Goal: Task Accomplishment & Management: Use online tool/utility

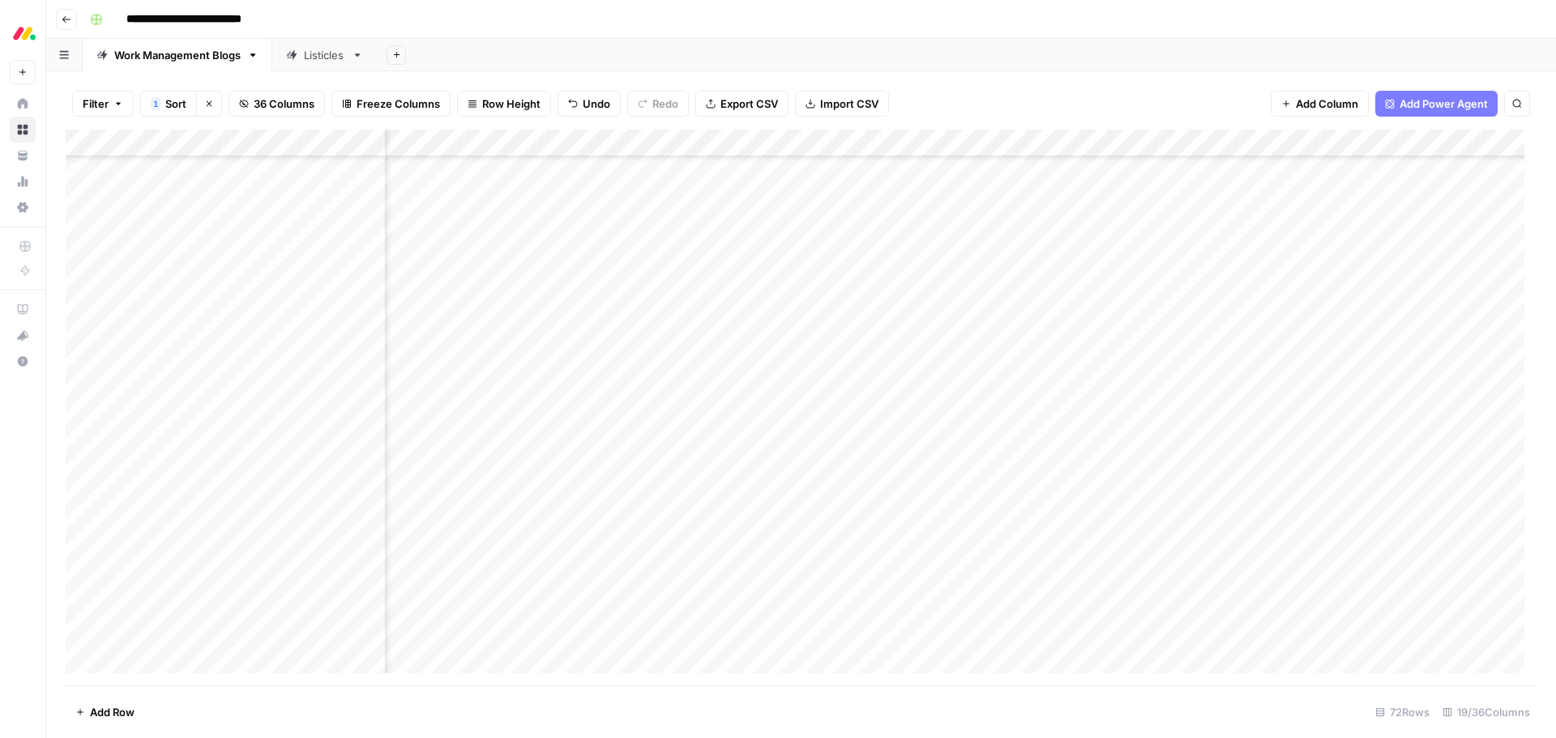
scroll to position [776, 1565]
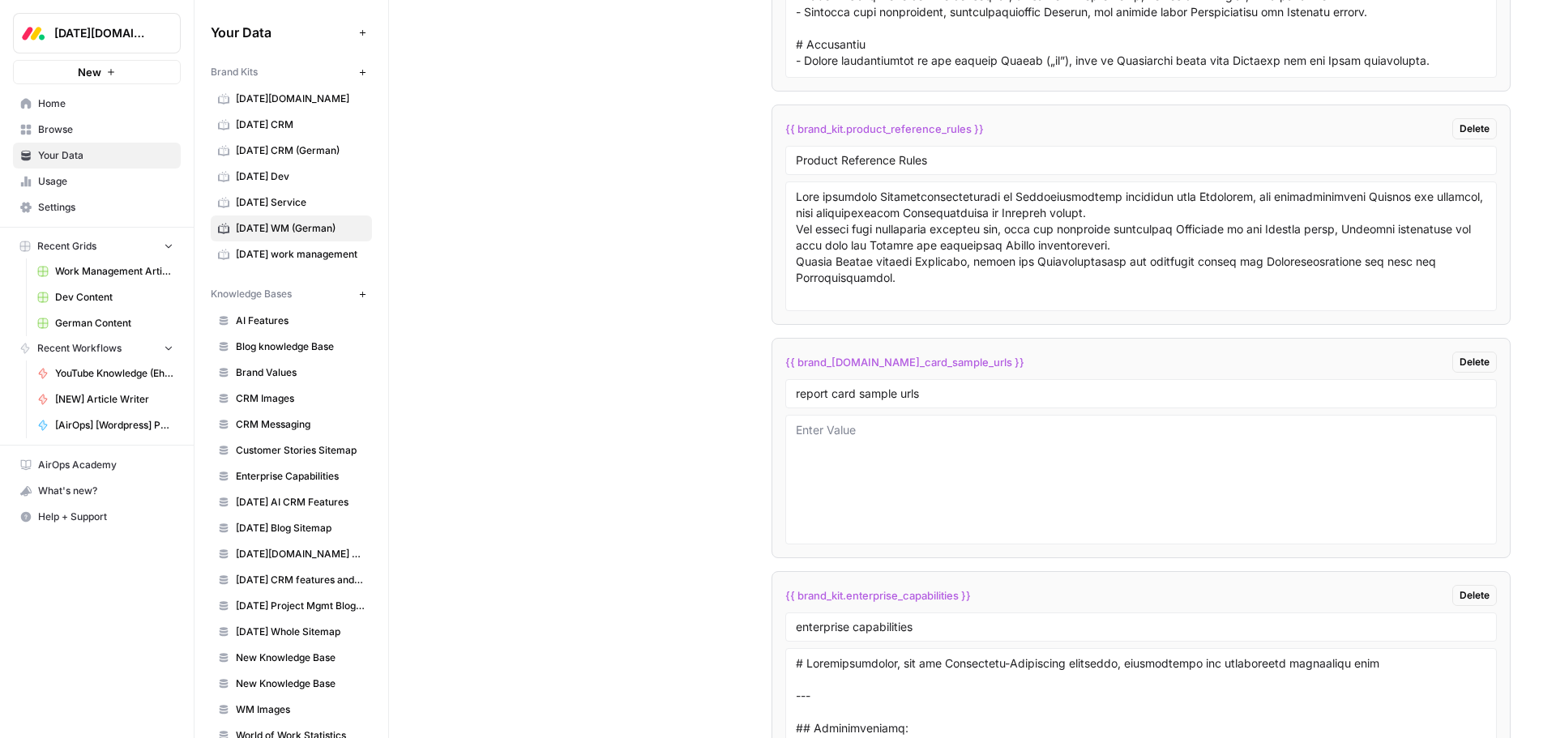
scroll to position [4473, 0]
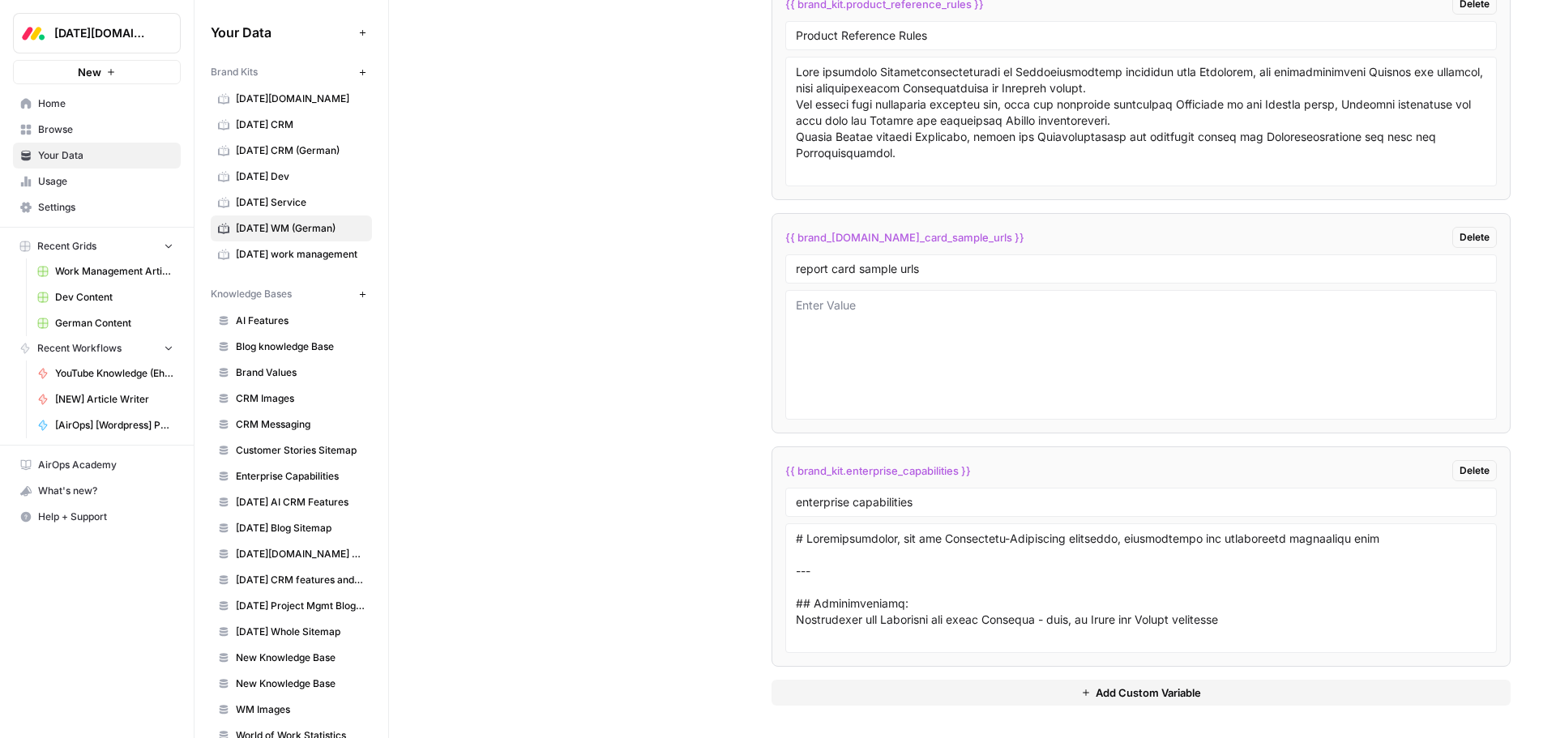
click at [1096, 697] on span "Add Custom Variable" at bounding box center [1148, 693] width 105 height 16
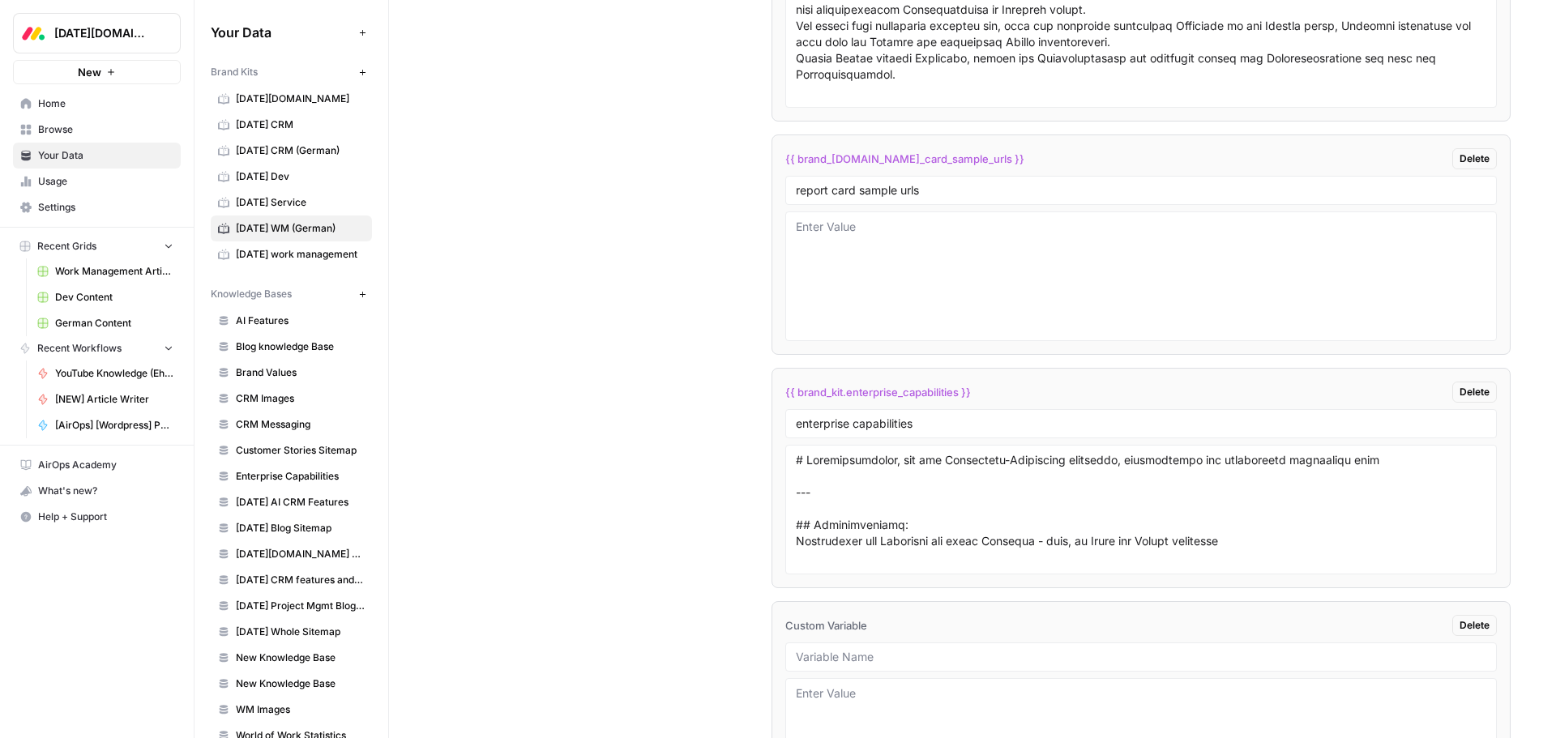
scroll to position [4706, 0]
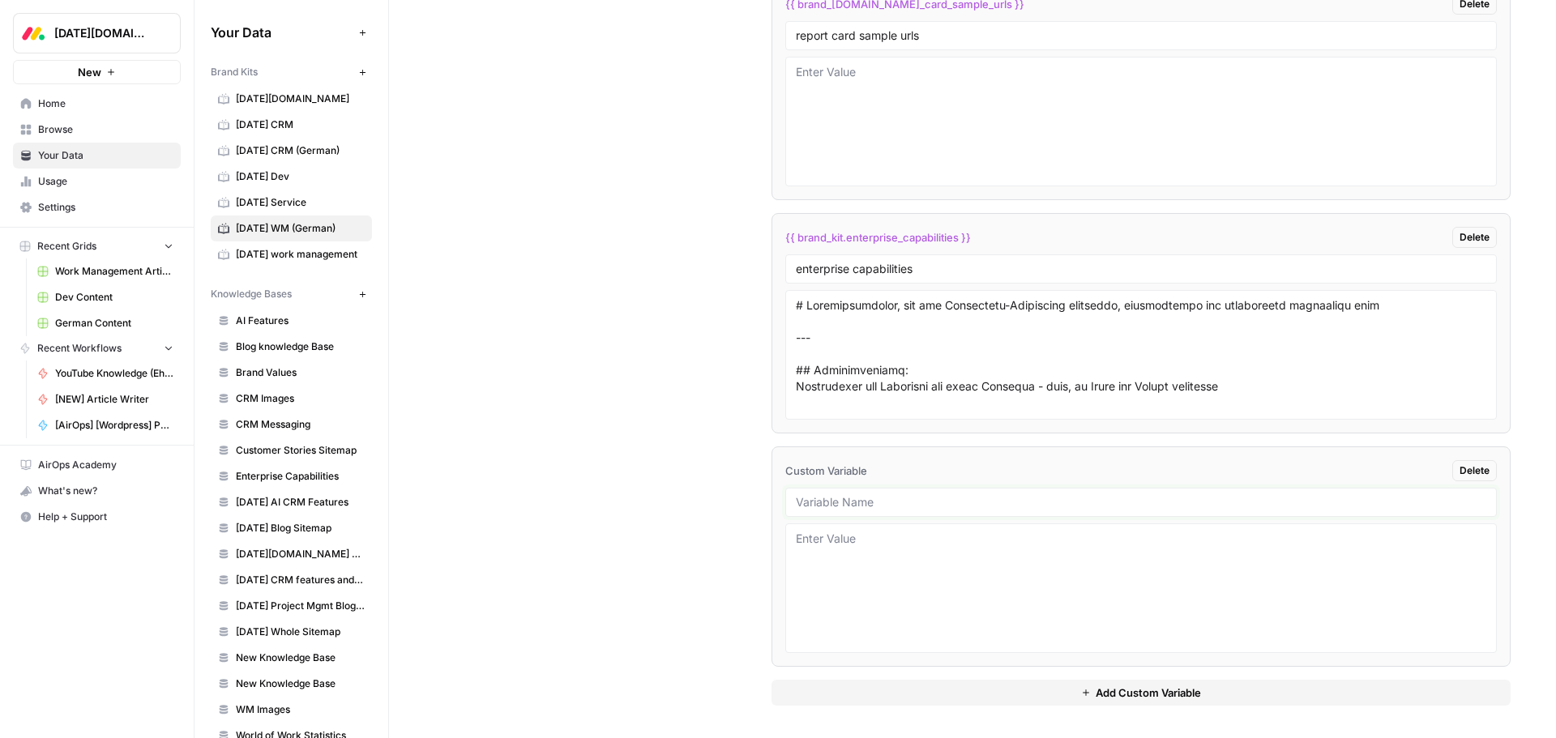
click at [809, 498] on input "text" at bounding box center [1141, 502] width 690 height 15
type input "Writing Samples"
click at [817, 534] on textarea at bounding box center [1141, 588] width 690 height 115
click at [827, 555] on textarea at bounding box center [1141, 588] width 690 height 115
paste textarea "# Operative Planung: 6 Schritte, Tipps und Tools für die Betriebsplanung Jazz l…"
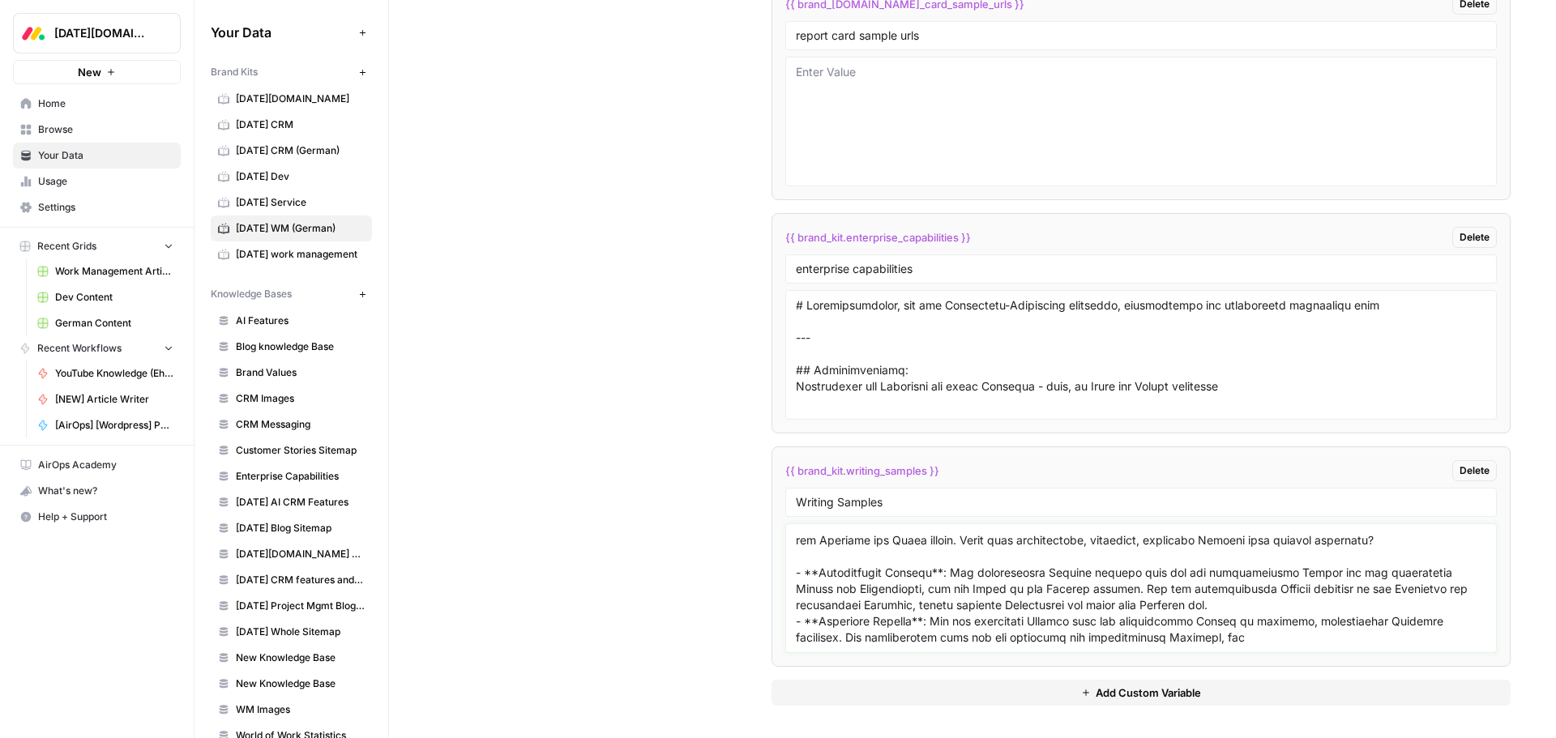
scroll to position [4195, 0]
drag, startPoint x: 1238, startPoint y: 609, endPoint x: 989, endPoint y: 613, distance: 249.6
click at [989, 613] on textarea at bounding box center [1141, 588] width 690 height 115
click at [1268, 617] on textarea at bounding box center [1141, 588] width 690 height 115
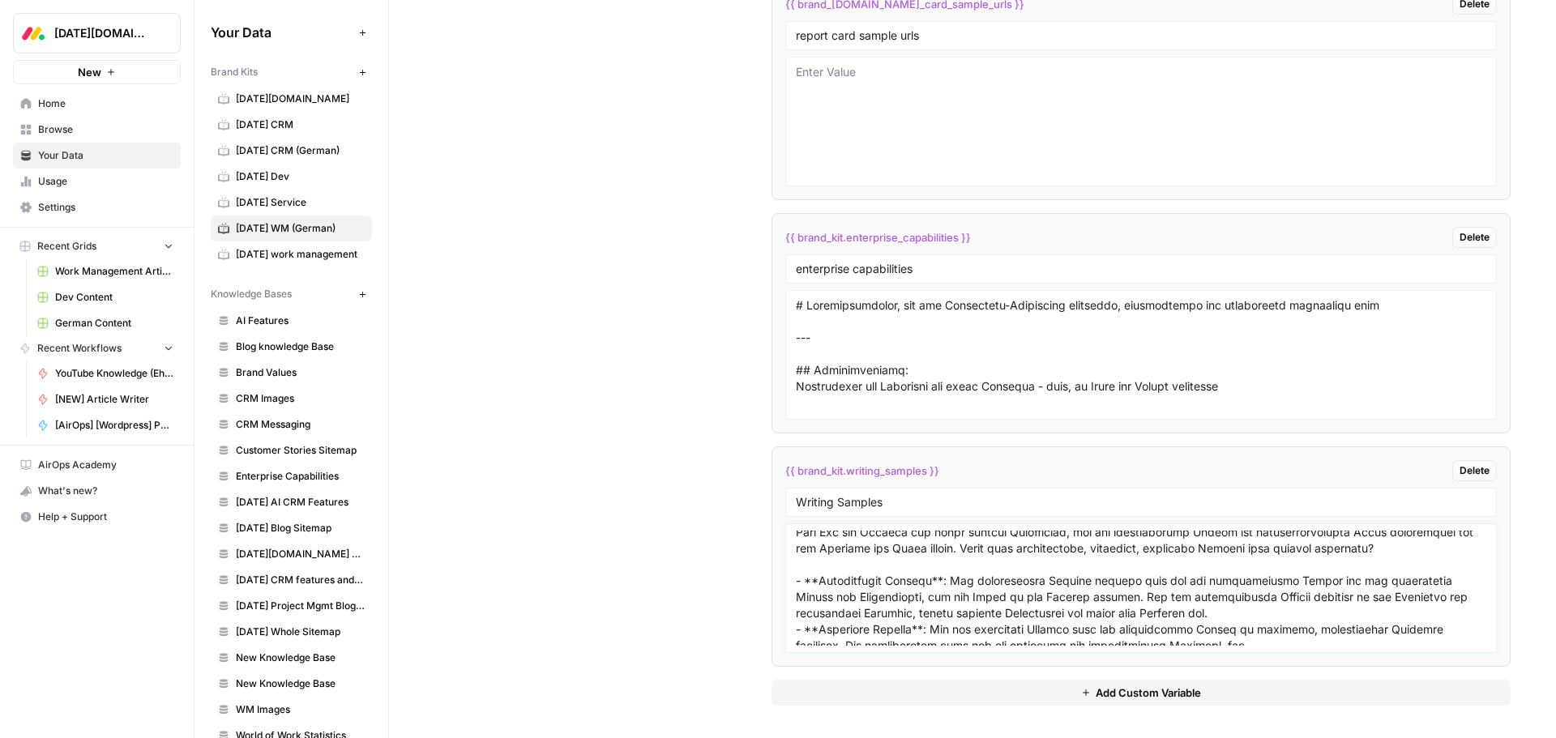
scroll to position [4033, 0]
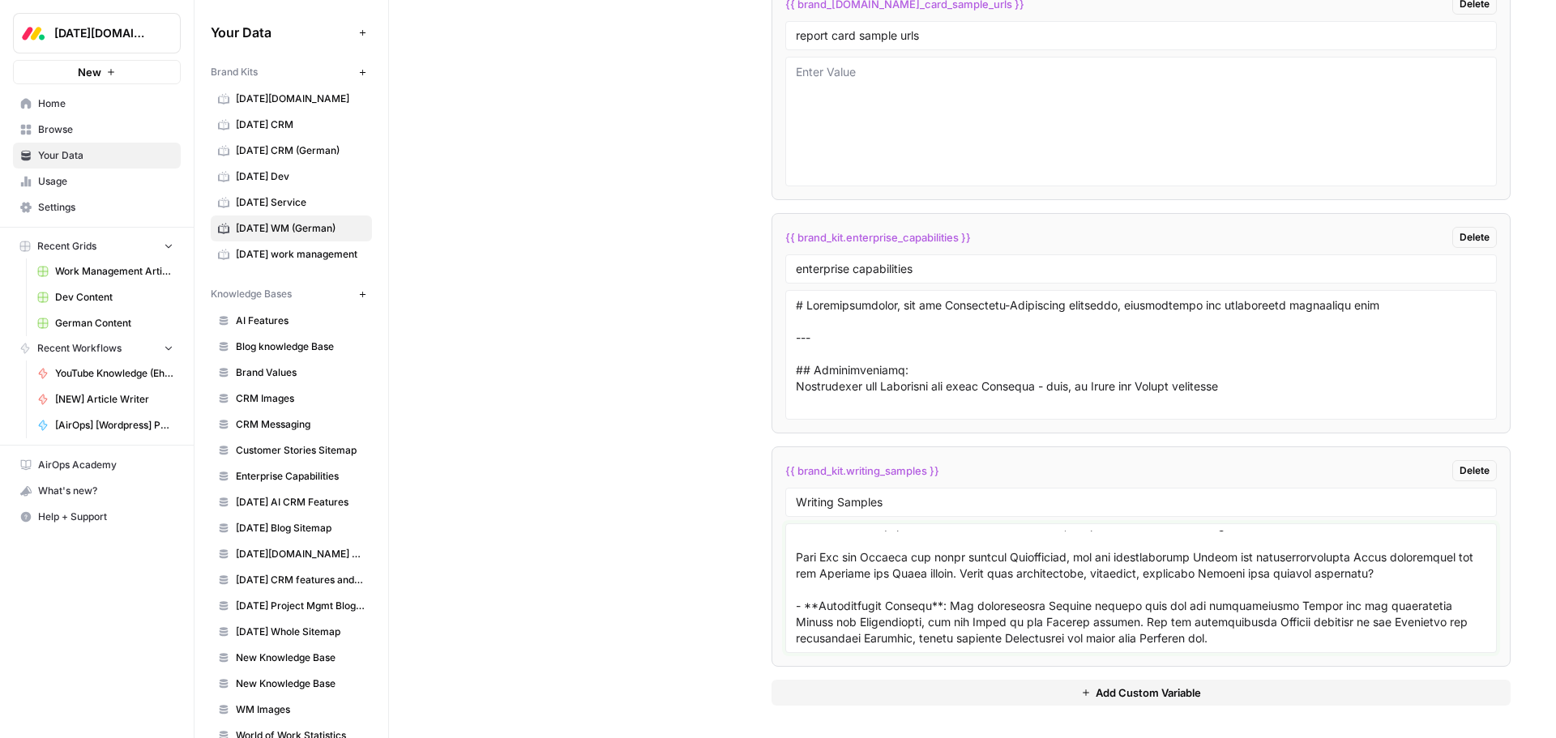
click at [796, 620] on textarea at bounding box center [1141, 588] width 690 height 115
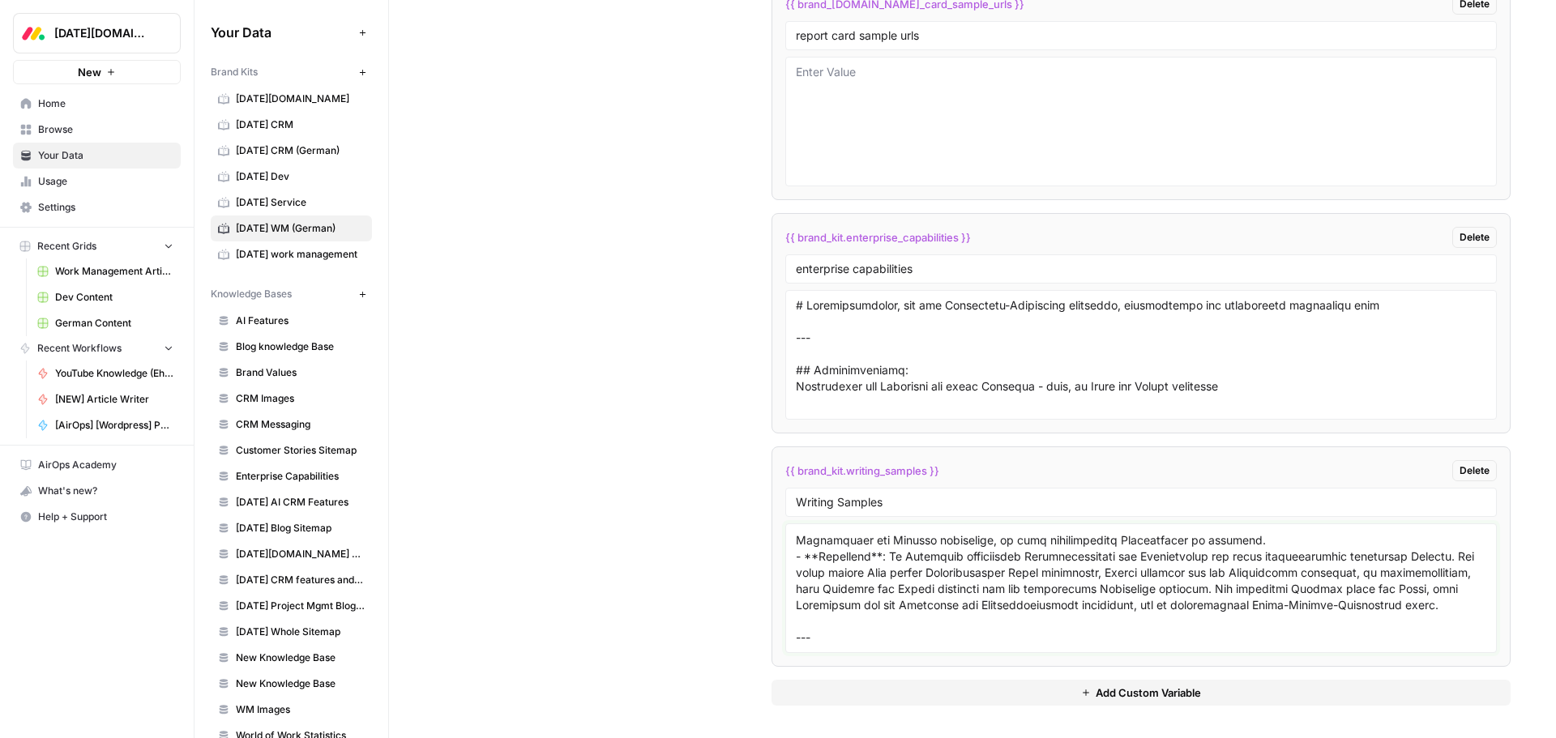
paste textarea "# Was ist der Unterschied zwischen strategischer, operativer und taktischer Pla…"
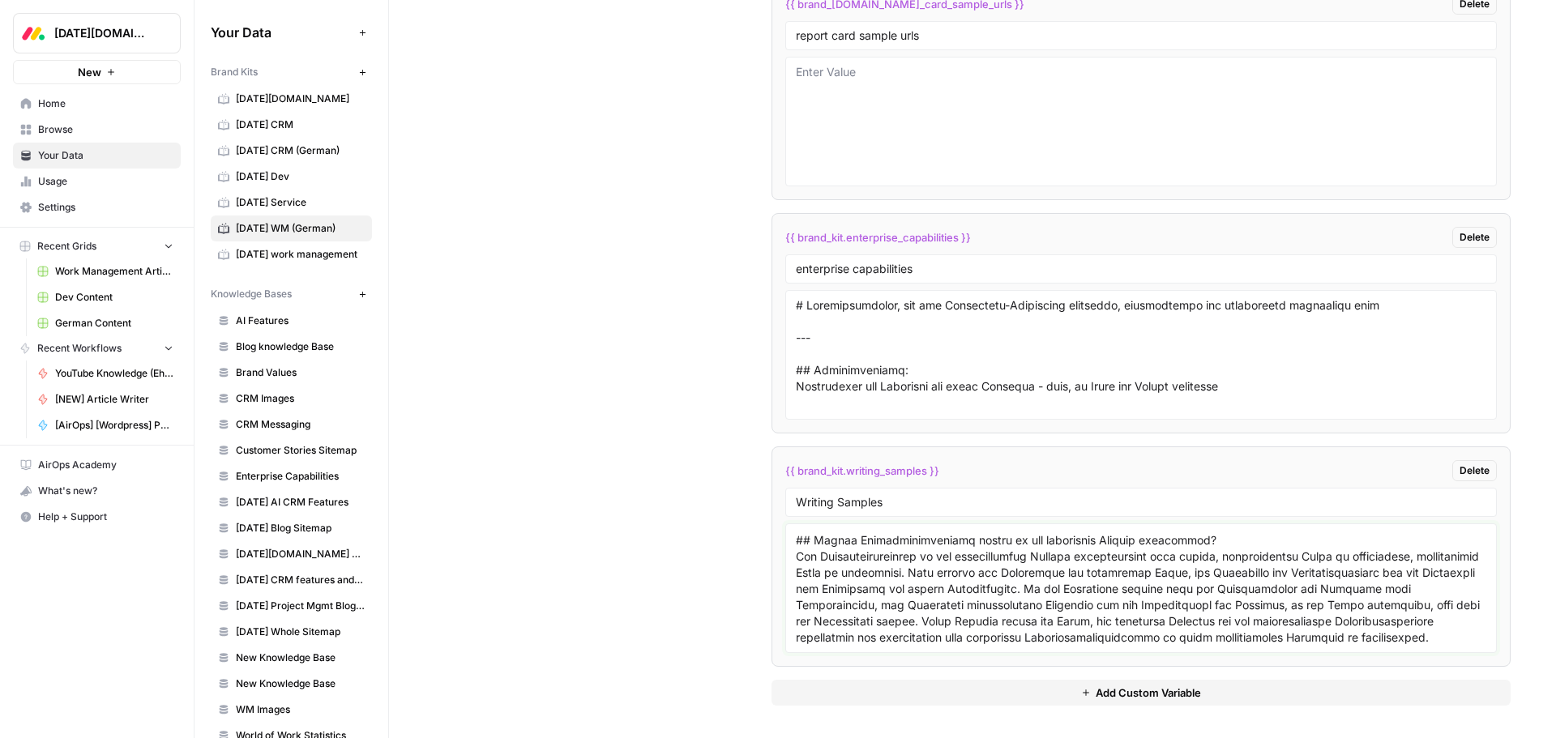
scroll to position [6157, 0]
click at [805, 641] on textarea at bounding box center [1141, 588] width 690 height 115
click at [816, 621] on textarea at bounding box center [1141, 588] width 690 height 115
paste textarea "# Projektmanager: Aufgaben, Tipps und Tools für Projekt-Dirigenten Der Film „Th…"
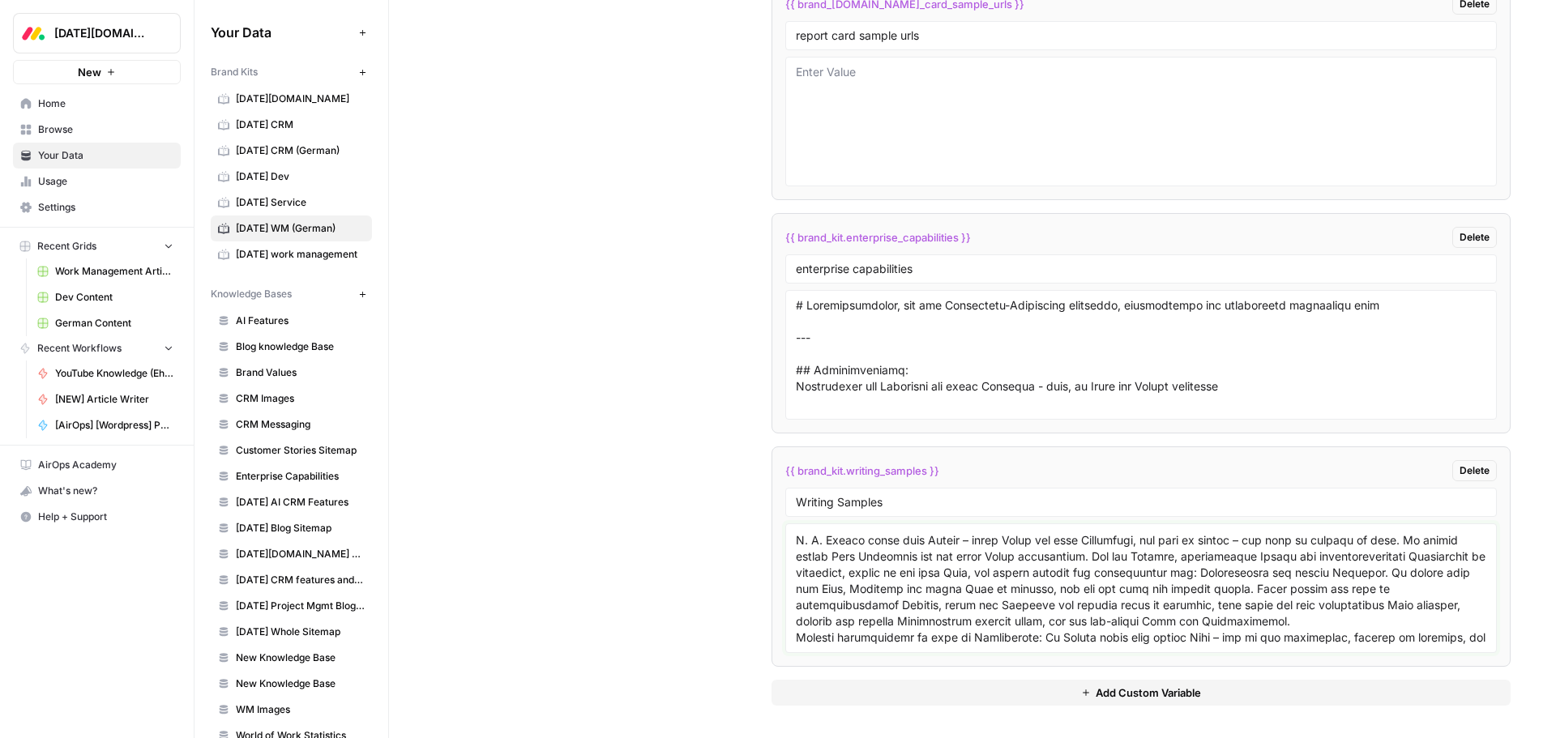
scroll to position [11504, 0]
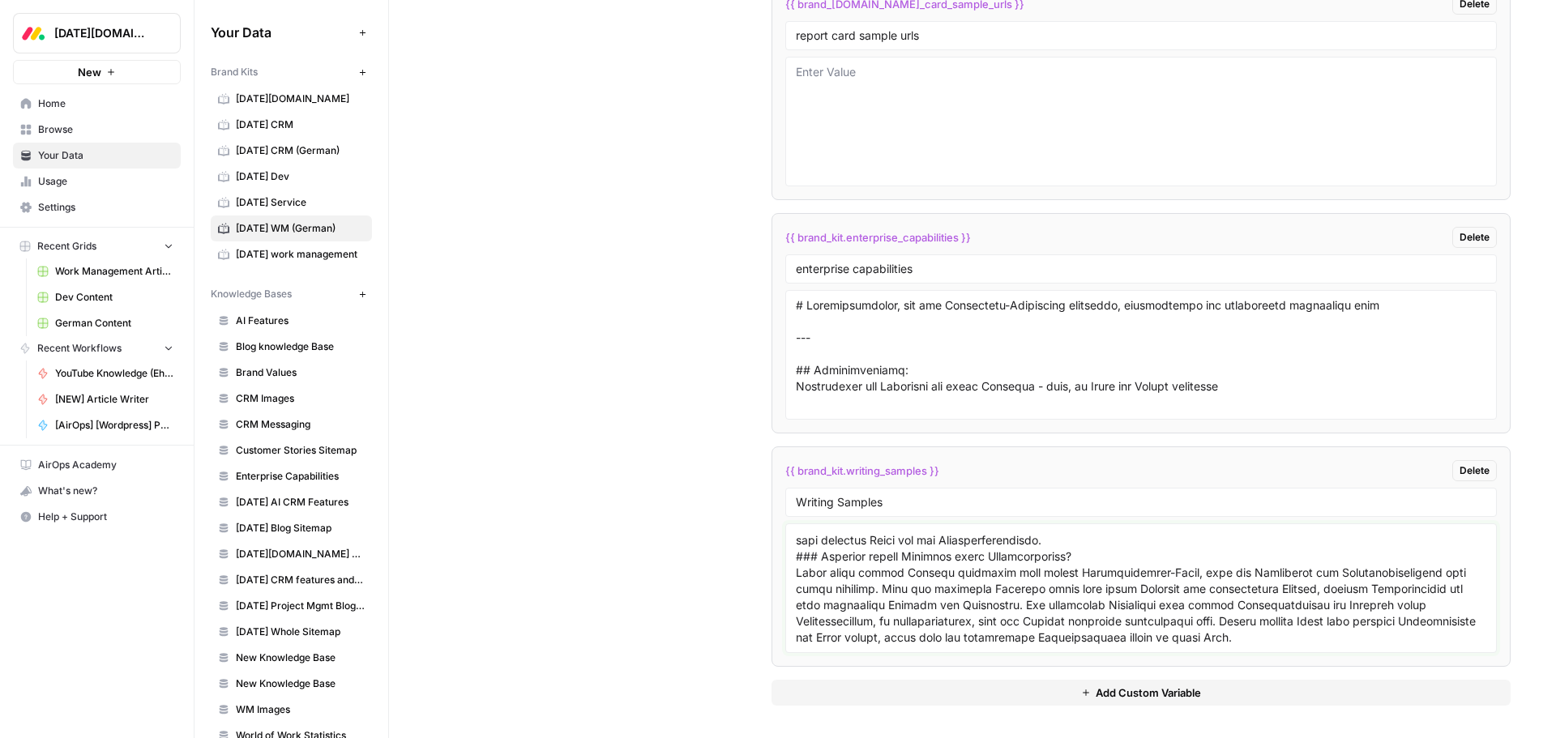
click at [805, 617] on textarea at bounding box center [1141, 588] width 690 height 115
paste textarea "# Magisches Dreieck des Projektmanagements: Zeit, Kosten und Umfang balancieren…"
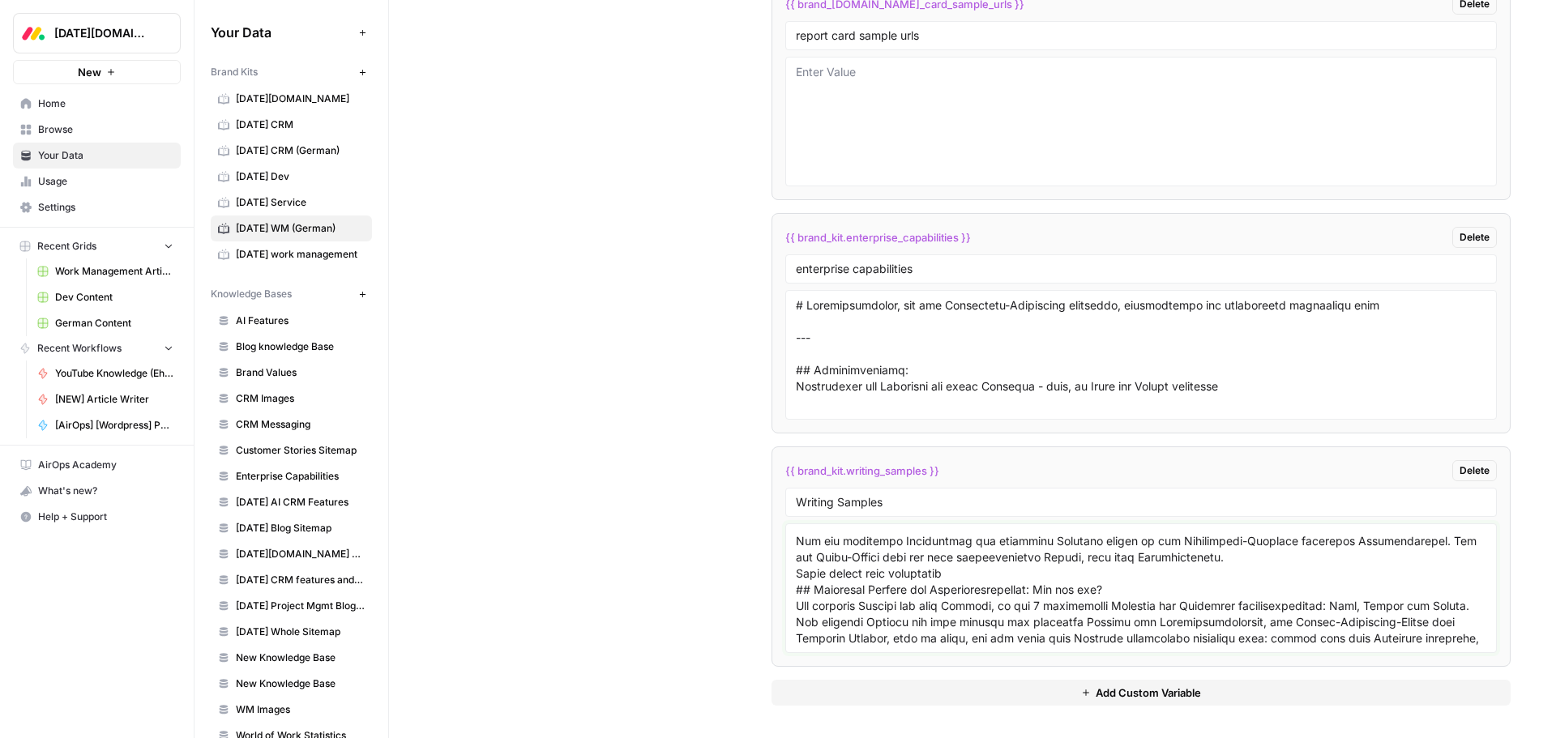
scroll to position [15897, 0]
paste textarea "# Projektzeitplan erstellen: Anleitung und Vorlage Ein solider Projektzeitplan …"
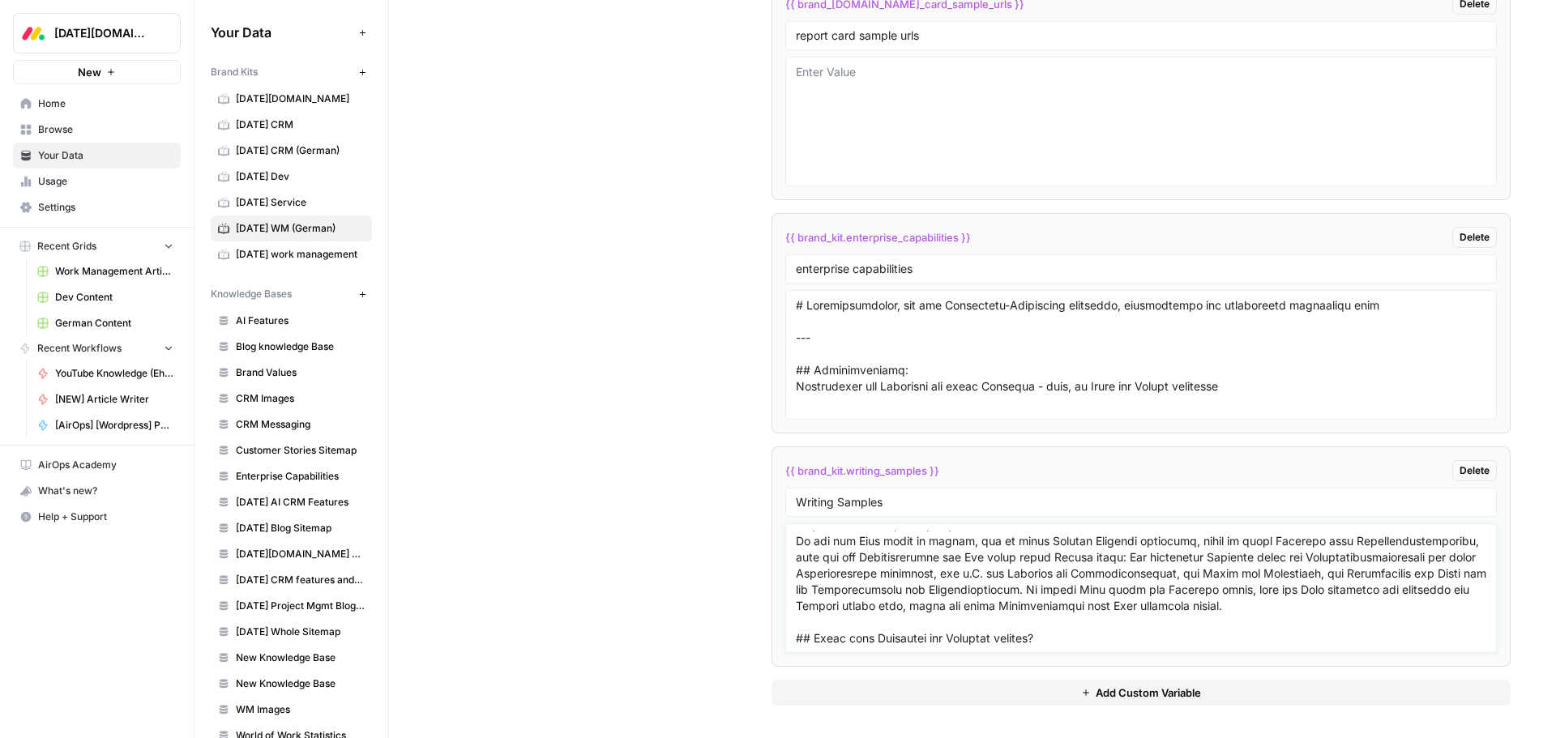
scroll to position [22606, 0]
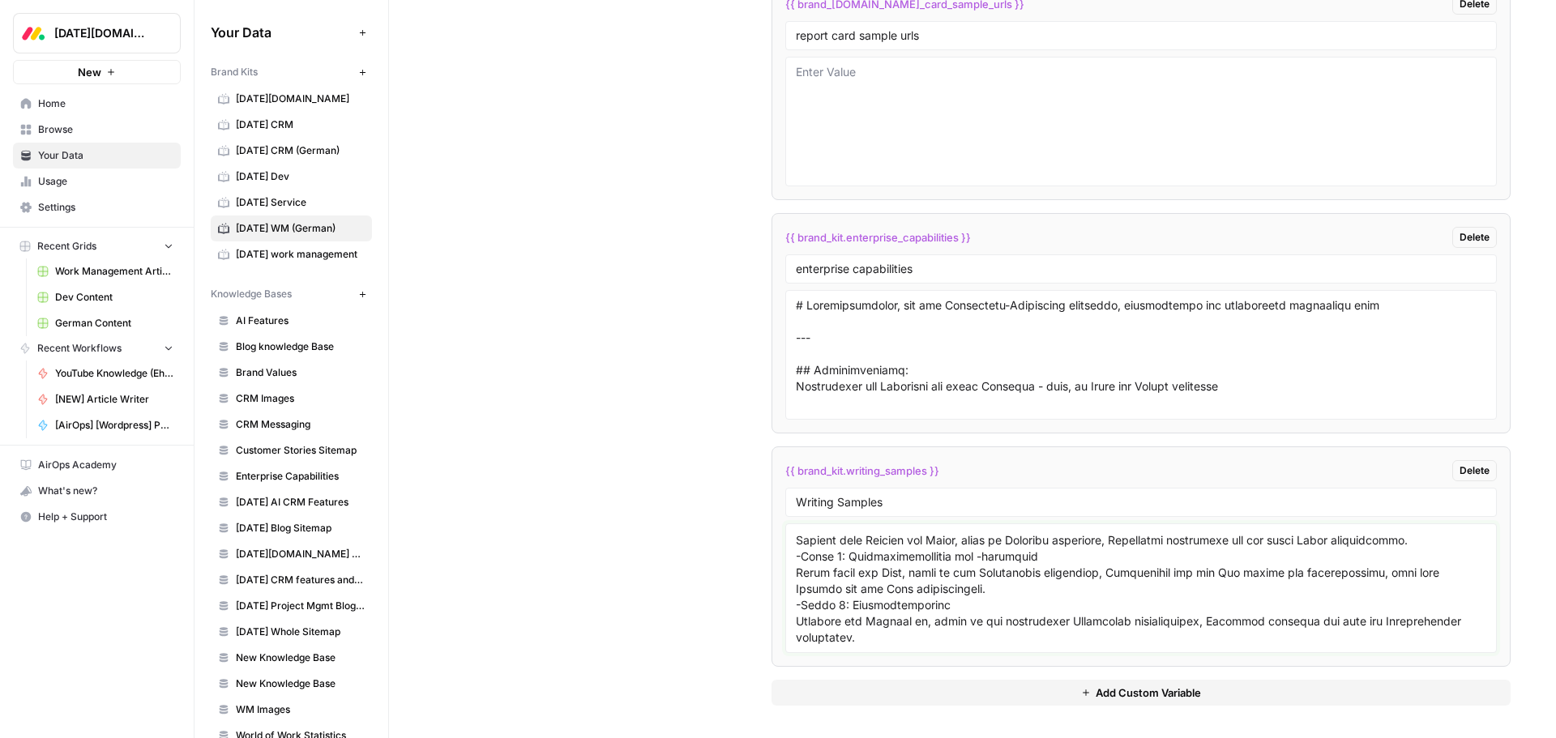
paste textarea "# Projektüberwachung, Bewertung und Kontrolle: Die ultimative Checkliste Wenn e…"
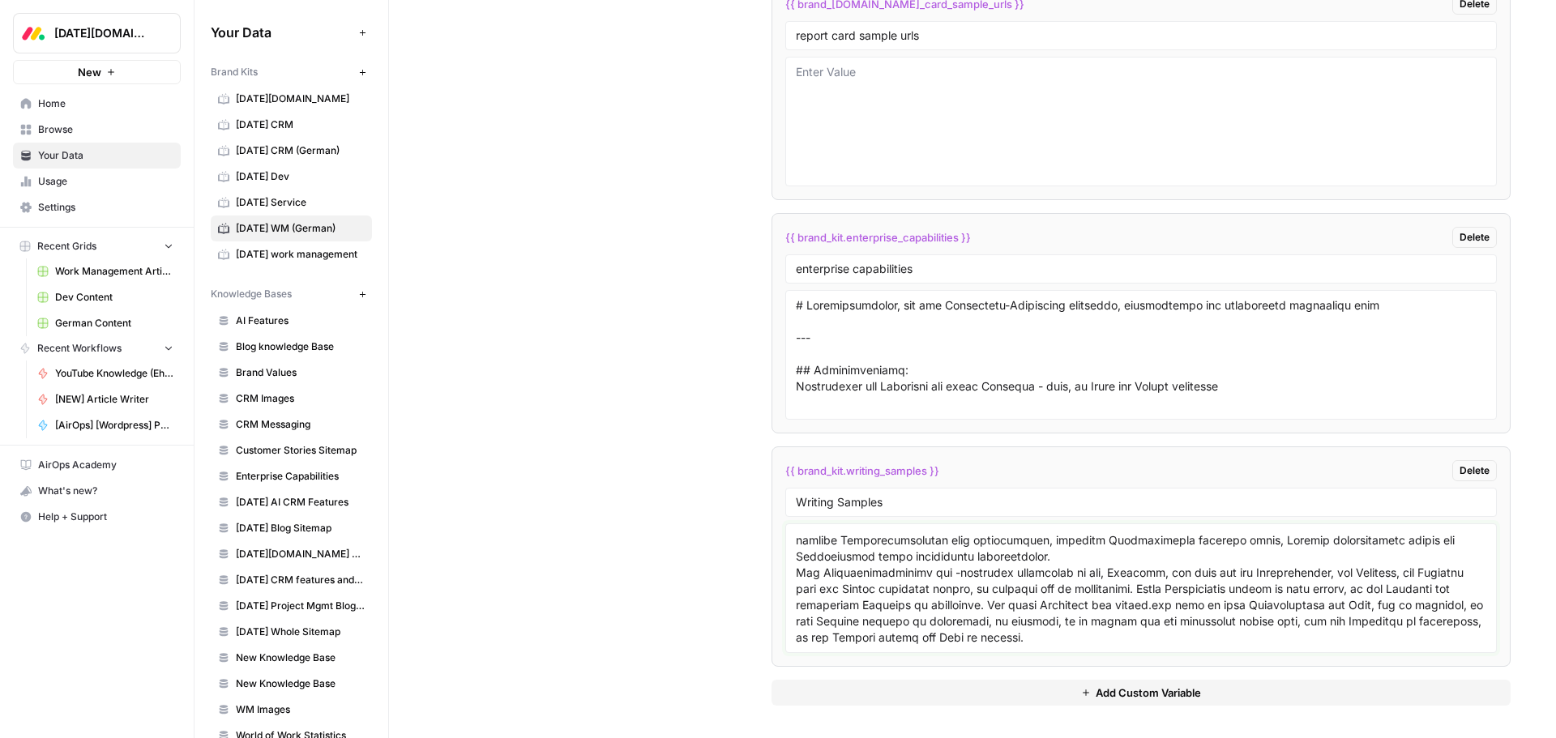
scroll to position [26740, 0]
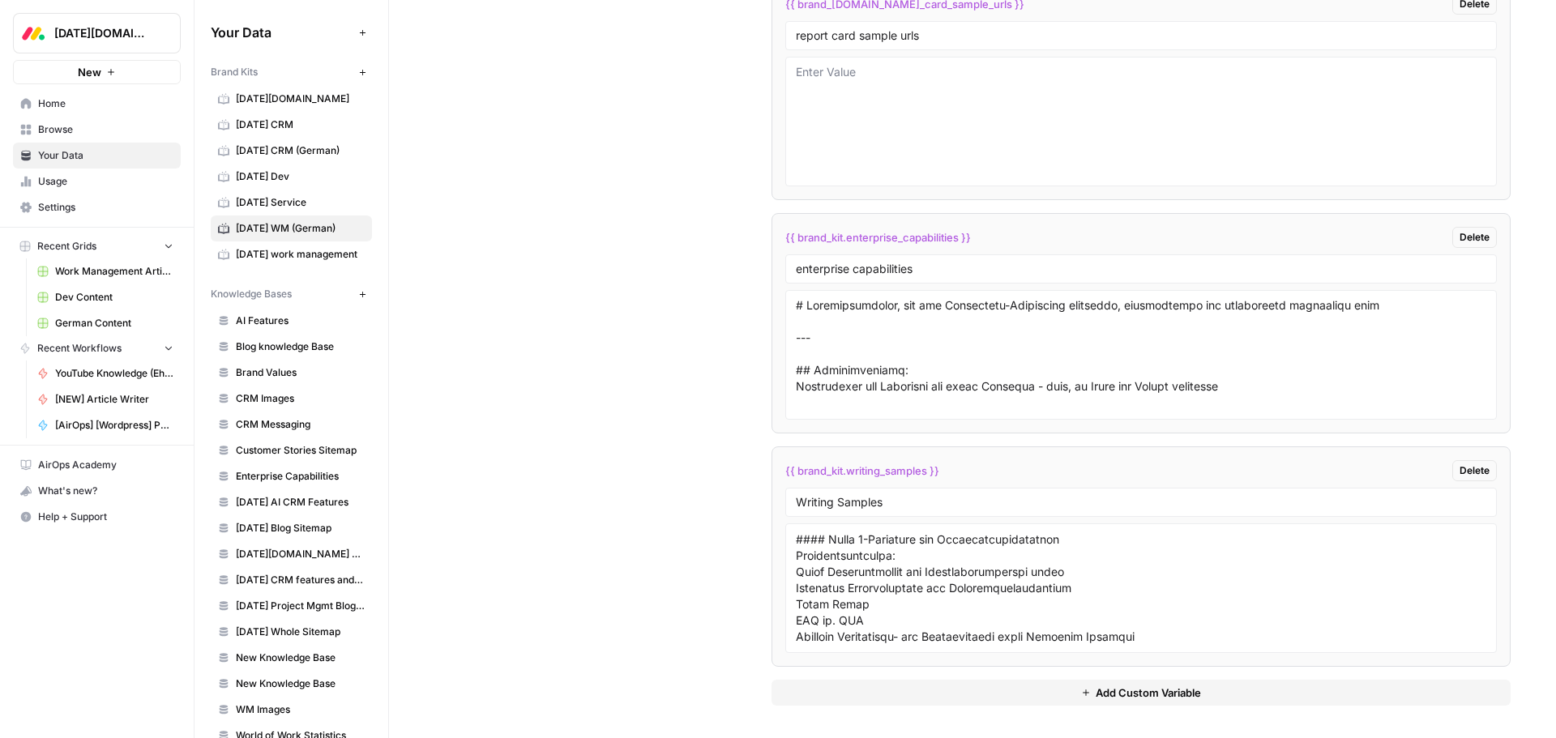
scroll to position [2228, 0]
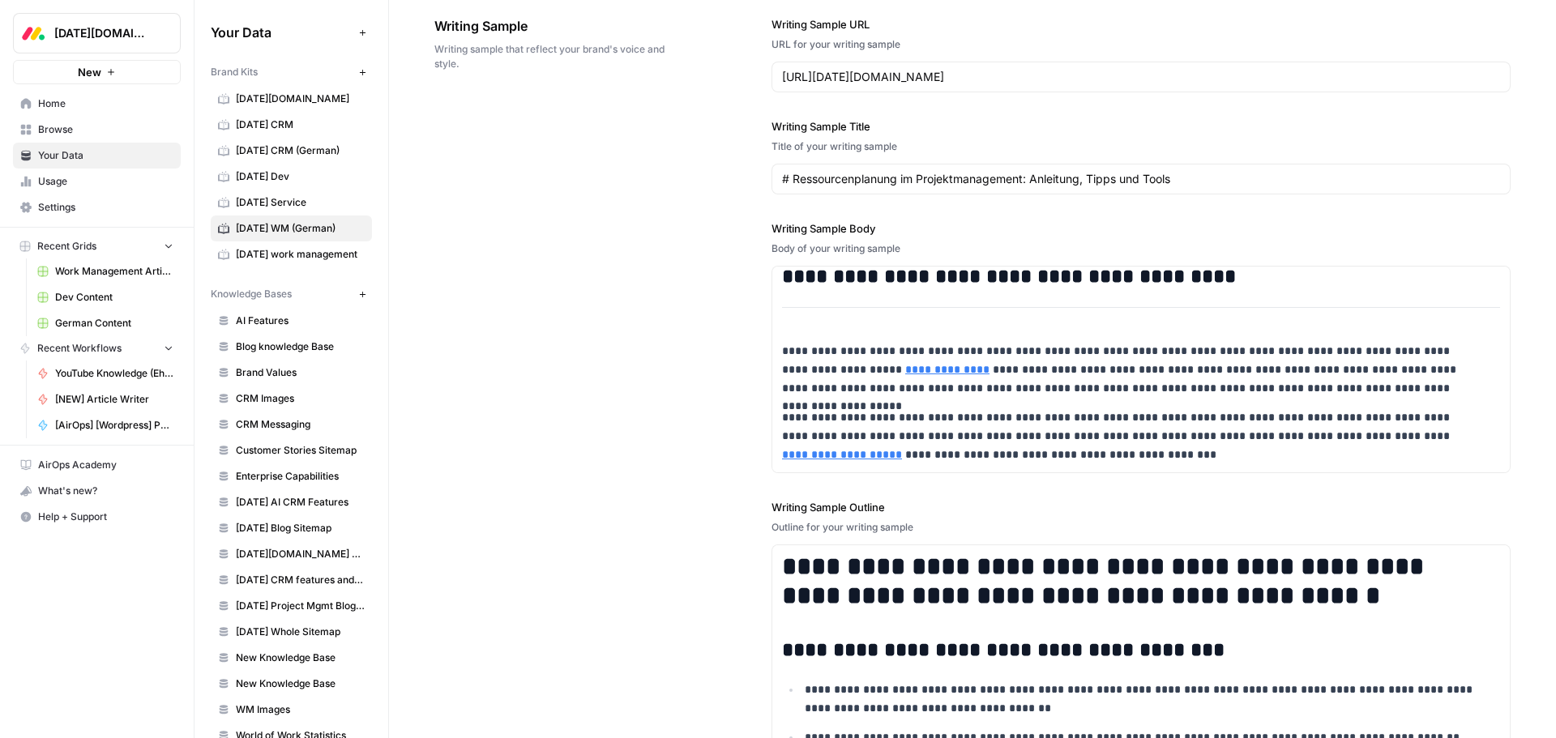
click at [737, 323] on div "**********" at bounding box center [972, 384] width 1076 height 801
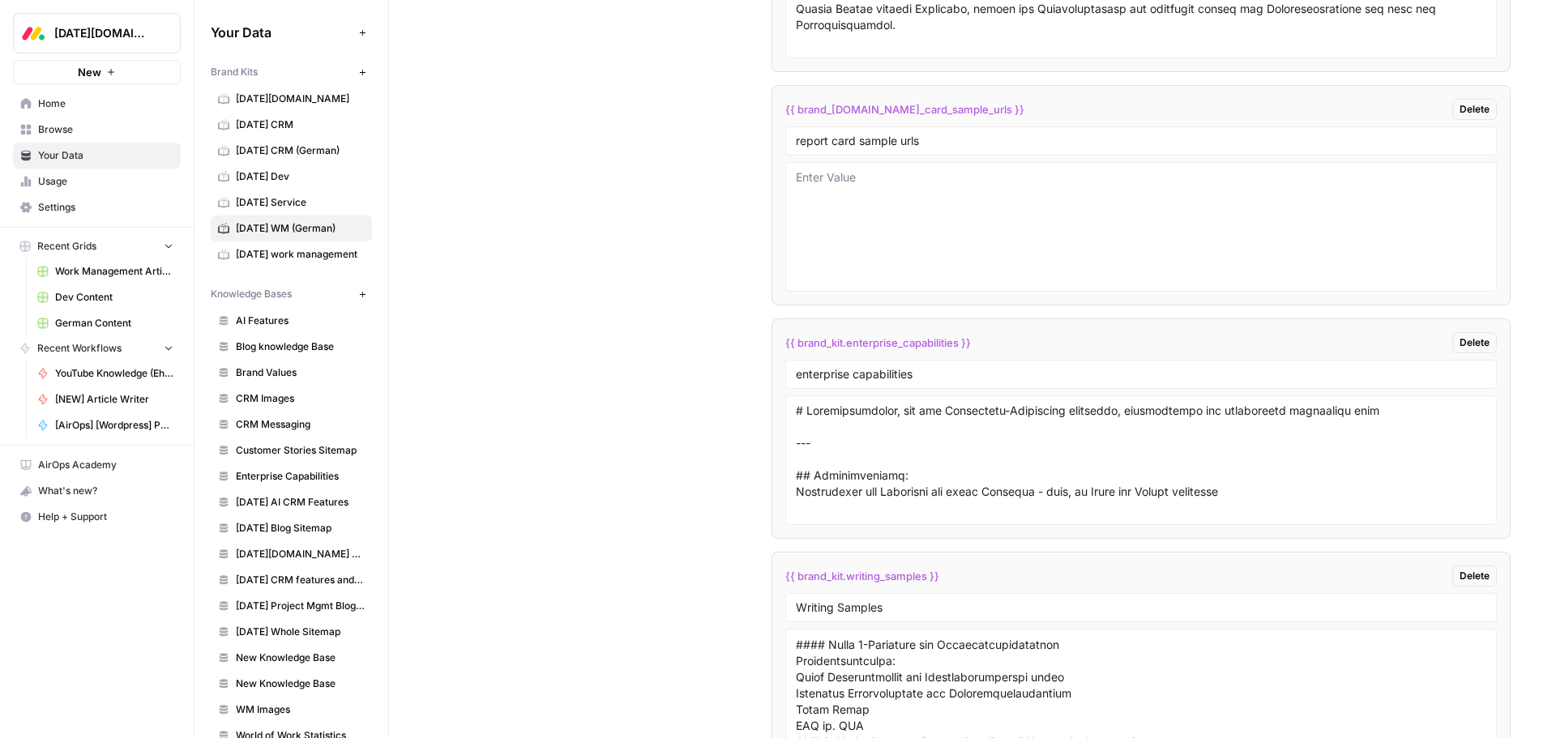
scroll to position [4706, 0]
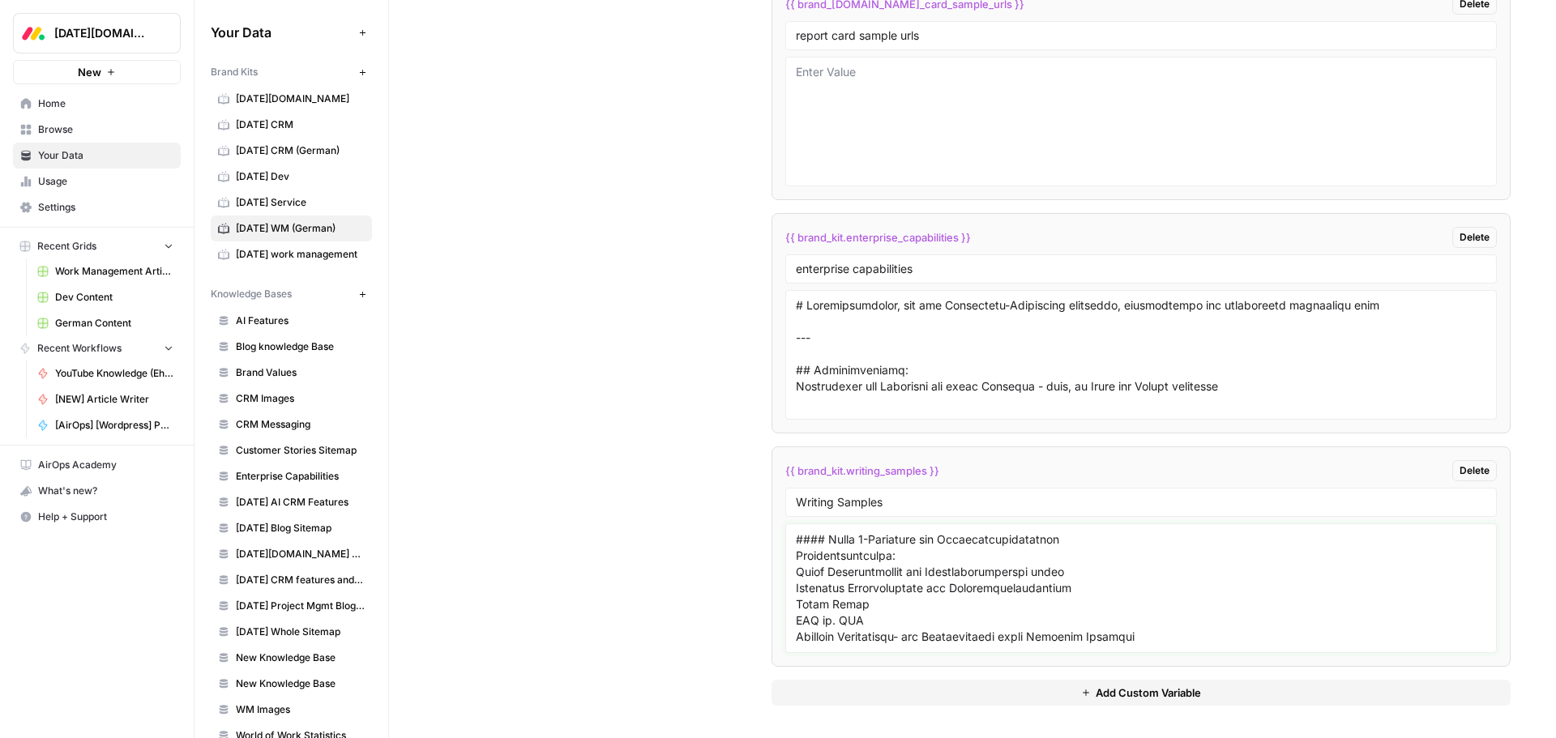
drag, startPoint x: 1149, startPoint y: 639, endPoint x: 1174, endPoint y: 647, distance: 26.7
click at [1149, 639] on textarea at bounding box center [1141, 588] width 690 height 115
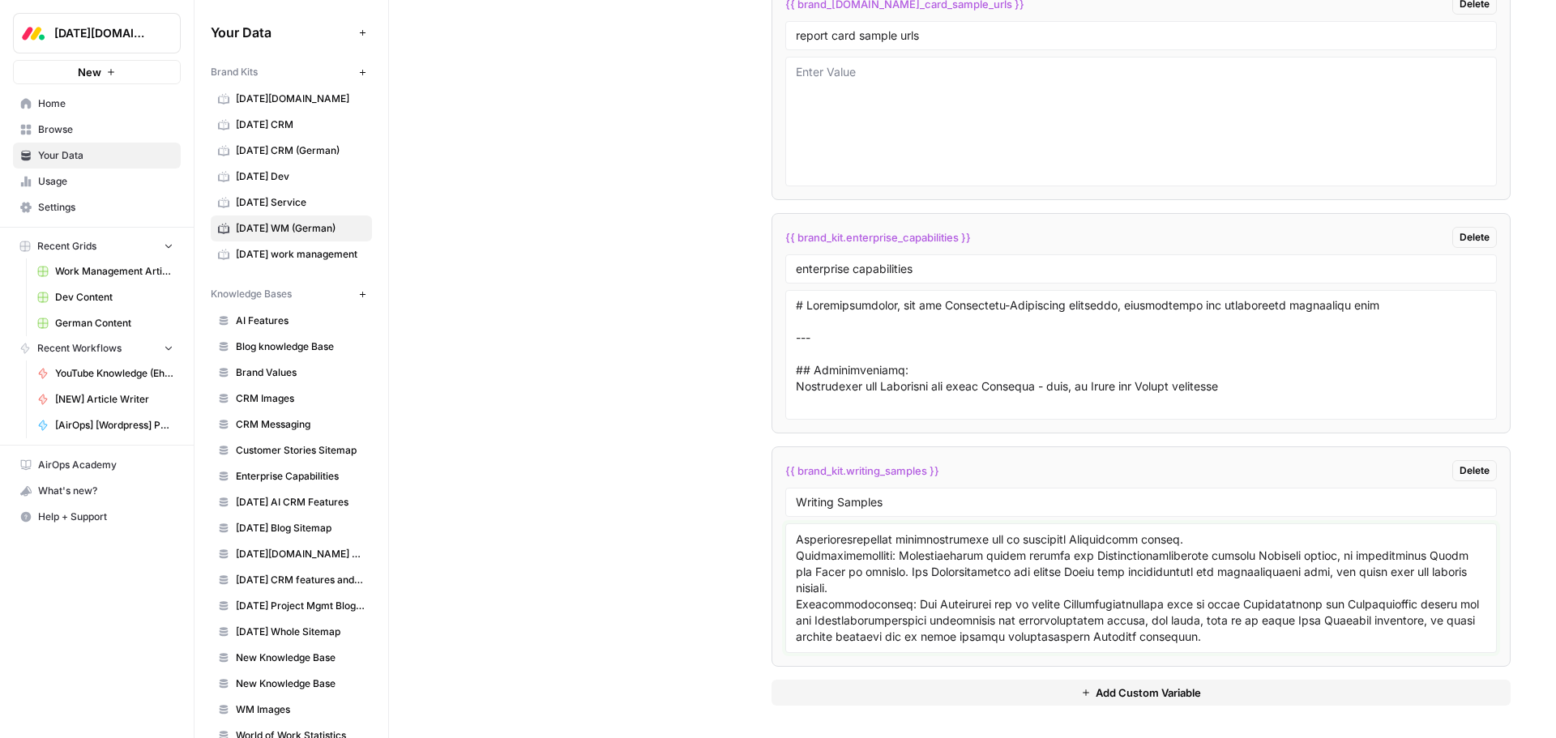
scroll to position [26740, 0]
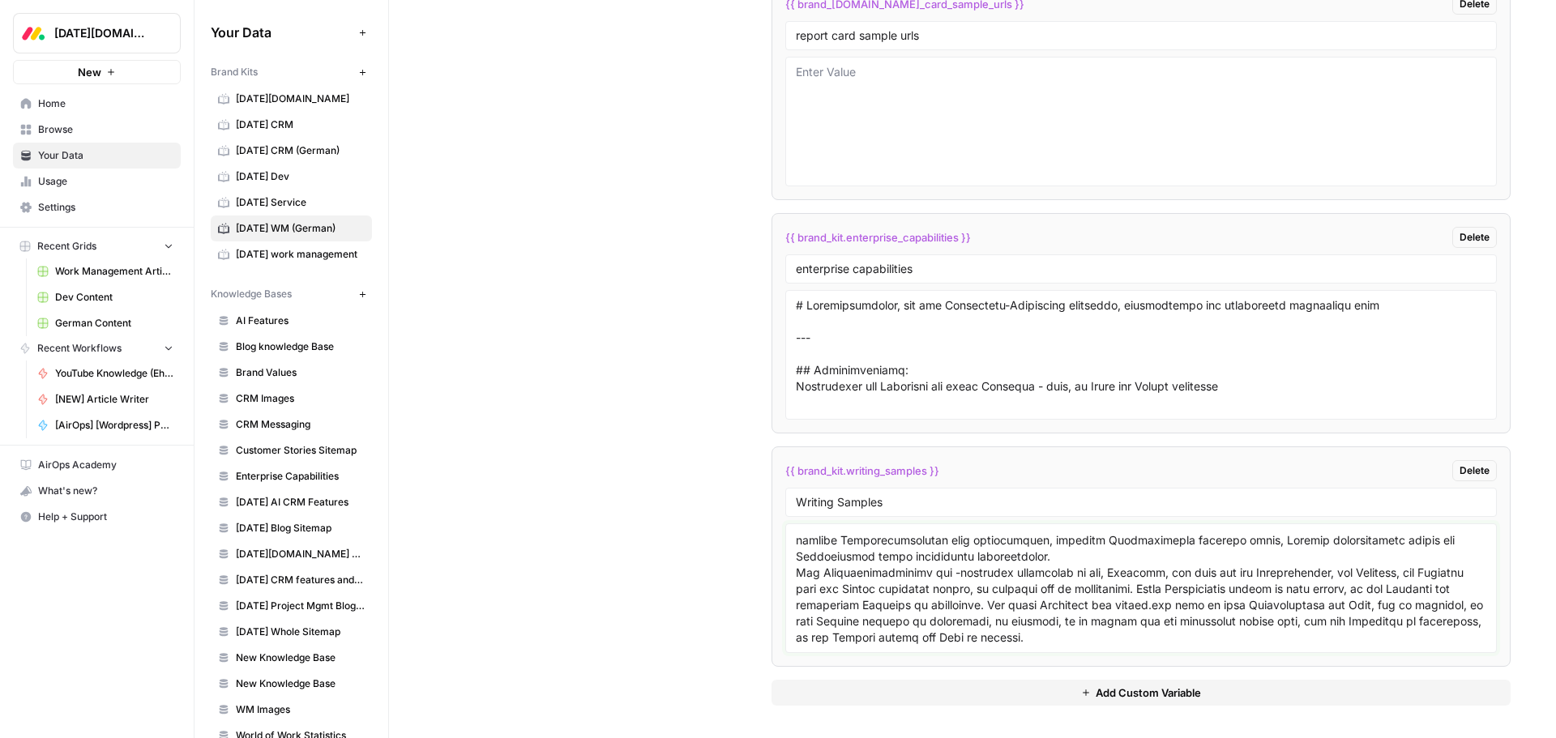
click at [1266, 631] on textarea at bounding box center [1141, 588] width 690 height 115
paste textarea "# Bedarfsanalyse: Methoden, Tools, Fragen und Vorlagen Wenn der Vertriebsleiter…"
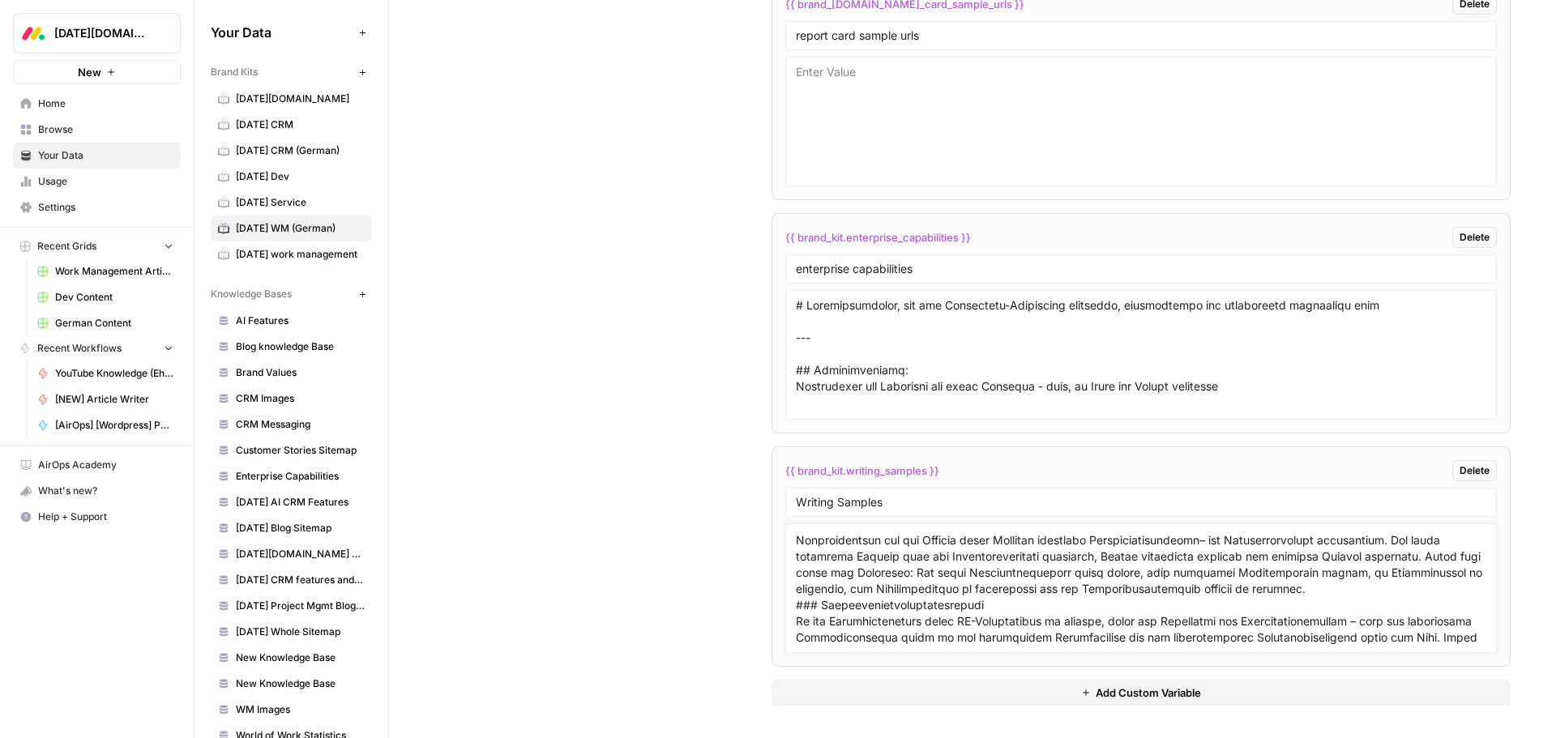
scroll to position [26998, 0]
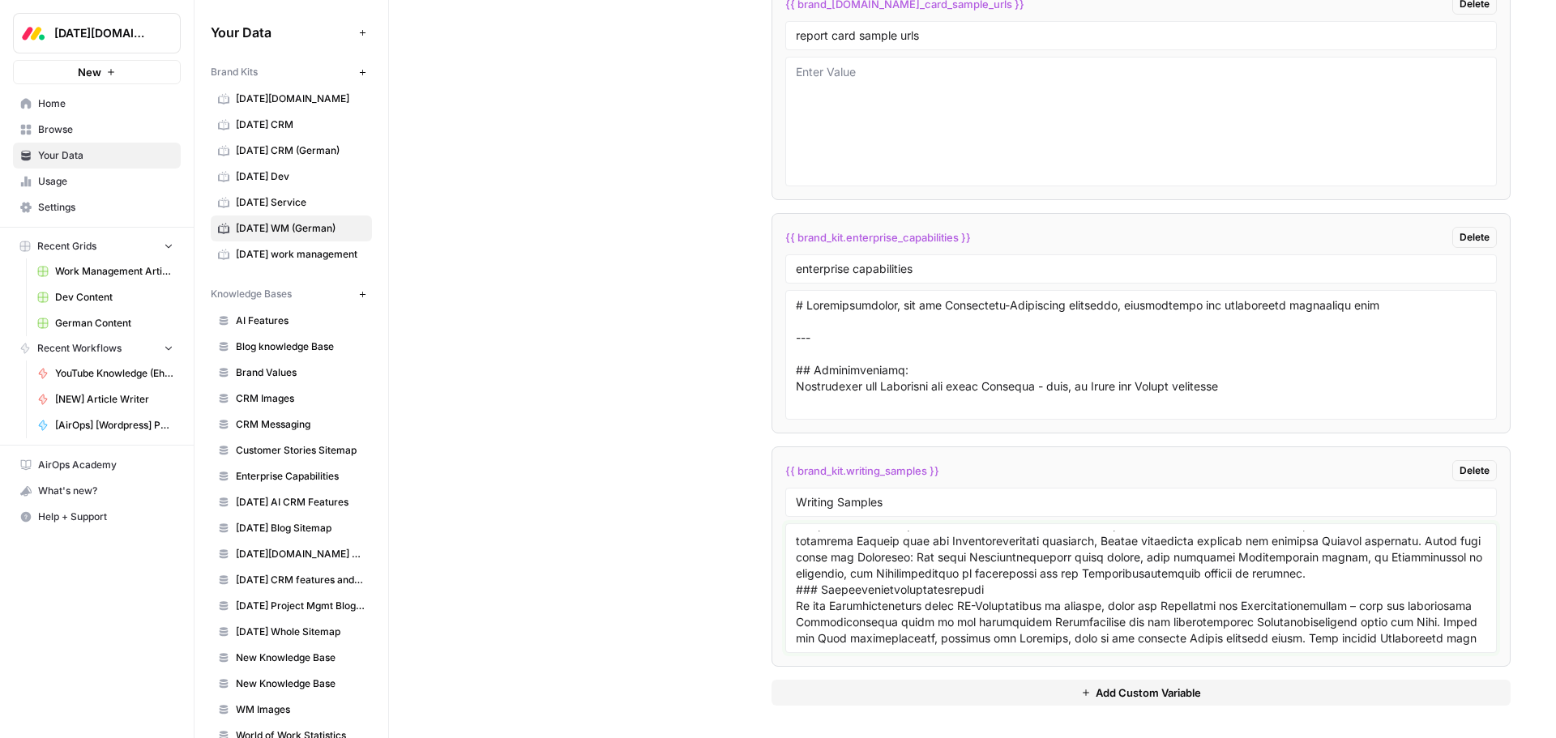
click at [1003, 570] on textarea at bounding box center [1141, 588] width 690 height 115
click at [1001, 560] on textarea at bounding box center [1141, 588] width 690 height 115
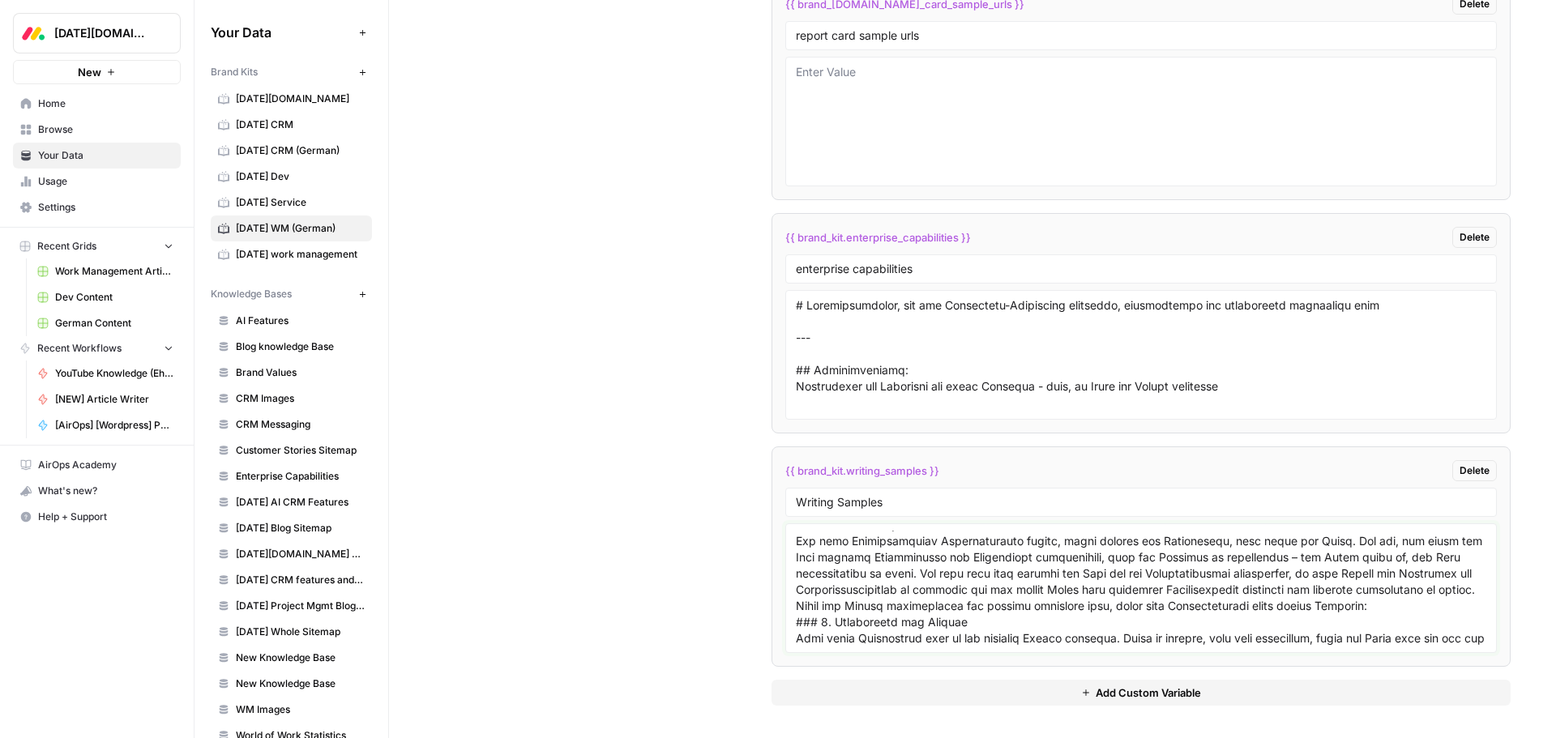
scroll to position [28376, 0]
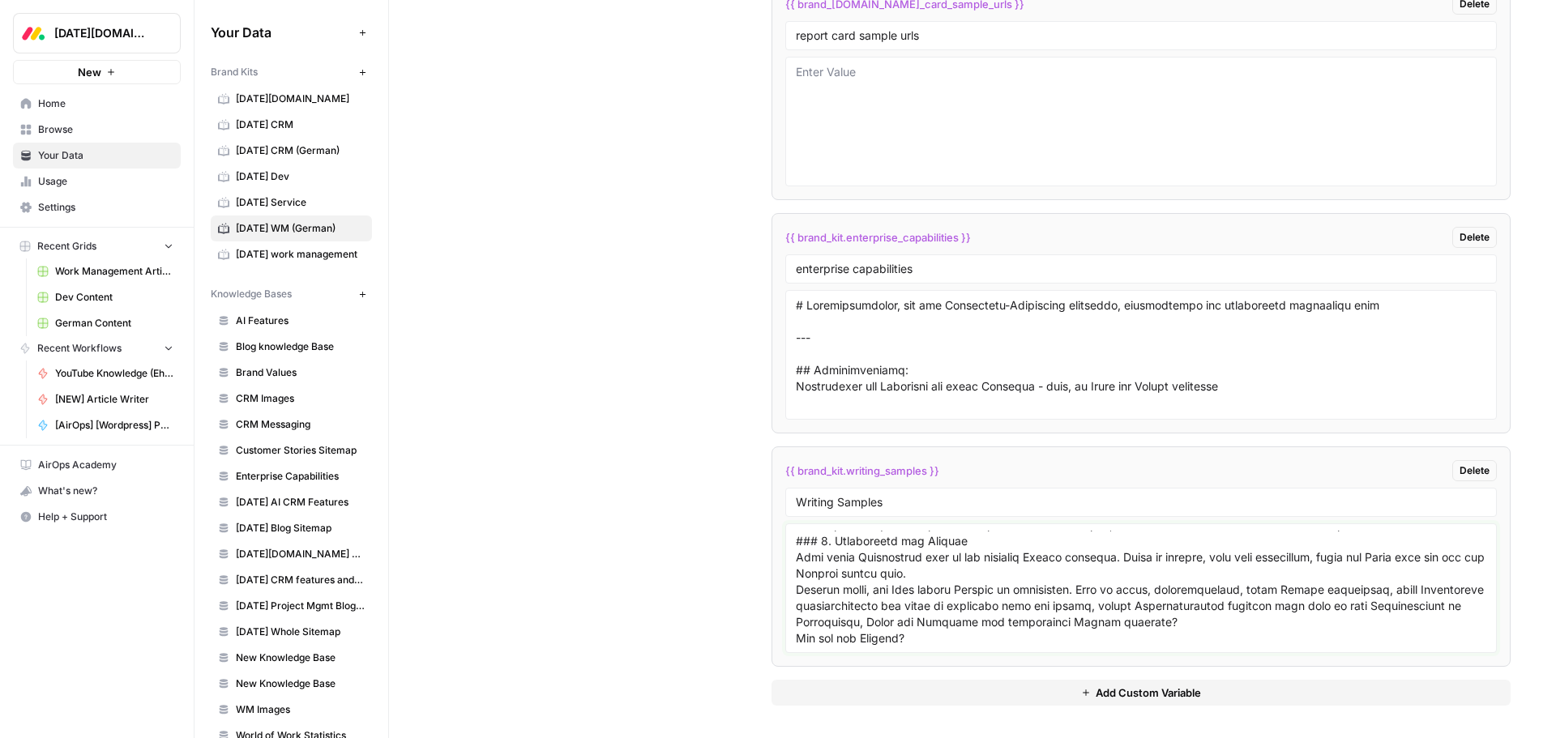
click at [1277, 570] on textarea at bounding box center [1141, 588] width 690 height 115
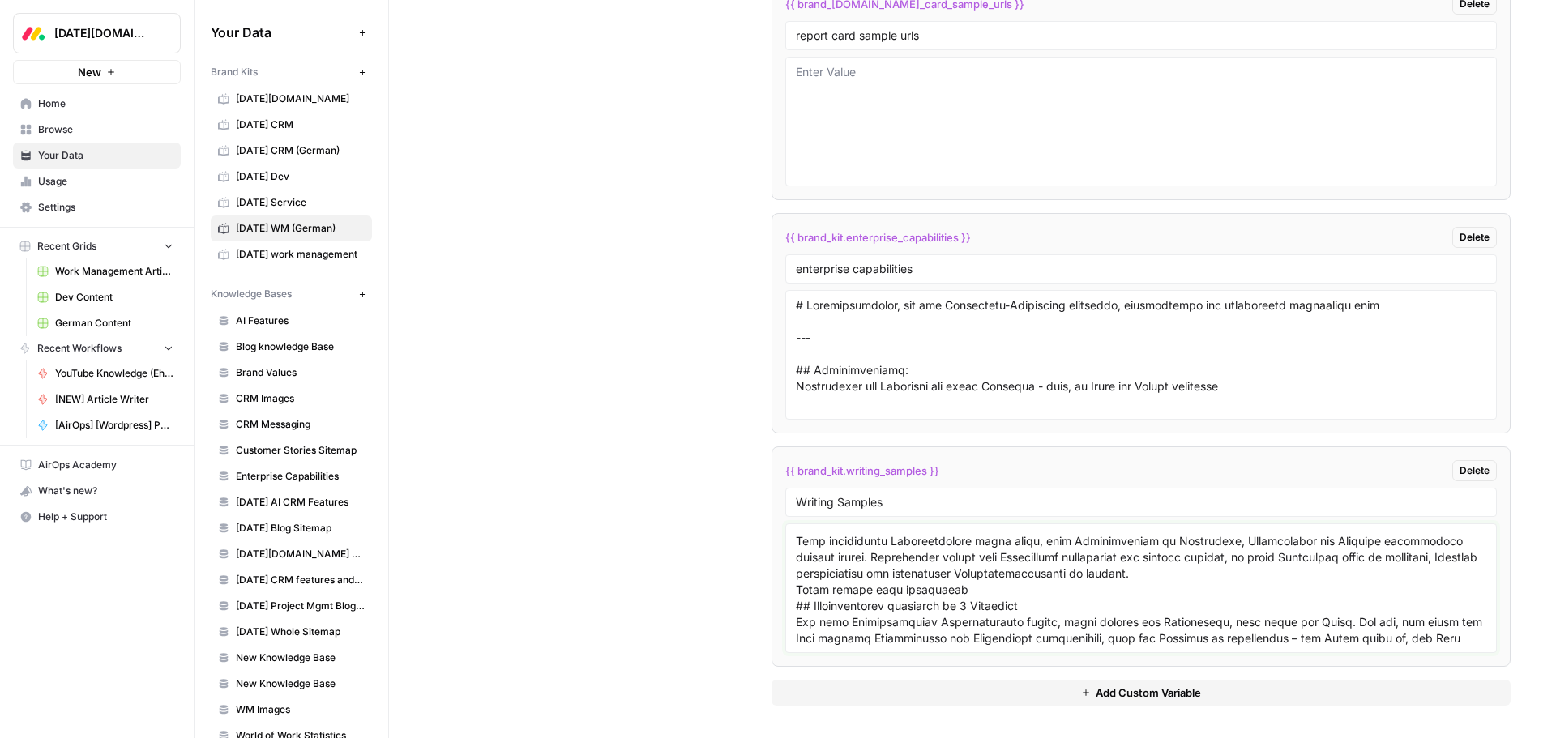
scroll to position [28214, 0]
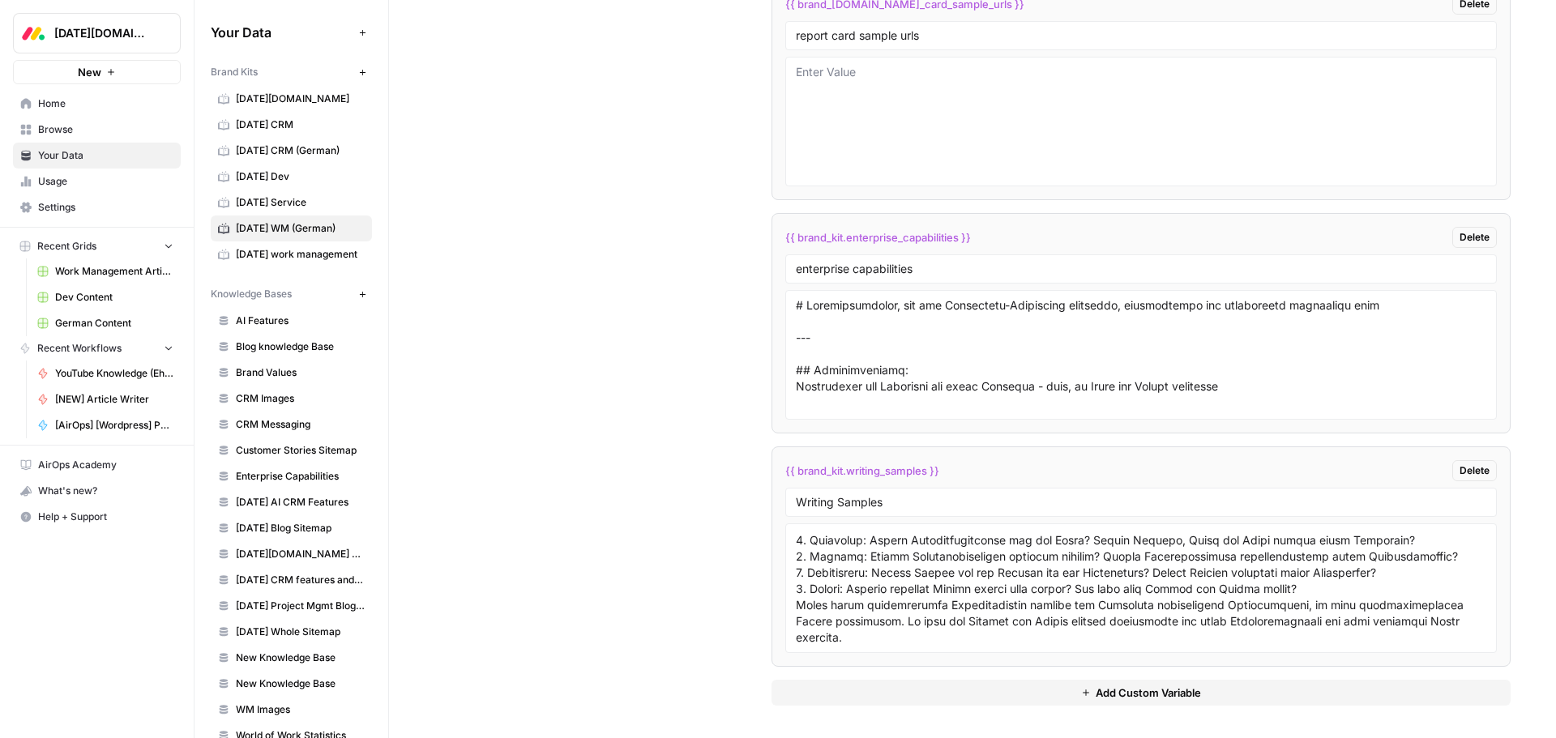
scroll to position [34195, 0]
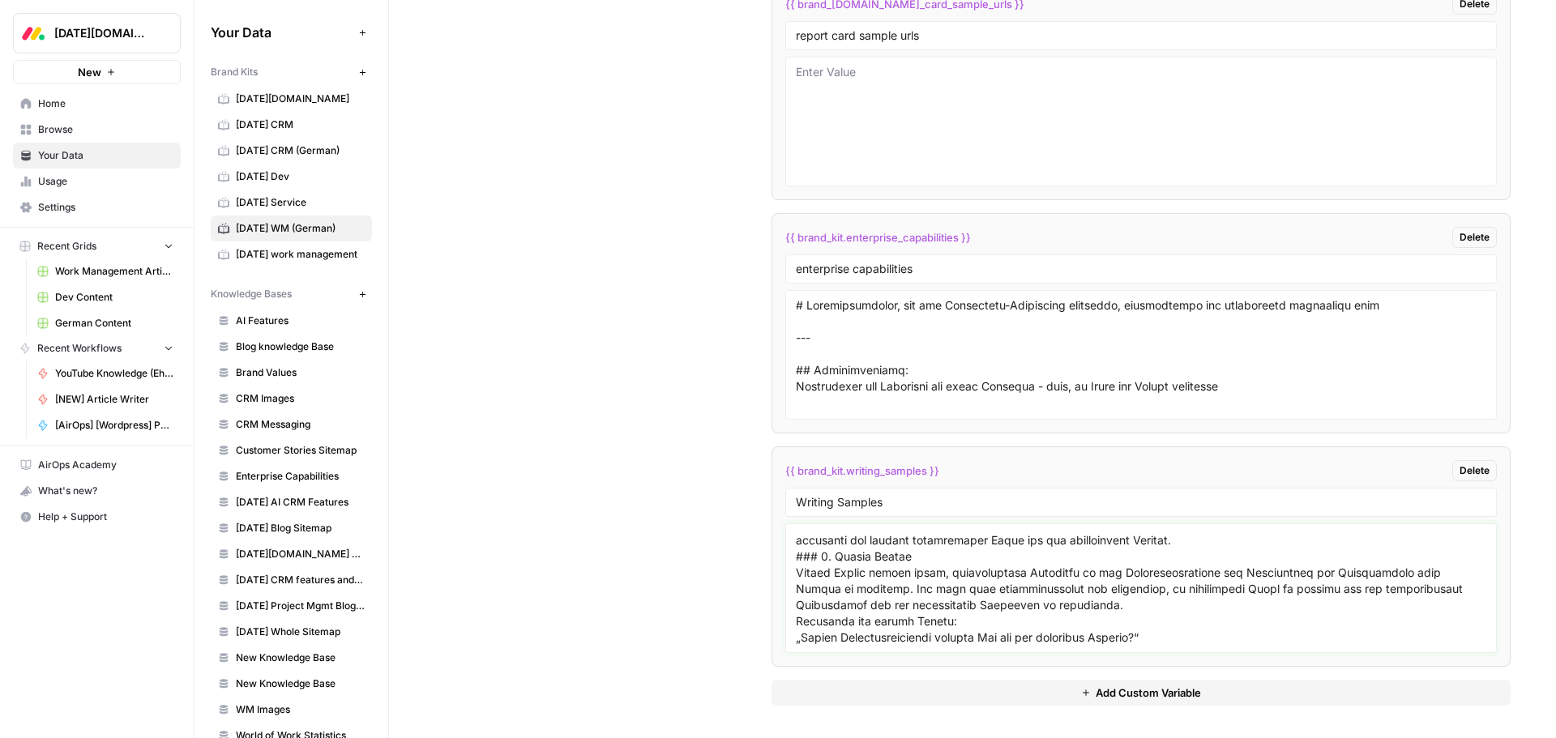
scroll to position [0, 0]
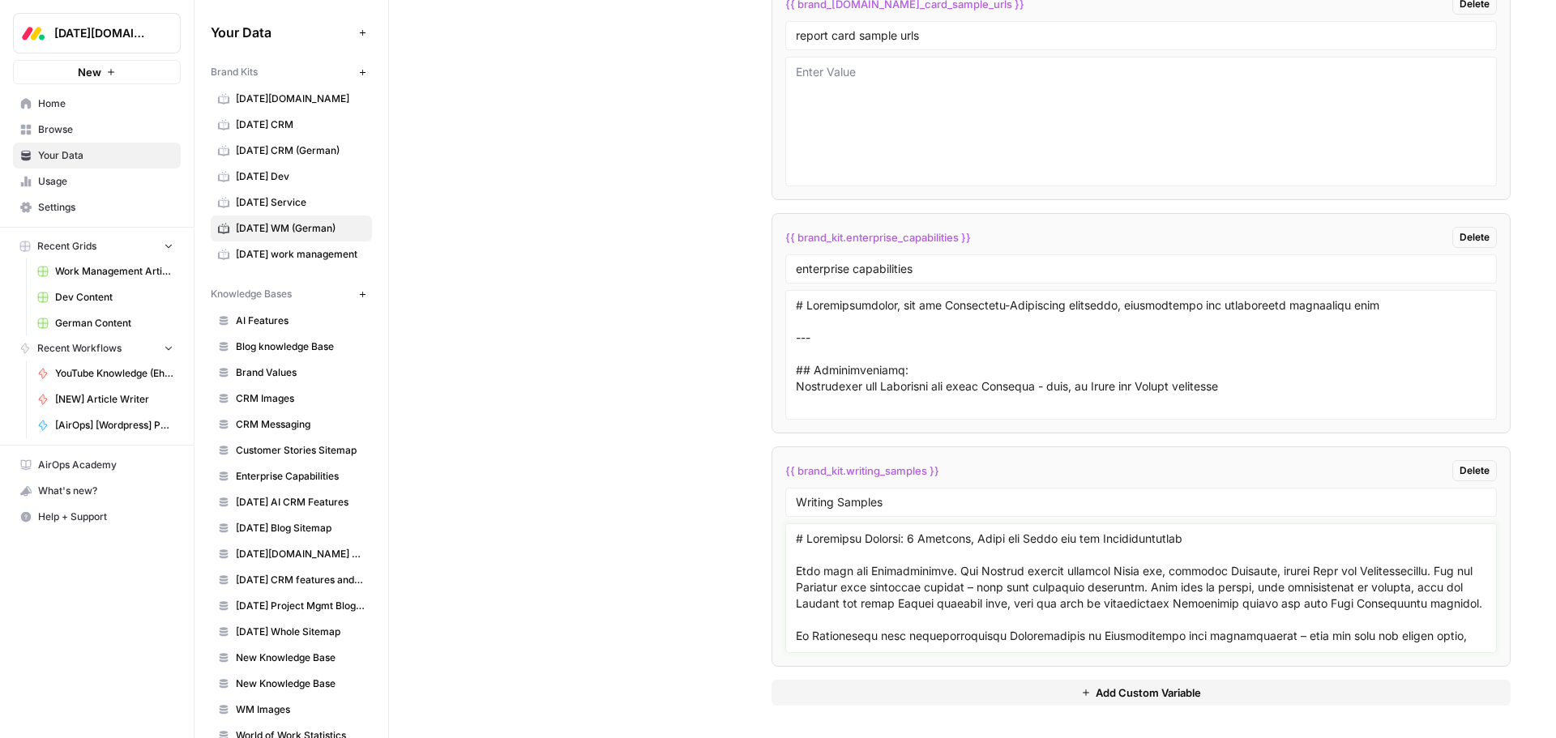
click at [825, 532] on textarea at bounding box center [1141, 588] width 690 height 115
paste textarea "### Wie führt man eine Bedarfsanalyse durch? Am einfachsten lässt sich eine Bed…"
click at [978, 560] on textarea at bounding box center [1141, 588] width 690 height 115
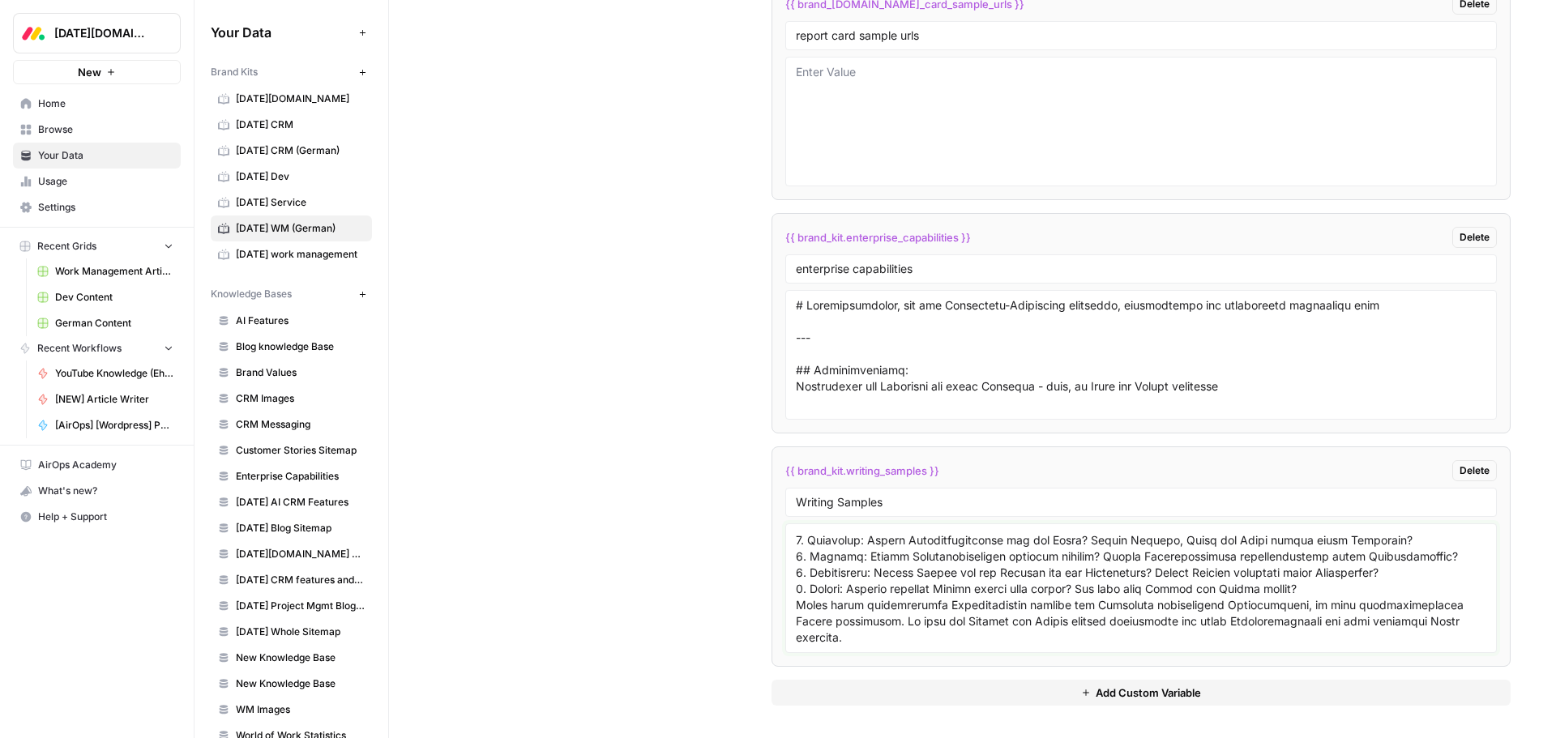
scroll to position [34260, 0]
click at [937, 613] on textarea at bounding box center [1141, 588] width 690 height 115
click at [792, 578] on div at bounding box center [1140, 588] width 711 height 130
click at [796, 572] on textarea at bounding box center [1141, 588] width 690 height 115
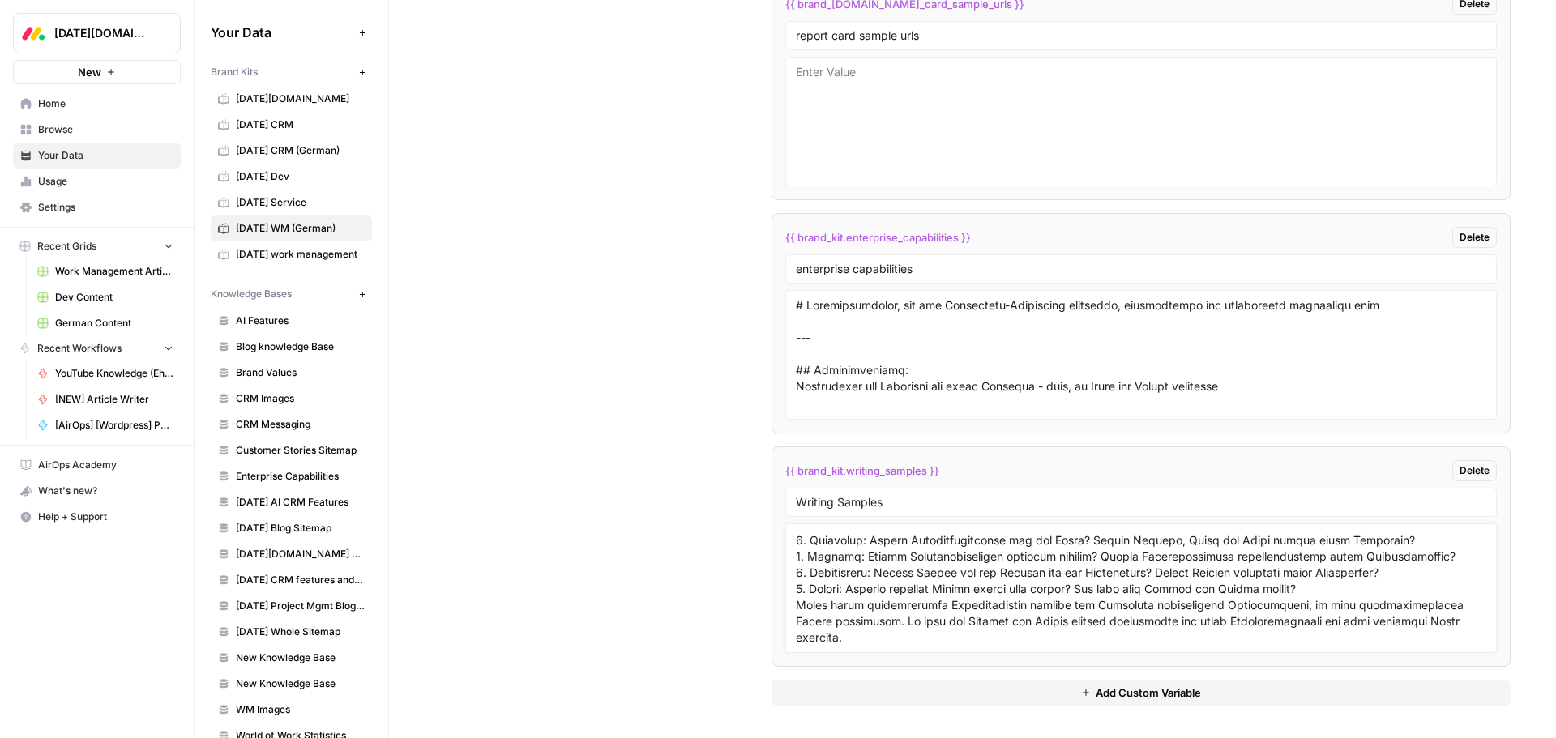
scroll to position [33563, 0]
click at [796, 602] on textarea at bounding box center [1141, 588] width 690 height 115
click at [808, 564] on textarea at bounding box center [1141, 588] width 690 height 115
click at [792, 572] on div at bounding box center [1140, 588] width 711 height 130
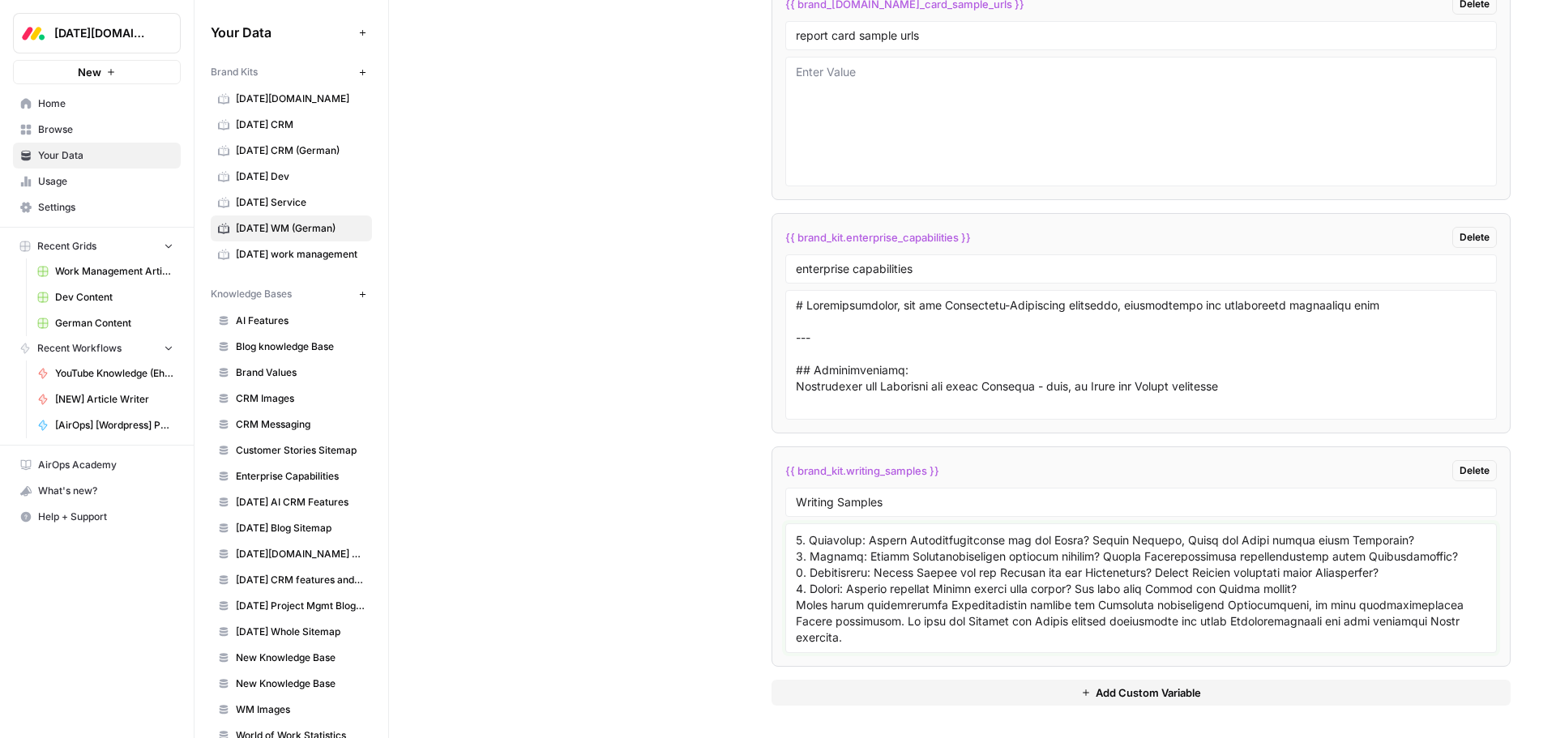
click at [796, 573] on textarea at bounding box center [1141, 588] width 690 height 115
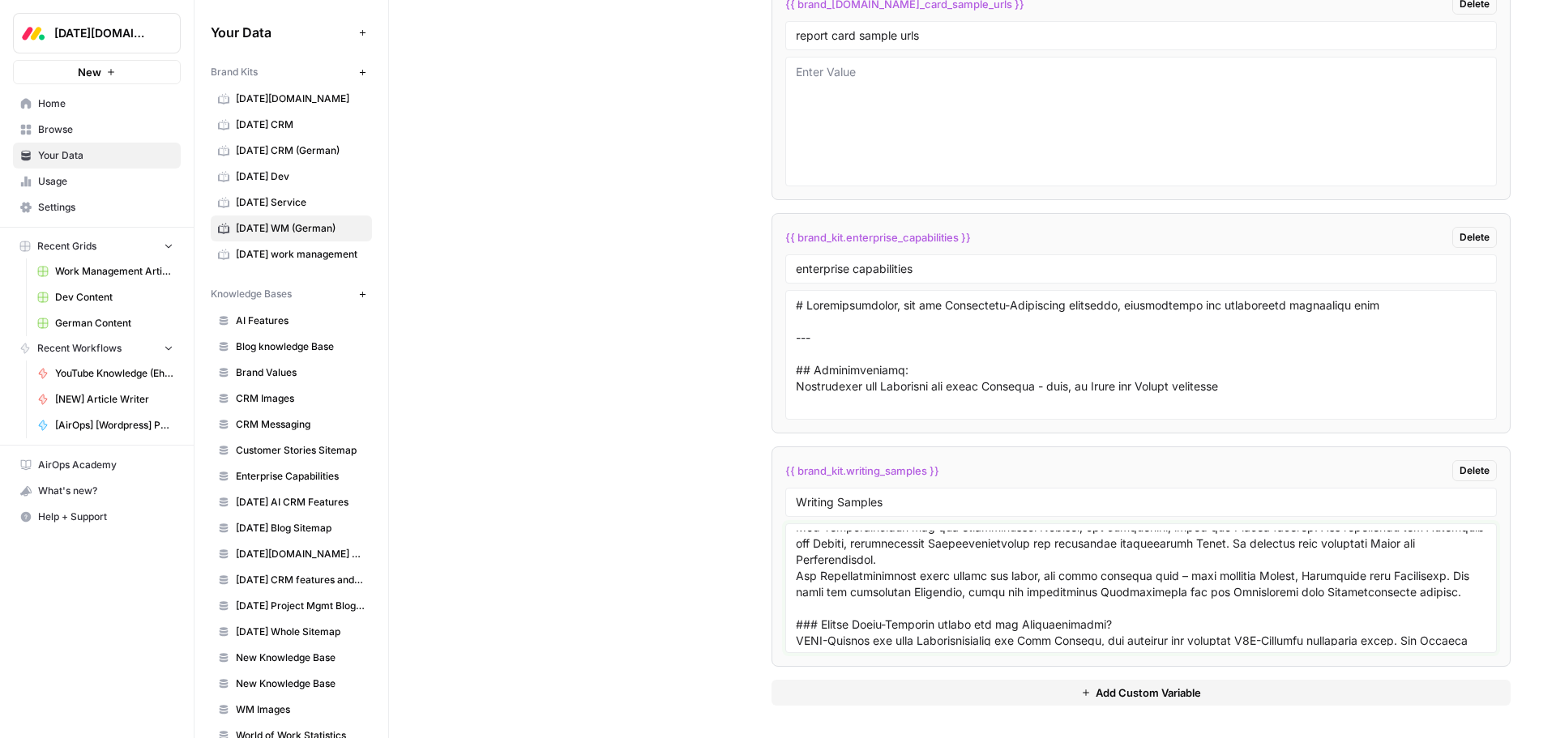
scroll to position [33142, 0]
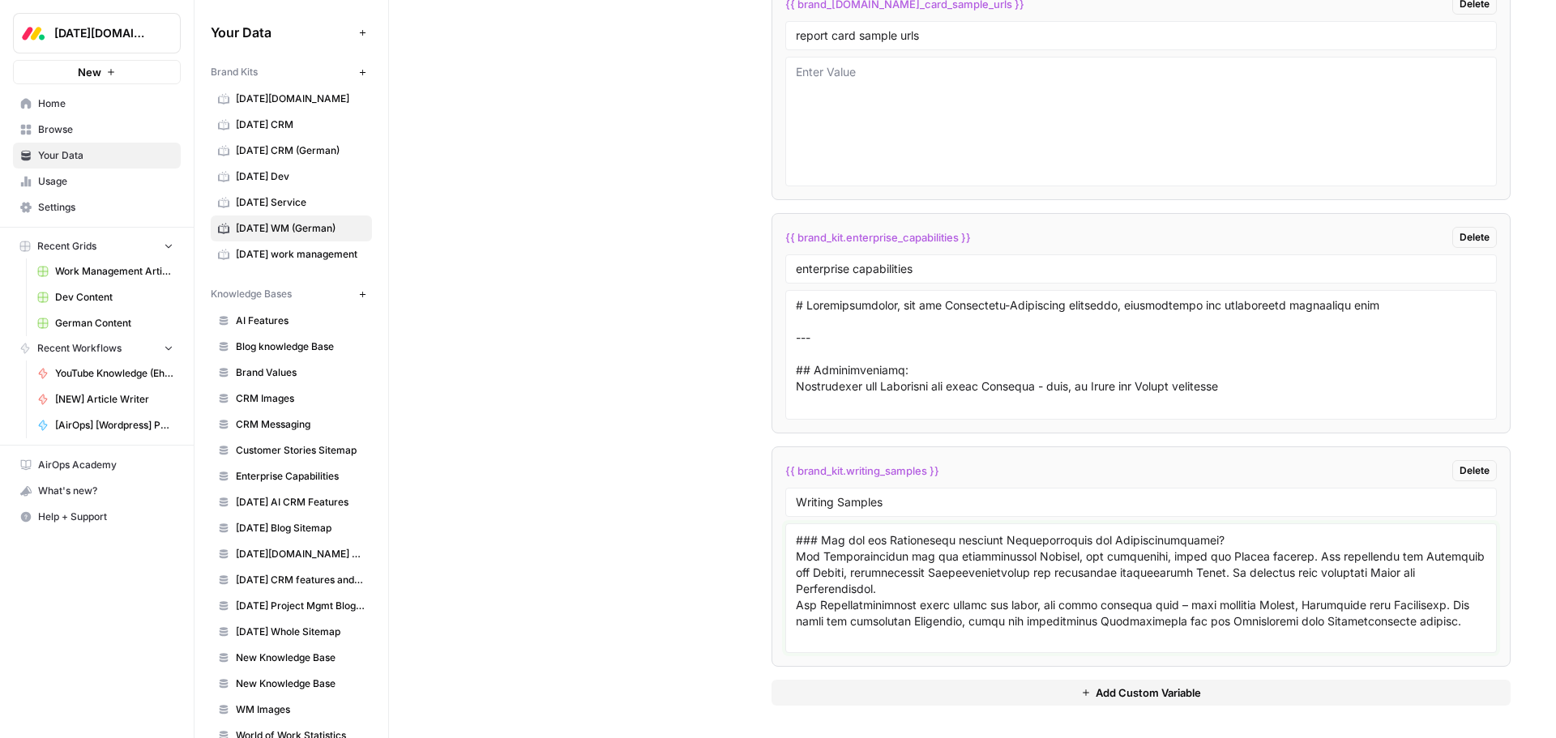
click at [796, 603] on textarea at bounding box center [1141, 588] width 690 height 115
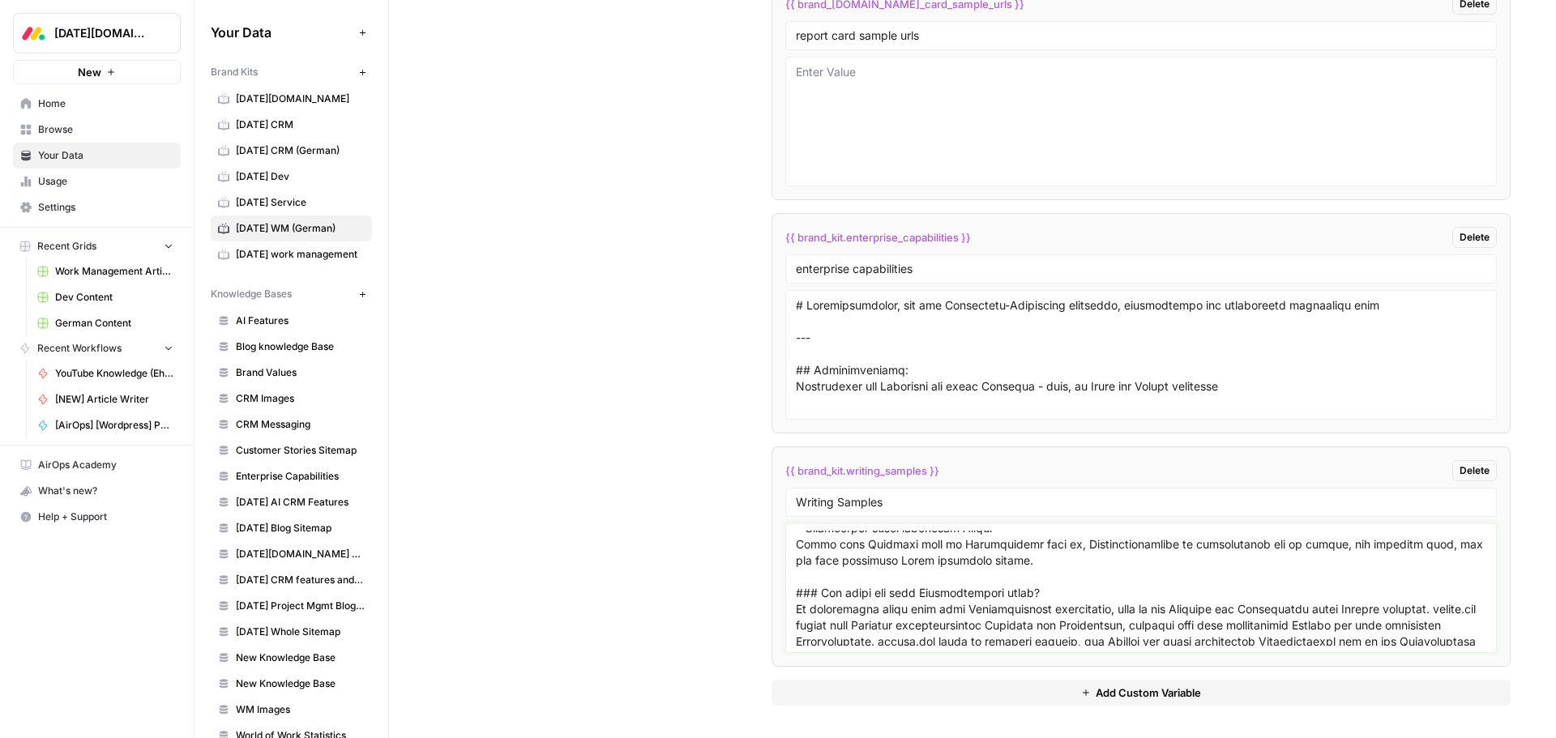
scroll to position [32980, 0]
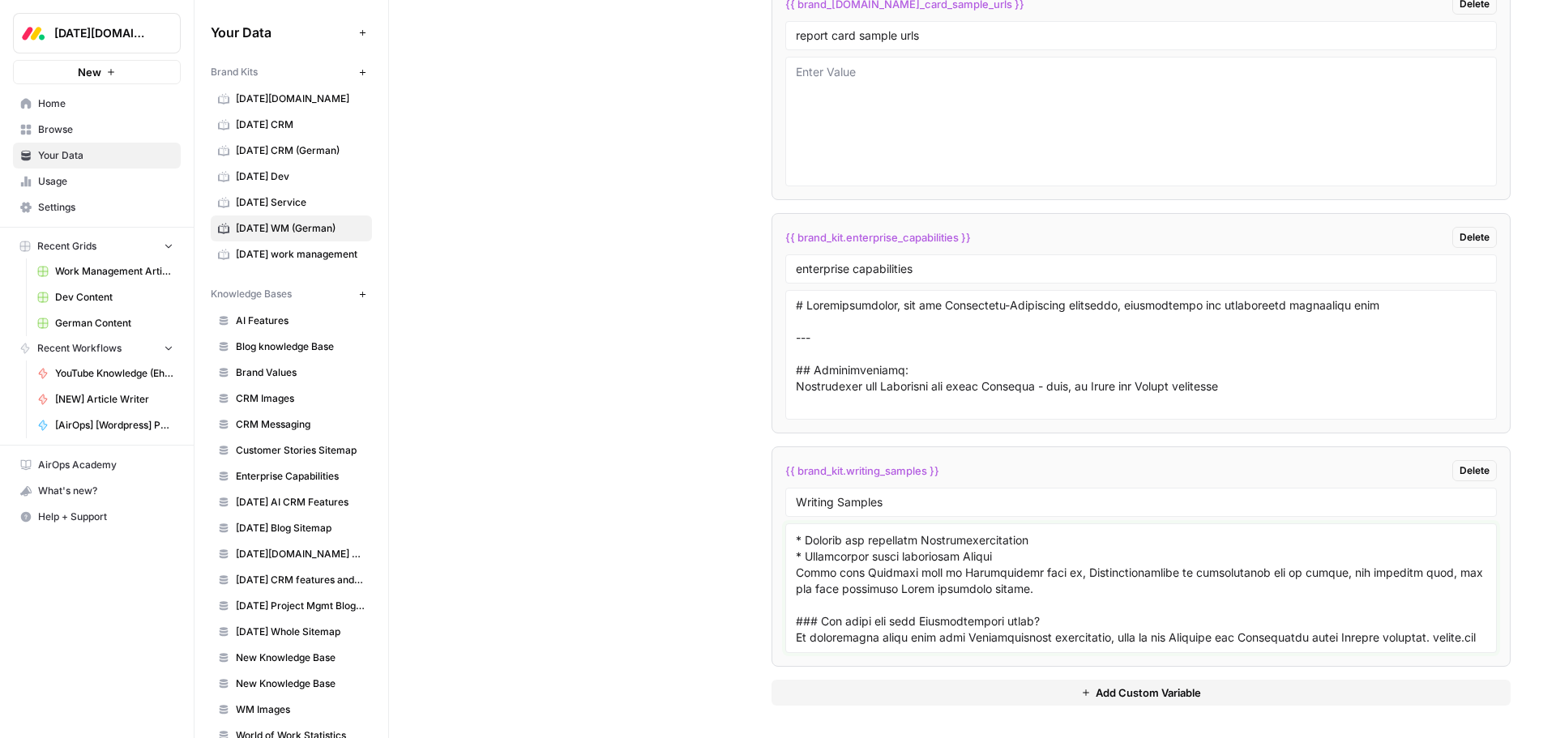
click at [796, 617] on textarea at bounding box center [1141, 588] width 690 height 115
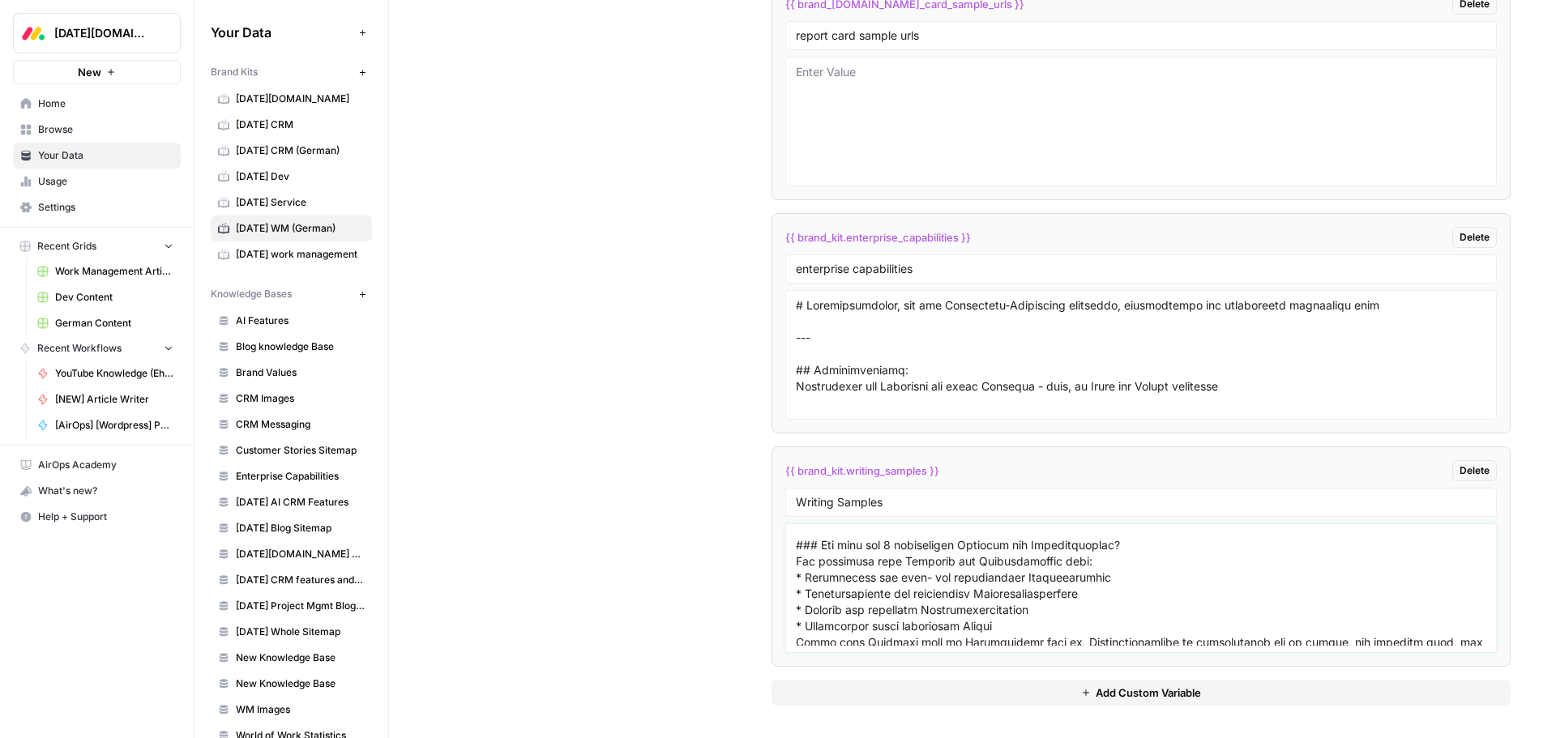
scroll to position [32898, 0]
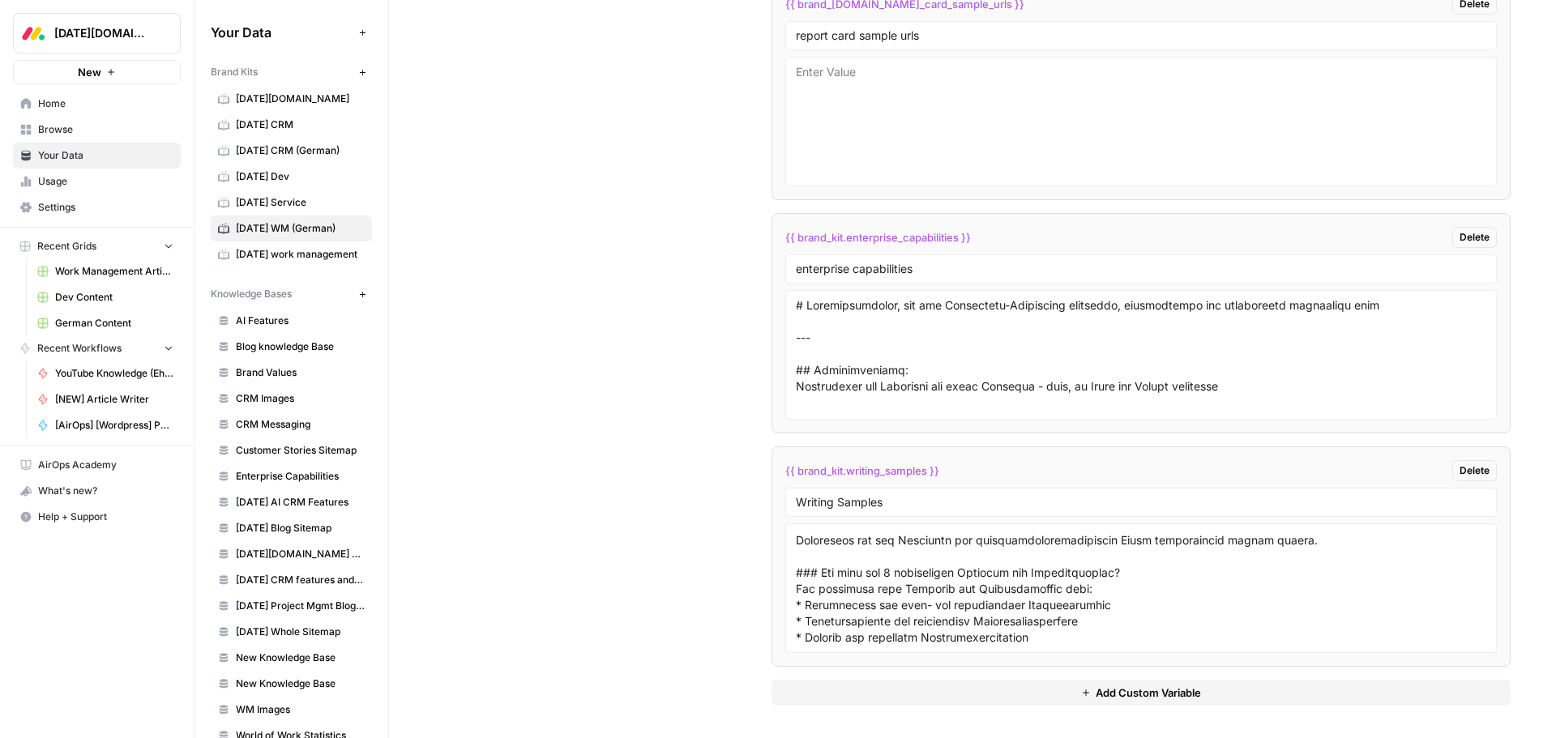
click at [792, 593] on div at bounding box center [1140, 588] width 711 height 130
click at [796, 591] on textarea at bounding box center [1141, 588] width 690 height 115
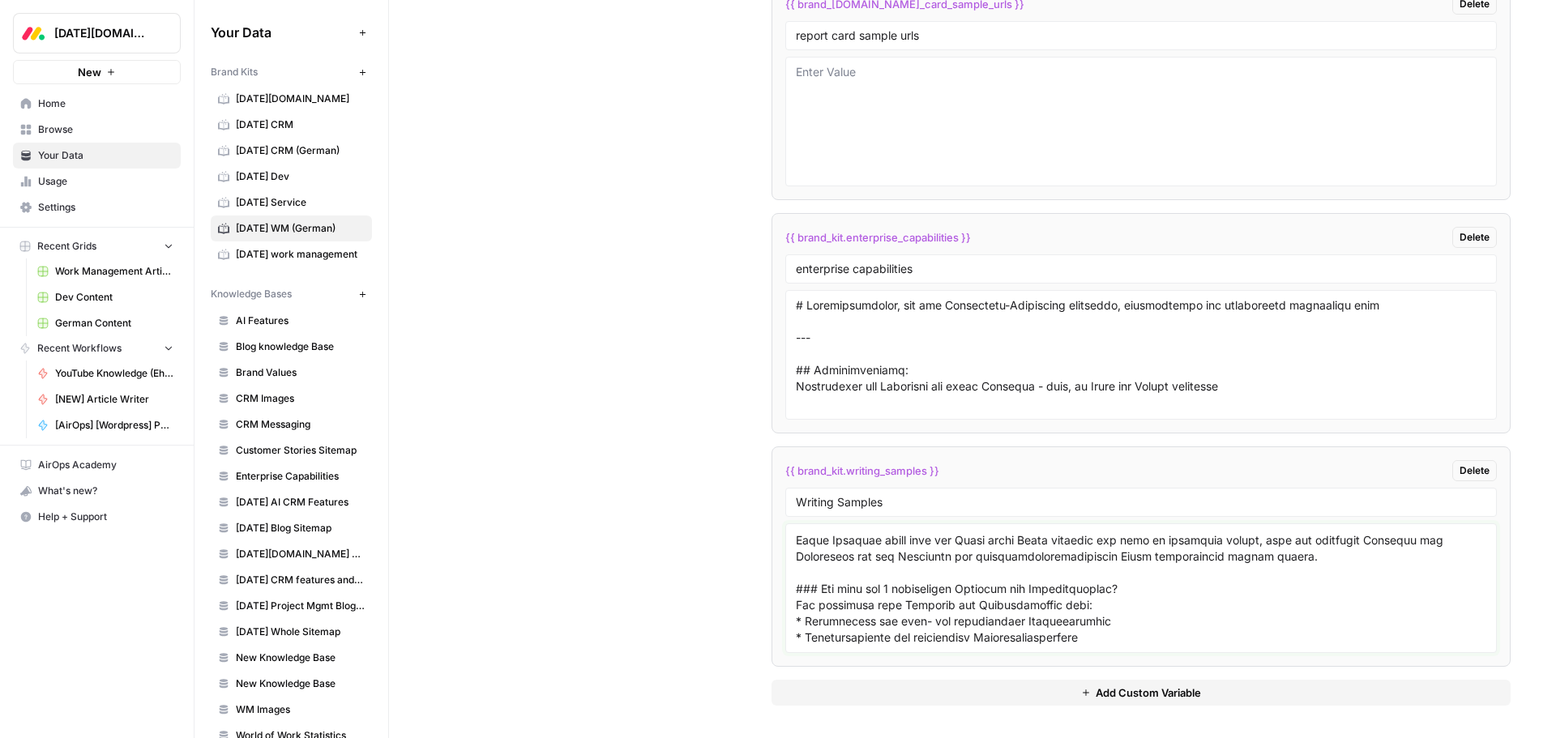
click at [796, 542] on textarea at bounding box center [1141, 588] width 690 height 115
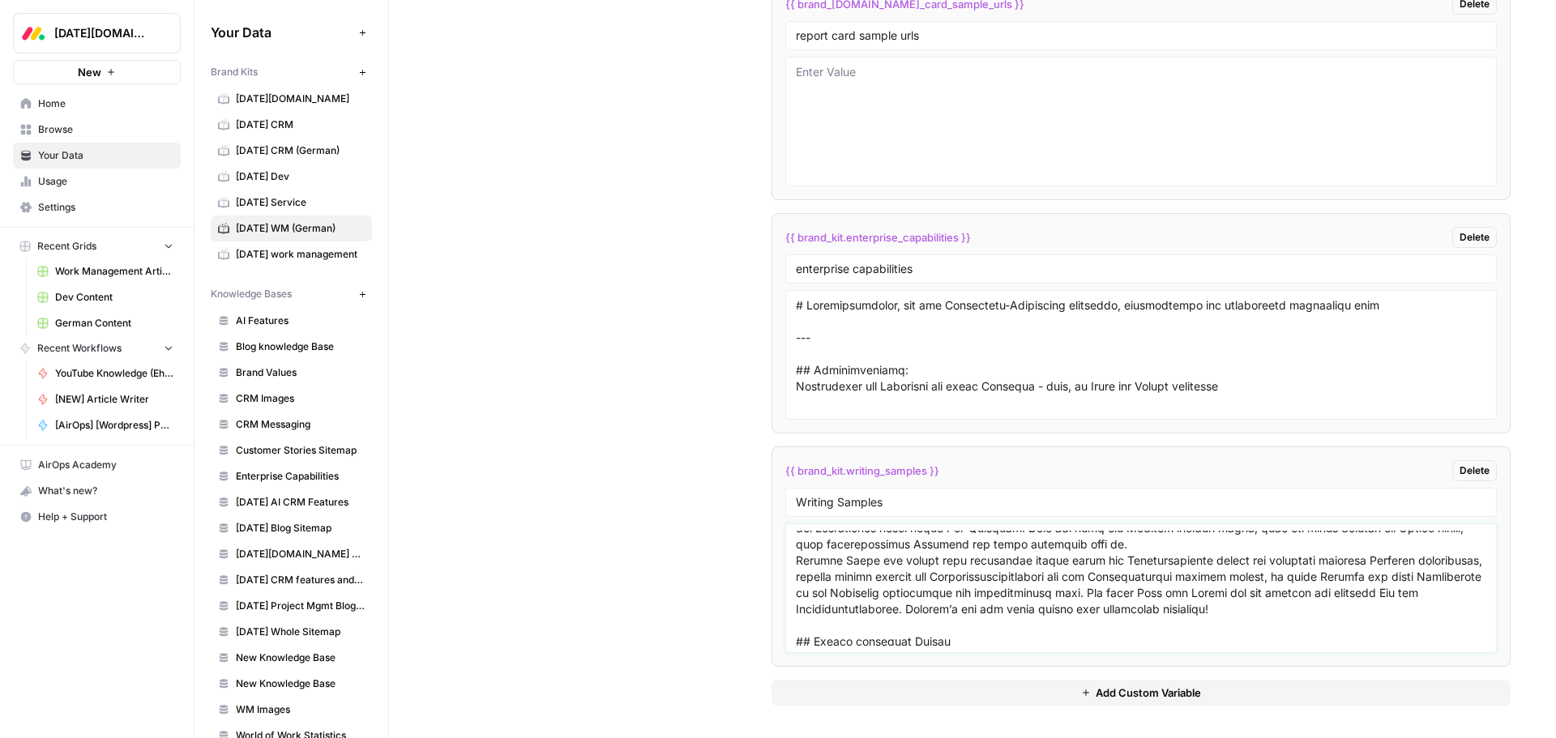
scroll to position [32655, 0]
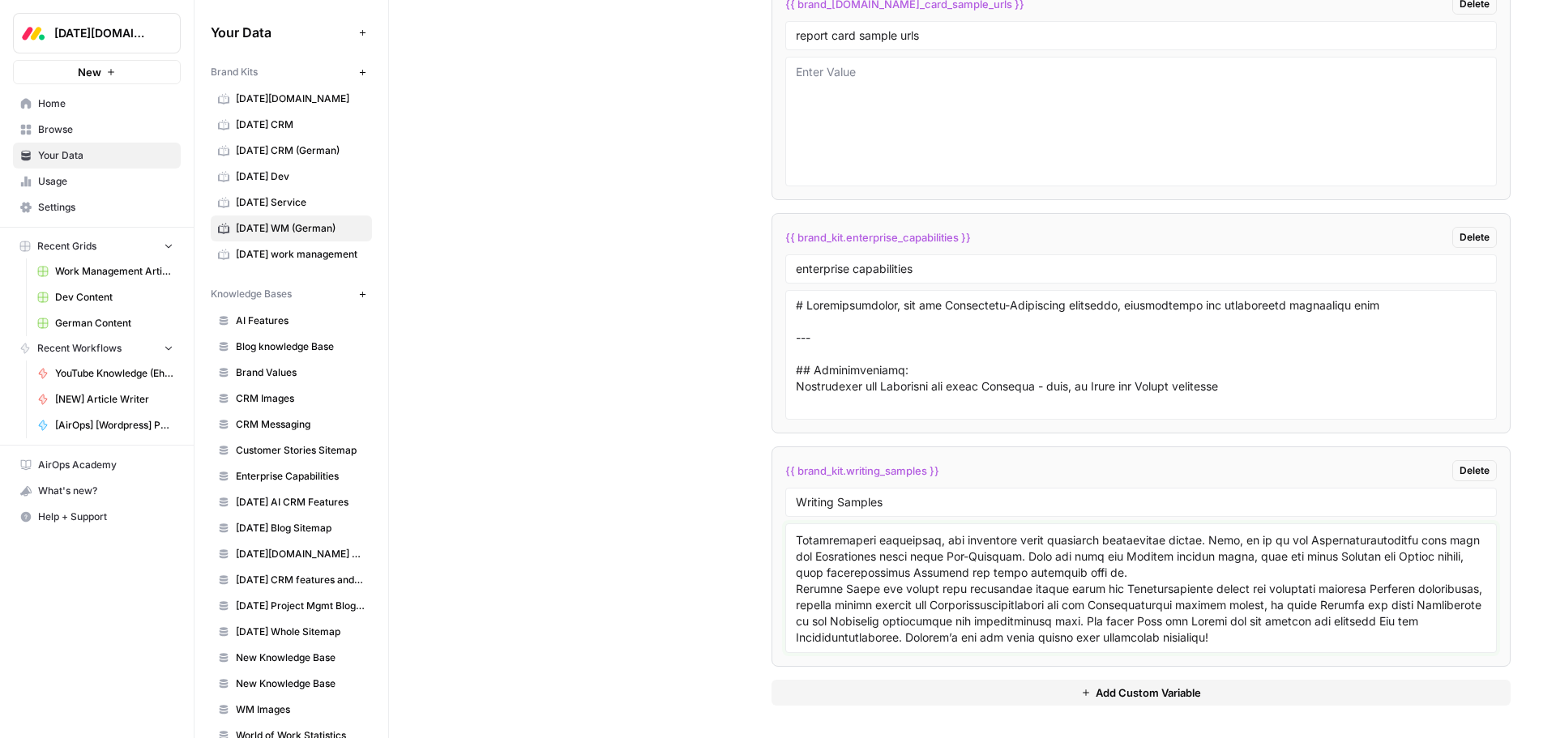
click at [796, 553] on textarea at bounding box center [1141, 588] width 690 height 115
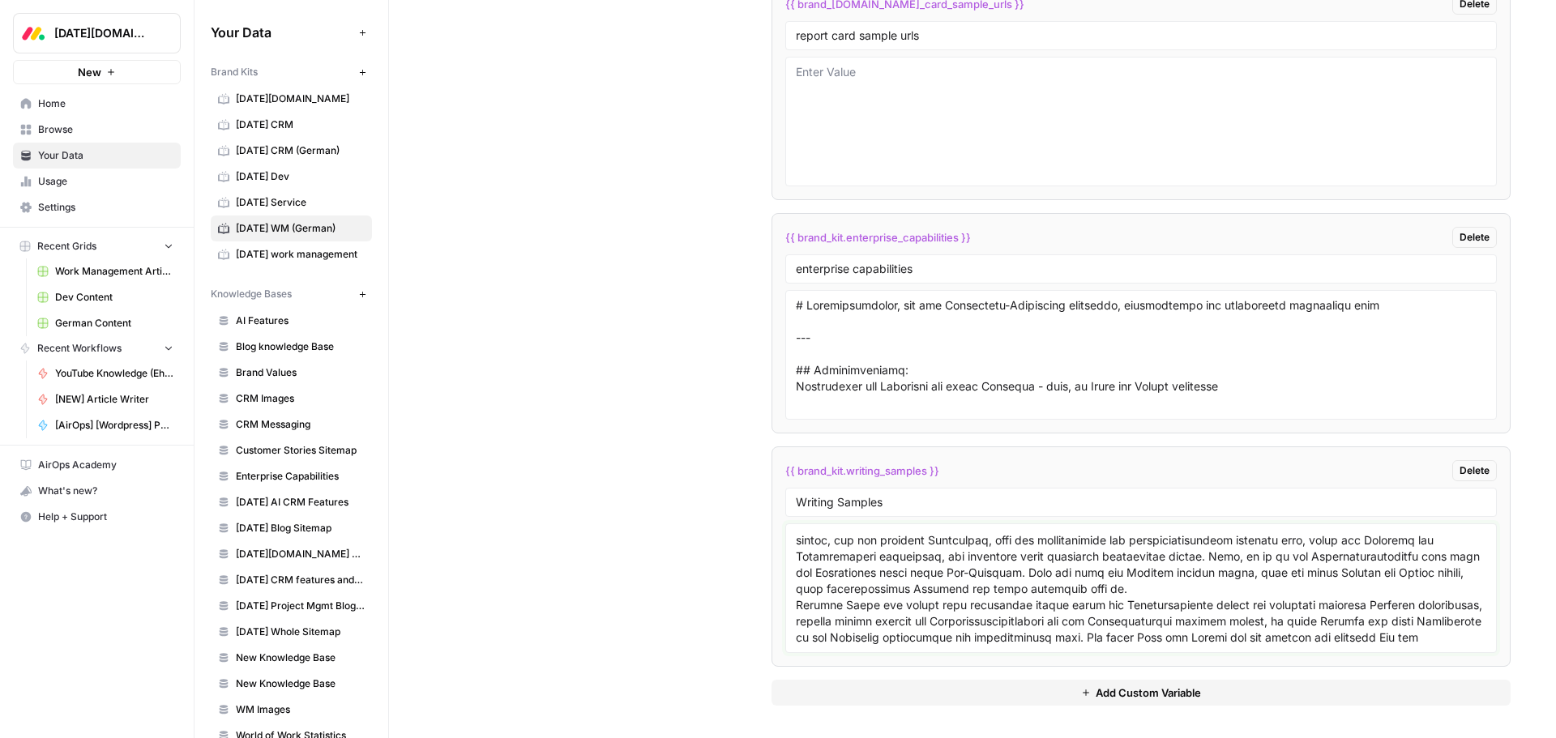
type textarea "# Operative Planung: 6 Schritte, Tipps und Tools für die Betriebsplanung Jazz l…"
click at [912, 472] on span "{{ brand_kit.writing_samples }}" at bounding box center [862, 471] width 154 height 16
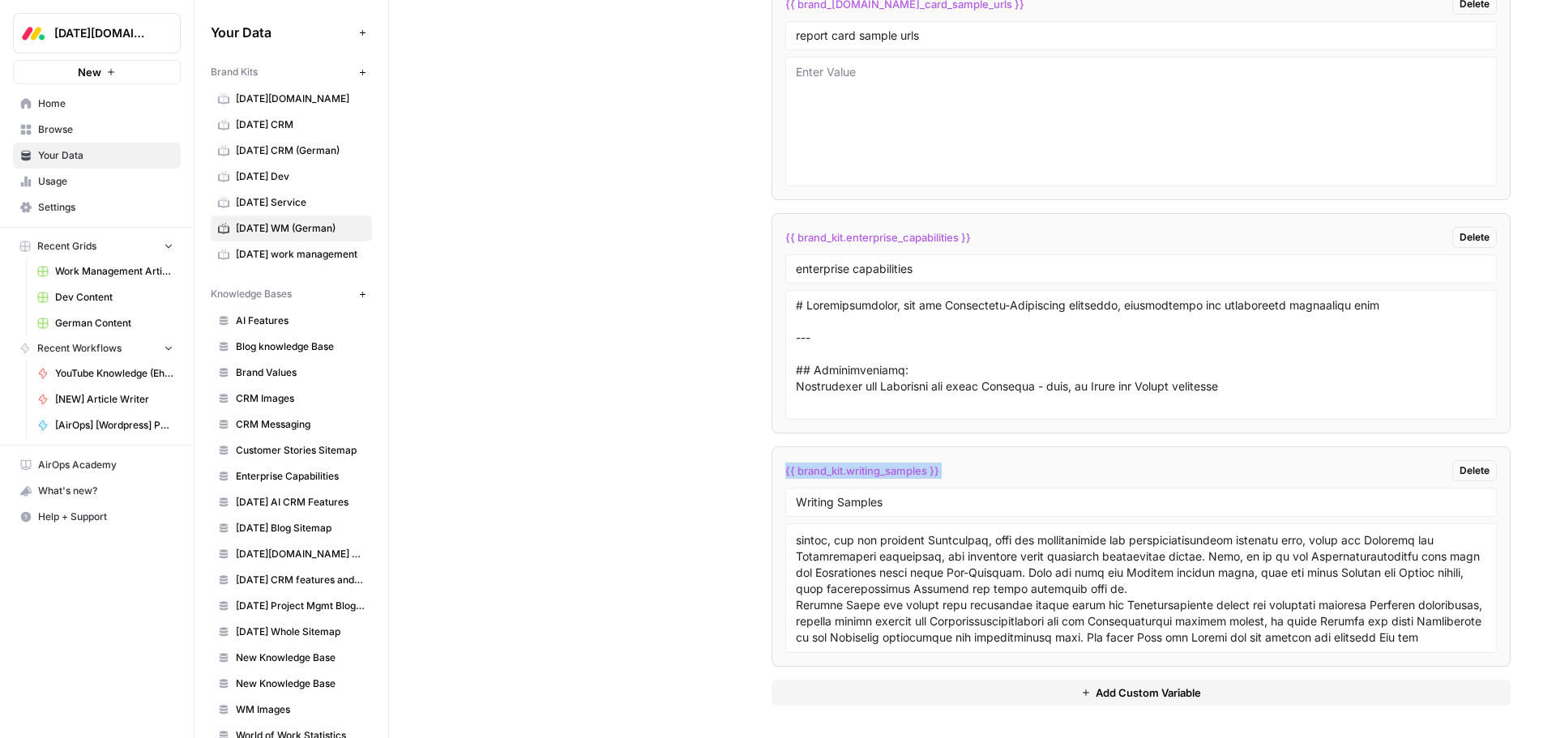
copy div "{{ brand_kit.writing_samples }} Delete"
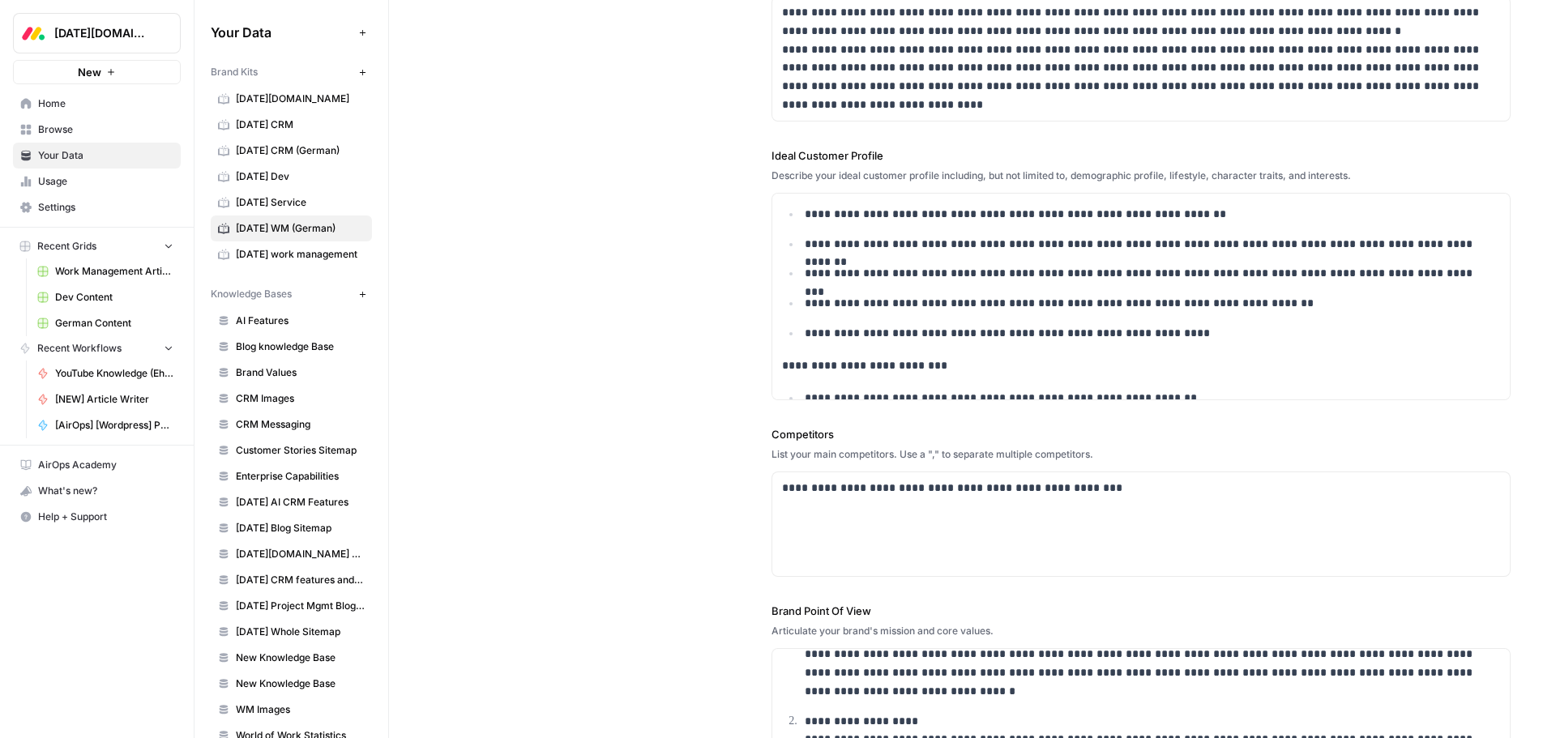
scroll to position [0, 0]
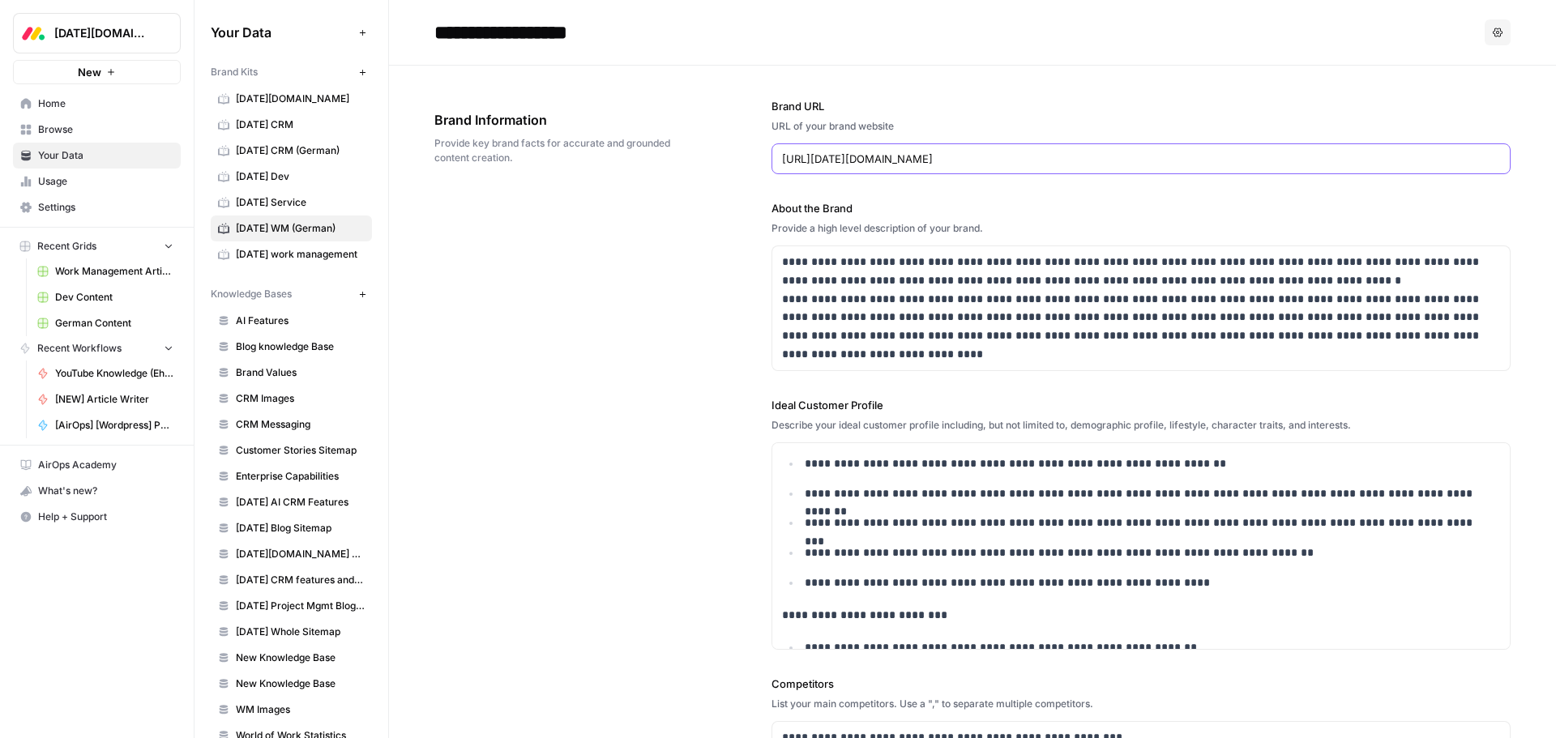
click at [996, 157] on input "https://monday.com/work-management" at bounding box center [1141, 159] width 718 height 16
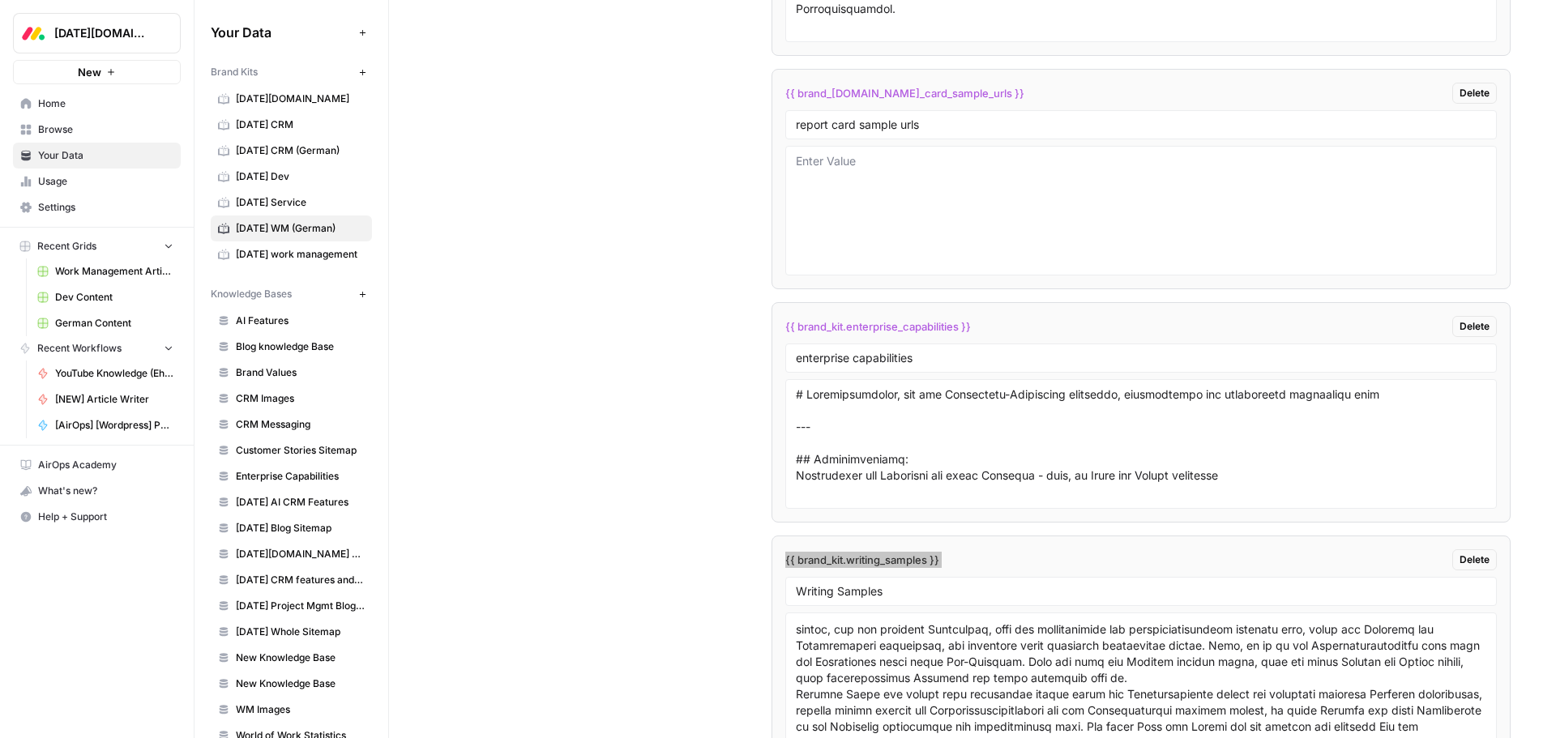
scroll to position [4619, 0]
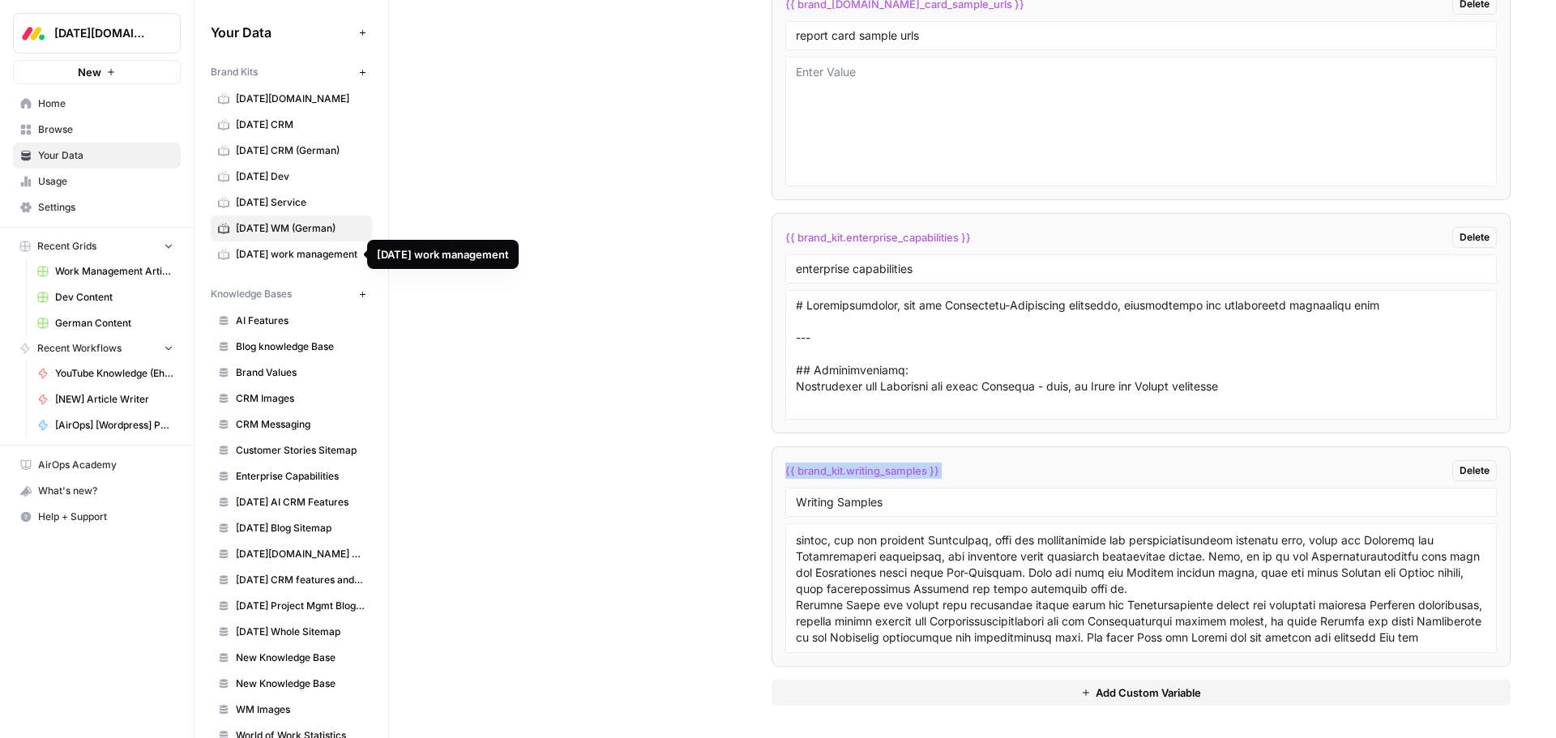
click at [283, 257] on span "[DATE] work management" at bounding box center [300, 254] width 129 height 15
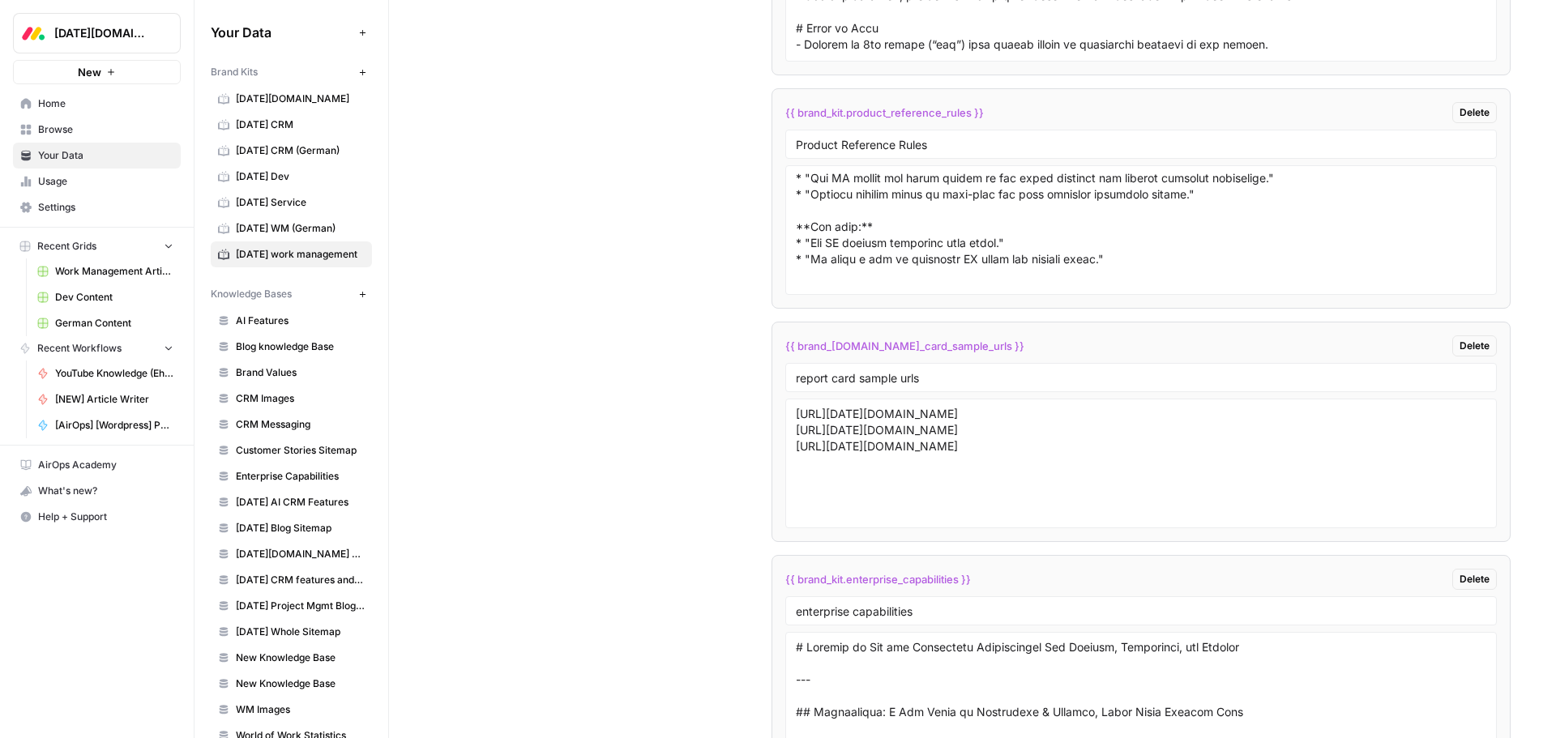
scroll to position [1540, 0]
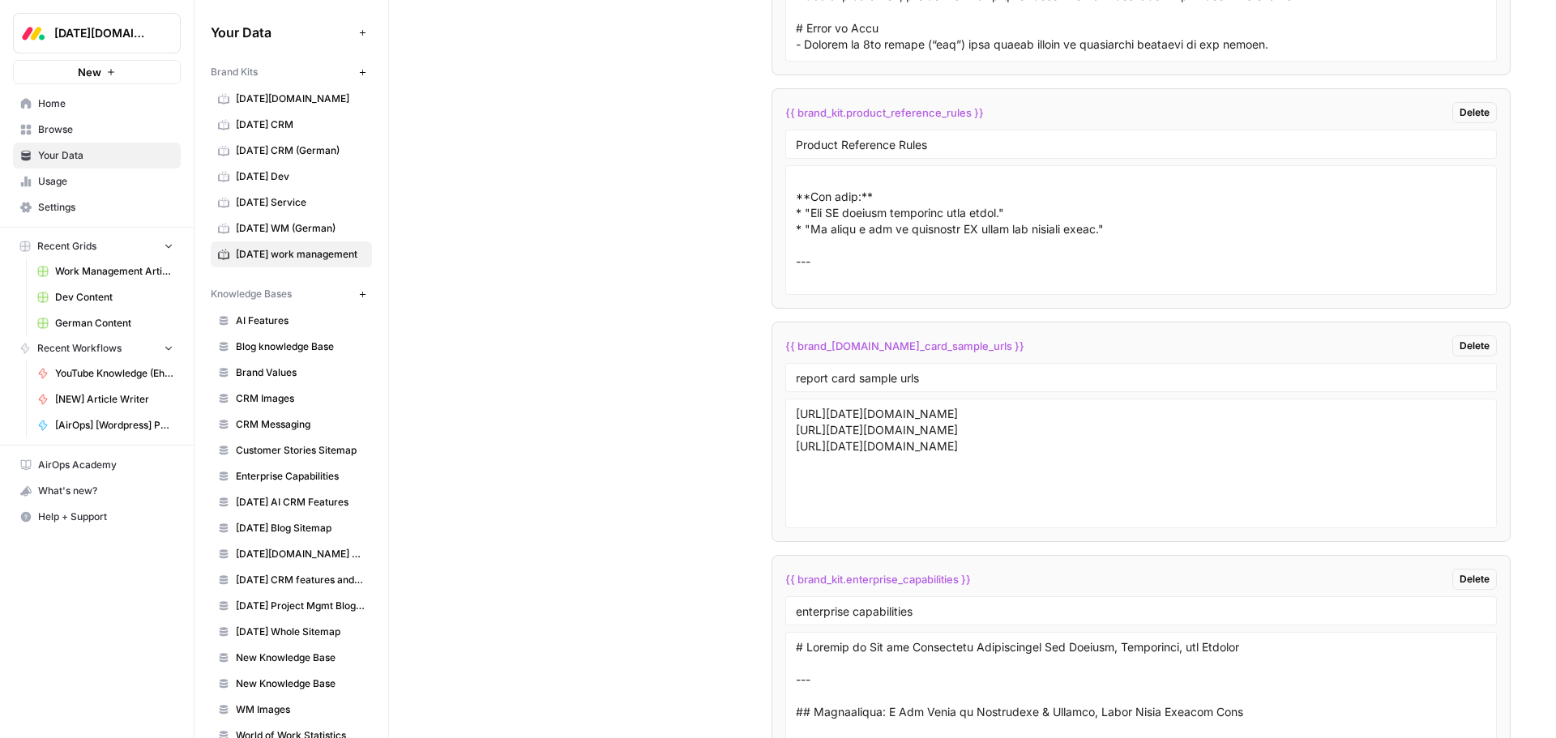
click at [58, 110] on span "Home" at bounding box center [105, 103] width 135 height 15
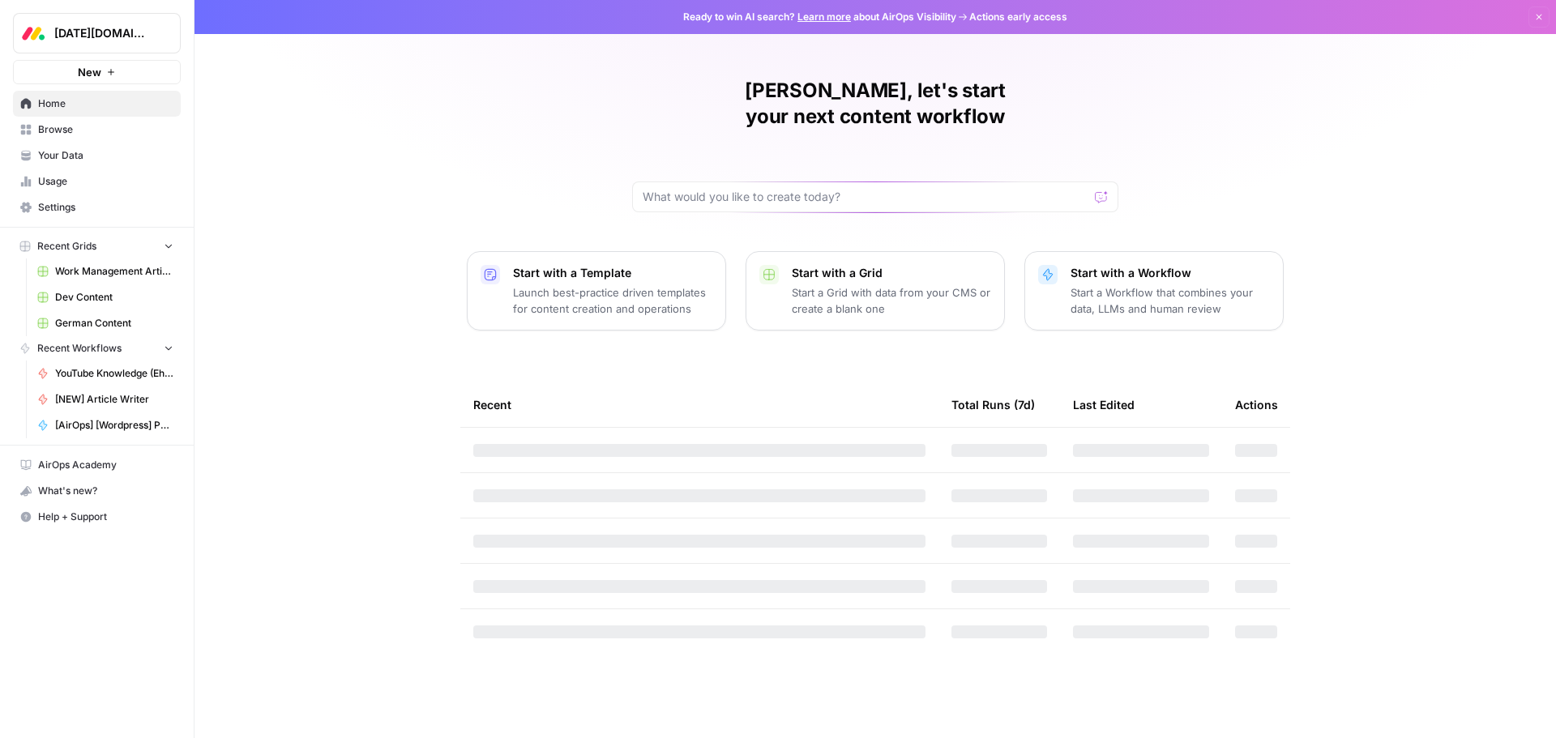
click at [51, 131] on span "Browse" at bounding box center [105, 129] width 135 height 15
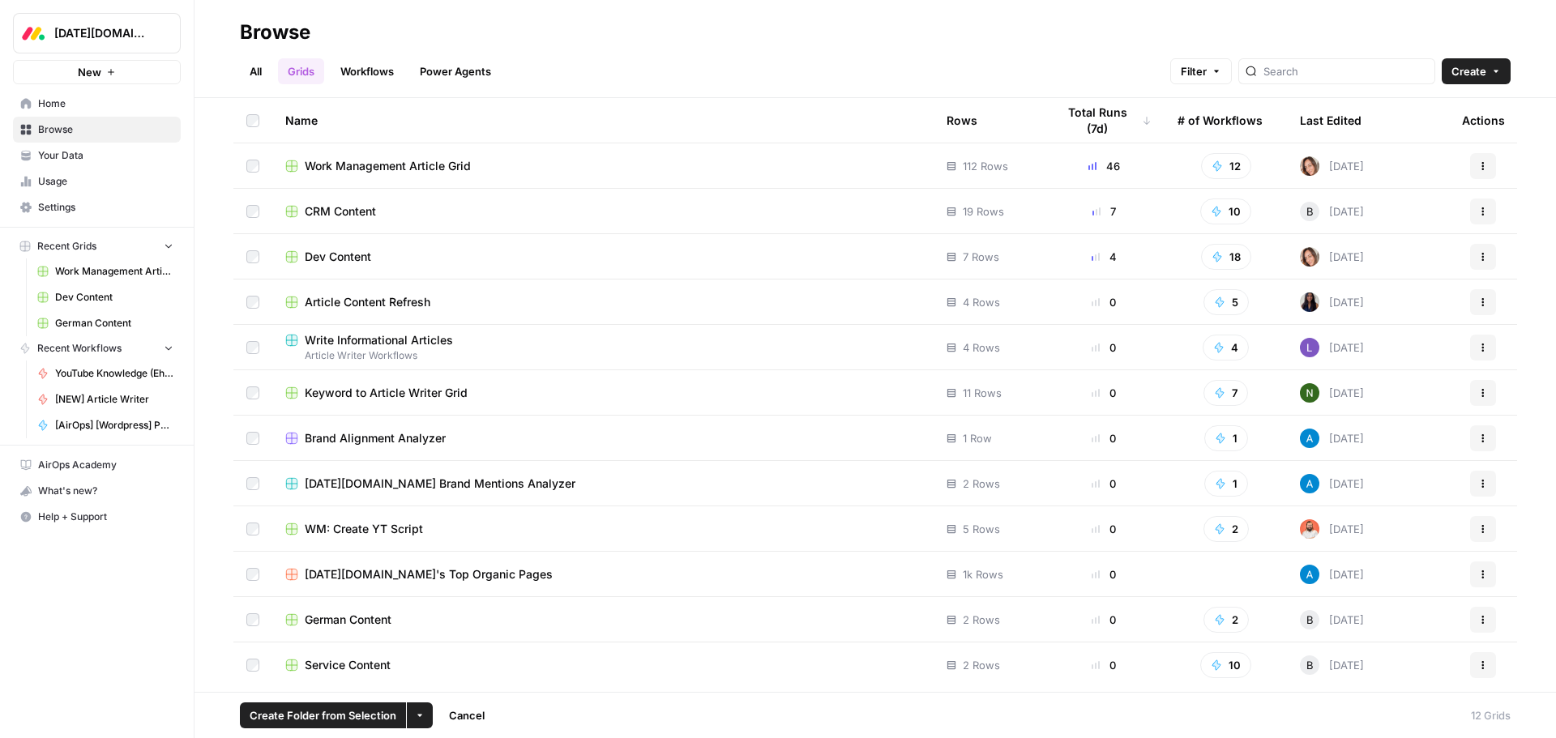
click at [423, 716] on span "button" at bounding box center [420, 716] width 10 height 10
click at [1476, 622] on button "Actions" at bounding box center [1483, 620] width 26 height 26
click at [1409, 488] on span "Duplicate" at bounding box center [1411, 486] width 130 height 16
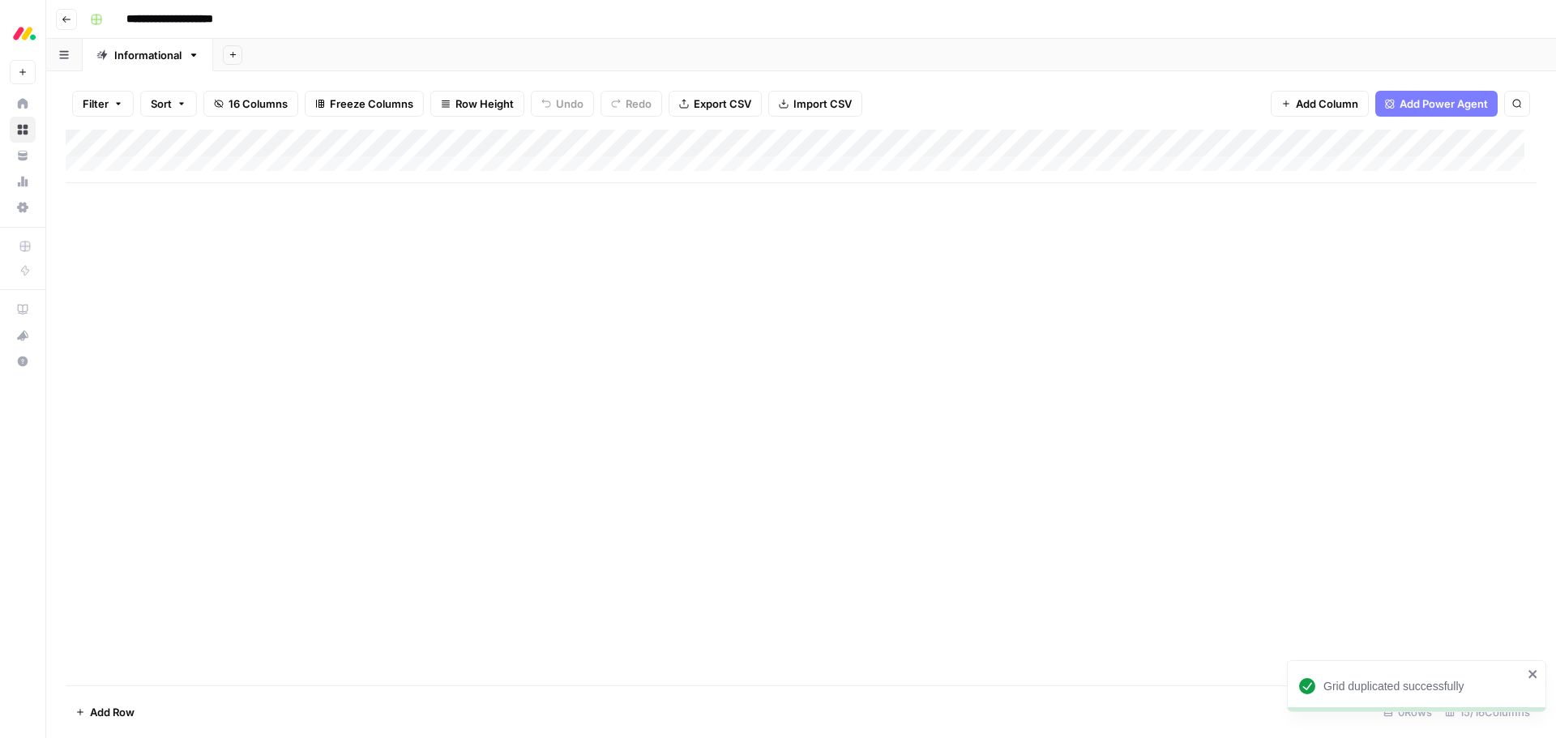
click at [165, 19] on input "**********" at bounding box center [191, 19] width 145 height 26
click at [231, 16] on input "**********" at bounding box center [188, 19] width 139 height 26
type input "**********"
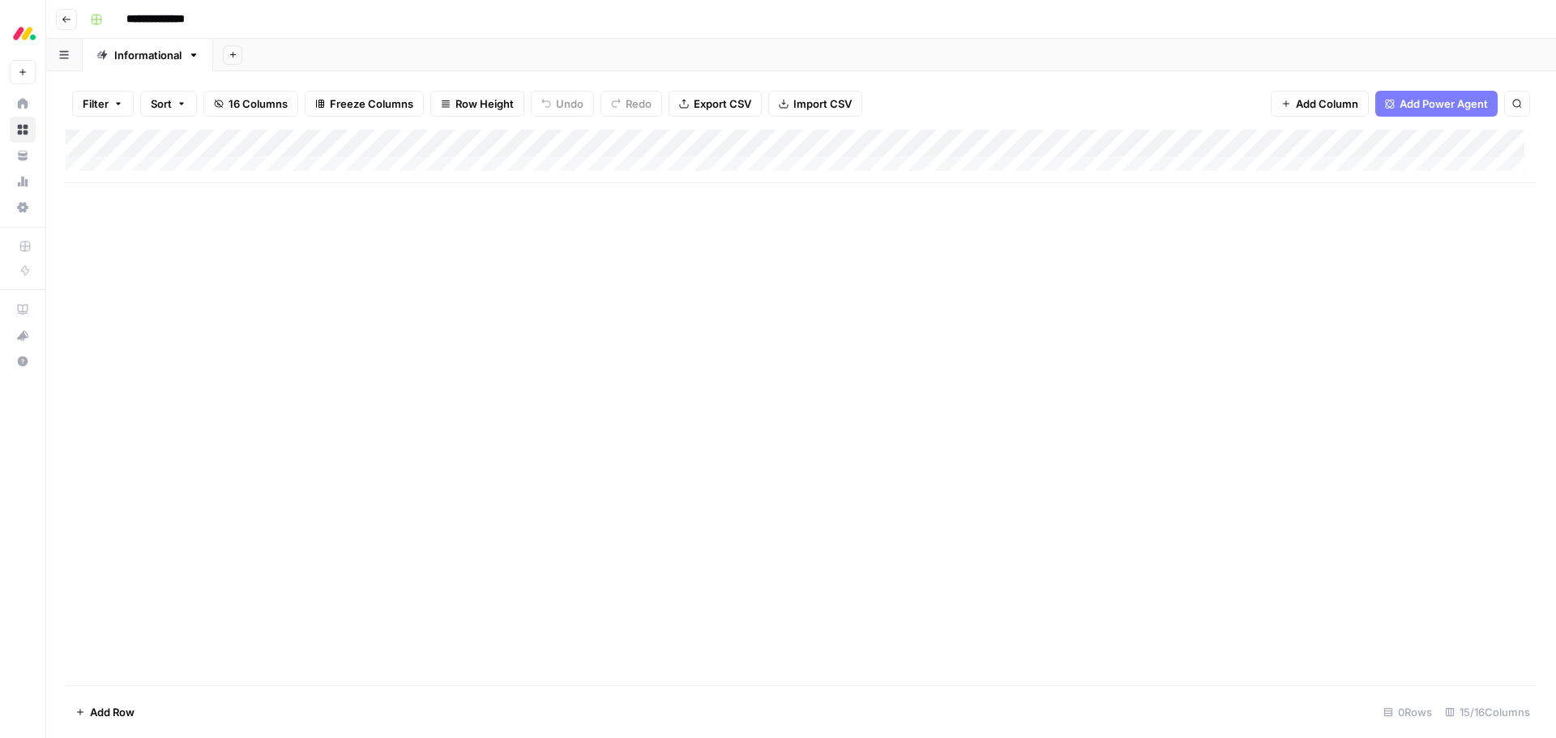
click at [268, 17] on div "**********" at bounding box center [811, 19] width 1456 height 26
click at [190, 168] on div "Add Column" at bounding box center [801, 156] width 1471 height 53
type textarea "**********"
click at [326, 165] on div "Add Column" at bounding box center [801, 170] width 1471 height 81
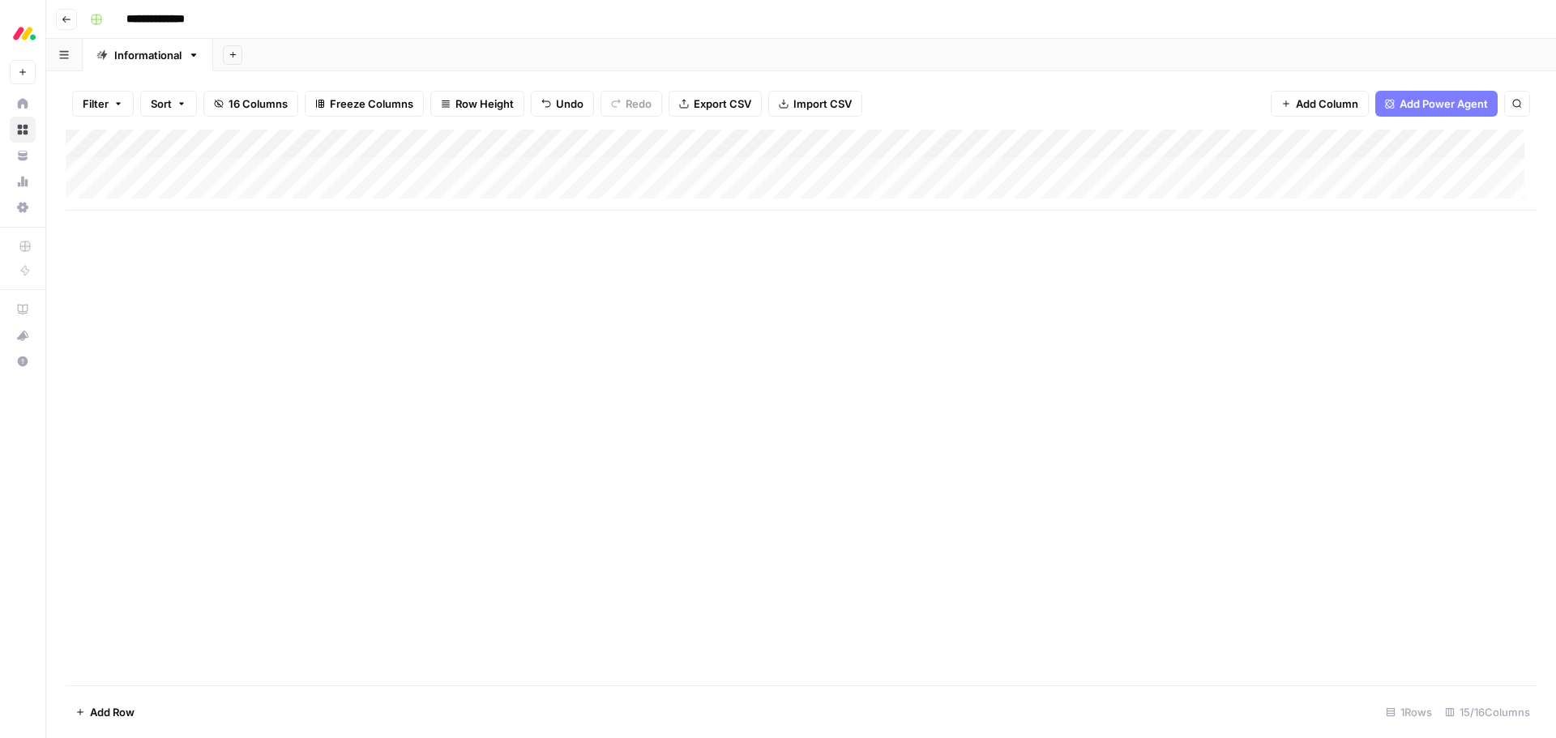
click at [326, 165] on div "Add Column" at bounding box center [801, 170] width 1471 height 81
click at [320, 253] on button "informational" at bounding box center [302, 249] width 79 height 19
click at [459, 165] on div "Add Column" at bounding box center [801, 170] width 1471 height 81
click at [449, 225] on button "Work Management" at bounding box center [462, 220] width 108 height 19
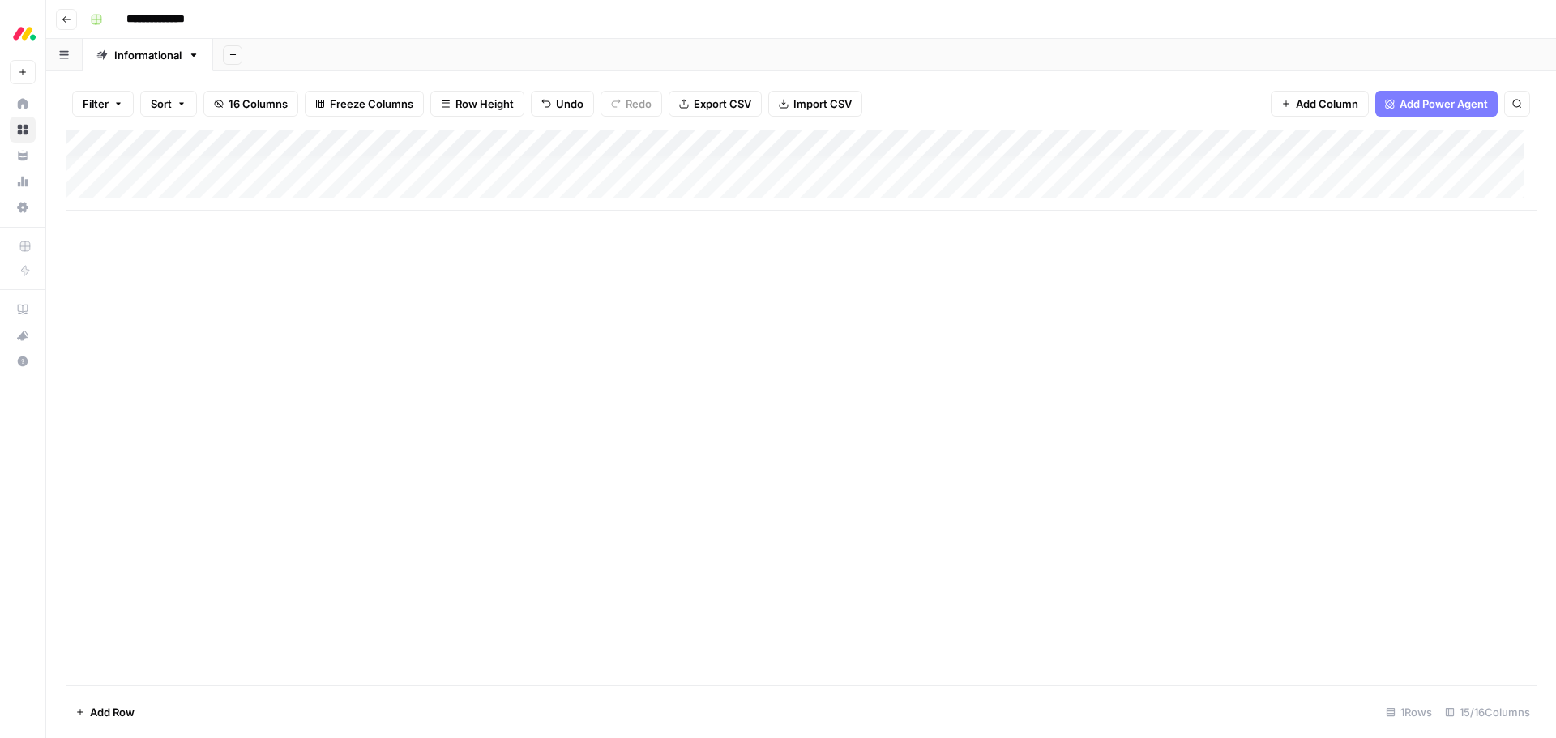
click at [572, 160] on div "Add Column" at bounding box center [801, 170] width 1471 height 81
click at [575, 249] on button "French" at bounding box center [578, 249] width 49 height 19
click at [196, 53] on icon "button" at bounding box center [193, 54] width 11 height 11
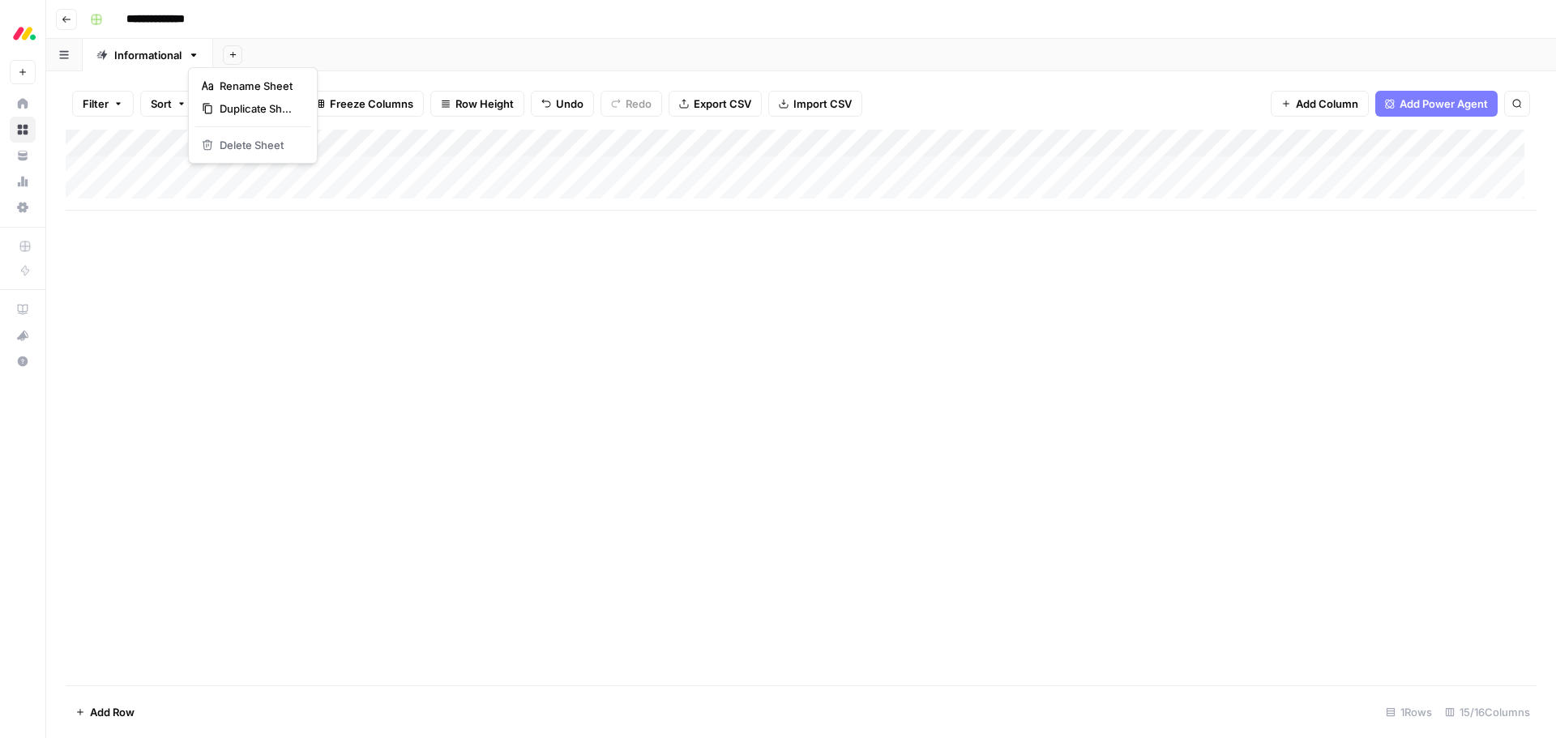
click at [639, 142] on div "Add Column" at bounding box center [801, 170] width 1471 height 81
click at [823, 143] on div "Add Column" at bounding box center [801, 170] width 1471 height 81
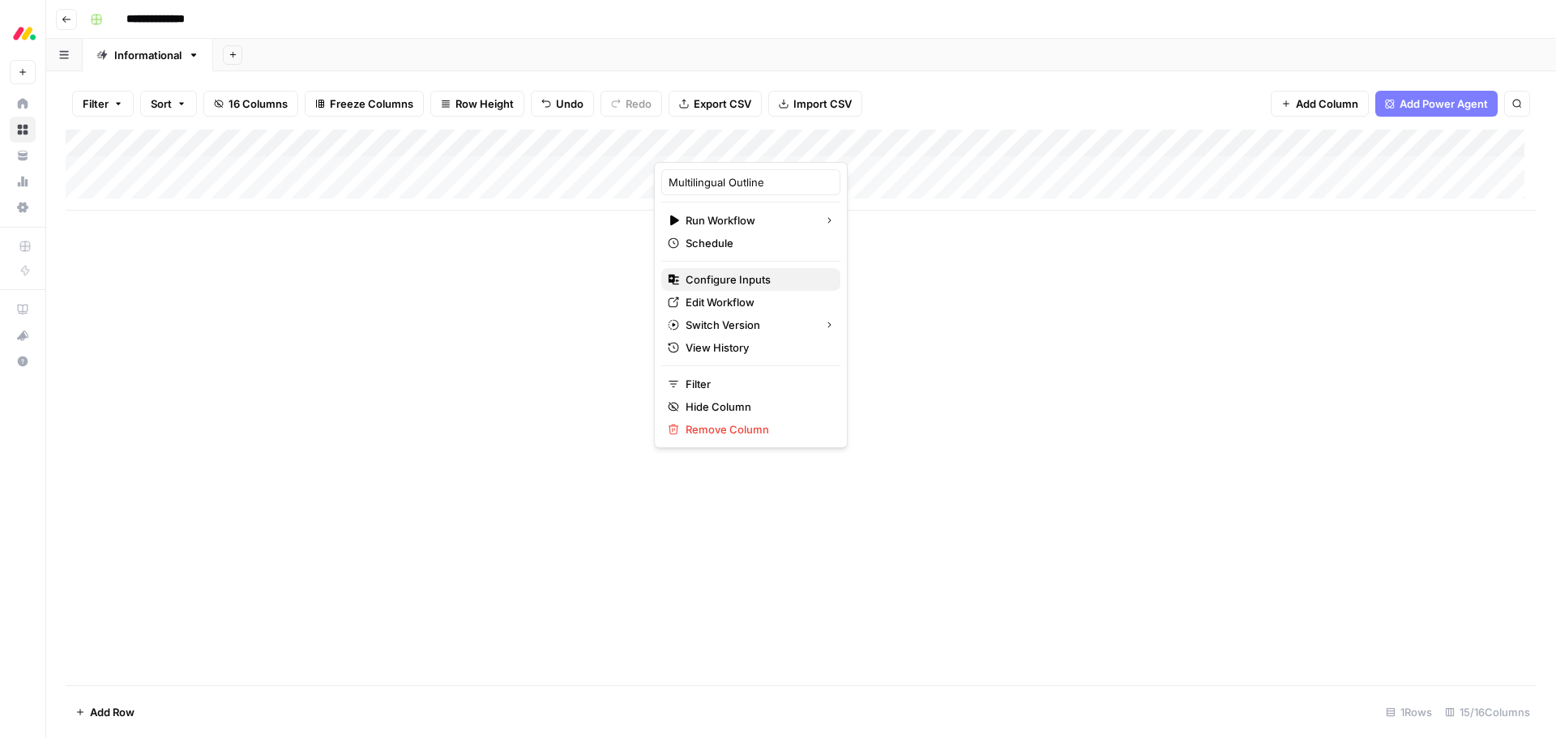
click at [774, 280] on span "Configure Inputs" at bounding box center [757, 279] width 142 height 16
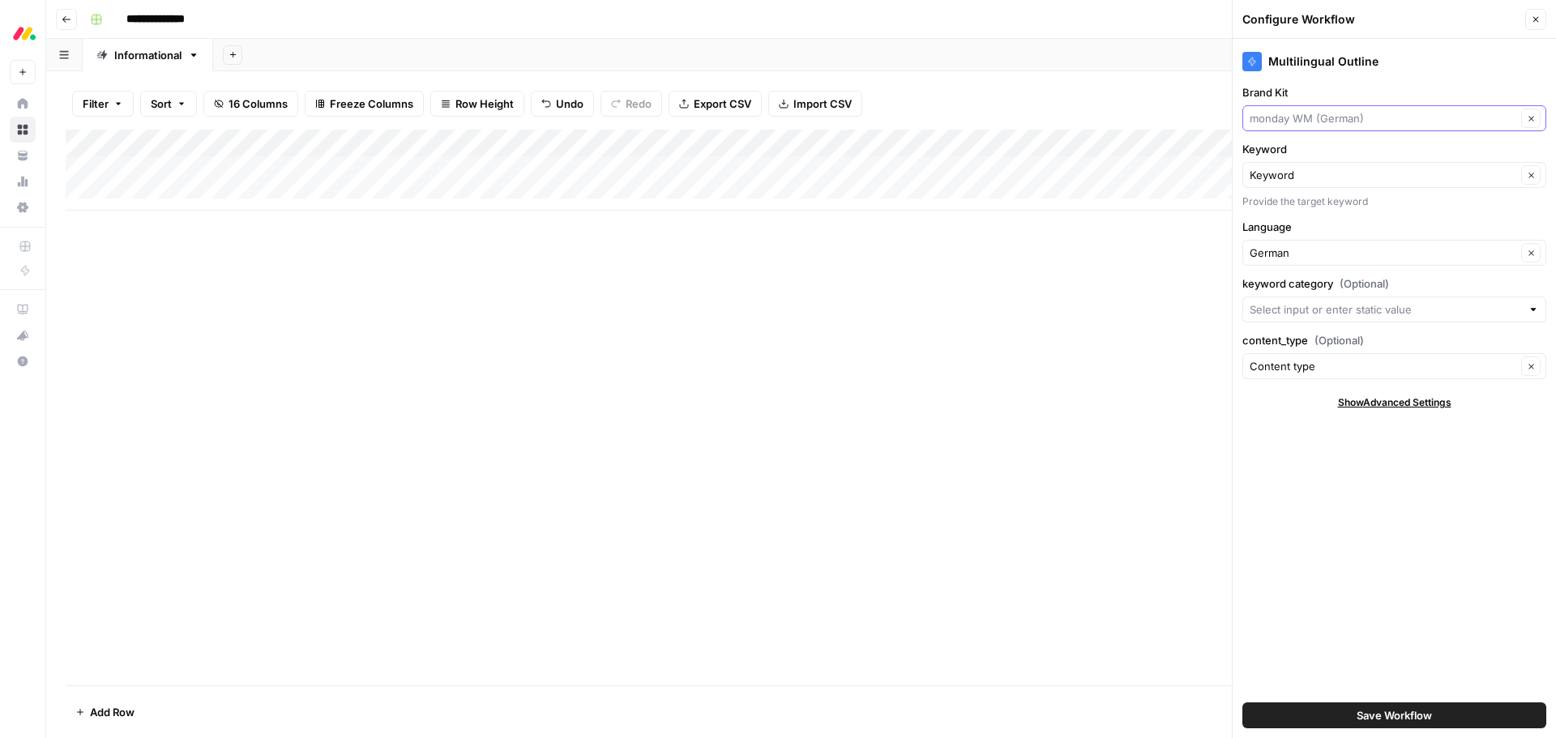
click at [1434, 123] on input "Brand Kit" at bounding box center [1383, 118] width 267 height 16
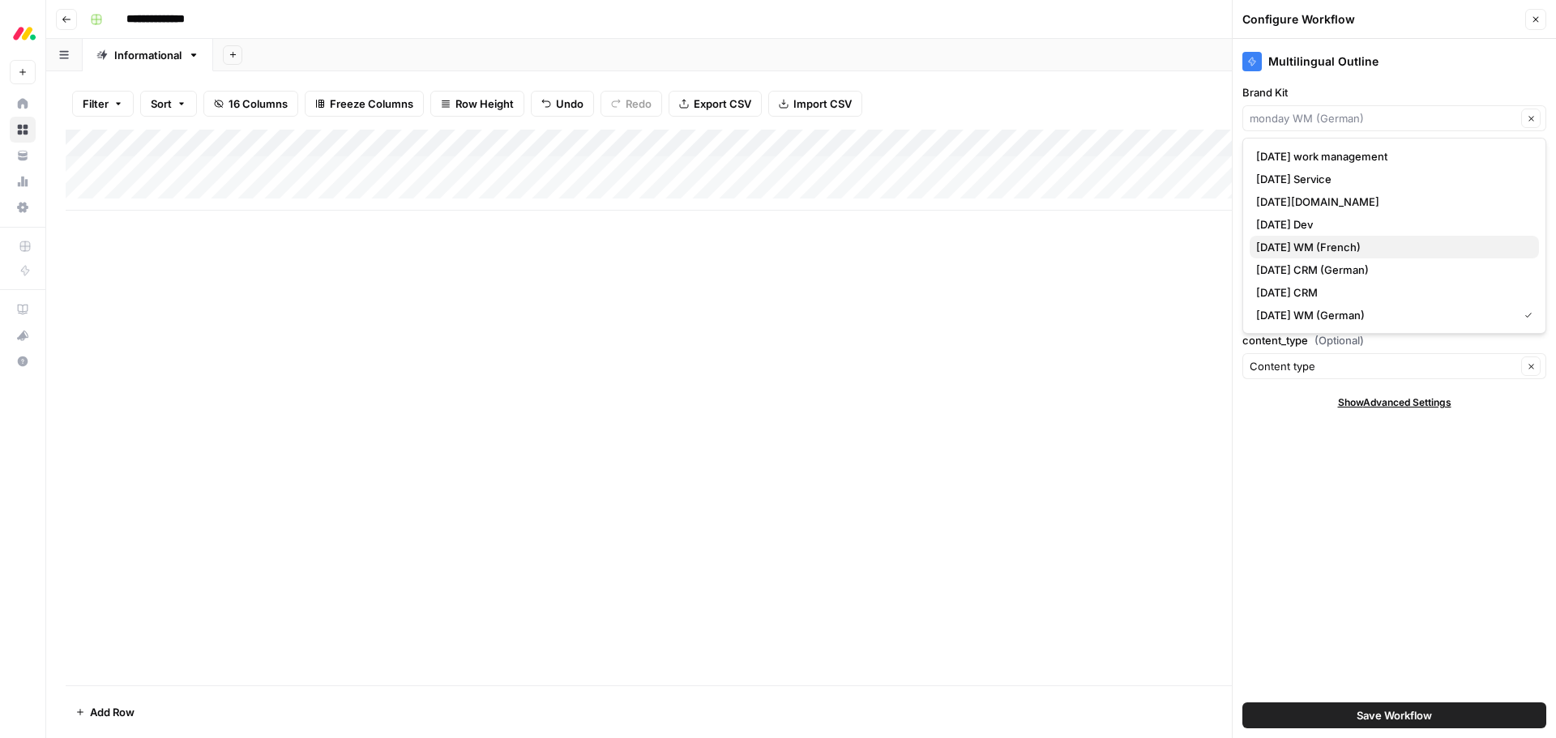
click at [1397, 250] on span "monday WM (French)" at bounding box center [1391, 247] width 270 height 16
type input "monday WM (French)"
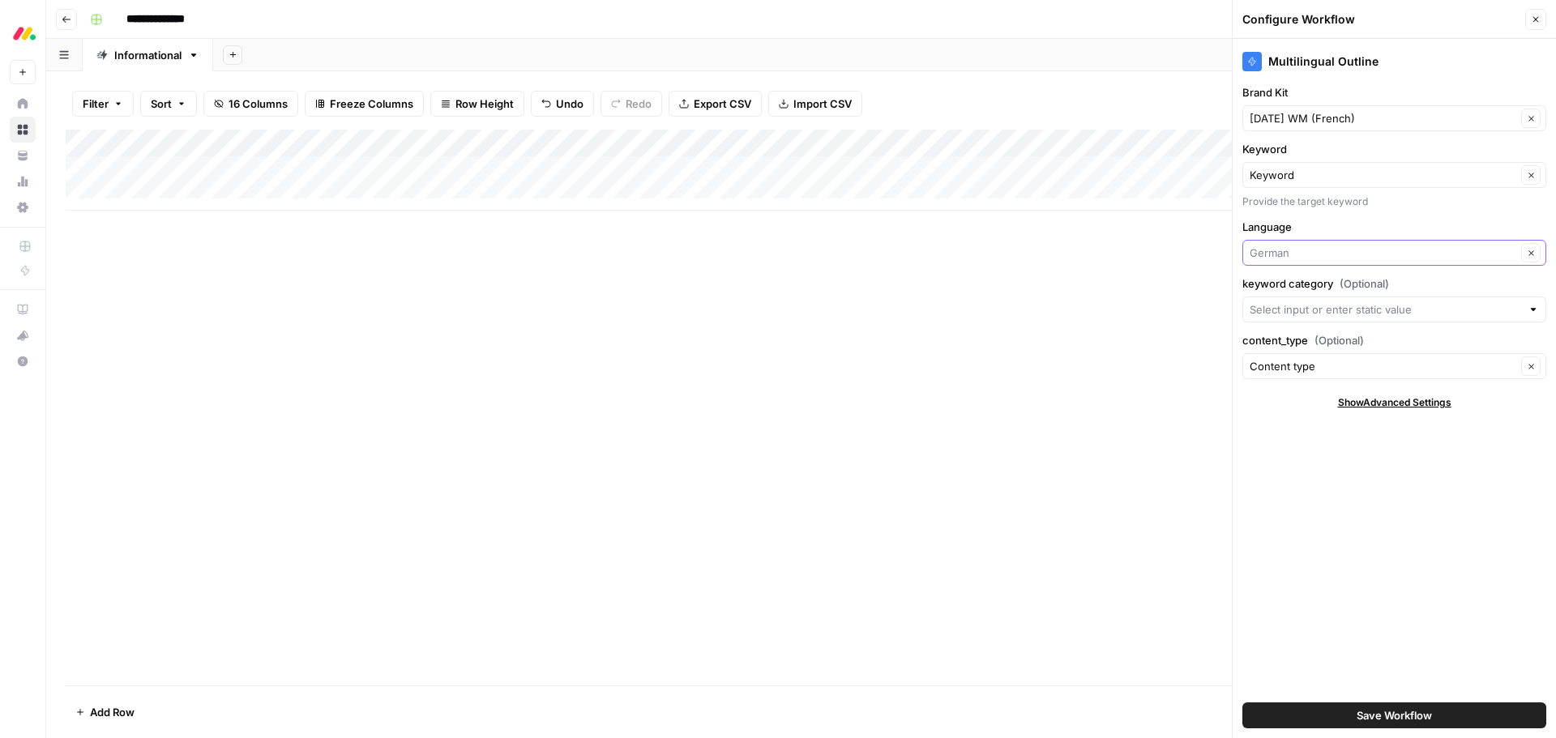
click at [1413, 252] on input "Language" at bounding box center [1383, 253] width 267 height 16
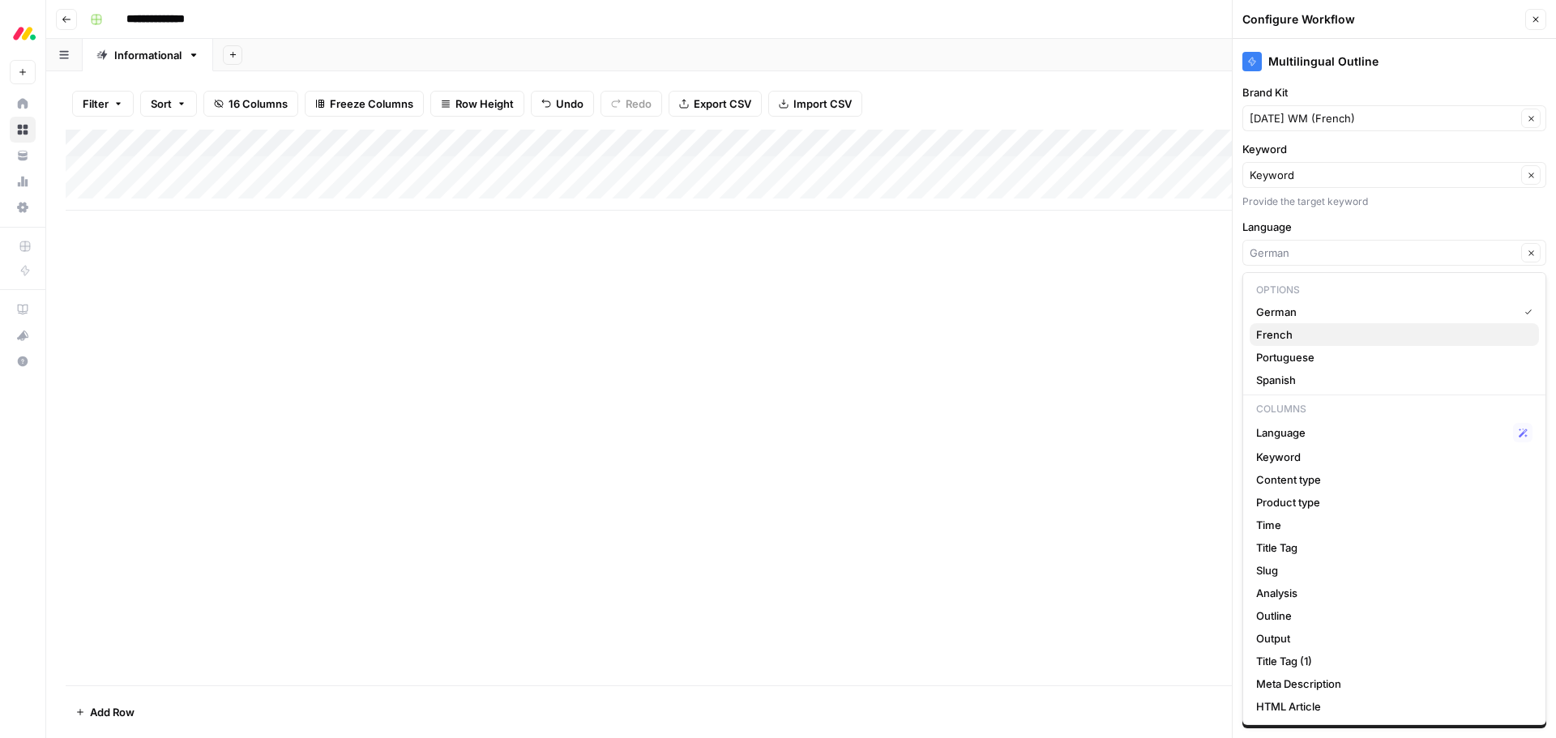
click at [1363, 339] on span "French" at bounding box center [1391, 335] width 270 height 16
type input "French"
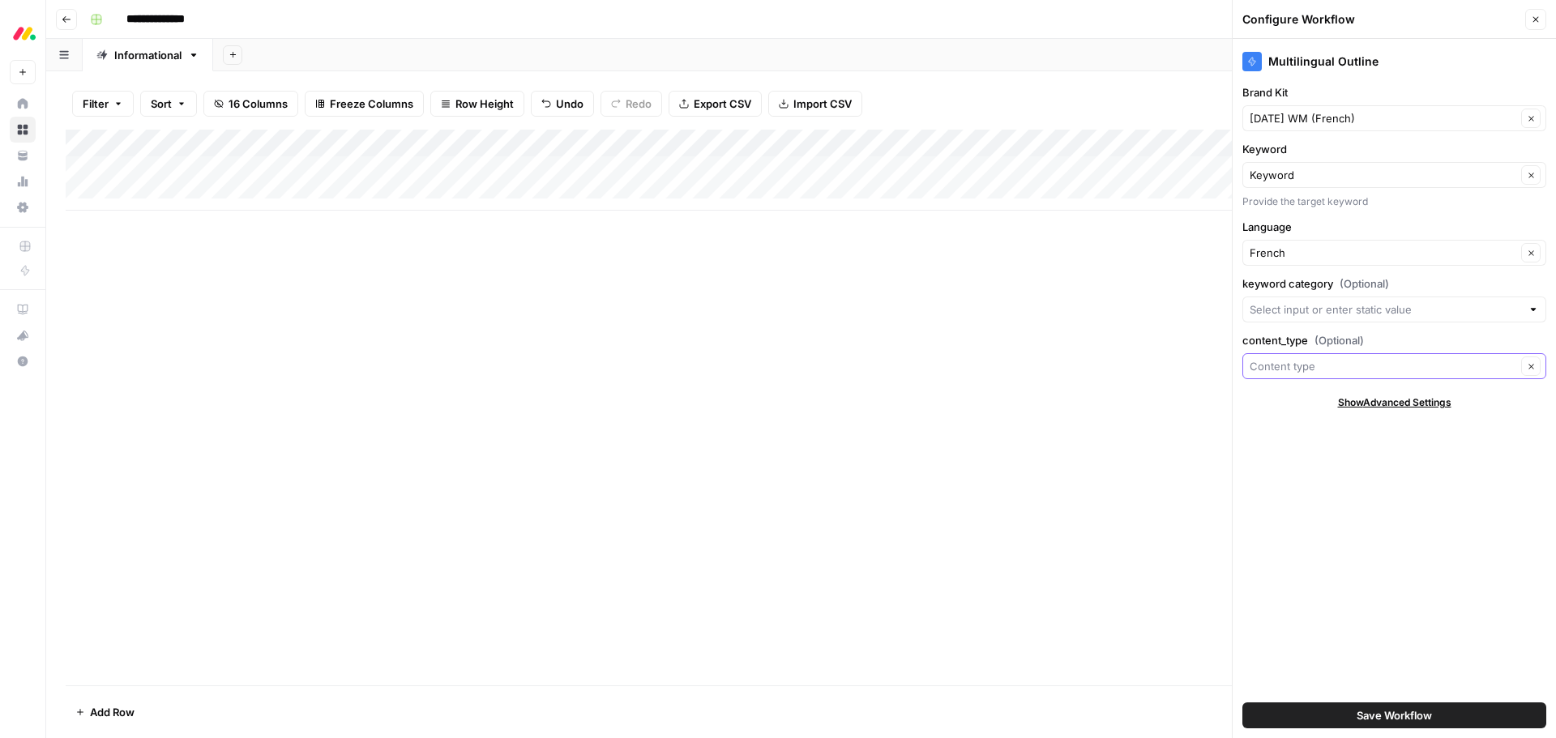
click at [1357, 370] on input "content_type (Optional)" at bounding box center [1383, 366] width 267 height 16
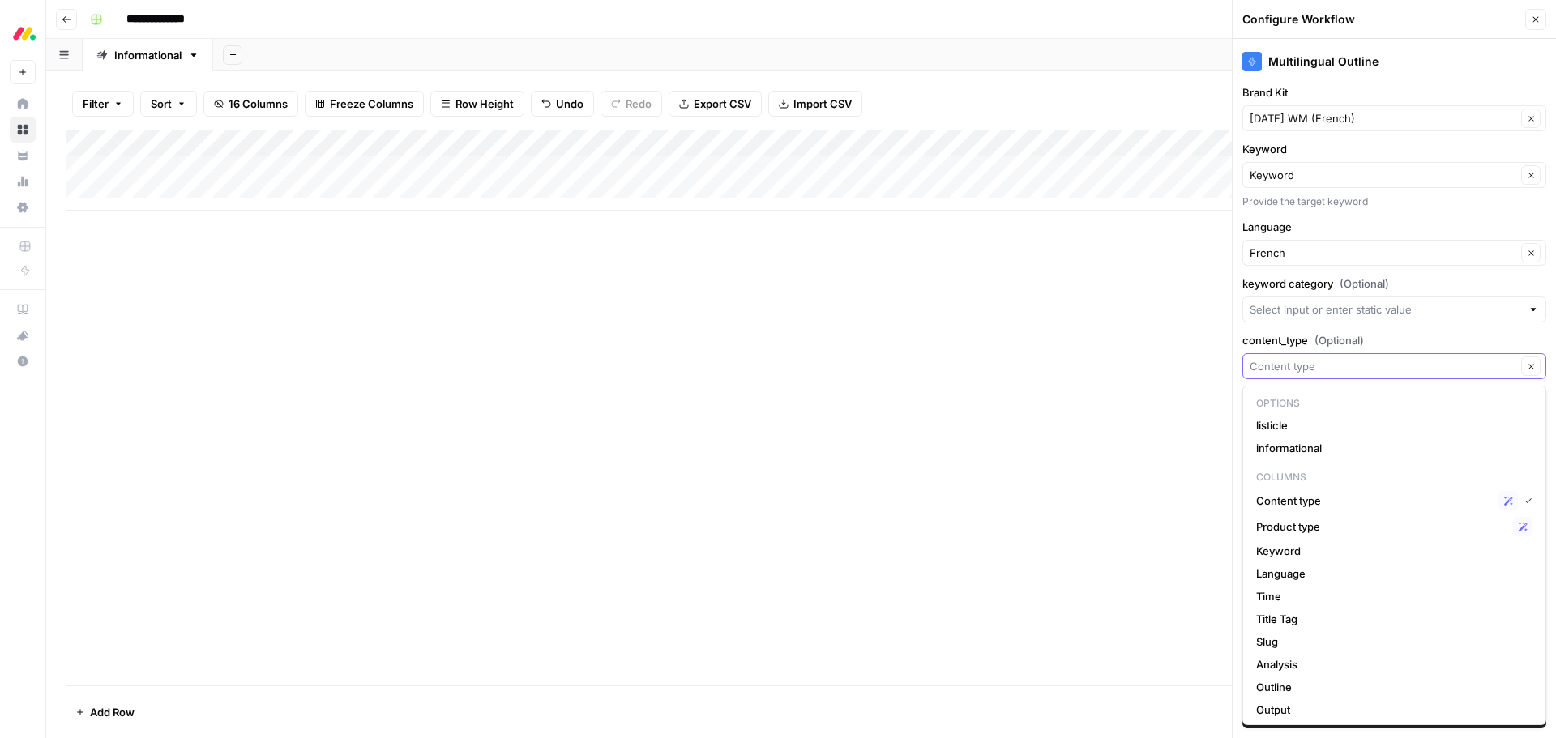
click at [1355, 369] on input "content_type (Optional)" at bounding box center [1383, 366] width 267 height 16
type input "Content type"
click at [1243, 331] on div "Multilingual Outline Brand Kit monday WM (French) Clear Keyword Keyword Clear P…" at bounding box center [1394, 388] width 323 height 699
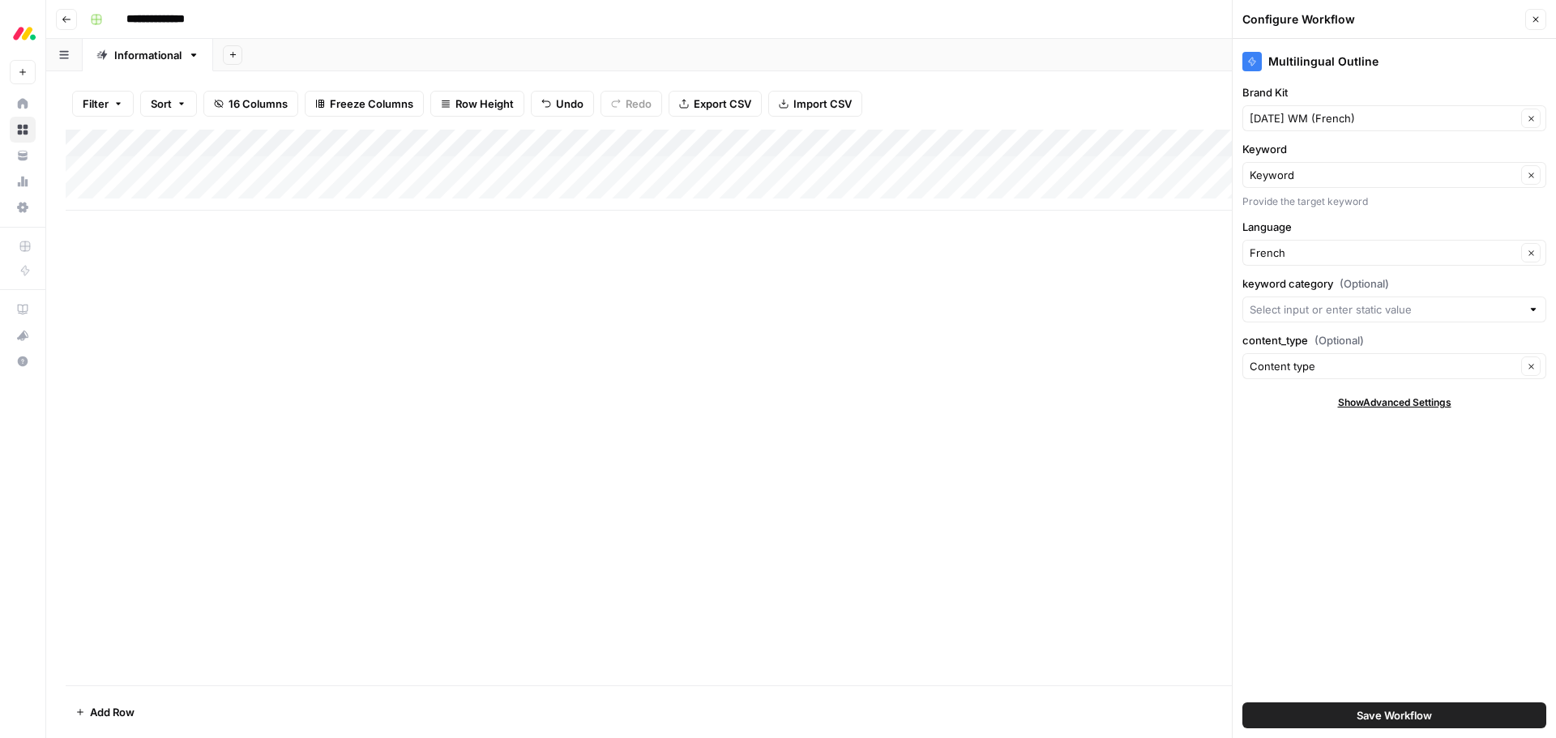
click at [1358, 716] on span "Save Workflow" at bounding box center [1394, 715] width 75 height 16
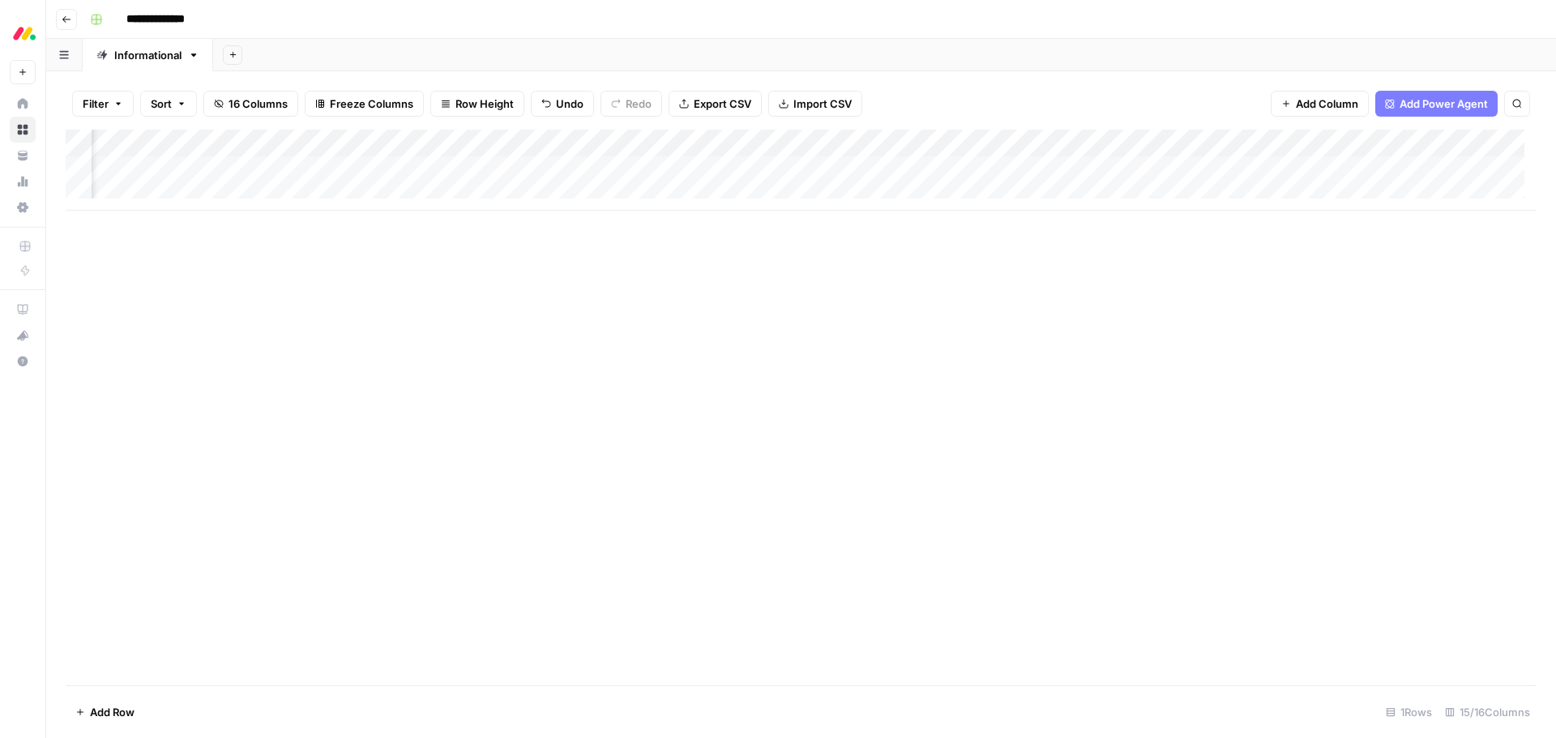
scroll to position [0, 565]
click at [1134, 142] on div "Add Column" at bounding box center [801, 170] width 1471 height 81
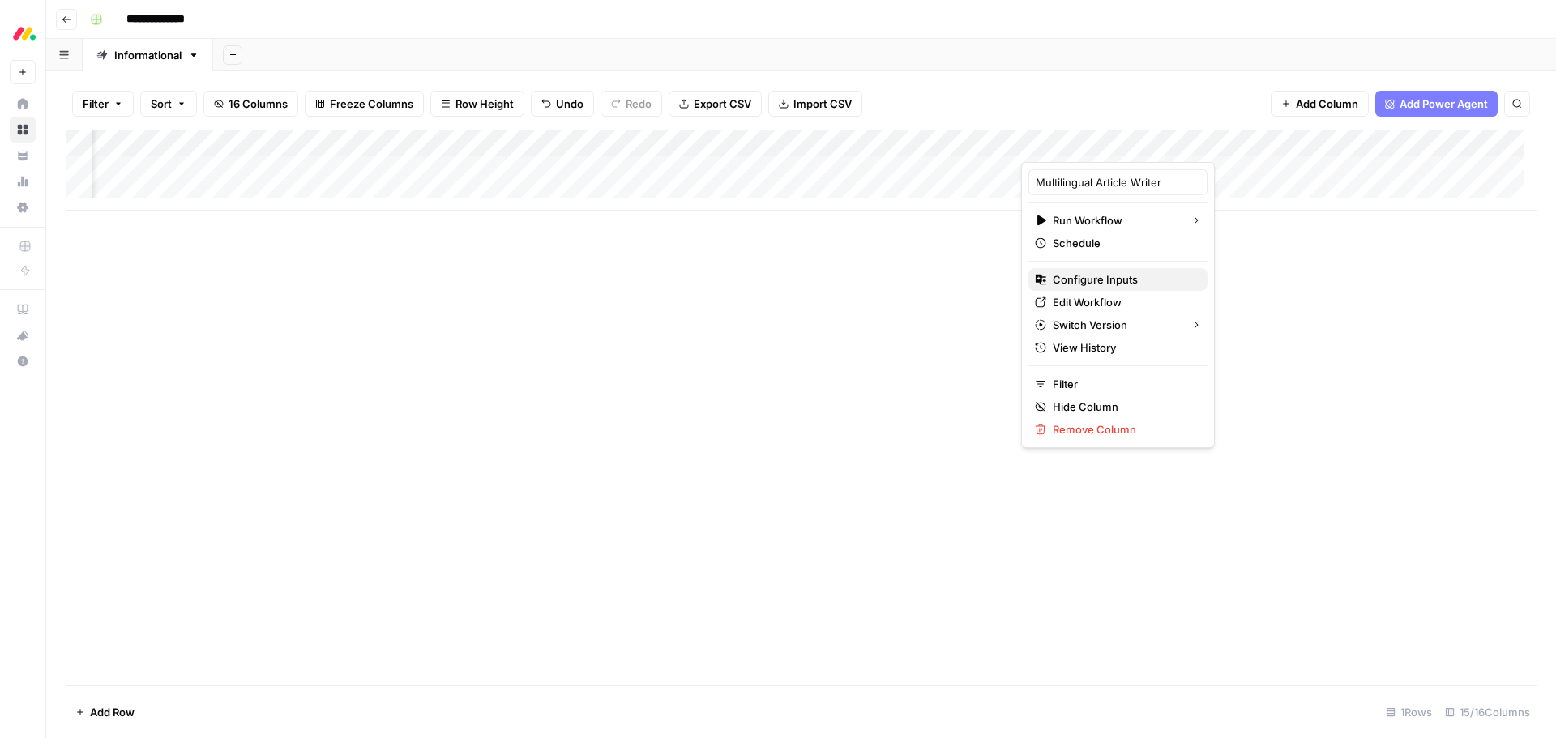
click at [1119, 285] on span "Configure Inputs" at bounding box center [1124, 279] width 142 height 16
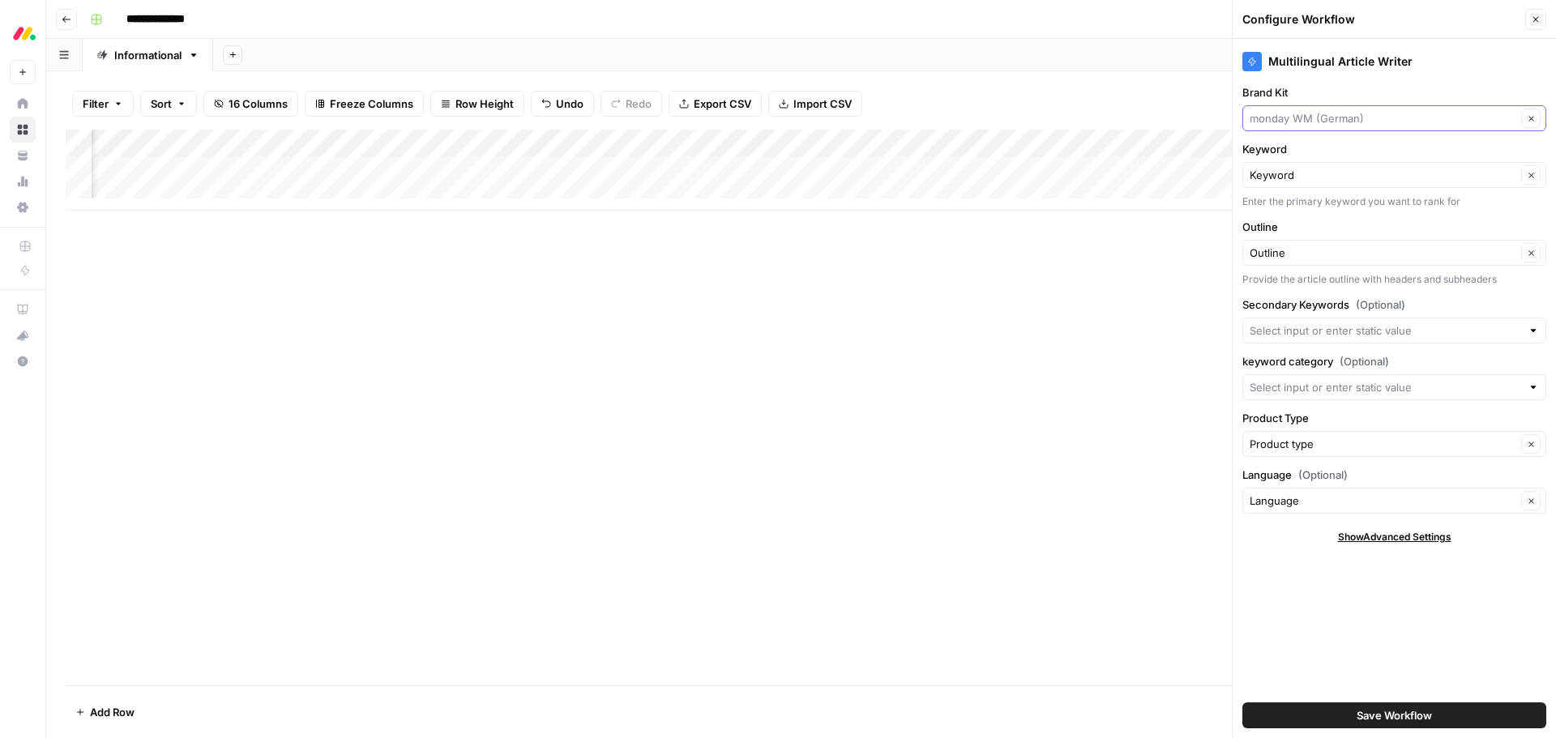
drag, startPoint x: 1378, startPoint y: 113, endPoint x: 1377, endPoint y: 122, distance: 9.0
click at [1377, 117] on input "Brand Kit" at bounding box center [1383, 118] width 267 height 16
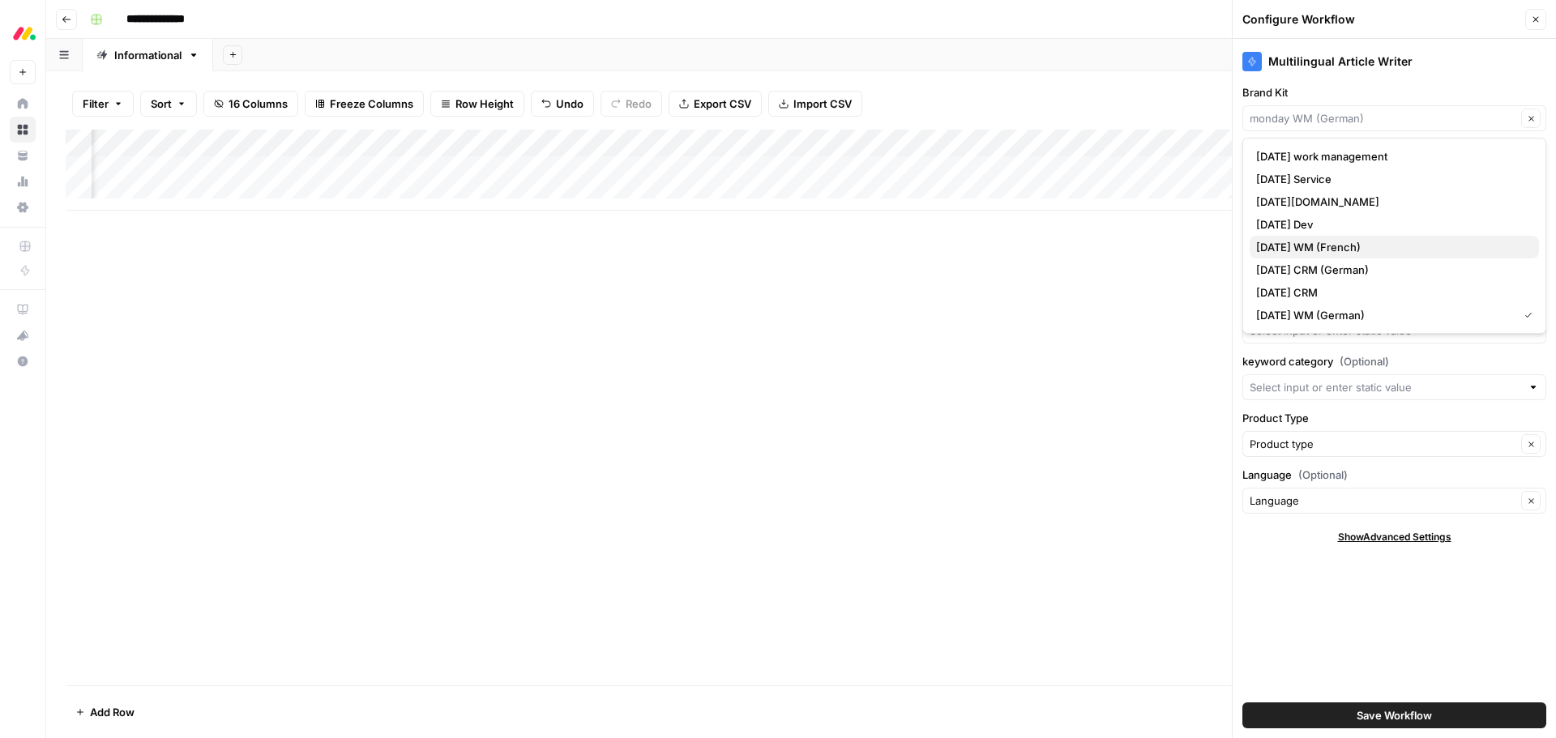
click at [1380, 254] on span "monday WM (French)" at bounding box center [1391, 247] width 270 height 16
type input "monday WM (French)"
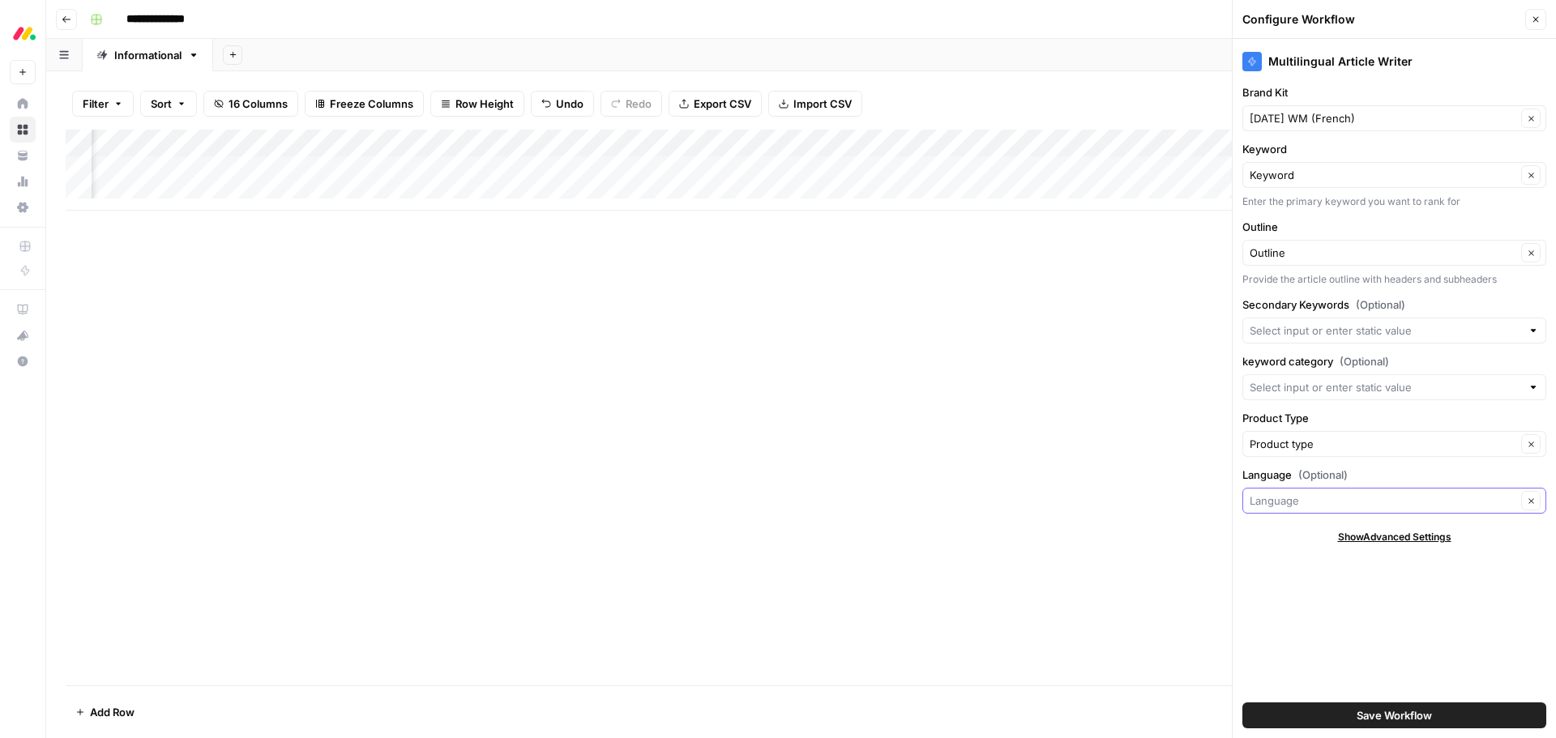
click at [1330, 505] on input "Language (Optional)" at bounding box center [1383, 501] width 267 height 16
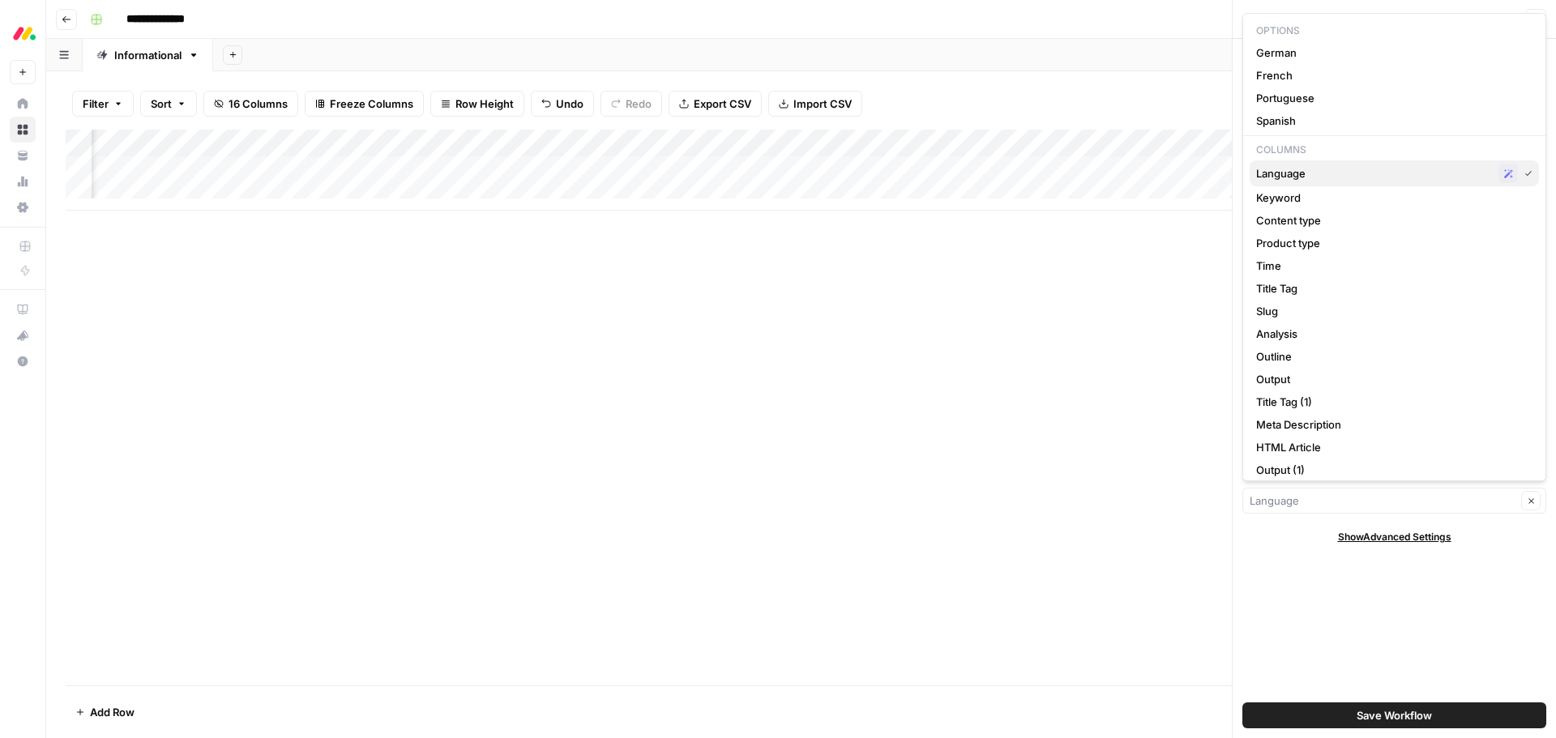
click at [1337, 175] on span "Language" at bounding box center [1374, 173] width 236 height 16
type input "Language"
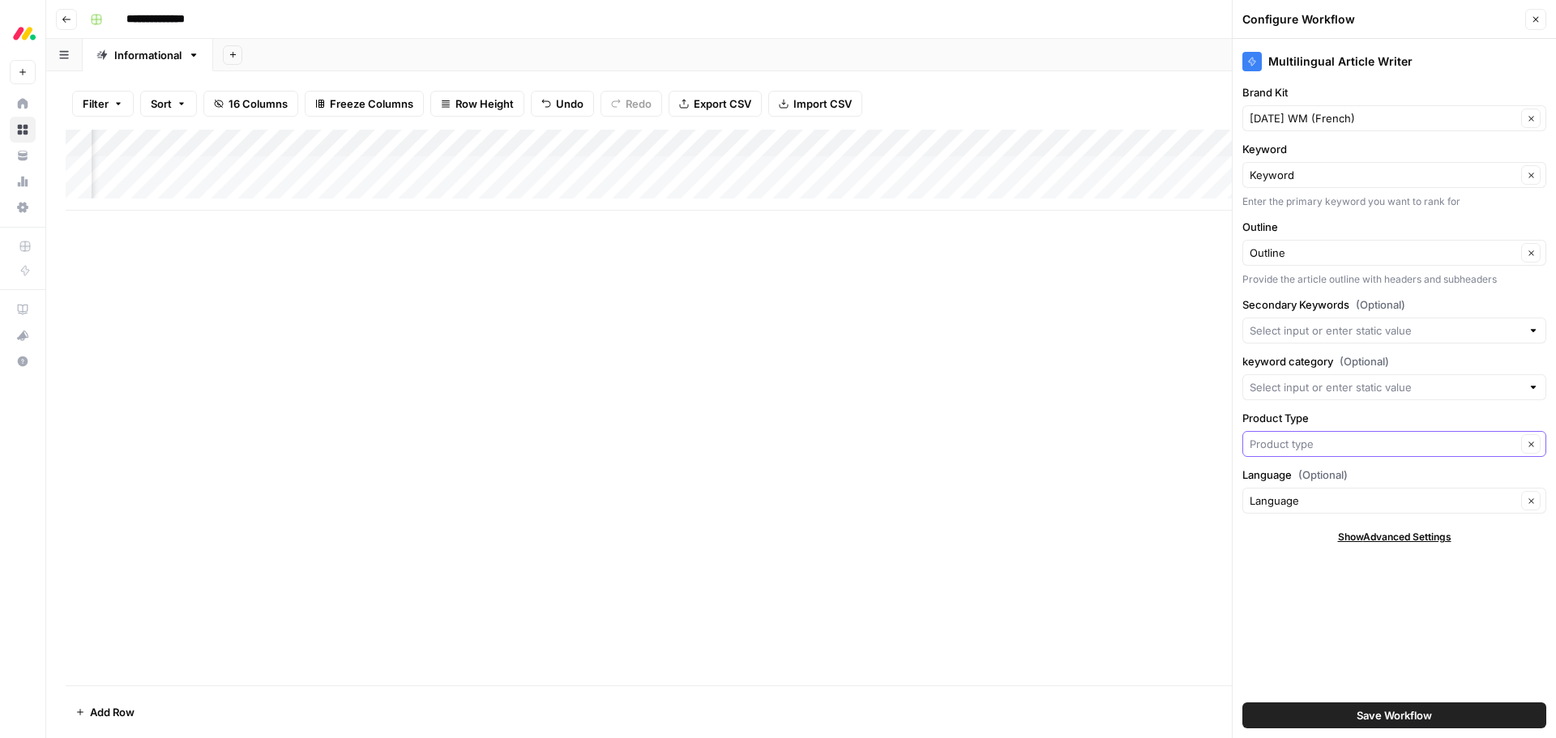
click at [1369, 442] on input "Product Type" at bounding box center [1383, 444] width 267 height 16
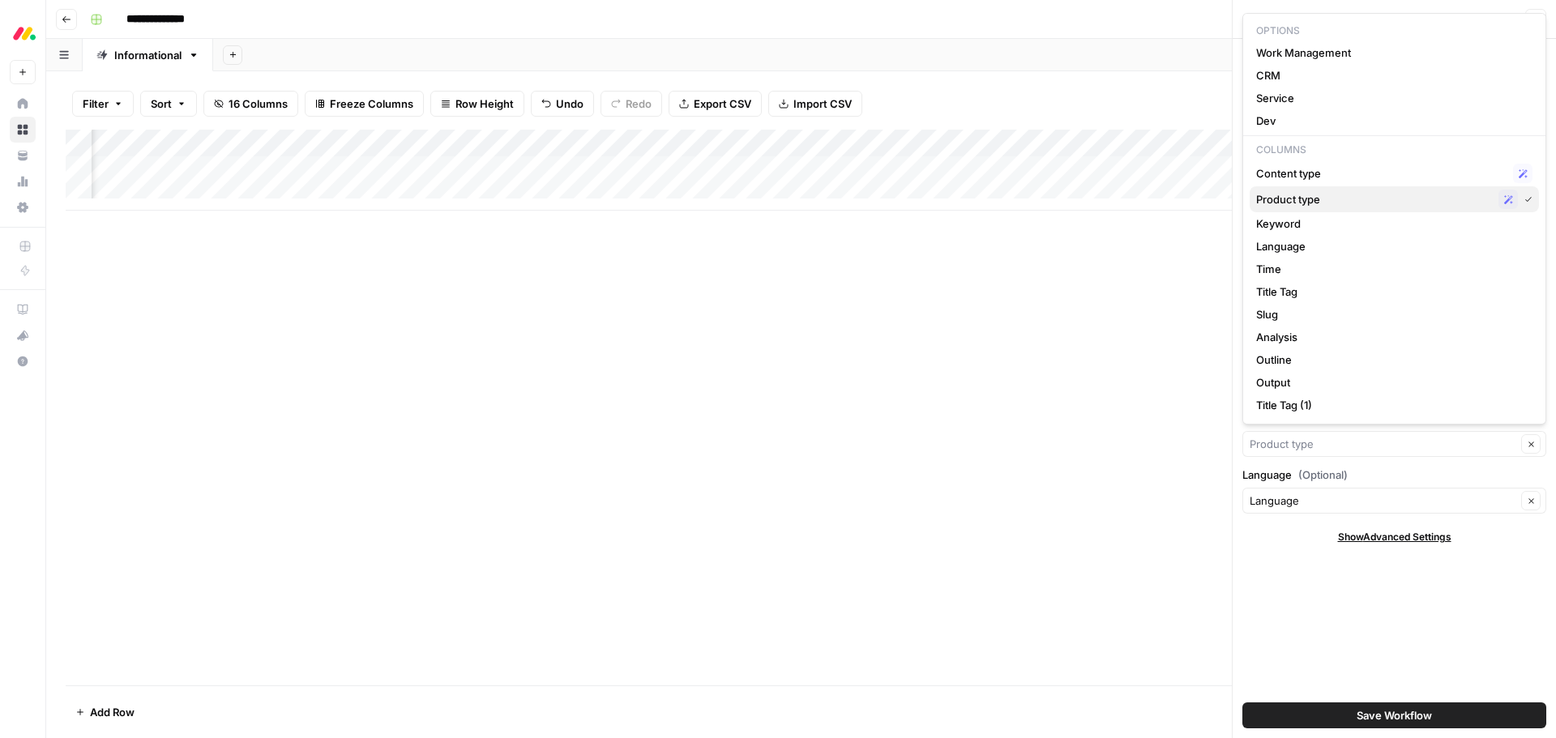
click at [1340, 206] on span "Product type" at bounding box center [1374, 199] width 236 height 16
type input "Product type"
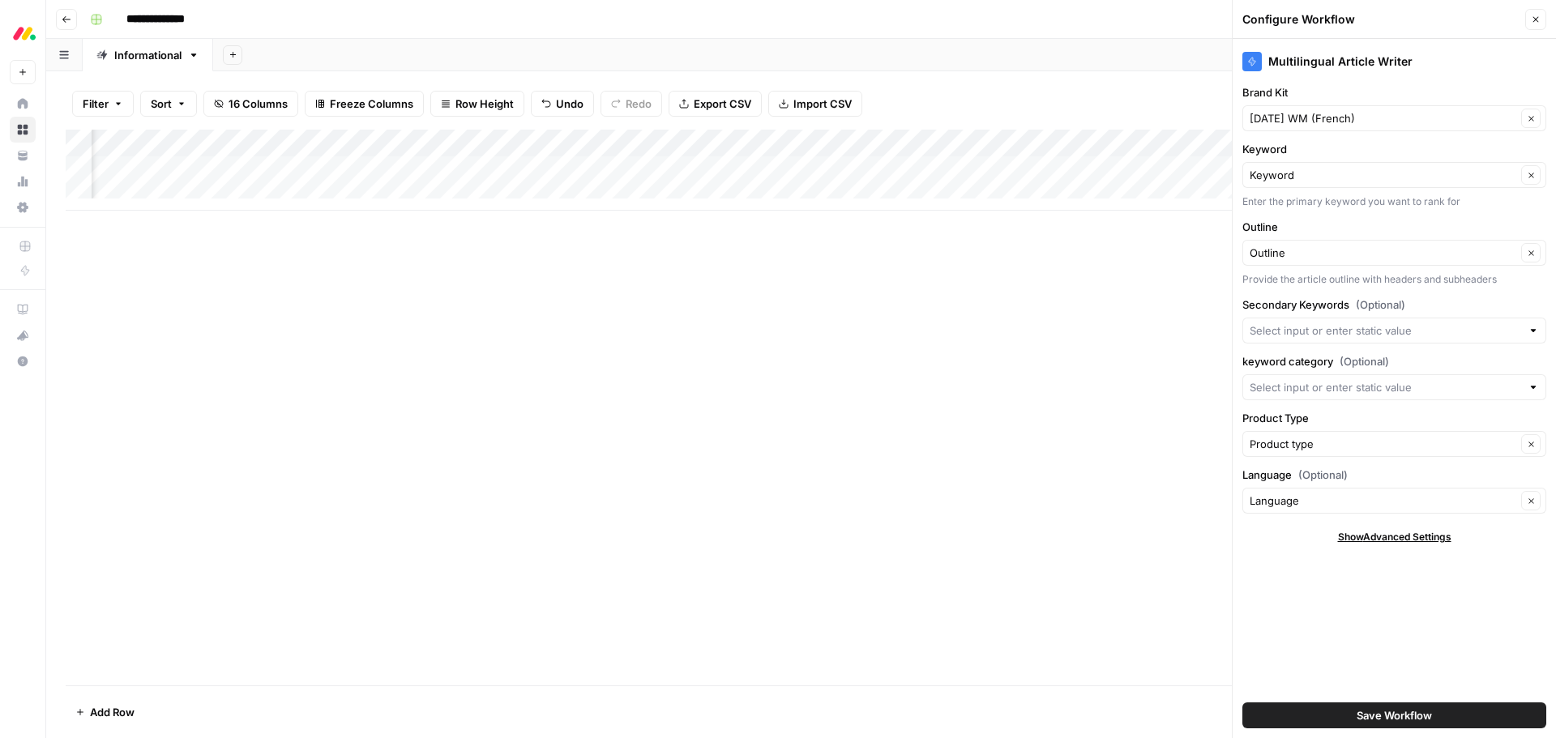
click at [1404, 714] on span "Save Workflow" at bounding box center [1394, 715] width 75 height 16
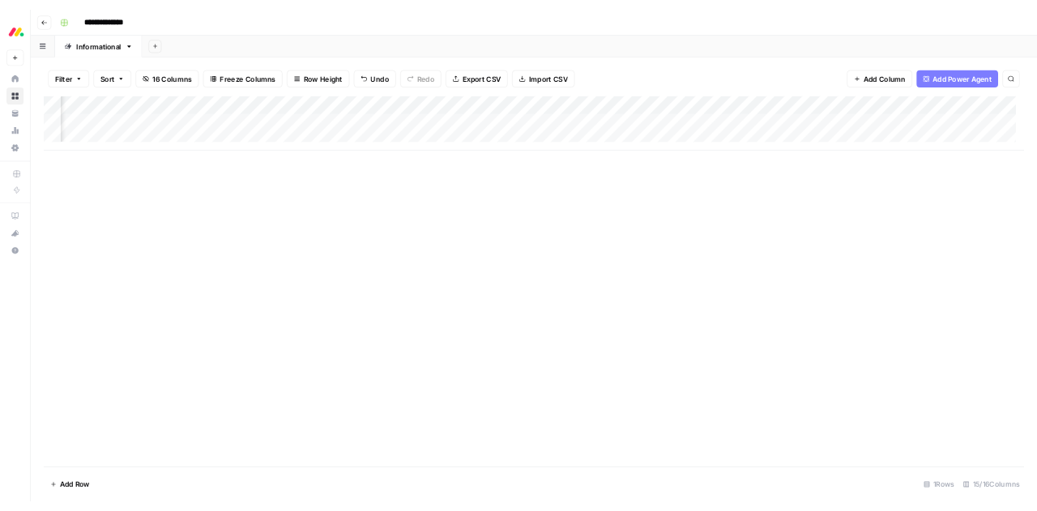
scroll to position [0, 0]
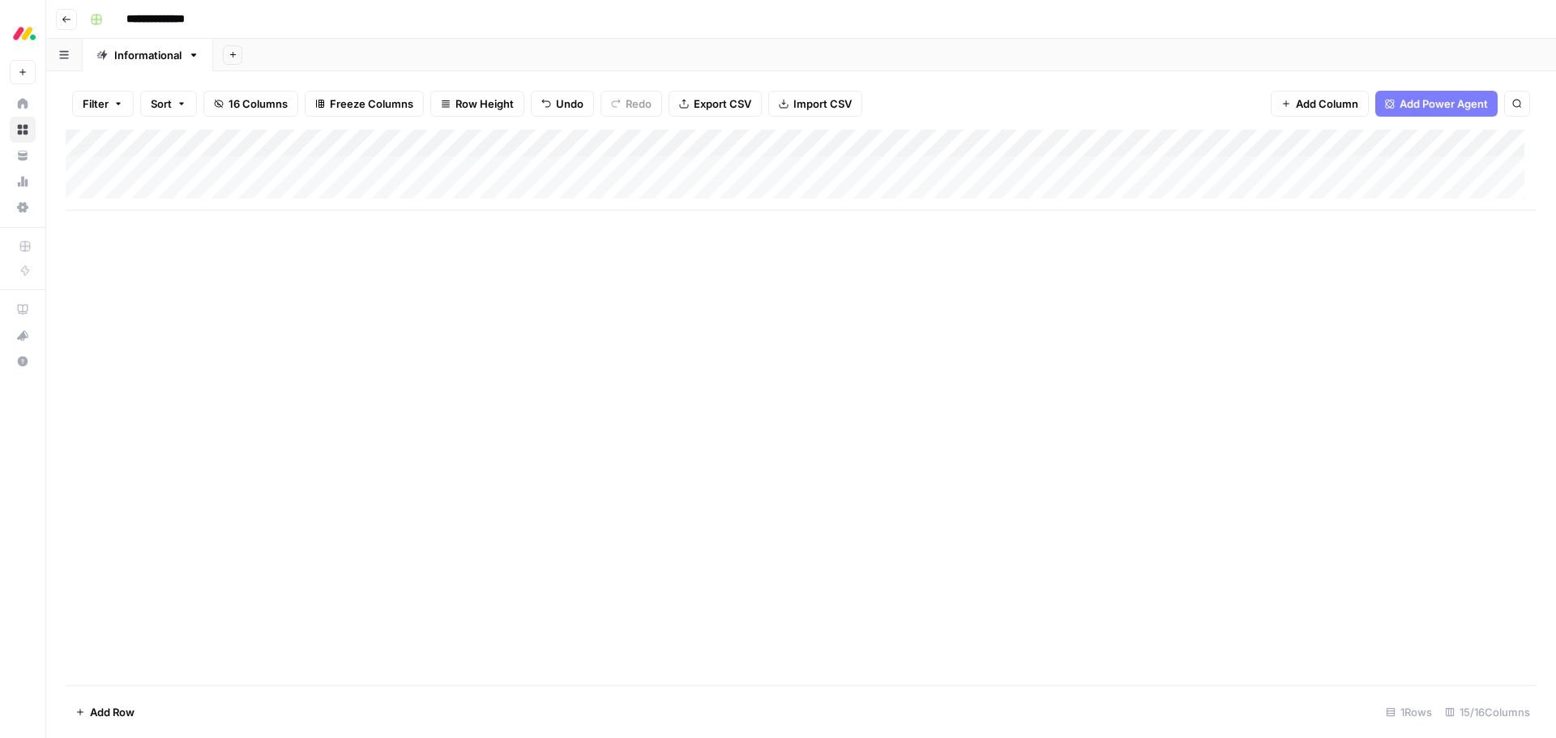
click at [760, 169] on div "Add Column" at bounding box center [801, 170] width 1471 height 81
click at [790, 169] on div "Add Column" at bounding box center [801, 170] width 1471 height 81
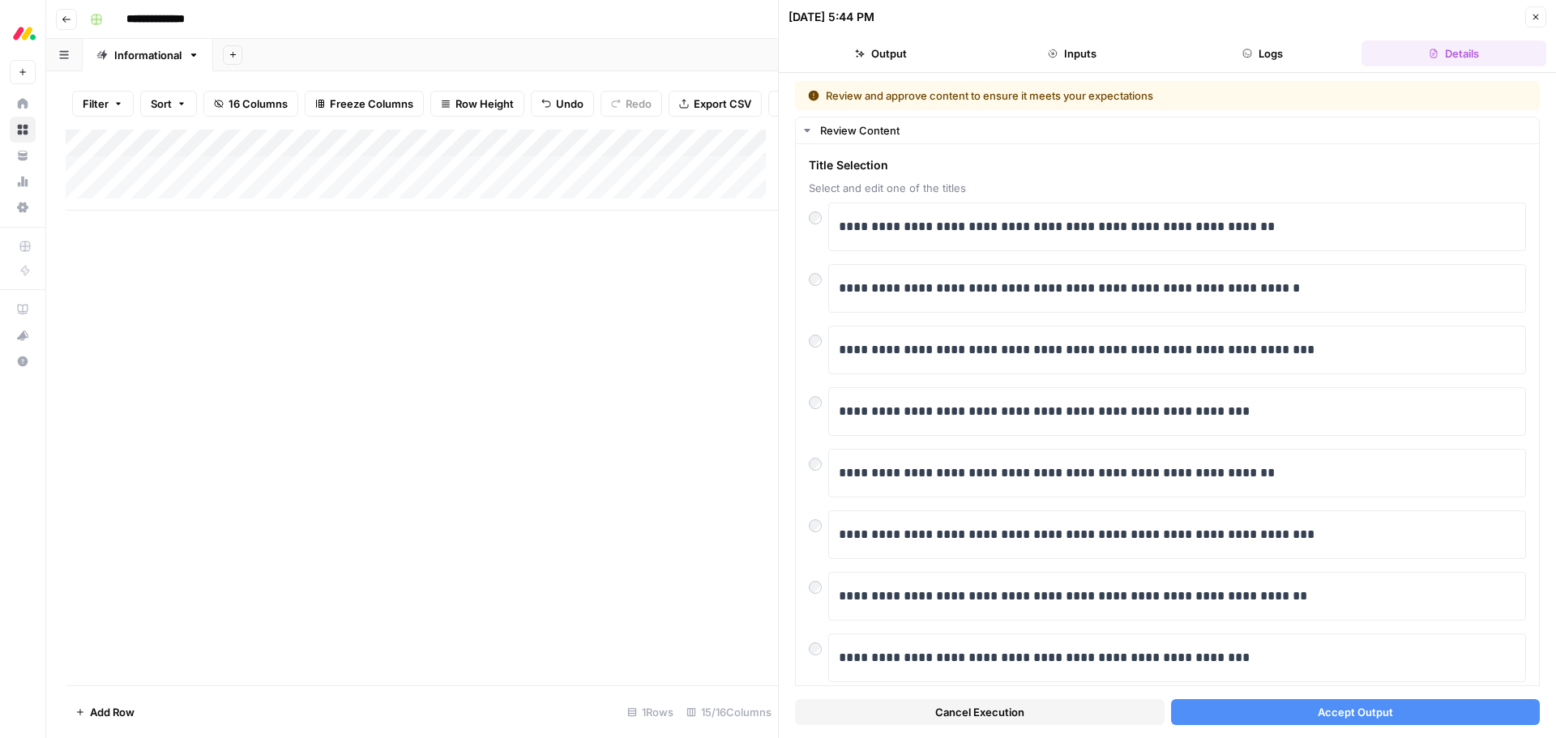
click at [1288, 719] on button "Accept Output" at bounding box center [1356, 712] width 370 height 26
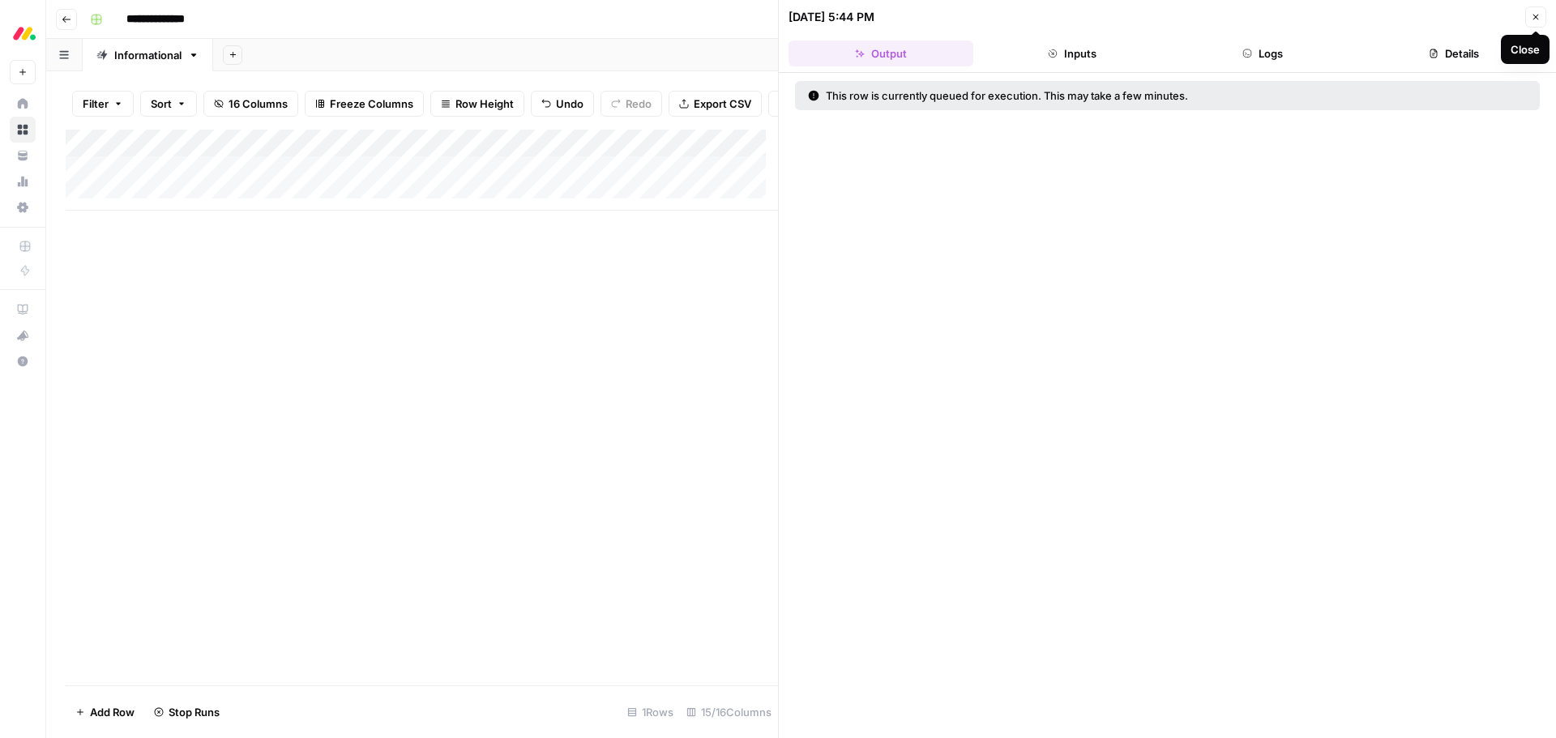
click at [1539, 17] on icon "button" at bounding box center [1536, 17] width 10 height 10
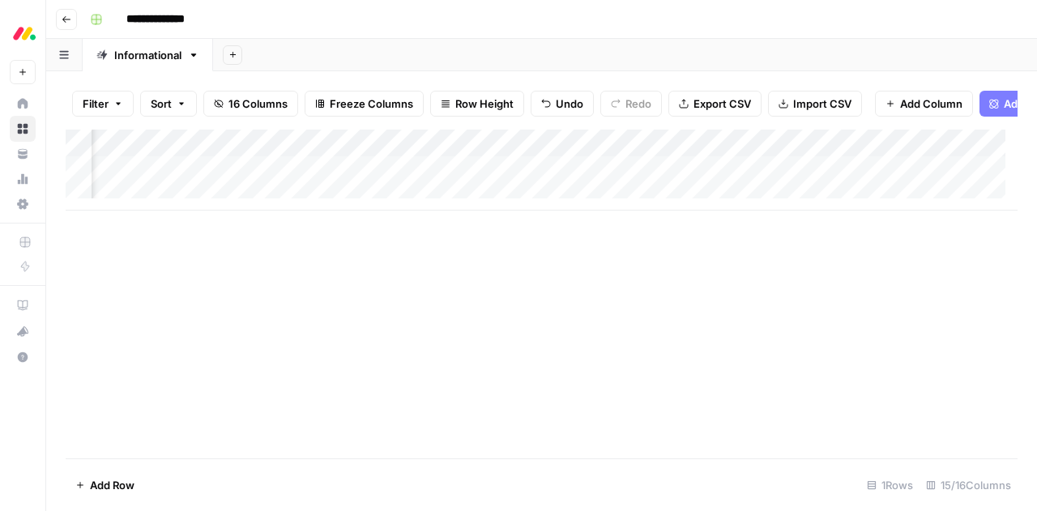
scroll to position [0, 782]
click at [764, 184] on div "Add Column" at bounding box center [542, 170] width 952 height 81
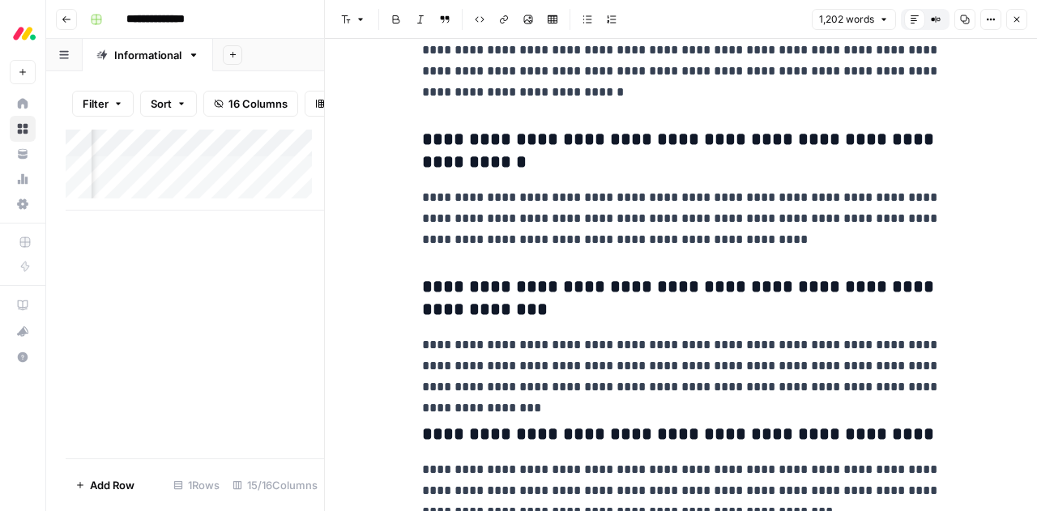
scroll to position [3982, 0]
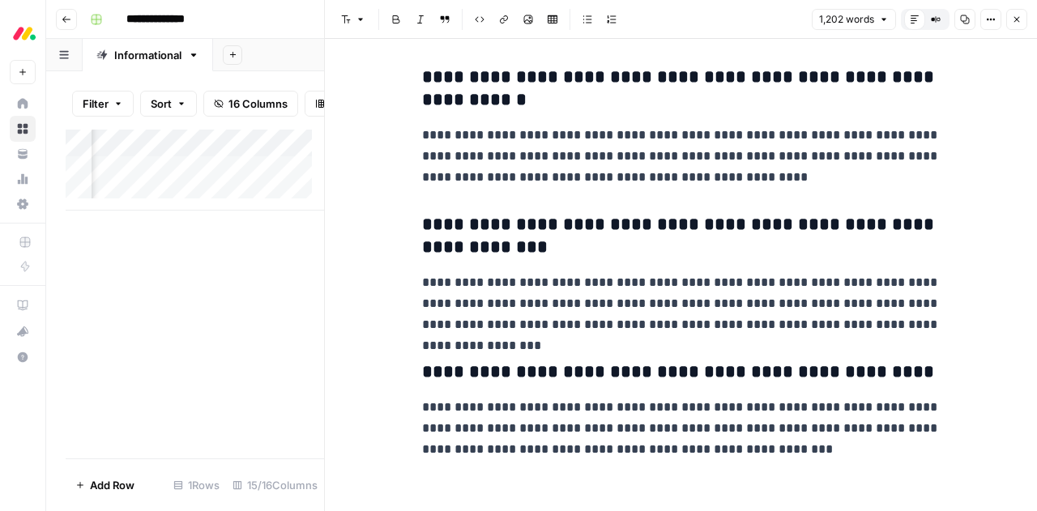
click at [1014, 16] on icon "button" at bounding box center [1017, 20] width 10 height 10
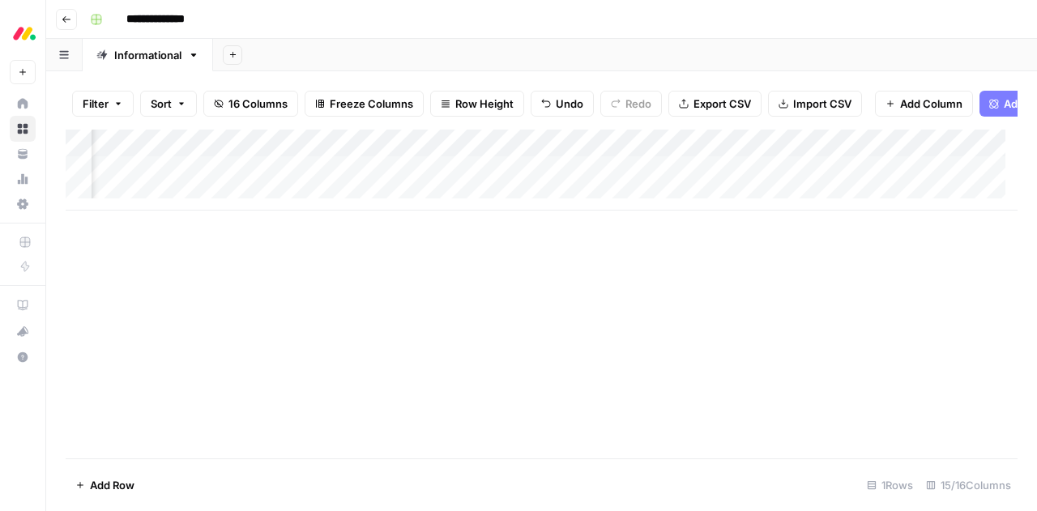
scroll to position [0, 943]
click at [720, 182] on div "Add Column" at bounding box center [542, 170] width 952 height 81
click at [313, 185] on div "Add Column" at bounding box center [542, 170] width 952 height 81
click at [313, 185] on div at bounding box center [299, 182] width 148 height 30
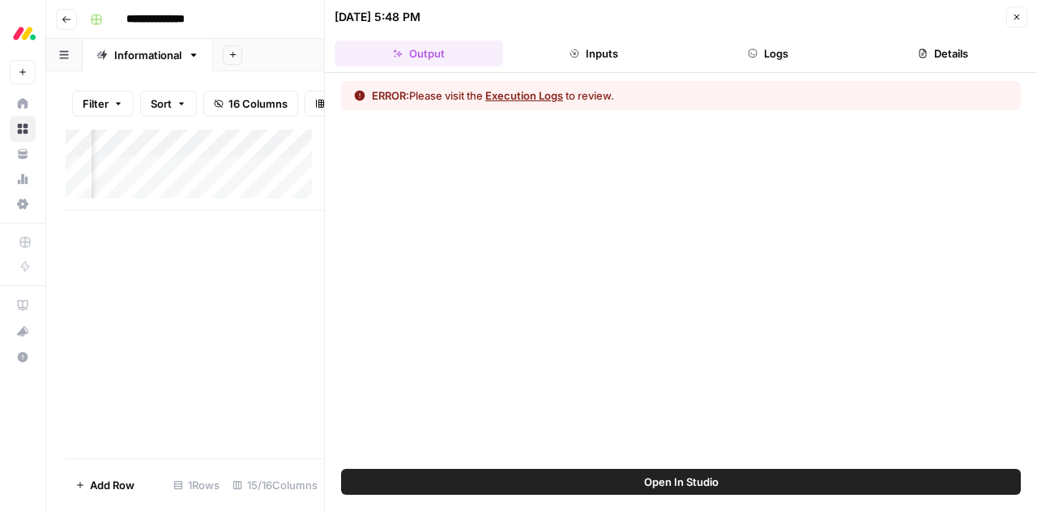
click at [525, 93] on button "Execution Logs" at bounding box center [524, 96] width 78 height 16
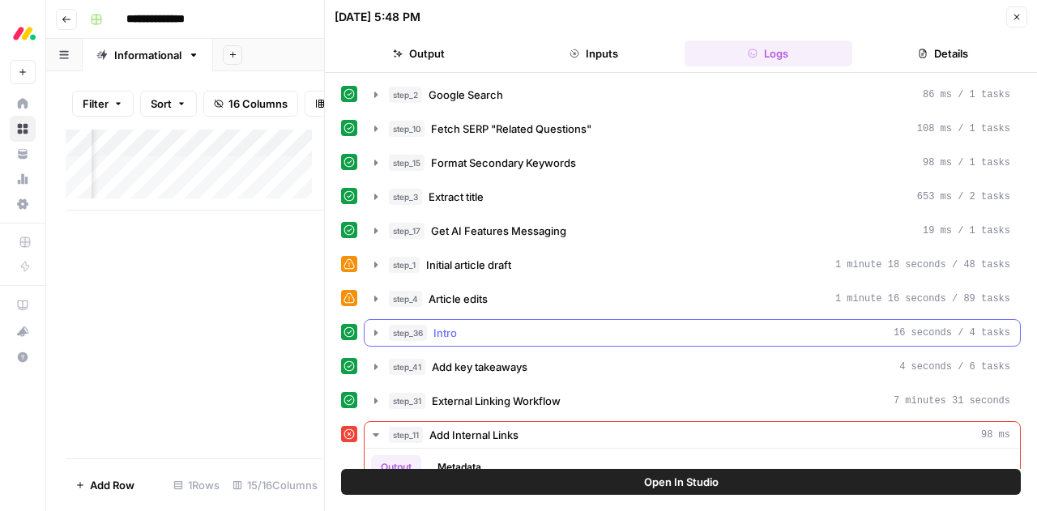
scroll to position [113, 0]
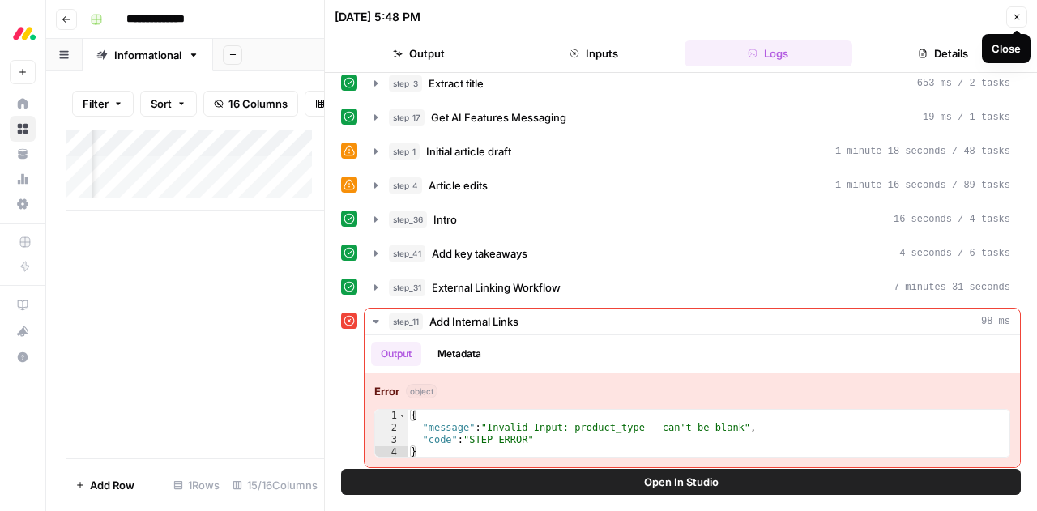
click at [1018, 15] on icon "button" at bounding box center [1018, 18] width 6 height 6
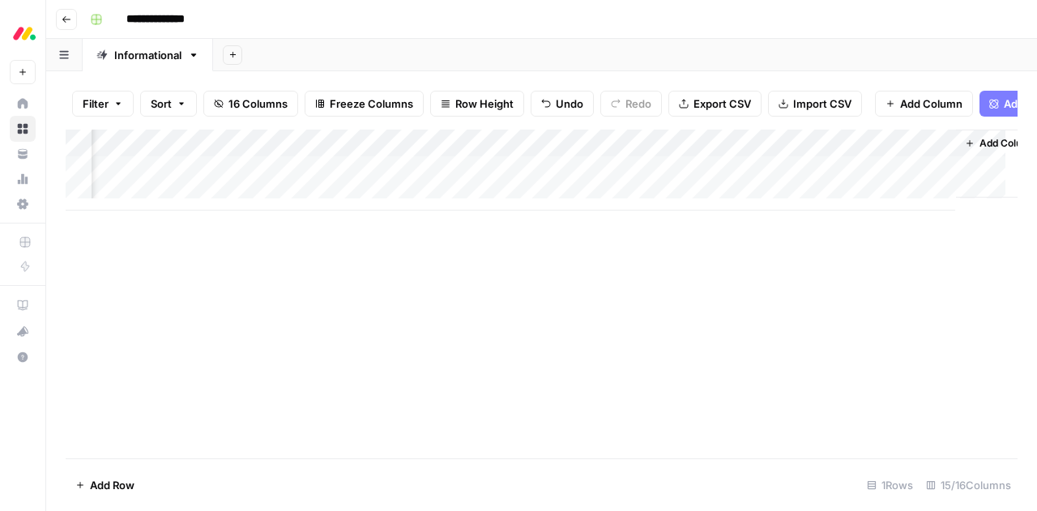
click at [340, 157] on div "Add Column" at bounding box center [542, 170] width 952 height 81
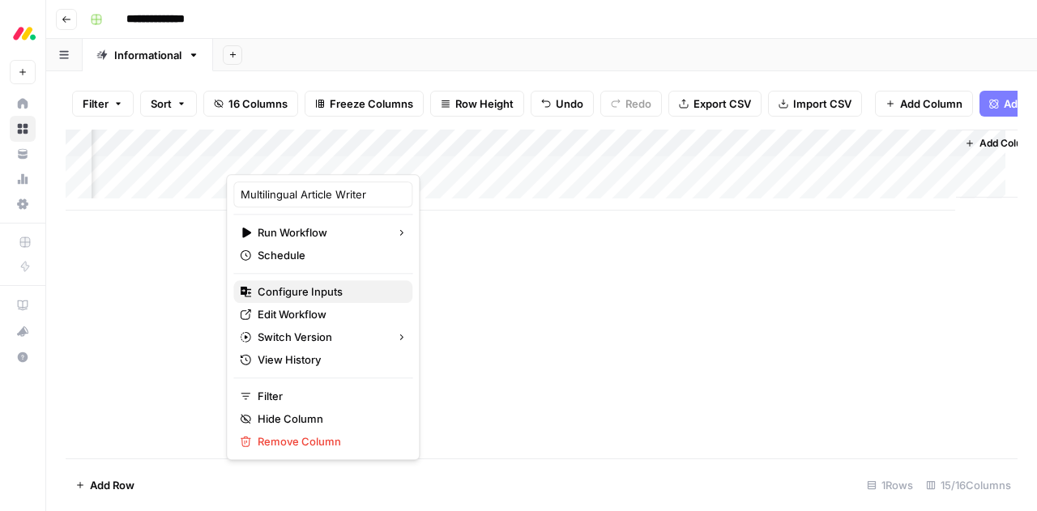
click at [300, 293] on span "Configure Inputs" at bounding box center [329, 292] width 142 height 16
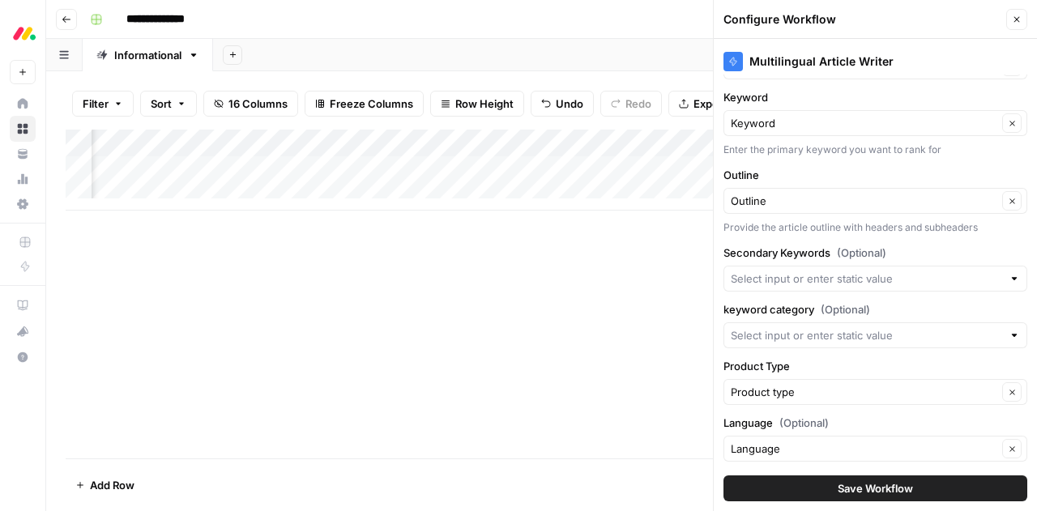
scroll to position [55, 0]
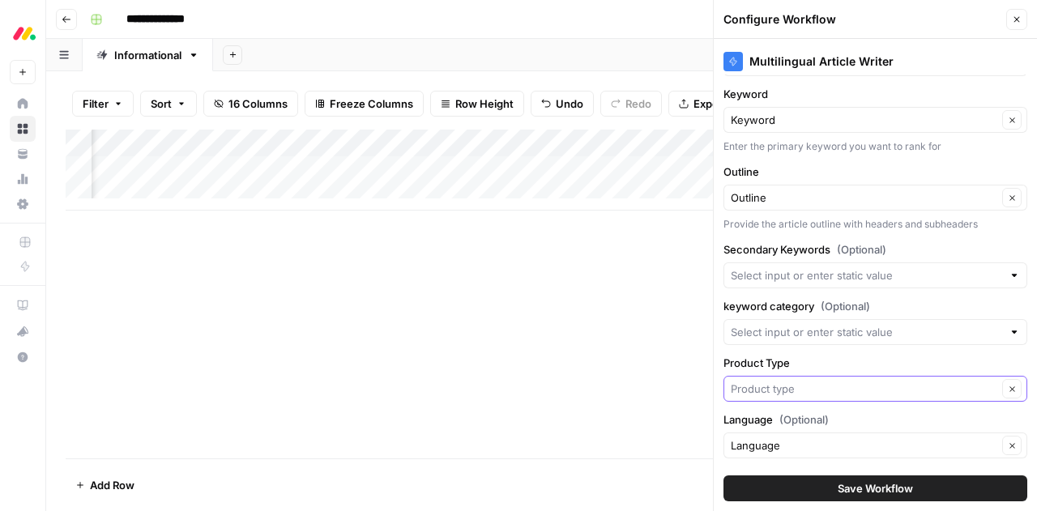
click at [810, 381] on input "Product Type" at bounding box center [864, 389] width 267 height 16
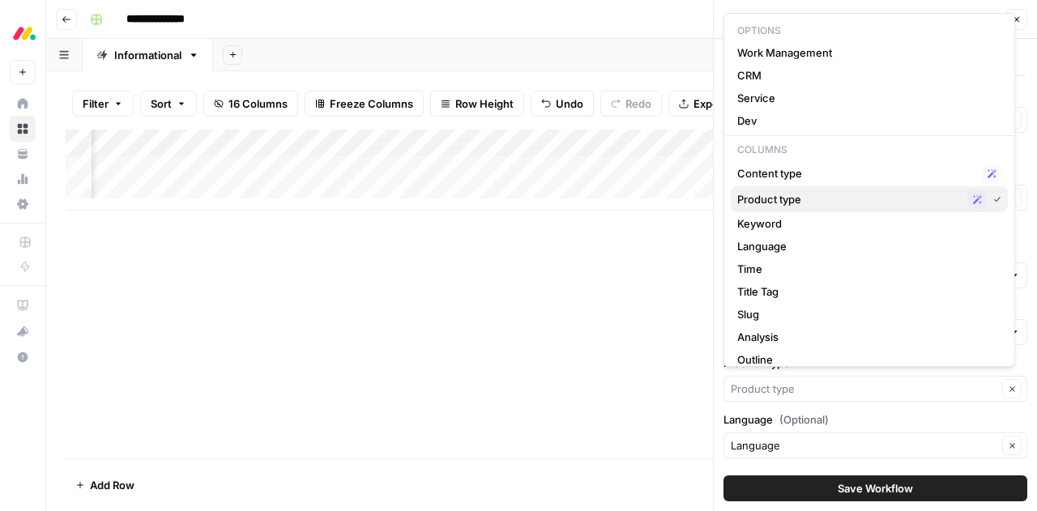
click at [791, 192] on span "Product type" at bounding box center [849, 199] width 224 height 16
type input "Product type"
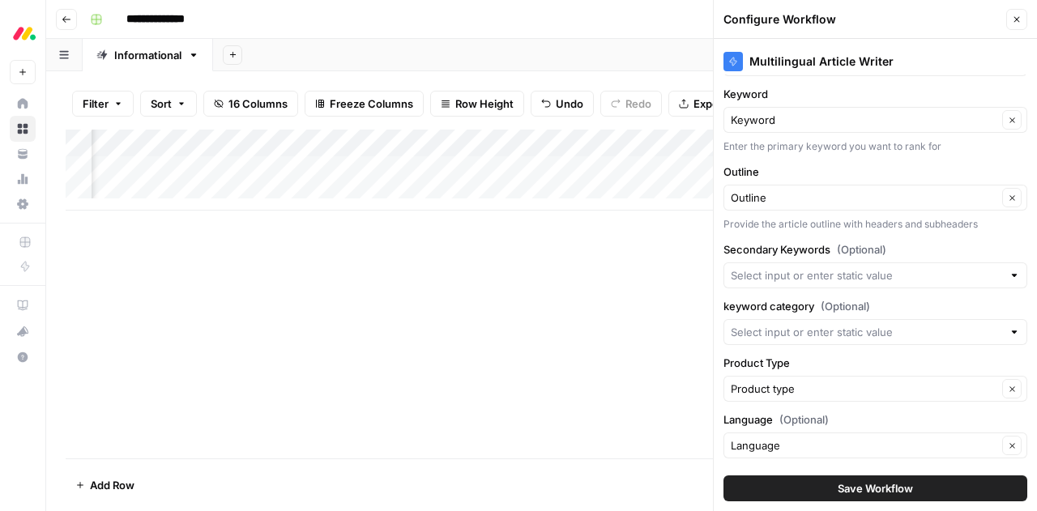
click at [789, 490] on button "Save Workflow" at bounding box center [876, 489] width 304 height 26
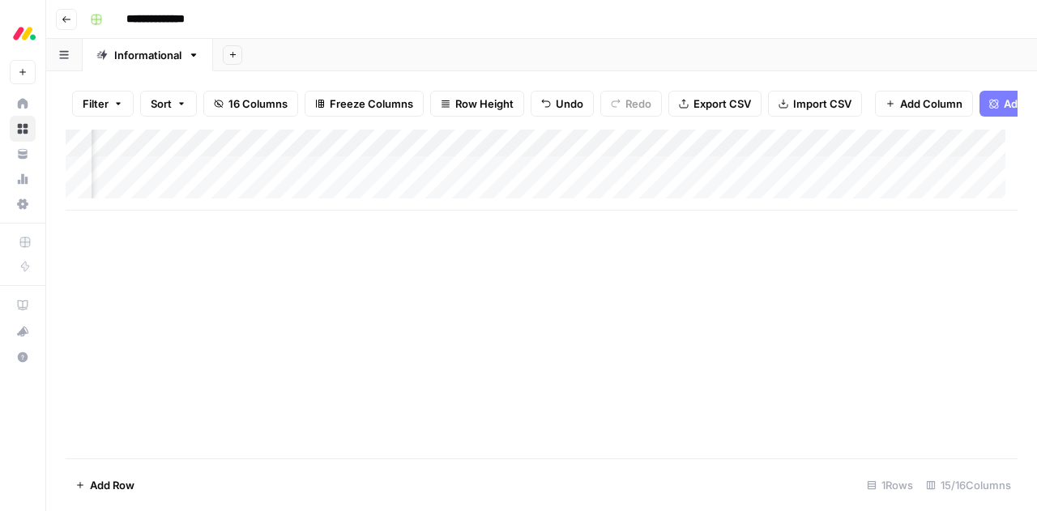
scroll to position [0, 1138]
click at [580, 183] on div "Add Column" at bounding box center [542, 170] width 952 height 81
click at [549, 295] on div "Add Column" at bounding box center [542, 294] width 952 height 329
click at [383, 181] on div "Add Column" at bounding box center [542, 170] width 952 height 81
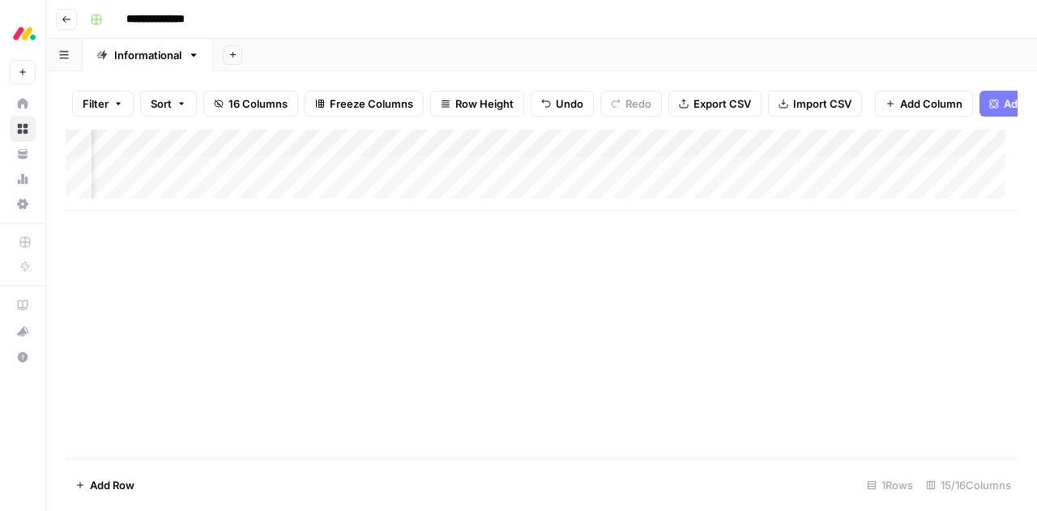
click at [383, 181] on div at bounding box center [377, 182] width 148 height 30
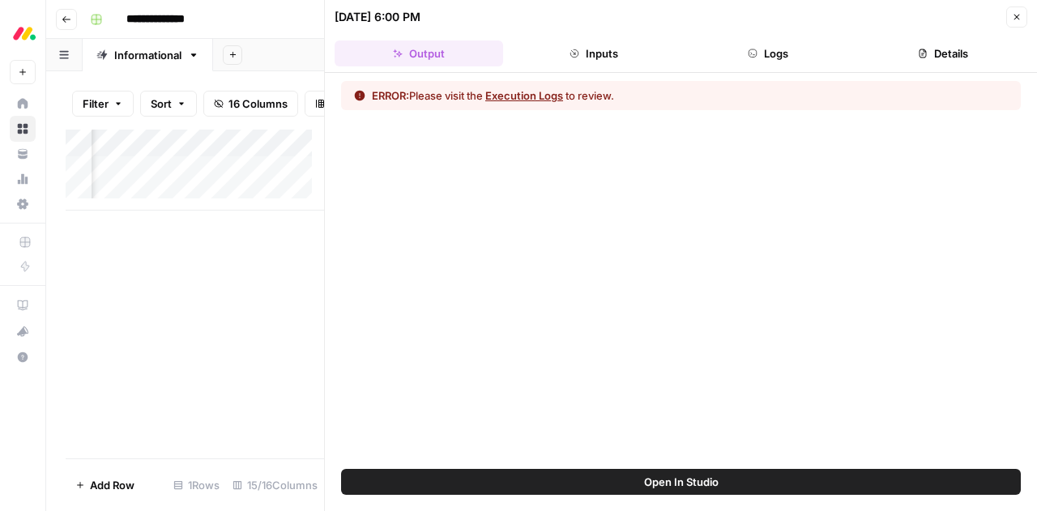
click at [514, 97] on button "Execution Logs" at bounding box center [524, 96] width 78 height 16
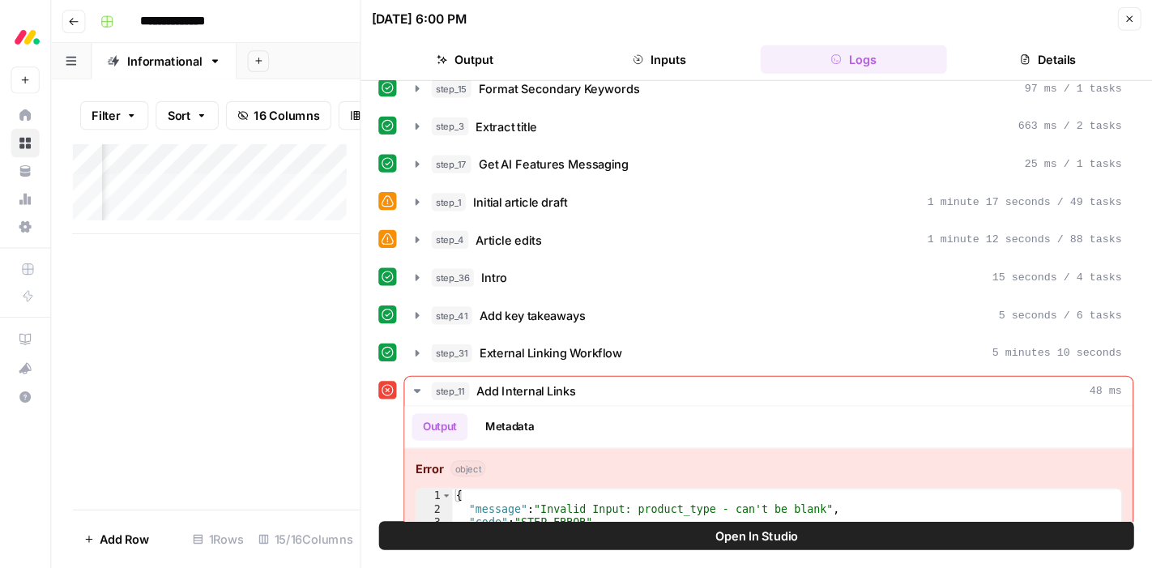
scroll to position [113, 0]
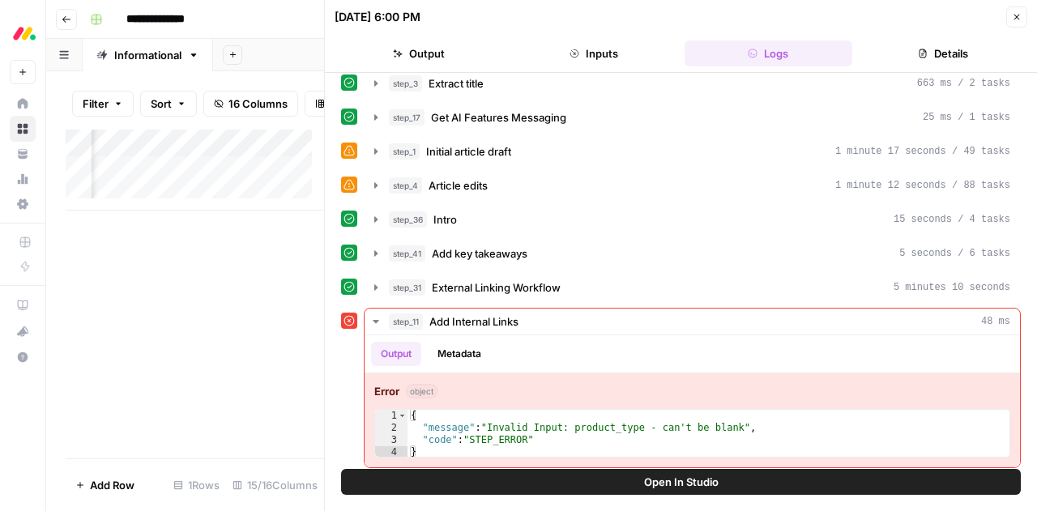
click at [675, 477] on span "Open In Studio" at bounding box center [681, 482] width 75 height 16
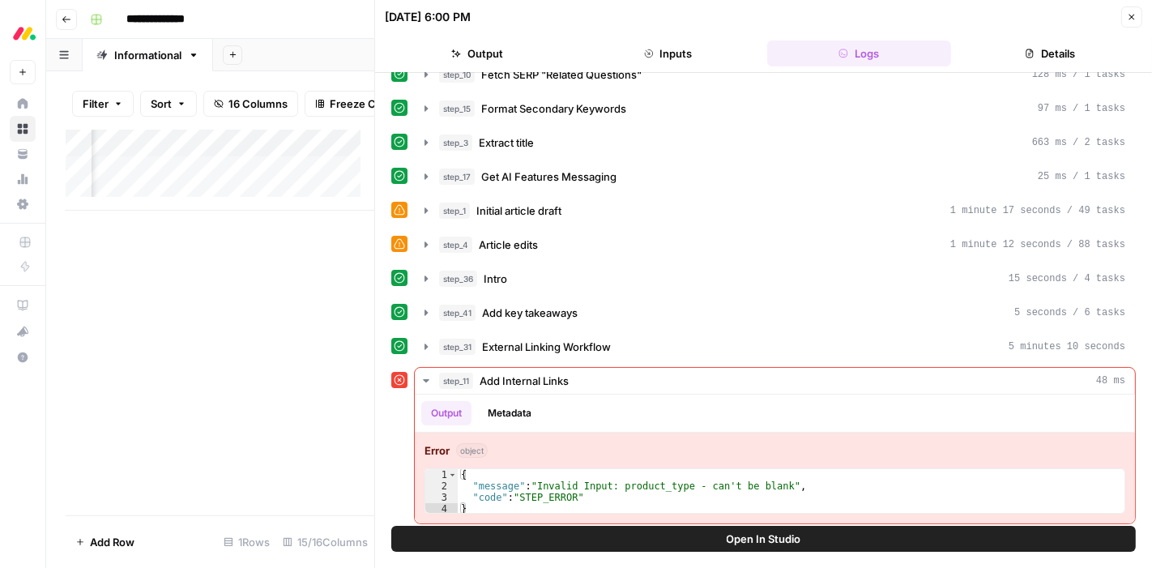
scroll to position [0, 180]
click at [328, 184] on div "Add Column" at bounding box center [220, 170] width 309 height 81
click at [337, 159] on div "Add Column" at bounding box center [220, 170] width 309 height 81
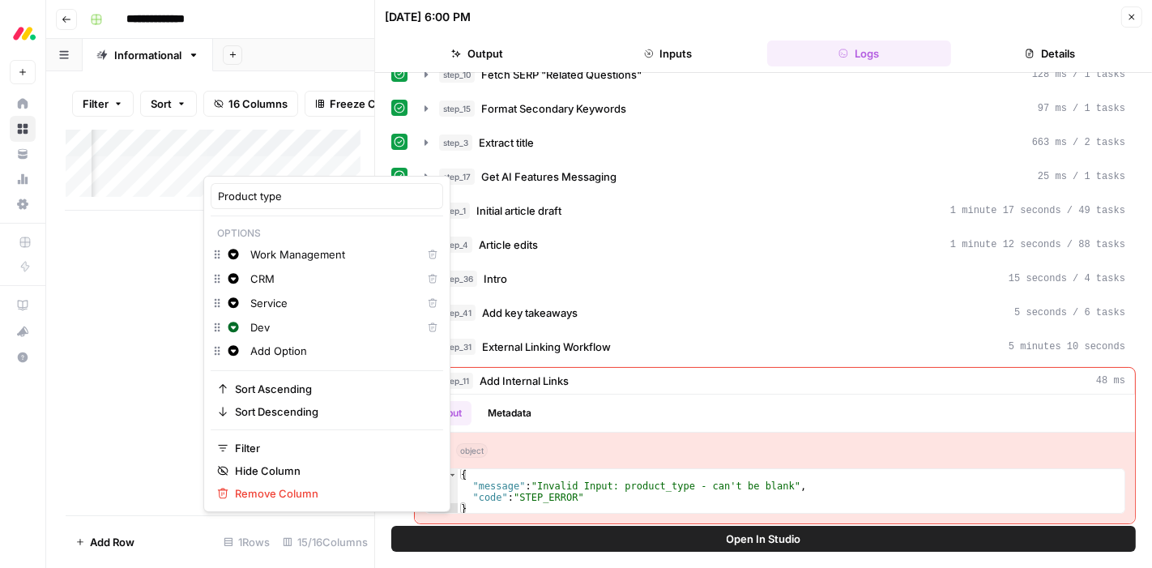
click at [288, 253] on input "Work Management" at bounding box center [332, 254] width 165 height 16
type input "work management"
click at [252, 301] on input "Service" at bounding box center [332, 303] width 165 height 16
type input "service"
click at [257, 323] on input "Dev" at bounding box center [332, 327] width 165 height 16
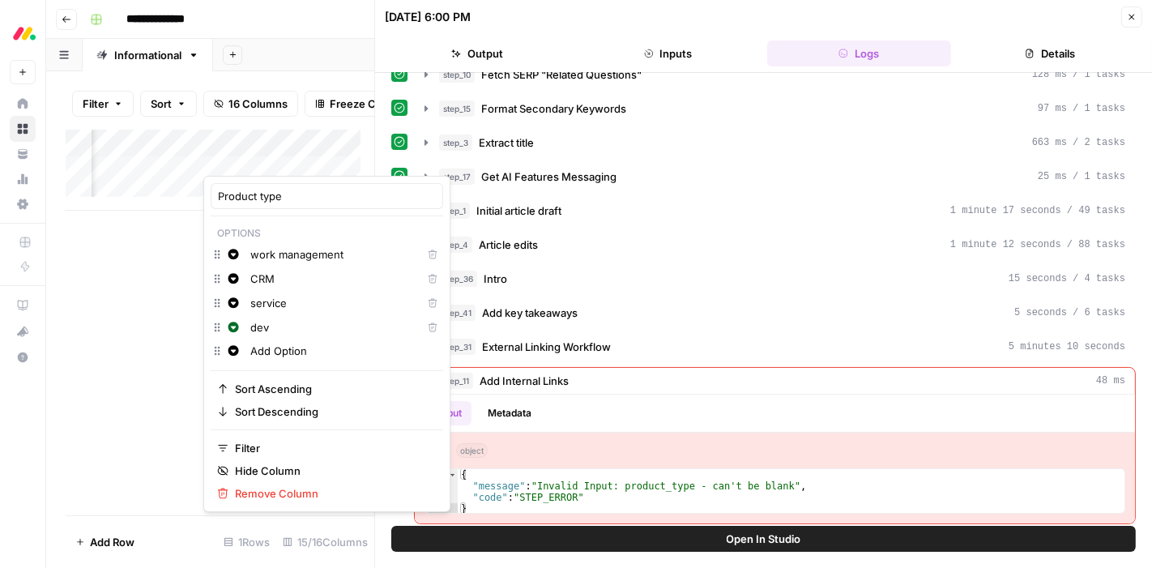
type input "dev"
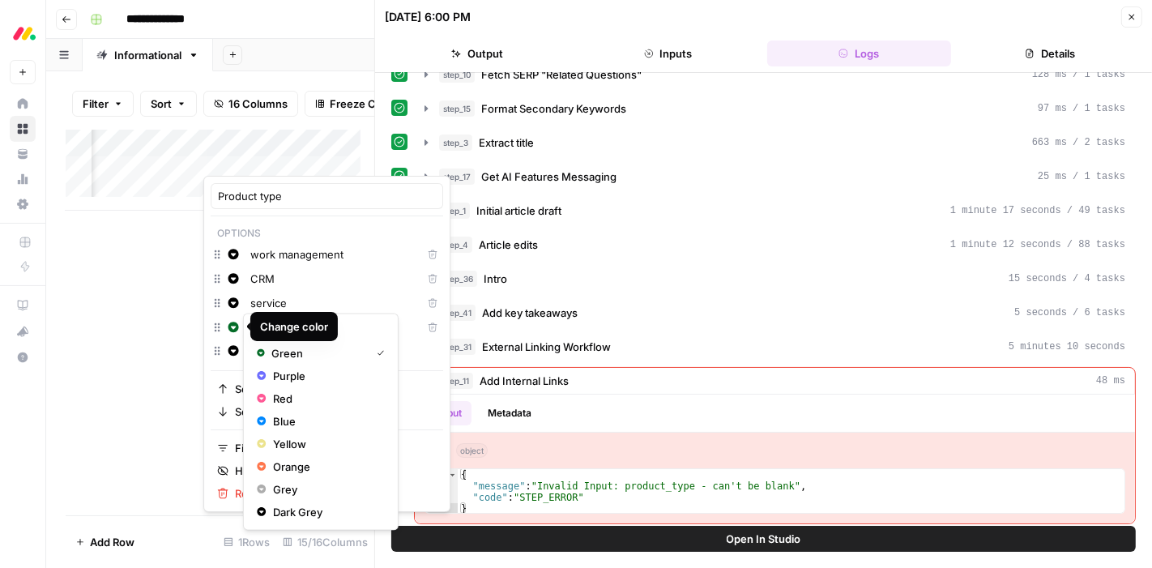
click at [152, 334] on html "**********" at bounding box center [576, 284] width 1152 height 568
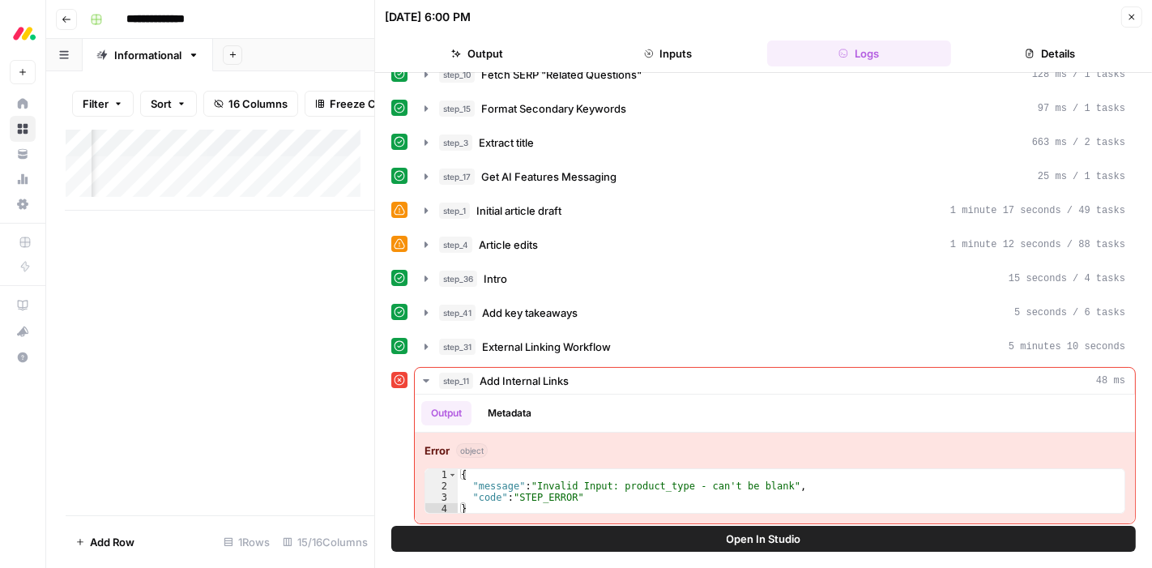
click at [254, 311] on div "Add Column" at bounding box center [220, 323] width 309 height 386
click at [1125, 15] on button "Close" at bounding box center [1132, 16] width 21 height 21
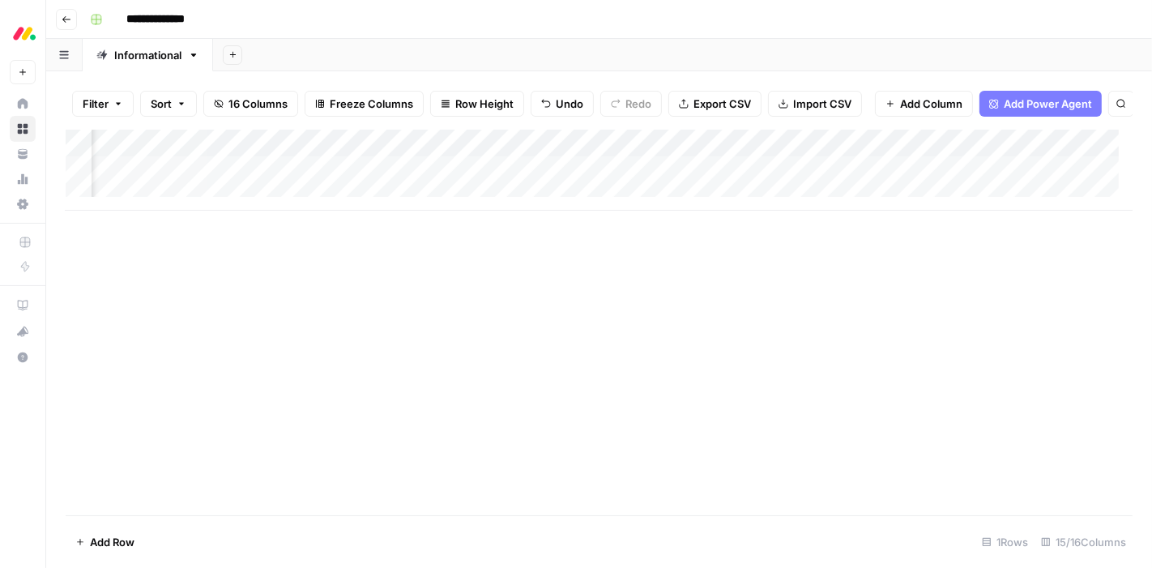
scroll to position [0, 1035]
click at [680, 184] on div "Add Column" at bounding box center [599, 170] width 1067 height 81
click at [661, 156] on div "Add Column" at bounding box center [599, 170] width 1067 height 81
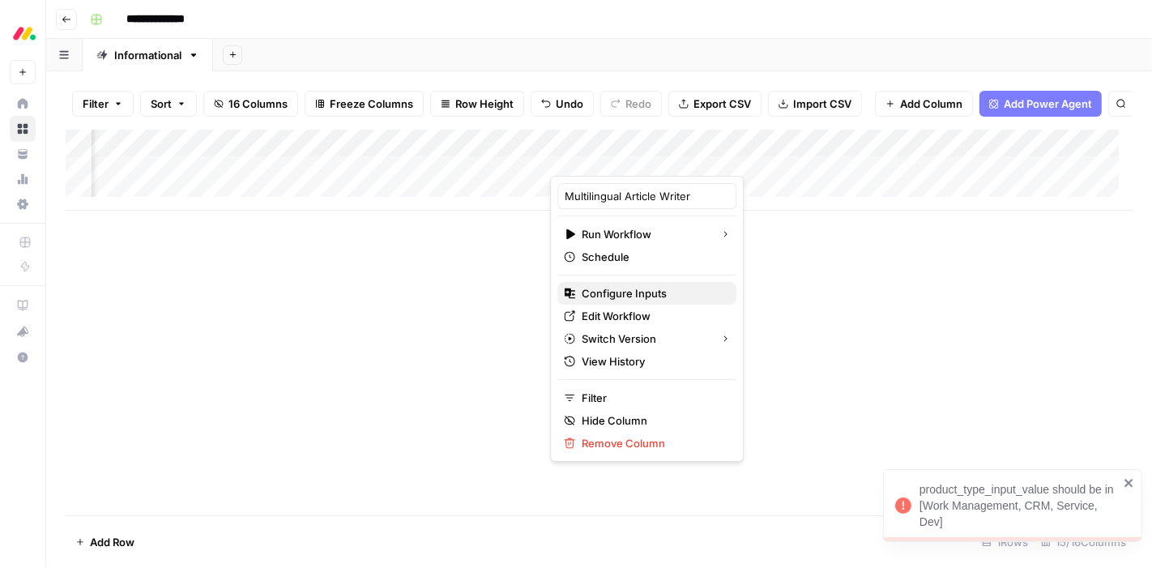
click at [635, 288] on span "Configure Inputs" at bounding box center [653, 293] width 142 height 16
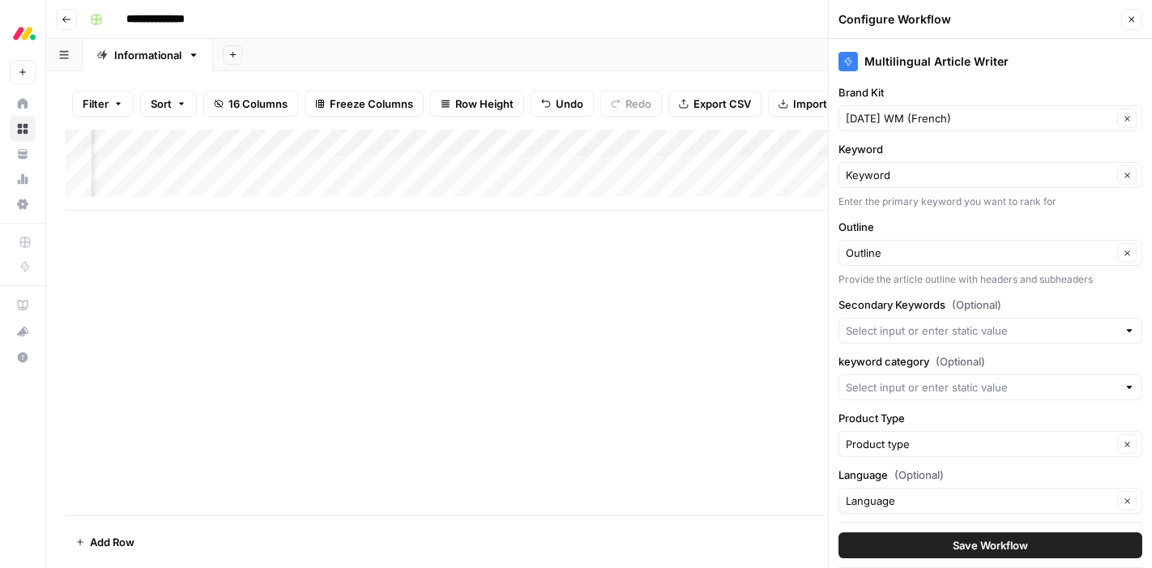
scroll to position [24, 0]
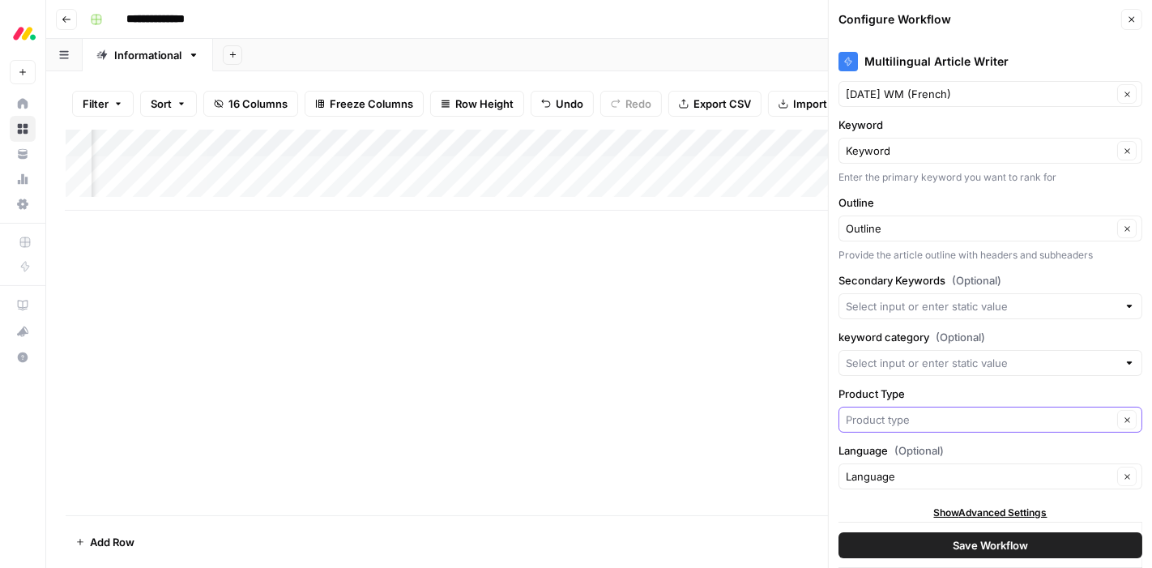
click at [946, 413] on input "Product Type" at bounding box center [979, 420] width 267 height 16
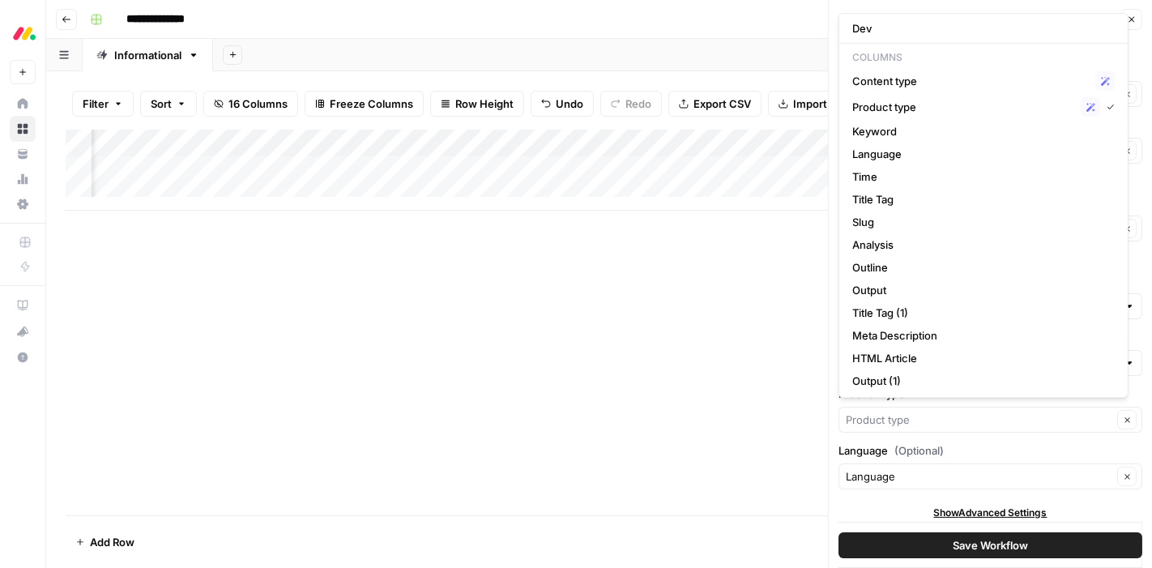
scroll to position [0, 0]
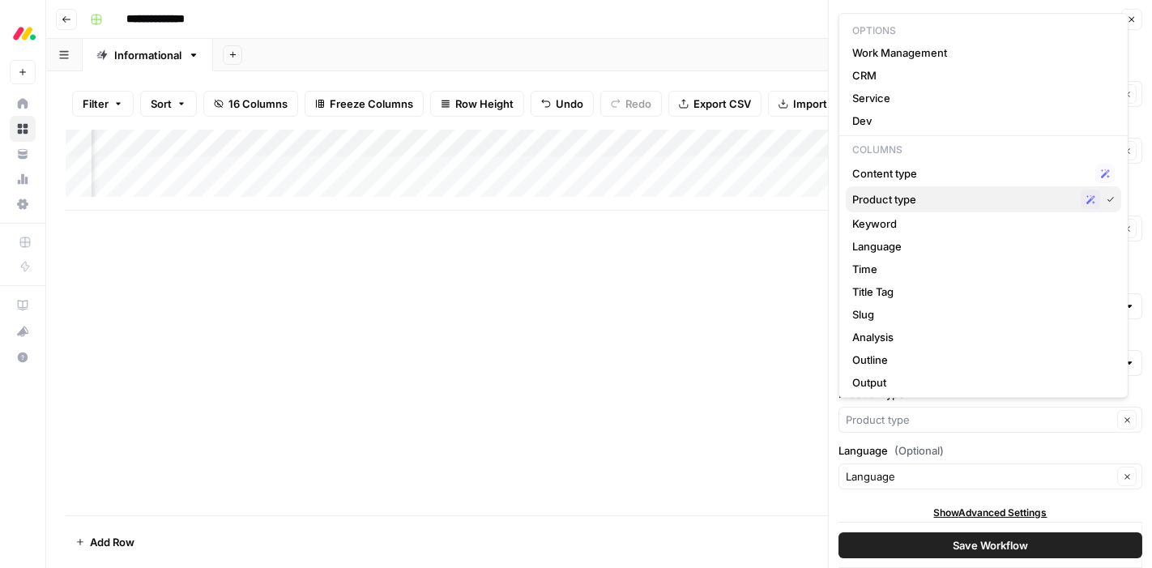
click at [940, 200] on span "Product type" at bounding box center [963, 199] width 222 height 16
type input "Product type"
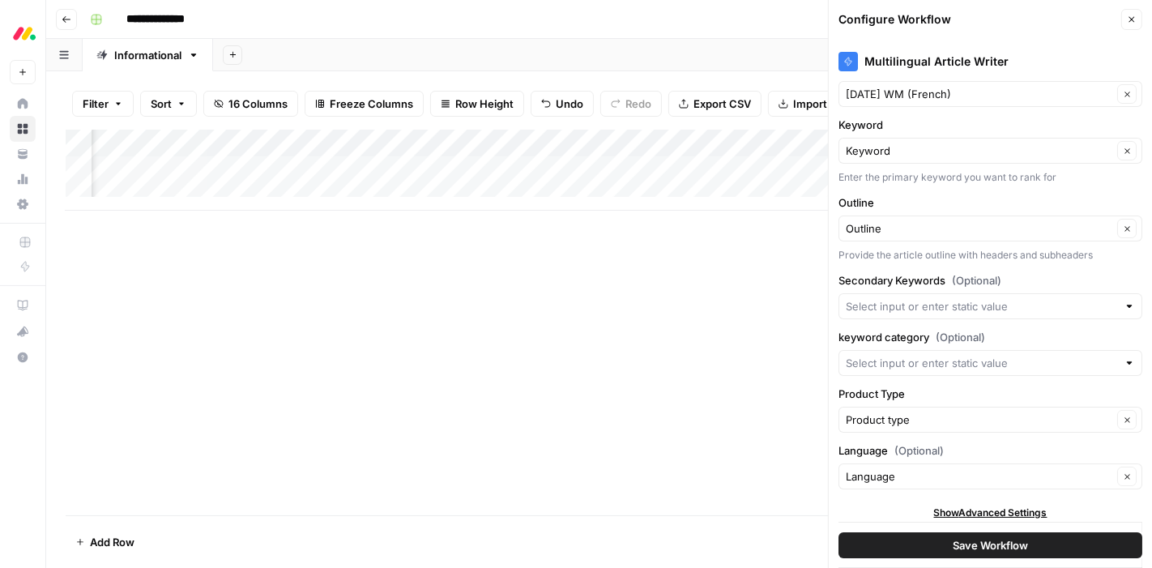
click at [972, 507] on span "Show Advanced Settings" at bounding box center [990, 513] width 113 height 15
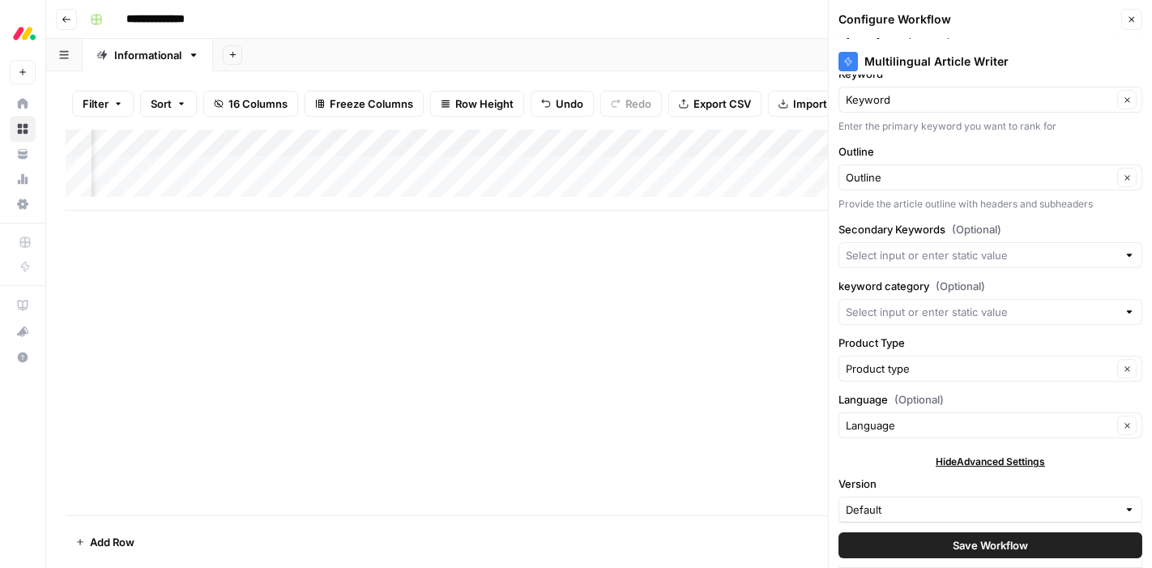
scroll to position [81, 0]
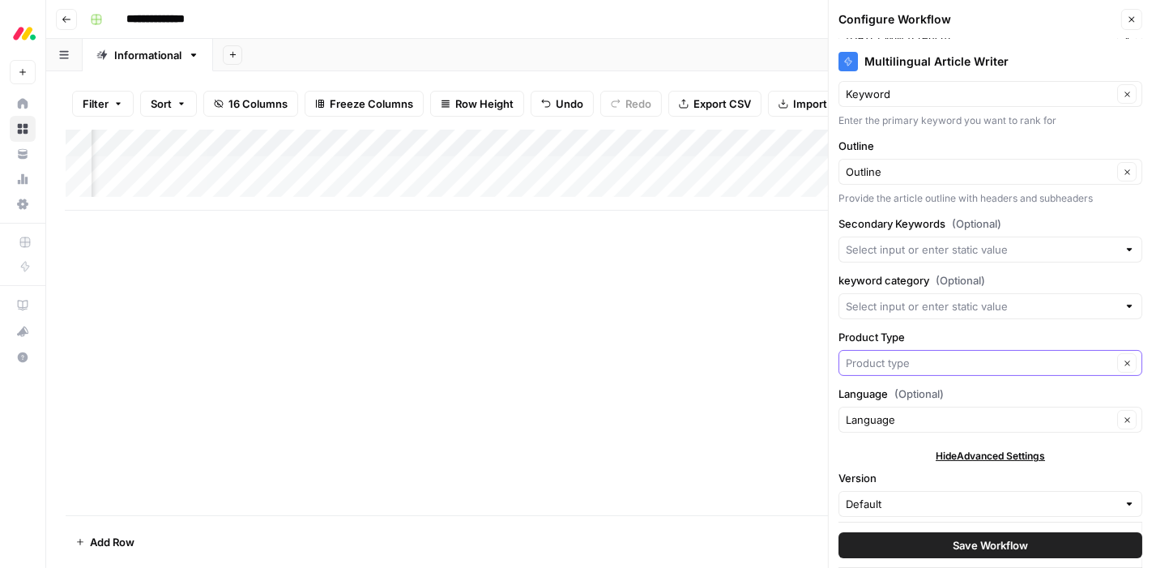
click at [1071, 366] on input "Product Type" at bounding box center [979, 363] width 267 height 16
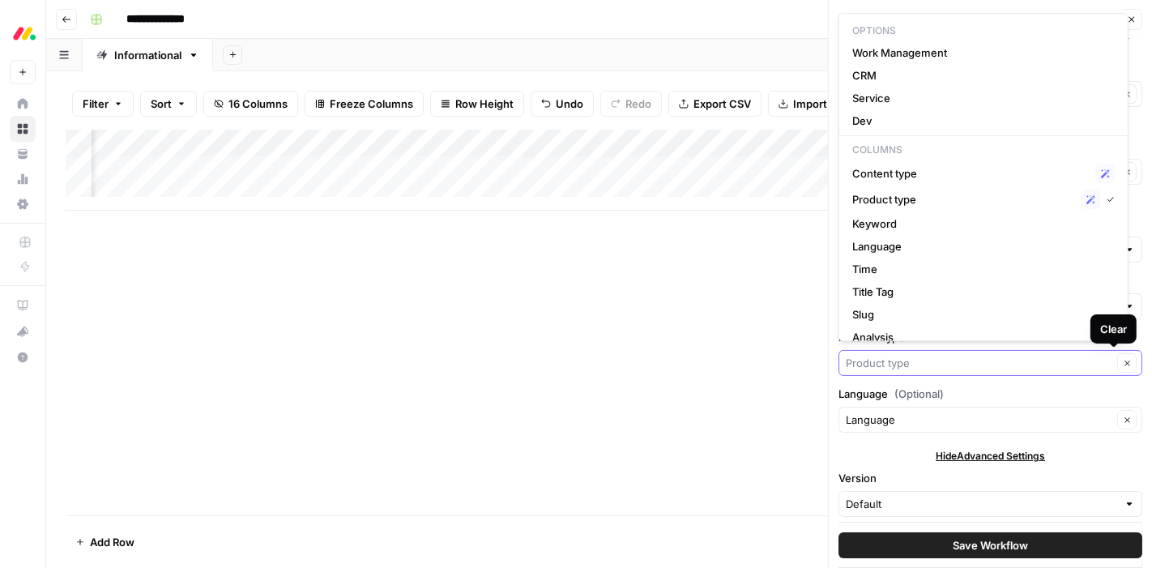
click at [1123, 359] on icon "button" at bounding box center [1127, 363] width 9 height 9
click at [1125, 361] on icon "button" at bounding box center [1127, 363] width 5 height 5
type input "Product type"
click at [1133, 360] on div "Multilingual Article Writer Brand Kit monday WM (French) Clear Keyword Keyword …" at bounding box center [990, 303] width 323 height 529
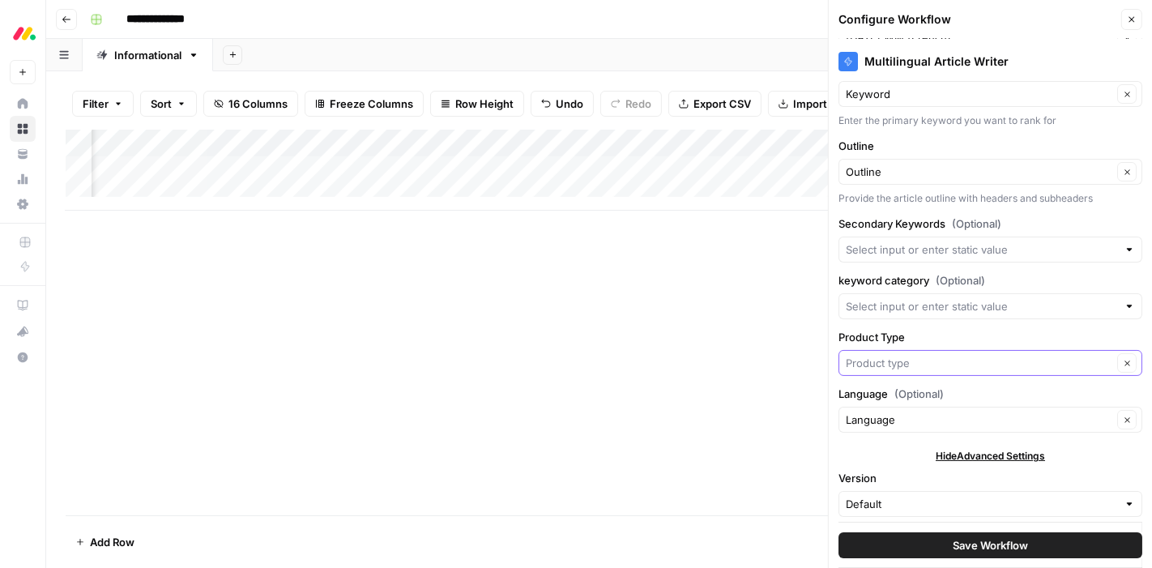
click at [1035, 361] on input "Product Type" at bounding box center [979, 363] width 267 height 16
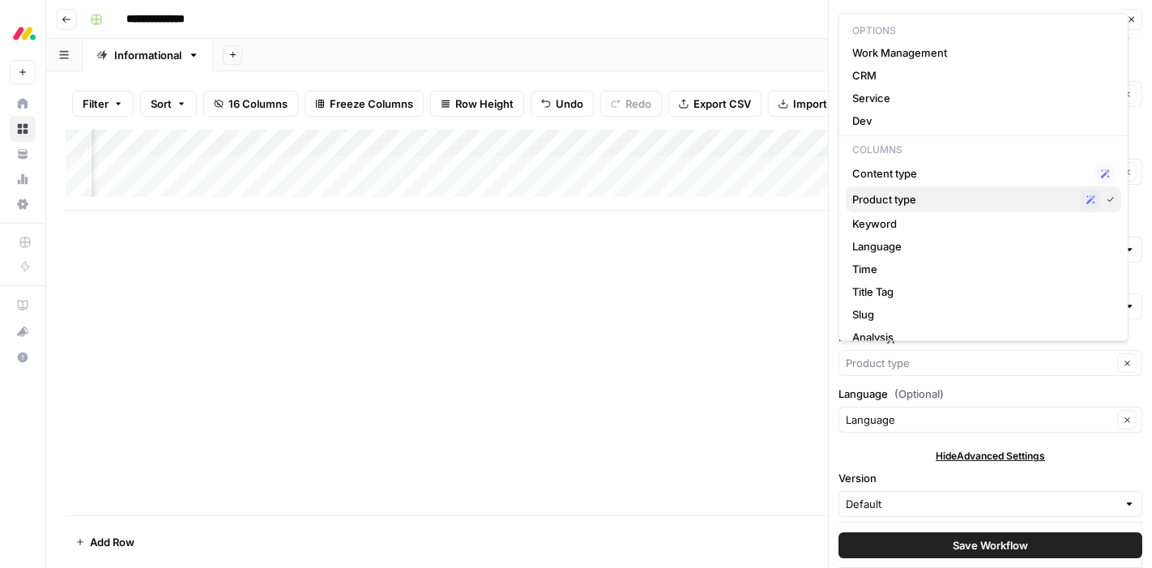
click at [945, 195] on span "Product type" at bounding box center [963, 199] width 222 height 16
type input "Product type"
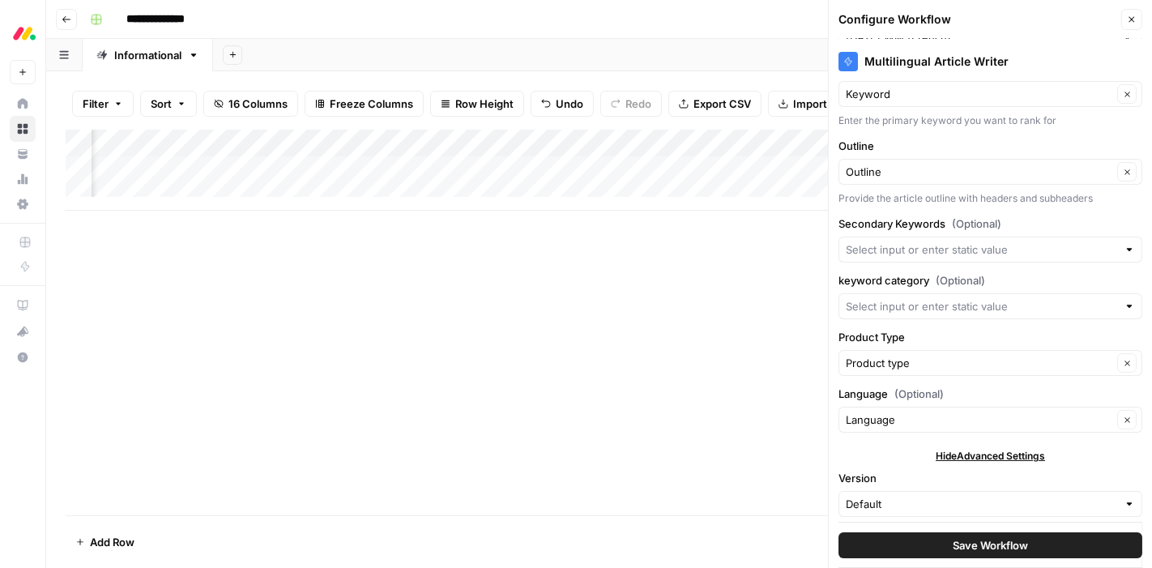
click at [1134, 17] on icon "button" at bounding box center [1132, 20] width 10 height 10
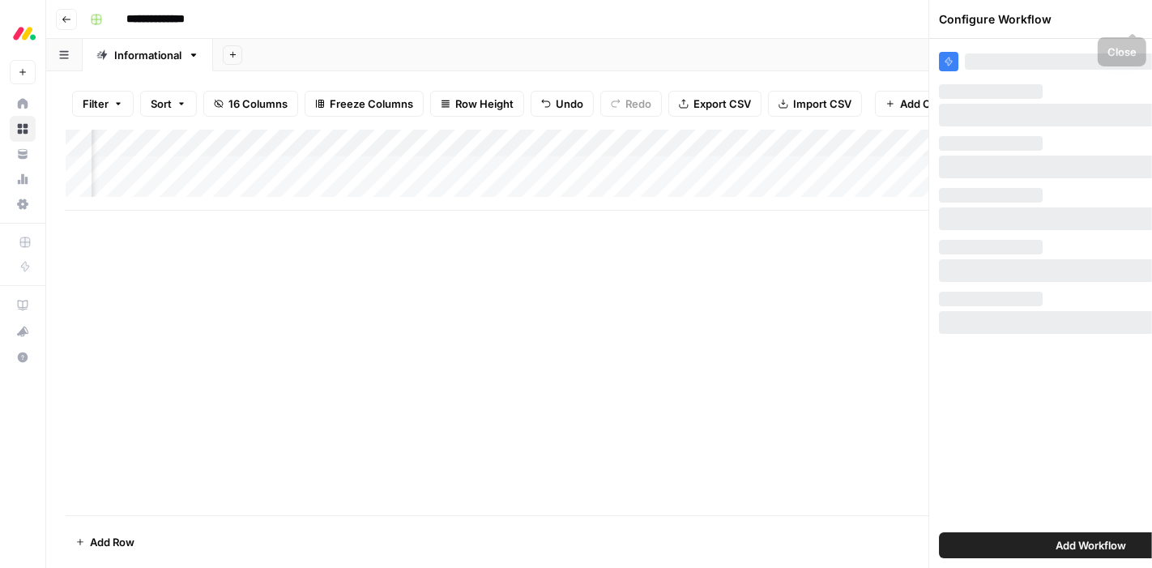
scroll to position [0, 0]
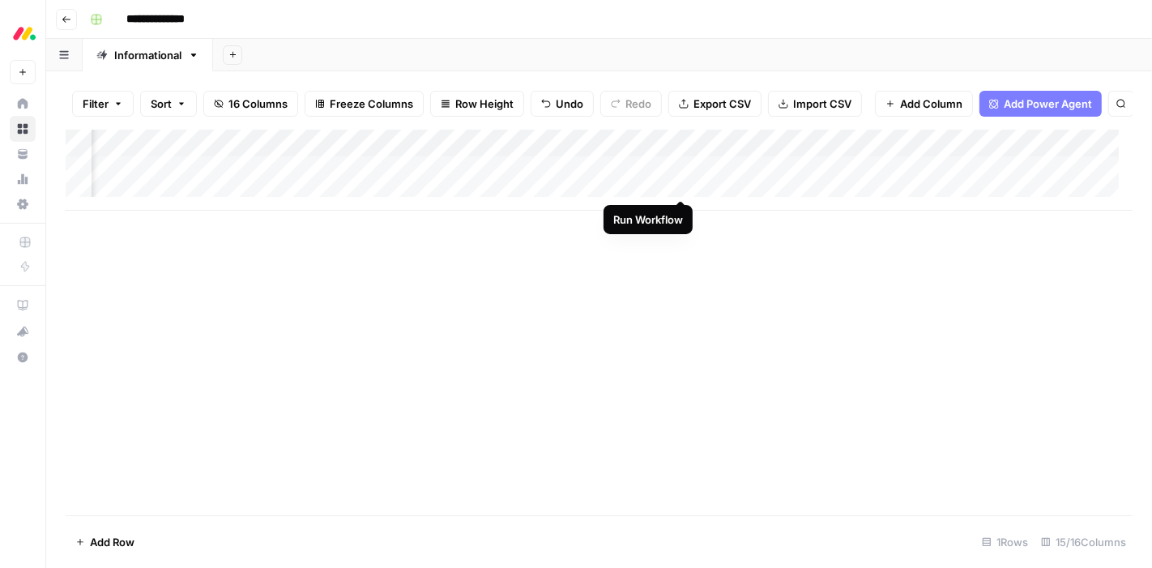
click at [678, 183] on div "Add Column" at bounding box center [599, 170] width 1067 height 81
click at [677, 182] on div "Add Column" at bounding box center [599, 170] width 1067 height 81
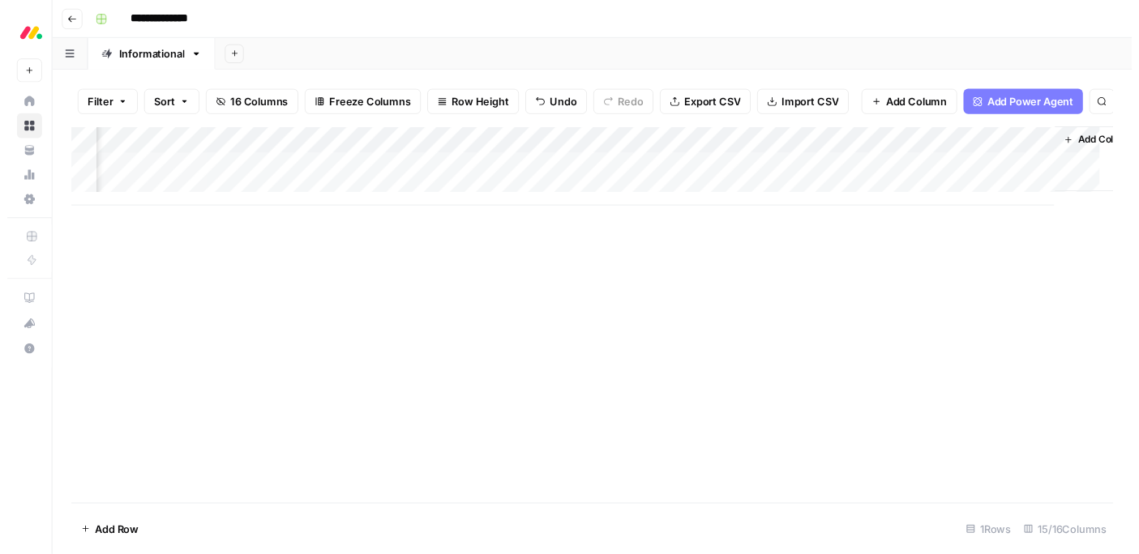
scroll to position [0, 1286]
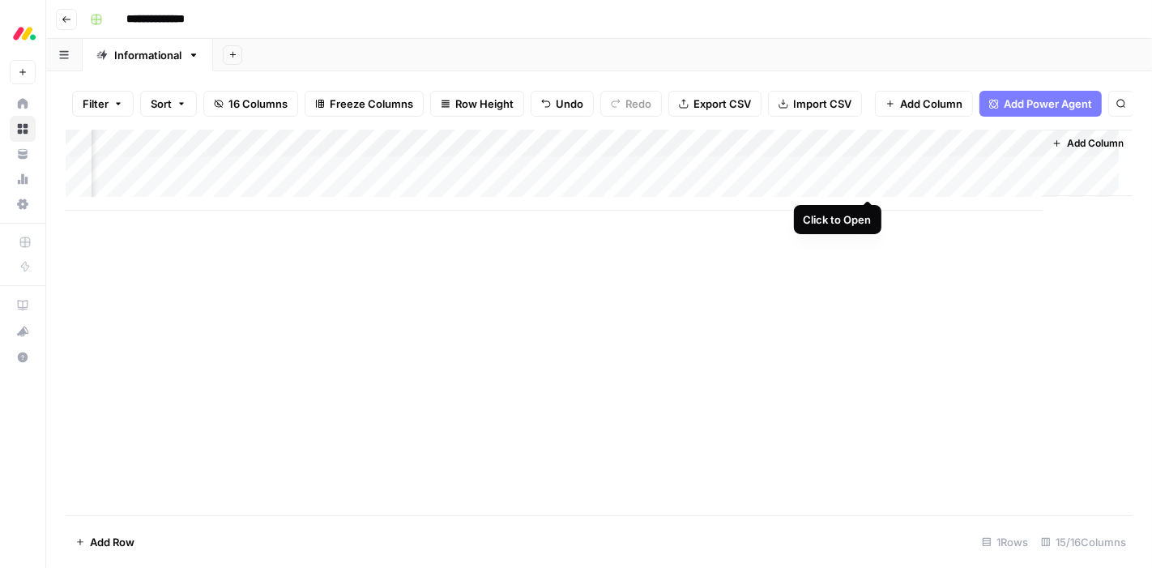
click at [868, 182] on div "Add Column" at bounding box center [599, 170] width 1067 height 81
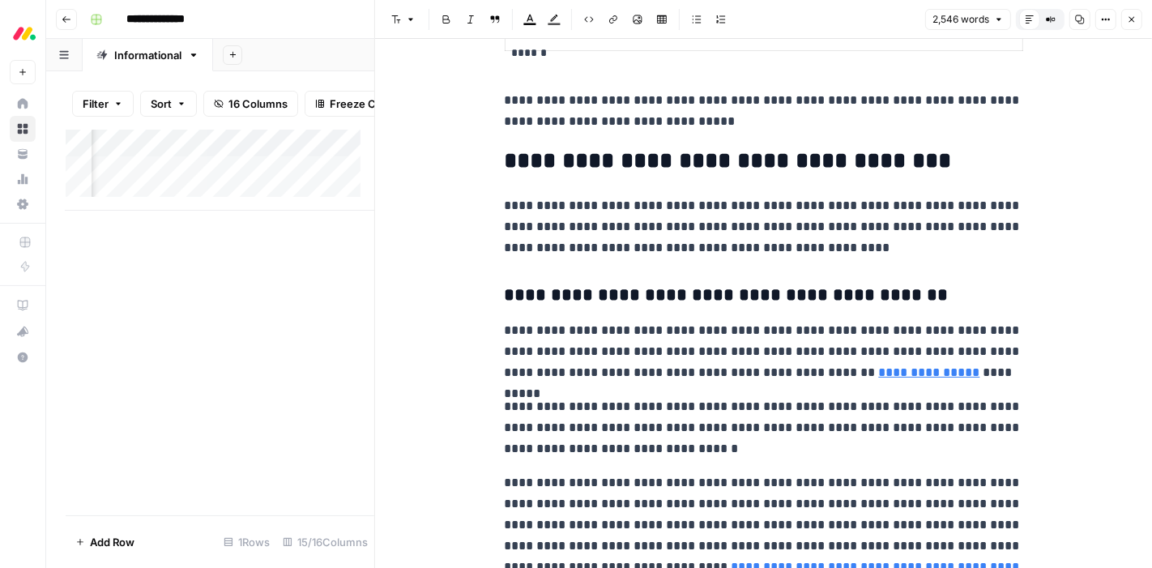
scroll to position [2248, 0]
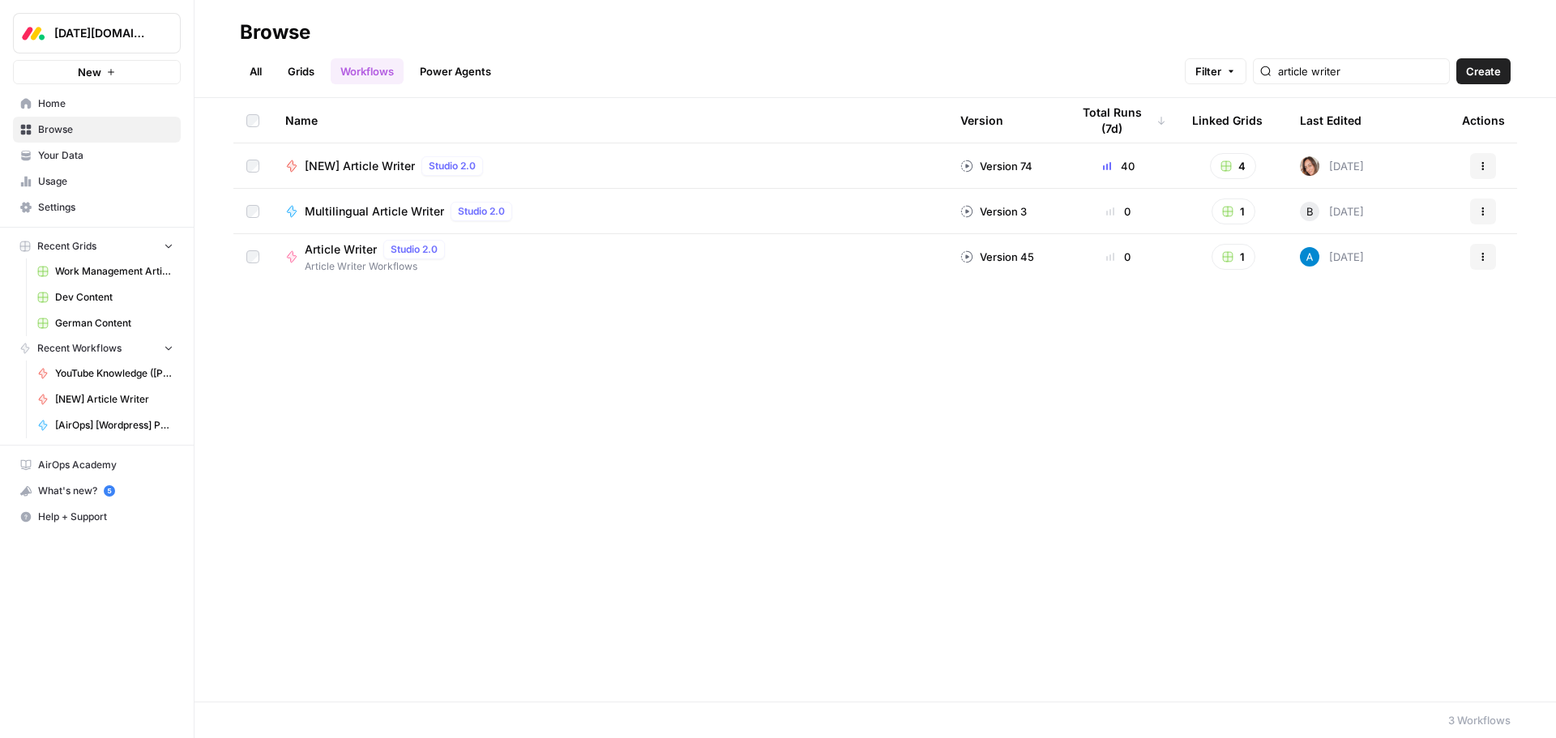
click at [86, 125] on span "Browse" at bounding box center [105, 129] width 135 height 15
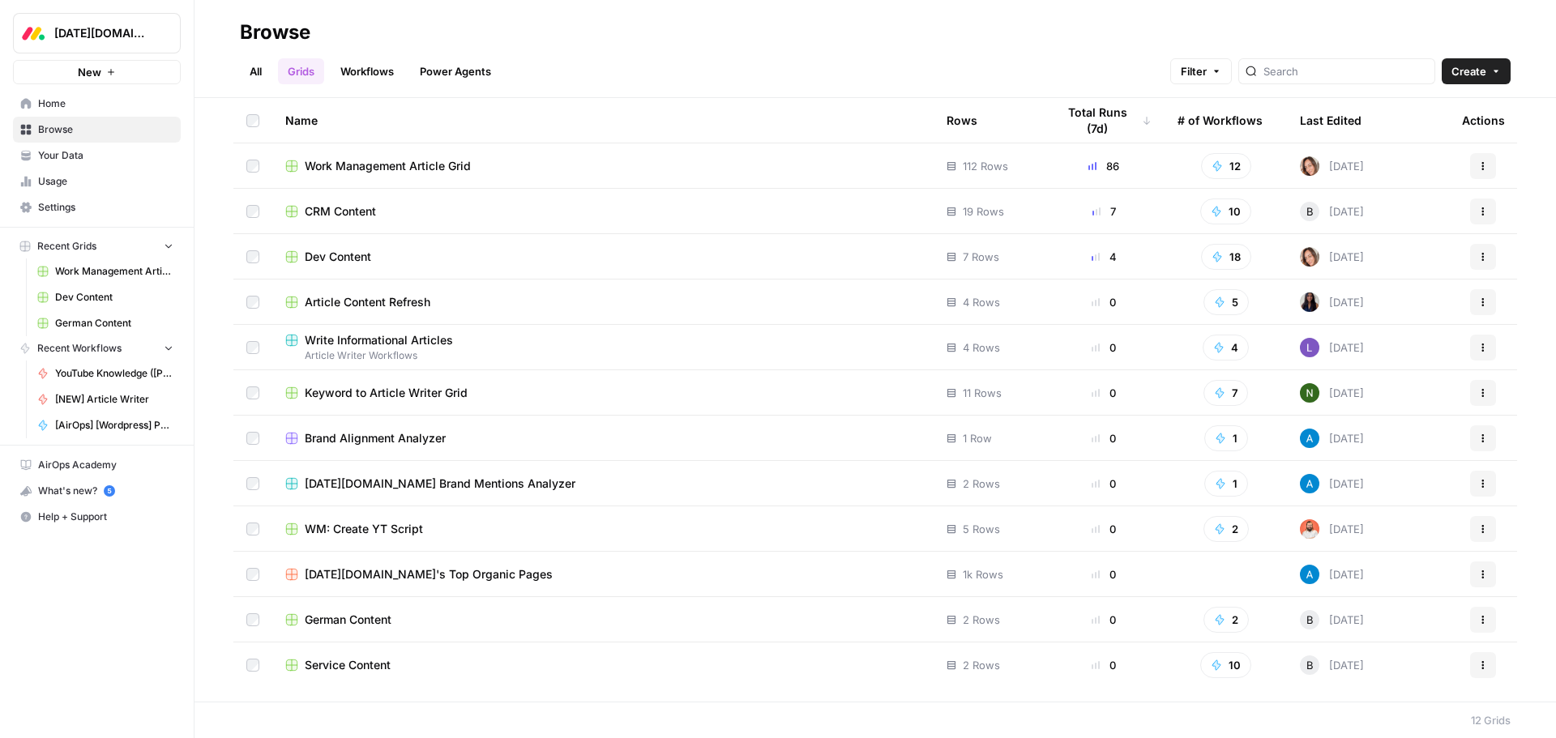
click at [79, 155] on span "Your Data" at bounding box center [105, 155] width 135 height 15
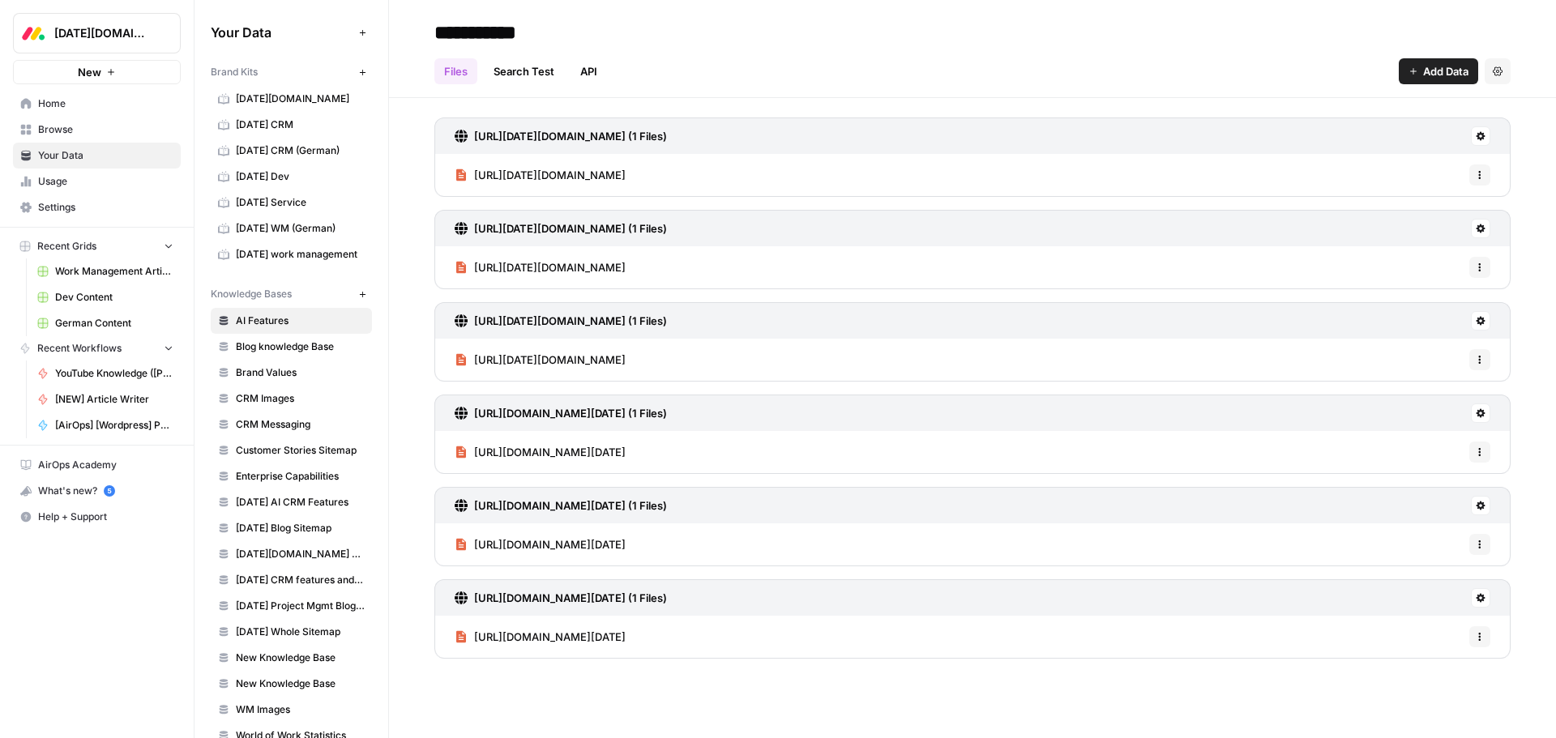
click at [299, 106] on link "monday.com" at bounding box center [291, 99] width 161 height 26
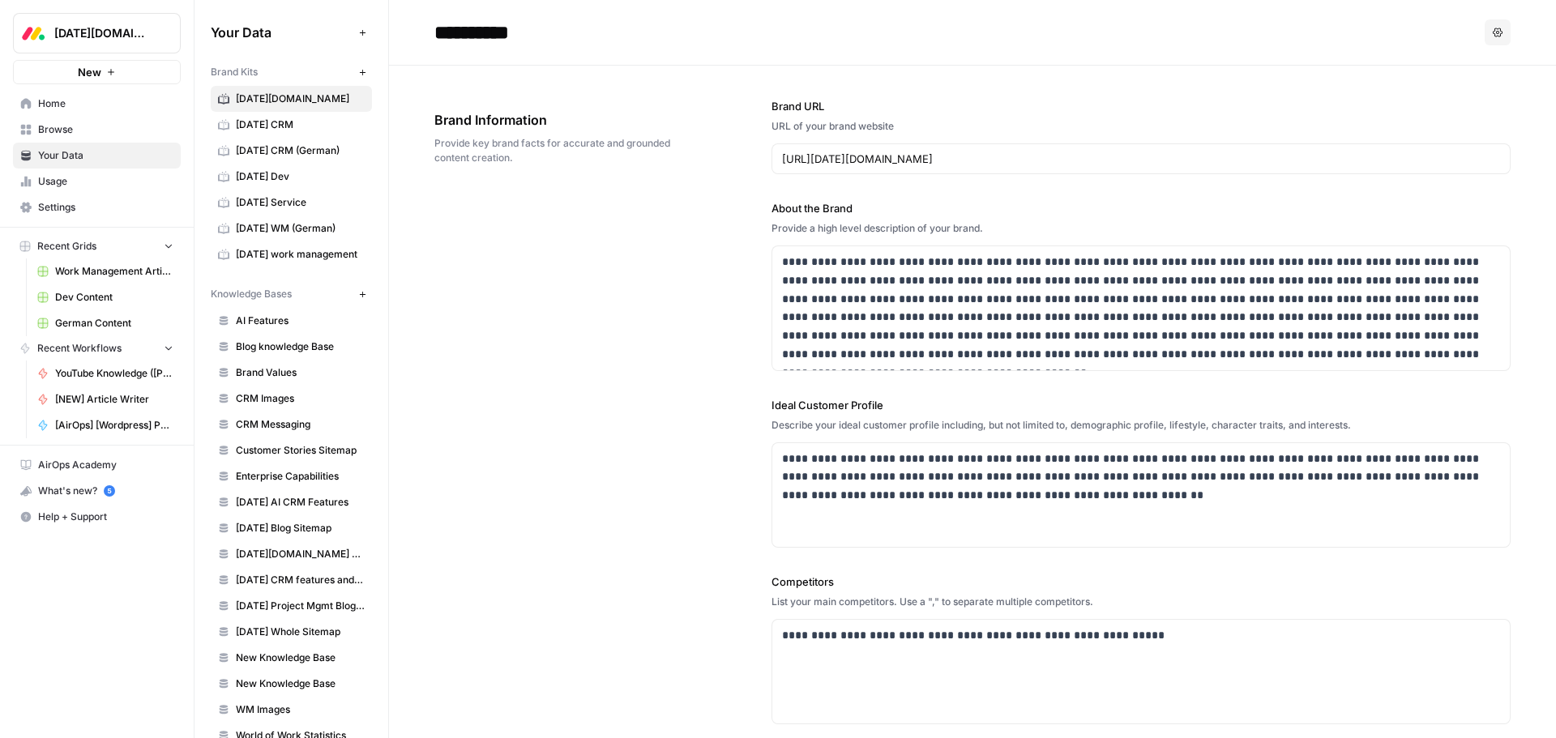
click at [300, 259] on span "monday work management" at bounding box center [300, 254] width 129 height 15
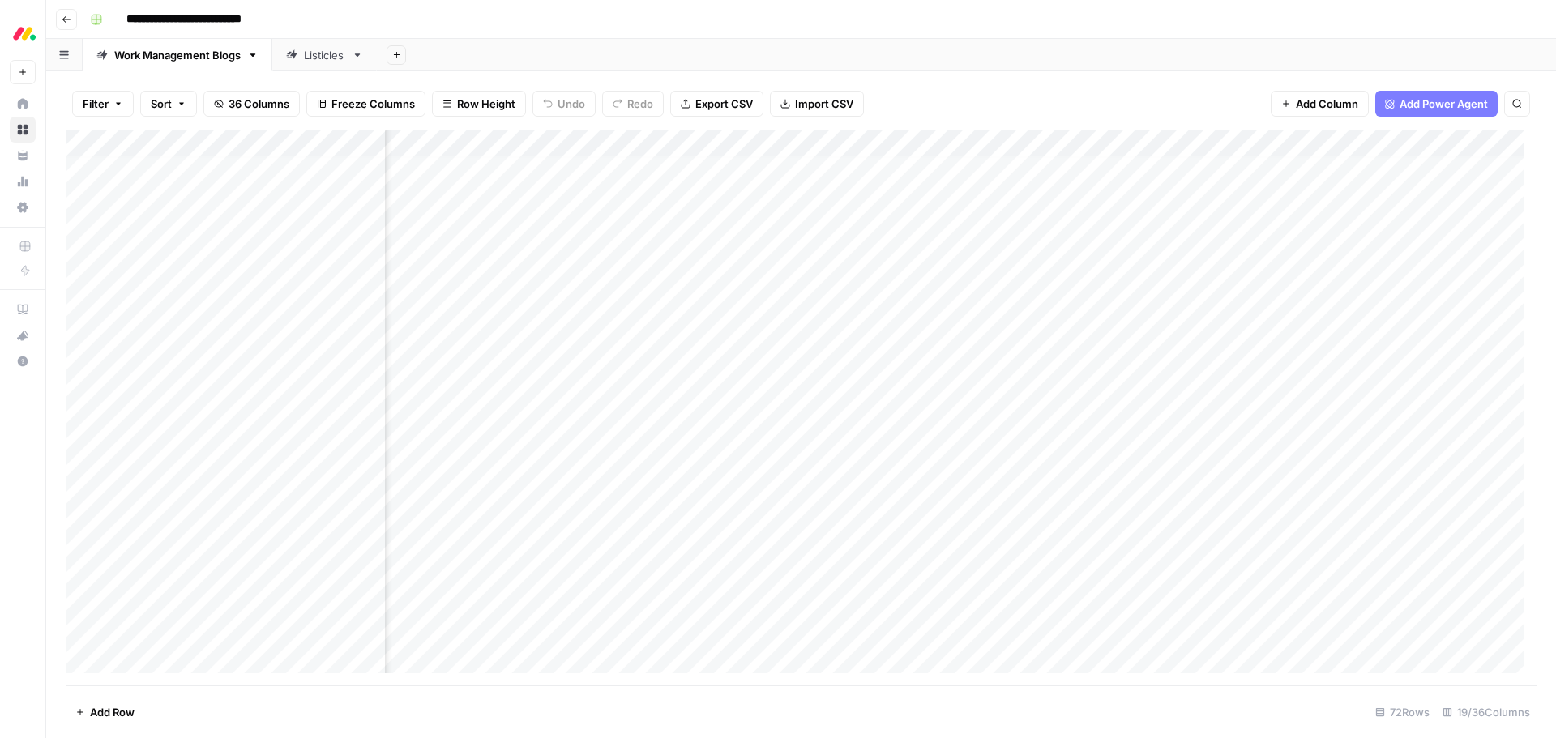
scroll to position [6, 953]
click at [815, 145] on div "Add Column" at bounding box center [801, 408] width 1471 height 556
click at [754, 298] on span "Edit Workflow" at bounding box center [783, 302] width 142 height 16
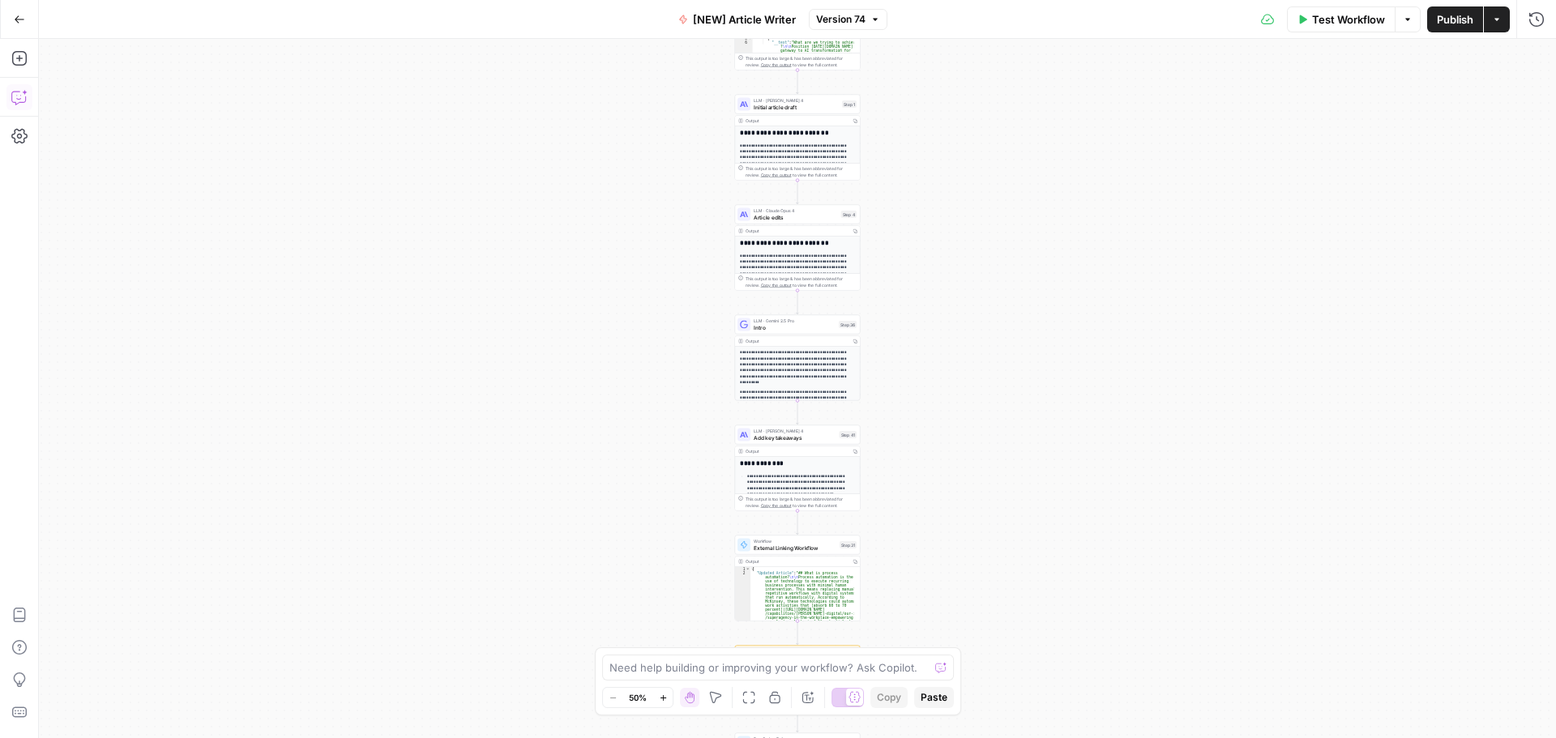
click at [28, 98] on button "Copilot" at bounding box center [19, 97] width 26 height 26
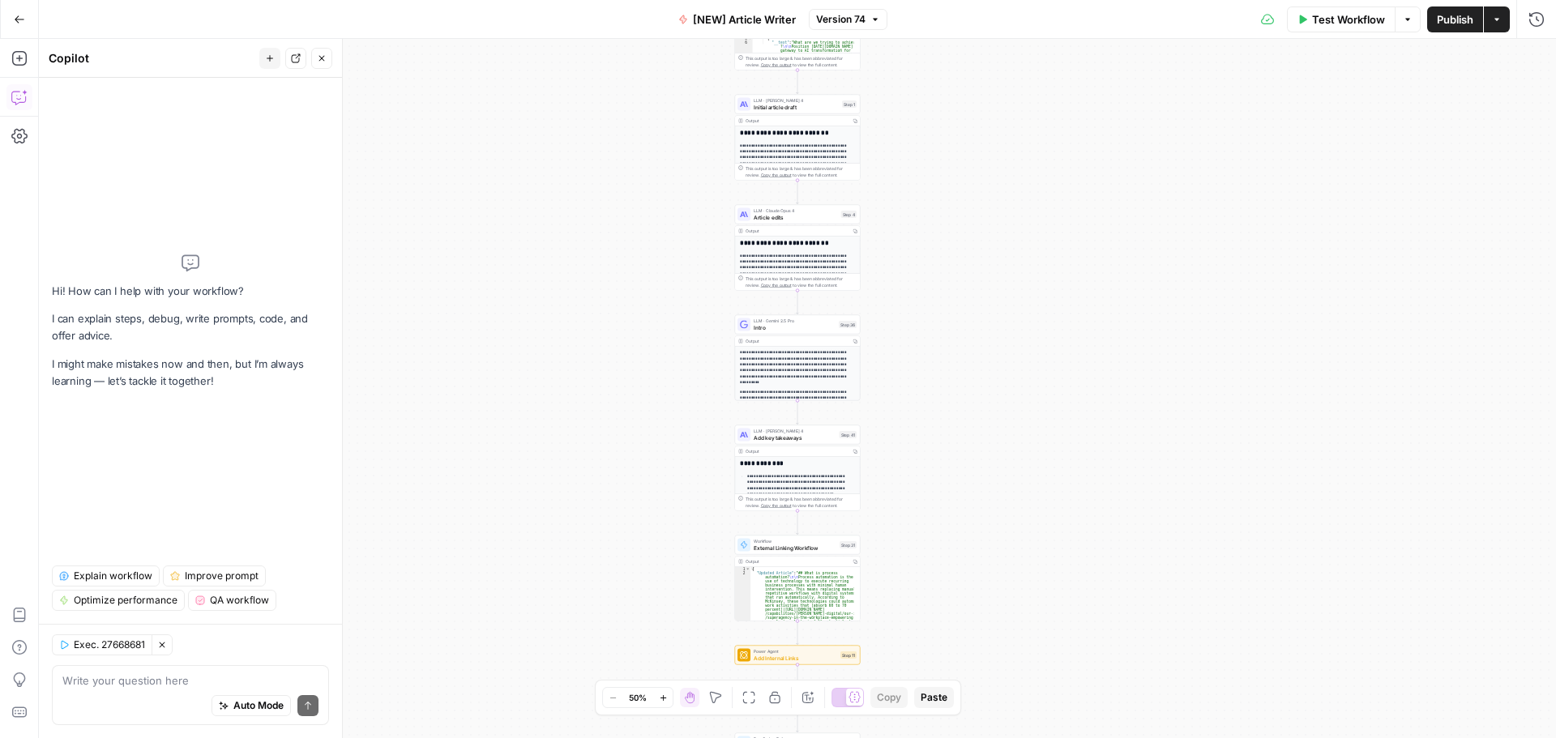
click at [129, 679] on textarea at bounding box center [190, 681] width 256 height 16
type textarea "hey where in this flow is this variable mentioned - {{ brand_kit.writing_sample…"
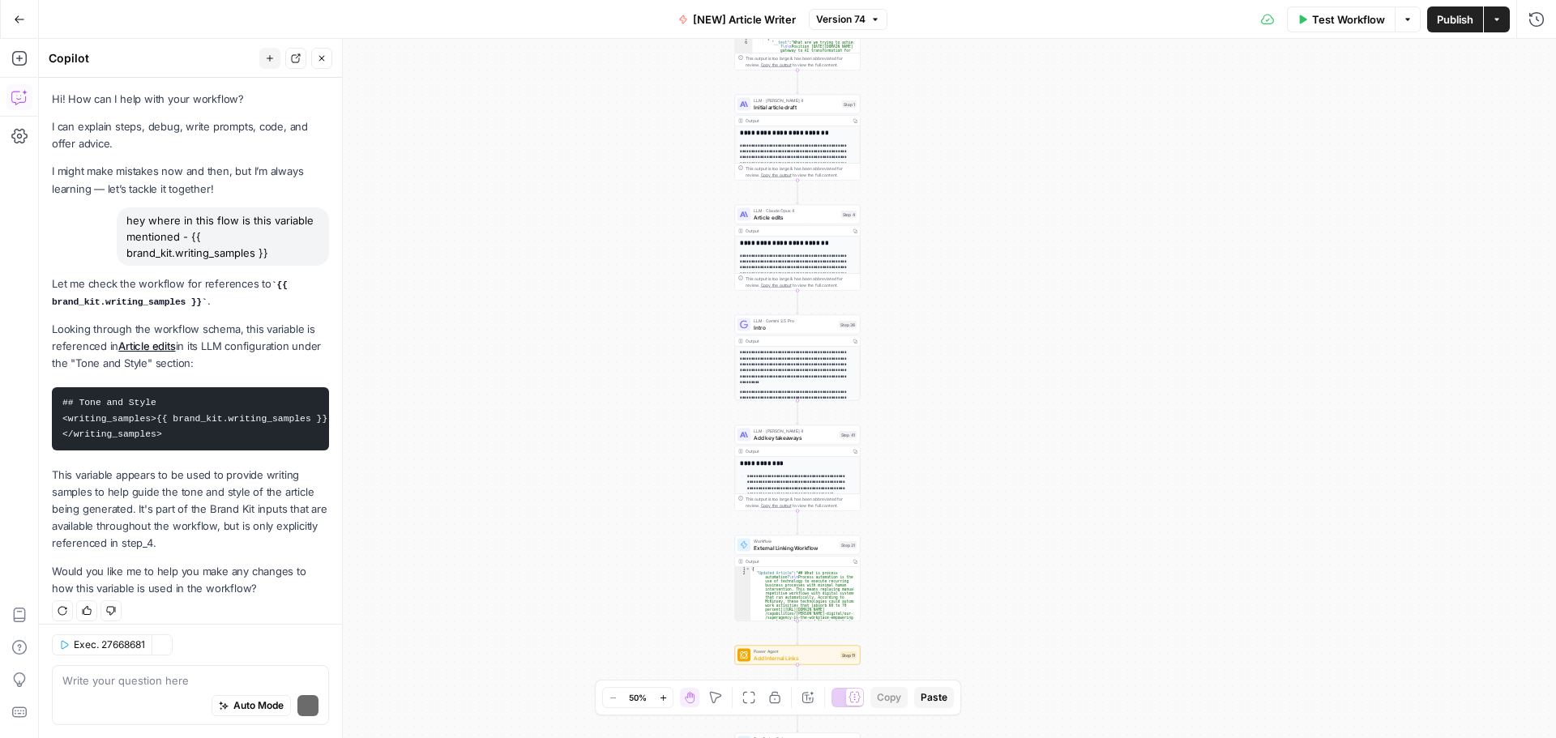
scroll to position [12, 0]
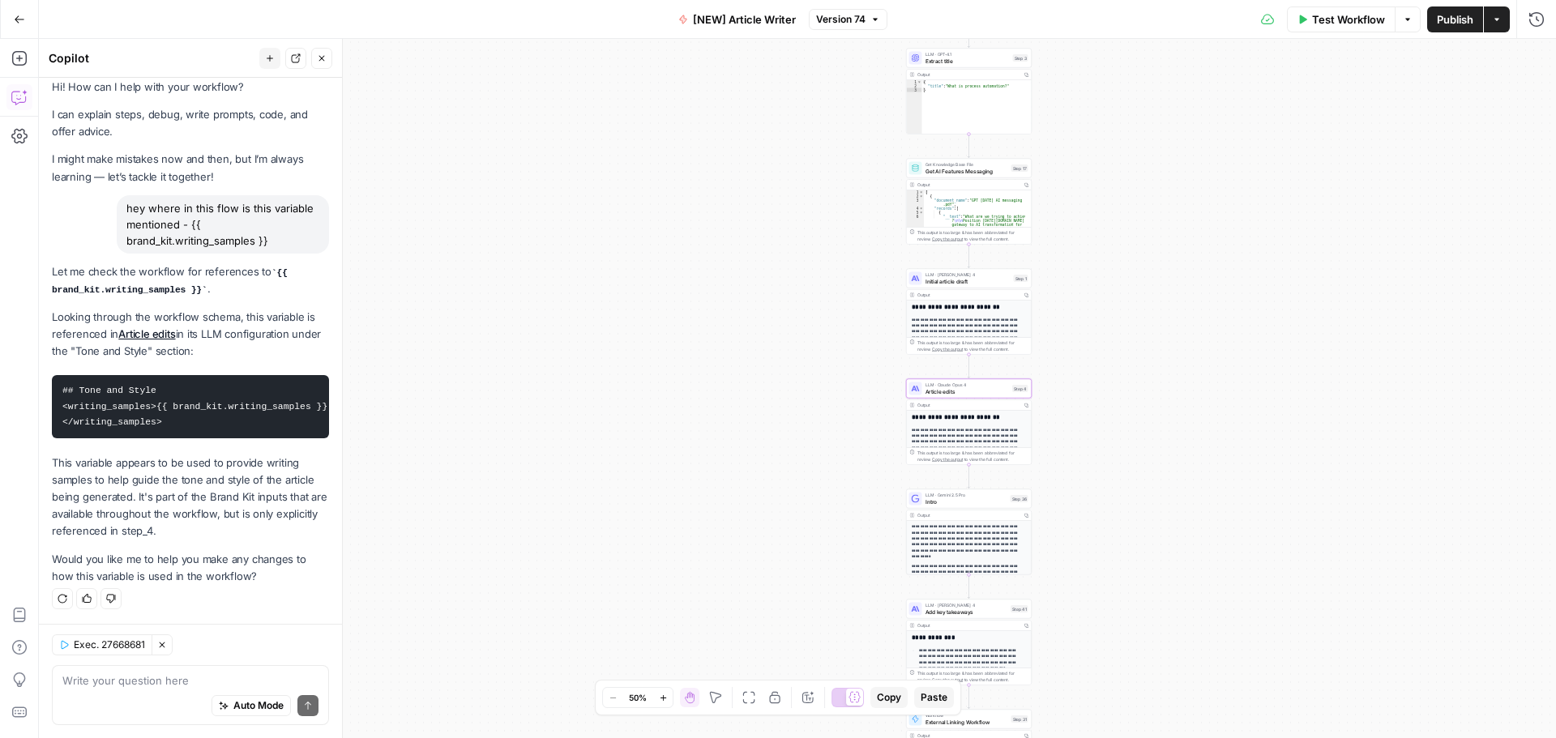
click at [145, 335] on link "Article edits" at bounding box center [146, 333] width 57 height 13
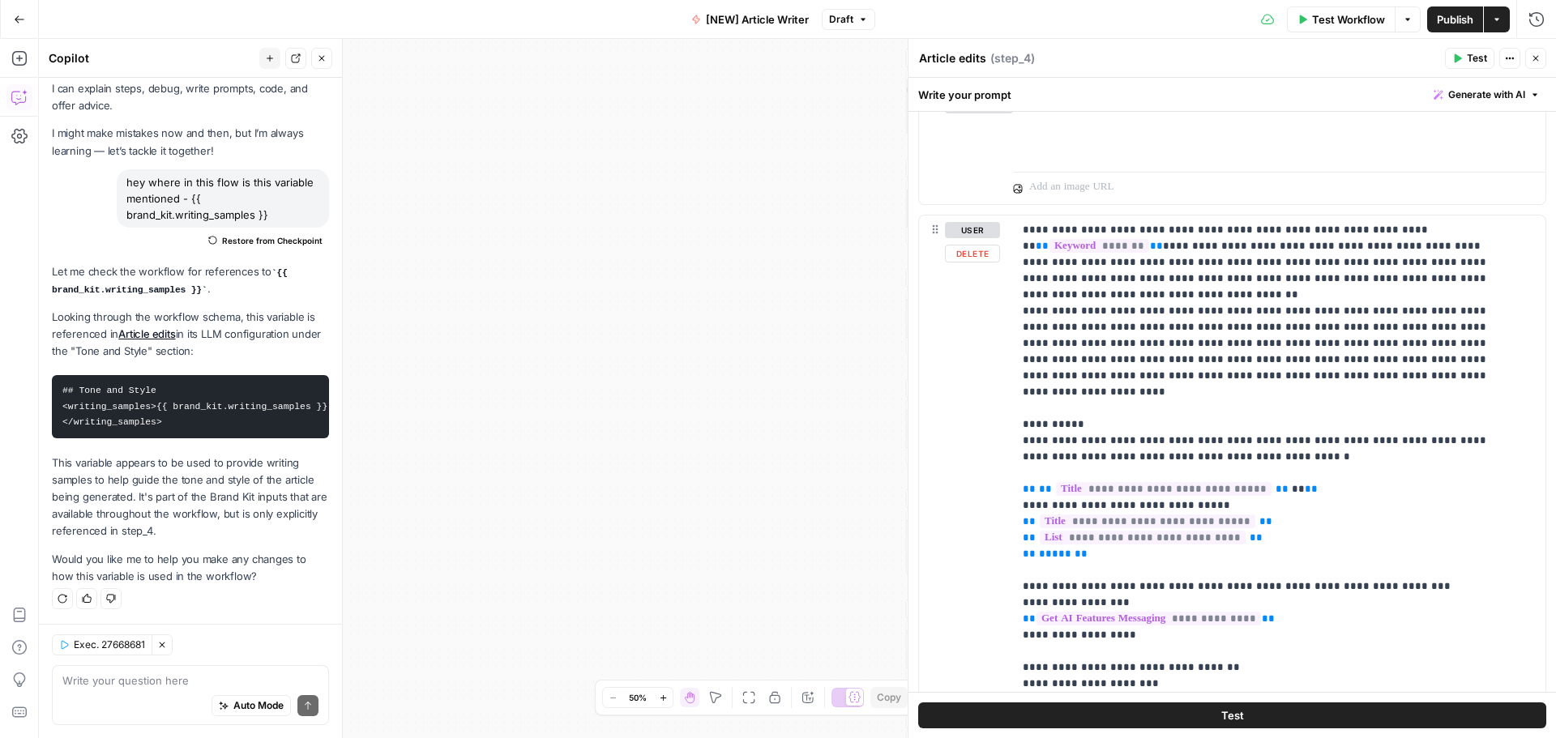
scroll to position [1323, 0]
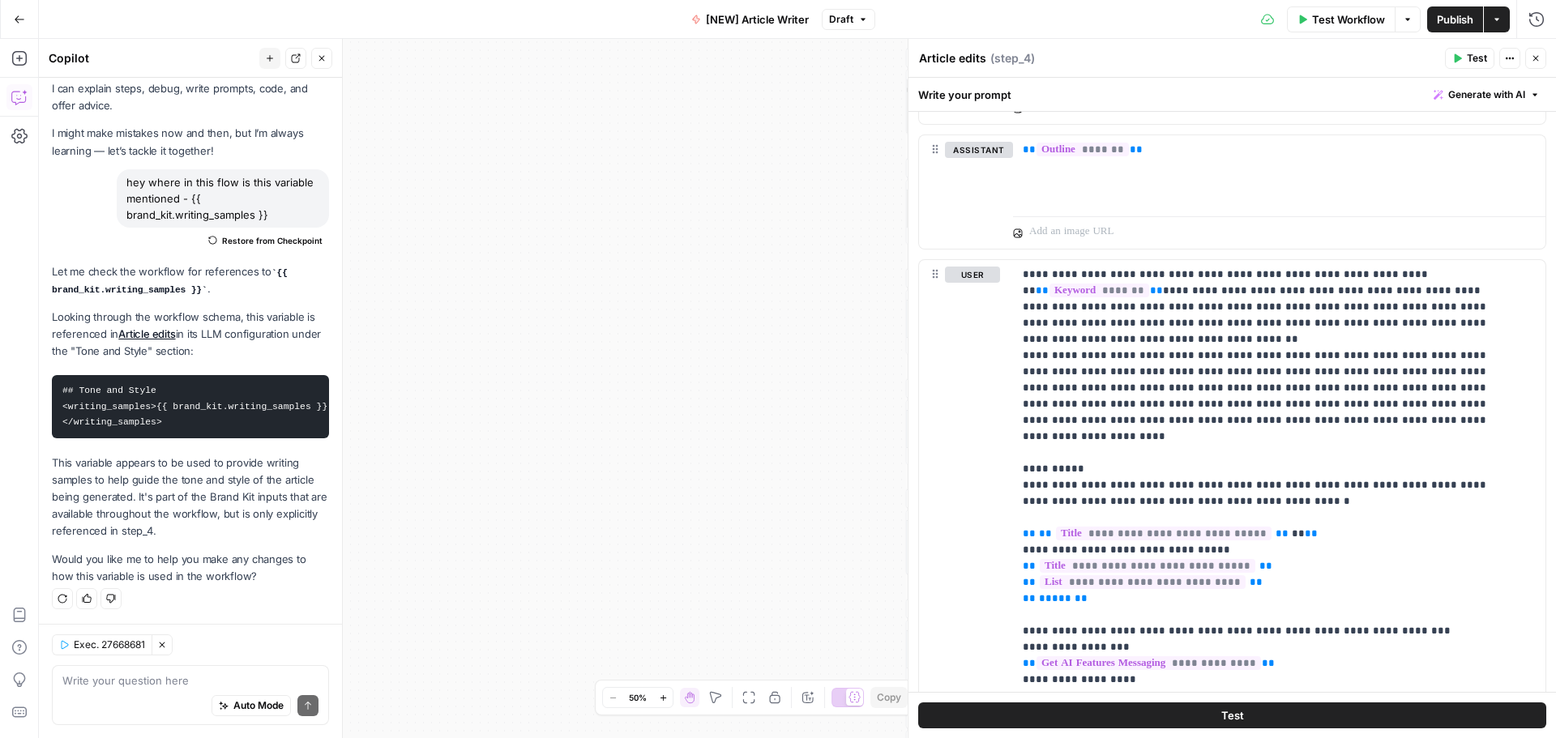
click at [964, 348] on div "user Delete" at bounding box center [972, 610] width 55 height 686
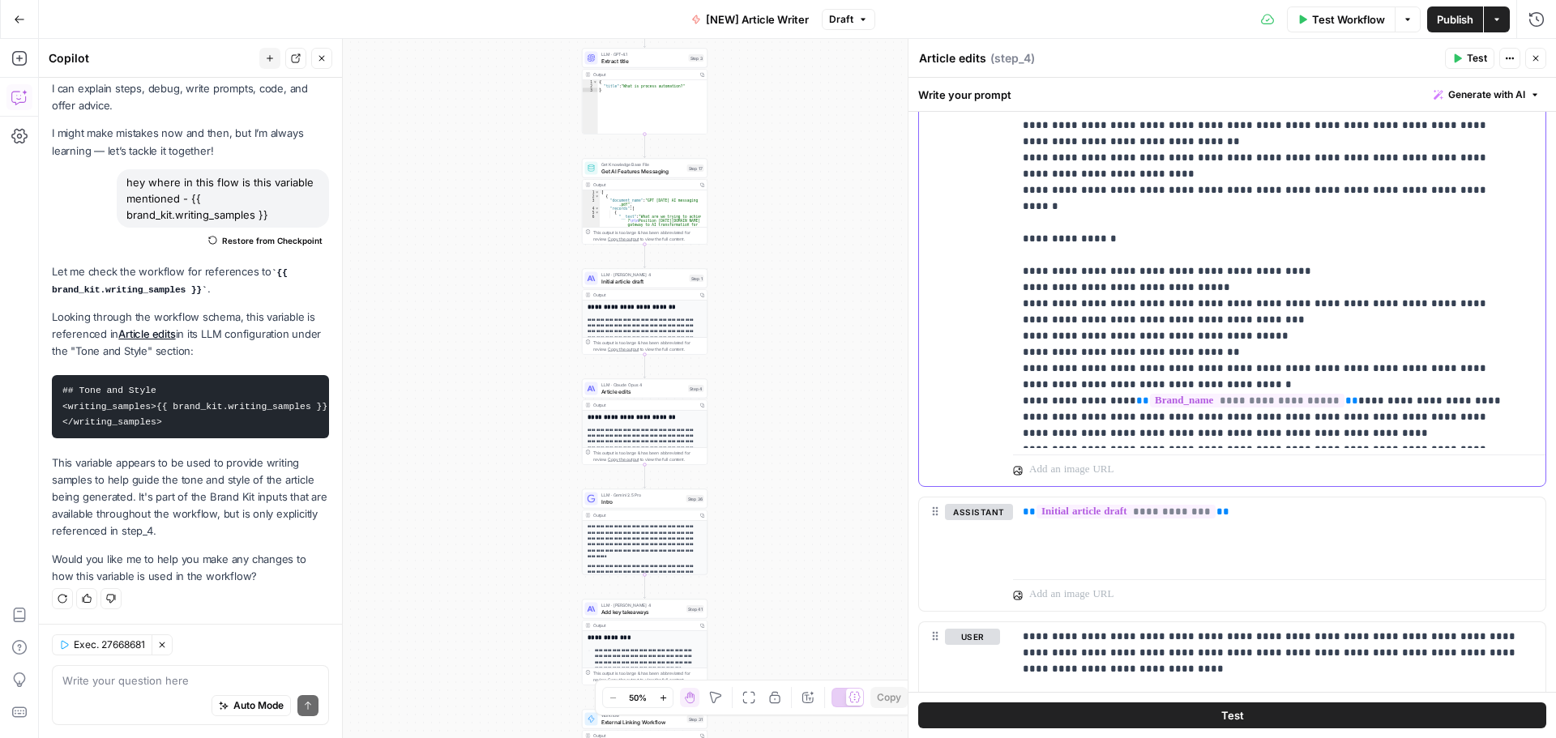
scroll to position [1830, 0]
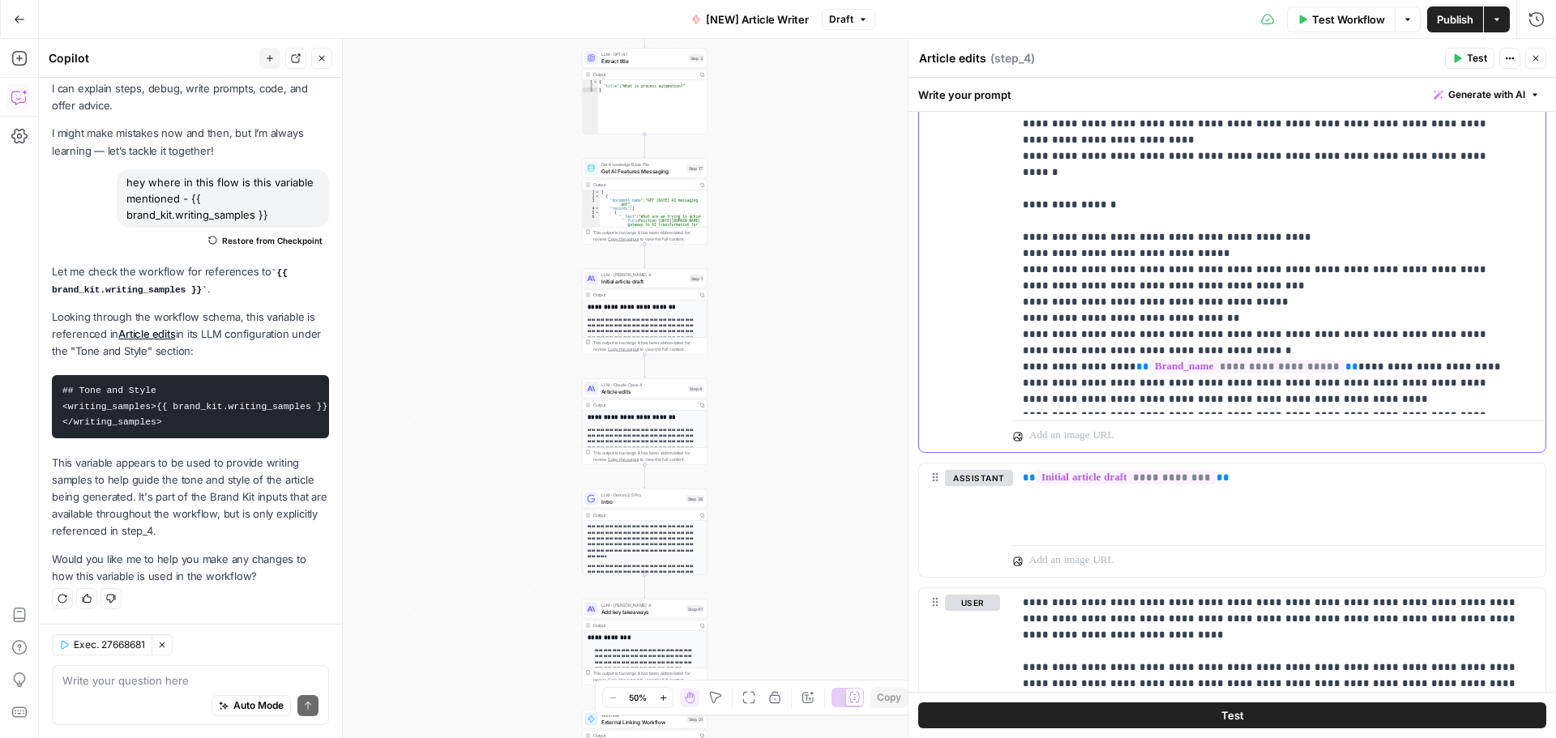
drag, startPoint x: 1019, startPoint y: 151, endPoint x: 1282, endPoint y: 401, distance: 363.4
click at [1282, 401] on div "**********" at bounding box center [1273, 84] width 520 height 660
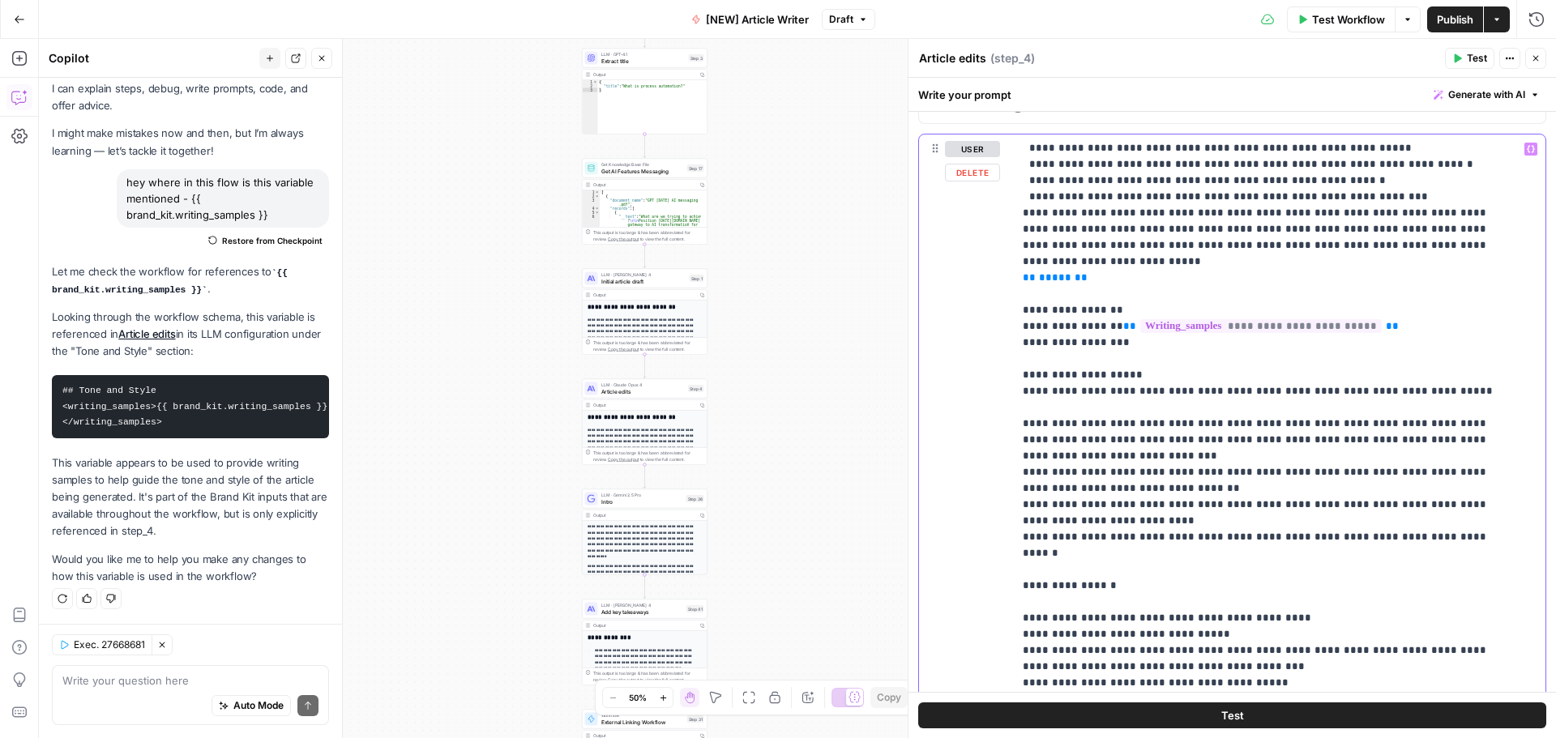
scroll to position [1425, 0]
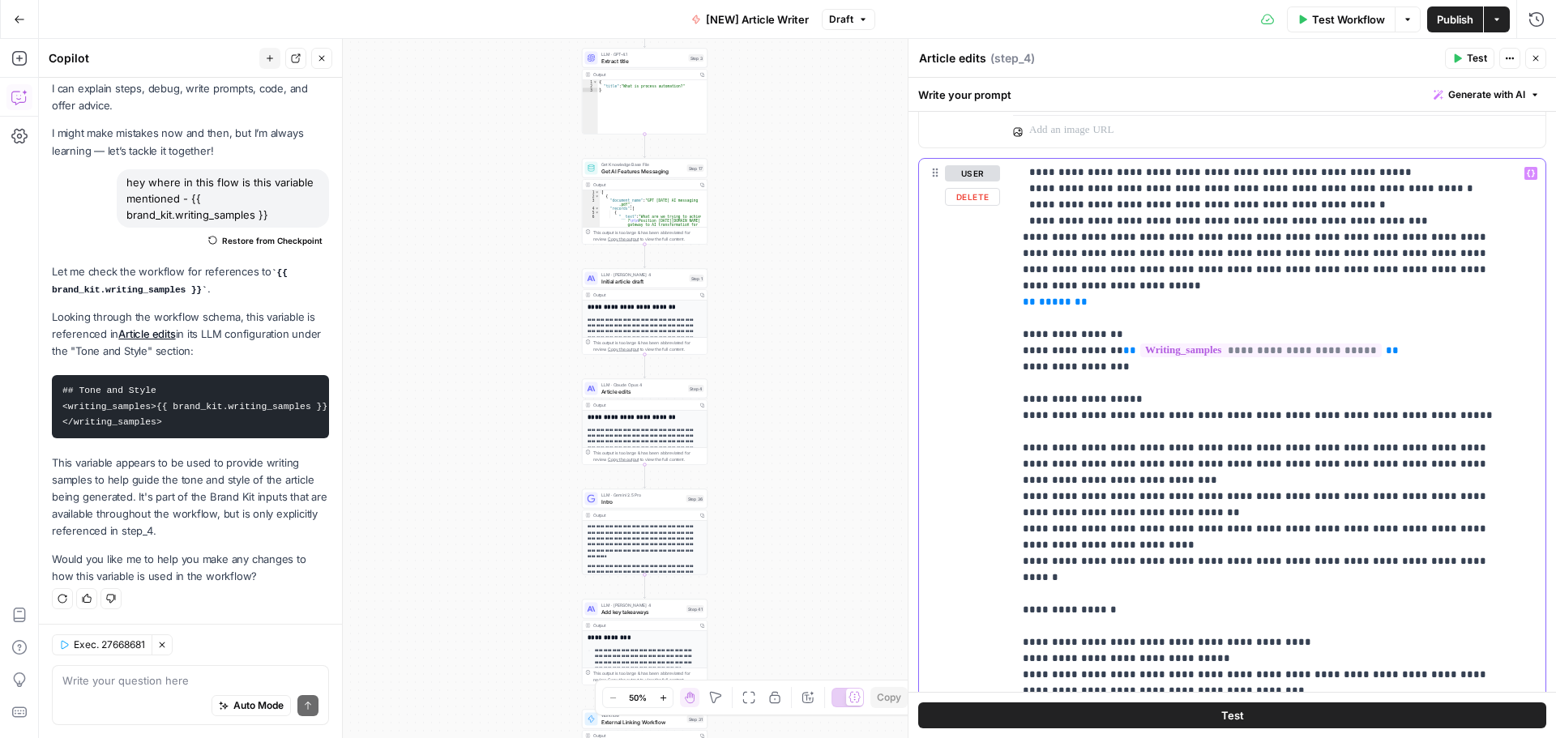
drag, startPoint x: 1142, startPoint y: 257, endPoint x: 1023, endPoint y: 222, distance: 124.1
click at [1023, 222] on p "**********" at bounding box center [1267, 67] width 489 height 1491
copy p "**********"
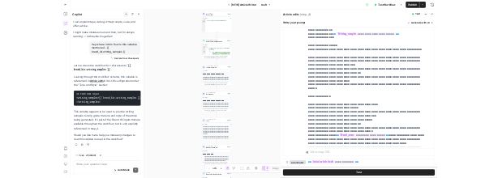
scroll to position [1668, 0]
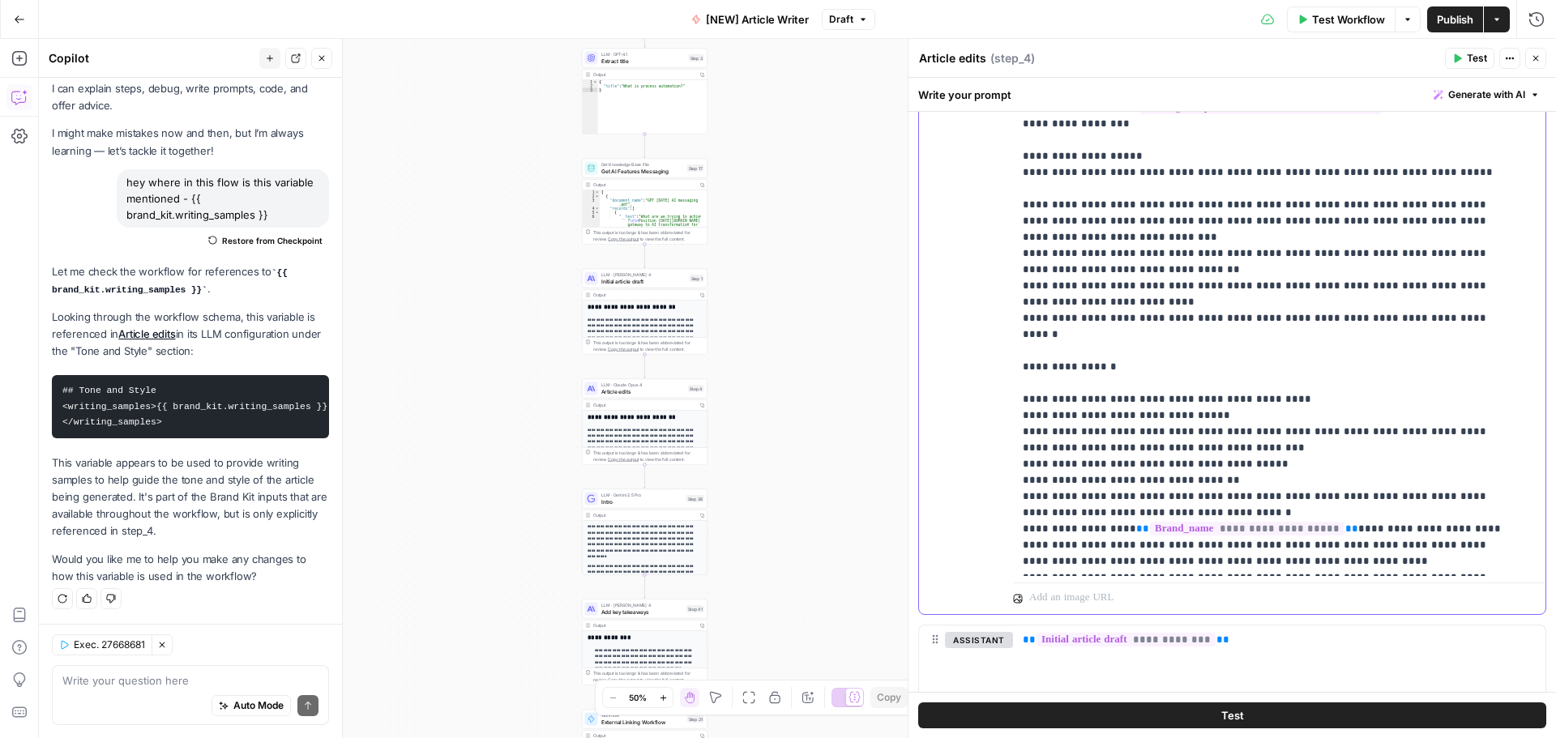
drag, startPoint x: 1257, startPoint y: 562, endPoint x: 1021, endPoint y: 237, distance: 401.5
click at [1021, 237] on div "**********" at bounding box center [1273, 246] width 520 height 660
copy p "**********"
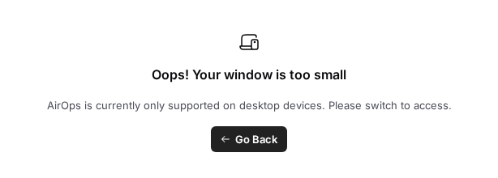
scroll to position [559, 0]
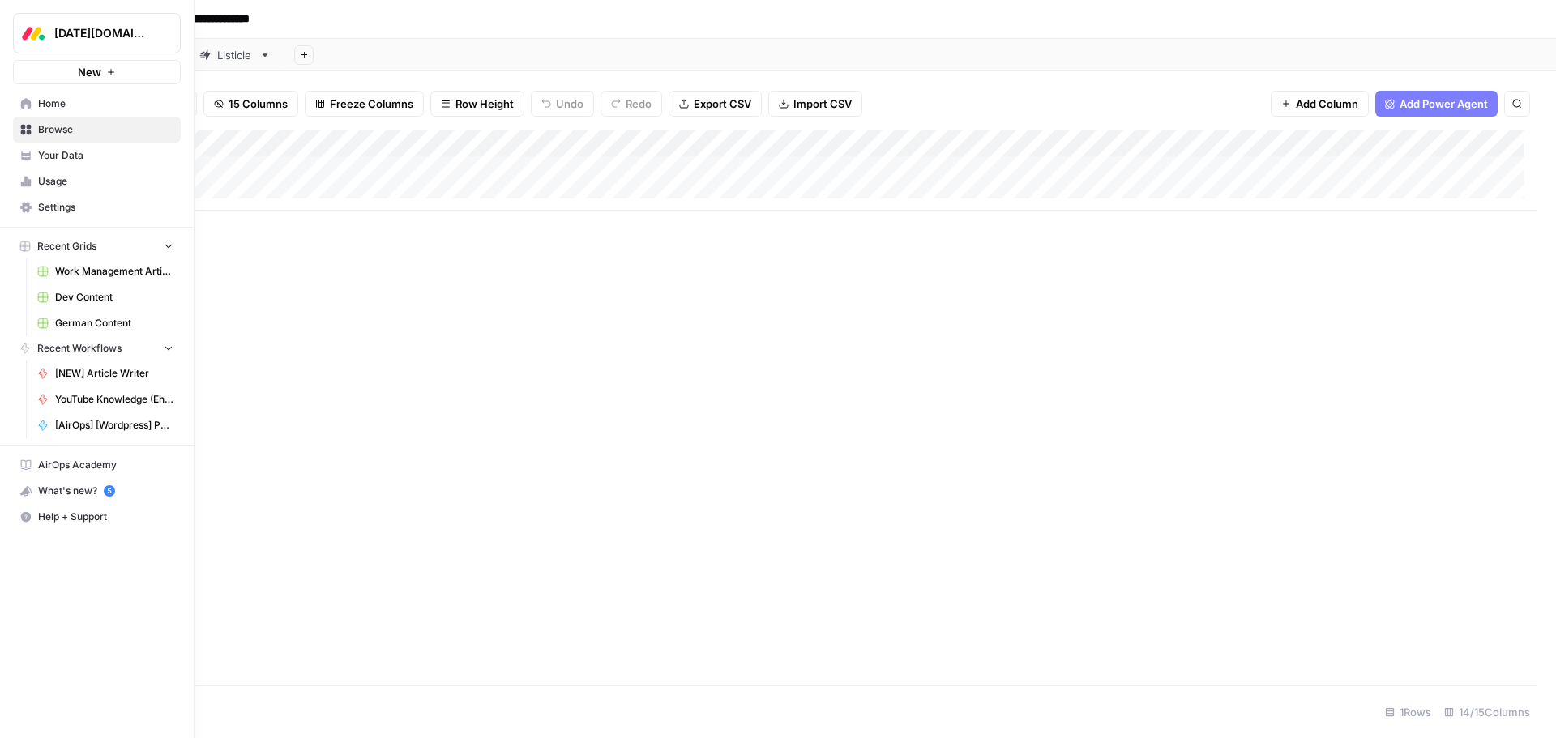
click at [112, 324] on span "German Content" at bounding box center [114, 323] width 118 height 15
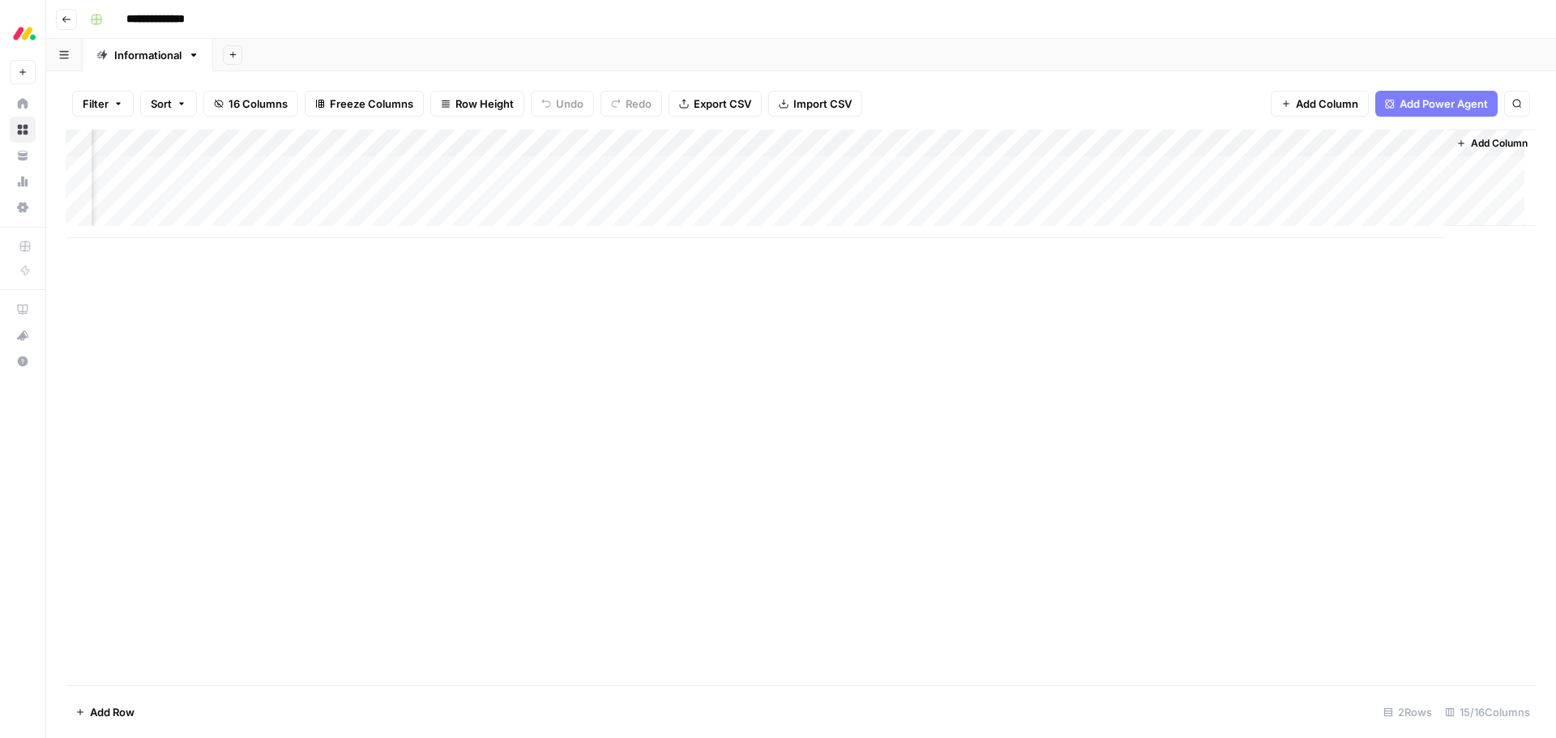
scroll to position [0, 882]
click at [816, 144] on div "Add Column" at bounding box center [801, 184] width 1471 height 109
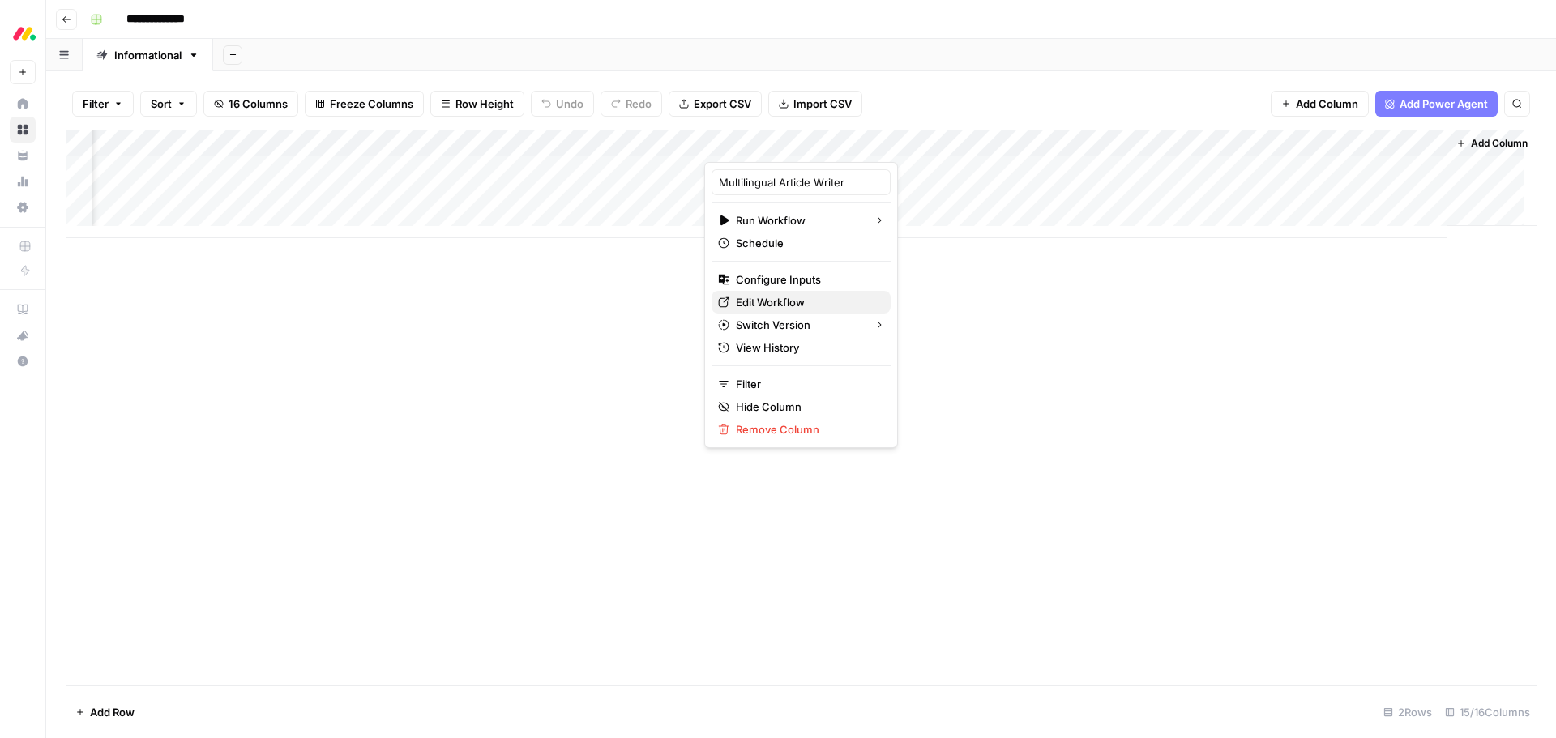
click at [793, 294] on span "Edit Workflow" at bounding box center [807, 302] width 142 height 16
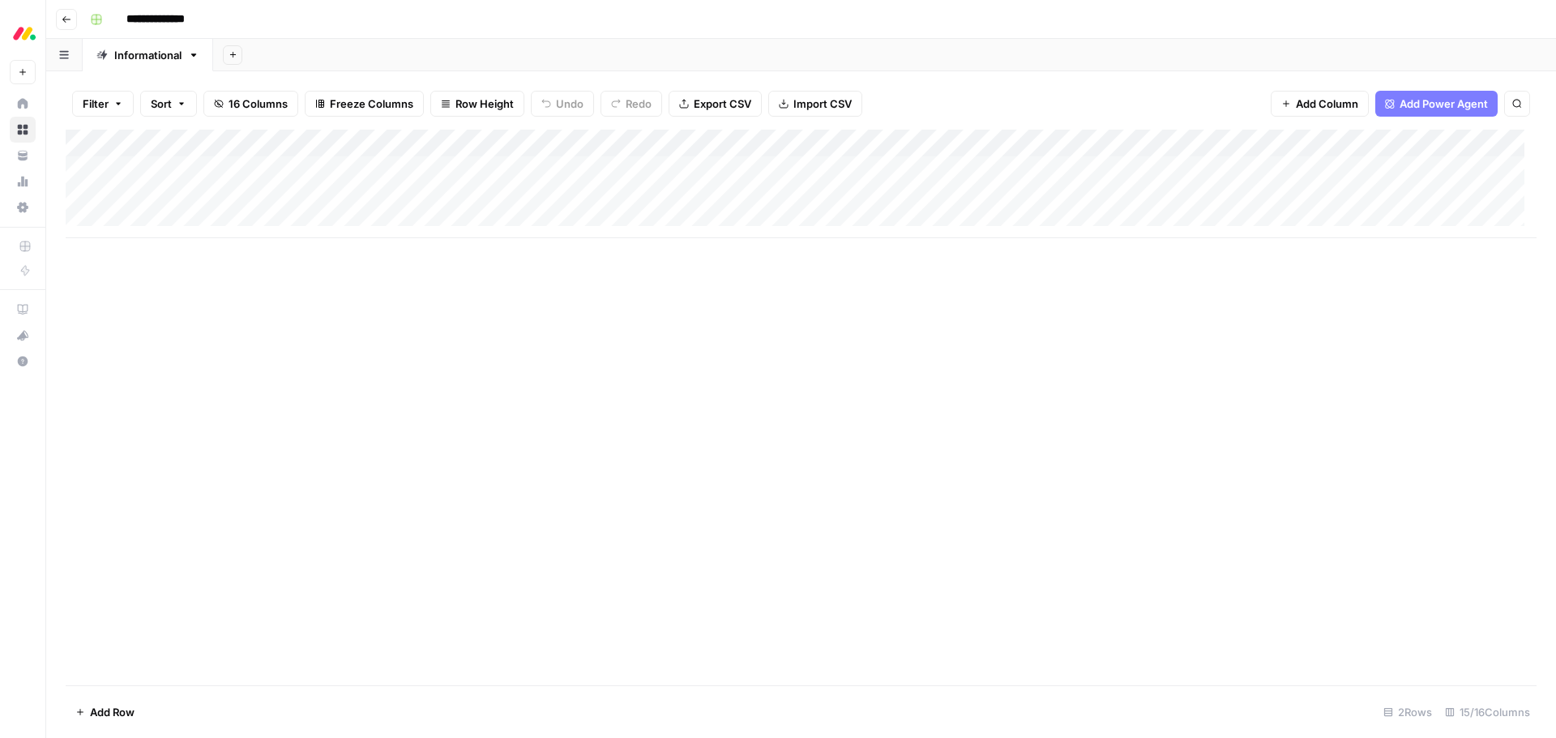
scroll to position [0, 0]
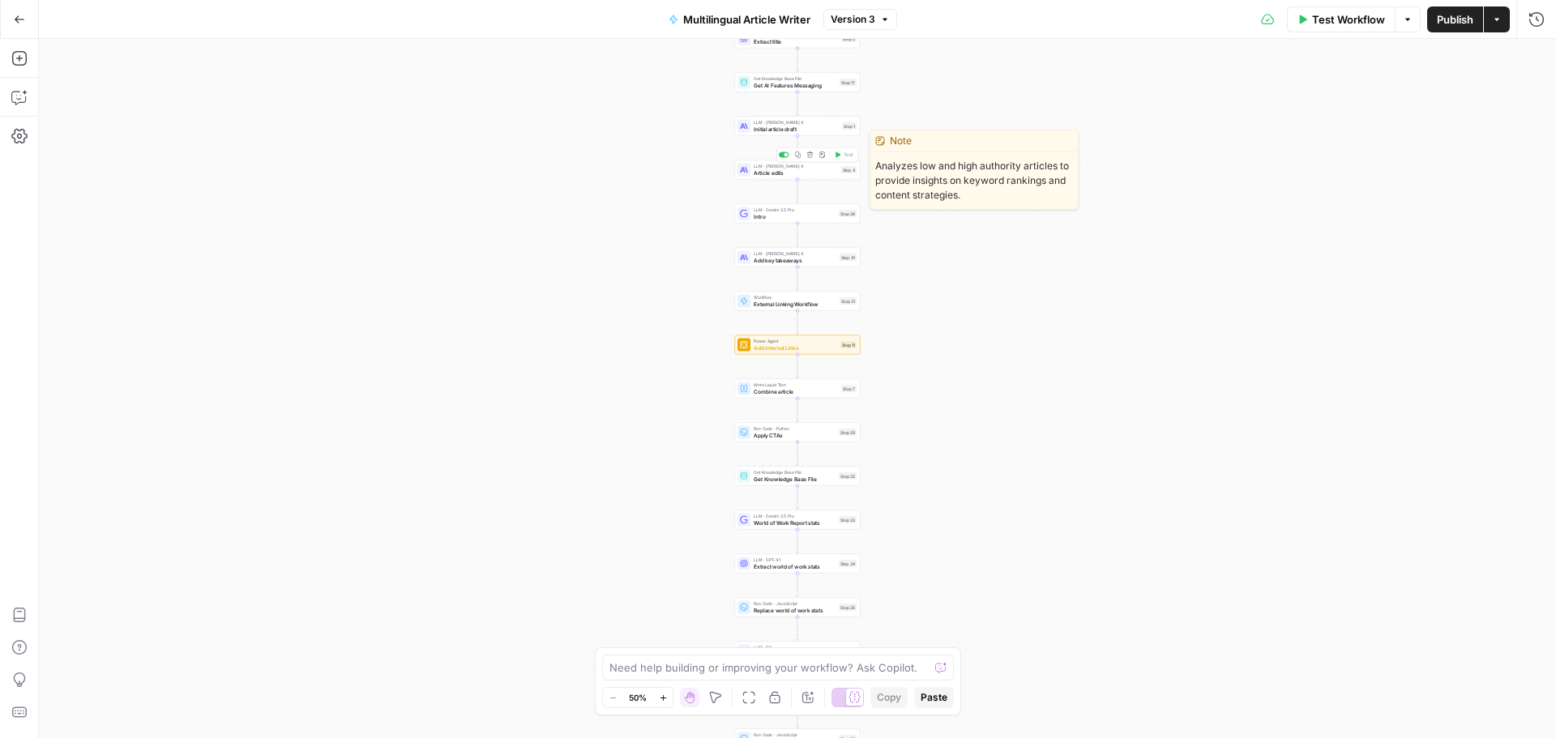
click at [812, 174] on span "Article edits" at bounding box center [796, 173] width 84 height 8
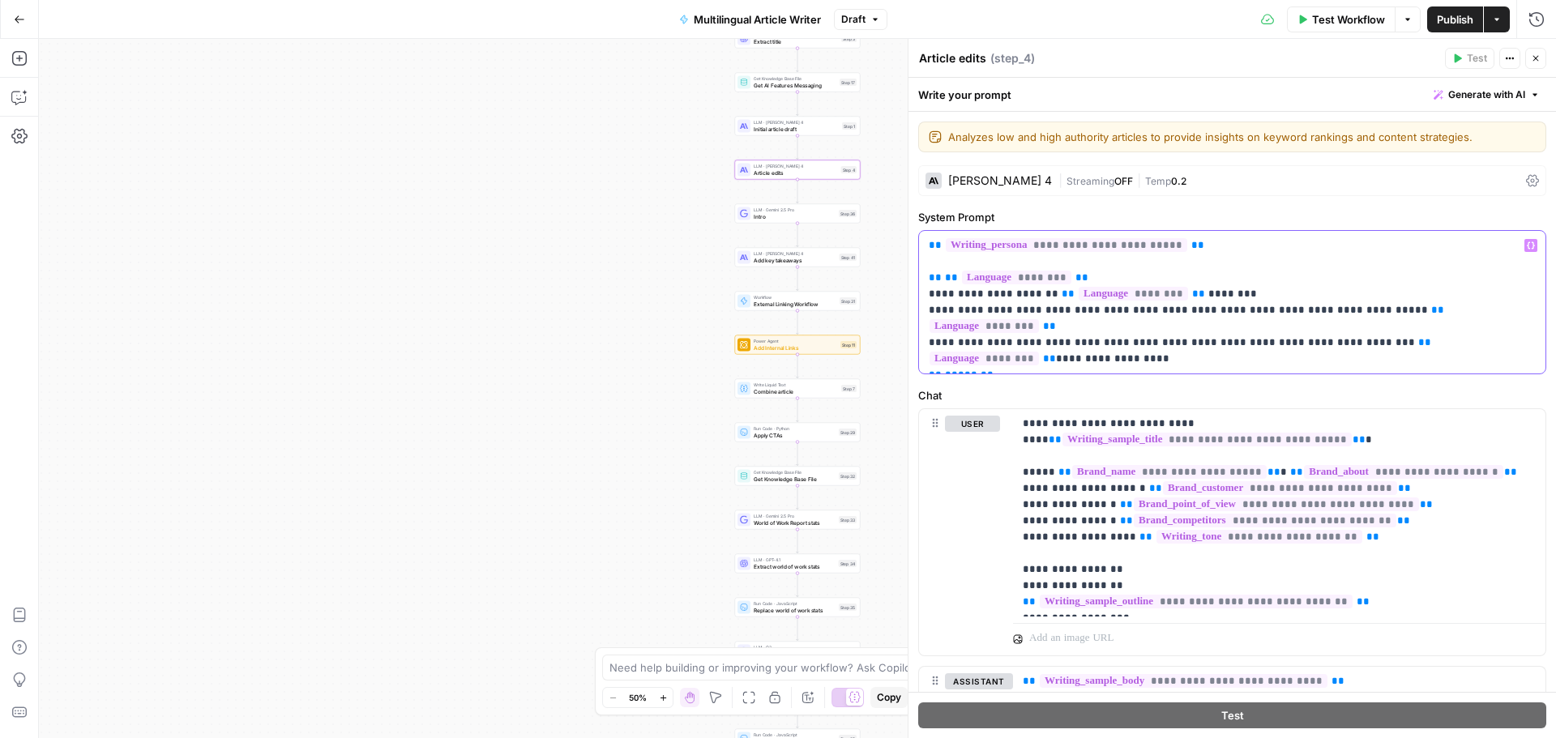
click at [1038, 324] on p "**********" at bounding box center [1226, 302] width 595 height 130
type input "tone and style"
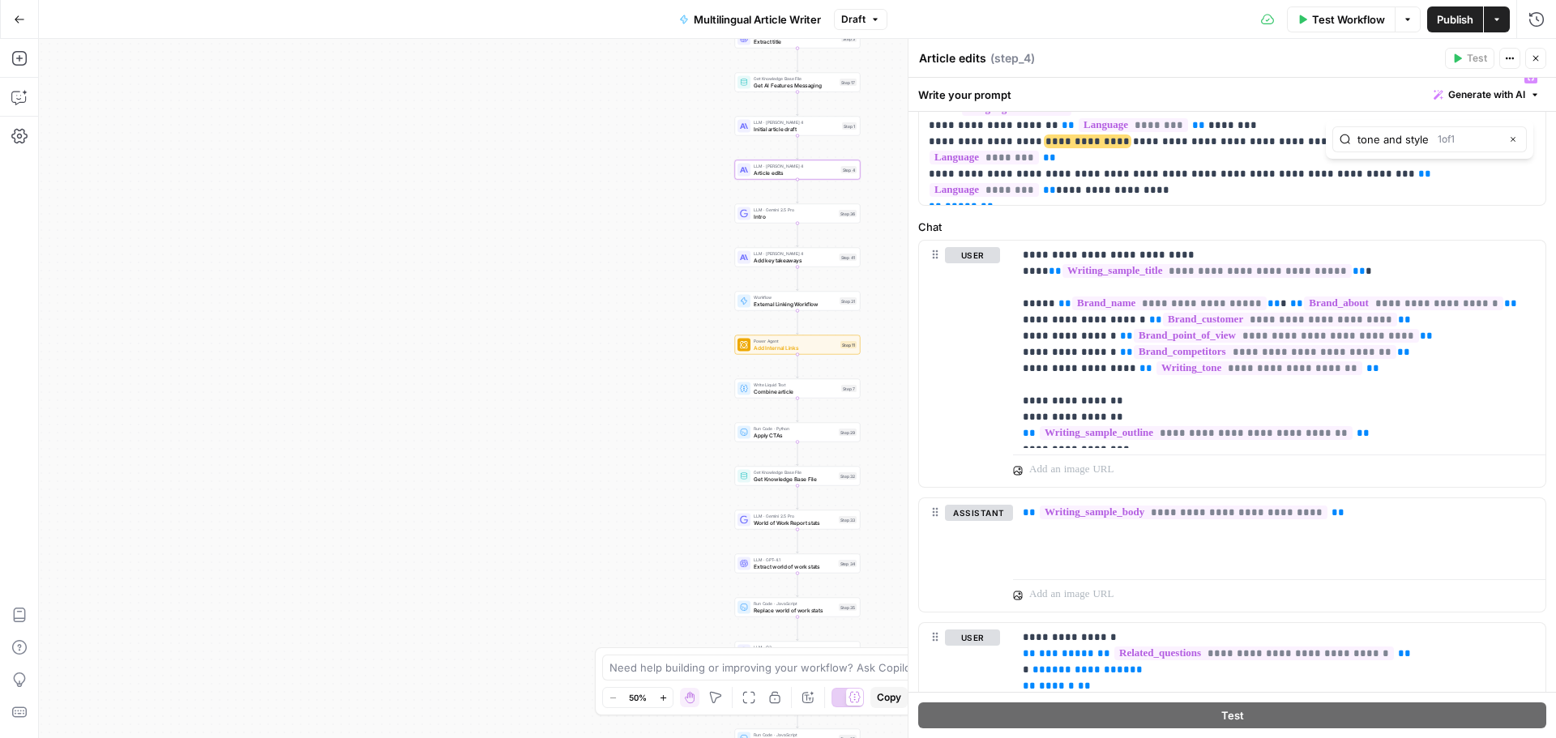
scroll to position [210, 0]
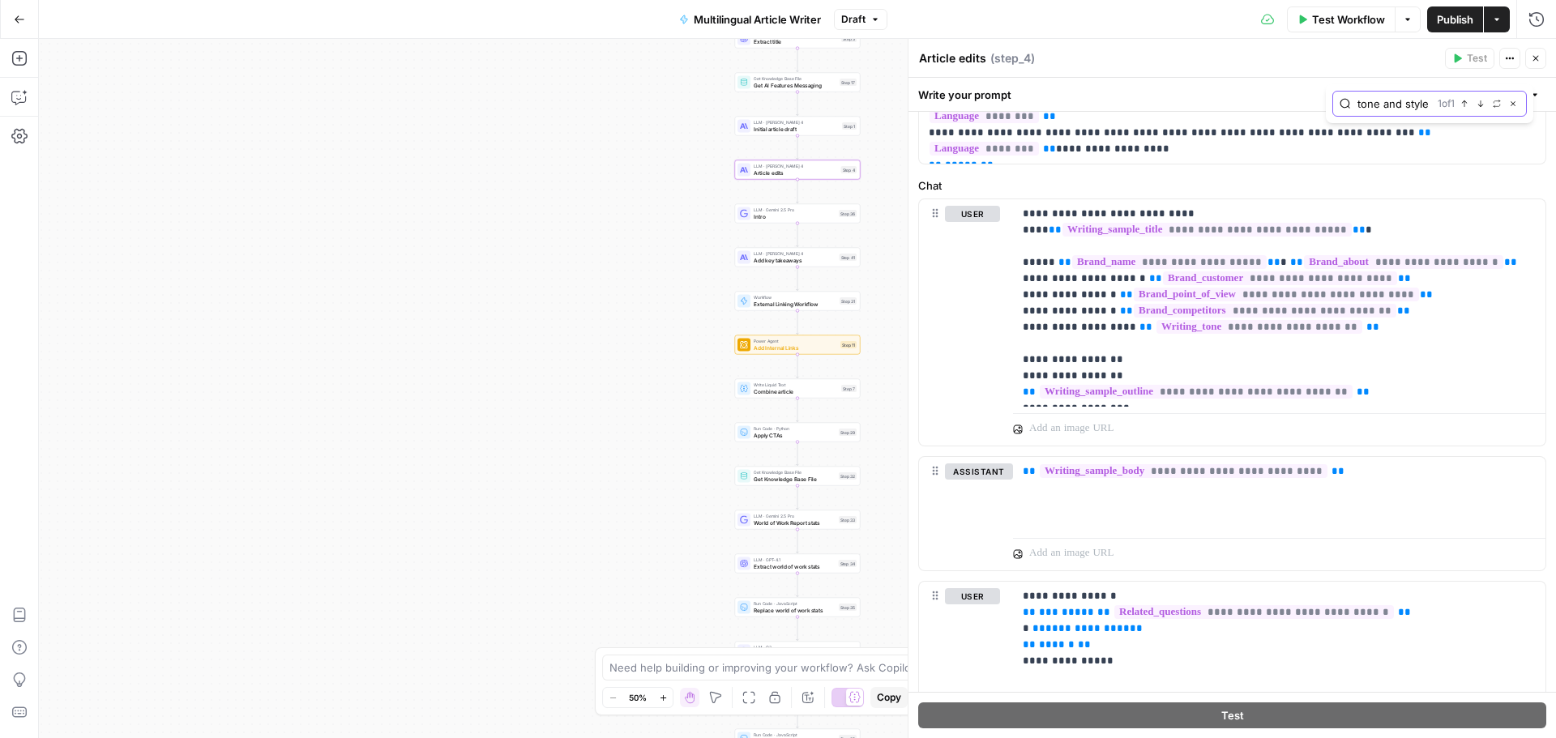
click at [1469, 104] on button "Previous match" at bounding box center [1464, 103] width 13 height 13
click at [1476, 105] on button "Next Match" at bounding box center [1480, 103] width 13 height 13
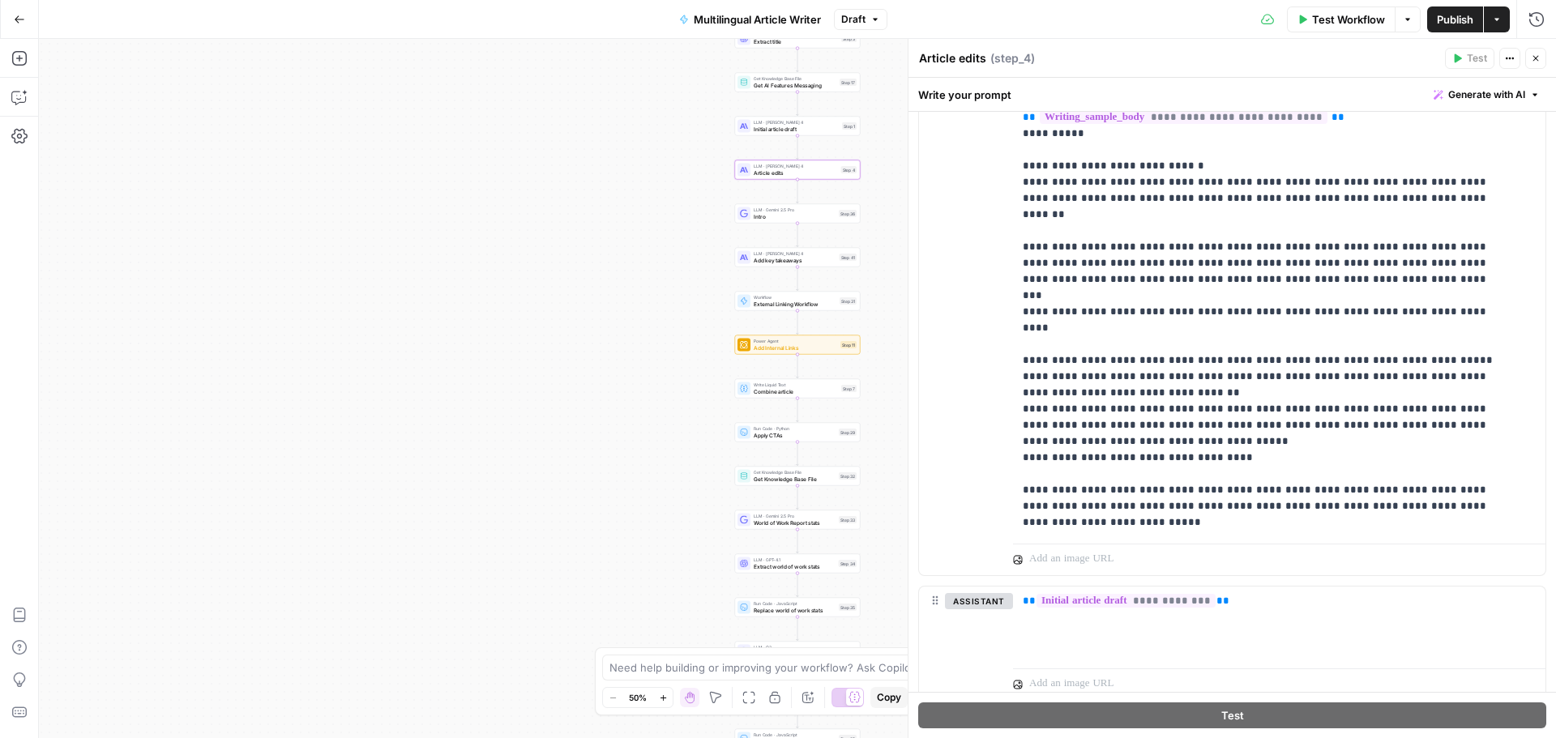
scroll to position [1152, 0]
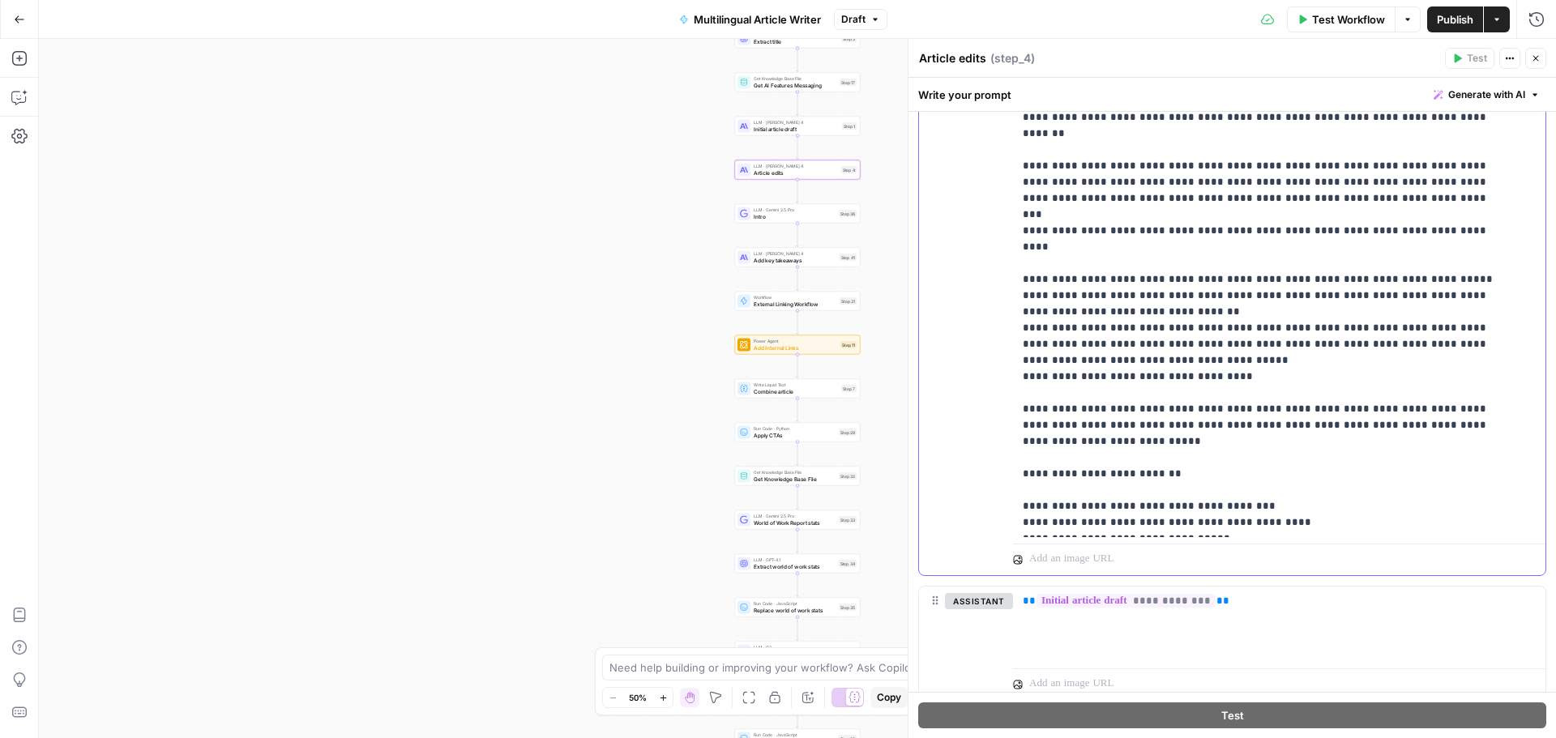
drag, startPoint x: 1168, startPoint y: 260, endPoint x: 1042, endPoint y: 265, distance: 125.7
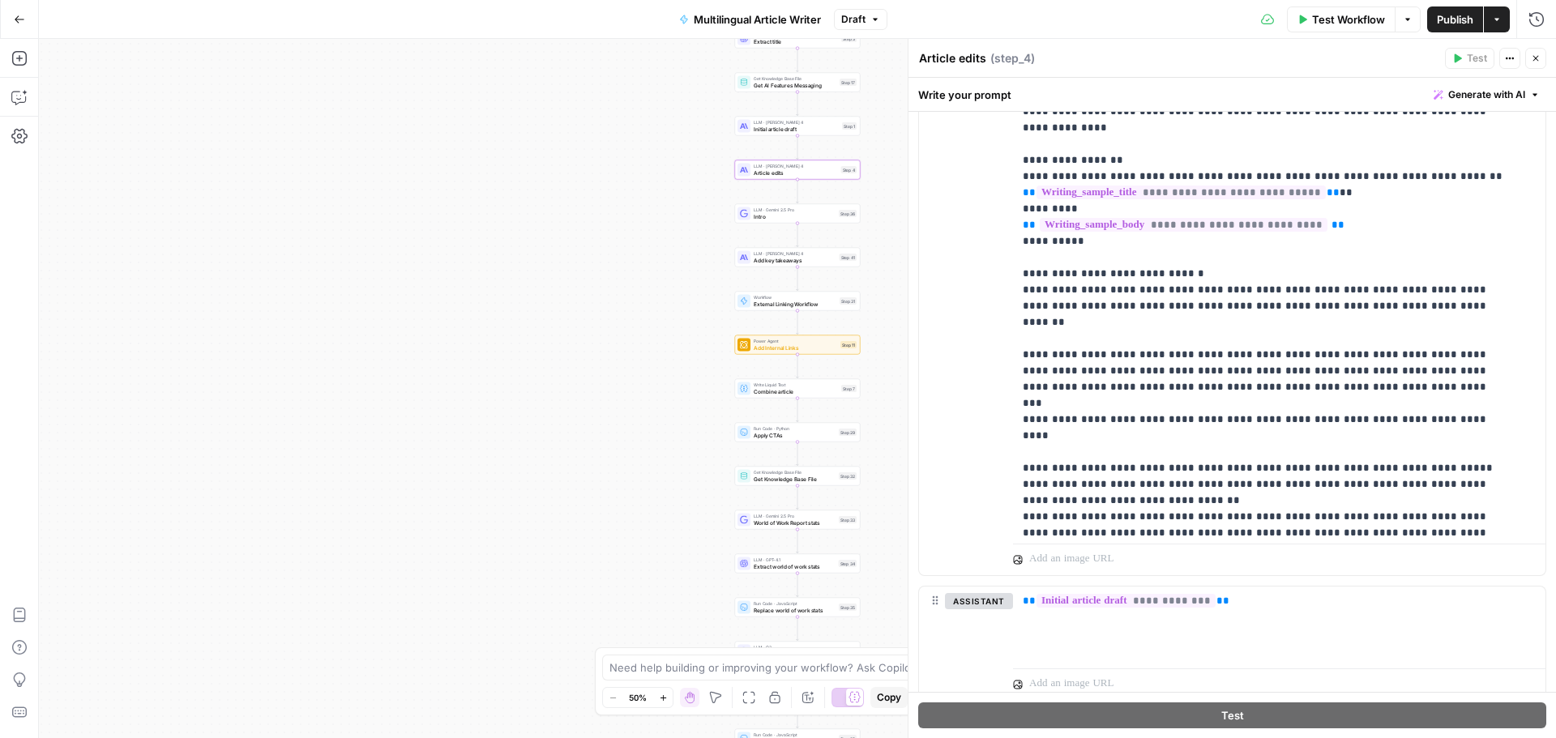
scroll to position [989, 0]
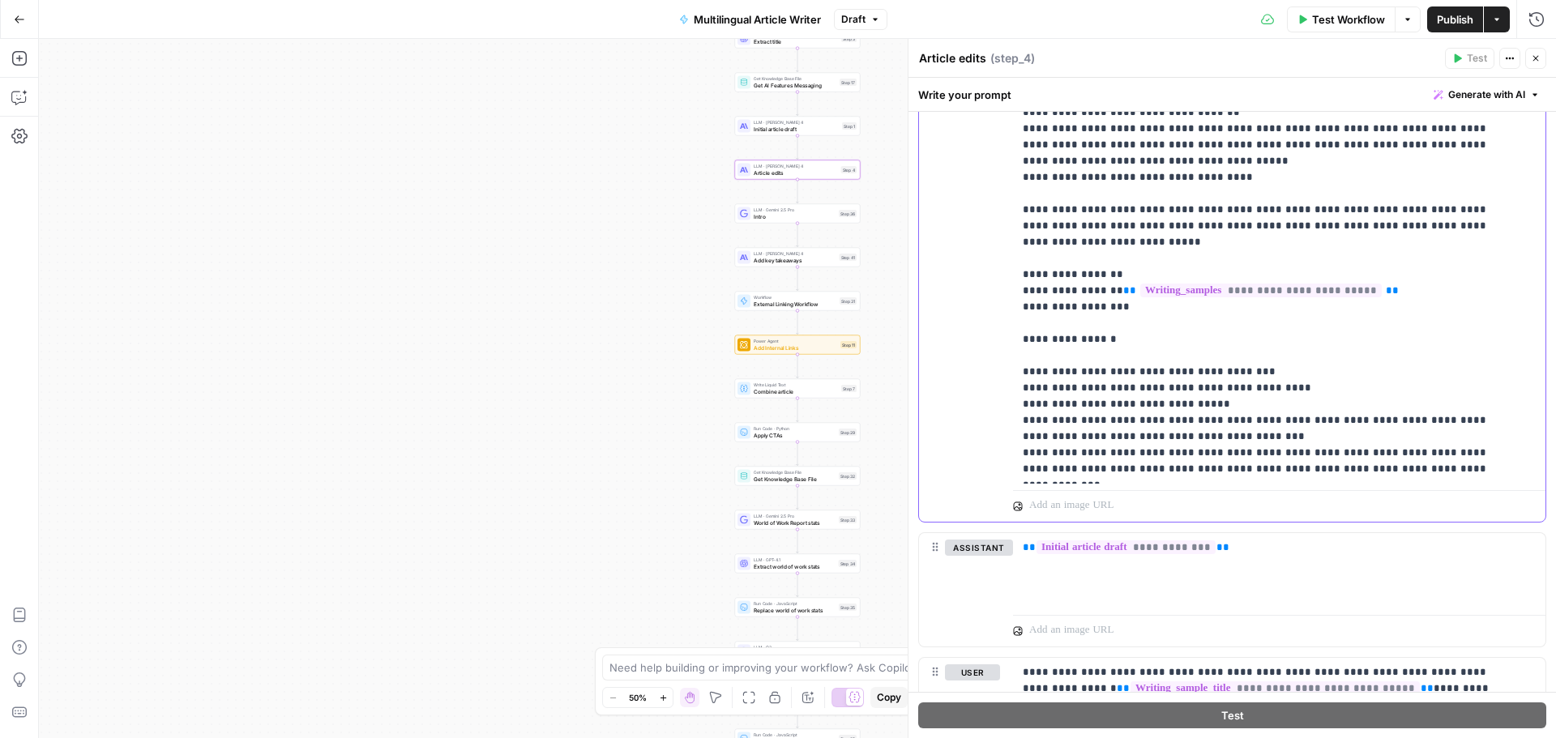
scroll to position [1831, 0]
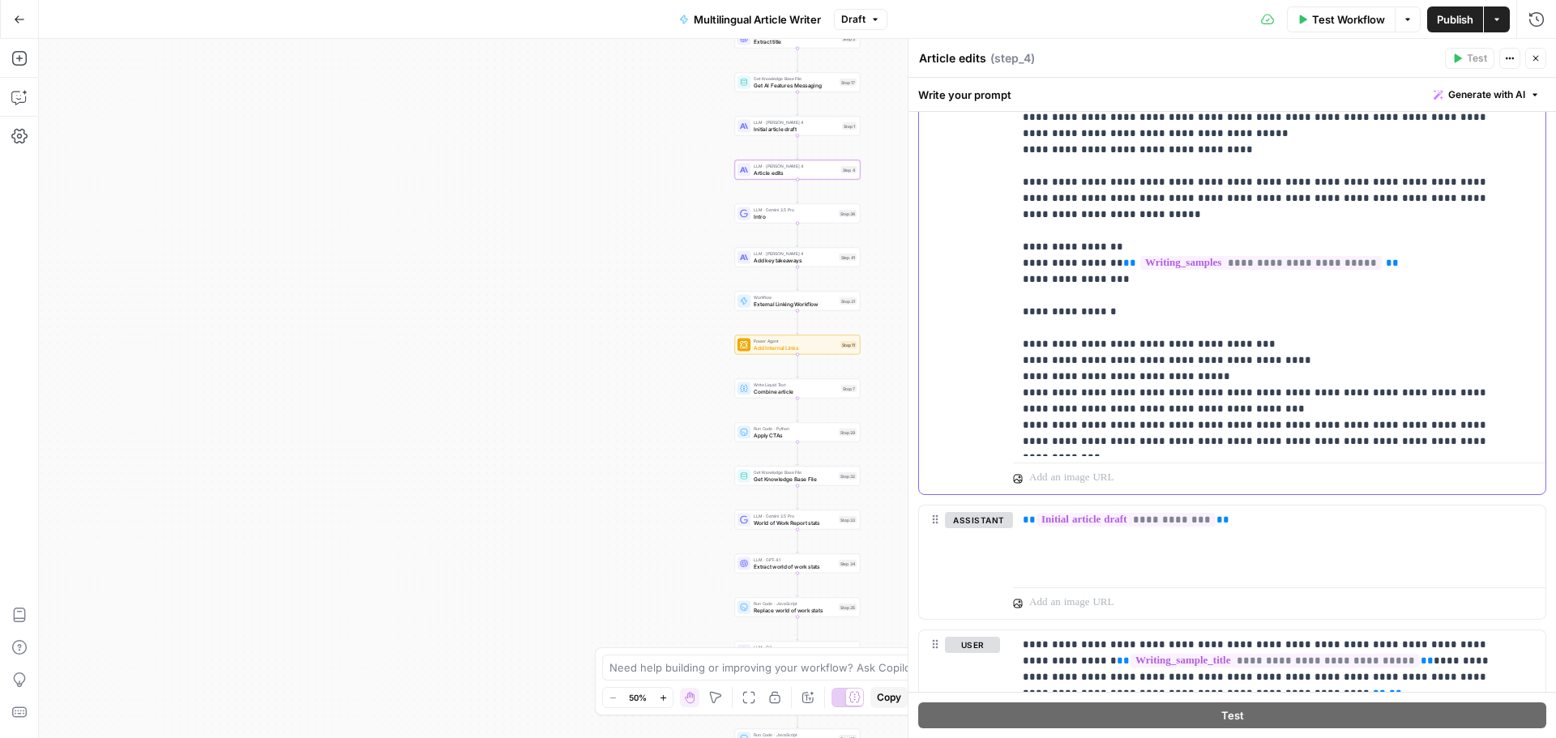
drag, startPoint x: 1022, startPoint y: 328, endPoint x: 1301, endPoint y: 435, distance: 299.3
click at [1301, 435] on div "**********" at bounding box center [1273, 126] width 520 height 660
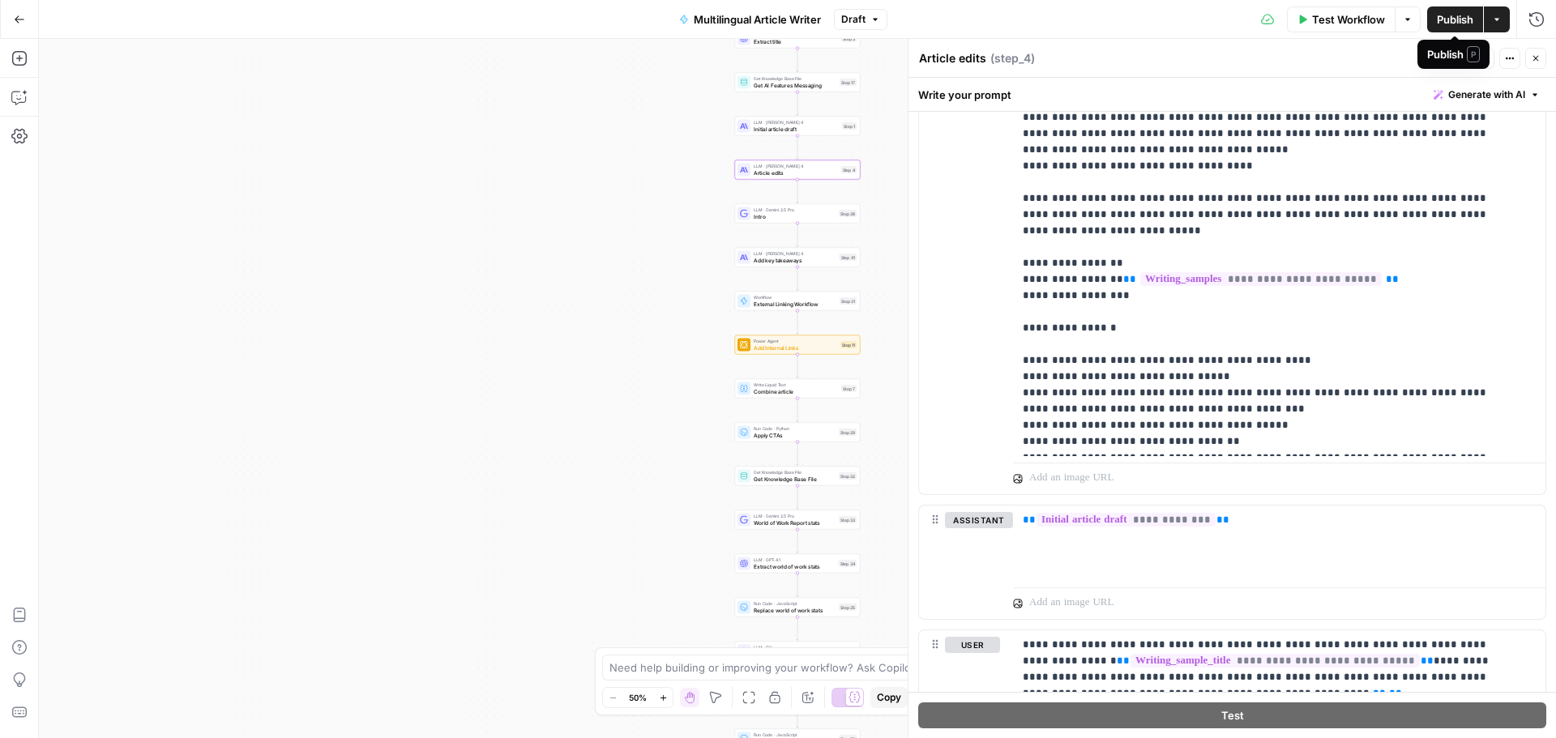
click at [1462, 19] on span "Publish" at bounding box center [1455, 19] width 36 height 16
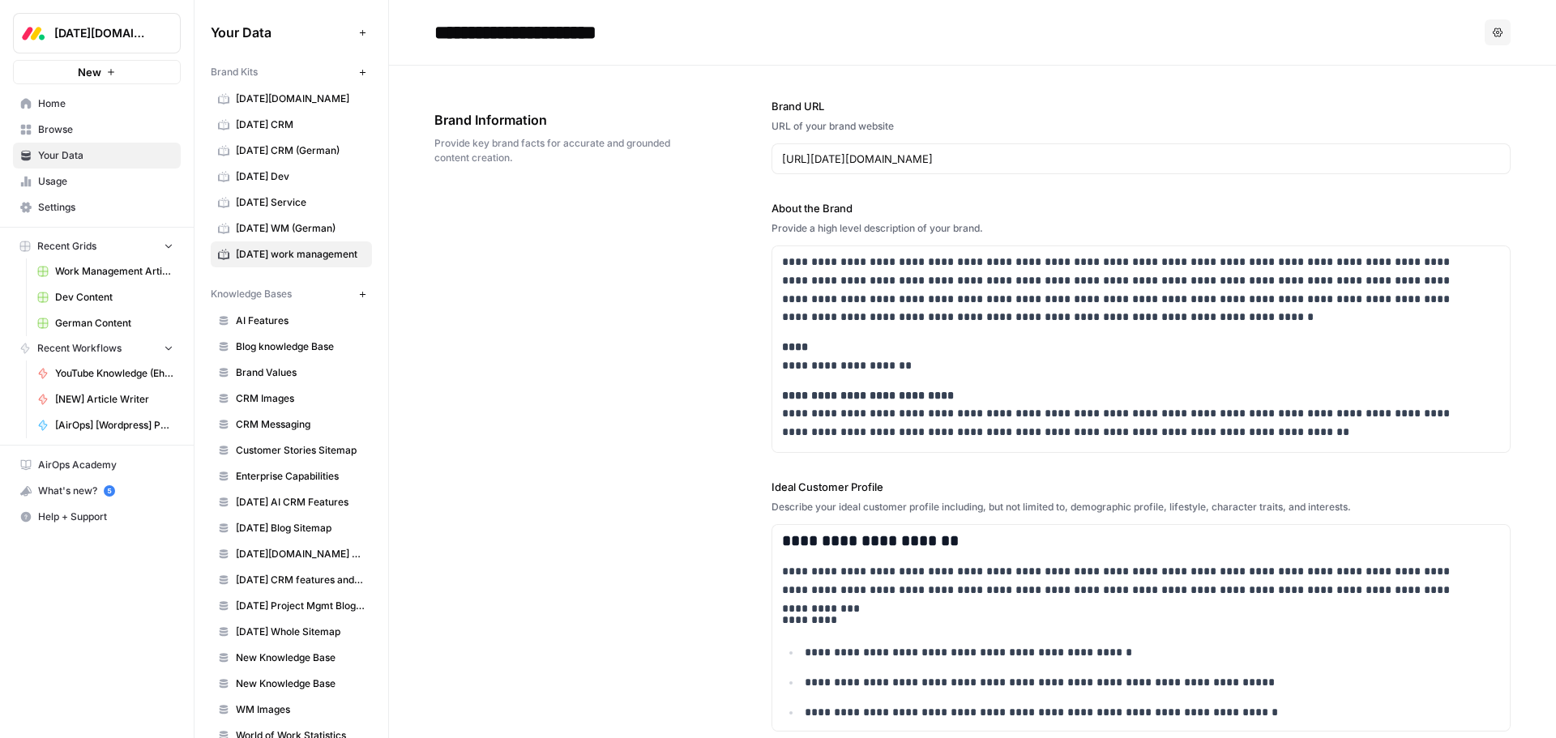
scroll to position [5255, 0]
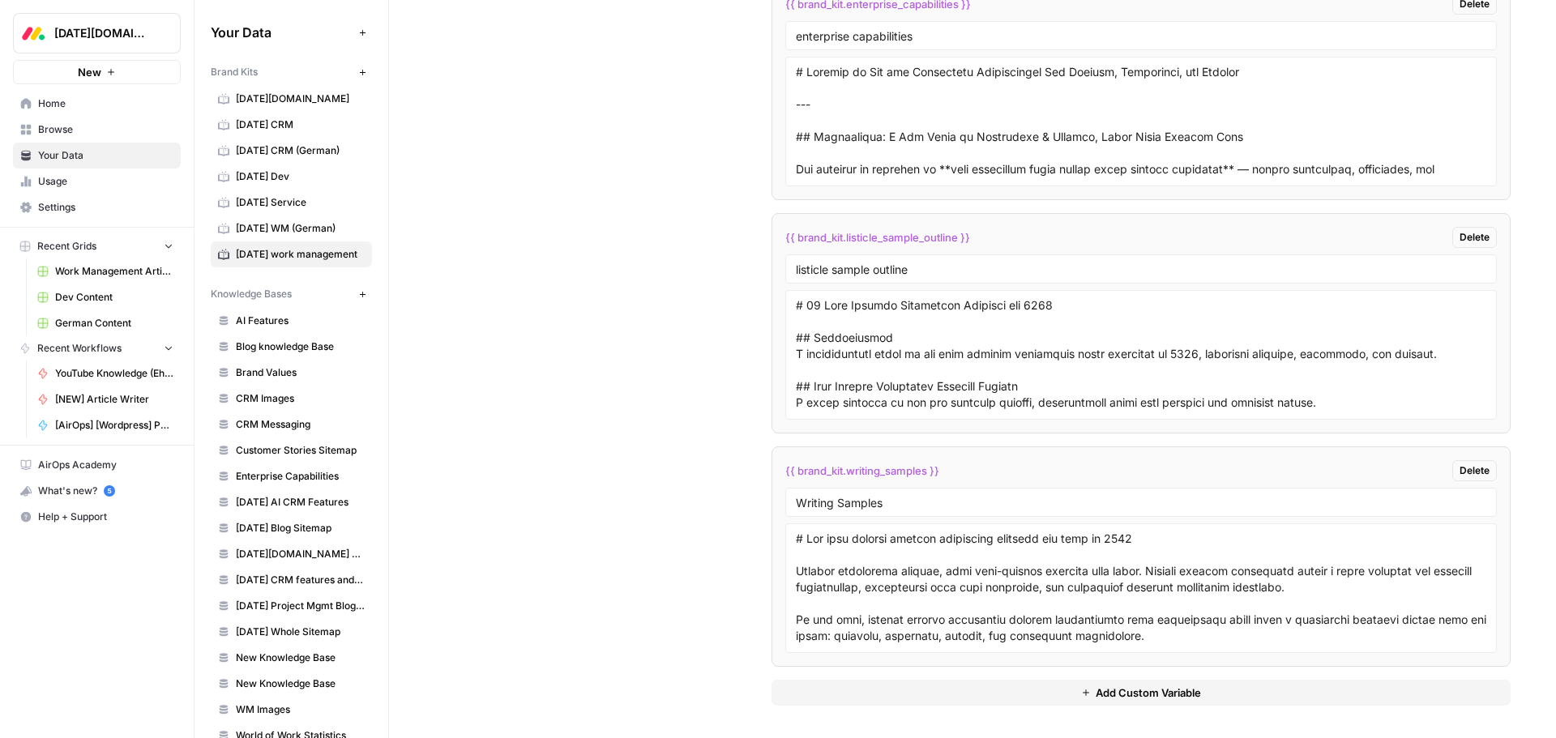
click at [353, 77] on button "New" at bounding box center [362, 71] width 19 height 19
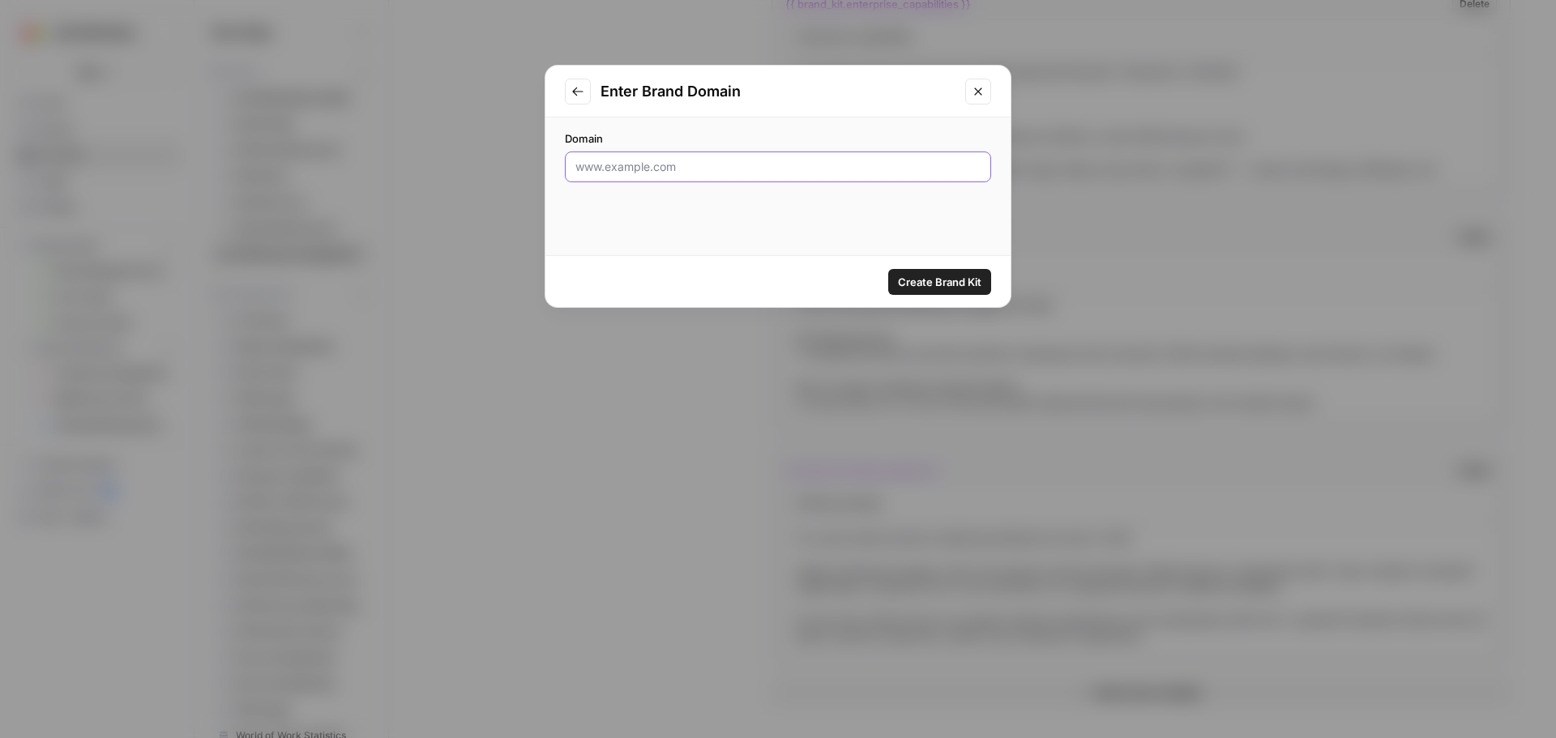
click at [769, 168] on input "Domain" at bounding box center [777, 167] width 405 height 16
type input "[DATE][DOMAIN_NAME]"
click at [934, 282] on span "Create Brand Kit" at bounding box center [939, 282] width 83 height 16
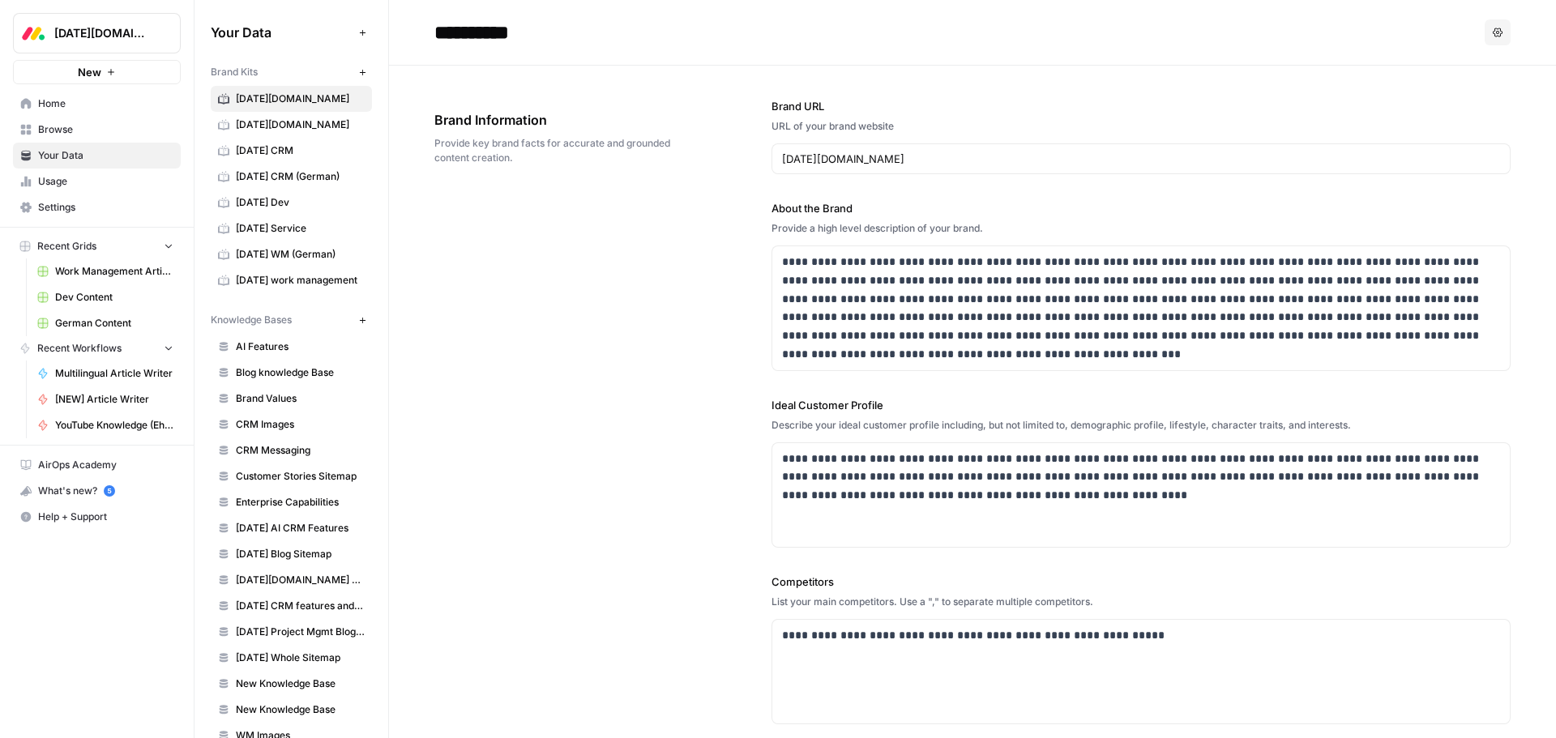
click at [707, 297] on div "**********" at bounding box center [972, 500] width 1076 height 869
click at [737, 335] on div "**********" at bounding box center [972, 500] width 1076 height 869
click at [485, 32] on input "**********" at bounding box center [557, 32] width 259 height 32
click at [505, 32] on input "**********" at bounding box center [557, 32] width 259 height 32
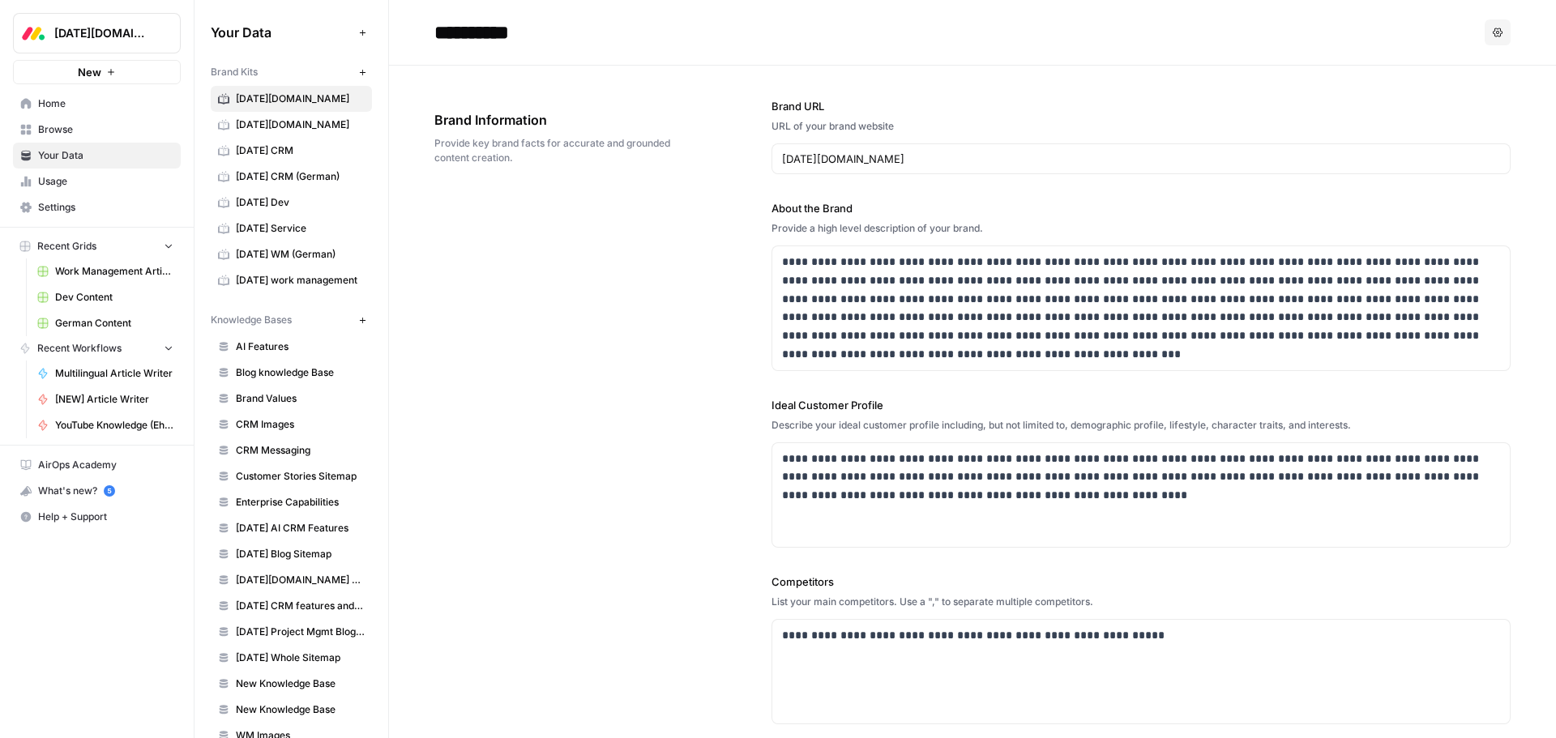
click at [505, 32] on input "**********" at bounding box center [557, 32] width 259 height 32
type input "**********"
click at [718, 80] on div "**********" at bounding box center [972, 500] width 1076 height 869
click at [1000, 156] on input "[DATE][DOMAIN_NAME]" at bounding box center [1141, 159] width 718 height 16
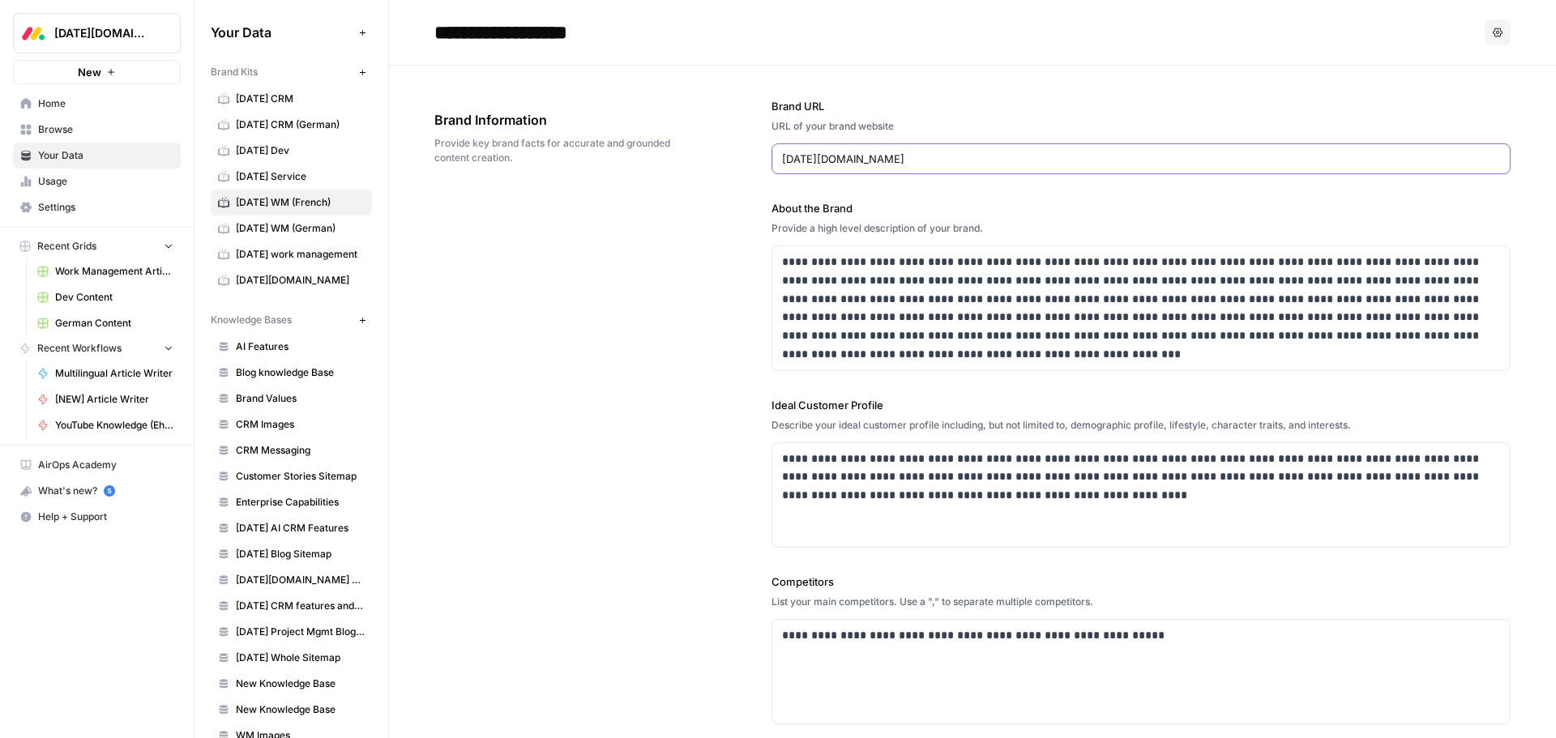
click at [998, 157] on input "[DATE][DOMAIN_NAME]" at bounding box center [1141, 159] width 718 height 16
paste input "[URL][DATE][DOMAIN_NAME]"
type input "[URL][DATE][DOMAIN_NAME]"
click at [712, 256] on div "**********" at bounding box center [972, 500] width 1076 height 869
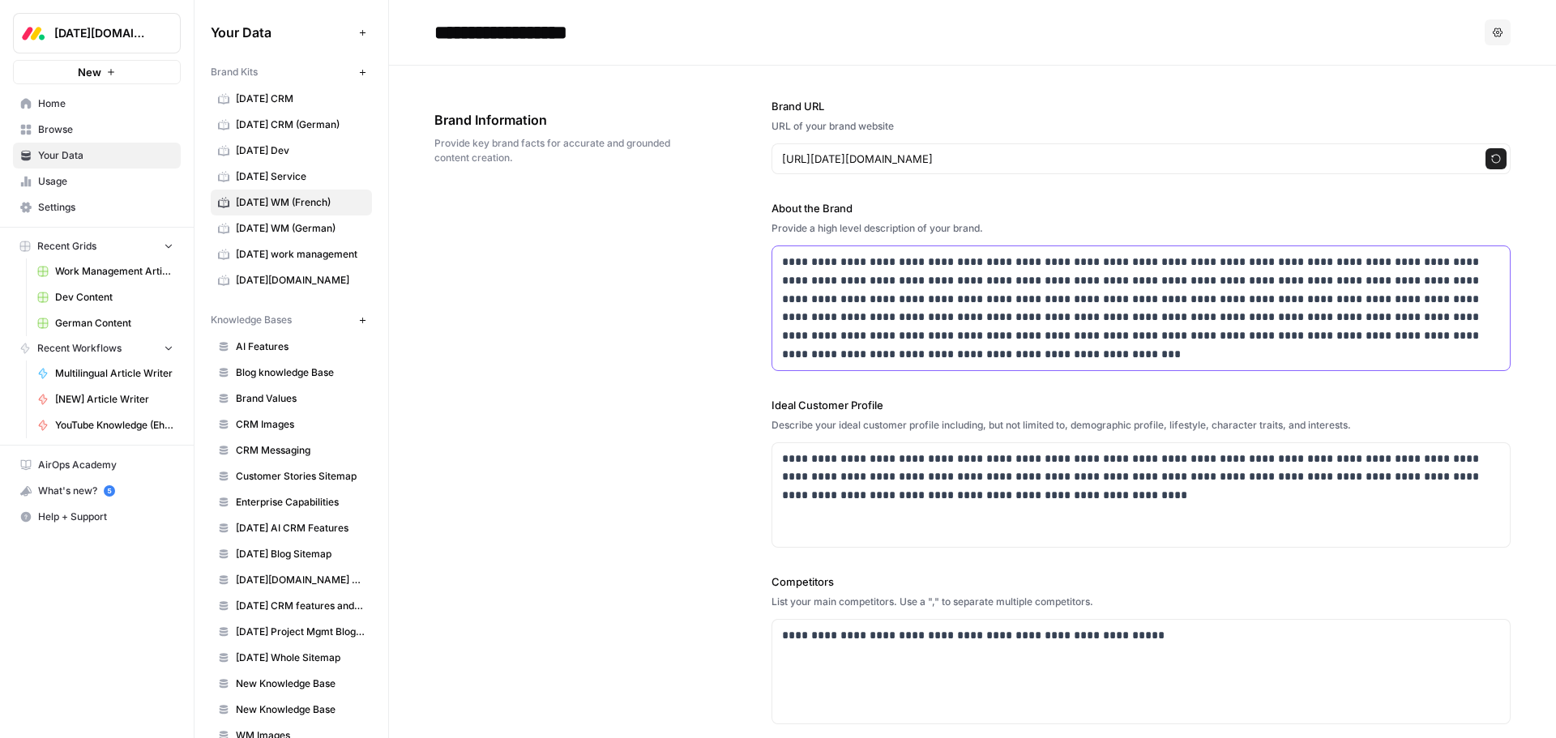
click at [1043, 317] on p "**********" at bounding box center [1136, 308] width 709 height 111
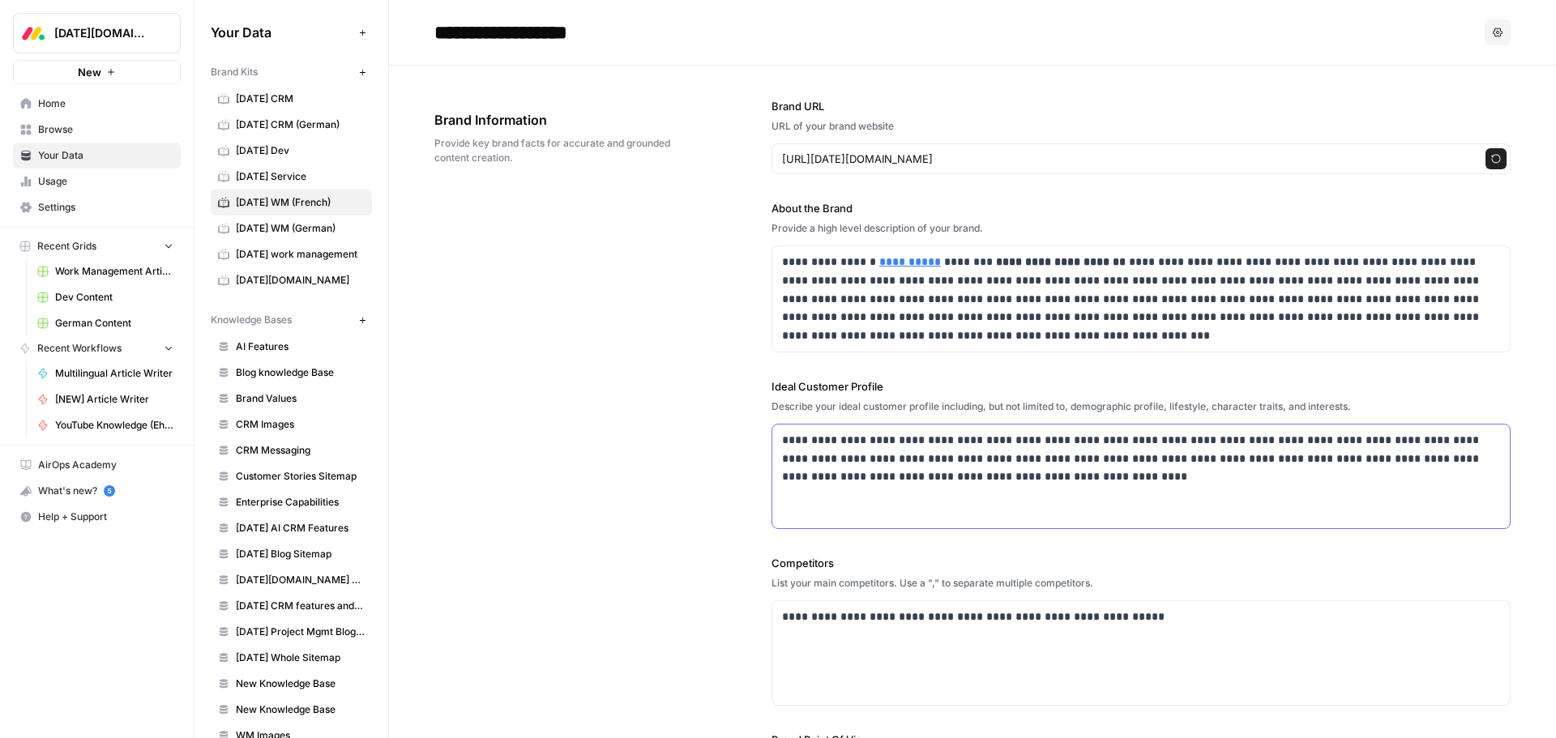
click at [918, 445] on p "**********" at bounding box center [1136, 458] width 709 height 55
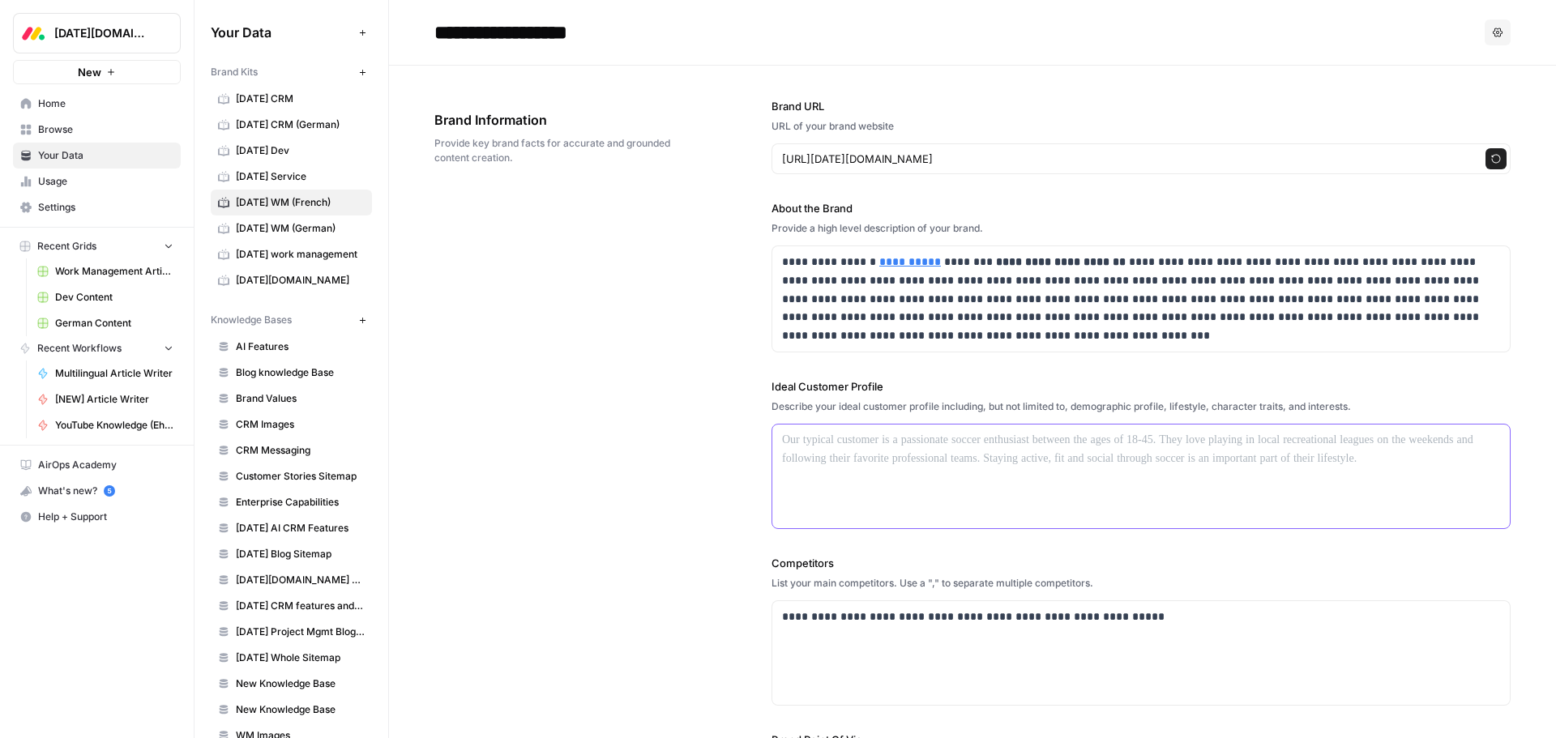
scroll to position [398, 0]
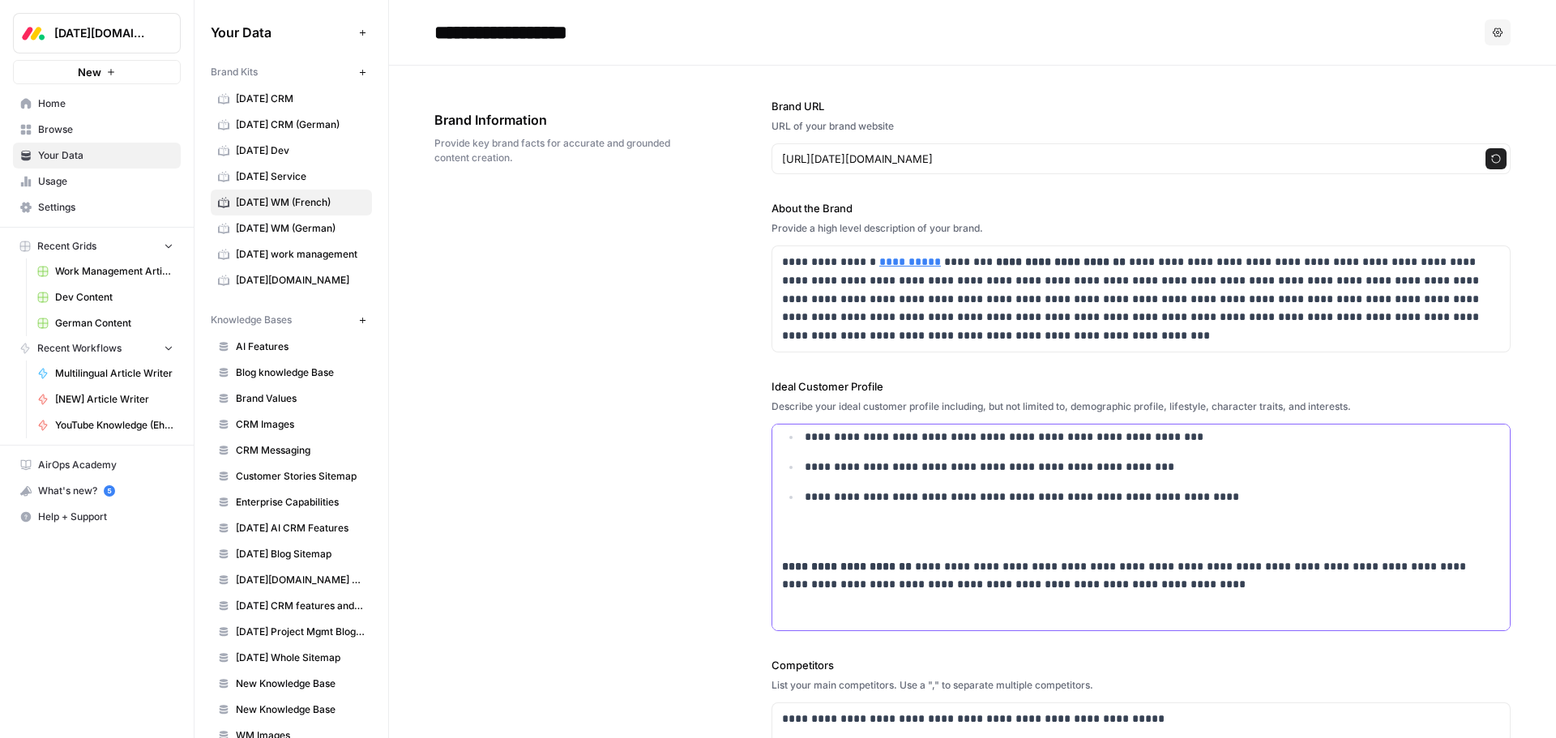
click at [879, 535] on p "**********" at bounding box center [1142, 515] width 674 height 55
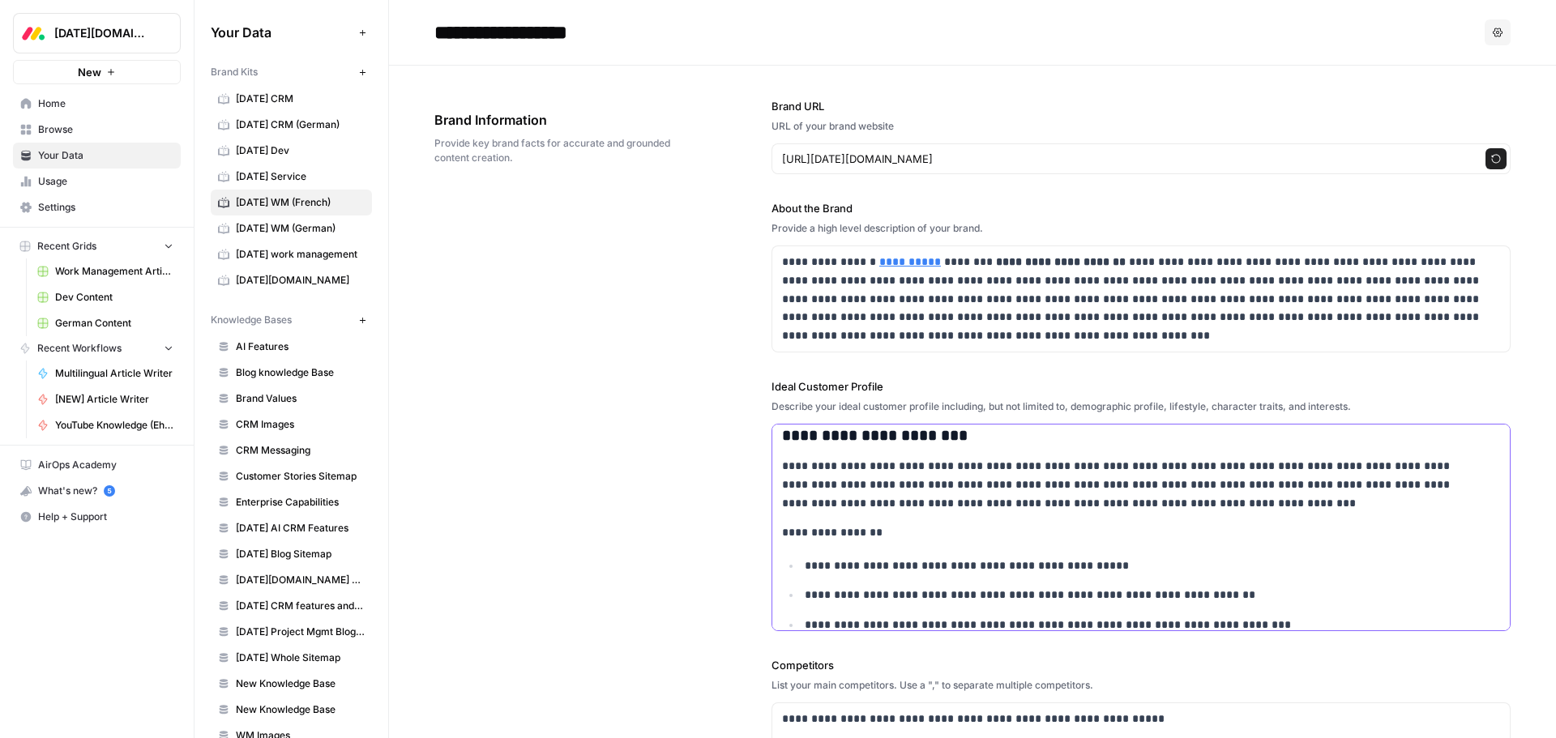
scroll to position [0, 0]
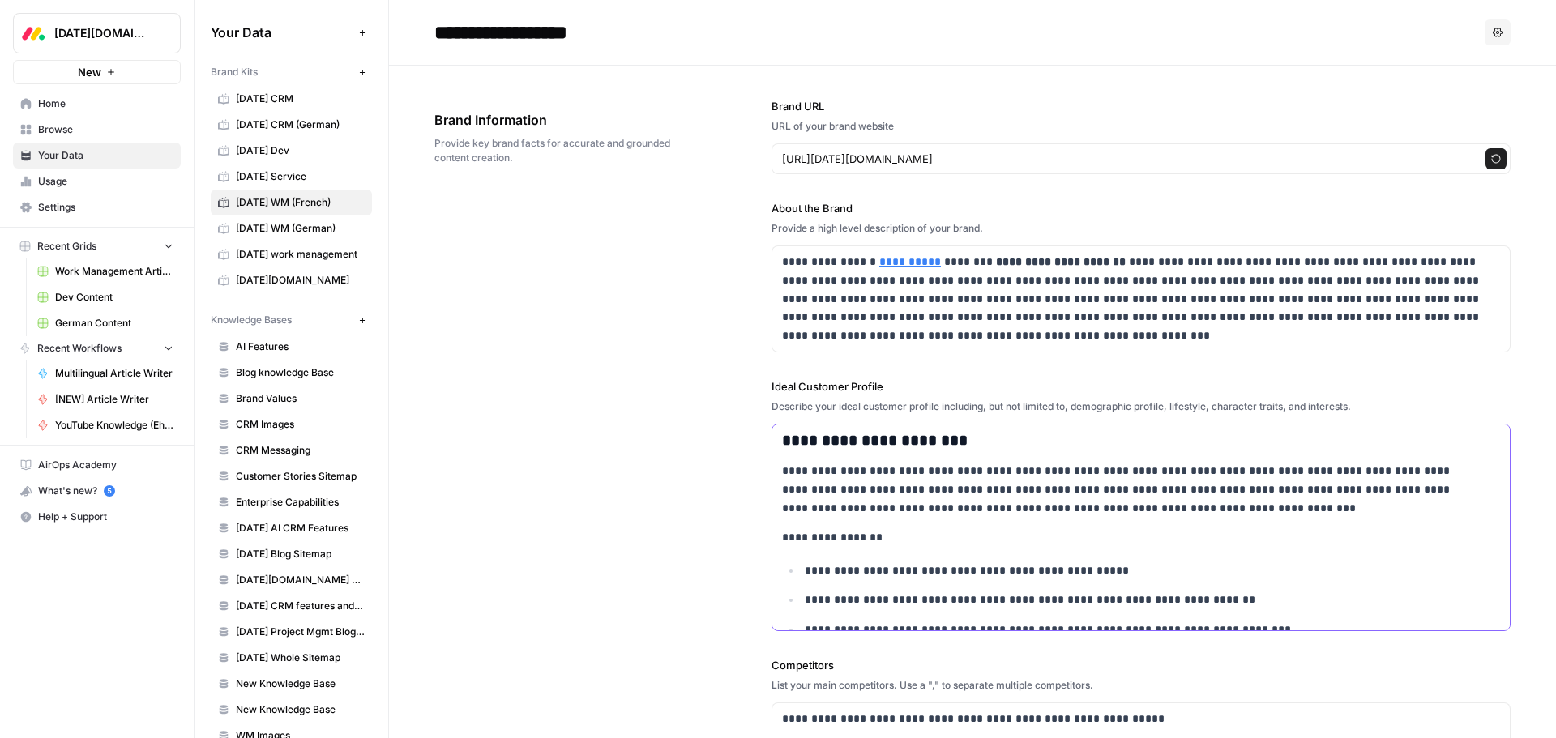
click at [808, 433] on strong "**********" at bounding box center [875, 440] width 186 height 15
click at [608, 443] on div "**********" at bounding box center [972, 542] width 1076 height 952
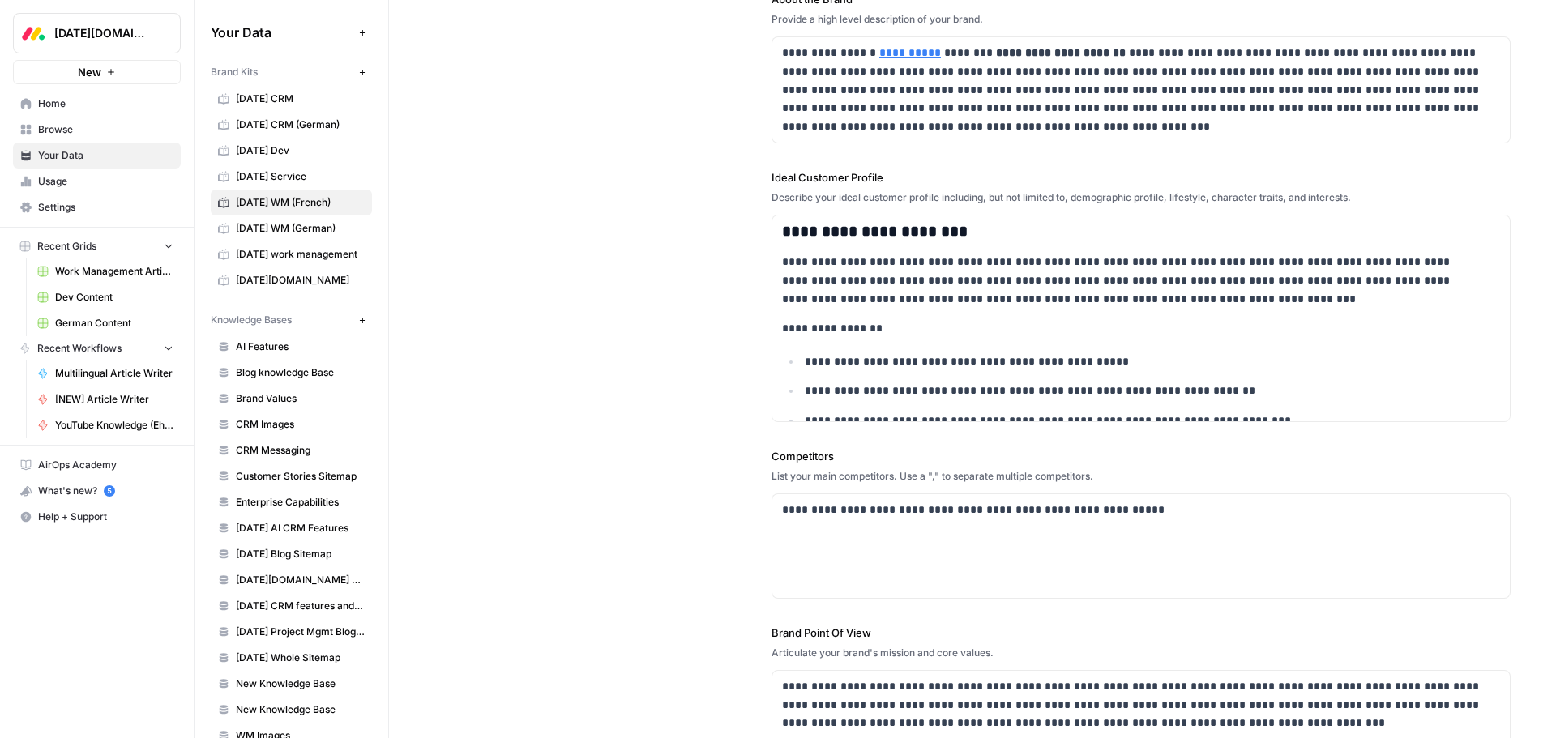
scroll to position [243, 0]
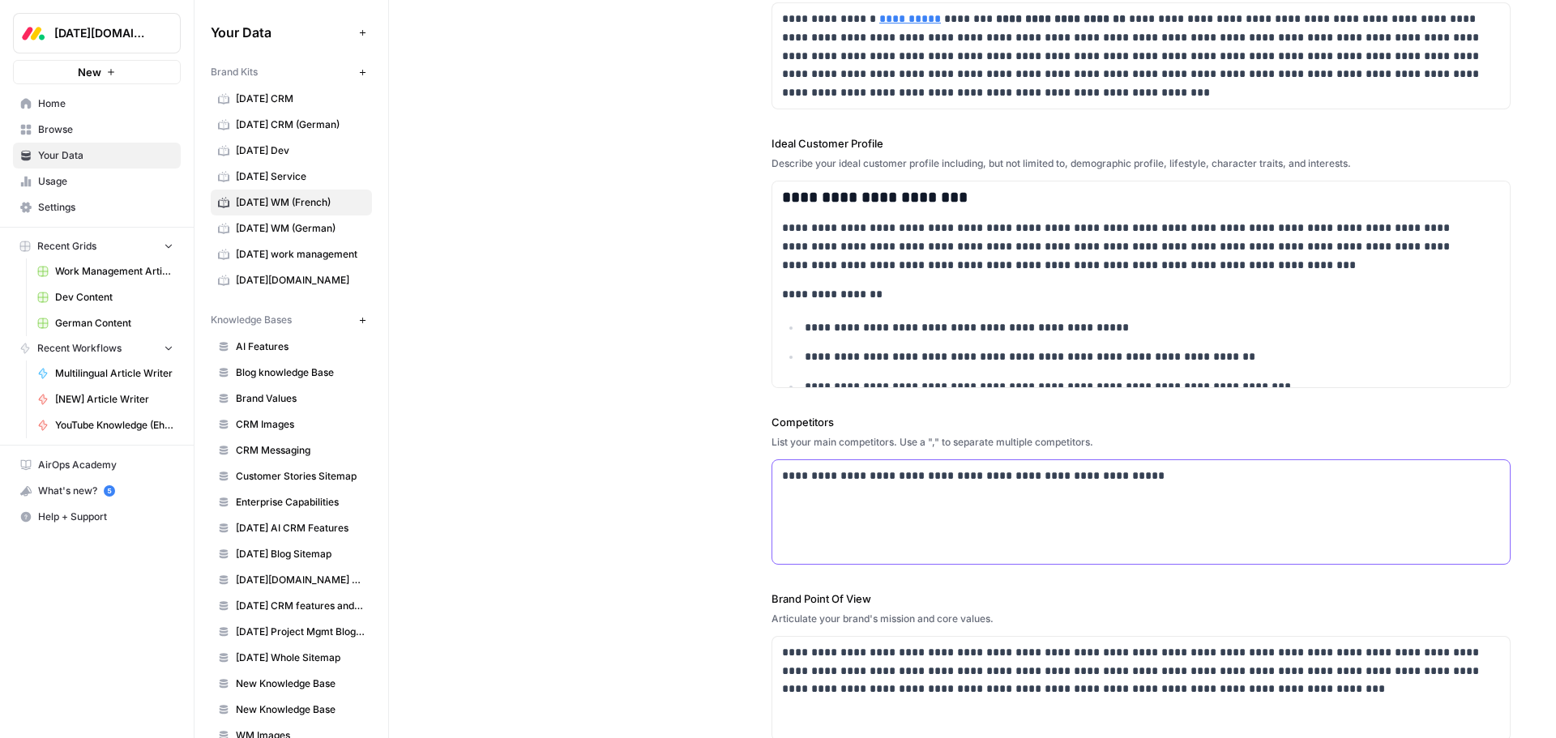
click at [852, 460] on div "**********" at bounding box center [1140, 512] width 737 height 104
click at [850, 480] on p "**********" at bounding box center [1136, 476] width 709 height 19
click at [733, 513] on div "**********" at bounding box center [972, 299] width 1076 height 952
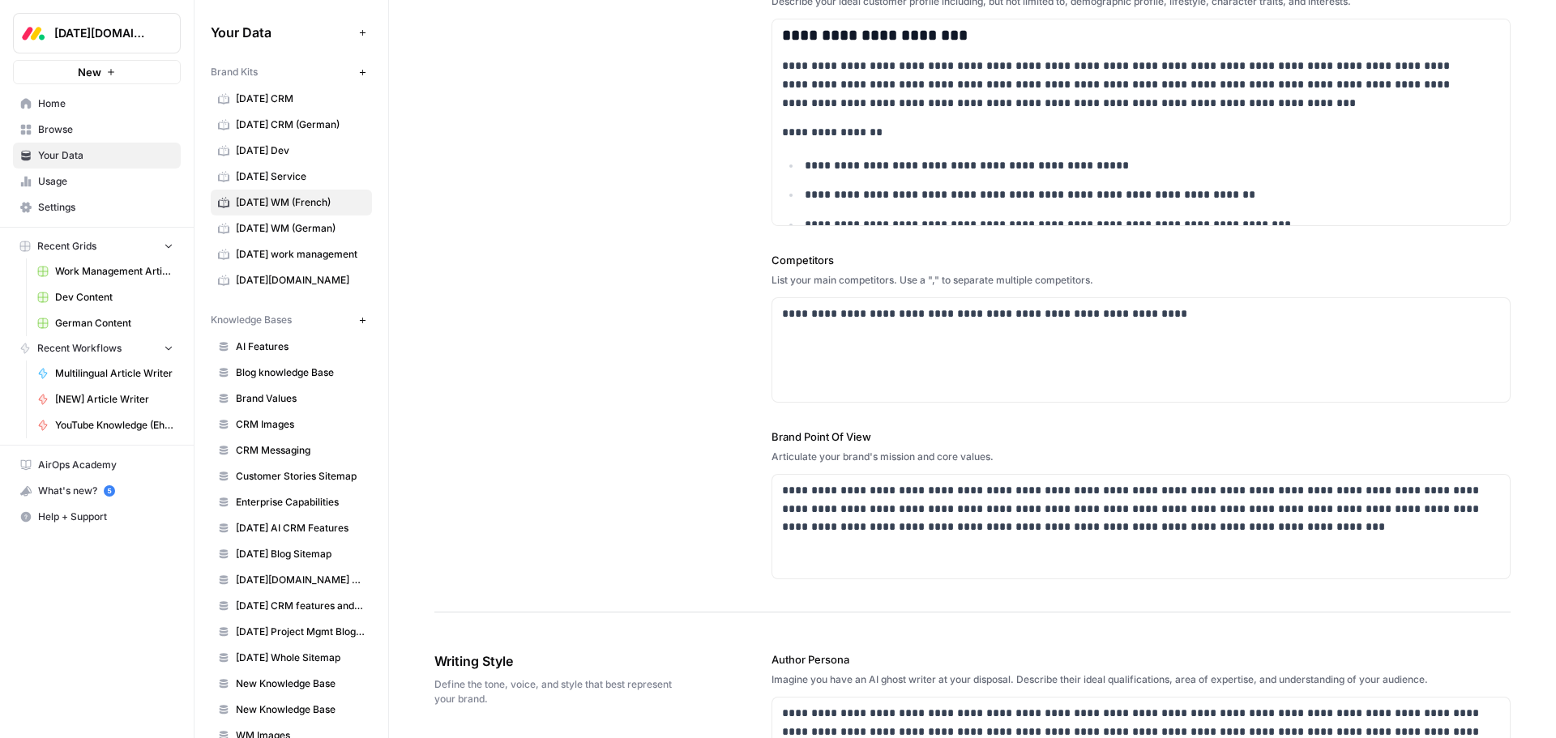
scroll to position [486, 0]
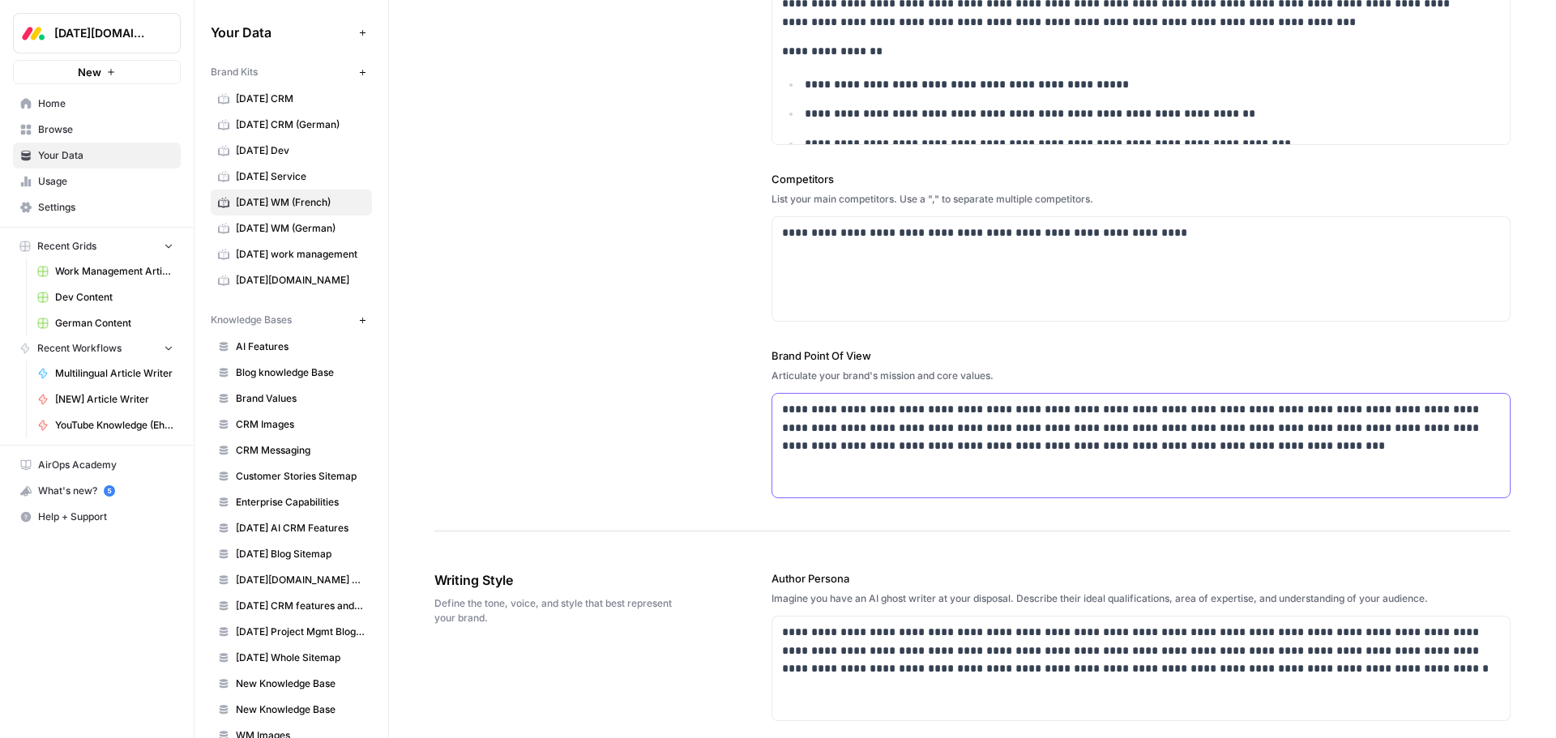
click at [820, 426] on p "**********" at bounding box center [1136, 427] width 709 height 55
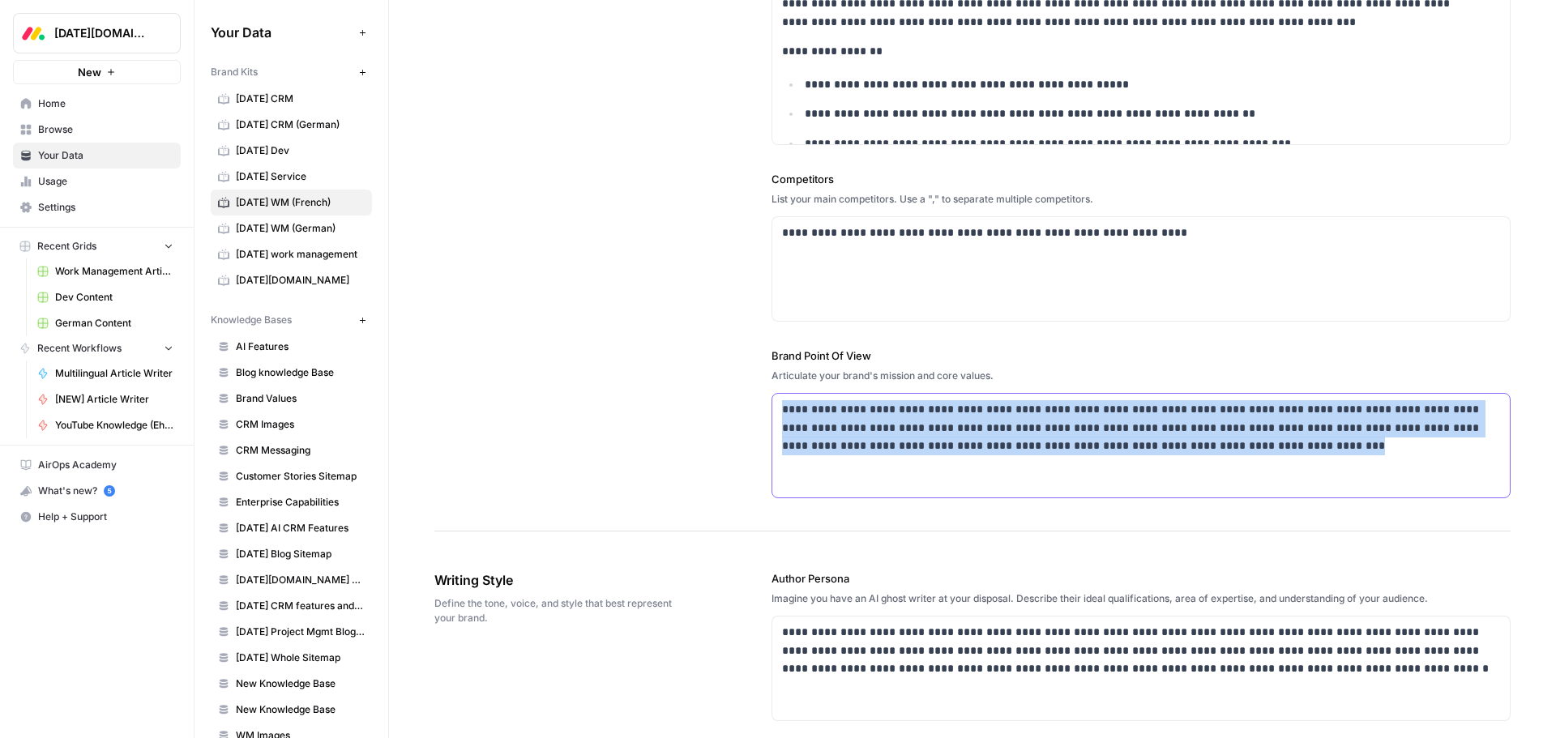
click at [820, 426] on p "**********" at bounding box center [1136, 427] width 709 height 55
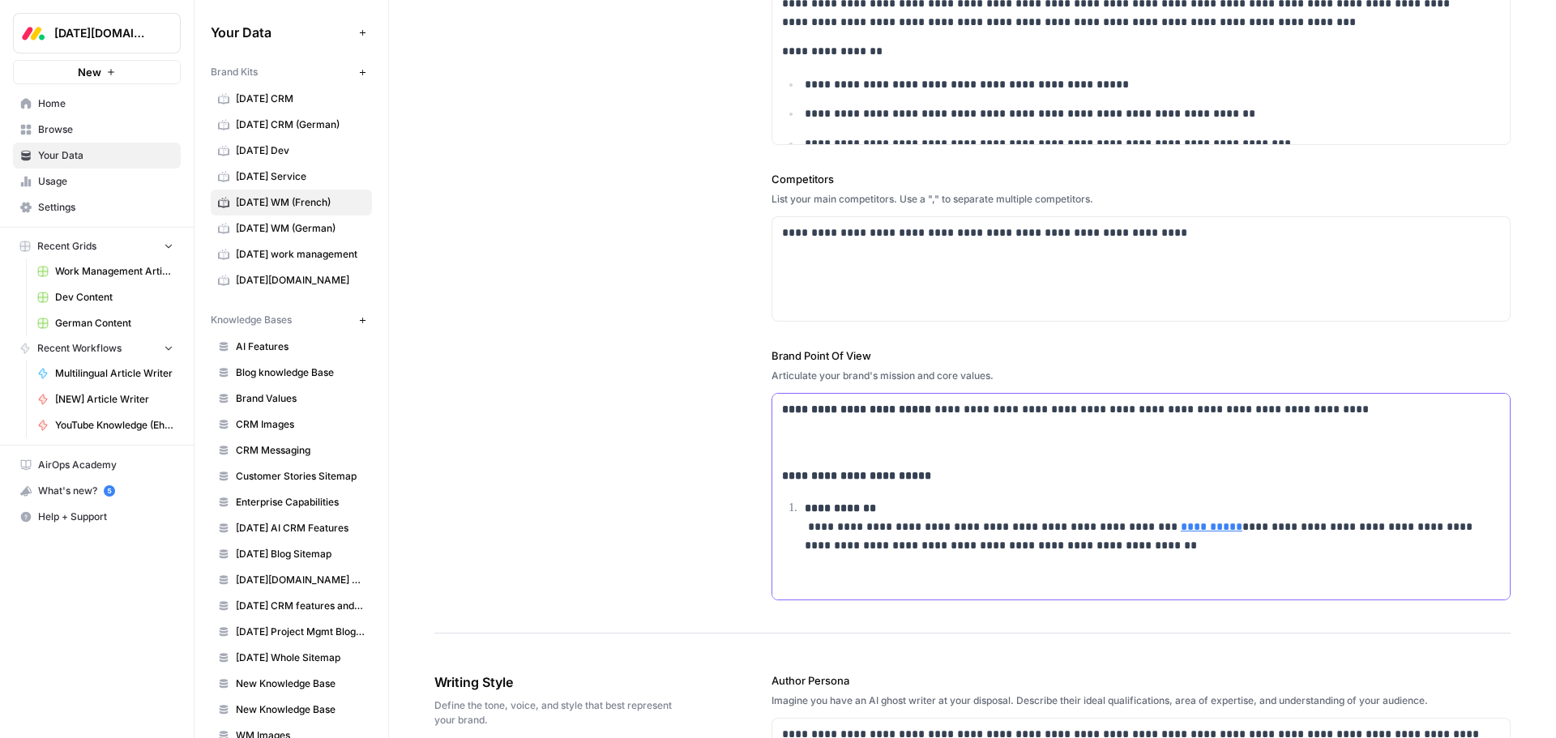
scroll to position [392, 0]
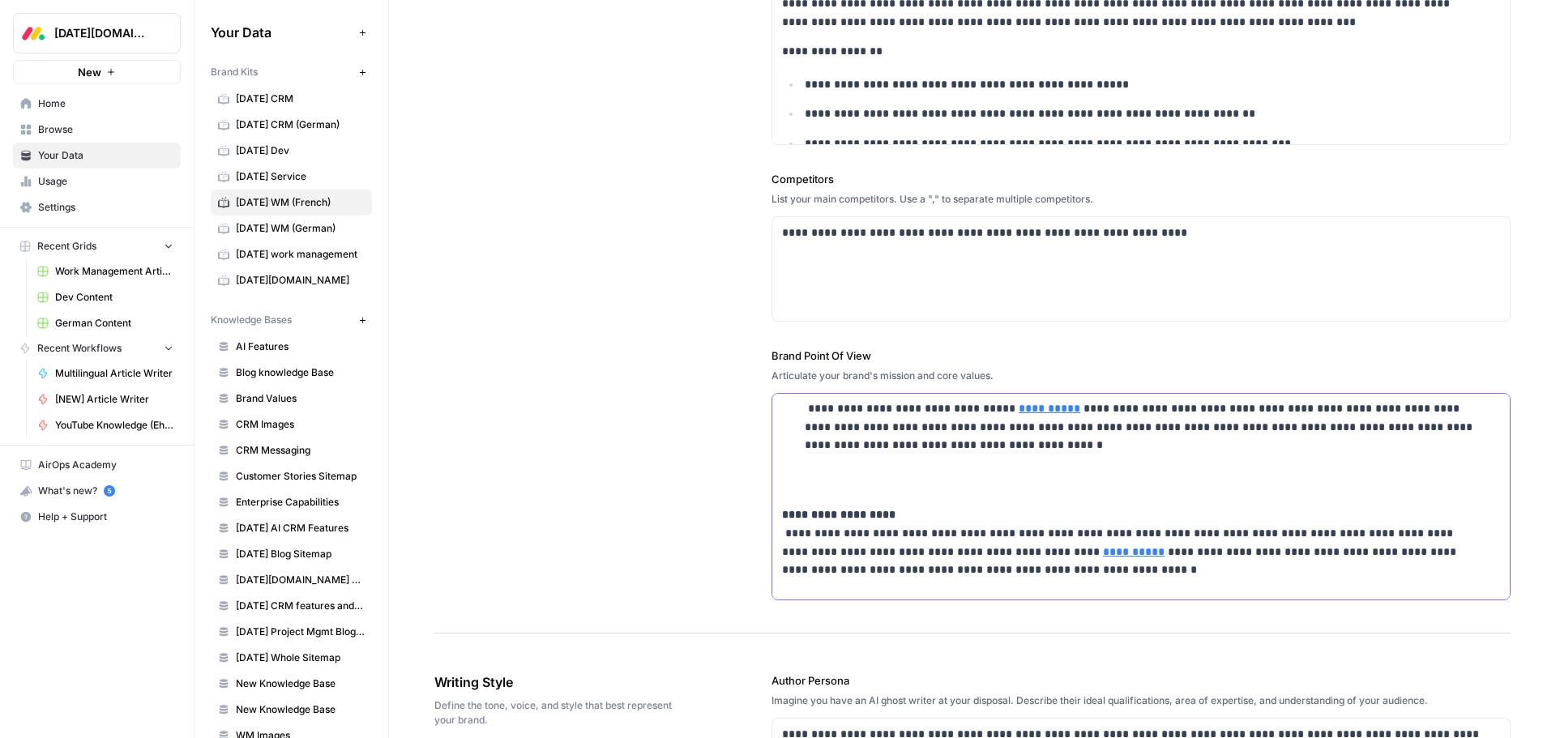
click at [780, 492] on div "**********" at bounding box center [1140, 303] width 737 height 603
click at [805, 479] on p "**********" at bounding box center [1142, 436] width 674 height 111
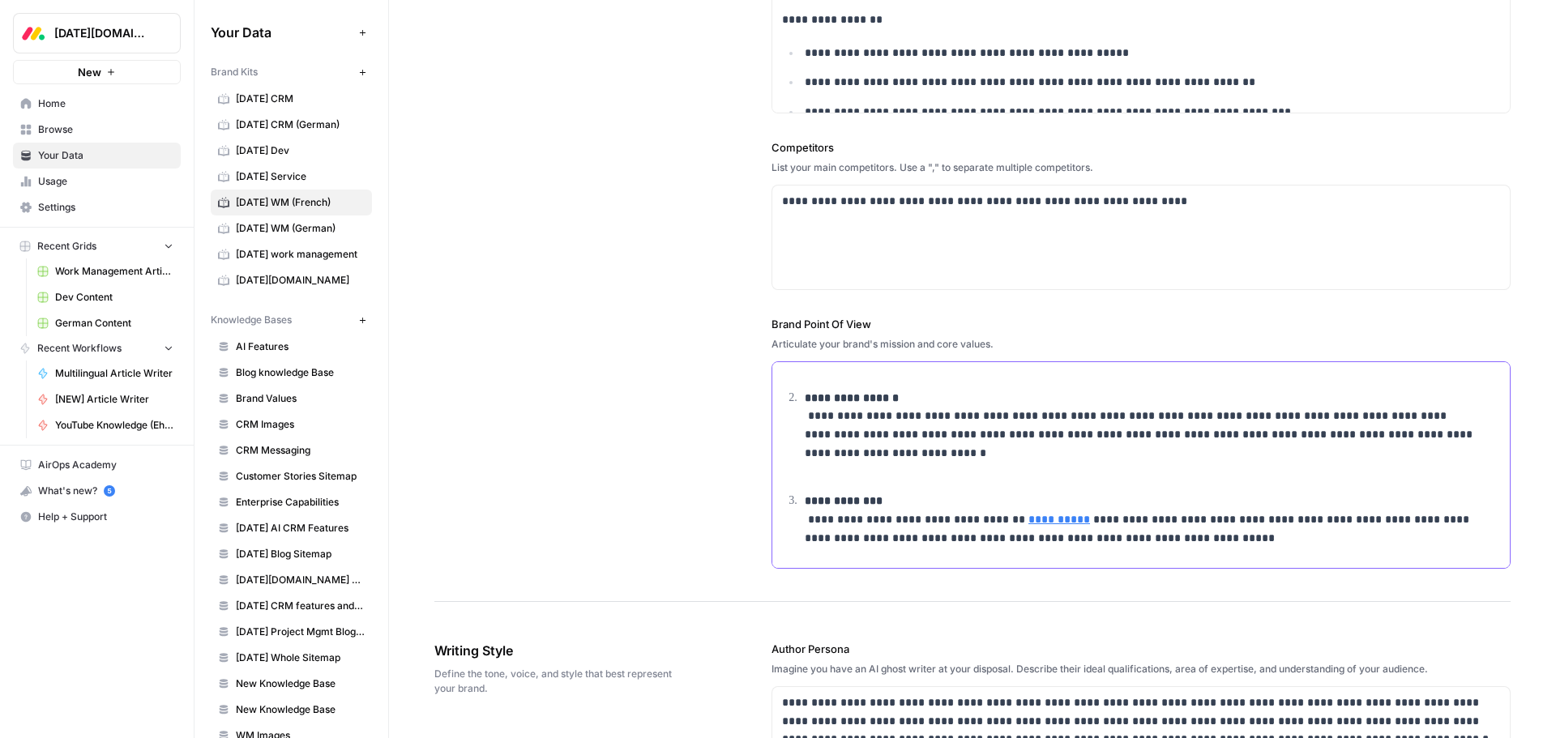
scroll to position [118, 0]
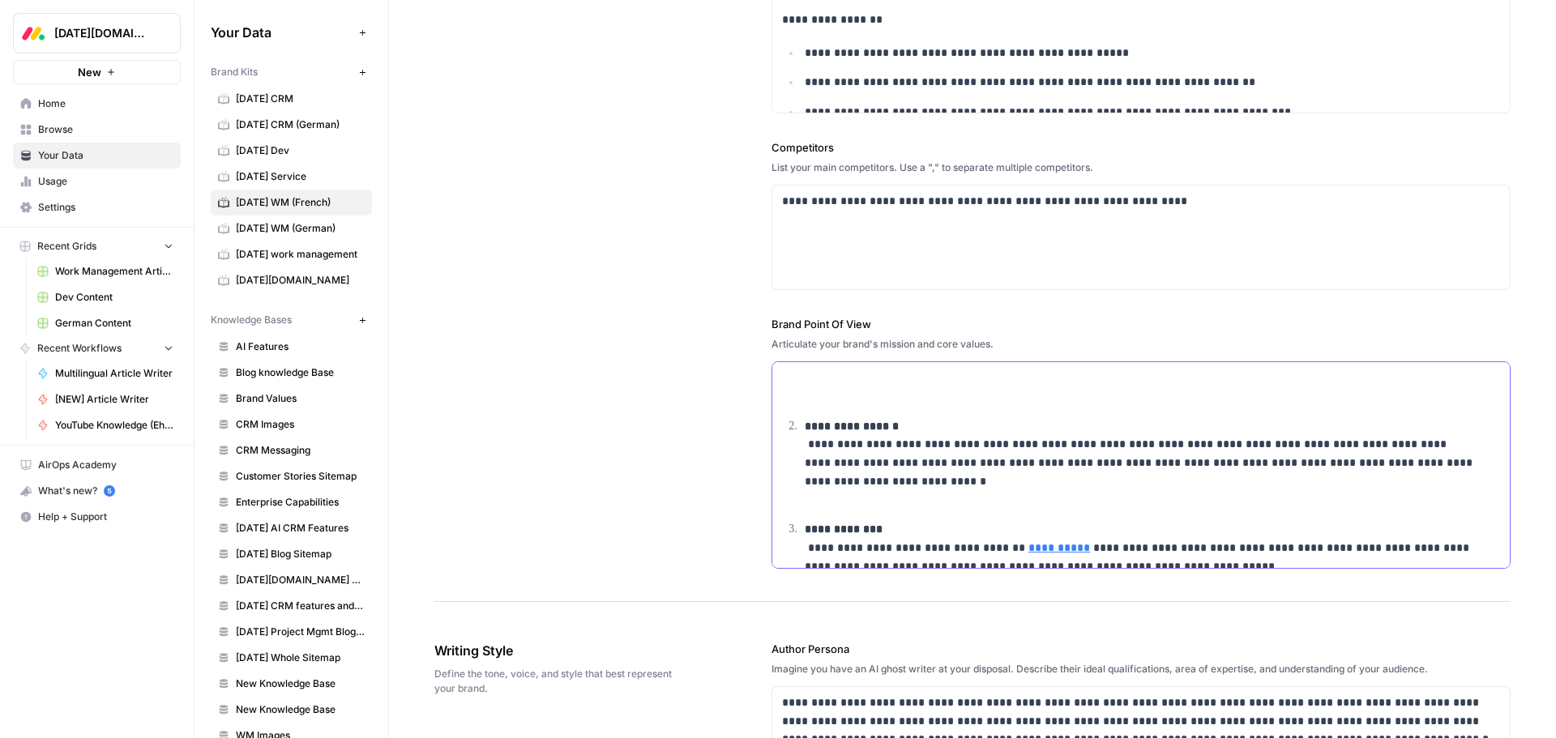
click at [791, 489] on ol "**********" at bounding box center [1141, 506] width 718 height 384
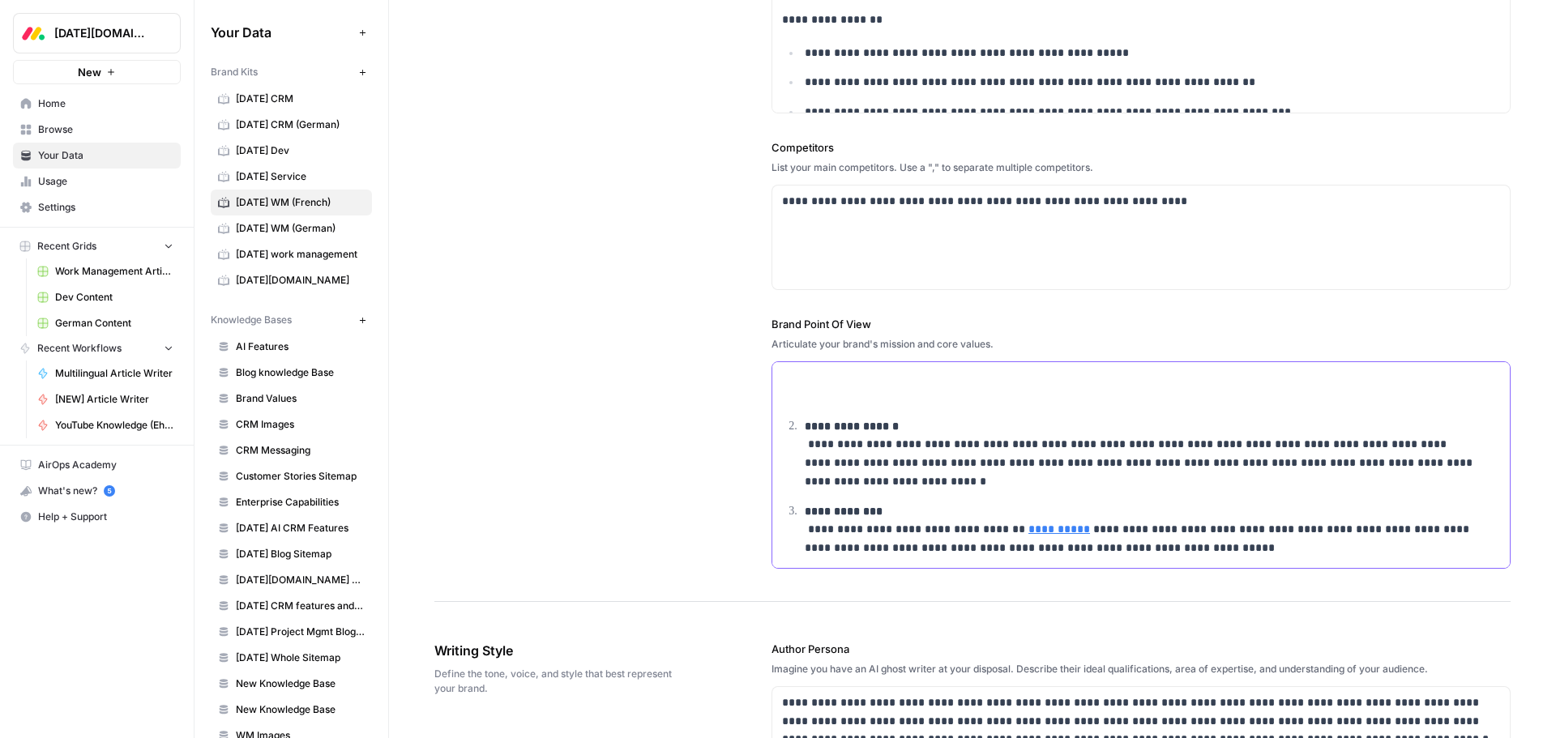
click at [819, 395] on p "**********" at bounding box center [1142, 360] width 674 height 92
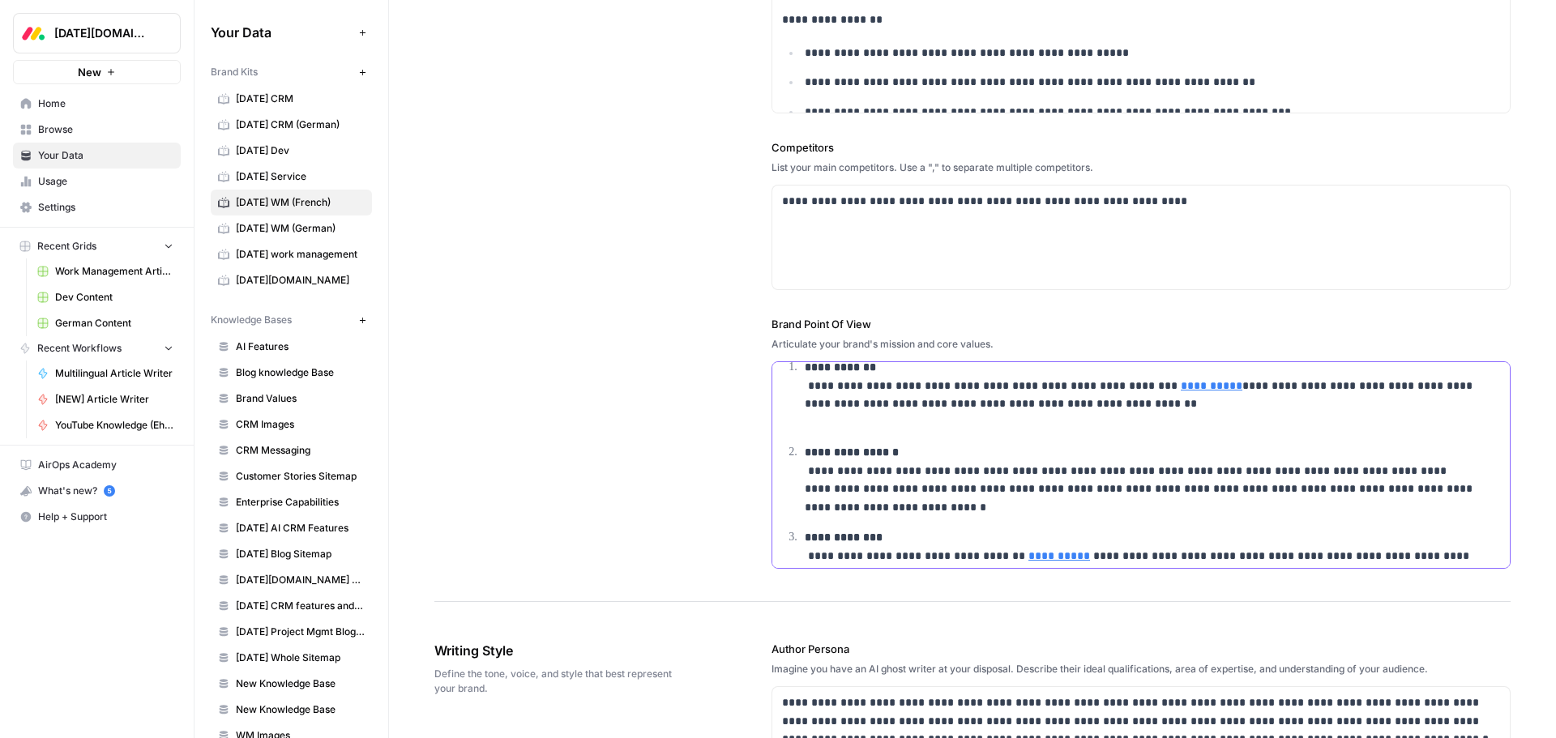
scroll to position [36, 0]
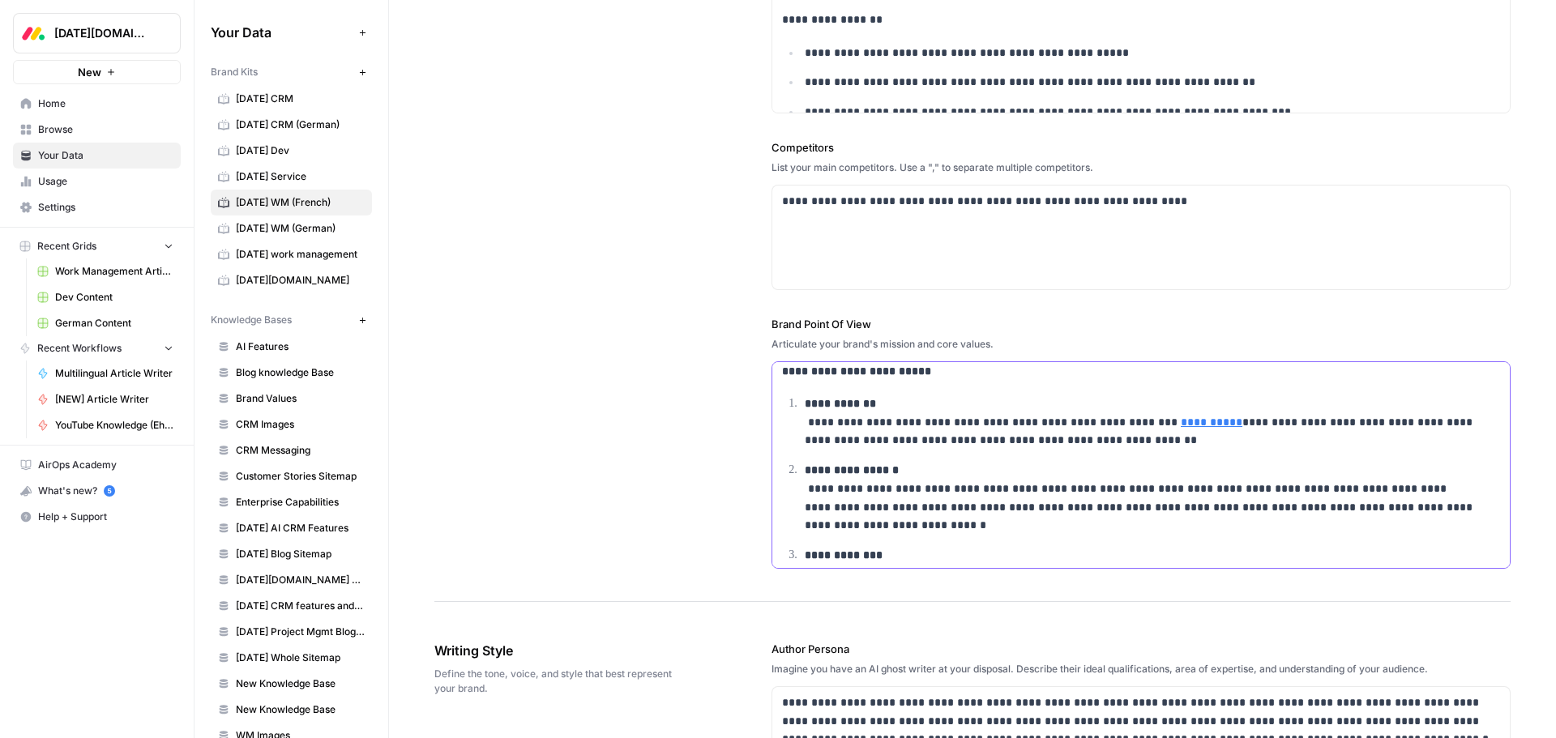
click at [827, 539] on ol "**********" at bounding box center [1141, 559] width 718 height 329
click at [832, 528] on p "**********" at bounding box center [1142, 498] width 674 height 74
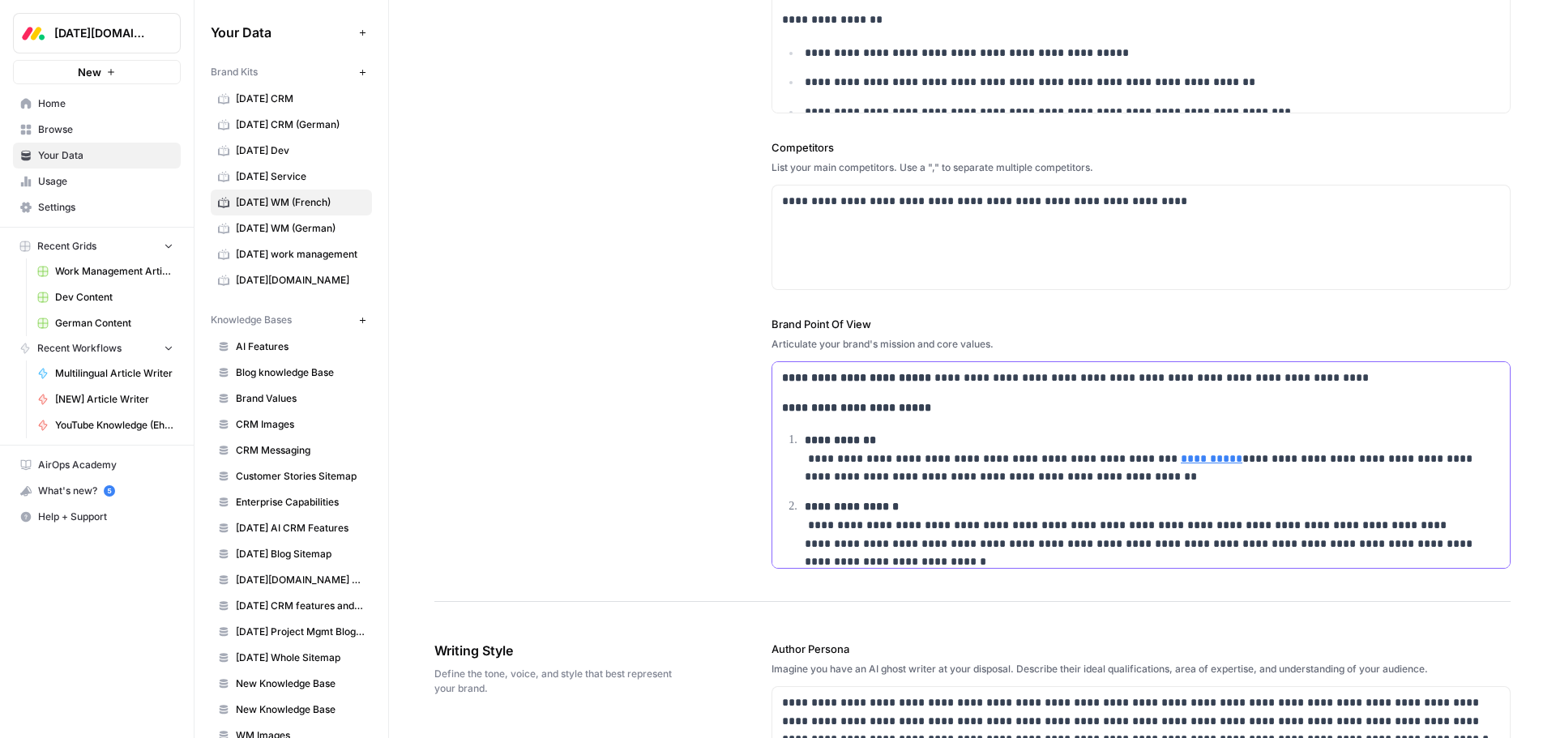
scroll to position [162, 0]
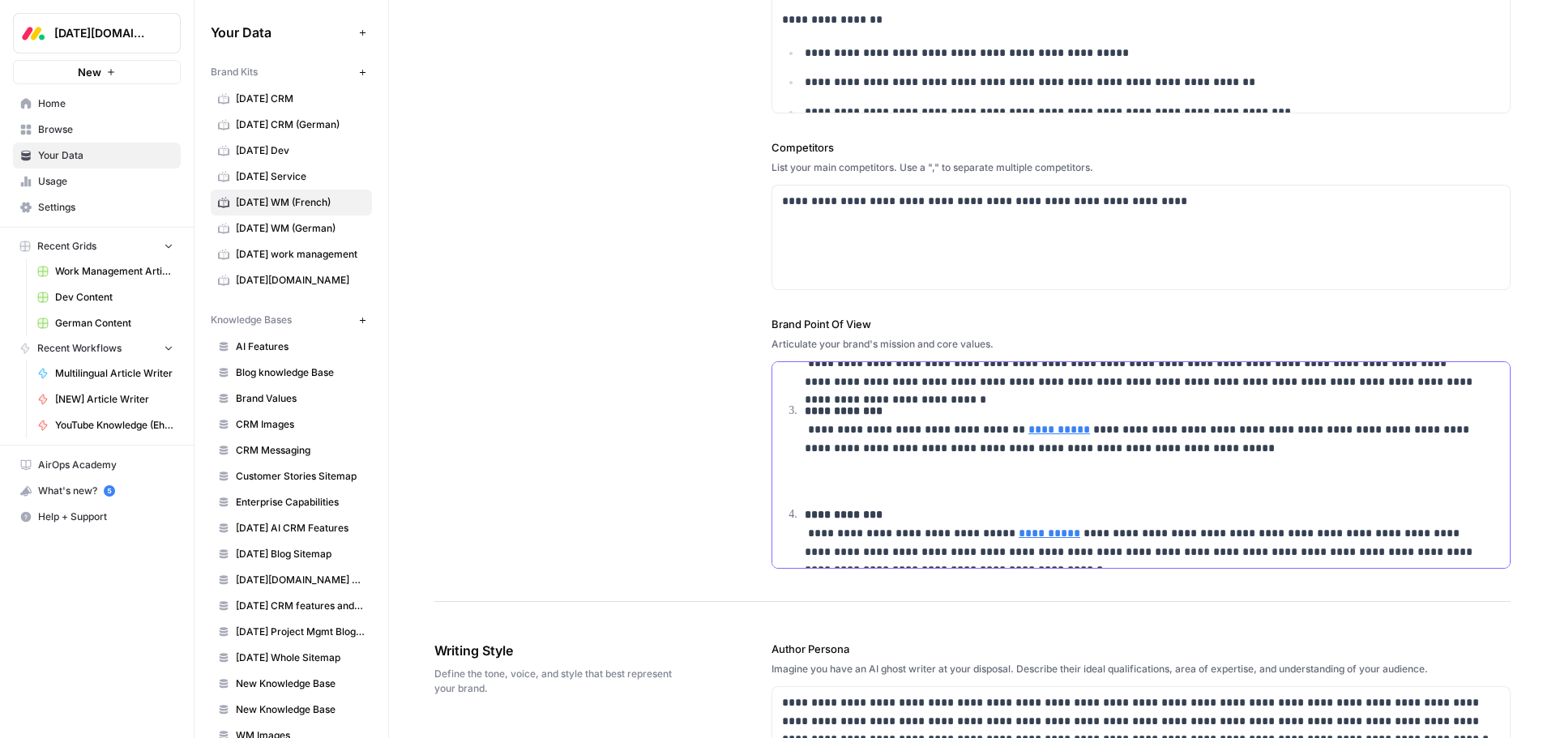
click at [852, 482] on p "**********" at bounding box center [1142, 448] width 674 height 92
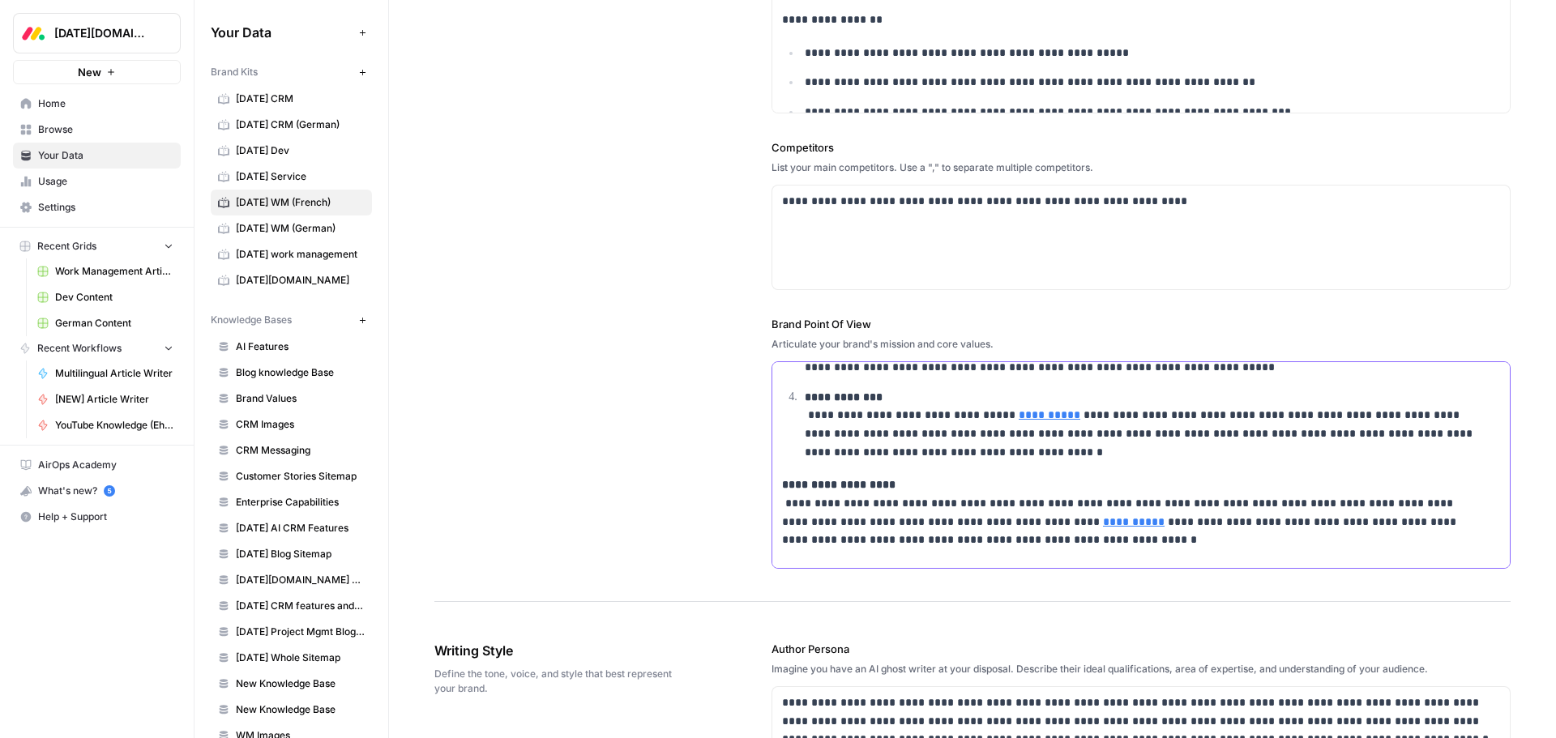
scroll to position [250, 0]
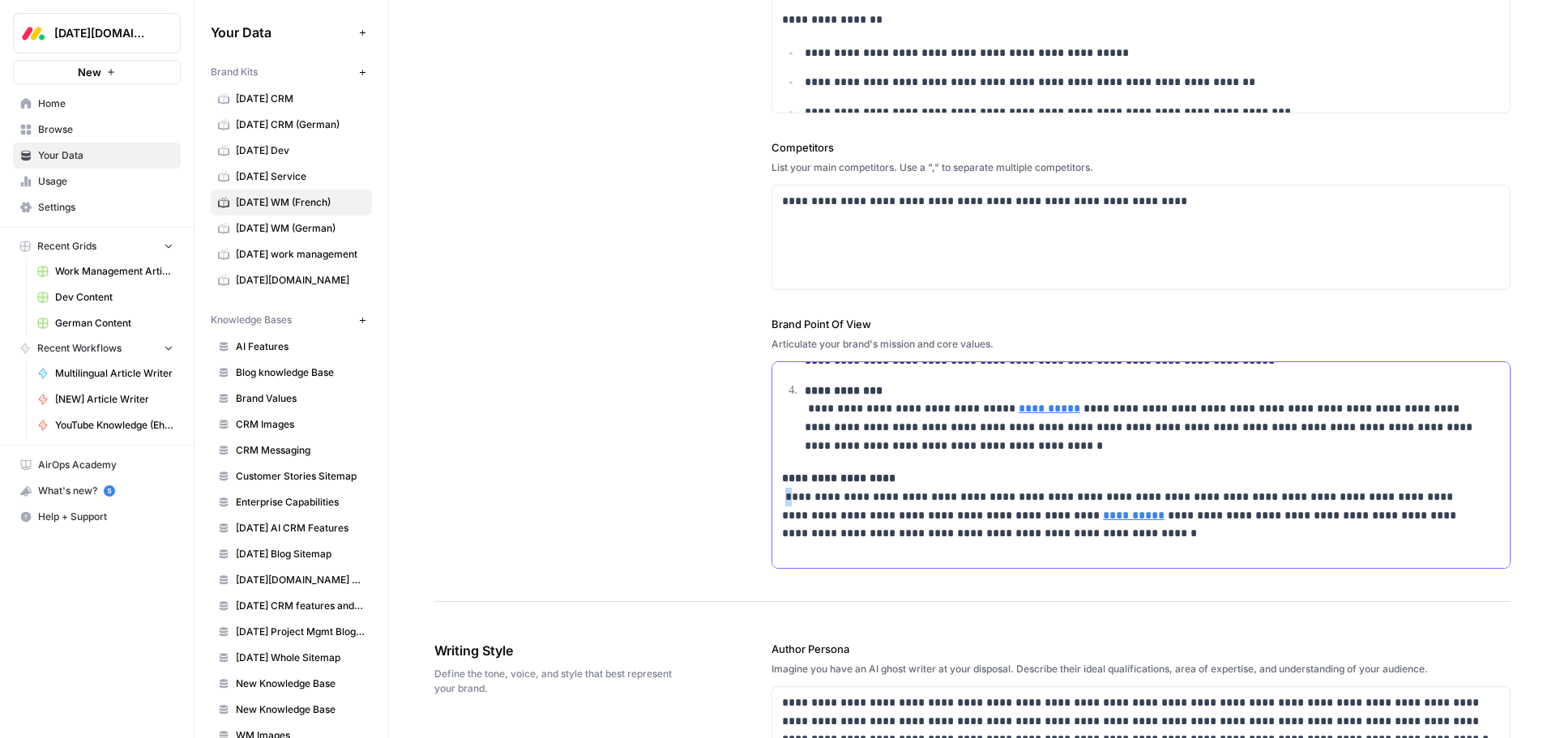
click at [784, 494] on p "**********" at bounding box center [1130, 515] width 697 height 92
click at [784, 496] on p "**********" at bounding box center [1130, 515] width 697 height 92
click at [844, 564] on div "**********" at bounding box center [1140, 340] width 737 height 455
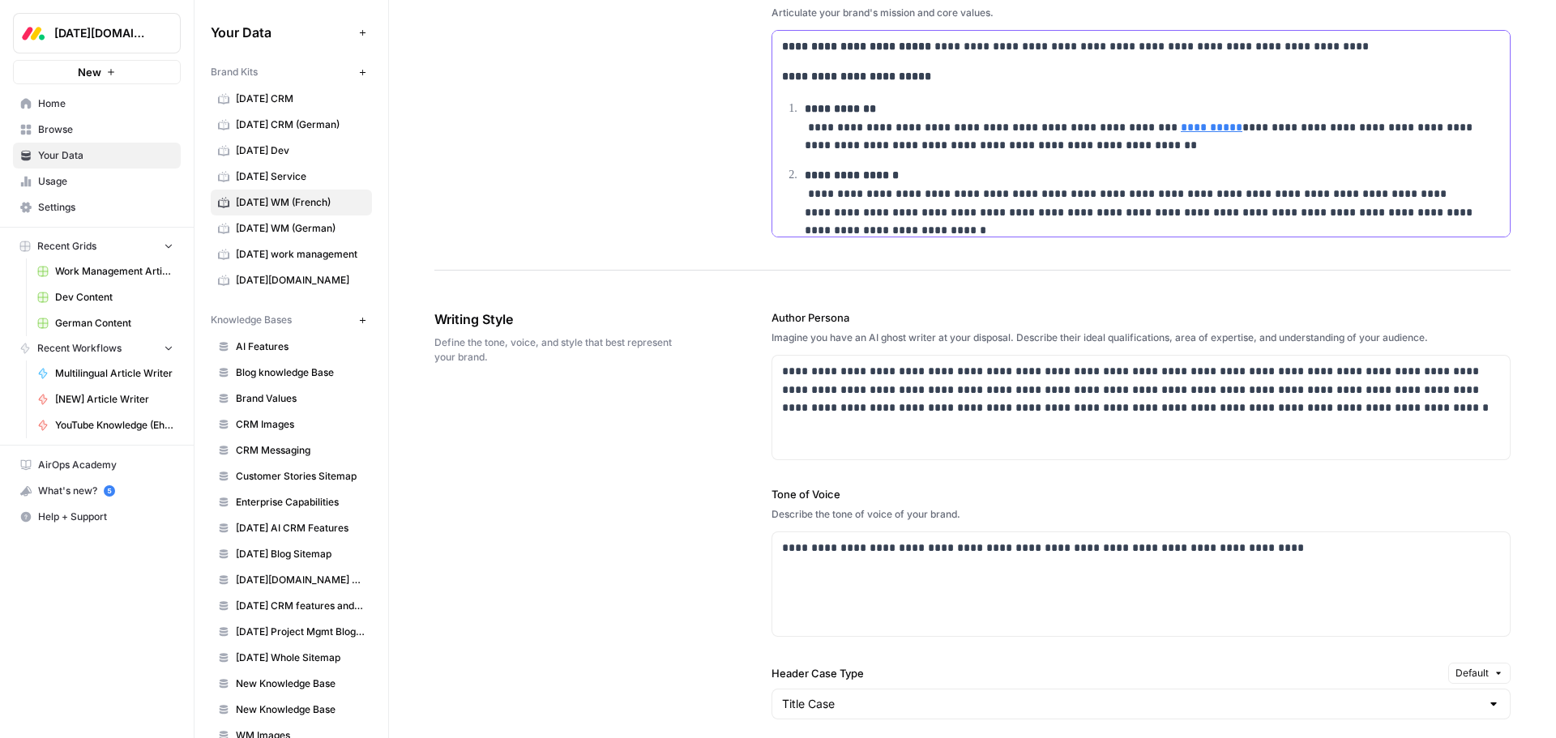
scroll to position [861, 0]
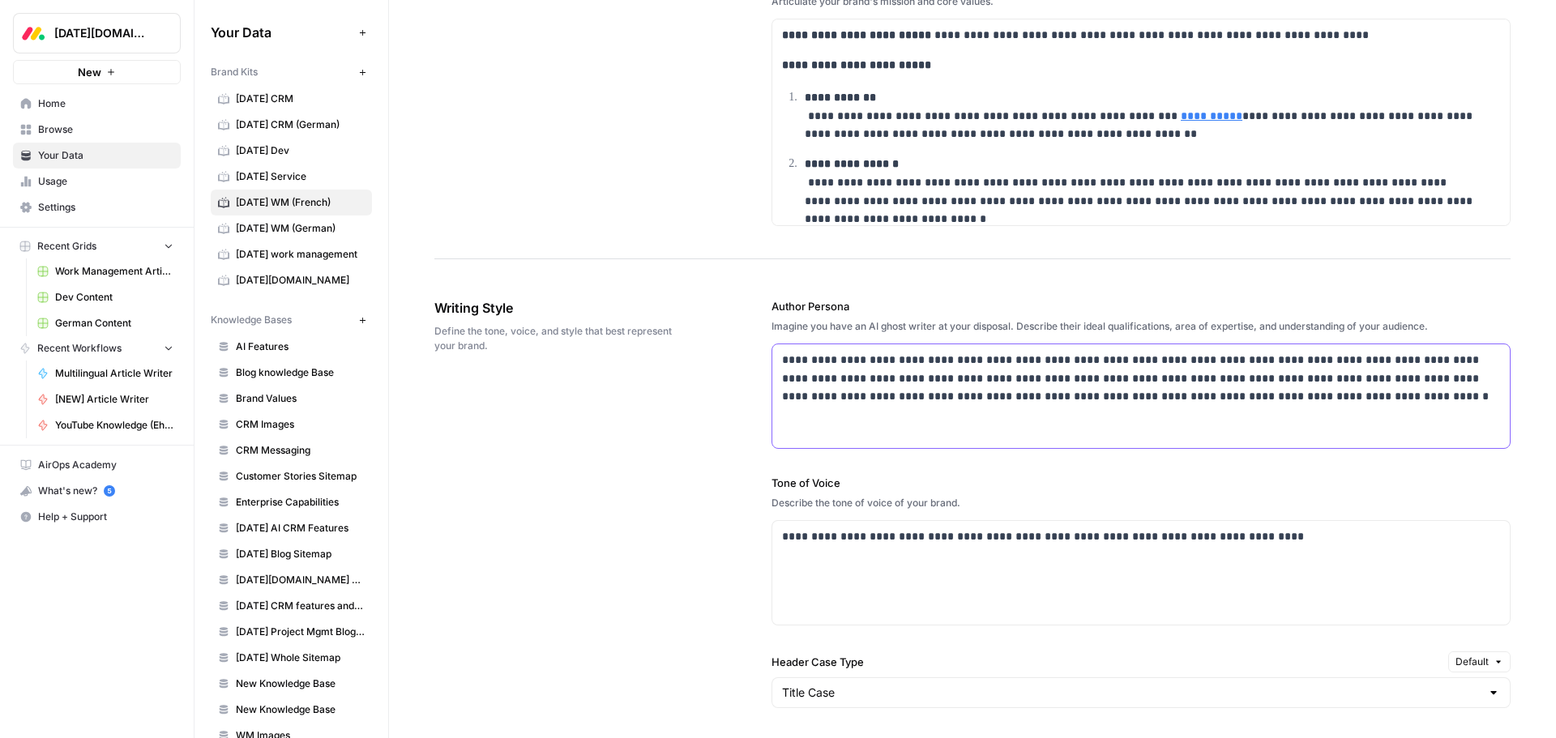
click at [857, 370] on p "**********" at bounding box center [1136, 378] width 709 height 55
click at [858, 370] on p "**********" at bounding box center [1136, 378] width 709 height 55
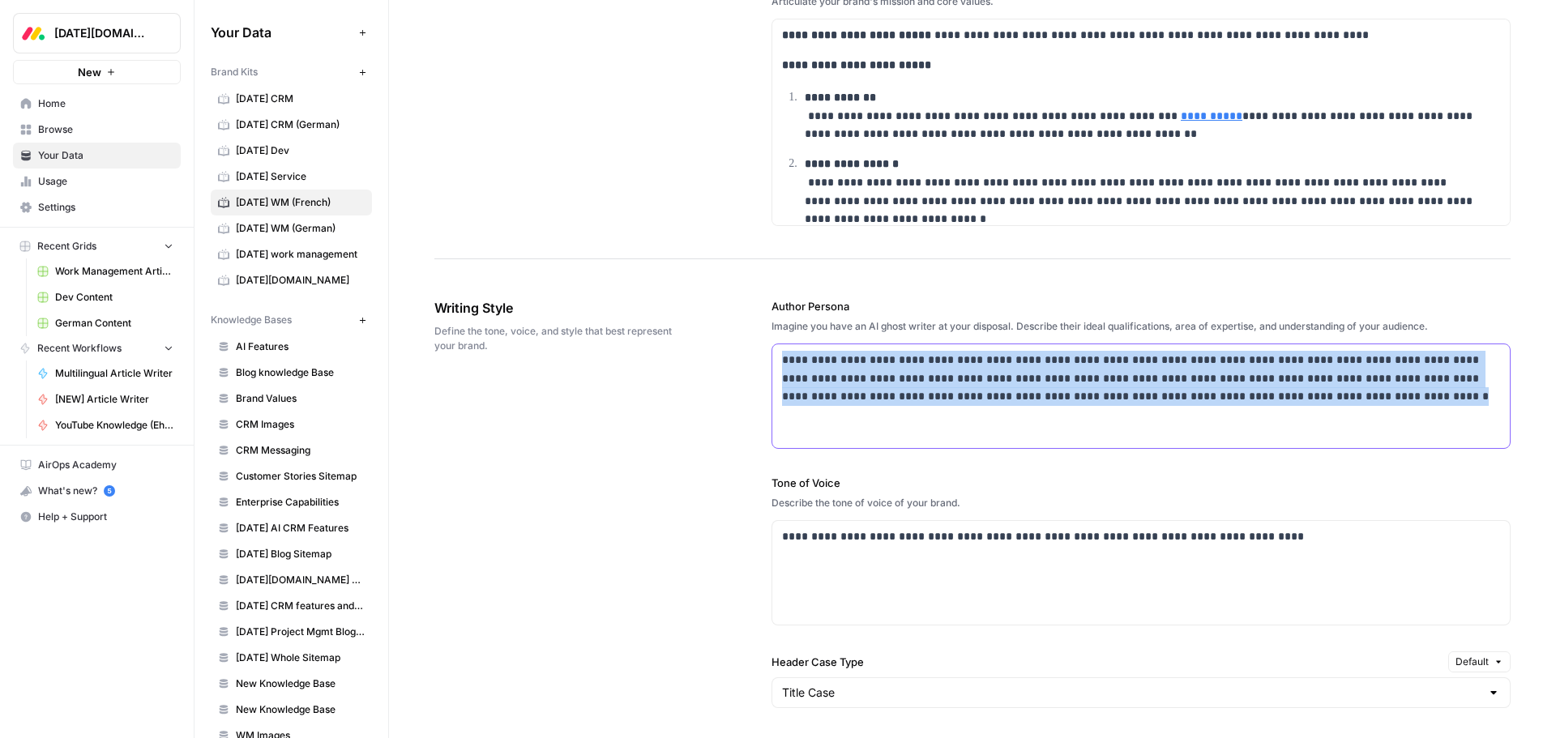
click at [858, 370] on p "**********" at bounding box center [1136, 378] width 709 height 55
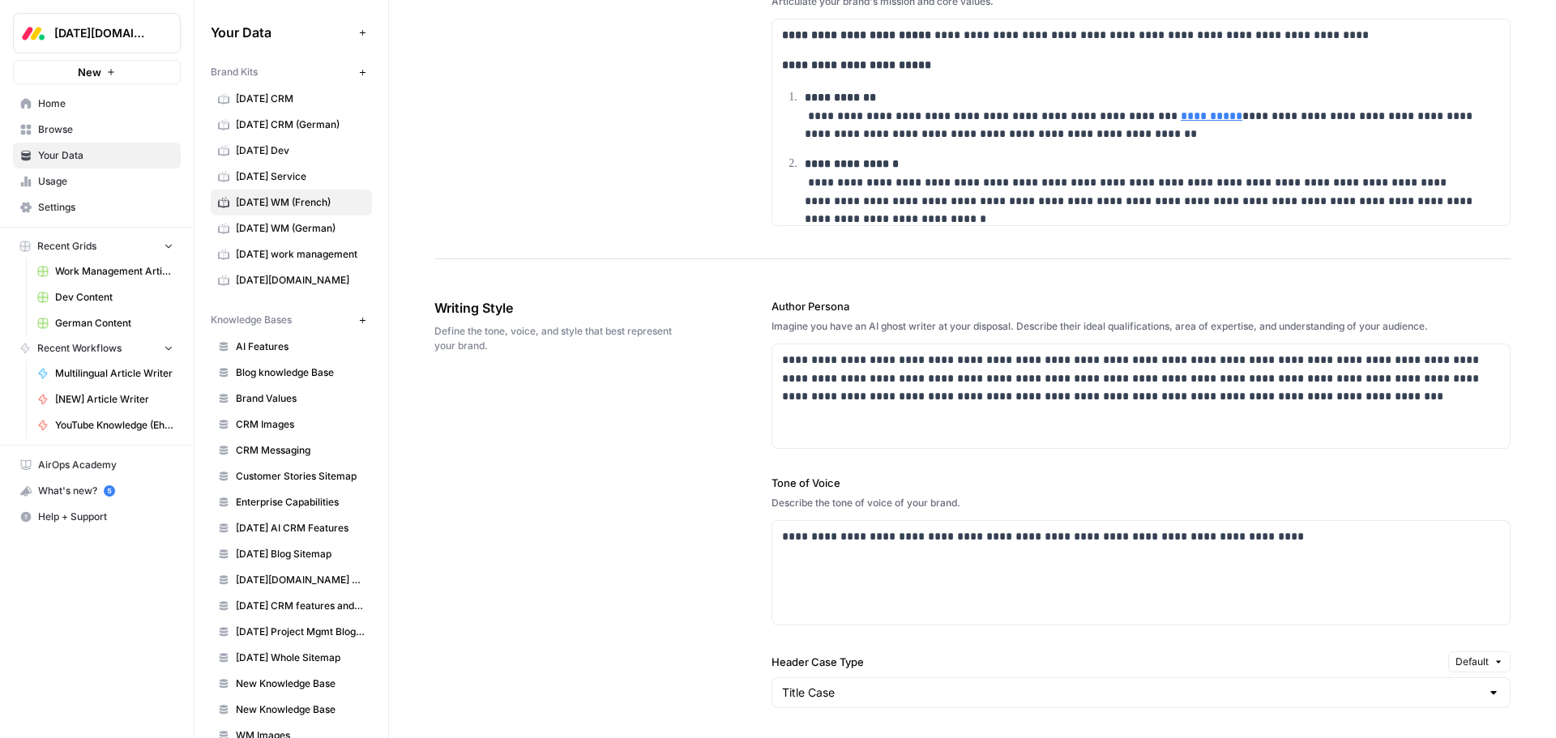
click at [704, 441] on div "**********" at bounding box center [972, 694] width 1076 height 857
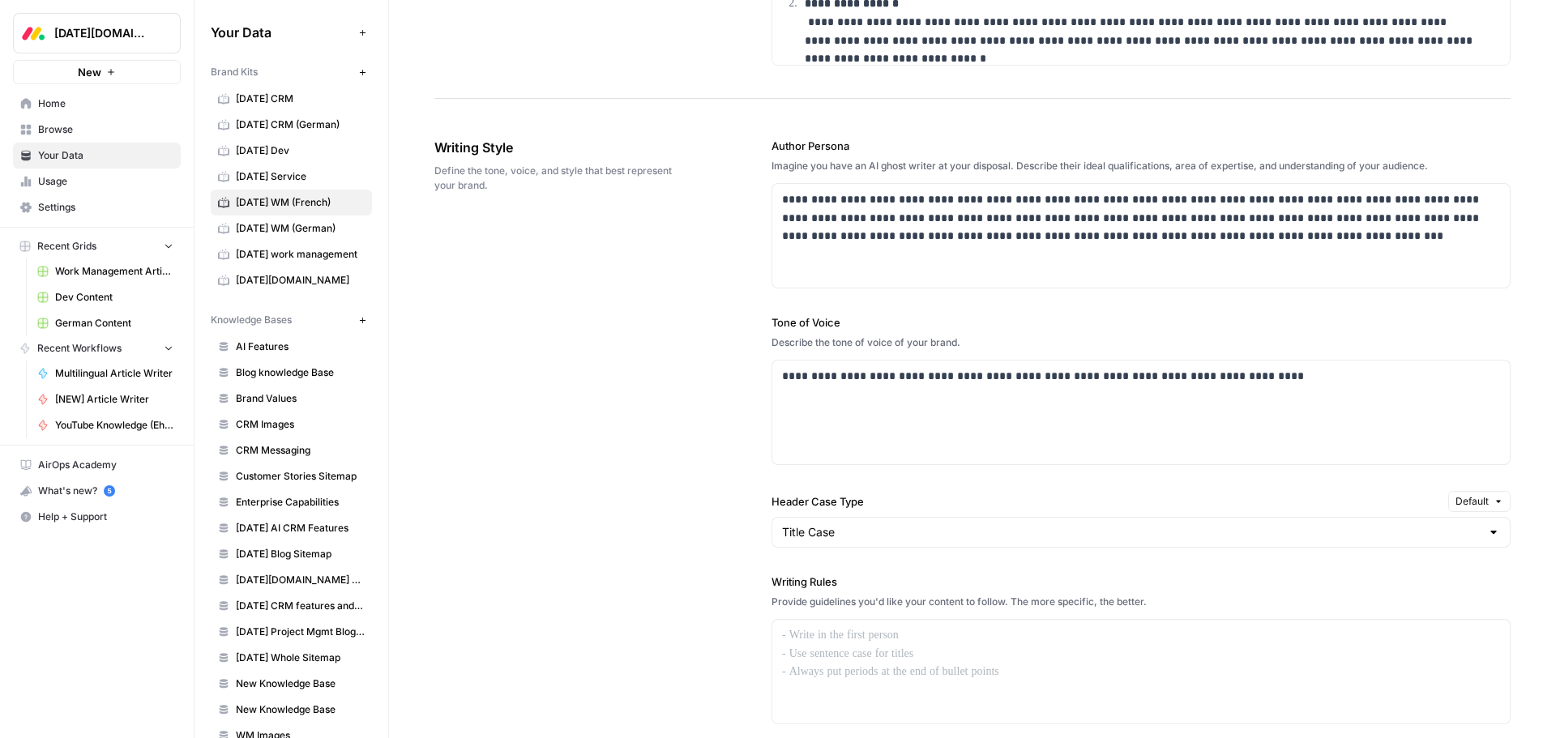
scroll to position [1023, 0]
click at [868, 382] on p "**********" at bounding box center [1136, 374] width 709 height 19
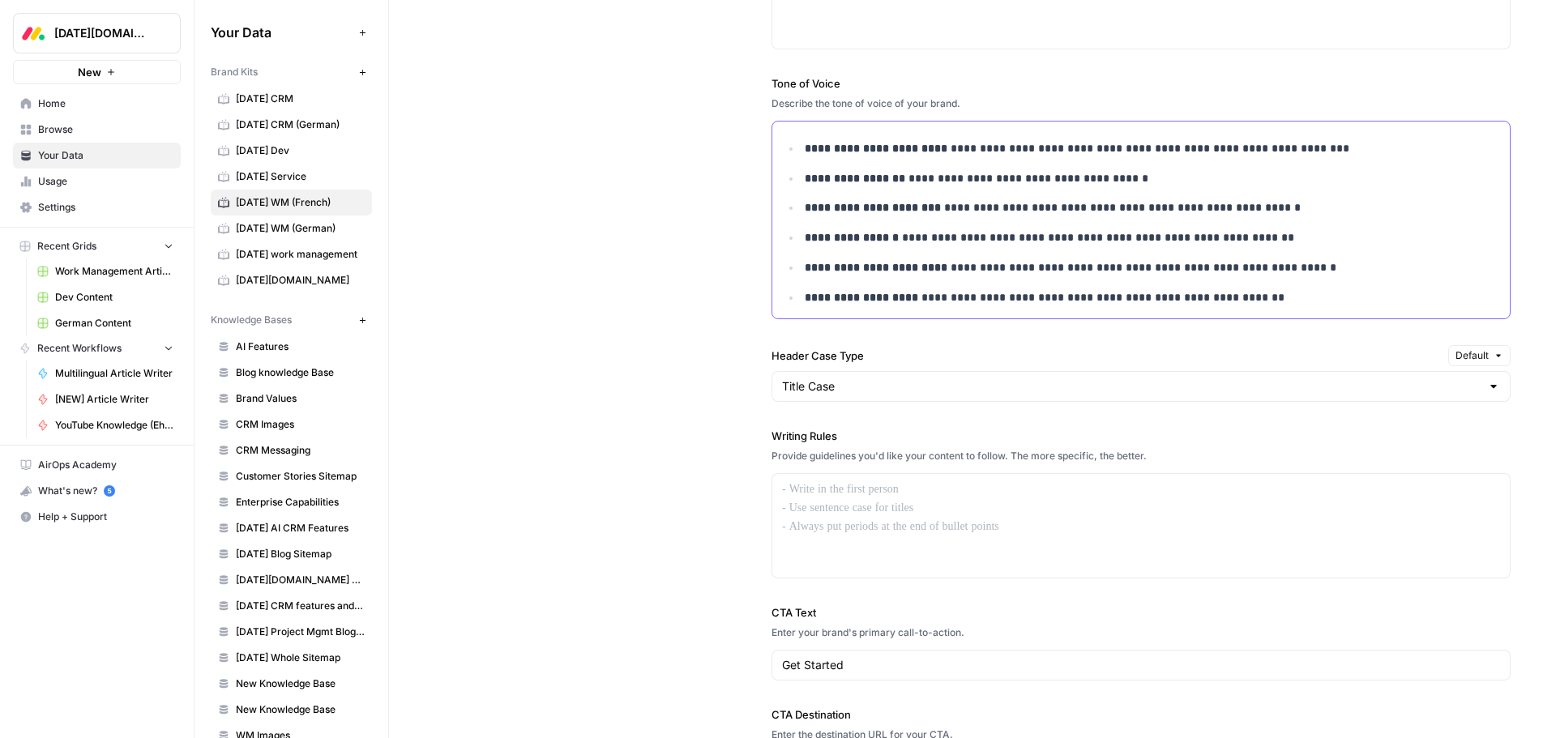
scroll to position [1266, 0]
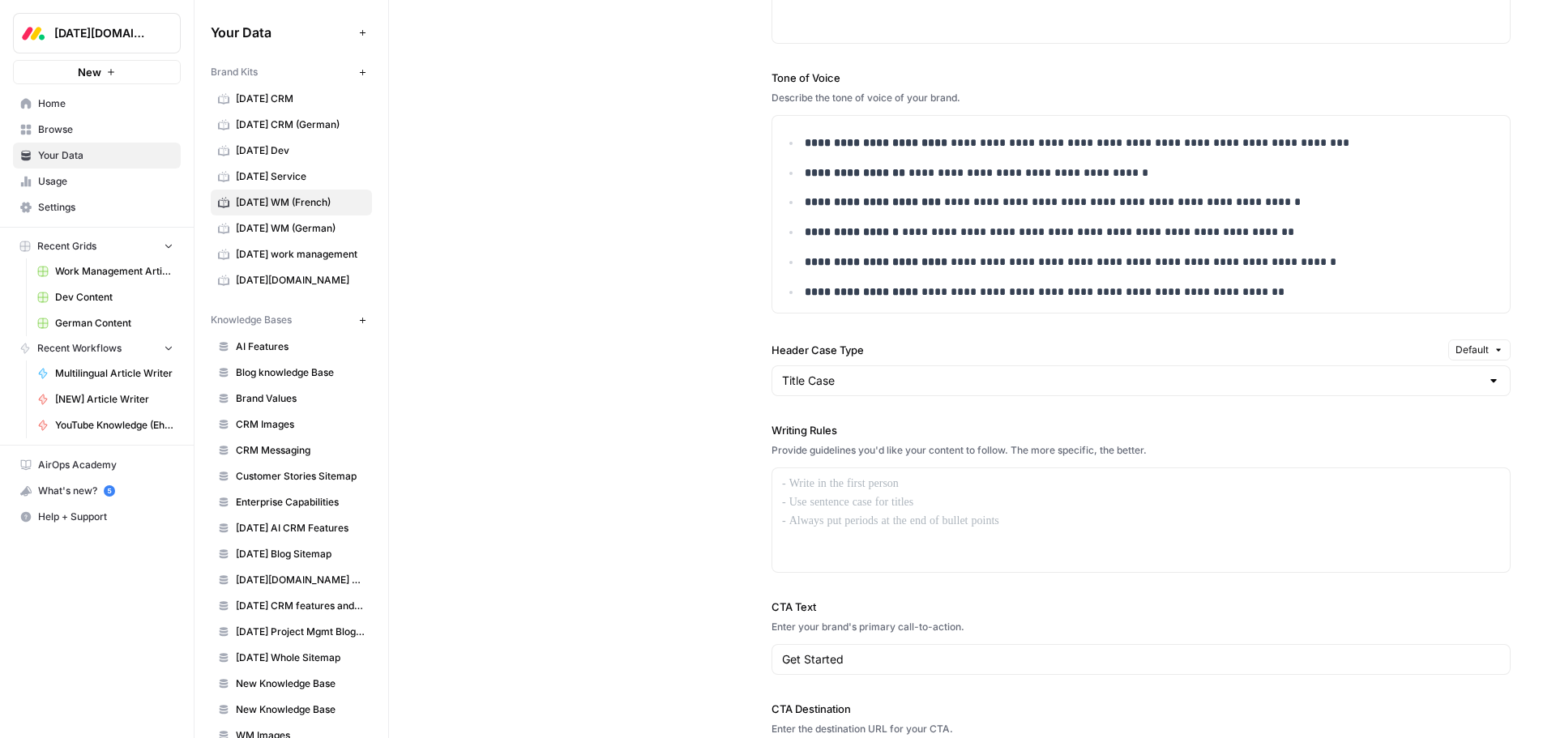
click at [913, 391] on div "Title Case" at bounding box center [1140, 380] width 739 height 31
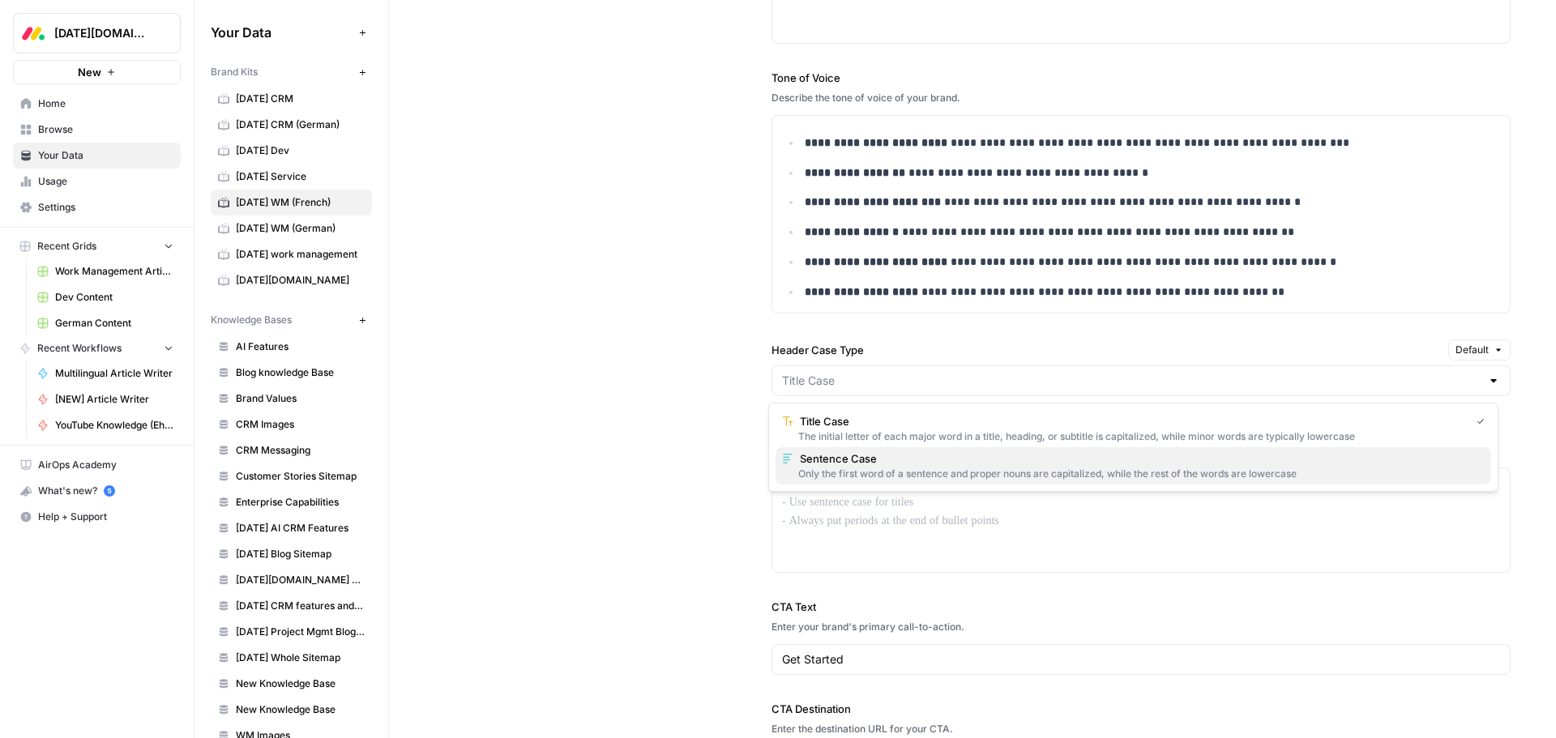
click at [889, 464] on span "Sentence Case" at bounding box center [1139, 459] width 678 height 16
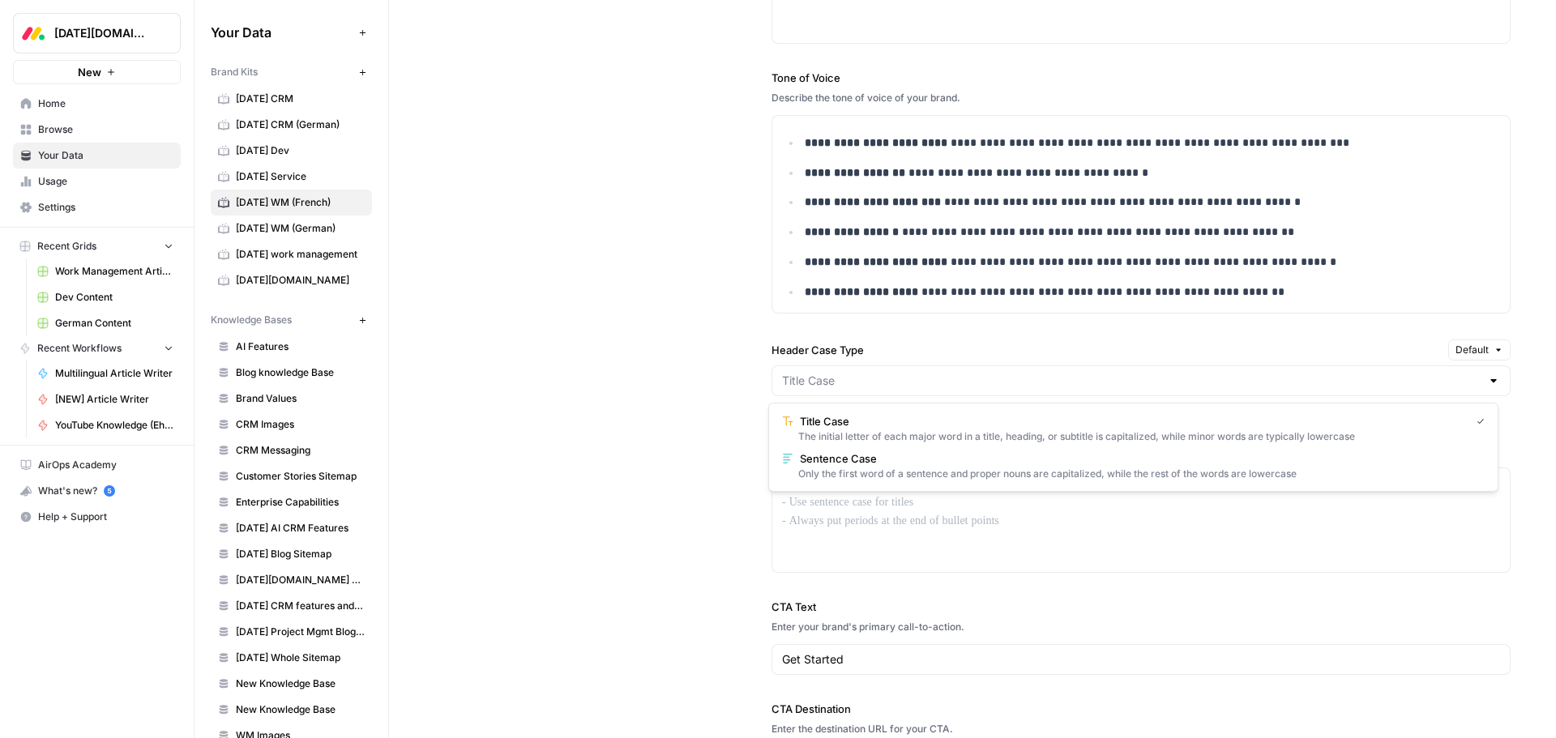
type input "Sentence Case"
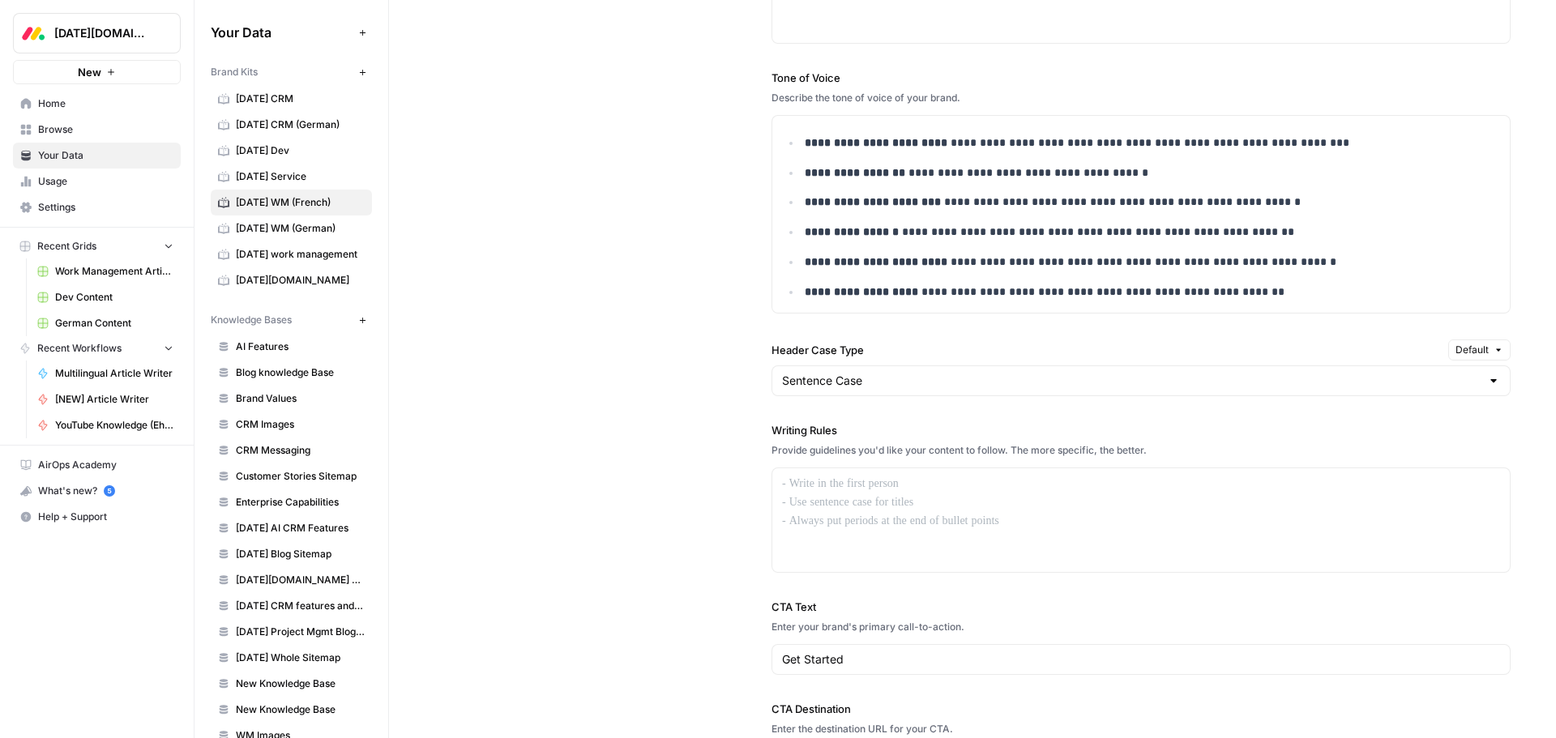
click at [739, 426] on div "**********" at bounding box center [972, 336] width 1076 height 951
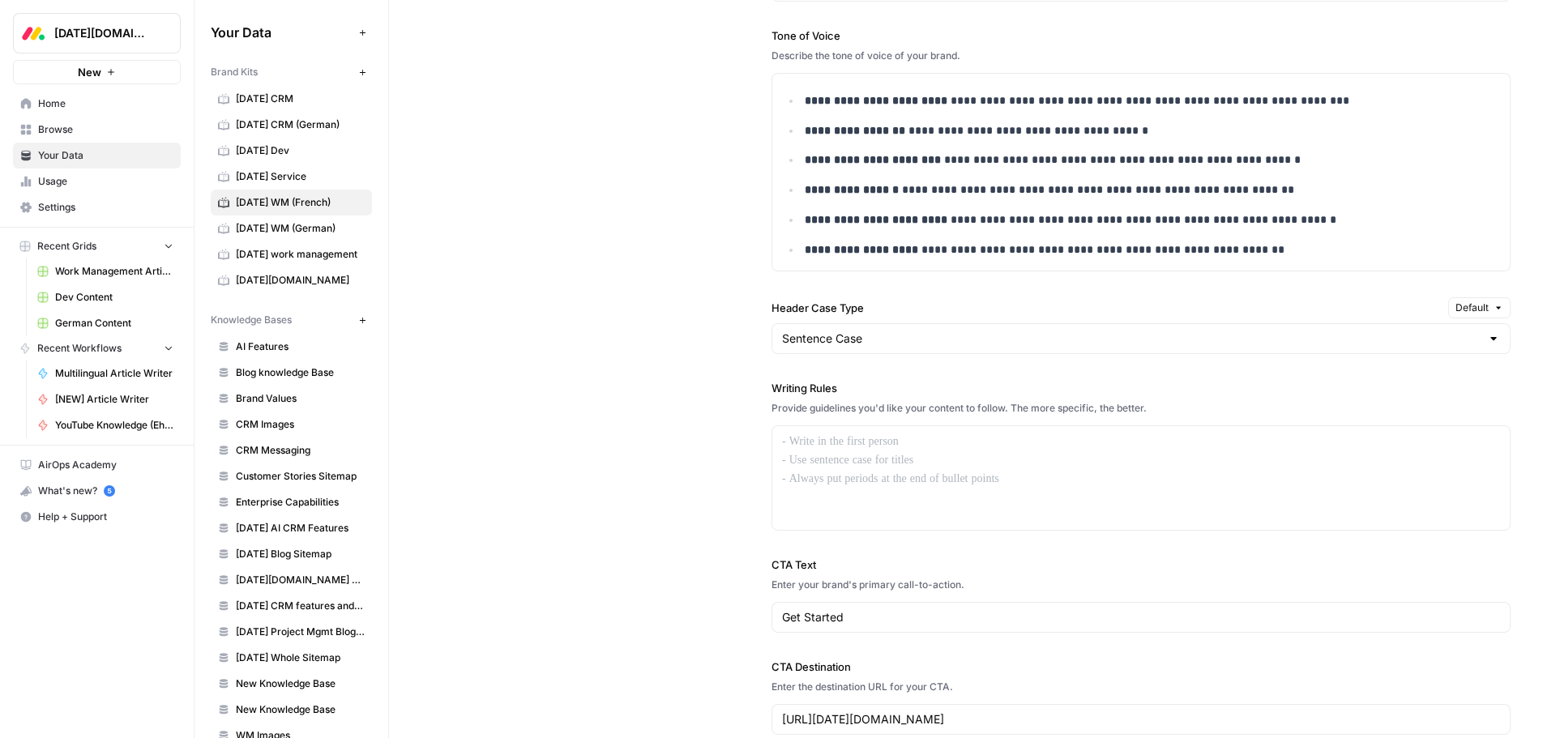
scroll to position [1347, 0]
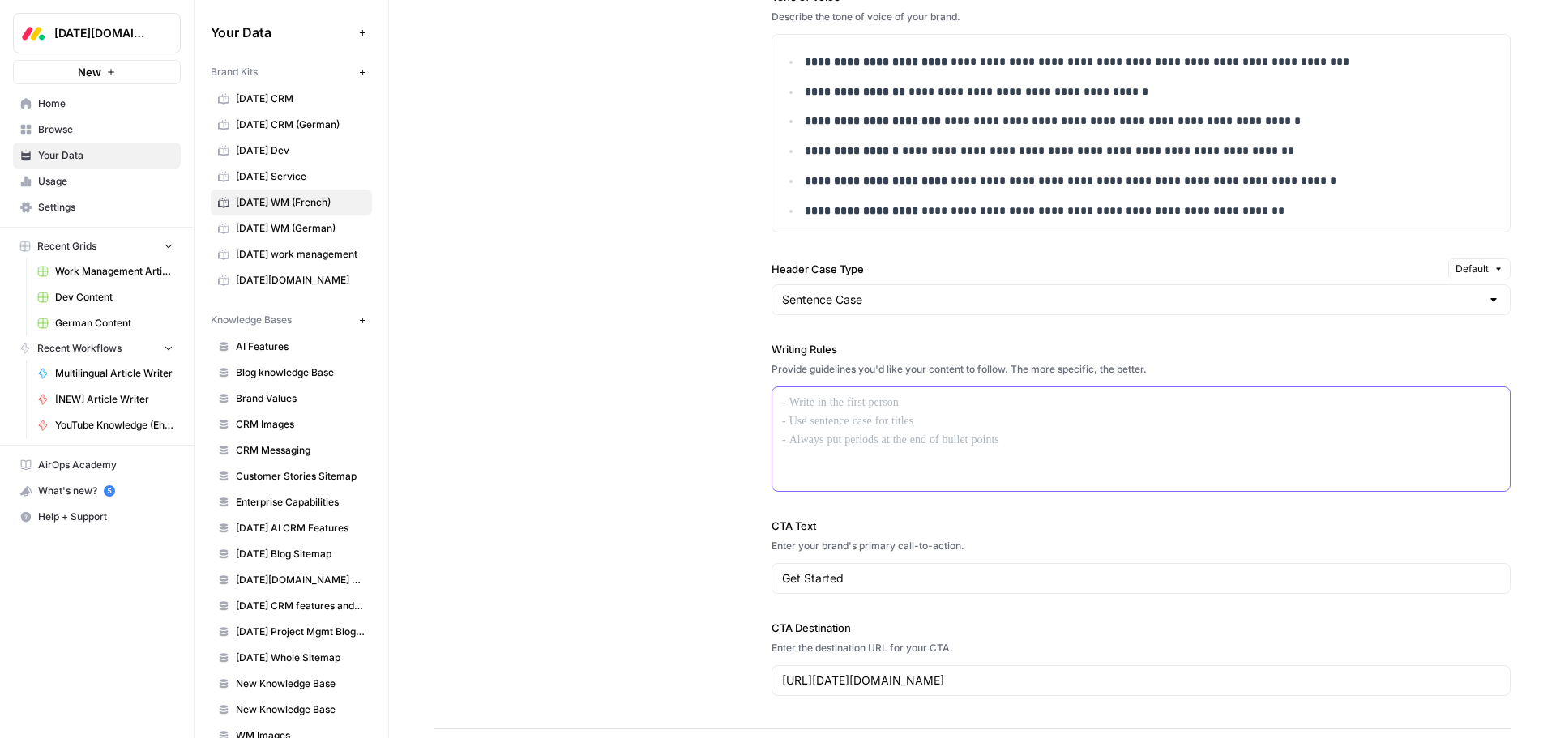
click at [870, 404] on p at bounding box center [1141, 403] width 718 height 19
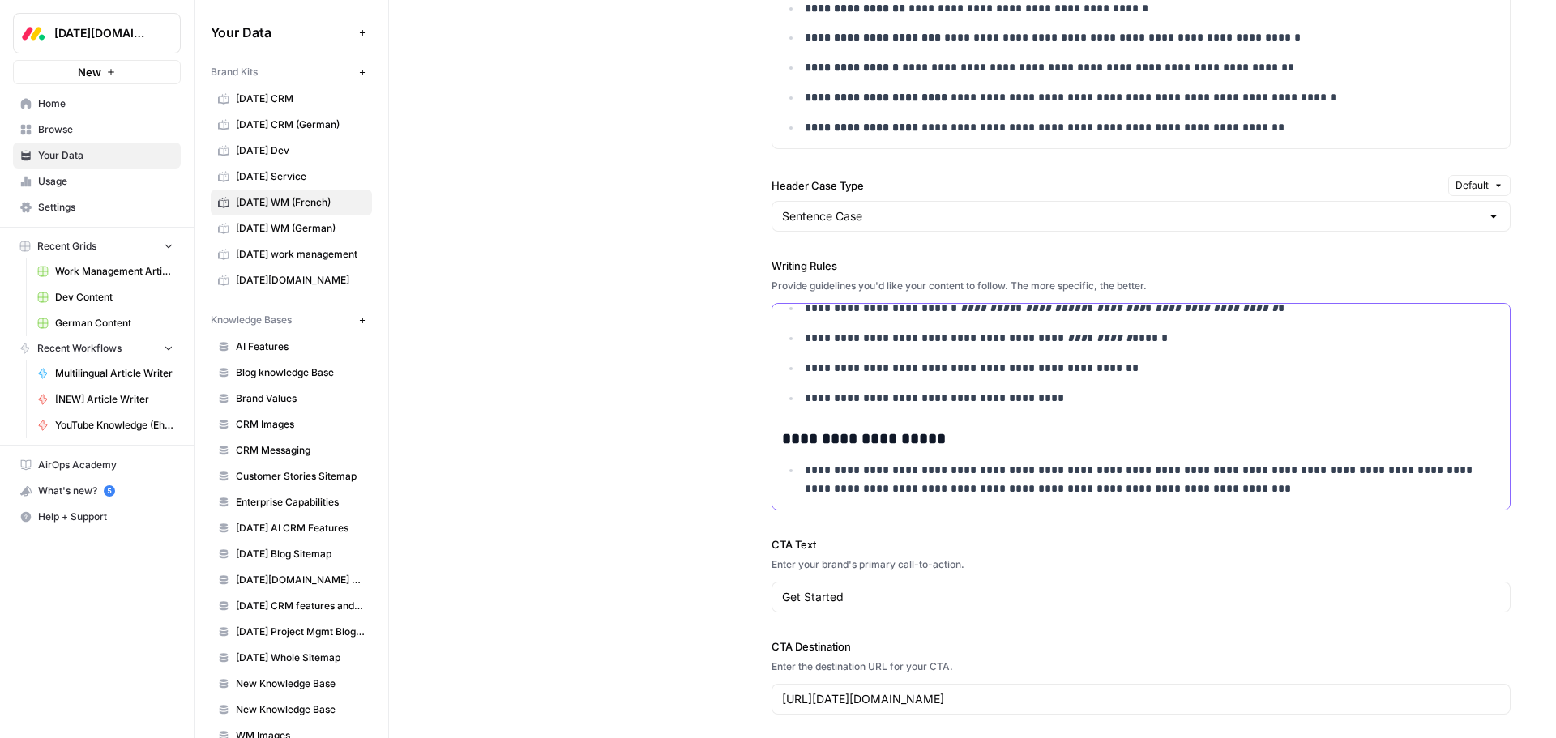
scroll to position [1509, 0]
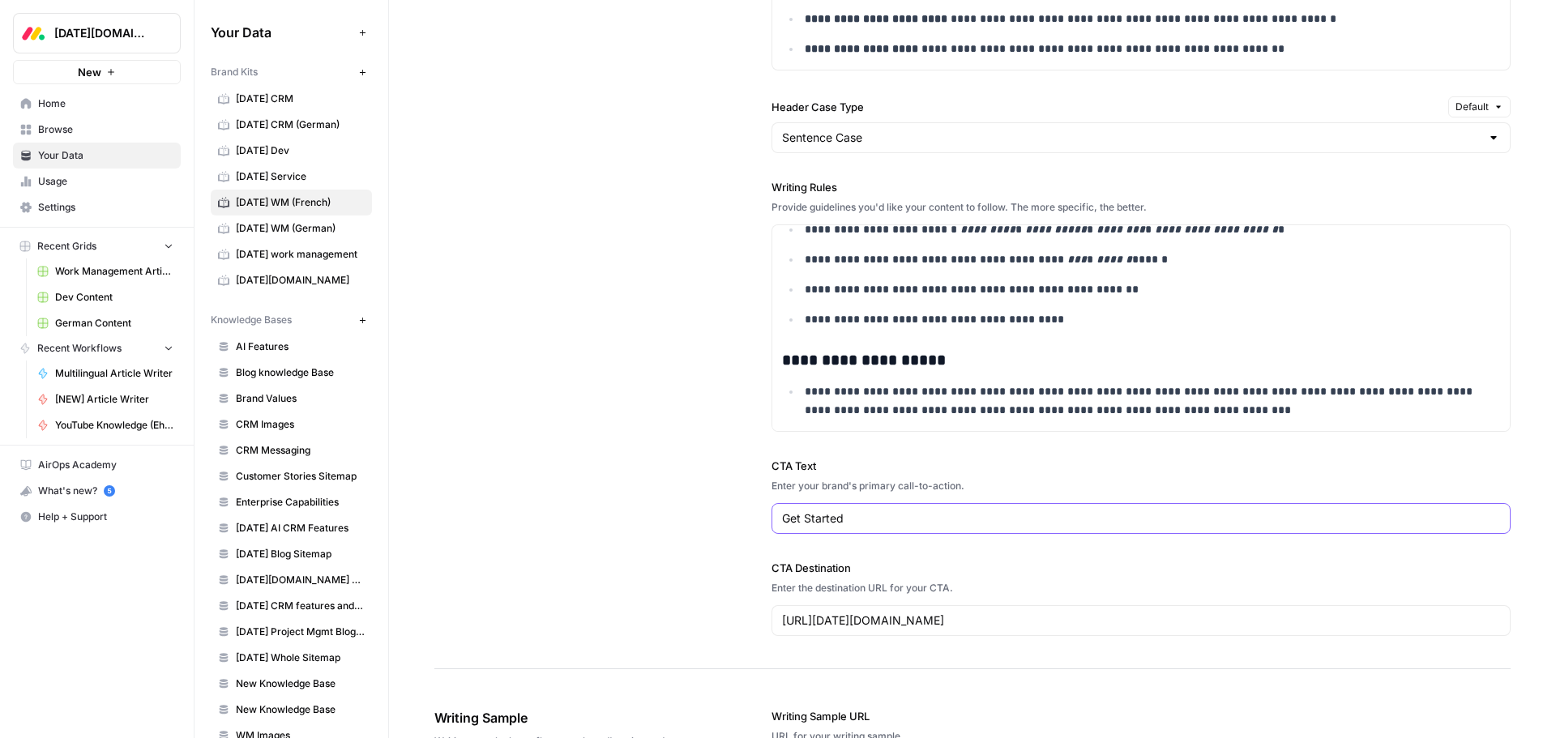
click at [895, 520] on input "Get Started" at bounding box center [1141, 519] width 718 height 16
paste input "Commencer"
type input "Commencer"
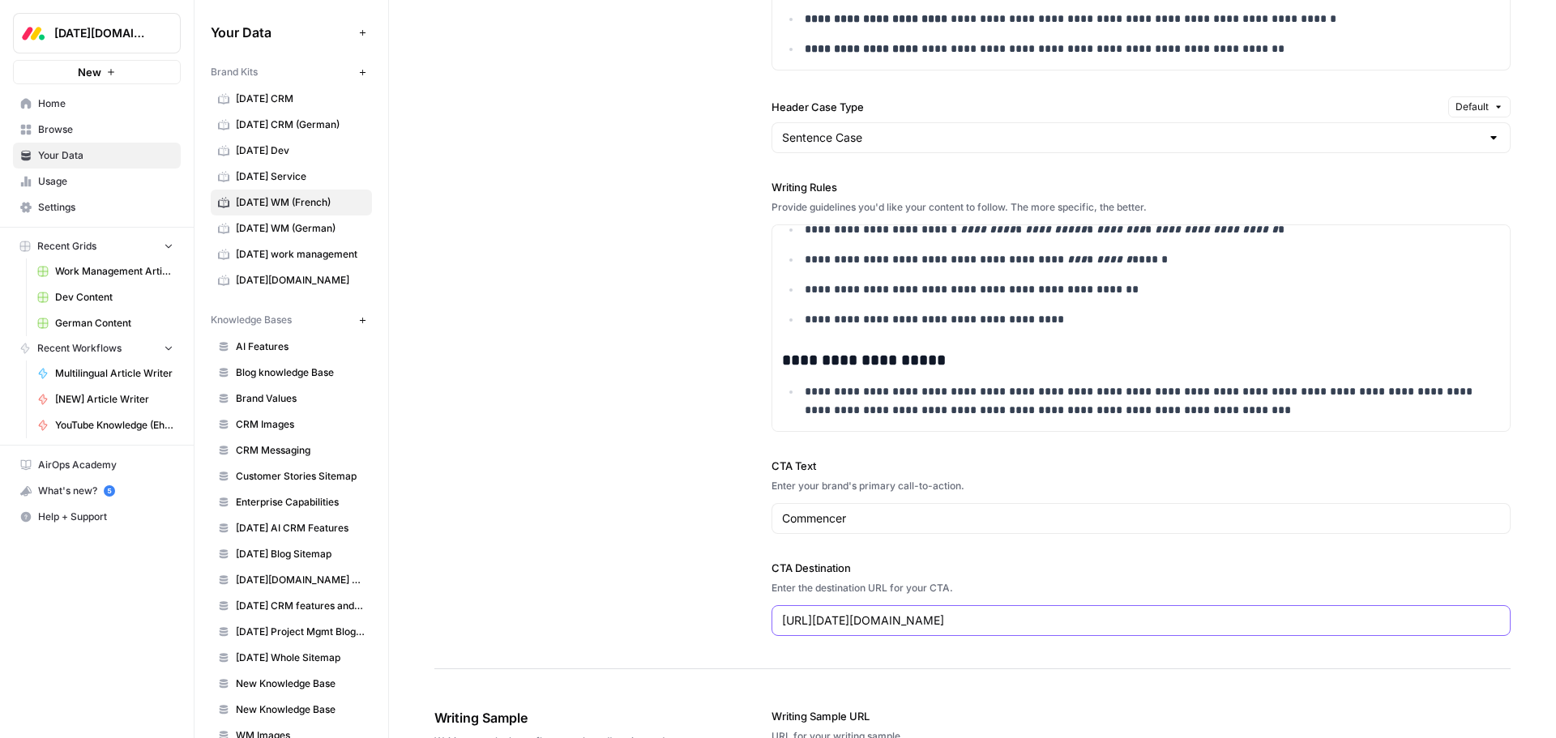
click at [908, 622] on input "https://monday.com/" at bounding box center [1141, 621] width 718 height 16
paste input "auth.monday.com/users/sign_up_new"
type input "https://auth.monday.com/users/sign_up_new"
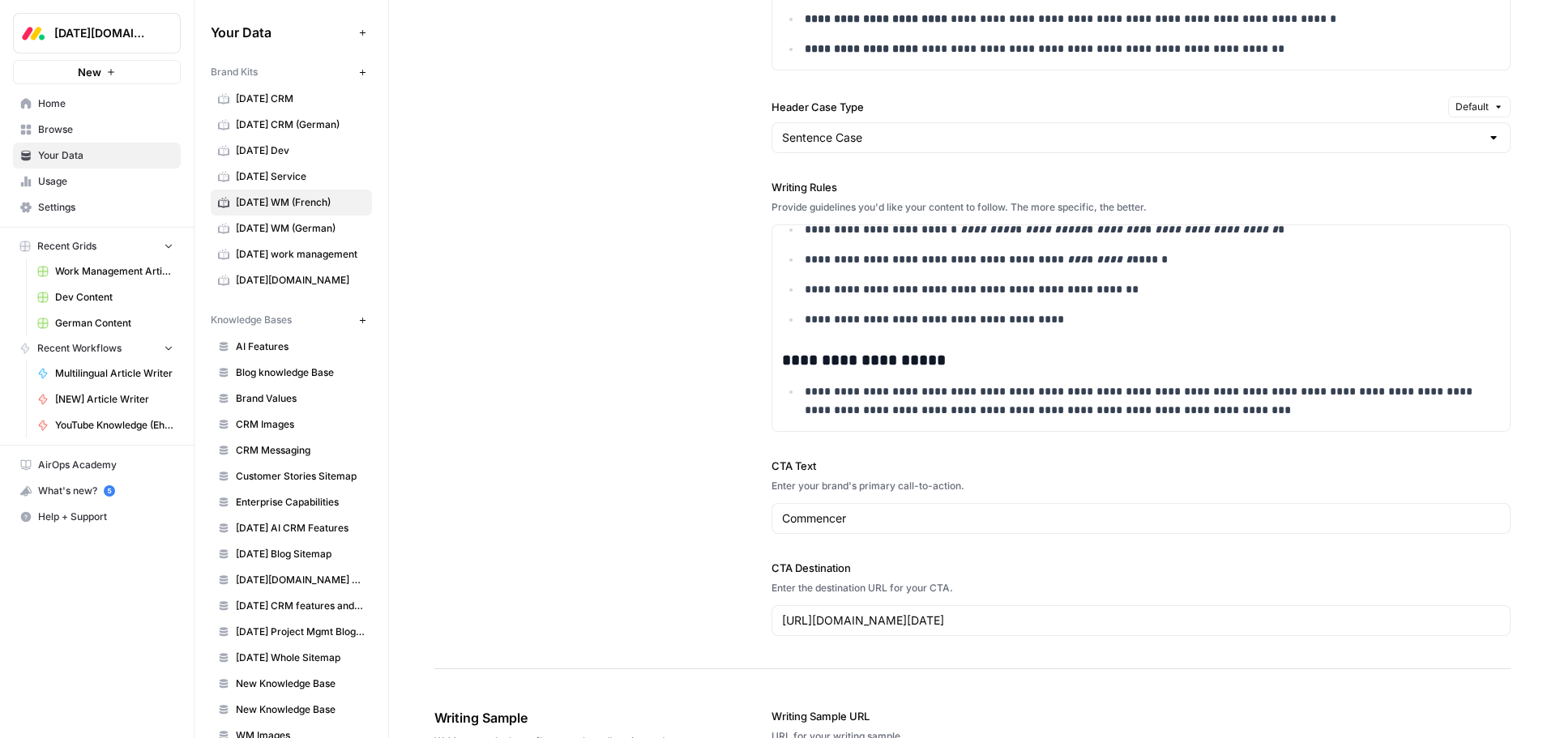
click at [698, 548] on div "**********" at bounding box center [972, 144] width 1076 height 1053
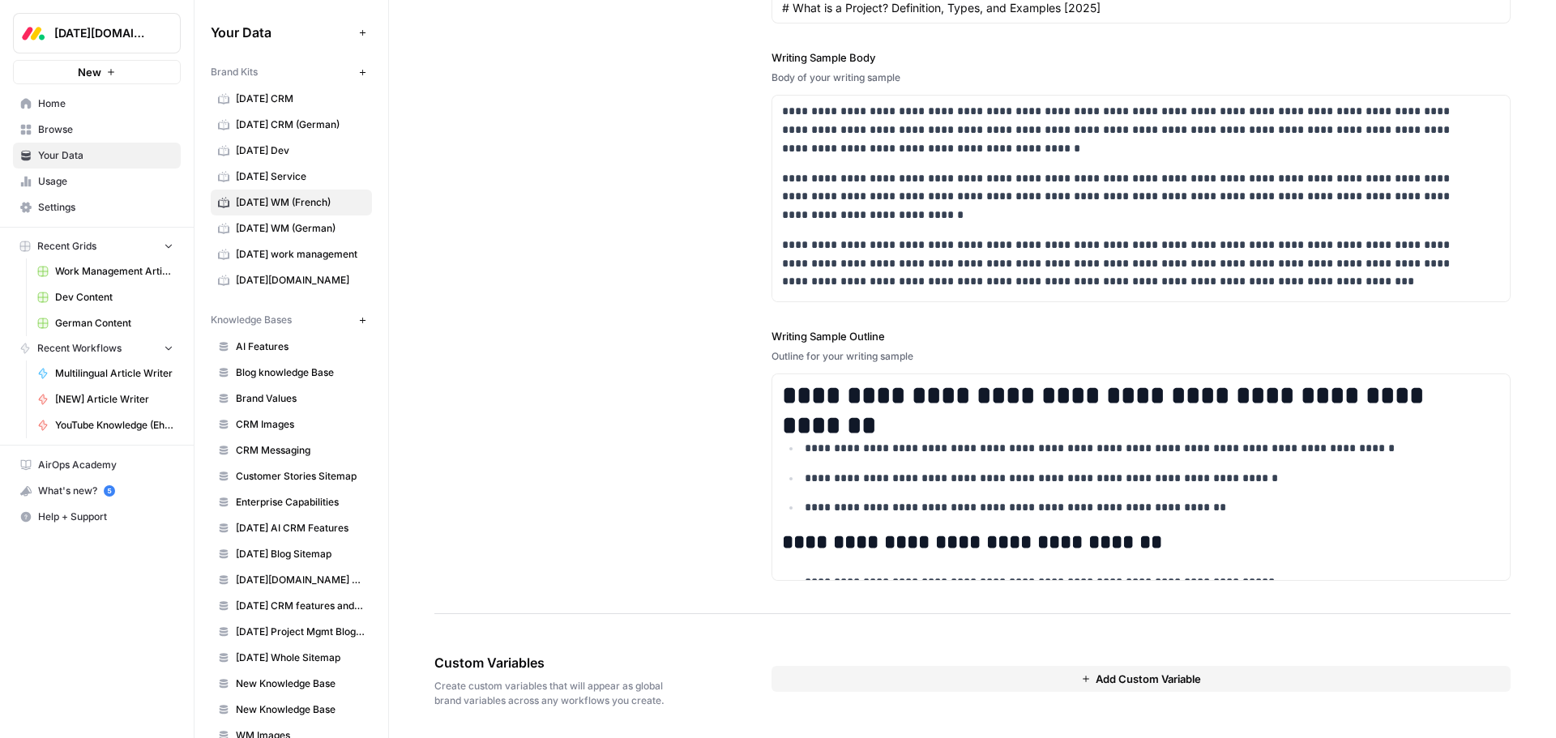
scroll to position [2374, 0]
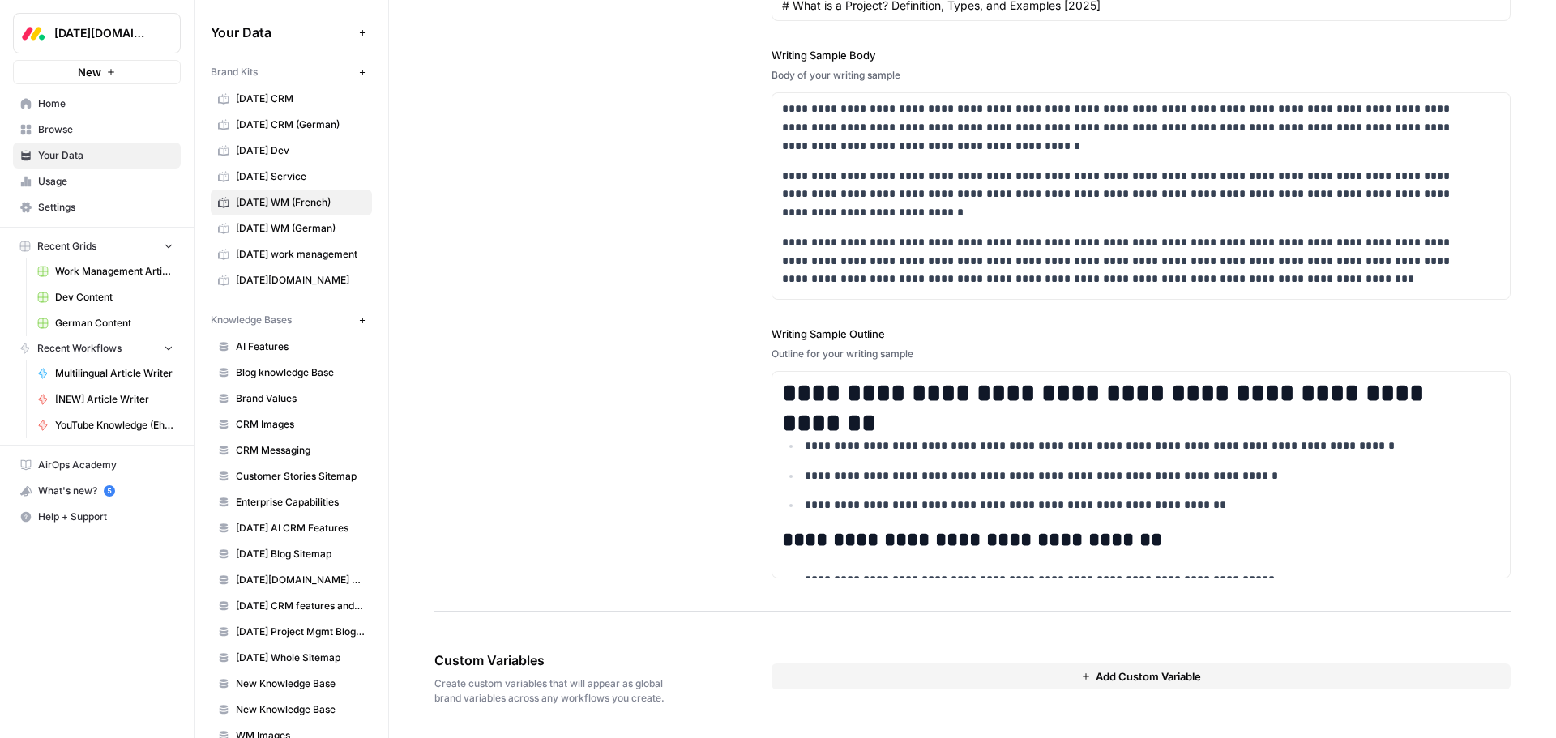
click at [822, 683] on button "Add Custom Variable" at bounding box center [1140, 677] width 739 height 26
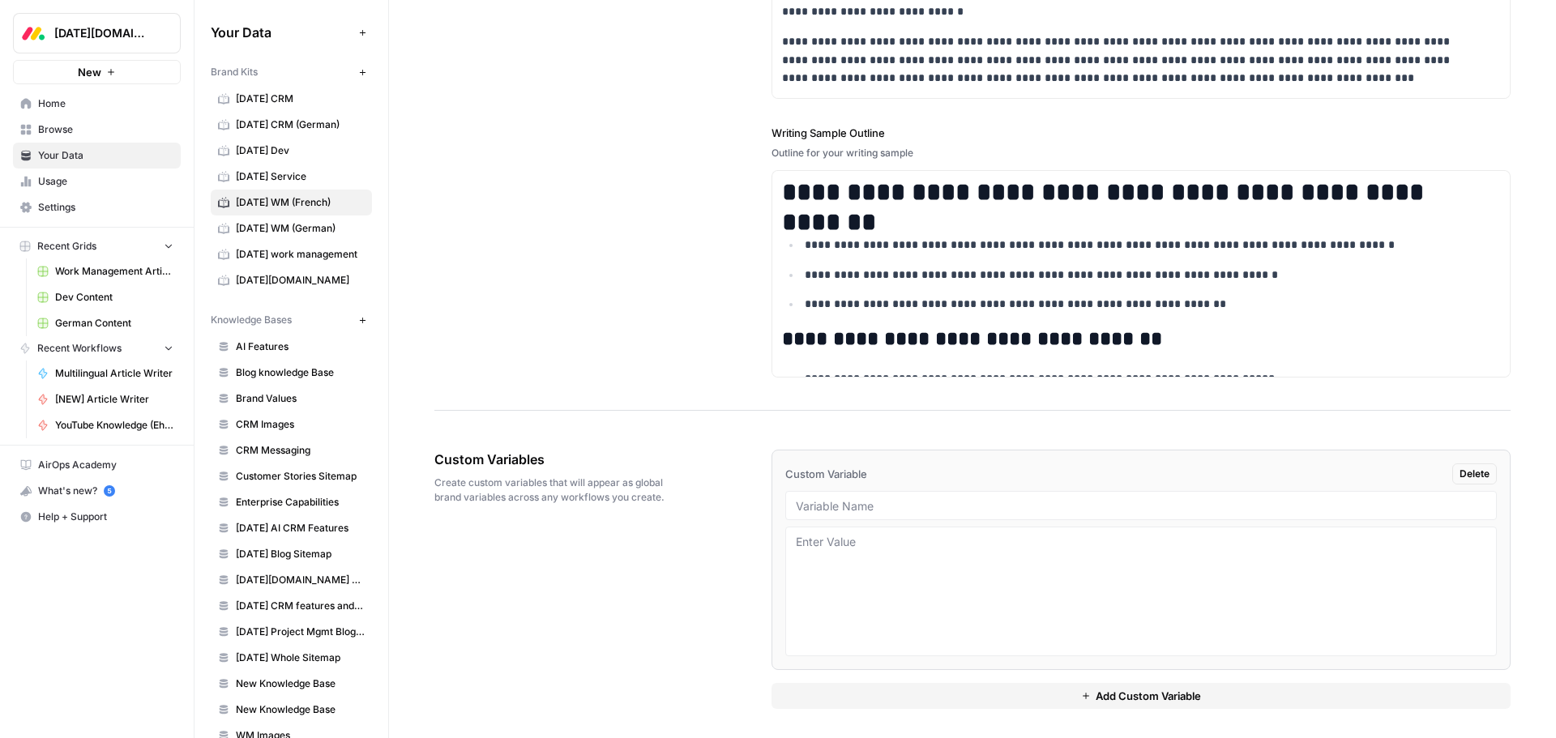
scroll to position [2579, 0]
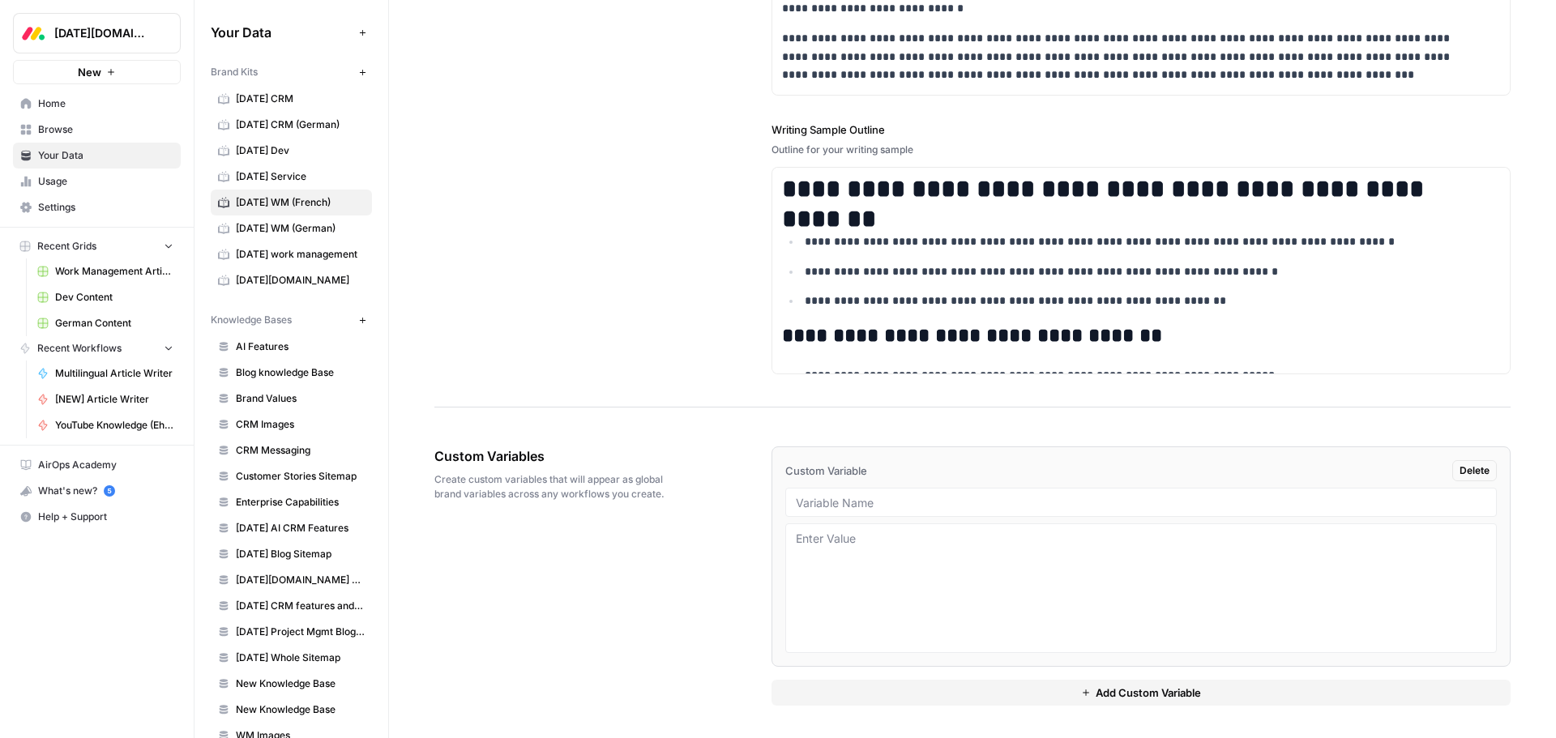
click at [854, 519] on li "Custom Variable Delete" at bounding box center [1140, 557] width 739 height 220
click at [873, 502] on input "text" at bounding box center [1141, 502] width 690 height 15
type input "tone style"
click at [669, 605] on div "Custom Variables Create custom variables that will appear as global brand varia…" at bounding box center [972, 576] width 1076 height 324
click at [835, 686] on button "Add Custom Variable" at bounding box center [1140, 693] width 739 height 26
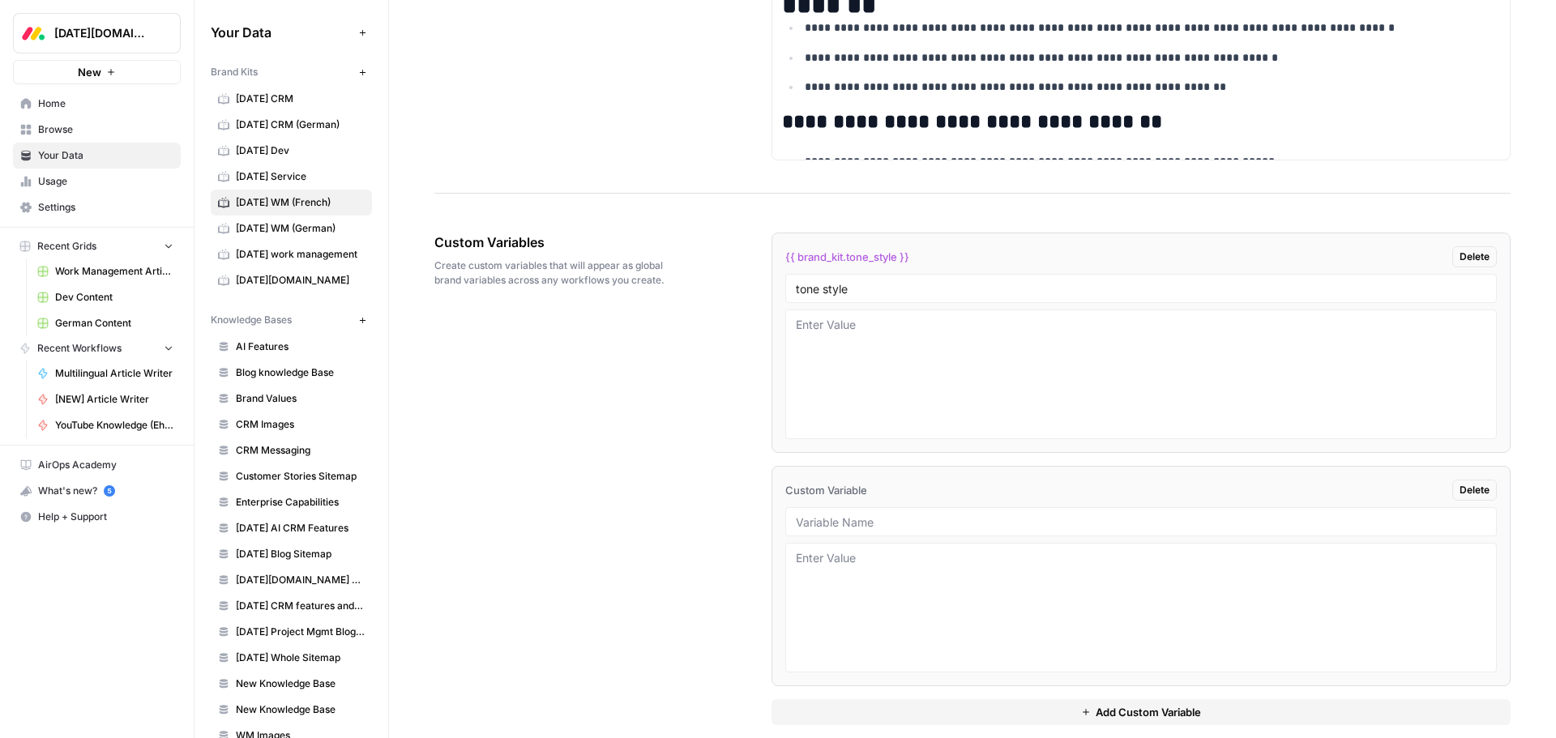
scroll to position [2812, 0]
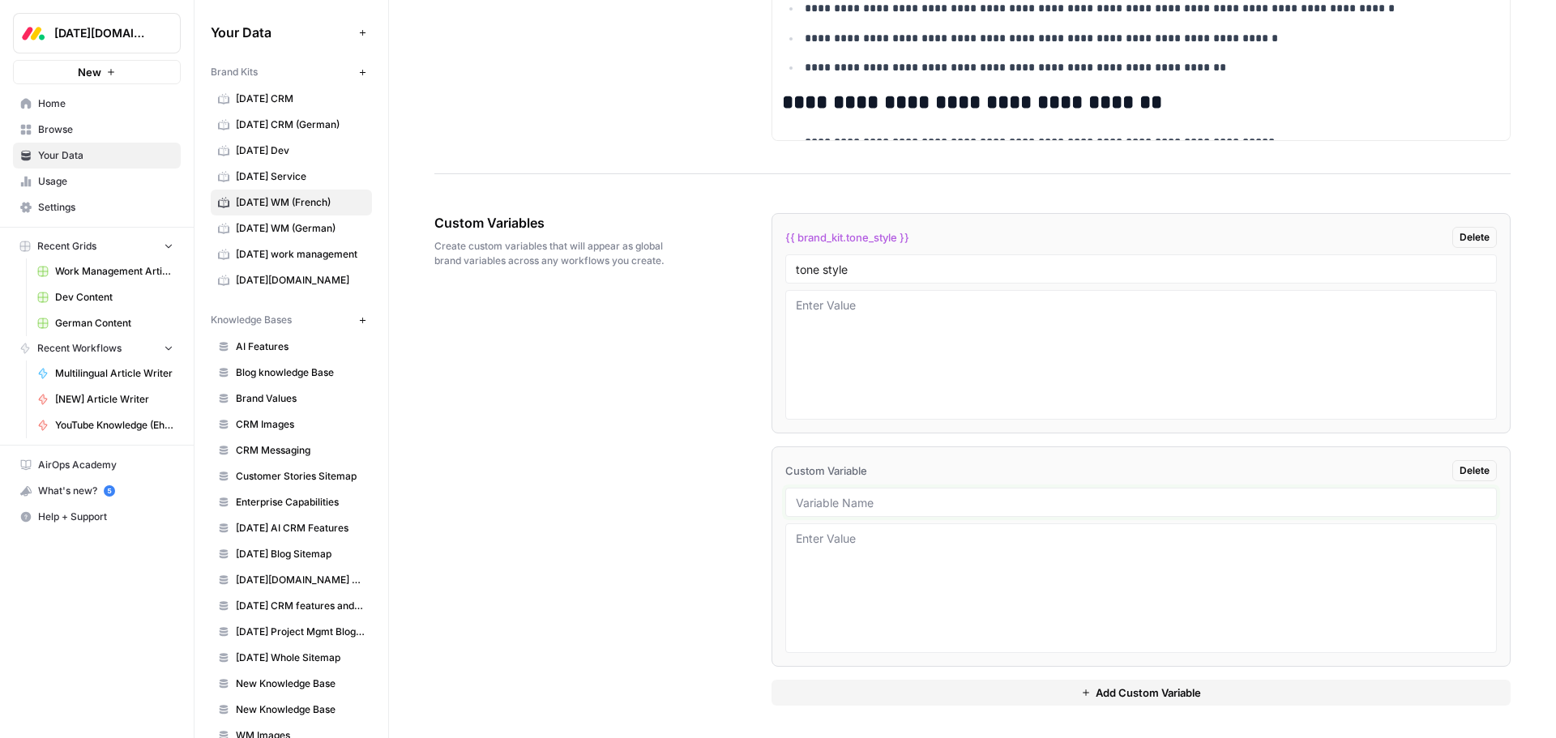
click at [861, 502] on input "text" at bounding box center [1141, 502] width 690 height 15
type input "product name"
click at [761, 546] on div "Custom Variables Create custom variables that will appear as global brand varia…" at bounding box center [972, 460] width 1076 height 558
click at [1117, 696] on span "Add Custom Variable" at bounding box center [1148, 693] width 105 height 16
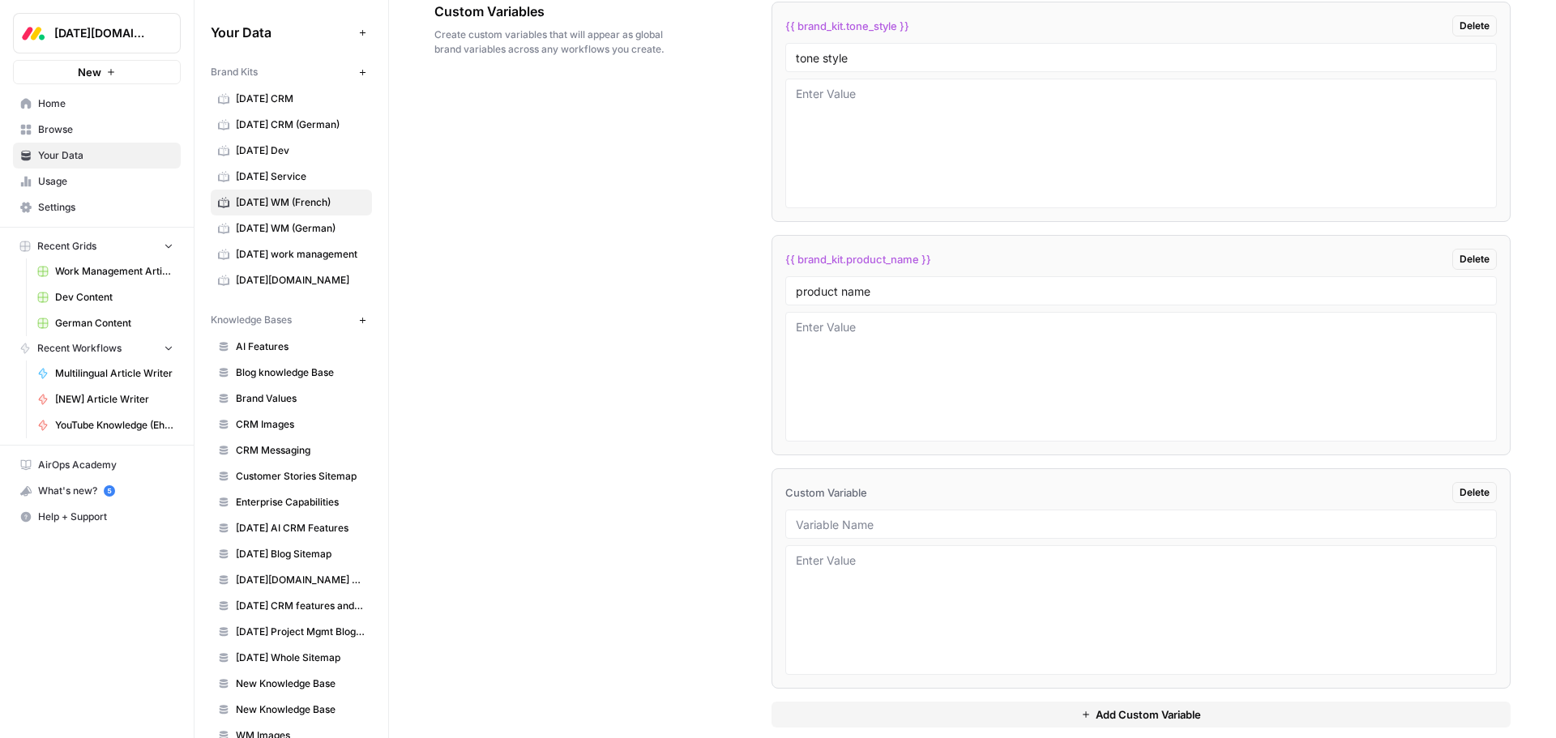
scroll to position [3045, 0]
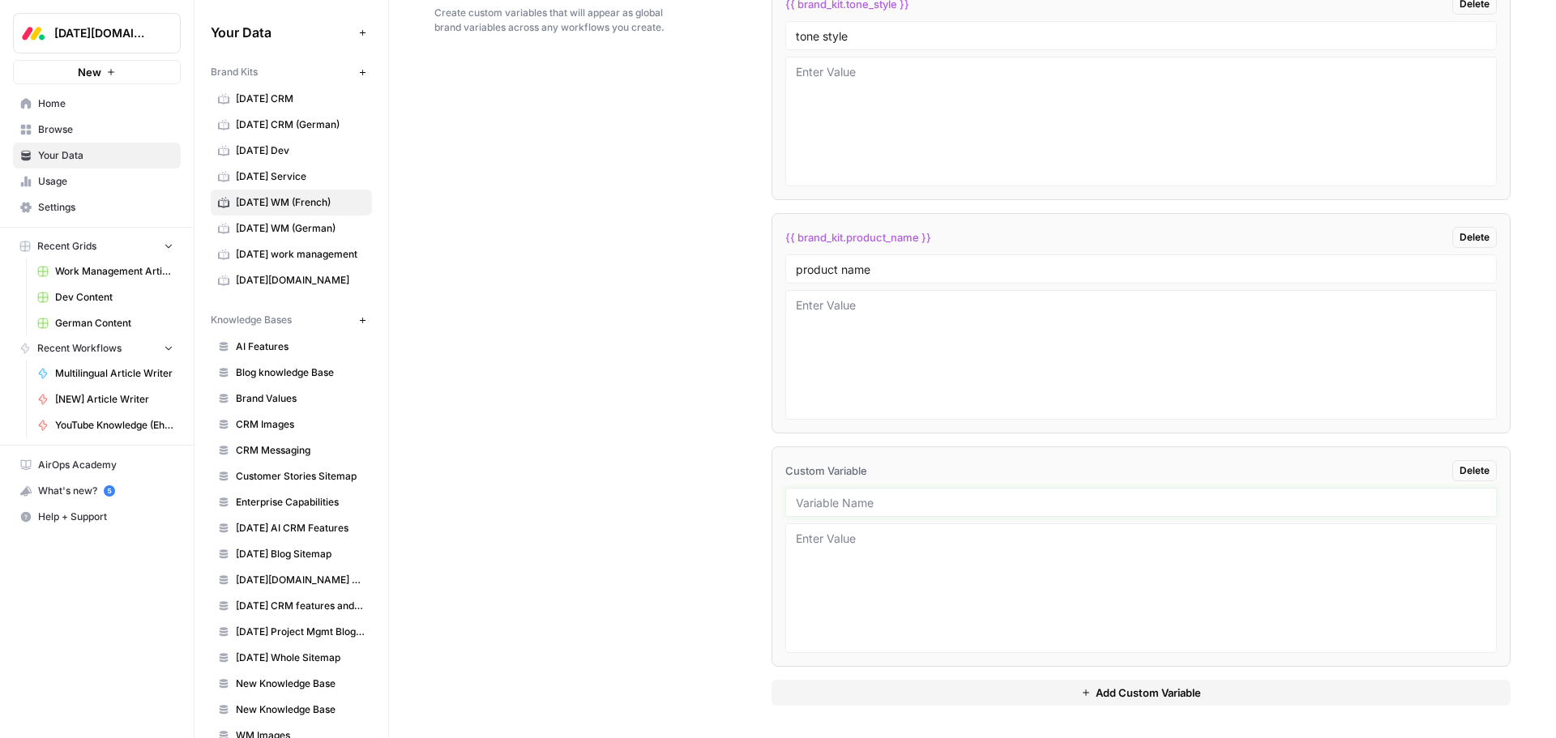
click at [825, 504] on input "text" at bounding box center [1141, 502] width 690 height 15
type input "intros and conclusions"
click at [701, 612] on div "Custom Variables Create custom variables that will appear as global brand varia…" at bounding box center [972, 342] width 1076 height 791
click at [1096, 687] on span "Add Custom Variable" at bounding box center [1148, 693] width 105 height 16
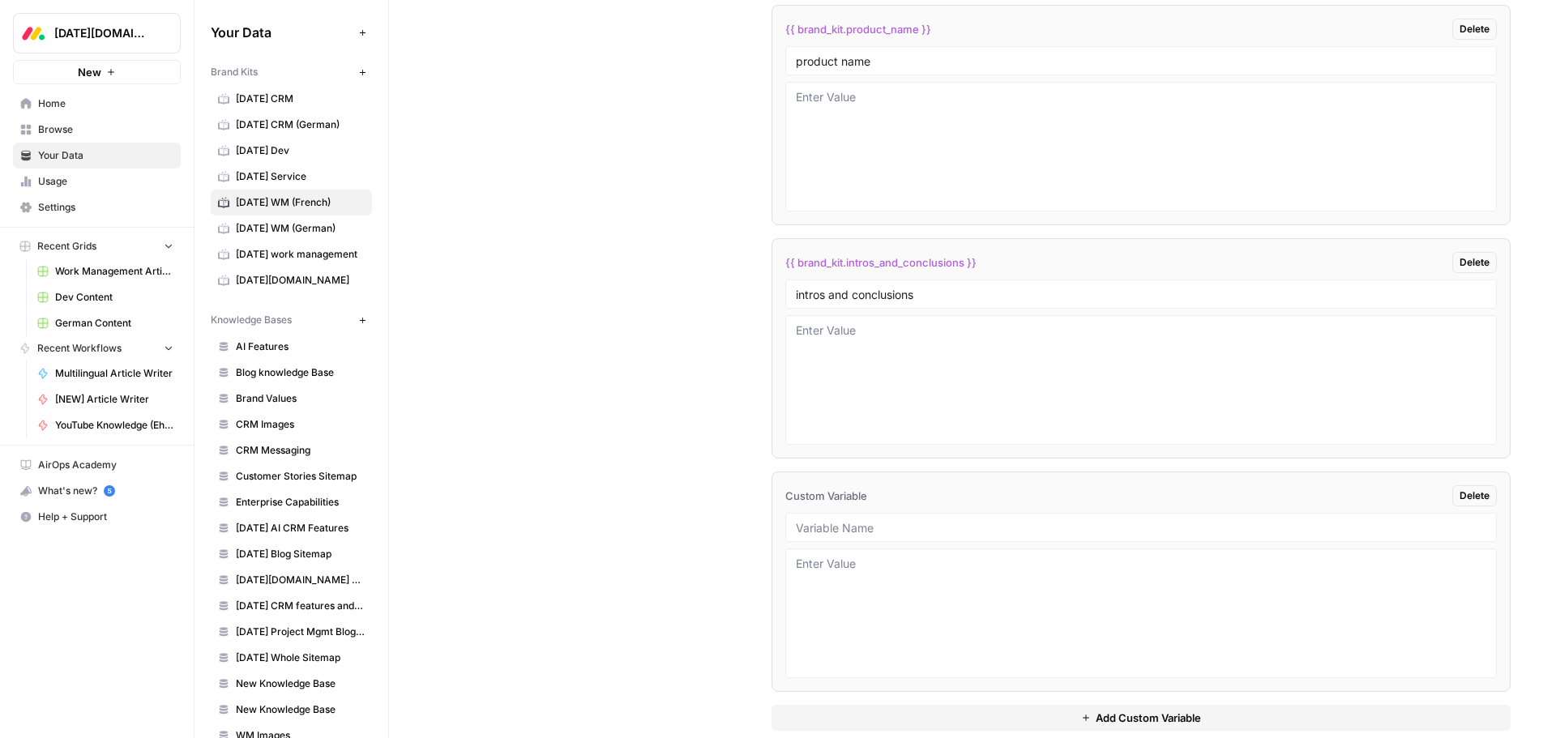
scroll to position [3279, 0]
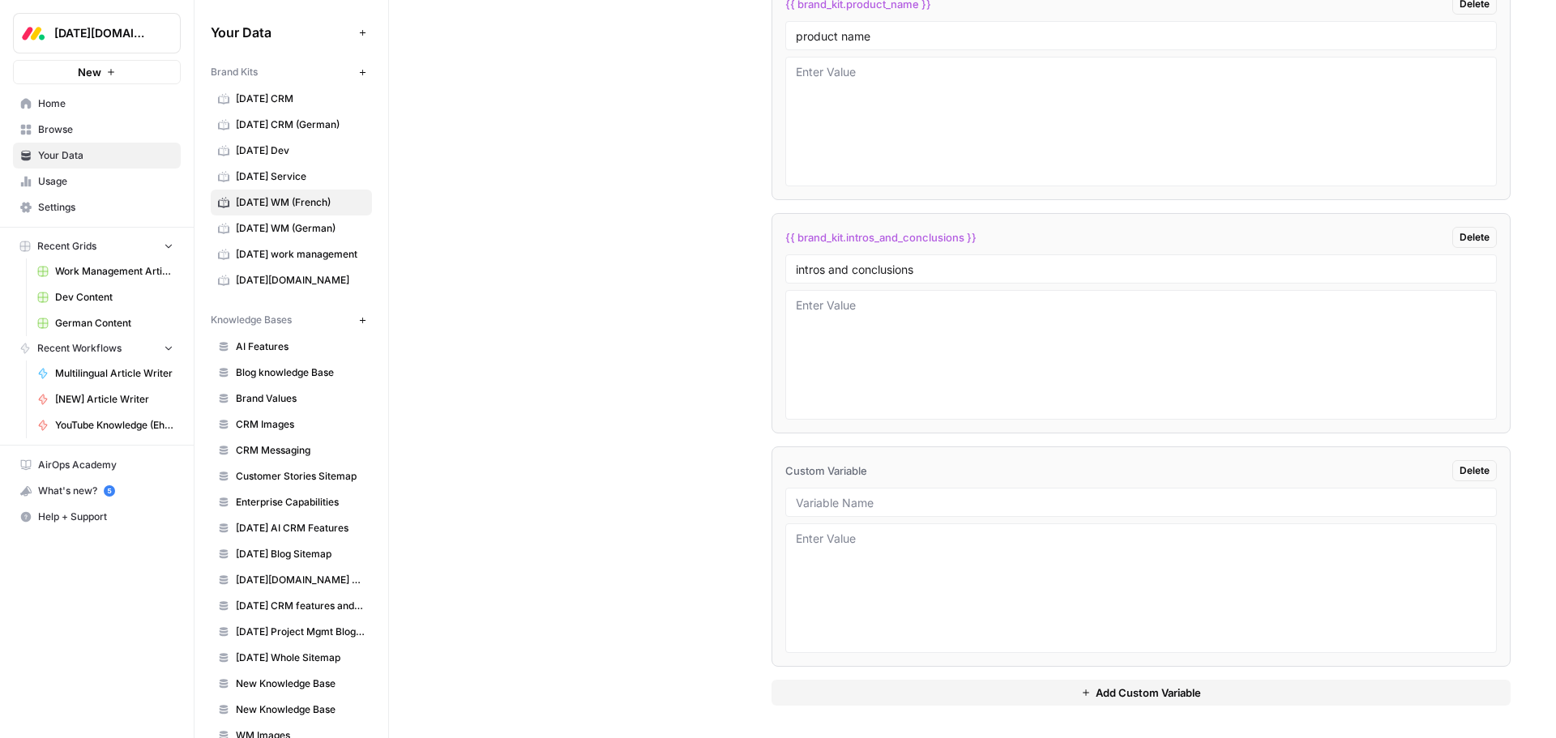
click at [822, 512] on div at bounding box center [1140, 502] width 711 height 29
click at [824, 509] on input "text" at bounding box center [1141, 502] width 690 height 15
type input "external sources"
drag, startPoint x: 767, startPoint y: 513, endPoint x: 742, endPoint y: 505, distance: 25.6
click at [748, 507] on div "Custom Variables Create custom variables that will appear as global brand varia…" at bounding box center [972, 226] width 1076 height 1024
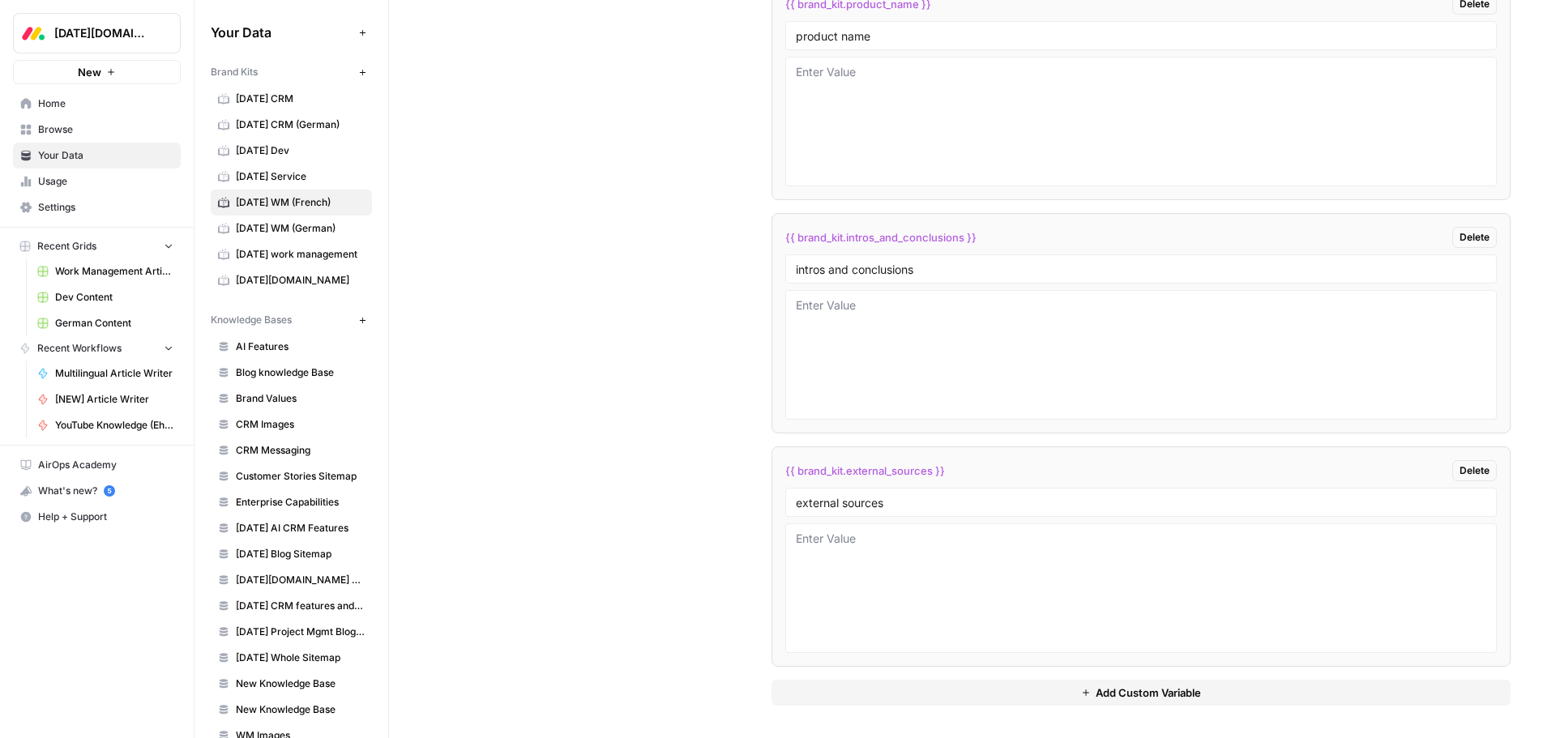
click at [1067, 701] on button "Add Custom Variable" at bounding box center [1140, 693] width 739 height 26
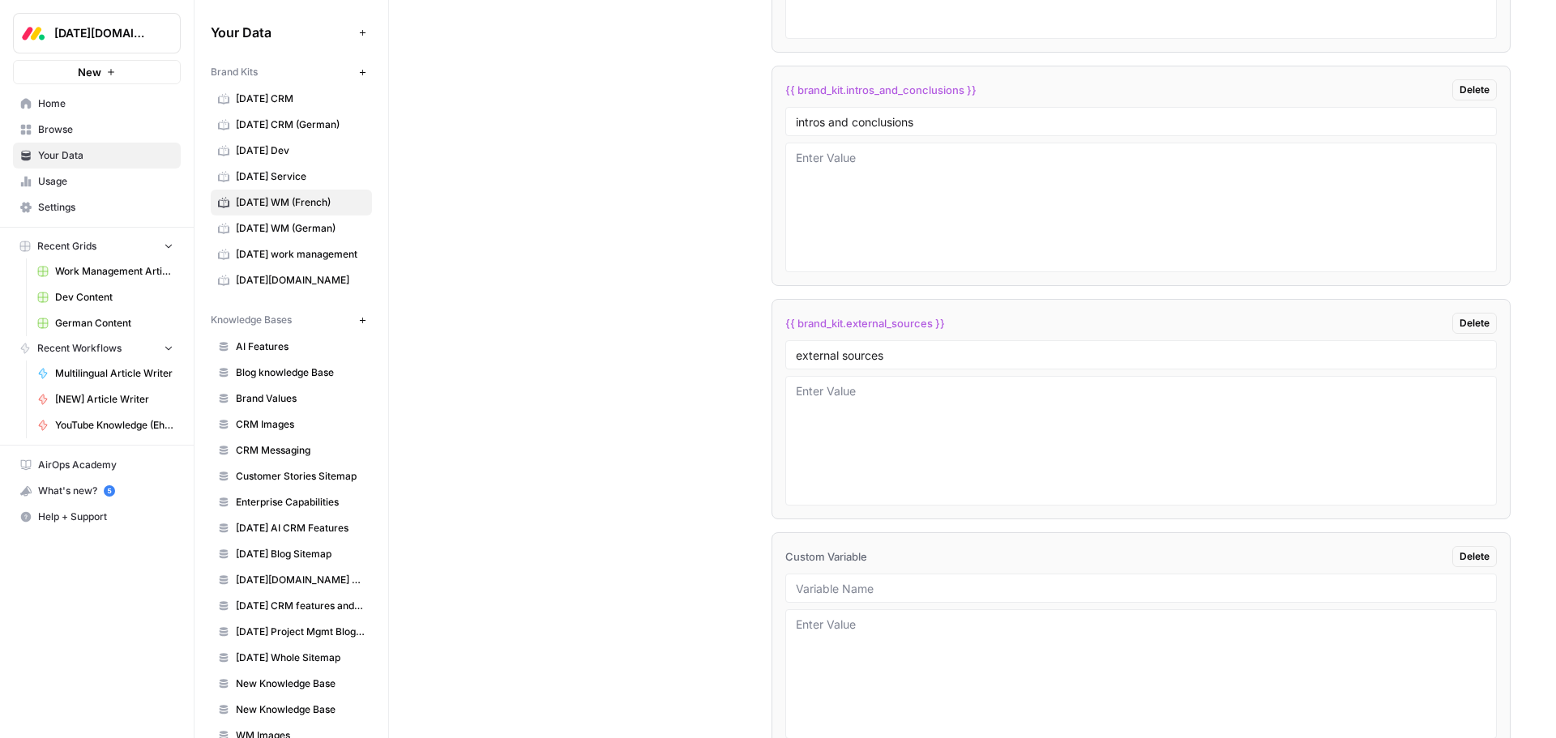
scroll to position [3512, 0]
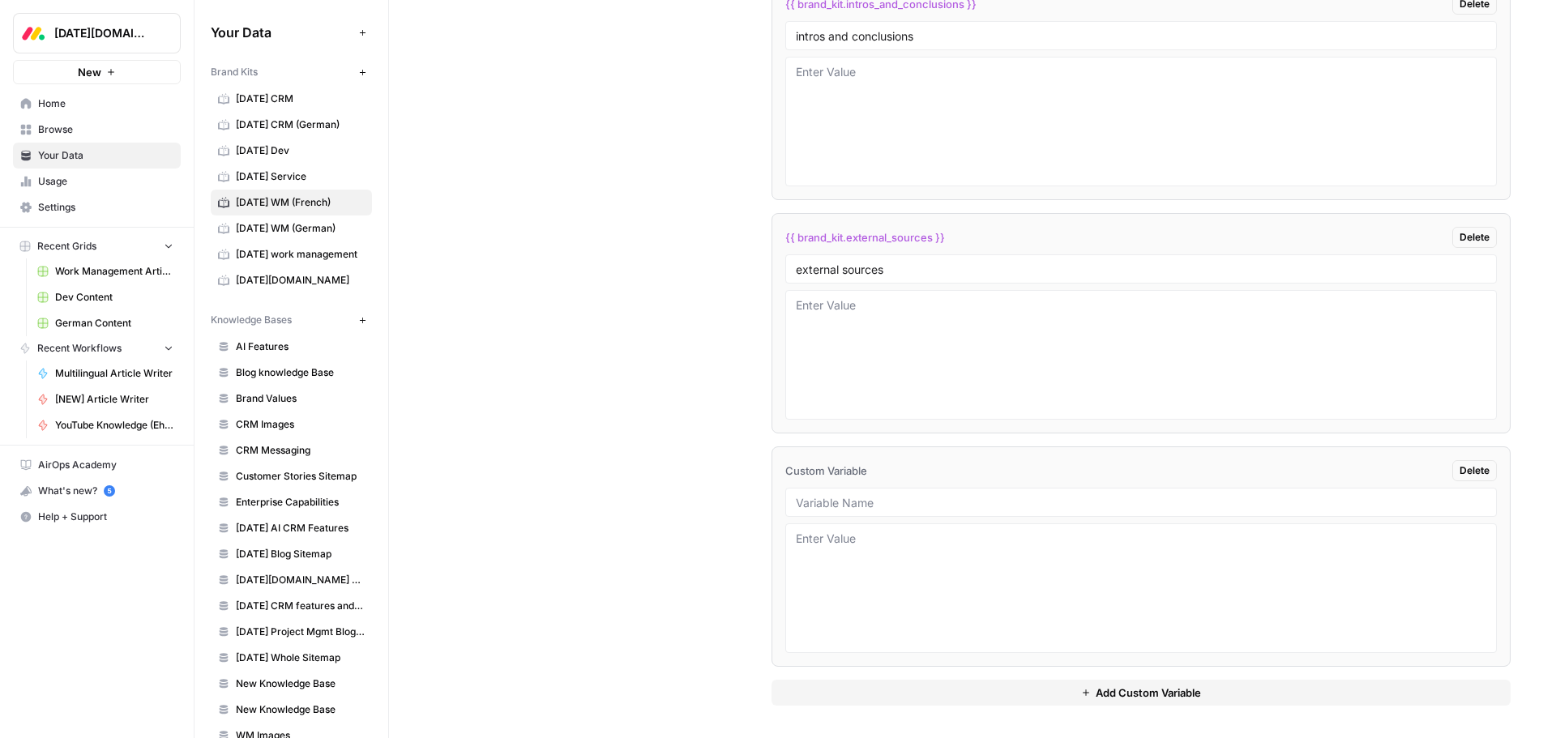
drag, startPoint x: 893, startPoint y: 519, endPoint x: 891, endPoint y: 511, distance: 9.2
click at [892, 515] on li "Custom Variable Delete" at bounding box center [1140, 557] width 739 height 220
click at [891, 511] on div at bounding box center [1140, 502] width 711 height 29
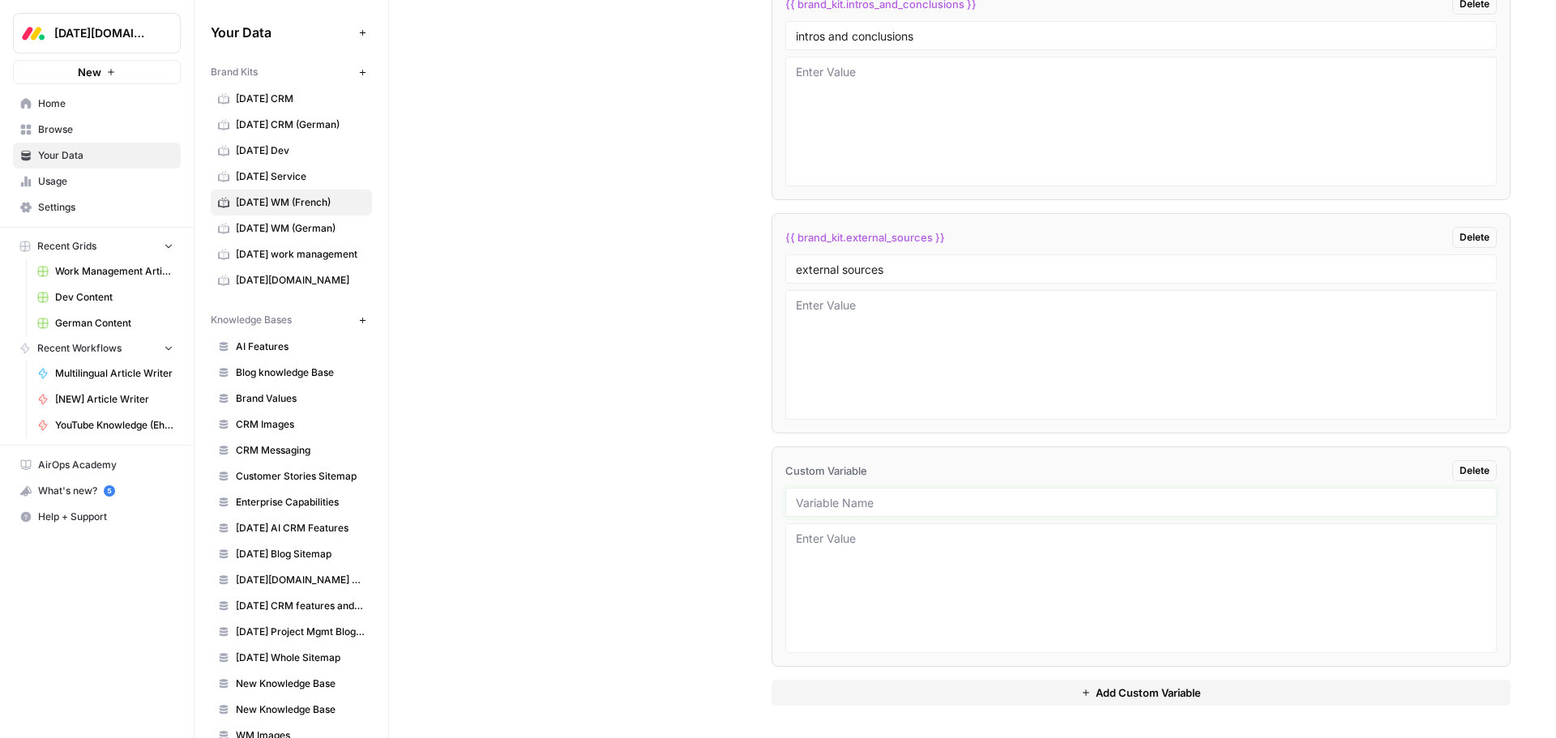
click at [895, 503] on input "text" at bounding box center [1141, 502] width 690 height 15
type input "terminology rules"
click at [900, 707] on div "{{ brand_kit.tone_style }} Delete tone style {{ brand_kit.product_name }} Delet…" at bounding box center [1140, 110] width 739 height 1258
click at [904, 697] on button "Add Custom Variable" at bounding box center [1140, 693] width 739 height 26
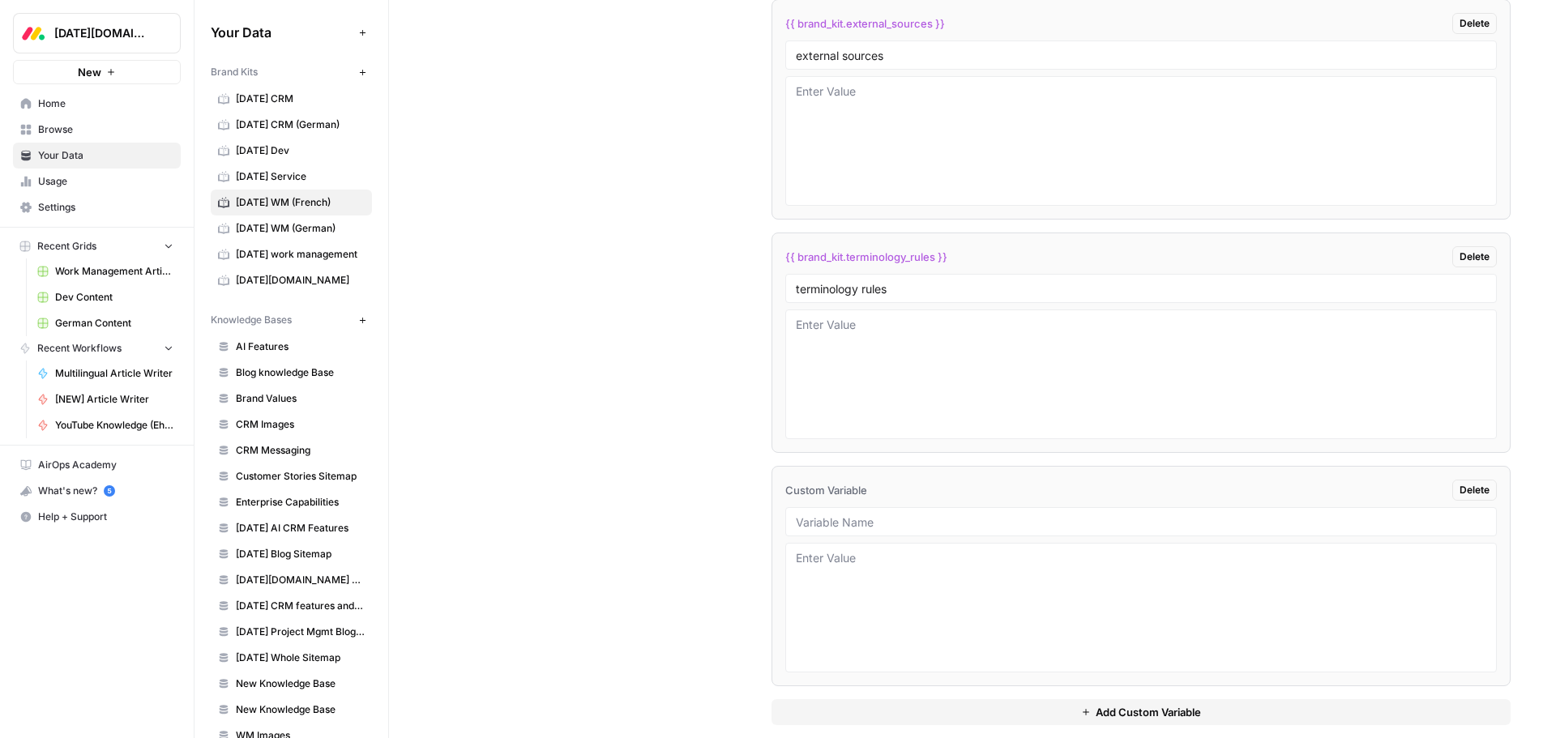
scroll to position [3745, 0]
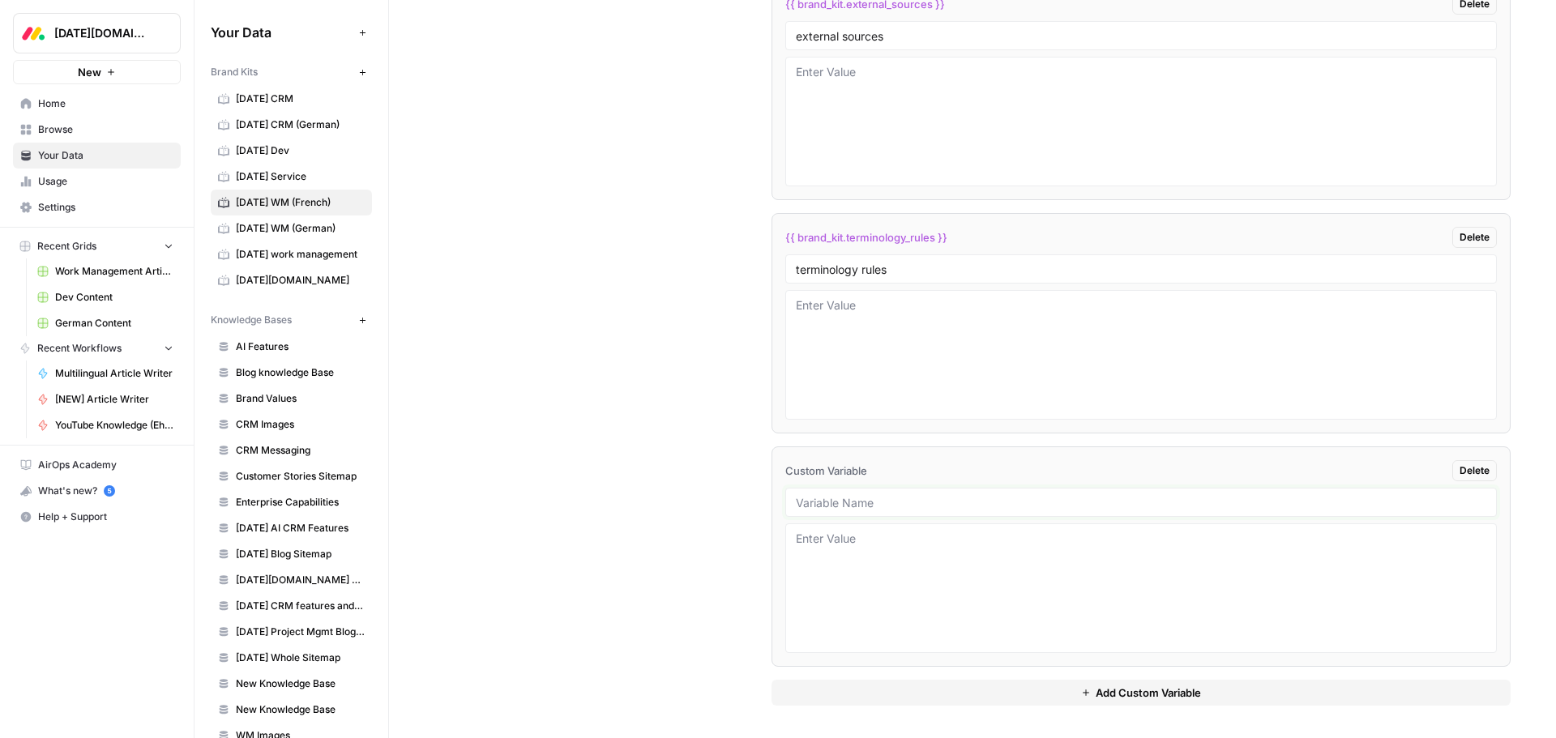
click at [828, 508] on input "text" at bounding box center [1141, 502] width 690 height 15
type input "brand analysis rules"
click at [968, 689] on button "Add Custom Variable" at bounding box center [1140, 693] width 739 height 26
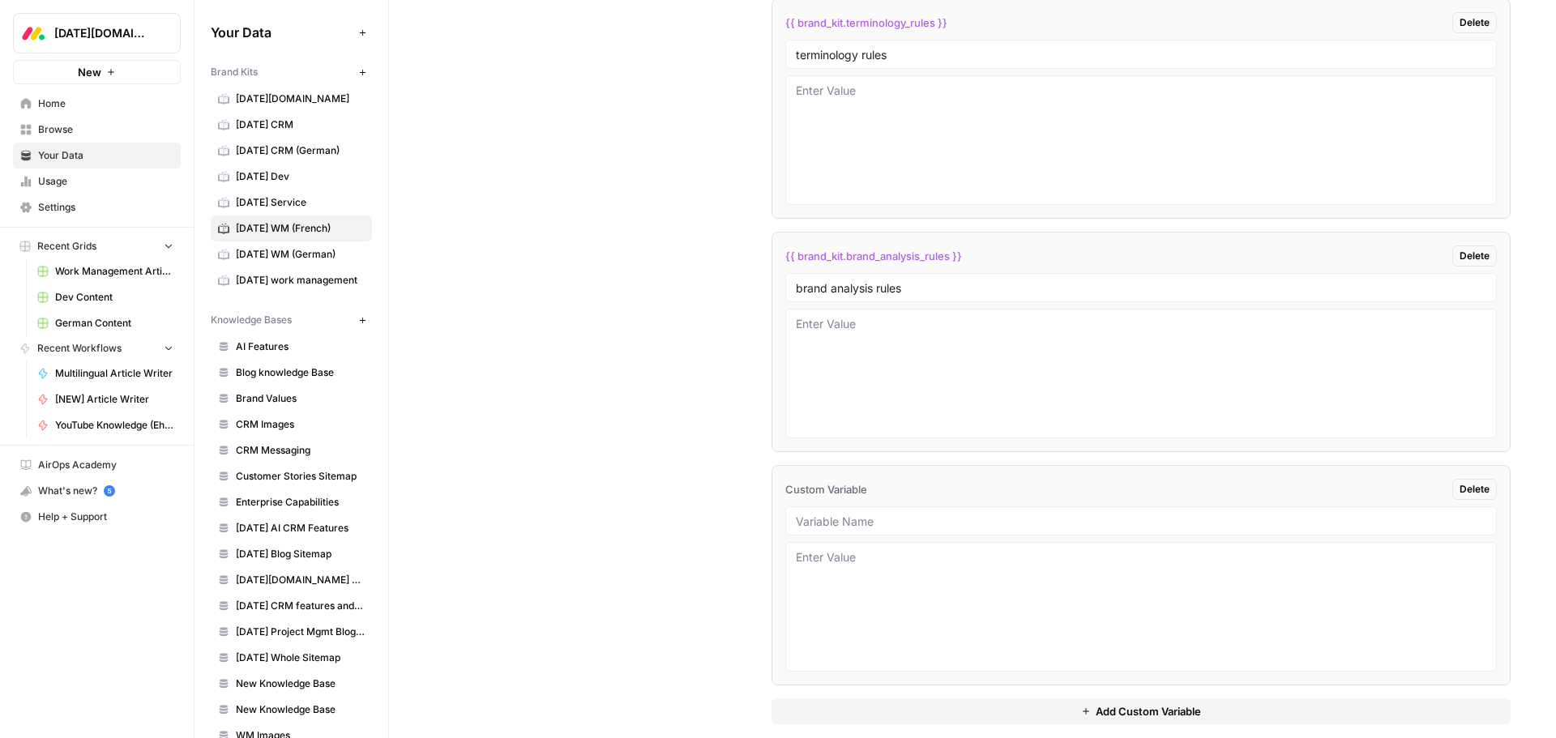
scroll to position [3979, 0]
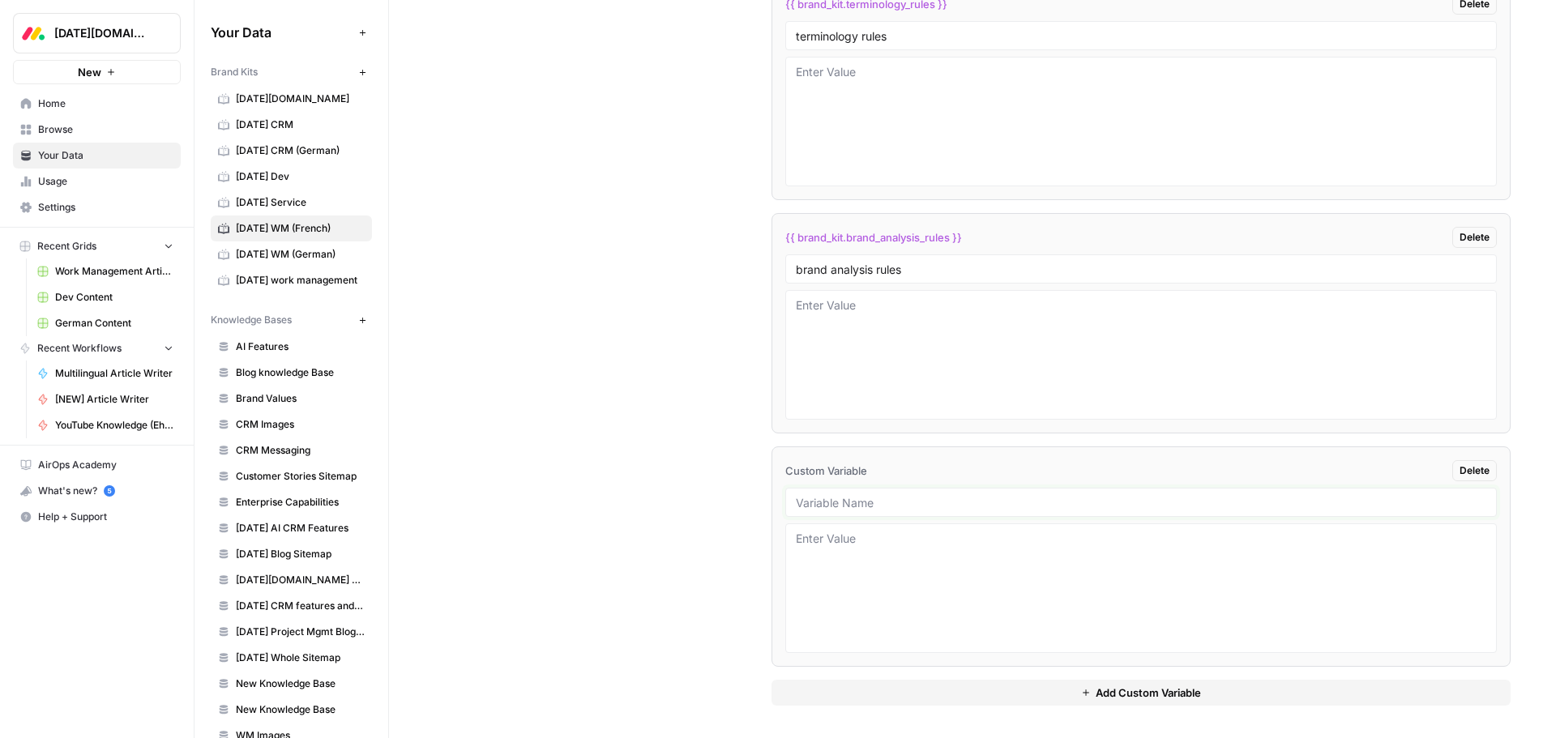
click at [801, 502] on input "text" at bounding box center [1141, 502] width 690 height 15
type input "product reference rules"
click at [791, 691] on button "Add Custom Variable" at bounding box center [1140, 693] width 739 height 26
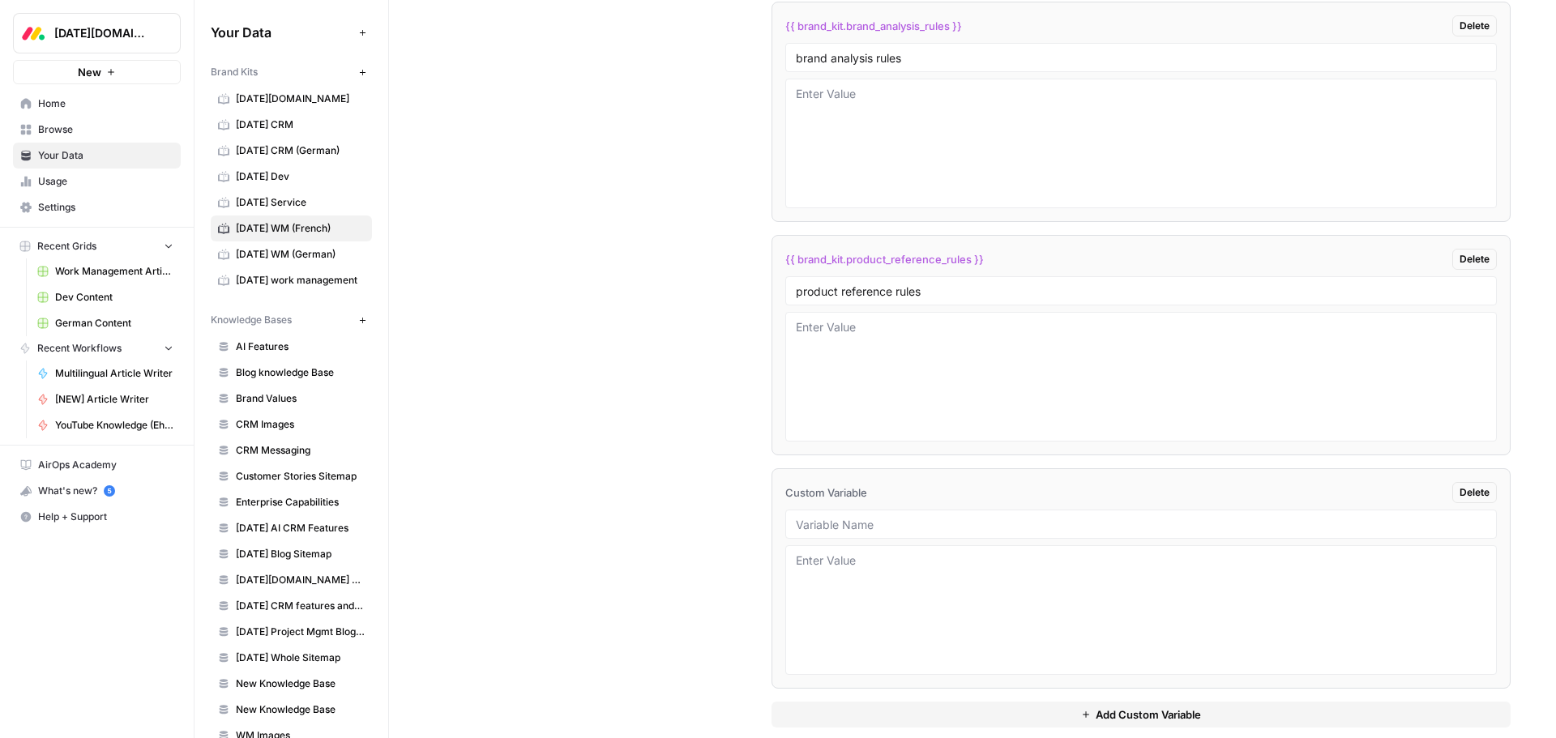
scroll to position [4212, 0]
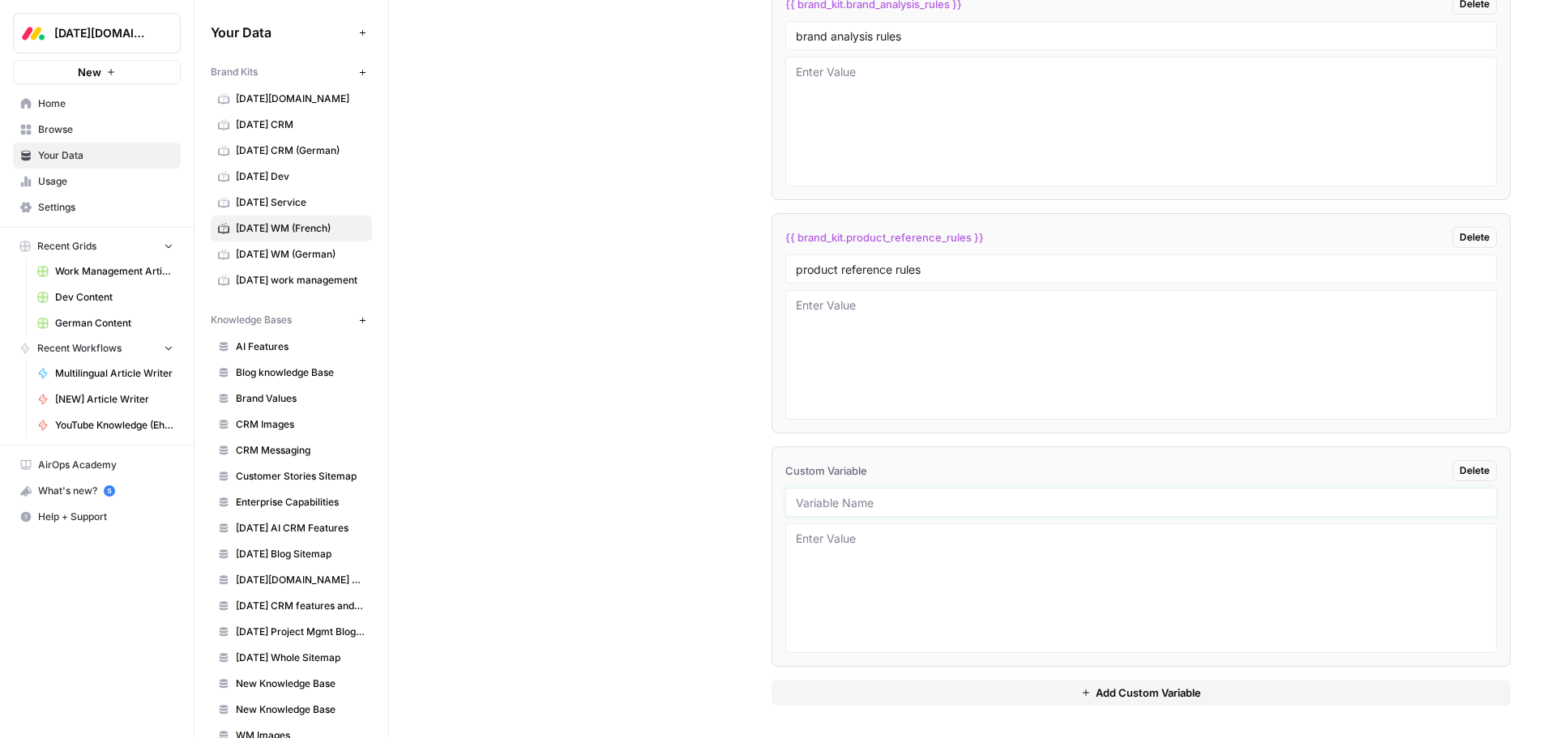
click at [878, 504] on input "text" at bounding box center [1141, 502] width 690 height 15
type input "report card sample urls"
click at [861, 683] on button "Add Custom Variable" at bounding box center [1140, 693] width 739 height 26
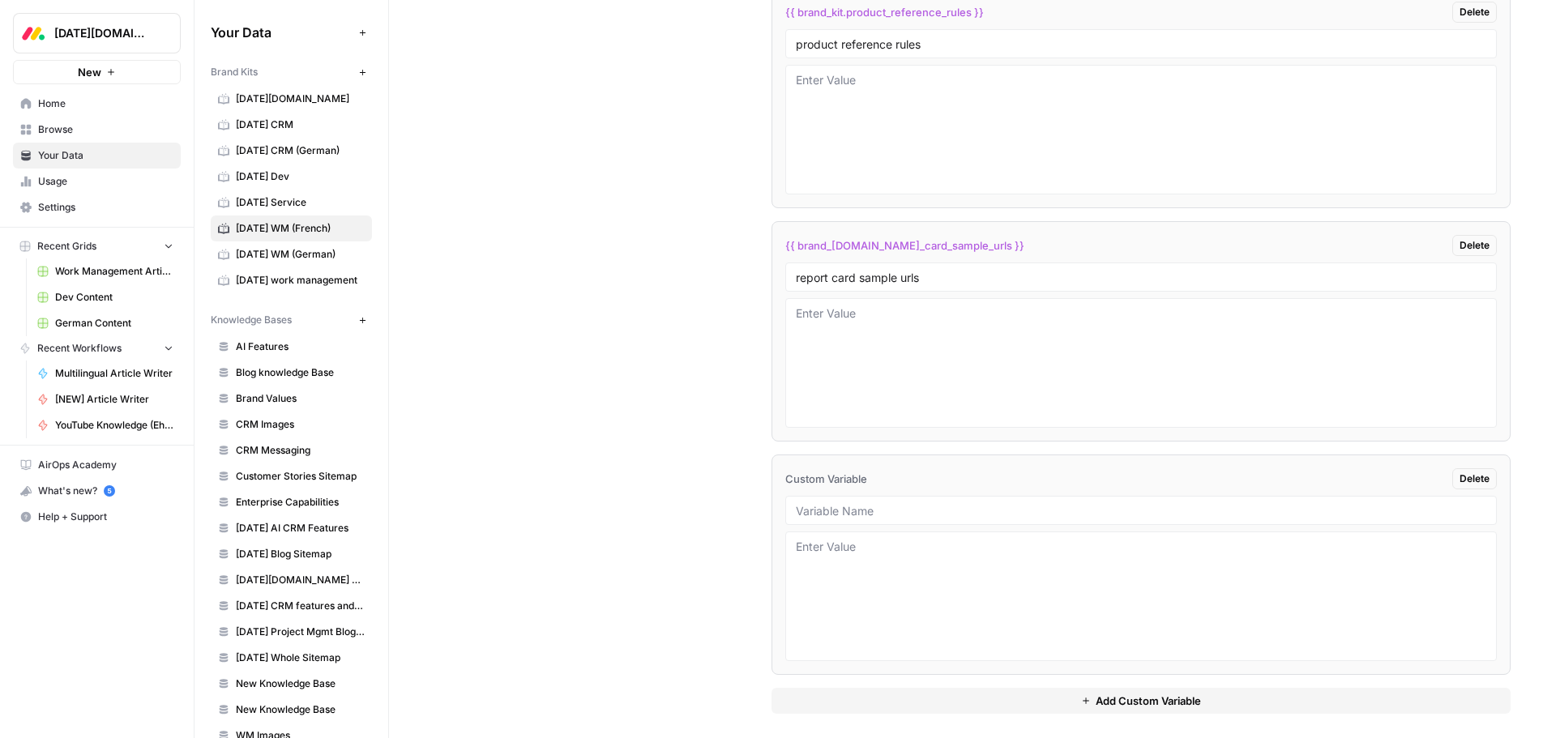
scroll to position [4446, 0]
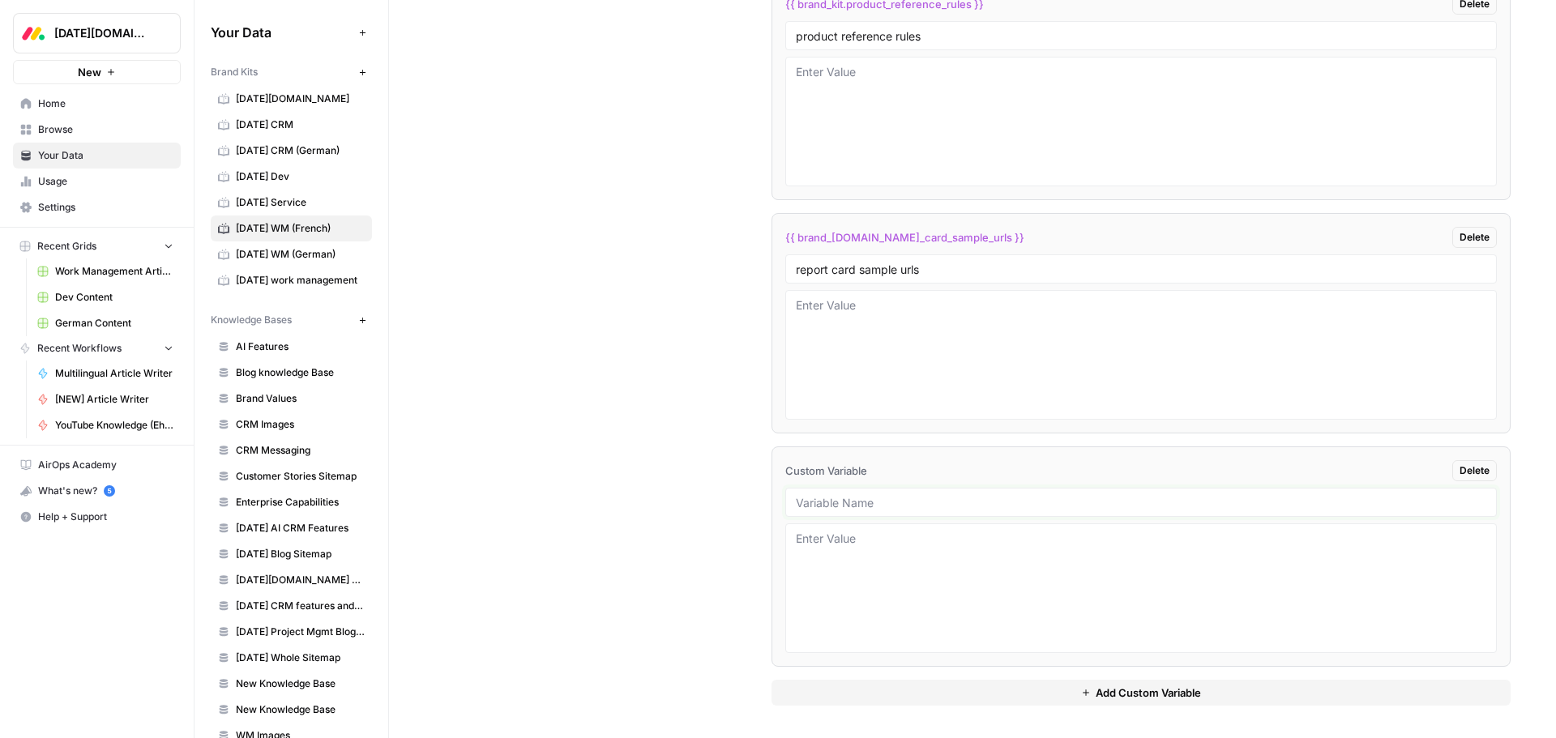
click at [887, 496] on input "text" at bounding box center [1141, 502] width 690 height 15
type input "enterprise capabilities"
click at [921, 690] on button "Add Custom Variable" at bounding box center [1140, 693] width 739 height 26
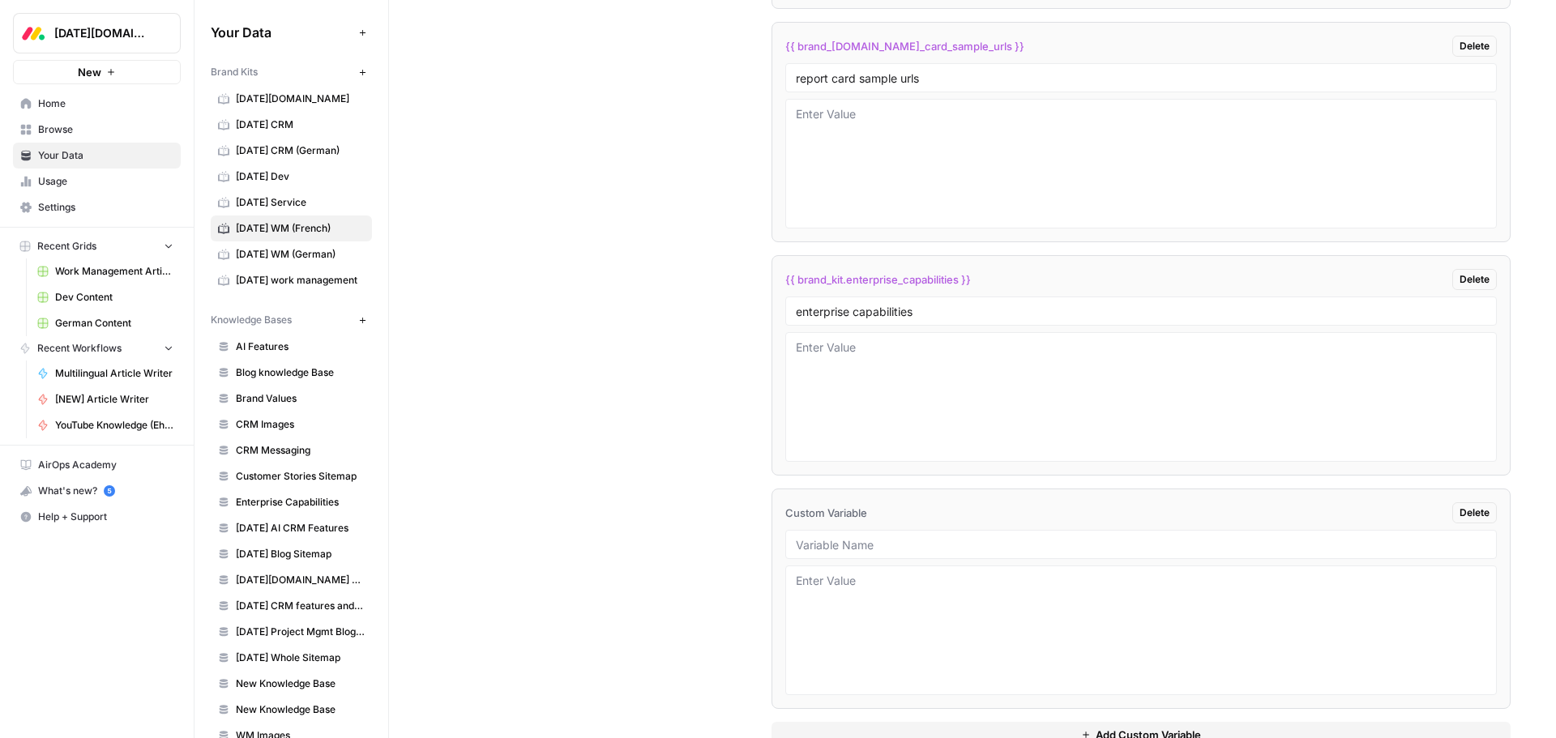
scroll to position [4679, 0]
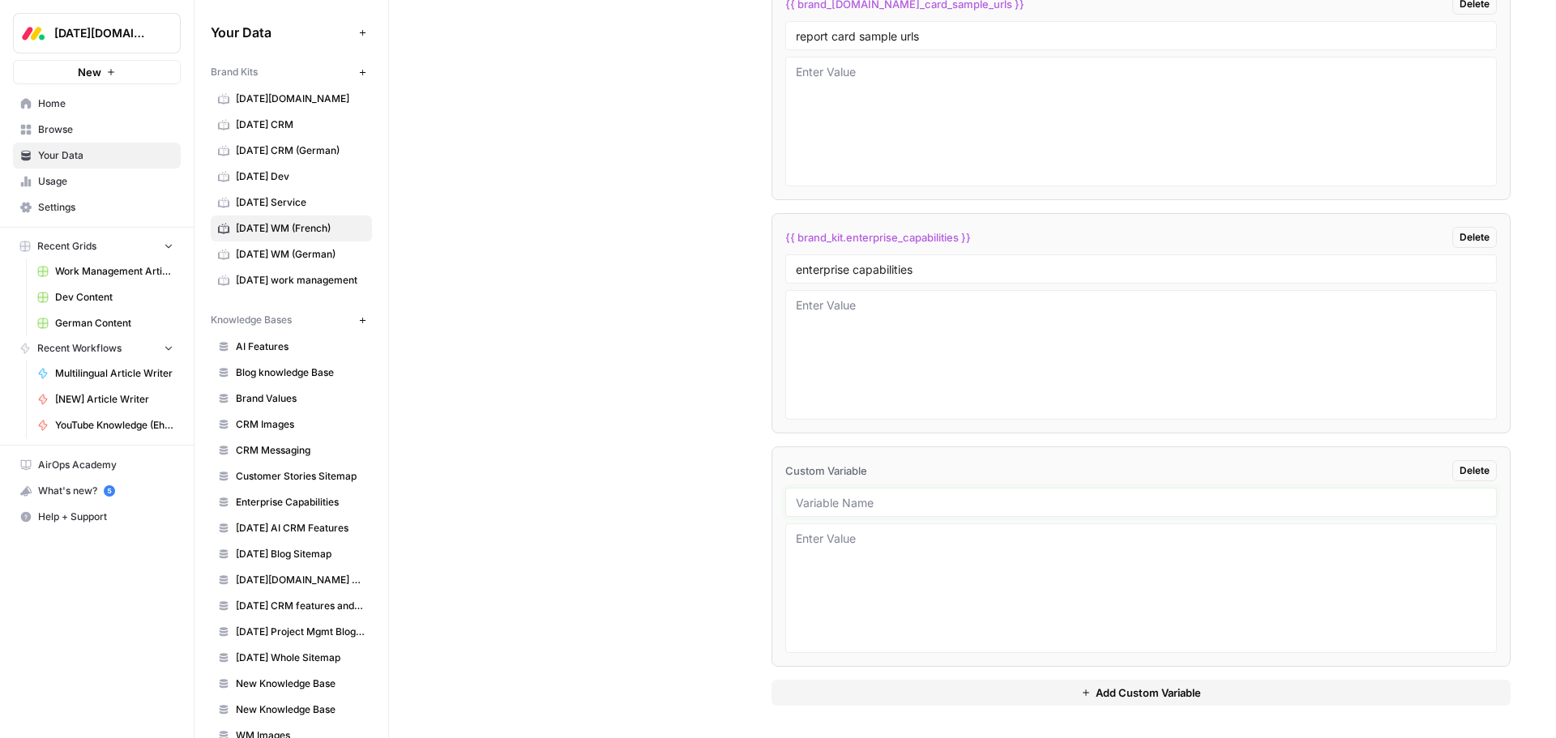
click at [840, 495] on input "text" at bounding box center [1141, 502] width 690 height 15
type input "writing samples"
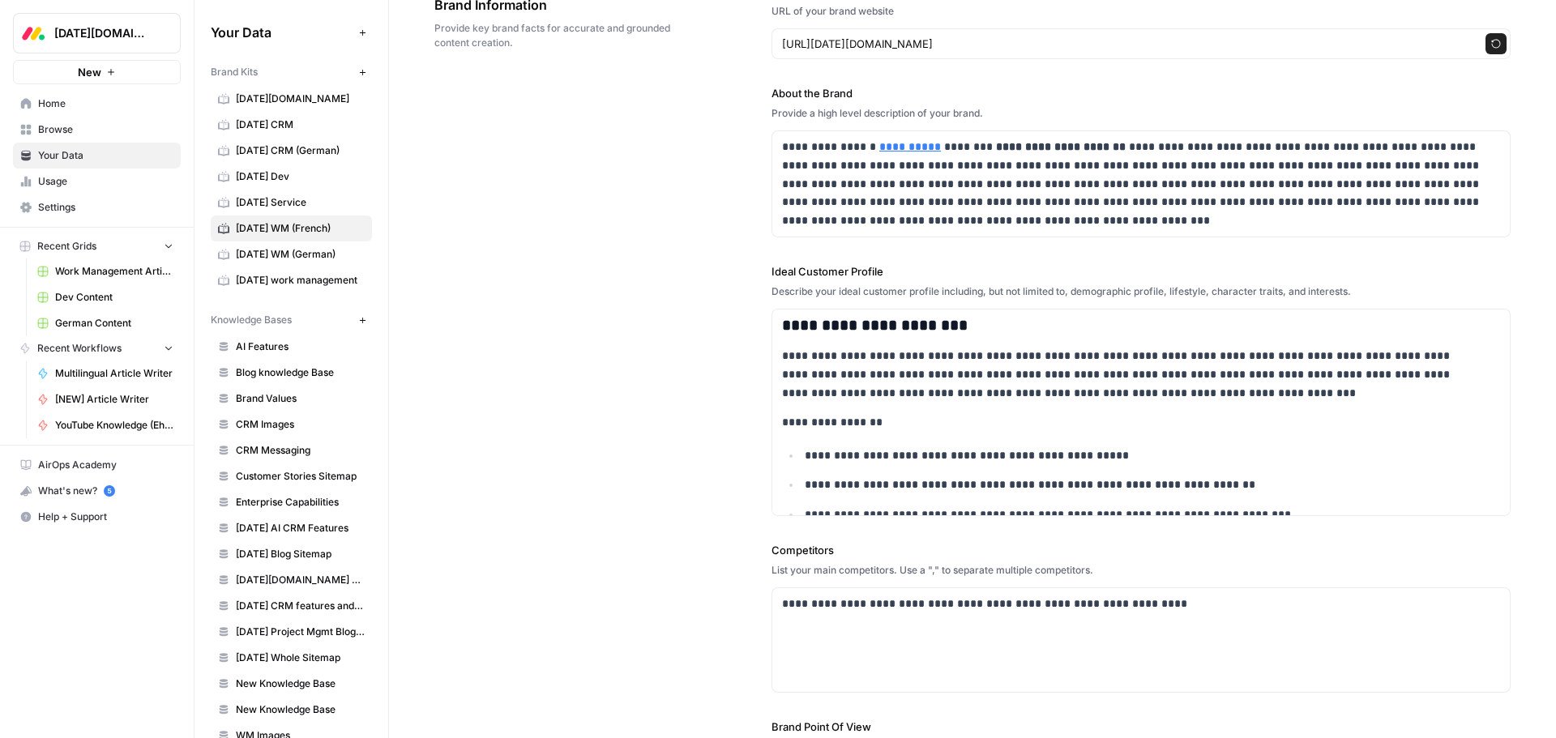
scroll to position [0, 0]
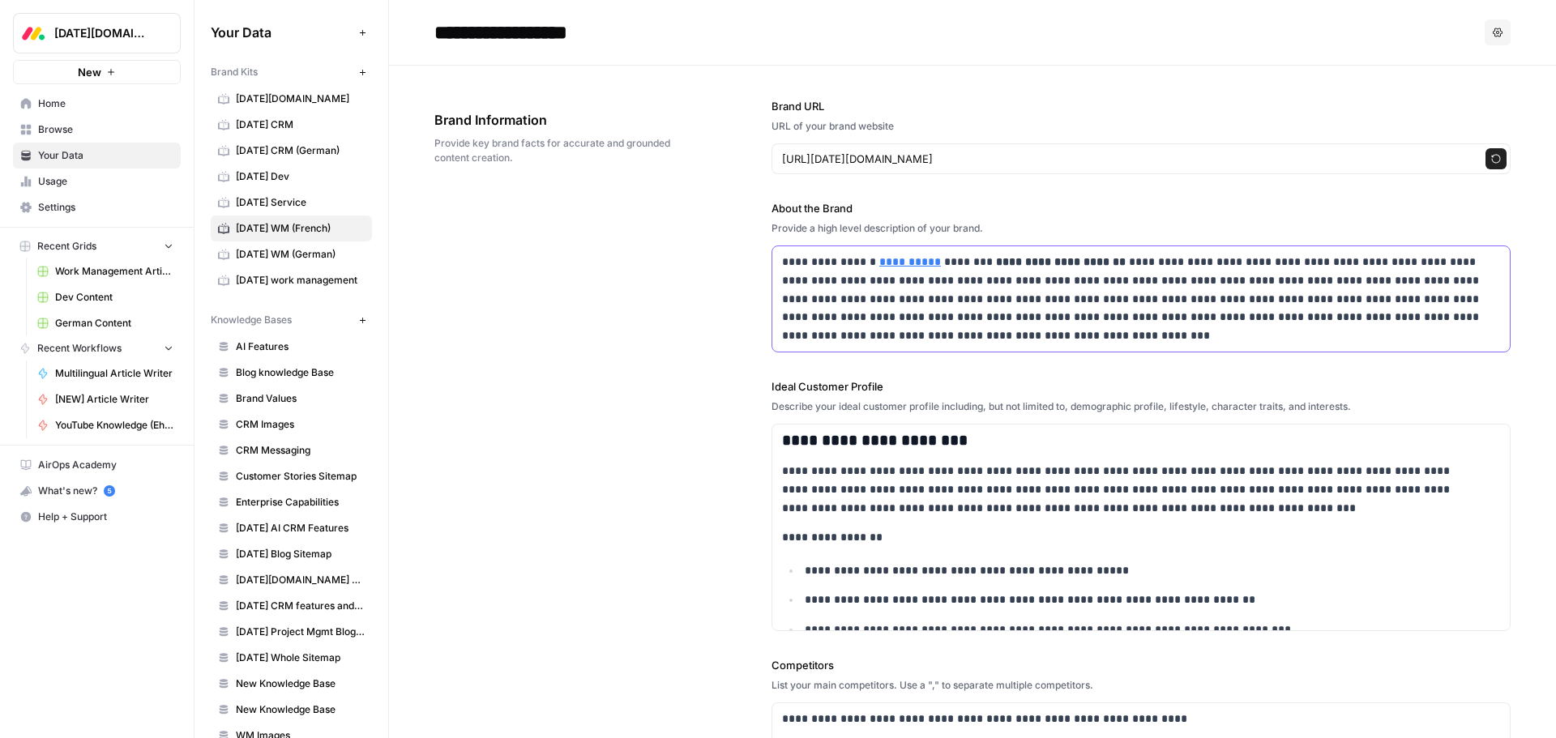
click at [1018, 346] on div "**********" at bounding box center [1140, 298] width 737 height 105
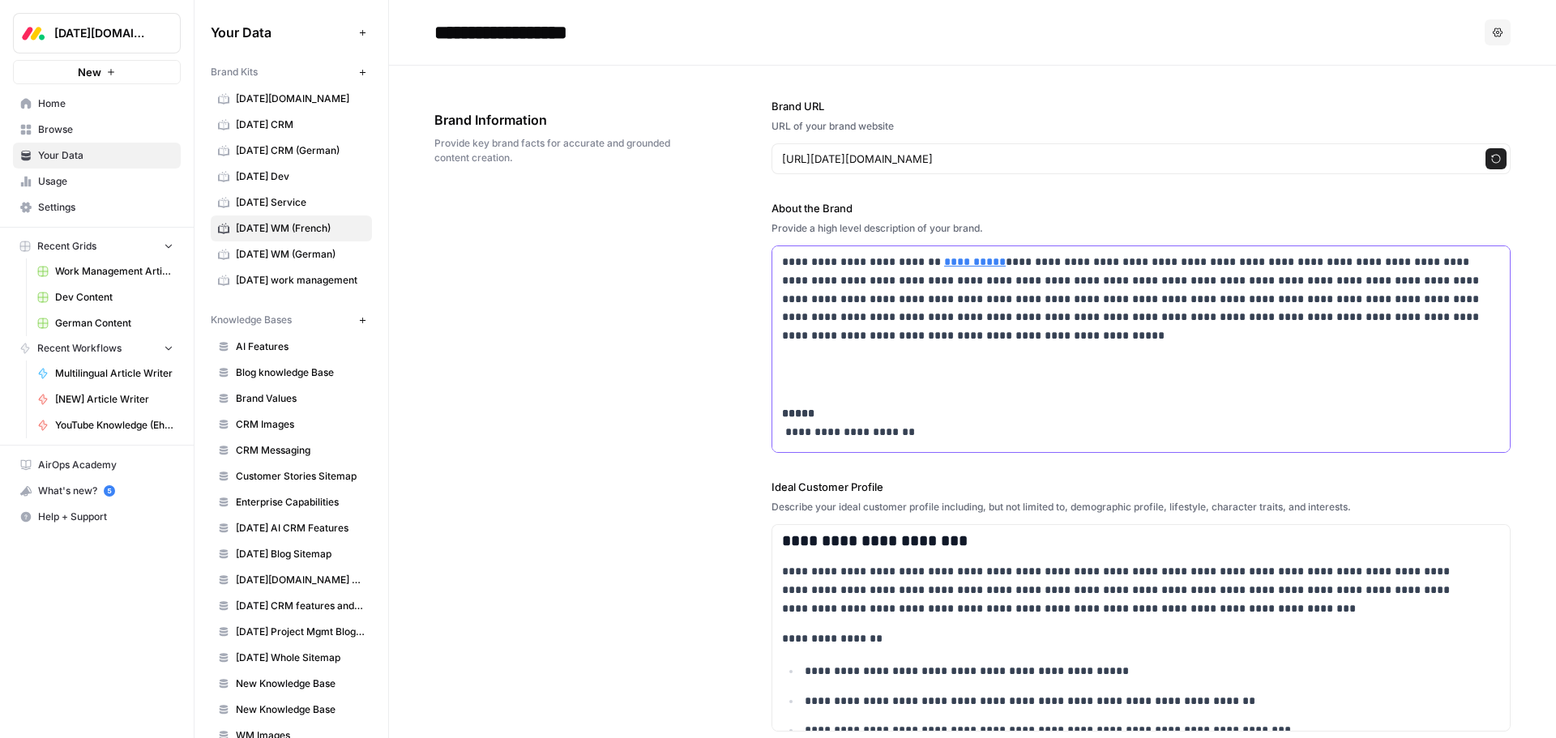
scroll to position [5859, 0]
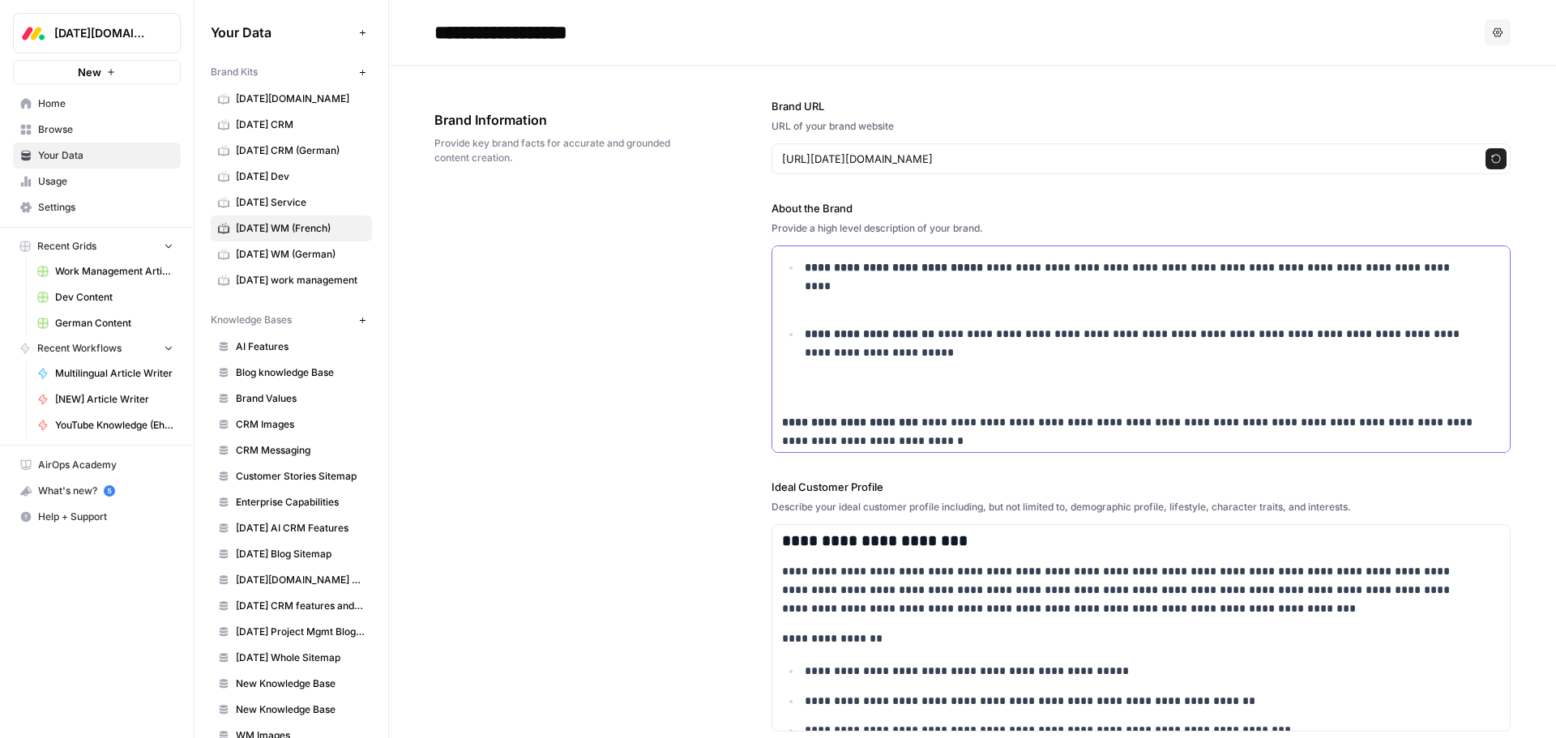
click at [810, 396] on p "**********" at bounding box center [1142, 362] width 674 height 74
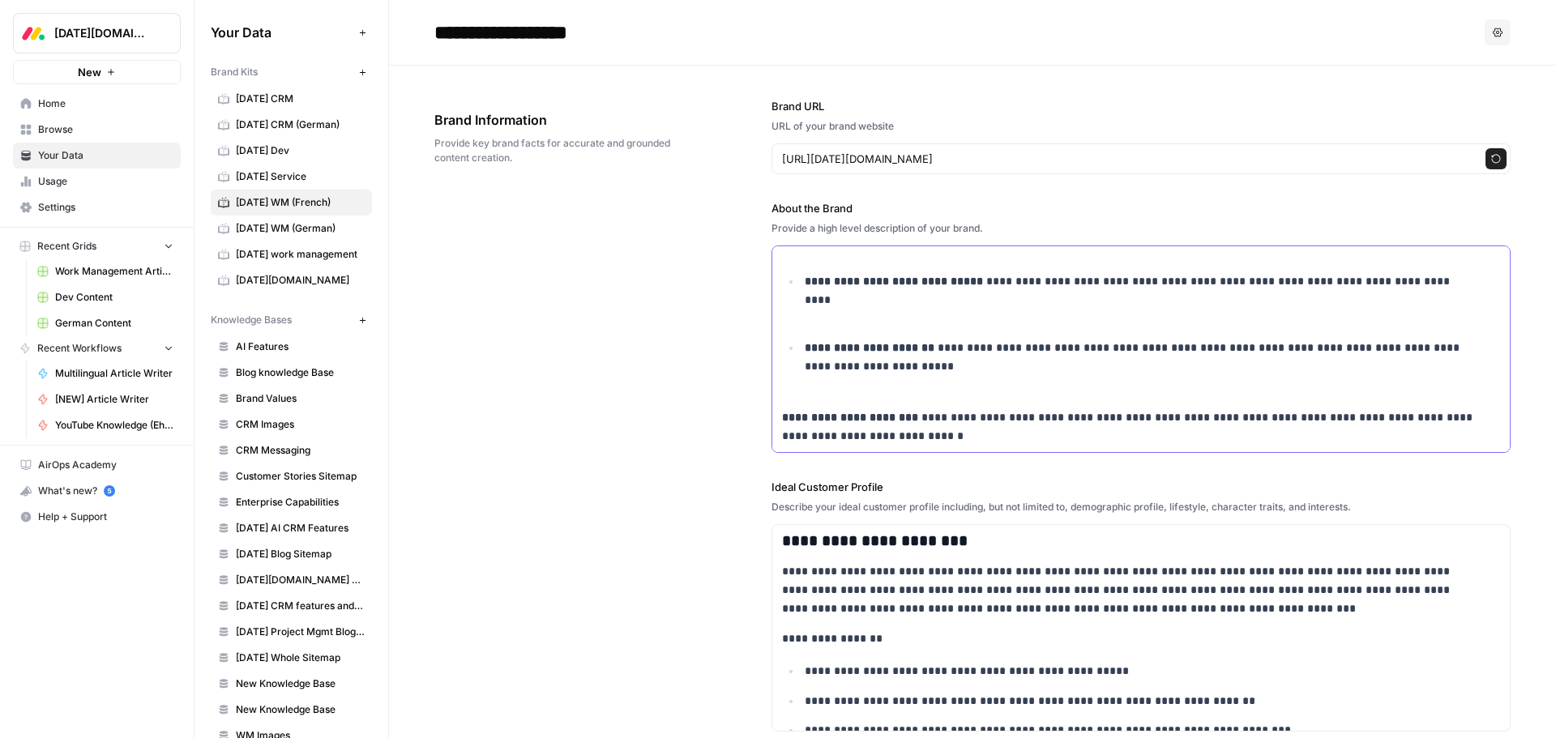
click at [845, 314] on p "**********" at bounding box center [1142, 299] width 674 height 55
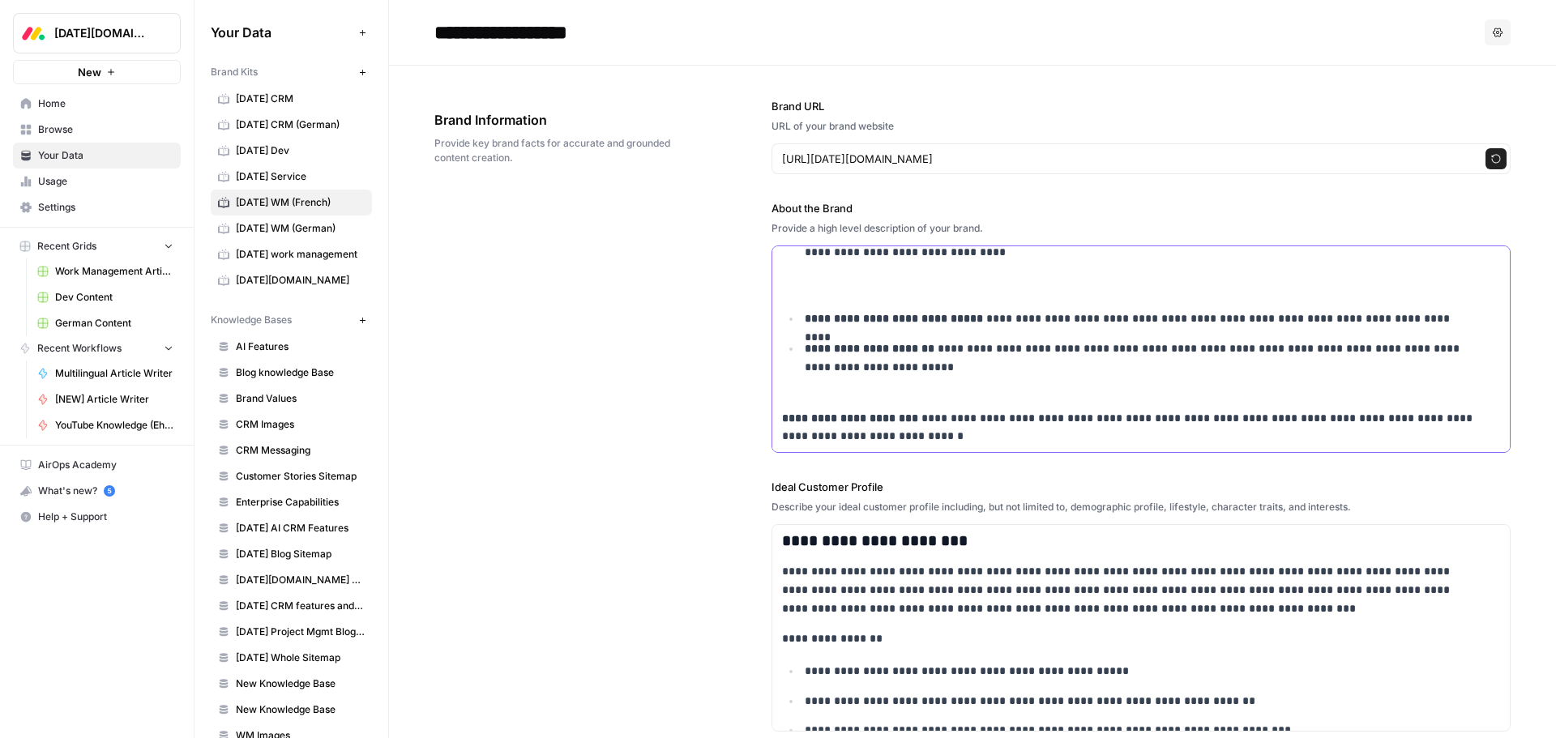
click at [817, 292] on p "**********" at bounding box center [1142, 261] width 674 height 74
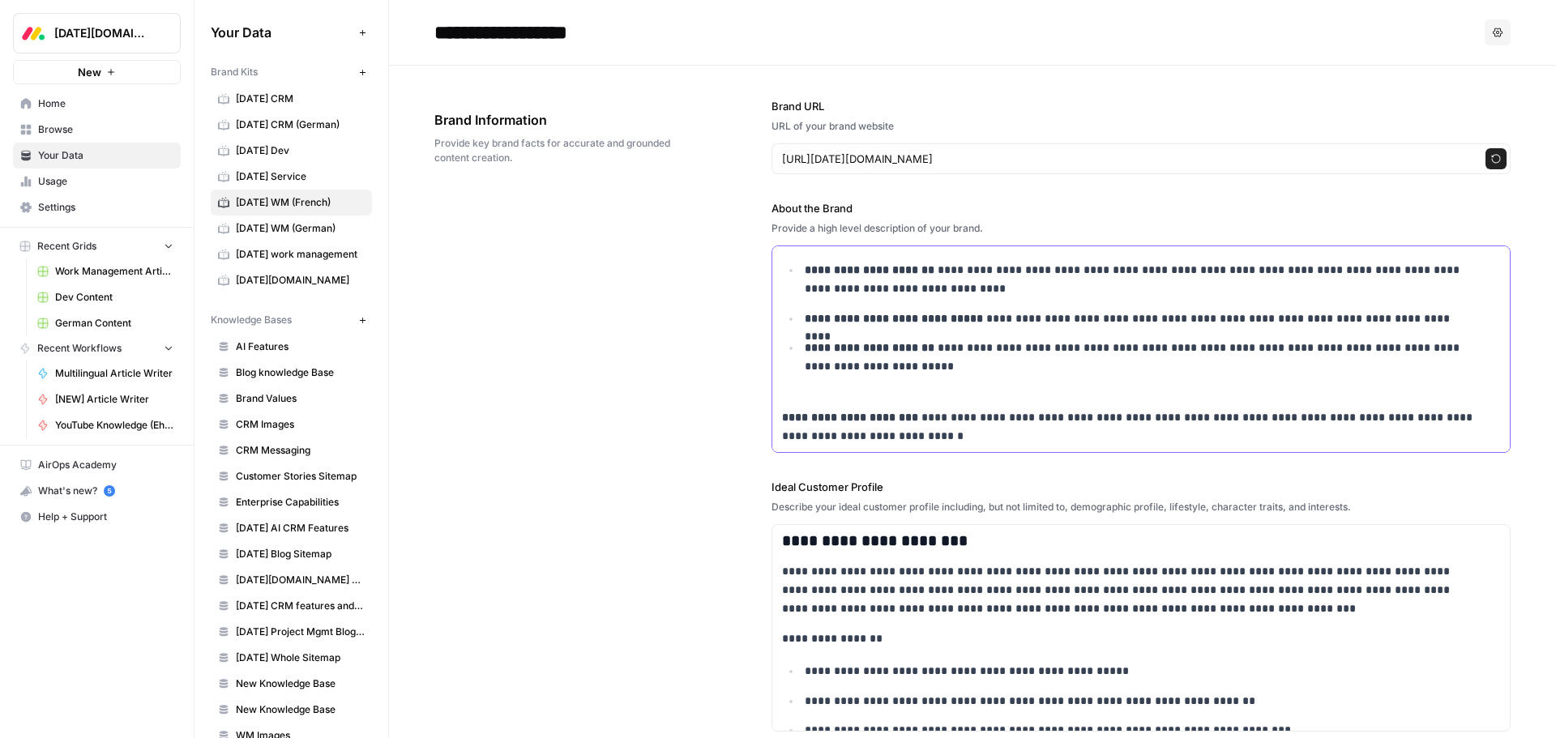
click at [836, 390] on p "**********" at bounding box center [1142, 366] width 674 height 55
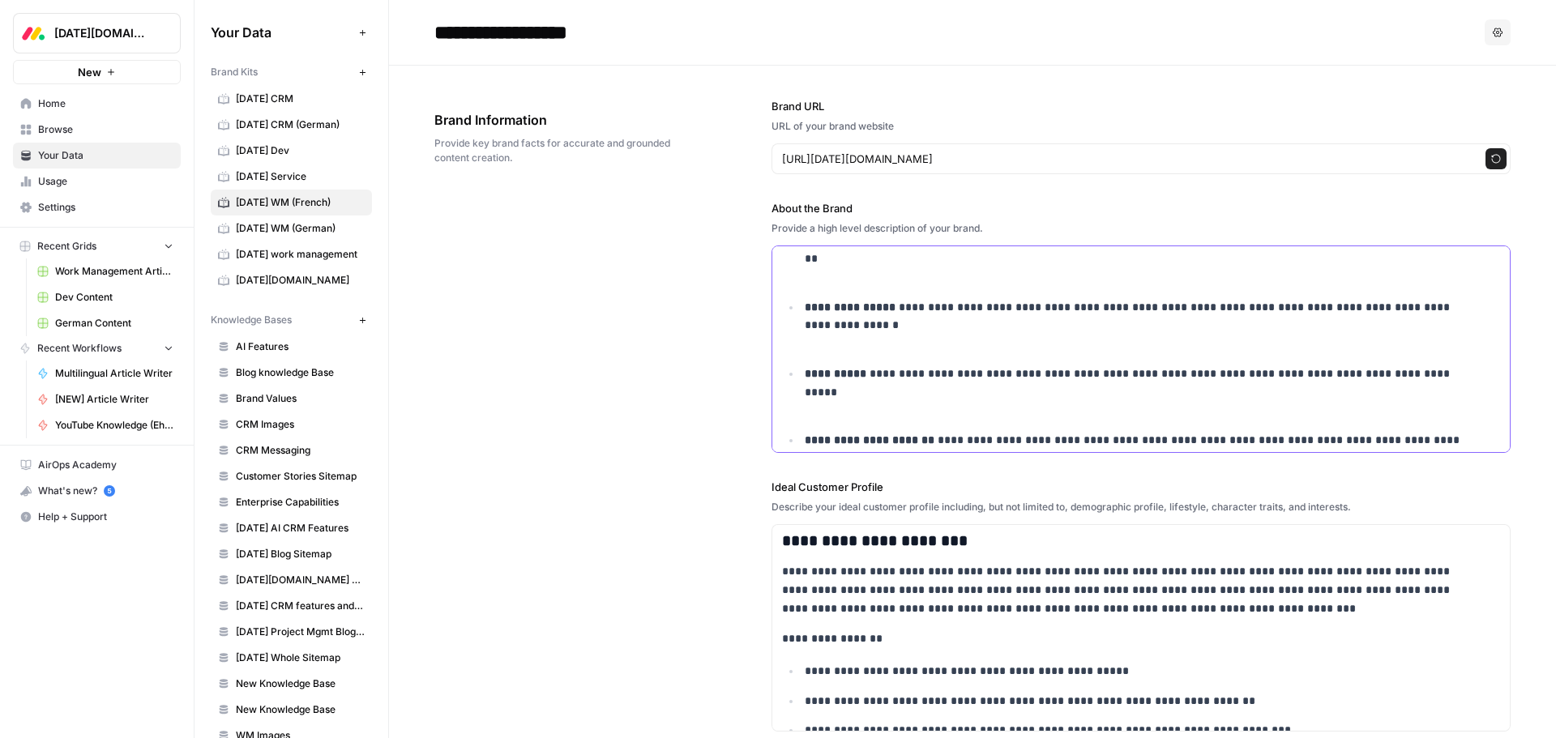
scroll to position [5591, 0]
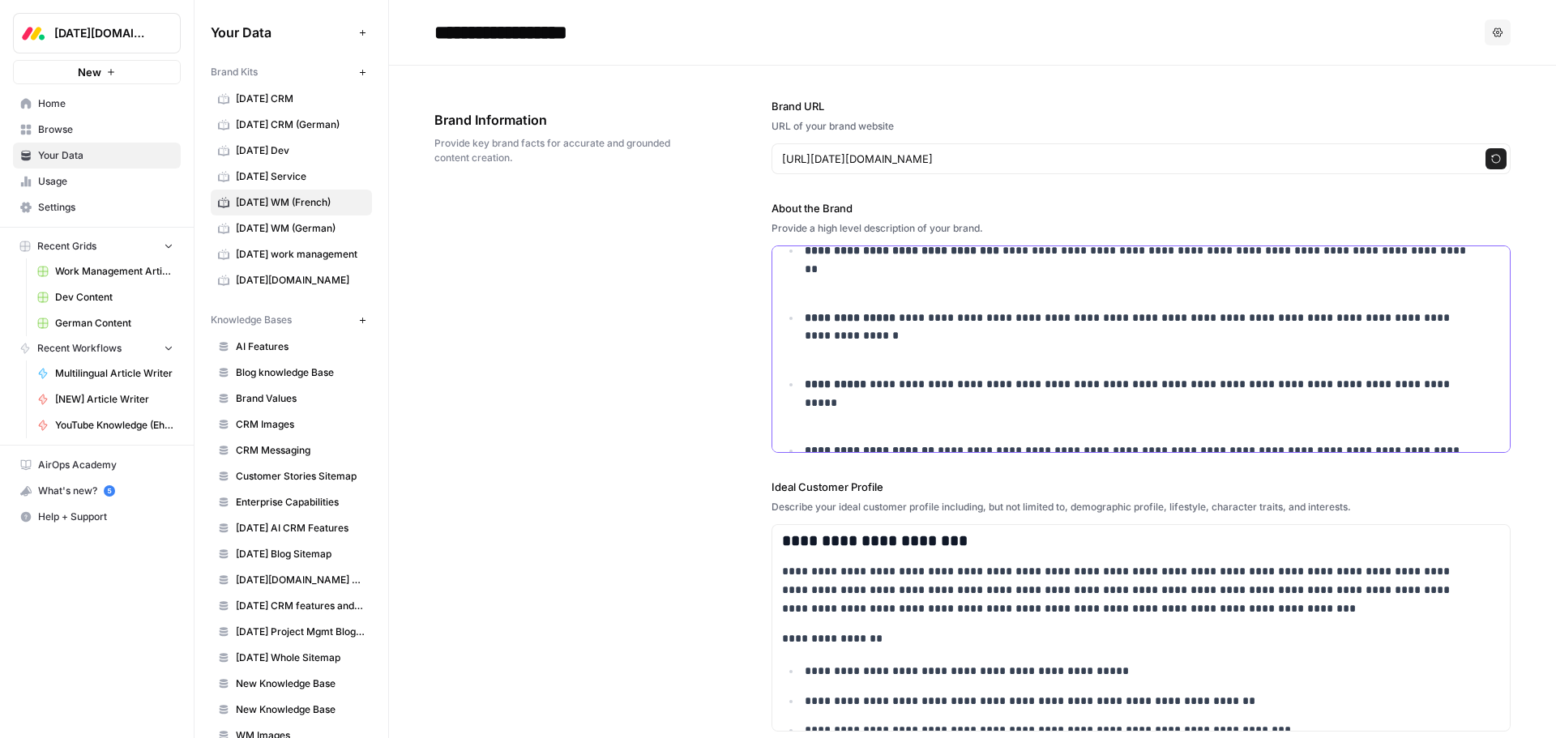
click at [831, 421] on p "**********" at bounding box center [1142, 402] width 674 height 55
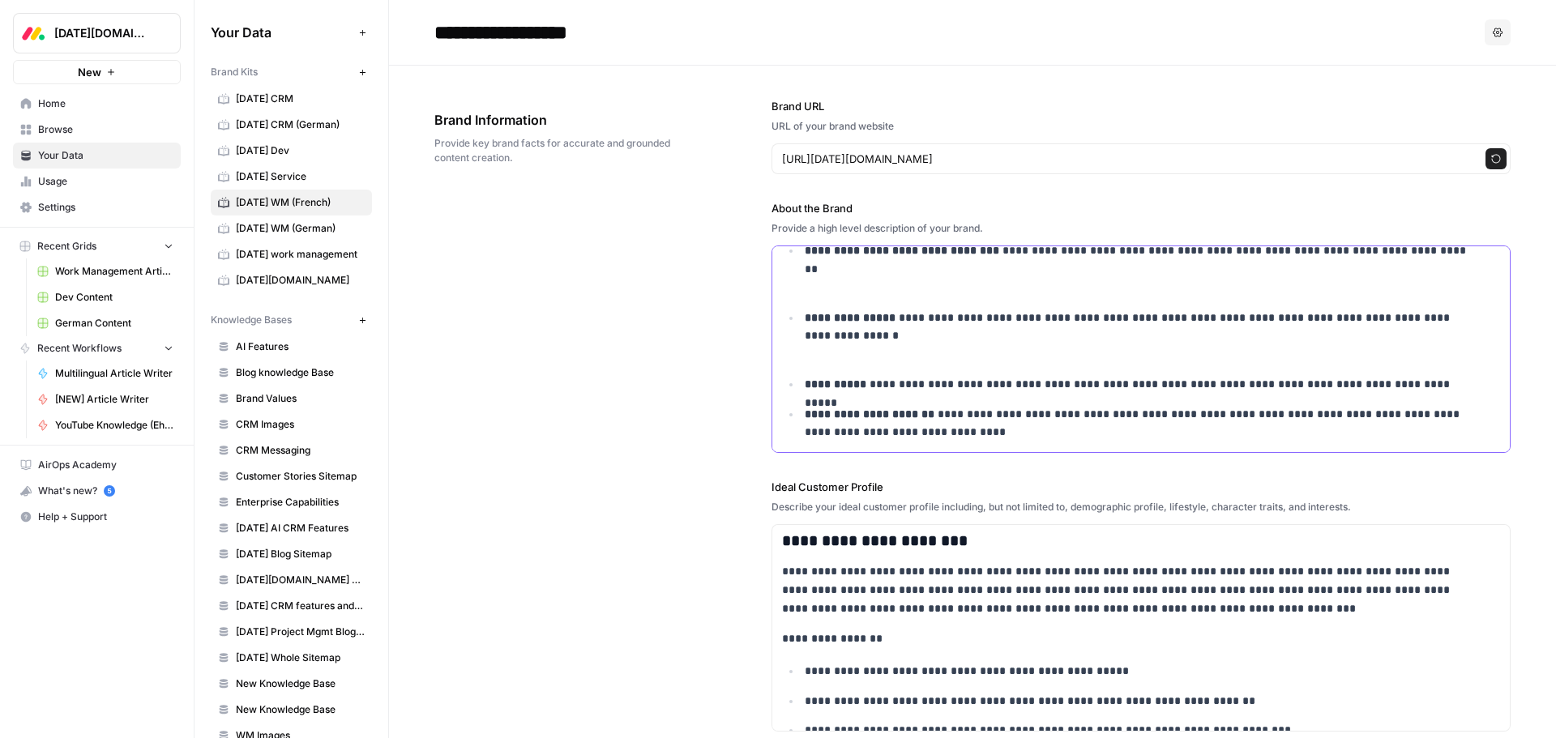
click at [844, 348] on p "**********" at bounding box center [1142, 336] width 674 height 55
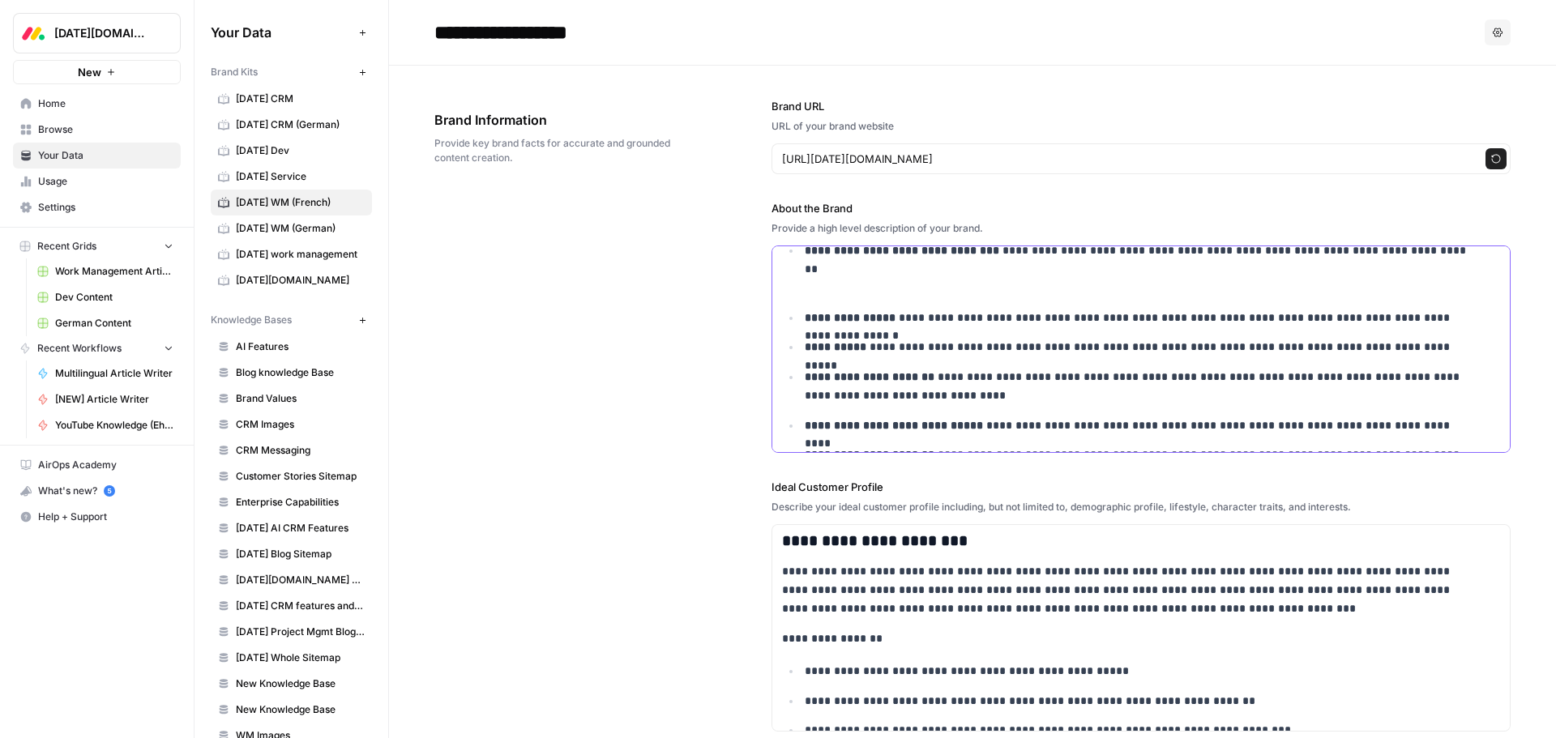
click at [831, 275] on p "**********" at bounding box center [1142, 268] width 674 height 55
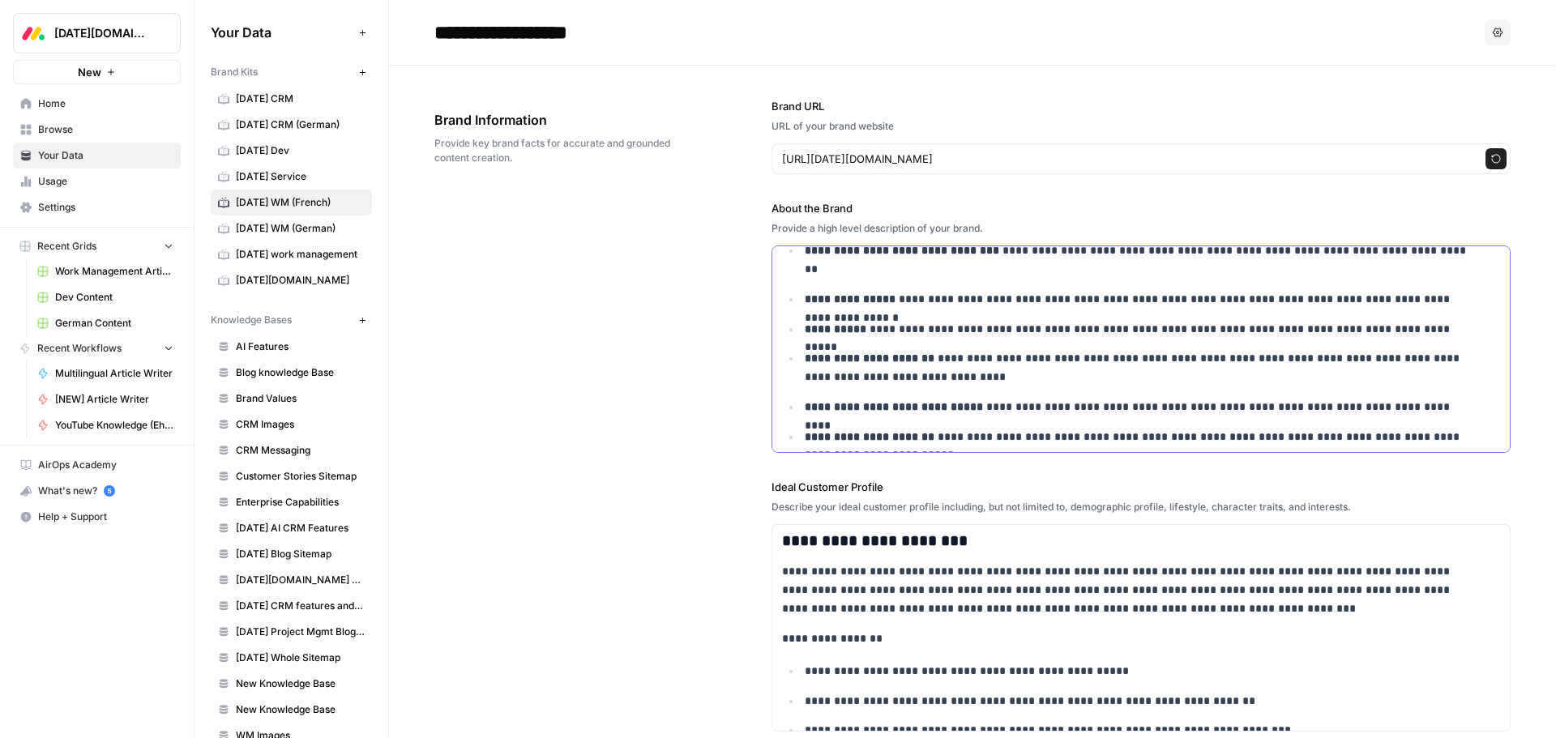
click at [831, 278] on p "**********" at bounding box center [1142, 259] width 674 height 37
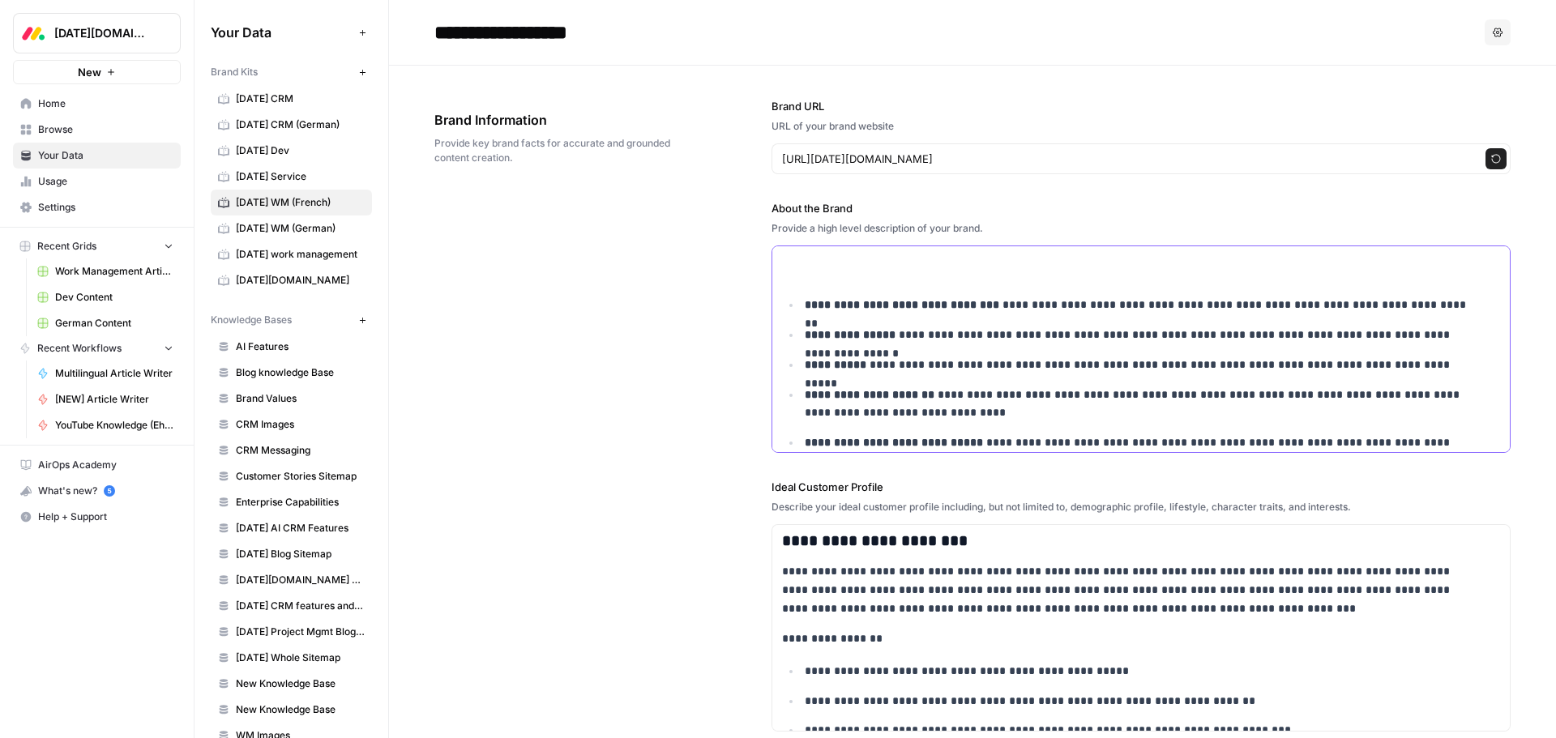
scroll to position [5510, 0]
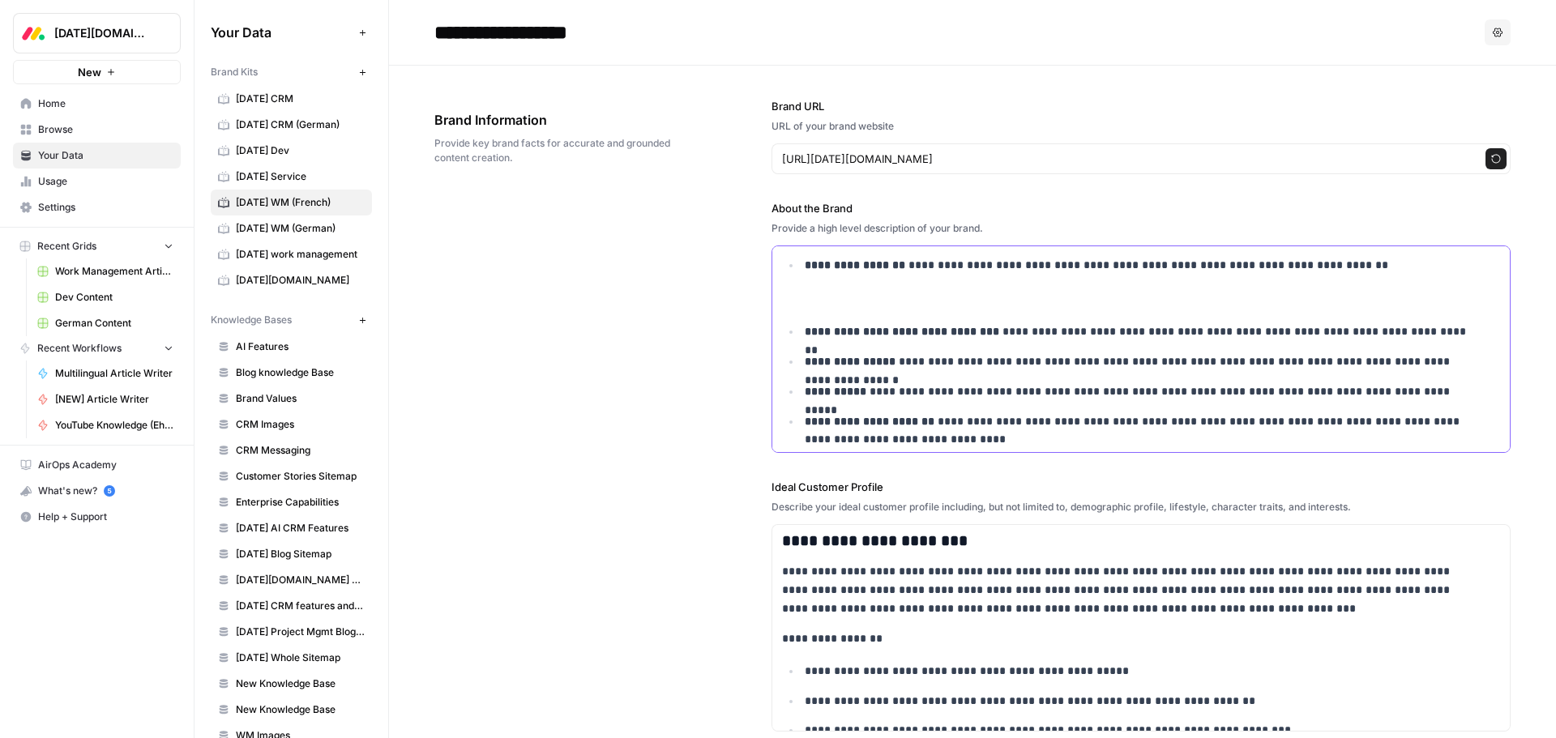
click at [821, 295] on p "**********" at bounding box center [1142, 283] width 674 height 55
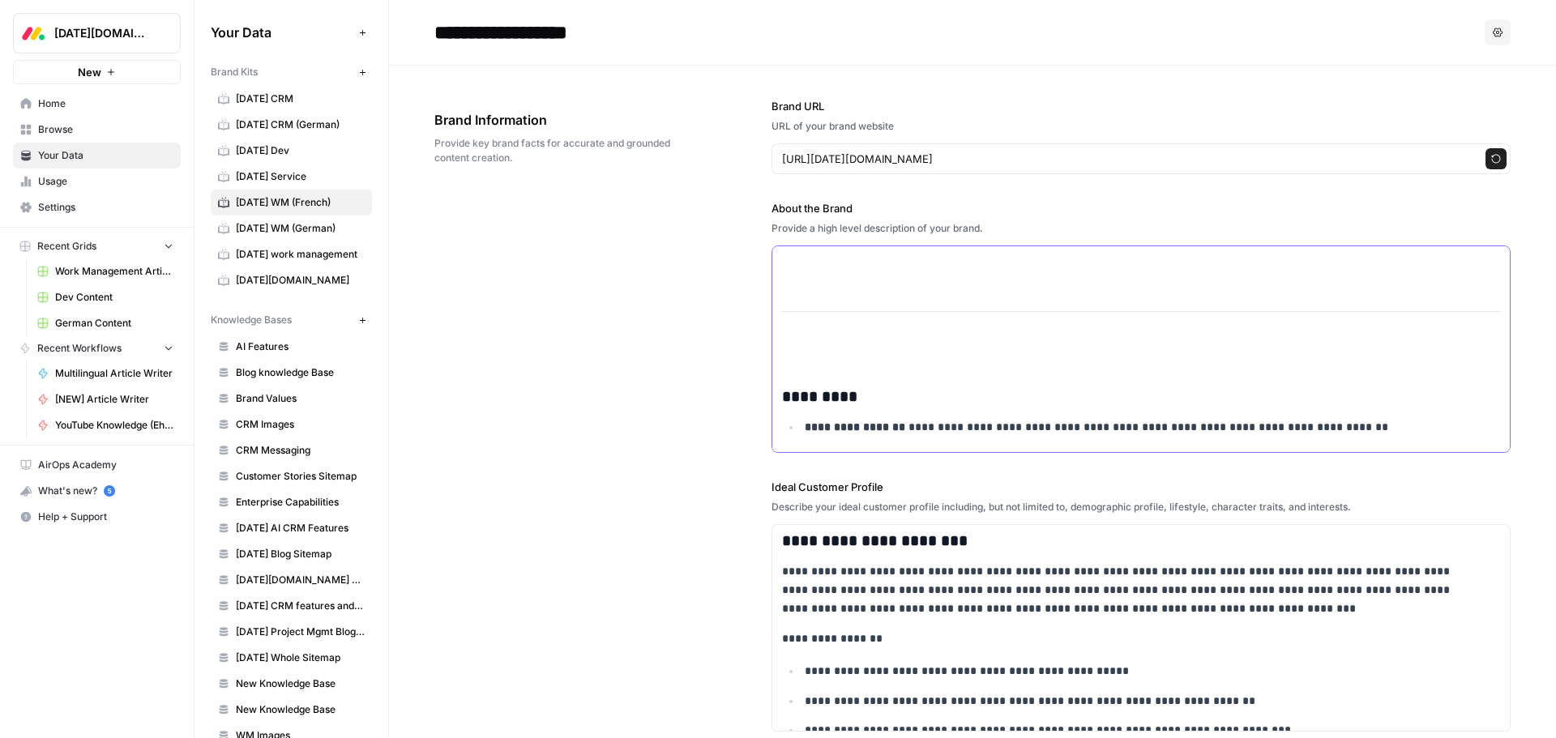
click at [830, 360] on p at bounding box center [1141, 355] width 718 height 19
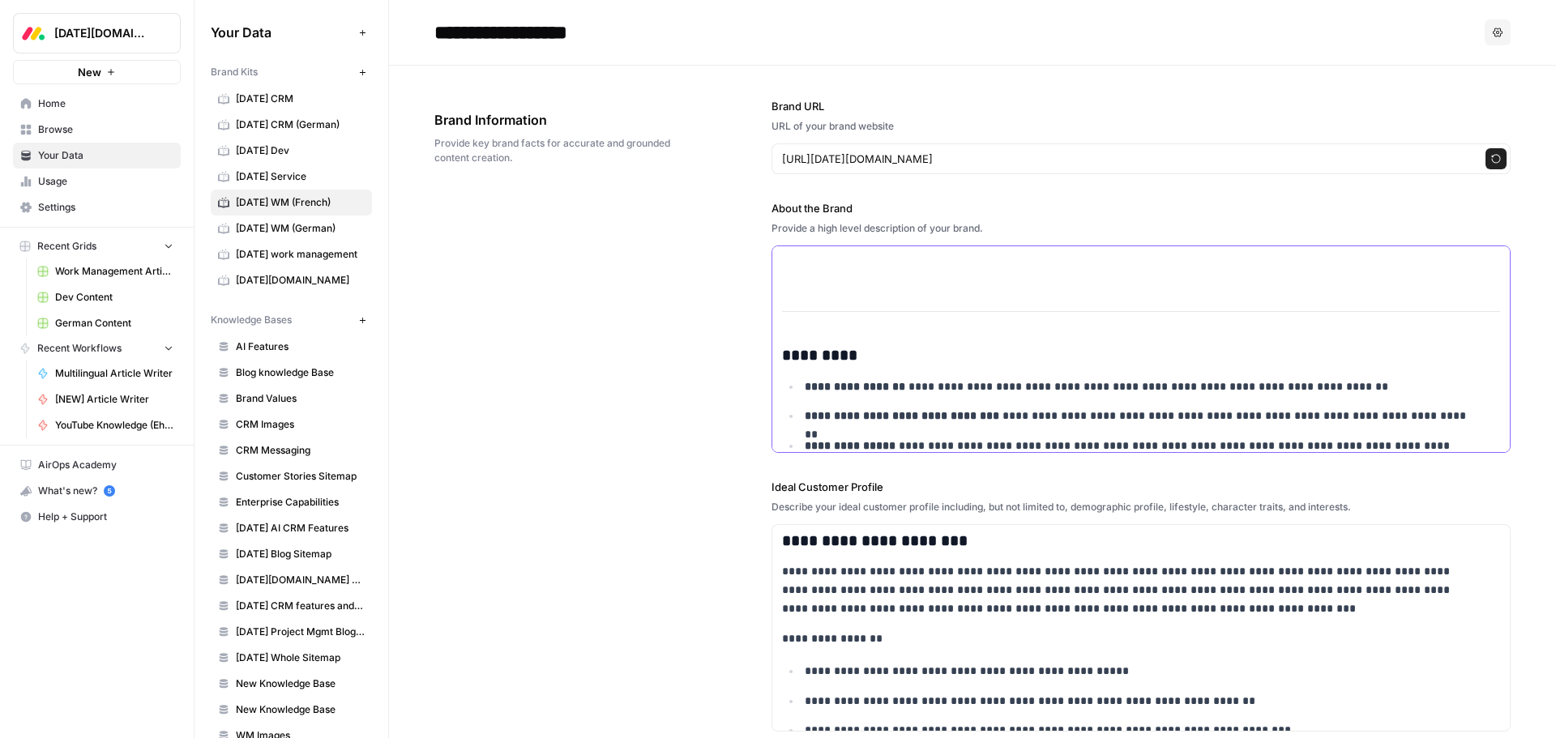
scroll to position [5260, 0]
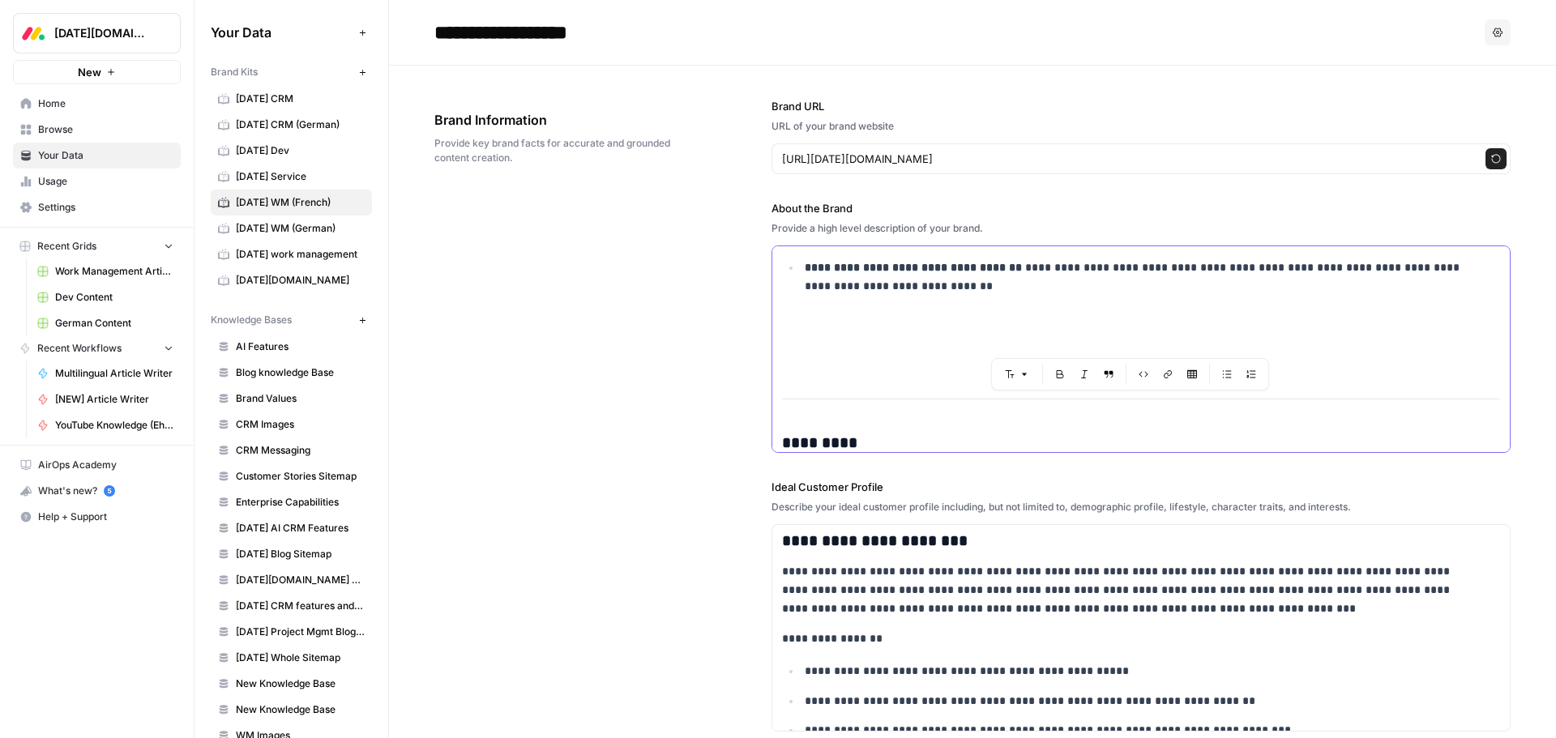
click at [817, 352] on p at bounding box center [1141, 355] width 718 height 19
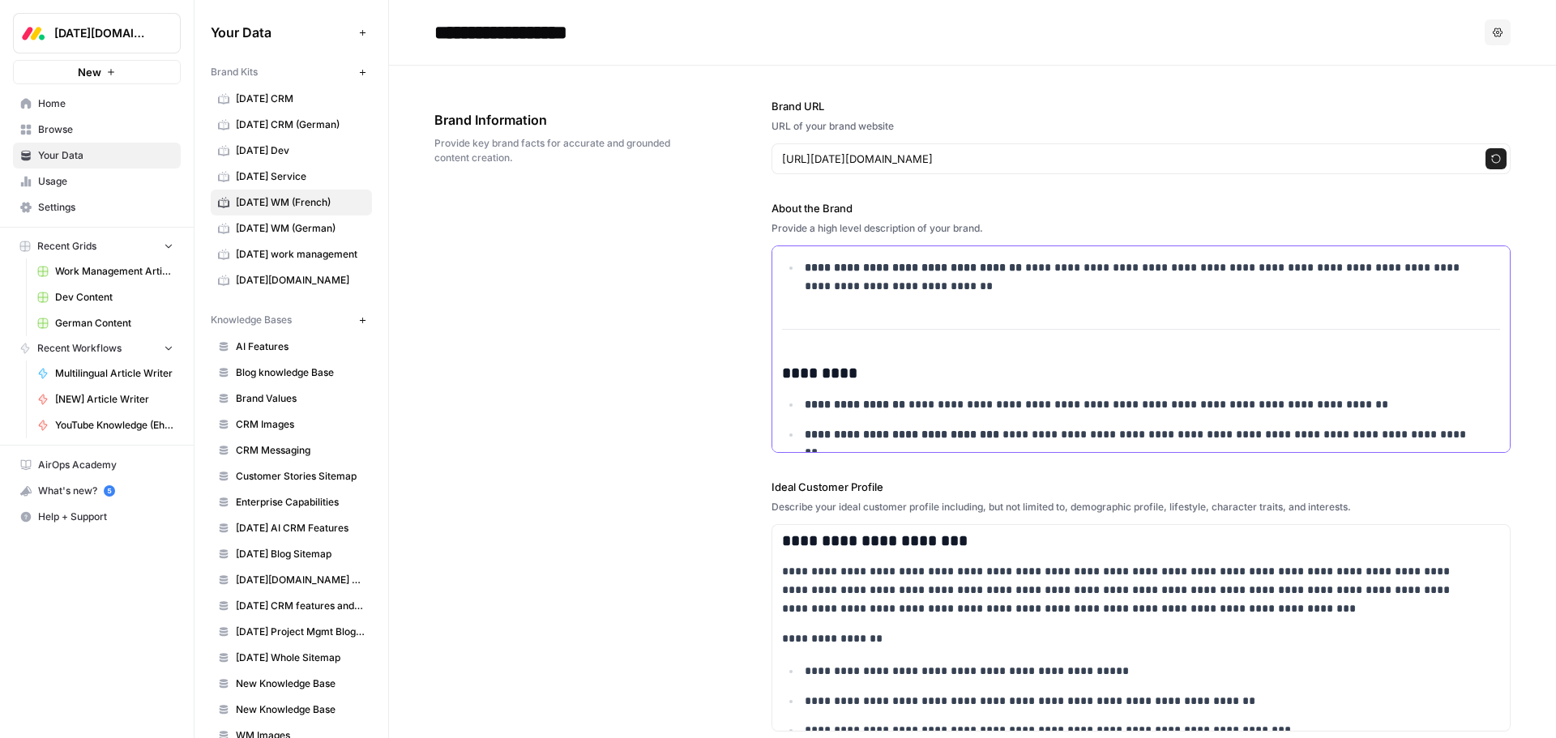
scroll to position [5179, 0]
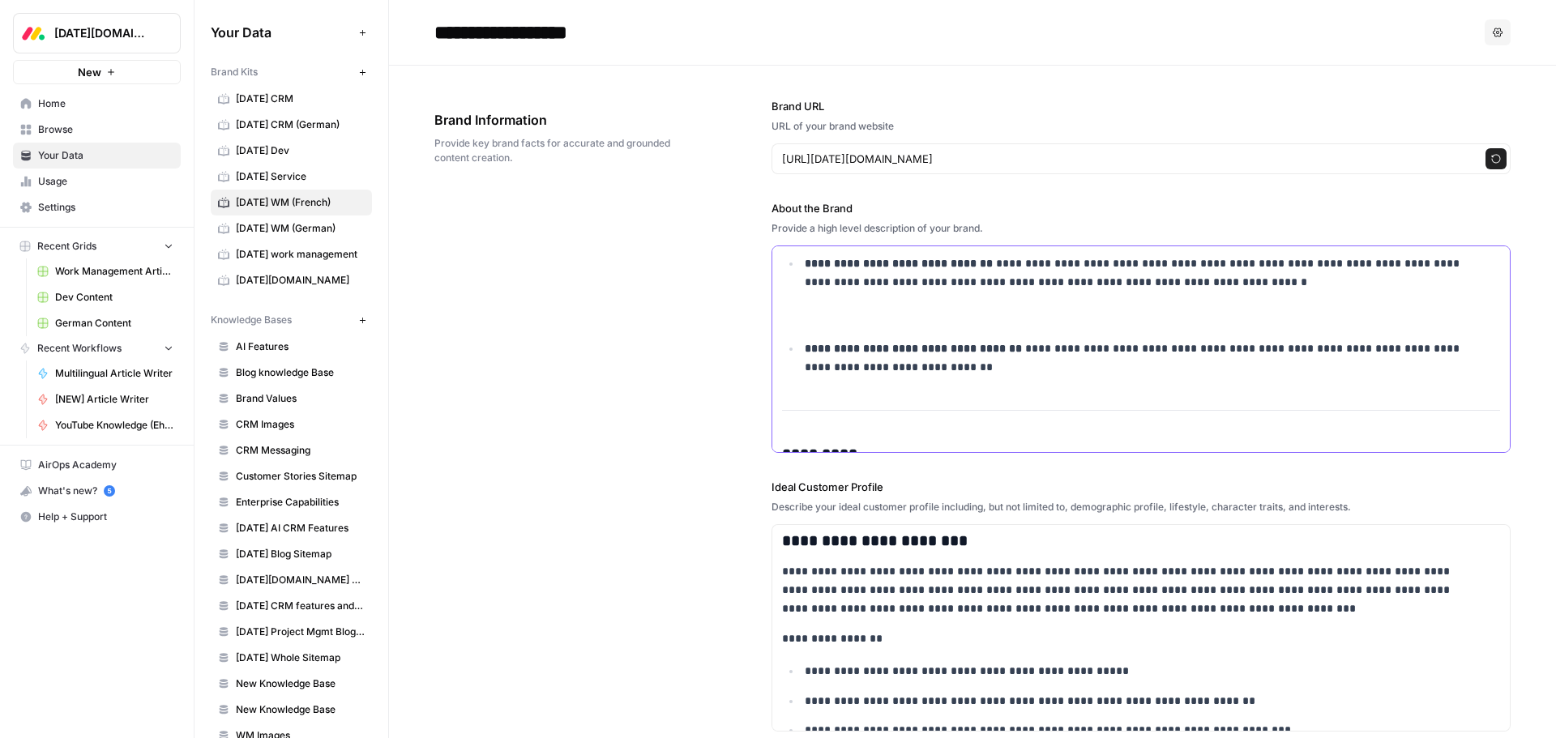
click at [823, 314] on p "**********" at bounding box center [1142, 291] width 674 height 74
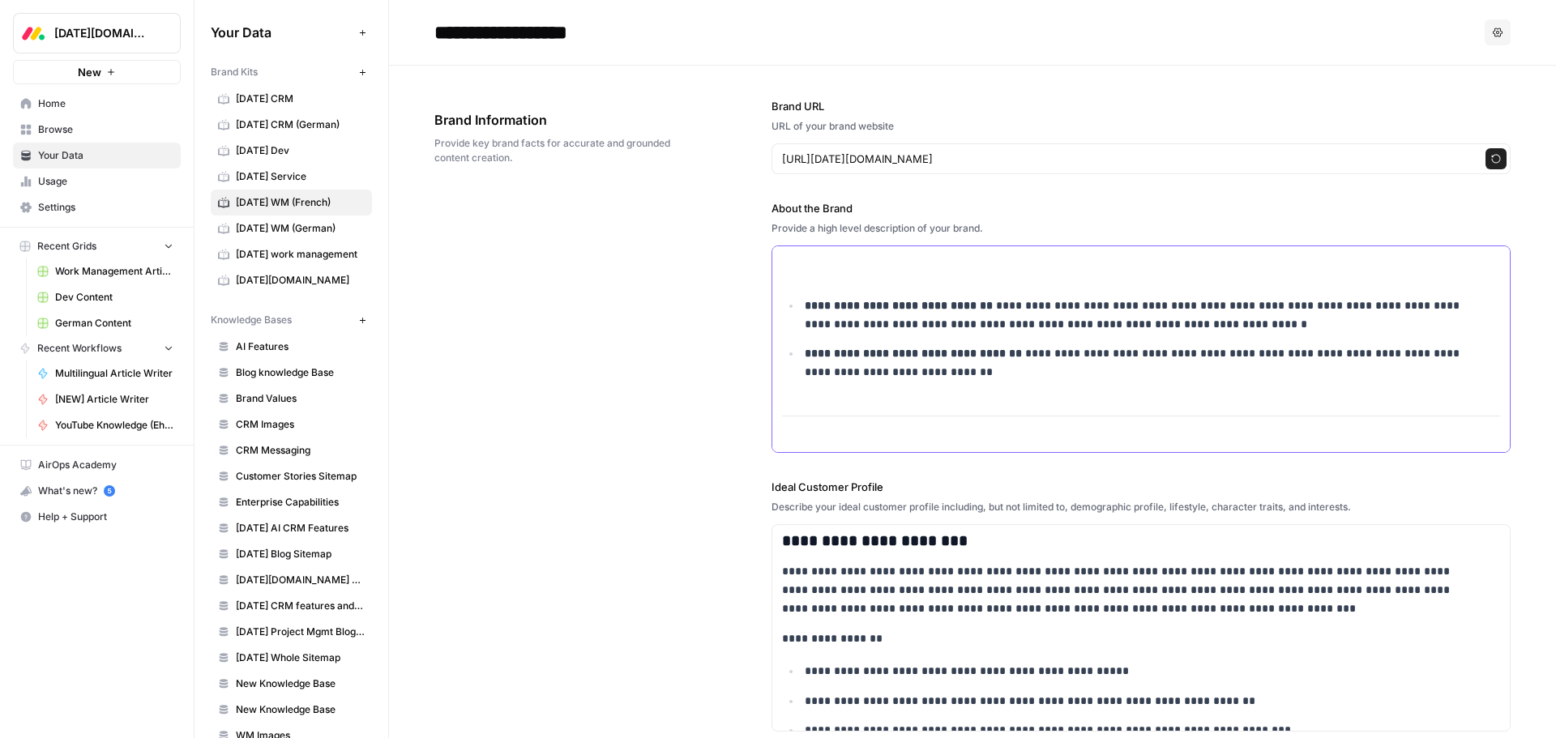
scroll to position [5098, 0]
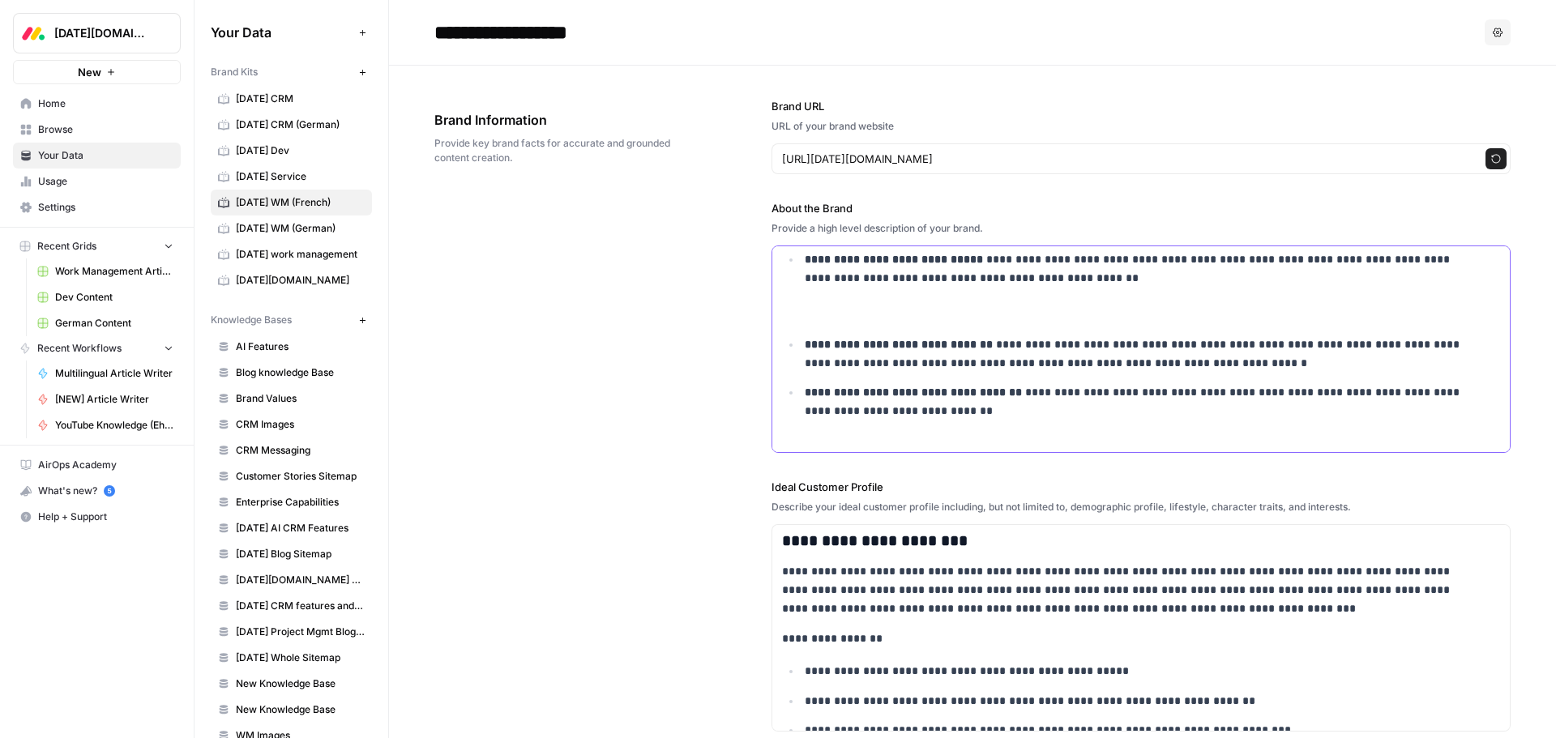
click at [823, 315] on p "**********" at bounding box center [1142, 287] width 674 height 74
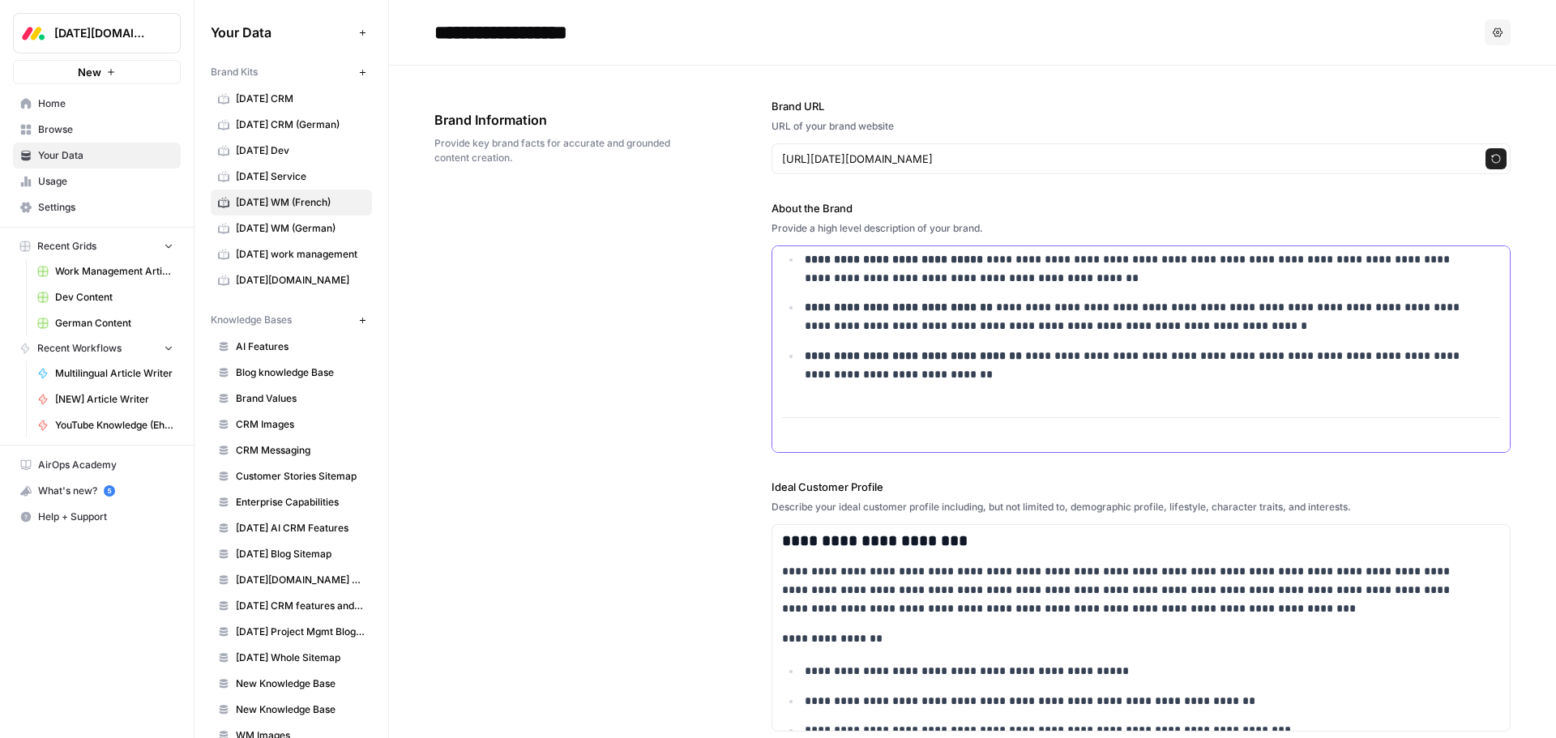
scroll to position [5017, 0]
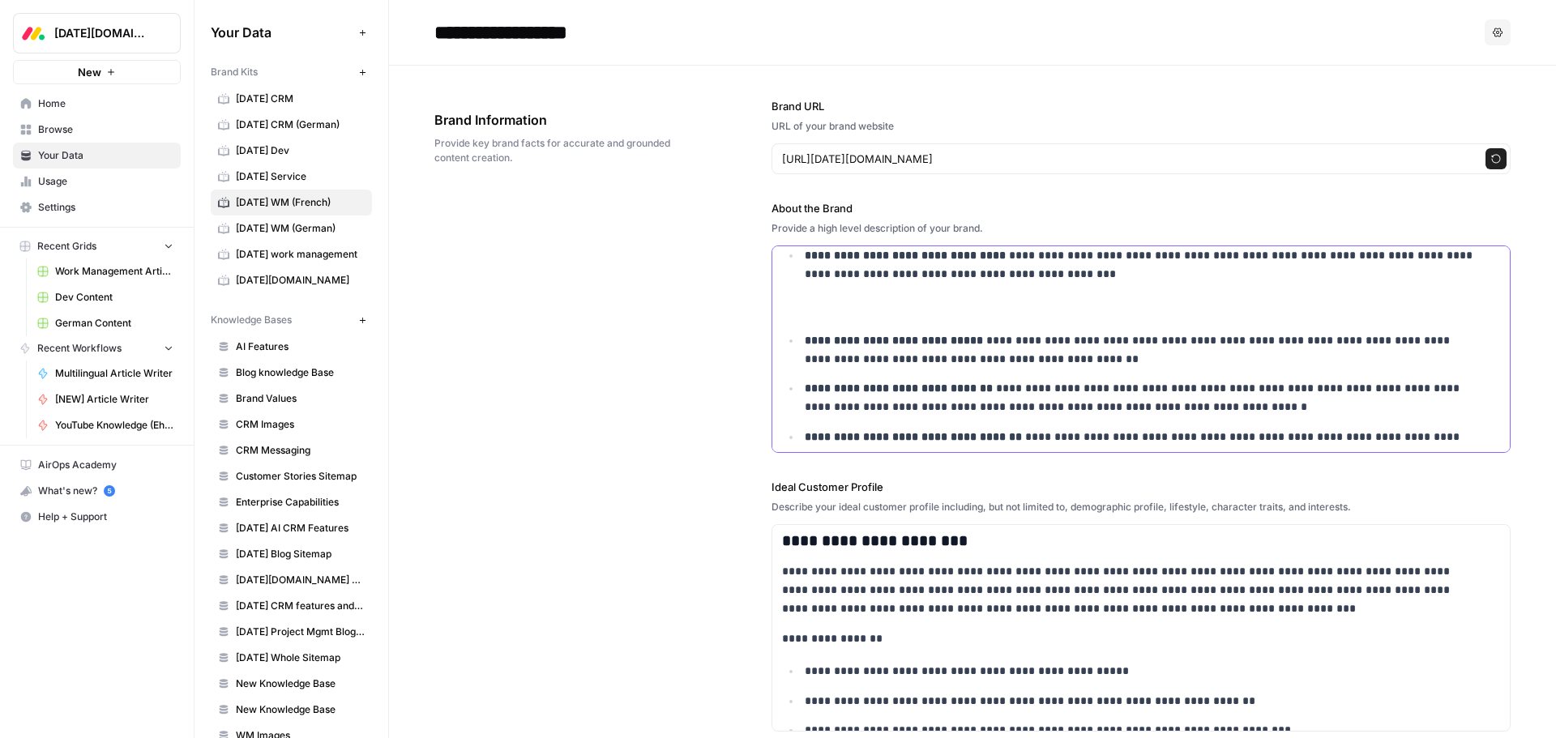
click at [825, 316] on p "**********" at bounding box center [1142, 283] width 674 height 74
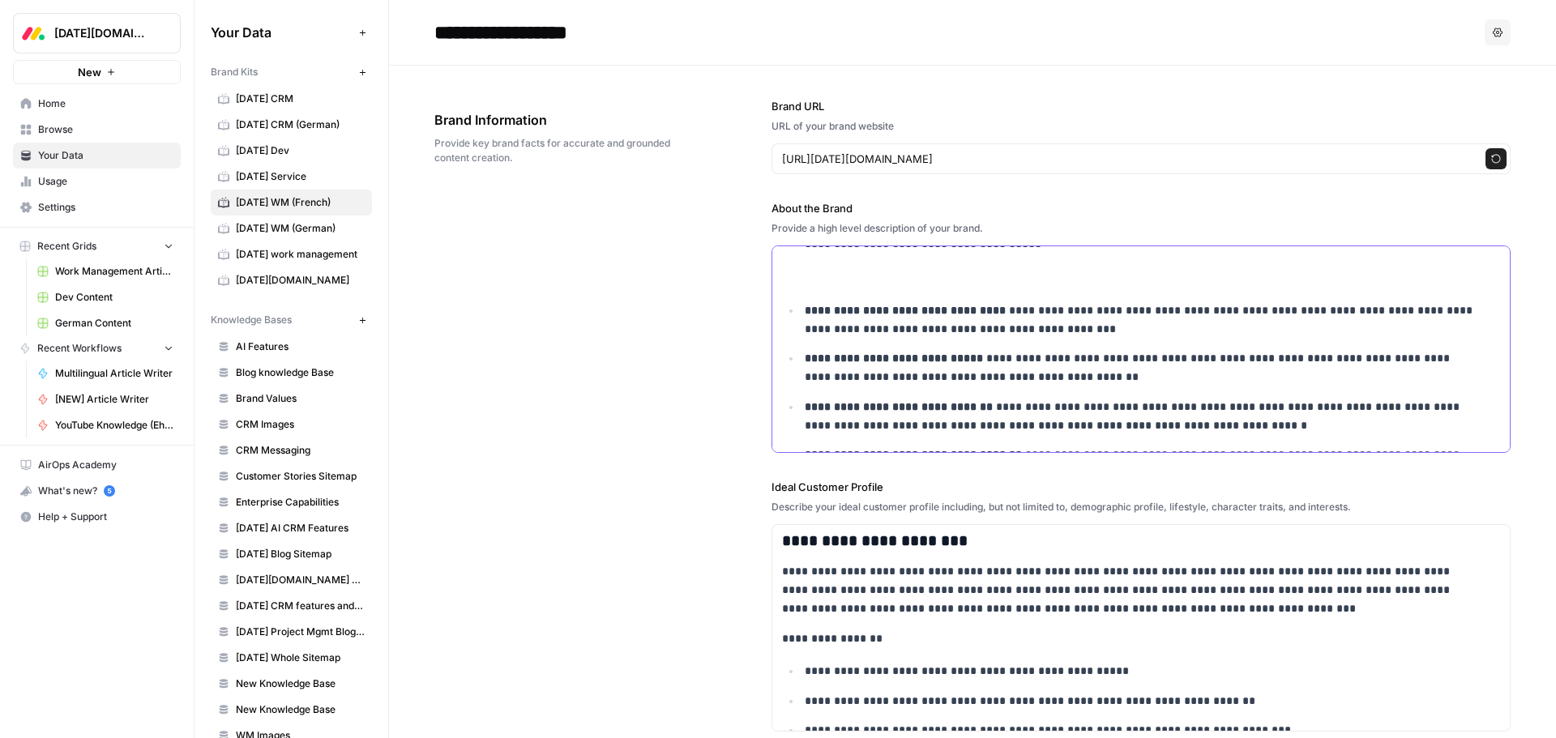
scroll to position [4936, 0]
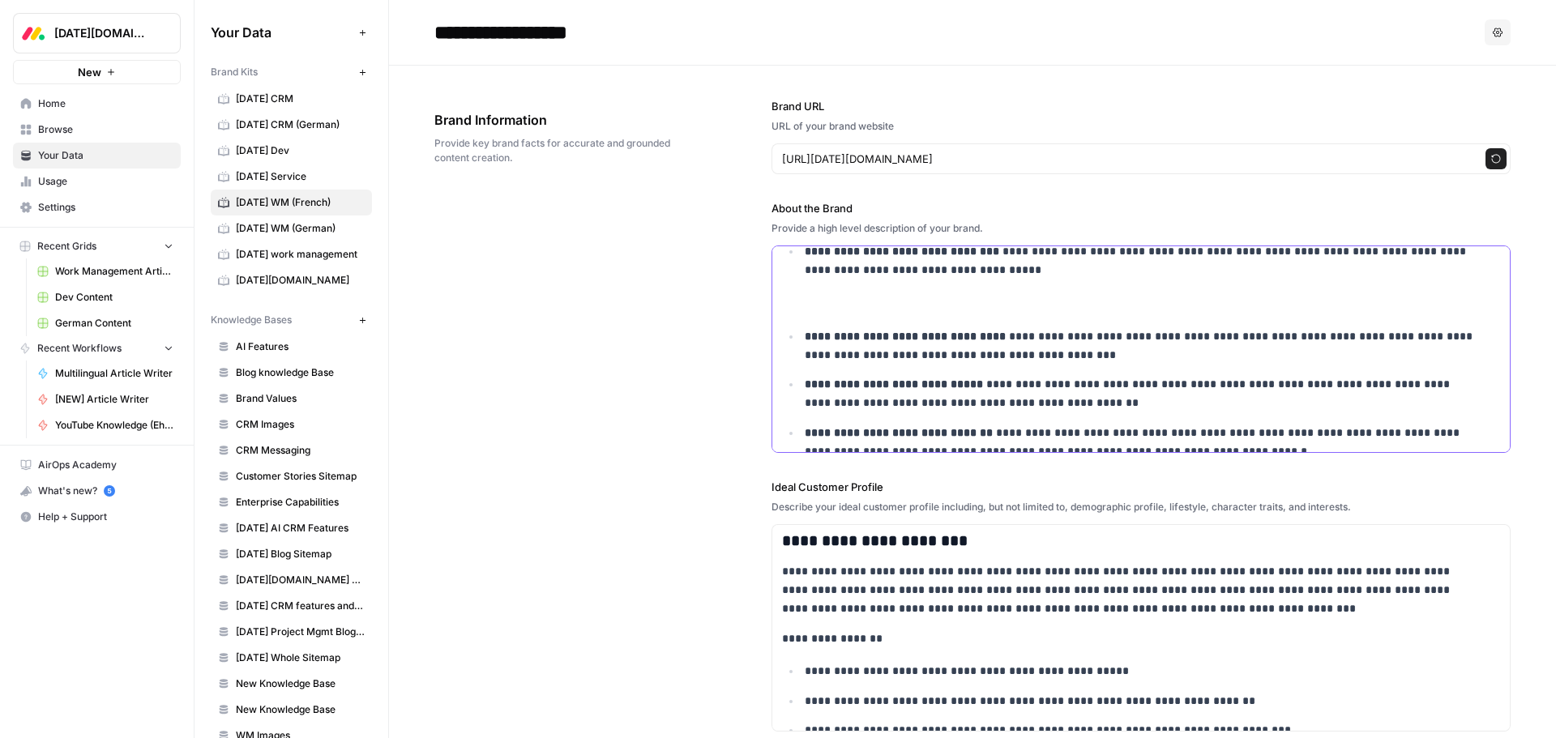
click at [829, 306] on p "**********" at bounding box center [1142, 279] width 674 height 74
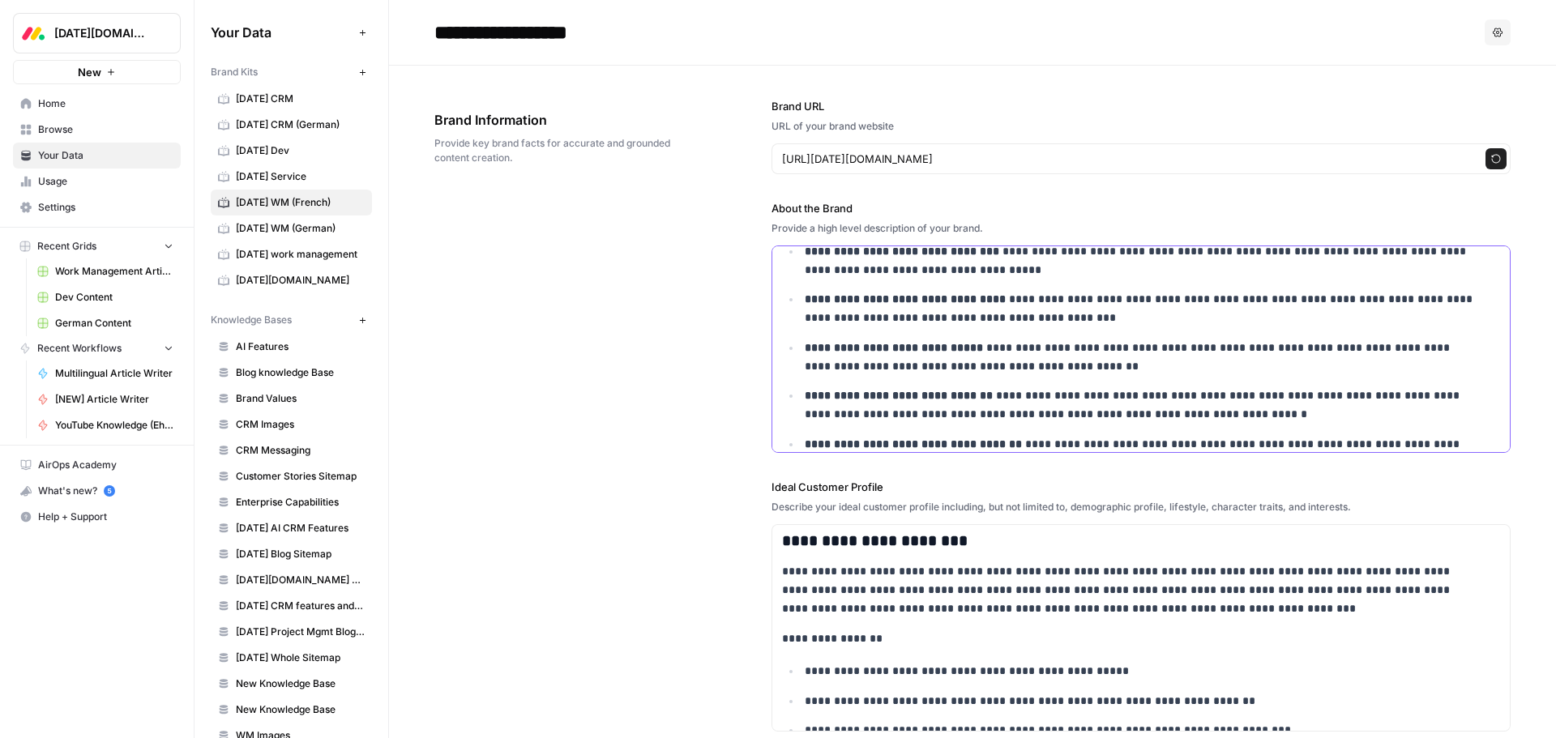
scroll to position [4855, 0]
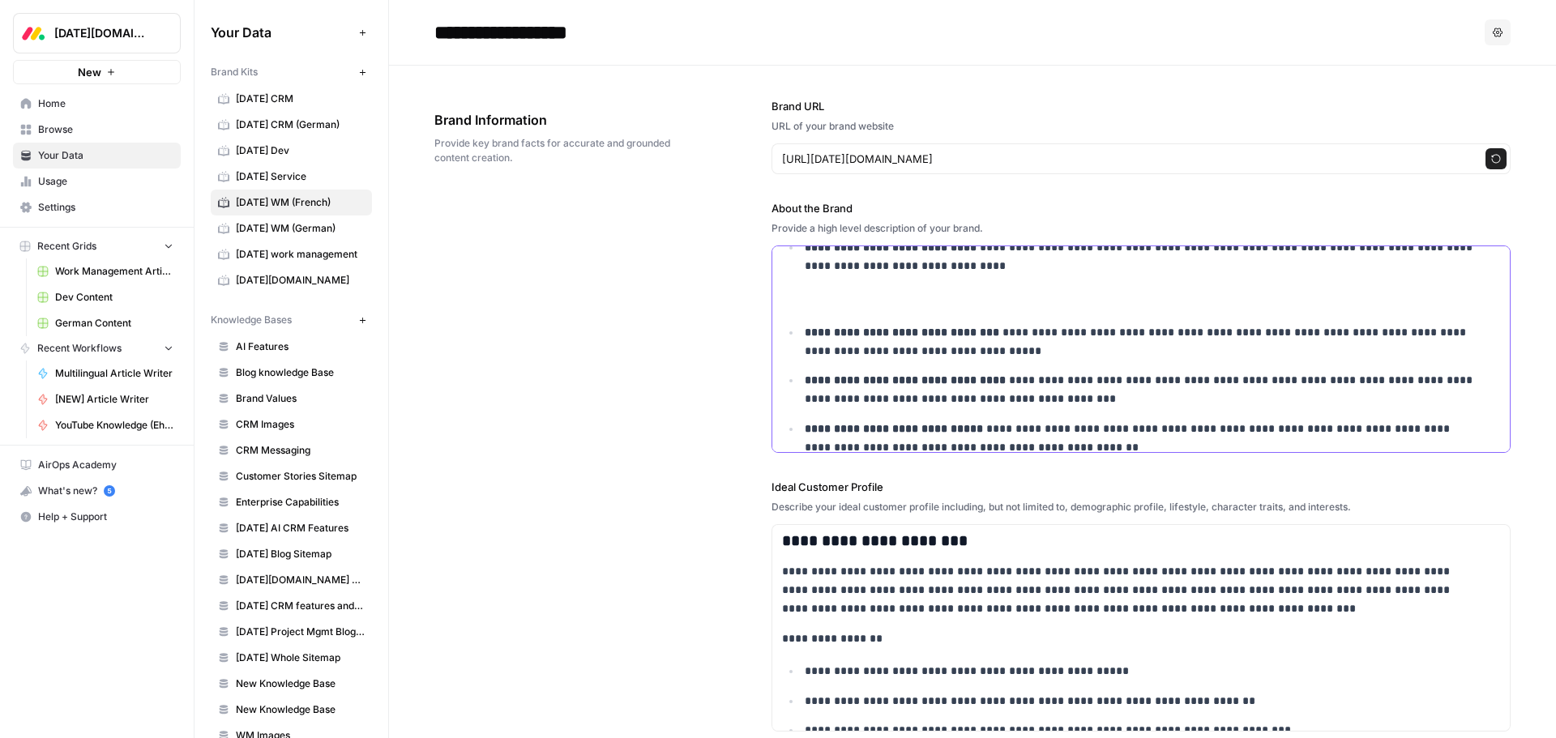
click at [829, 302] on p "**********" at bounding box center [1142, 275] width 674 height 74
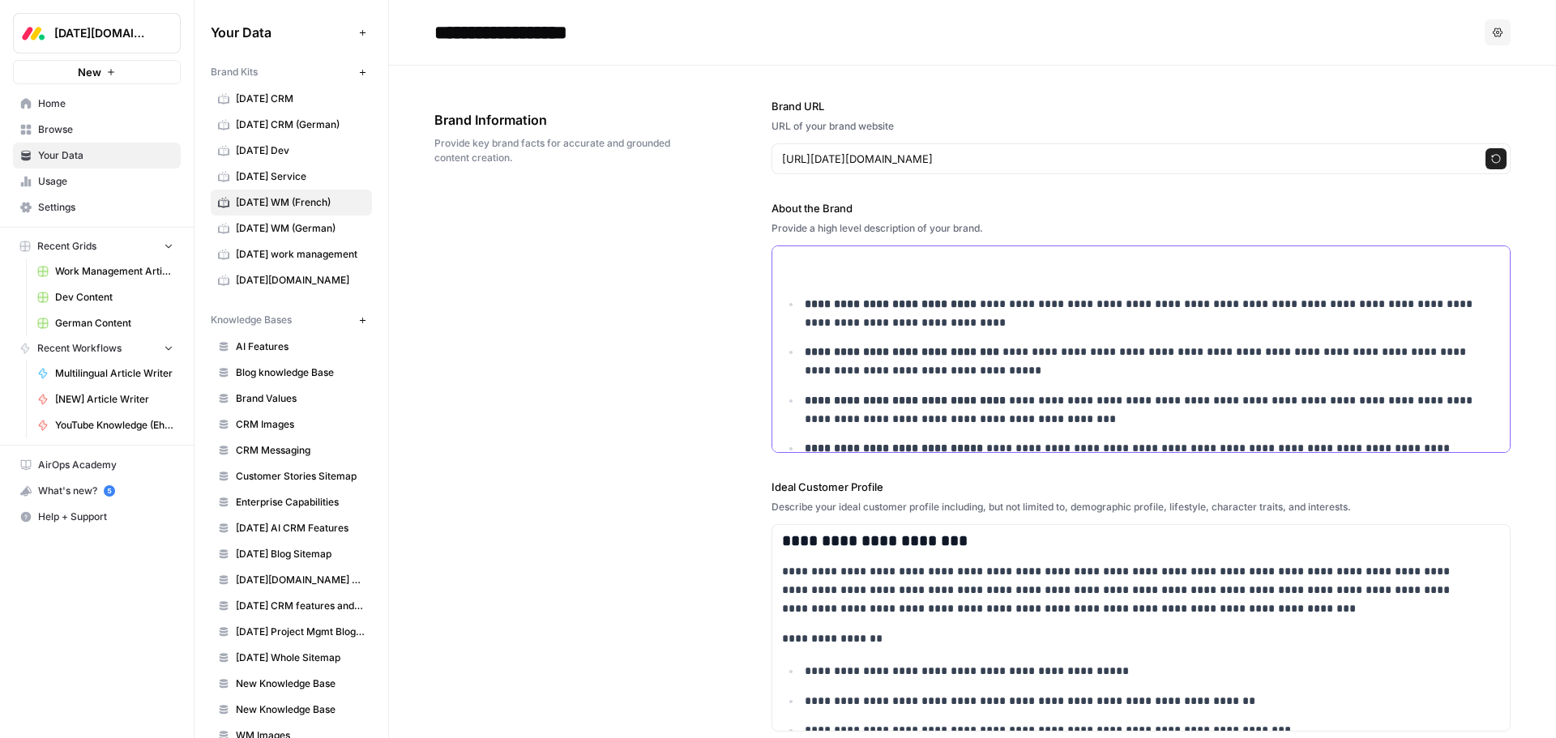
scroll to position [4774, 0]
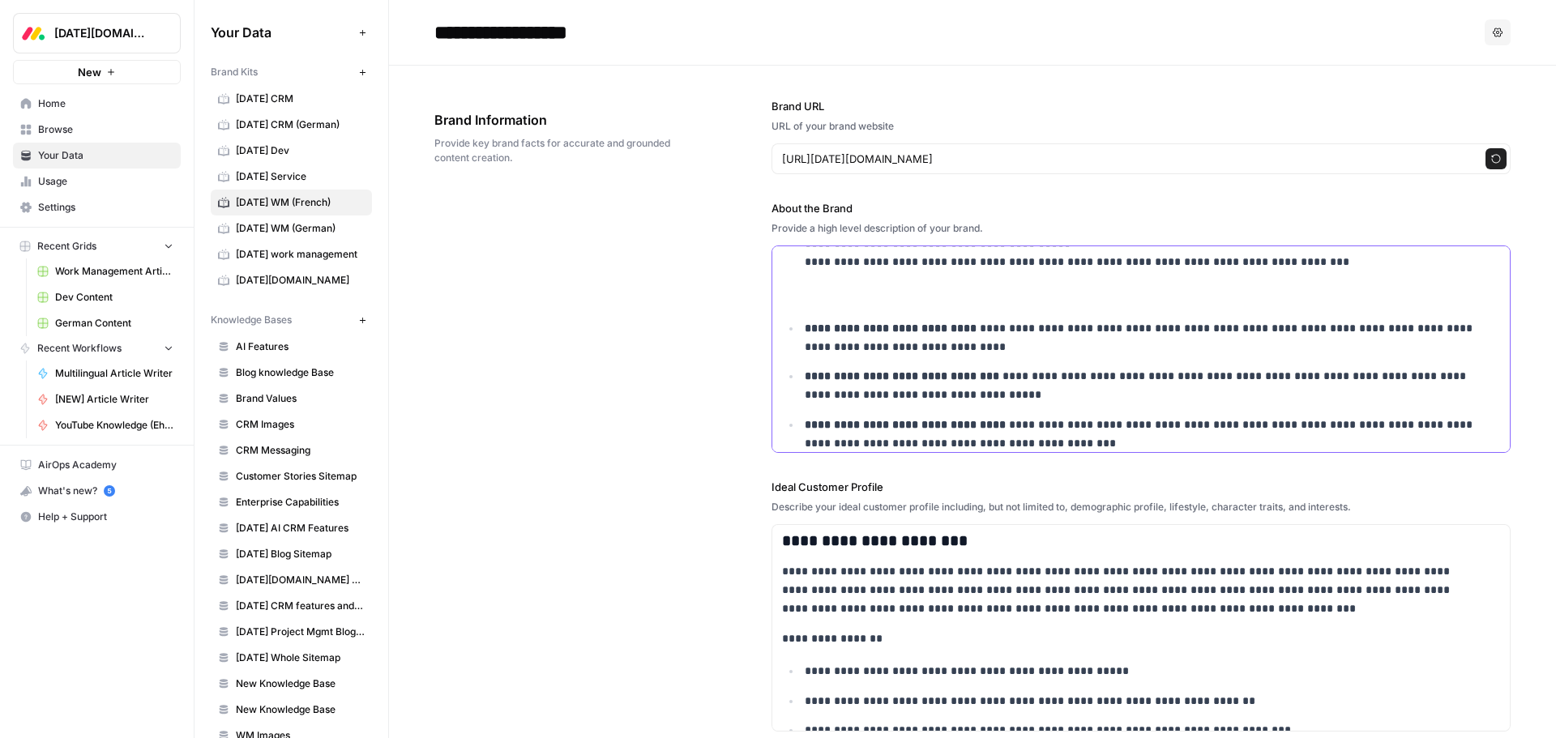
click at [829, 302] on p "**********" at bounding box center [1142, 271] width 674 height 74
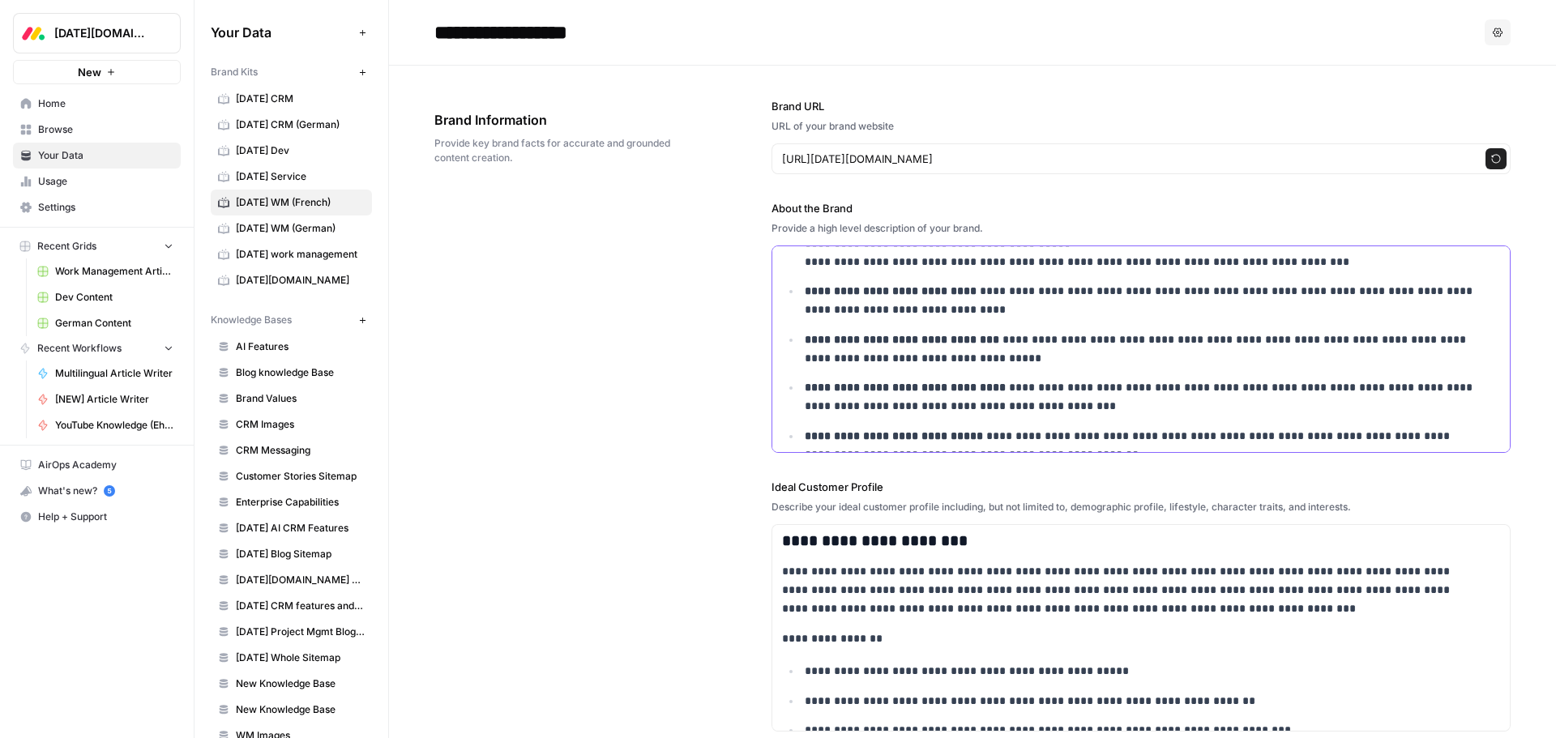
scroll to position [4693, 0]
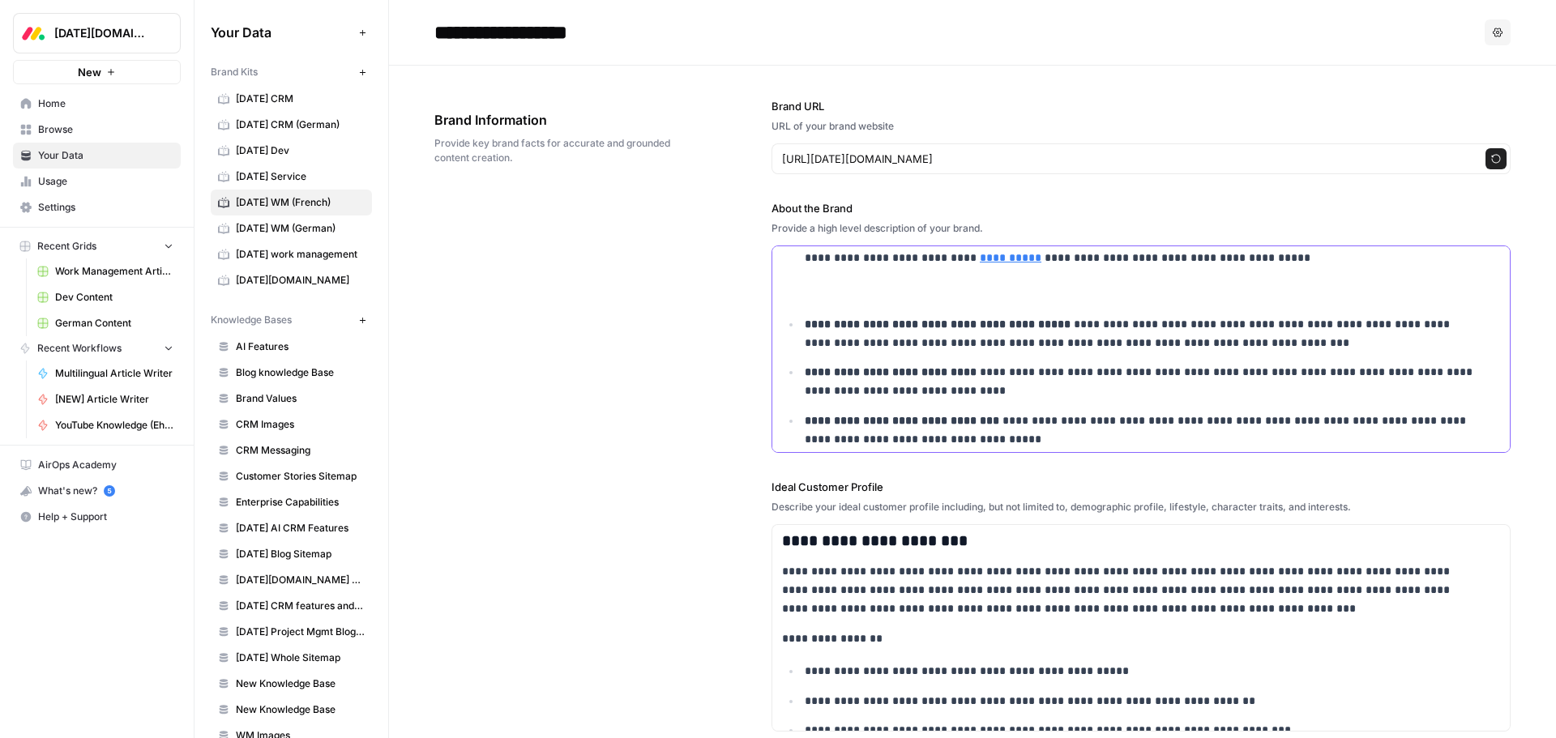
click at [829, 302] on p "**********" at bounding box center [1142, 267] width 674 height 74
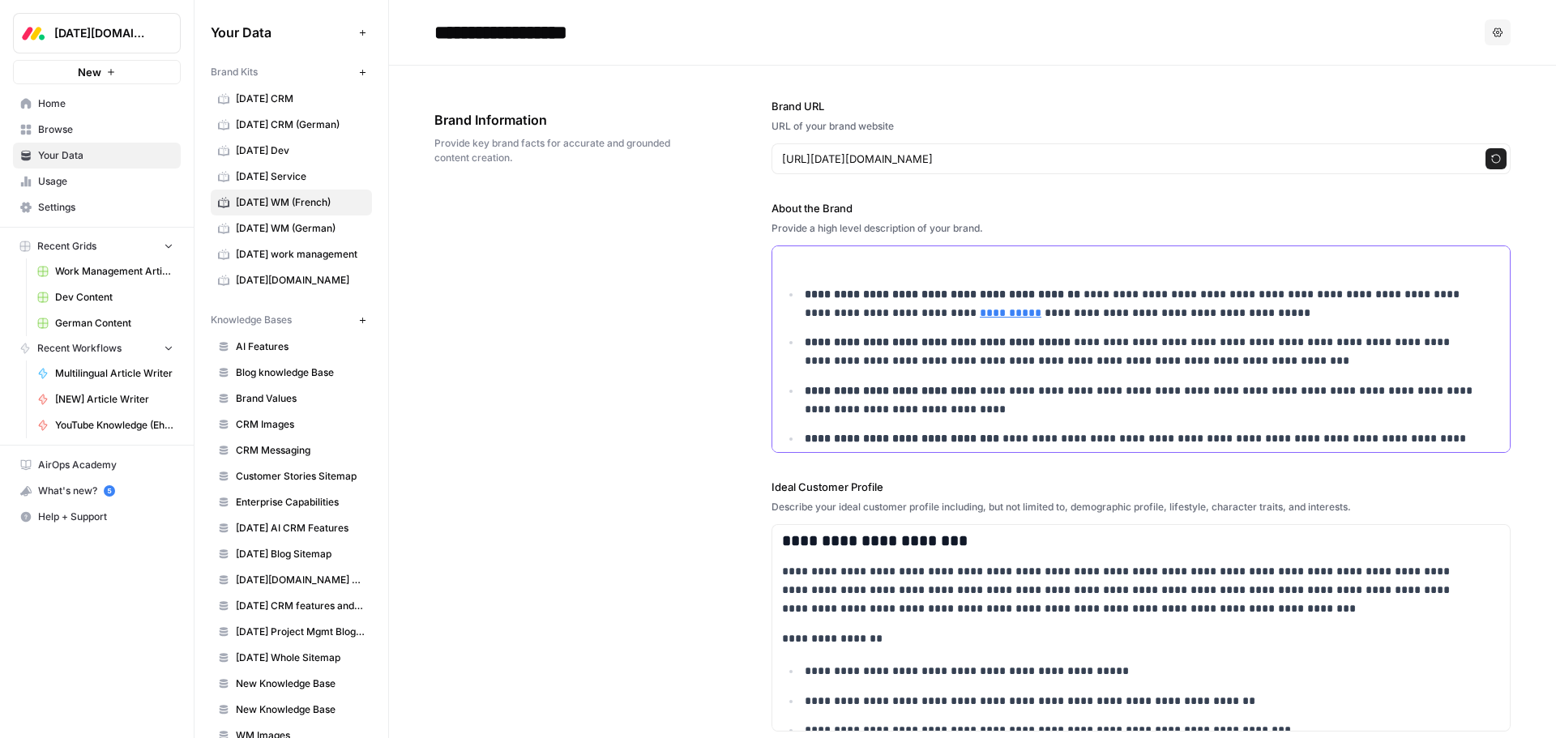
scroll to position [4612, 0]
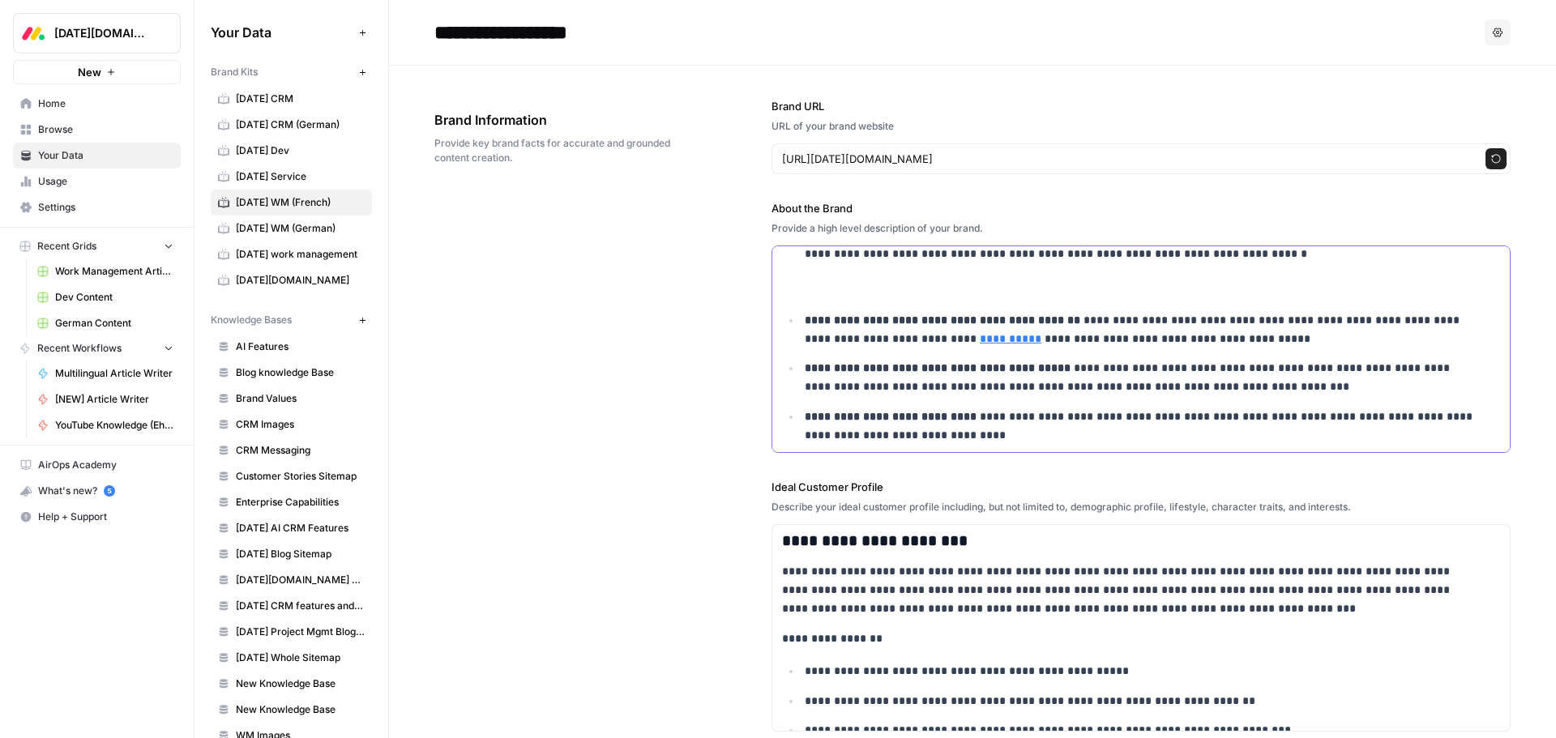
click at [829, 302] on ul "**********" at bounding box center [1141, 266] width 718 height 837
click at [833, 295] on p "**********" at bounding box center [1142, 263] width 674 height 74
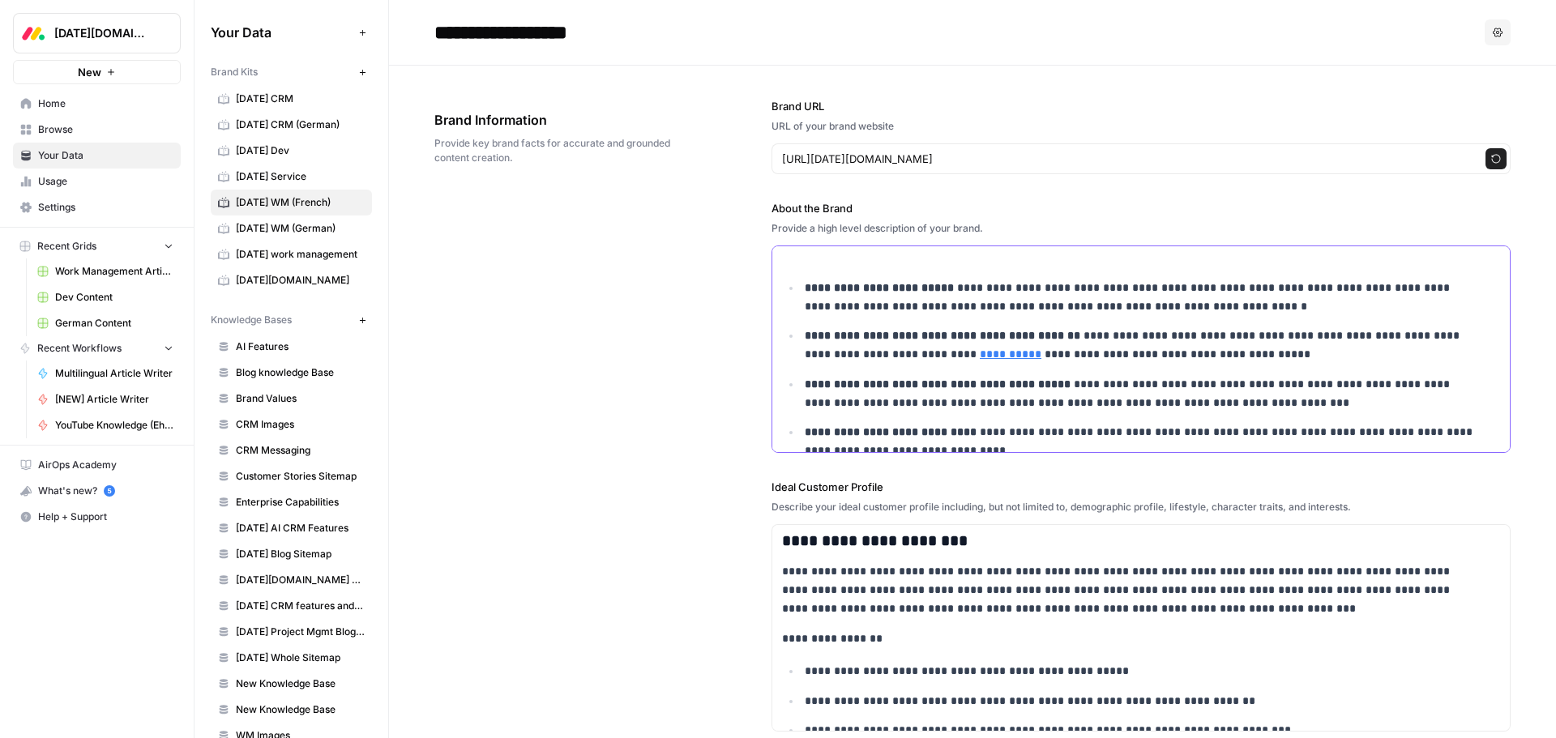
scroll to position [4531, 0]
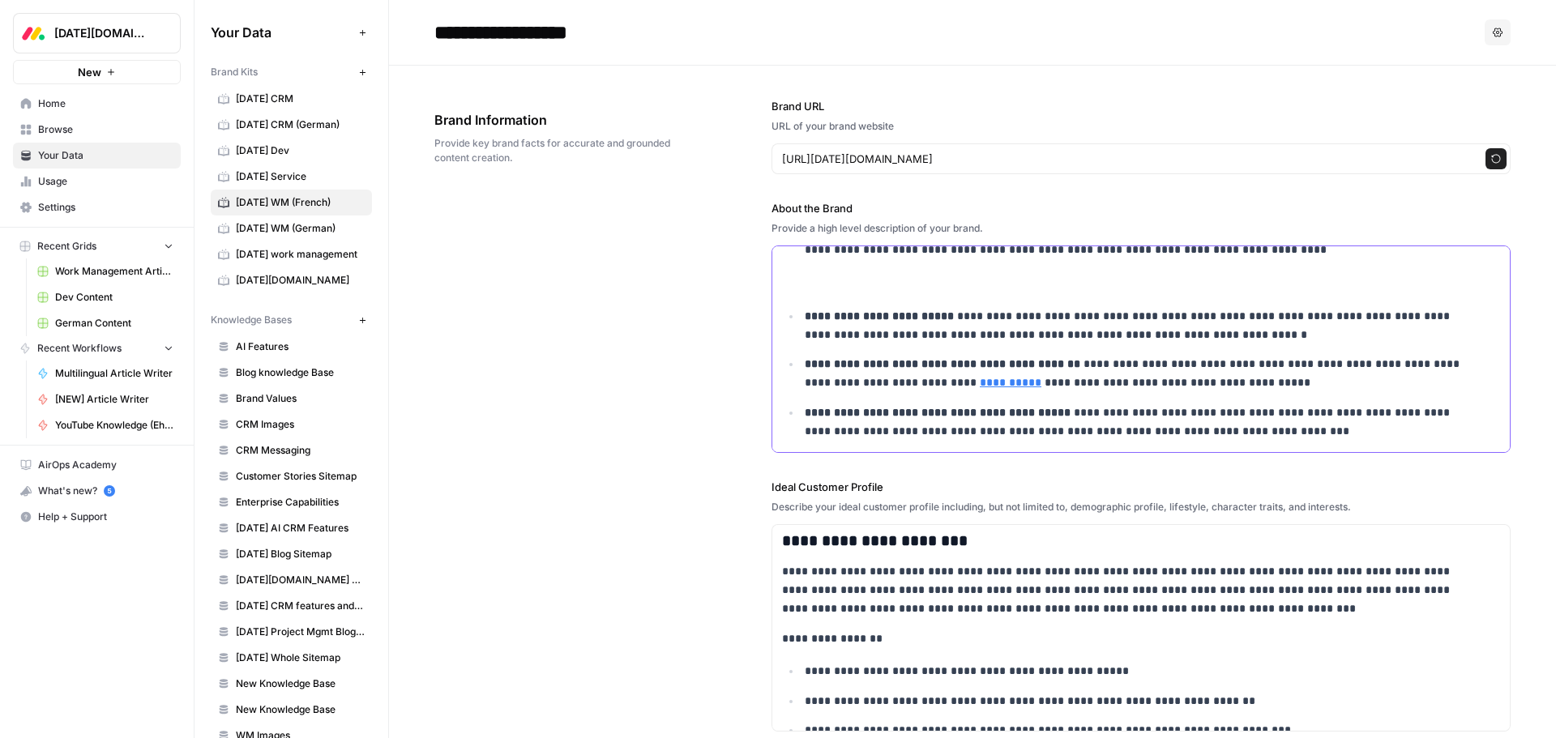
click at [821, 299] on ul "**********" at bounding box center [1141, 329] width 718 height 800
click at [816, 279] on p "**********" at bounding box center [1142, 249] width 674 height 92
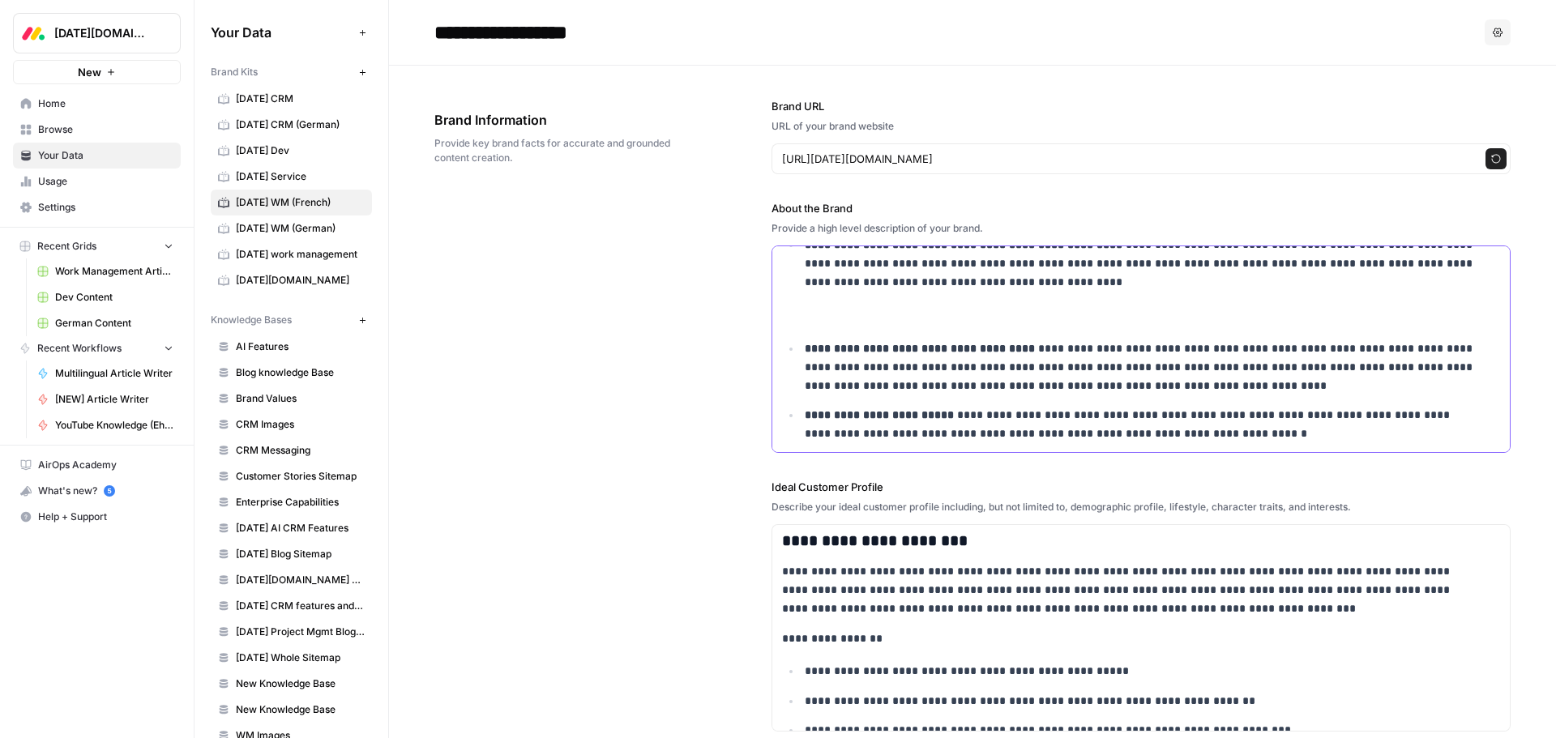
scroll to position [4369, 0]
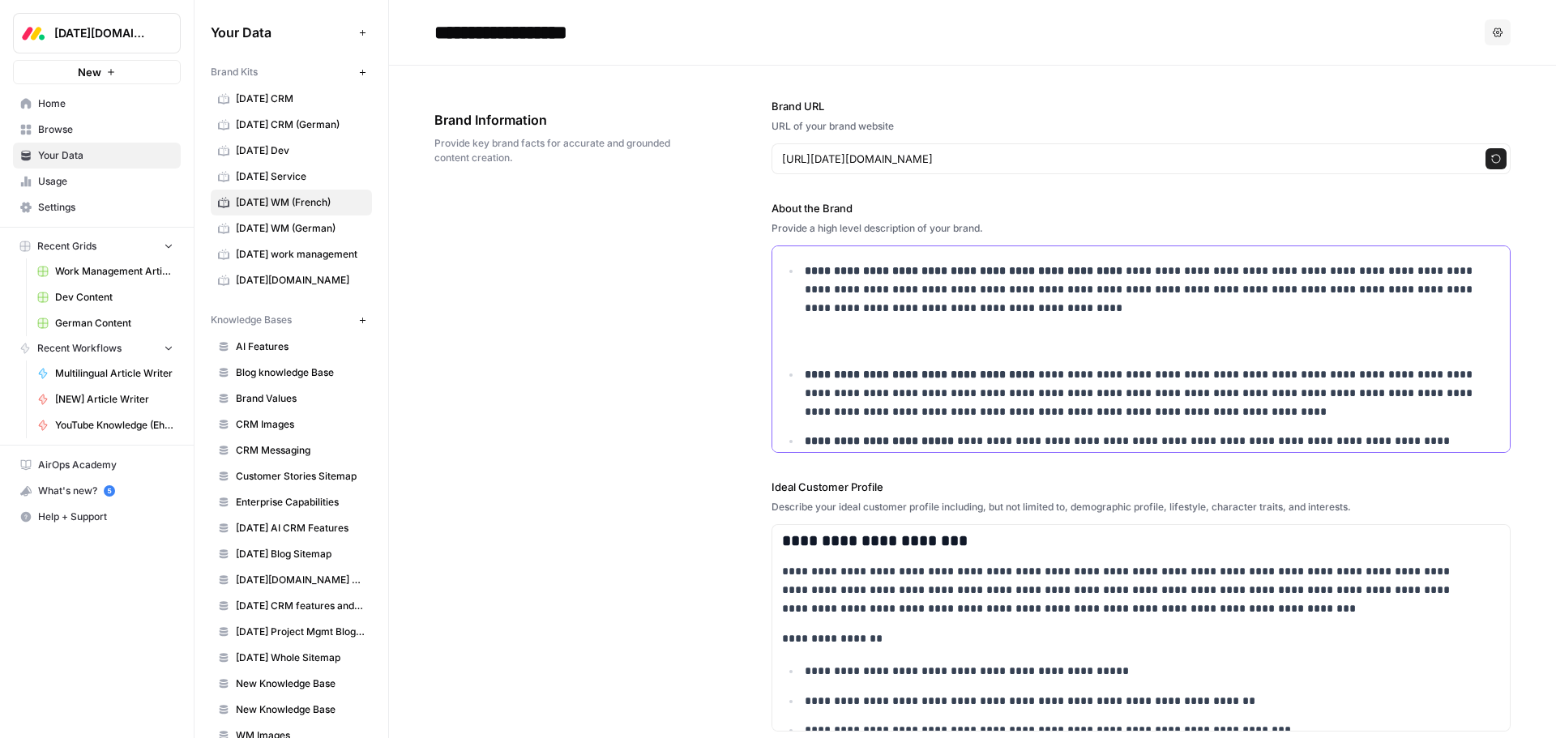
click at [814, 331] on p "**********" at bounding box center [1142, 308] width 674 height 92
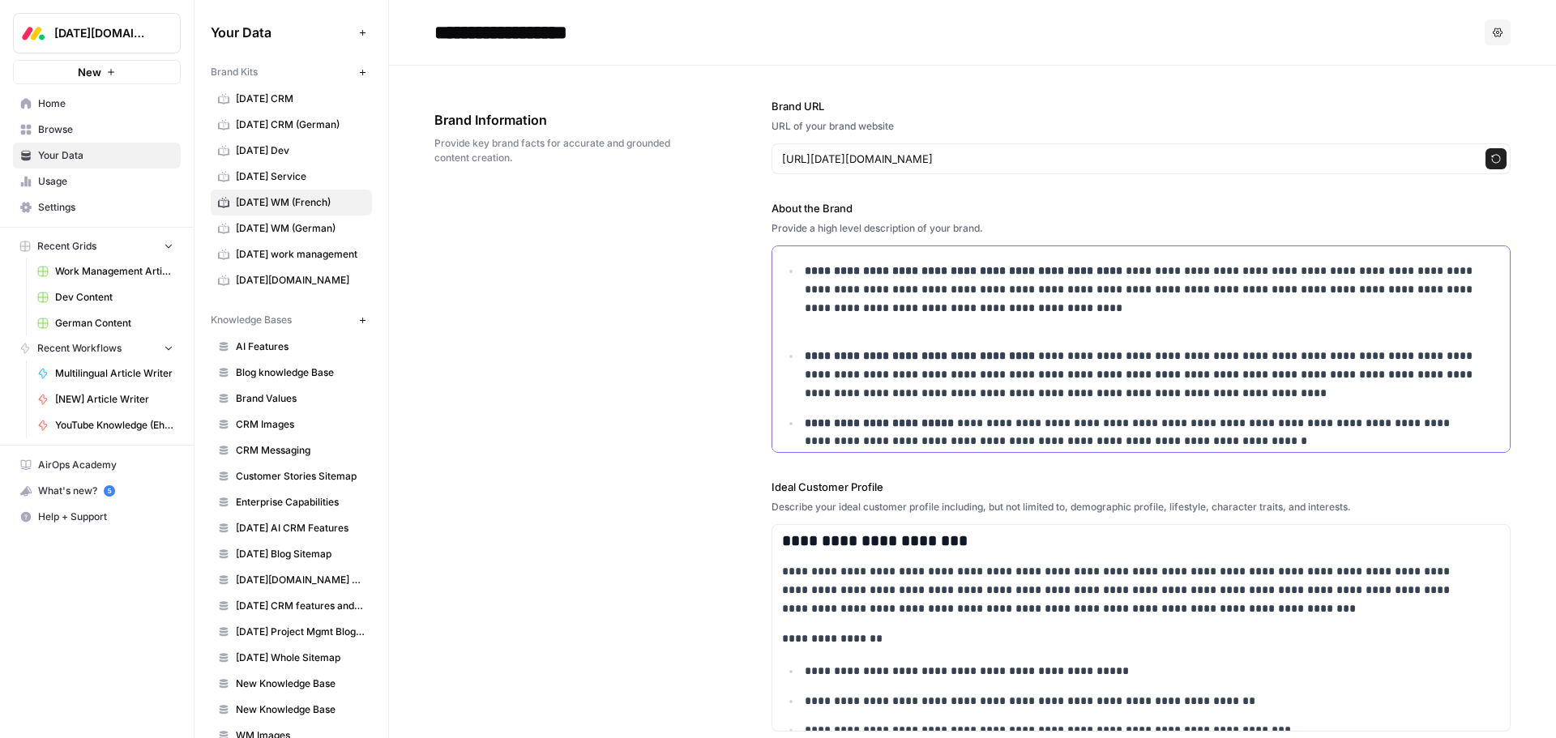
click at [814, 331] on p "**********" at bounding box center [1142, 299] width 674 height 74
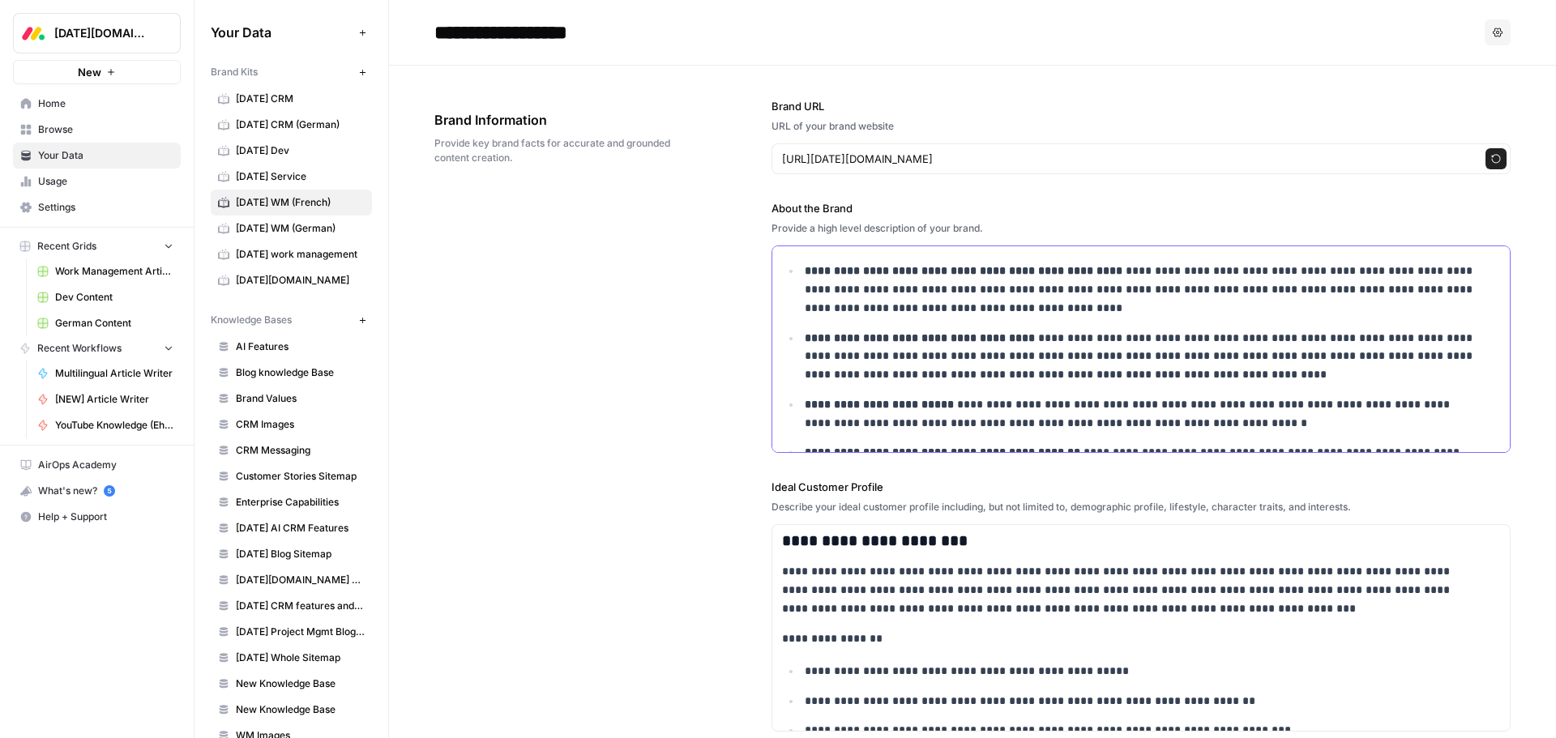
scroll to position [4288, 0]
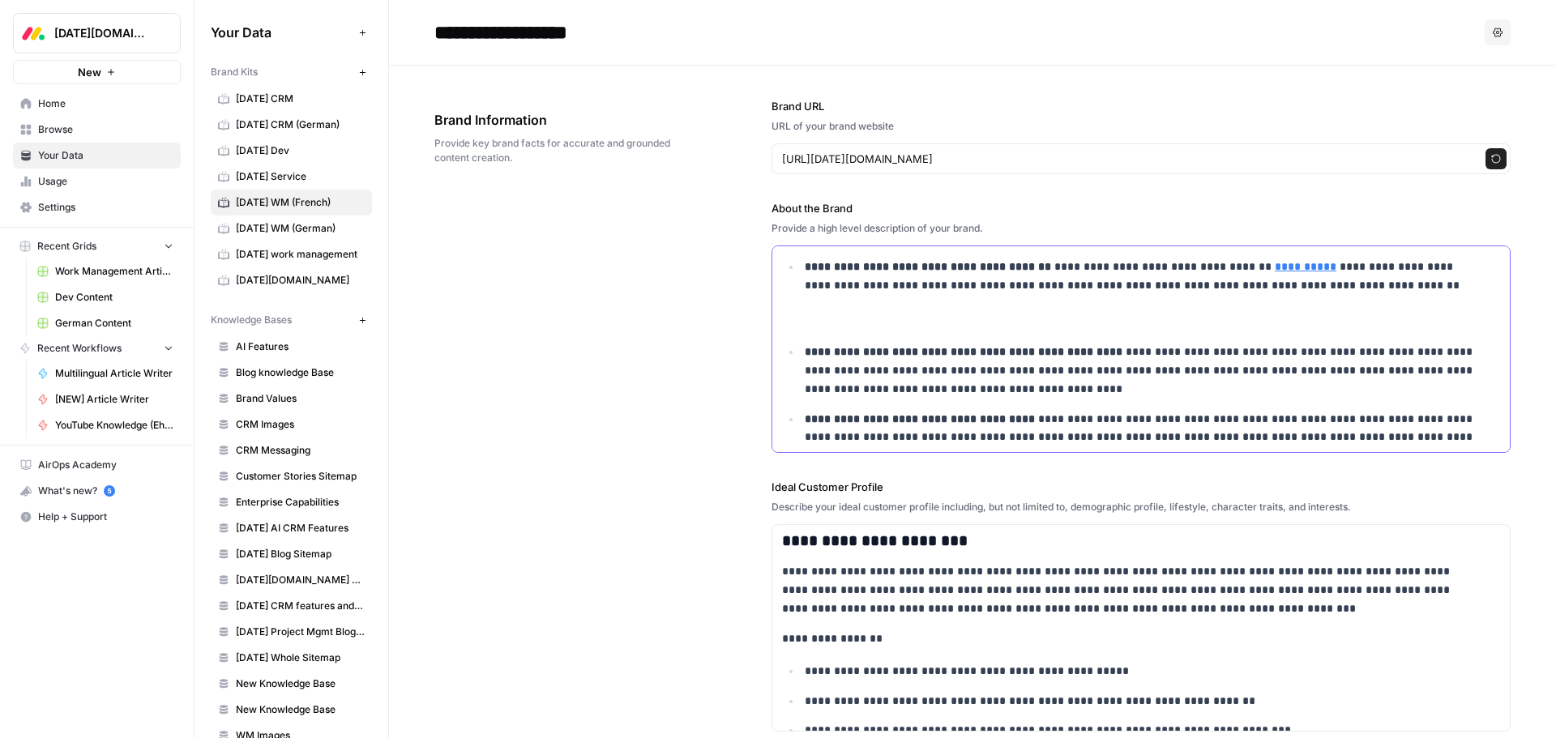
click at [819, 310] on p "**********" at bounding box center [1142, 295] width 674 height 74
click at [817, 322] on p "**********" at bounding box center [1142, 295] width 674 height 74
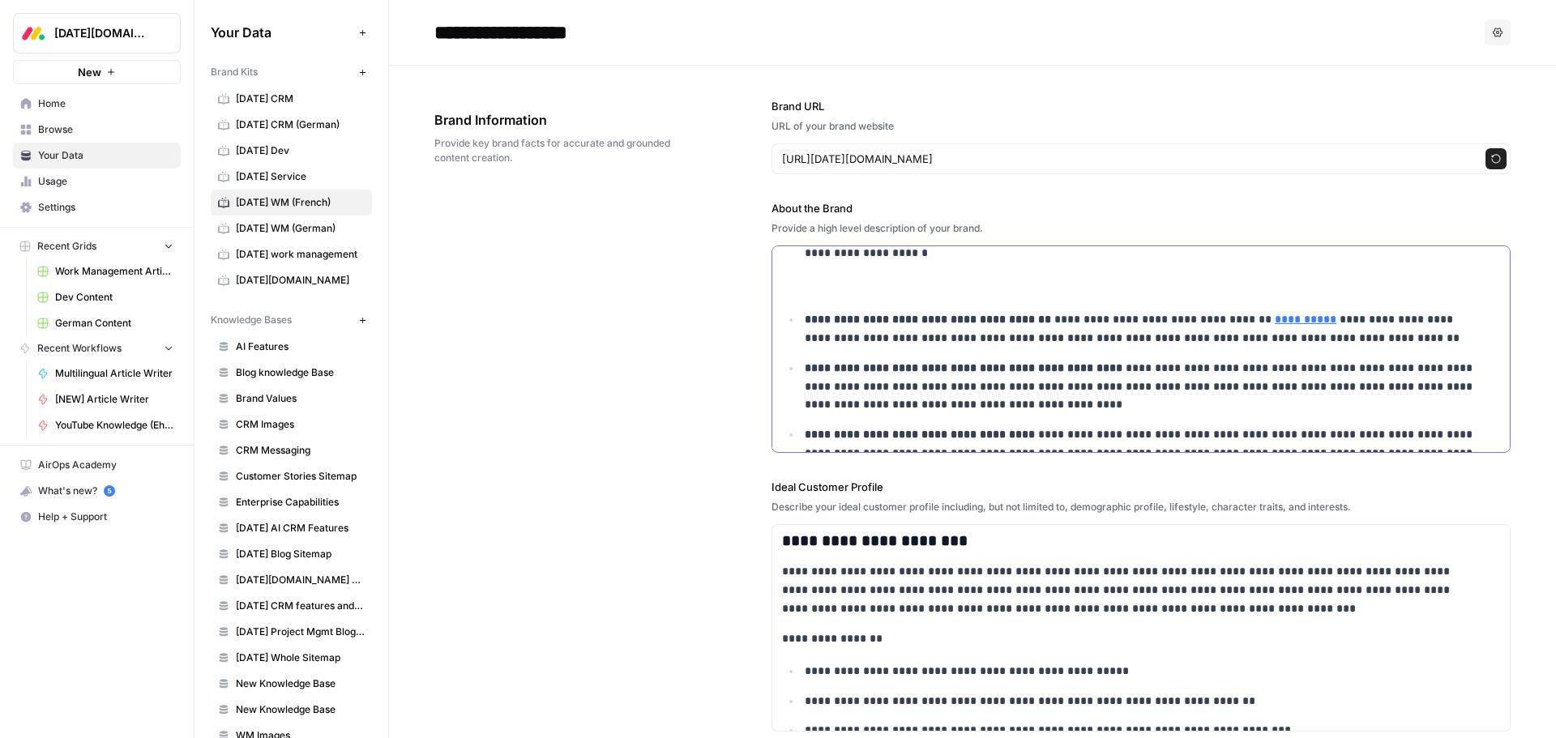
scroll to position [4207, 0]
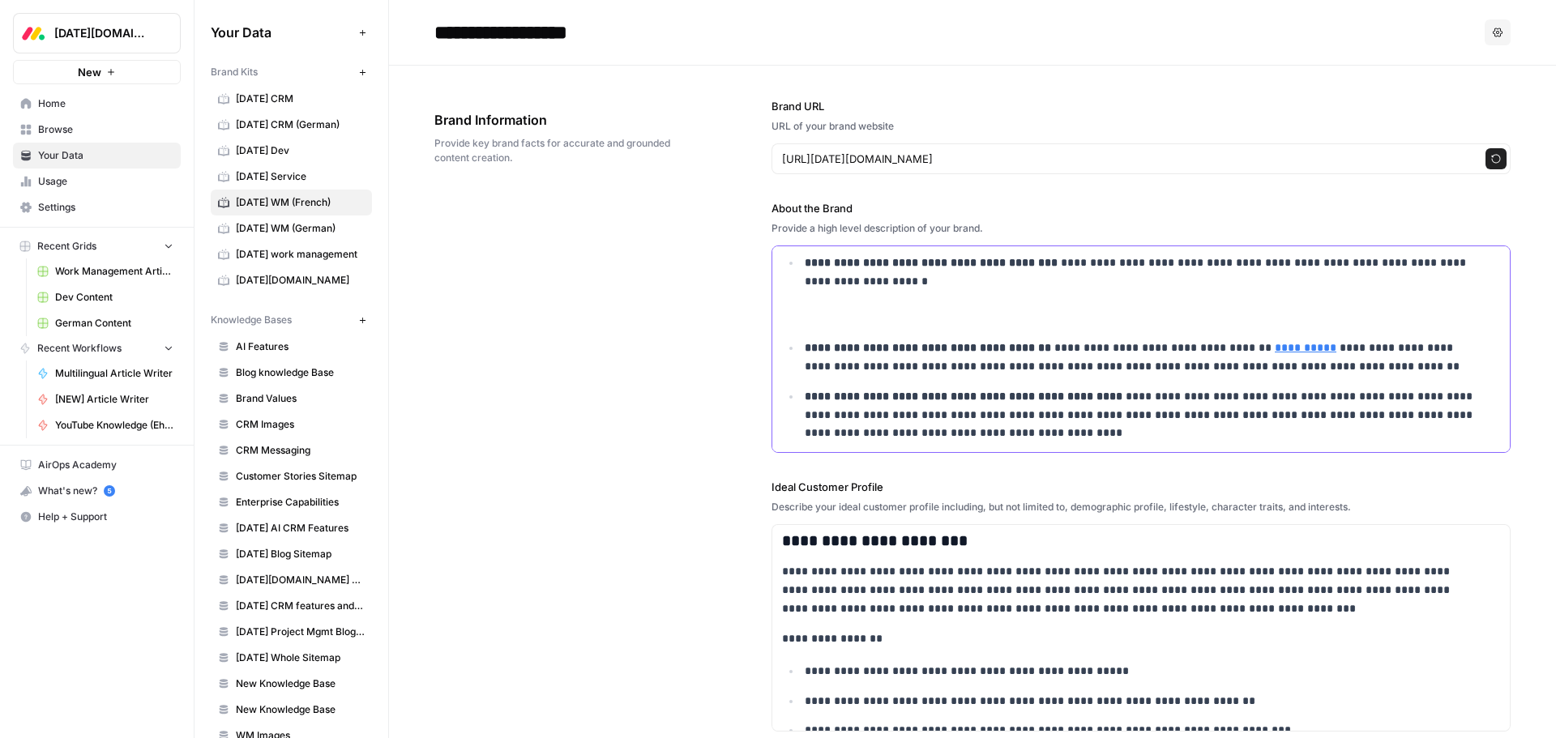
click at [821, 315] on p "**********" at bounding box center [1142, 291] width 674 height 74
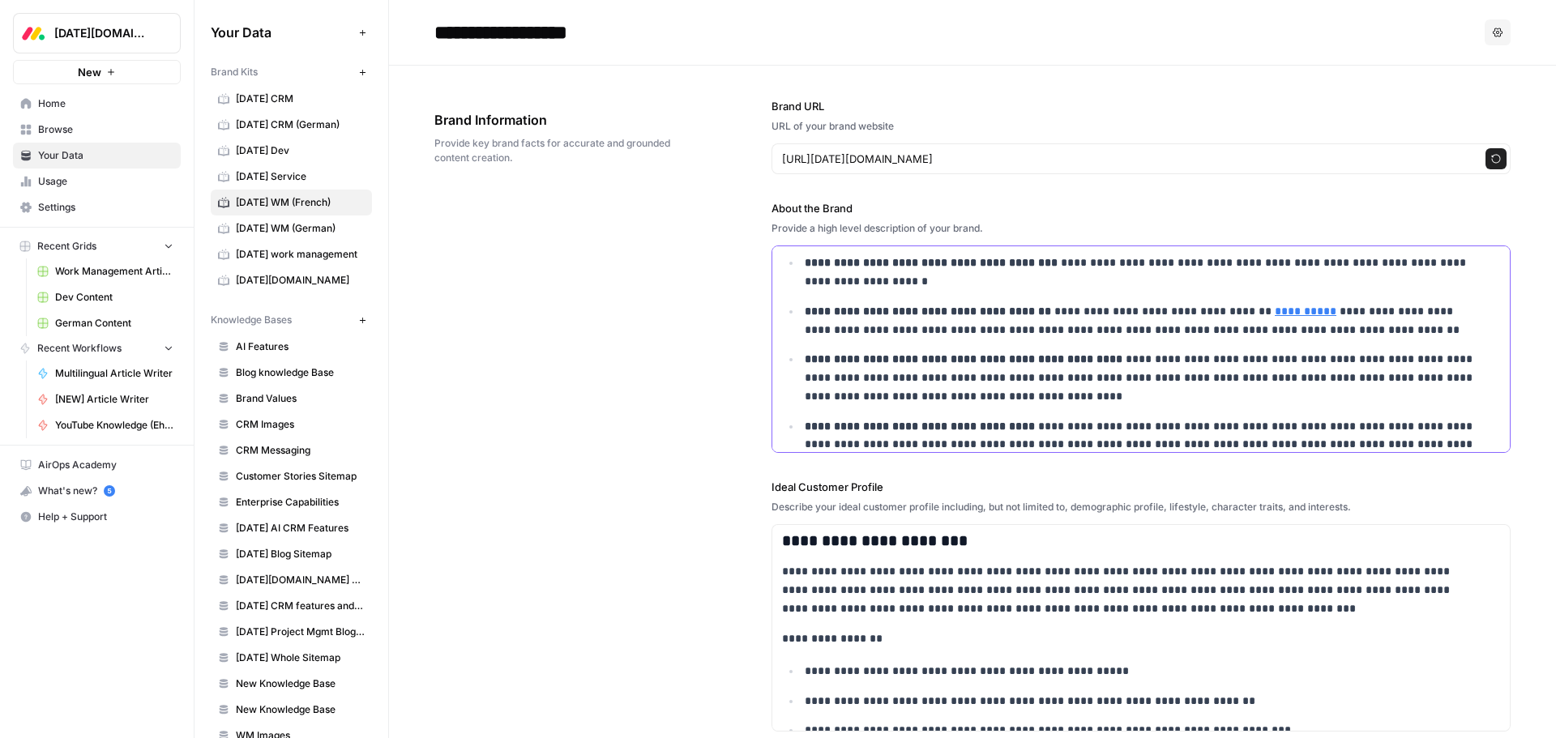
scroll to position [4125, 0]
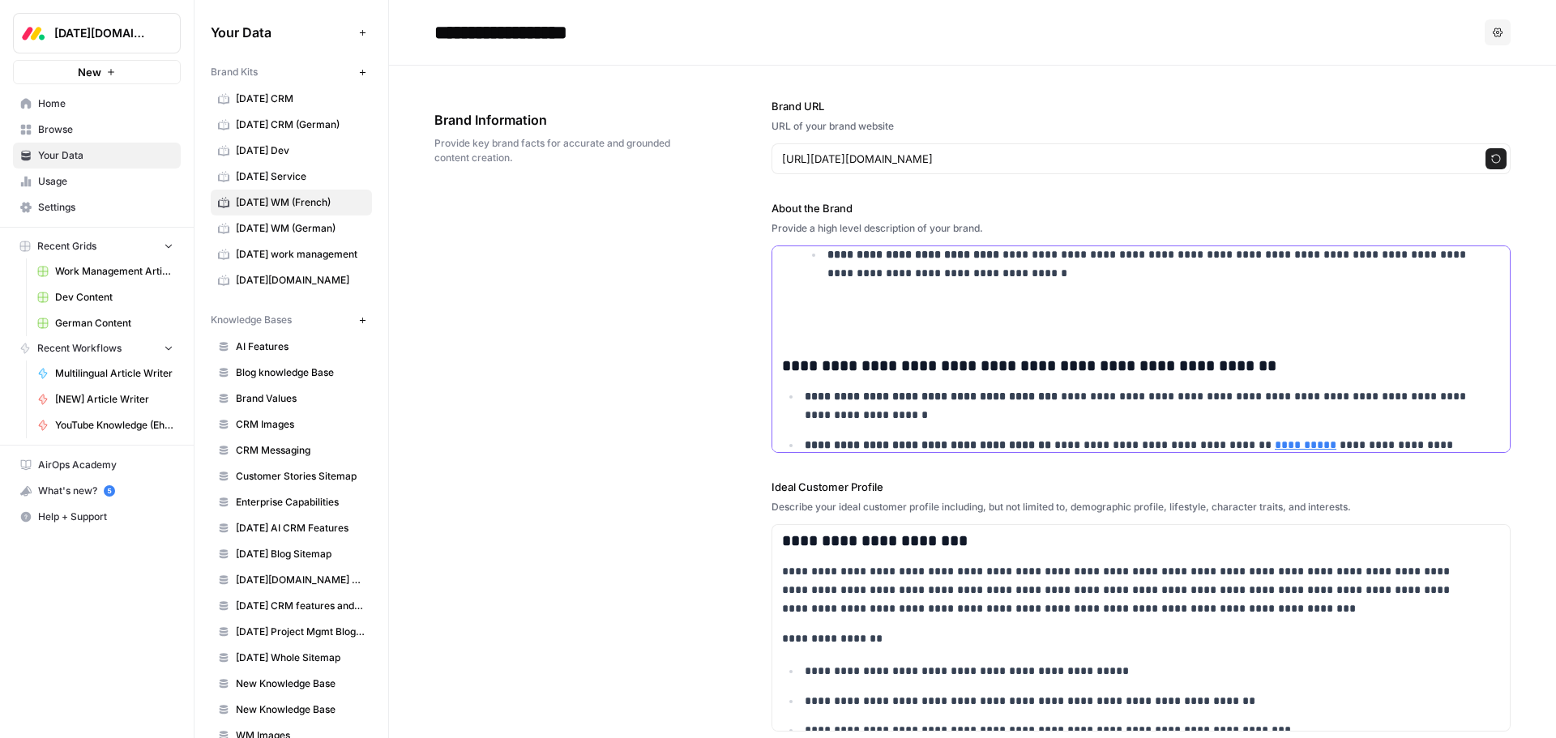
scroll to position [4044, 0]
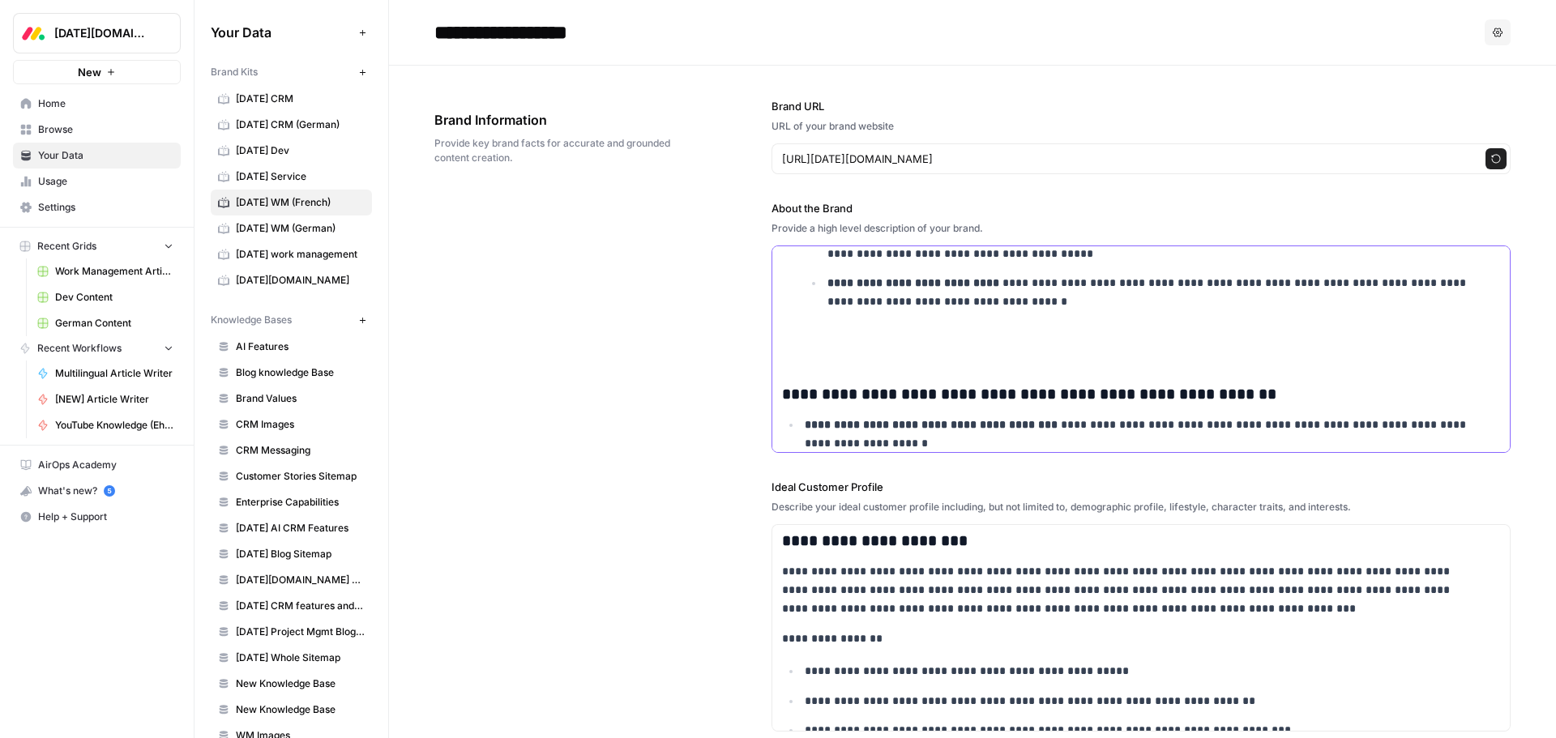
click at [816, 351] on p at bounding box center [1141, 343] width 718 height 37
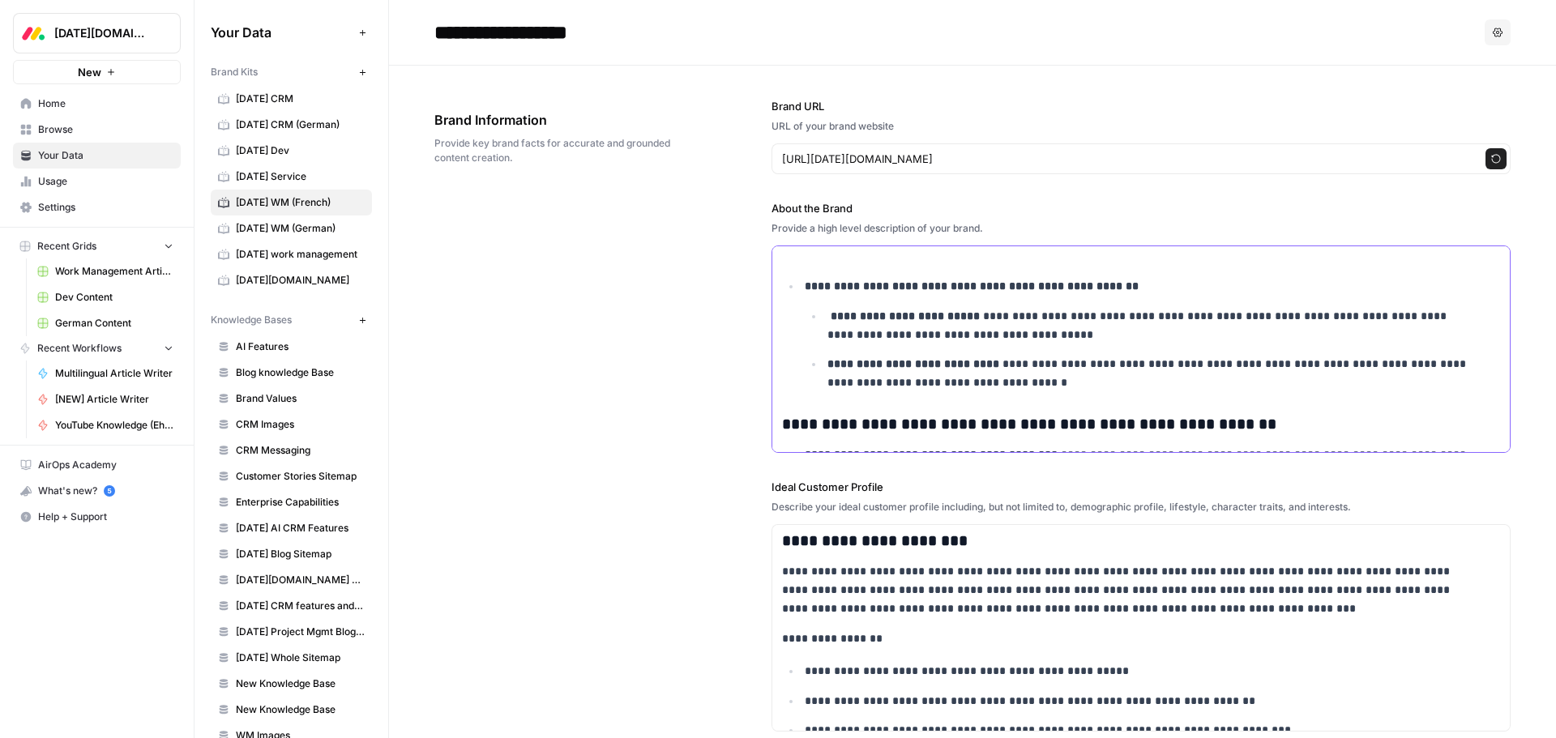
scroll to position [3882, 0]
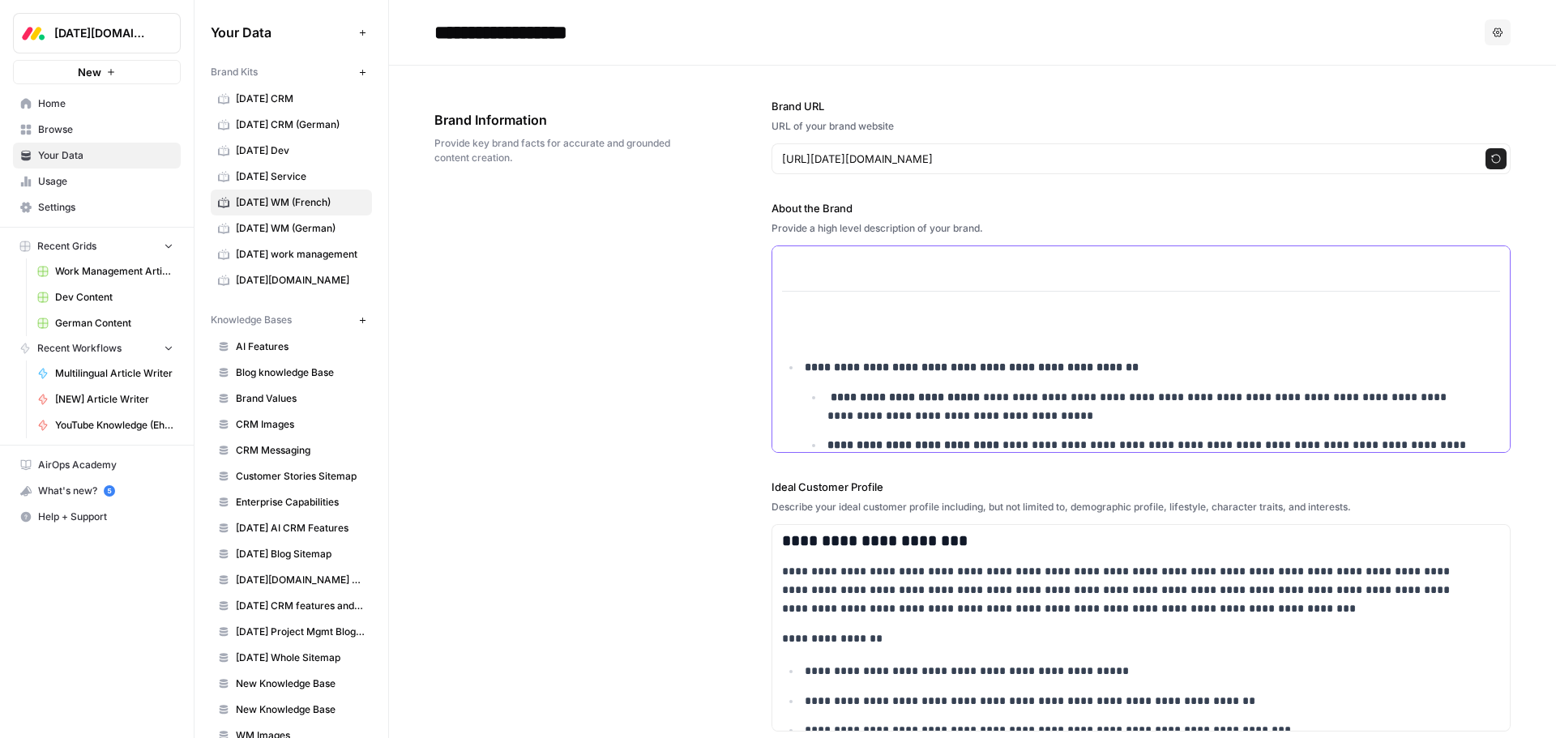
click at [825, 326] on p at bounding box center [1141, 335] width 718 height 19
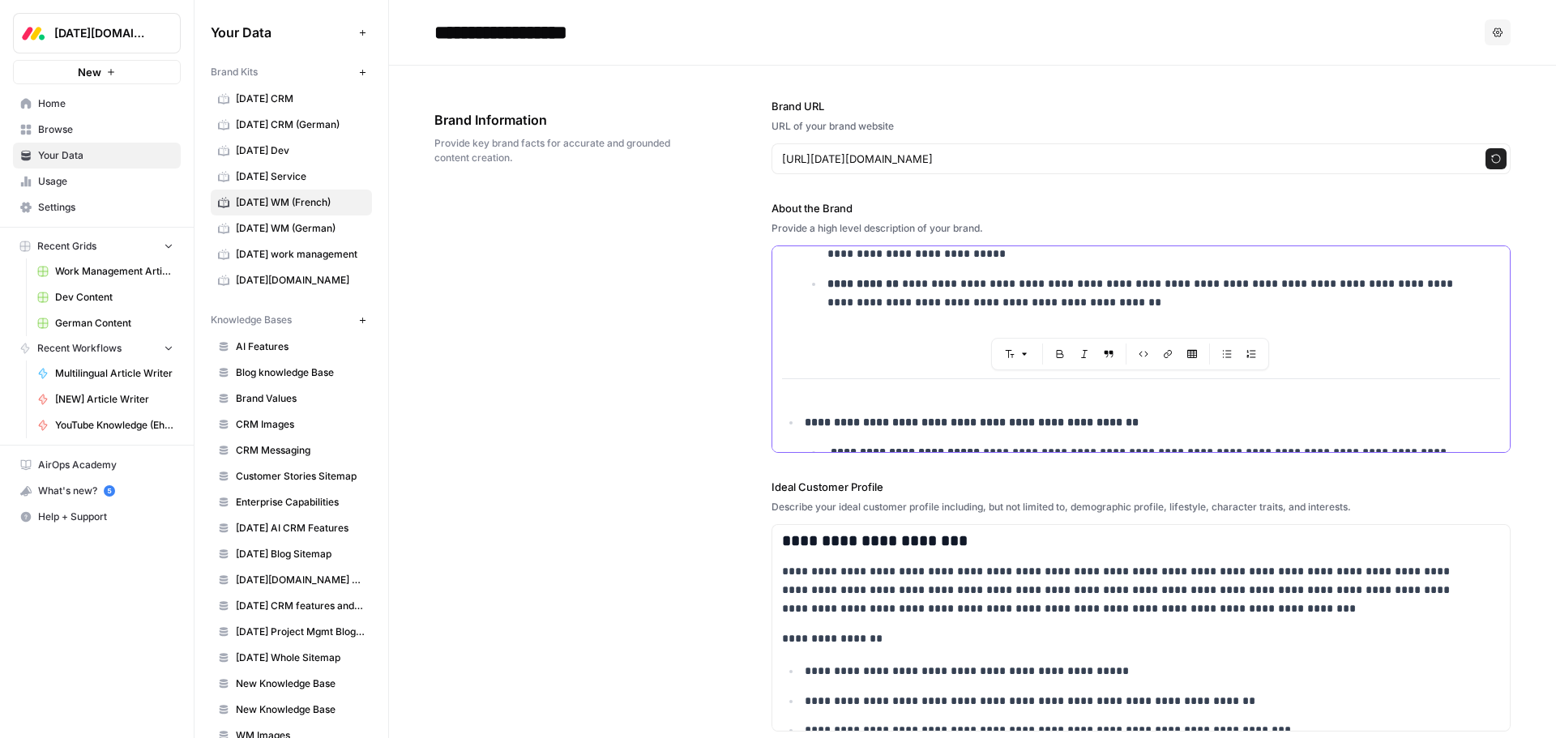
click at [819, 335] on p at bounding box center [1141, 335] width 718 height 19
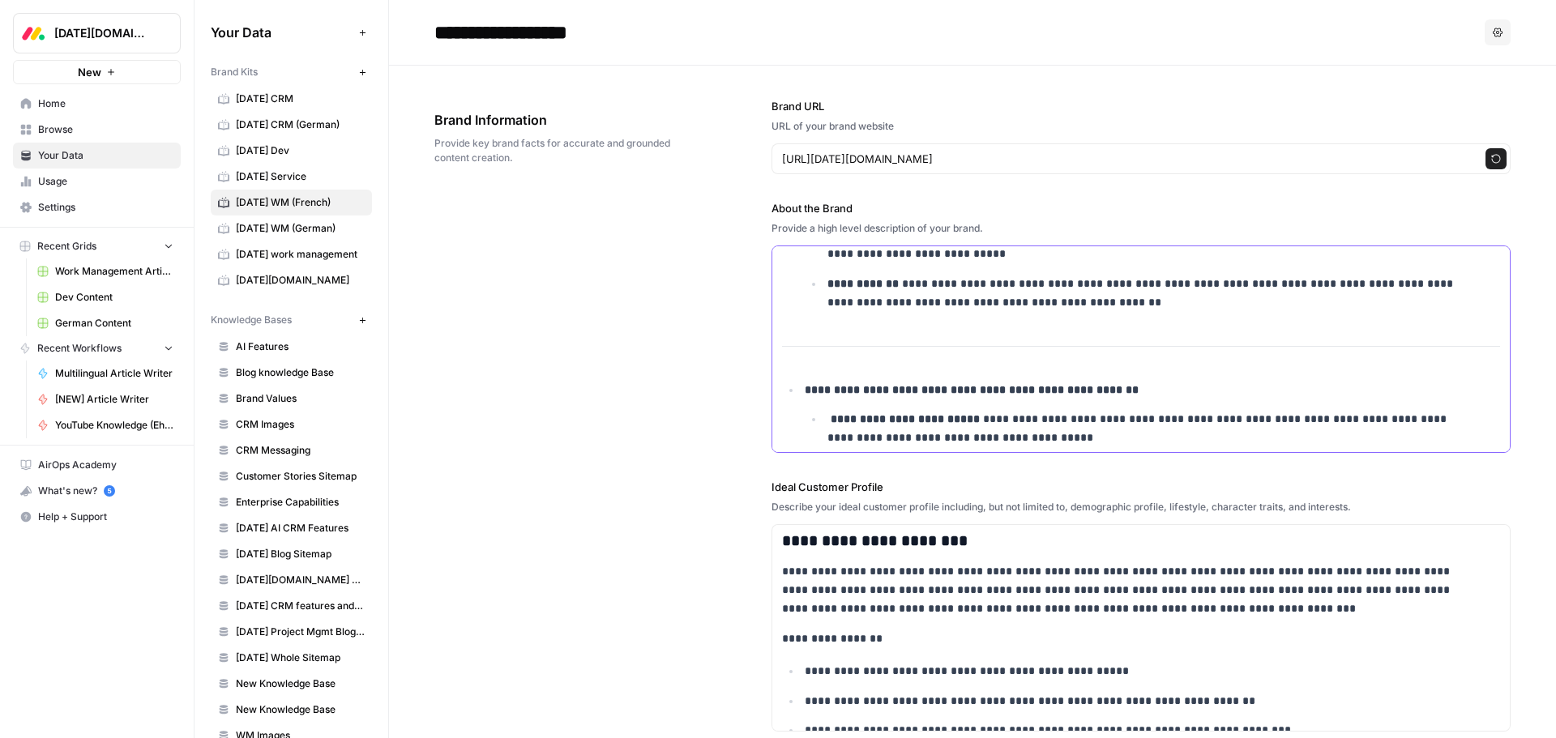
scroll to position [3714, 0]
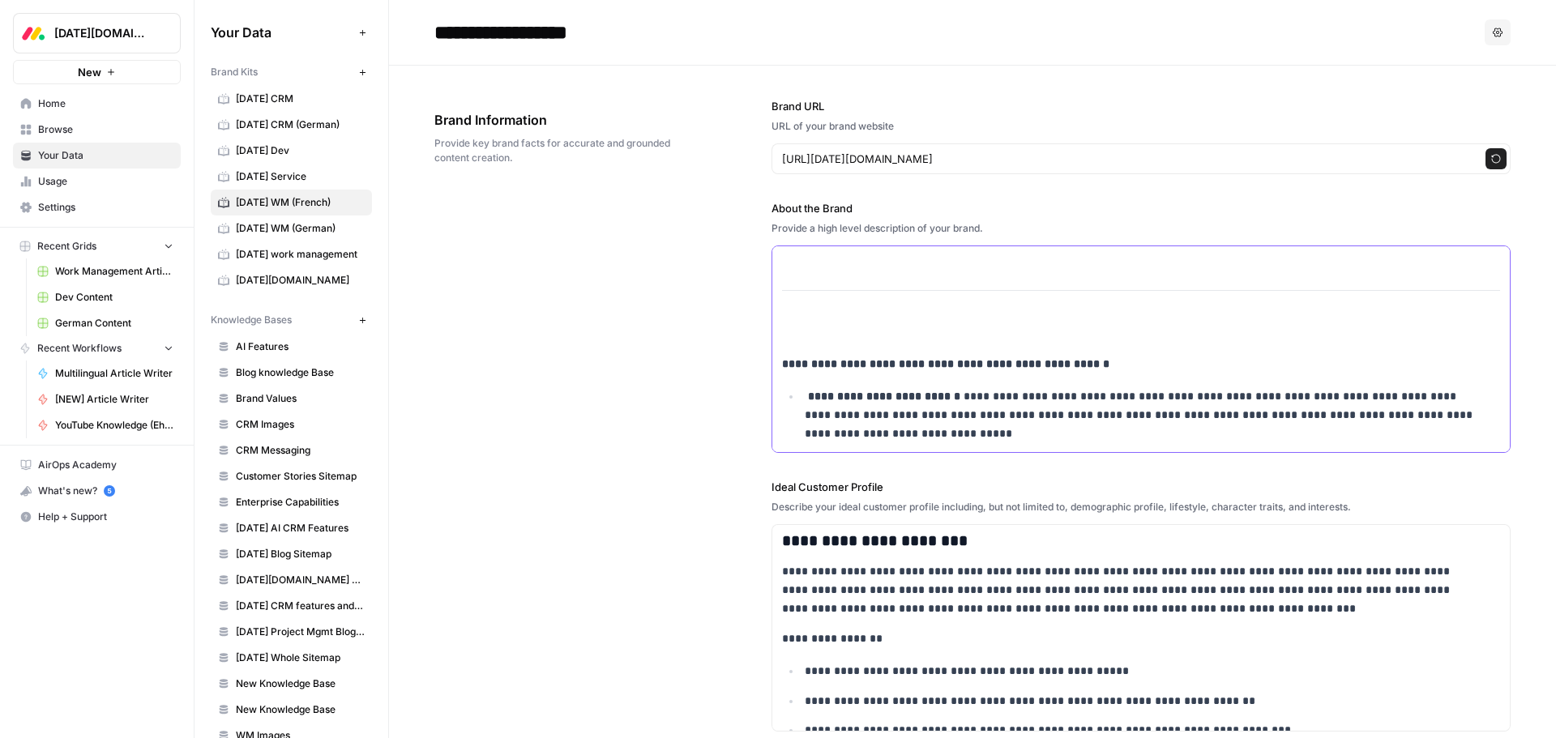
click at [840, 330] on p at bounding box center [1141, 334] width 718 height 19
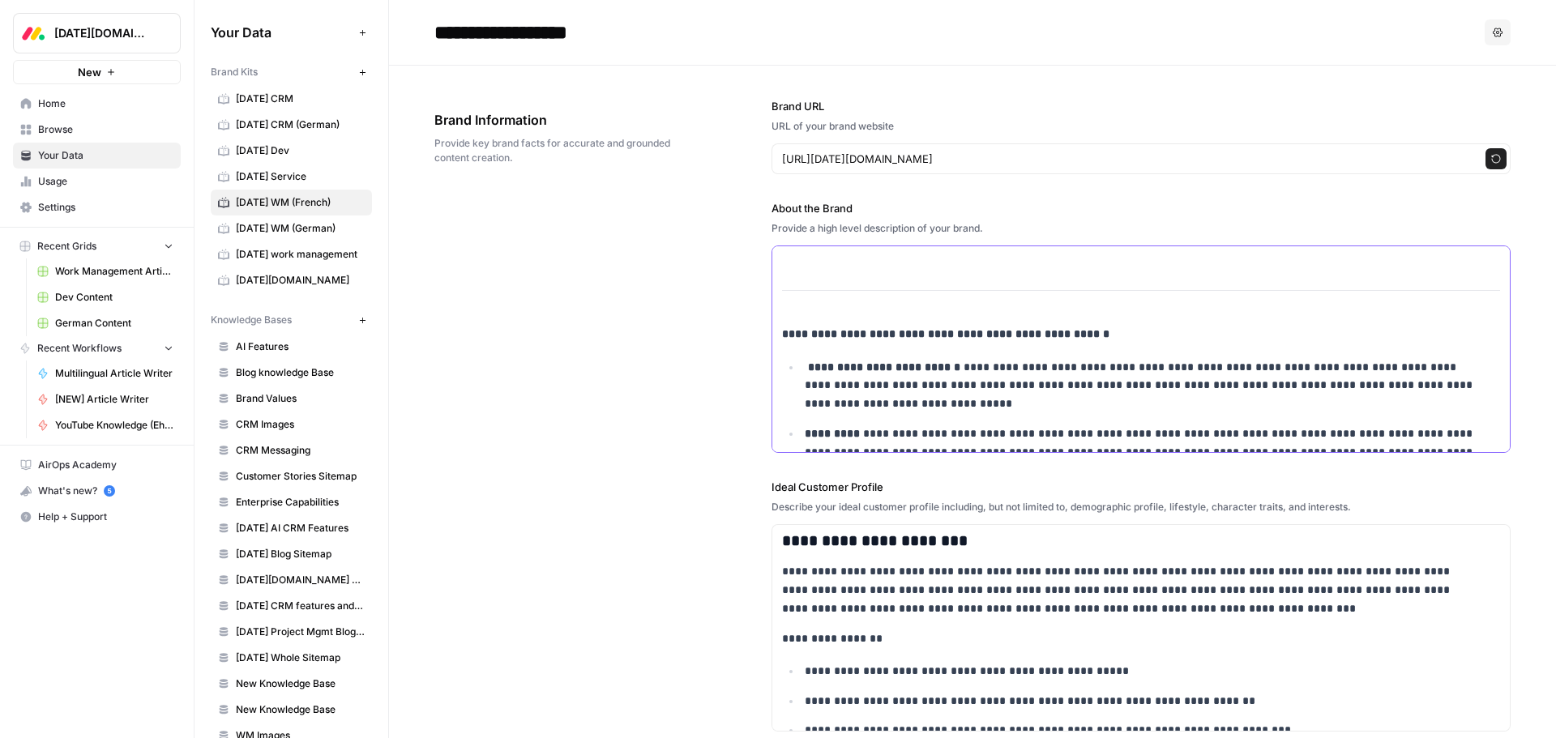
scroll to position [3384, 0]
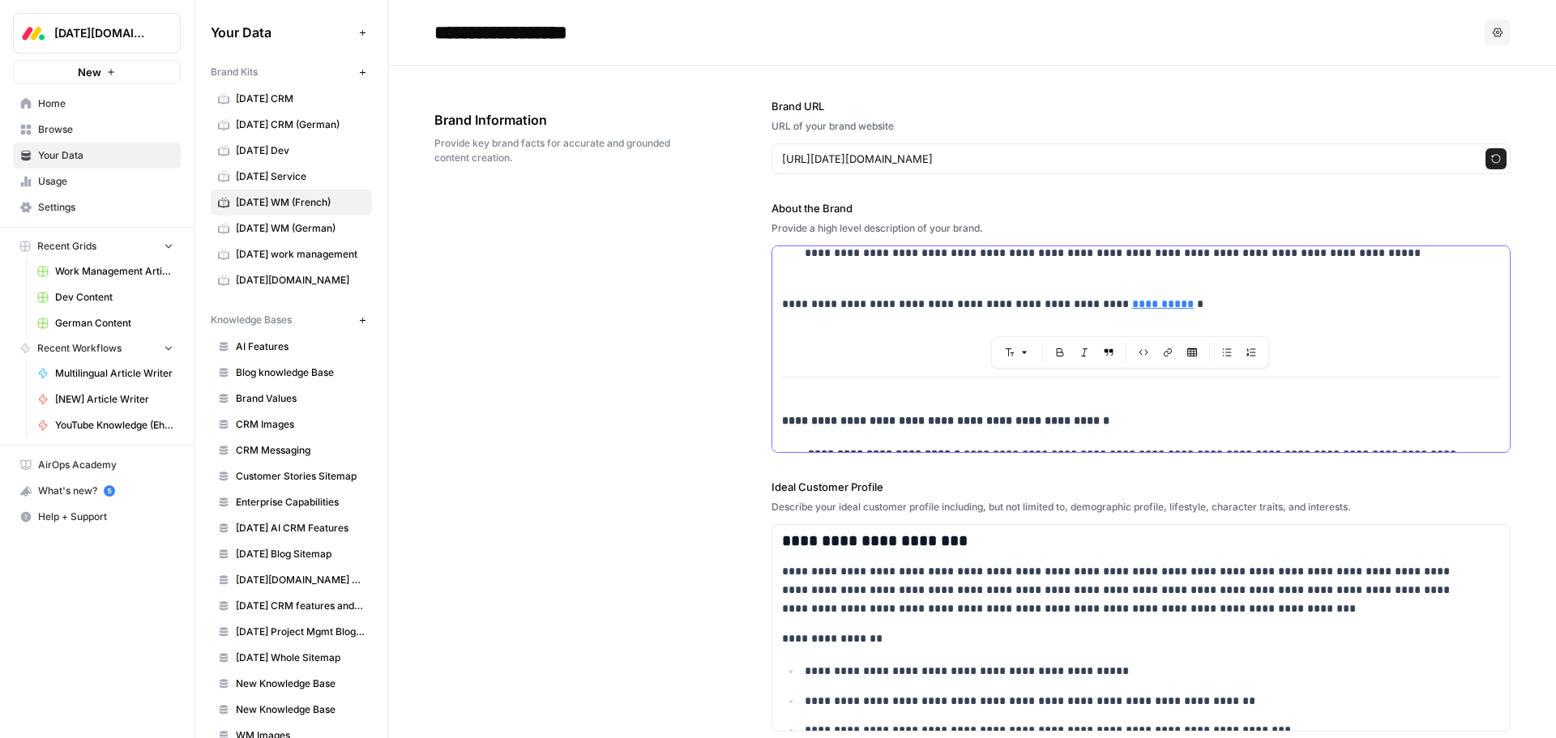
click at [818, 339] on p at bounding box center [1141, 334] width 718 height 19
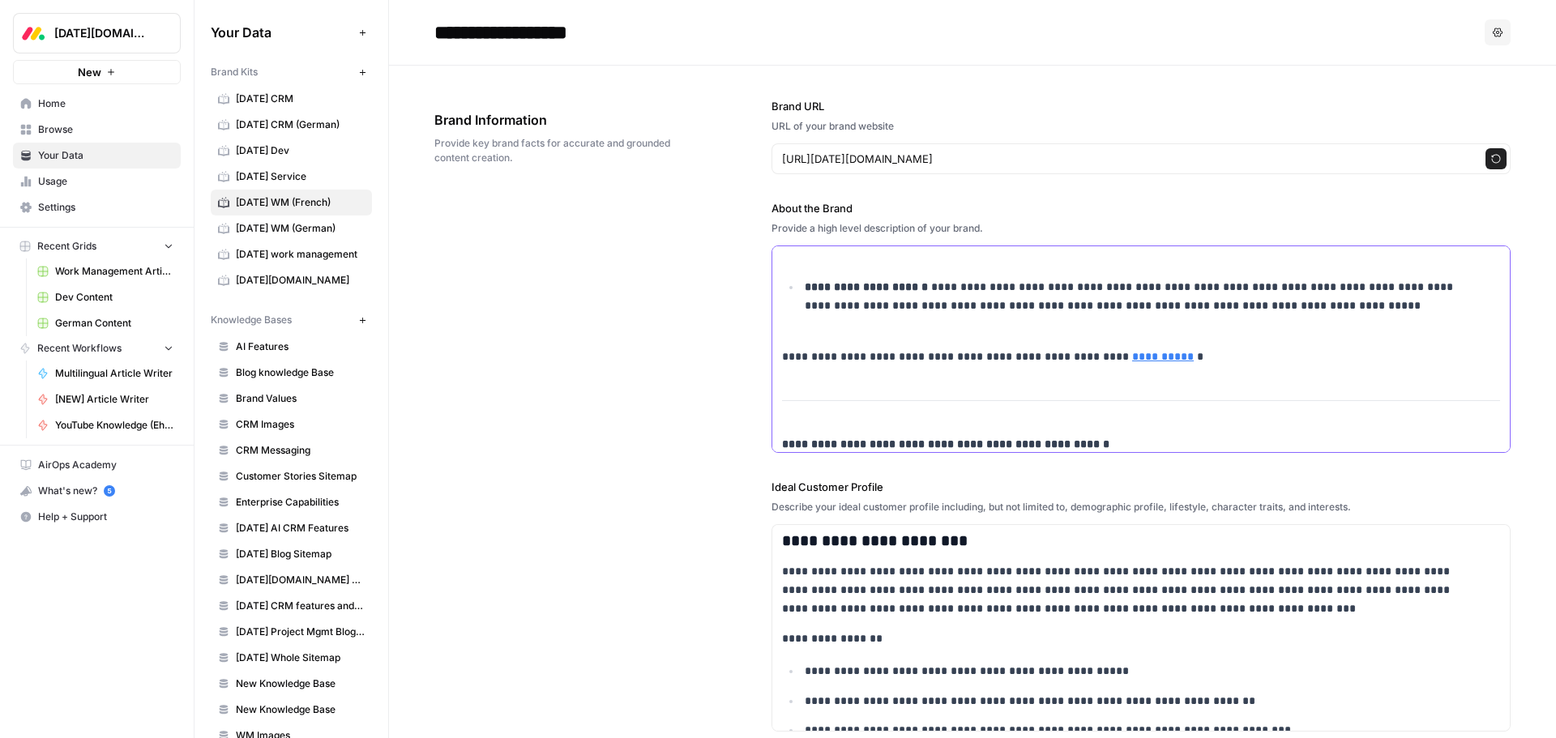
scroll to position [3303, 0]
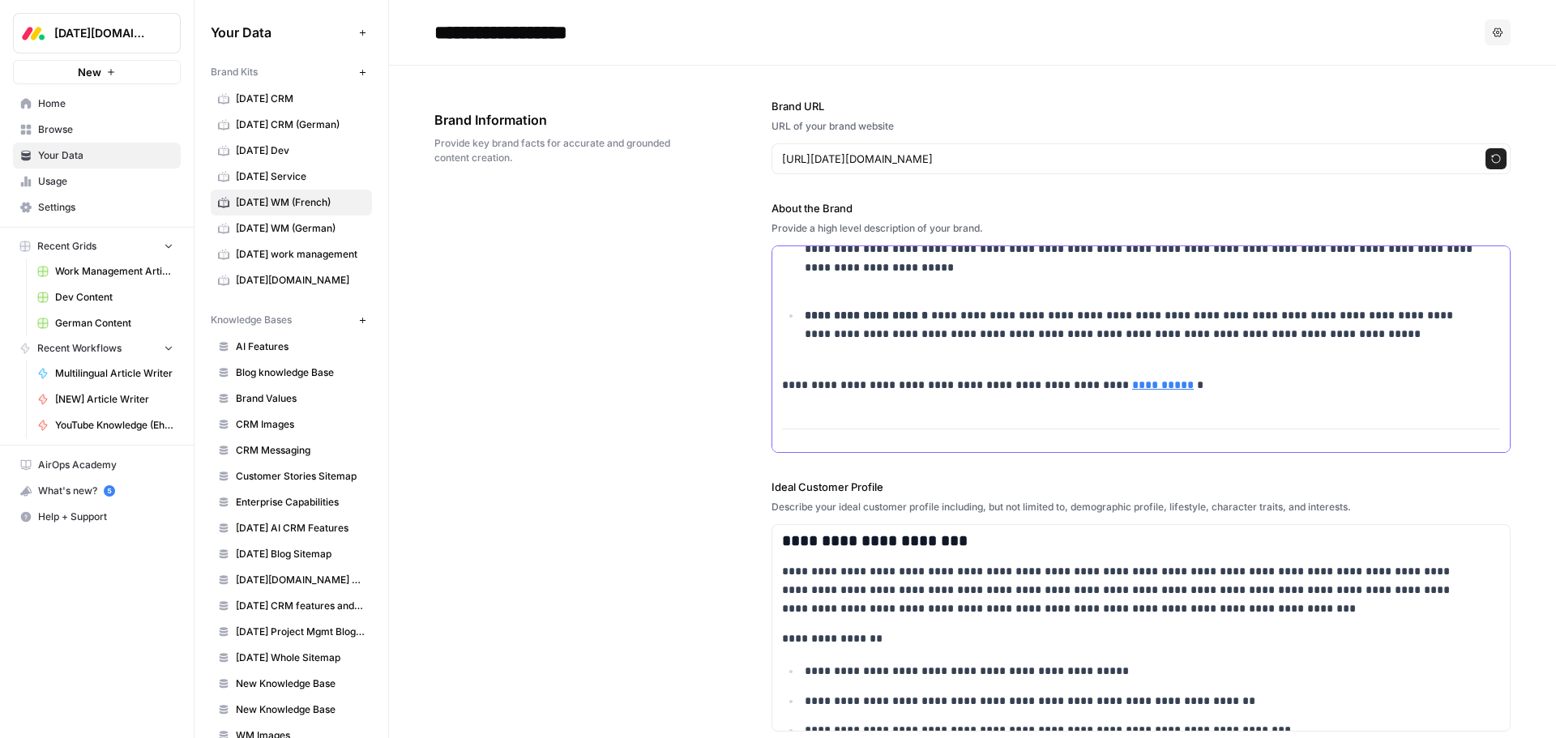
click at [831, 292] on p "**********" at bounding box center [1142, 249] width 674 height 92
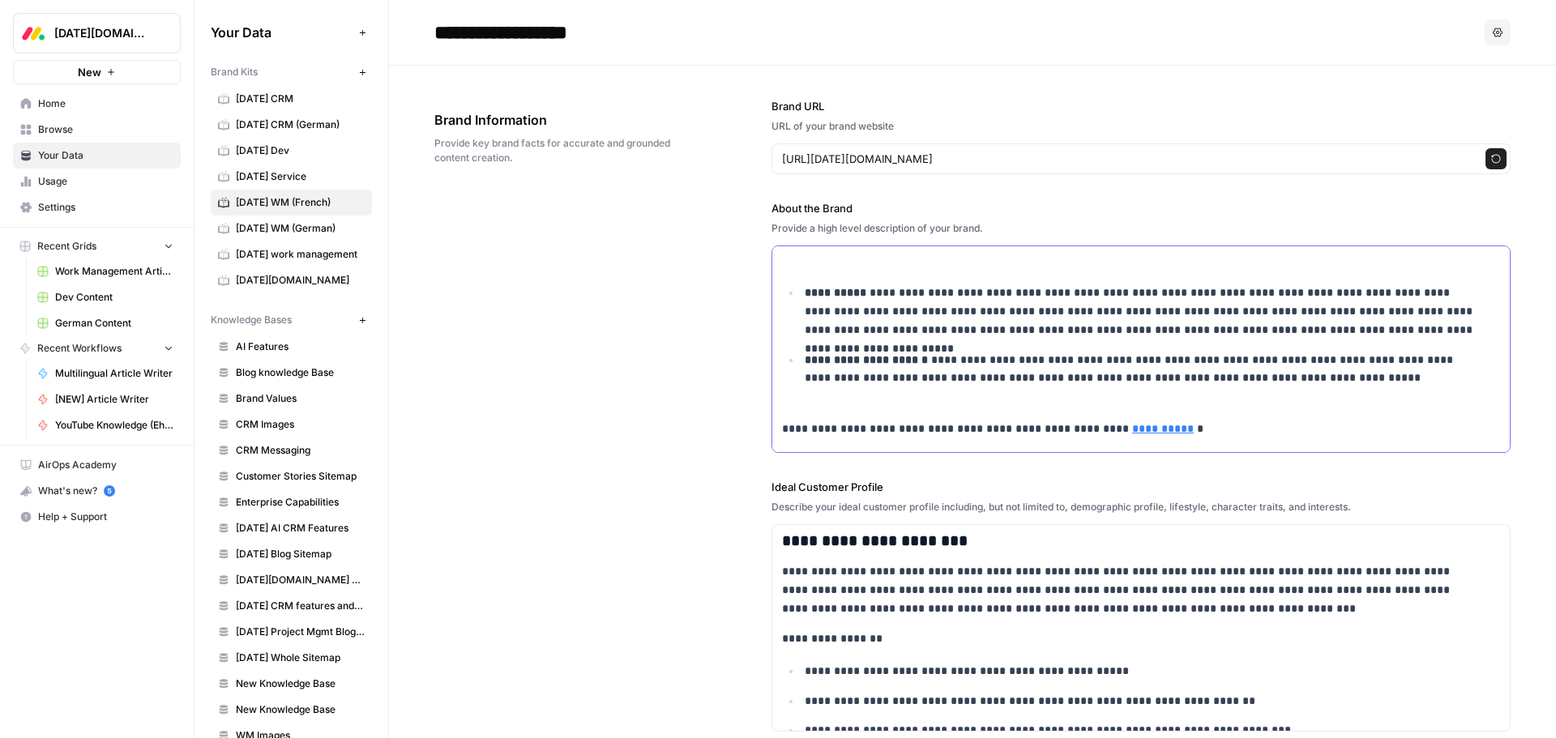
scroll to position [3141, 0]
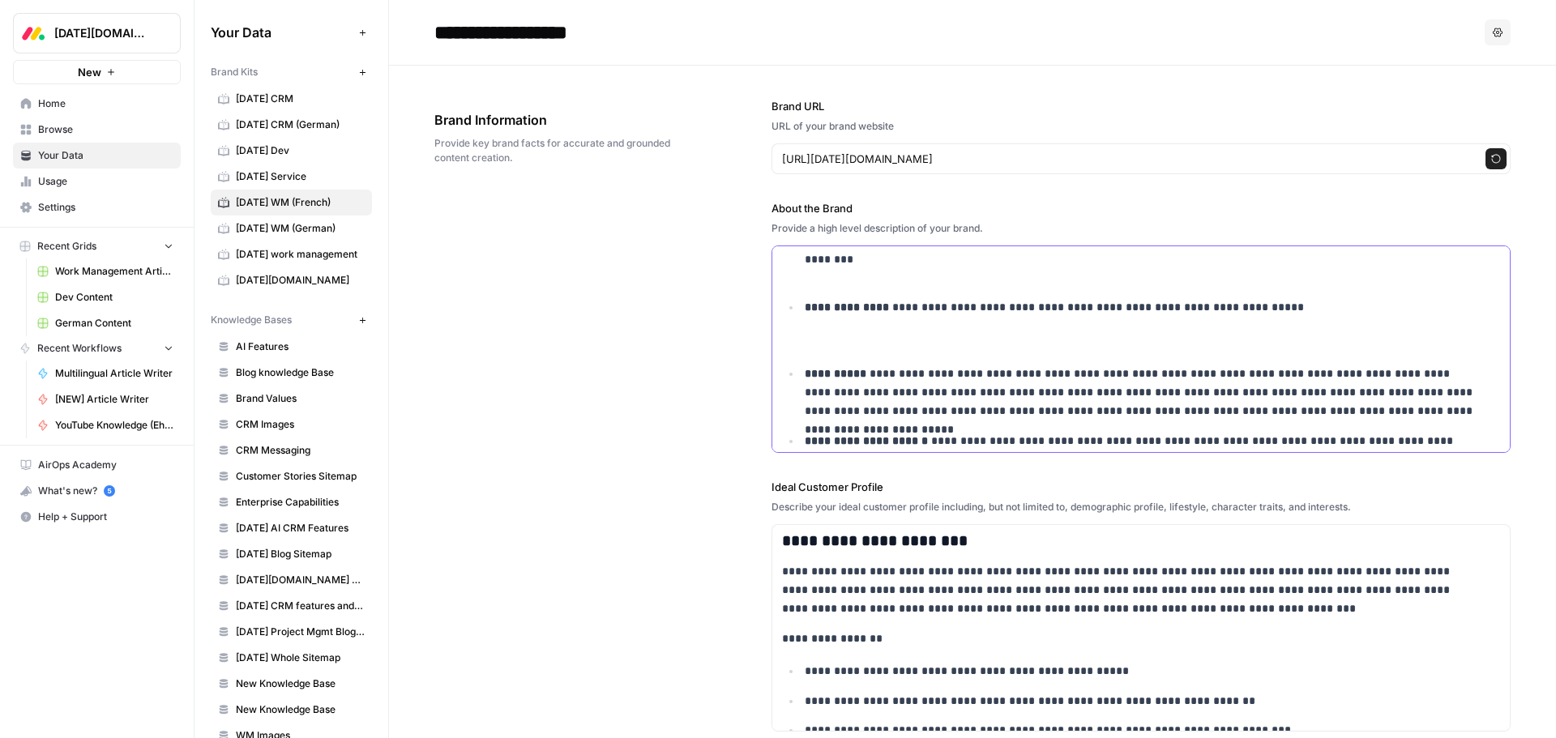
click at [822, 343] on p "**********" at bounding box center [1142, 325] width 674 height 55
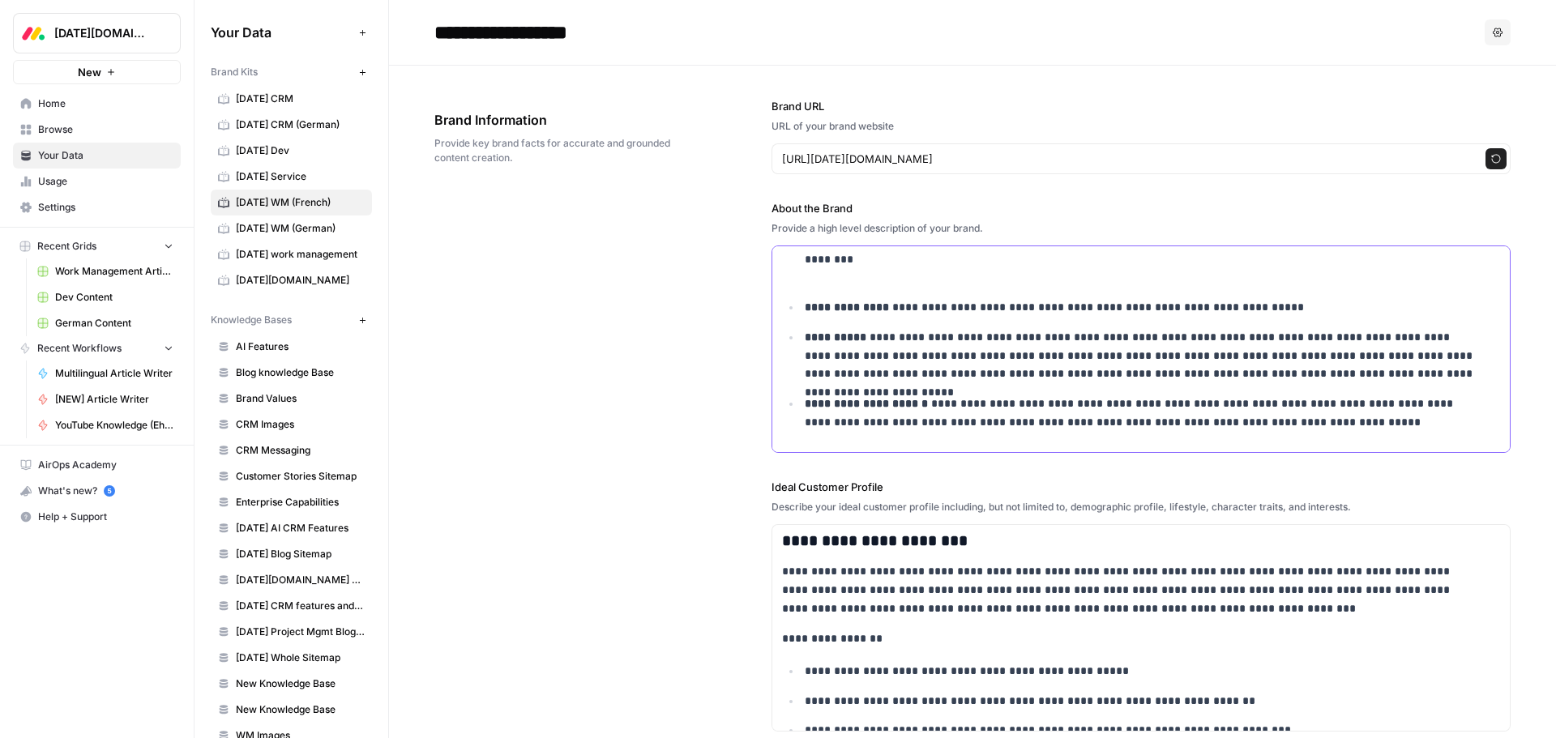
click at [823, 272] on p "**********" at bounding box center [1142, 259] width 674 height 55
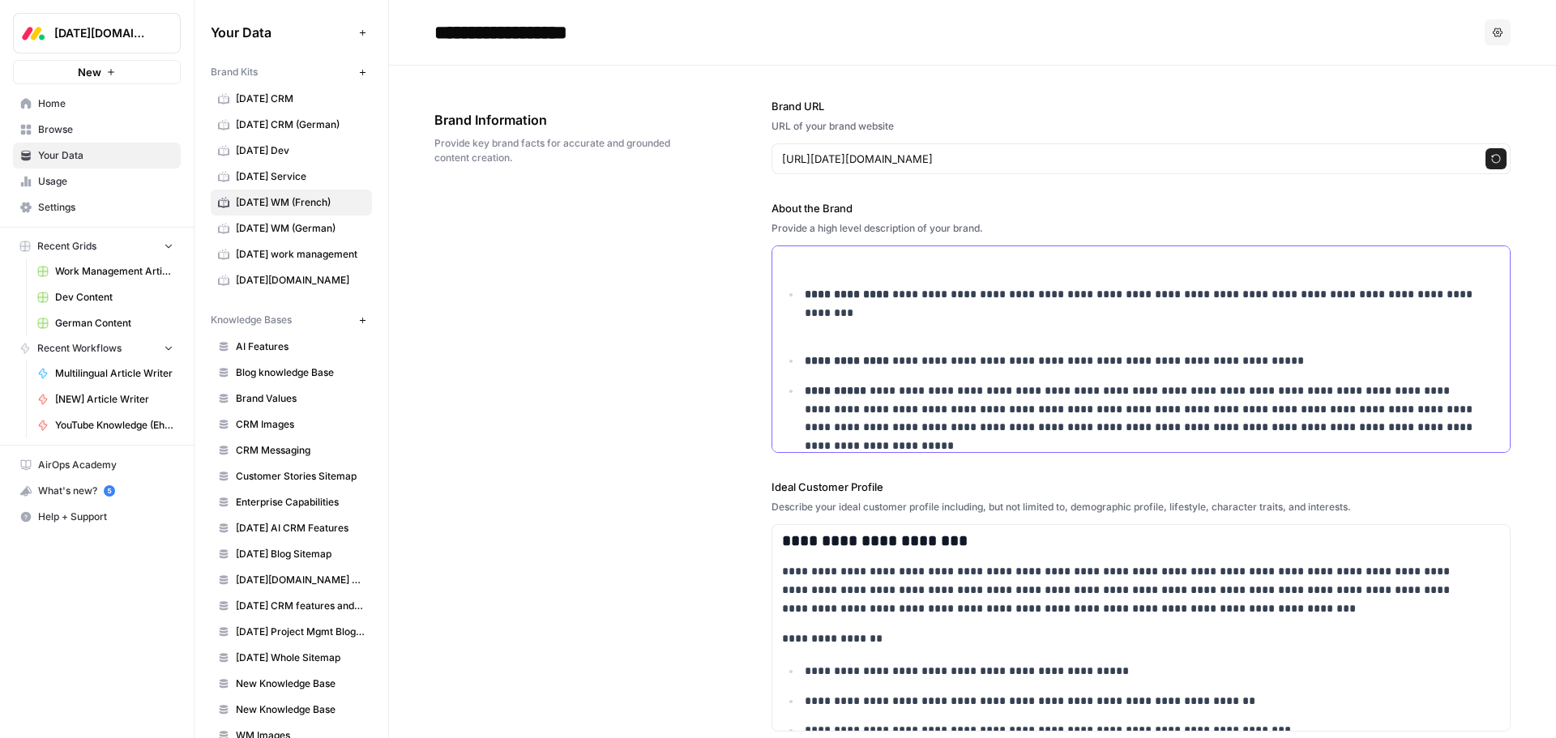
scroll to position [3060, 0]
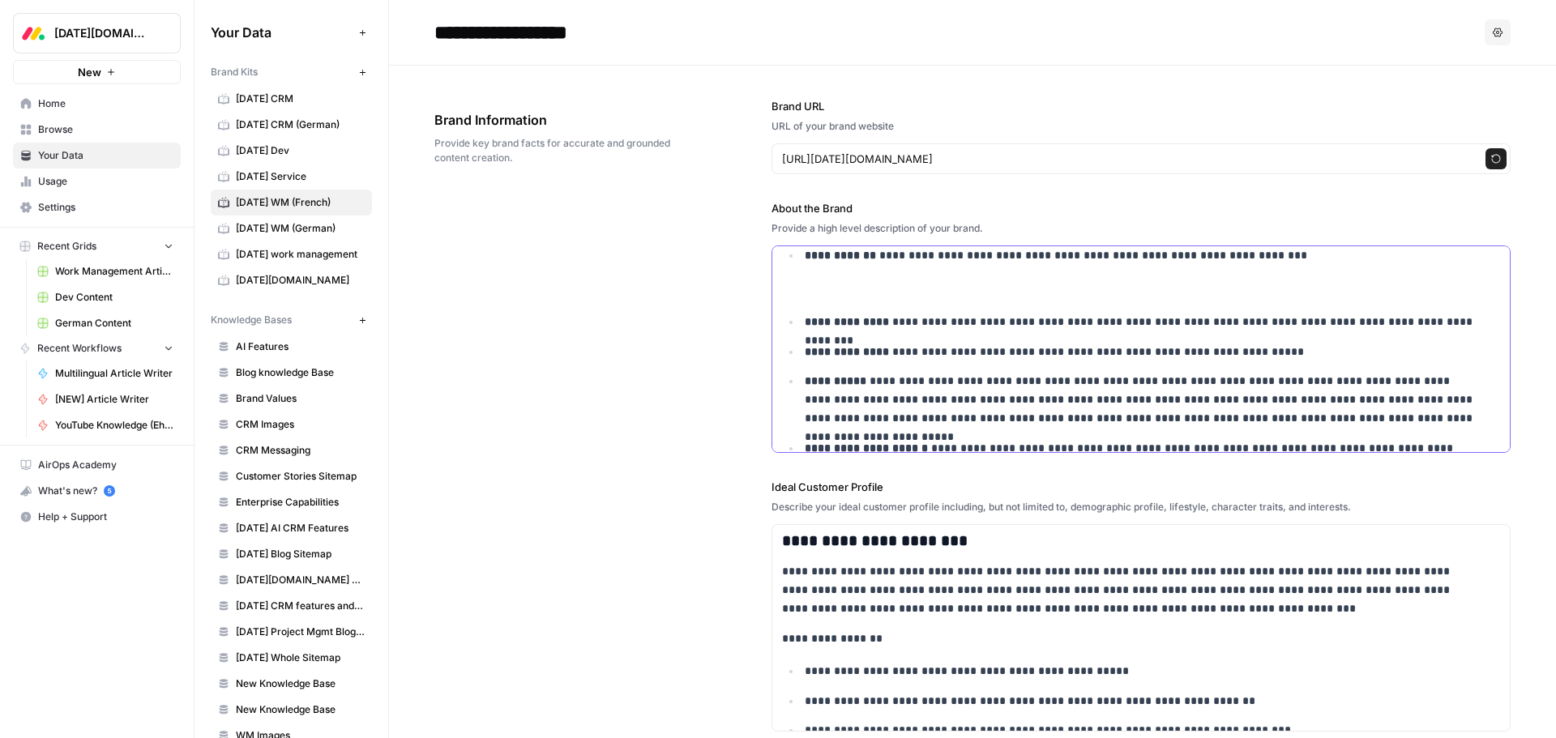
click at [838, 284] on p "**********" at bounding box center [1142, 273] width 674 height 55
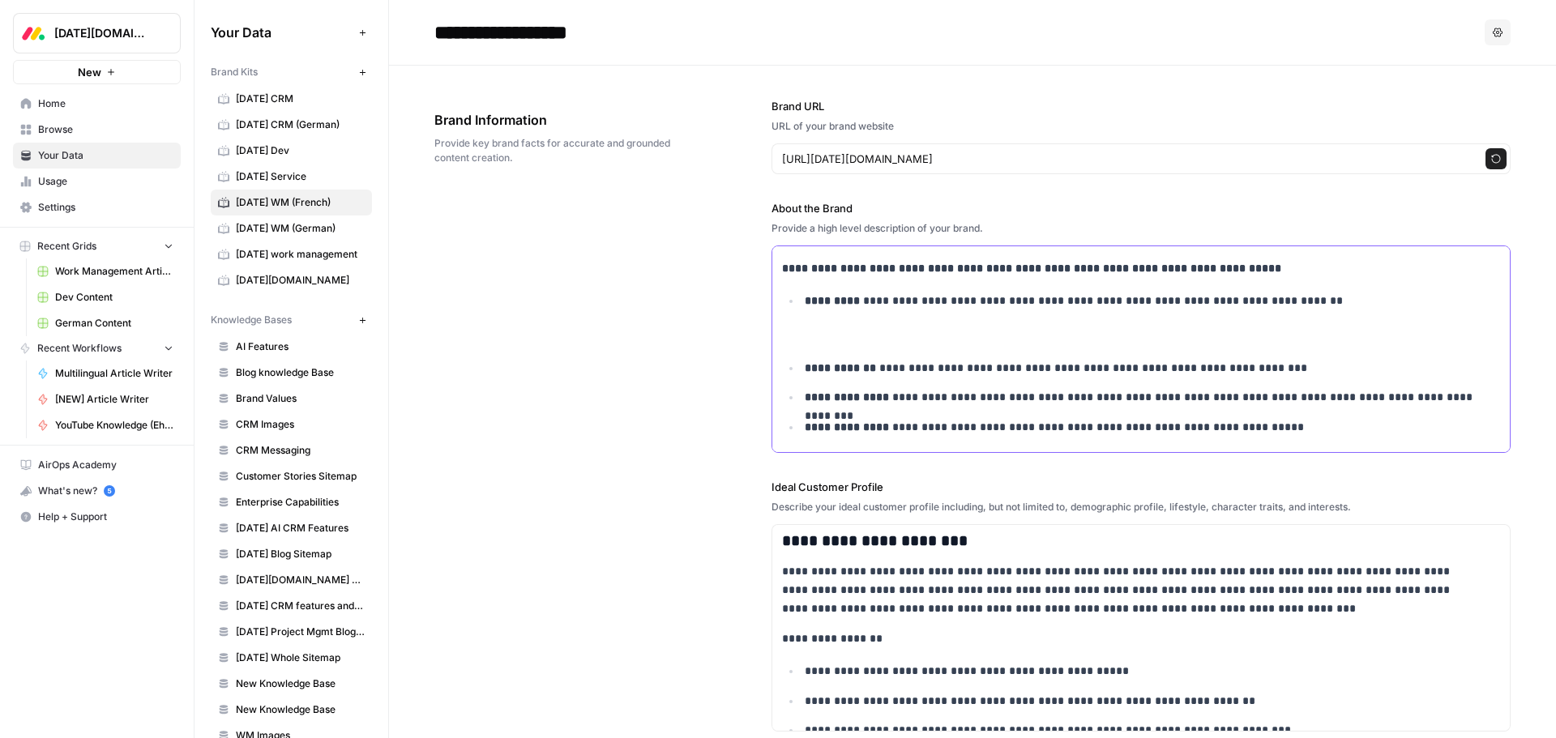
scroll to position [2898, 0]
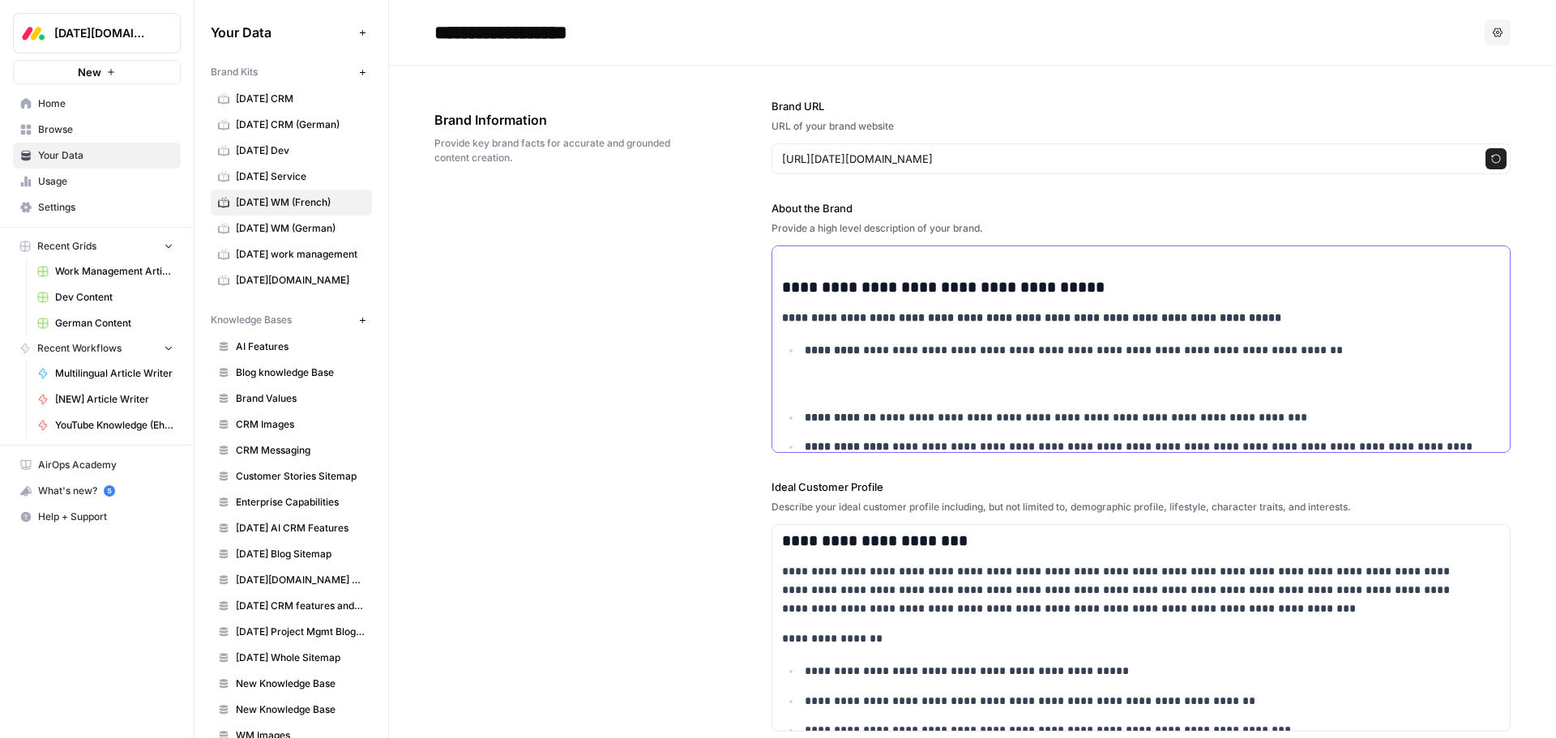
click at [824, 385] on p "**********" at bounding box center [1142, 368] width 674 height 55
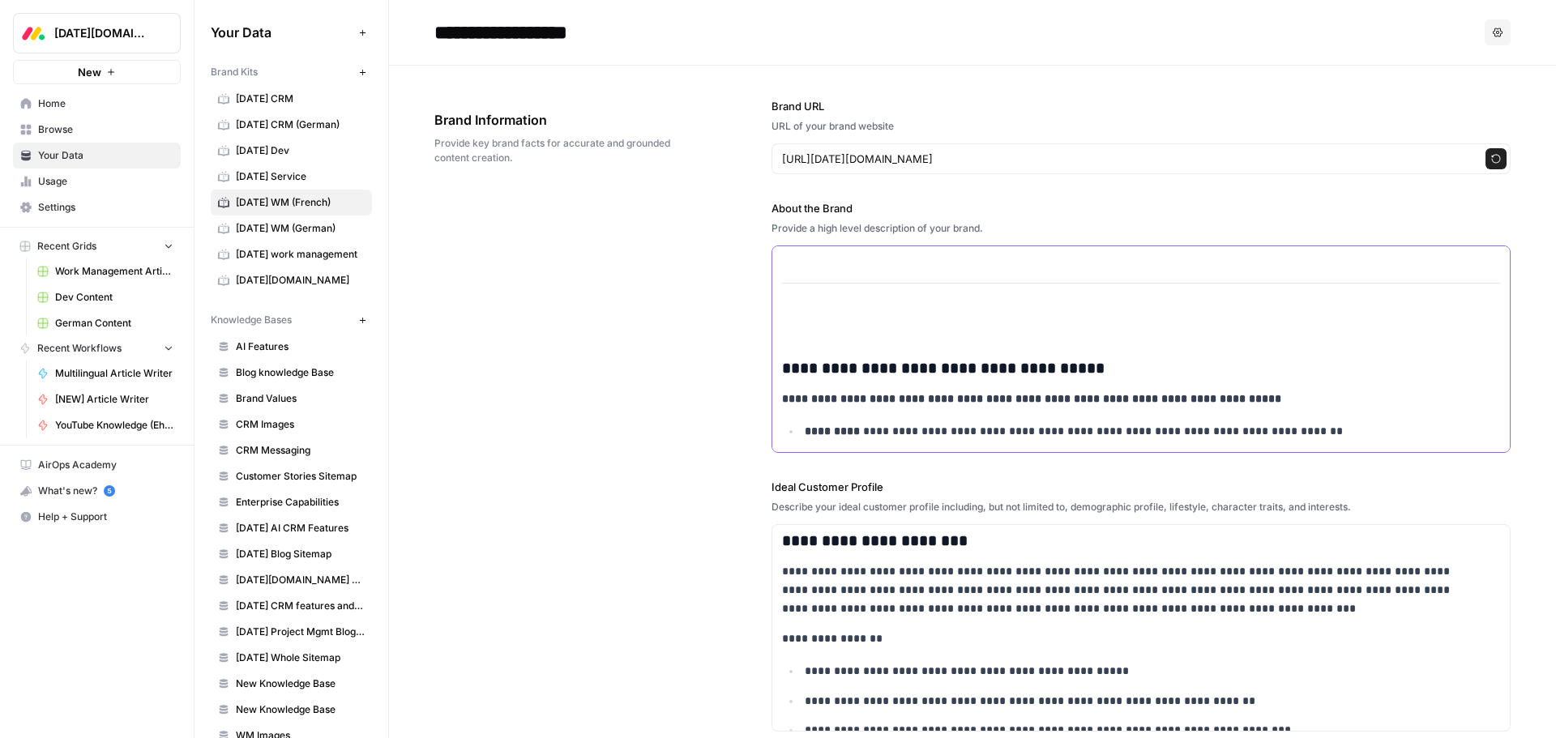
click at [836, 331] on p at bounding box center [1141, 327] width 718 height 19
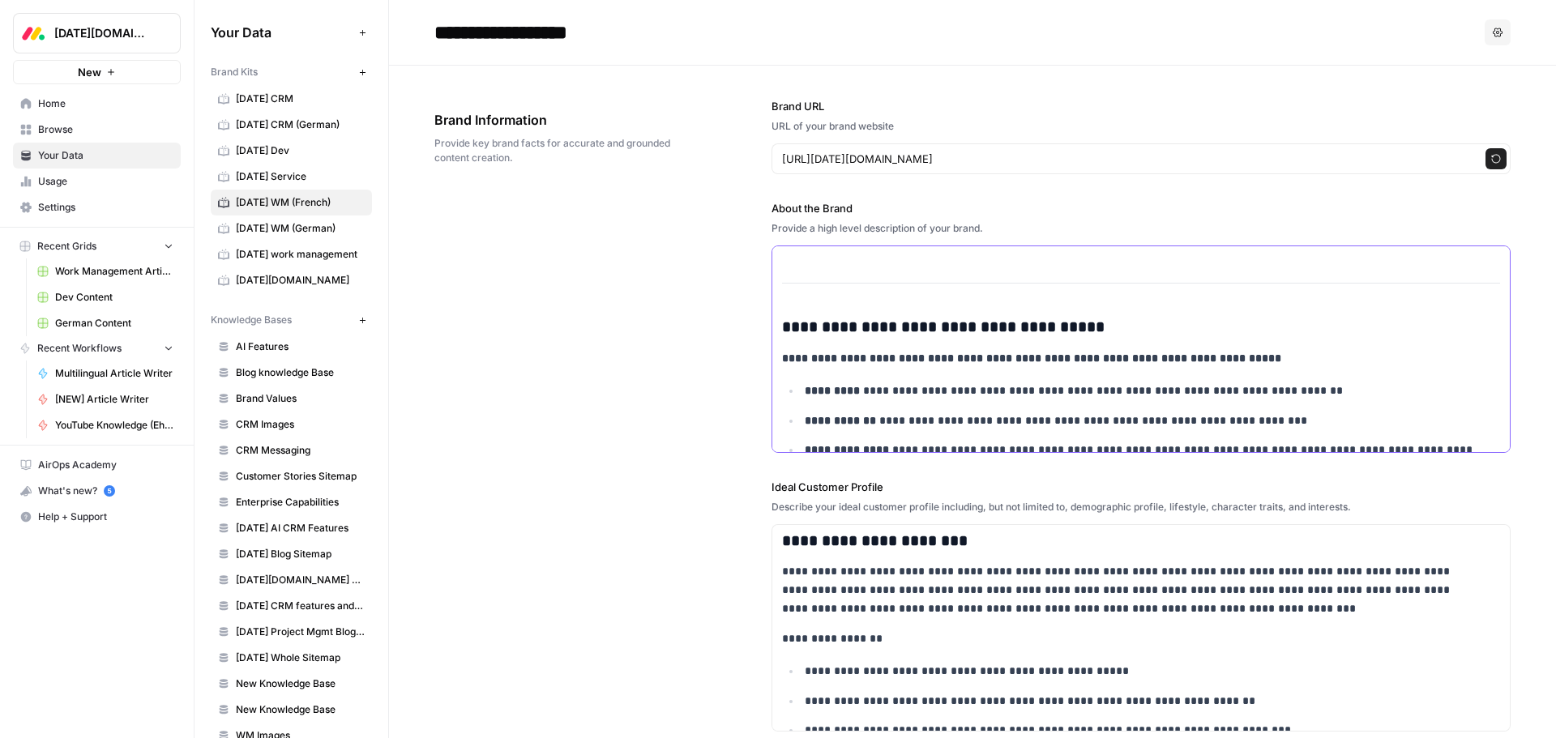
scroll to position [2729, 0]
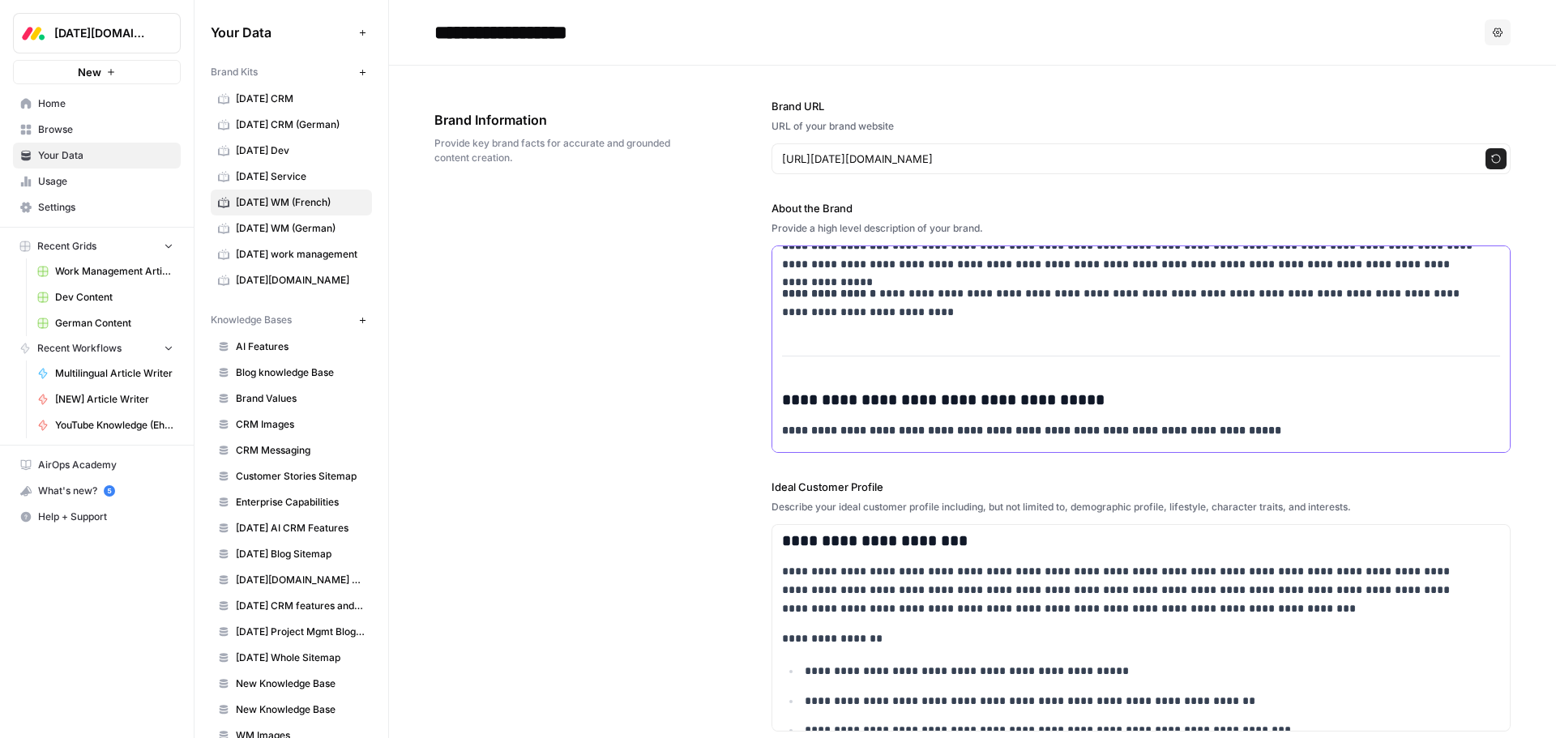
scroll to position [2640, 0]
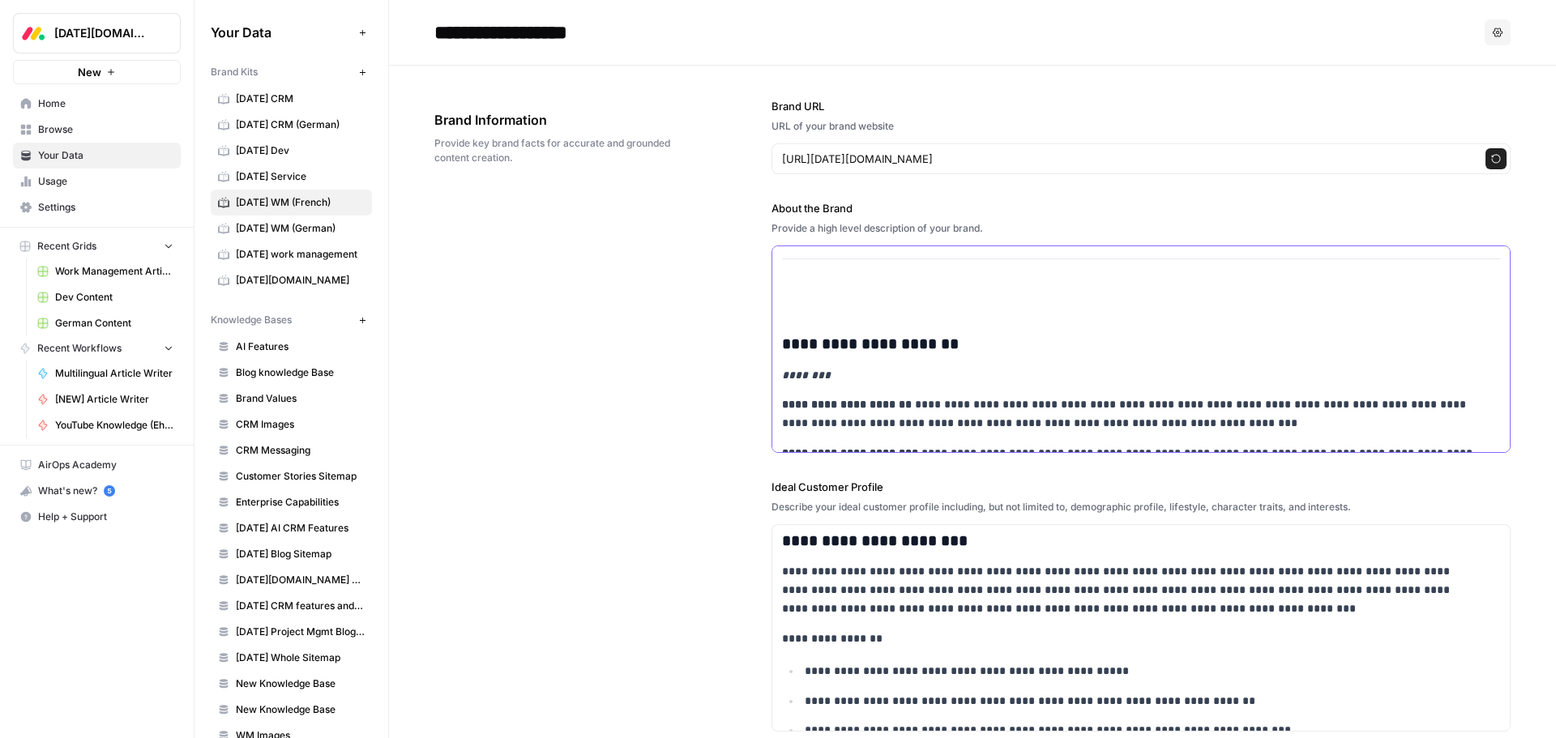
scroll to position [1992, 0]
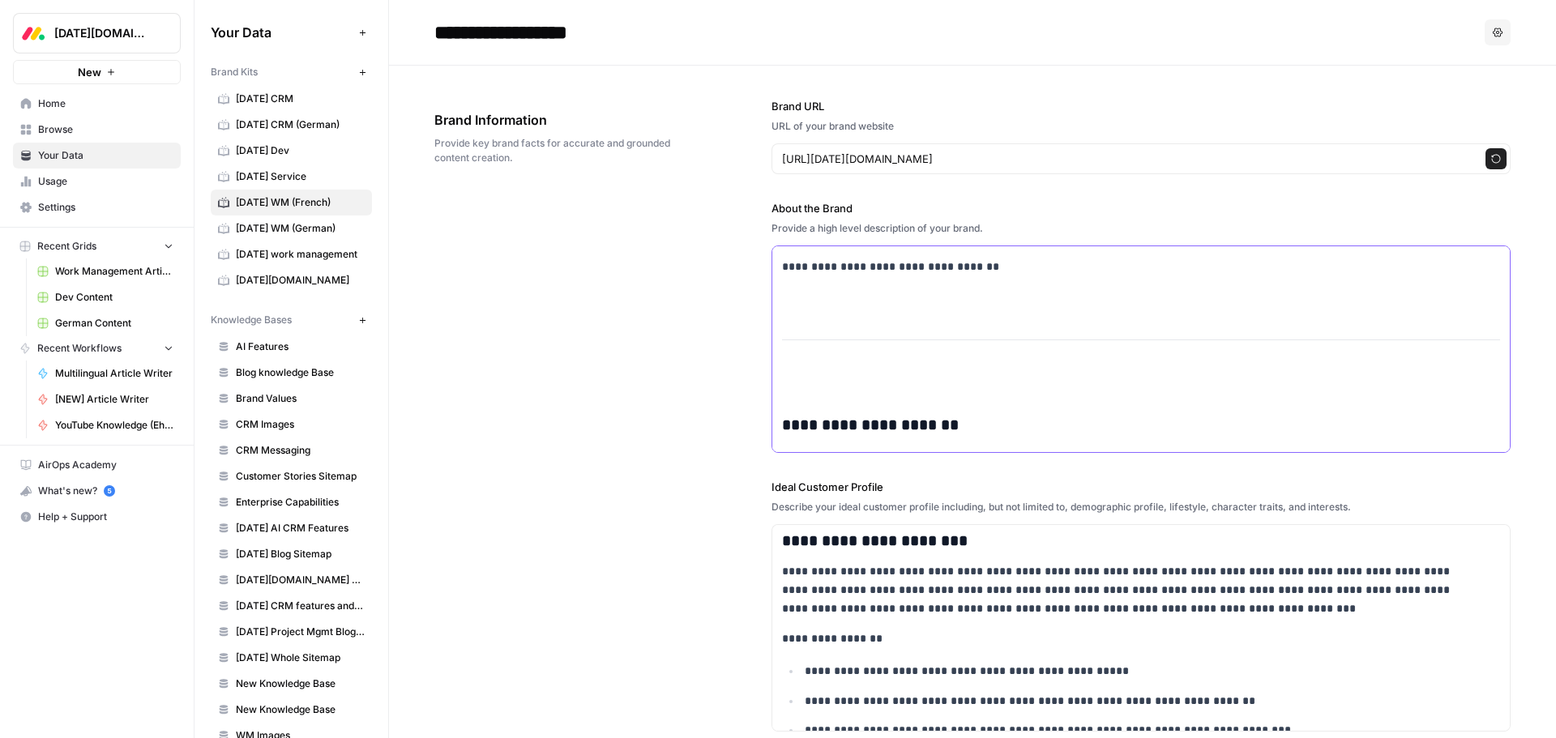
click at [816, 373] on div "**********" at bounding box center [1140, 644] width 737 height 4779
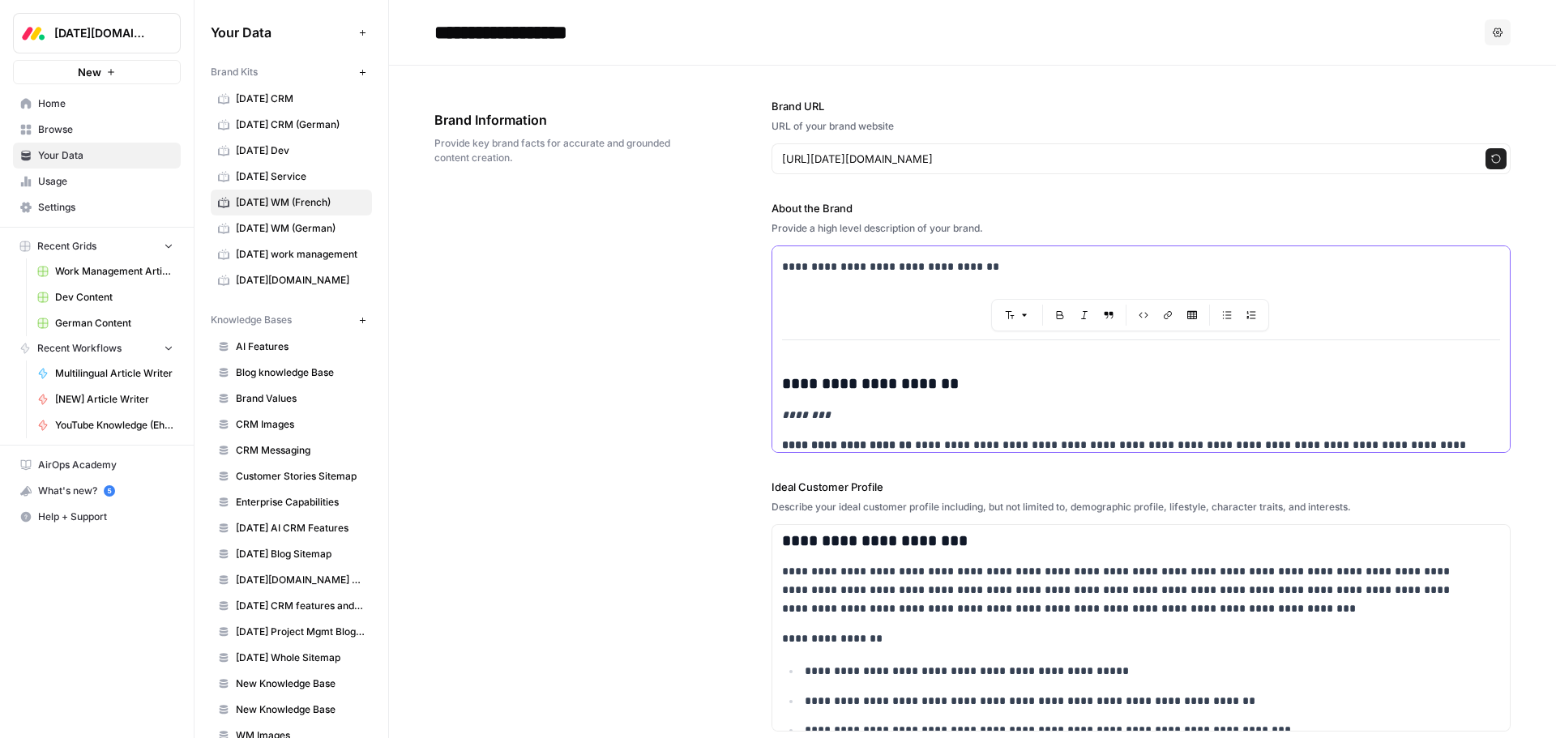
click at [825, 300] on p at bounding box center [1141, 297] width 718 height 19
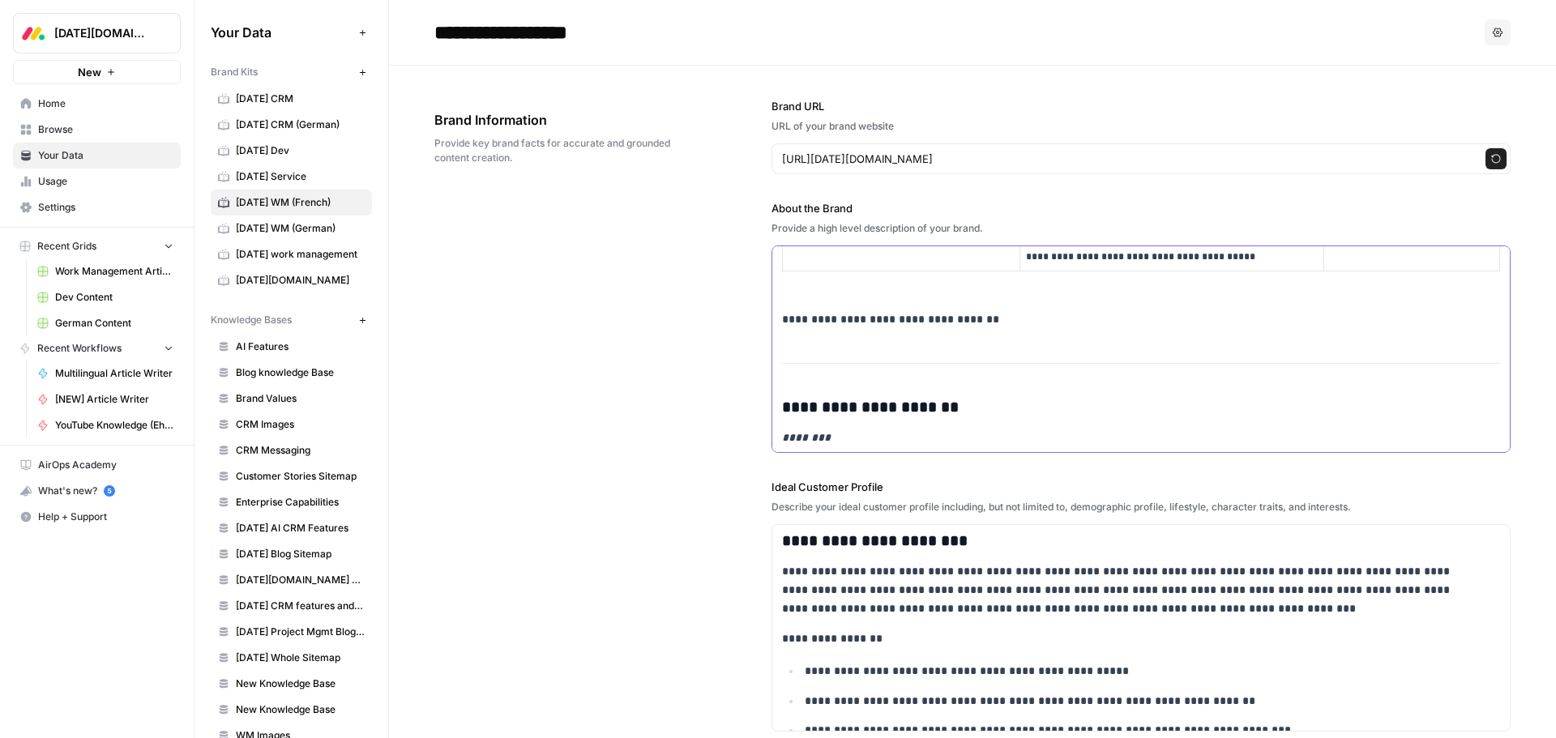
scroll to position [1911, 0]
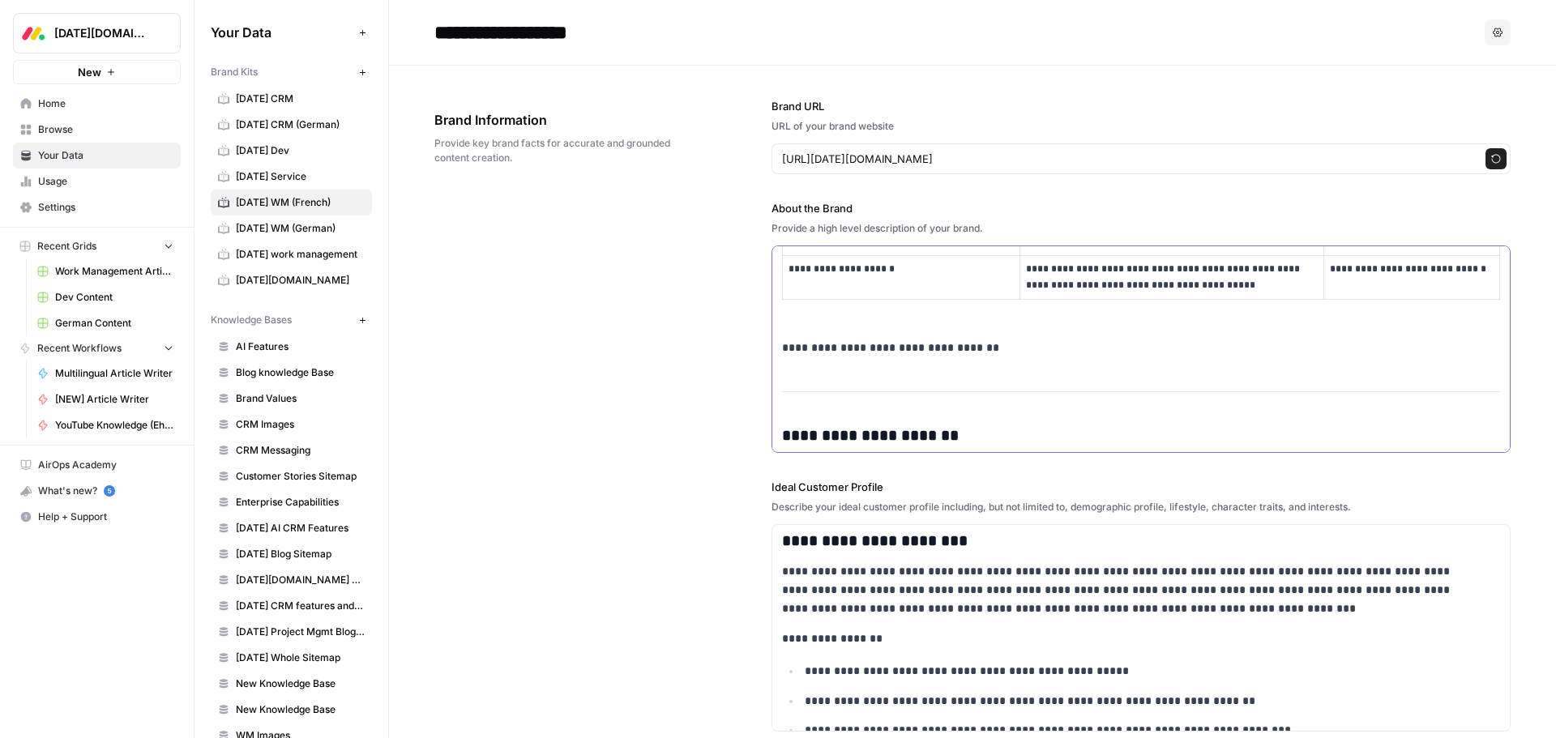
click at [825, 314] on div "**********" at bounding box center [1140, 690] width 737 height 4708
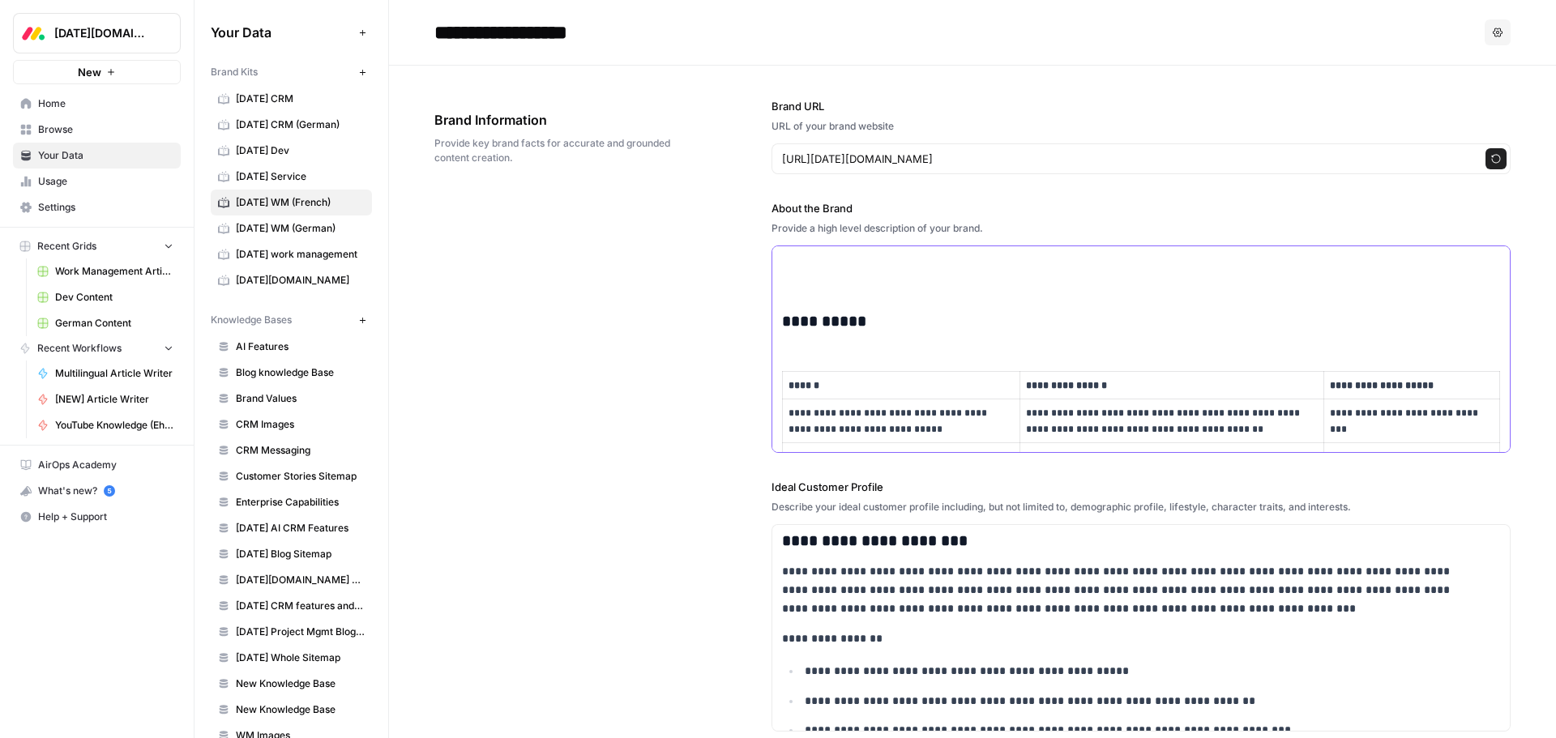
scroll to position [1506, 0]
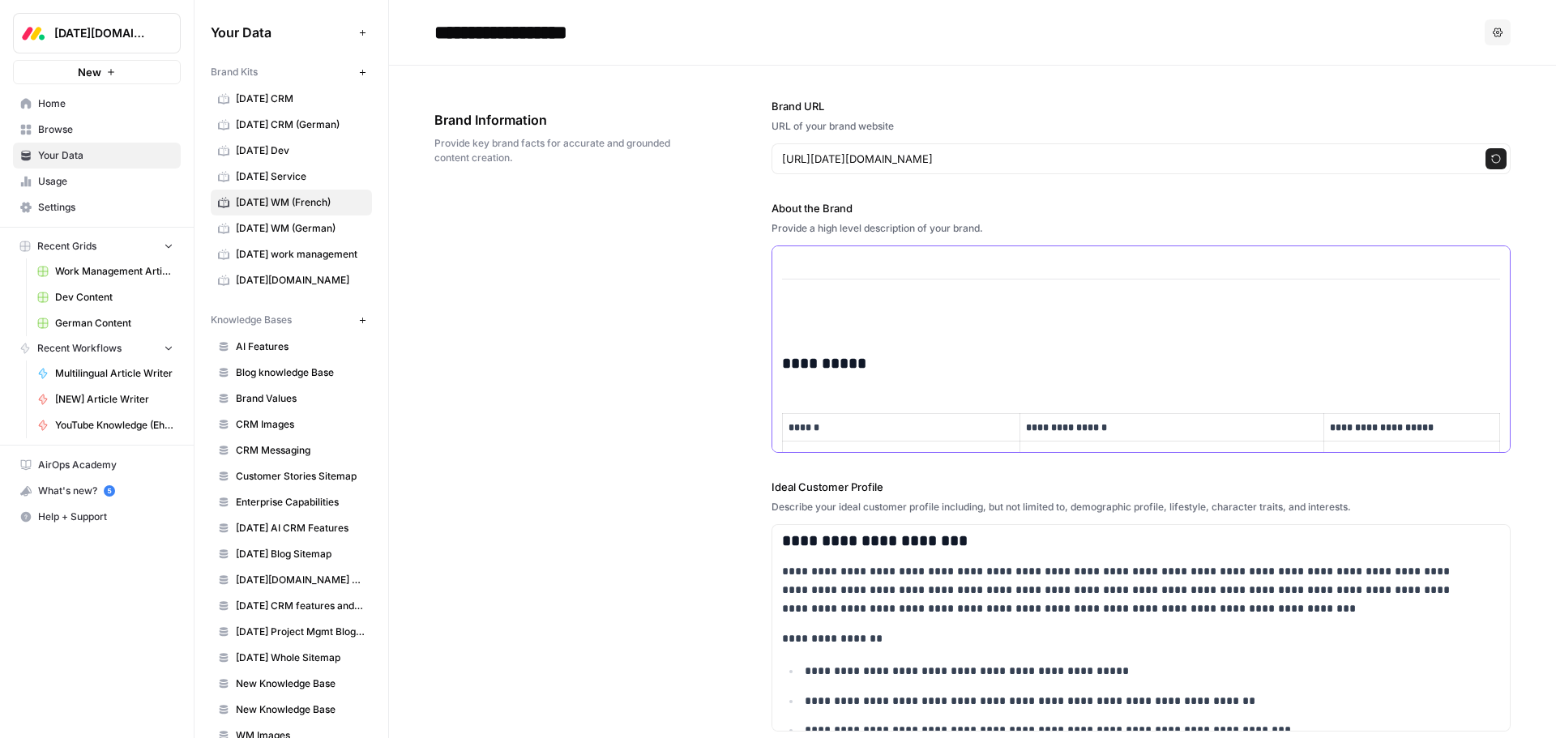
click at [844, 329] on p at bounding box center [1141, 323] width 718 height 19
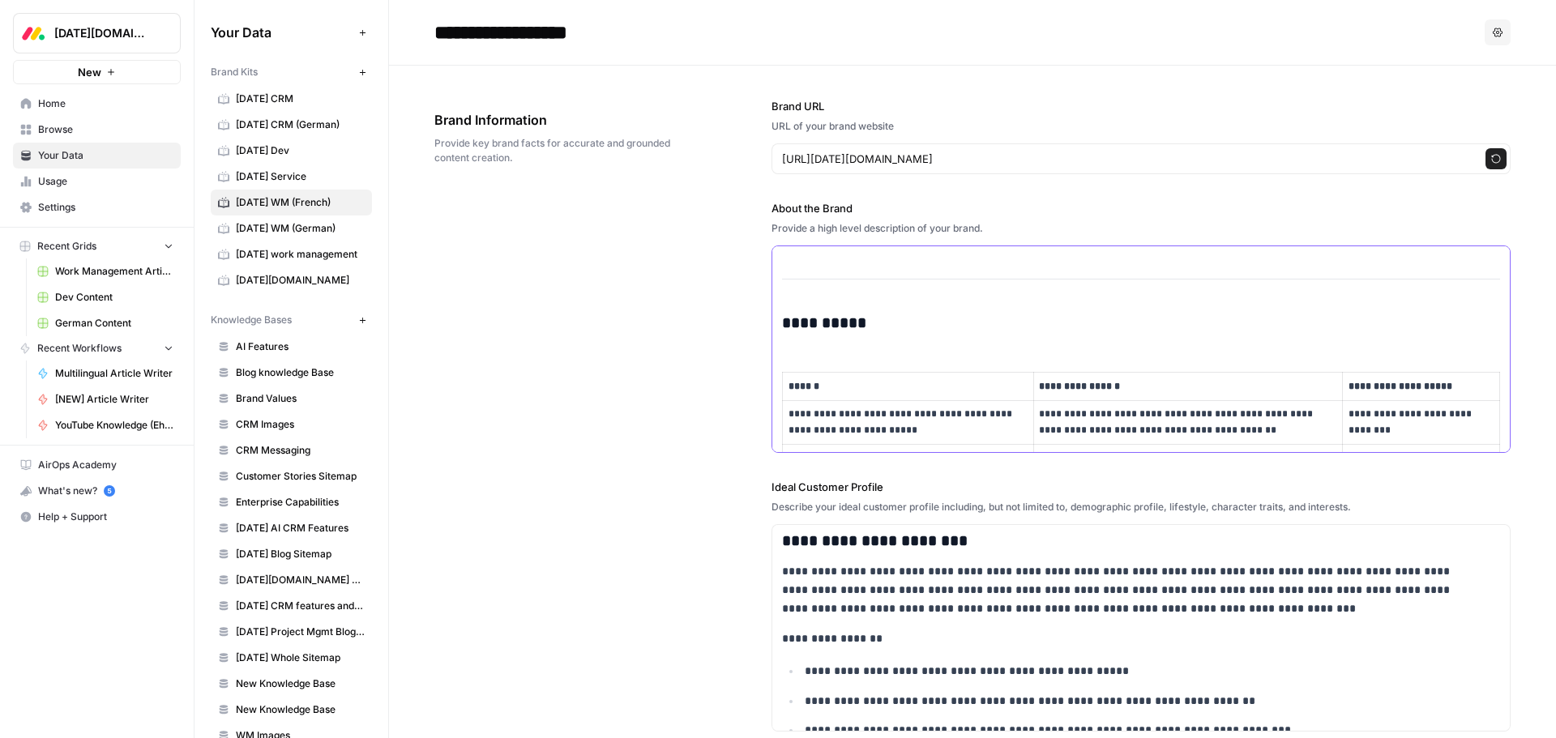
scroll to position [1418, 0]
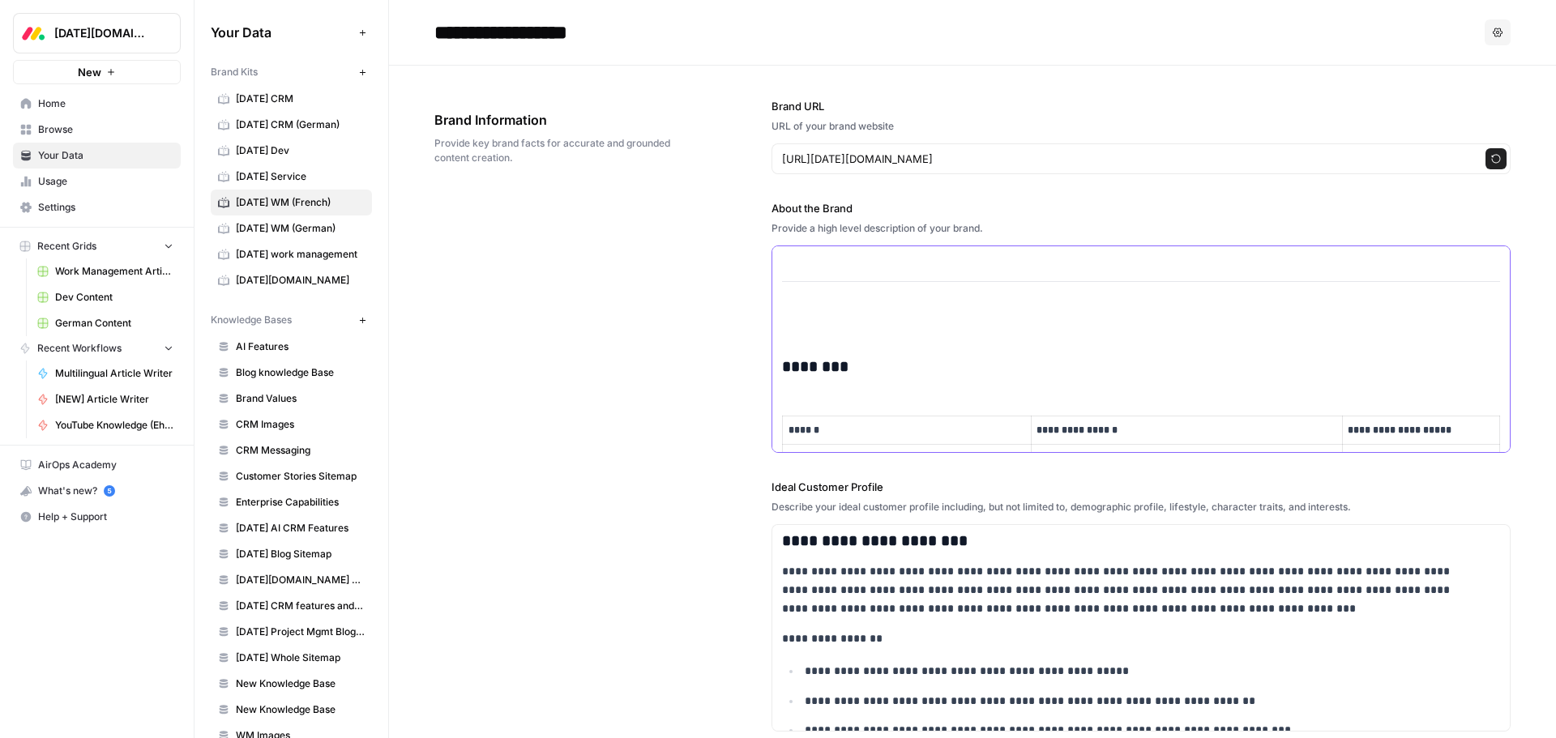
click at [820, 327] on p at bounding box center [1141, 325] width 718 height 19
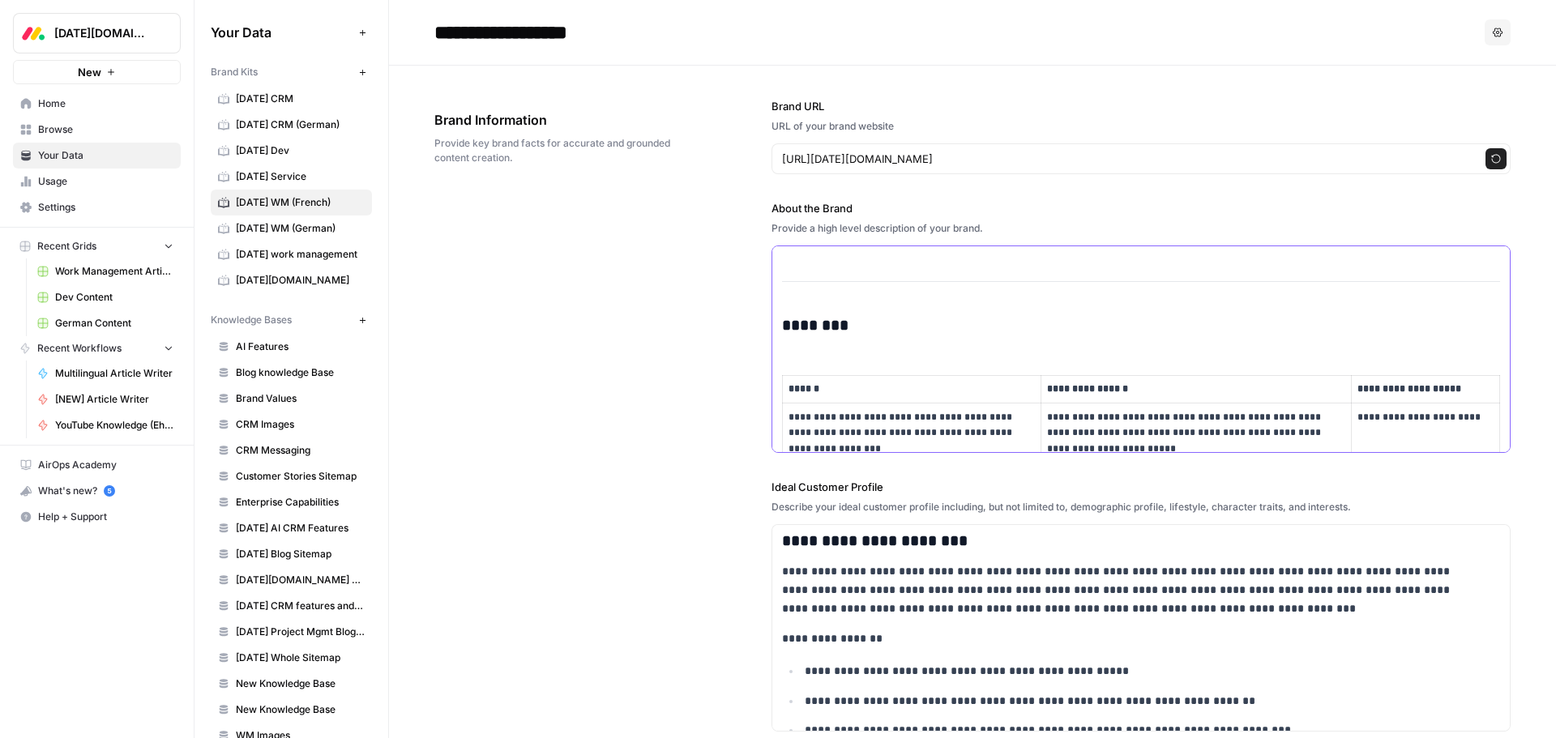
scroll to position [925, 0]
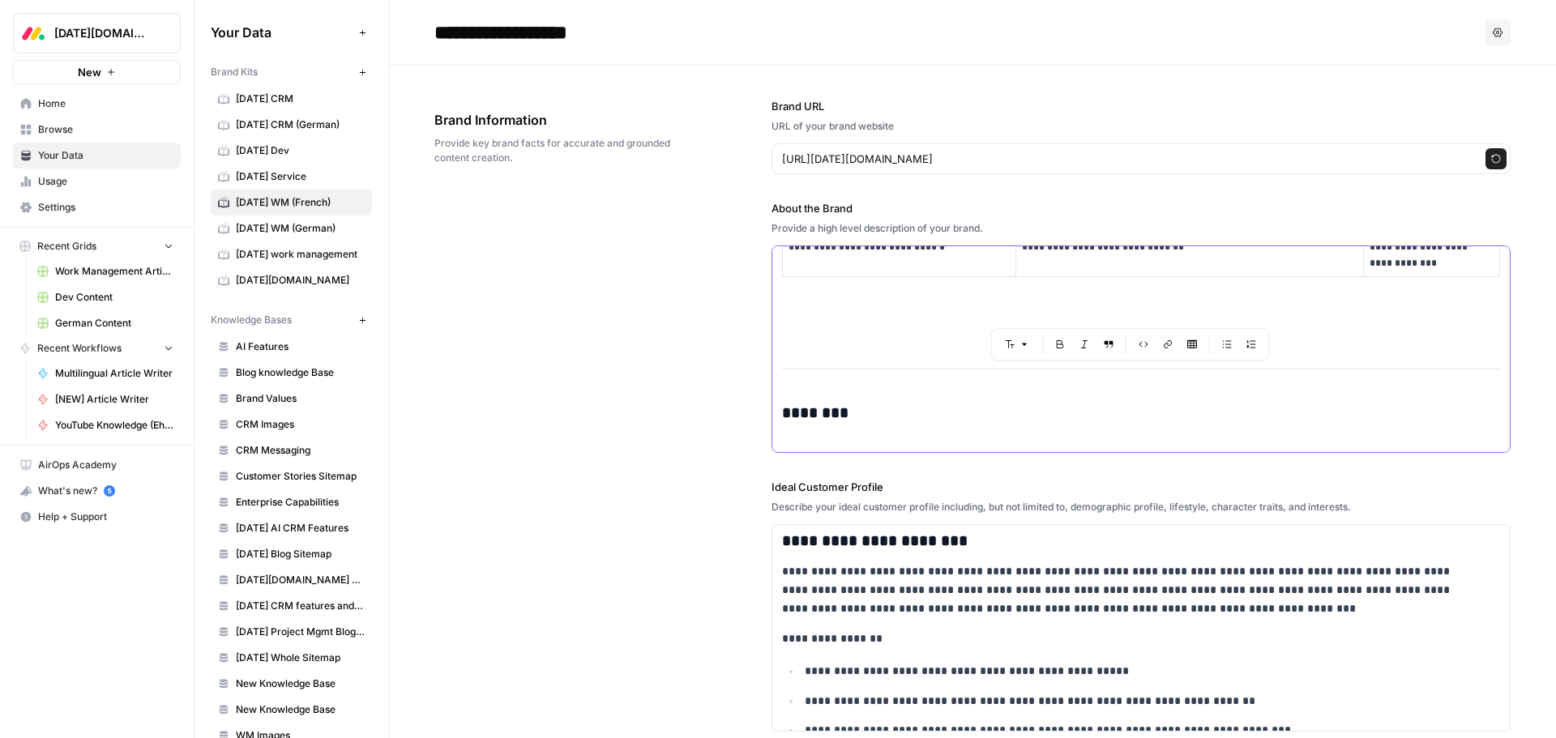
click at [820, 327] on p at bounding box center [1141, 325] width 718 height 19
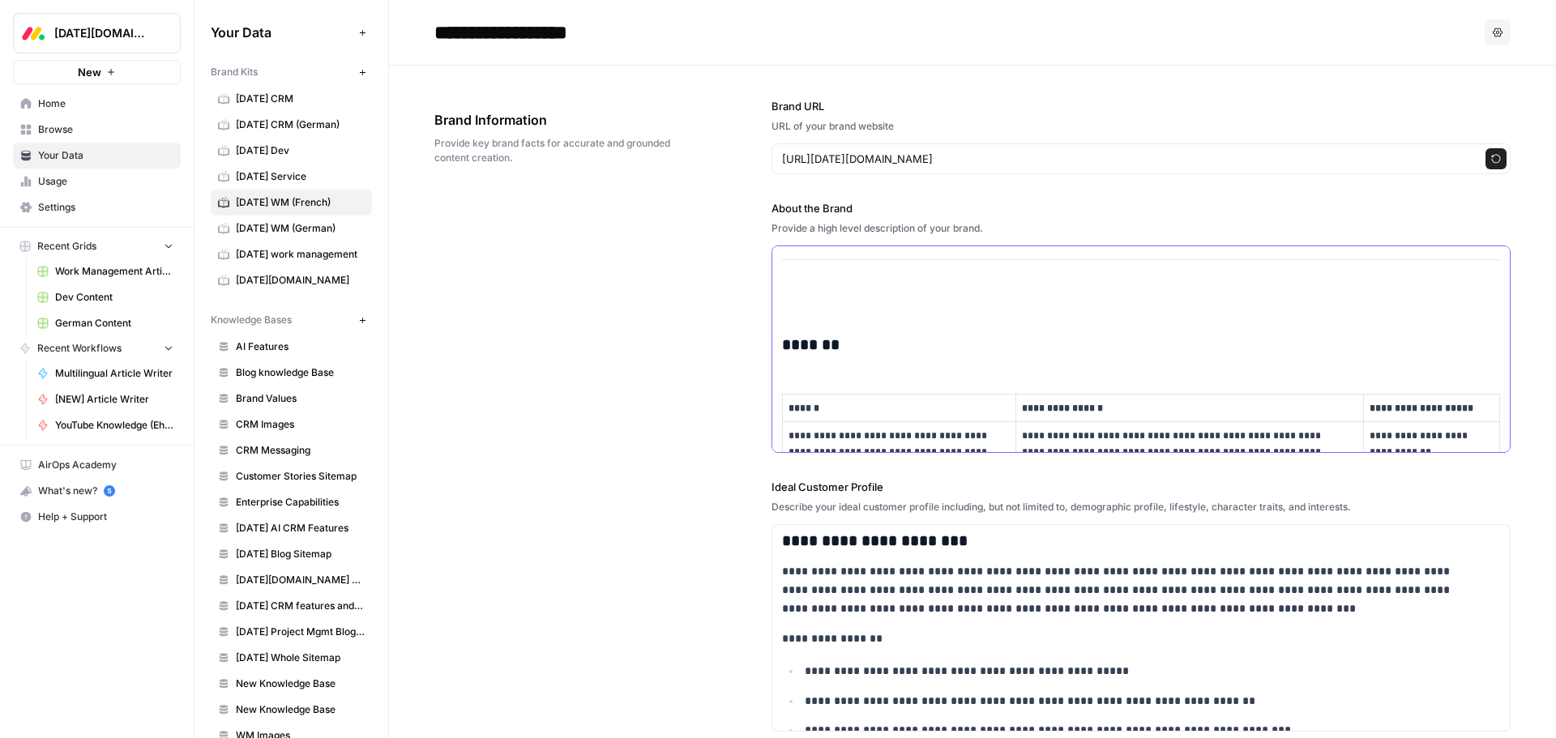
scroll to position [439, 0]
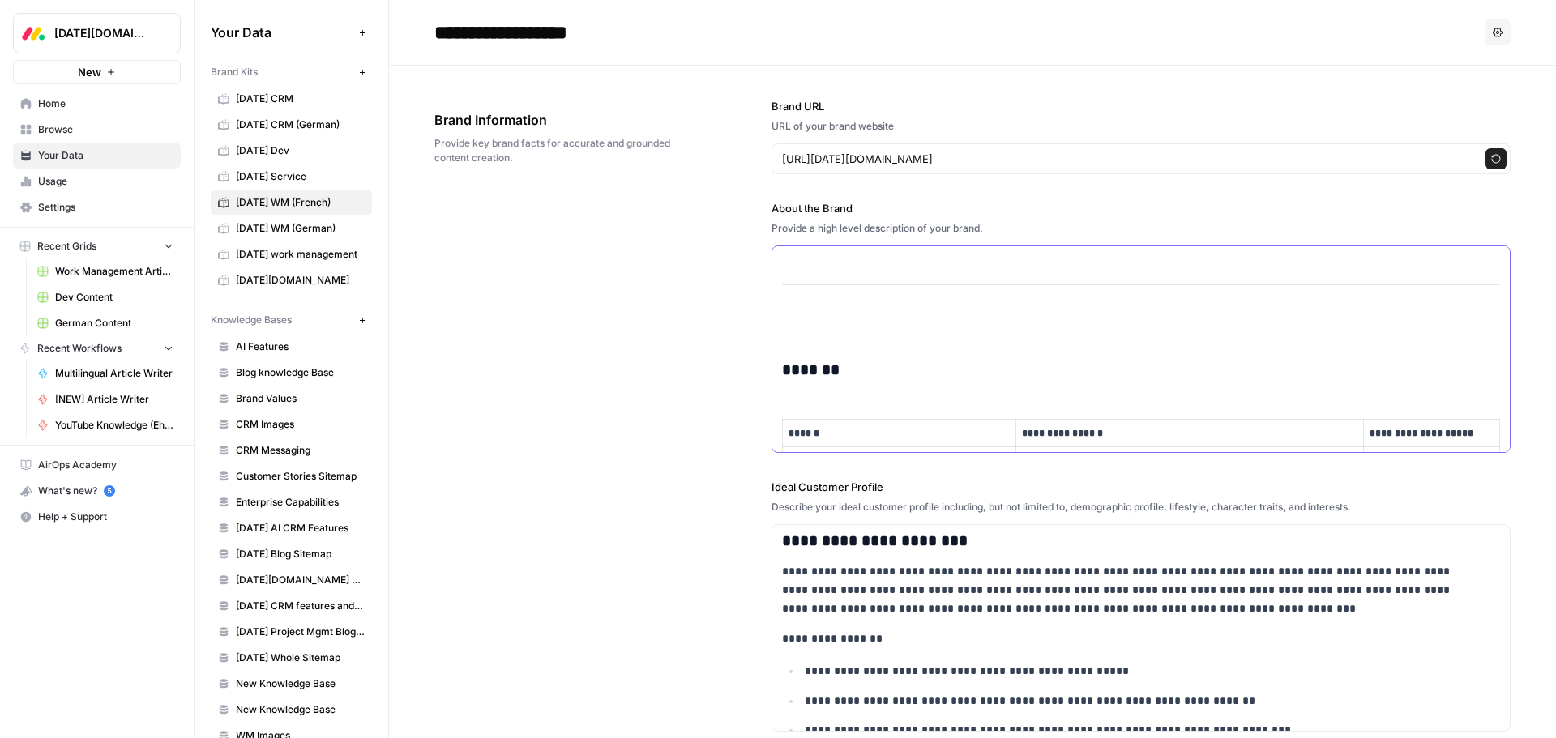
click at [820, 327] on p at bounding box center [1141, 328] width 718 height 19
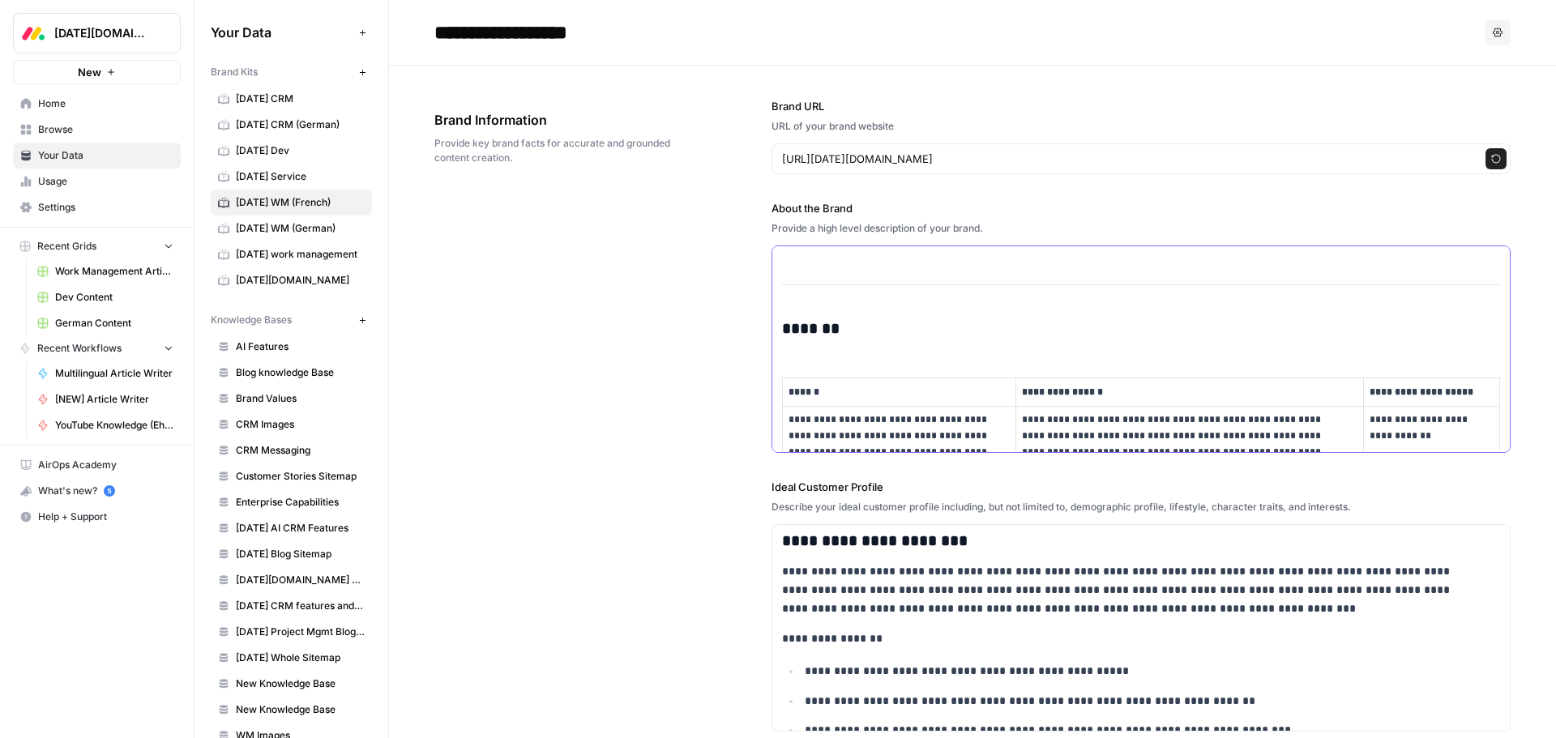
scroll to position [352, 0]
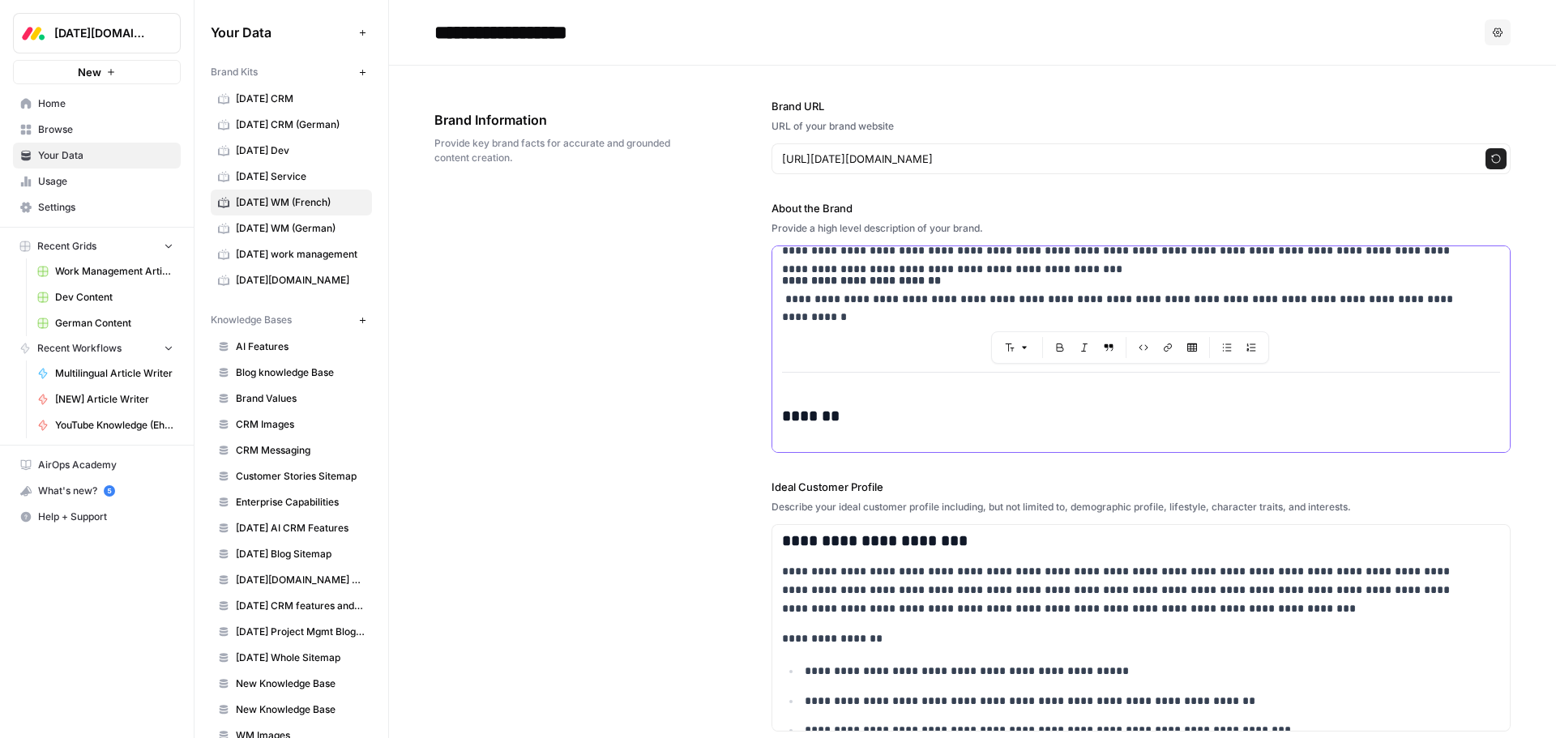
click at [818, 336] on p at bounding box center [1141, 328] width 718 height 19
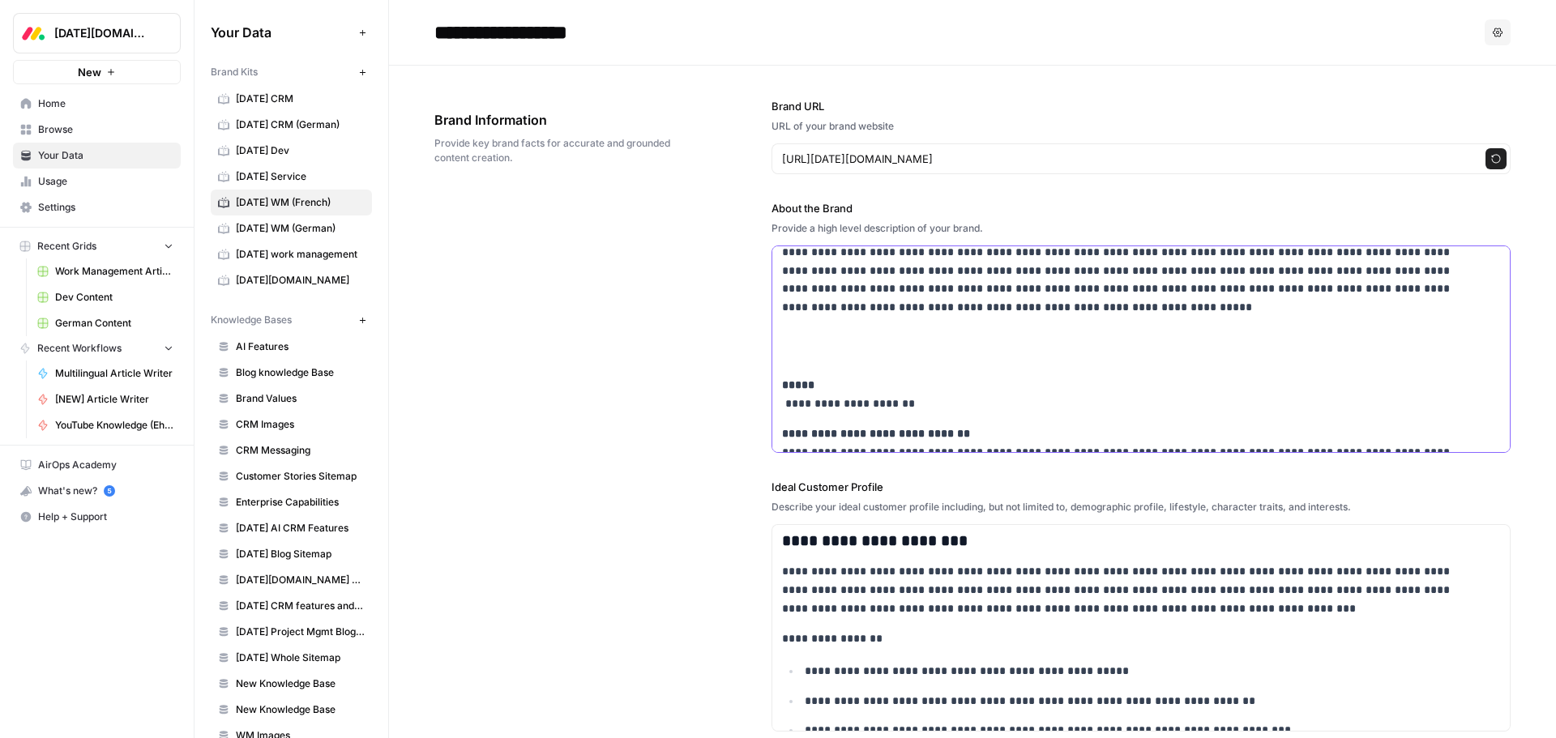
scroll to position [28, 0]
click at [783, 405] on p "**********" at bounding box center [1130, 395] width 697 height 37
click at [823, 360] on p at bounding box center [1141, 347] width 718 height 37
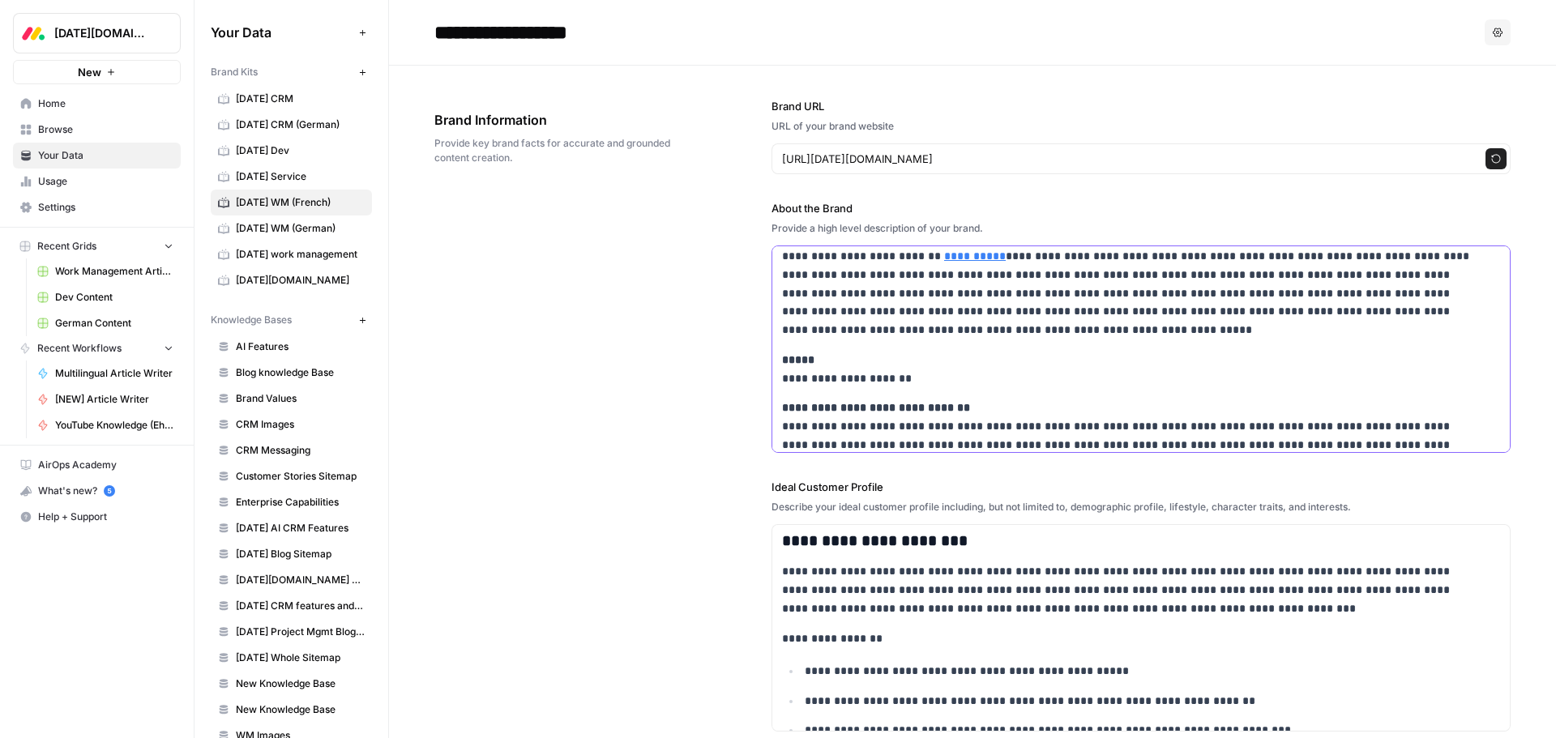
scroll to position [0, 0]
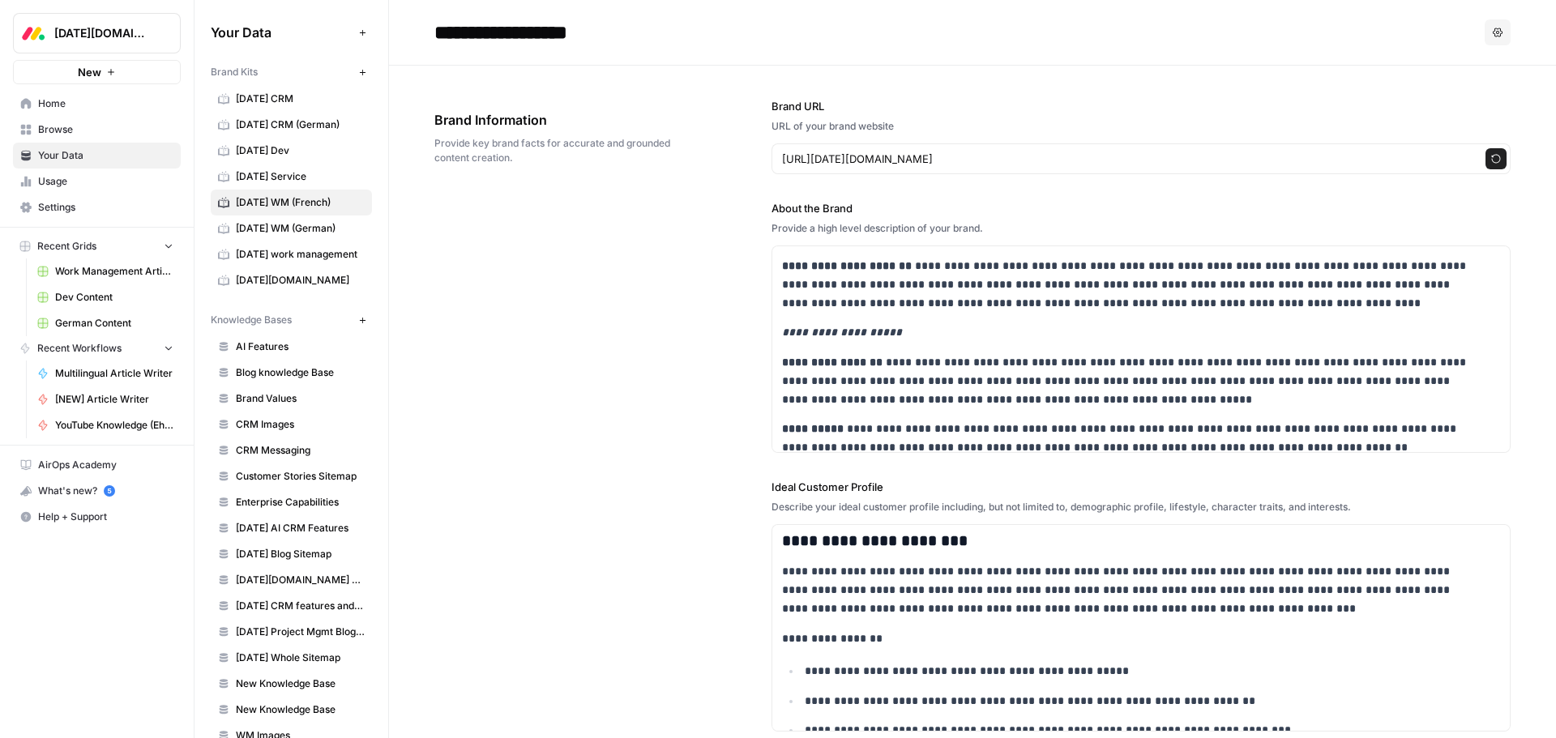
scroll to position [1864, 0]
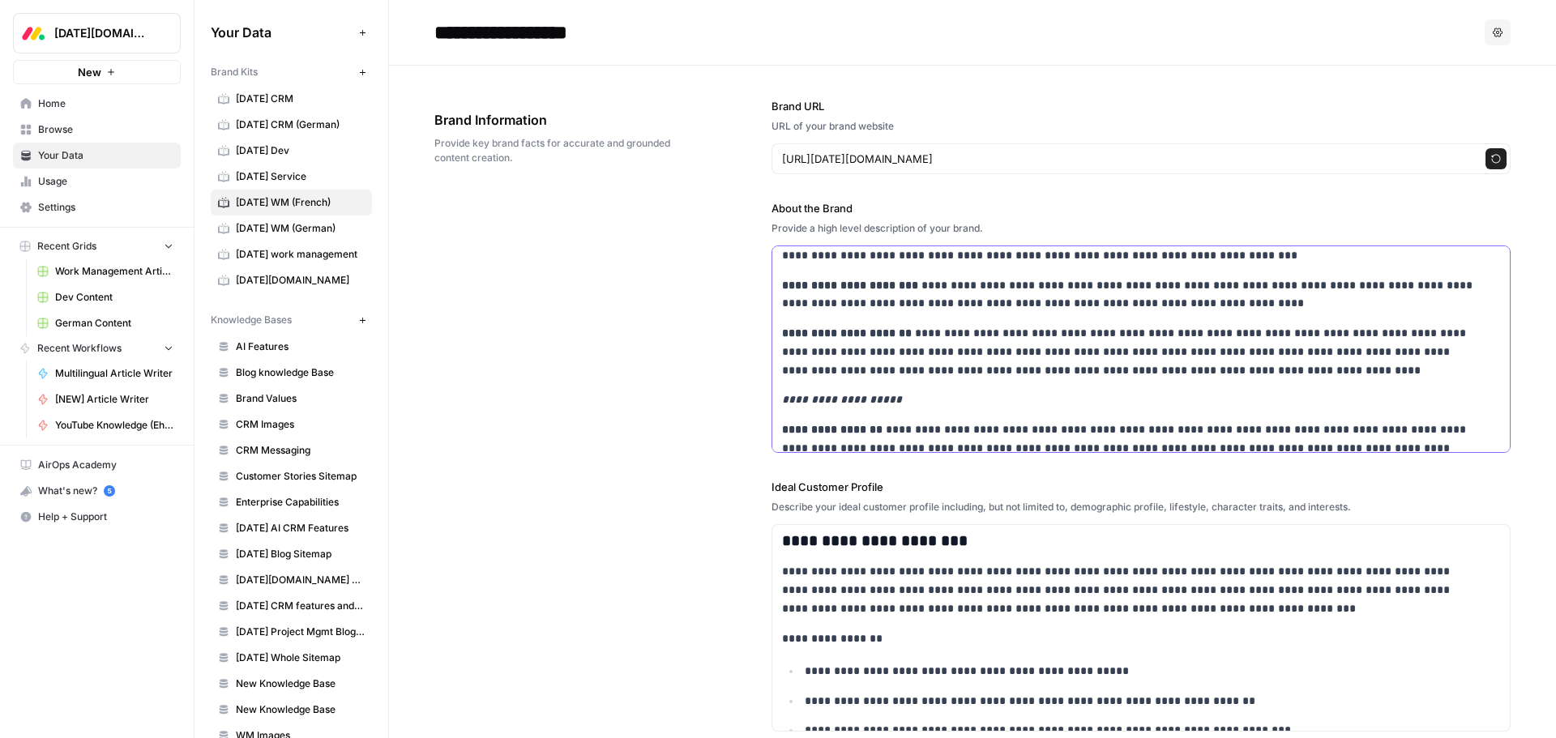
click at [861, 402] on em "**********" at bounding box center [842, 399] width 120 height 11
copy em "**********"
click at [695, 358] on div "**********" at bounding box center [972, 643] width 1076 height 1155
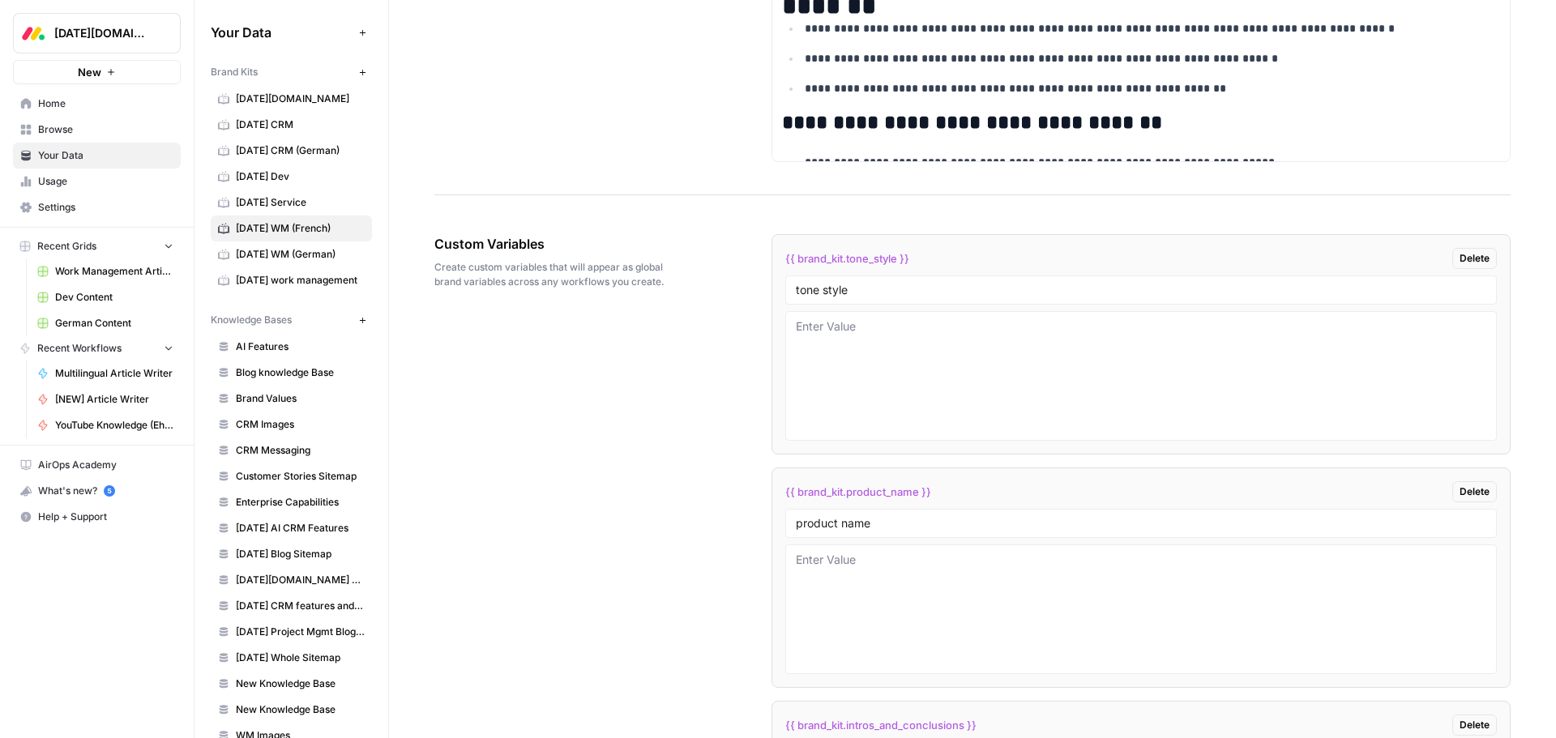
scroll to position [2998, 0]
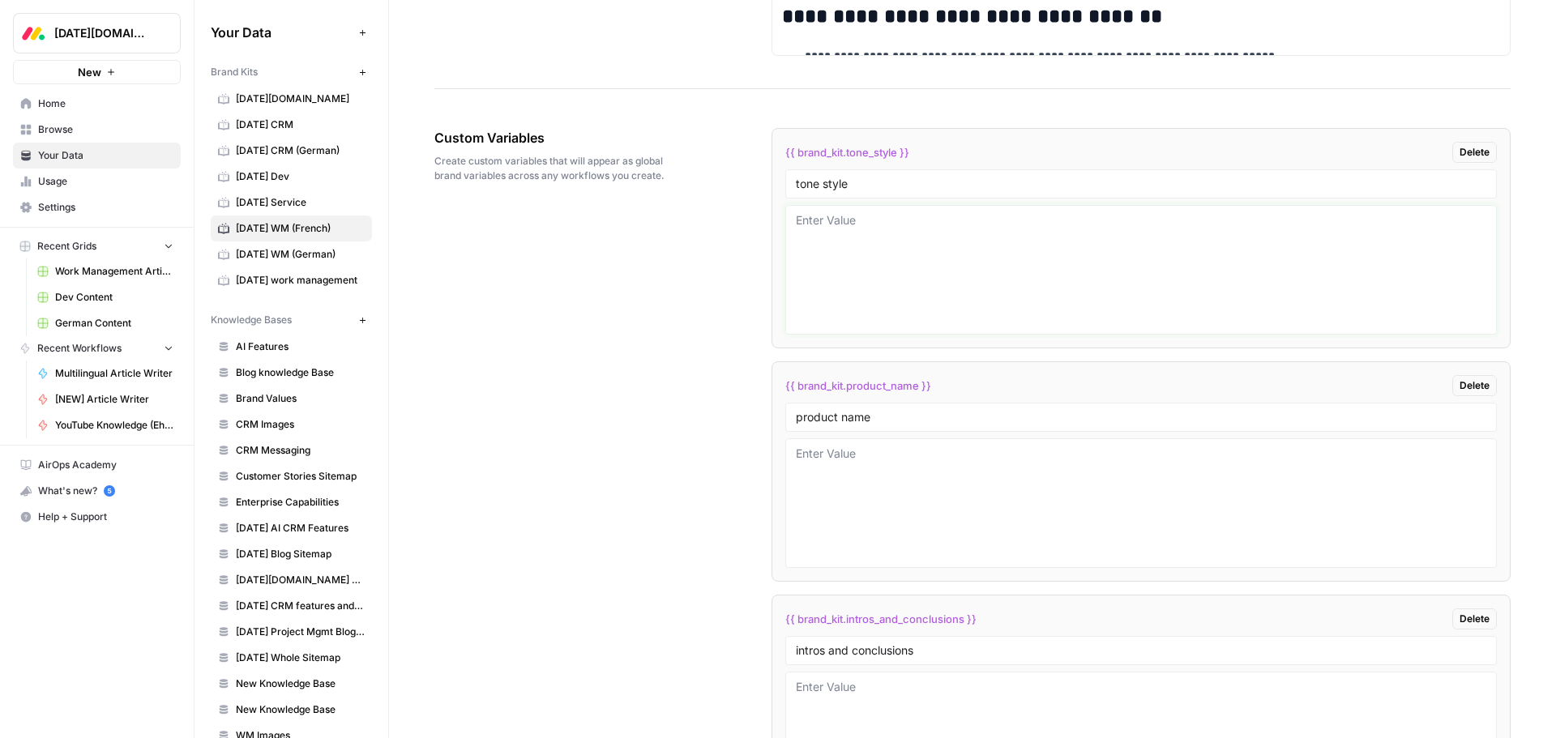
click at [938, 242] on textarea at bounding box center [1141, 269] width 690 height 115
paste textarea "Utiliser le sentence case partout — pour tous les titres et en-têtes/H1 (seule …"
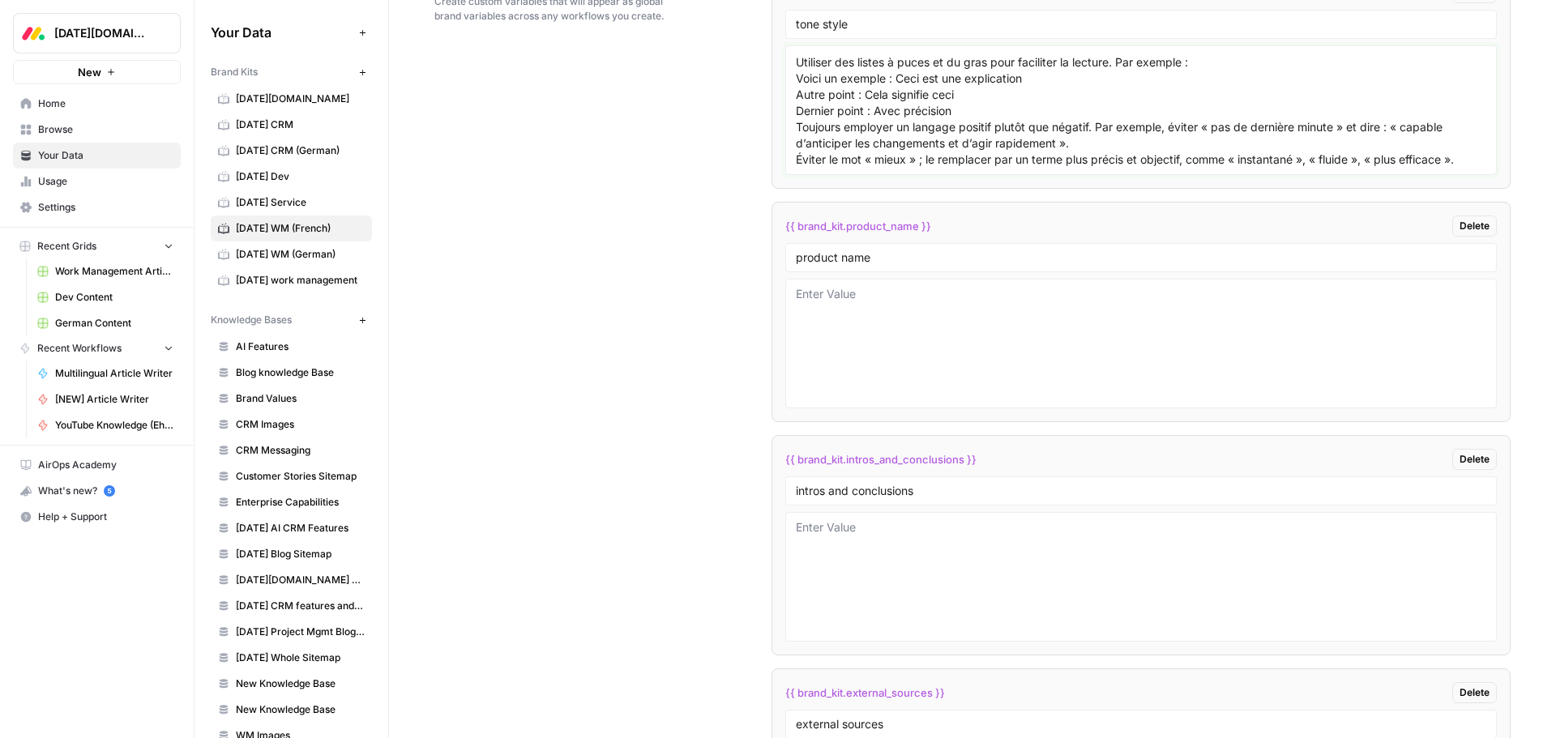
scroll to position [3160, 0]
type textarea "Utiliser le sentence case partout — pour tous les titres et en-têtes/H1 (seule …"
click at [866, 305] on textarea at bounding box center [1141, 341] width 690 height 115
paste textarea "Toujours dire : monday work management Ne jamais dire : monday.com work managem…"
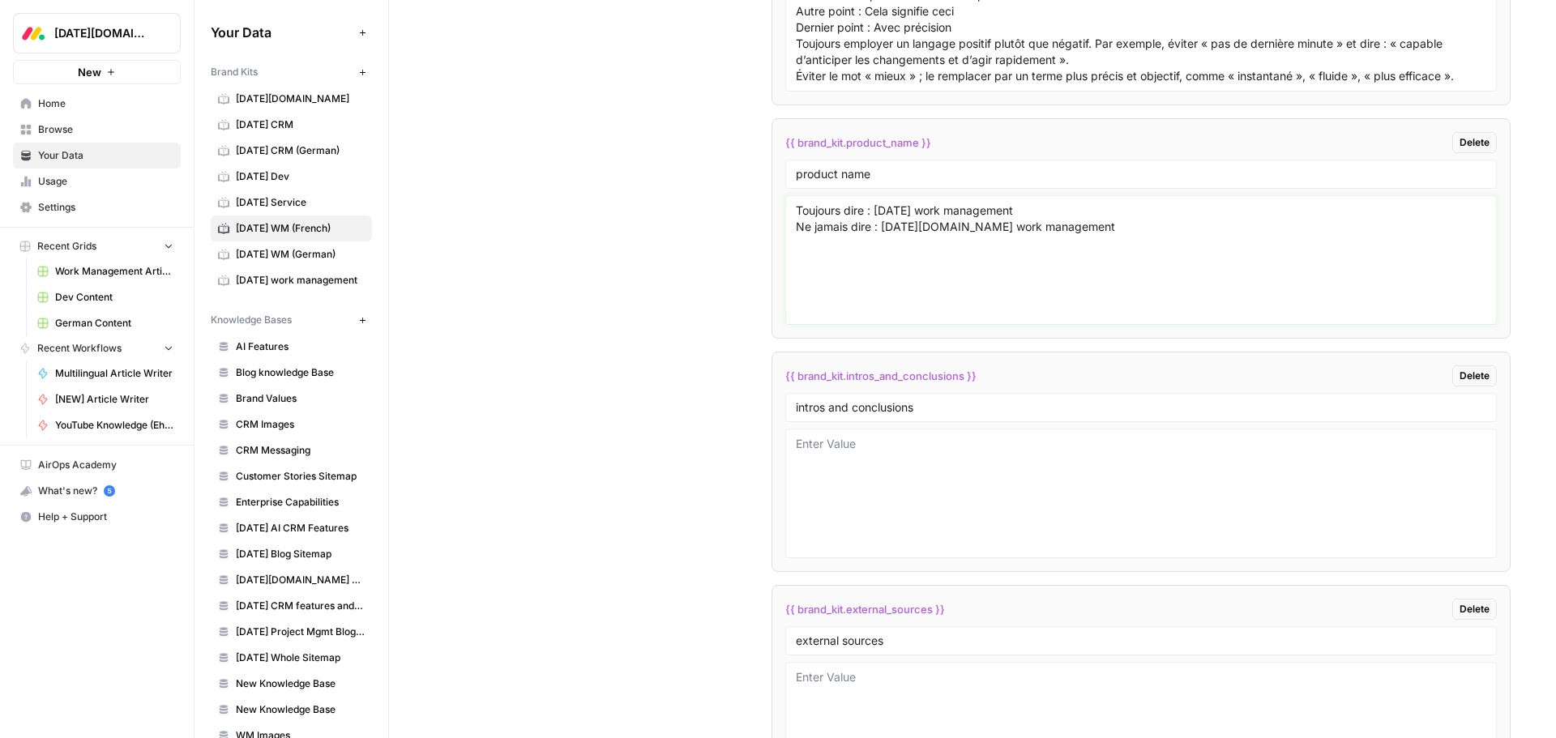
type textarea "Toujours dire : monday work management Ne jamais dire : monday.com work managem…"
click at [848, 456] on textarea at bounding box center [1141, 493] width 690 height 115
paste textarea "Introduction : Doit être constituée de 3 paragraphes courts. Le troisième parag…"
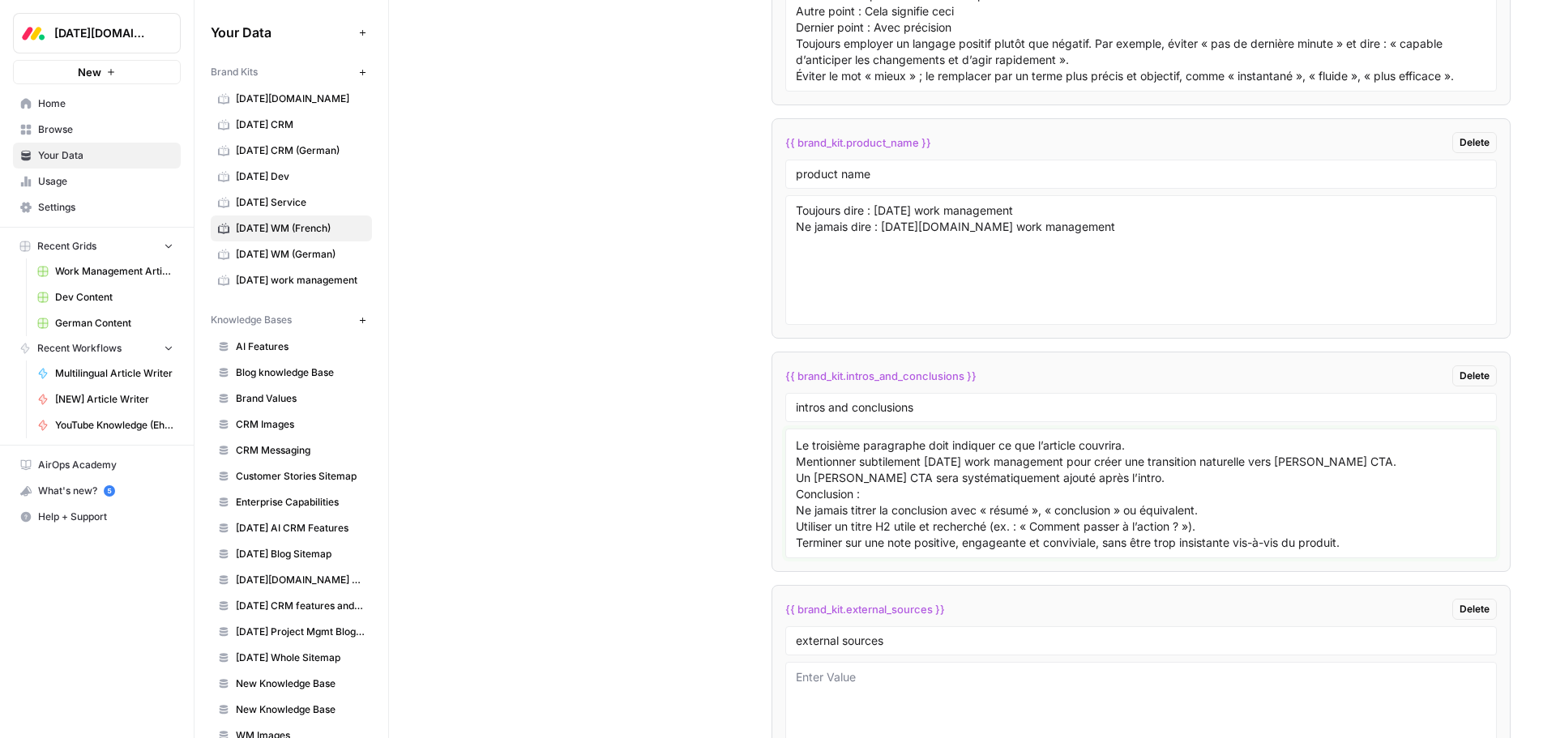
scroll to position [0, 0]
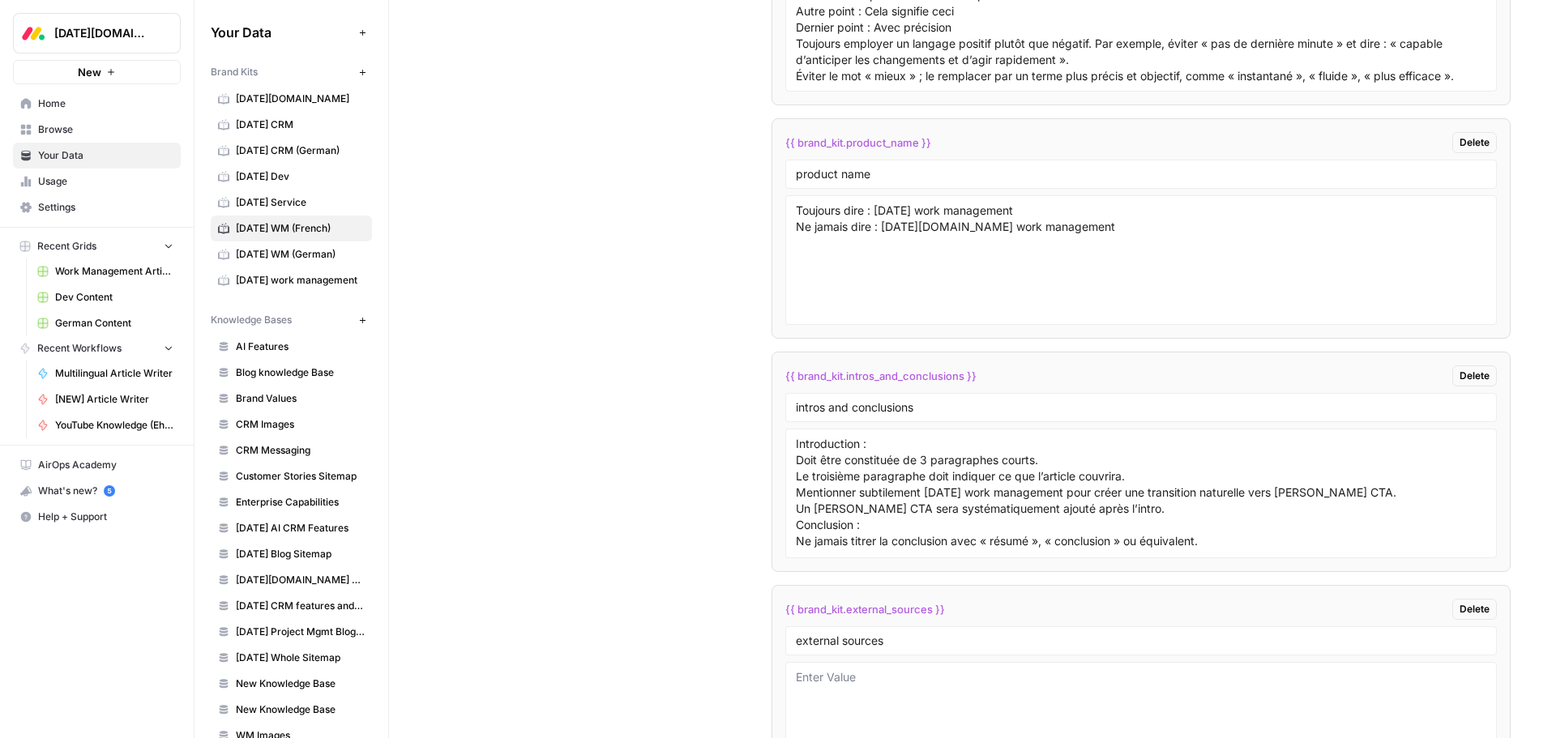
click at [788, 523] on div "Introduction : Doit être constituée de 3 paragraphes courts. Le troisième parag…" at bounding box center [1140, 494] width 711 height 130
click at [791, 522] on div "Introduction : Doit être constituée de 3 paragraphes courts. Le troisième parag…" at bounding box center [1140, 494] width 711 height 130
click at [796, 523] on textarea "Introduction : Doit être constituée de 3 paragraphes courts. Le troisième parag…" at bounding box center [1141, 493] width 690 height 115
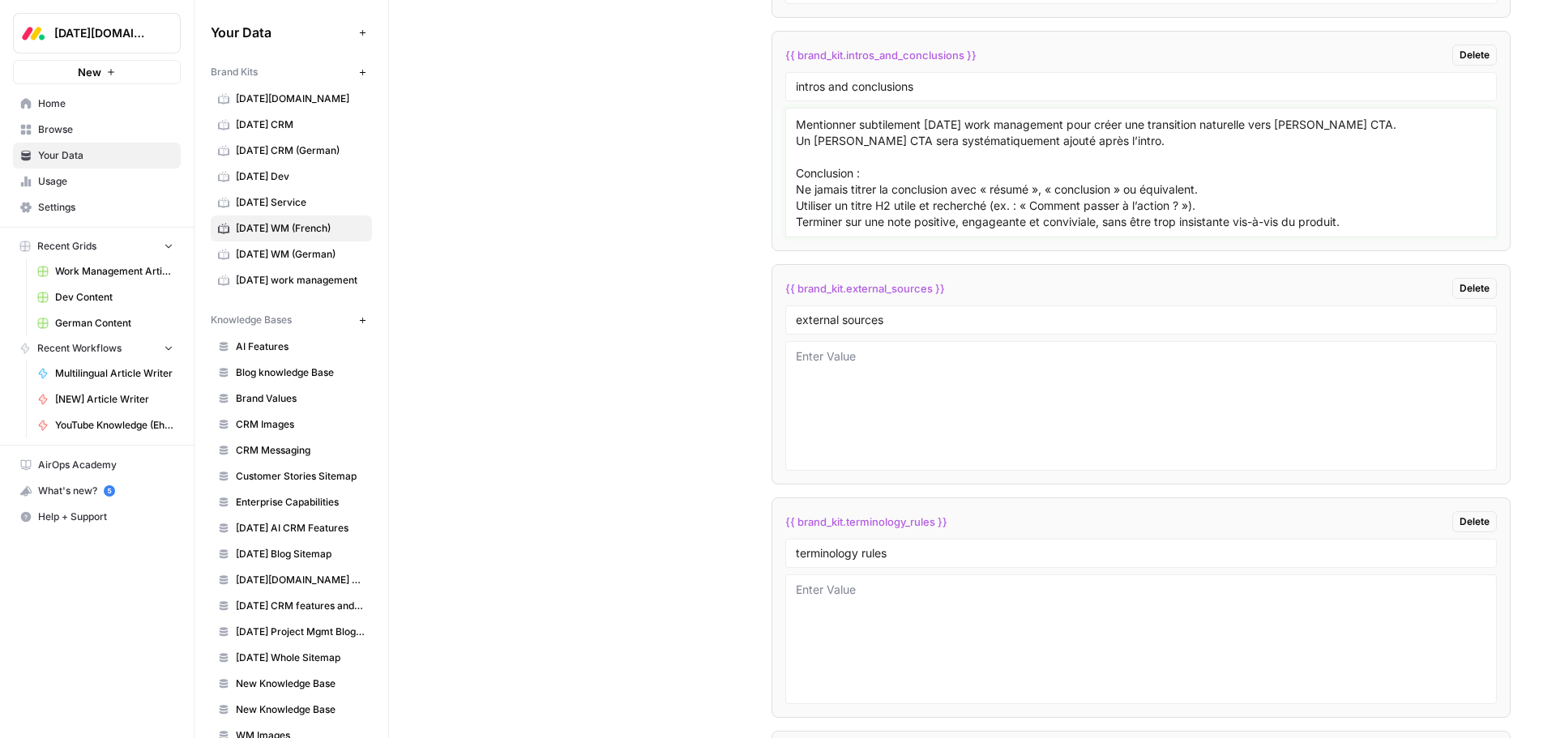
scroll to position [3566, 0]
click at [965, 226] on textarea "Introduction : Doit être constituée de 3 paragraphes courts. Le troisième parag…" at bounding box center [1141, 169] width 690 height 115
paste textarea "Rappel des règles de rédaction Toujours écrire les noms d’industries en minuscu…"
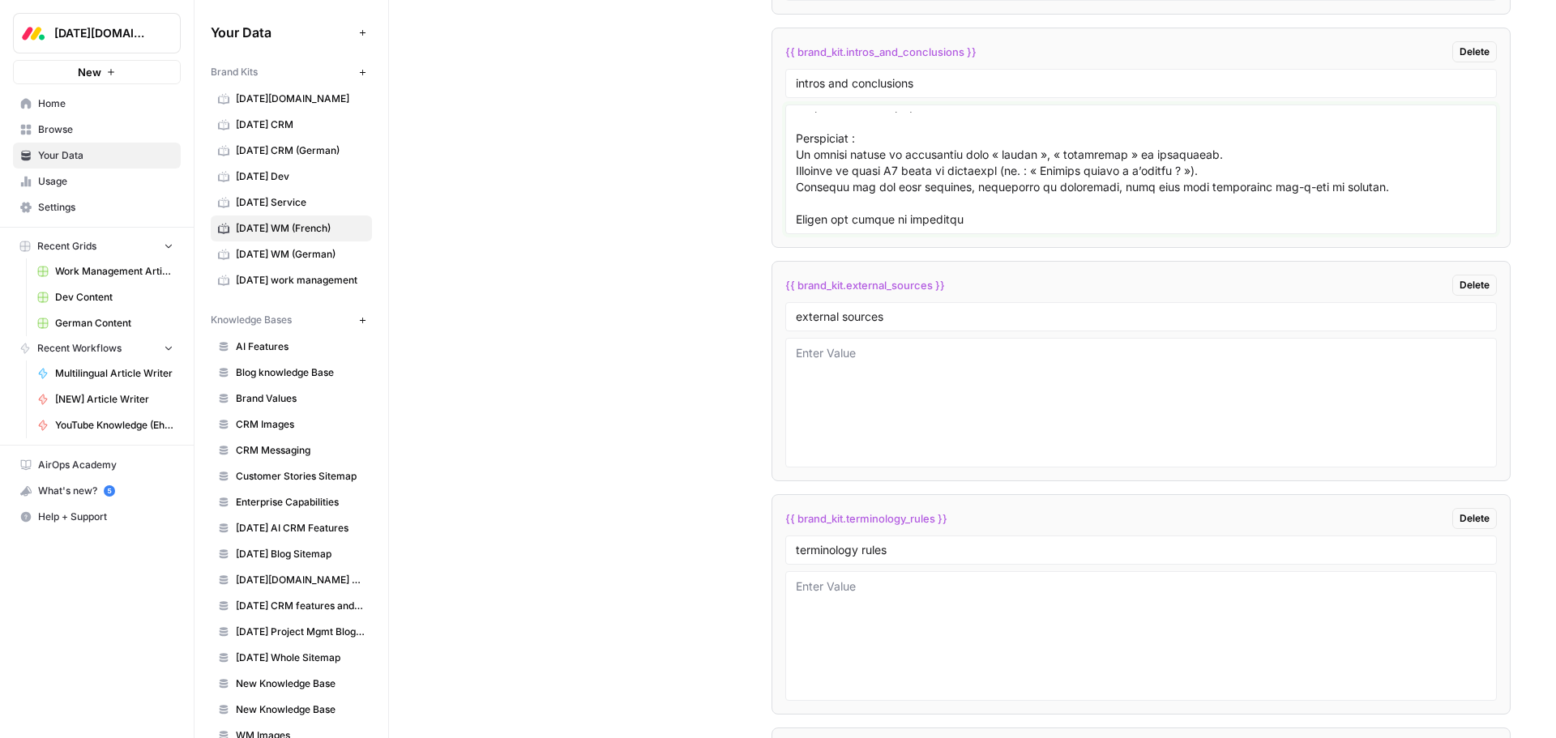
scroll to position [160, 0]
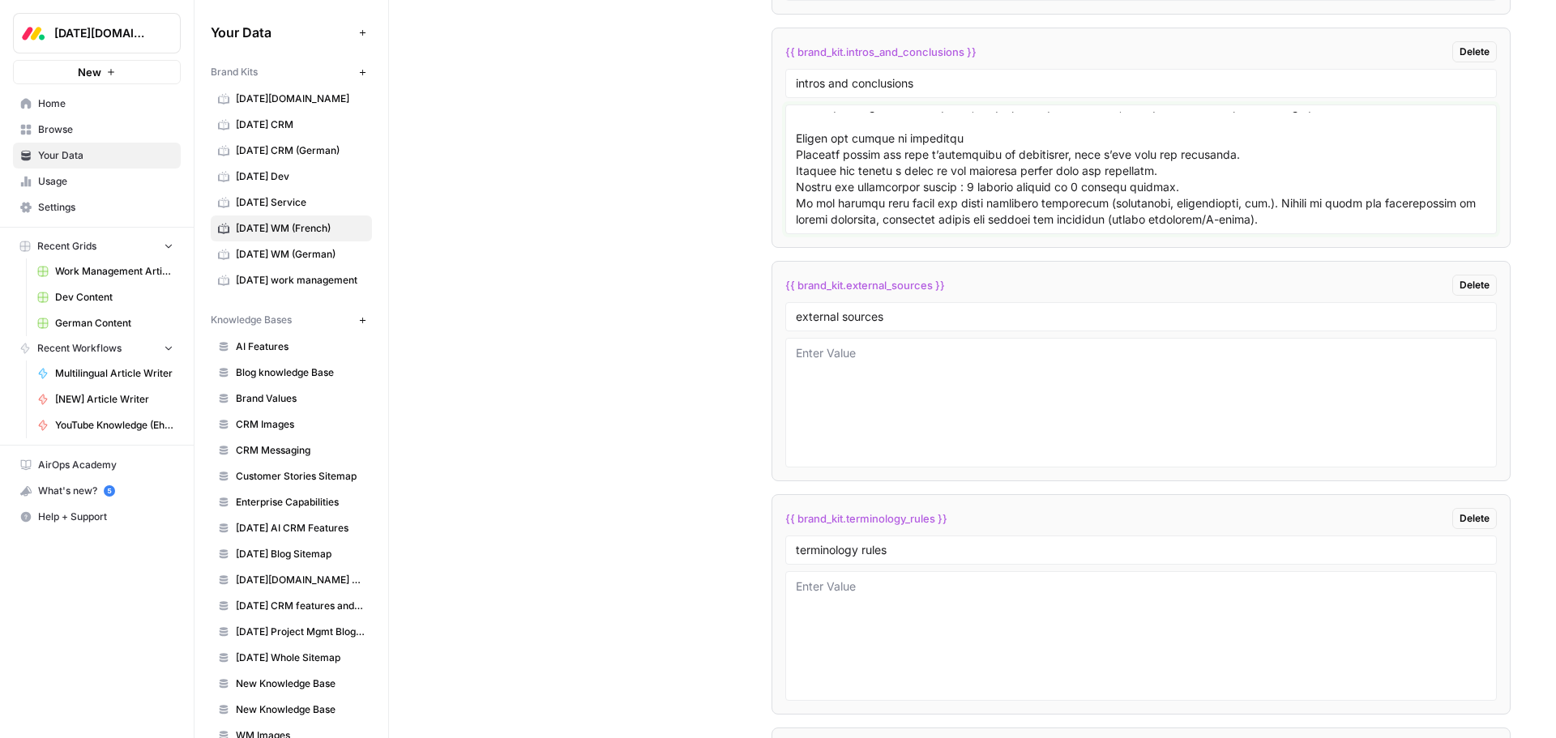
click at [982, 137] on textarea at bounding box center [1141, 169] width 690 height 115
click at [796, 142] on textarea at bounding box center [1141, 169] width 690 height 115
click at [1032, 141] on textarea at bounding box center [1141, 169] width 690 height 115
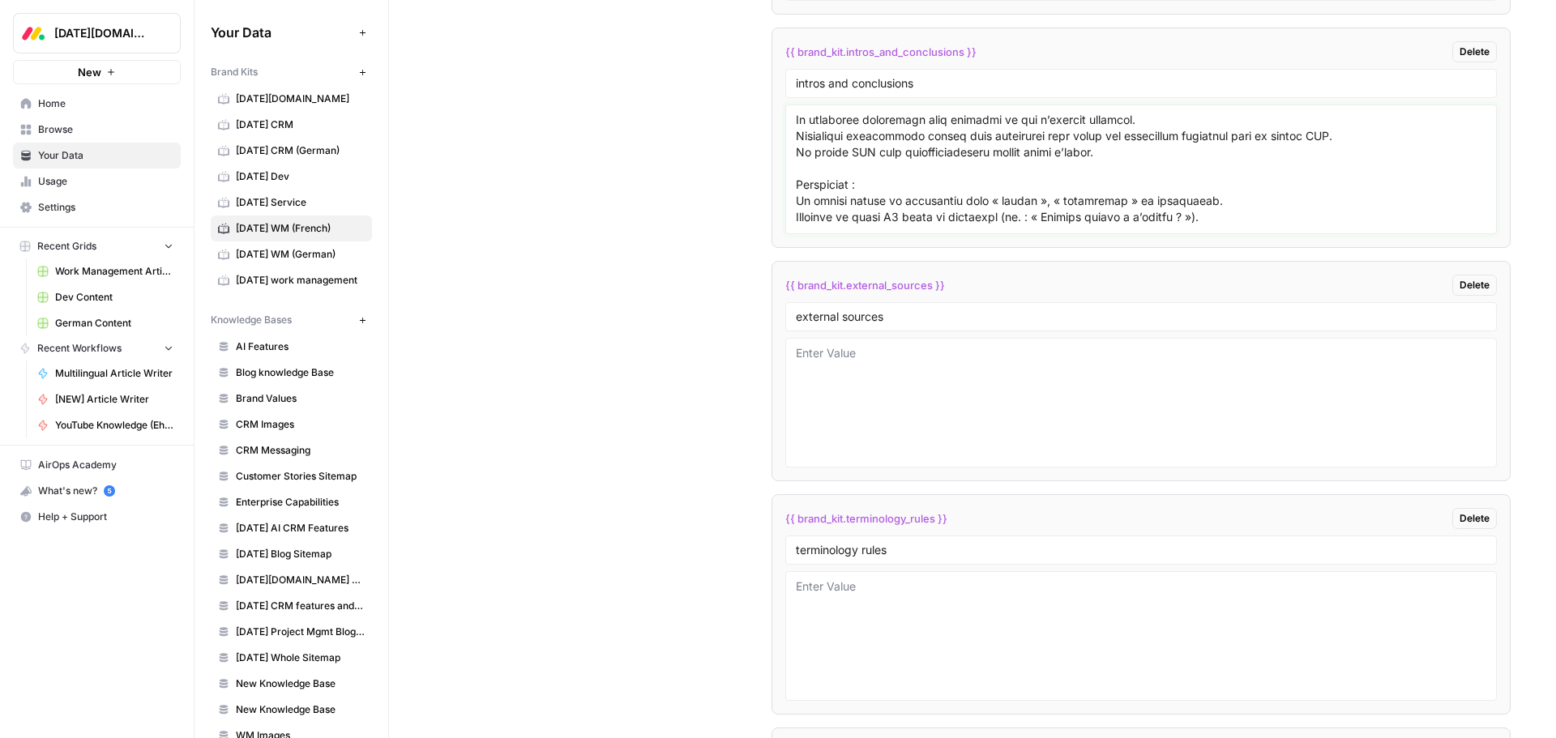
scroll to position [15, 0]
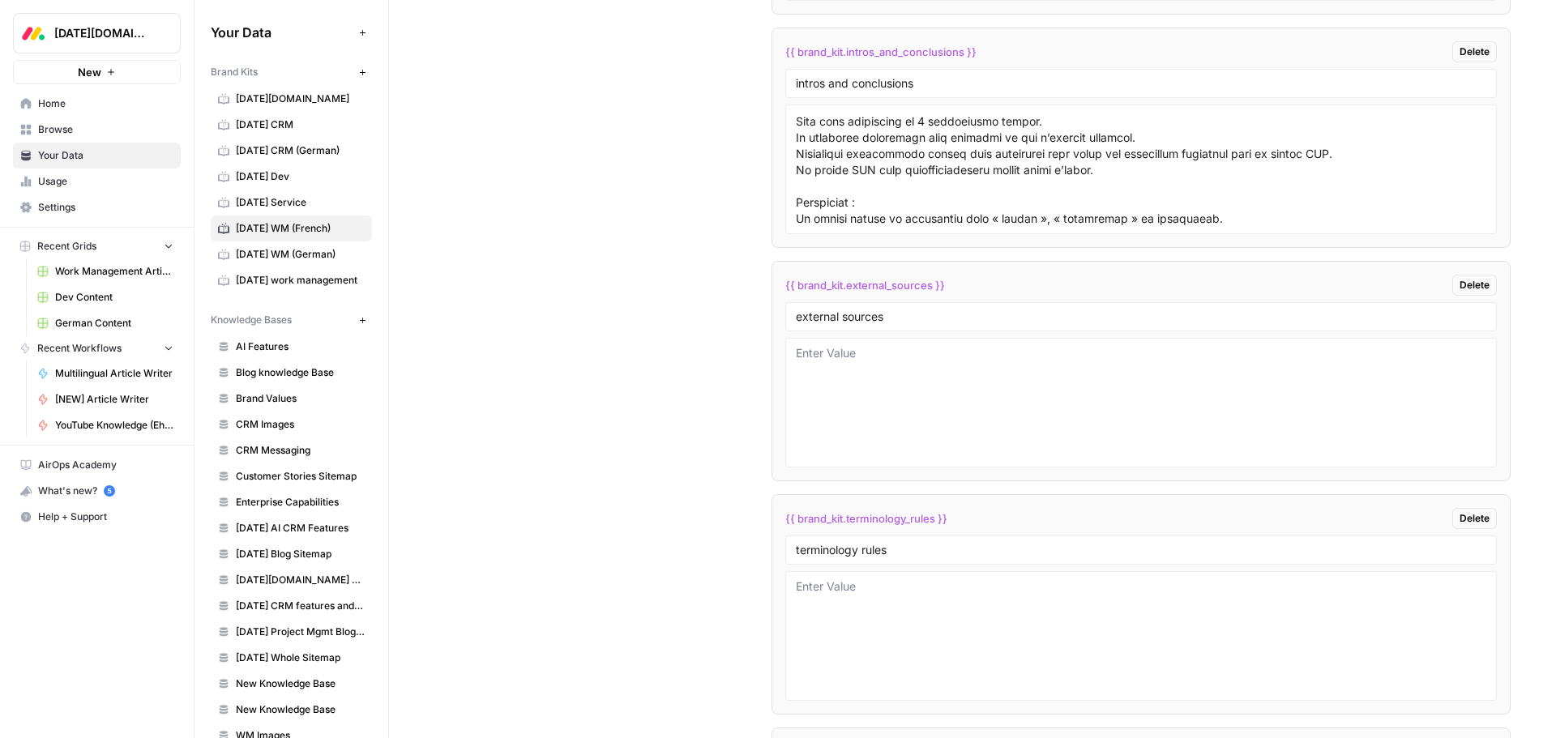
click at [791, 203] on div at bounding box center [1140, 170] width 711 height 130
click at [796, 201] on textarea at bounding box center [1141, 169] width 690 height 115
click at [914, 204] on textarea at bounding box center [1141, 169] width 690 height 115
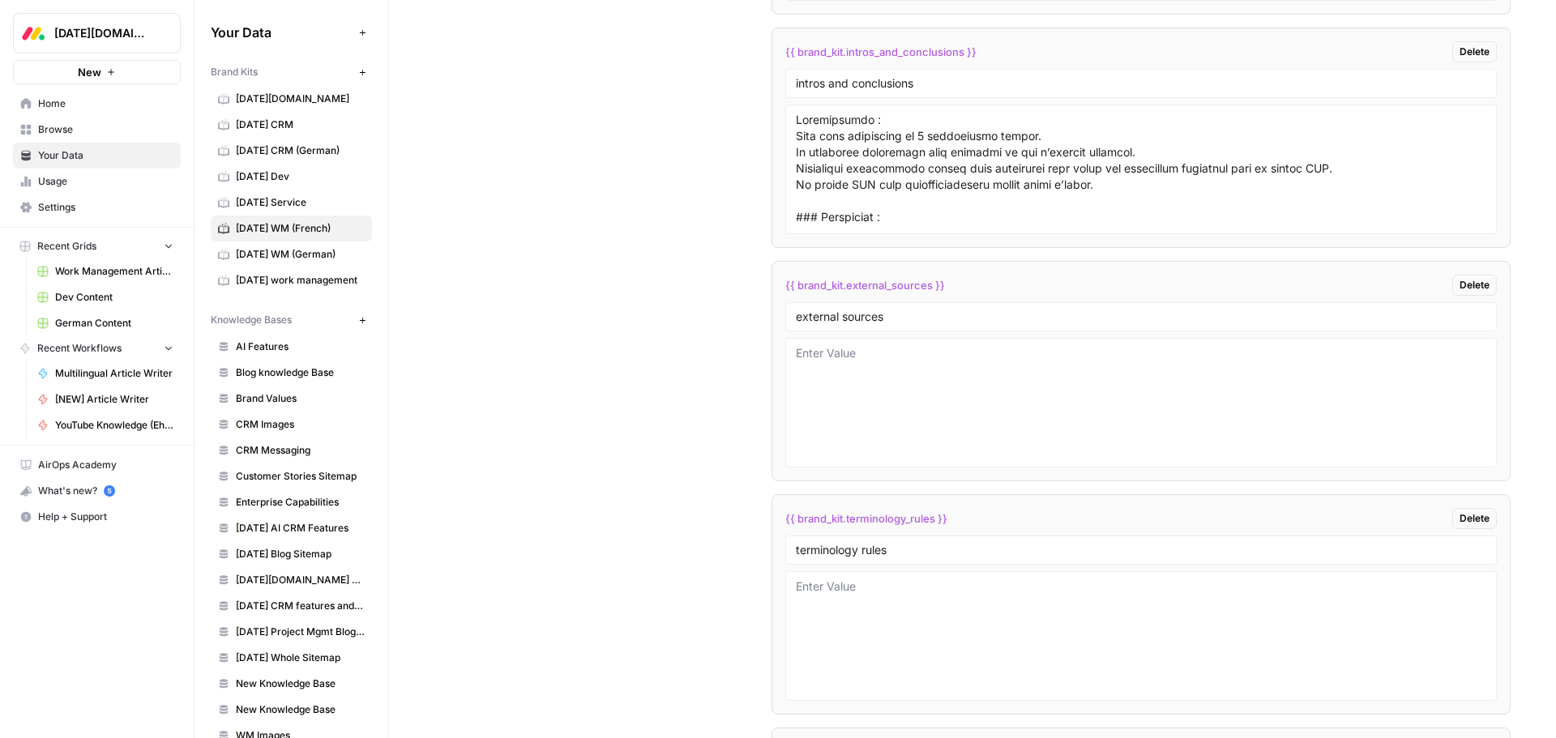
click at [790, 118] on div at bounding box center [1140, 170] width 711 height 130
click at [796, 120] on textarea at bounding box center [1141, 169] width 690 height 115
click at [930, 128] on textarea at bounding box center [1141, 169] width 690 height 115
click at [933, 118] on textarea at bounding box center [1141, 169] width 690 height 115
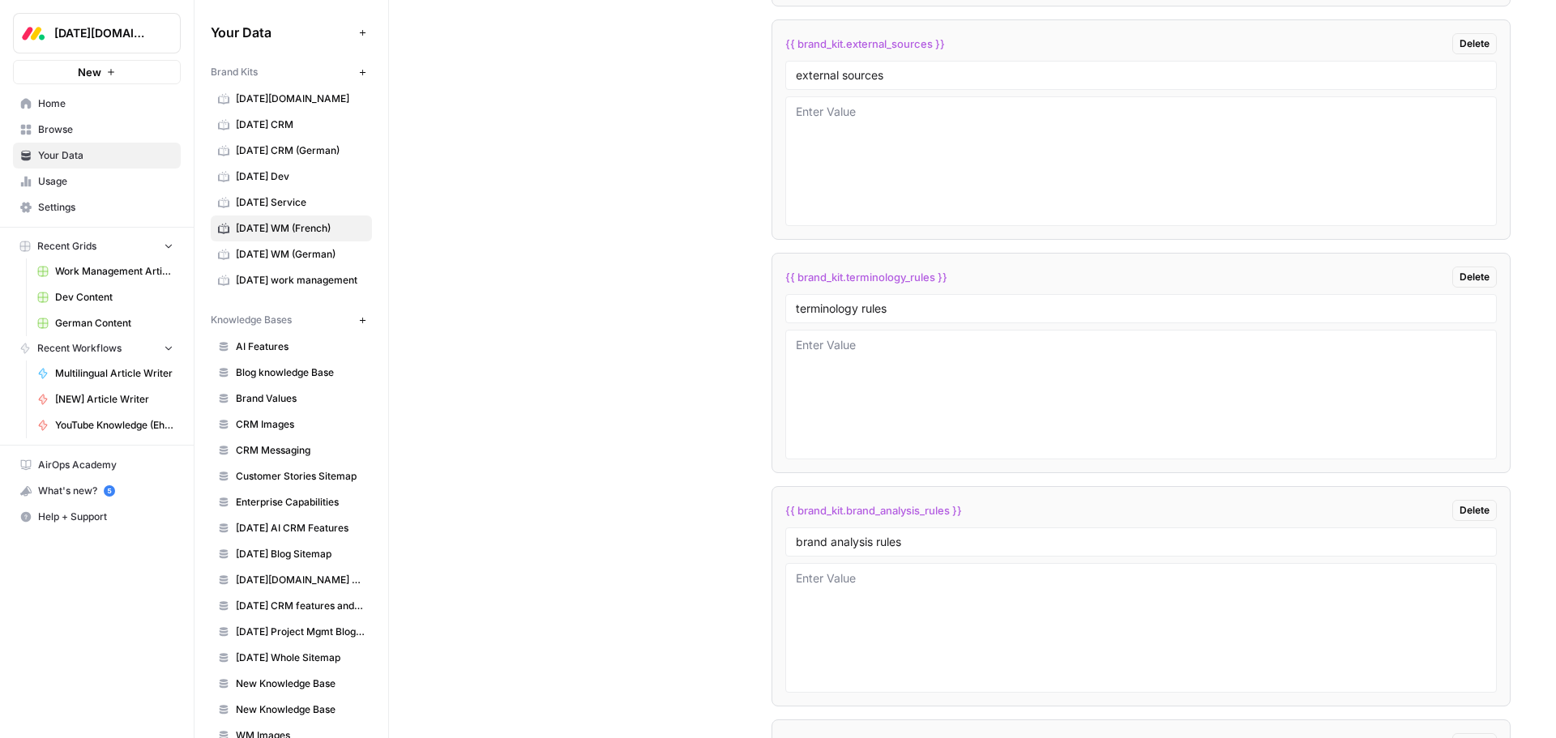
scroll to position [3809, 0]
type textarea "### Introduction : Doit être constituée de 3 paragraphes courts. Le troisième p…"
click at [901, 353] on textarea at bounding box center [1141, 392] width 690 height 115
paste textarea "Dire « sur monday.com », jamais « dans monday.com ». Exemple : « Tout votre tra…"
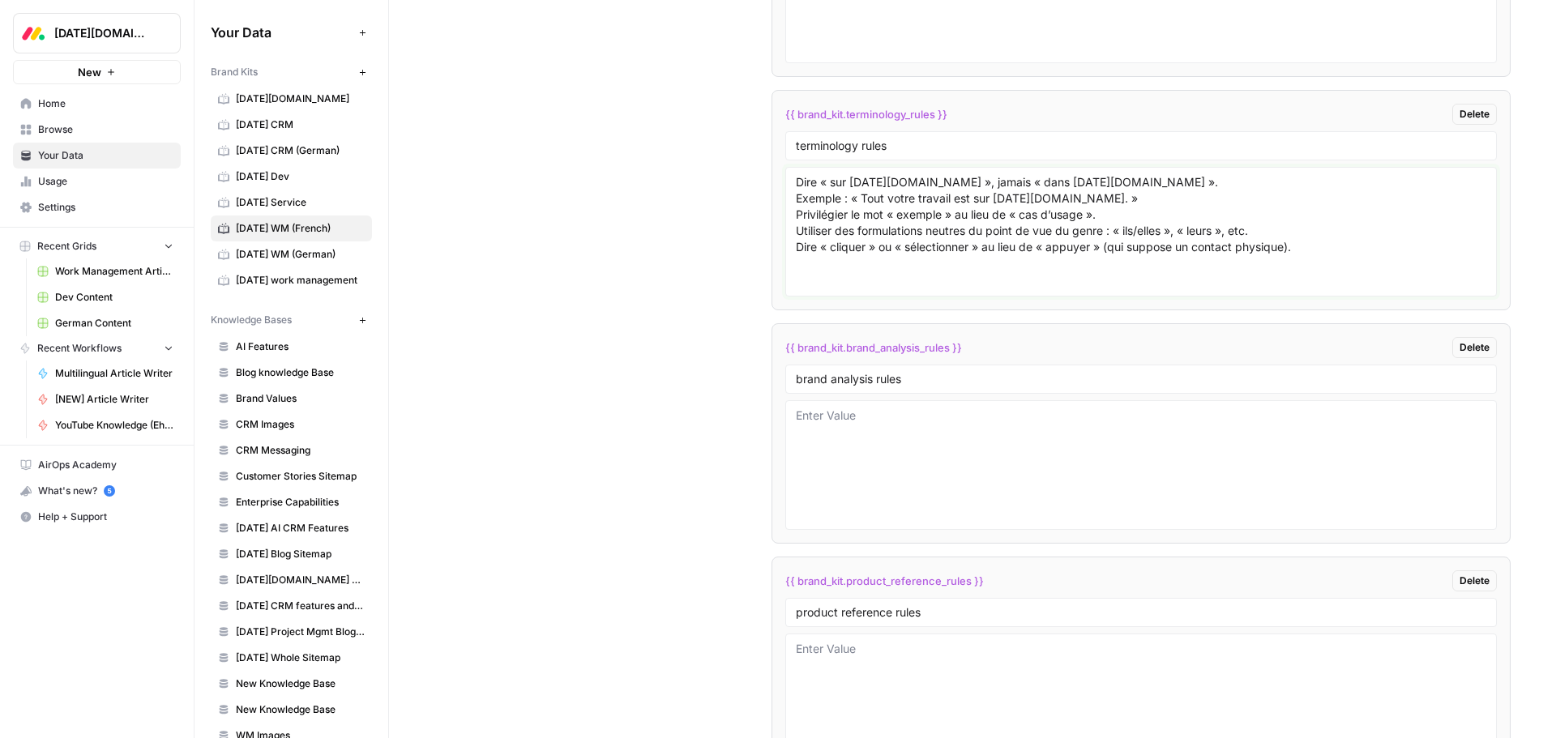
scroll to position [3971, 0]
type textarea "Dire « sur monday.com », jamais « dans monday.com ». Exemple : « Tout votre tra…"
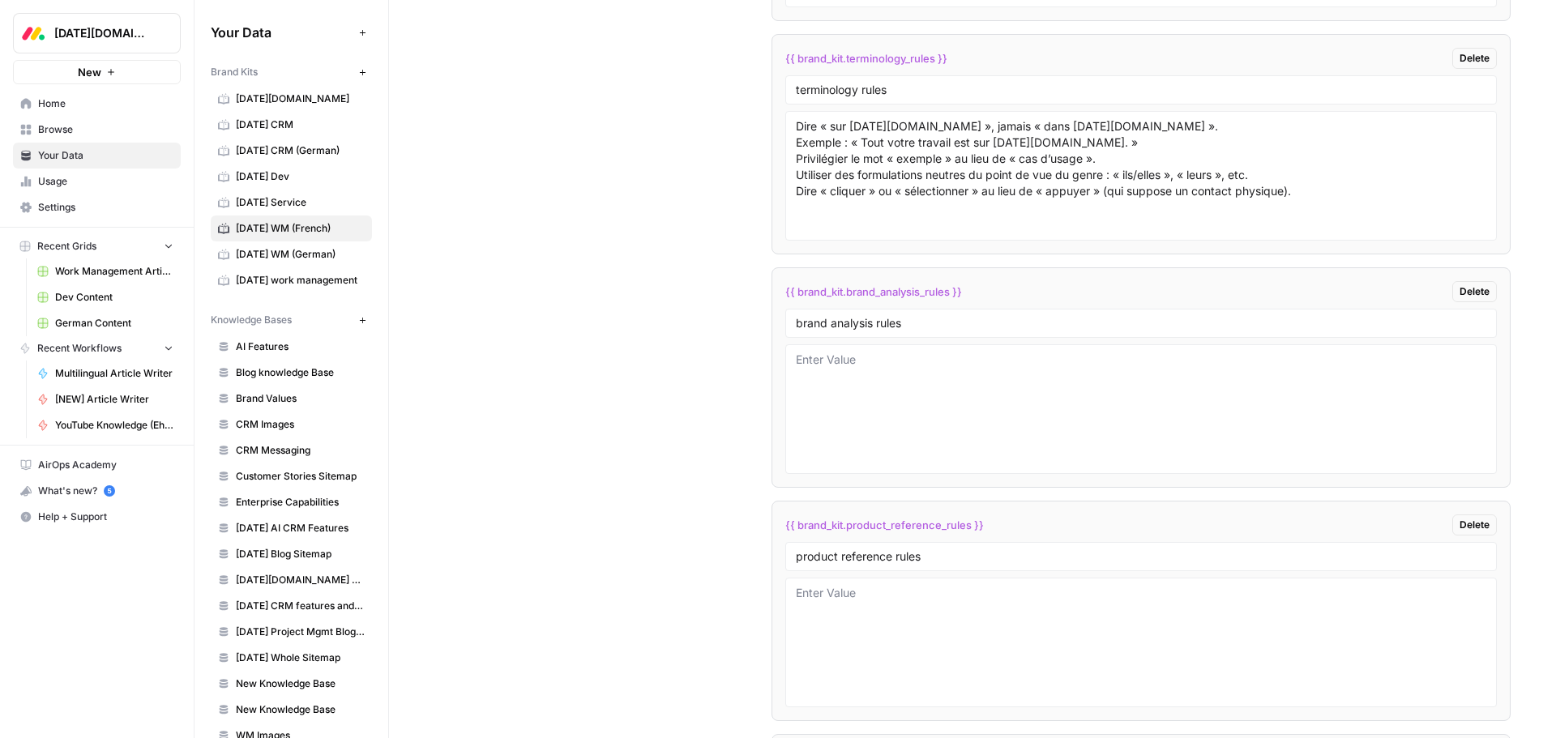
scroll to position [4052, 0]
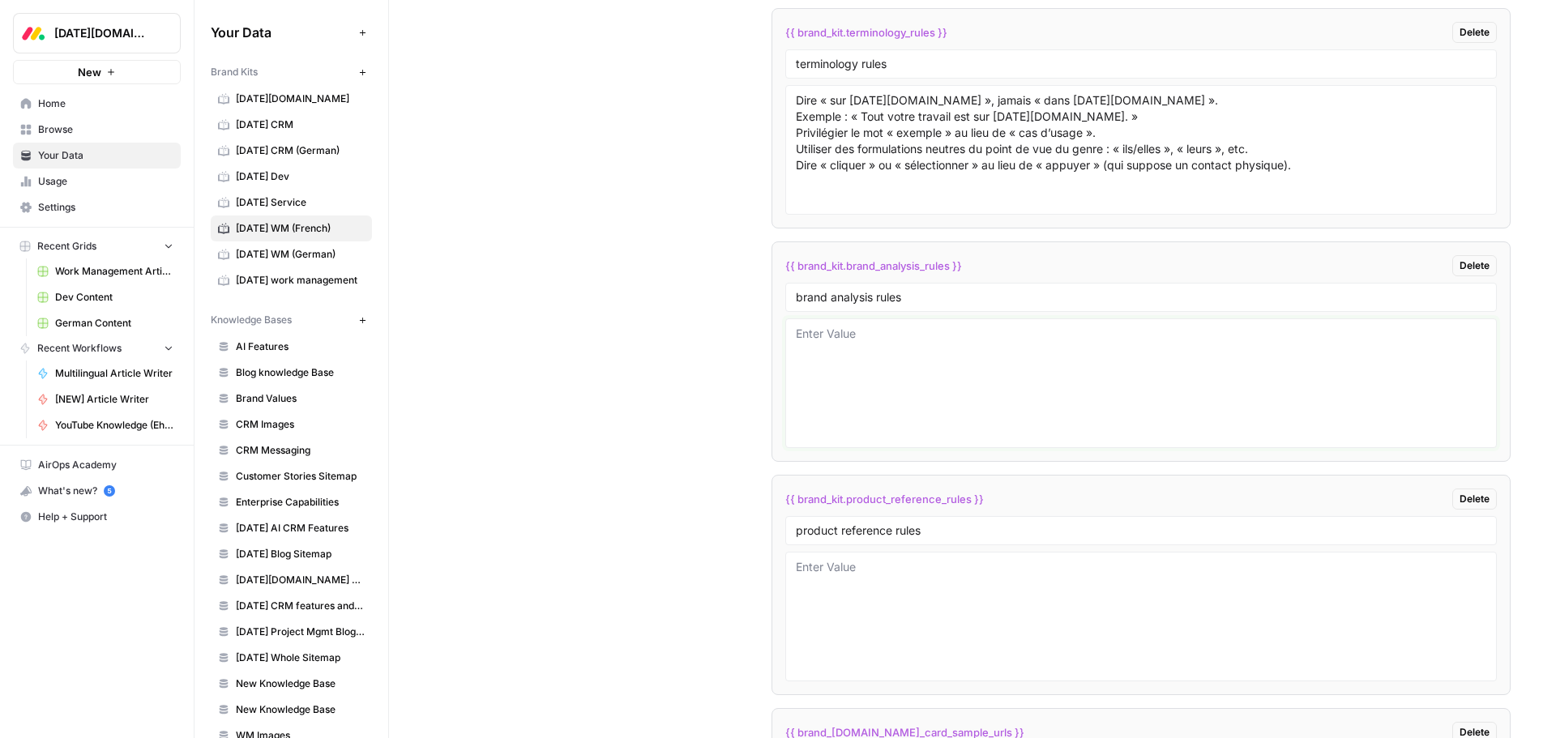
click at [874, 360] on textarea at bounding box center [1141, 383] width 690 height 115
paste textarea "# Persona de l’auteur Adopter une voix de professionnel SaaS confirmé, à la foi…"
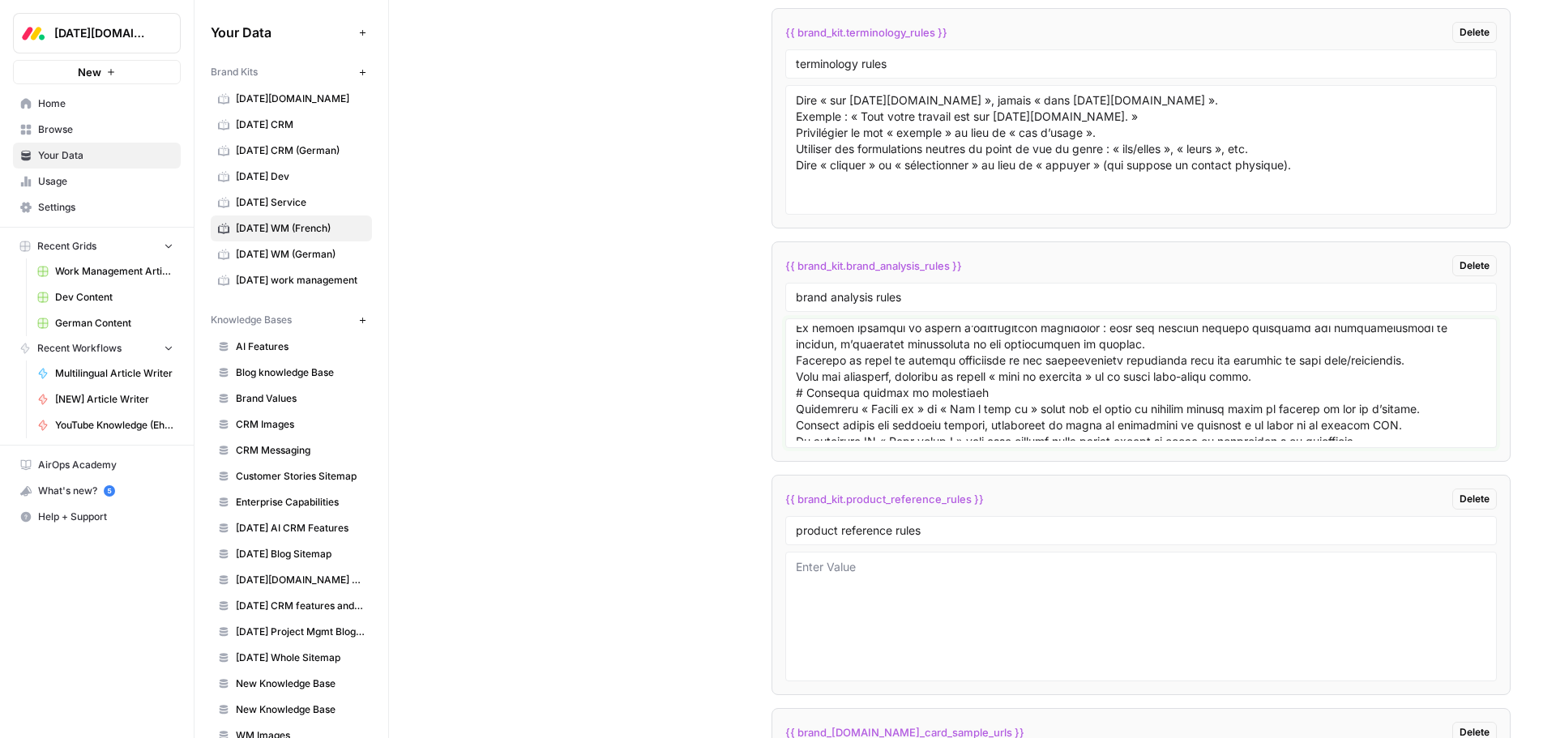
scroll to position [1116, 0]
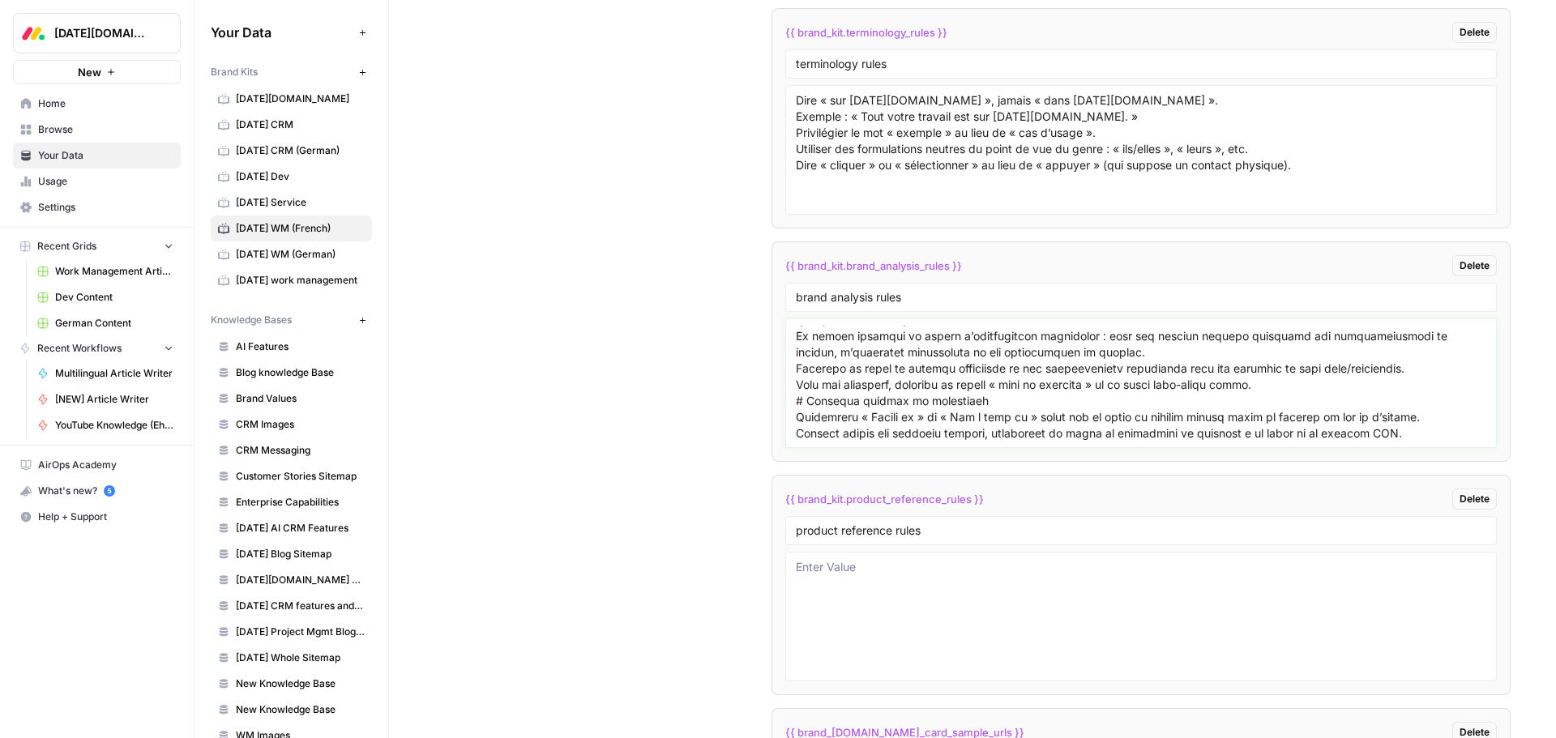
click at [796, 402] on textarea at bounding box center [1141, 383] width 690 height 115
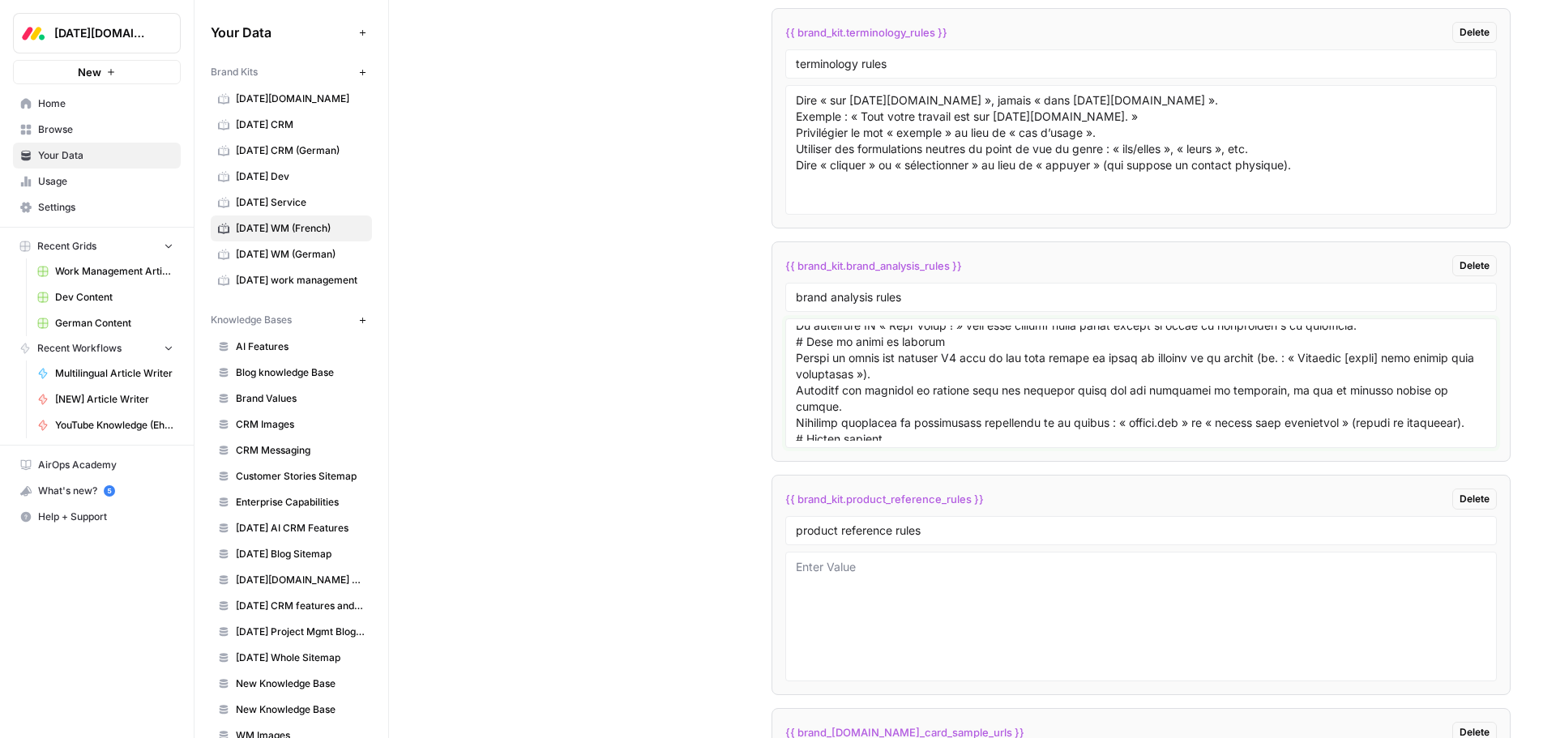
scroll to position [1459, 0]
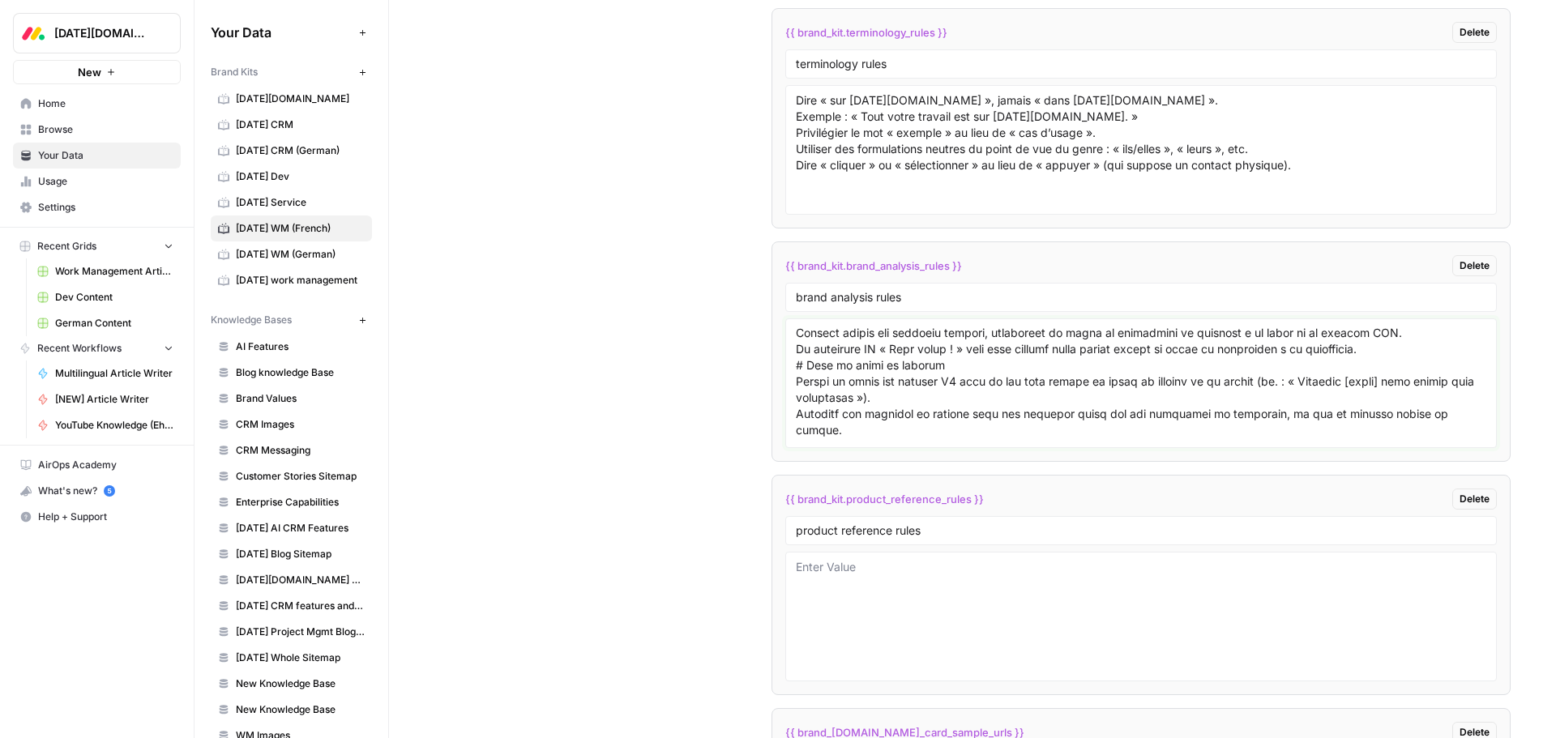
click at [796, 369] on textarea at bounding box center [1141, 383] width 690 height 115
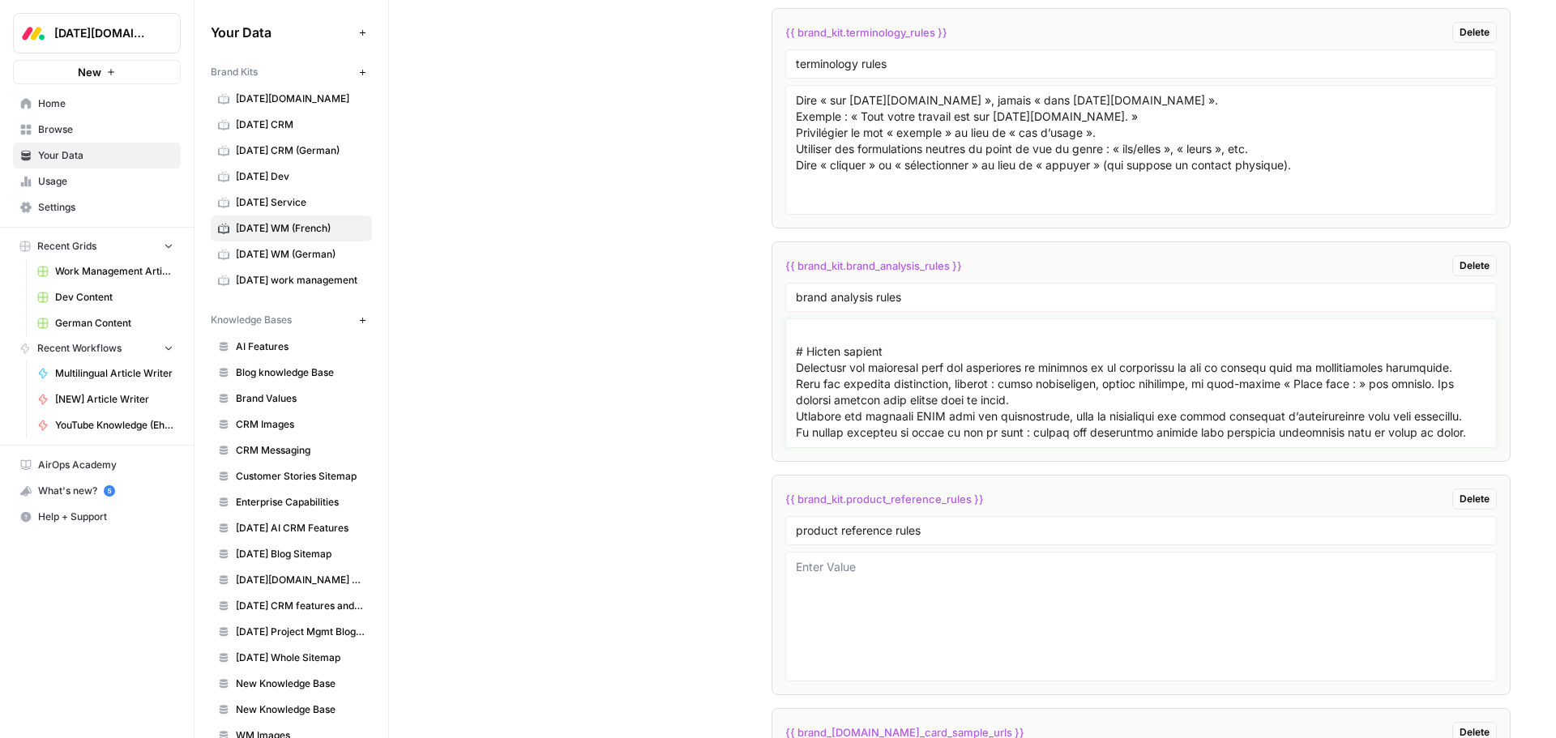
scroll to position [1619, 0]
type textarea "# Persona de l’auteur Adopter une voix de professionnel SaaS confirmé, à la foi…"
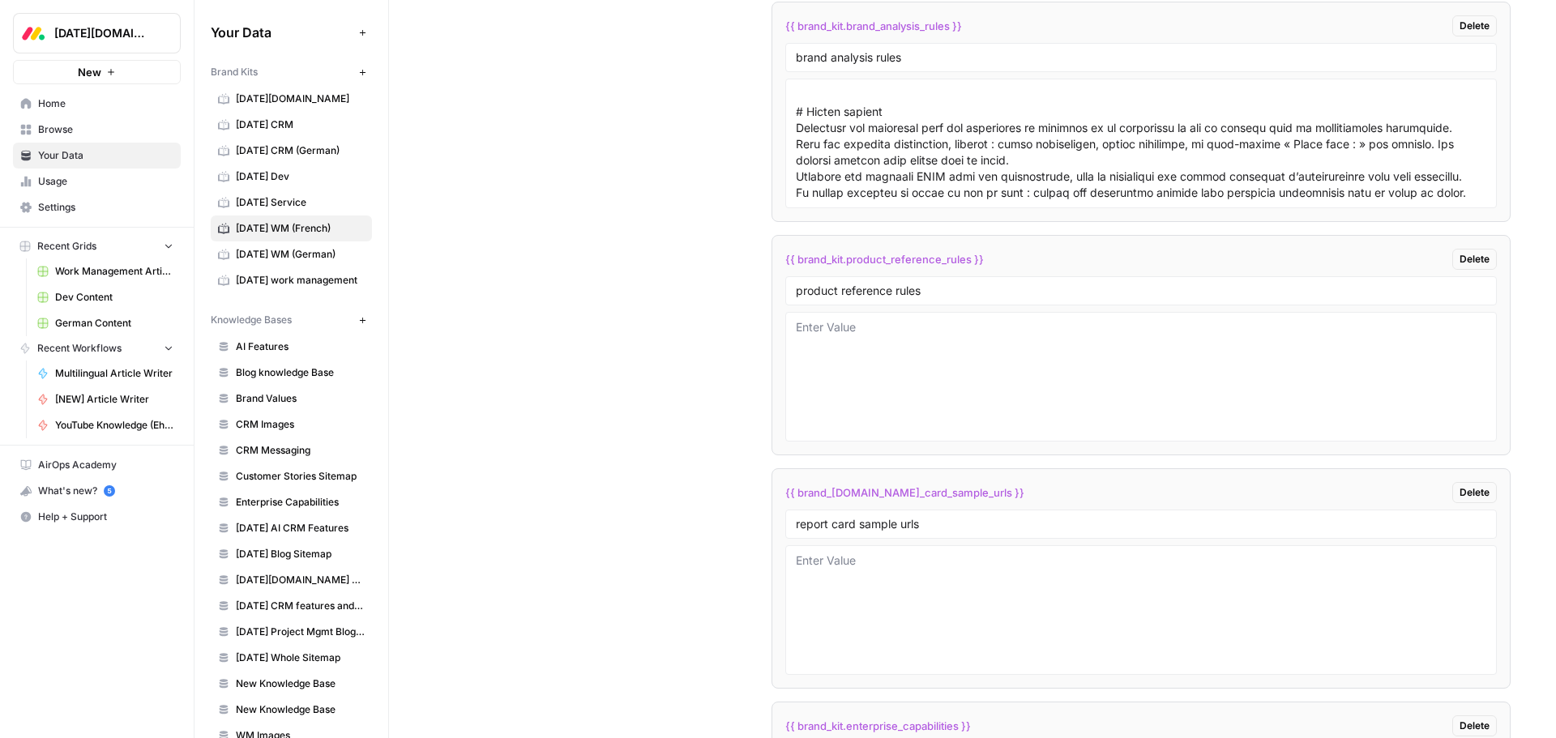
scroll to position [4295, 0]
click at [904, 358] on textarea at bounding box center [1141, 373] width 690 height 115
paste textarea "Un positionnement produit efficace dans le contenu éducatif nécessite une strat…"
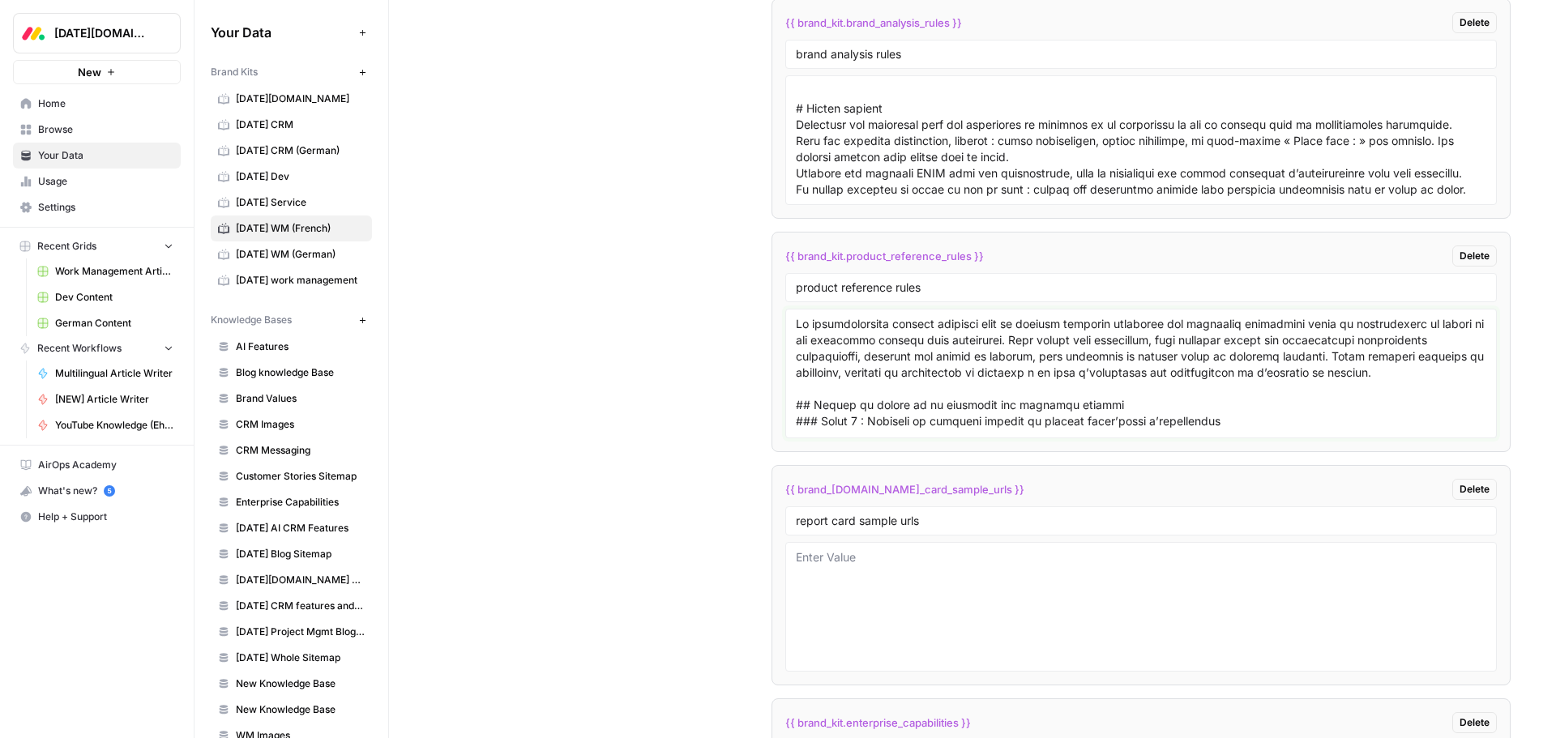
scroll to position [3531, 0]
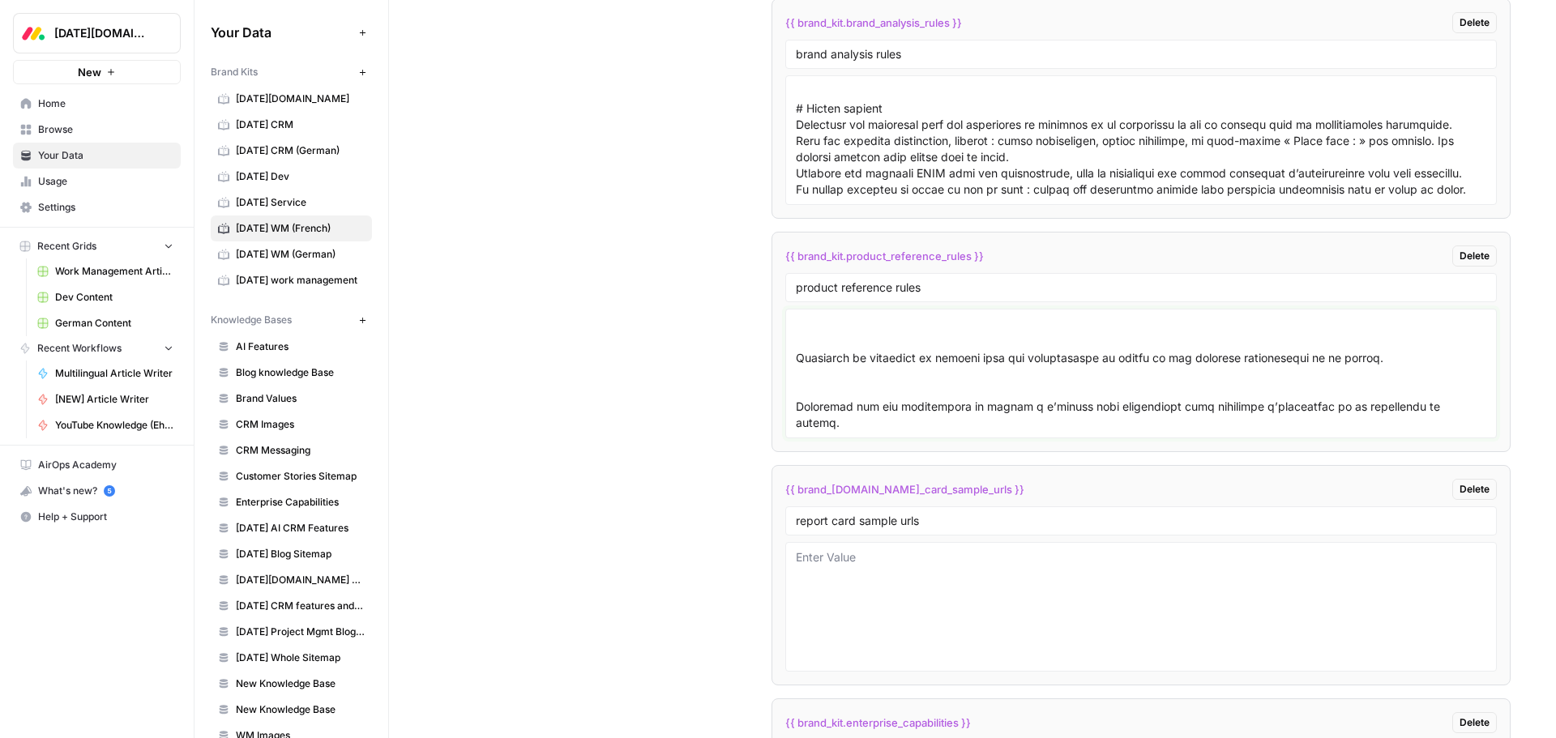
click at [875, 382] on textarea at bounding box center [1141, 373] width 690 height 115
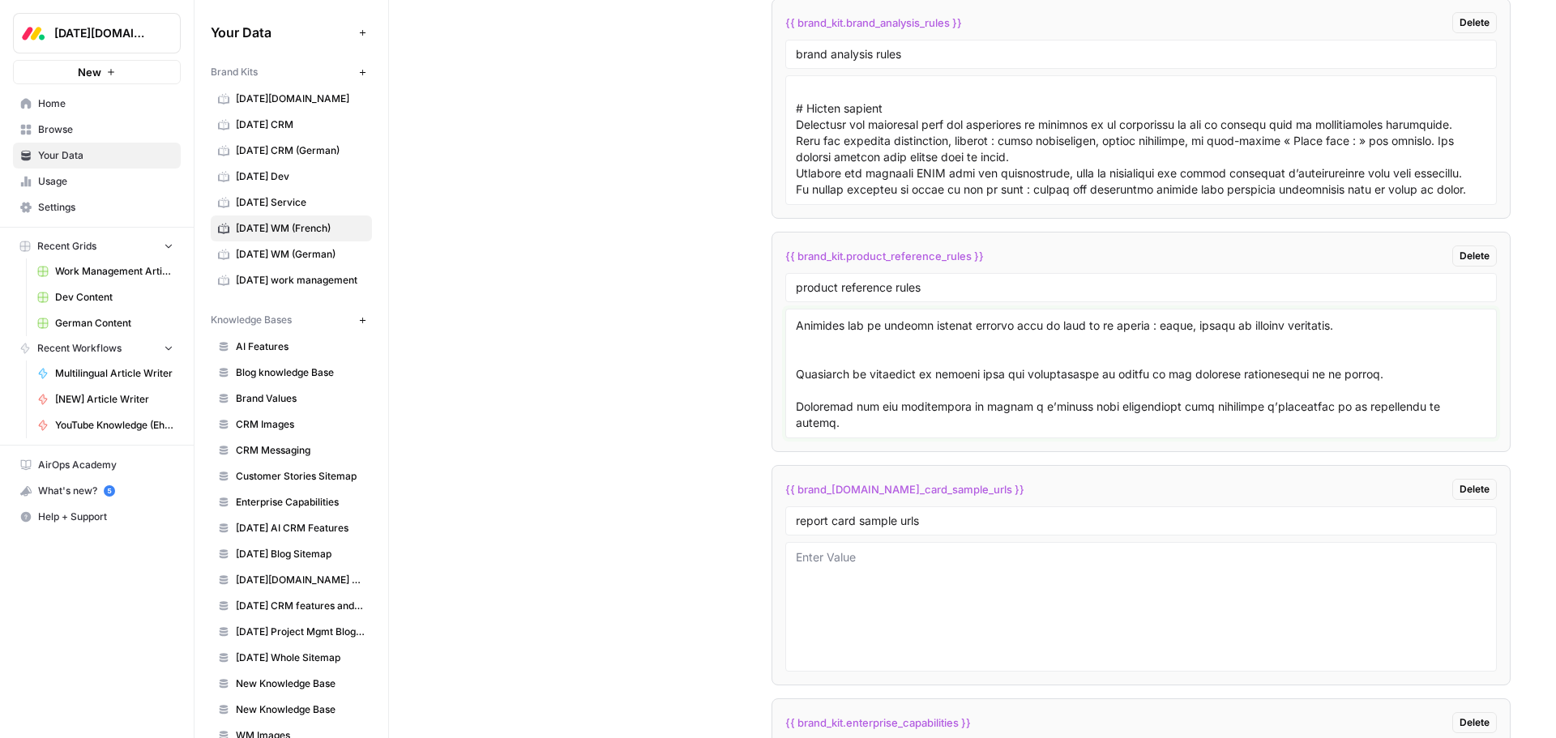
click at [818, 349] on textarea at bounding box center [1141, 373] width 690 height 115
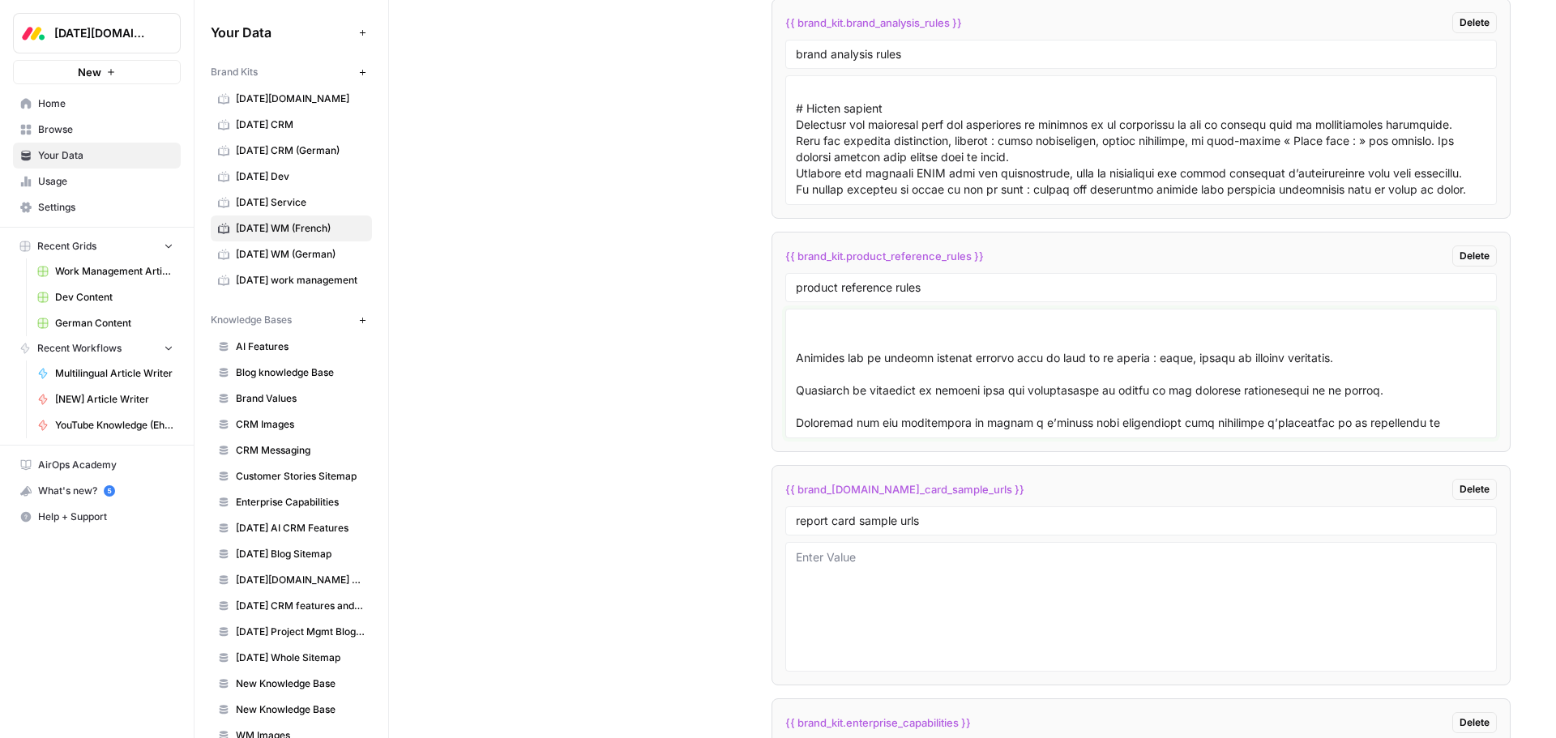
click at [823, 399] on textarea at bounding box center [1141, 373] width 690 height 115
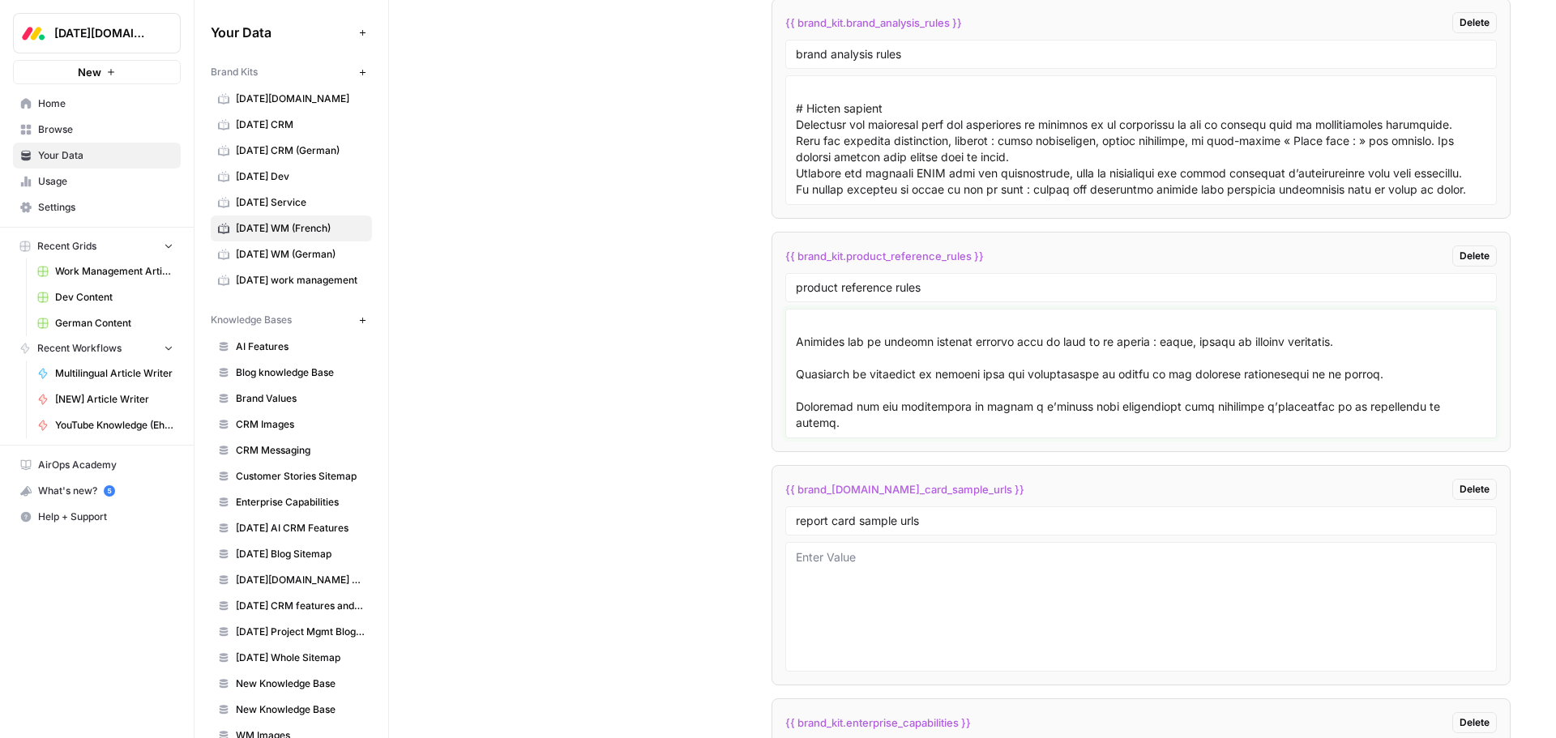
click at [827, 339] on textarea at bounding box center [1141, 373] width 690 height 115
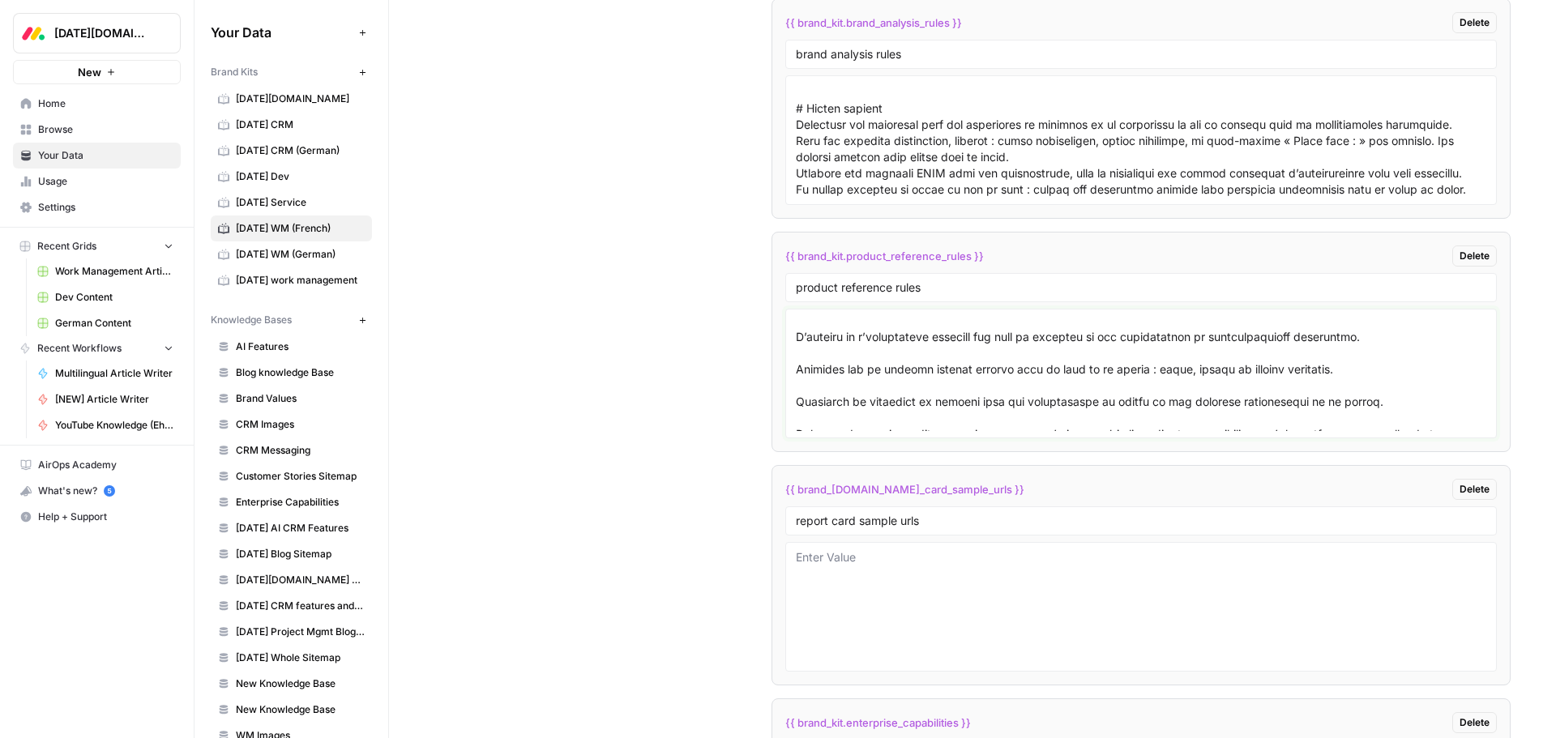
scroll to position [3402, 0]
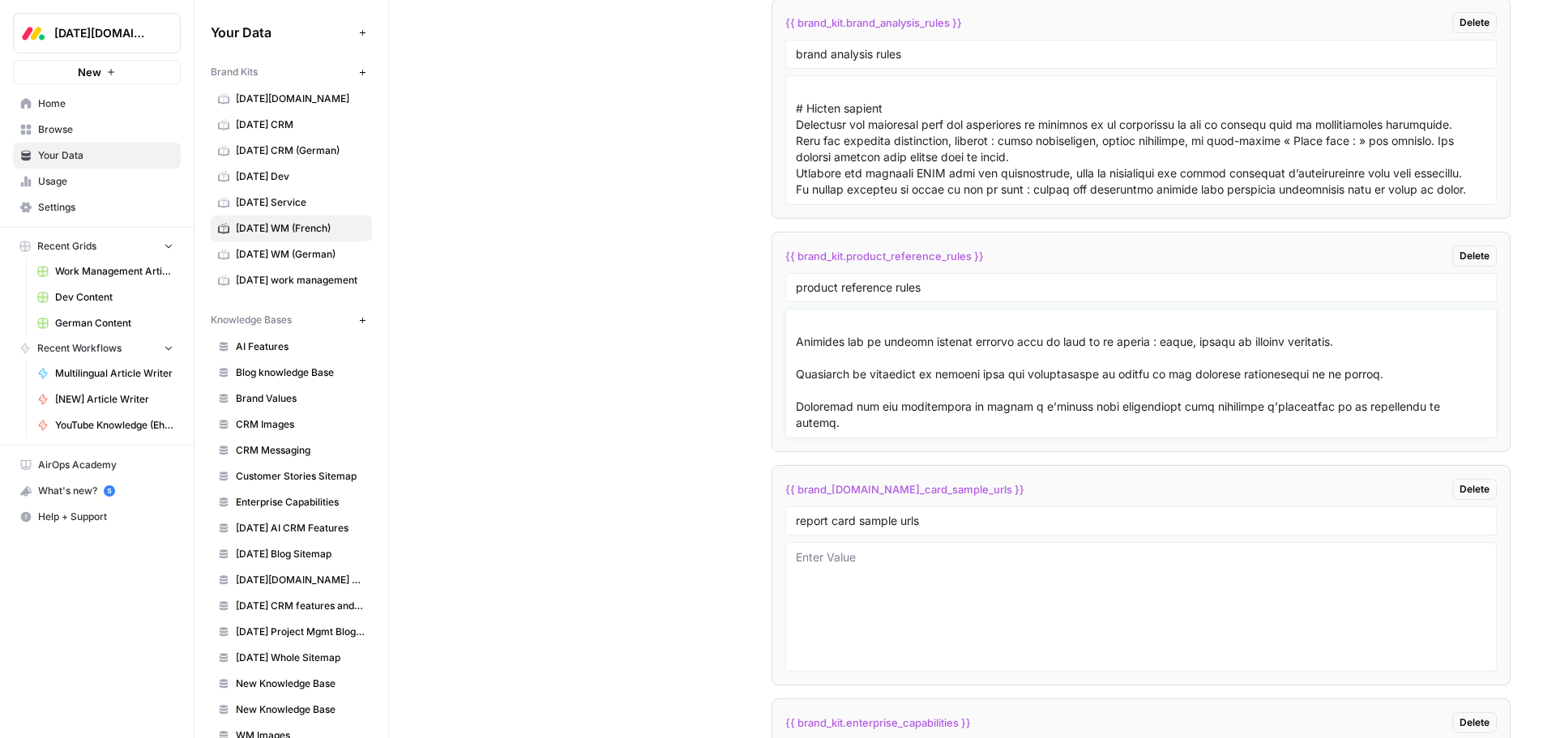
click at [818, 355] on textarea at bounding box center [1141, 373] width 690 height 115
click at [809, 380] on textarea at bounding box center [1141, 373] width 690 height 115
click at [809, 392] on textarea at bounding box center [1141, 373] width 690 height 115
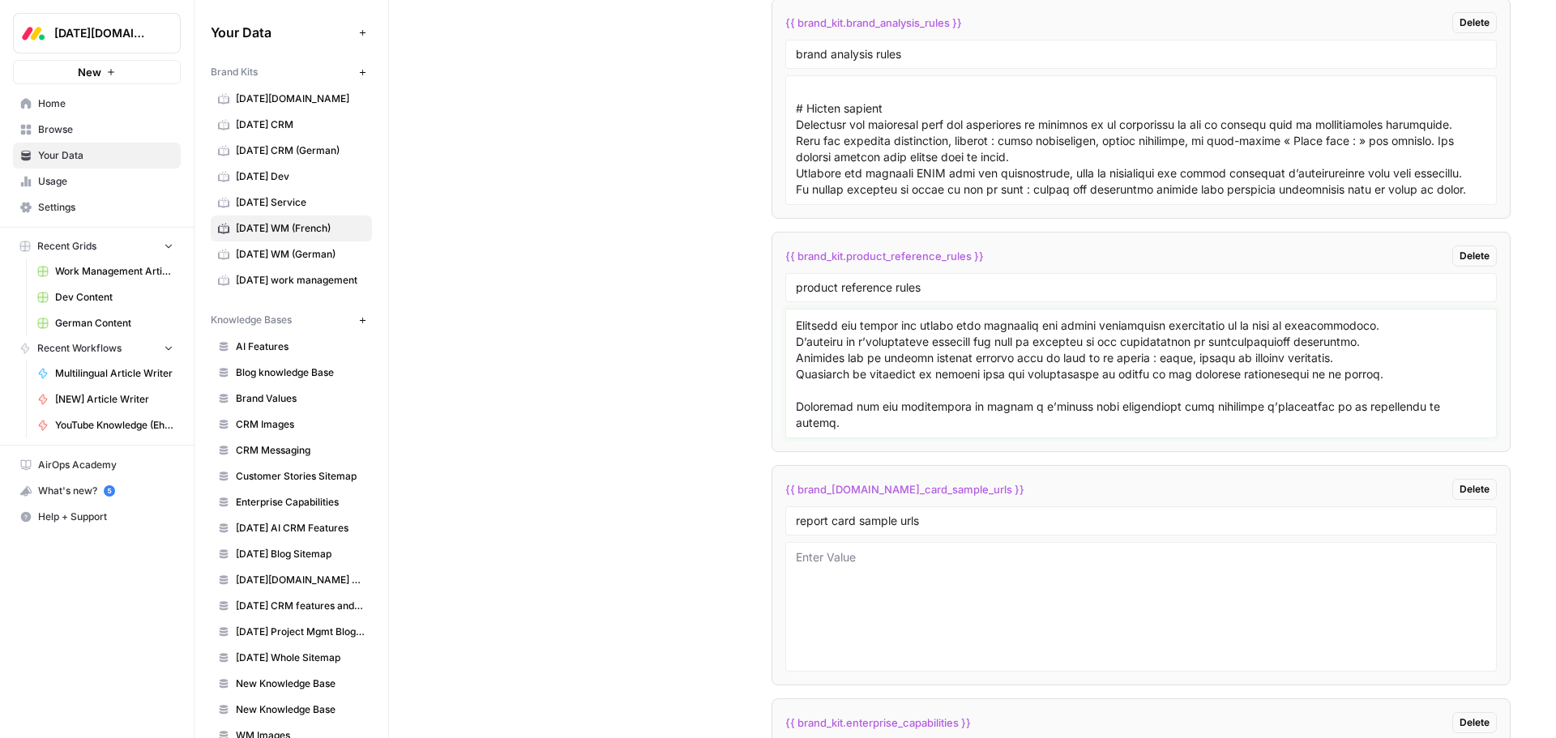
click at [814, 404] on textarea at bounding box center [1141, 373] width 690 height 115
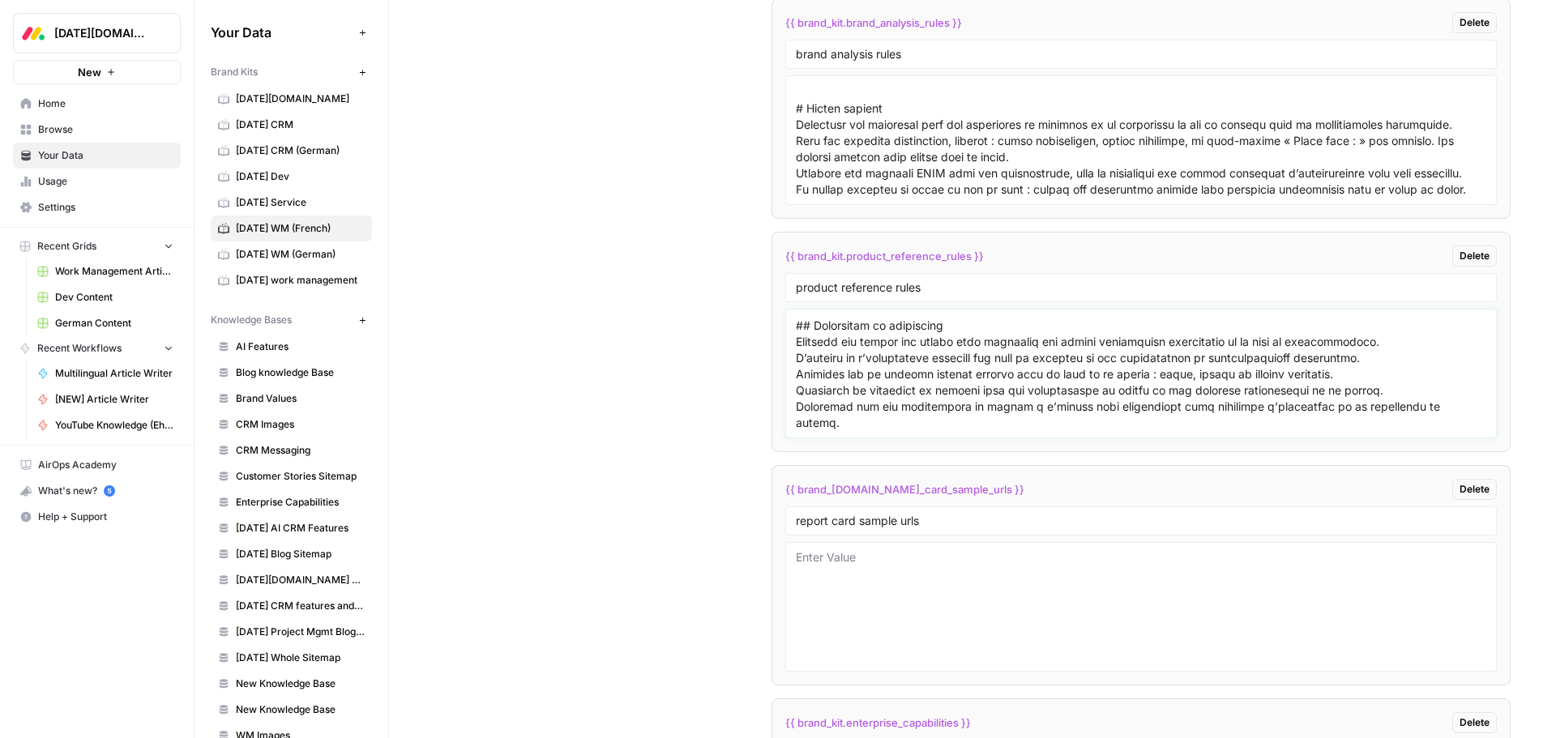
click at [814, 424] on textarea at bounding box center [1141, 373] width 690 height 115
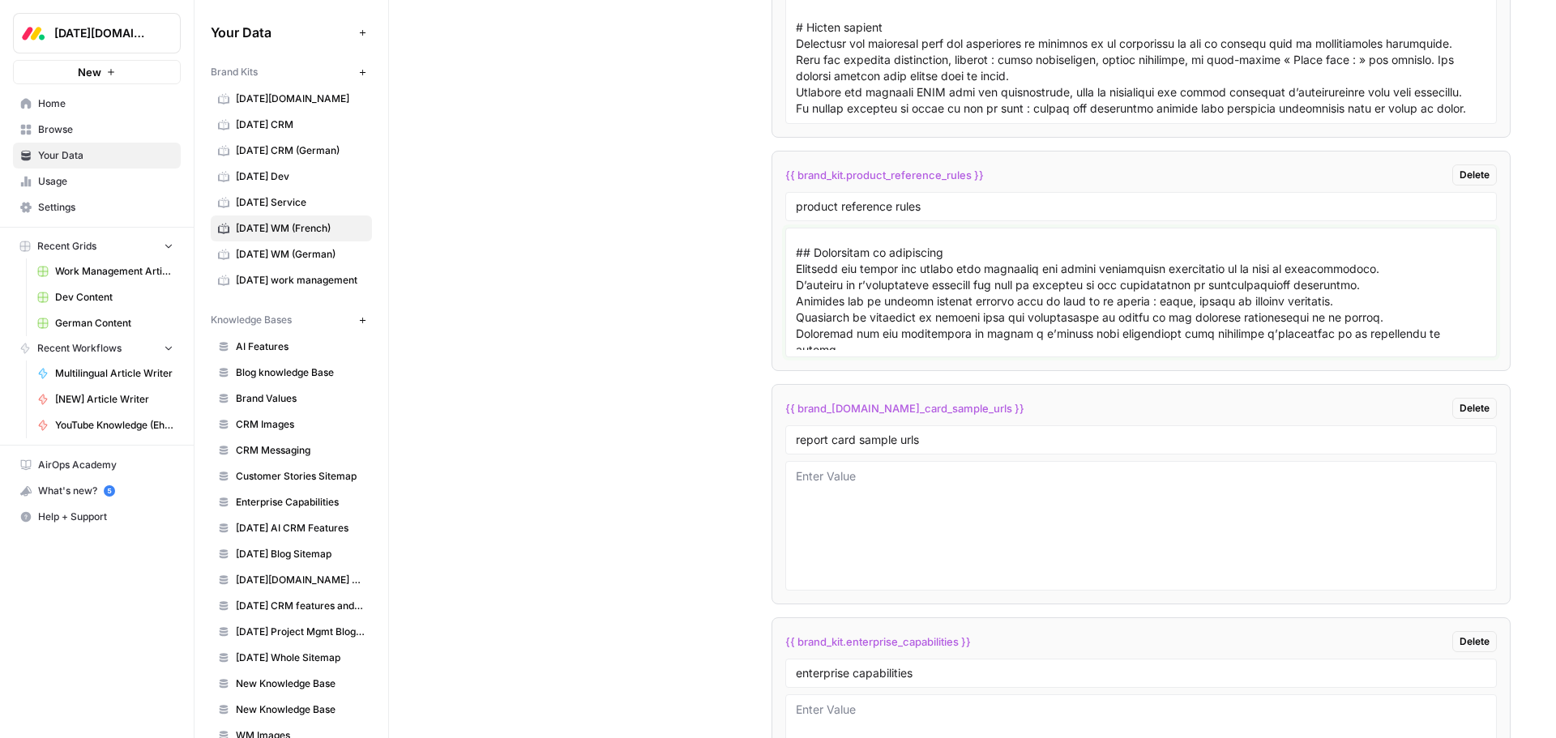
scroll to position [3304, 0]
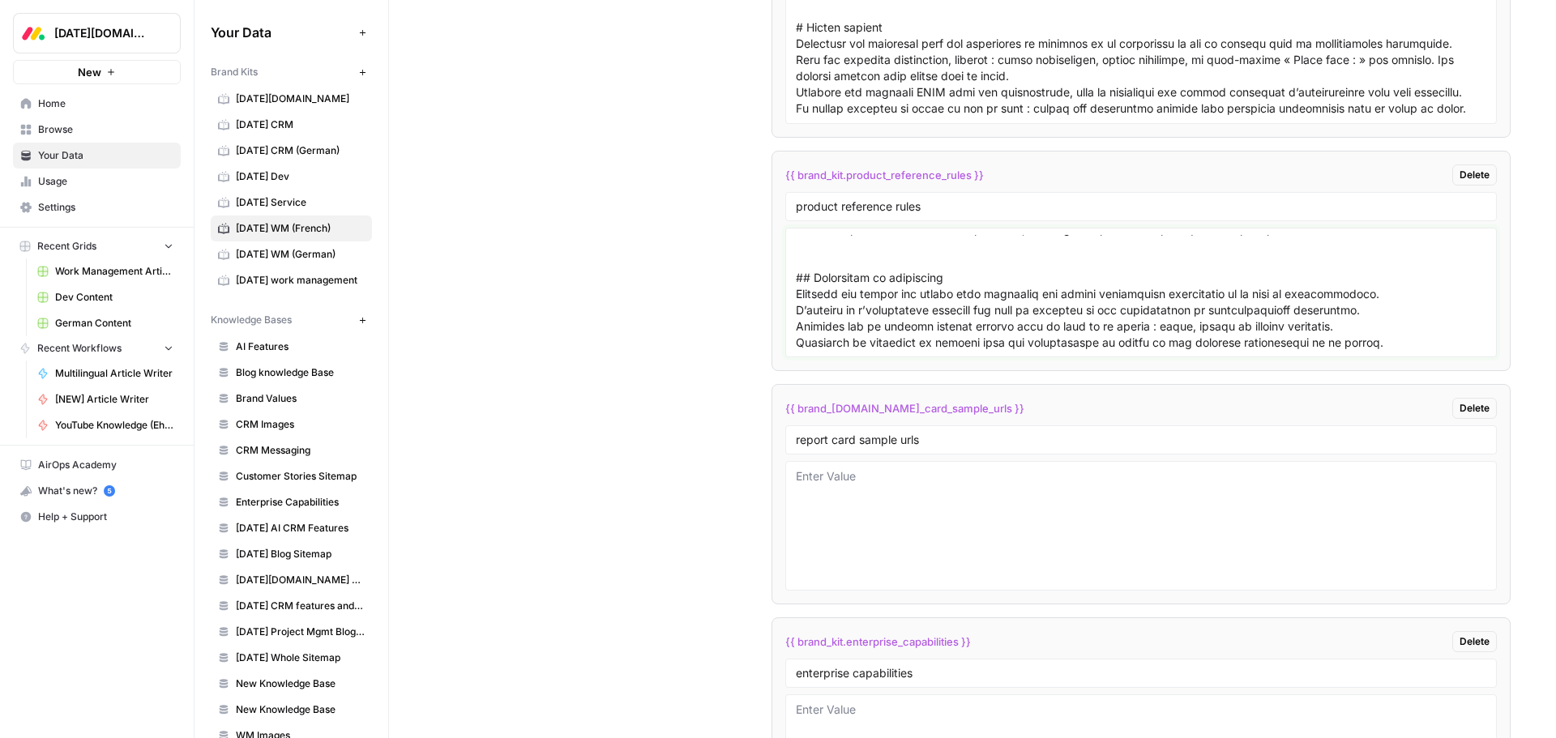
click at [827, 315] on textarea at bounding box center [1141, 292] width 690 height 115
click at [822, 274] on textarea at bounding box center [1141, 292] width 690 height 115
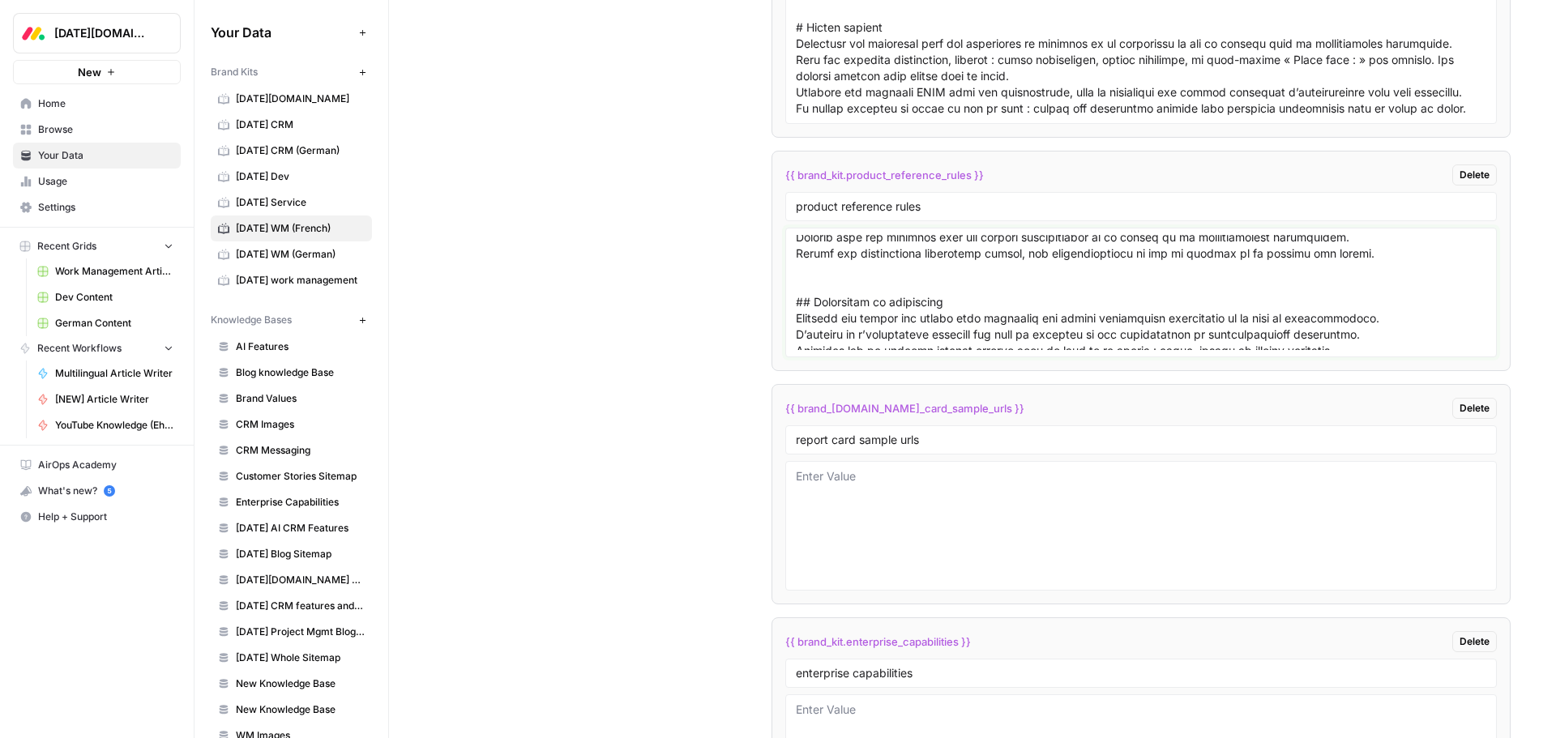
scroll to position [3207, 0]
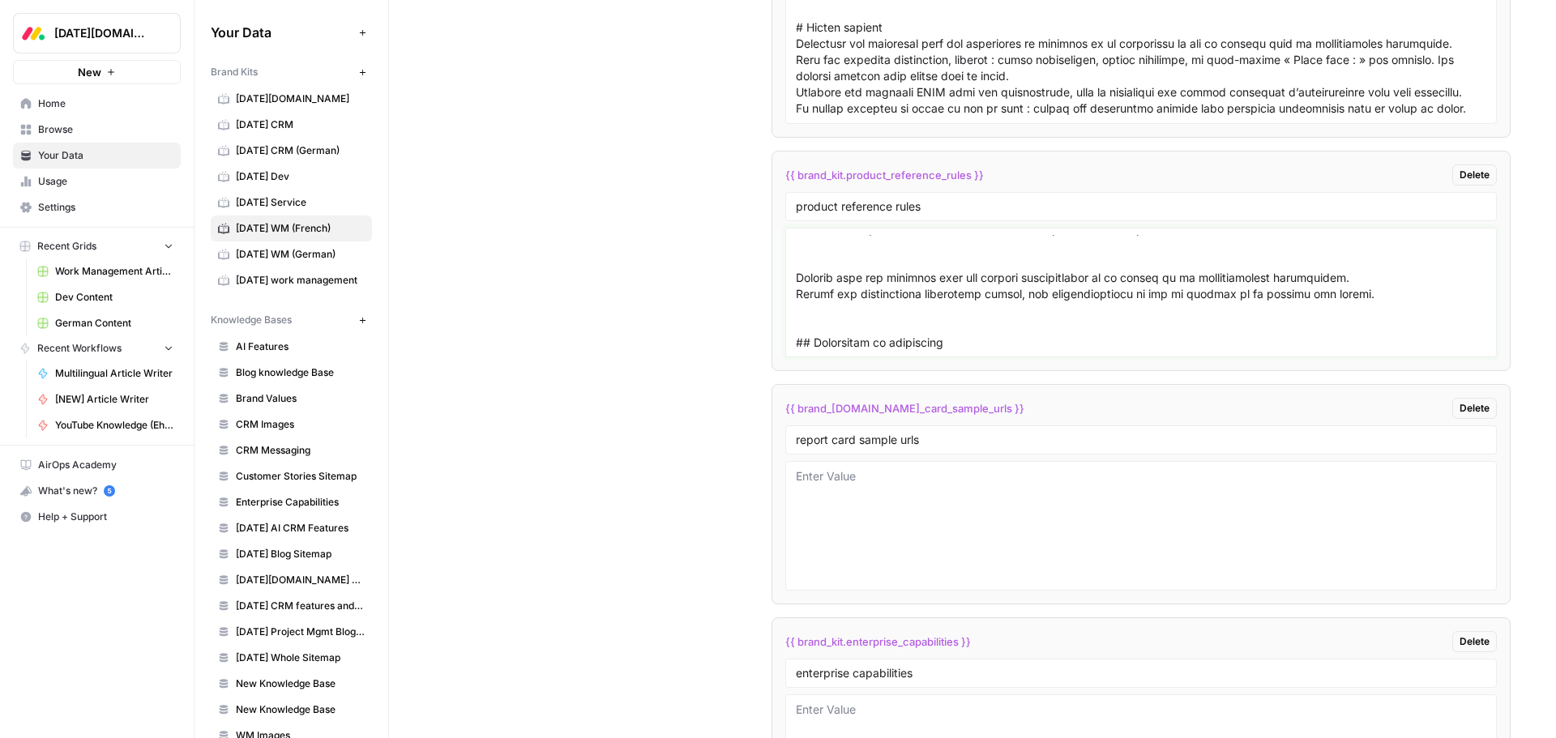
click at [824, 326] on textarea at bounding box center [1141, 292] width 690 height 115
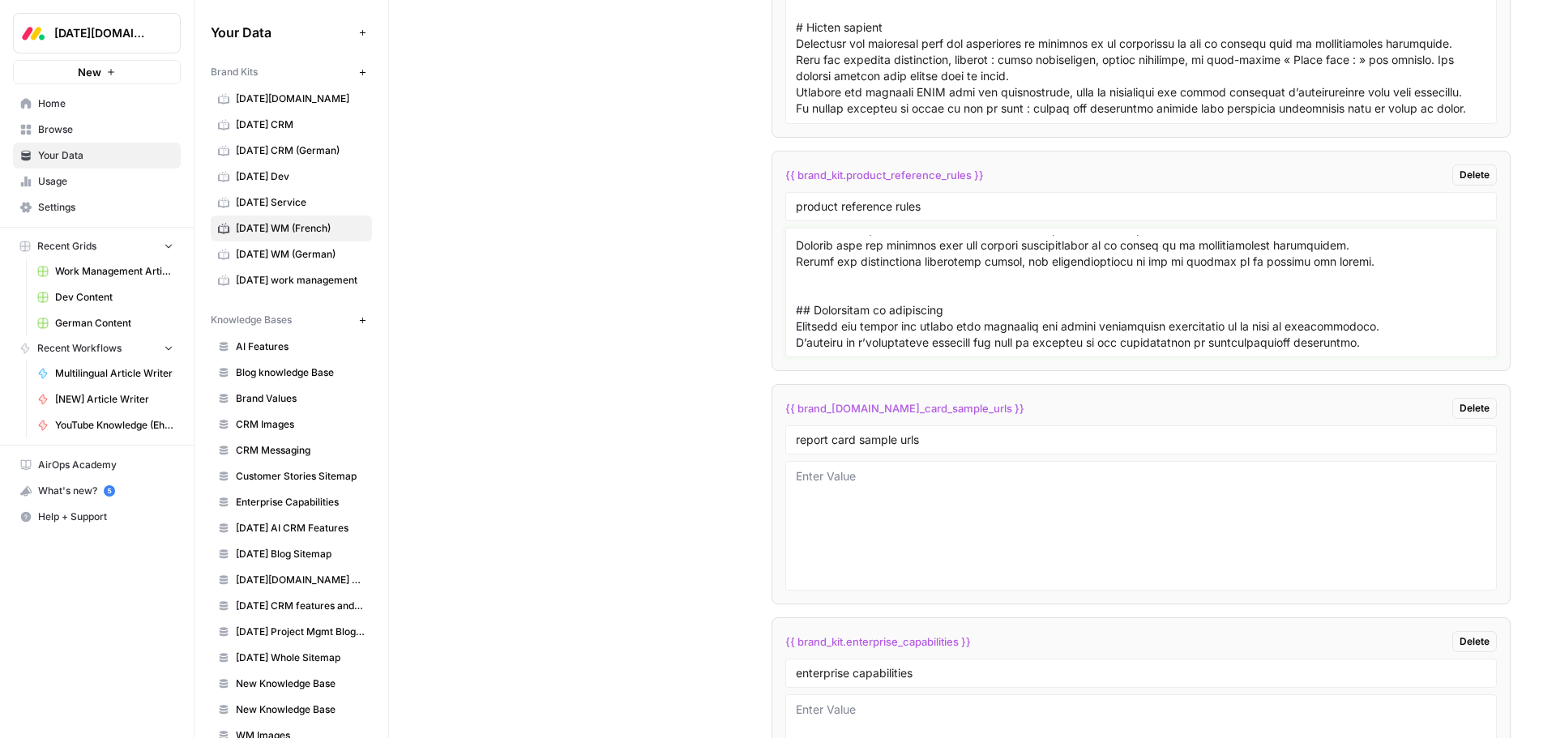
click at [823, 276] on textarea at bounding box center [1141, 292] width 690 height 115
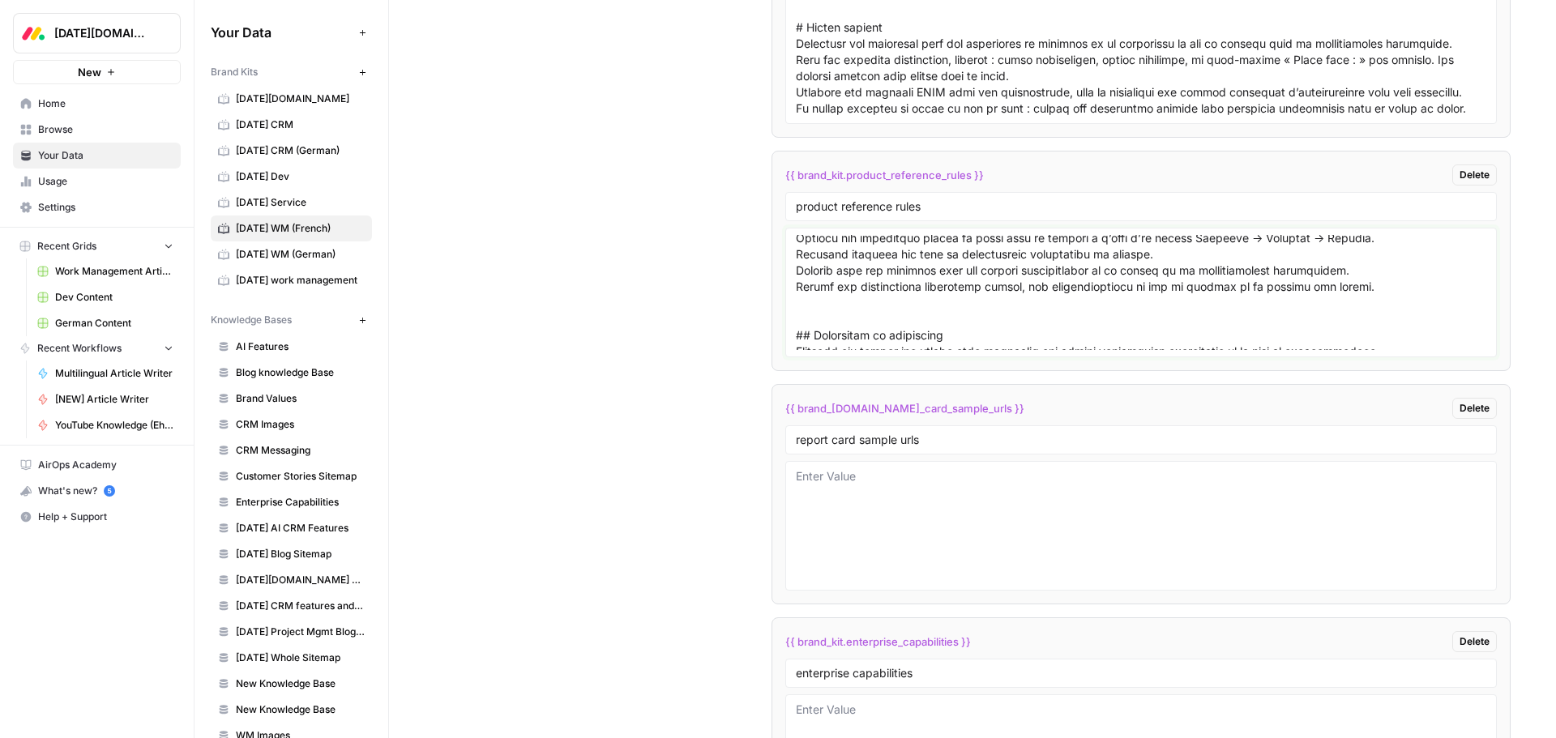
scroll to position [3109, 0]
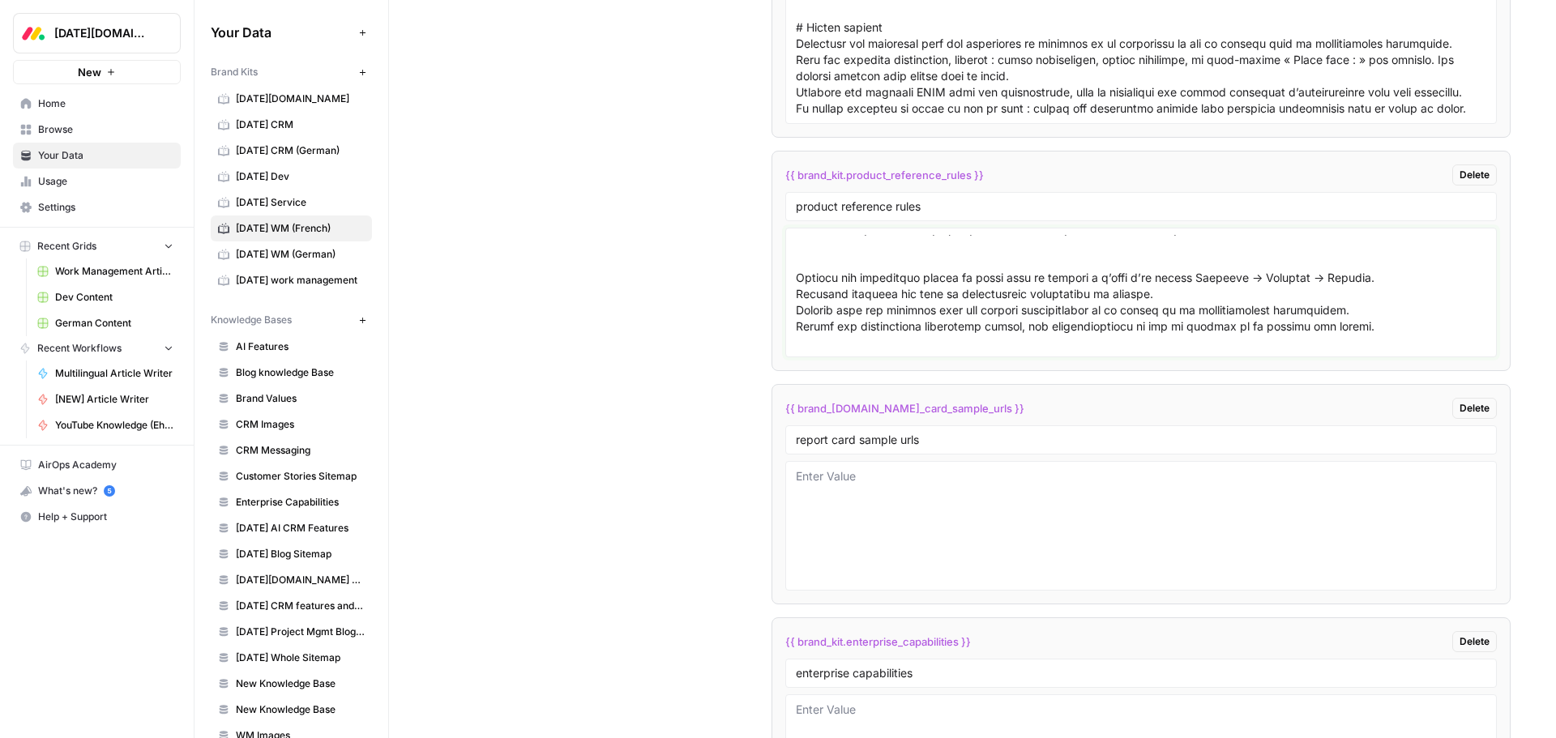
click at [824, 320] on textarea at bounding box center [1141, 292] width 690 height 115
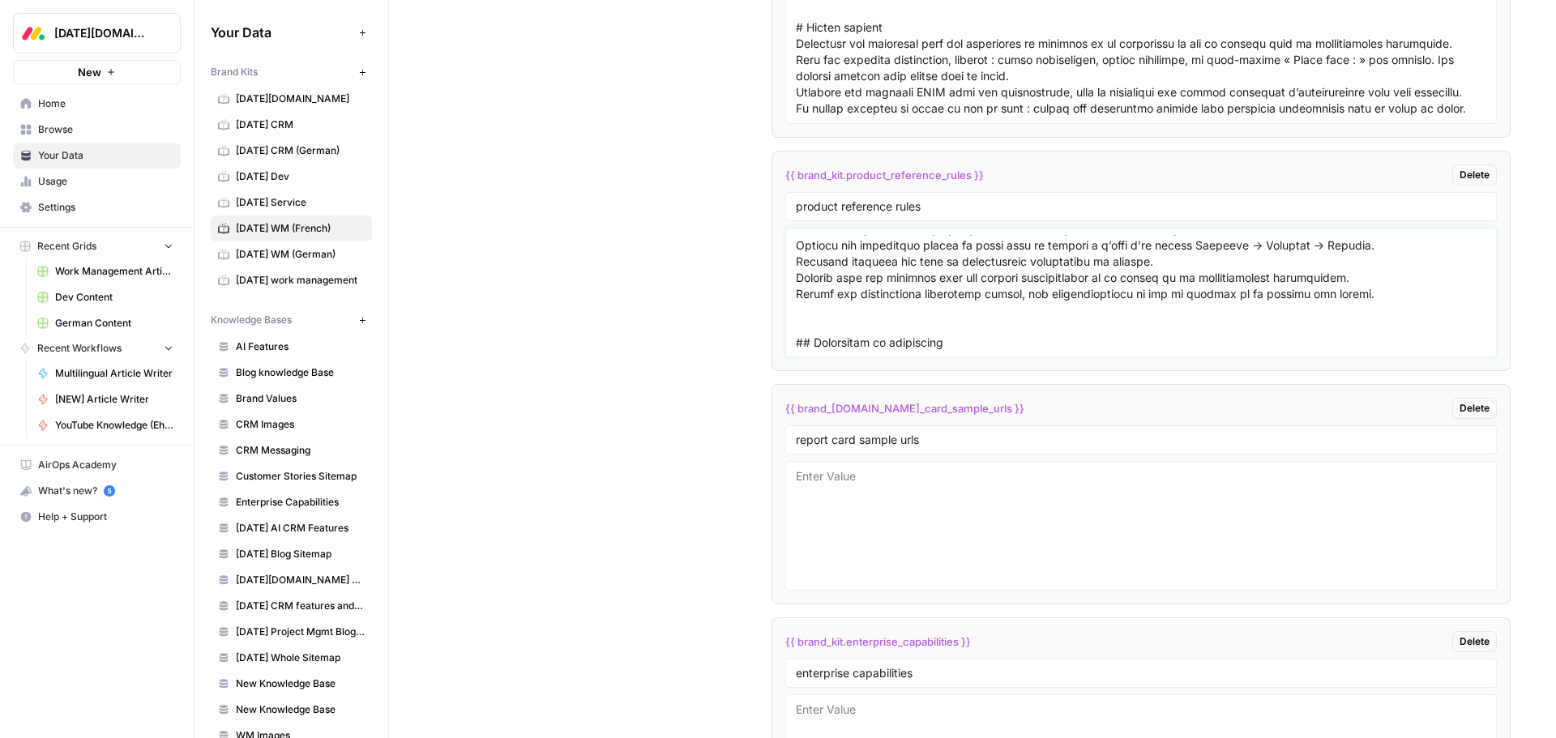
click at [823, 264] on textarea at bounding box center [1141, 292] width 690 height 115
click at [822, 277] on textarea at bounding box center [1141, 292] width 690 height 115
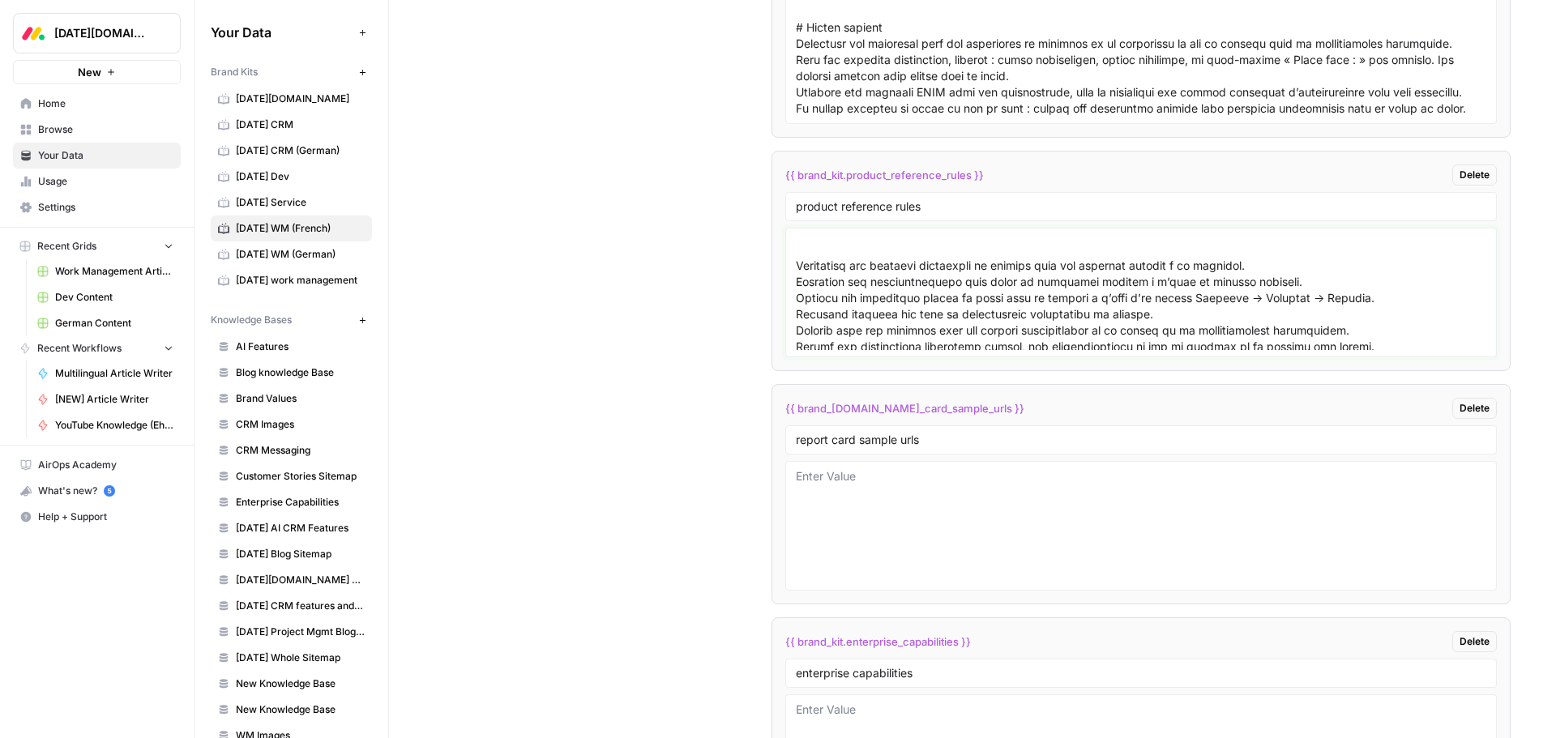
scroll to position [2996, 0]
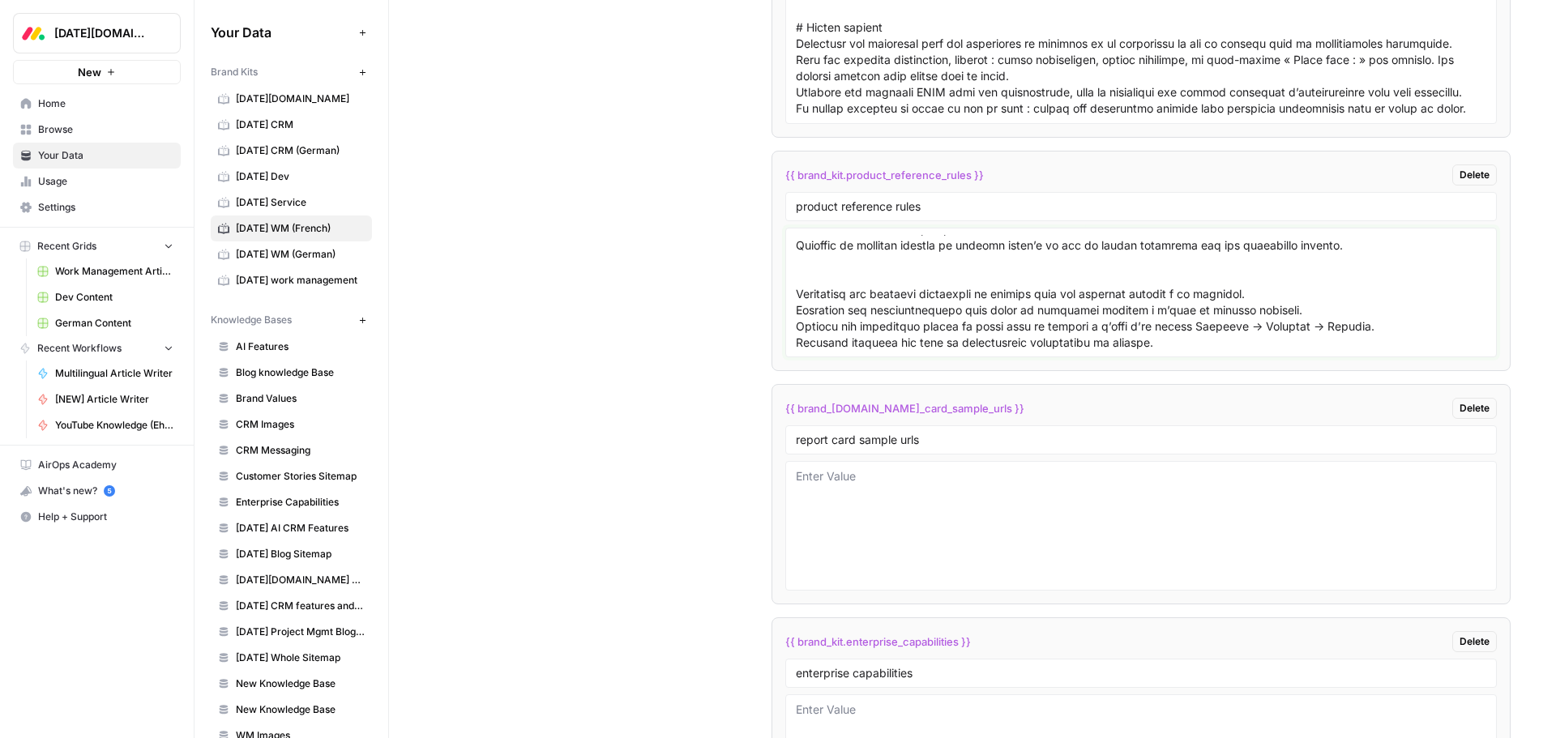
click at [835, 332] on textarea at bounding box center [1141, 292] width 690 height 115
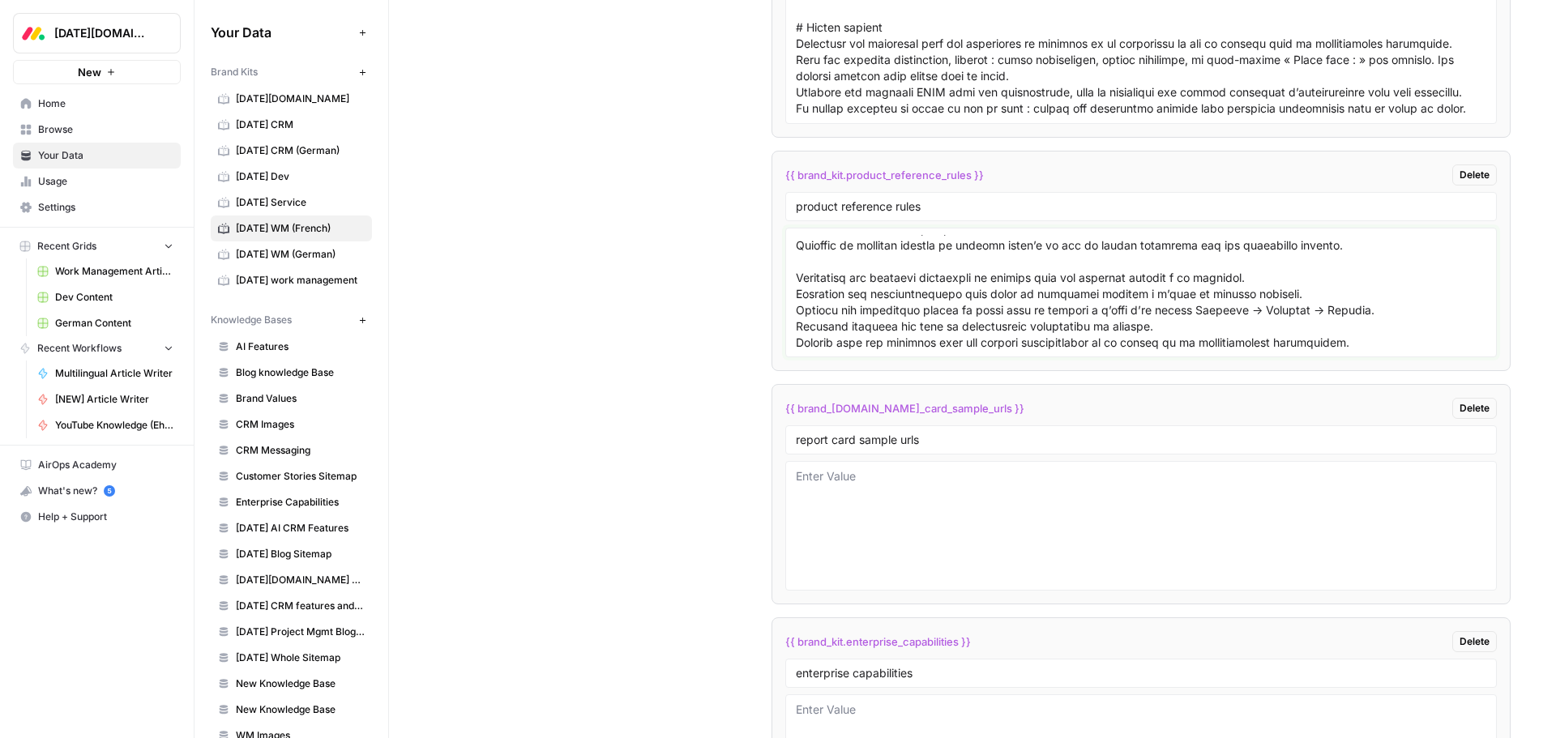
click at [819, 327] on textarea at bounding box center [1141, 292] width 690 height 115
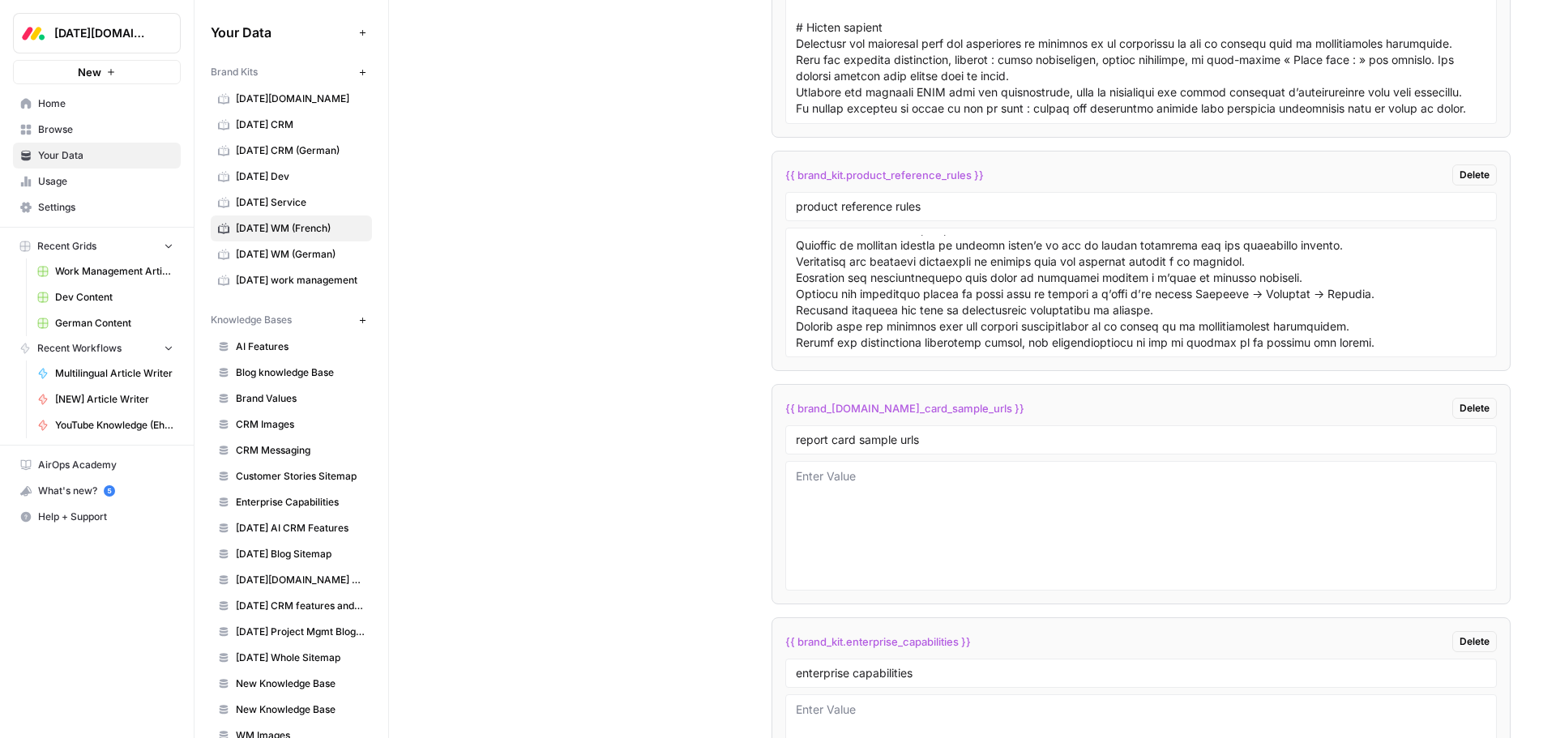
click at [789, 303] on div at bounding box center [1140, 293] width 711 height 130
click at [792, 294] on div at bounding box center [1140, 293] width 711 height 130
click at [796, 290] on textarea at bounding box center [1141, 292] width 690 height 115
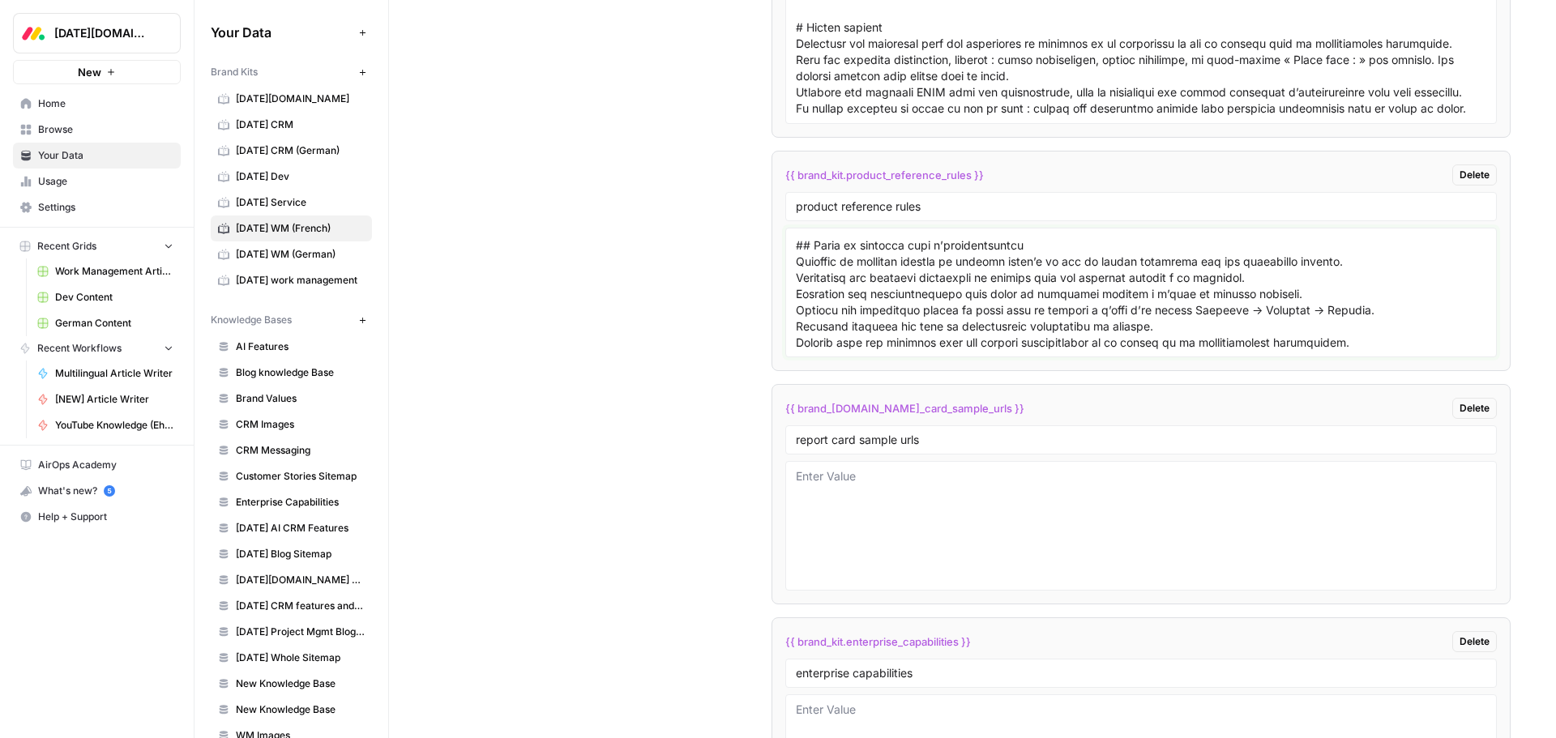
click at [830, 257] on textarea at bounding box center [1141, 292] width 690 height 115
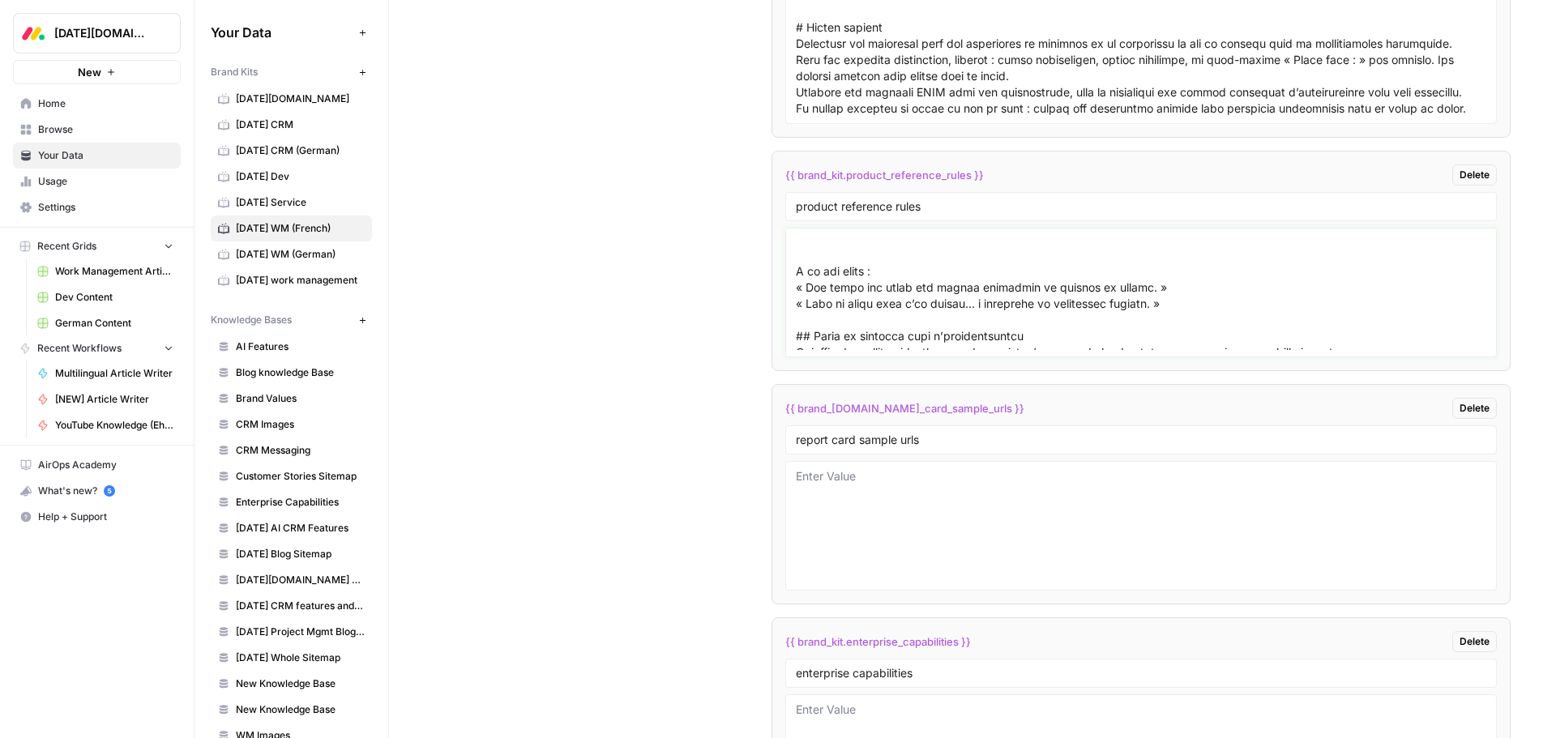
scroll to position [2834, 0]
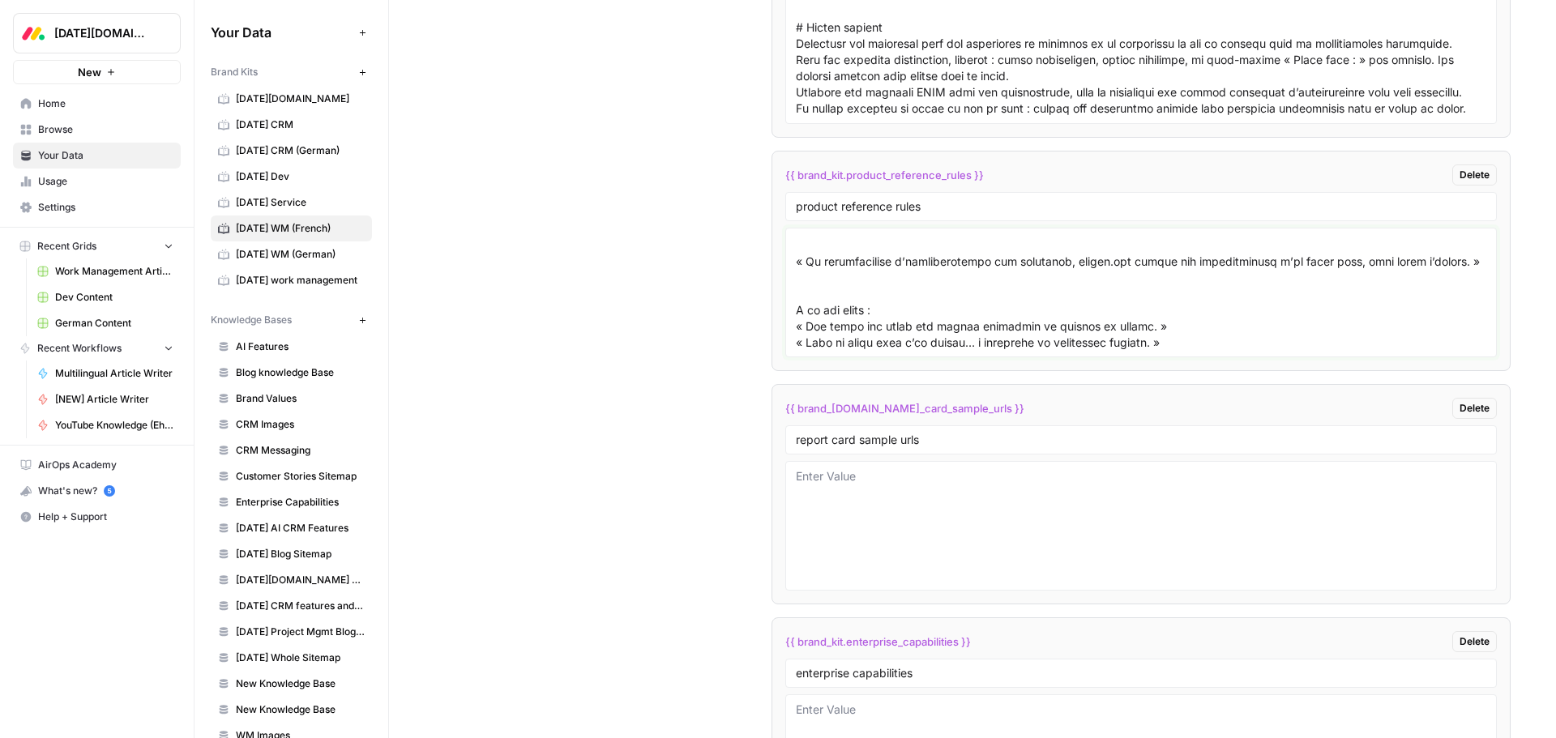
click at [820, 284] on textarea at bounding box center [1141, 292] width 690 height 115
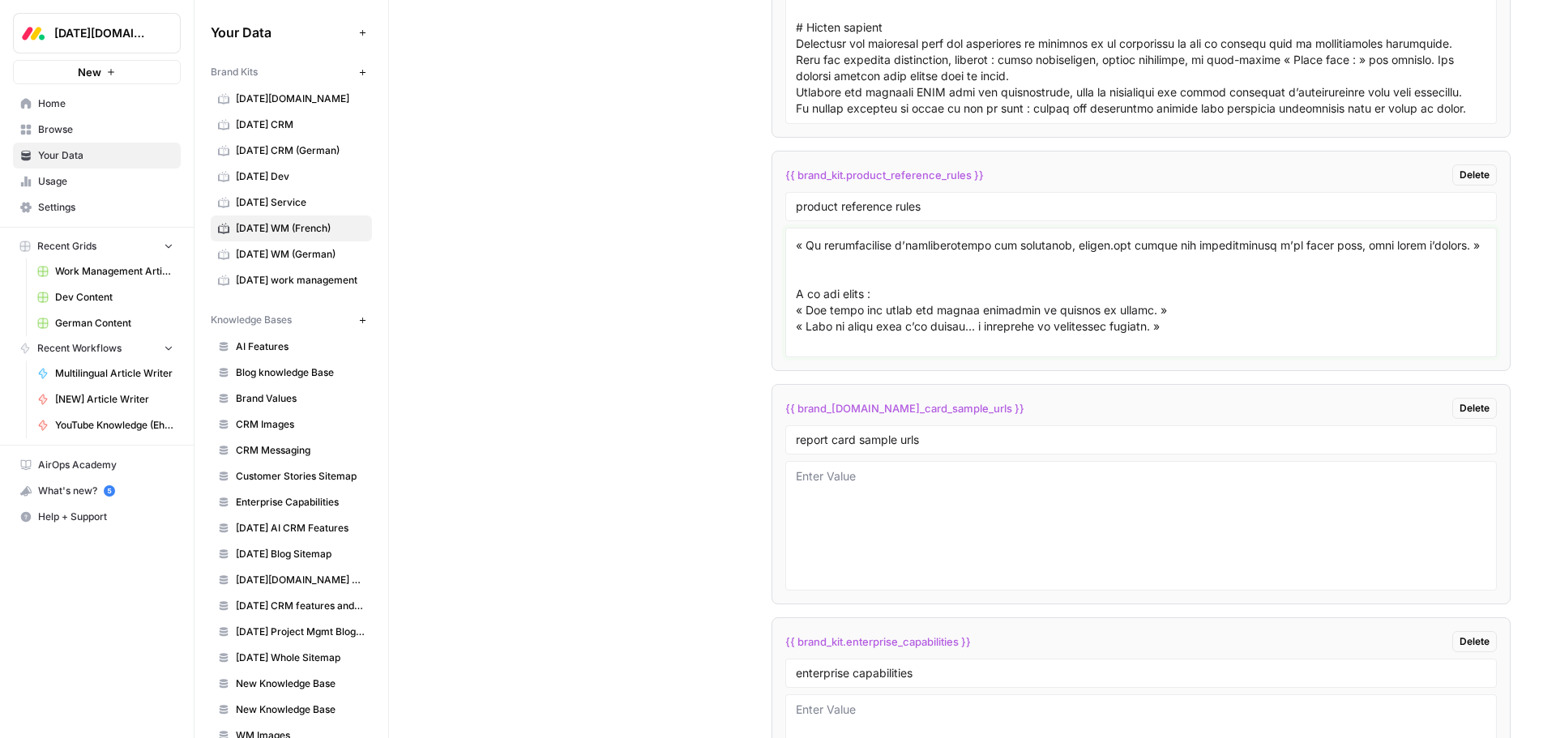
click at [820, 282] on textarea at bounding box center [1141, 292] width 690 height 115
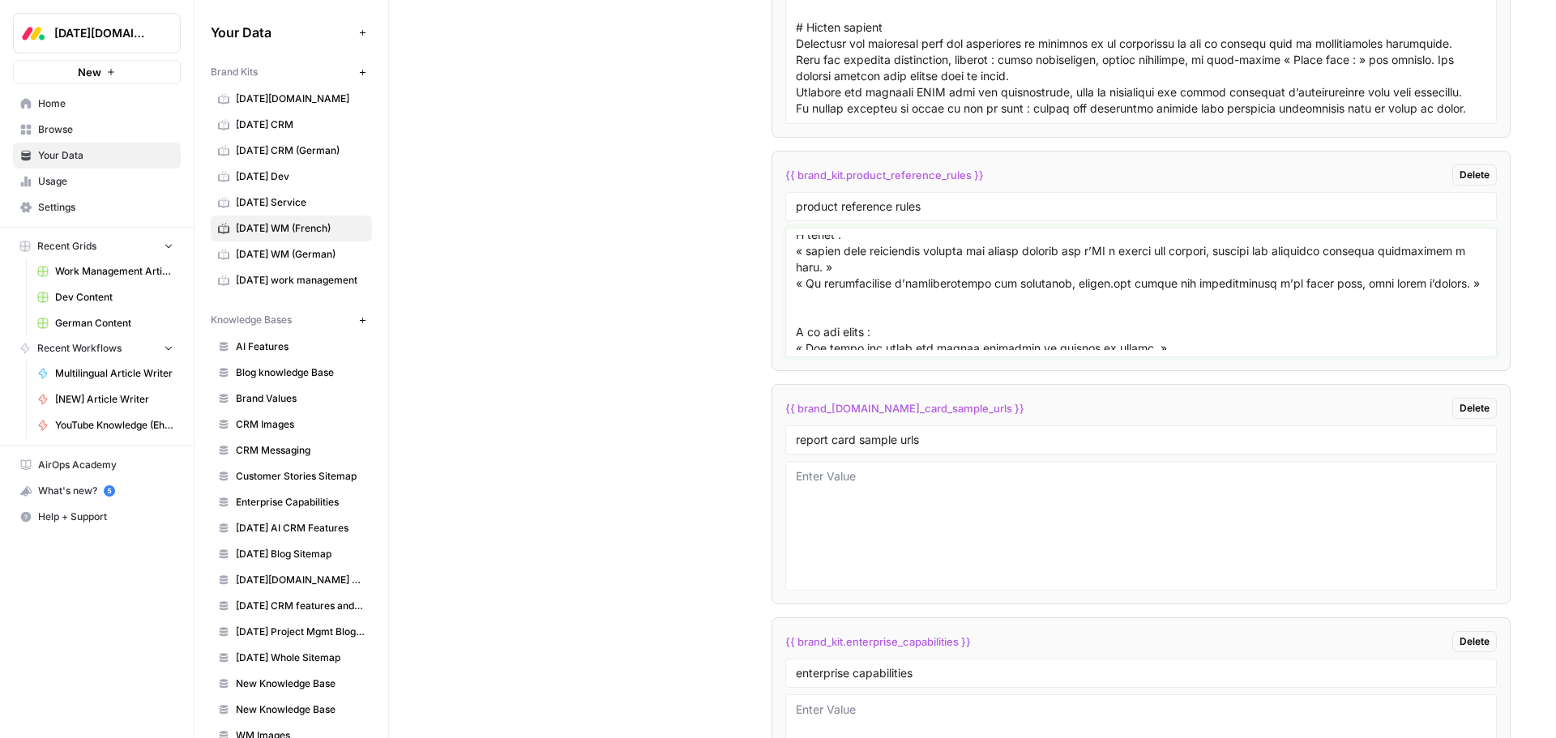
scroll to position [2753, 0]
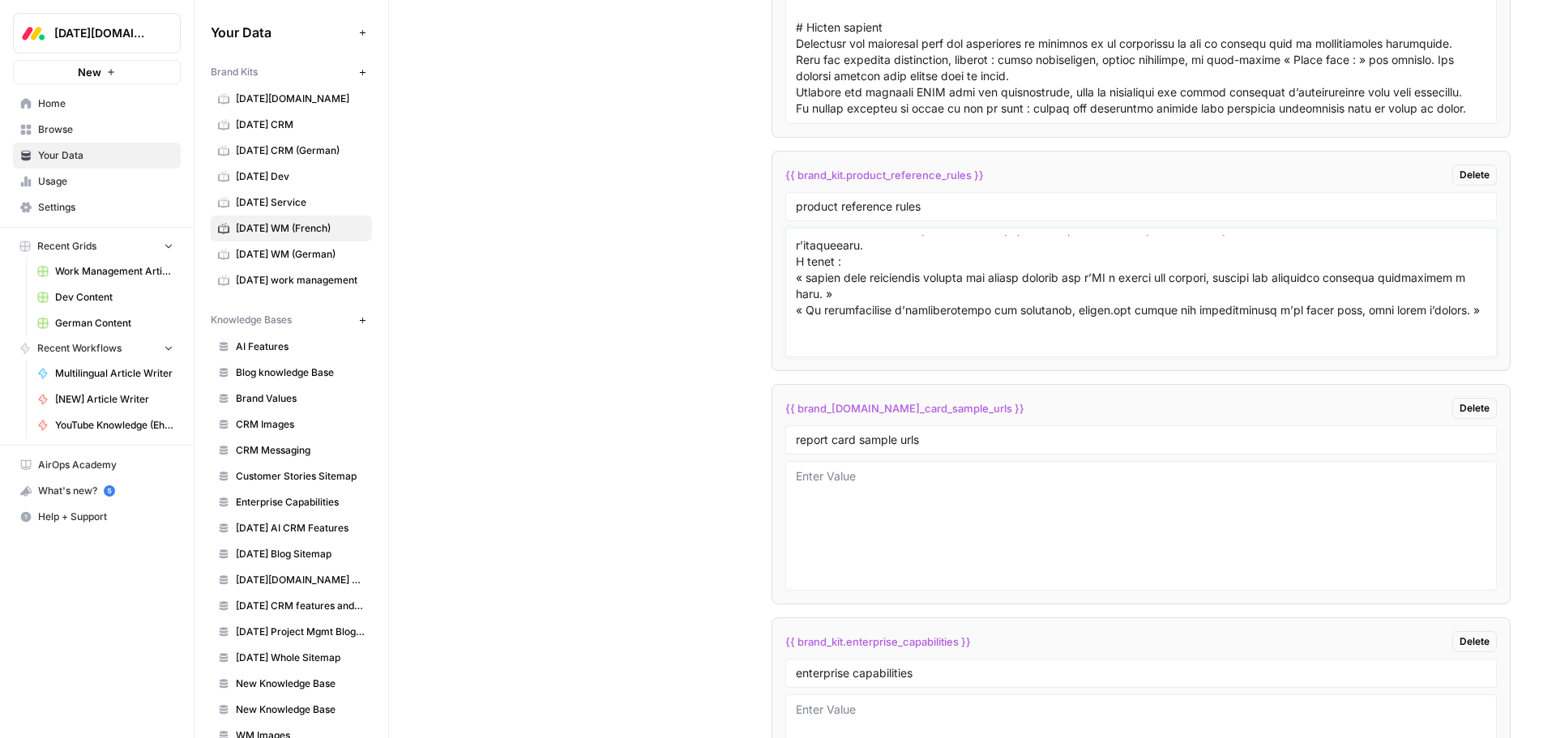
click at [859, 294] on textarea at bounding box center [1141, 292] width 690 height 115
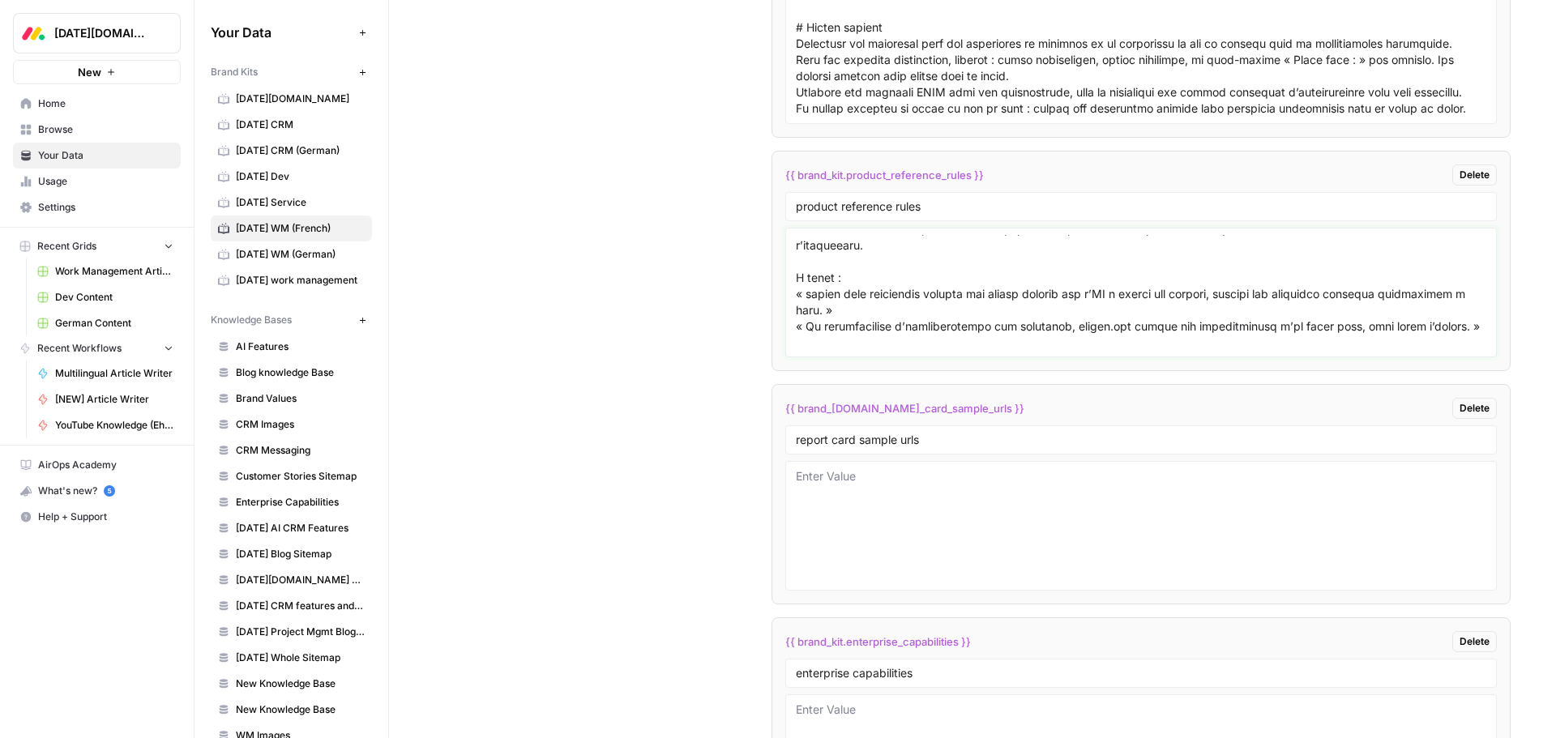
click at [796, 275] on textarea at bounding box center [1141, 292] width 690 height 115
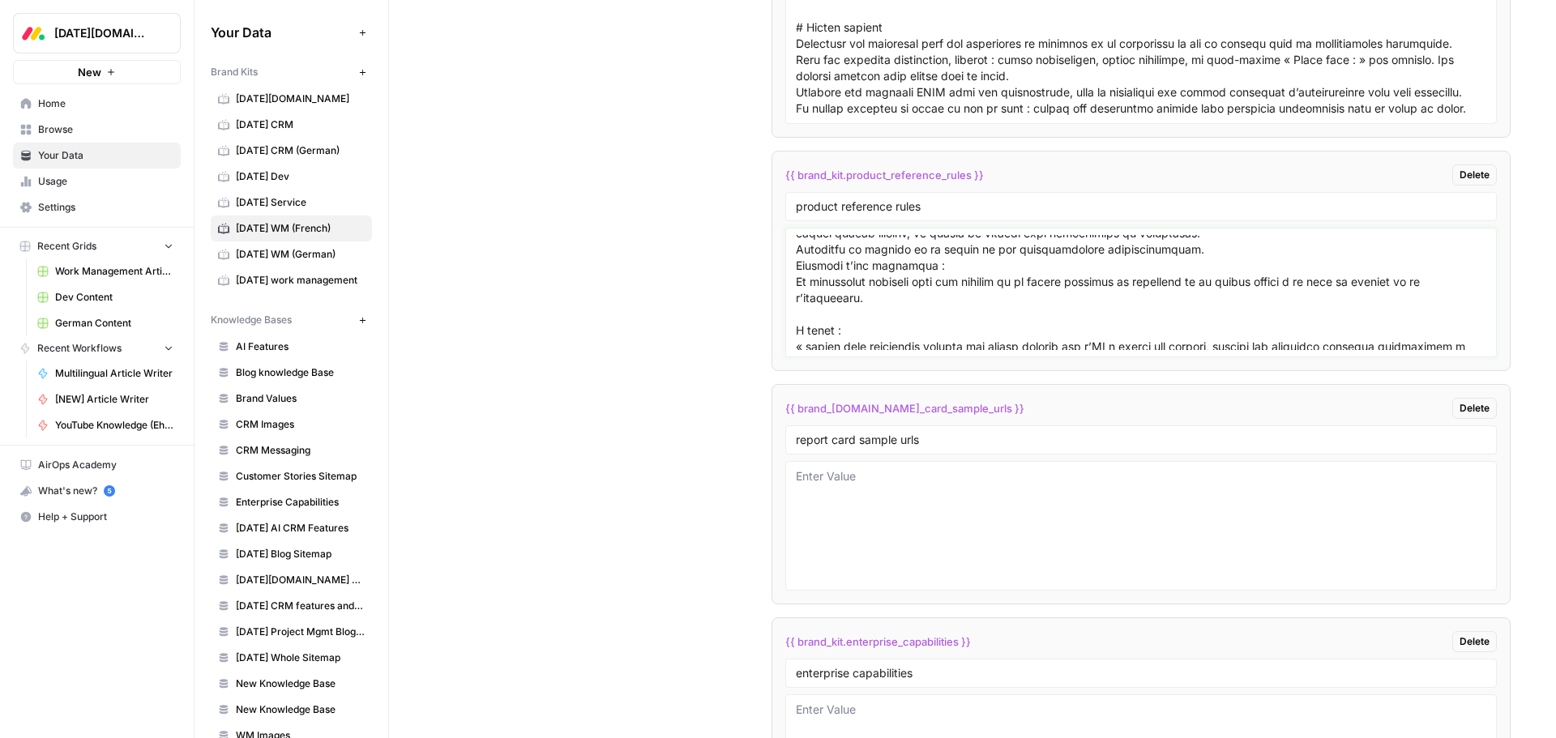
scroll to position [2672, 0]
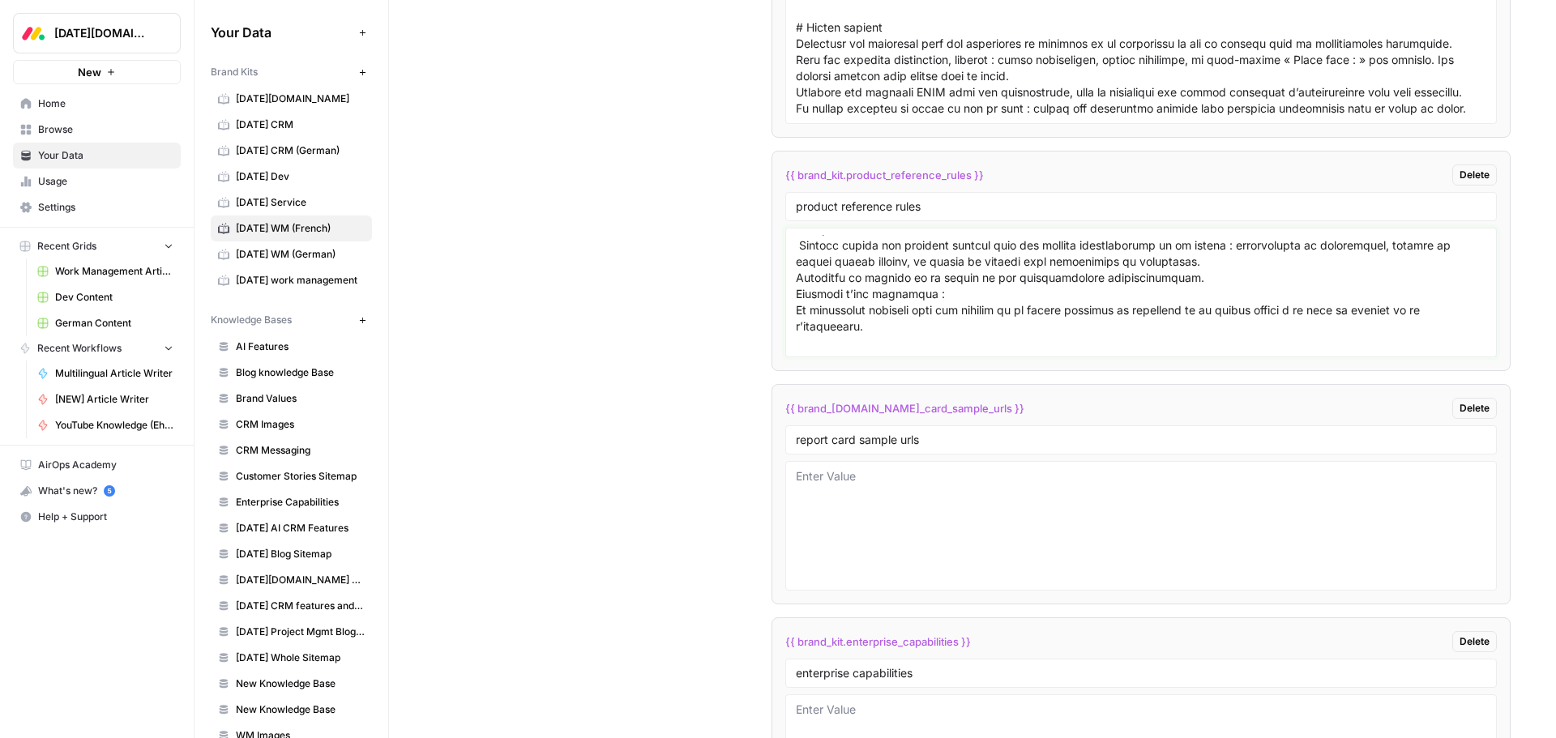
click at [799, 295] on textarea at bounding box center [1141, 292] width 690 height 115
click at [791, 266] on div at bounding box center [1140, 293] width 711 height 130
click at [796, 260] on textarea at bounding box center [1141, 292] width 690 height 115
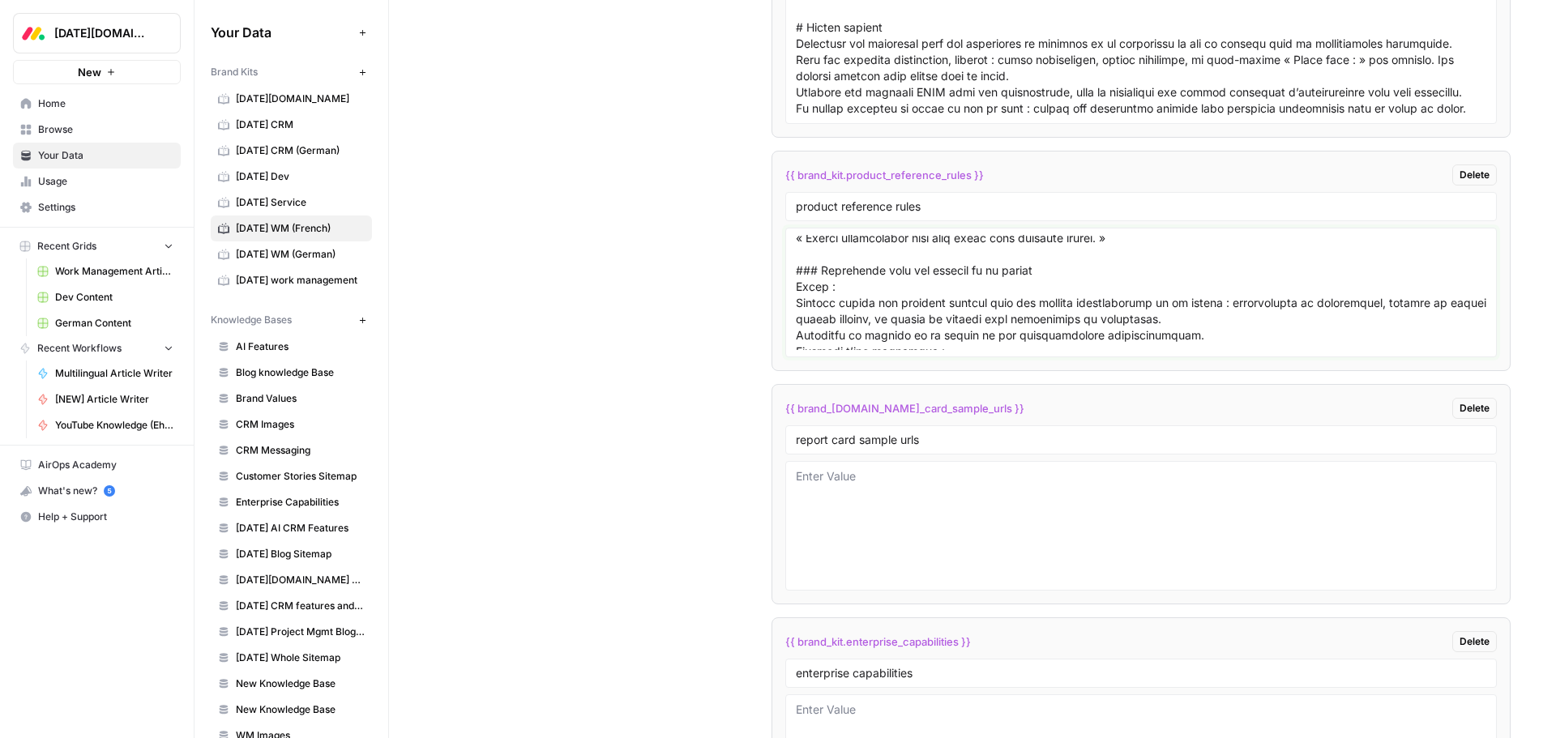
click at [827, 308] on textarea at bounding box center [1141, 292] width 690 height 115
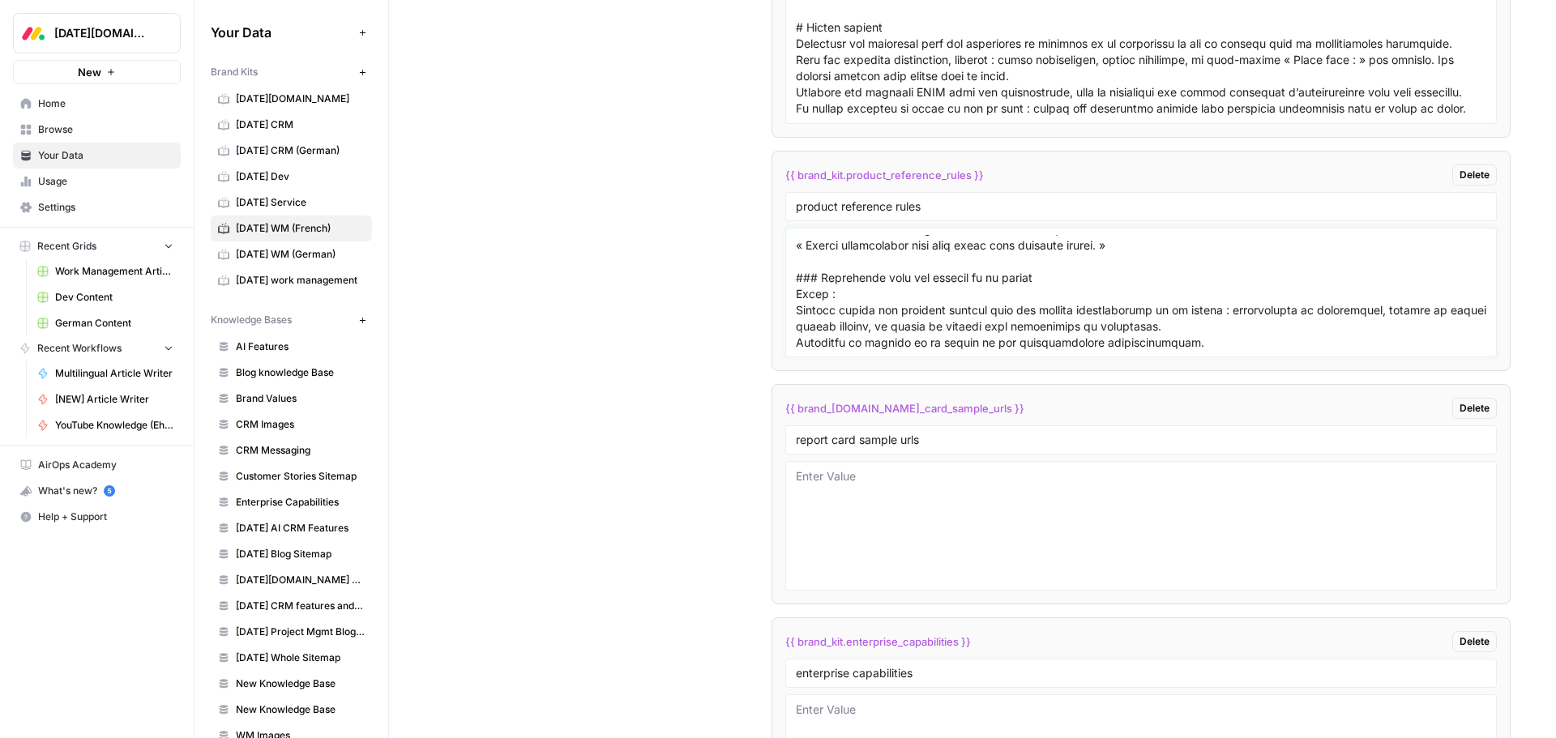
scroll to position [2510, 0]
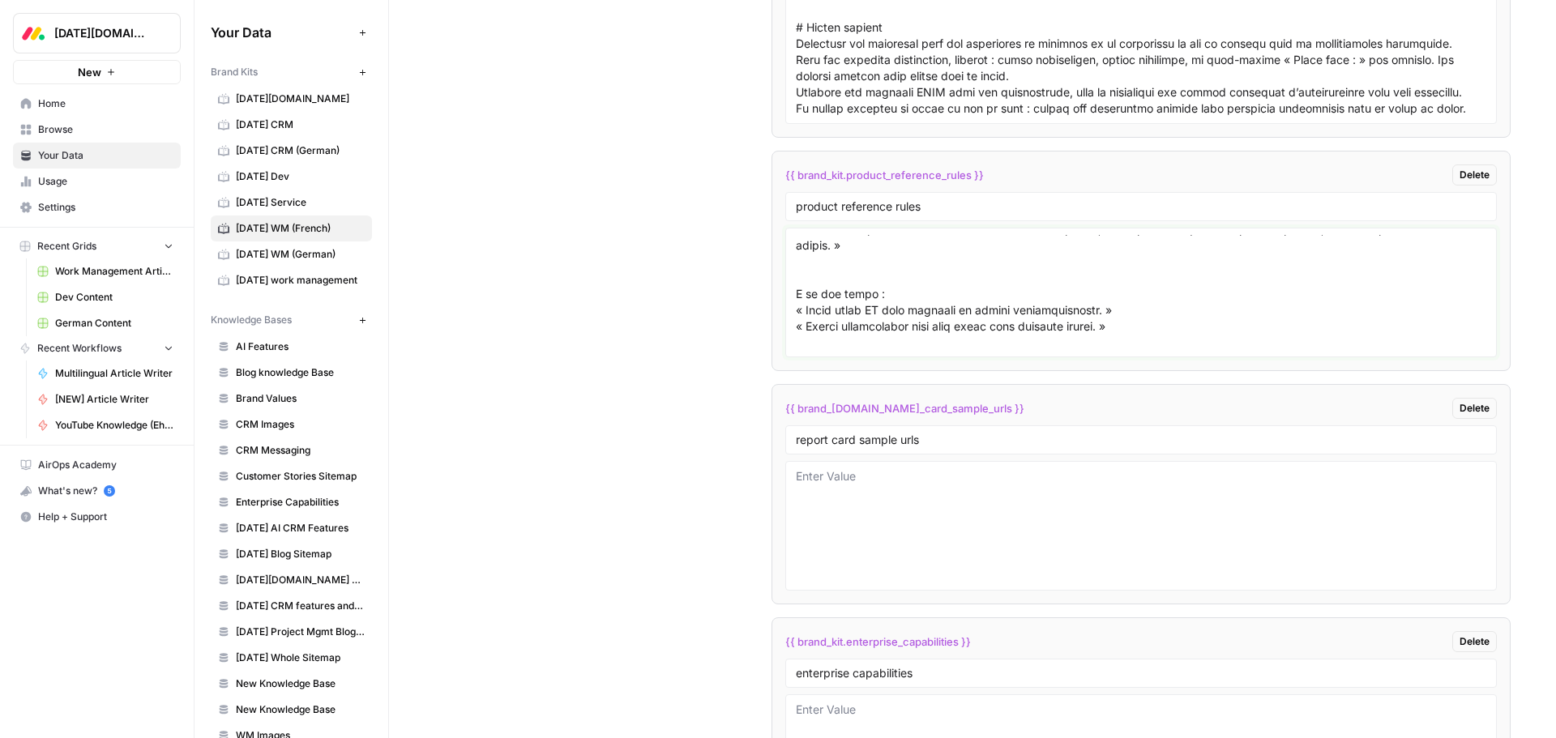
click at [838, 316] on textarea at bounding box center [1141, 292] width 690 height 115
click at [823, 259] on textarea at bounding box center [1141, 292] width 690 height 115
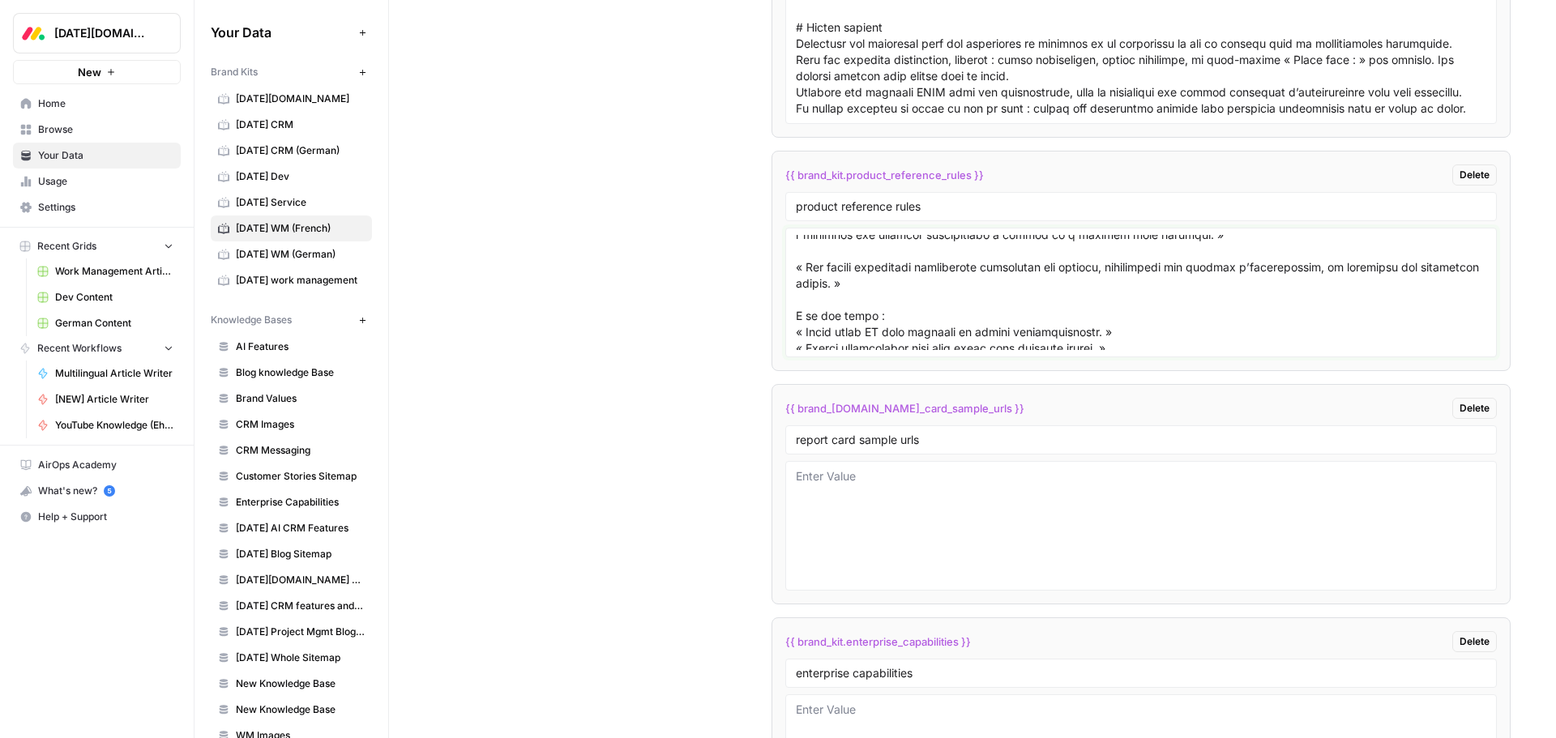
scroll to position [2429, 0]
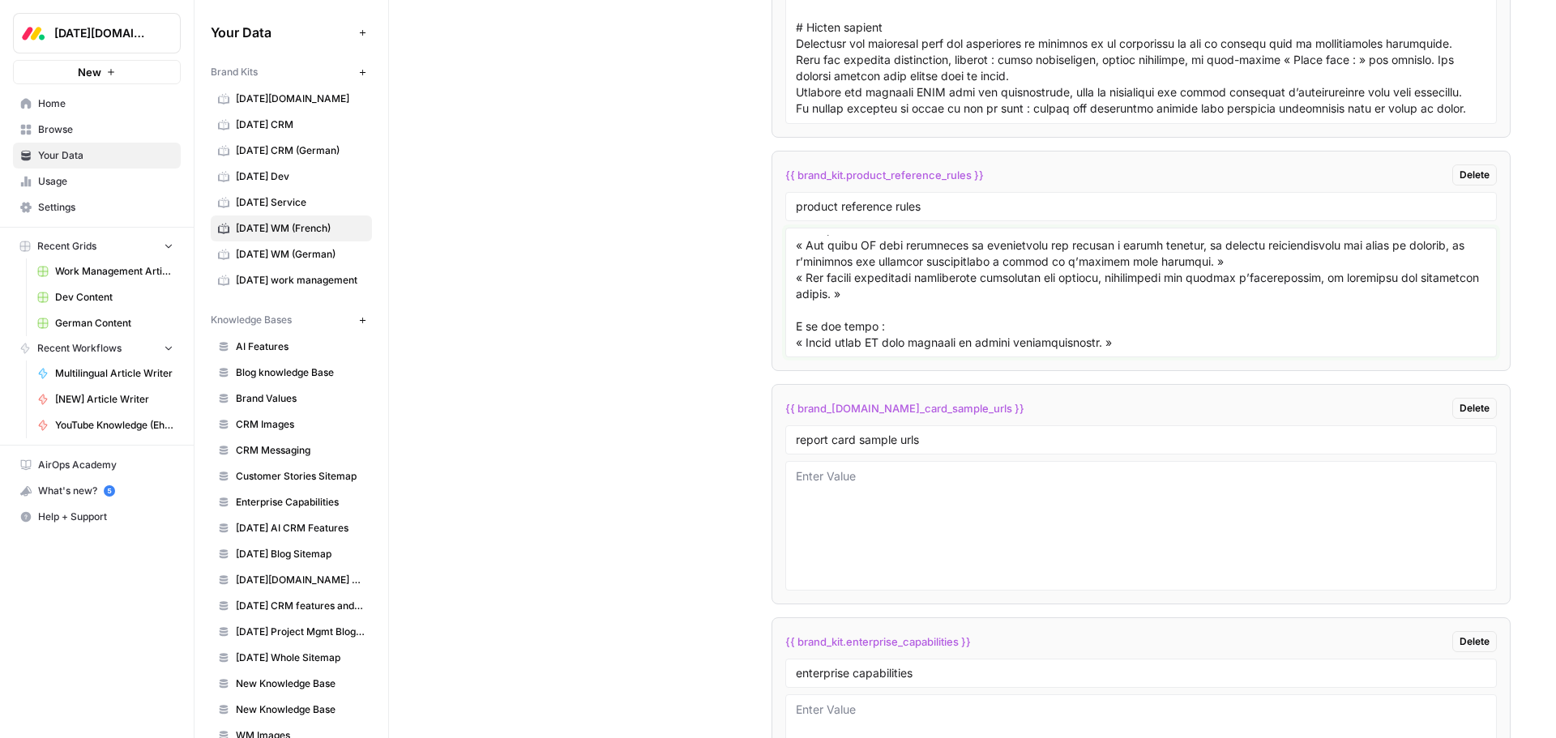
click at [893, 265] on textarea at bounding box center [1141, 292] width 690 height 115
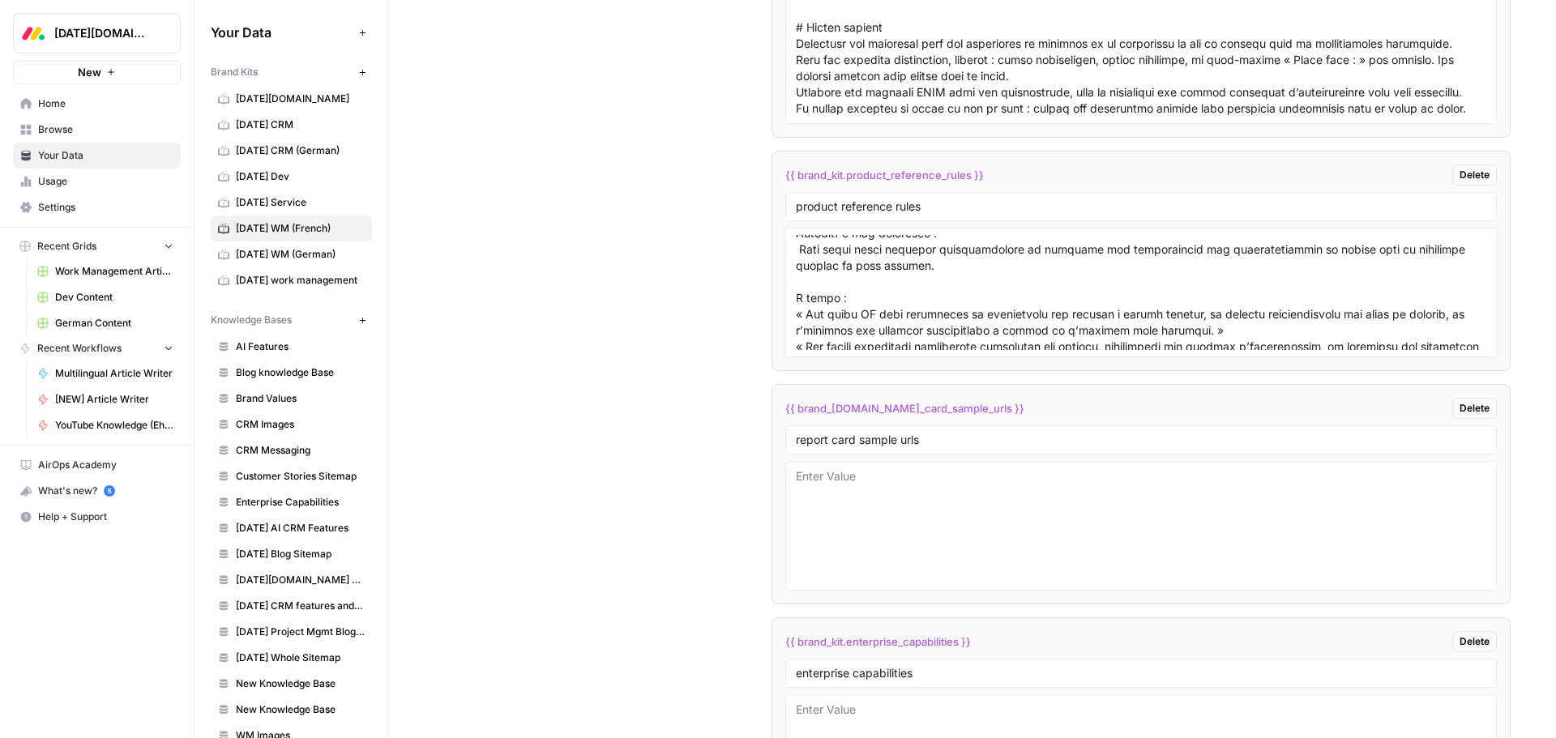
scroll to position [2348, 0]
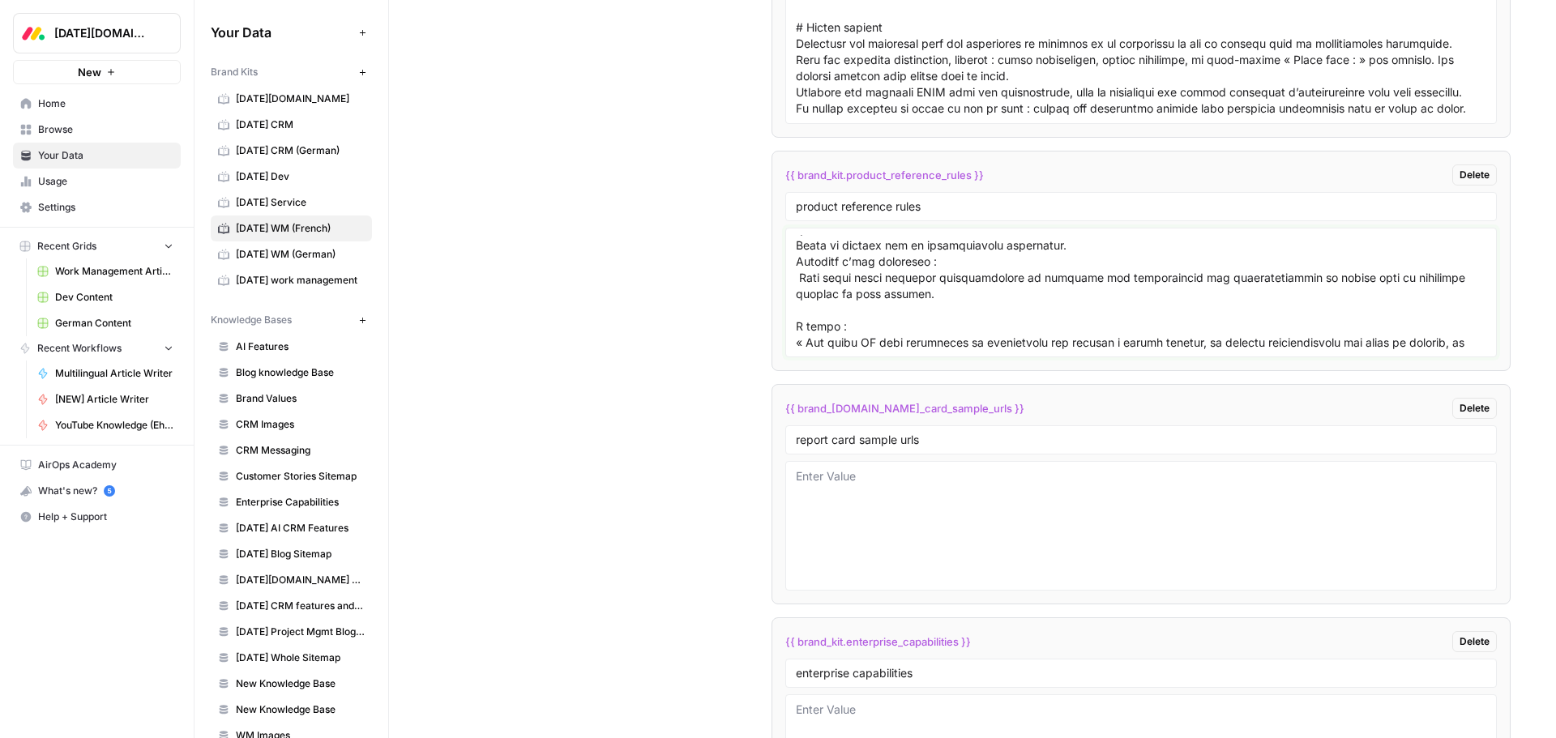
click at [797, 323] on textarea at bounding box center [1141, 292] width 690 height 115
click at [796, 266] on textarea at bounding box center [1141, 292] width 690 height 115
click at [797, 263] on textarea at bounding box center [1141, 292] width 690 height 115
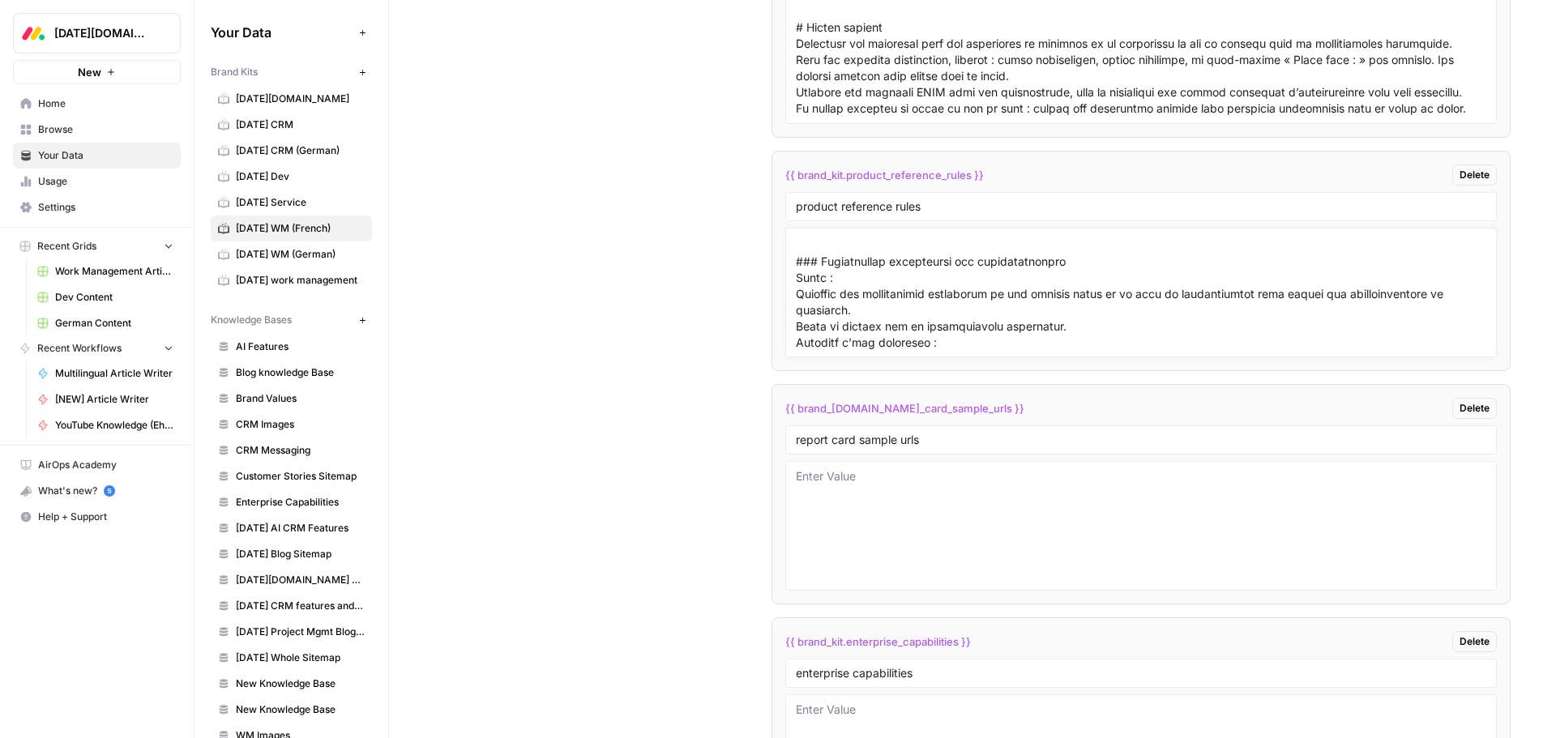
click at [832, 275] on textarea at bounding box center [1141, 292] width 690 height 115
click at [831, 318] on textarea at bounding box center [1141, 292] width 690 height 115
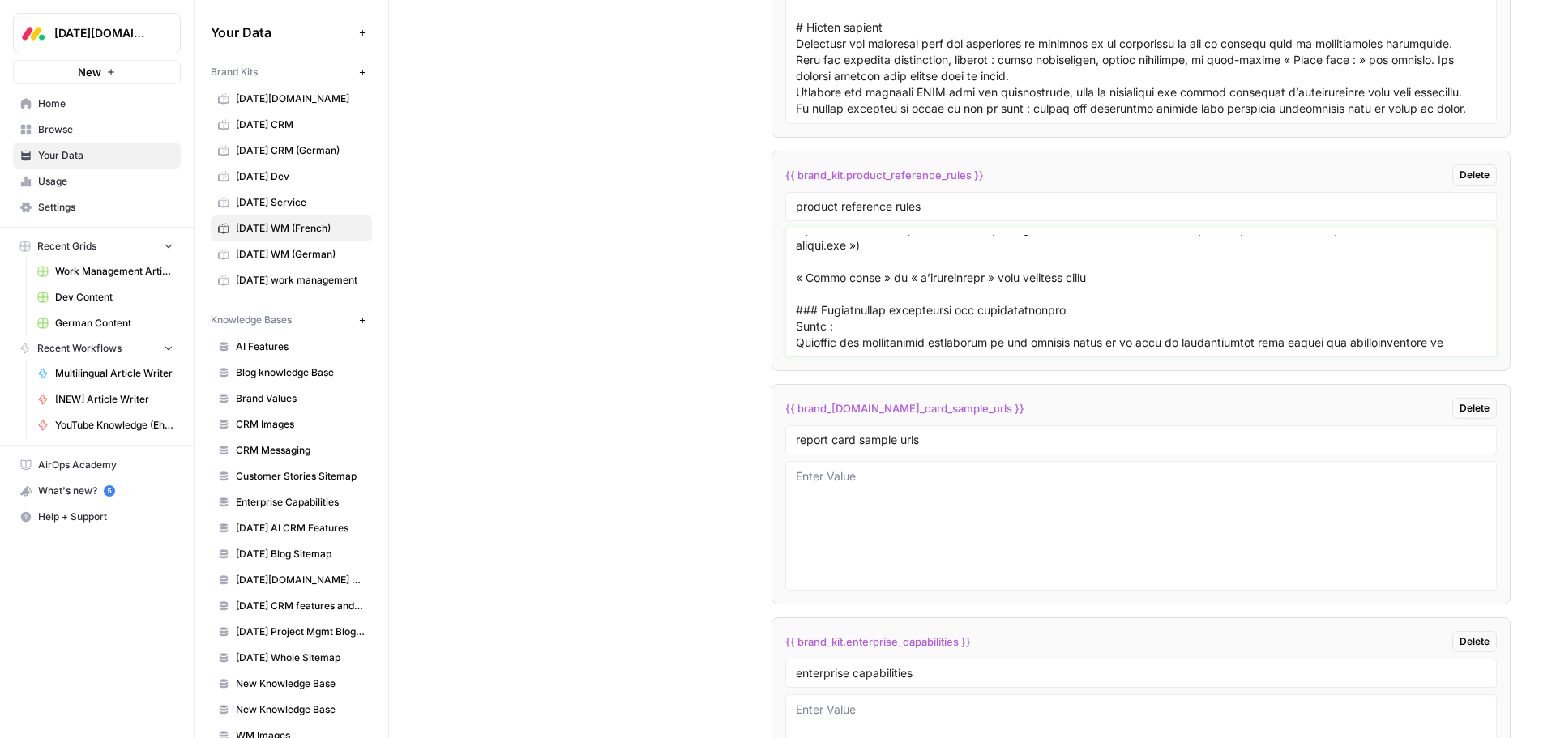
click at [830, 308] on textarea at bounding box center [1141, 292] width 690 height 115
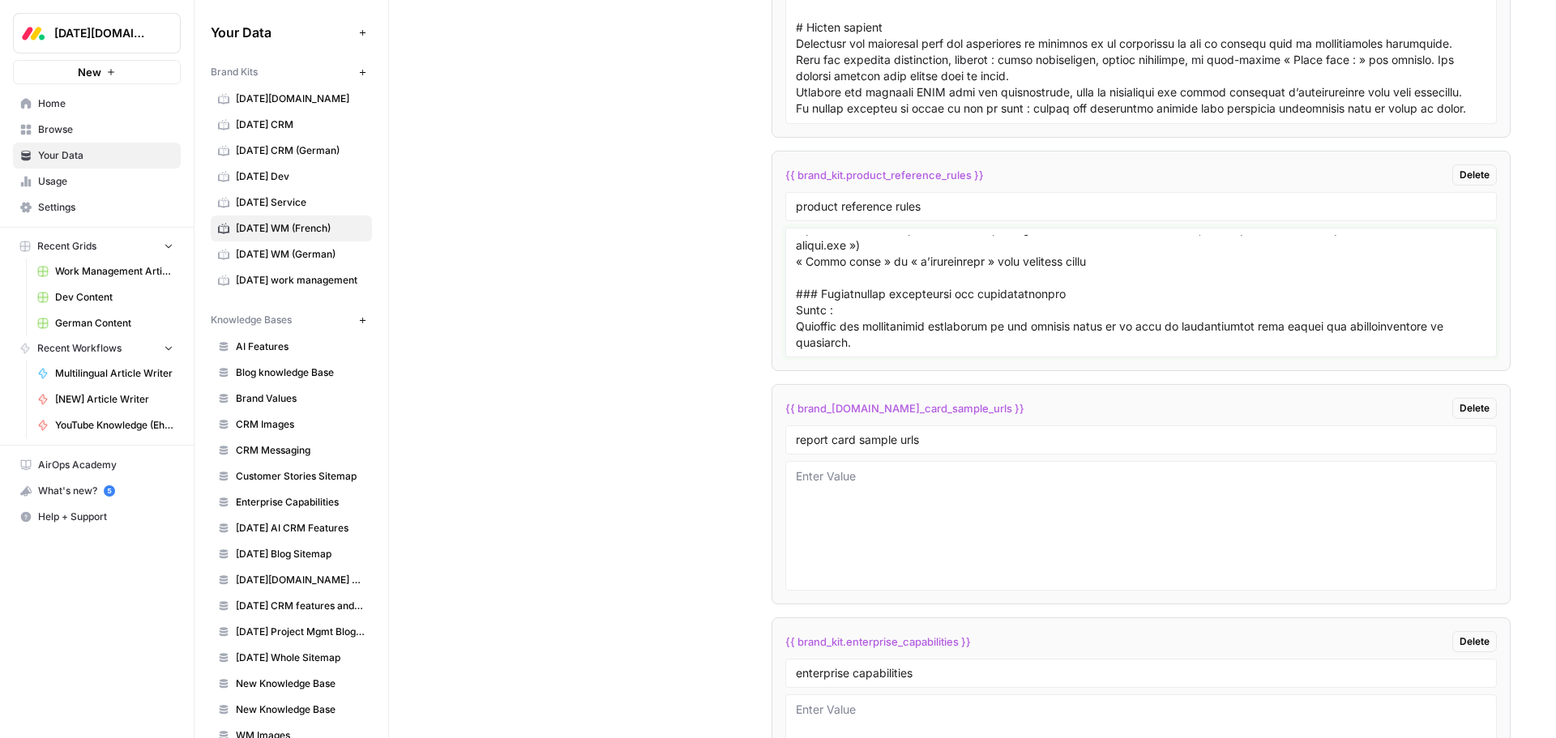
click at [849, 240] on textarea at bounding box center [1141, 292] width 690 height 115
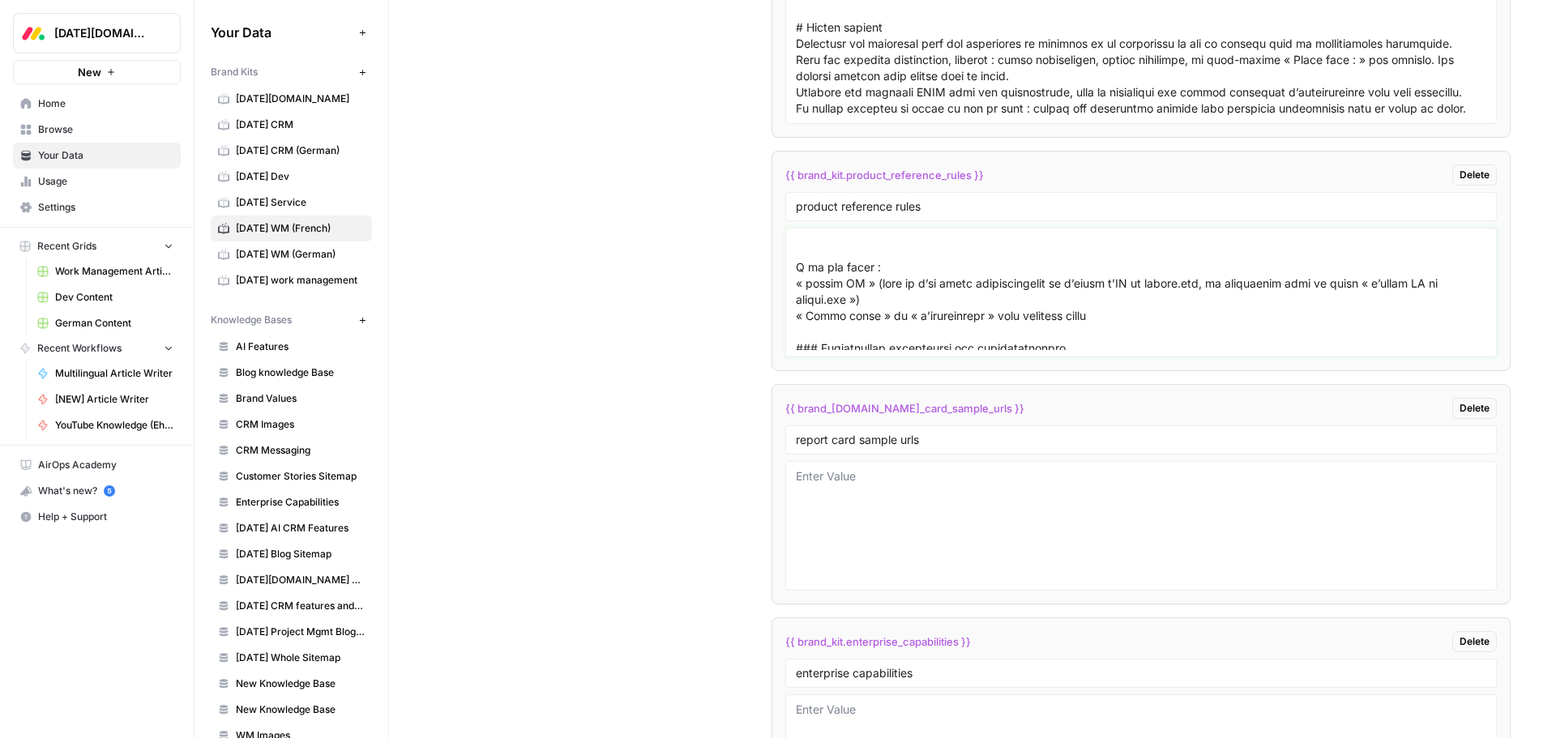
scroll to position [2088, 0]
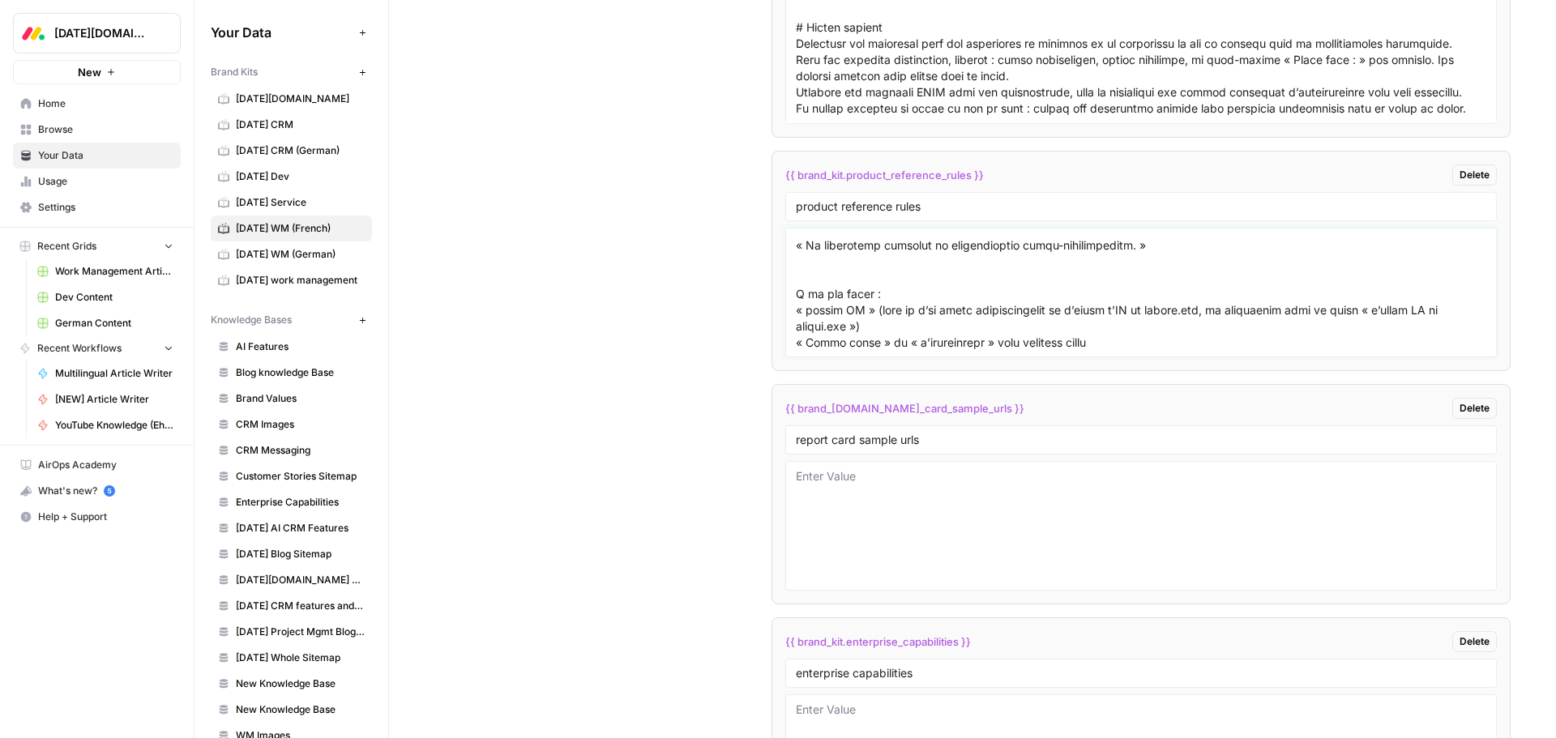
click at [861, 308] on textarea at bounding box center [1141, 292] width 690 height 115
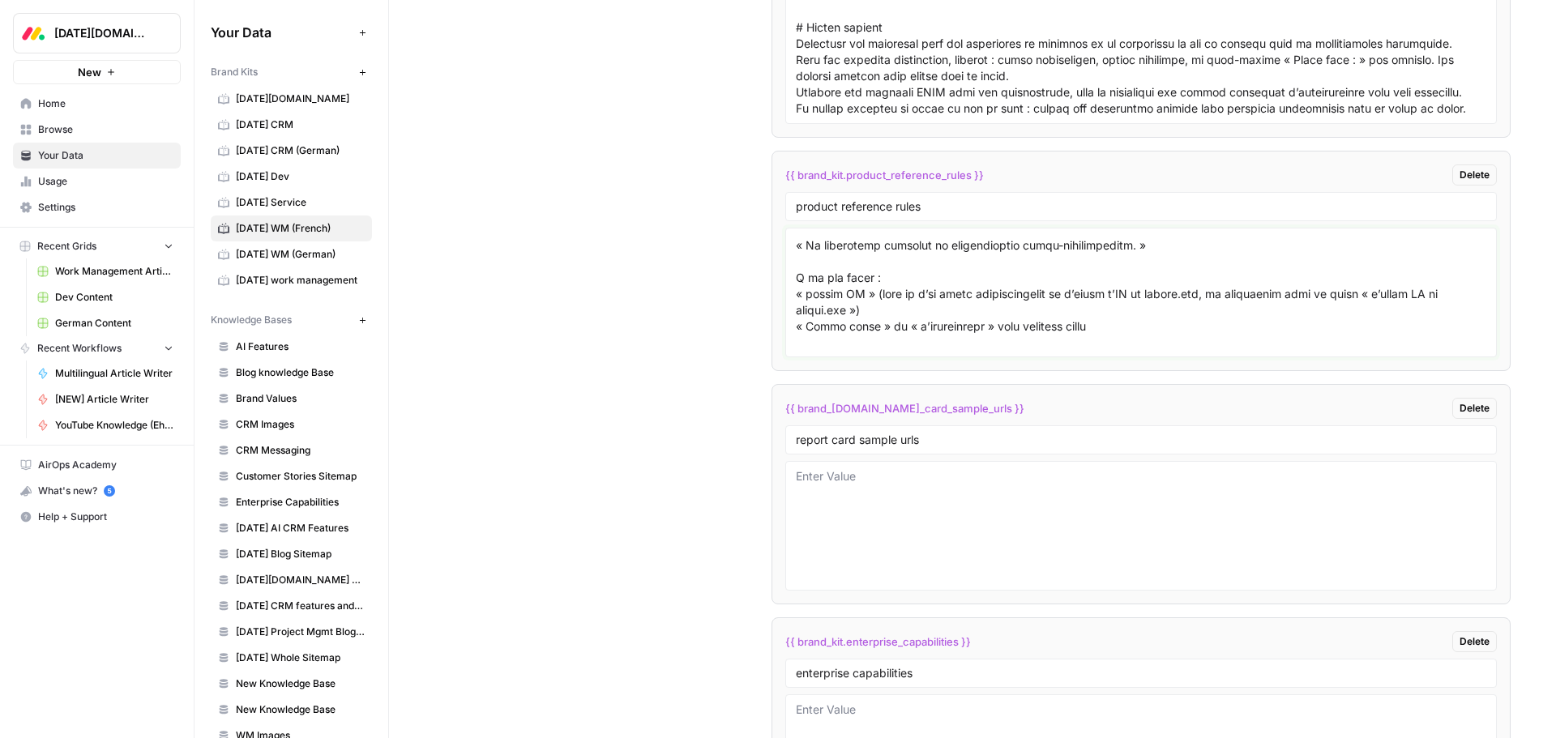
click at [847, 272] on textarea at bounding box center [1141, 292] width 690 height 115
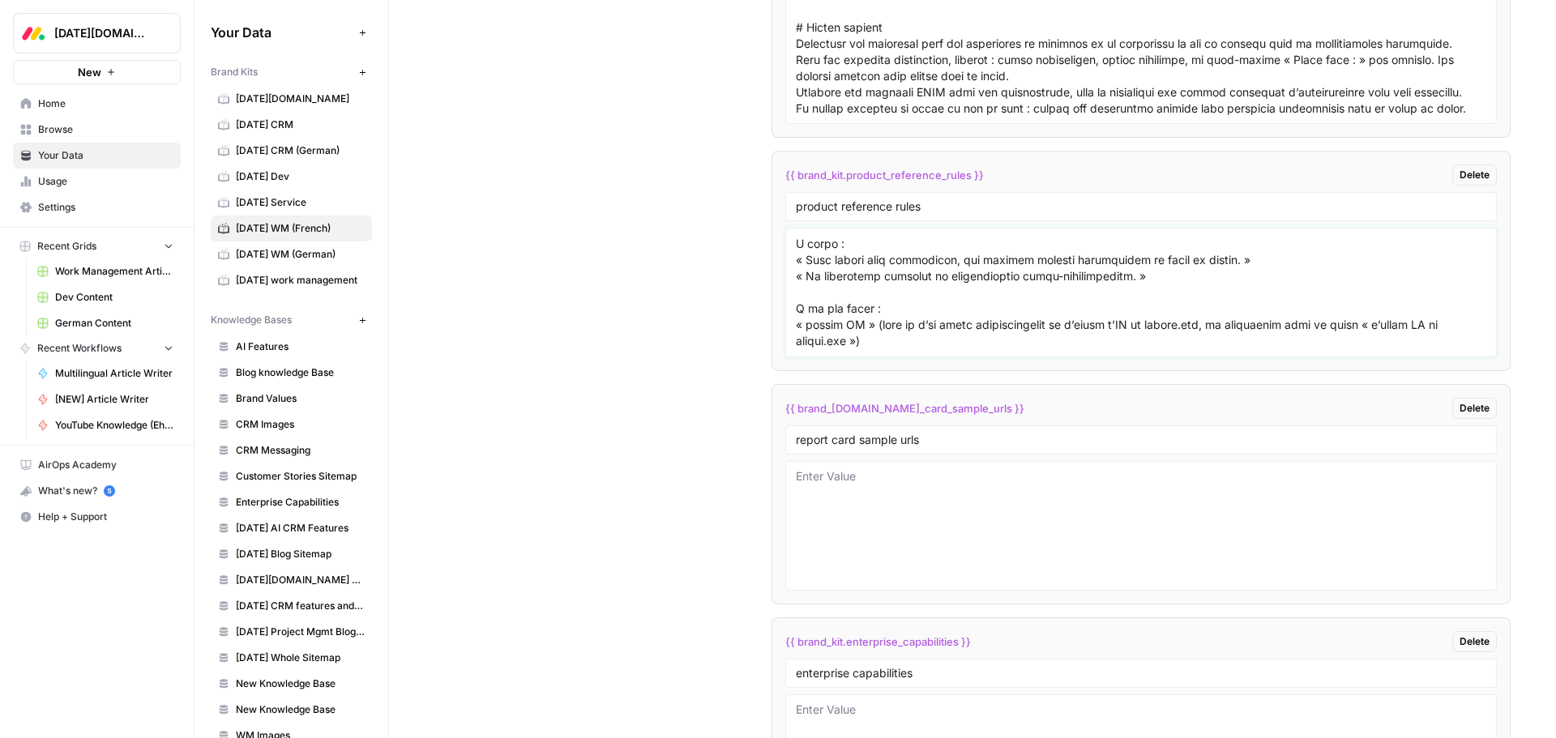
scroll to position [2007, 0]
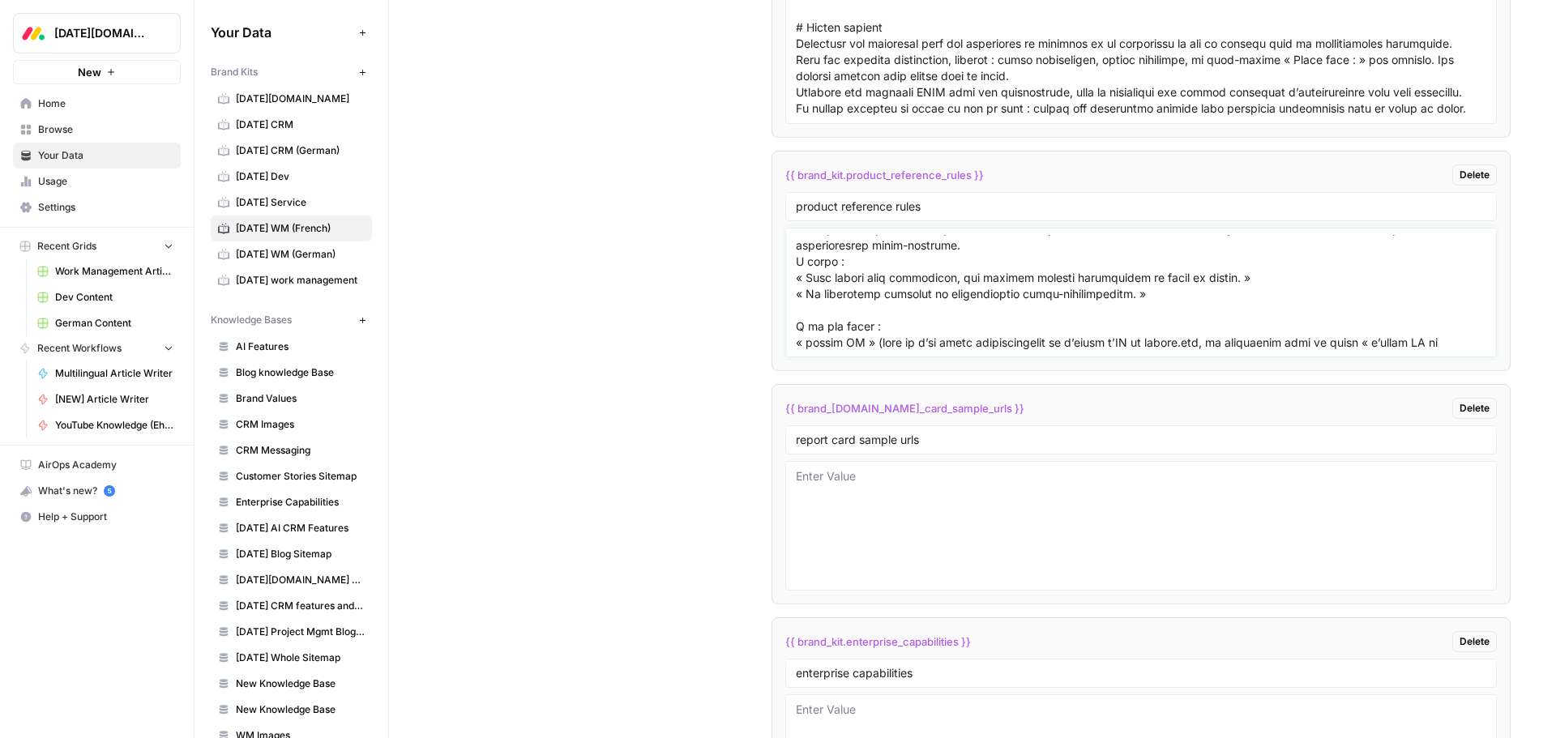
click at [796, 310] on textarea at bounding box center [1141, 292] width 690 height 115
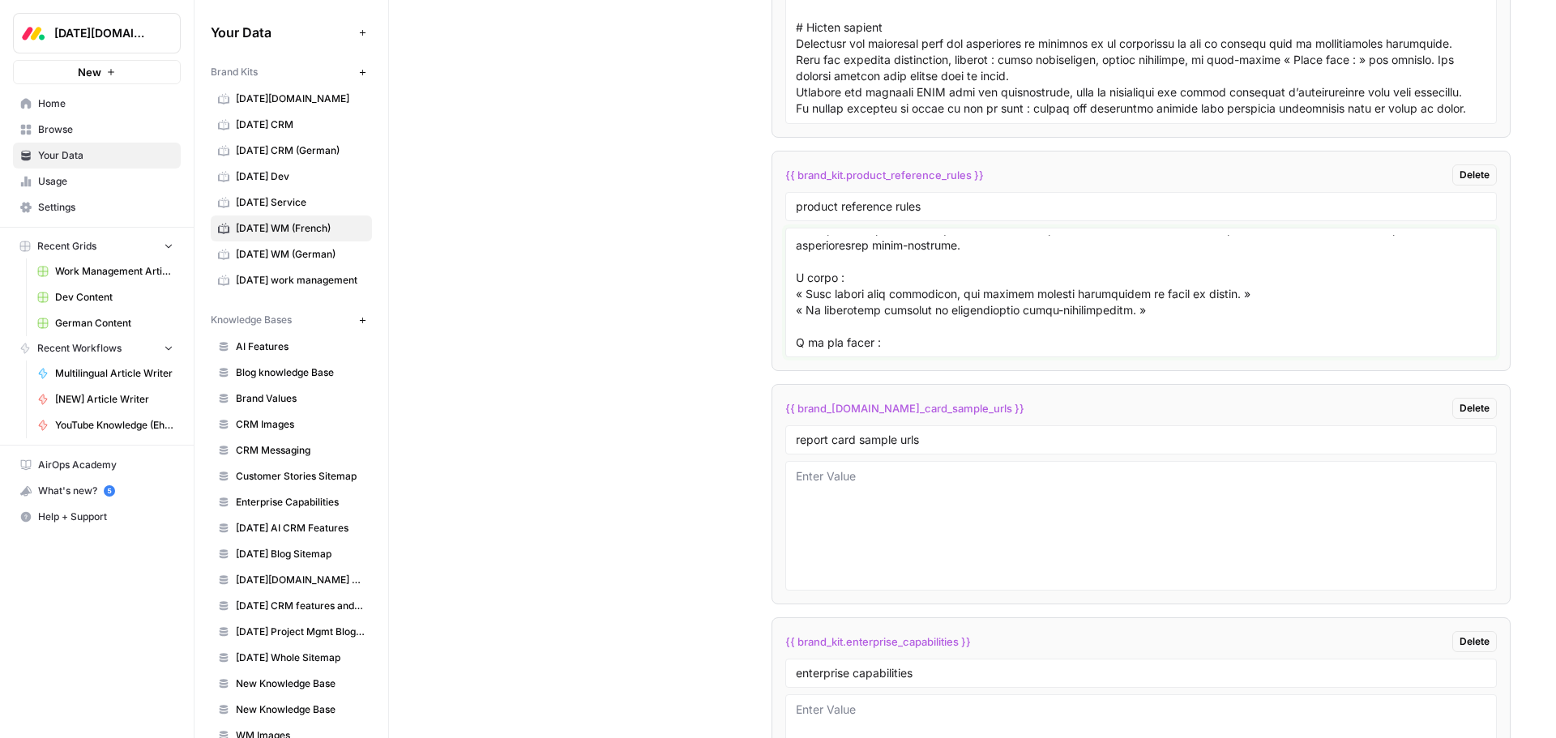
click at [799, 281] on textarea at bounding box center [1141, 292] width 690 height 115
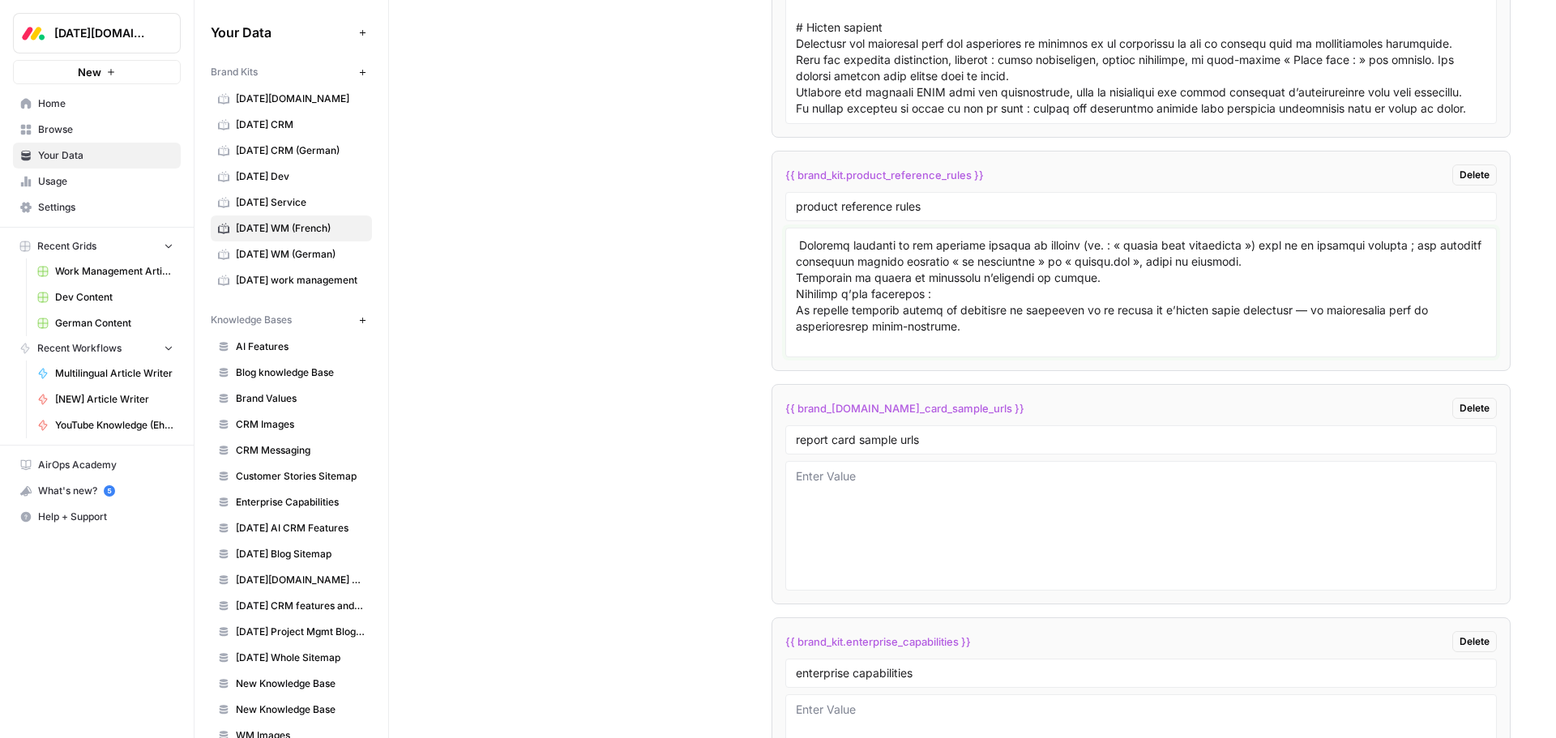
click at [797, 296] on textarea at bounding box center [1141, 292] width 690 height 115
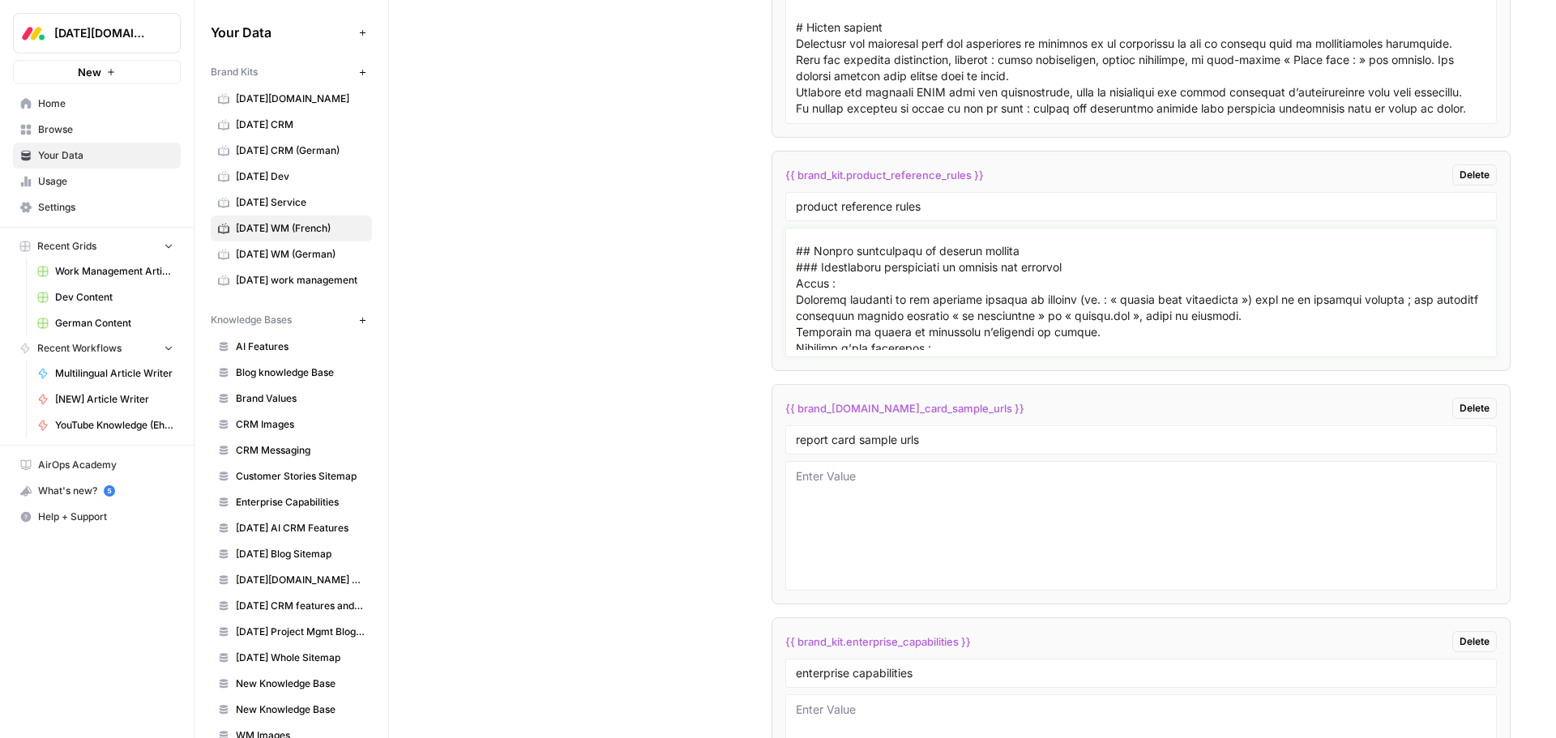
scroll to position [1845, 0]
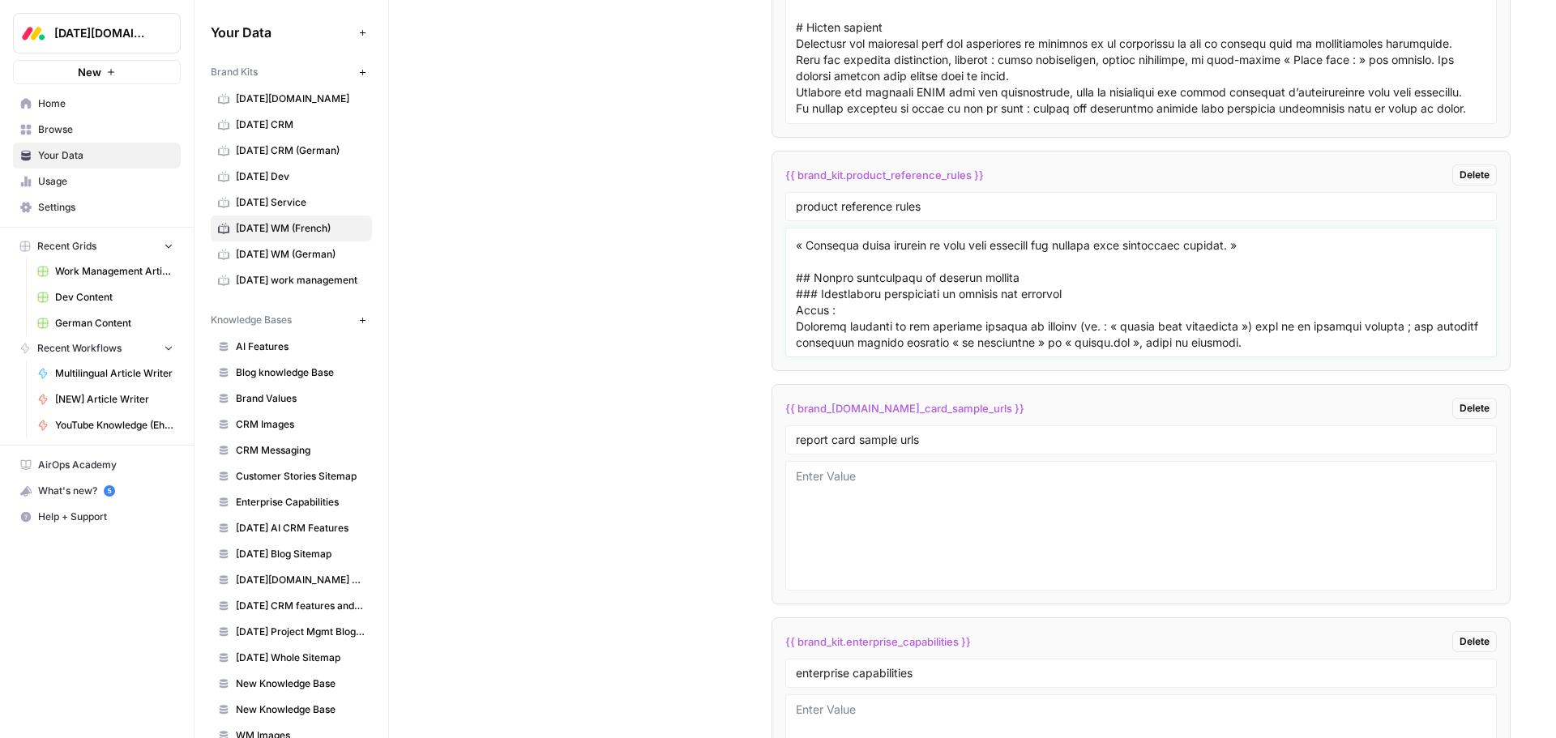
click at [1033, 327] on textarea at bounding box center [1141, 292] width 690 height 115
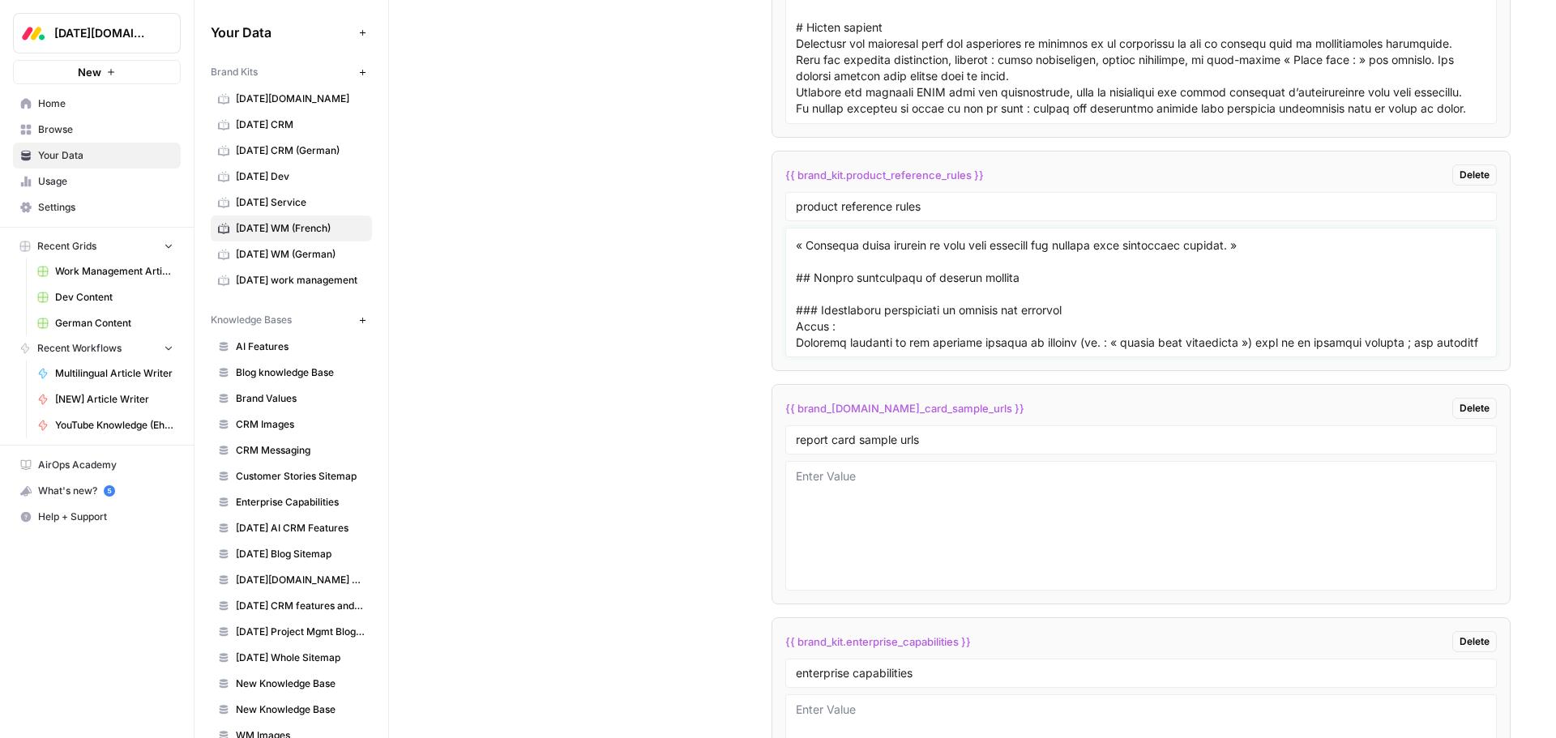
click at [838, 260] on textarea at bounding box center [1141, 292] width 690 height 115
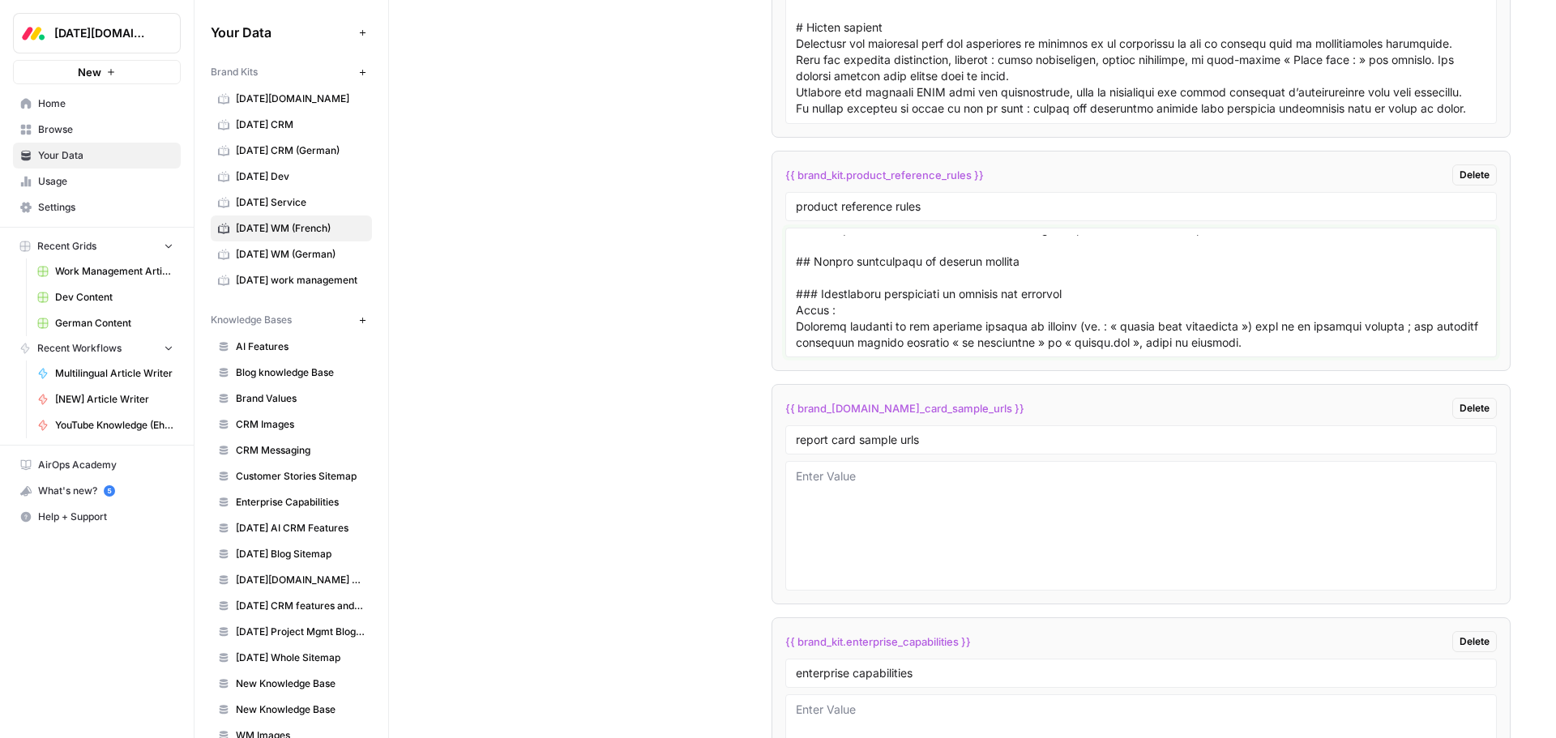
click at [836, 263] on textarea at bounding box center [1141, 292] width 690 height 115
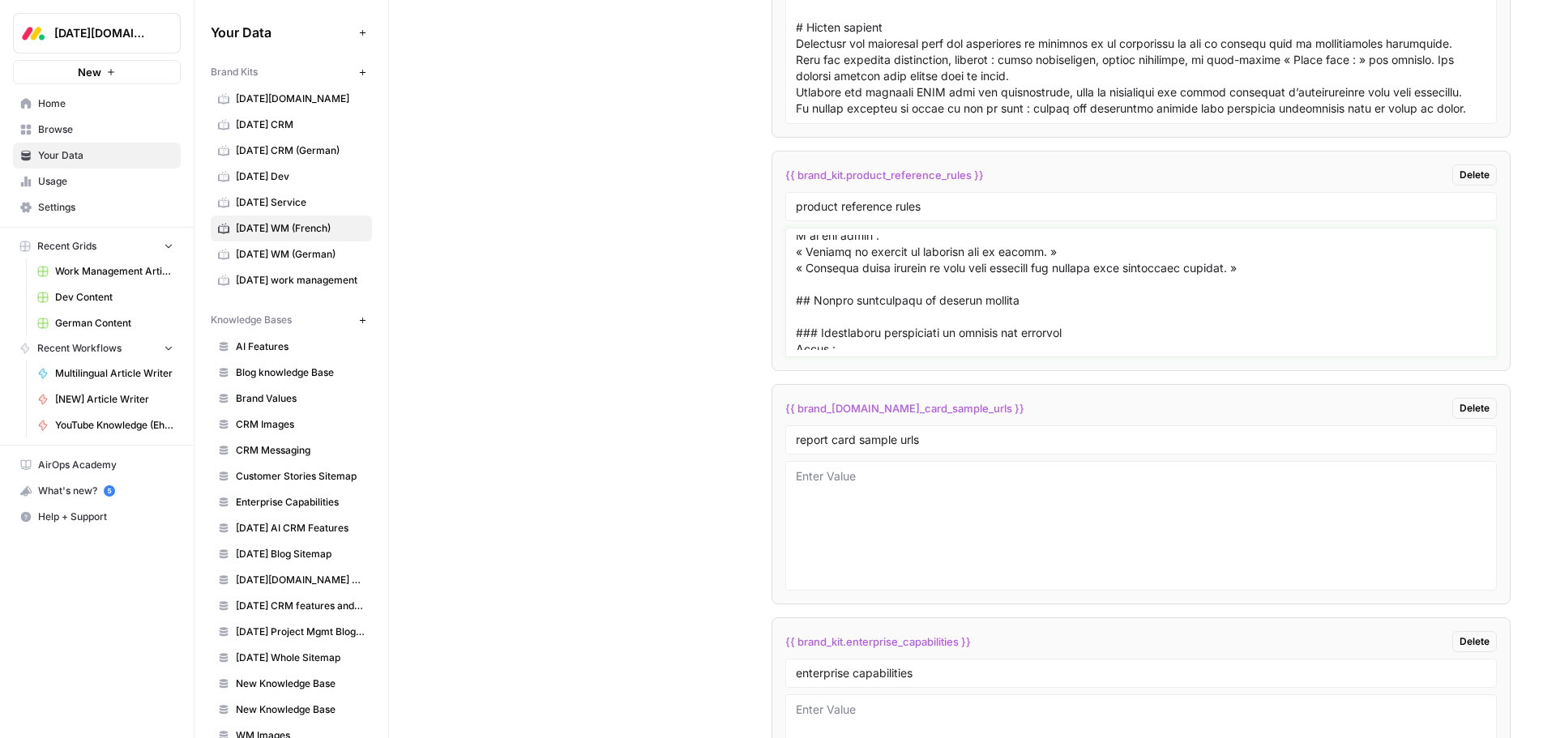
scroll to position [1764, 0]
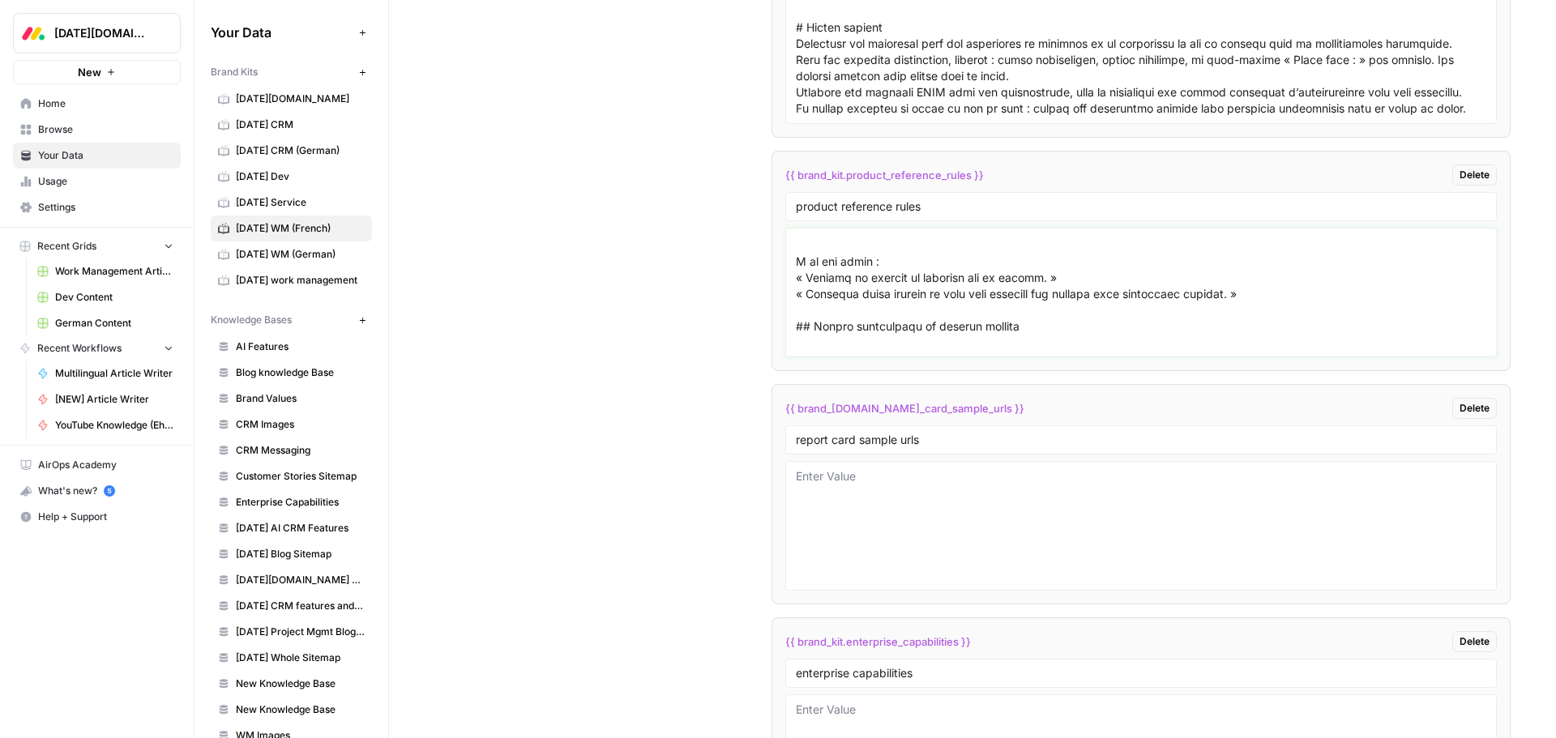
click at [863, 297] on textarea at bounding box center [1141, 292] width 690 height 115
click at [860, 287] on textarea at bounding box center [1141, 292] width 690 height 115
click at [860, 283] on textarea at bounding box center [1141, 292] width 690 height 115
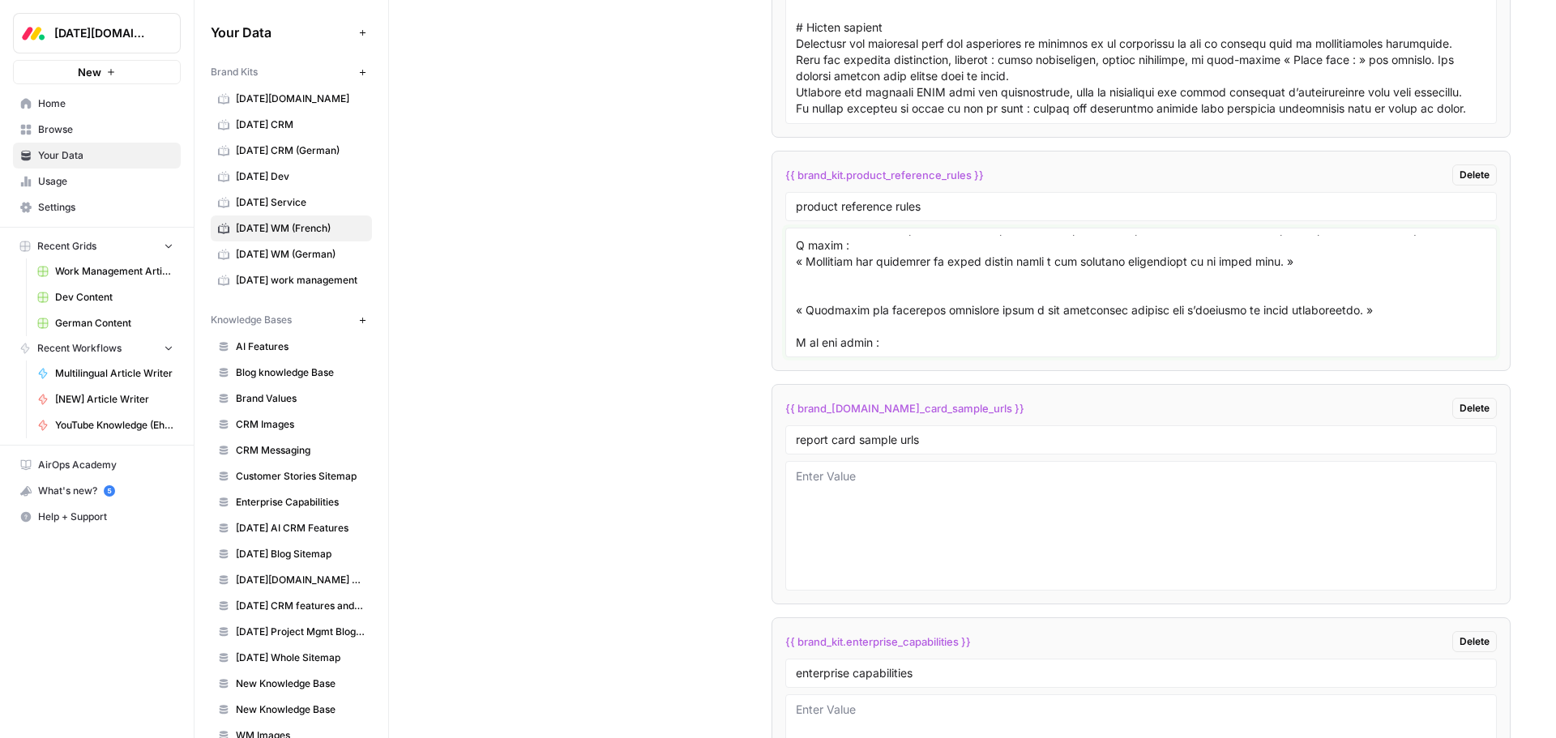
click at [837, 340] on textarea at bounding box center [1141, 292] width 690 height 115
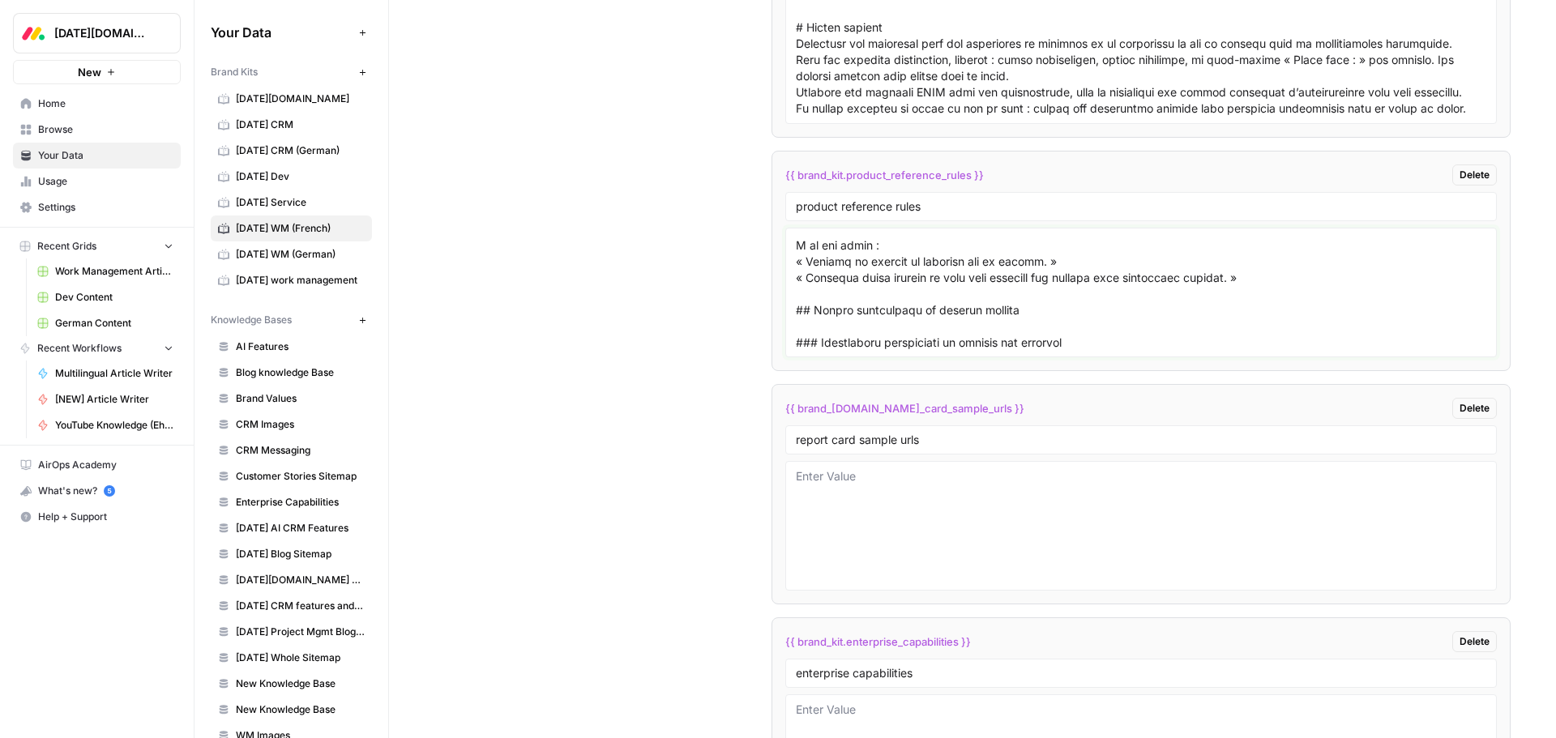
scroll to position [1667, 0]
click at [796, 297] on textarea at bounding box center [1141, 292] width 690 height 115
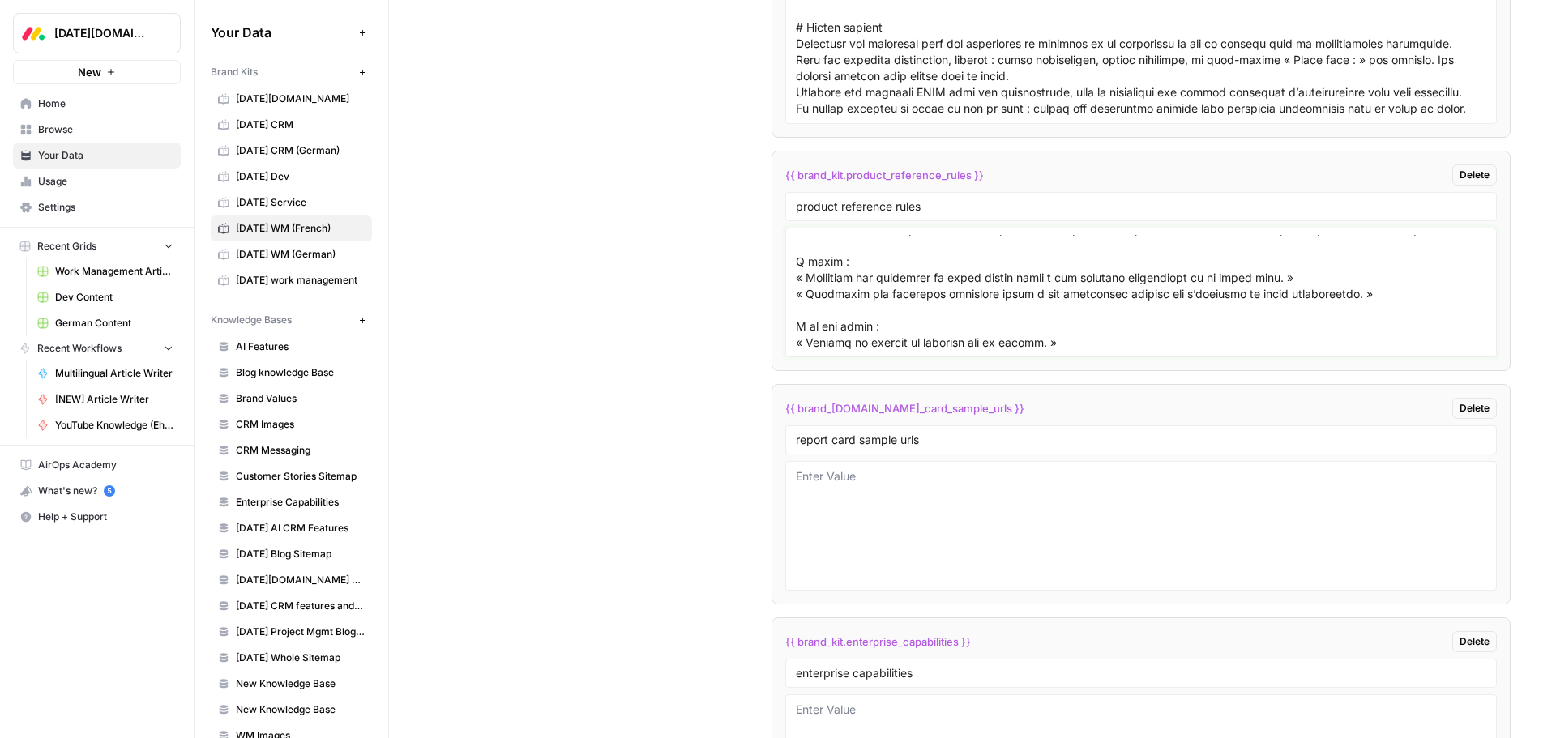
click at [797, 280] on textarea at bounding box center [1141, 292] width 690 height 115
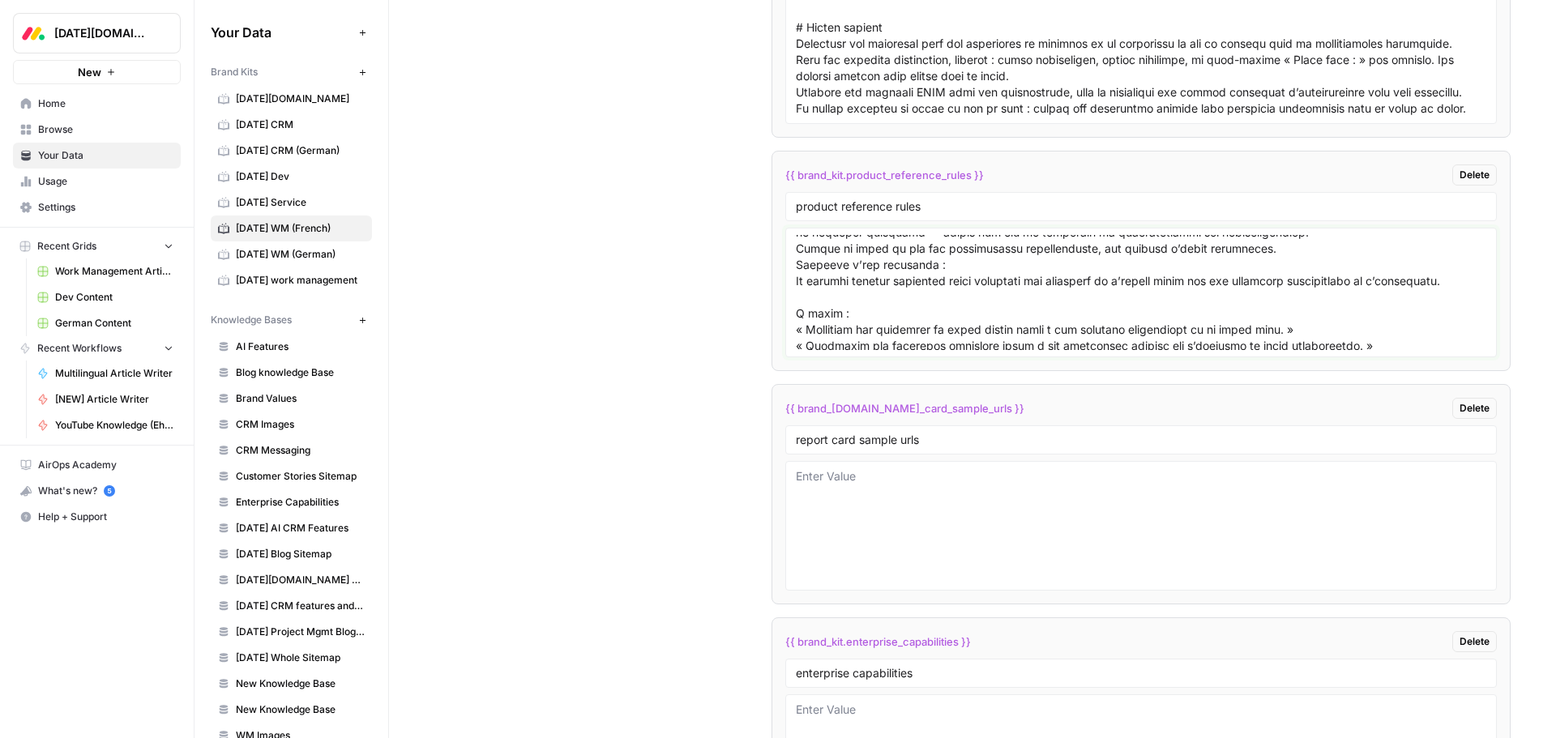
scroll to position [1586, 0]
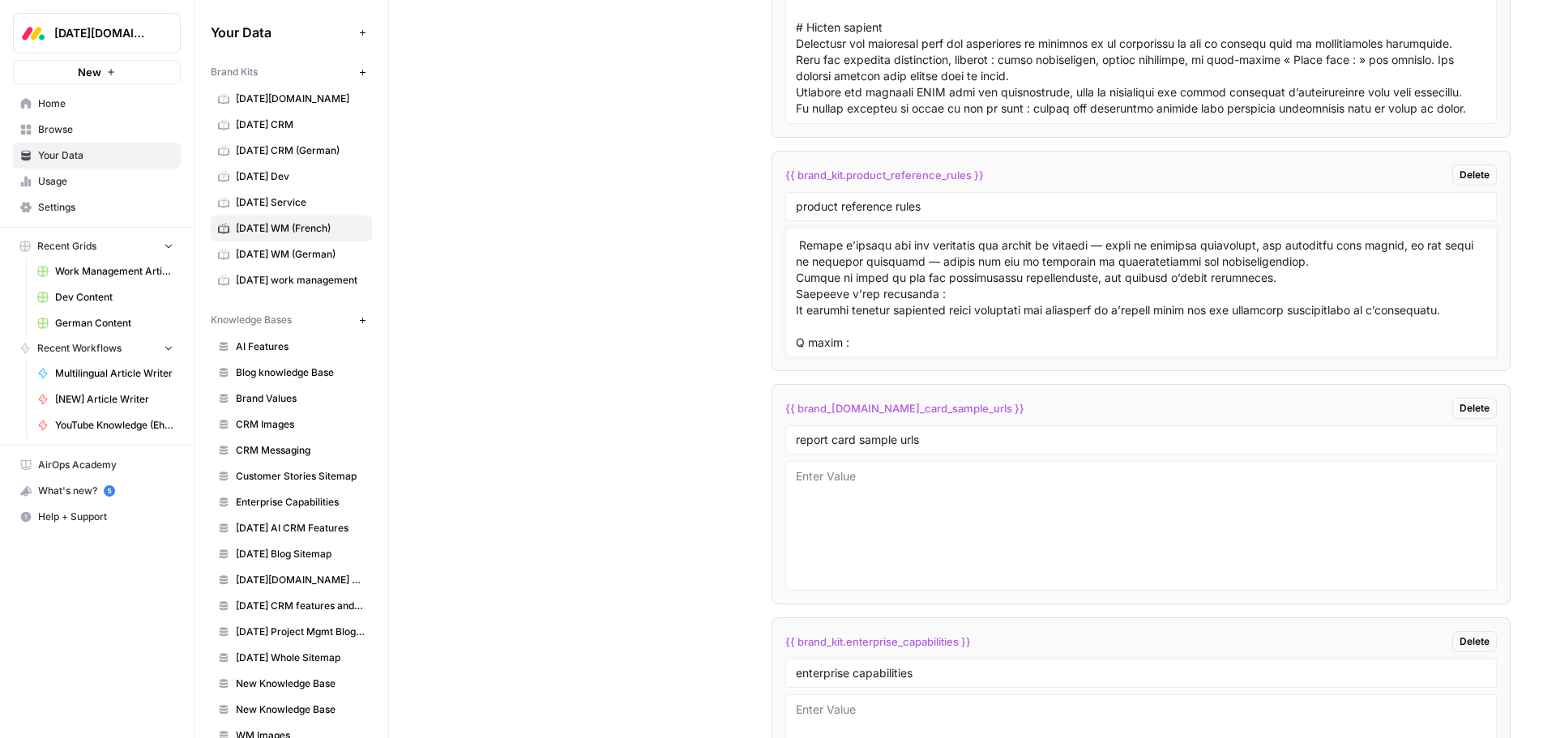
click at [798, 294] on textarea at bounding box center [1141, 292] width 690 height 115
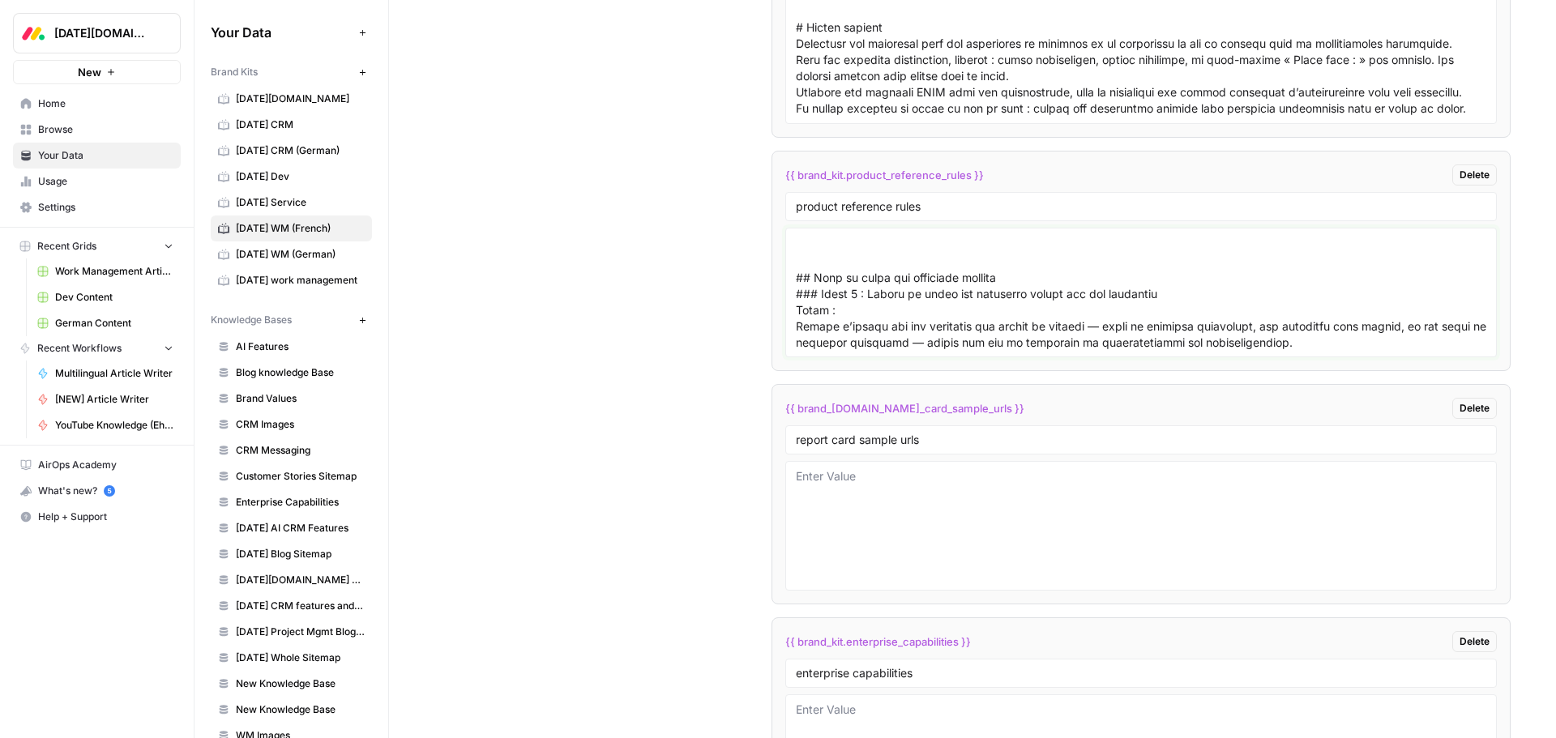
click at [899, 296] on textarea at bounding box center [1141, 292] width 690 height 115
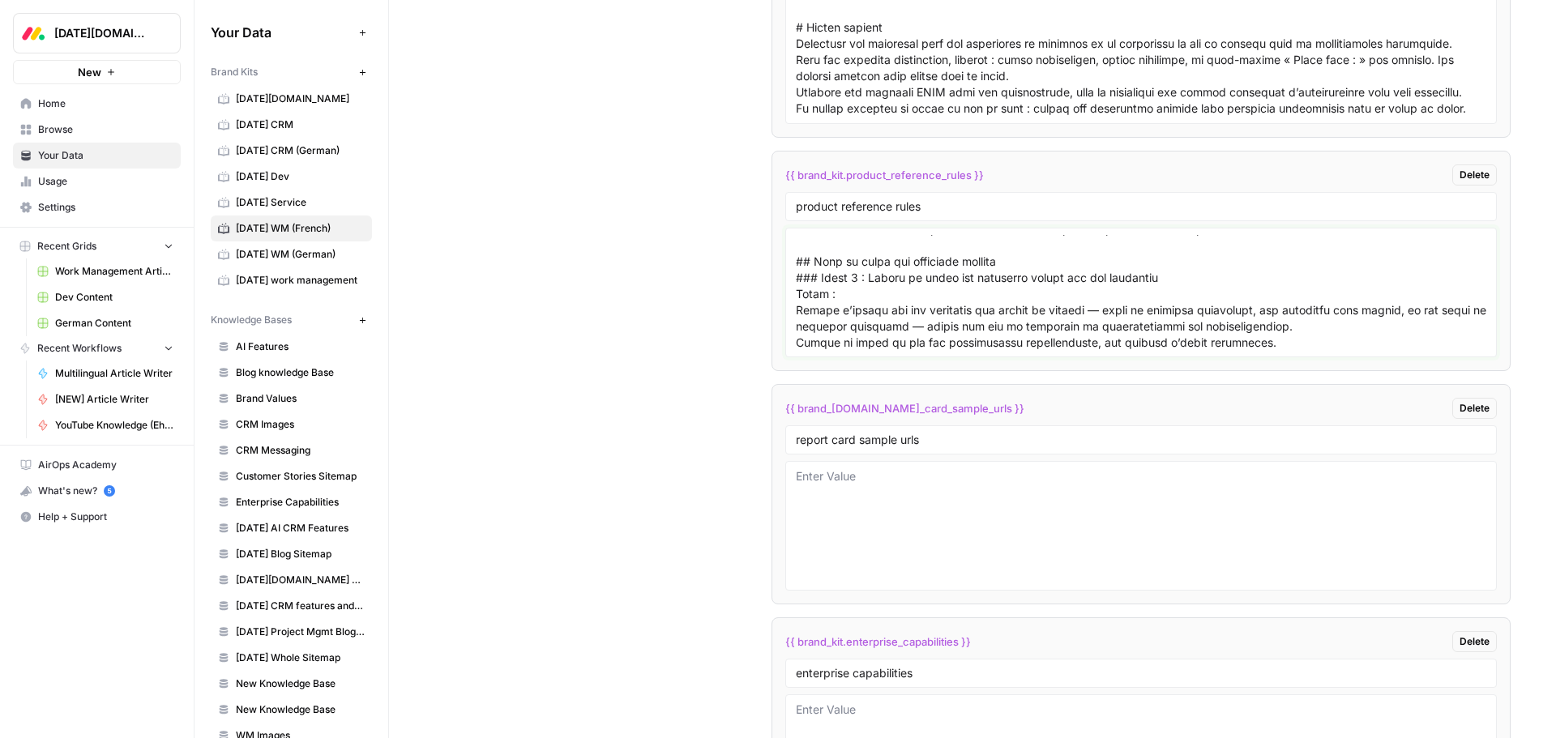
click at [833, 256] on textarea at bounding box center [1141, 292] width 690 height 115
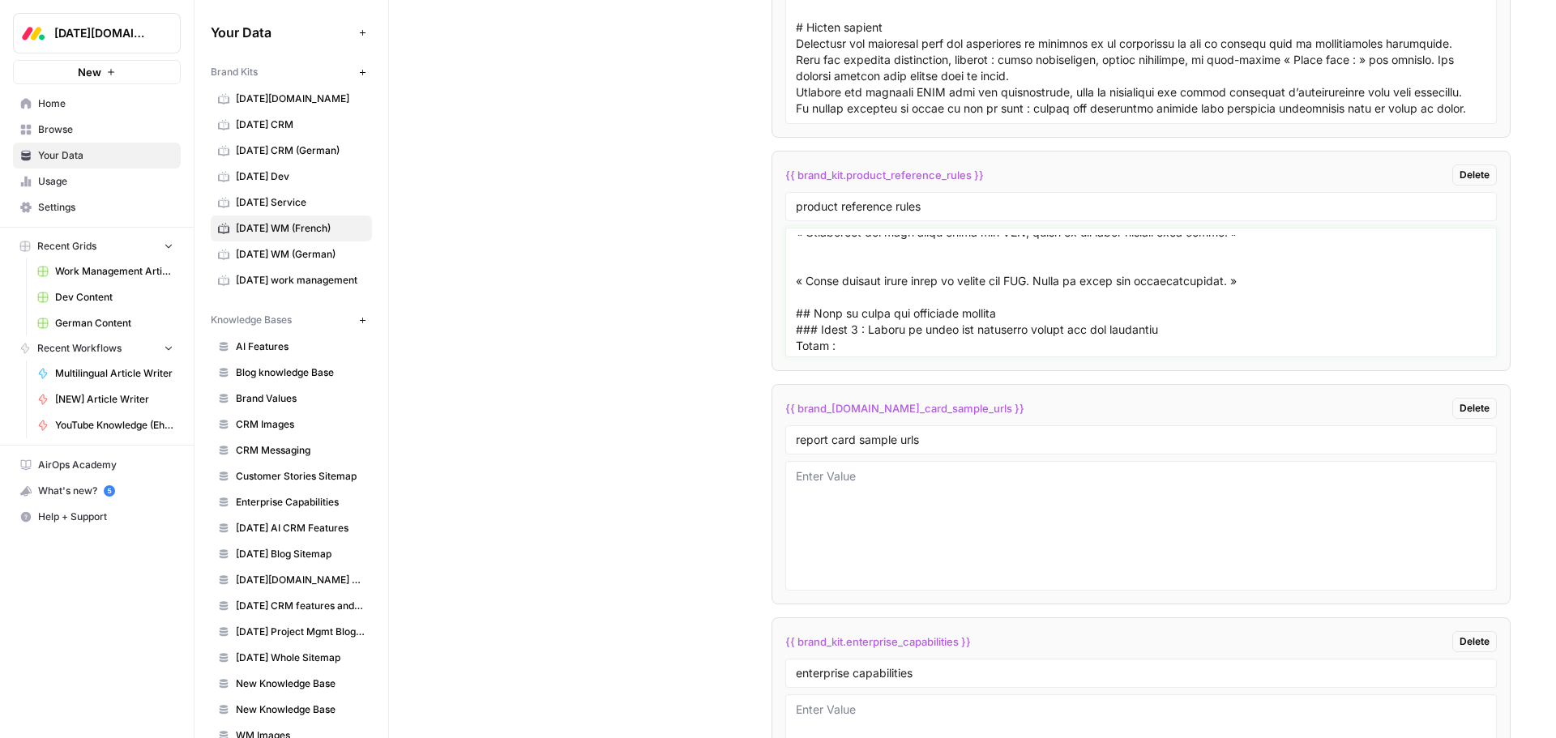
scroll to position [1408, 0]
click at [830, 270] on textarea at bounding box center [1141, 292] width 690 height 115
click at [829, 264] on textarea at bounding box center [1141, 292] width 690 height 115
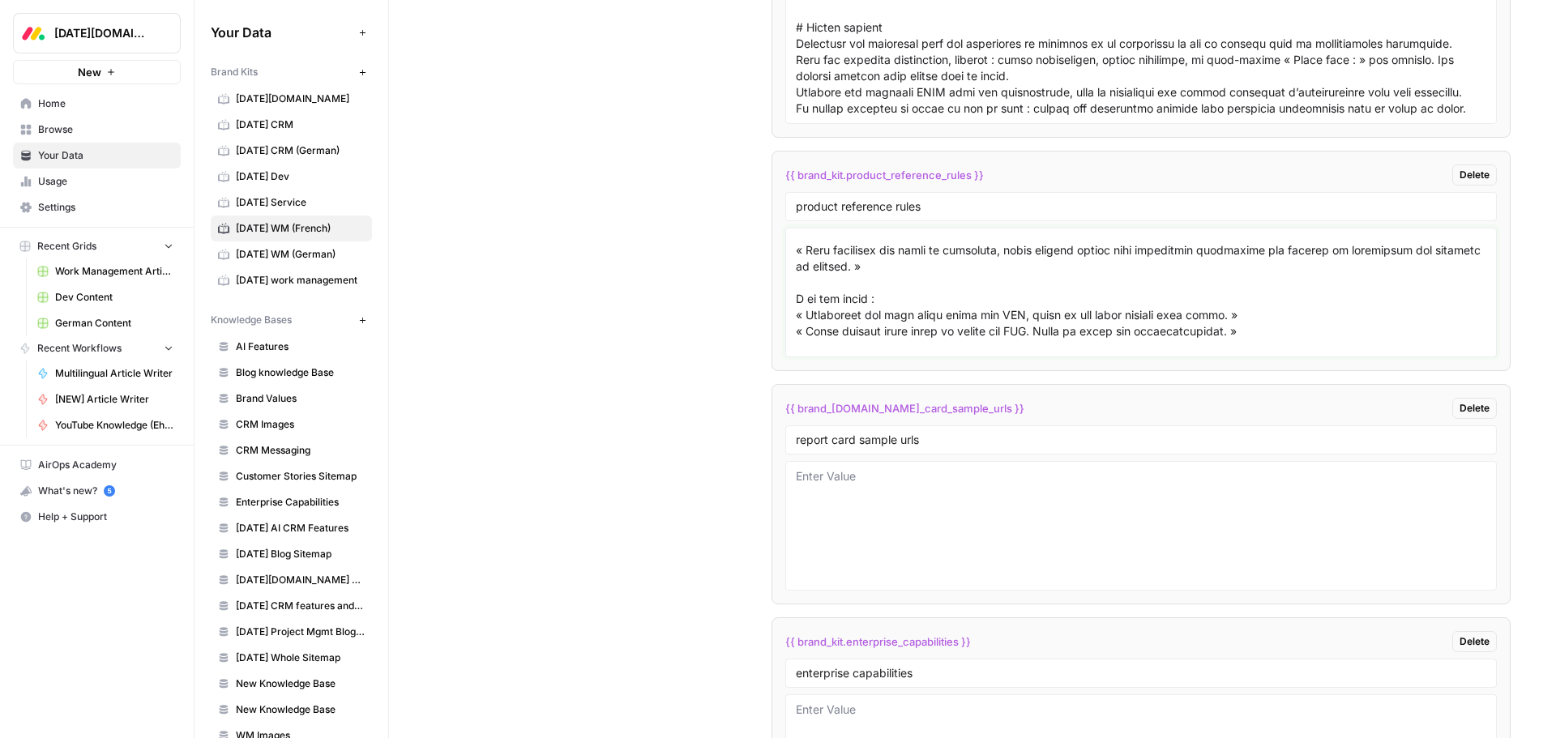
scroll to position [1310, 0]
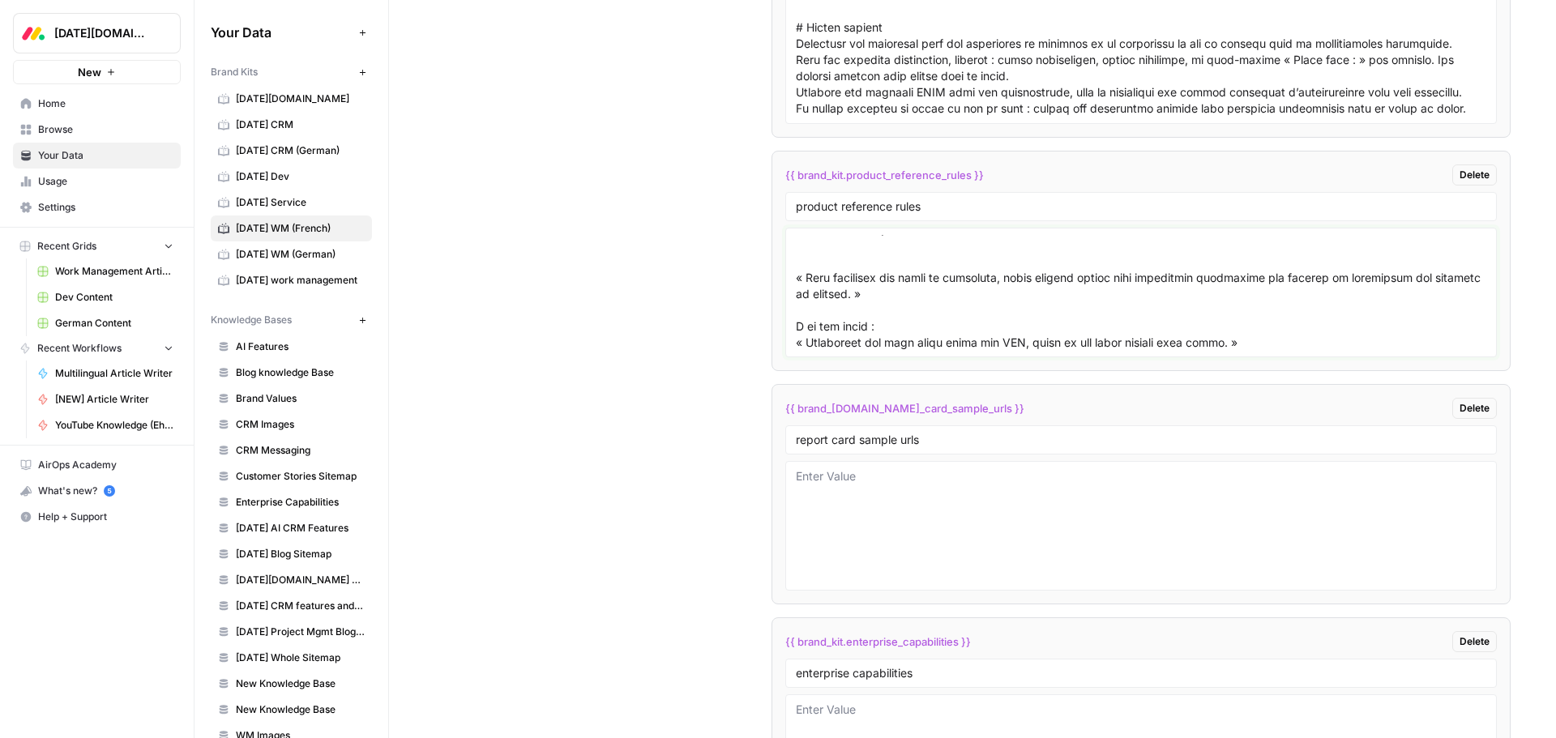
click at [829, 298] on textarea at bounding box center [1141, 292] width 690 height 115
click at [830, 314] on textarea at bounding box center [1141, 292] width 690 height 115
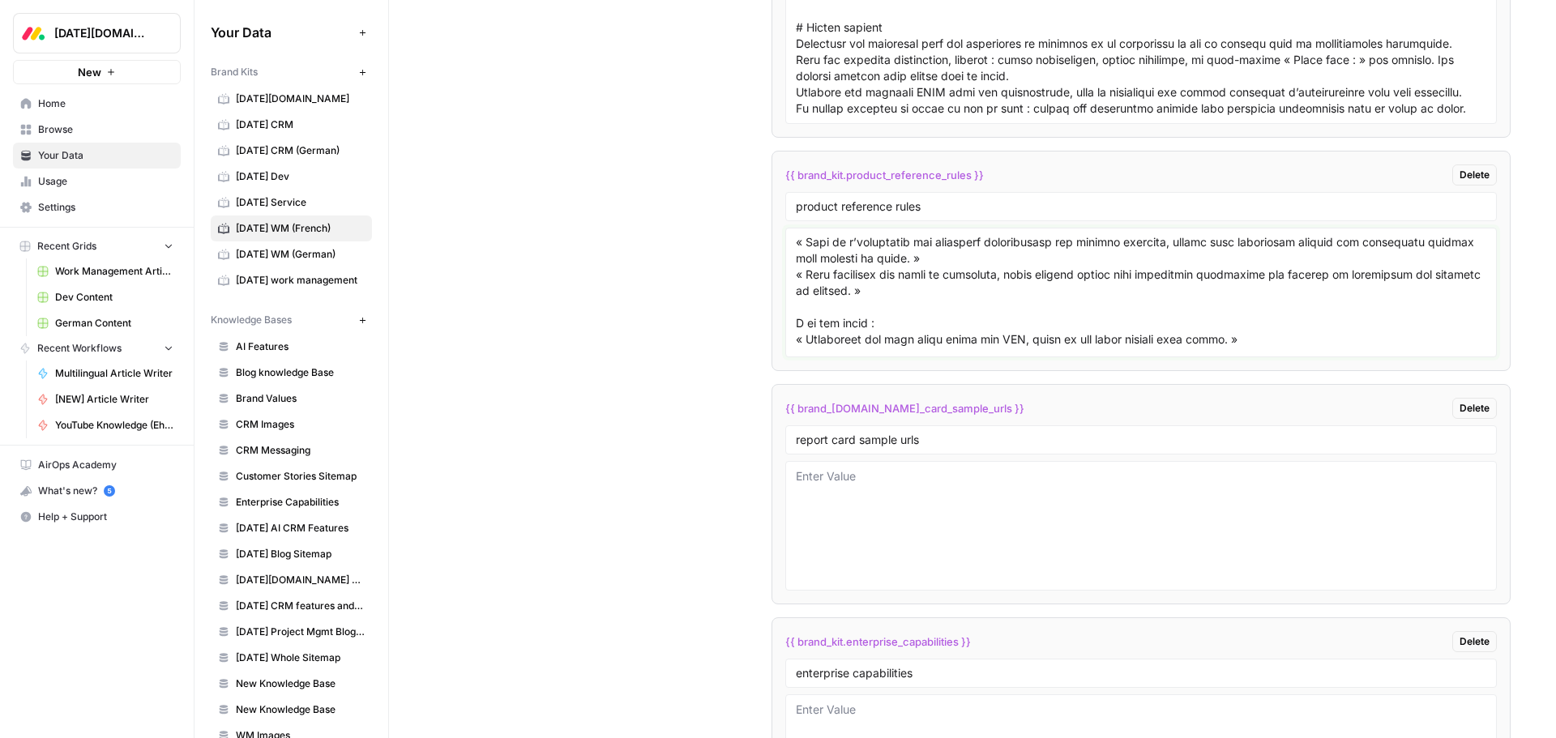
scroll to position [1229, 0]
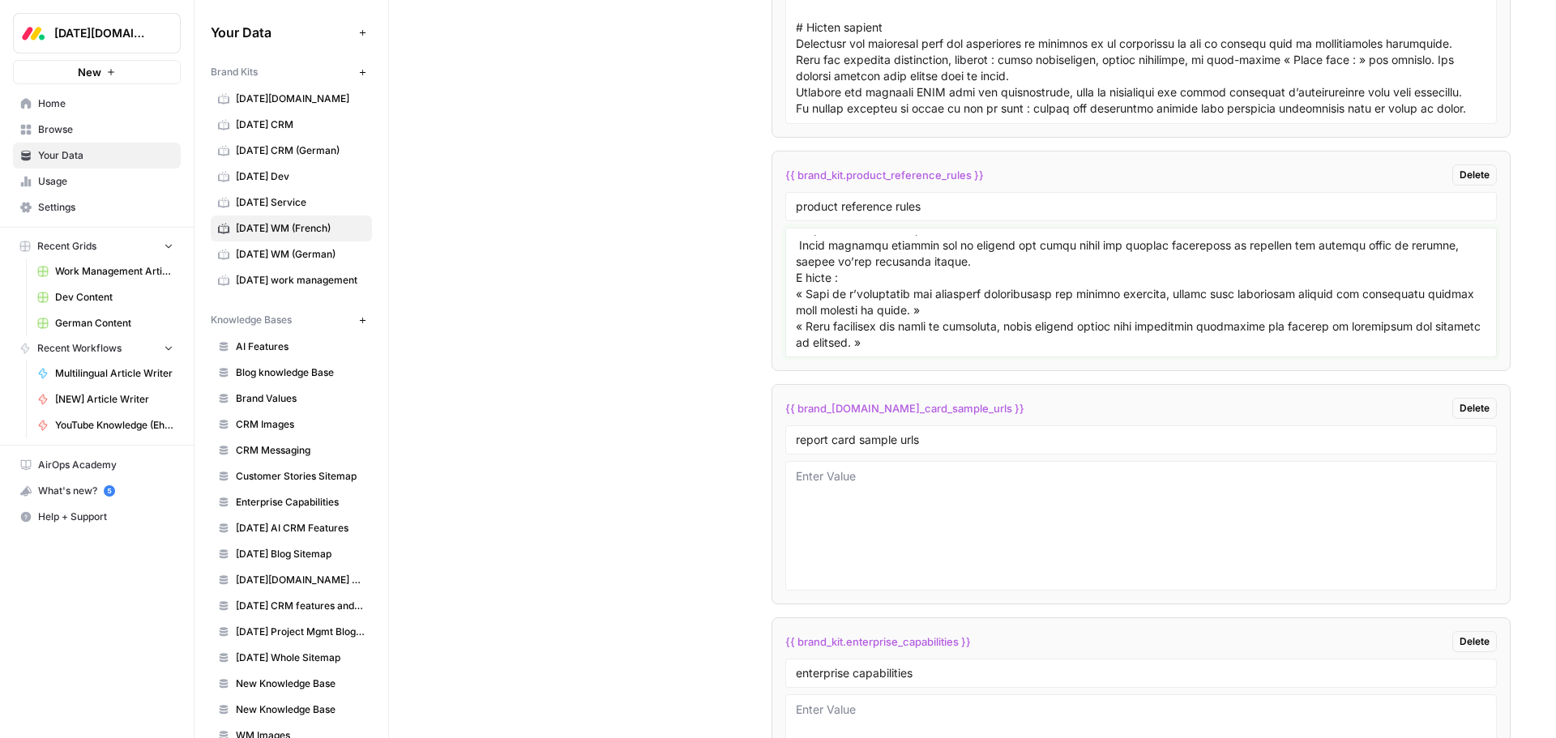
click at [975, 312] on textarea at bounding box center [1141, 292] width 690 height 115
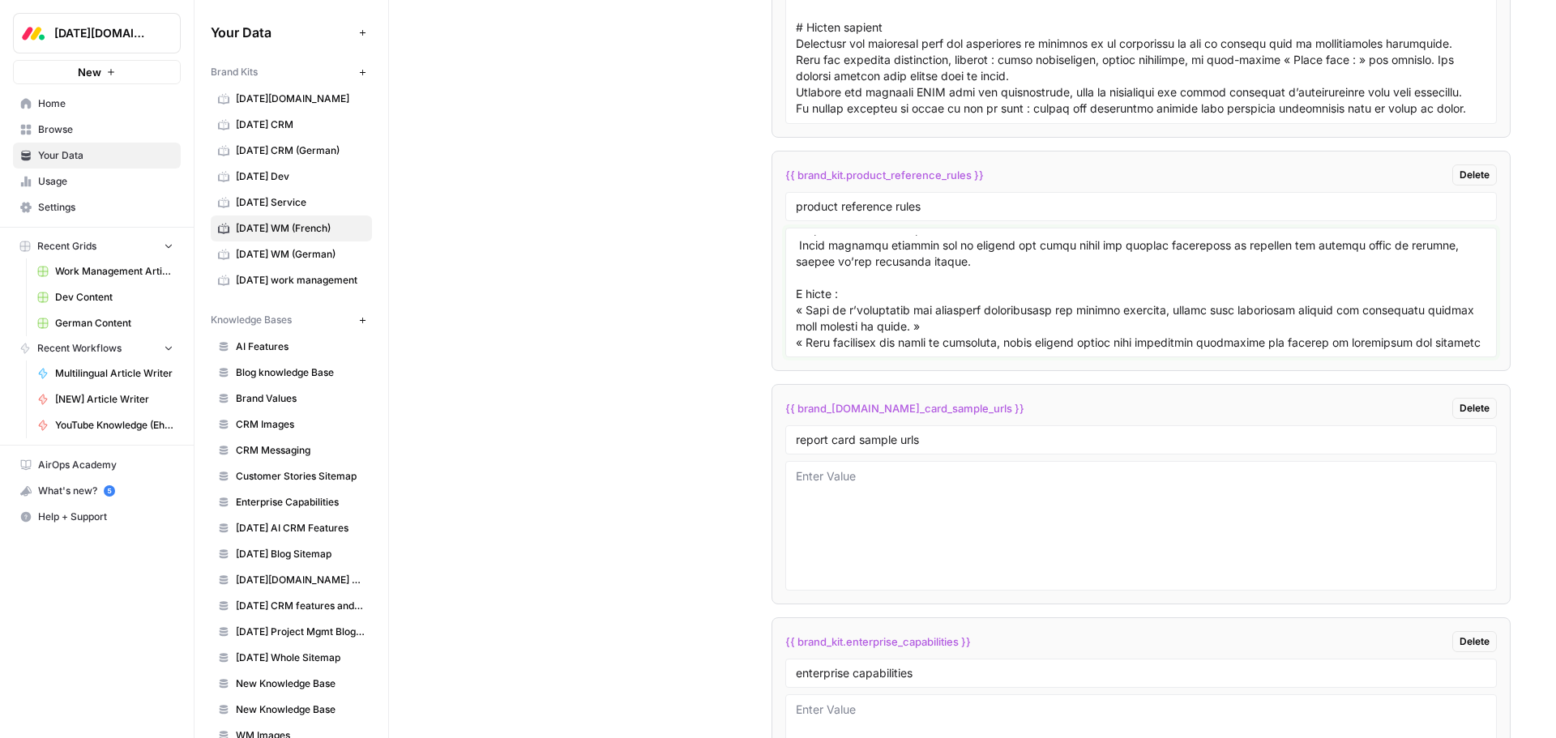
click at [799, 296] on textarea at bounding box center [1141, 292] width 690 height 115
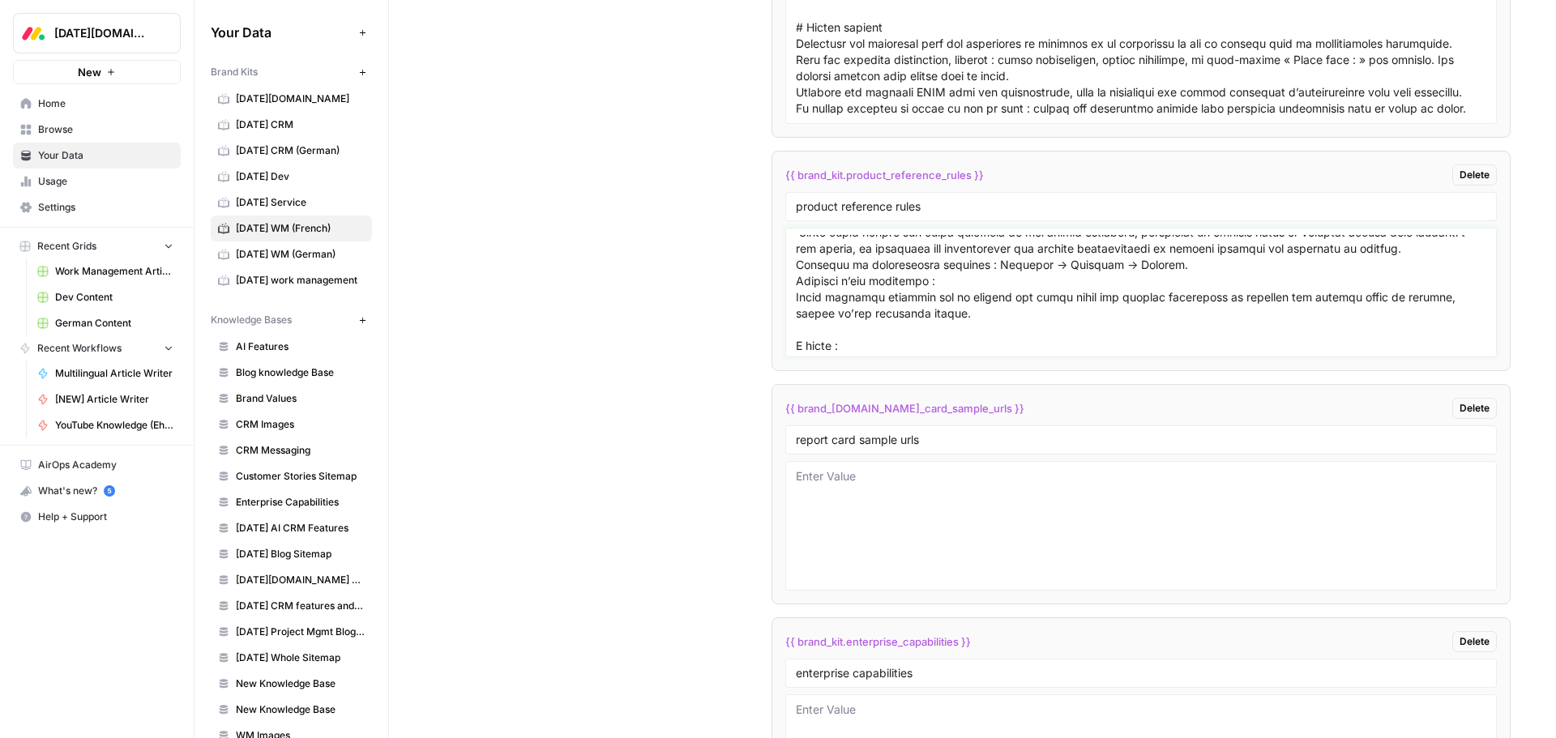
scroll to position [1148, 0]
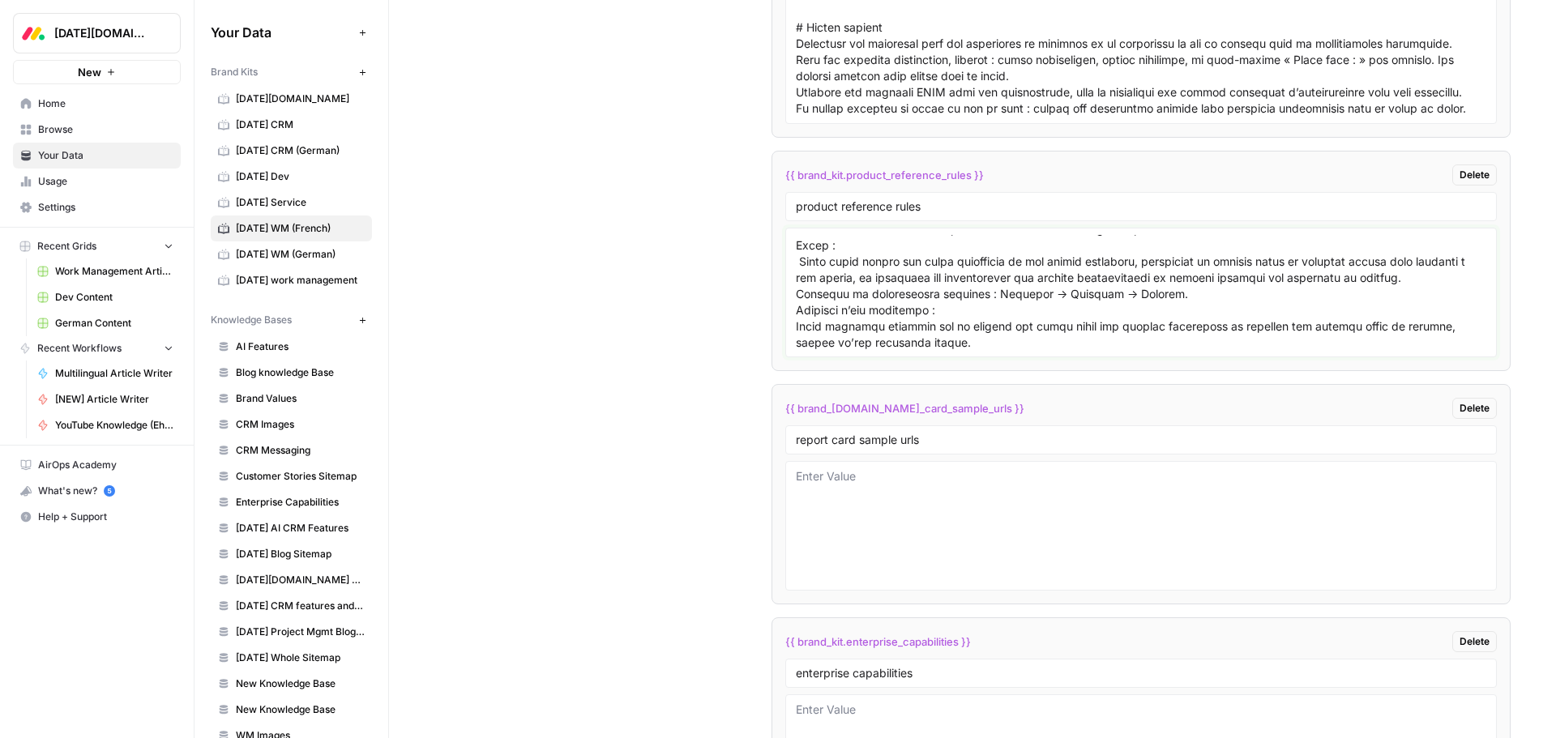
click at [799, 309] on textarea at bounding box center [1141, 292] width 690 height 115
click at [792, 274] on div at bounding box center [1140, 293] width 711 height 130
click at [796, 272] on textarea at bounding box center [1141, 292] width 690 height 115
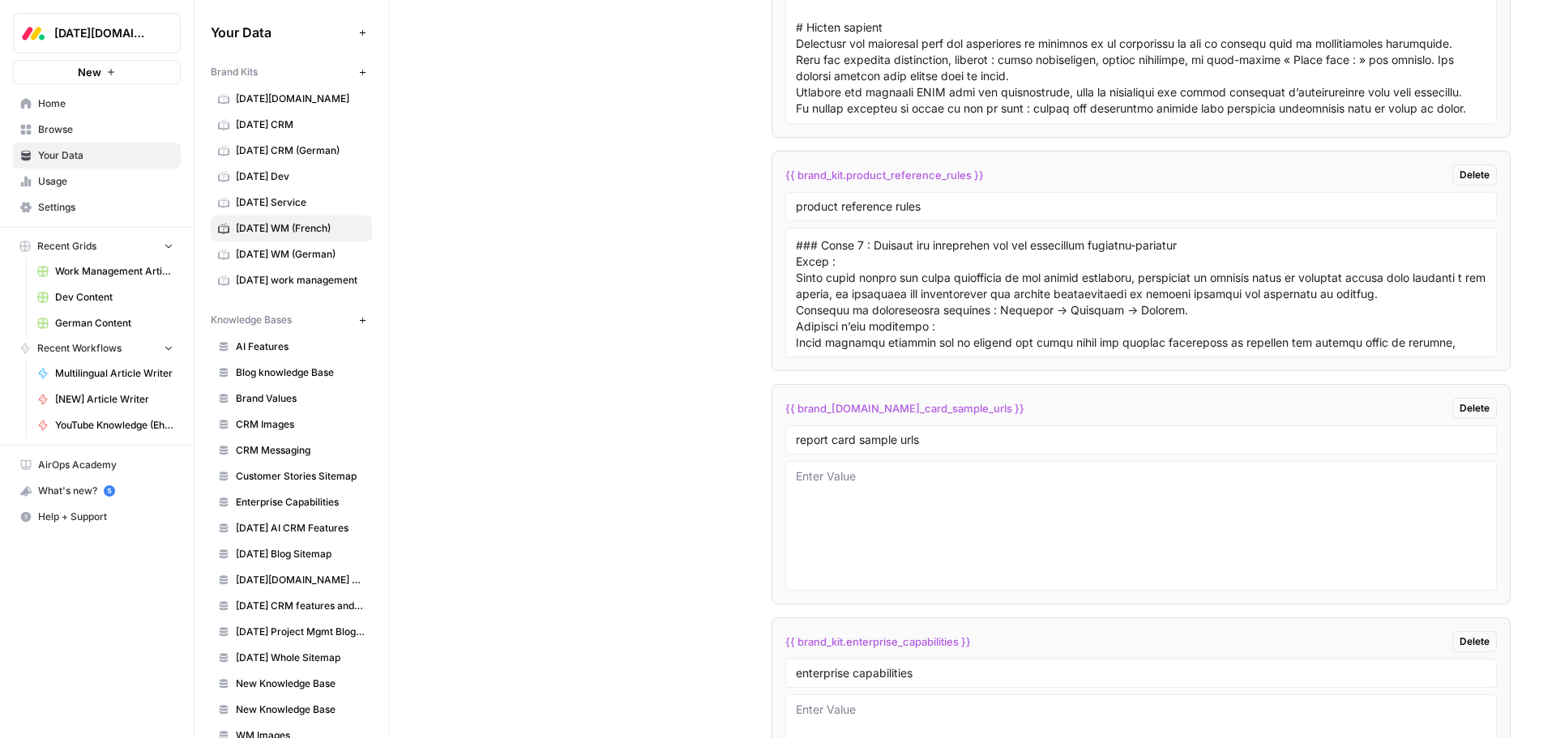
click at [792, 263] on div at bounding box center [1140, 293] width 711 height 130
click at [796, 259] on textarea at bounding box center [1141, 292] width 690 height 115
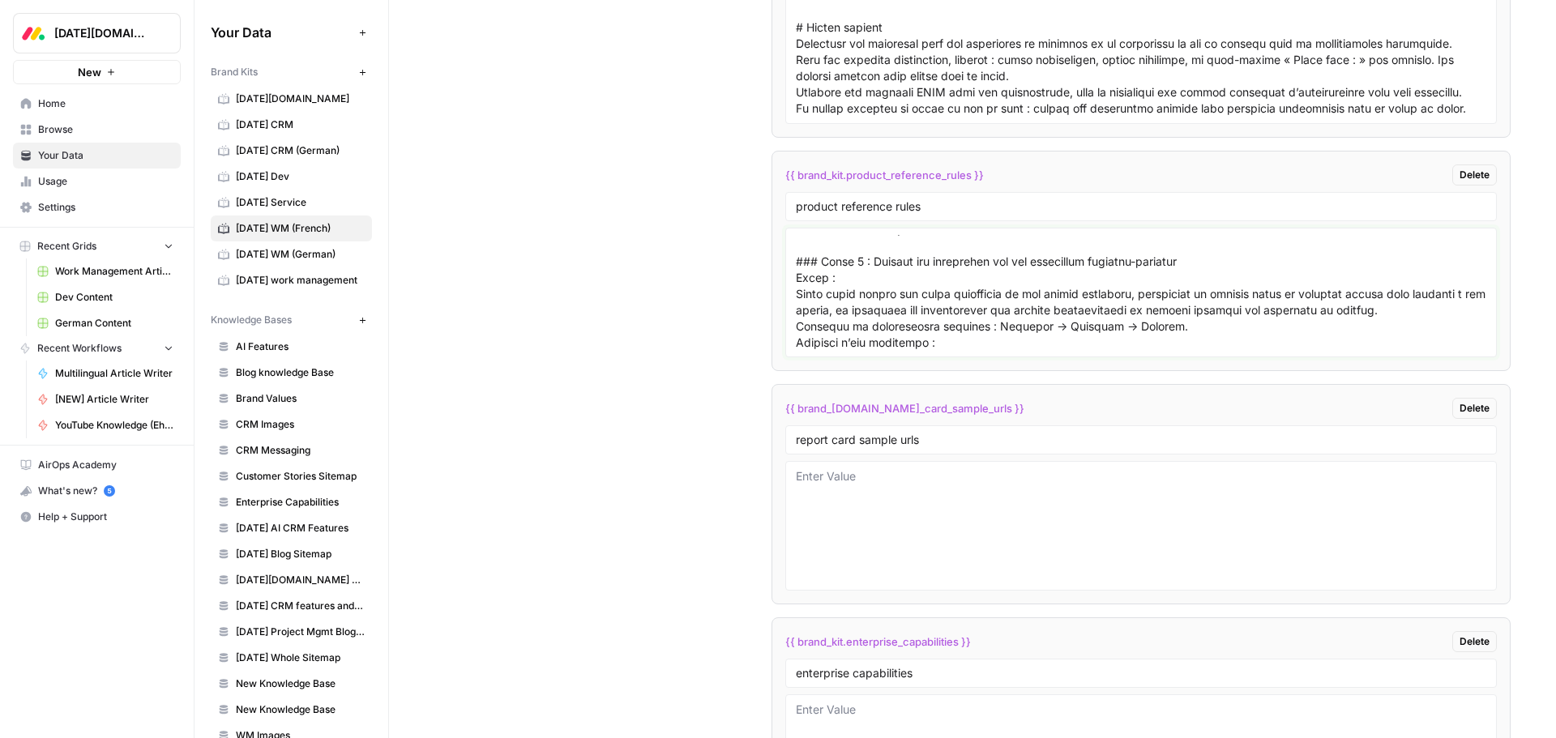
click at [821, 252] on textarea at bounding box center [1141, 292] width 690 height 115
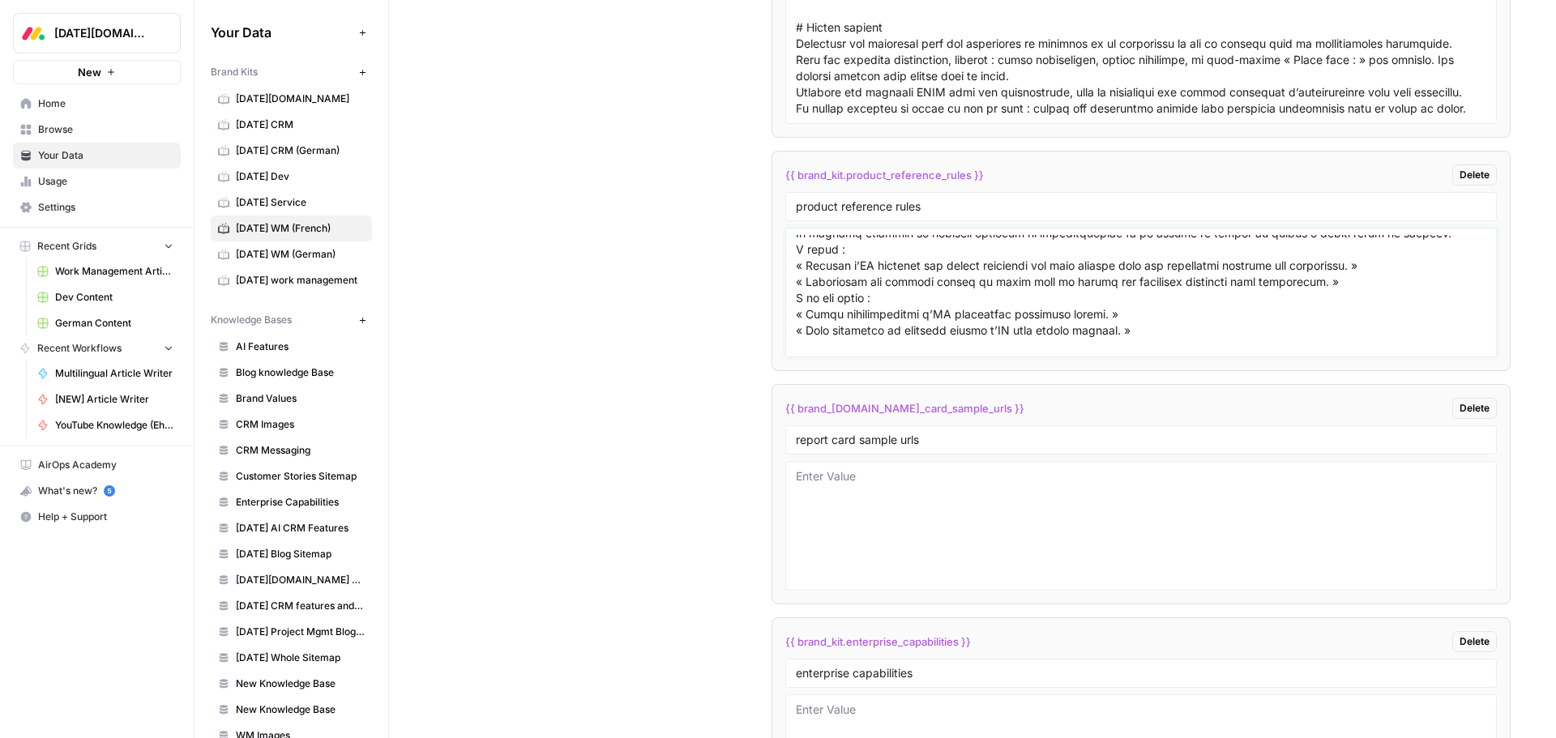
scroll to position [986, 0]
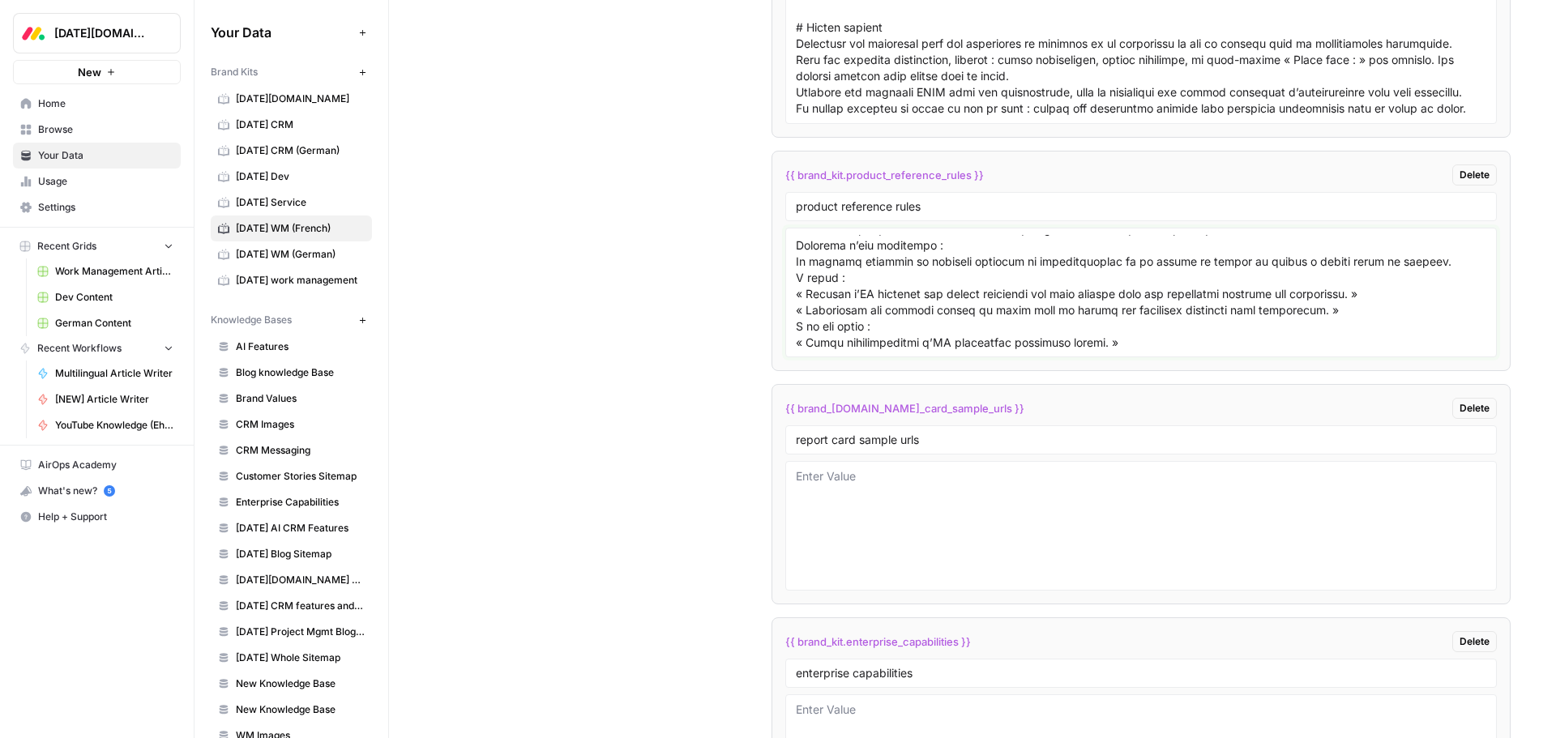
click at [796, 324] on textarea at bounding box center [1141, 292] width 690 height 115
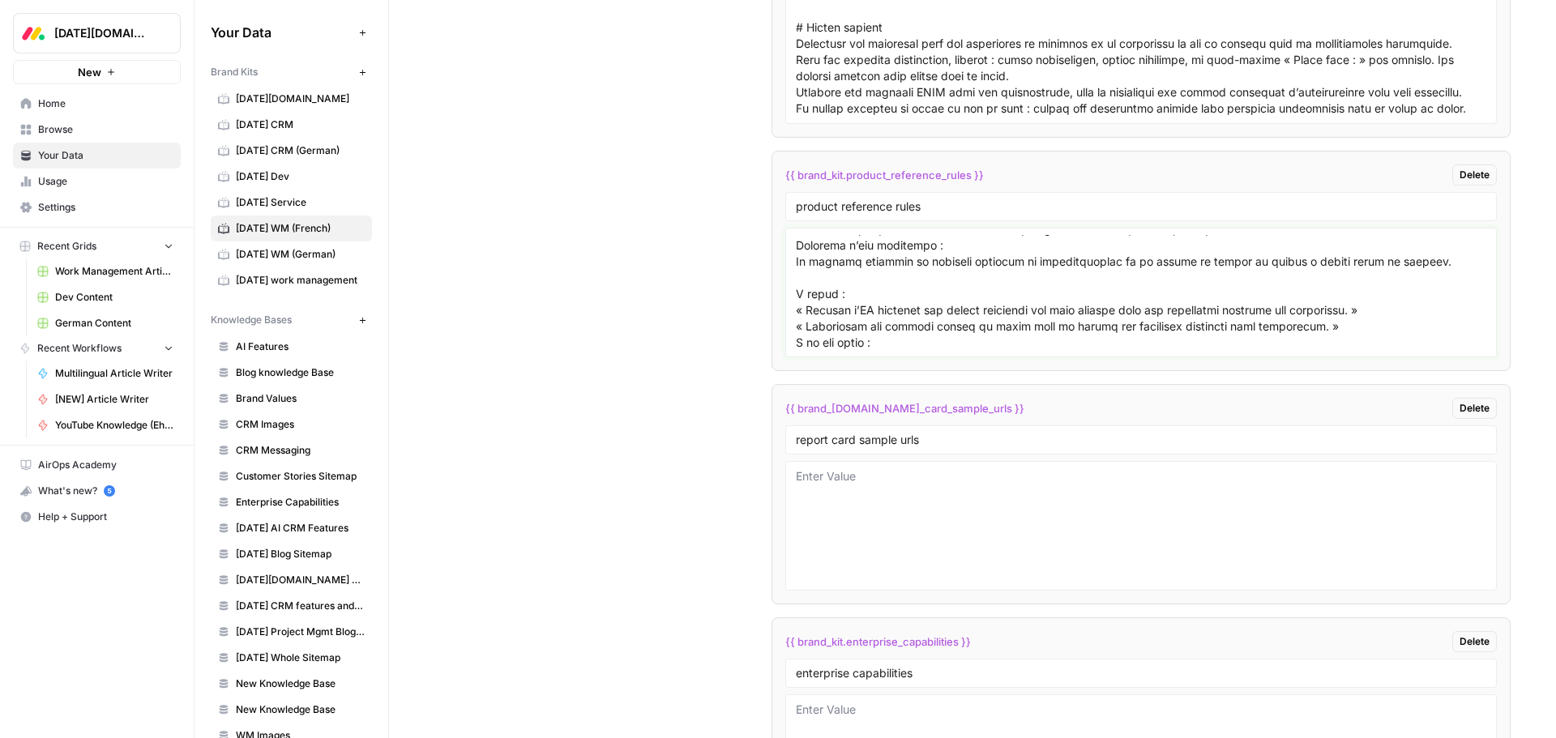
scroll to position [1067, 0]
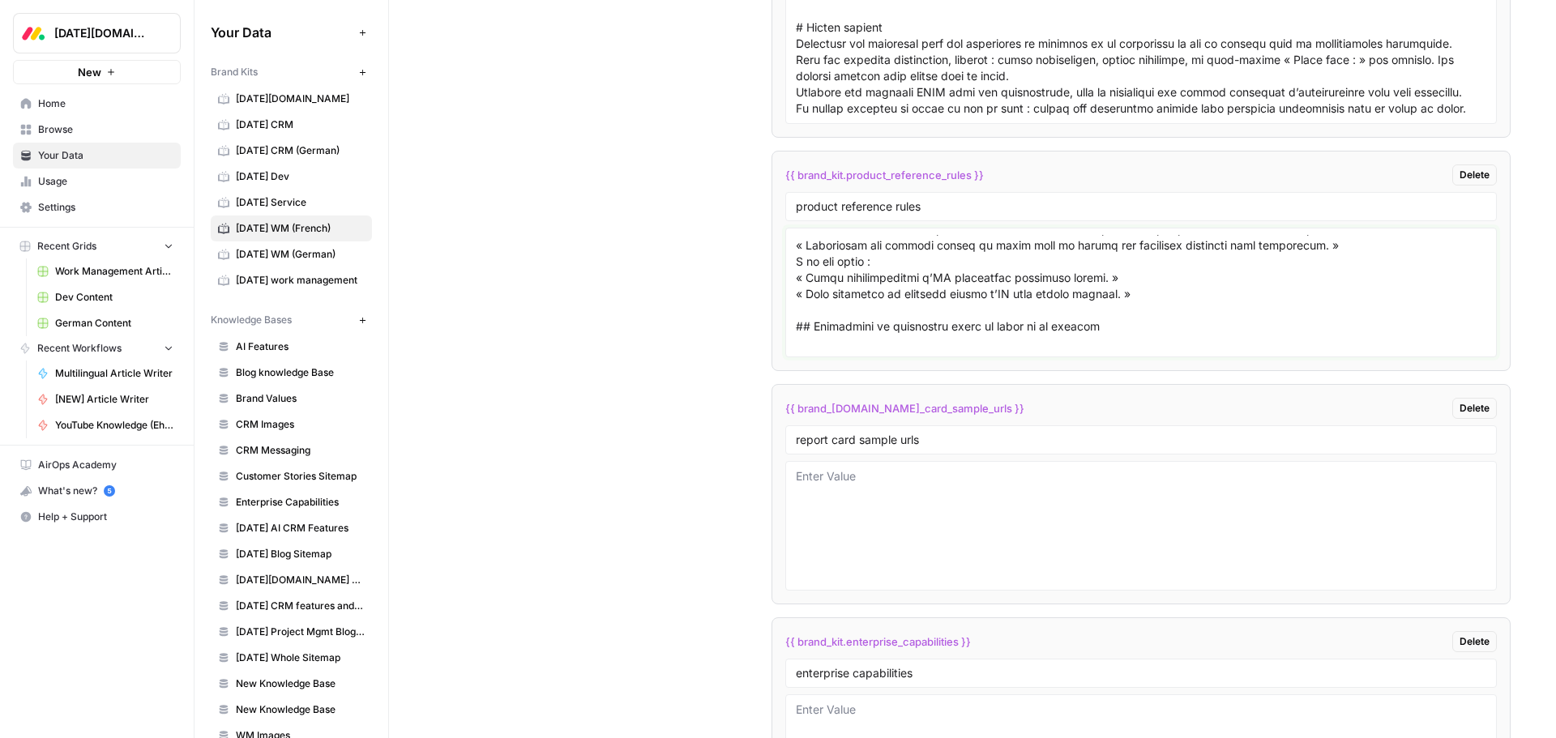
click at [797, 310] on textarea at bounding box center [1141, 292] width 690 height 115
click at [796, 314] on textarea at bounding box center [1141, 292] width 690 height 115
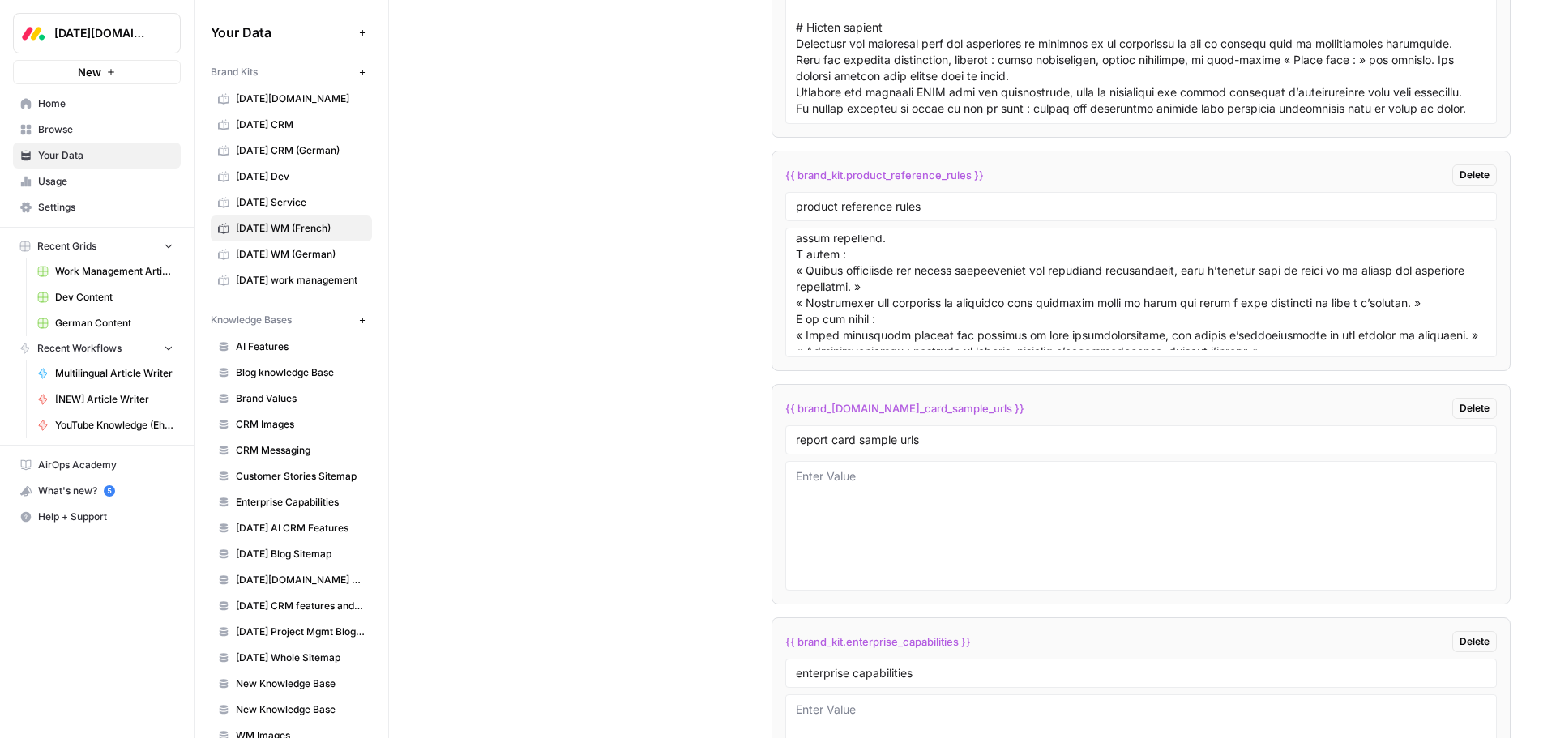
scroll to position [743, 0]
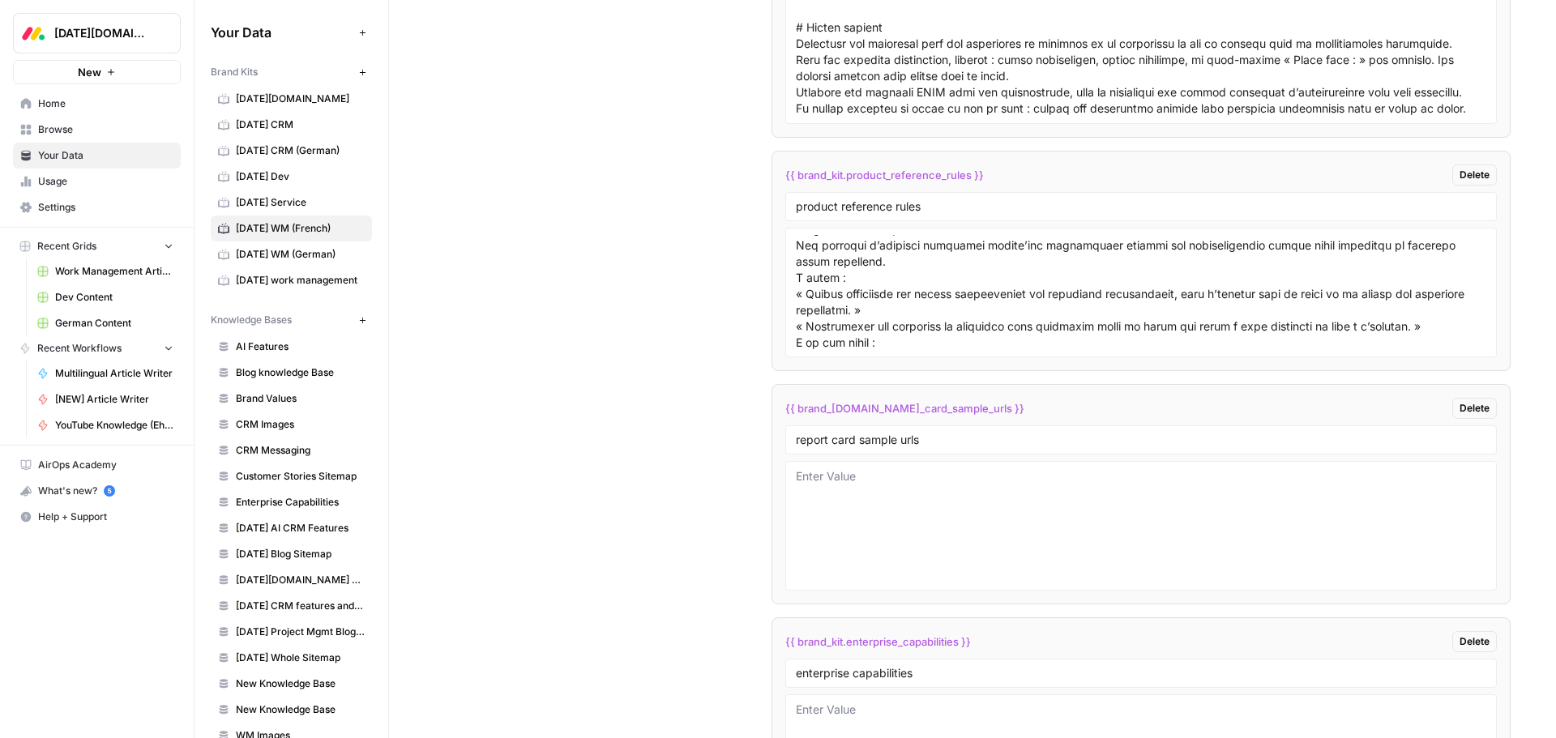
click at [791, 314] on div at bounding box center [1140, 293] width 711 height 130
click at [792, 312] on div at bounding box center [1140, 293] width 711 height 130
click at [796, 310] on textarea at bounding box center [1141, 292] width 690 height 115
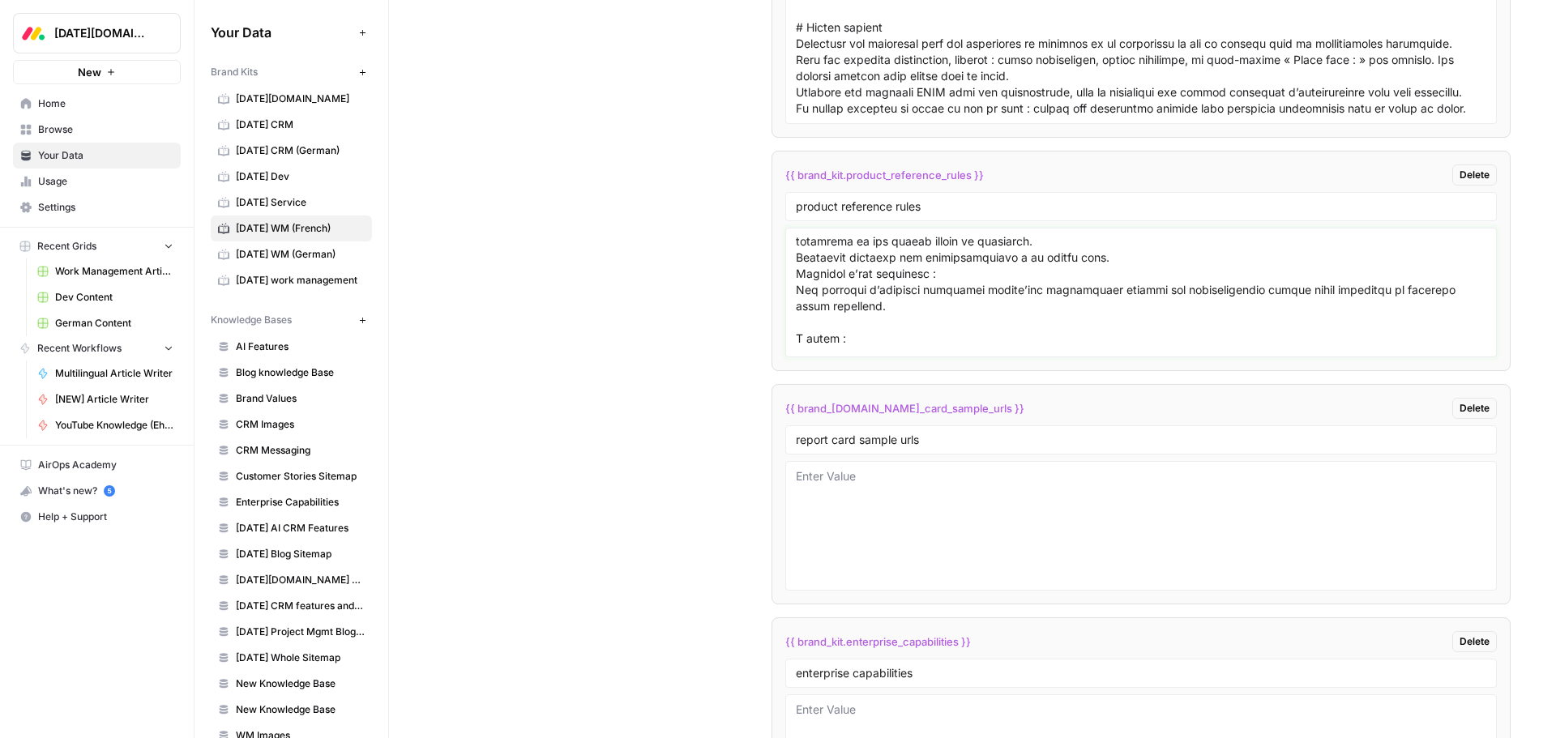
scroll to position [662, 0]
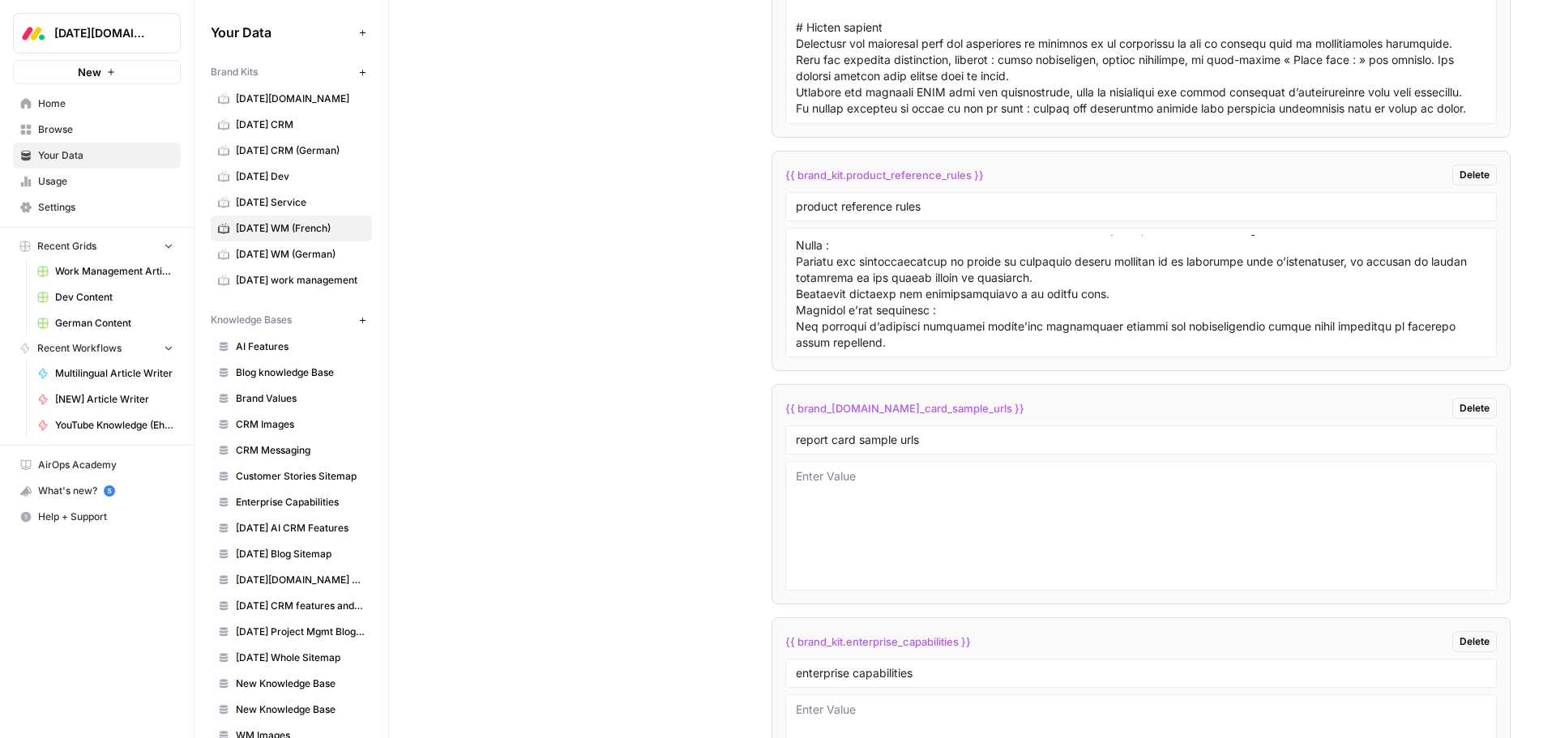
click at [791, 264] on div at bounding box center [1140, 293] width 711 height 130
click at [796, 258] on textarea at bounding box center [1141, 292] width 690 height 115
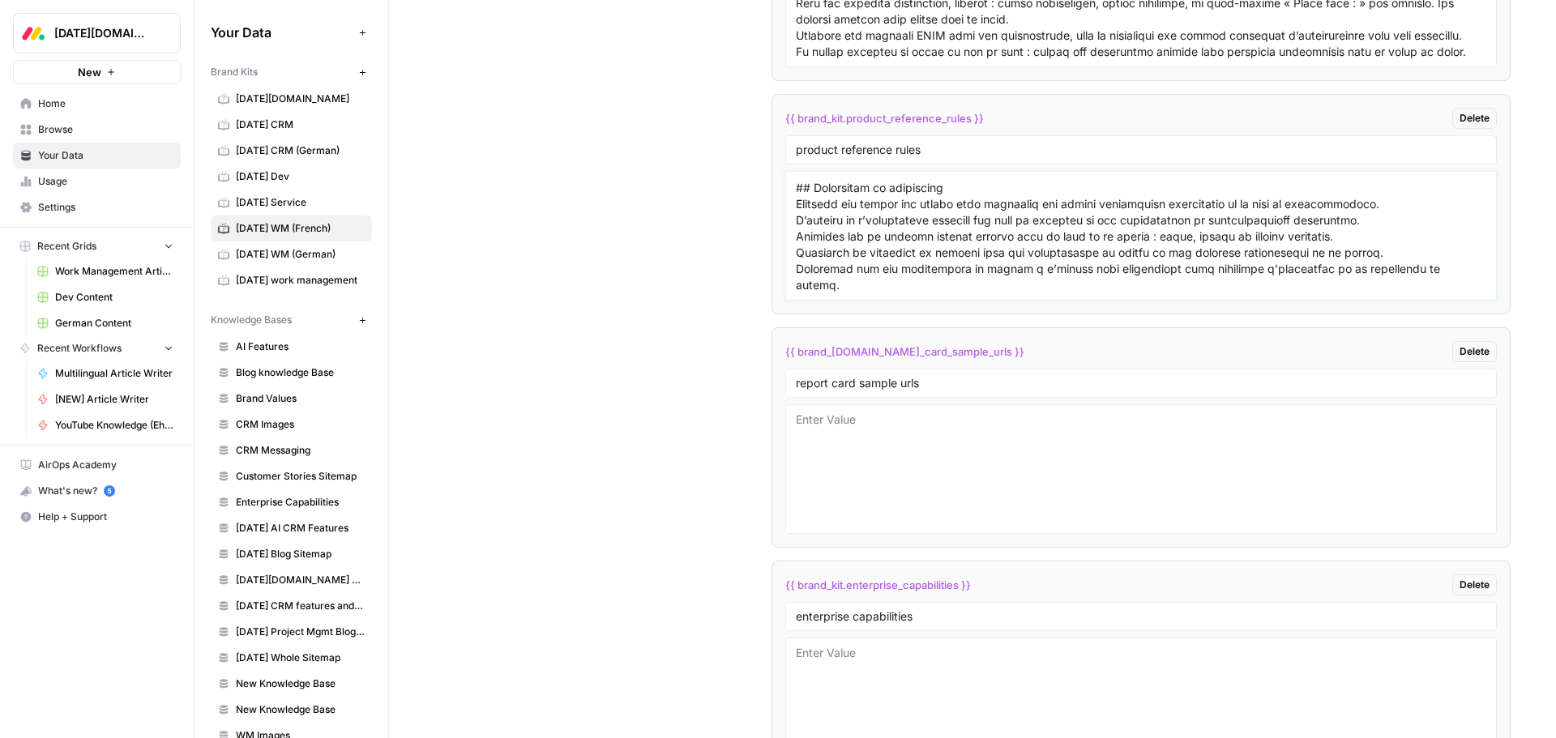
scroll to position [4537, 0]
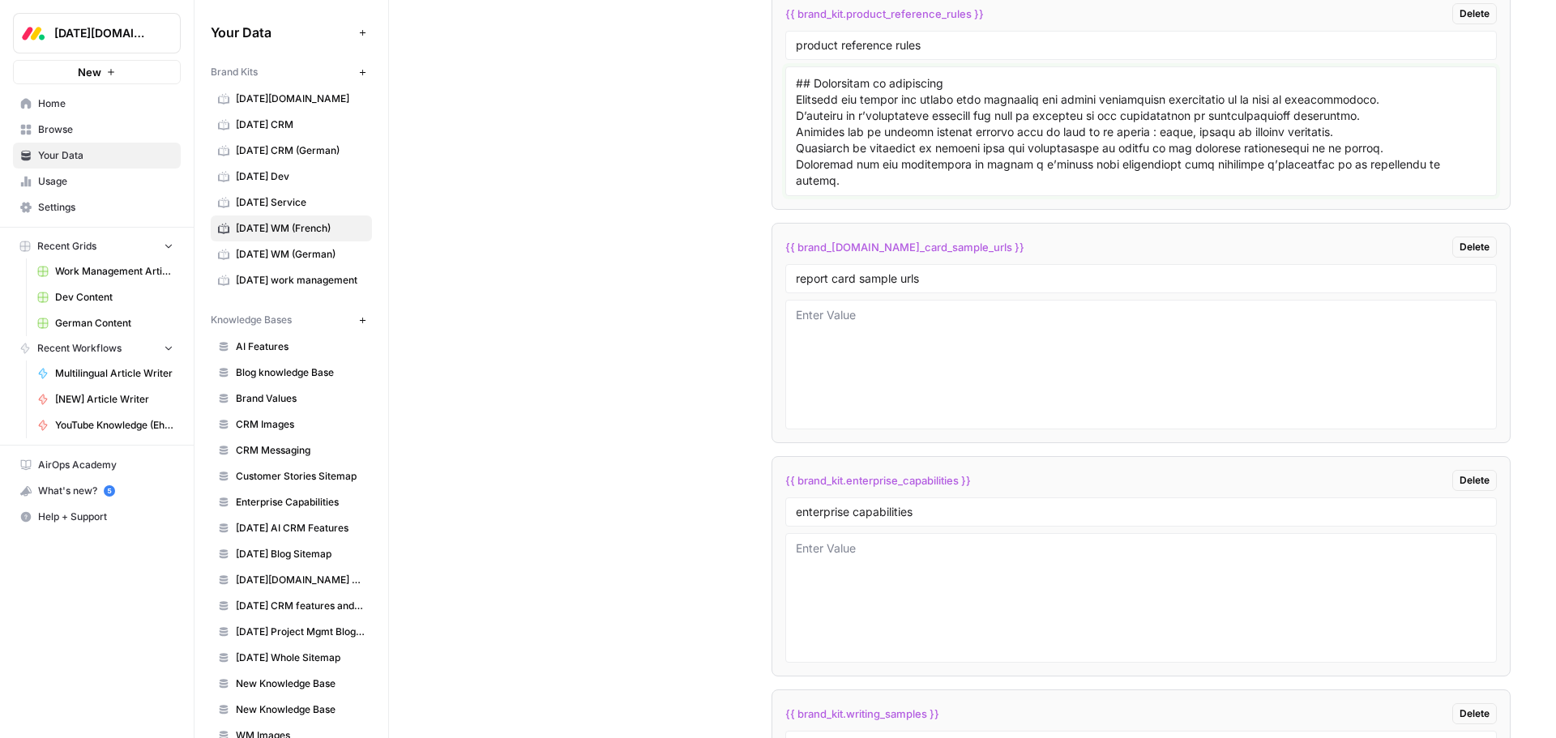
type textarea "Un positionnement produit efficace dans le contenu éducatif nécessite une strat…"
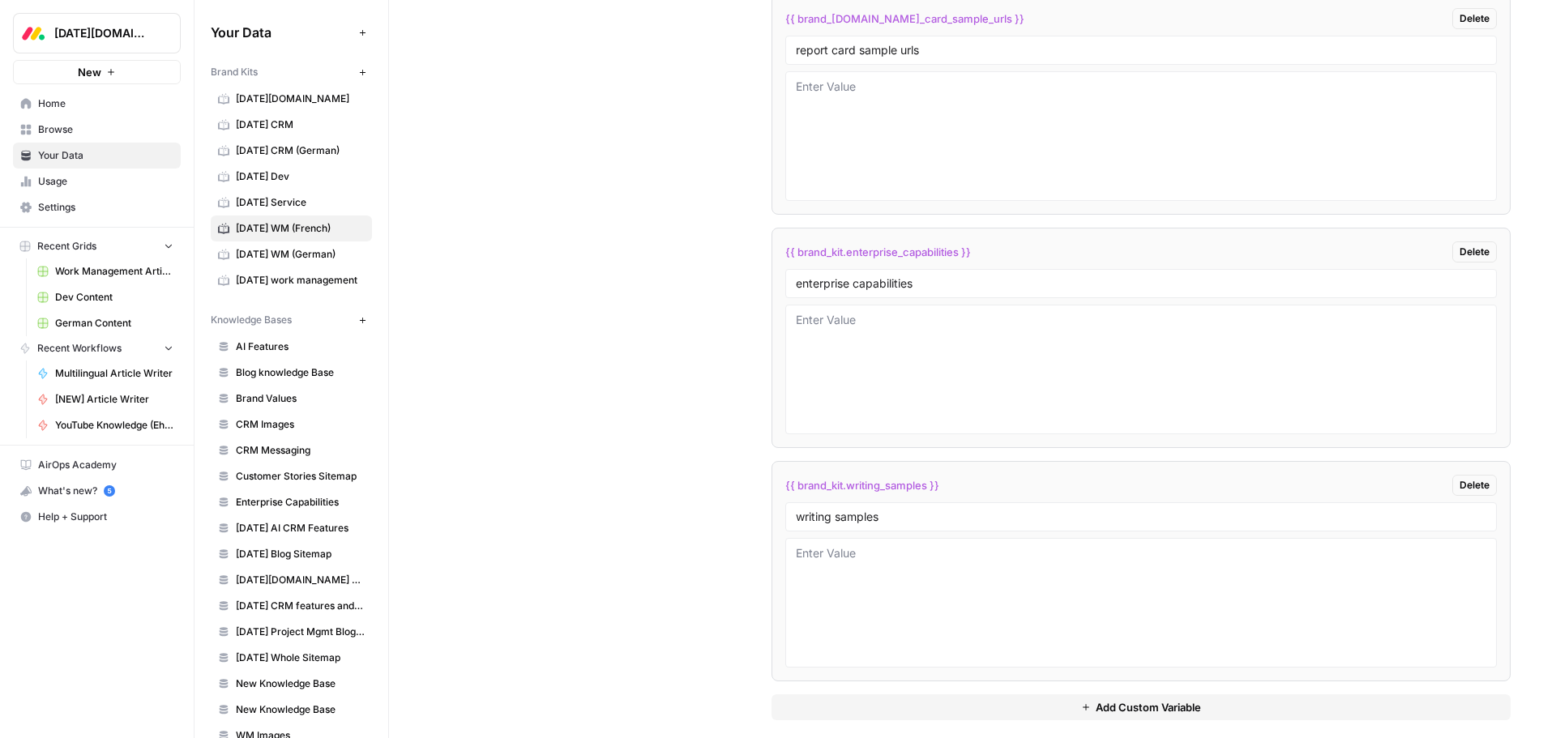
scroll to position [4780, 0]
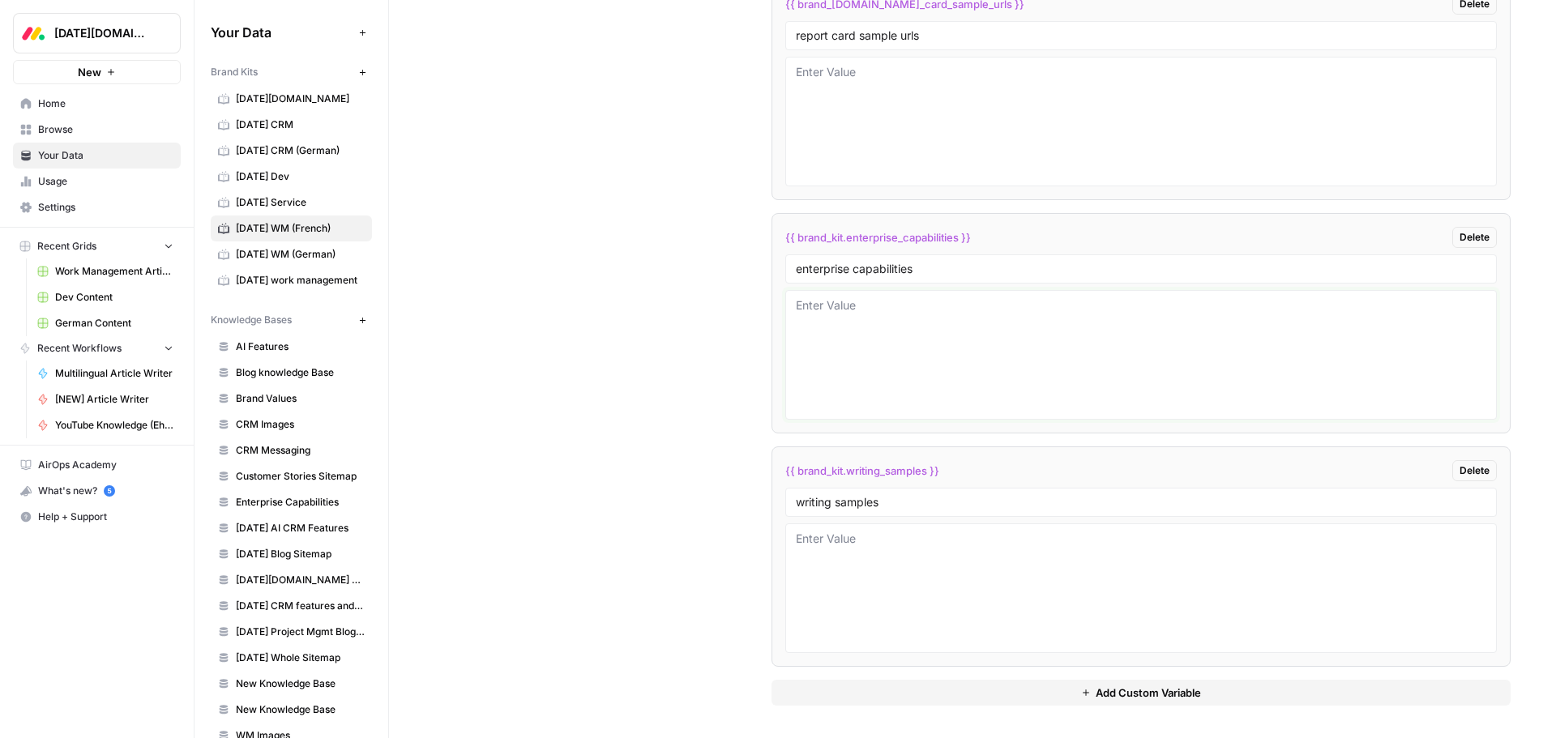
click at [858, 335] on textarea at bounding box center [1141, 354] width 690 height 115
paste textarea "# Résumé de l’offre, du positionnement et de l’alignement des fonctionnalités E…"
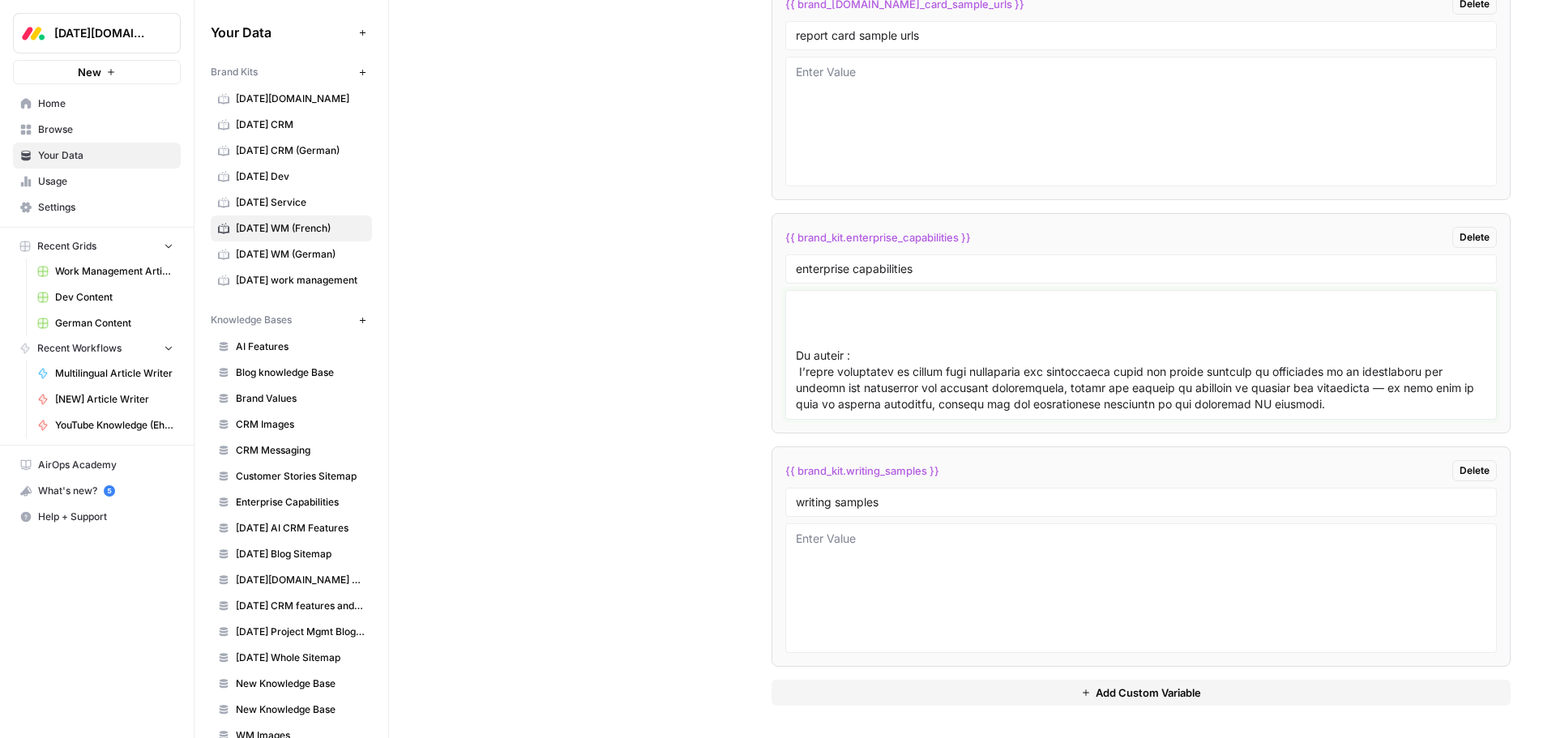
scroll to position [1587, 0]
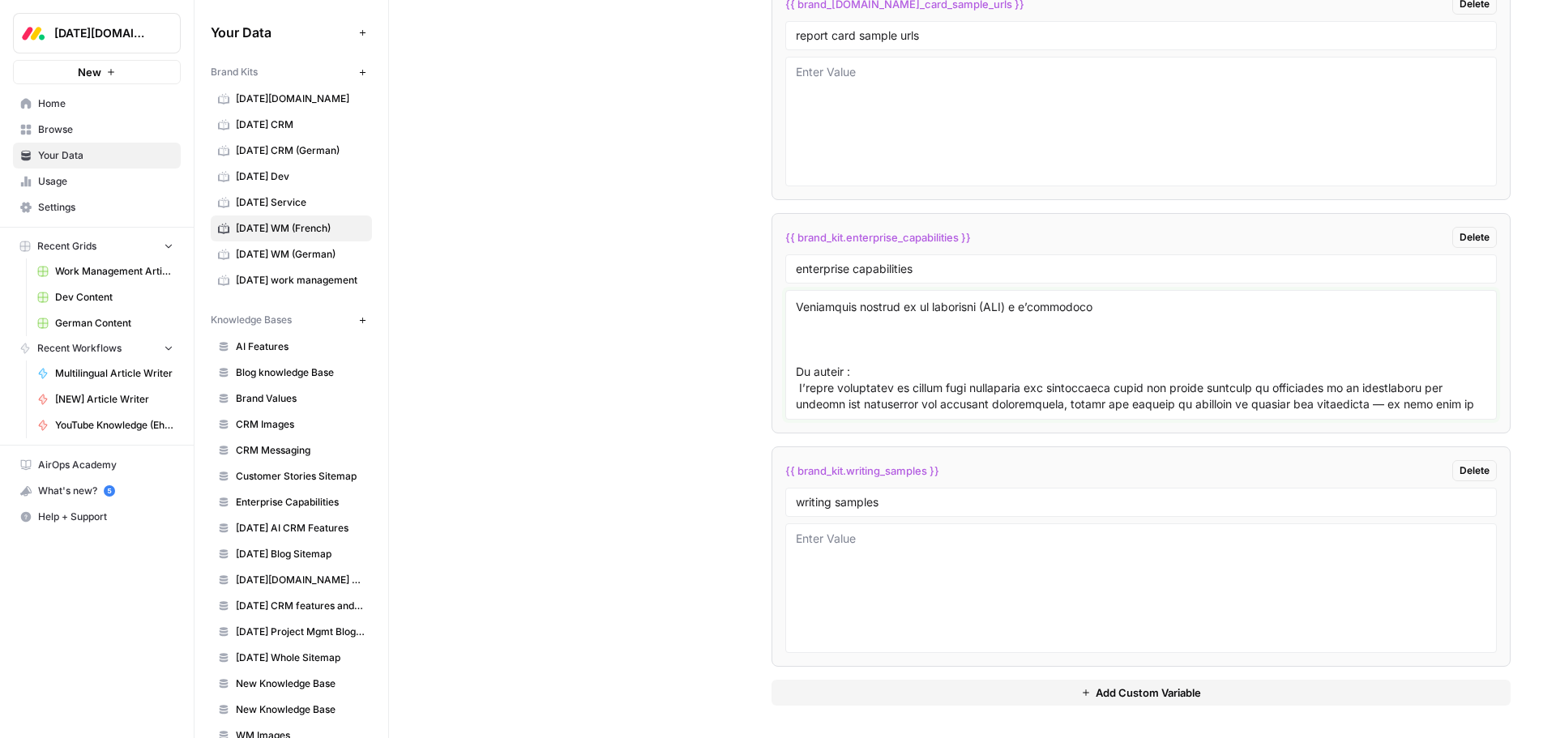
click at [799, 310] on textarea at bounding box center [1141, 354] width 690 height 115
click at [817, 329] on textarea at bounding box center [1141, 354] width 690 height 115
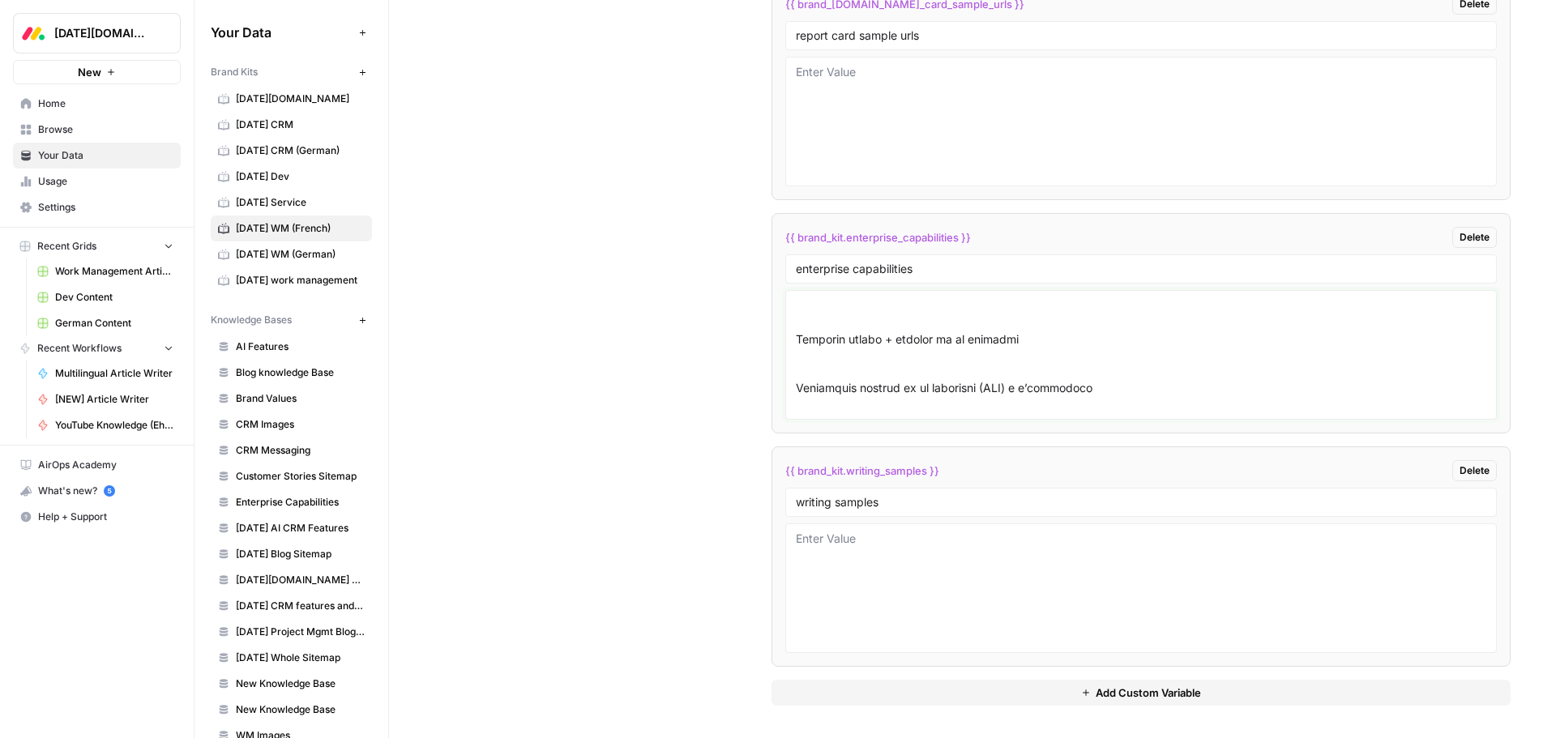
click at [822, 346] on textarea at bounding box center [1141, 354] width 690 height 115
click at [796, 376] on textarea at bounding box center [1141, 354] width 690 height 115
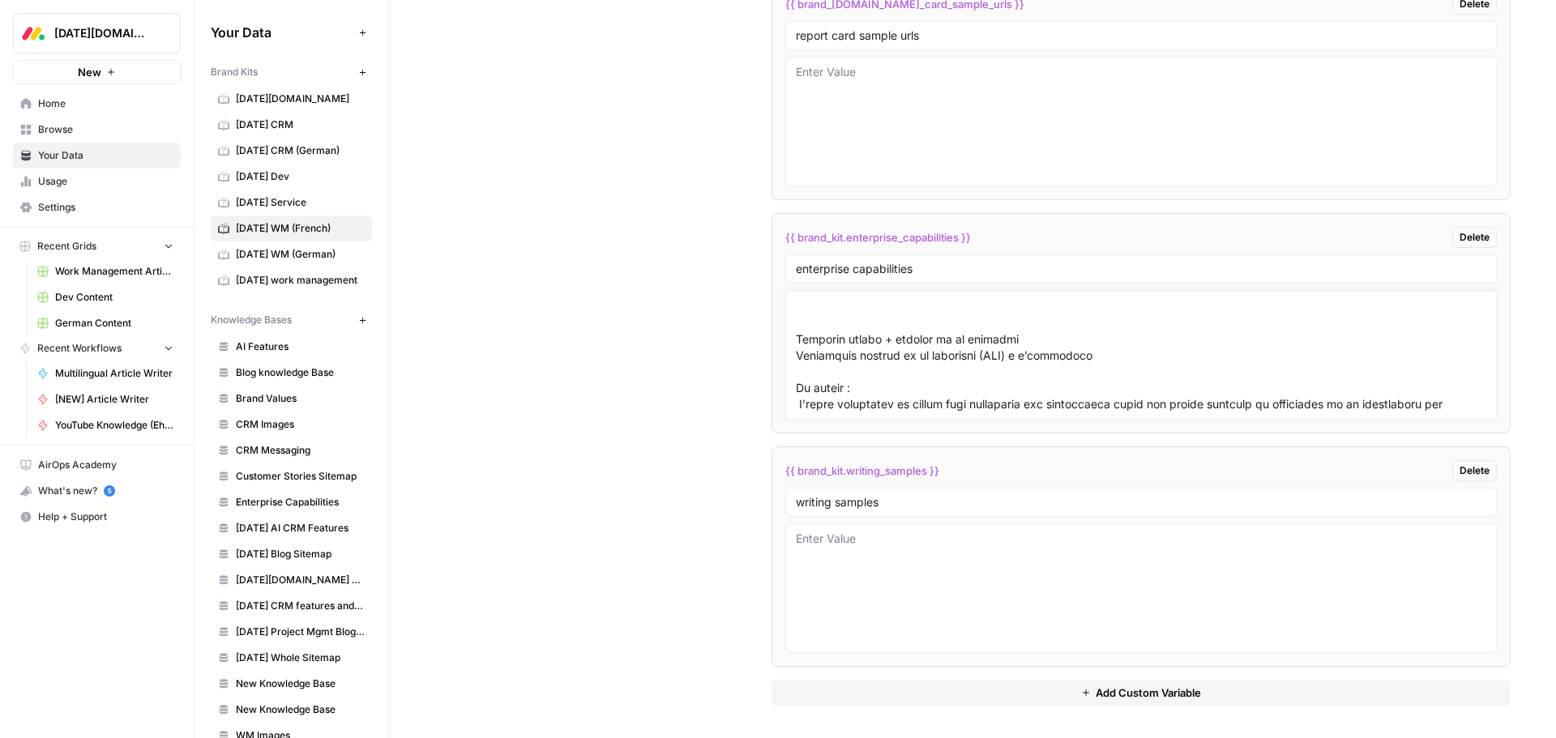
click at [805, 318] on textarea at bounding box center [1141, 354] width 690 height 115
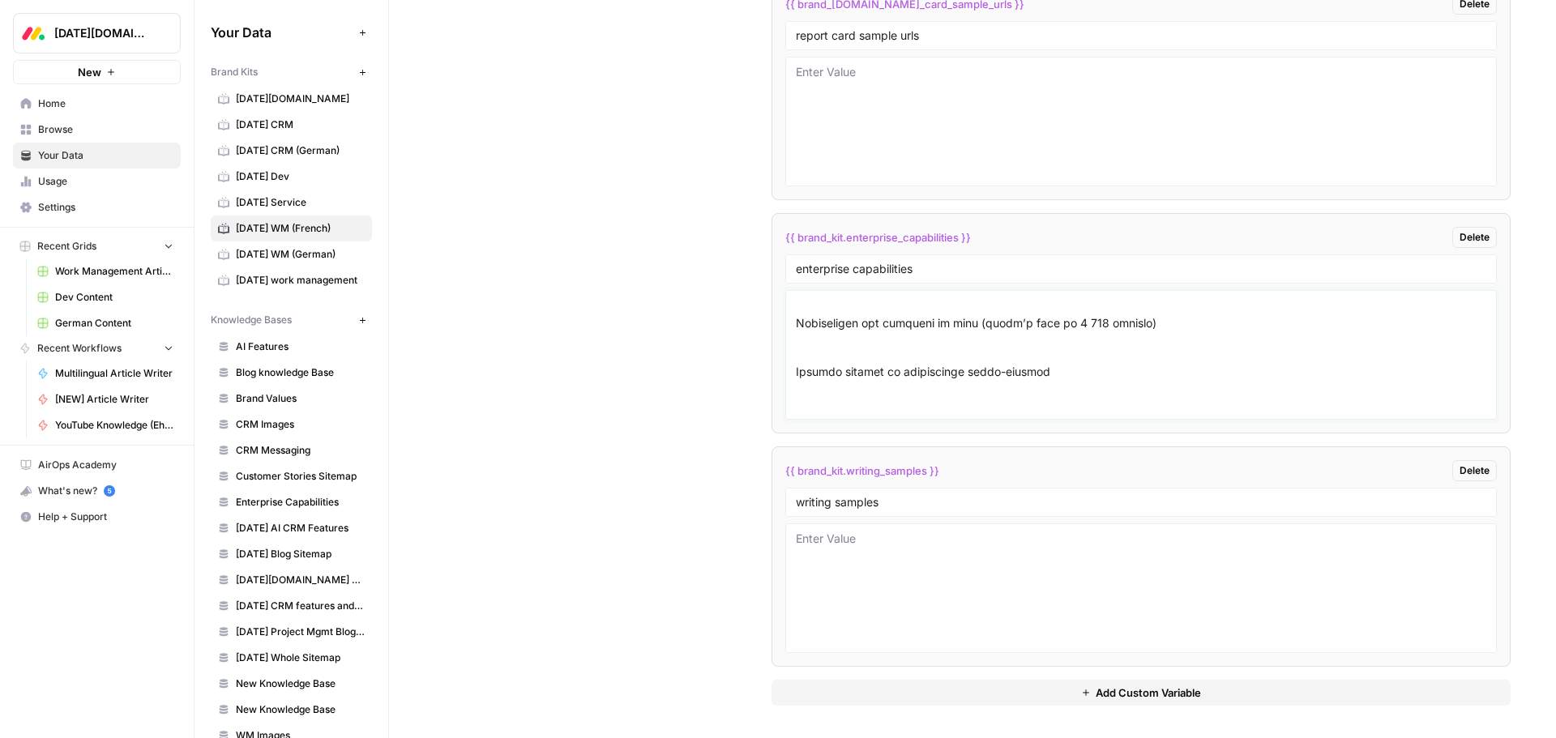
click at [812, 385] on textarea at bounding box center [1141, 354] width 690 height 115
click at [802, 331] on textarea at bounding box center [1141, 354] width 690 height 115
click at [801, 337] on textarea at bounding box center [1141, 354] width 690 height 115
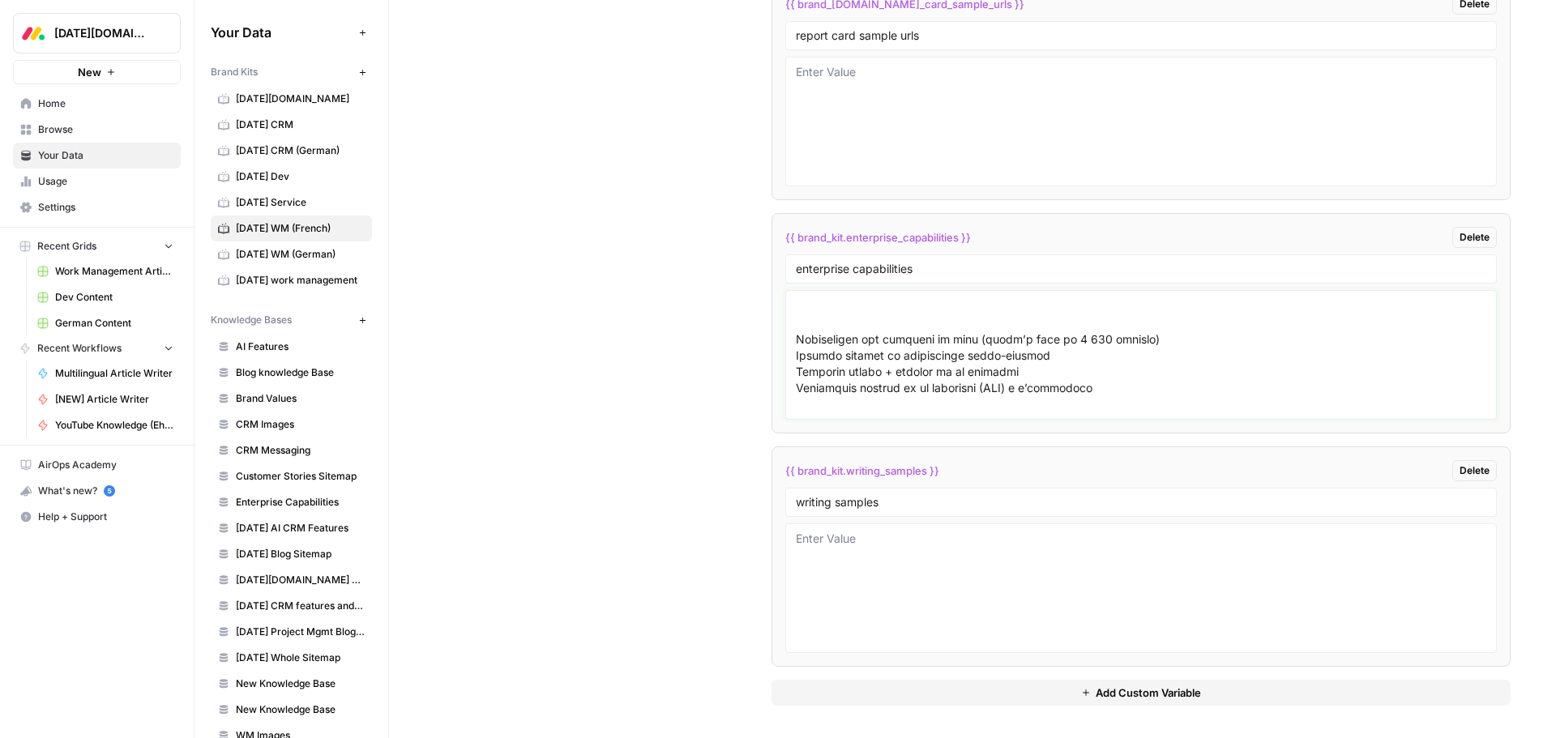
scroll to position [1327, 0]
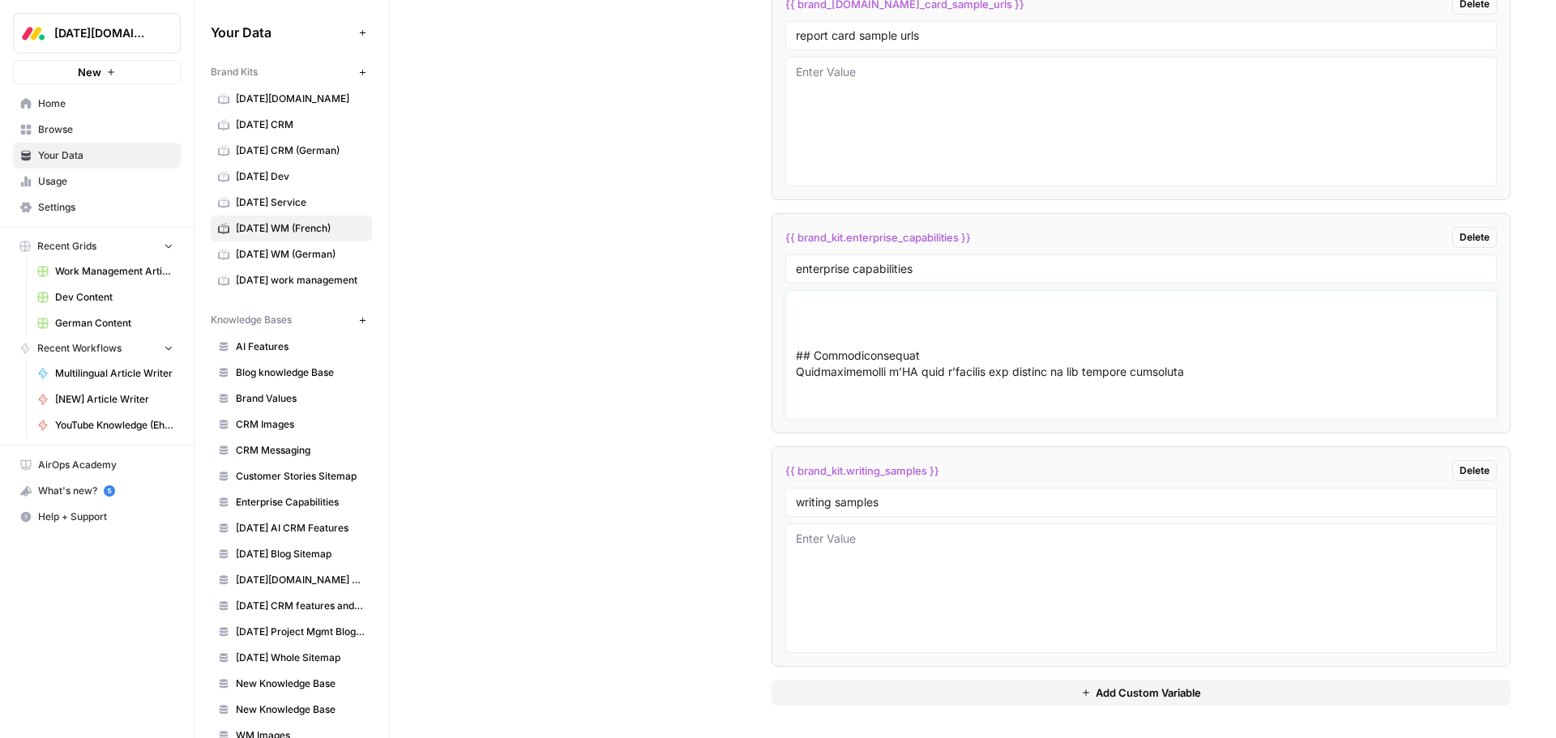
click at [827, 374] on textarea at bounding box center [1141, 354] width 690 height 115
click at [810, 370] on textarea at bounding box center [1141, 354] width 690 height 115
click at [824, 385] on textarea at bounding box center [1141, 354] width 690 height 115
click at [798, 357] on textarea at bounding box center [1141, 354] width 690 height 115
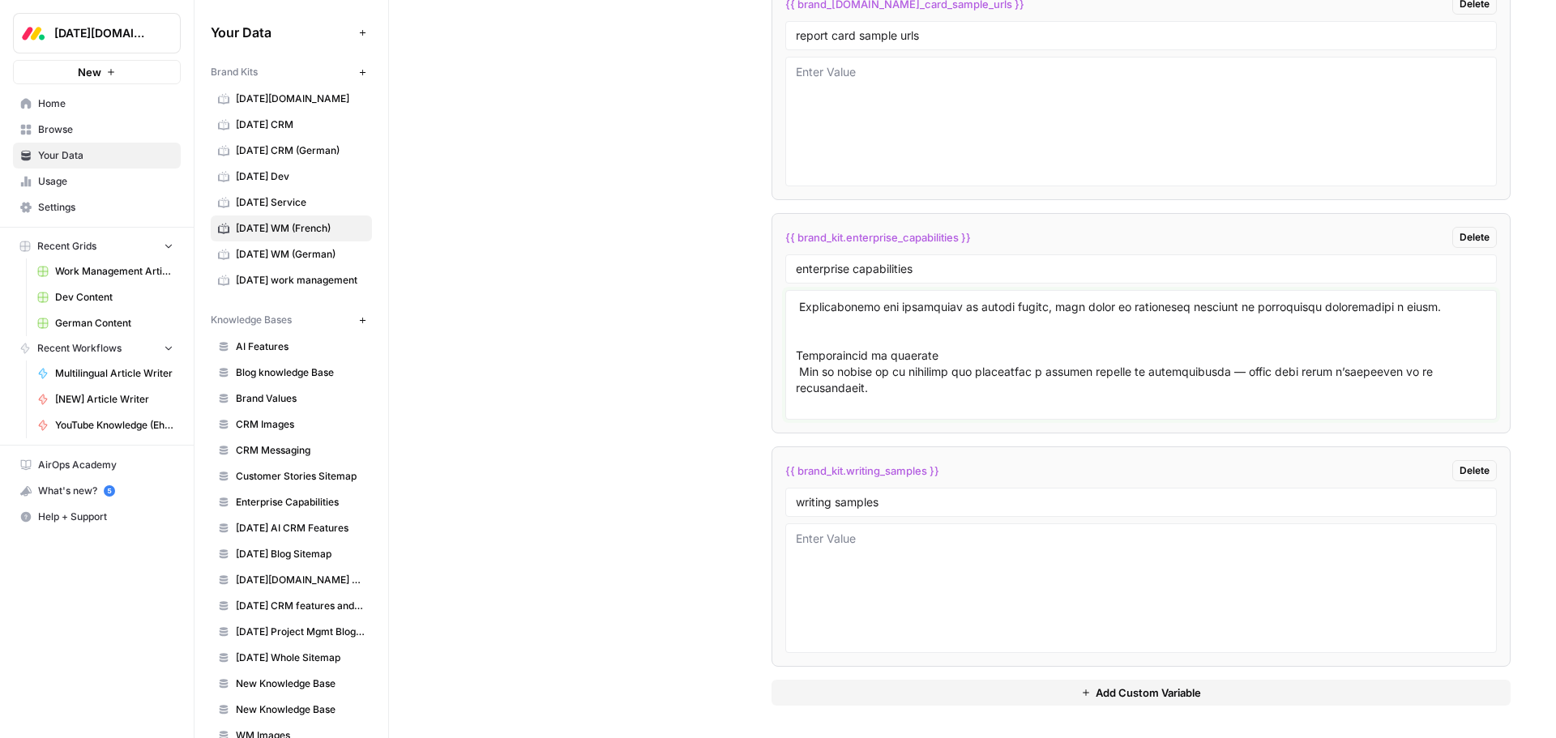
click at [808, 393] on textarea at bounding box center [1141, 354] width 690 height 115
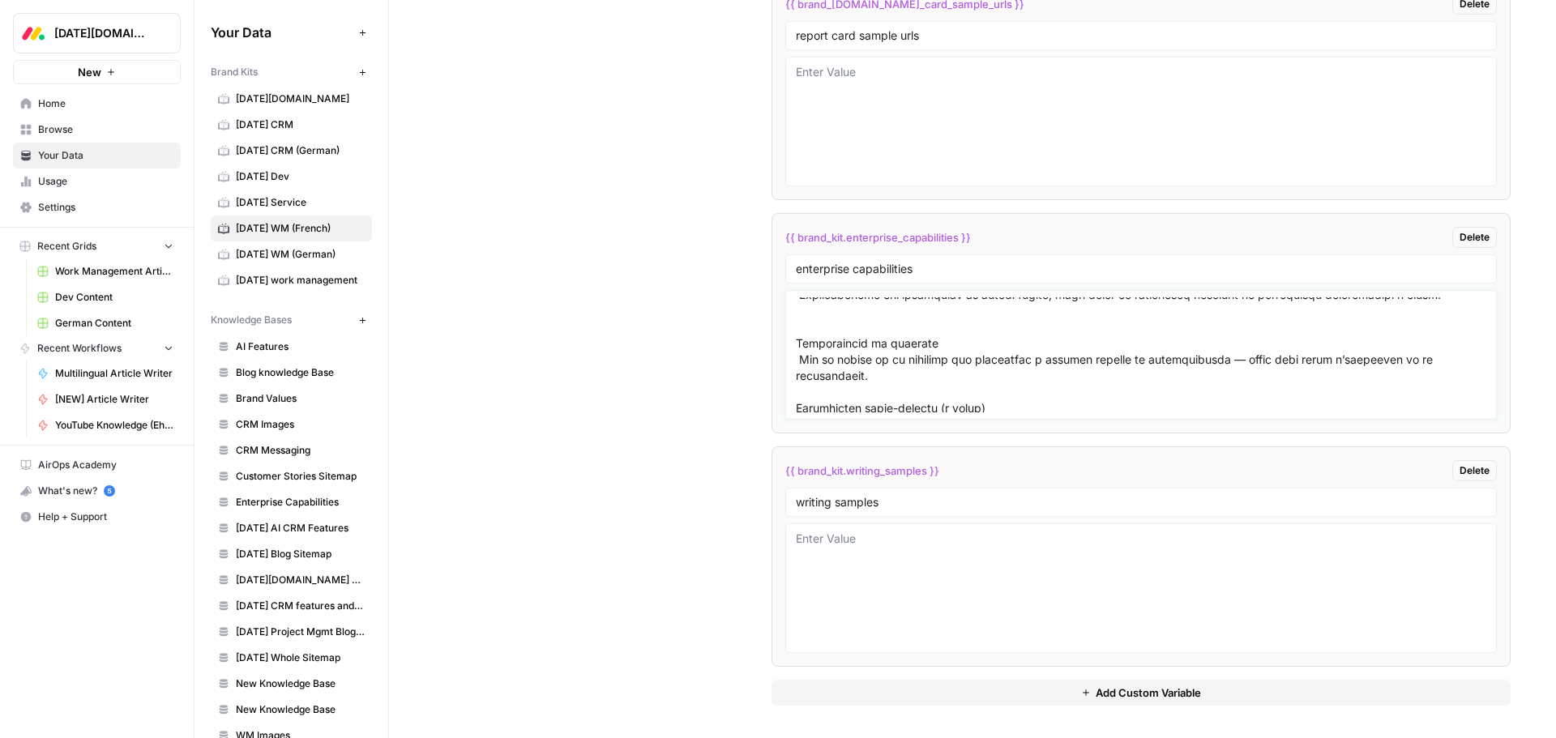
scroll to position [1149, 0]
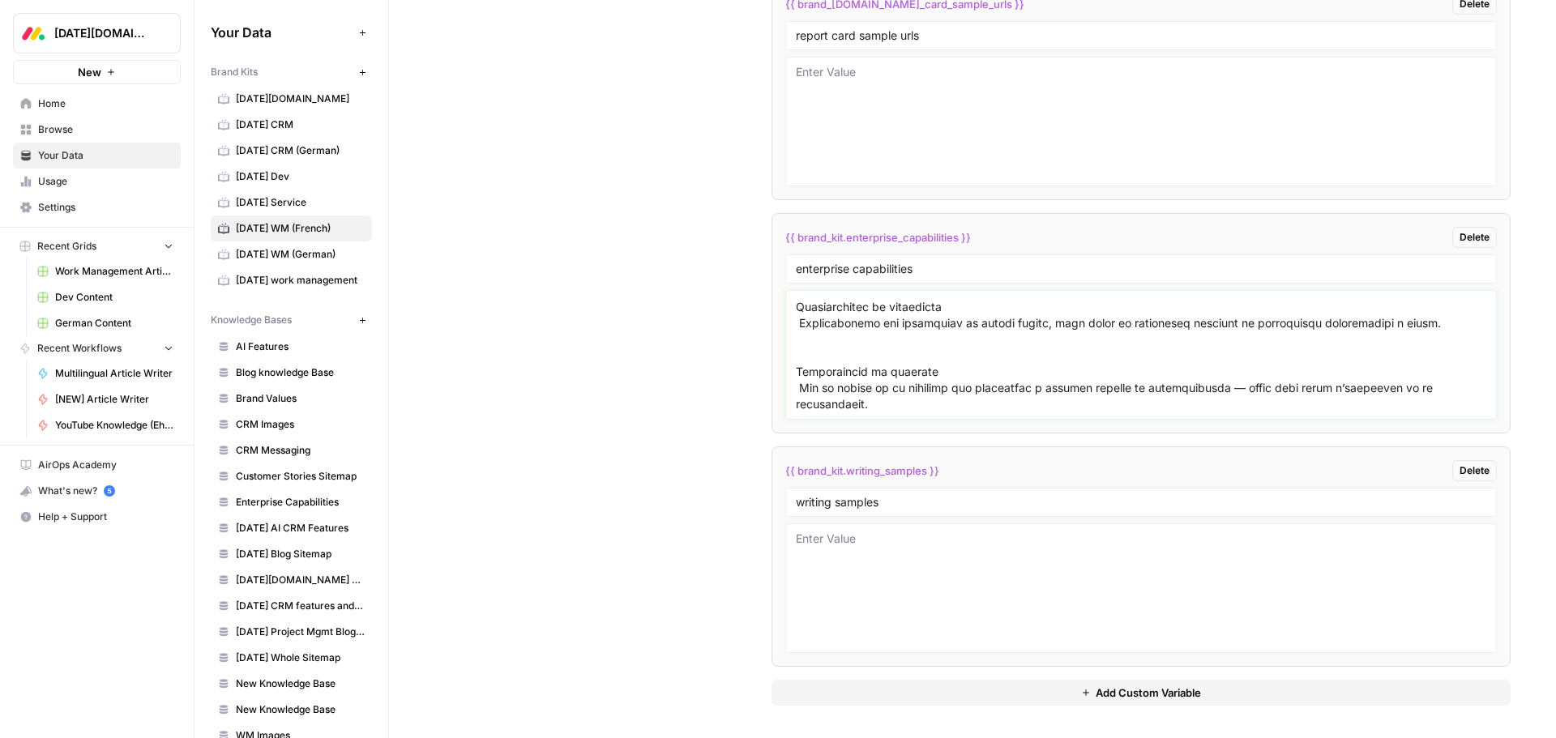
click at [796, 390] on textarea at bounding box center [1141, 354] width 690 height 115
click at [814, 327] on textarea at bounding box center [1141, 354] width 690 height 115
click at [812, 340] on textarea at bounding box center [1141, 354] width 690 height 115
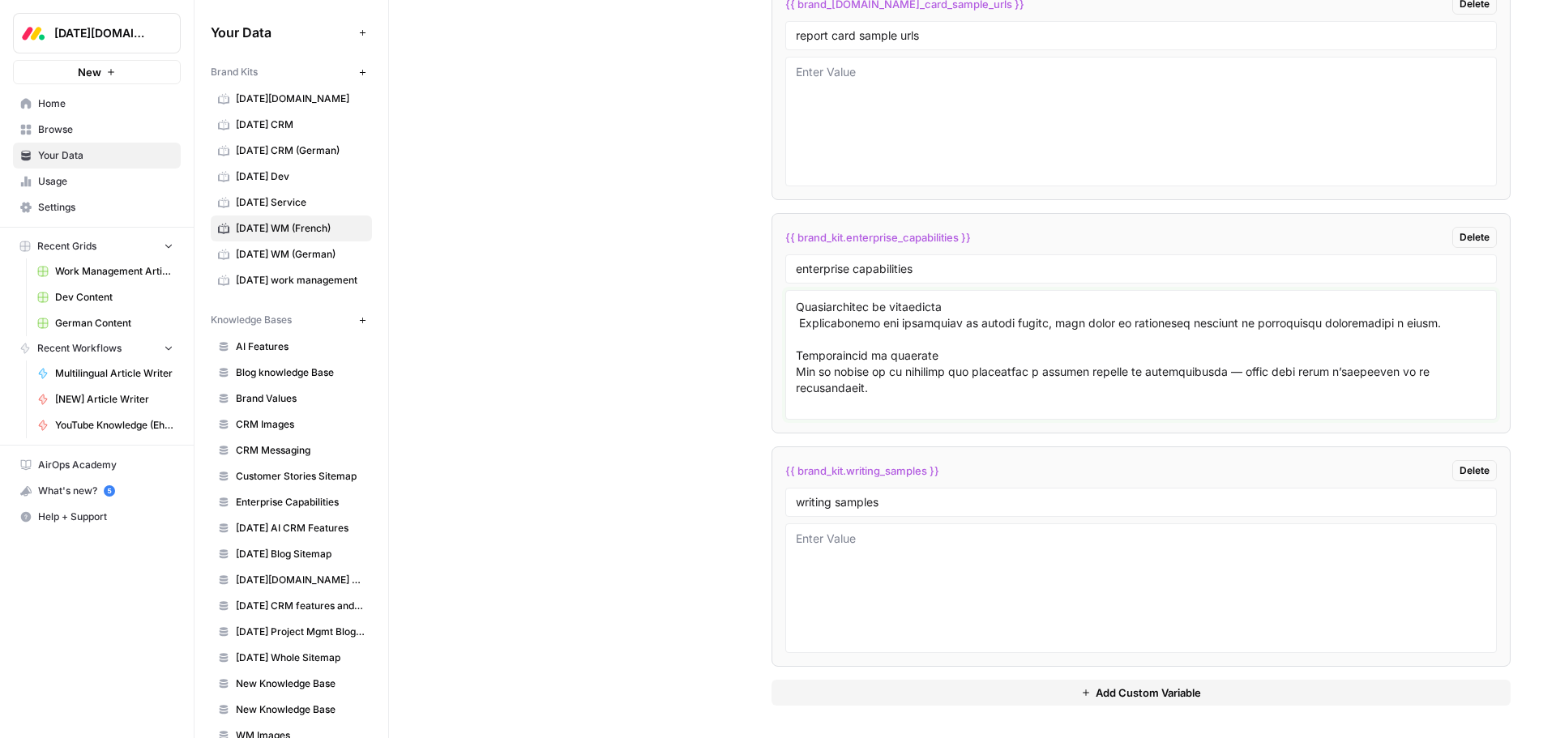
click at [796, 327] on textarea at bounding box center [1141, 354] width 690 height 115
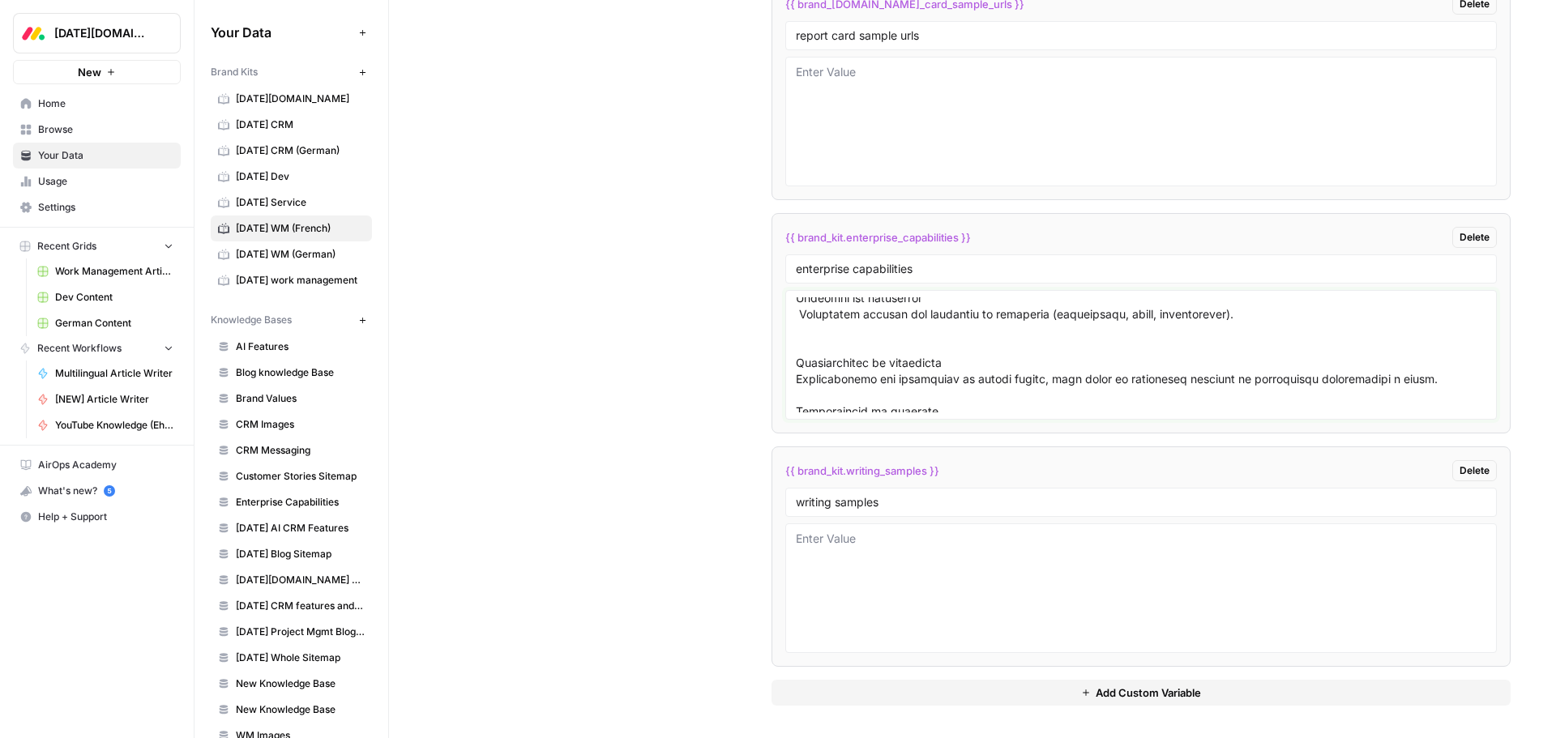
scroll to position [1068, 0]
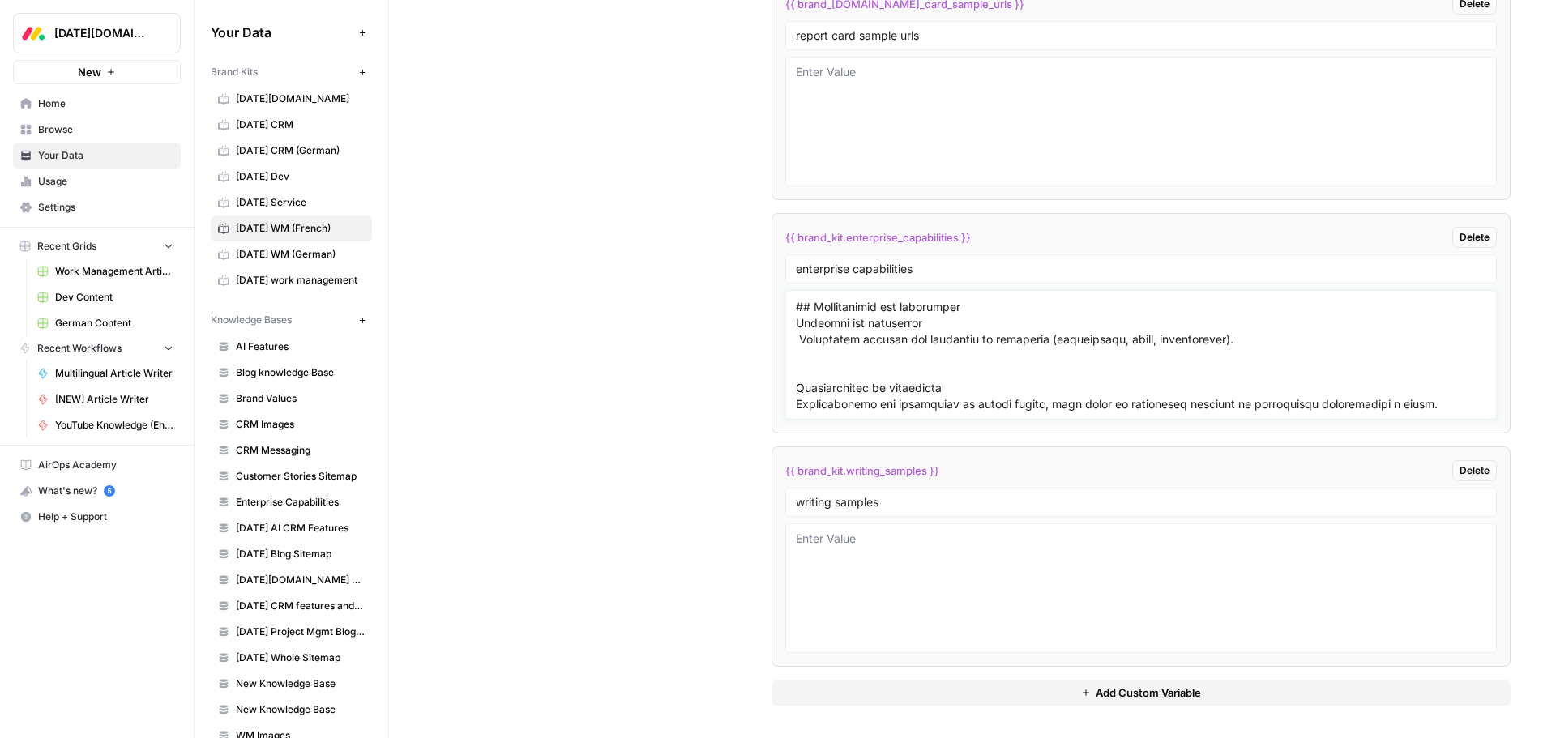
click at [827, 373] on textarea at bounding box center [1141, 354] width 690 height 115
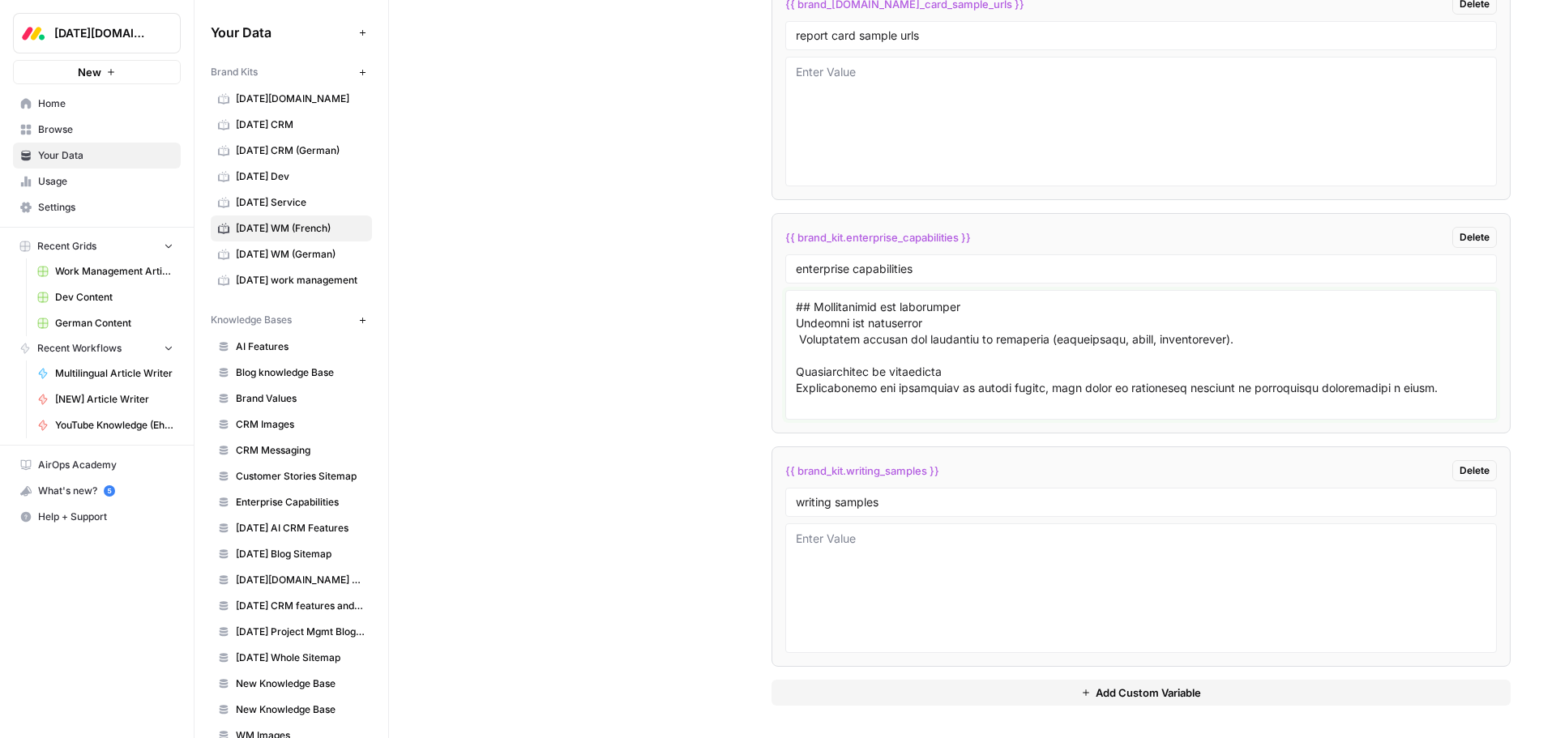
click at [797, 342] on textarea at bounding box center [1141, 354] width 690 height 115
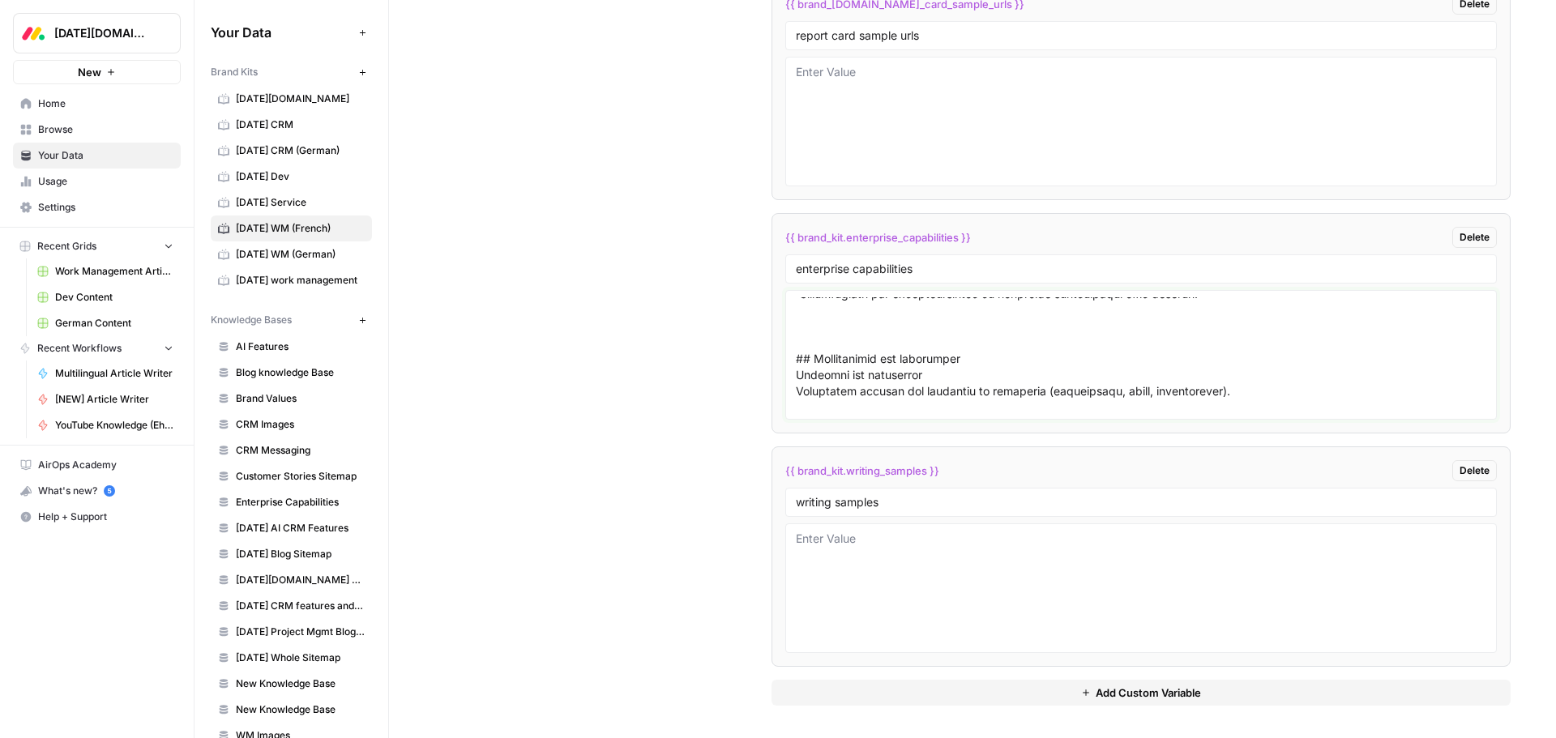
scroll to position [987, 0]
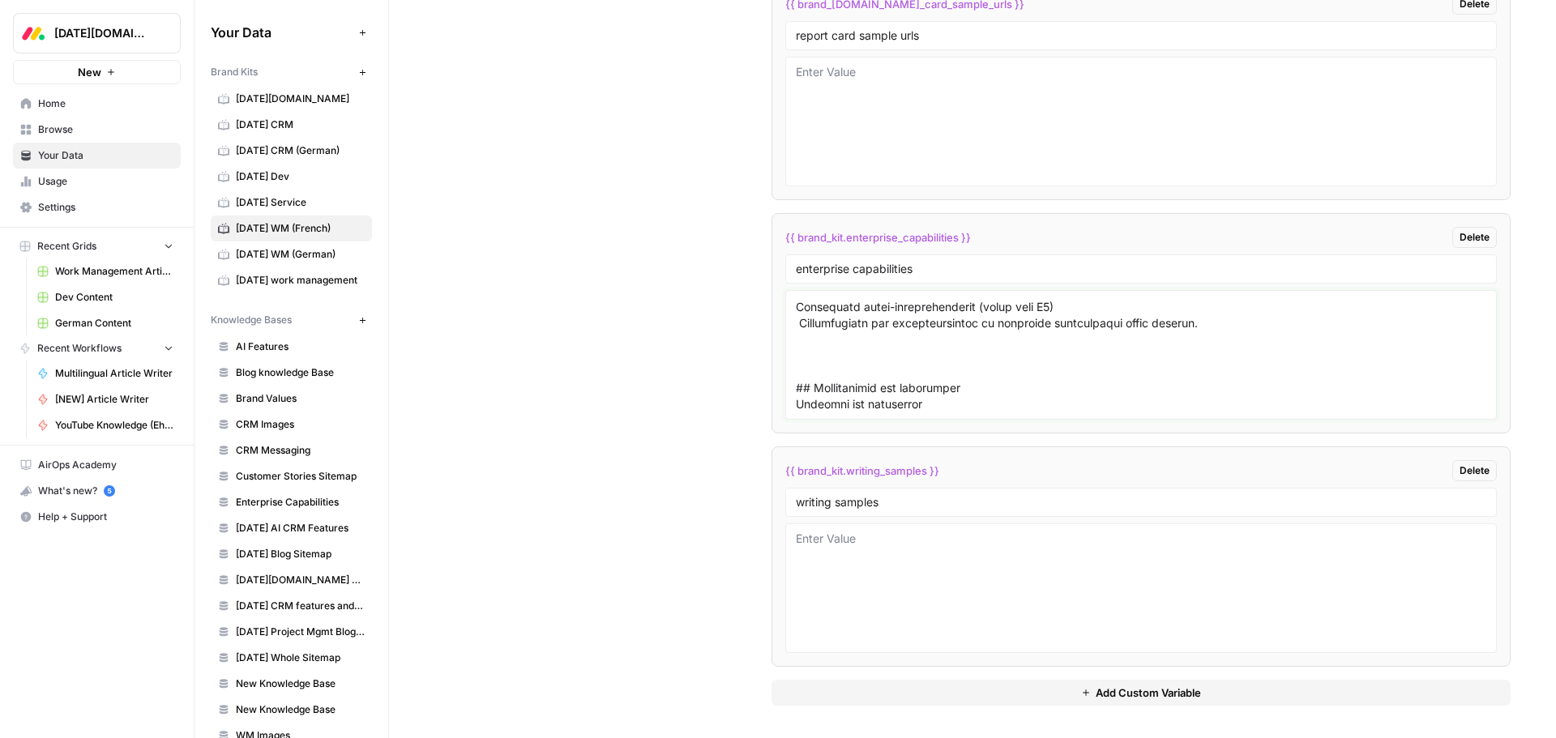
click at [839, 364] on textarea at bounding box center [1141, 354] width 690 height 115
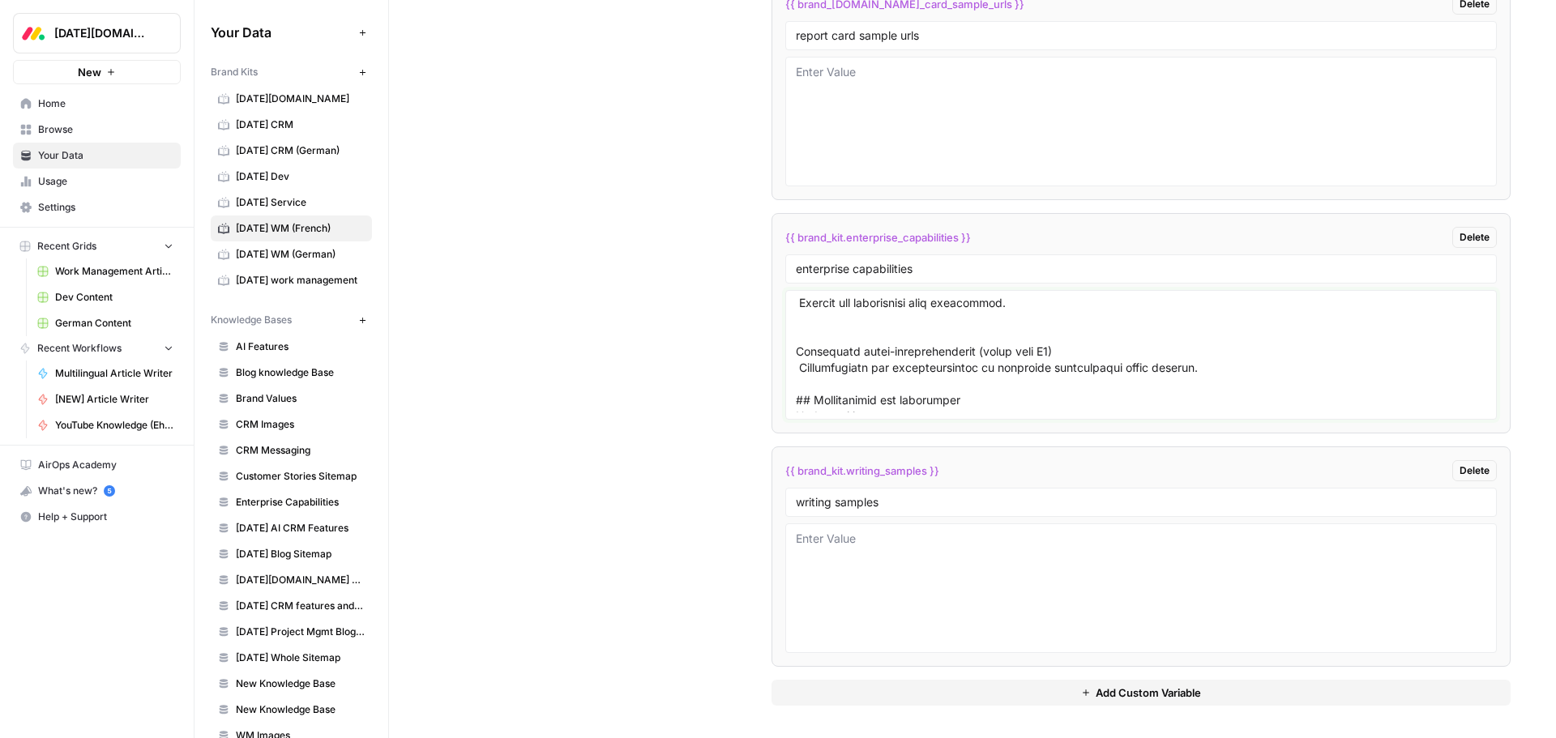
scroll to position [906, 0]
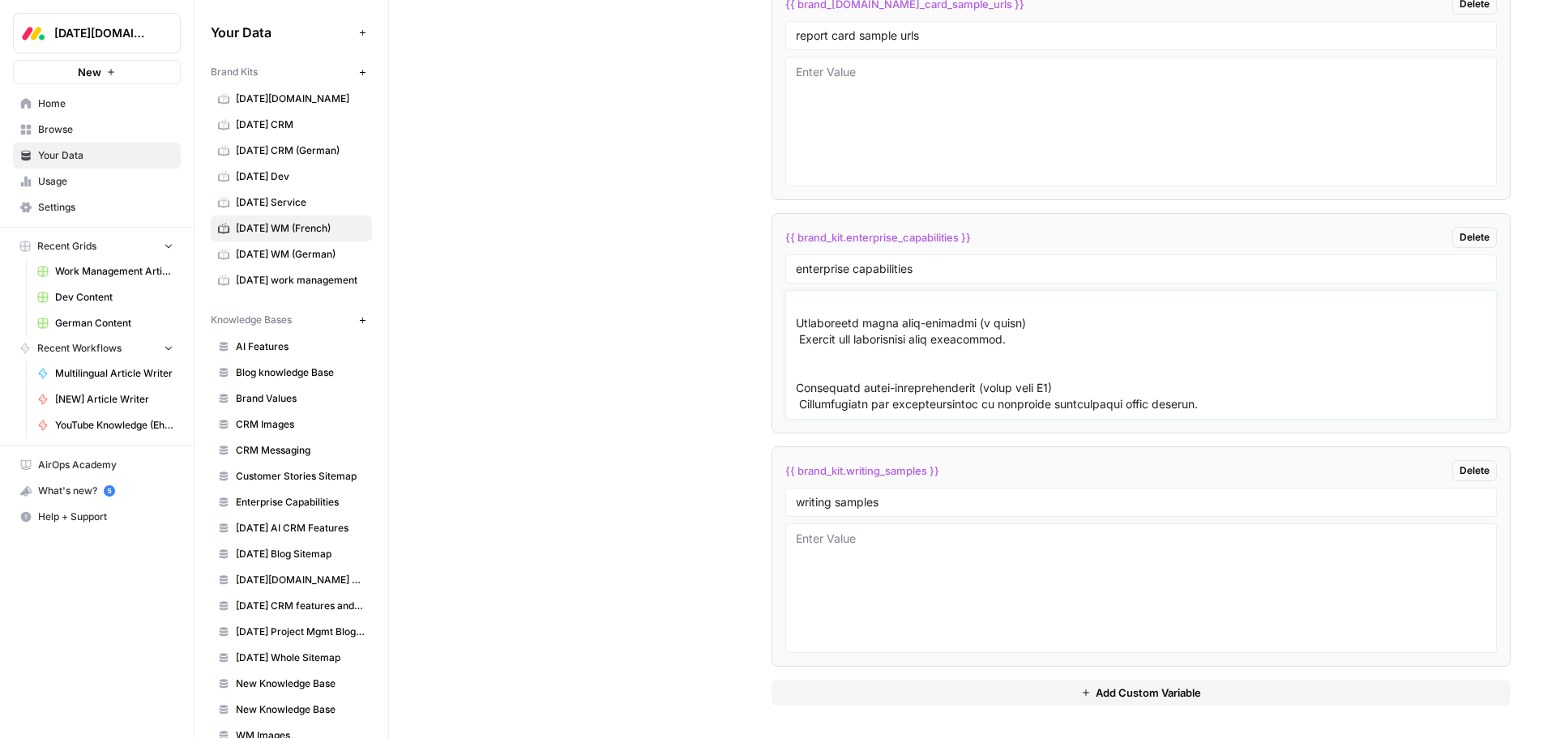
click at [796, 401] on textarea at bounding box center [1141, 354] width 690 height 115
click at [826, 362] on textarea at bounding box center [1141, 354] width 690 height 115
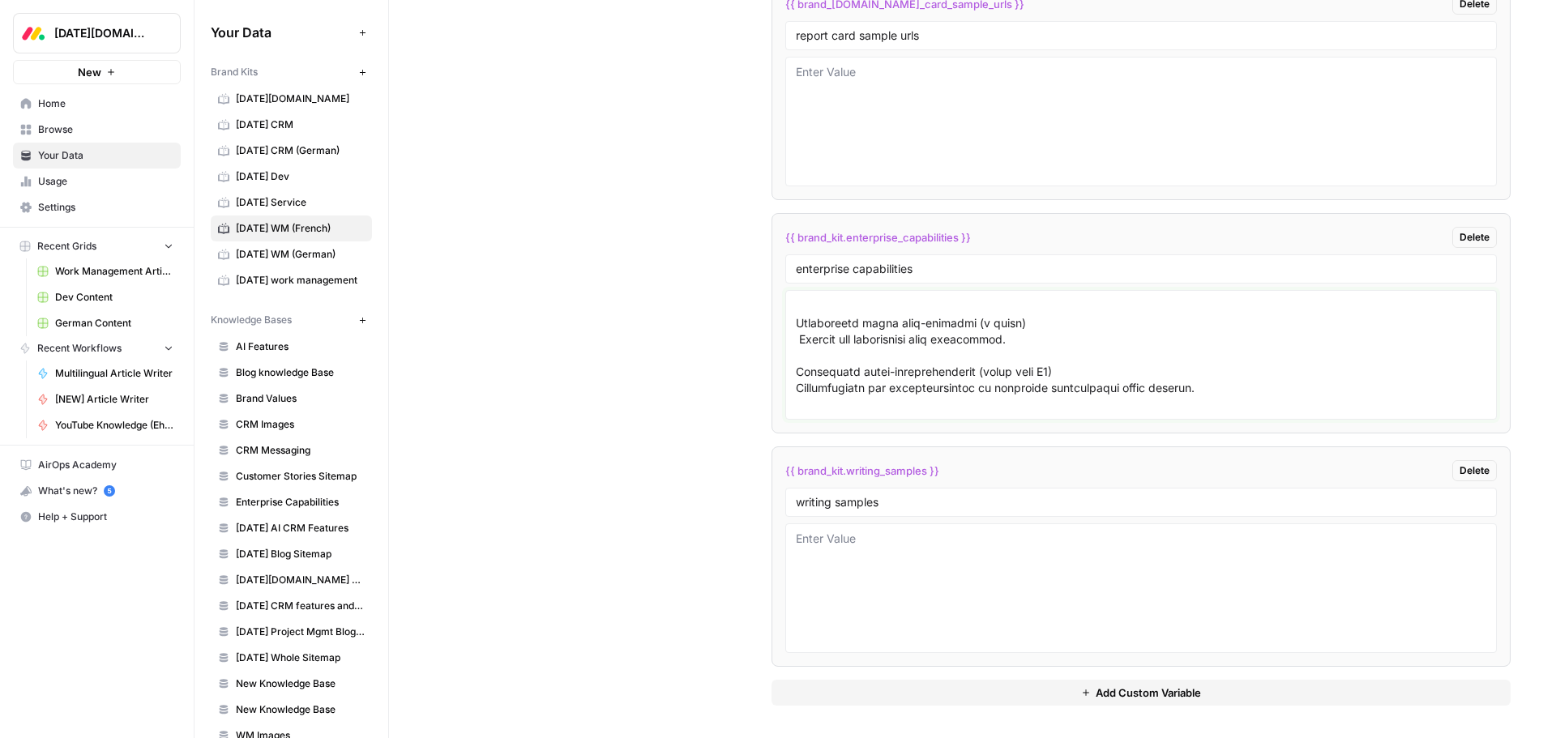
click at [798, 342] on textarea at bounding box center [1141, 354] width 690 height 115
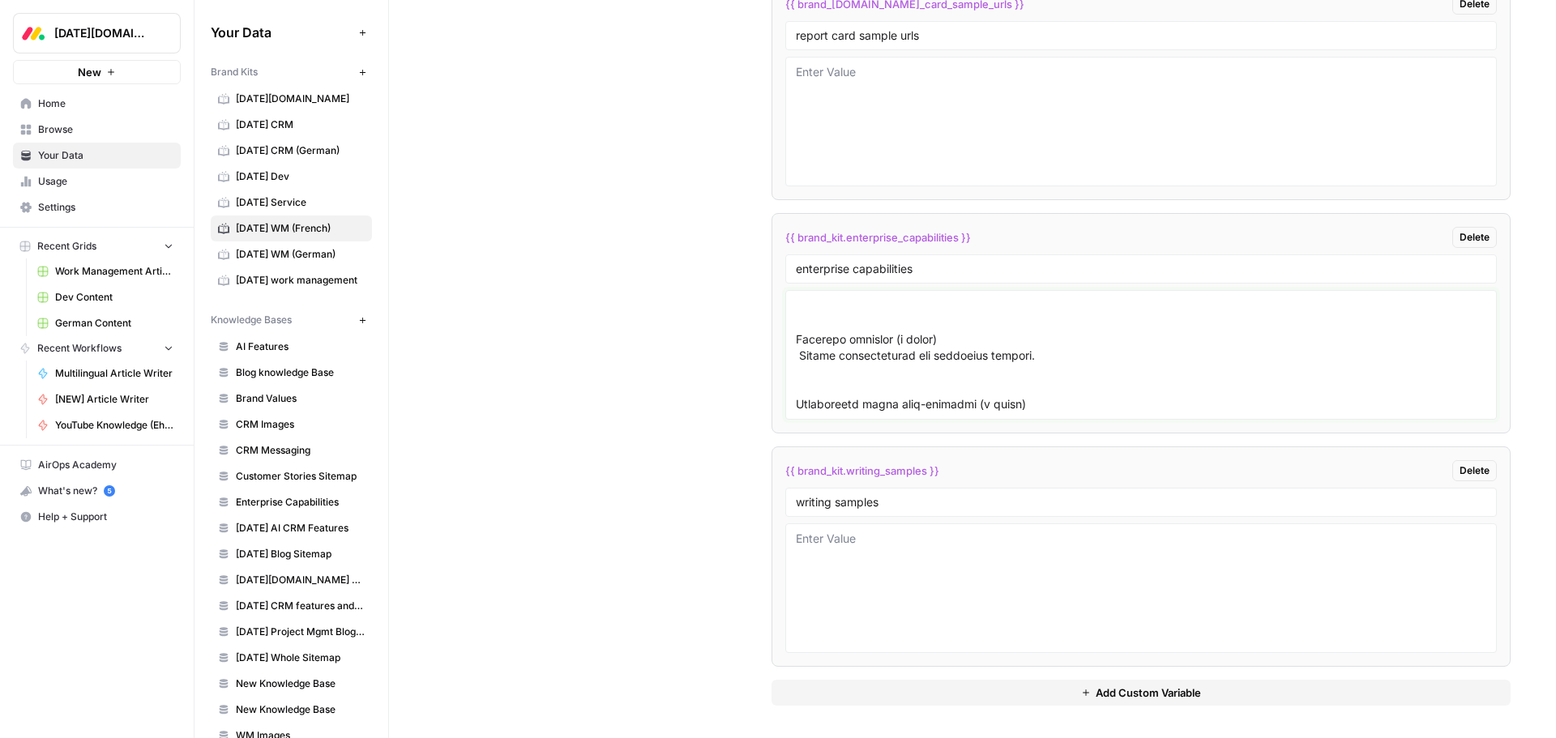
click at [820, 388] on textarea at bounding box center [1141, 354] width 690 height 115
click at [815, 367] on textarea at bounding box center [1141, 354] width 690 height 115
click at [797, 357] on textarea at bounding box center [1141, 354] width 690 height 115
click at [802, 317] on textarea at bounding box center [1141, 354] width 690 height 115
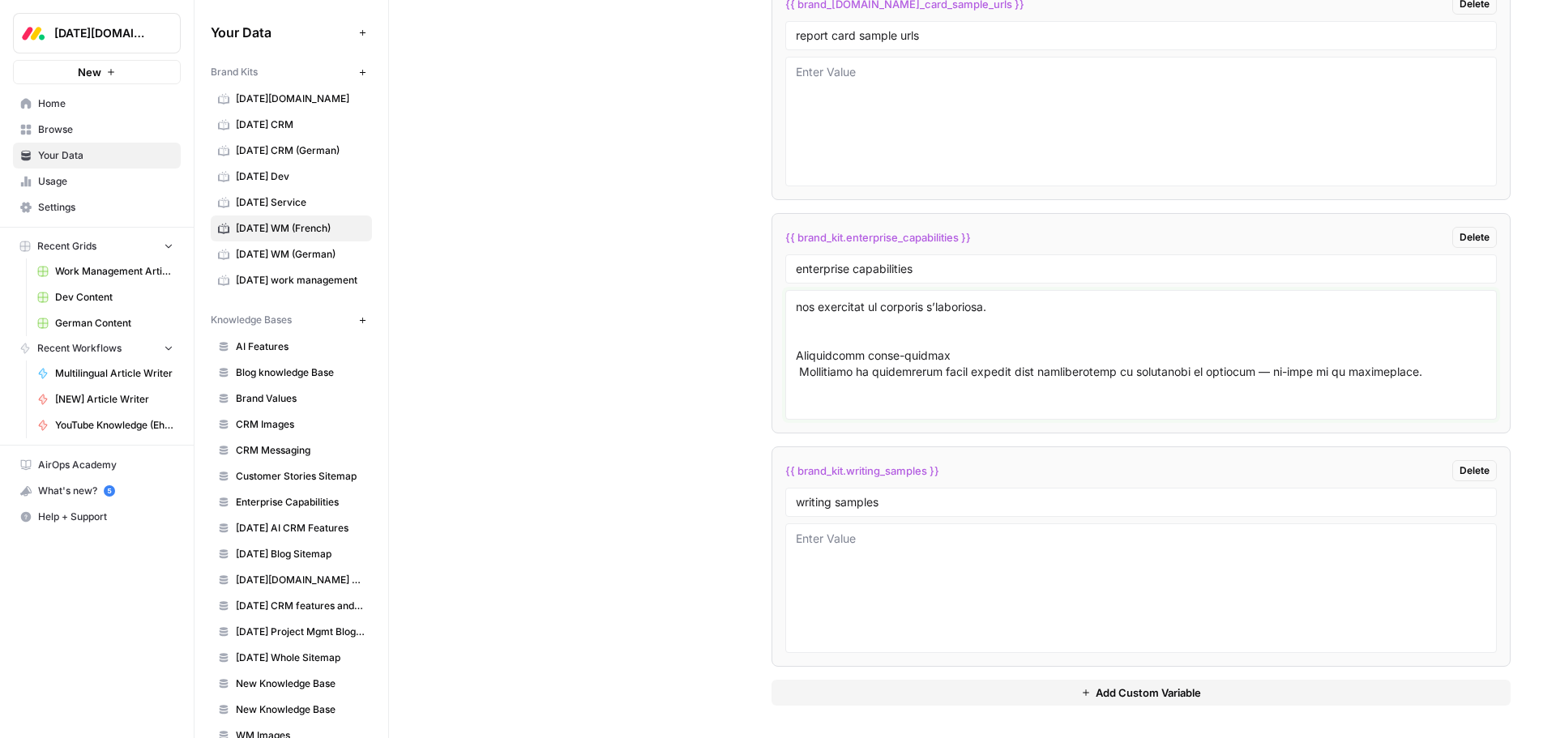
click at [810, 391] on textarea at bounding box center [1141, 354] width 690 height 115
click at [800, 372] on textarea at bounding box center [1141, 354] width 690 height 115
click at [807, 332] on textarea at bounding box center [1141, 354] width 690 height 115
click at [807, 320] on textarea at bounding box center [1141, 354] width 690 height 115
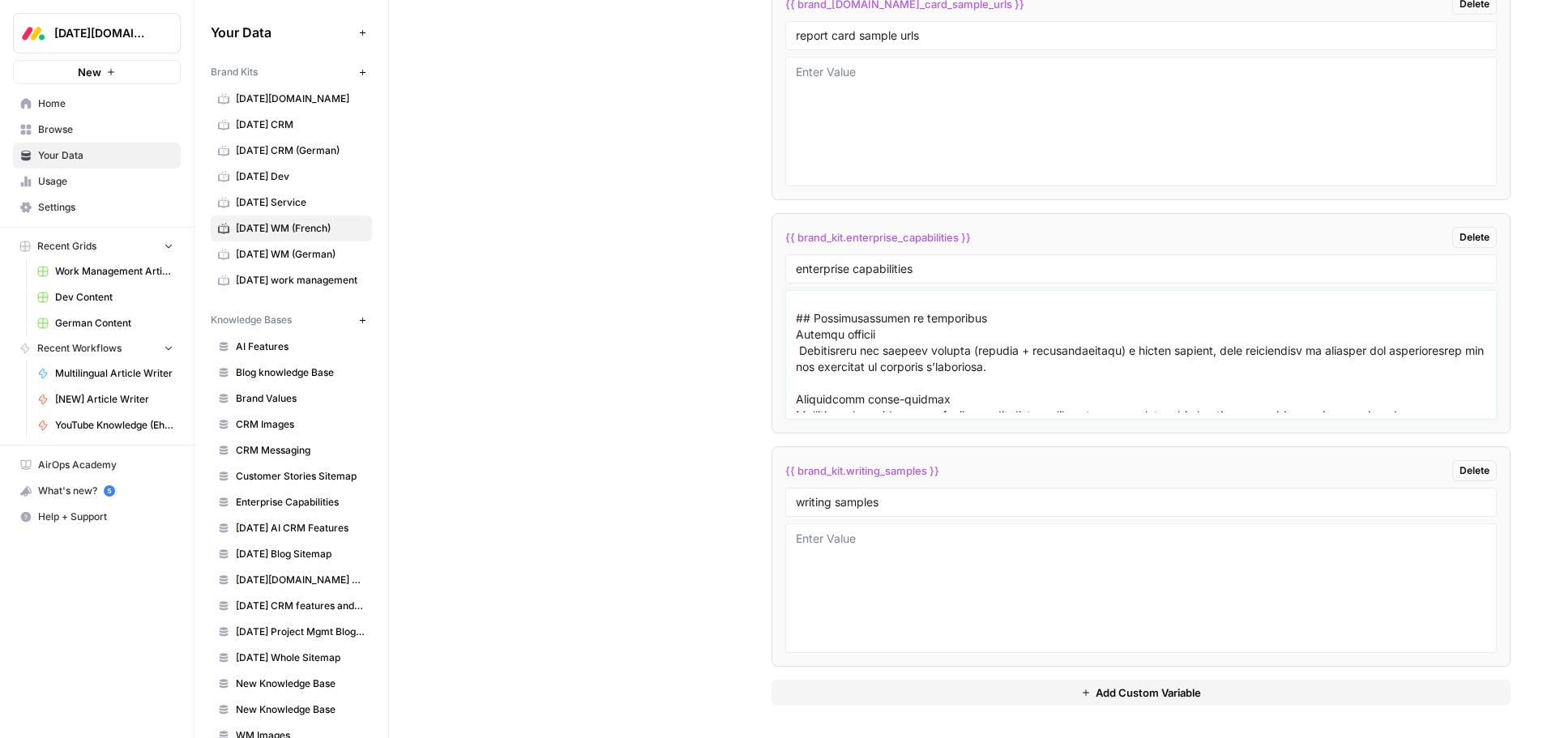
scroll to position [647, 0]
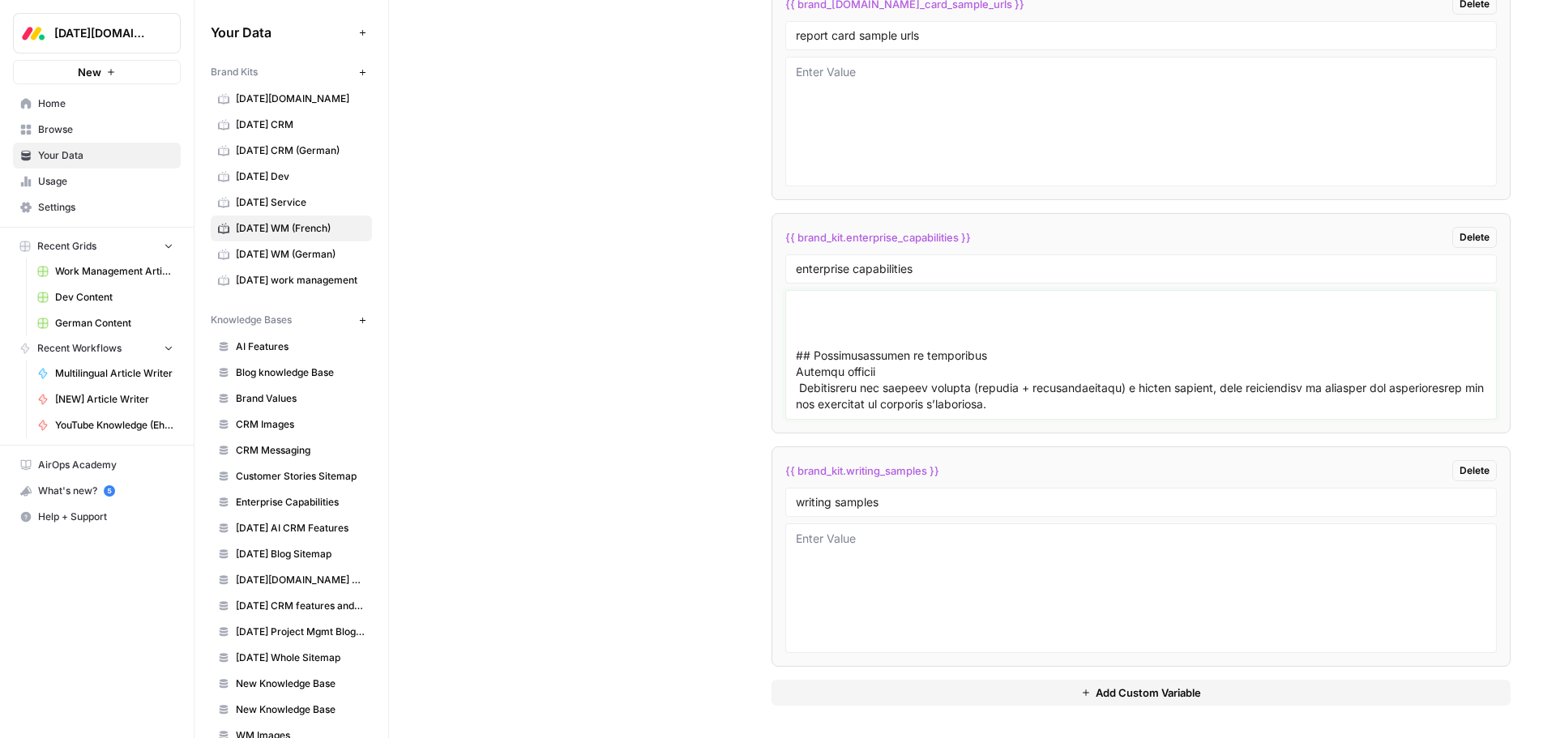
click at [799, 387] on textarea at bounding box center [1141, 354] width 690 height 115
click at [814, 318] on textarea at bounding box center [1141, 354] width 690 height 115
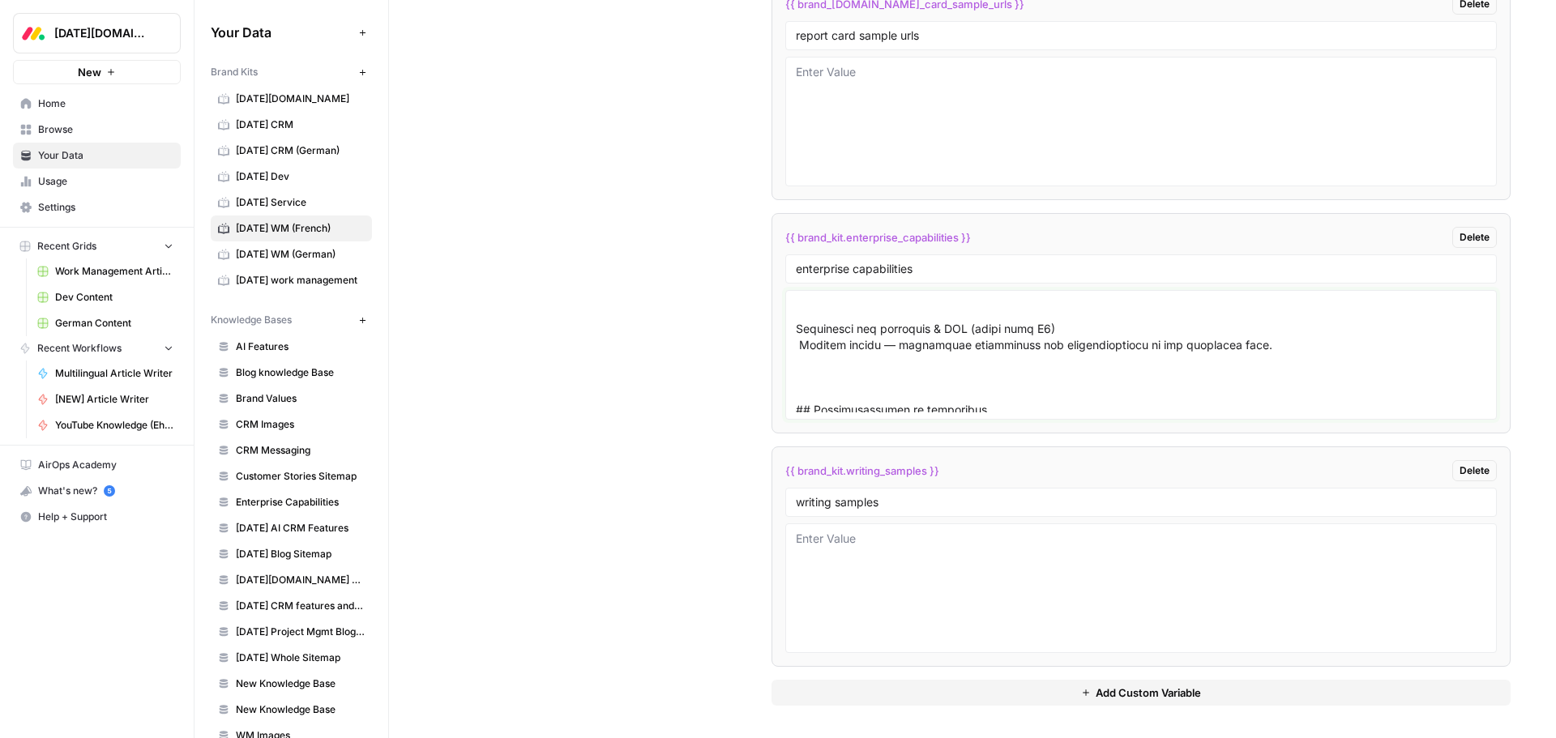
scroll to position [566, 0]
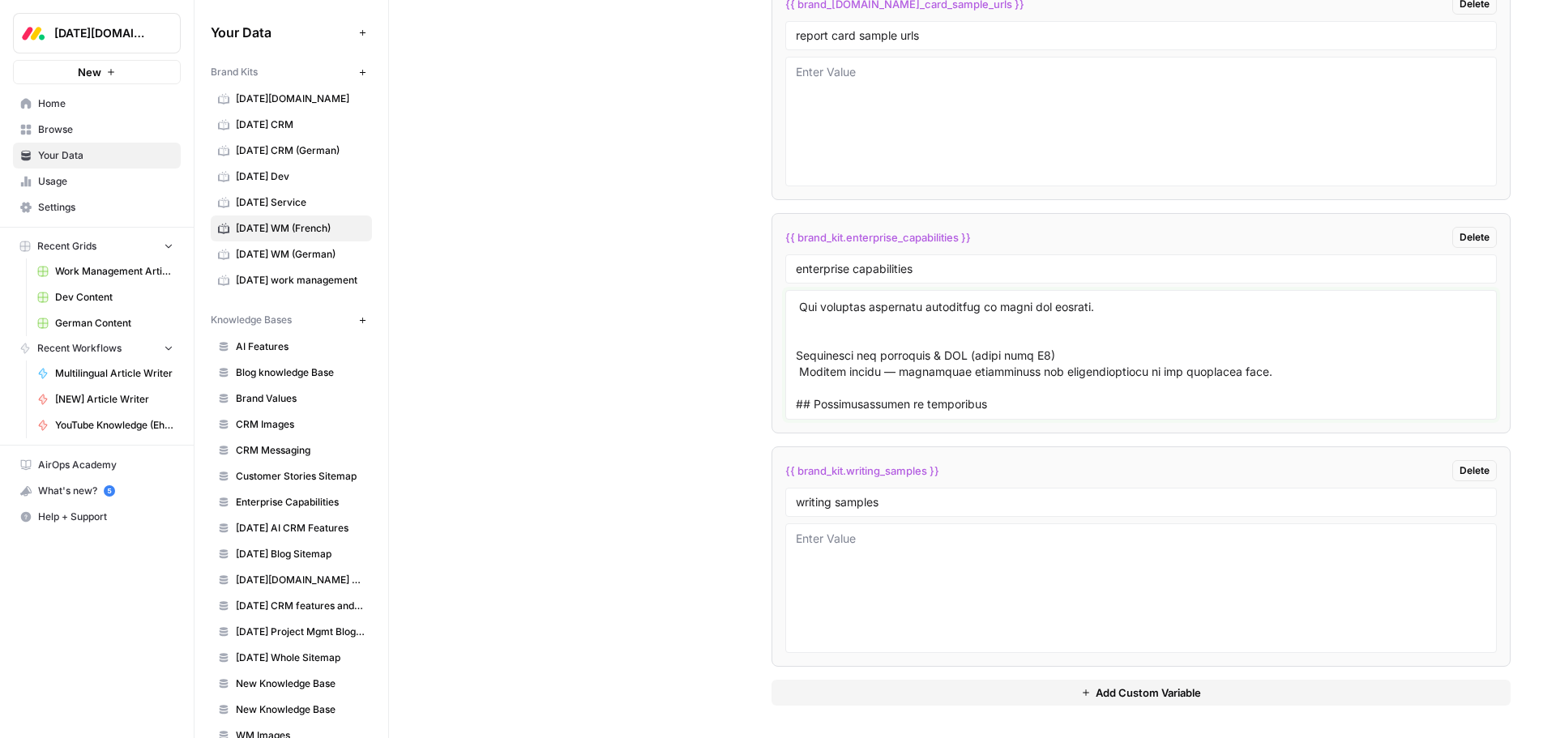
click at [799, 373] on textarea at bounding box center [1141, 354] width 690 height 115
click at [810, 322] on textarea at bounding box center [1141, 354] width 690 height 115
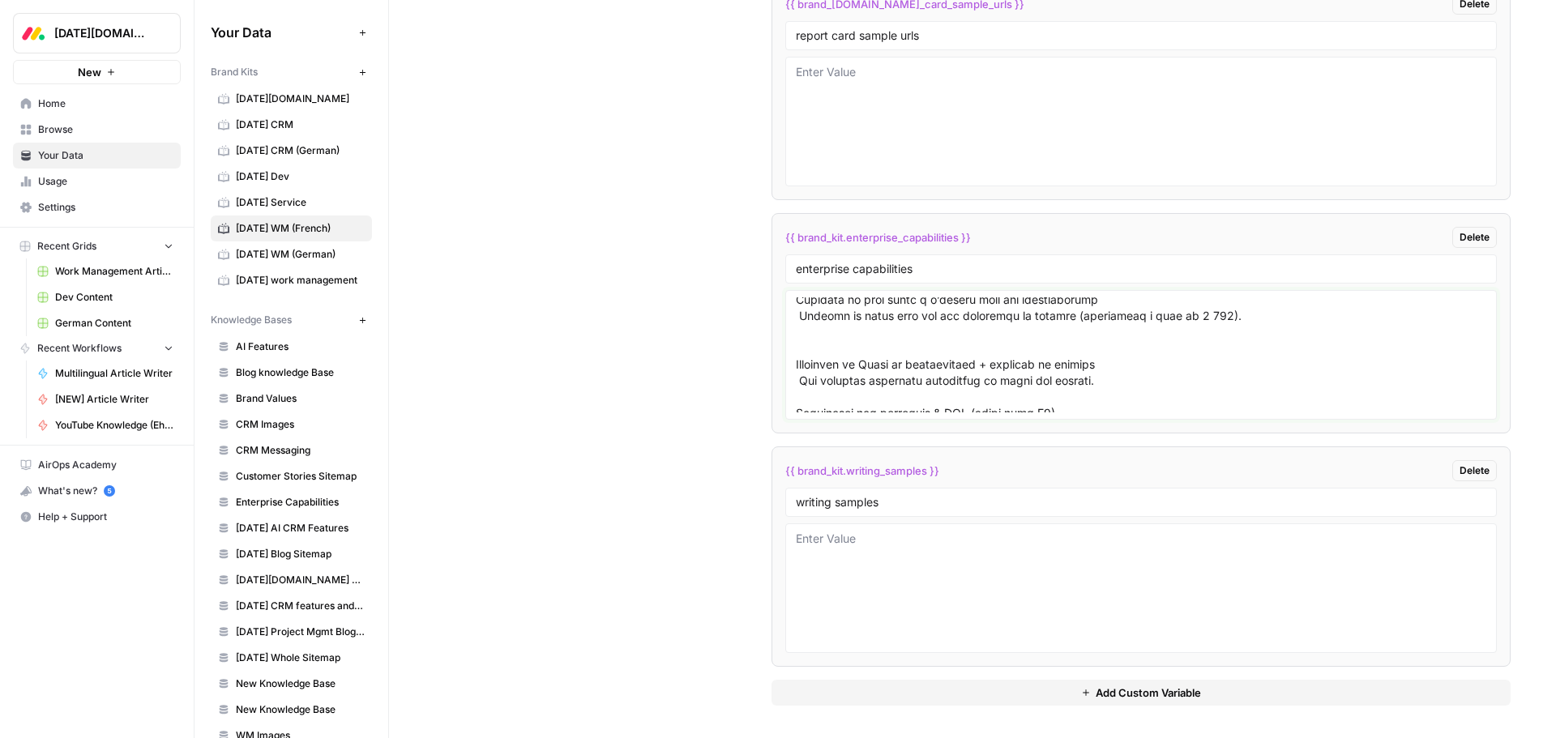
scroll to position [468, 0]
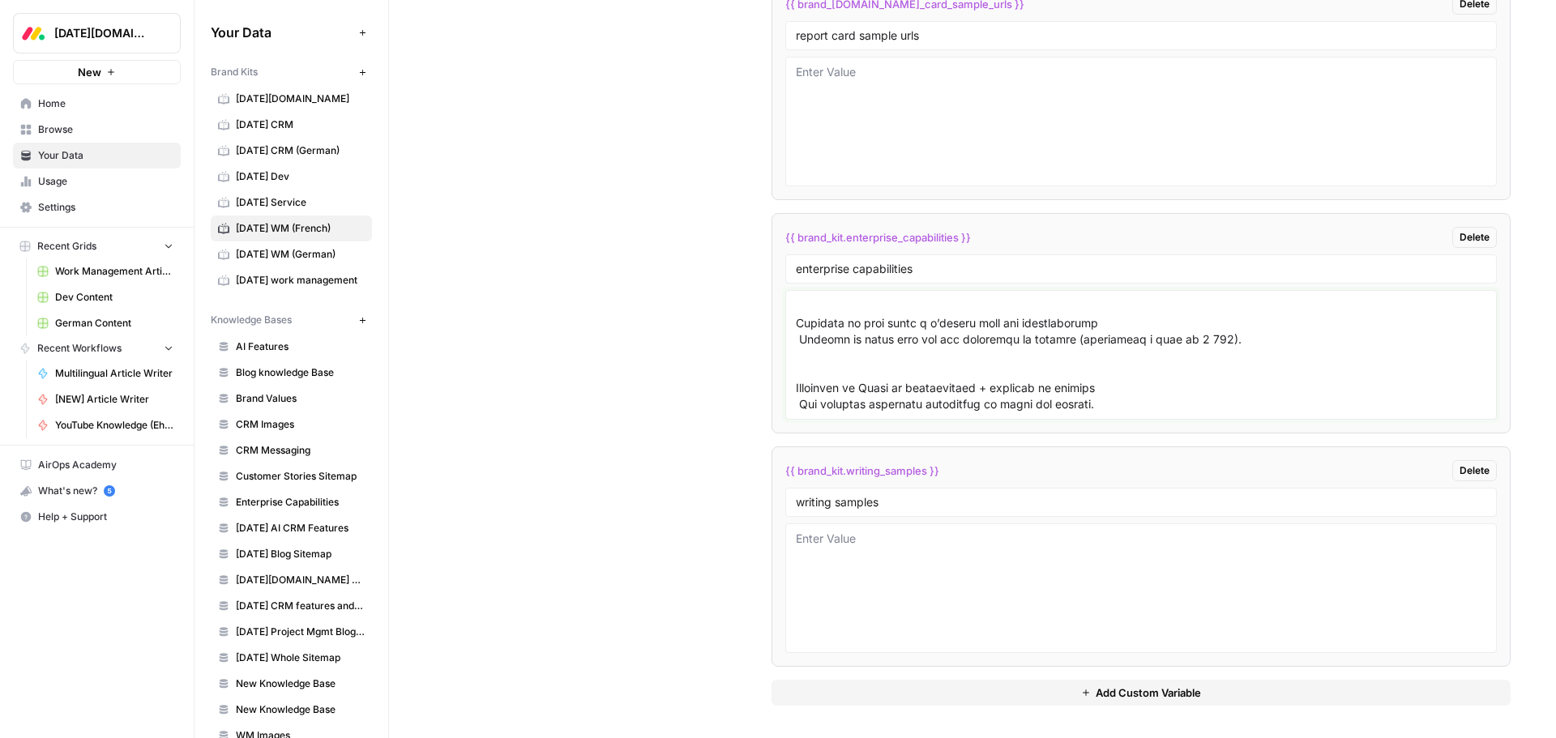
click at [797, 401] on textarea at bounding box center [1141, 354] width 690 height 115
click at [819, 353] on textarea at bounding box center [1141, 354] width 690 height 115
click at [797, 342] on textarea at bounding box center [1141, 354] width 690 height 115
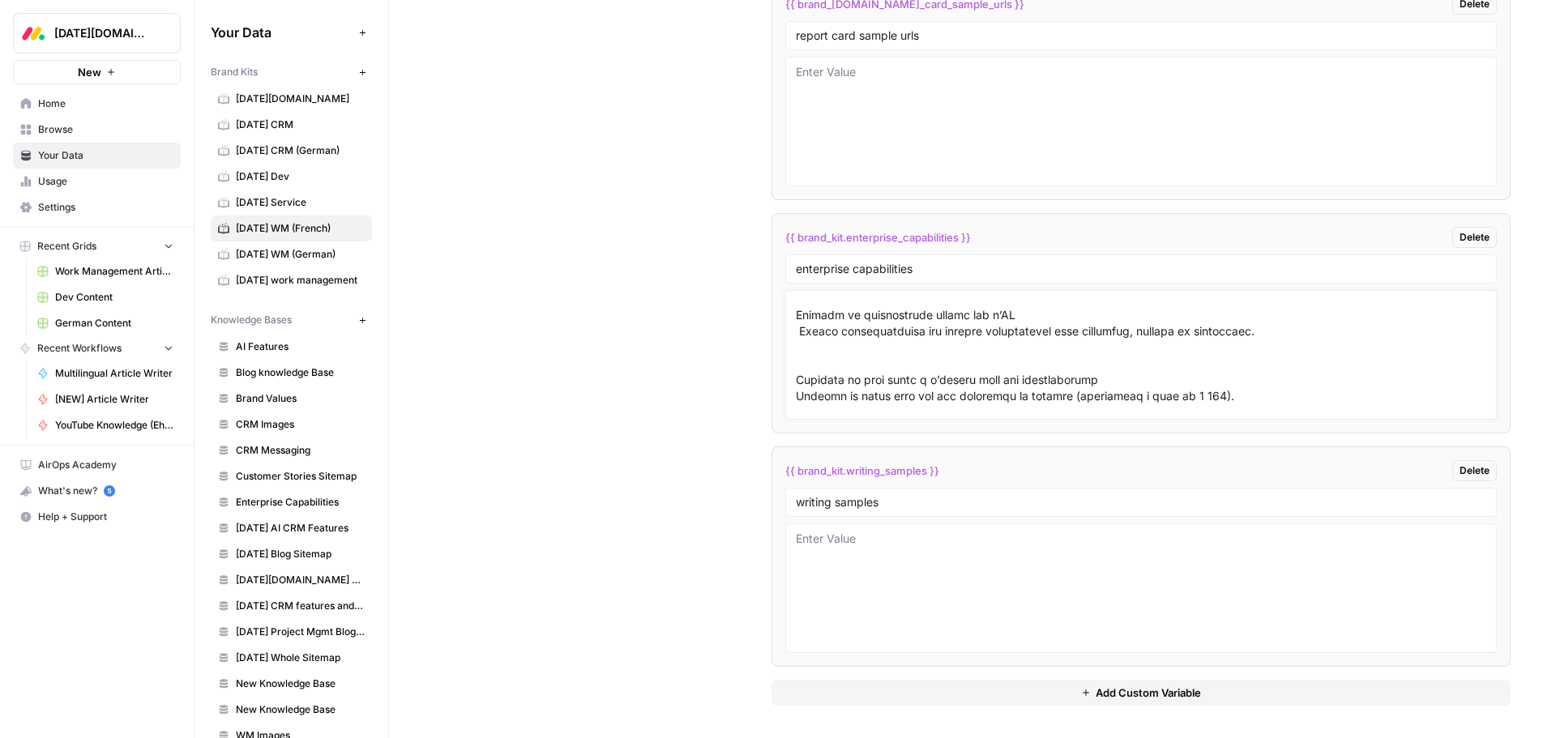
scroll to position [387, 0]
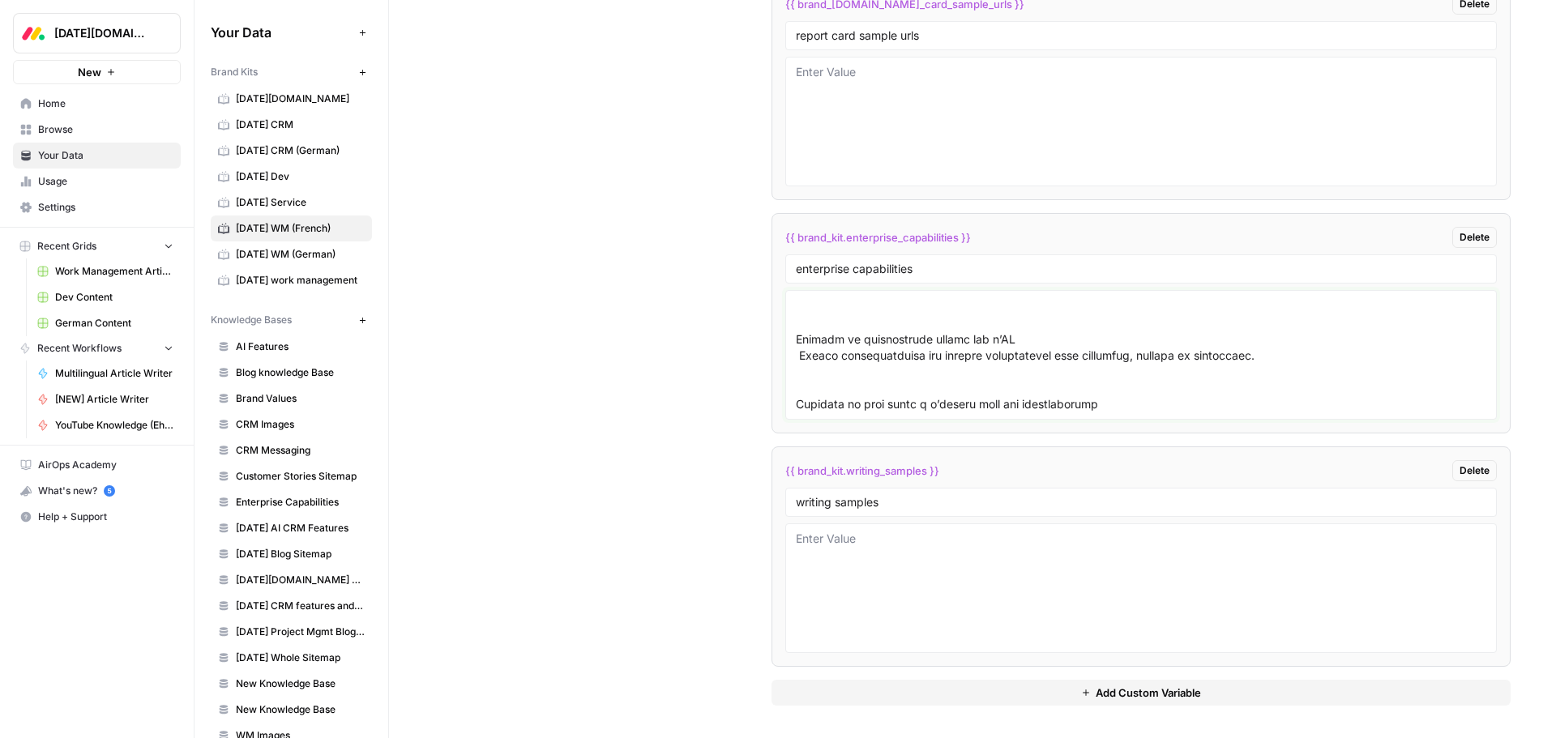
click at [818, 375] on textarea at bounding box center [1141, 354] width 690 height 115
click at [797, 361] on textarea at bounding box center [1141, 354] width 690 height 115
click at [800, 375] on textarea at bounding box center [1141, 354] width 690 height 115
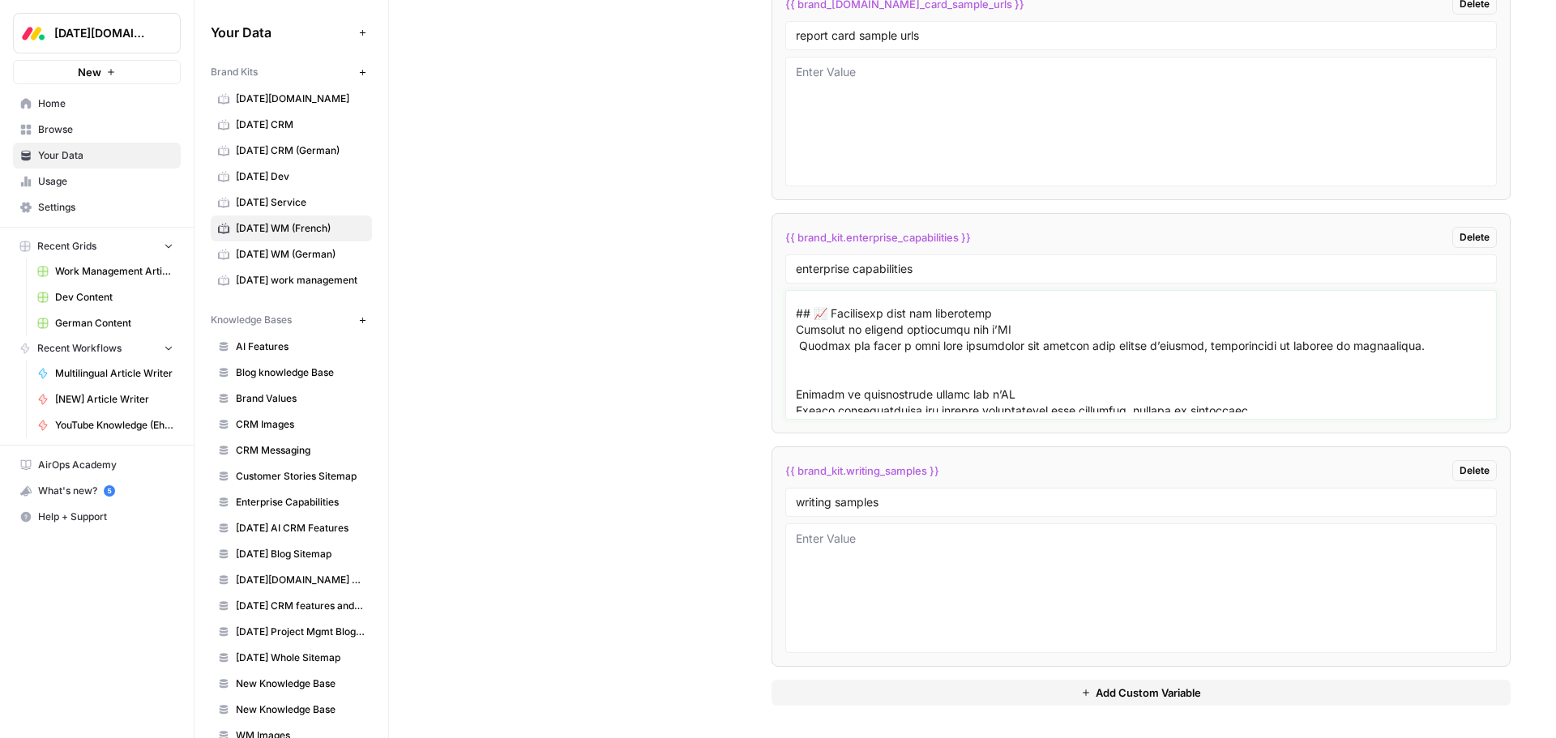
scroll to position [306, 0]
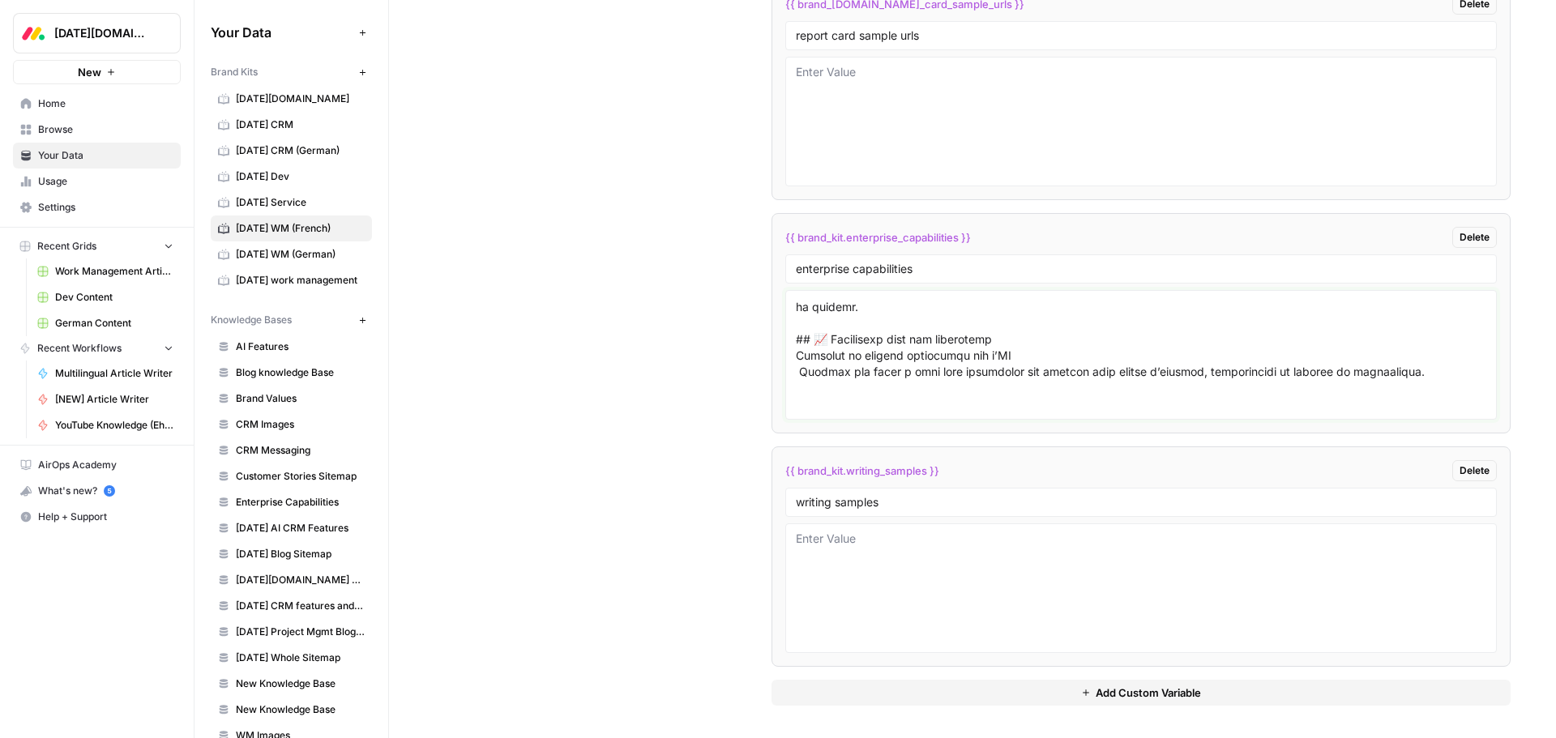
click at [814, 389] on textarea at bounding box center [1141, 354] width 690 height 115
click at [799, 372] on textarea at bounding box center [1141, 354] width 690 height 115
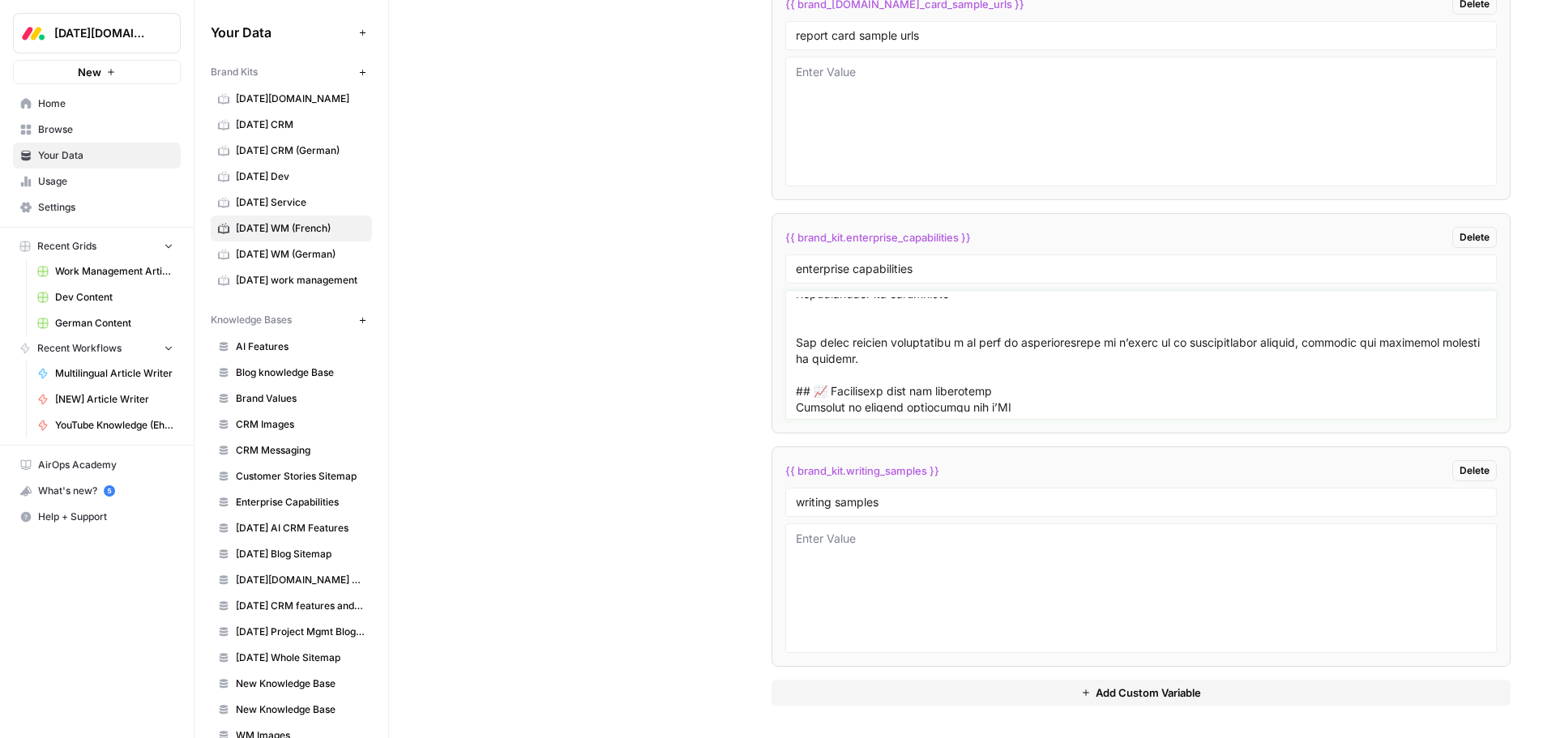
scroll to position [225, 0]
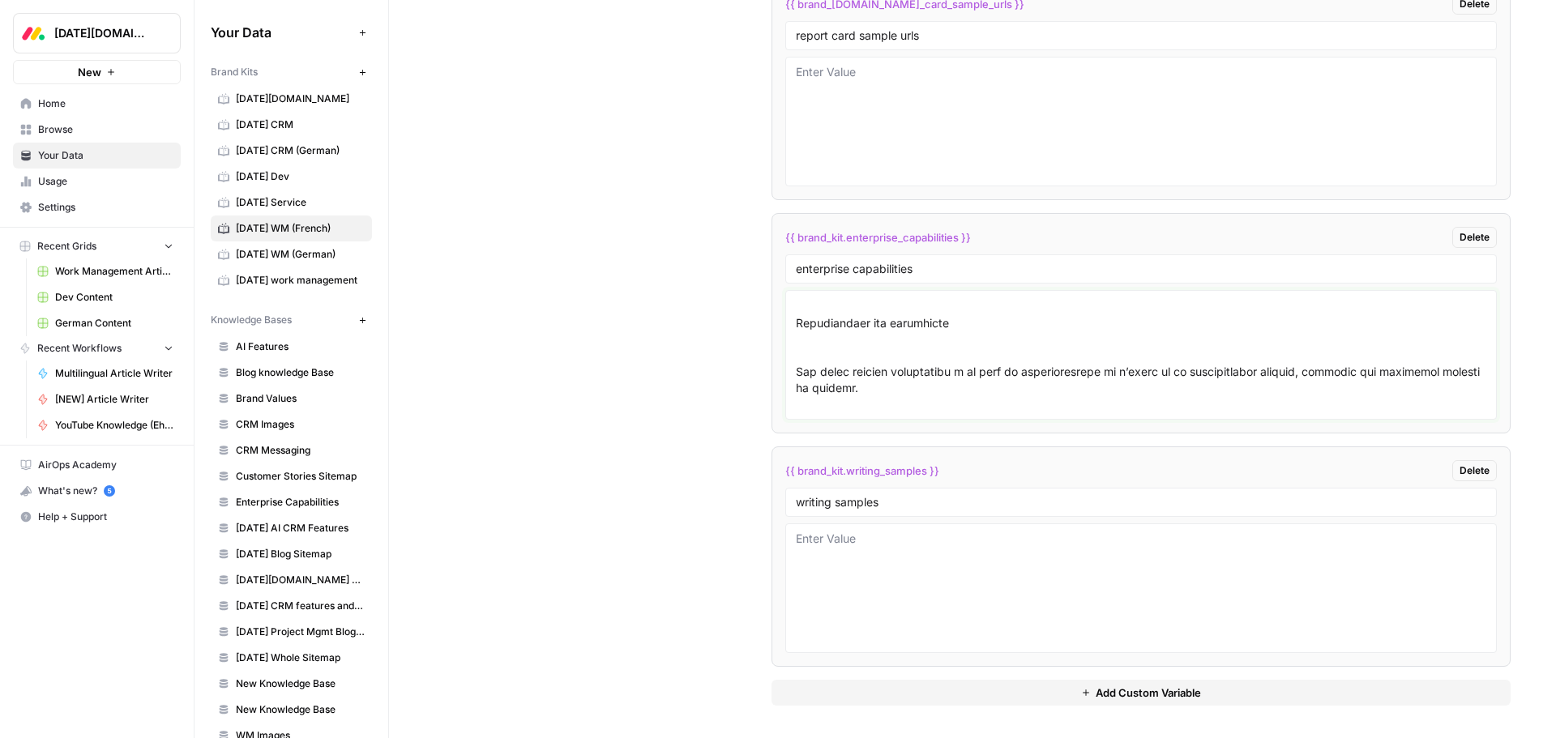
click at [823, 349] on textarea at bounding box center [1141, 354] width 690 height 115
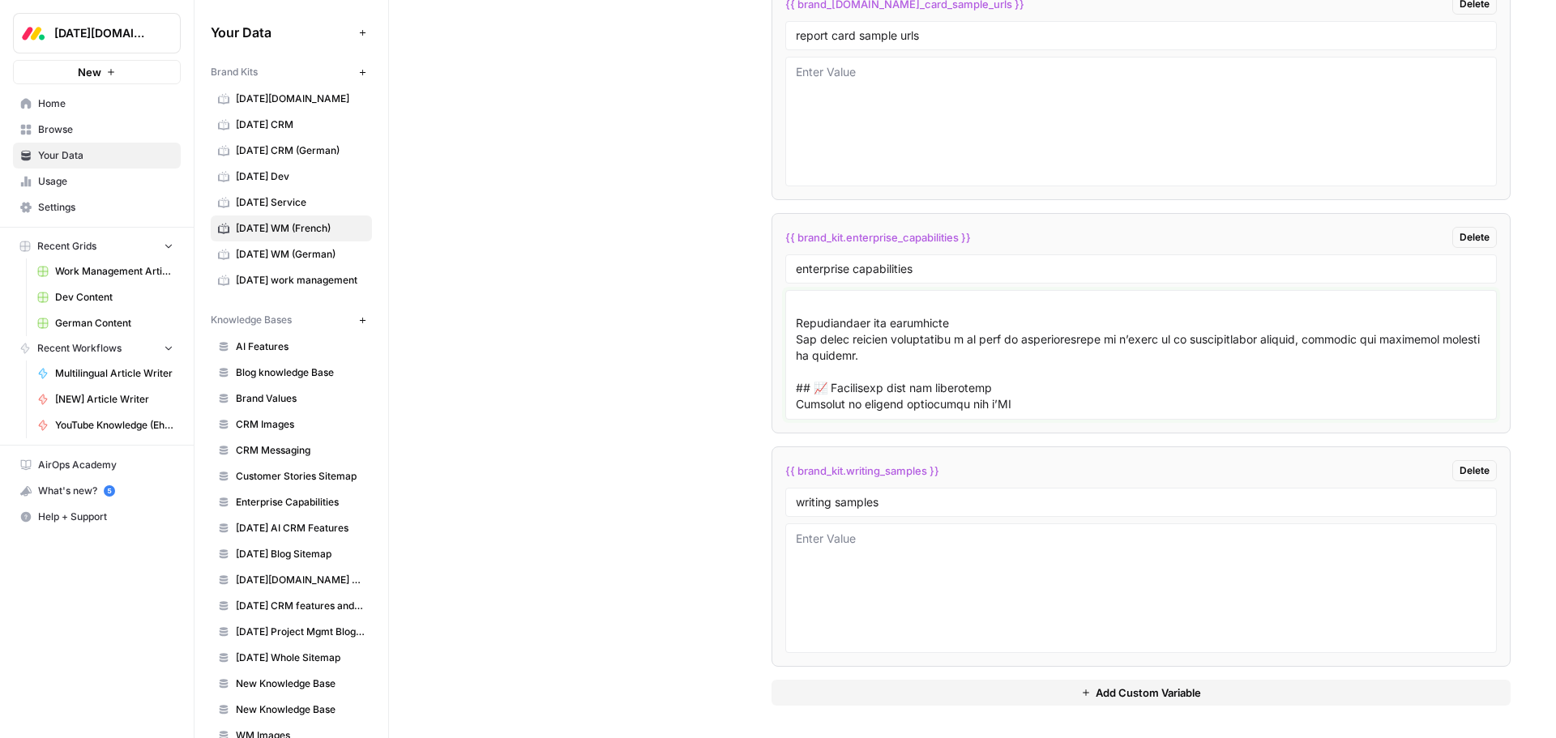
scroll to position [209, 0]
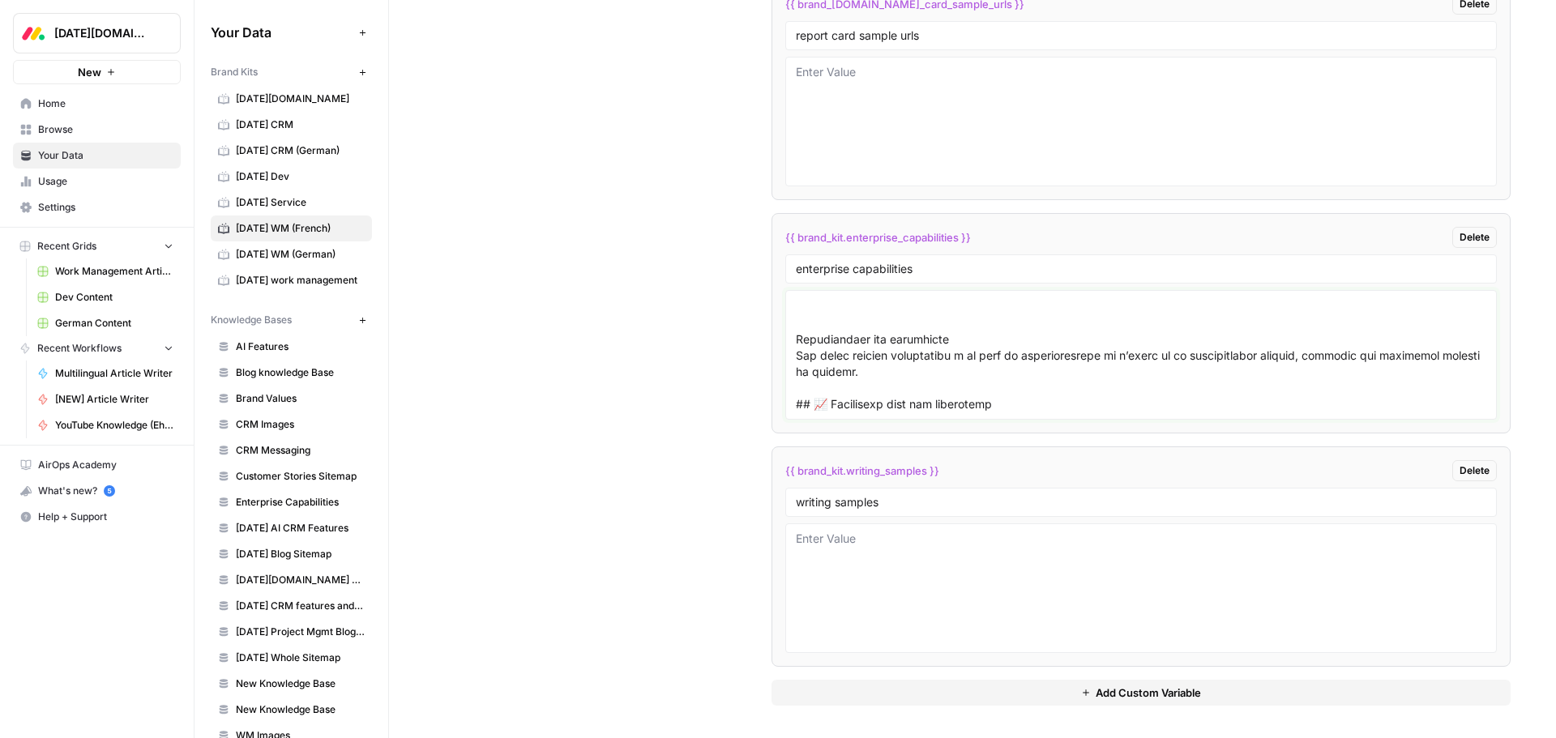
click at [814, 314] on textarea at bounding box center [1141, 354] width 690 height 115
click at [814, 327] on textarea at bounding box center [1141, 354] width 690 height 115
click at [805, 321] on textarea at bounding box center [1141, 354] width 690 height 115
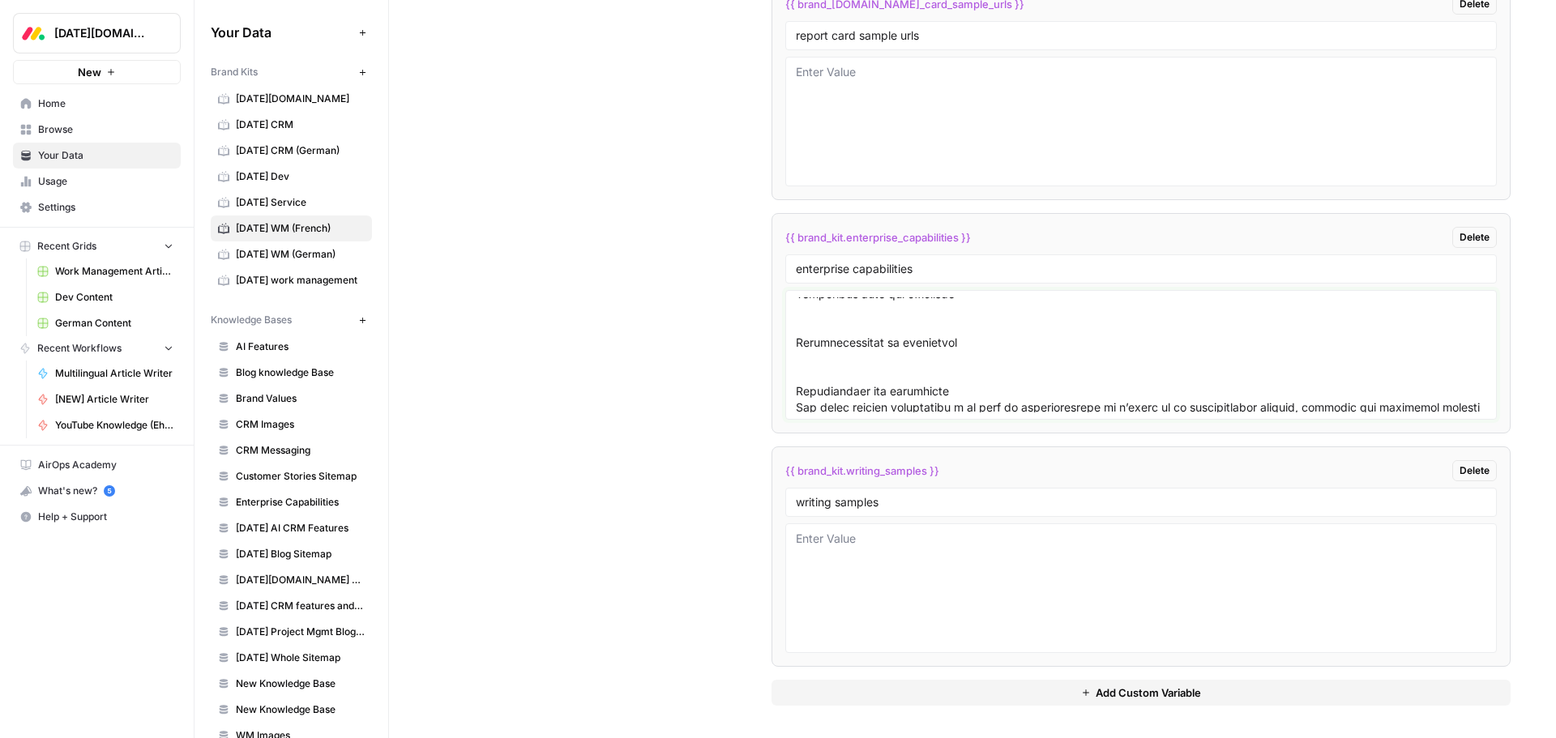
scroll to position [128, 0]
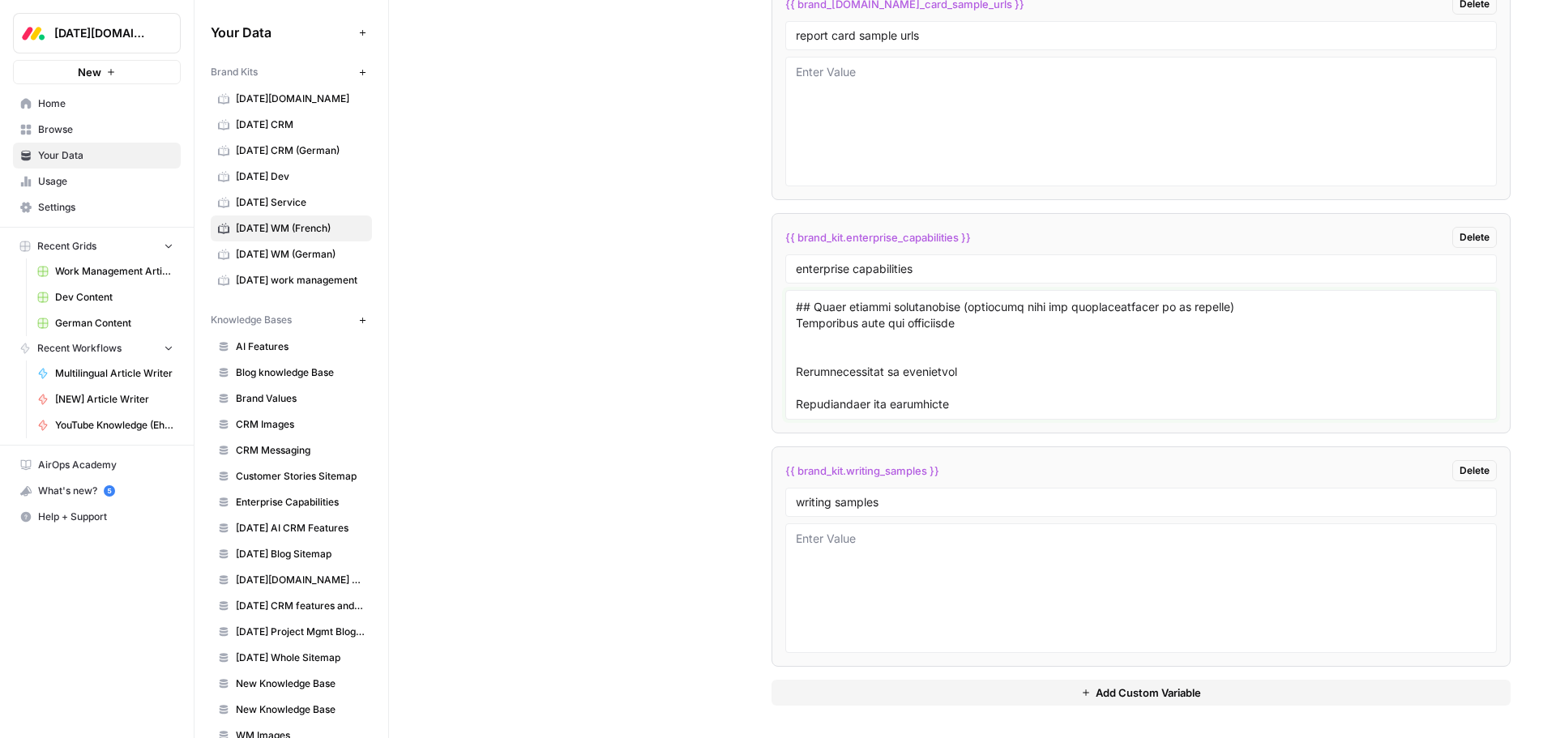
click at [837, 348] on textarea at bounding box center [1141, 354] width 690 height 115
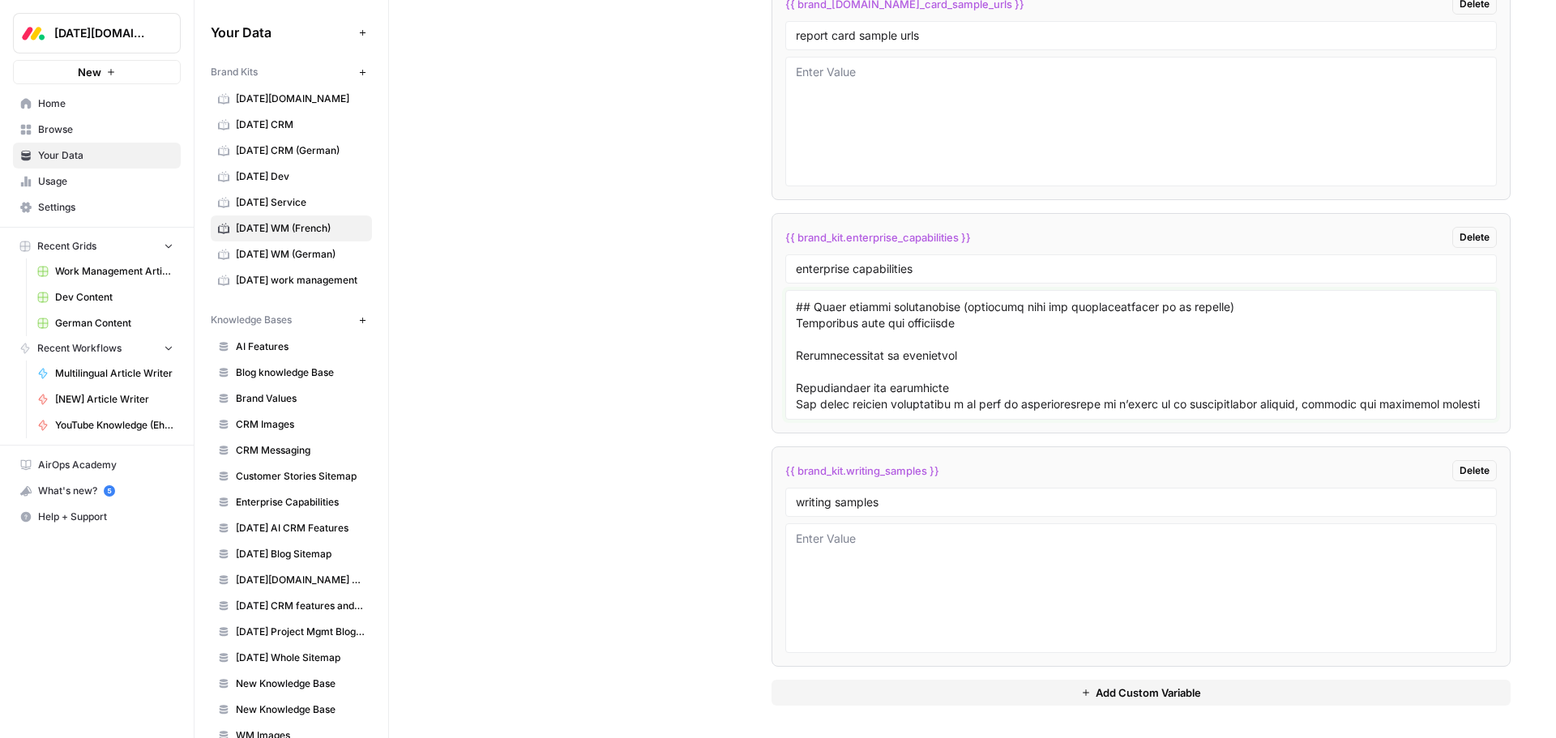
click at [814, 370] on textarea at bounding box center [1141, 354] width 690 height 115
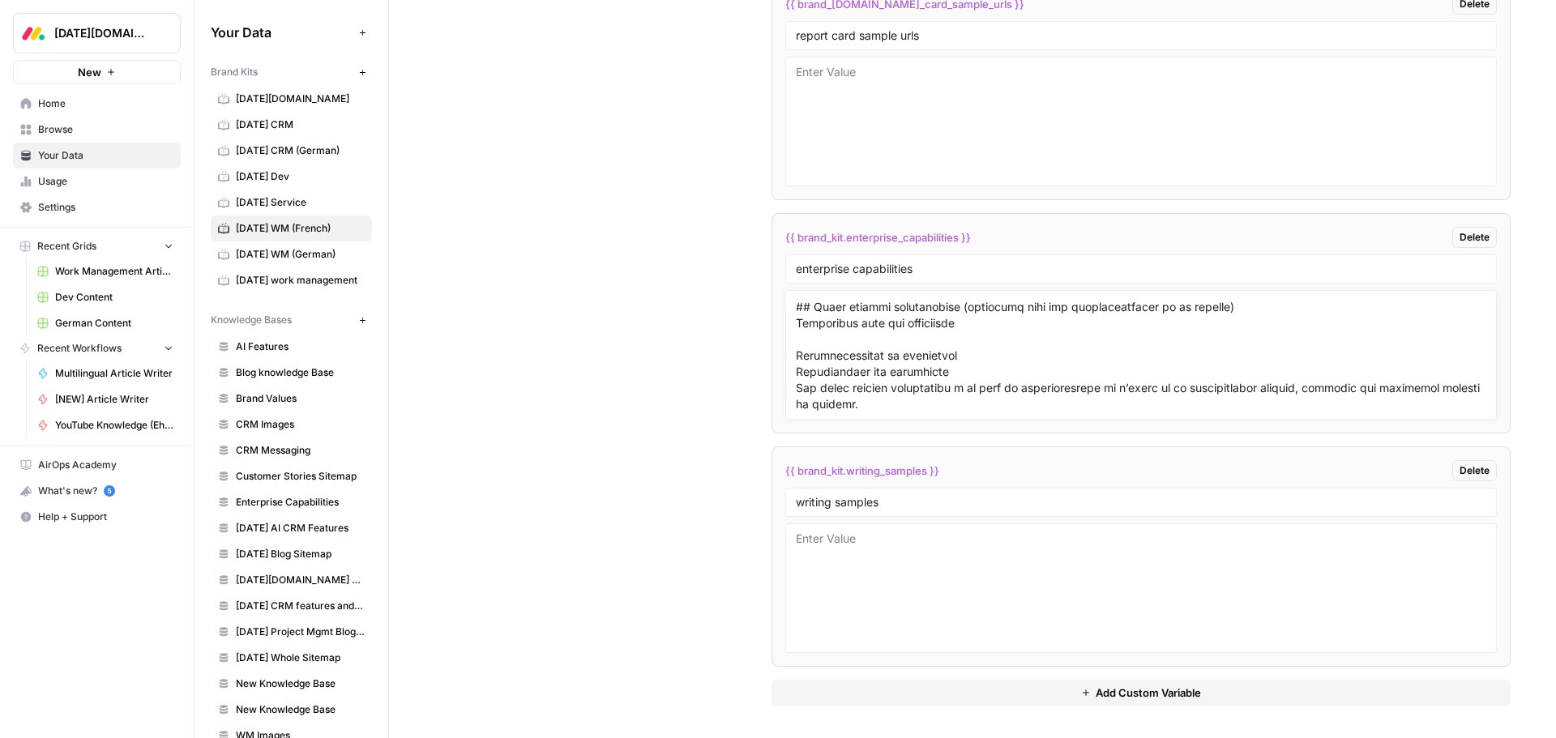
click at [824, 335] on textarea at bounding box center [1141, 354] width 690 height 115
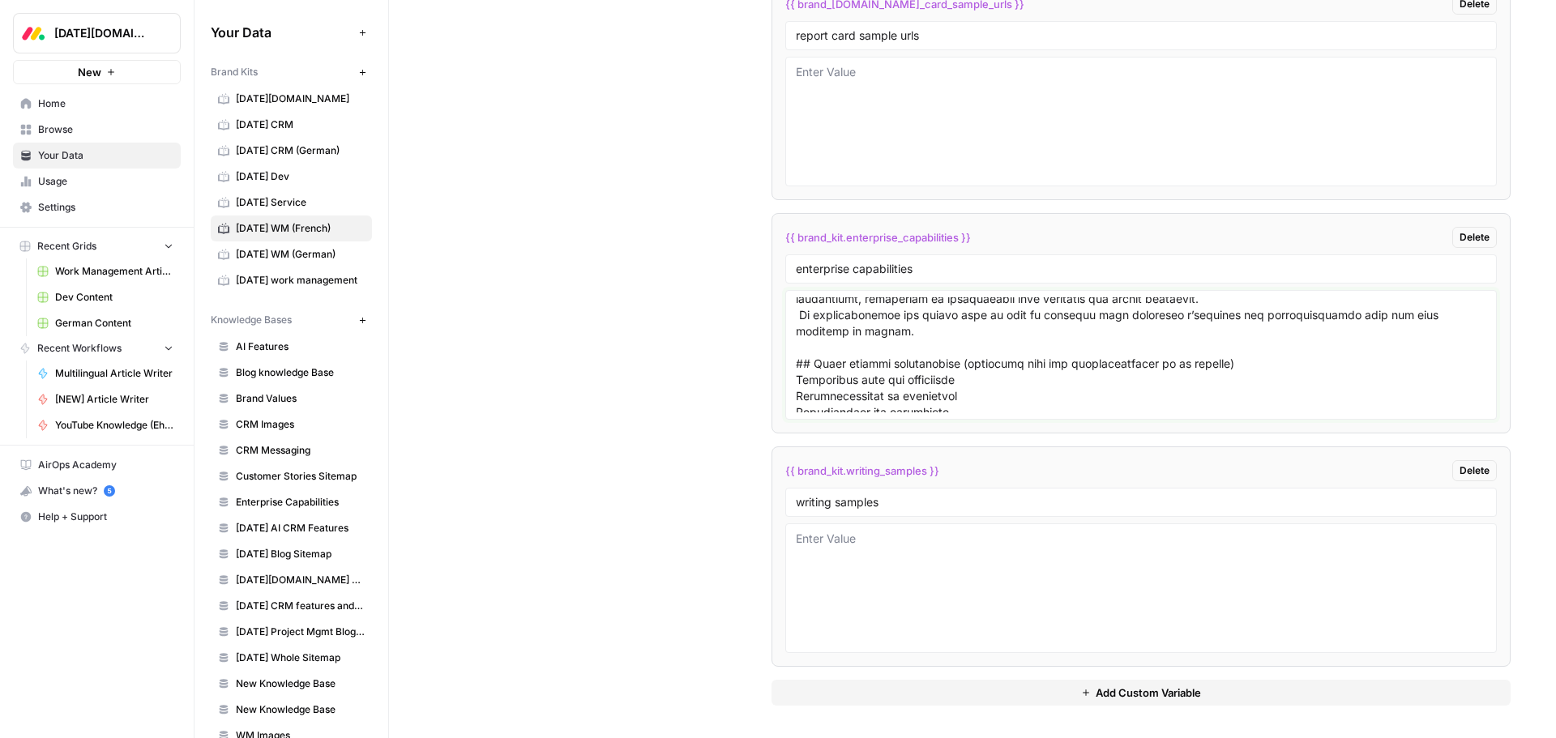
scroll to position [47, 0]
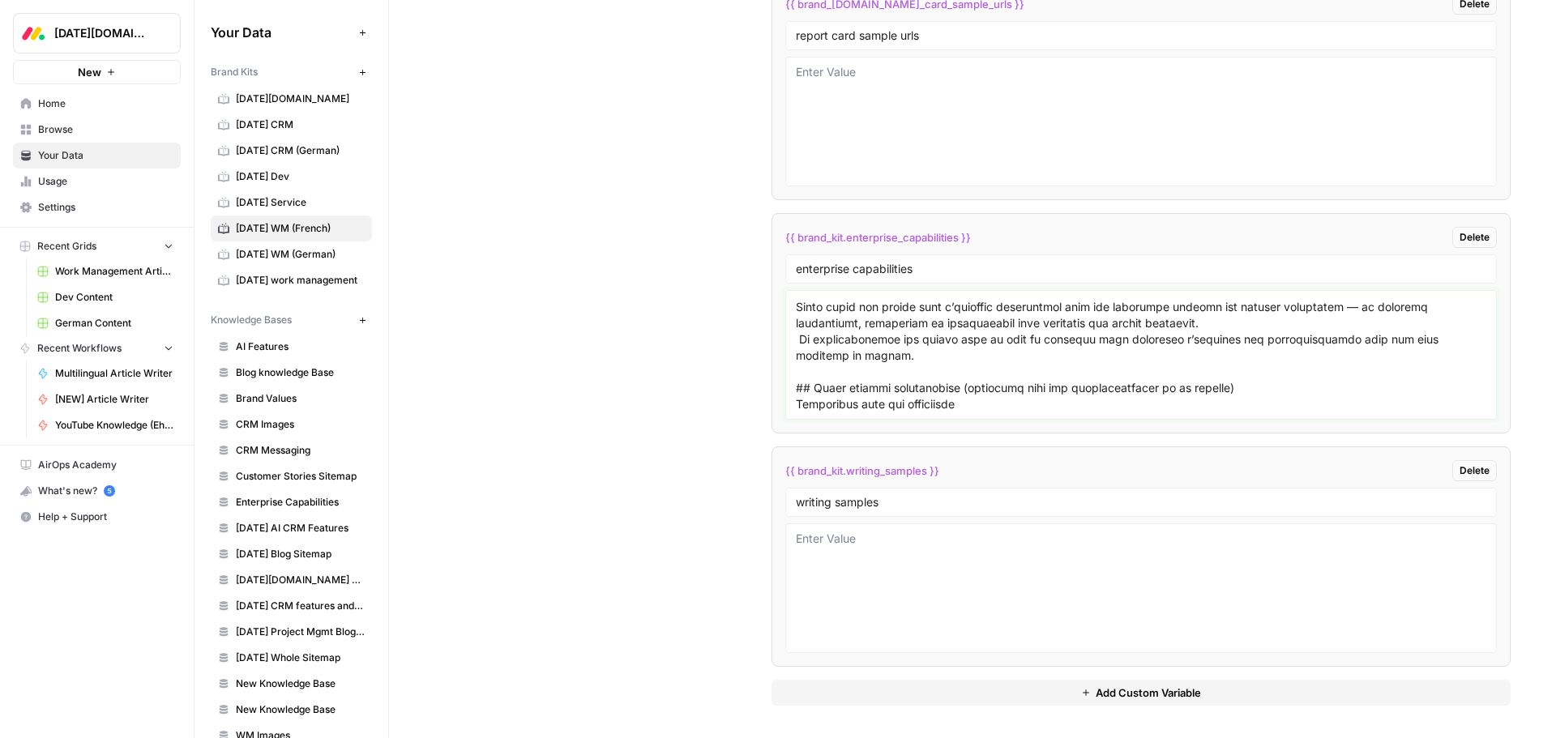
click at [797, 340] on textarea at bounding box center [1141, 354] width 690 height 115
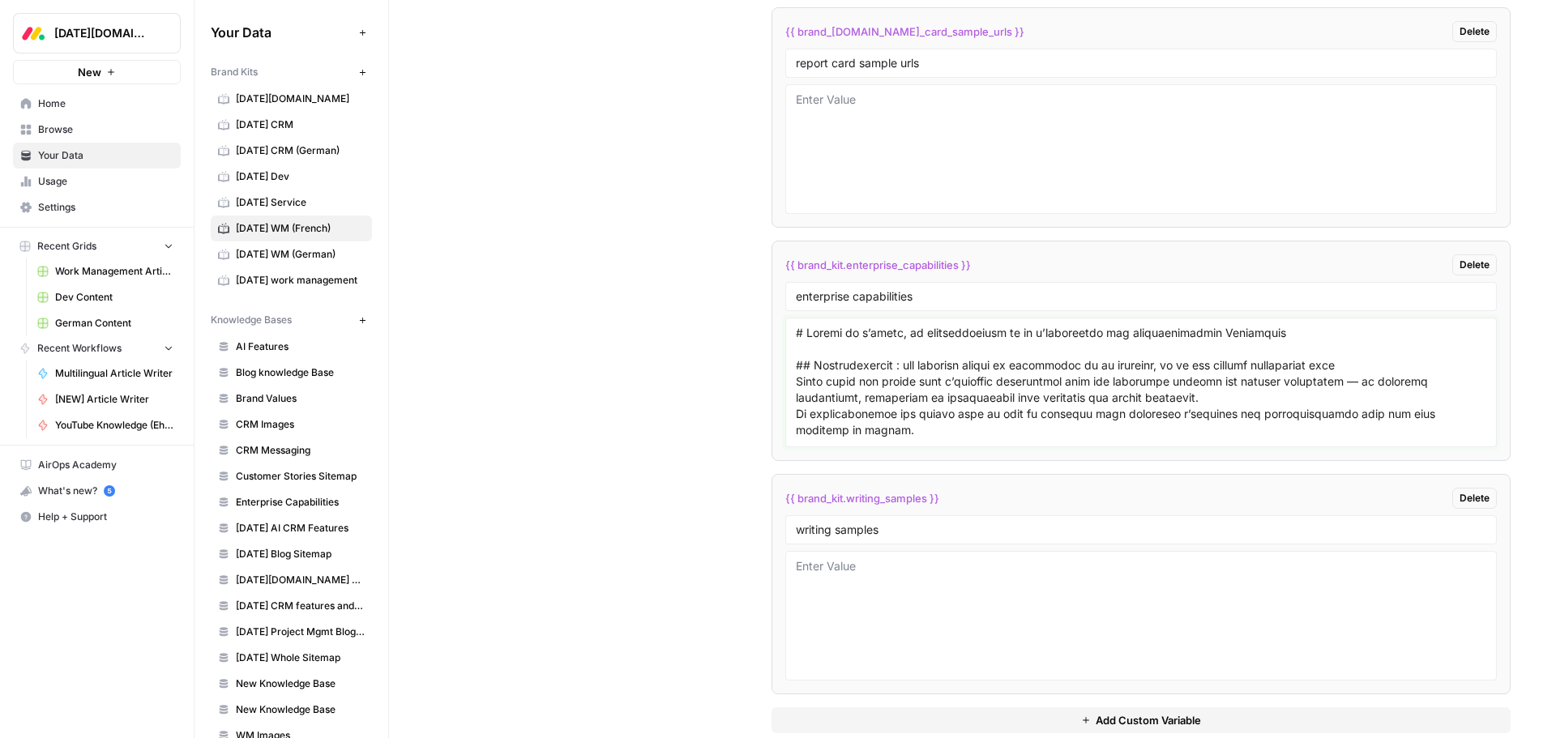
scroll to position [4780, 0]
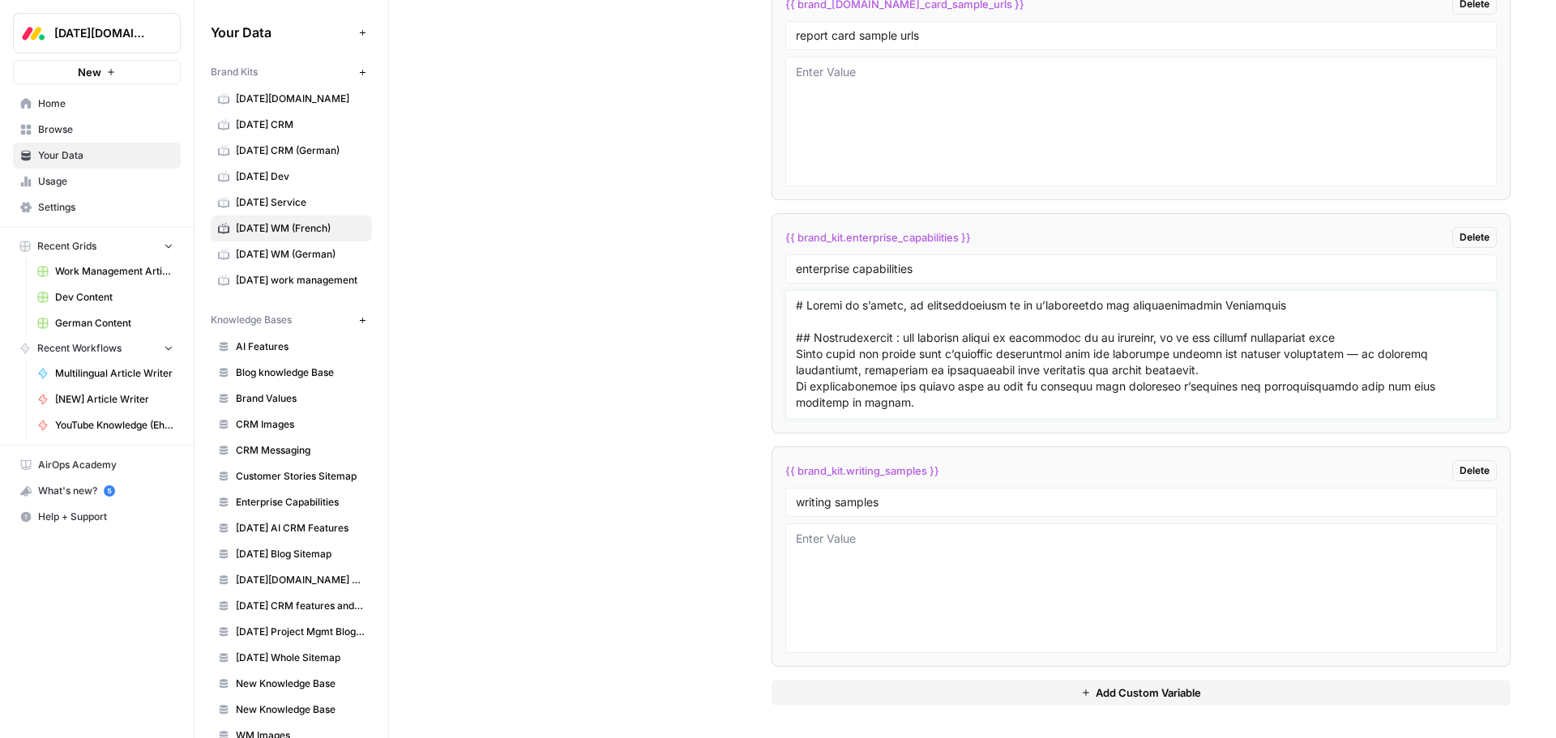
type textarea "# Résumé de l’offre, du positionnement et de l’alignement des fonctionnalités E…"
click at [852, 551] on textarea at bounding box center [1141, 588] width 690 height 115
click at [811, 556] on textarea at bounding box center [1141, 588] width 690 height 115
paste textarea "# Outil de suivi de projet : comment faire un tableau de suivi de projet et ave…"
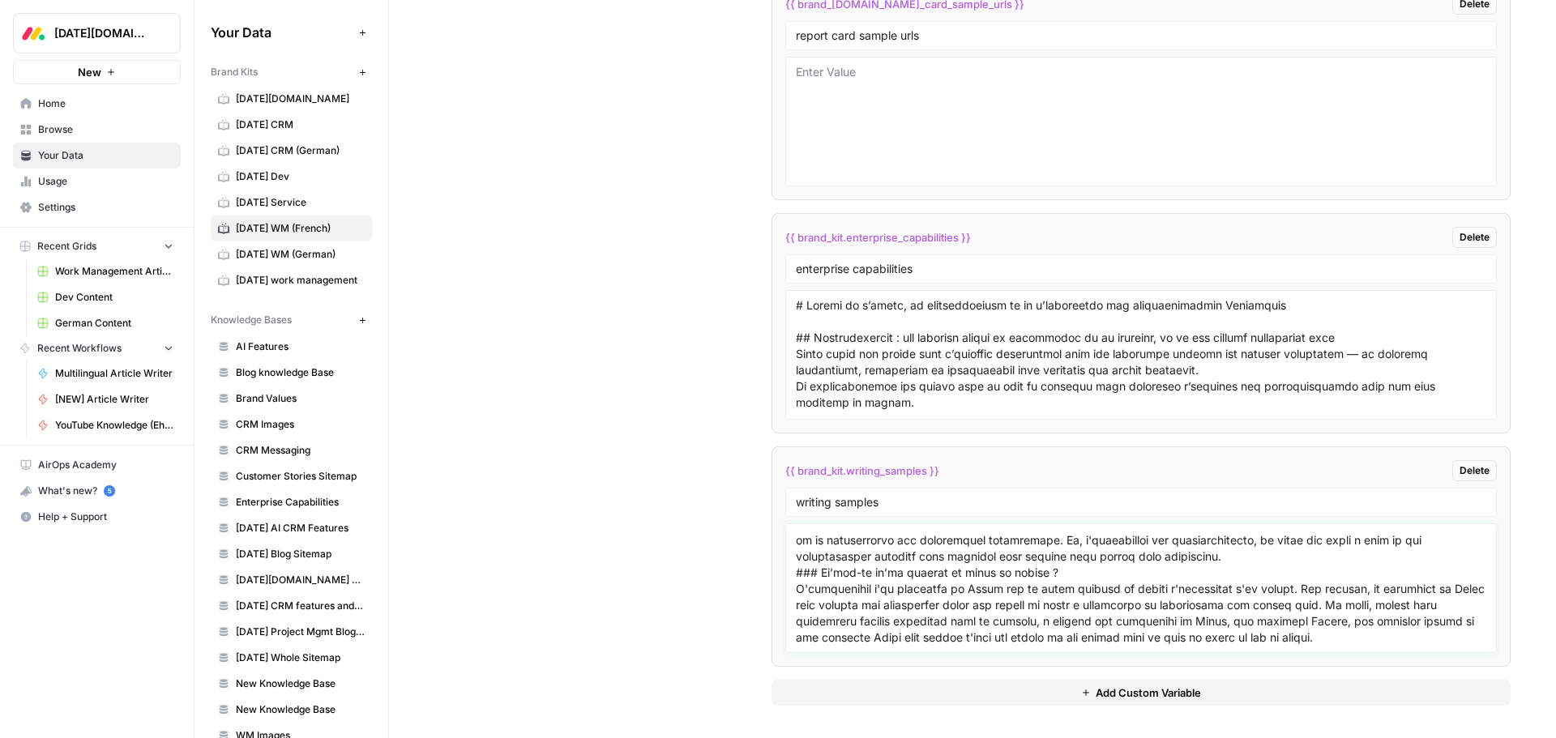
scroll to position [6108, 0]
click at [792, 602] on div at bounding box center [1140, 588] width 711 height 130
click at [796, 607] on textarea at bounding box center [1141, 588] width 690 height 115
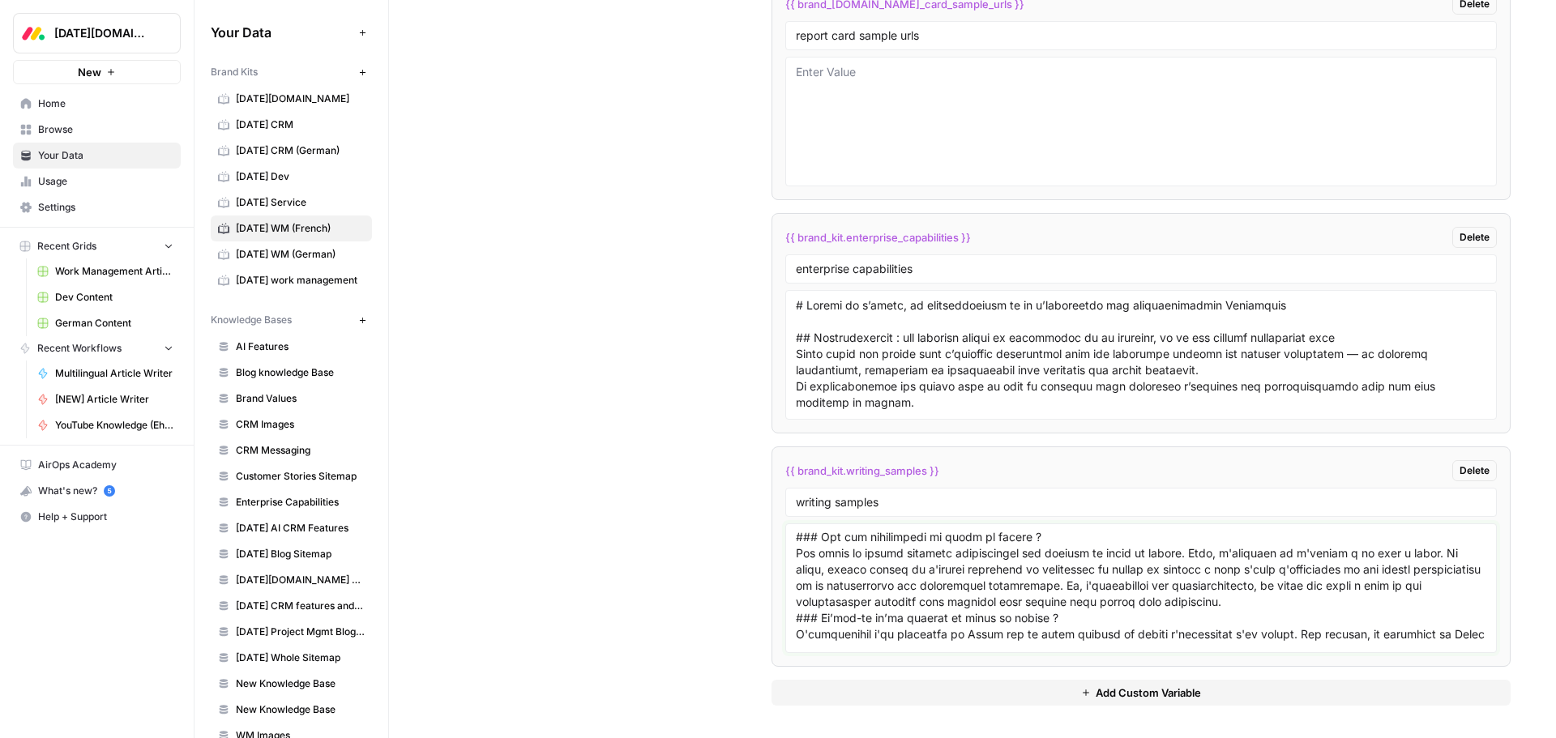
scroll to position [6189, 0]
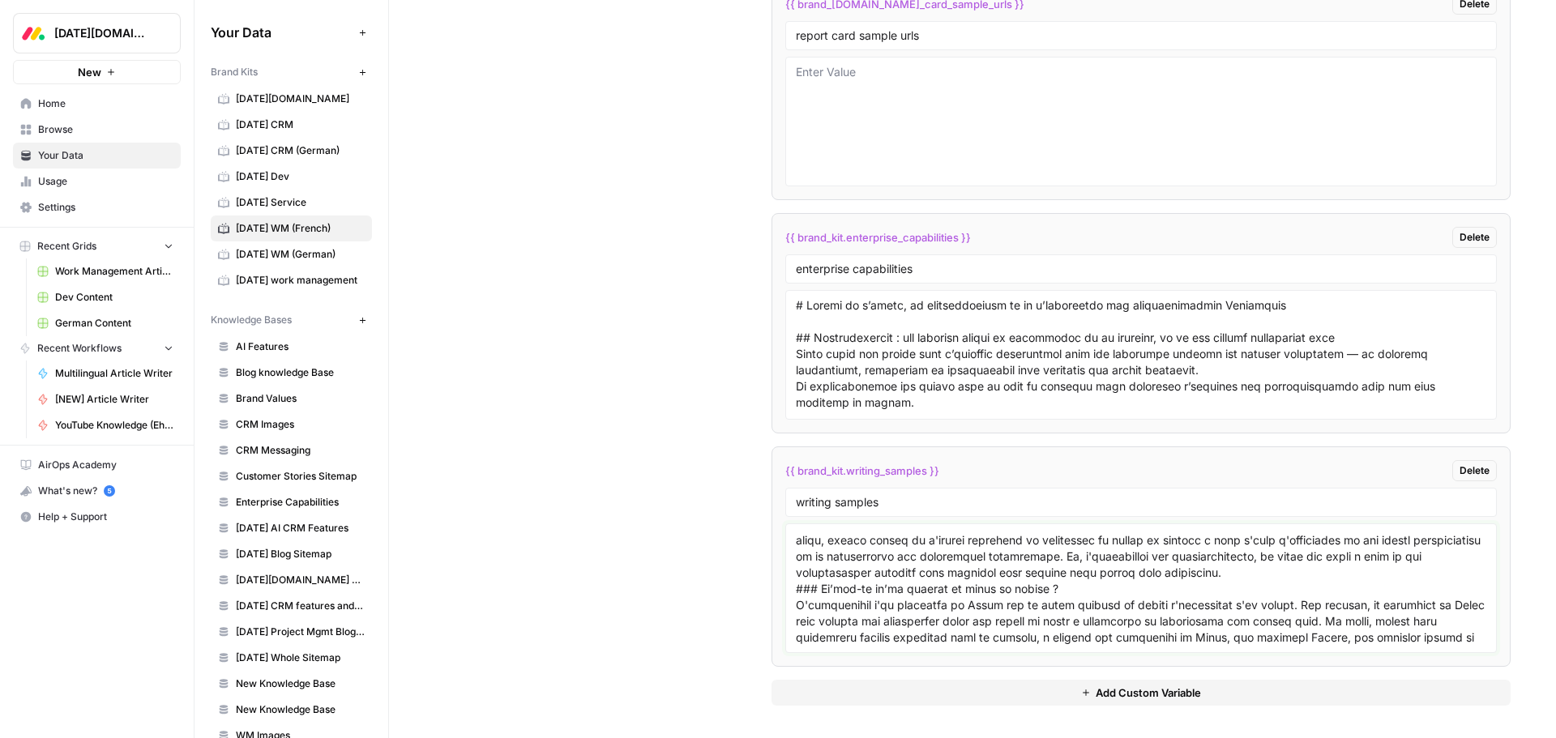
click at [796, 622] on textarea at bounding box center [1141, 588] width 690 height 115
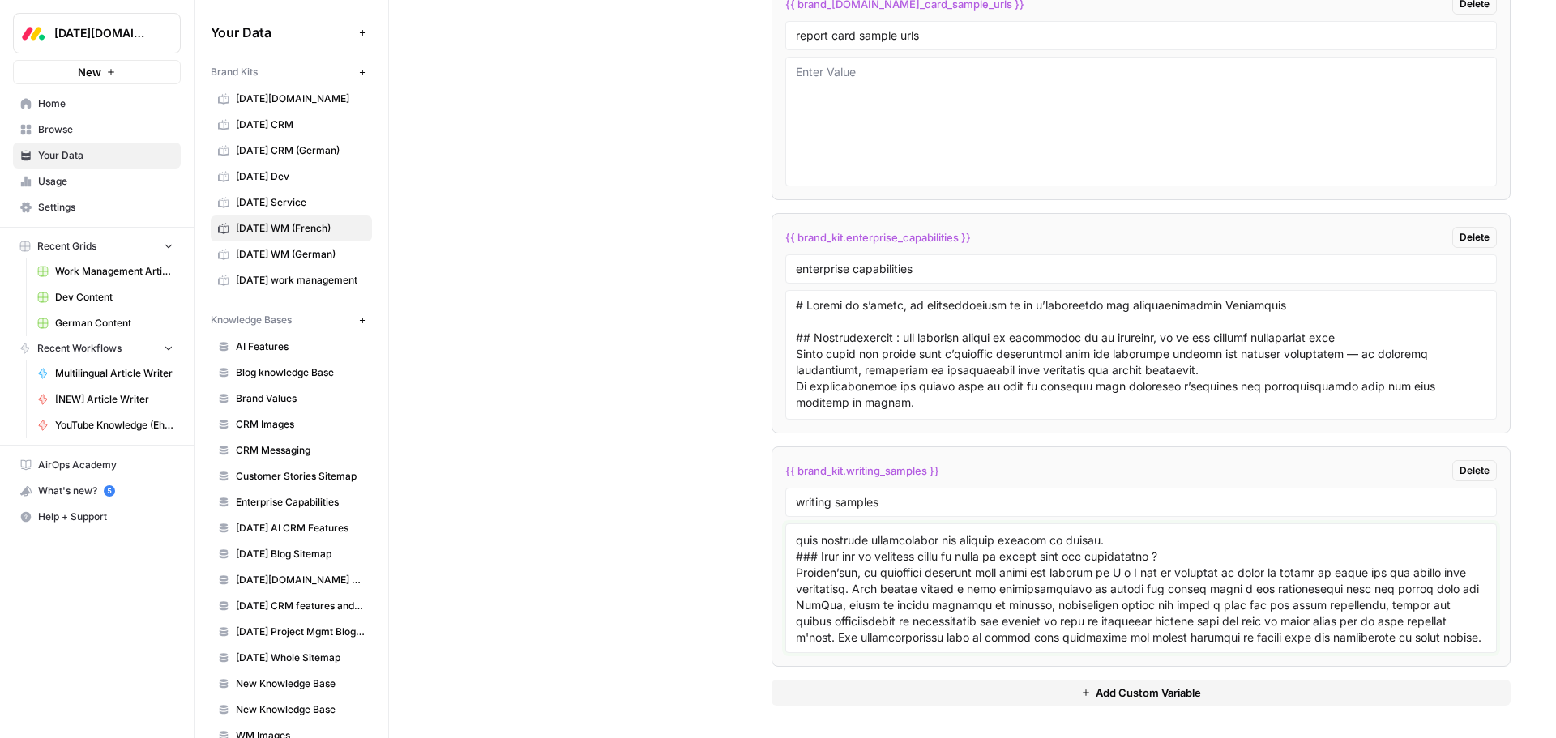
click at [796, 566] on textarea at bounding box center [1141, 588] width 690 height 115
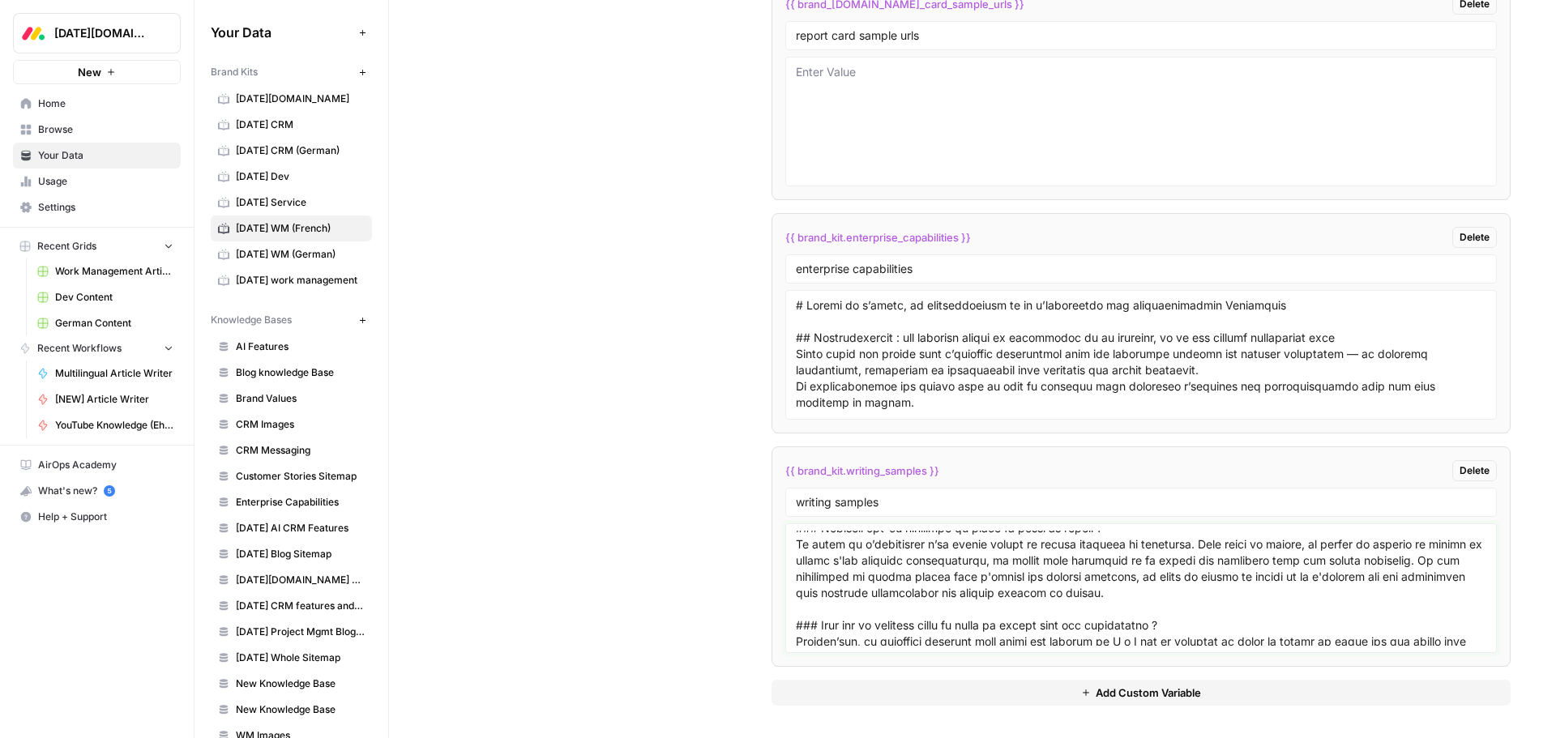
scroll to position [5946, 0]
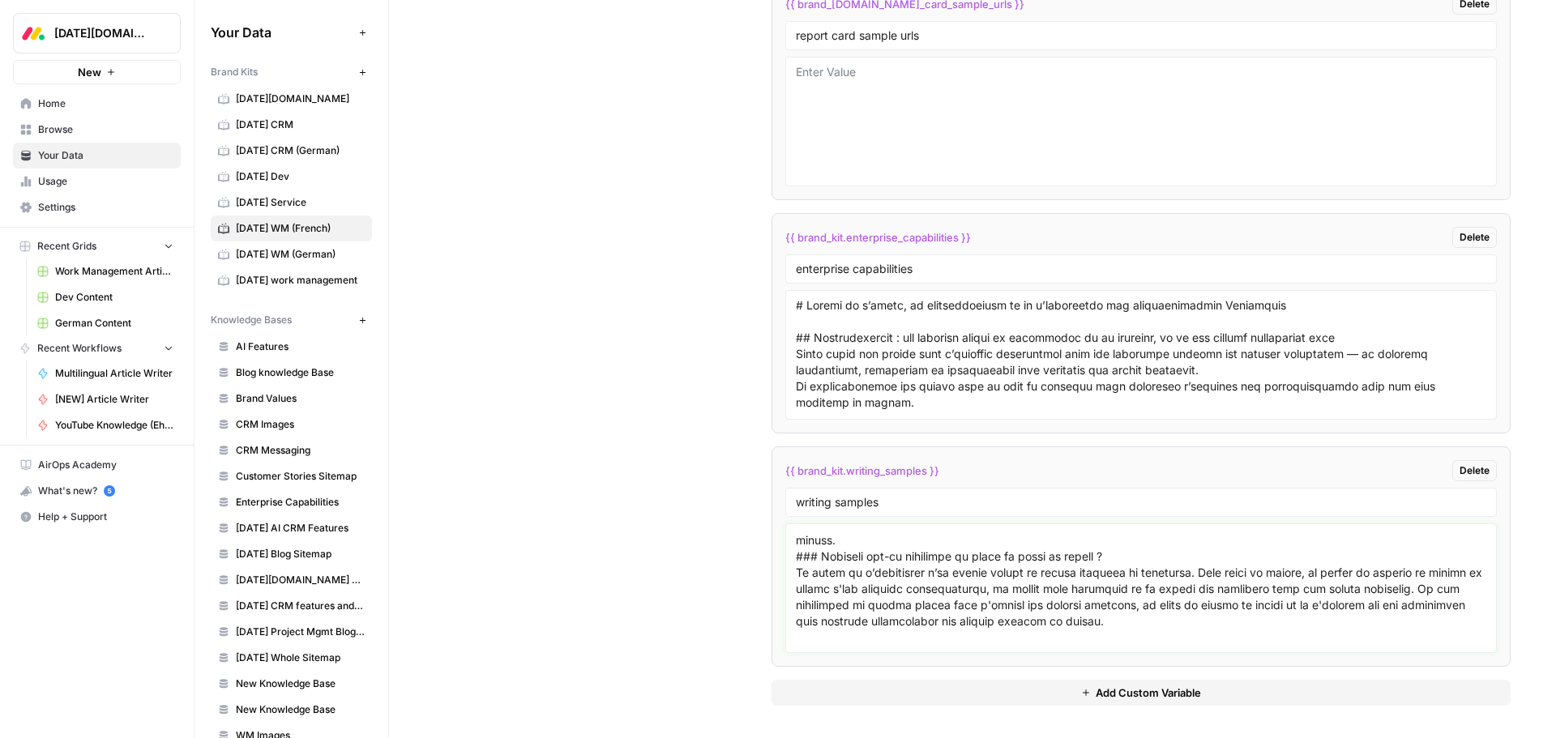
click at [796, 568] on textarea at bounding box center [1141, 588] width 690 height 115
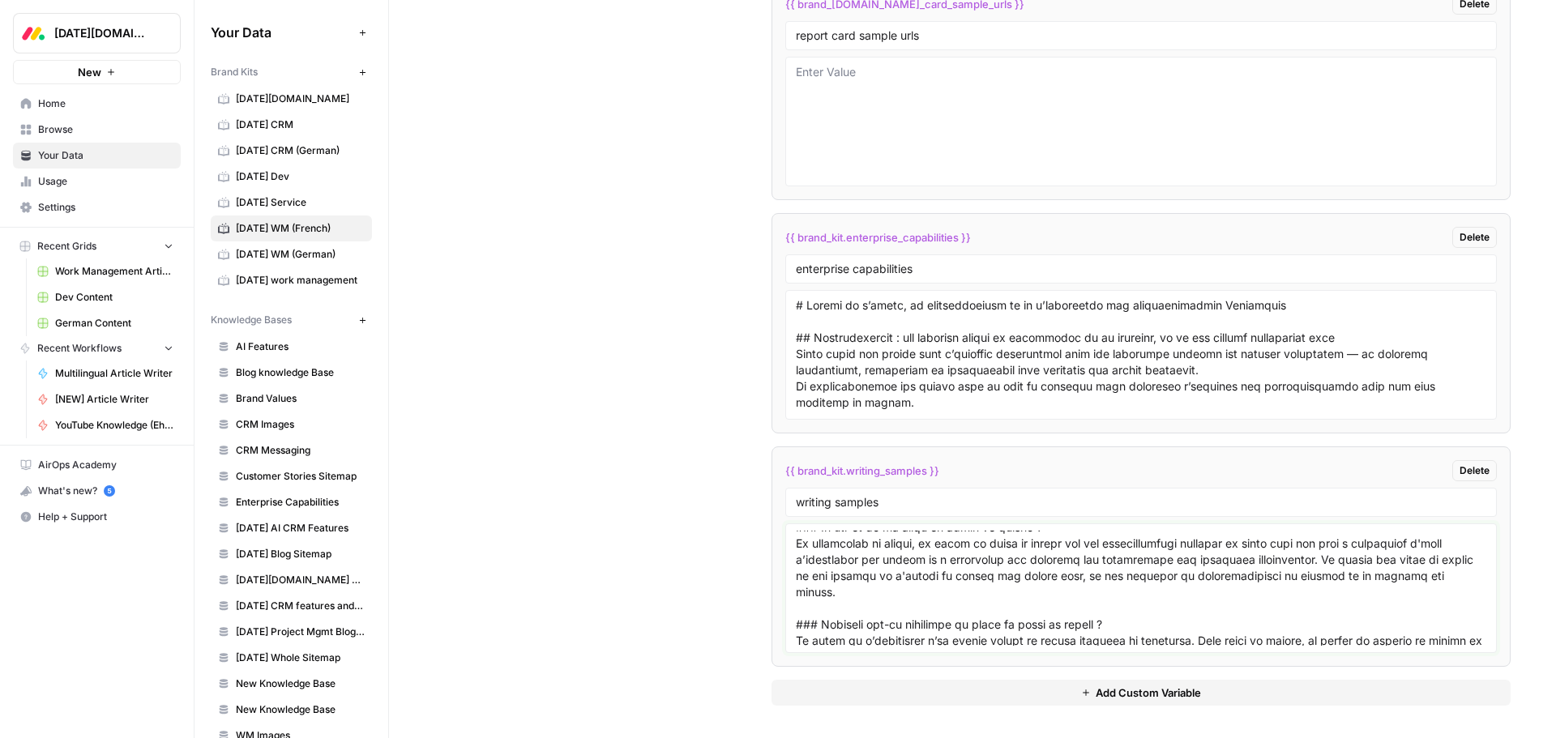
scroll to position [5865, 0]
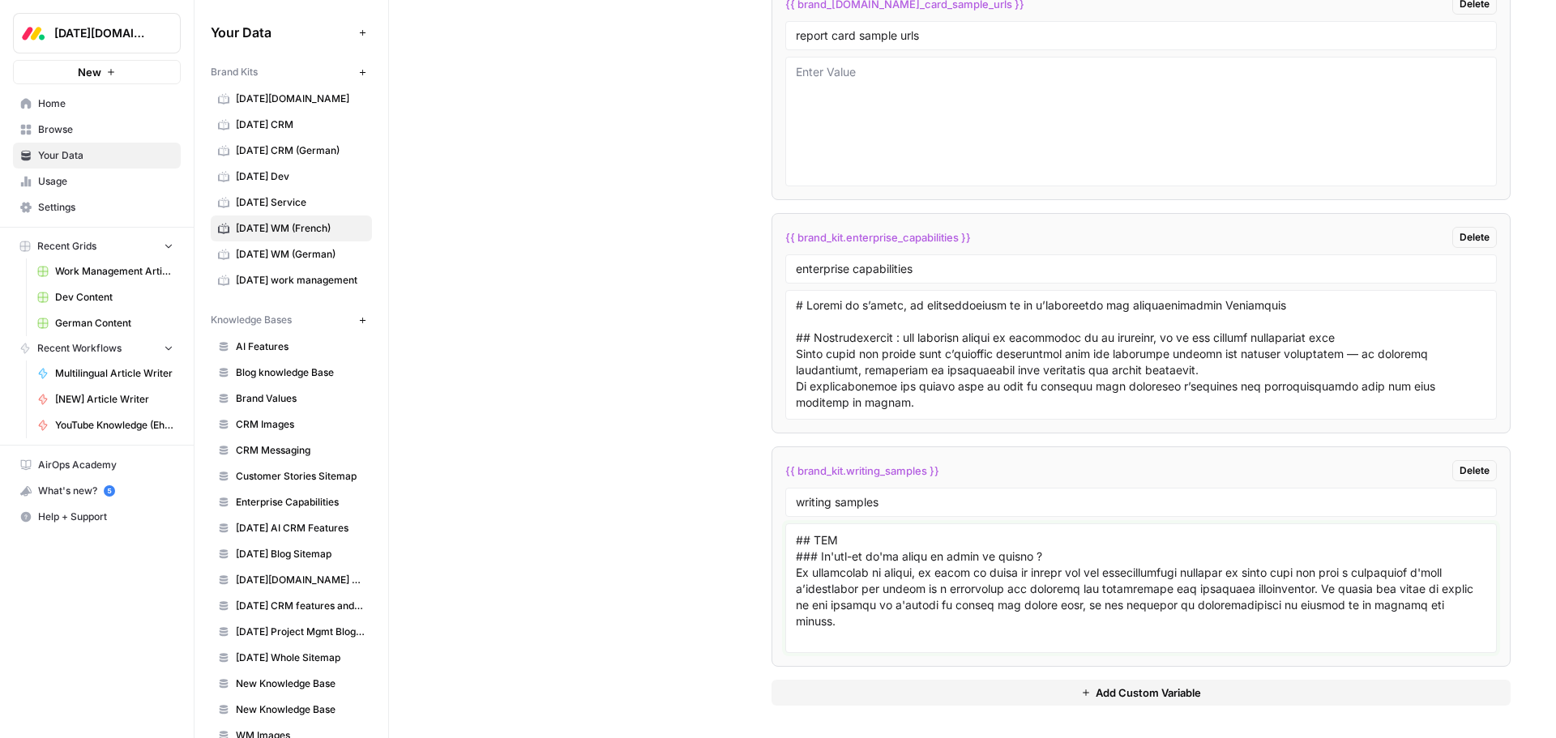
click at [796, 592] on textarea at bounding box center [1141, 588] width 690 height 115
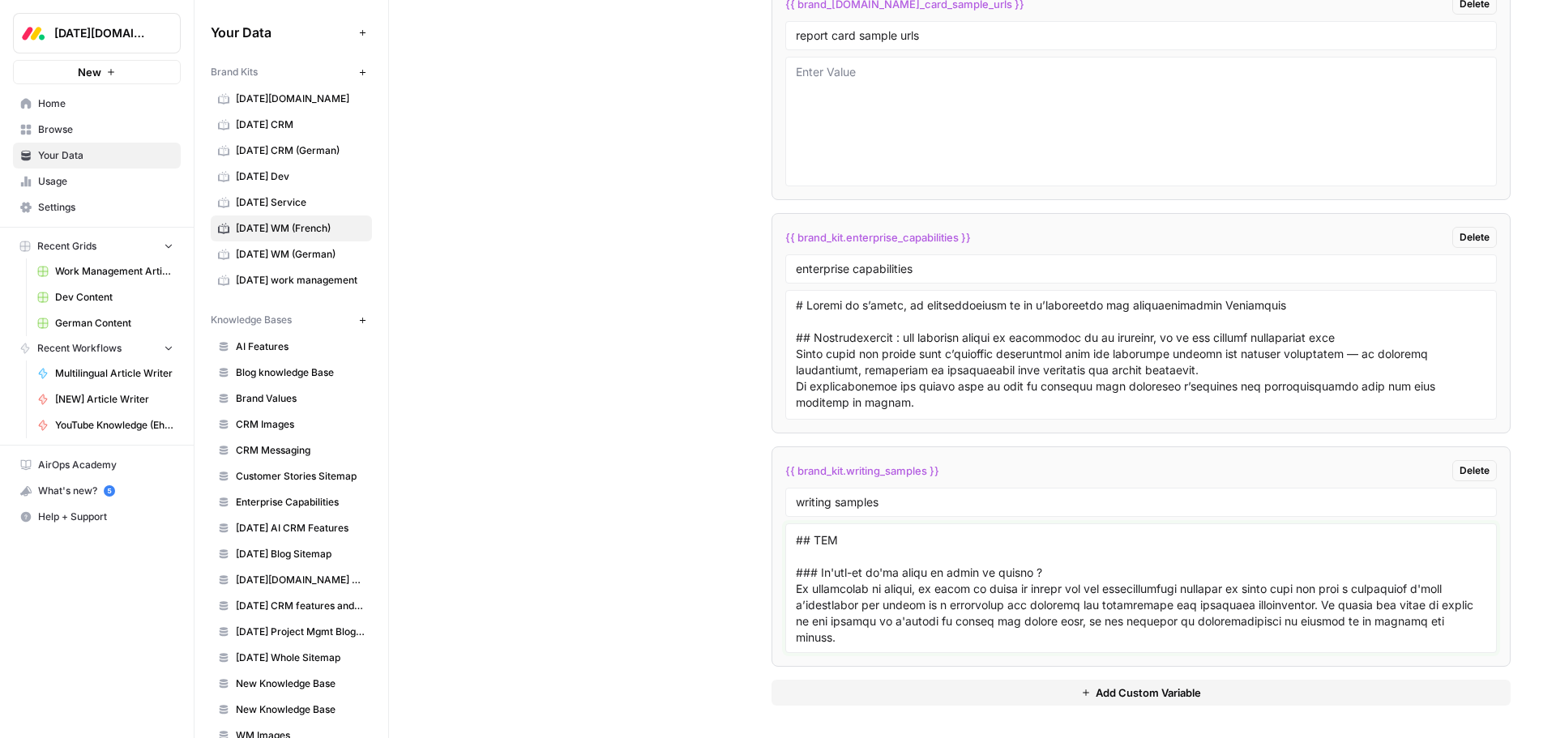
click at [796, 574] on textarea at bounding box center [1141, 588] width 690 height 115
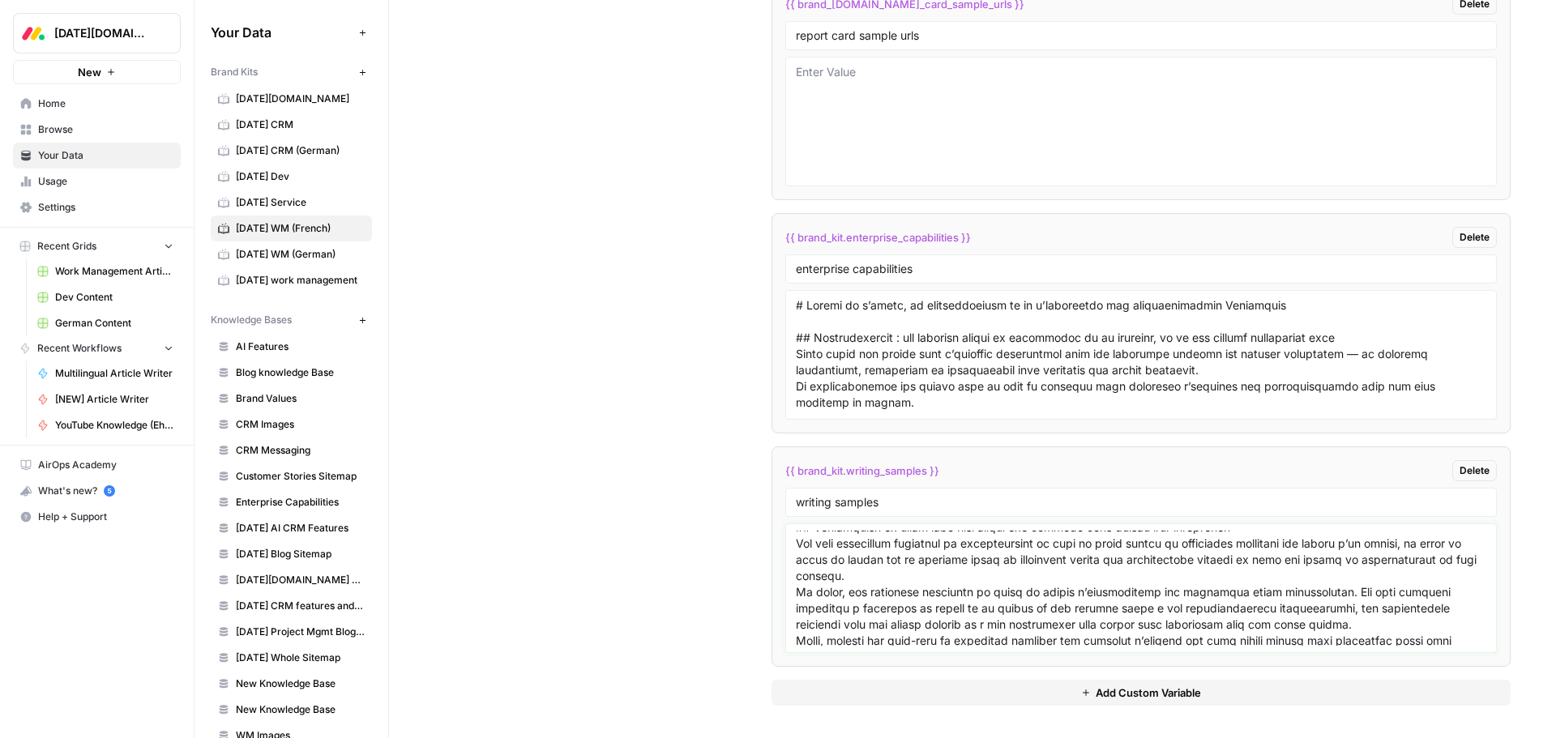
scroll to position [5703, 0]
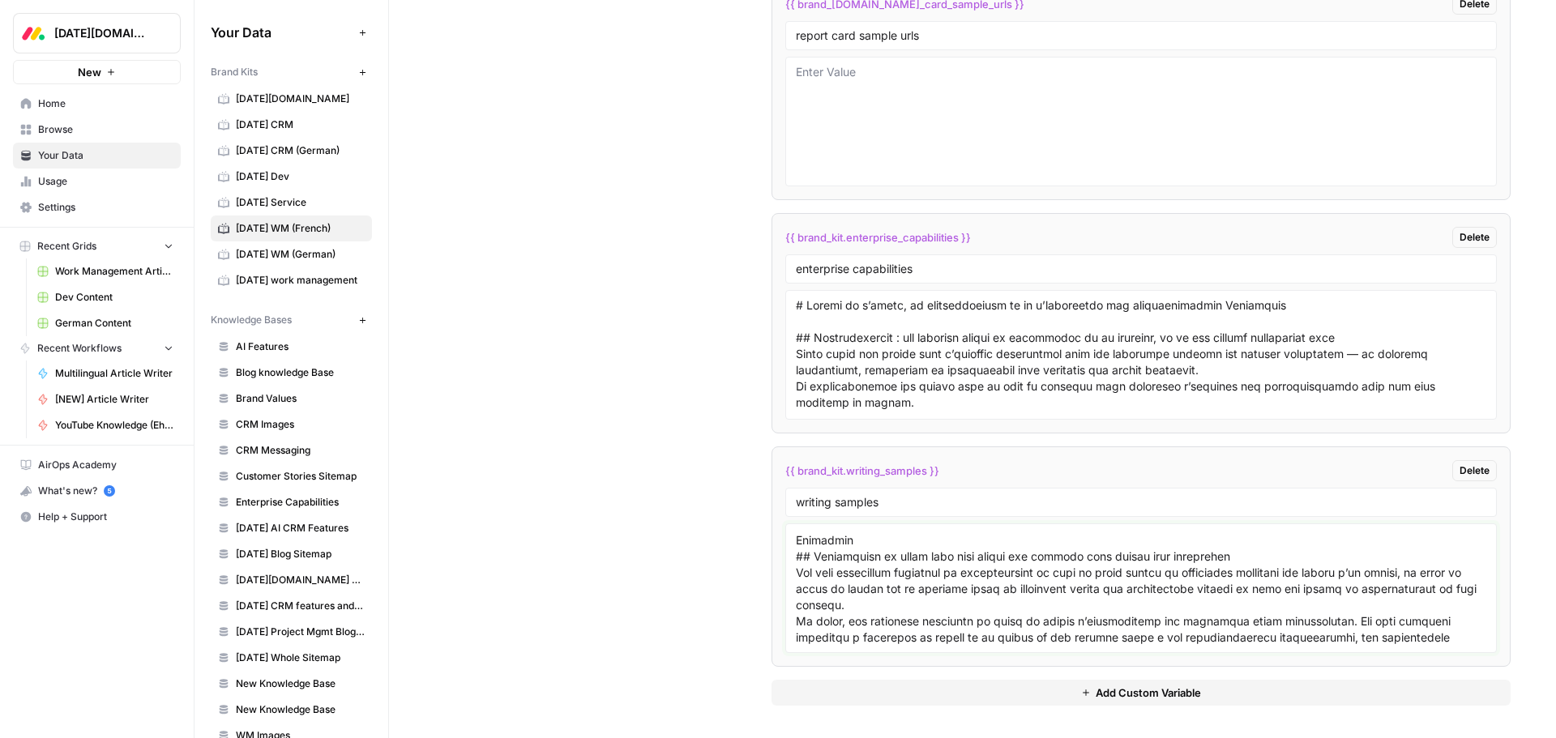
click at [797, 588] on textarea at bounding box center [1141, 588] width 690 height 115
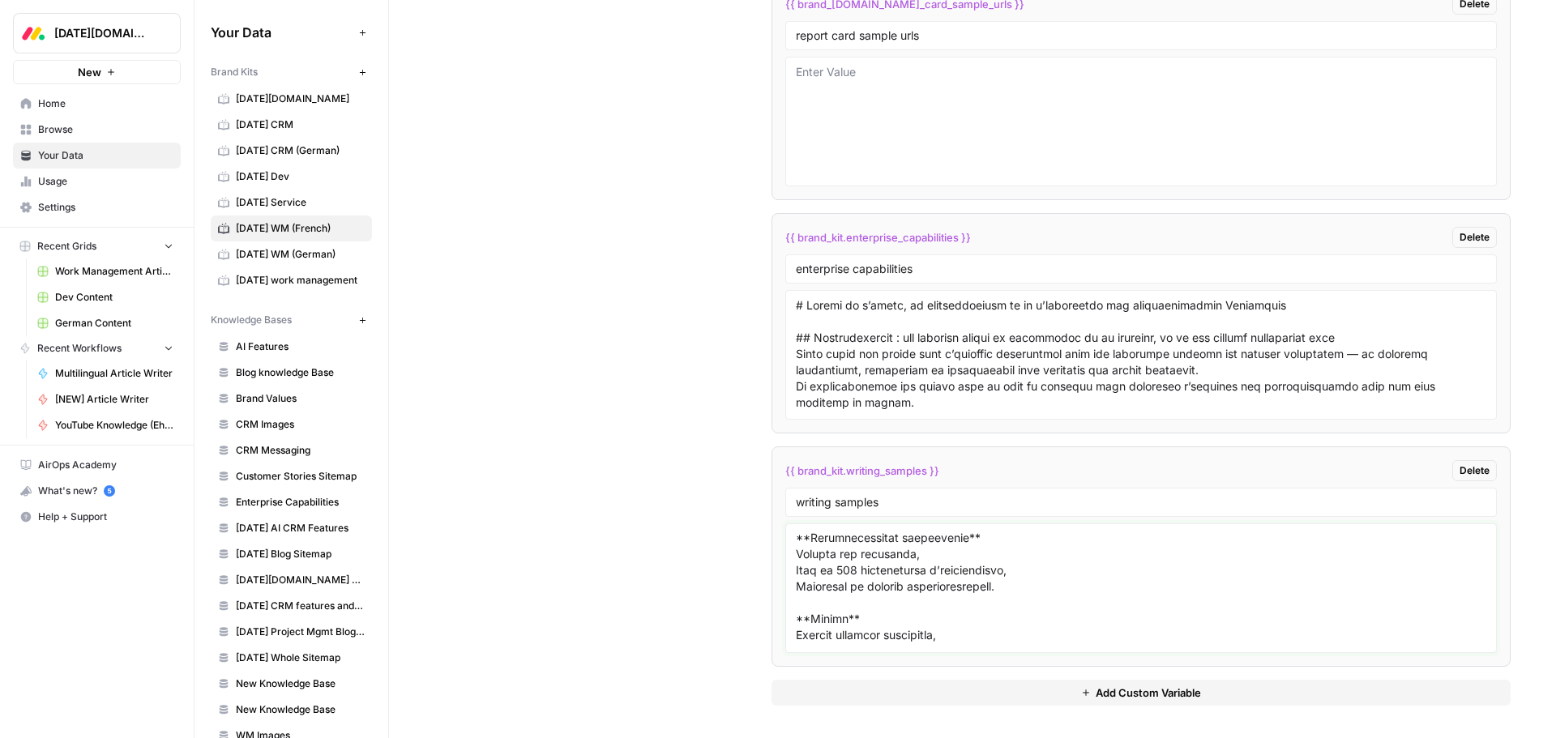
scroll to position [3388, 0]
click at [796, 576] on textarea at bounding box center [1141, 588] width 690 height 115
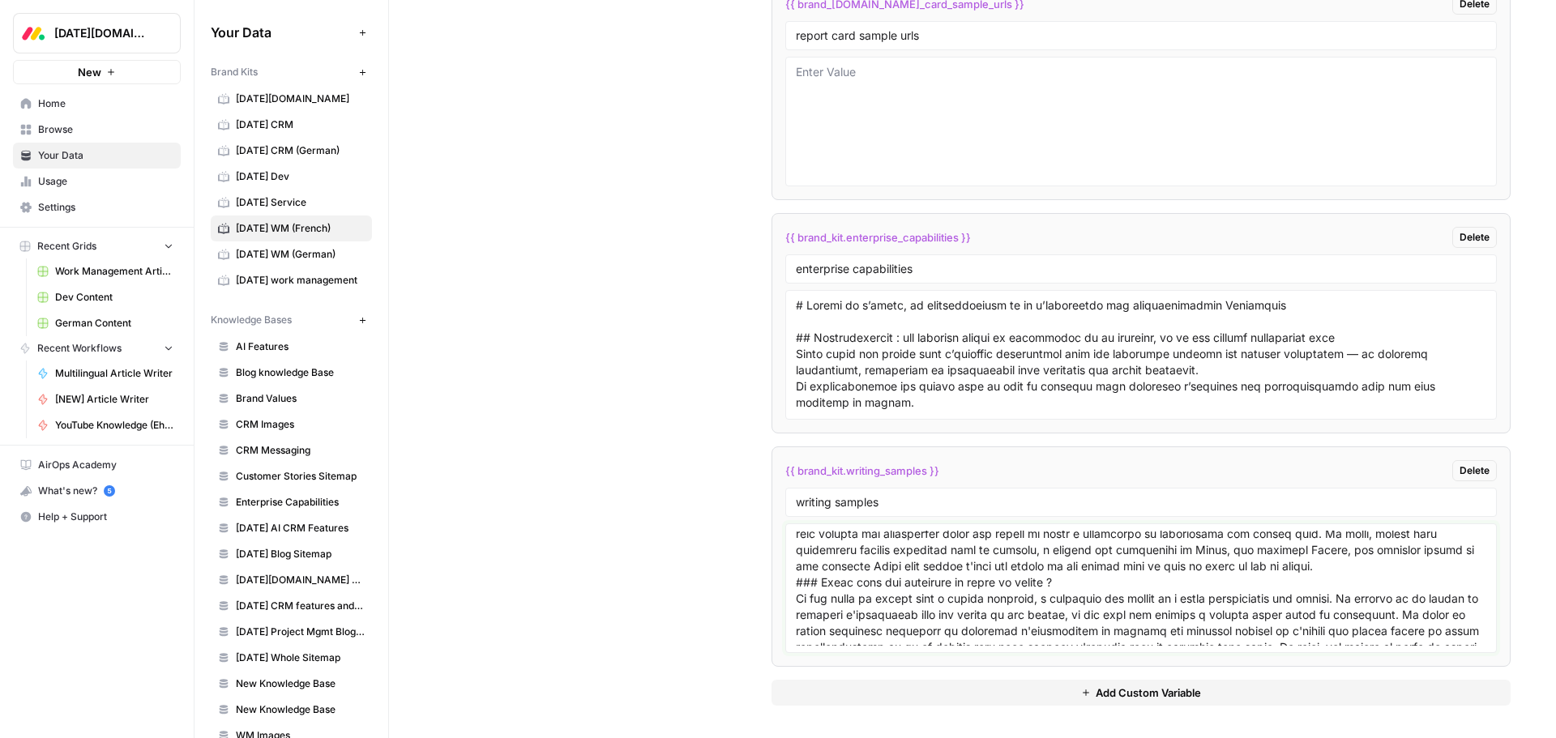
scroll to position [7308, 0]
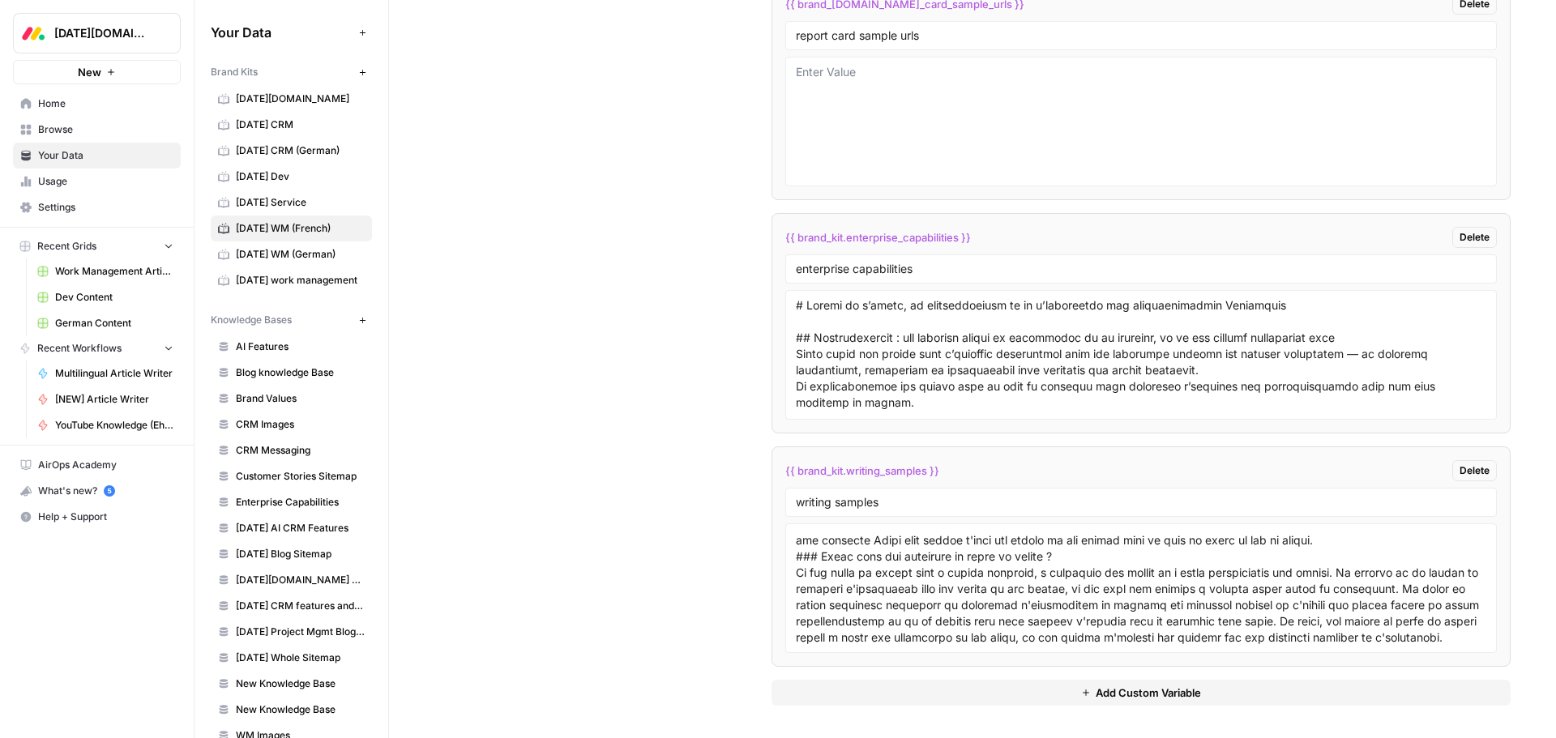
click at [920, 652] on div at bounding box center [1140, 588] width 711 height 130
click at [912, 631] on textarea at bounding box center [1141, 588] width 690 height 115
click at [830, 640] on textarea at bounding box center [1141, 588] width 690 height 115
paste textarea "# Qu’est-ce que le reporting et comment bien communiquer ses données Le reporti…"
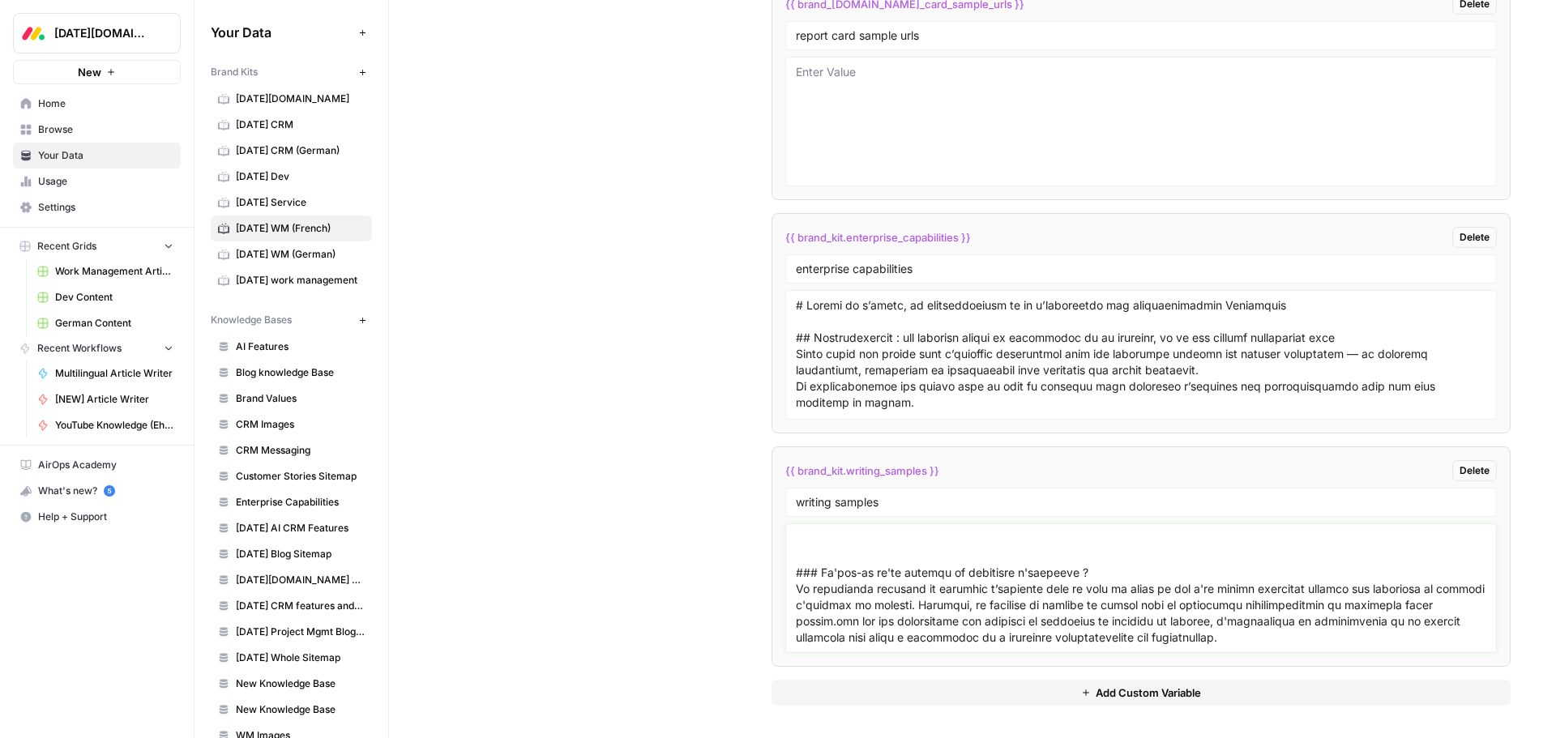
scroll to position [12721, 0]
click at [857, 646] on div at bounding box center [1140, 588] width 711 height 130
click at [881, 642] on textarea at bounding box center [1141, 588] width 690 height 115
click at [906, 626] on textarea at bounding box center [1141, 588] width 690 height 115
click at [898, 637] on textarea at bounding box center [1141, 588] width 690 height 115
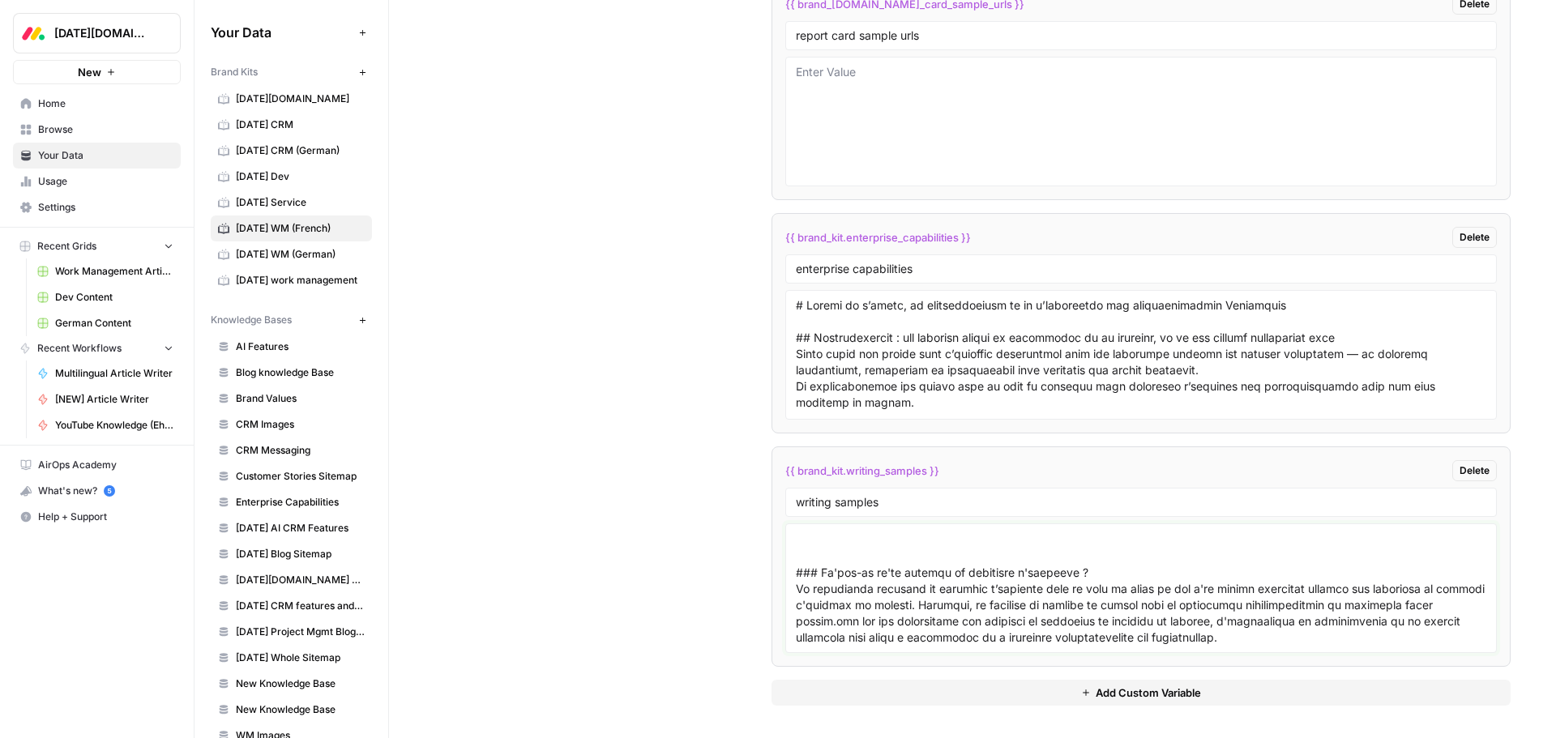
paste textarea "# Comment faire le calendrier d’un projet en ligne Un calendrier de projet ne p…"
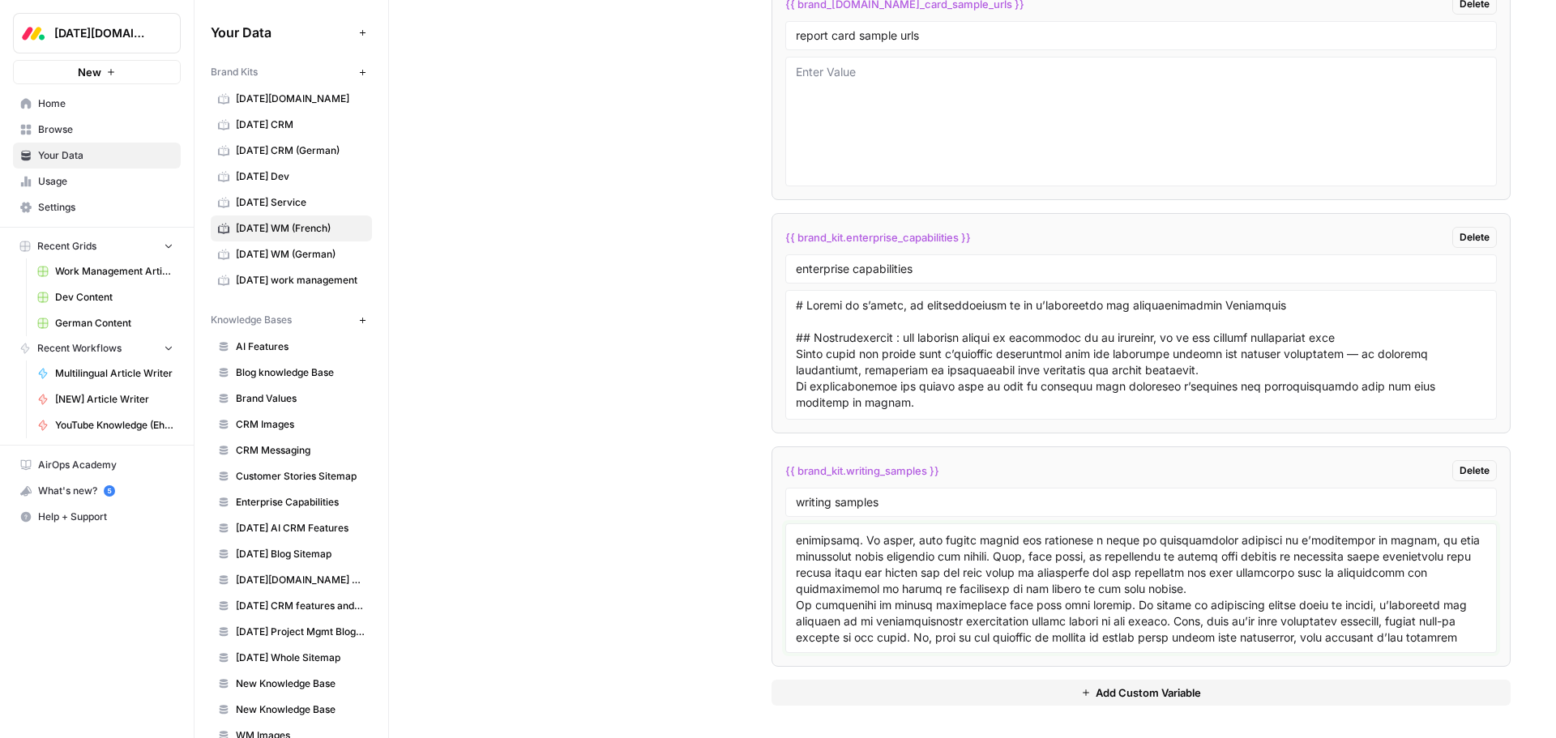
scroll to position [18149, 0]
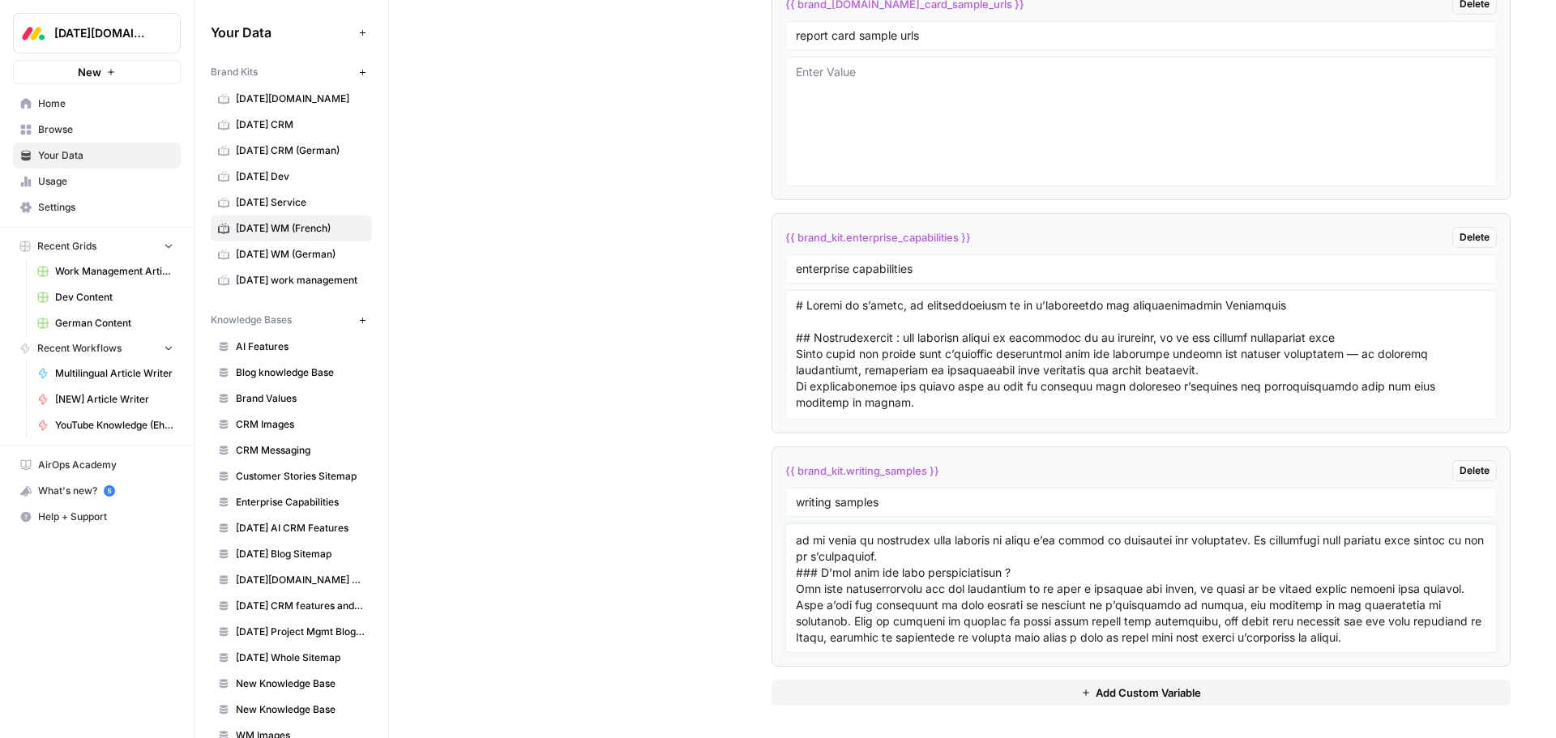
type textarea "# Outil de suivi de projet : comment faire un tableau de suivi de projet et ave…"
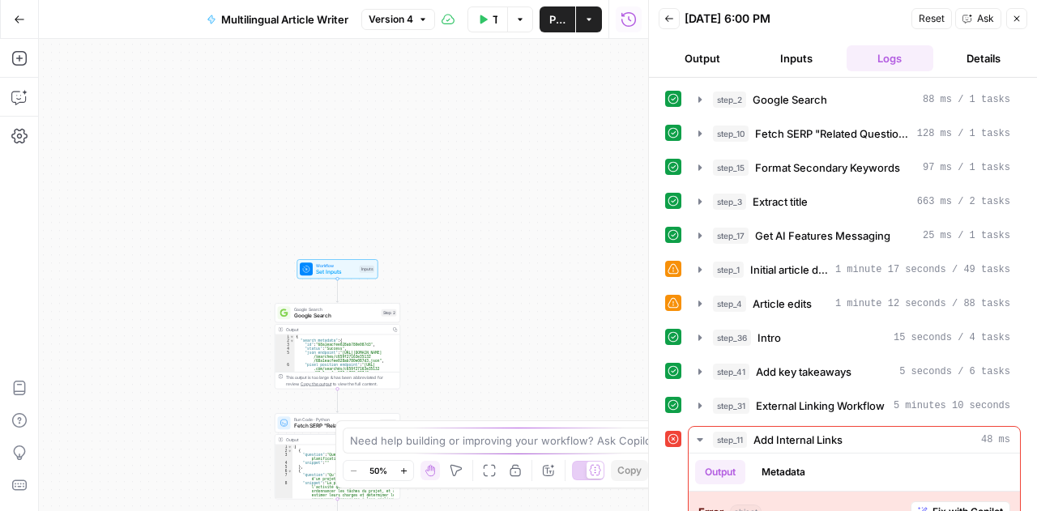
click at [339, 270] on span "Set Inputs" at bounding box center [336, 272] width 41 height 8
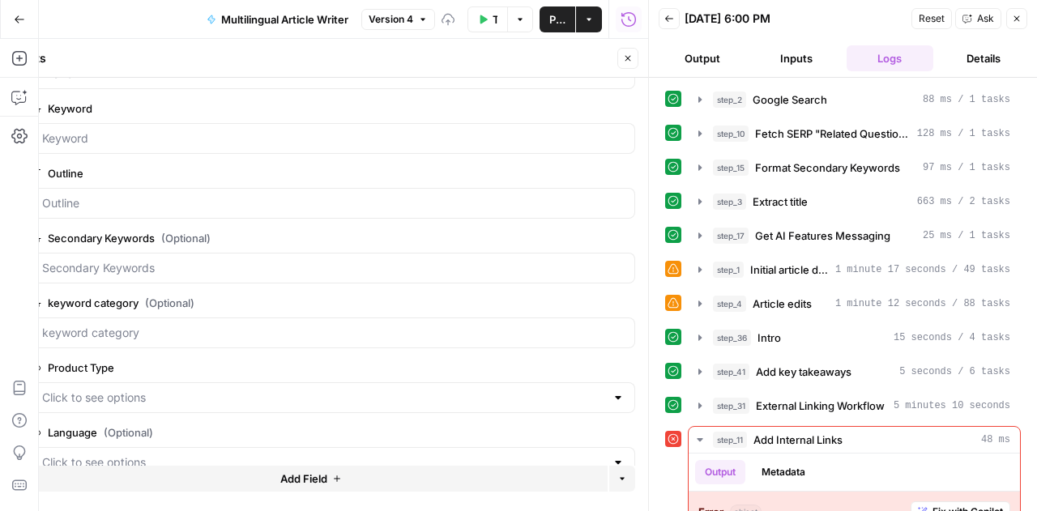
scroll to position [88, 0]
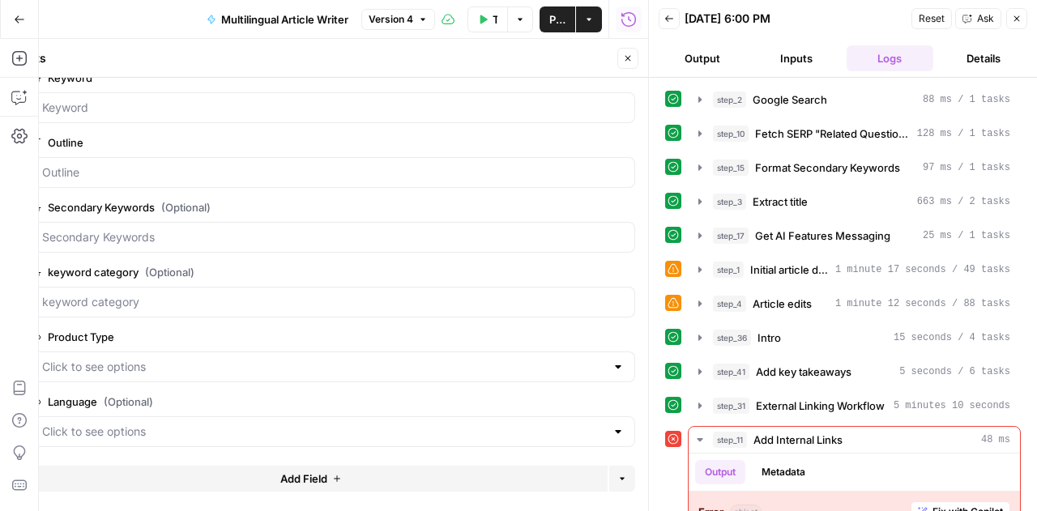
click at [293, 354] on div at bounding box center [334, 367] width 604 height 31
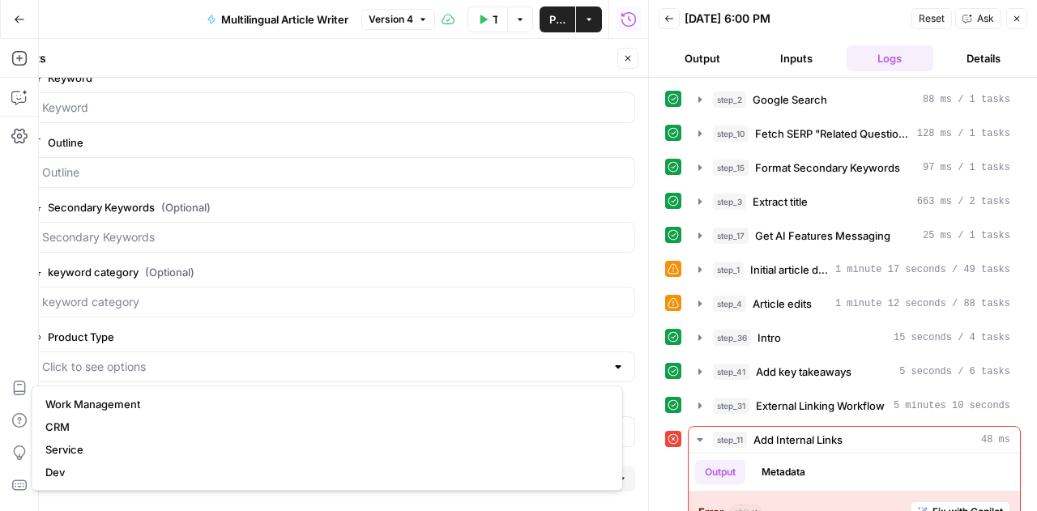
click at [293, 354] on div at bounding box center [334, 367] width 604 height 31
click at [557, 333] on span "edit field" at bounding box center [575, 337] width 36 height 13
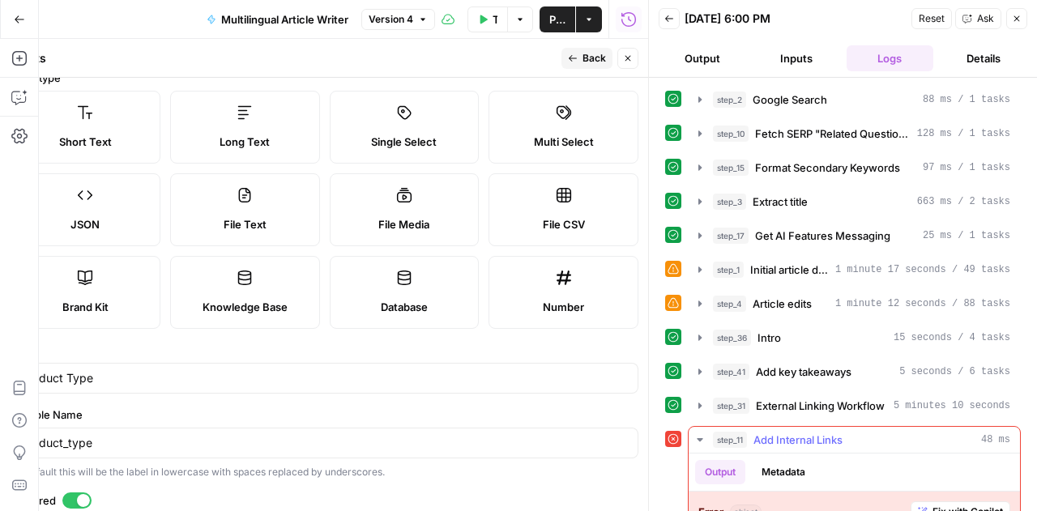
scroll to position [92, 0]
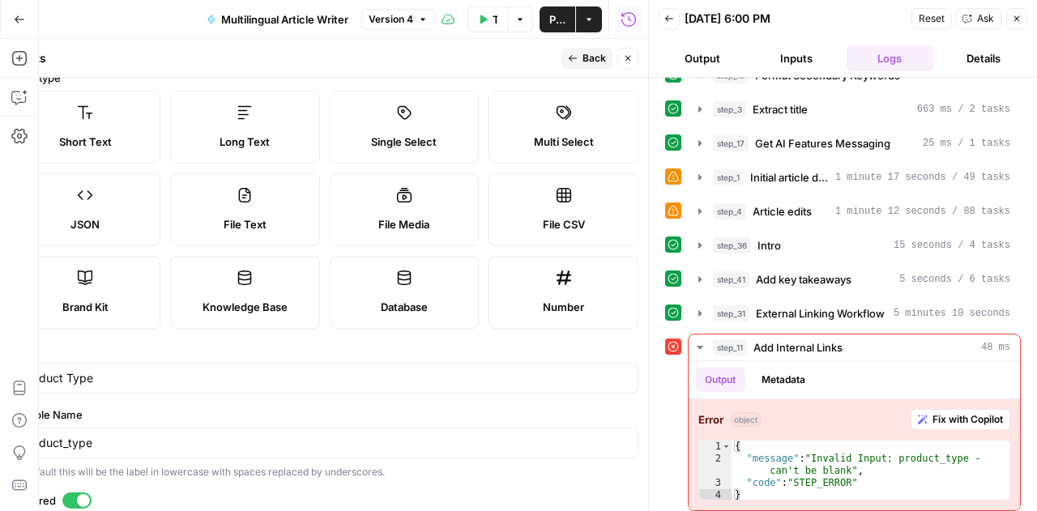
click at [583, 64] on button "Back" at bounding box center [587, 58] width 51 height 21
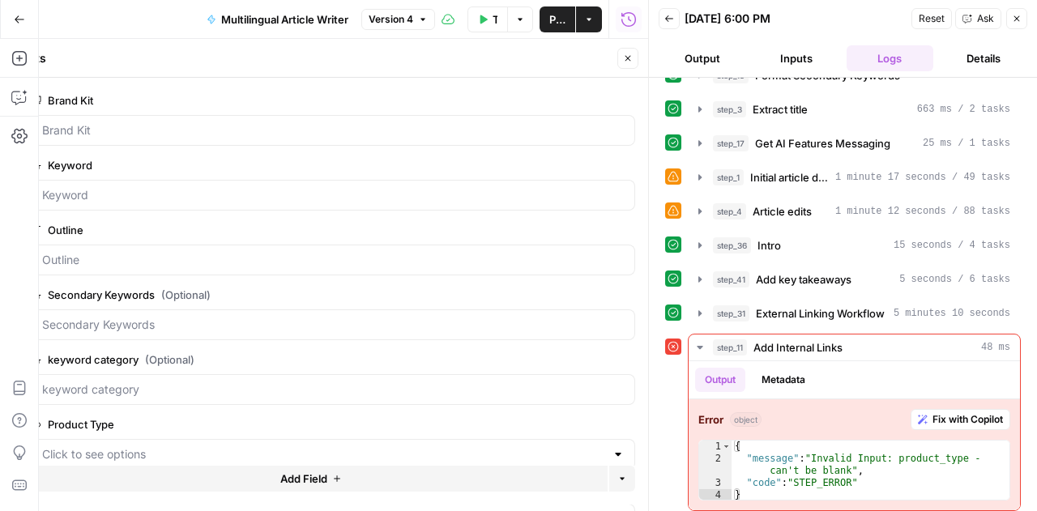
click at [632, 65] on button "Close" at bounding box center [627, 58] width 21 height 21
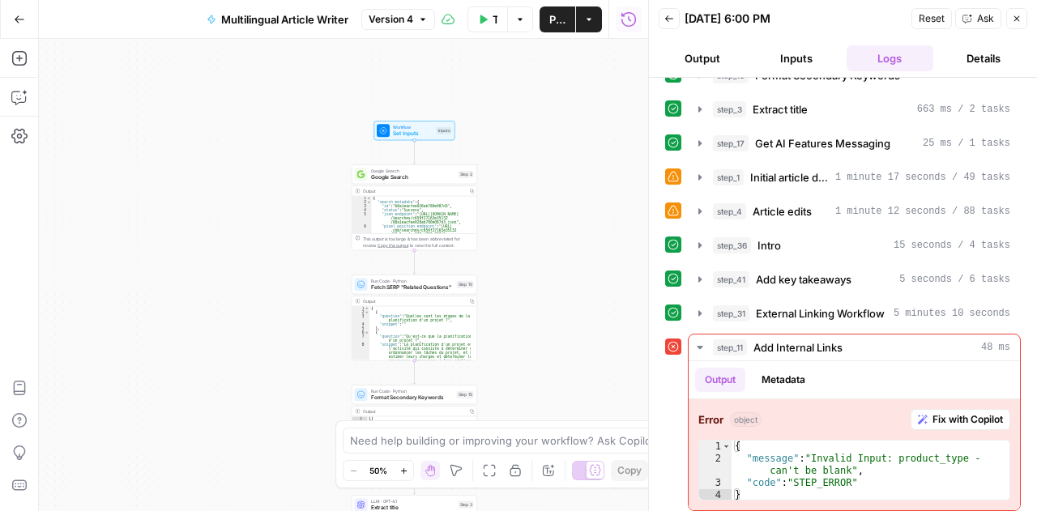
drag, startPoint x: 233, startPoint y: 351, endPoint x: 311, endPoint y: 212, distance: 159.6
click at [311, 212] on div "Workflow Set Inputs Inputs Google Search Google Search Step 2 Output Copy 1 2 3…" at bounding box center [343, 275] width 609 height 472
click at [418, 130] on span "Set Inputs" at bounding box center [414, 133] width 41 height 8
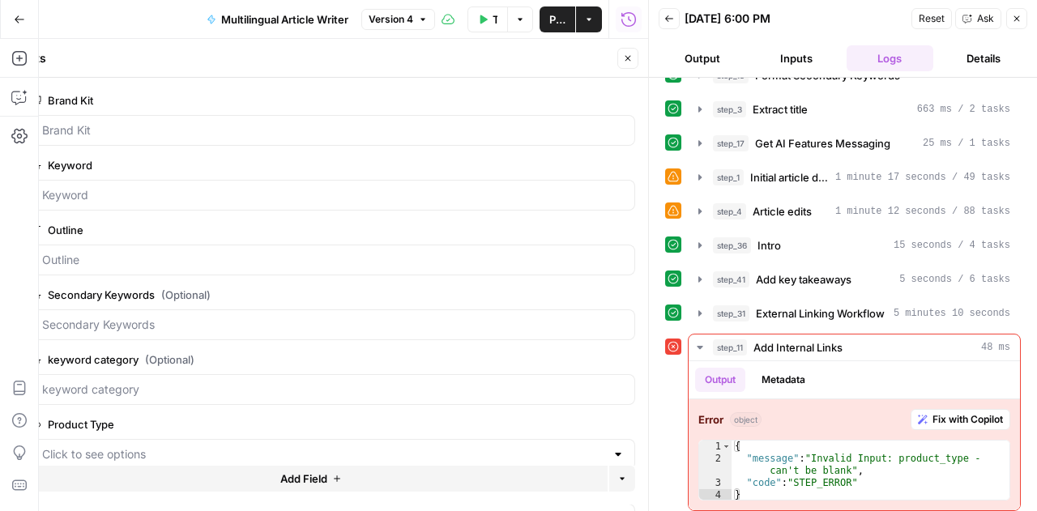
scroll to position [88, 0]
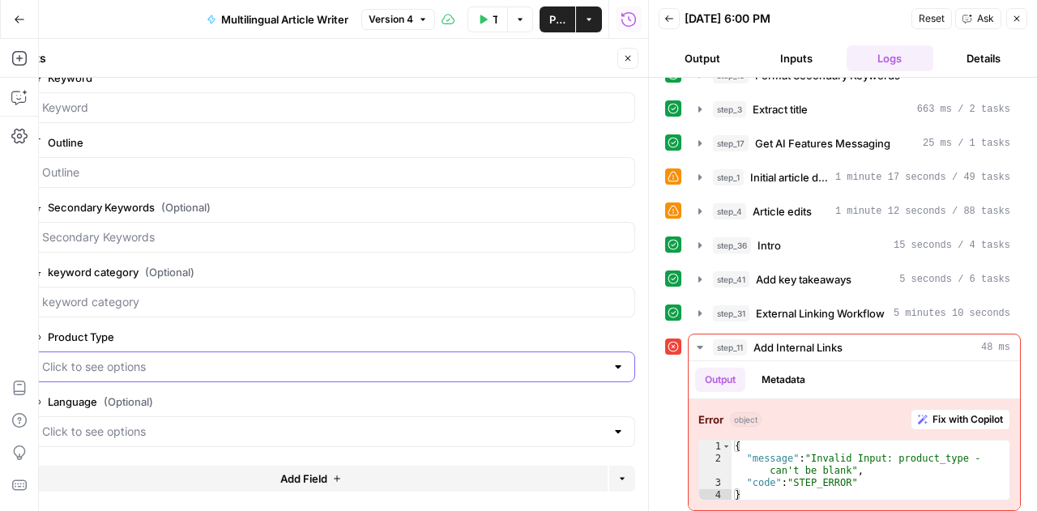
click at [151, 365] on Type "Product Type" at bounding box center [323, 367] width 563 height 16
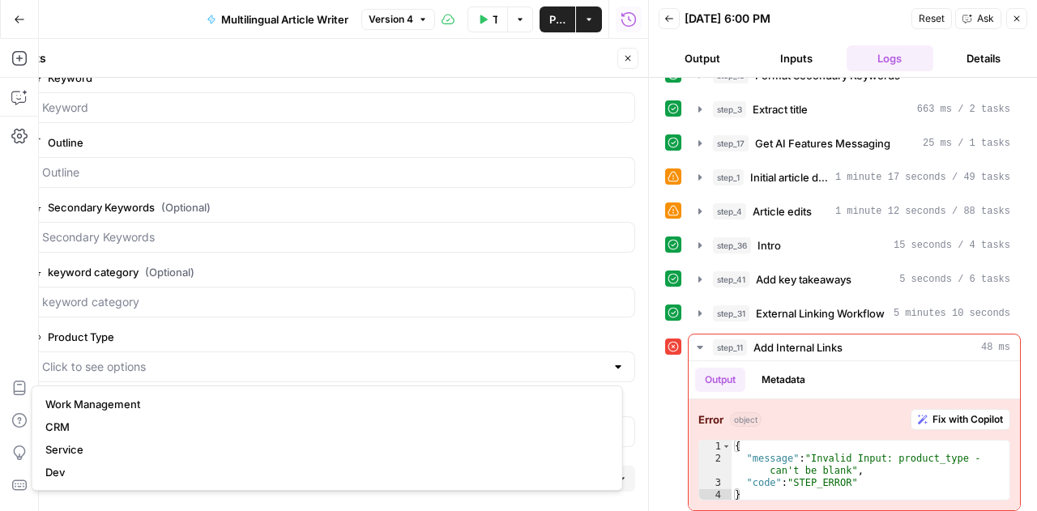
click at [557, 333] on span "edit field" at bounding box center [575, 337] width 36 height 13
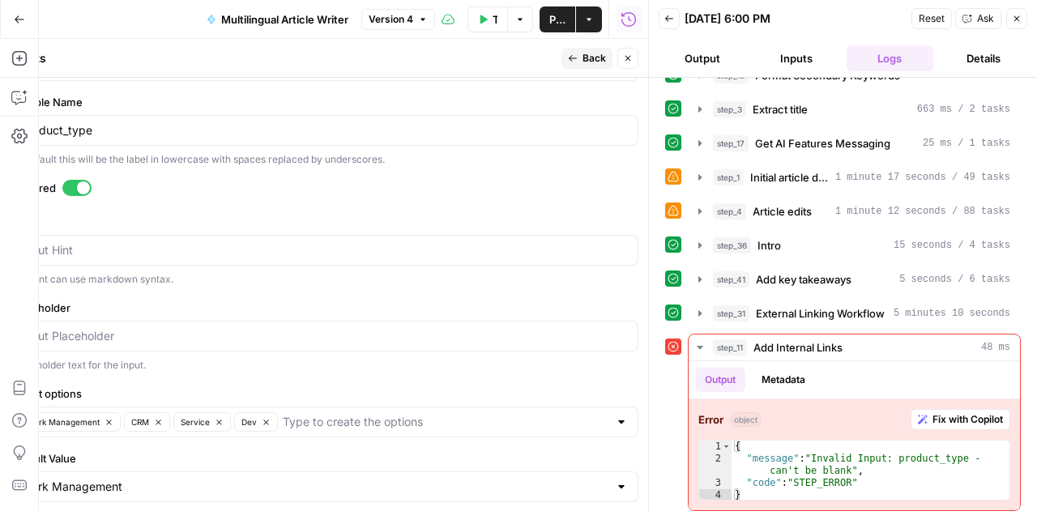
scroll to position [341, 0]
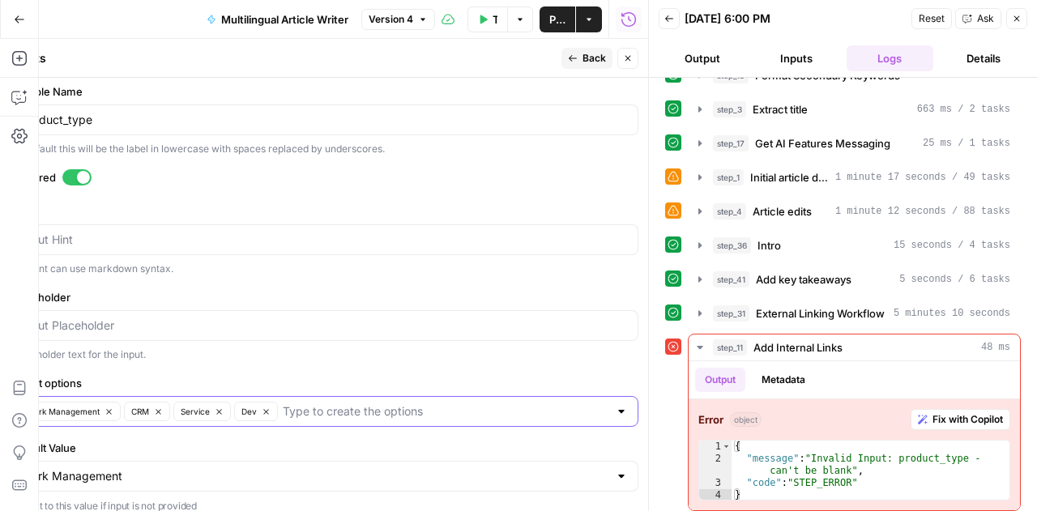
click at [108, 408] on icon "button" at bounding box center [109, 412] width 9 height 9
click at [108, 408] on button "Service" at bounding box center [98, 411] width 58 height 19
click at [108, 408] on button "Dev" at bounding box center [91, 411] width 44 height 19
click at [55, 411] on icon "button" at bounding box center [53, 412] width 9 height 9
click at [70, 410] on input "Select options" at bounding box center [315, 412] width 588 height 16
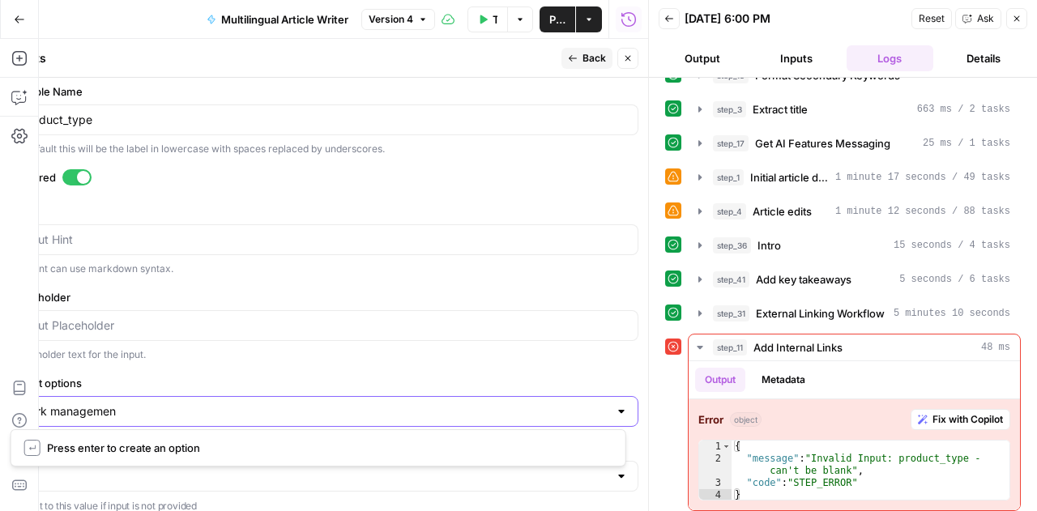
type input "work management"
type input "CRM"
type input "dev"
type input "service"
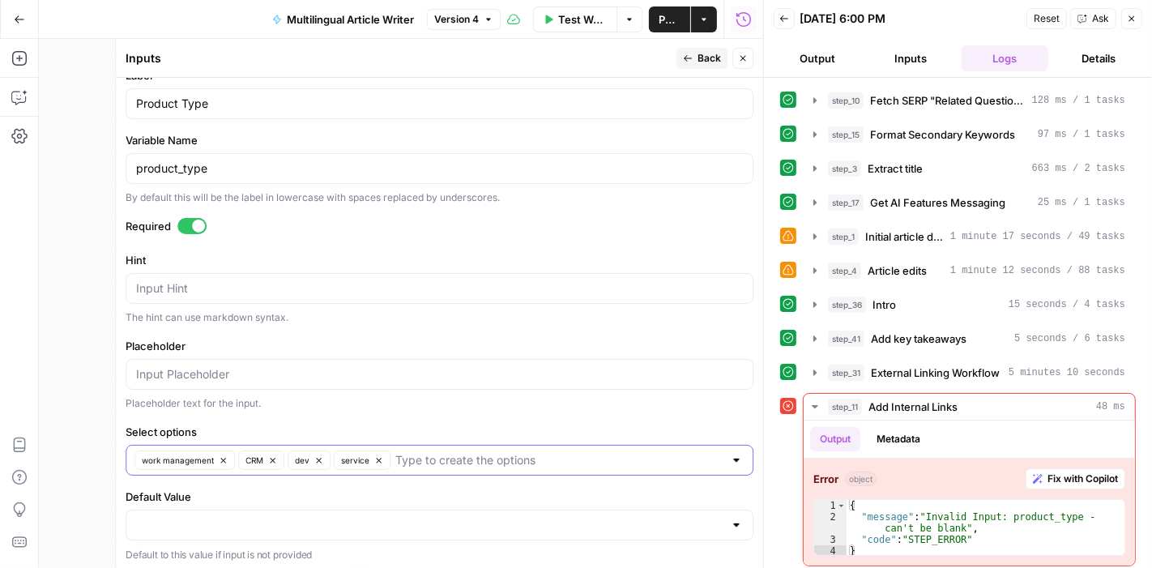
scroll to position [293, 0]
click at [706, 56] on span "Back" at bounding box center [710, 58] width 24 height 15
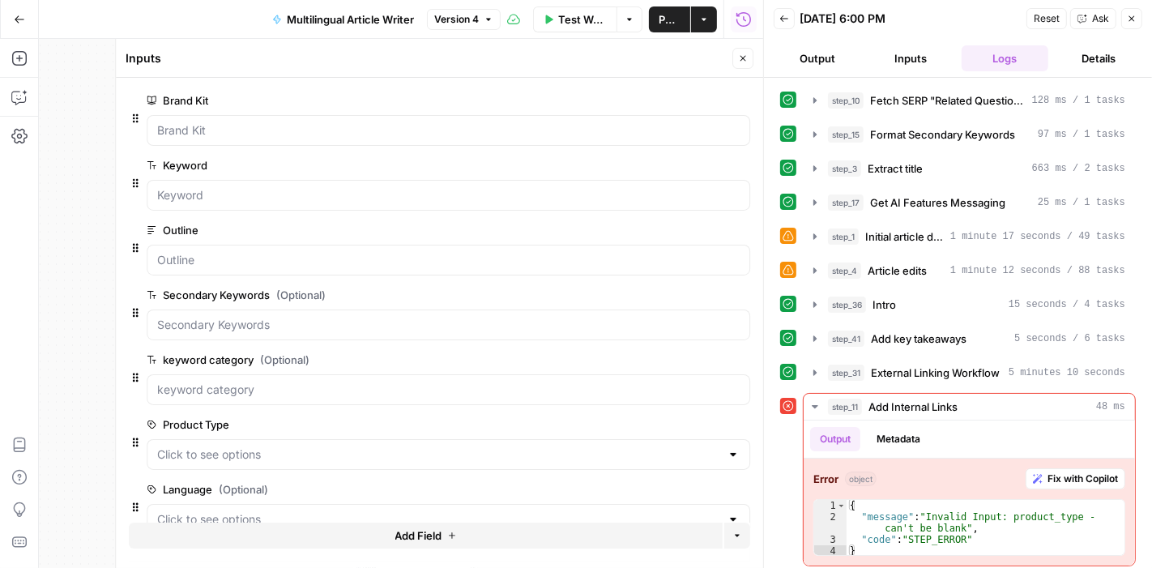
click at [742, 61] on icon "button" at bounding box center [743, 58] width 10 height 10
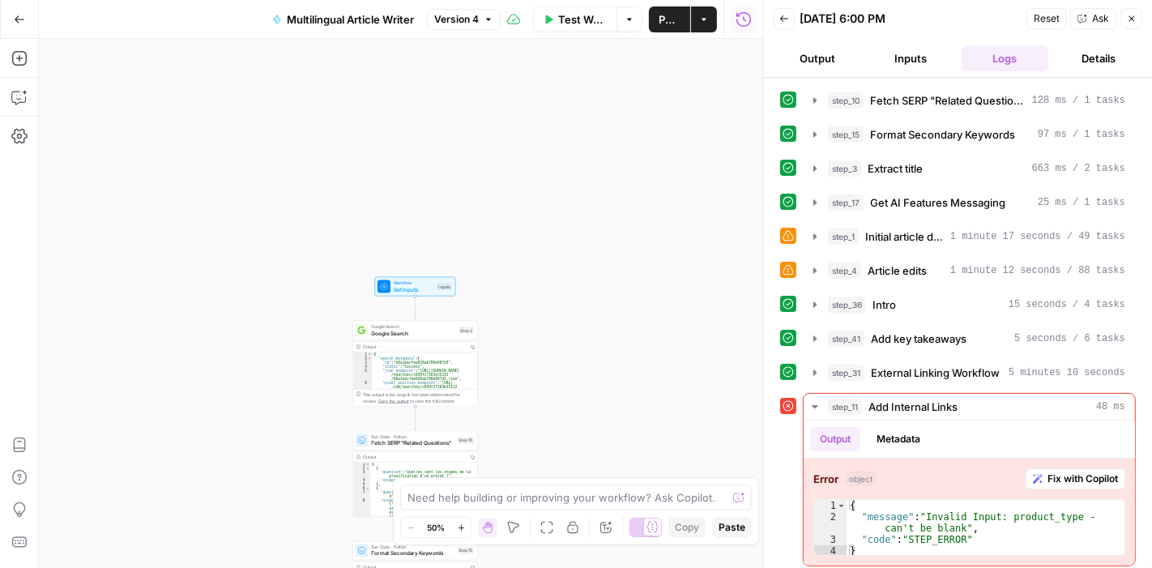
click at [560, 23] on span "Test Workflow" at bounding box center [582, 19] width 49 height 16
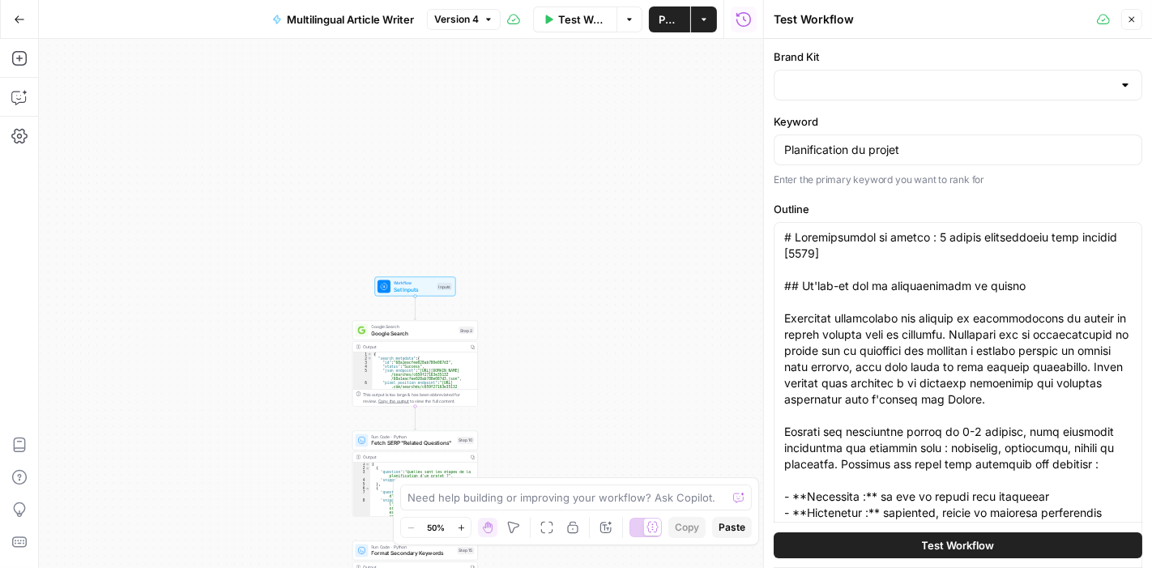
type input "monday WM (French)"
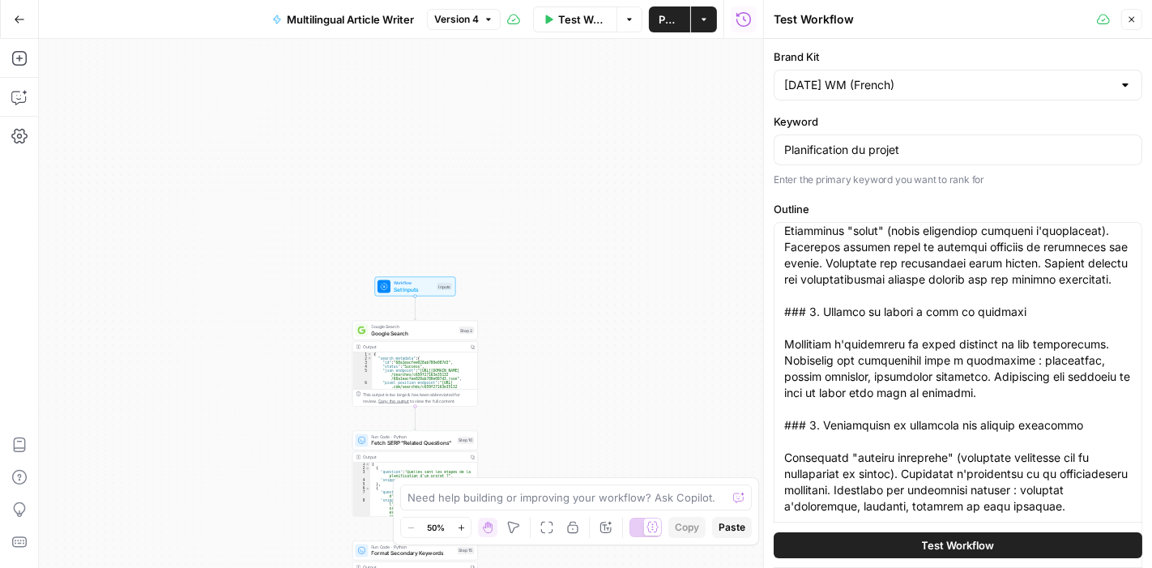
scroll to position [1451, 0]
click at [922, 511] on span "Test Workflow" at bounding box center [958, 545] width 73 height 16
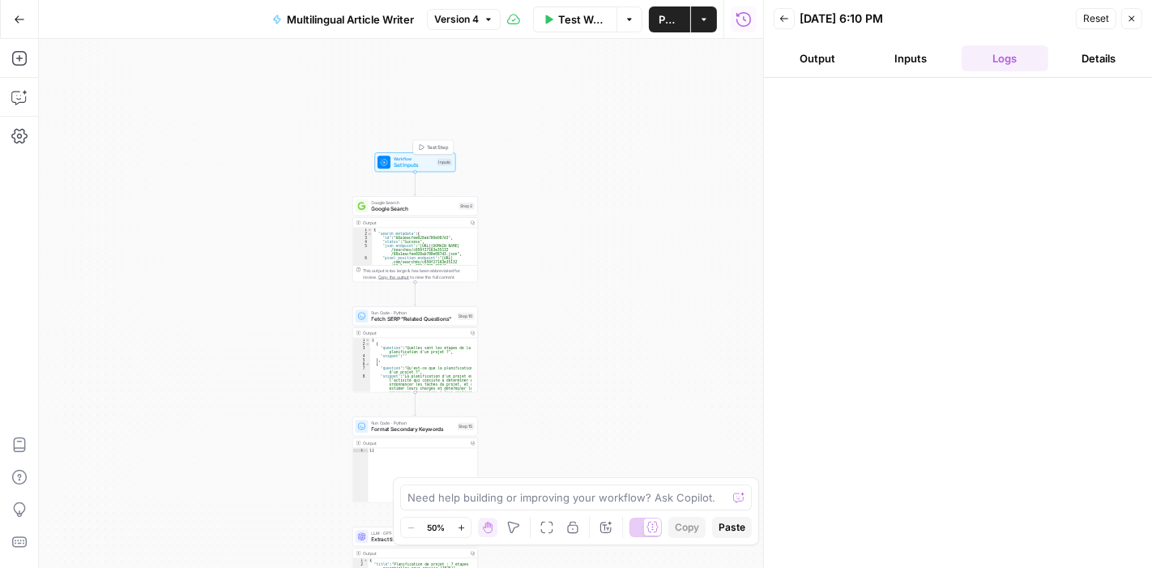
click at [400, 161] on span "Set Inputs" at bounding box center [414, 165] width 41 height 8
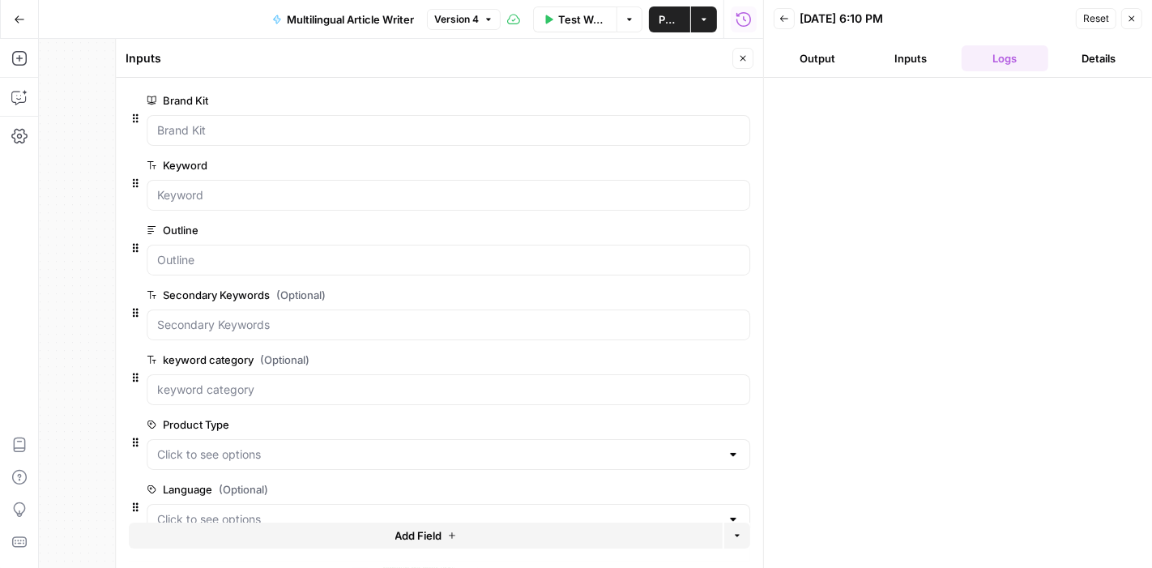
scroll to position [31, 0]
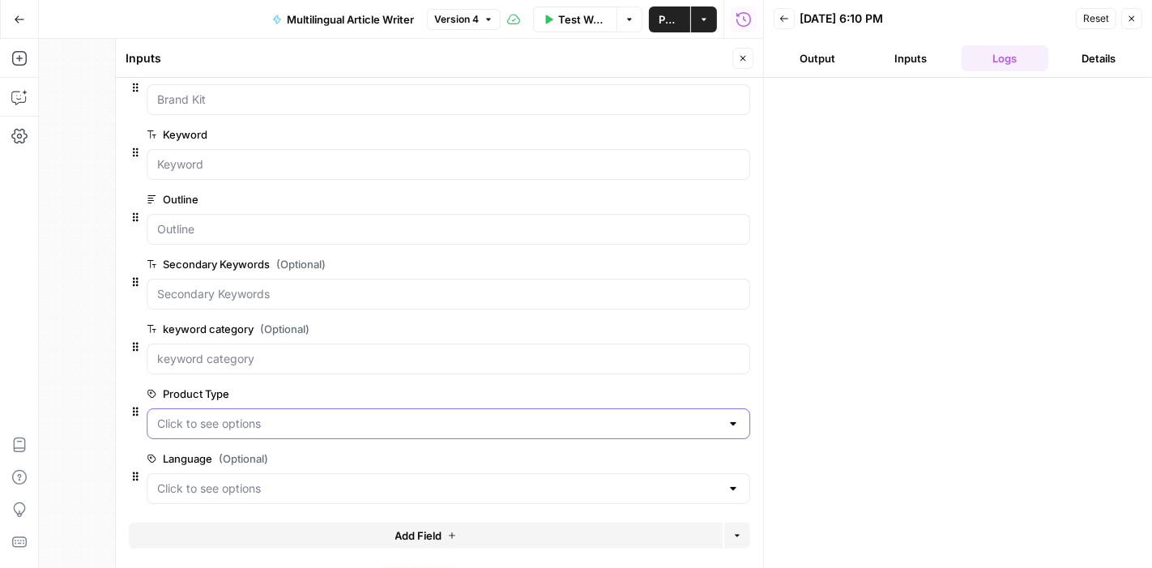
click at [273, 417] on Type "Product Type" at bounding box center [438, 424] width 563 height 16
click at [134, 374] on div at bounding box center [440, 379] width 622 height 10
click at [824, 63] on button "Output" at bounding box center [818, 58] width 88 height 26
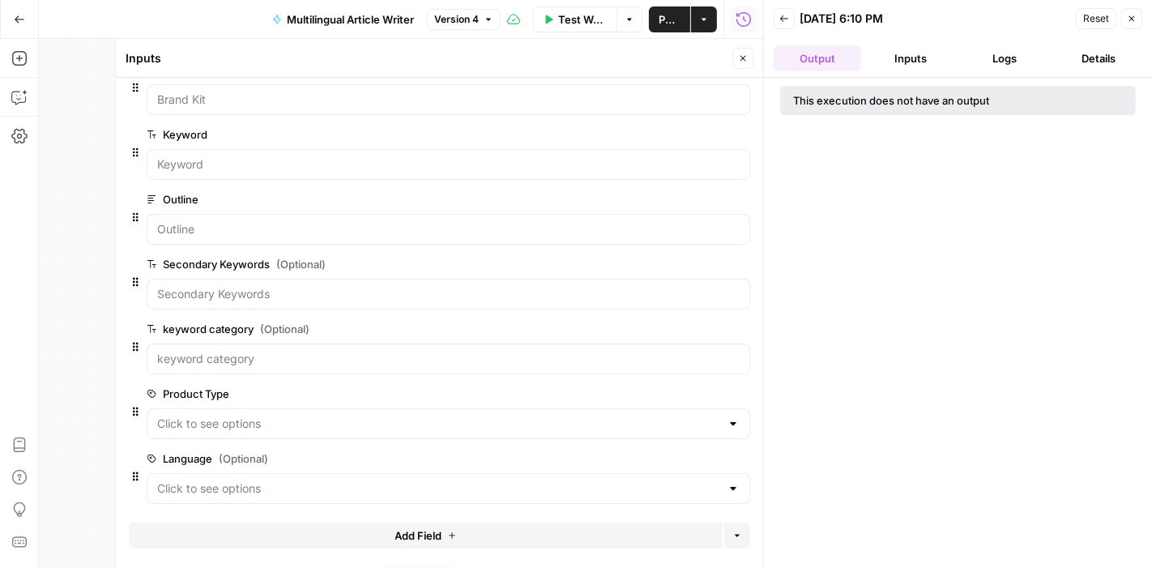
click at [1036, 20] on icon "button" at bounding box center [1132, 19] width 10 height 10
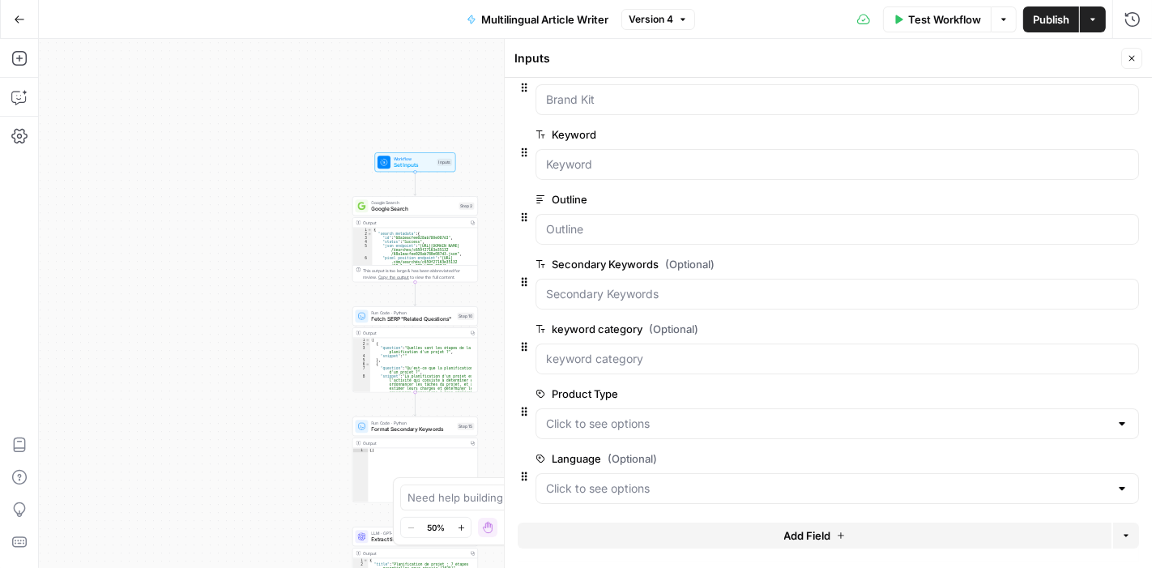
click at [924, 22] on span "Test Workflow" at bounding box center [944, 19] width 73 height 16
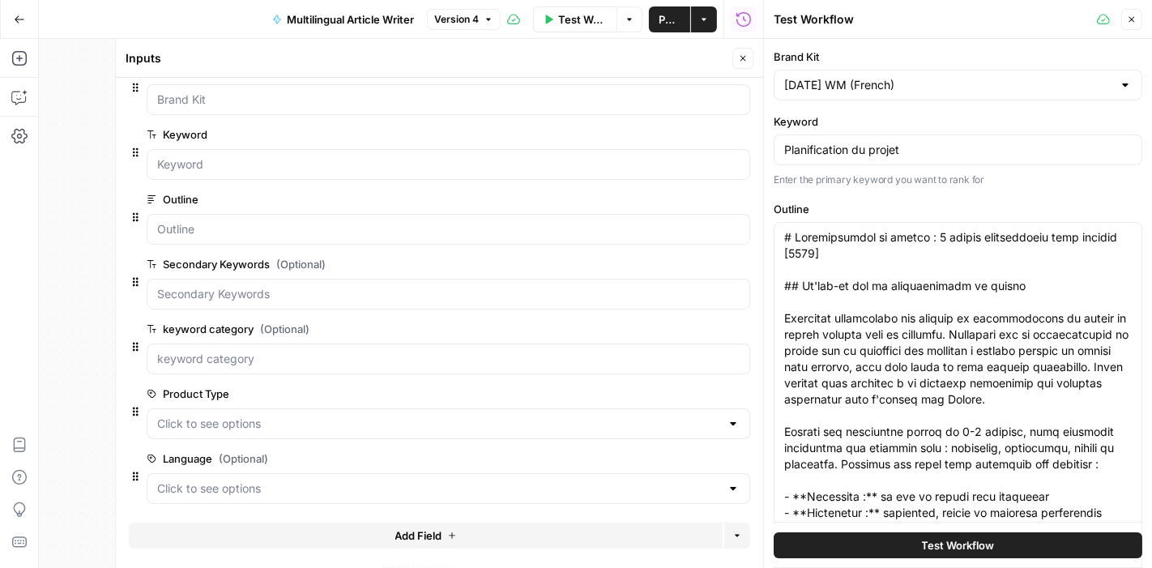
click at [871, 511] on button "Test Workflow" at bounding box center [958, 545] width 369 height 26
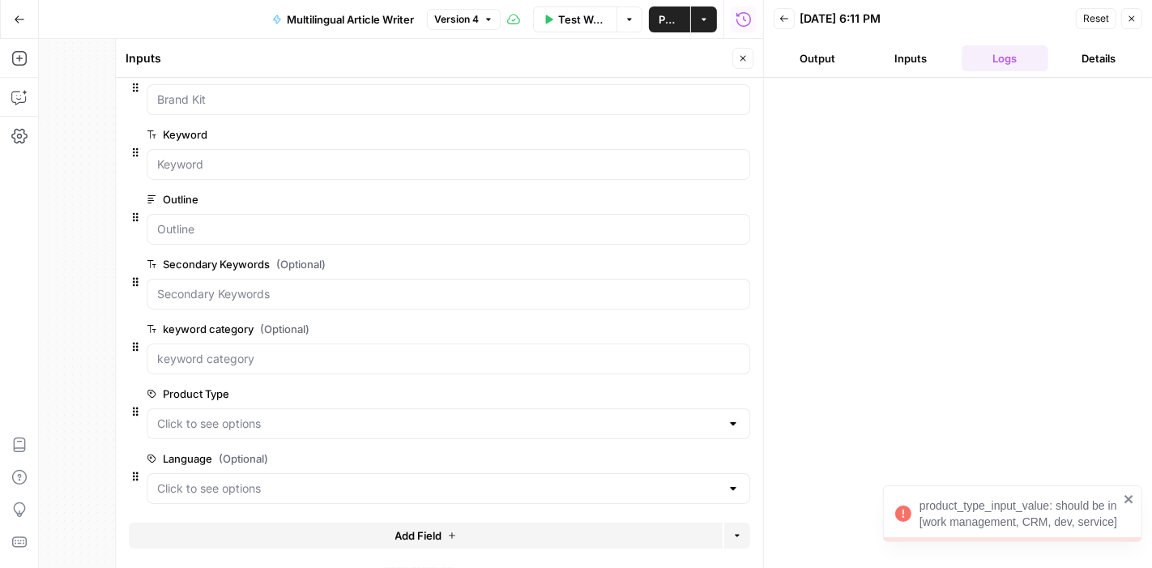
click at [1000, 511] on div "product_type_input_value: should be in [work management, CRM, dev, service]" at bounding box center [1019, 514] width 199 height 32
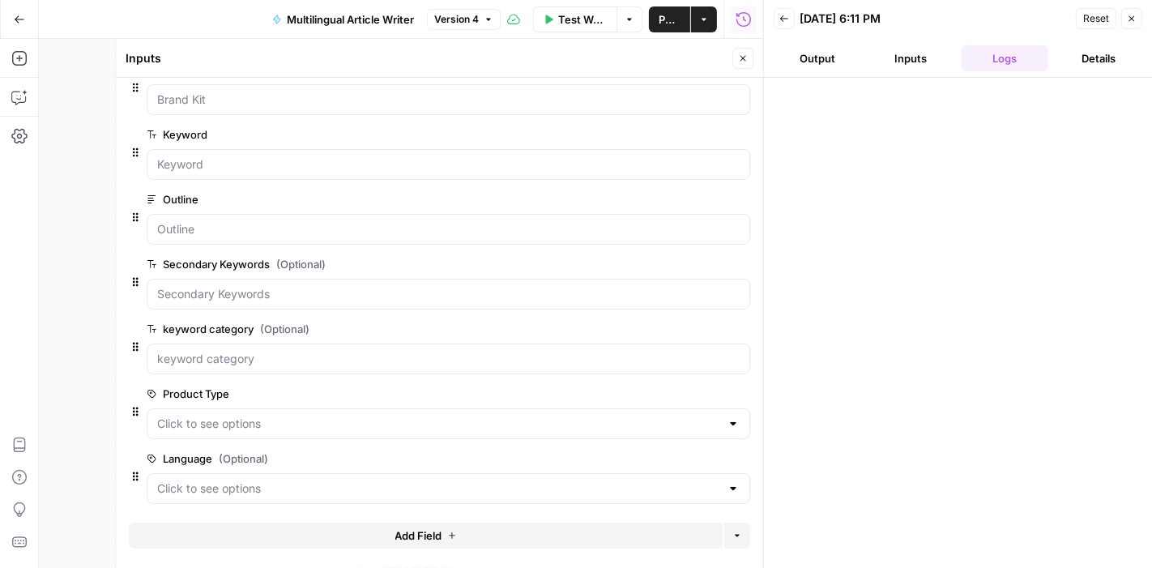
click at [1036, 22] on icon "button" at bounding box center [1132, 19] width 10 height 10
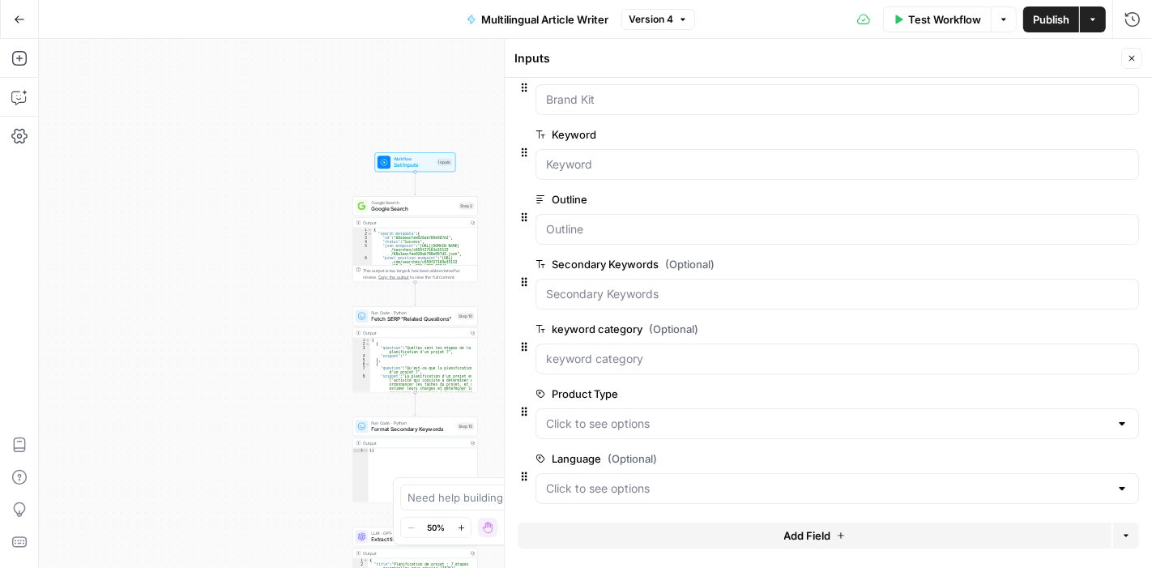
click at [942, 31] on button "Test Workflow" at bounding box center [937, 19] width 108 height 26
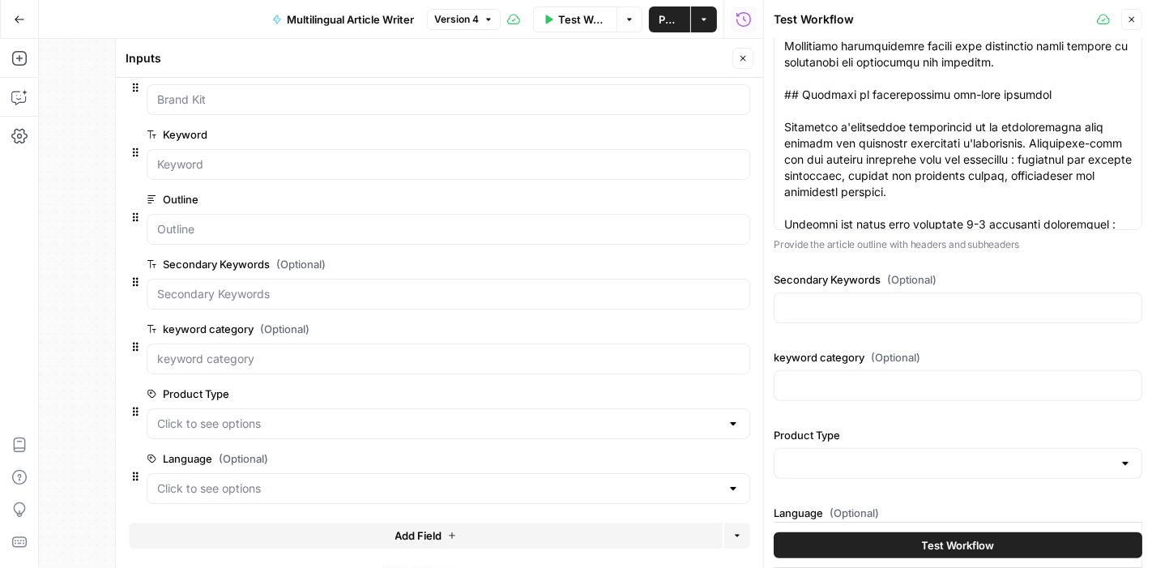
scroll to position [378, 0]
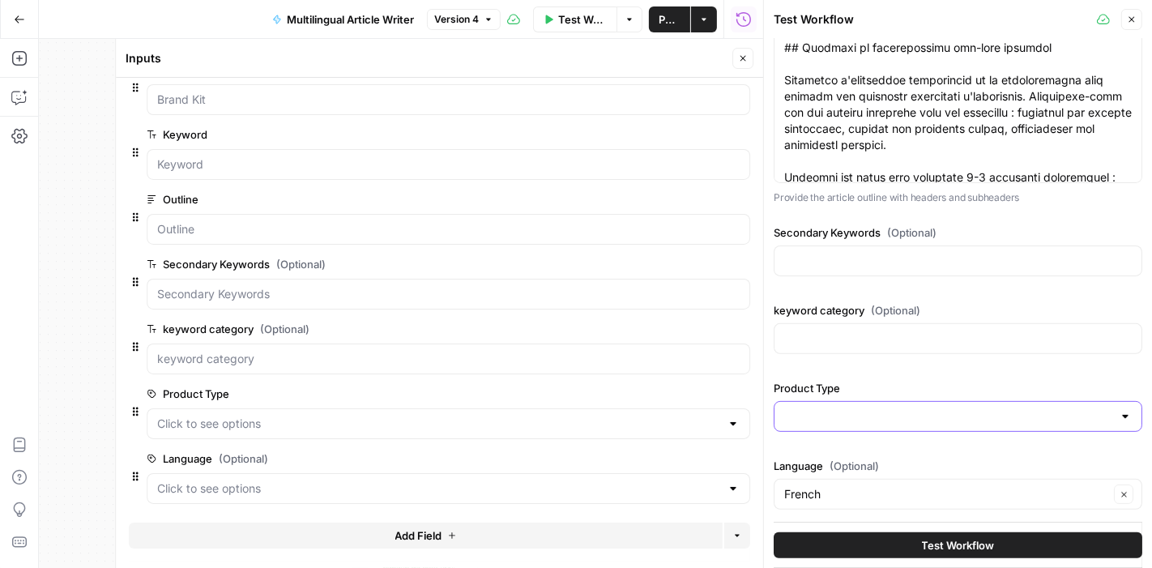
click at [1036, 408] on input "Product Type" at bounding box center [948, 416] width 328 height 16
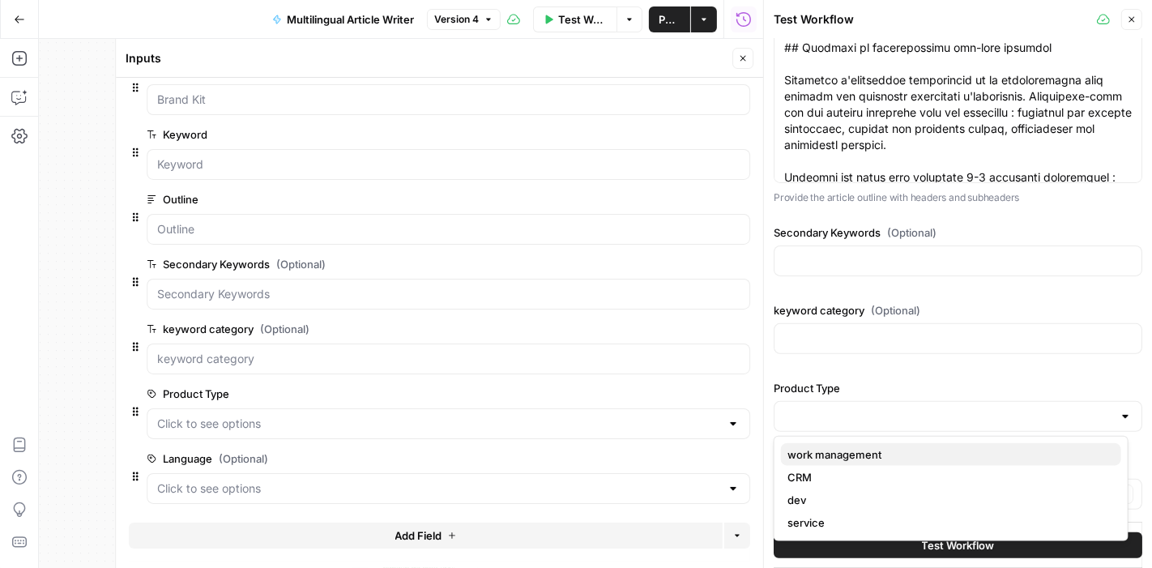
click at [953, 453] on span "work management" at bounding box center [948, 455] width 321 height 16
type input "work management"
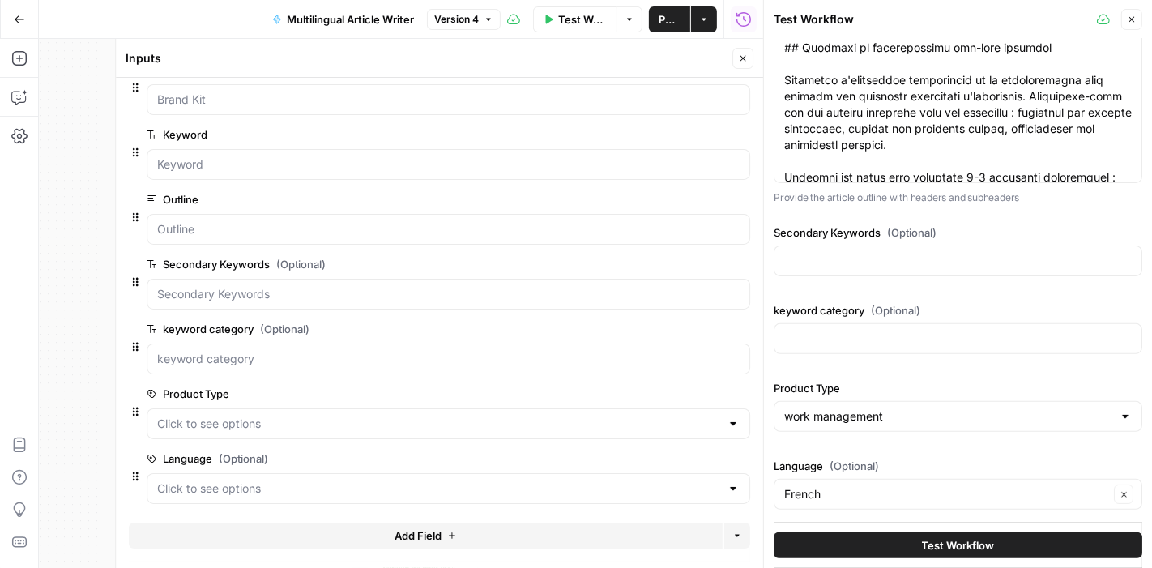
click at [978, 511] on span "Test Workflow" at bounding box center [958, 545] width 73 height 16
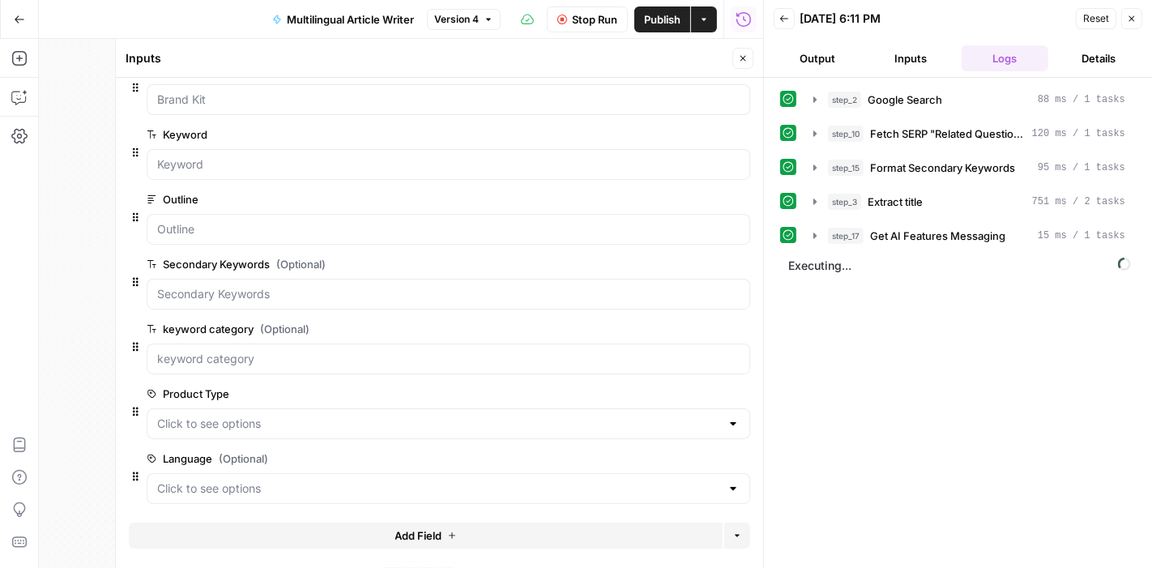
click at [741, 58] on icon "button" at bounding box center [743, 58] width 10 height 10
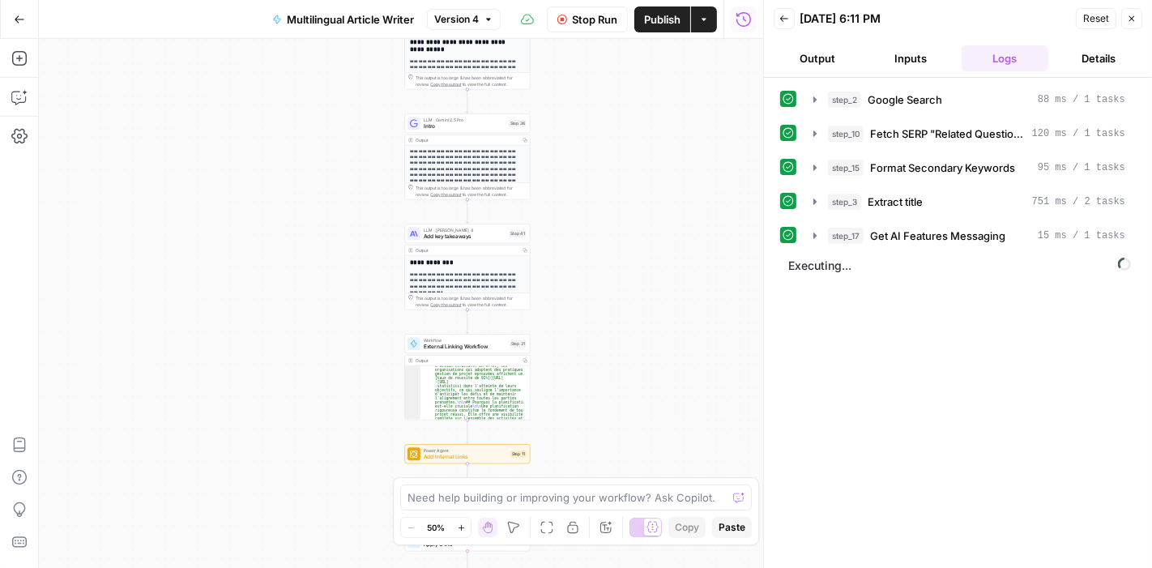
scroll to position [182, 0]
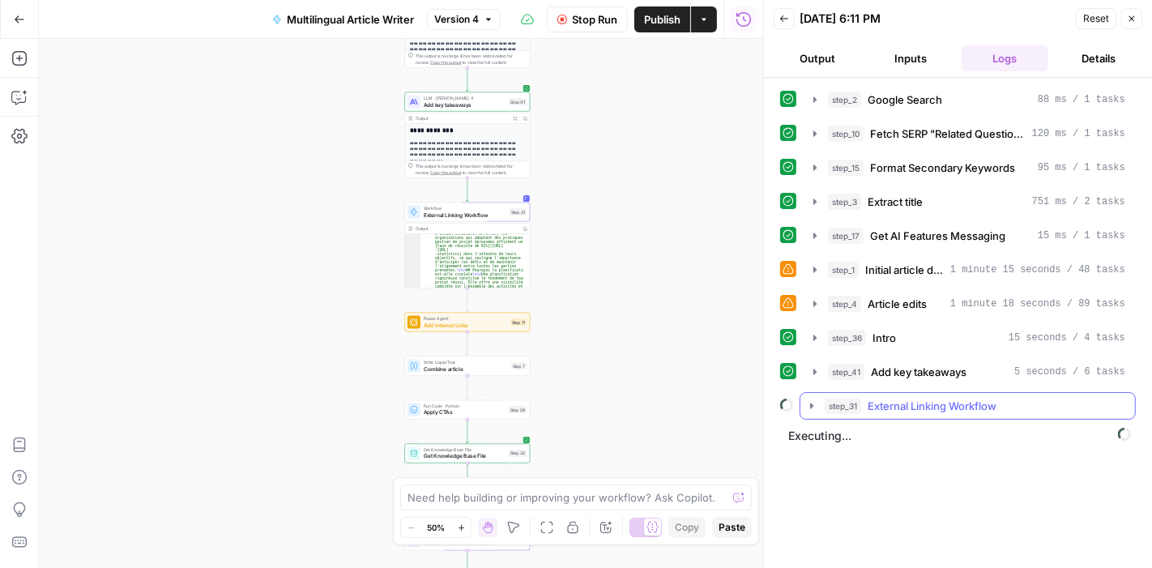
click at [814, 400] on icon "button" at bounding box center [811, 406] width 13 height 13
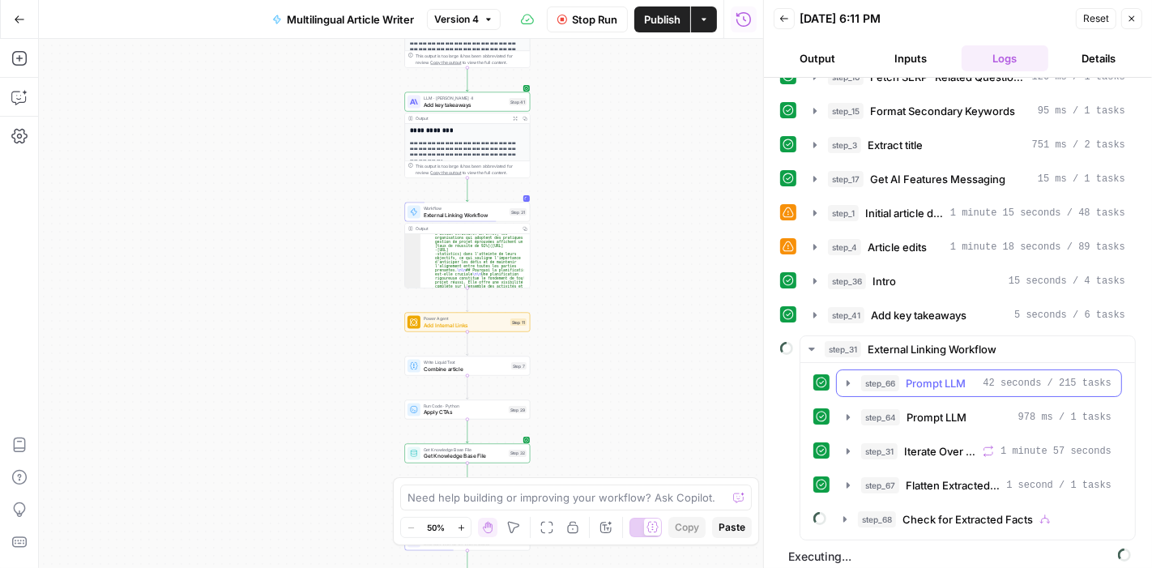
scroll to position [58, 0]
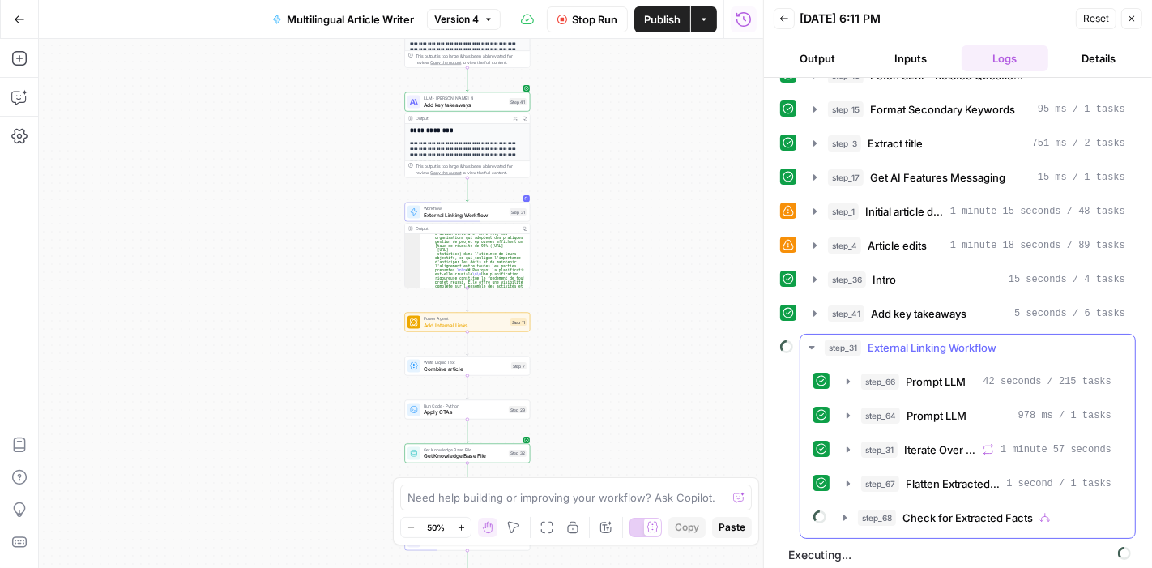
click at [808, 346] on icon "button" at bounding box center [811, 347] width 13 height 13
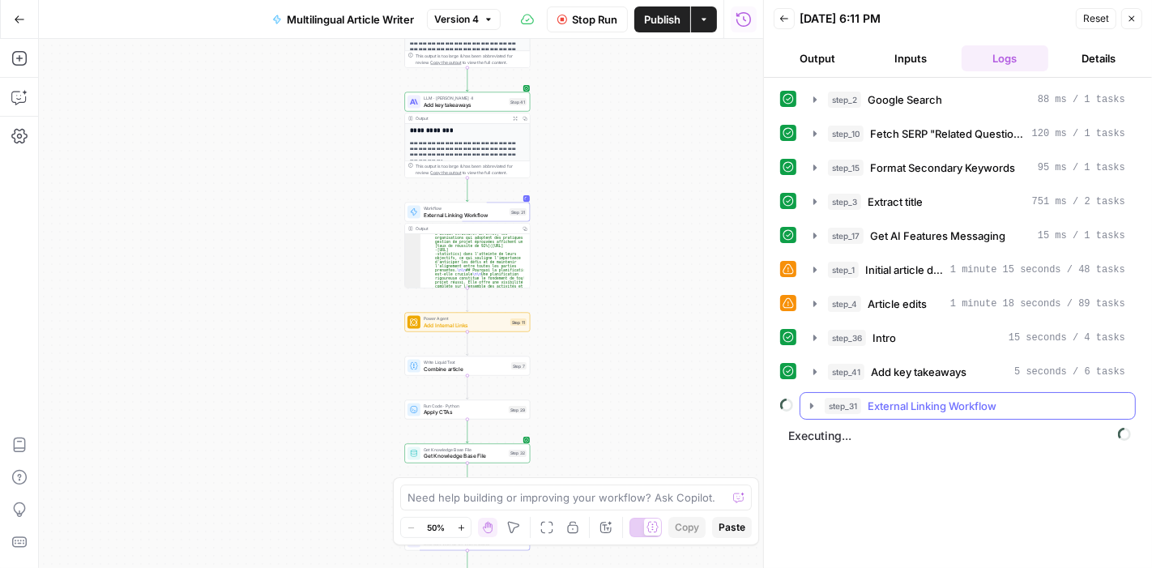
click at [809, 408] on button "step_31 External Linking Workflow" at bounding box center [968, 406] width 335 height 26
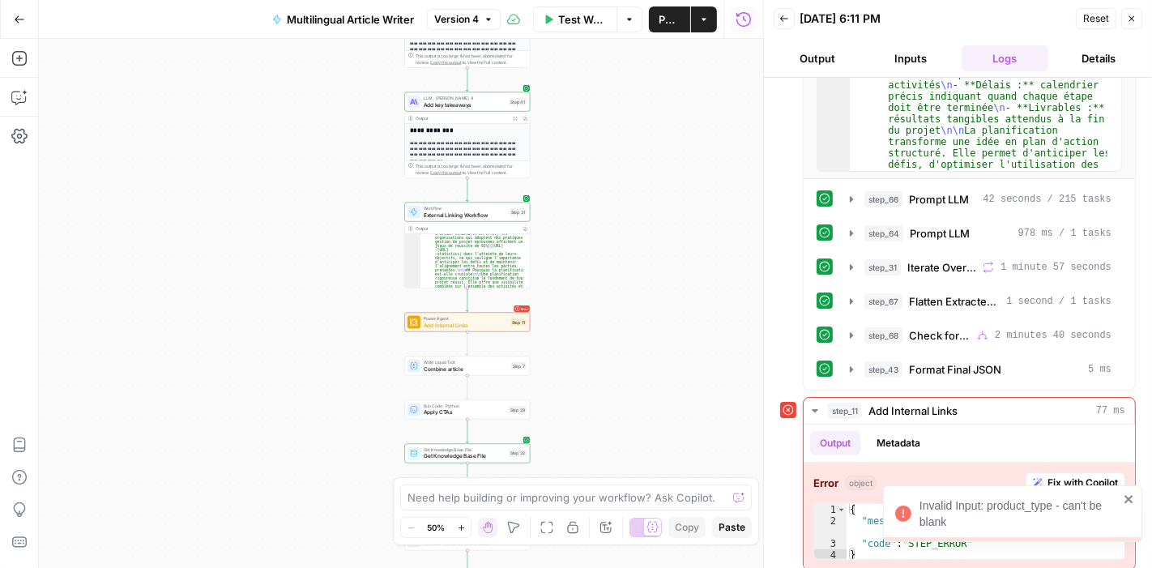
scroll to position [647, 0]
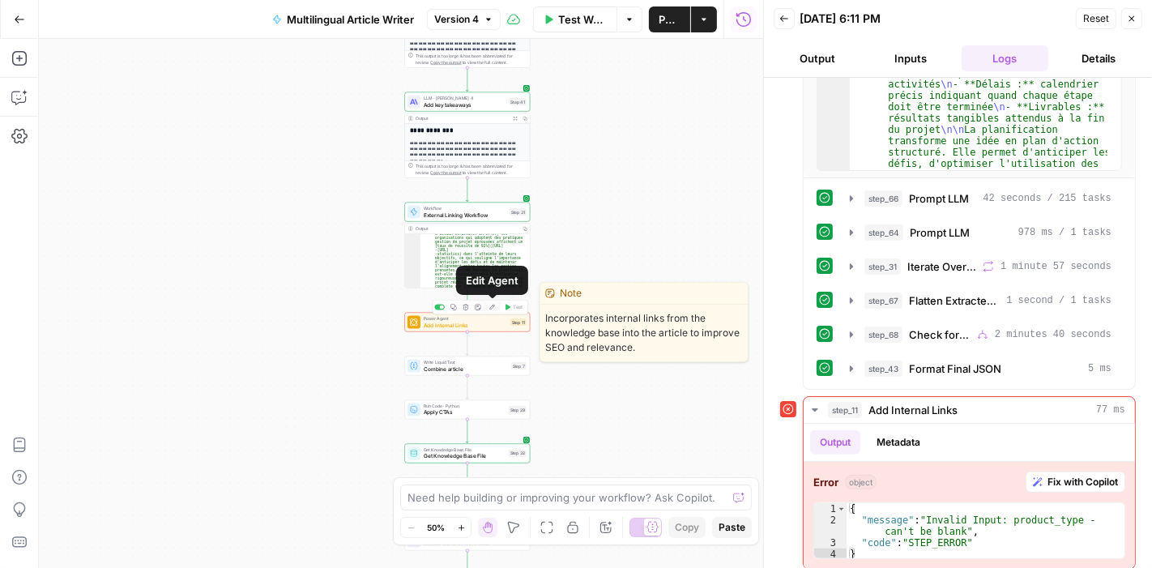
click at [494, 309] on icon "button" at bounding box center [492, 307] width 6 height 6
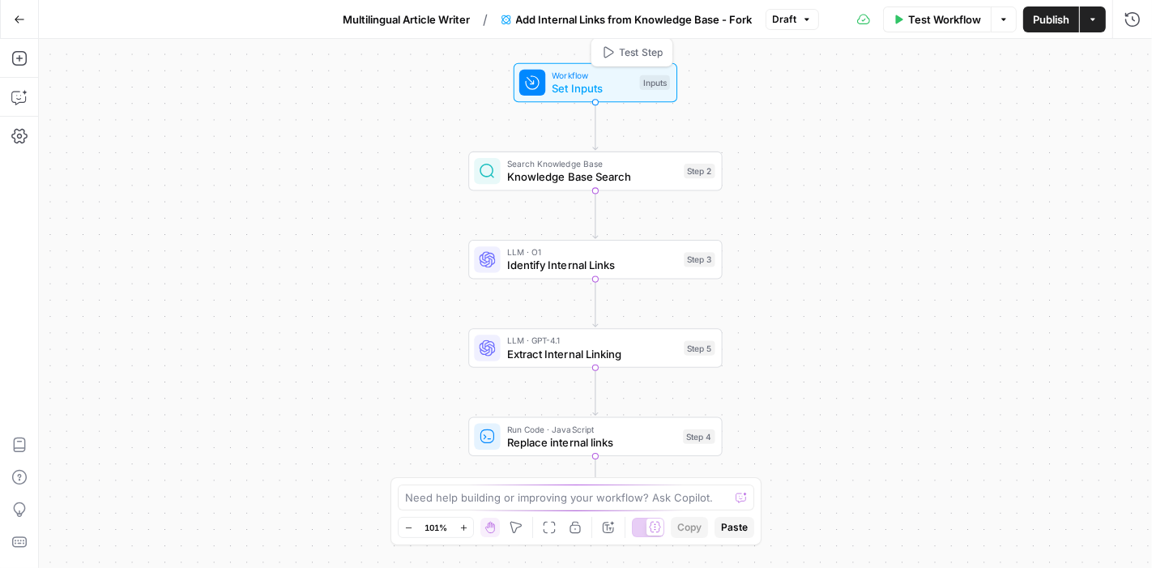
click at [605, 81] on span "Set Inputs" at bounding box center [592, 88] width 81 height 16
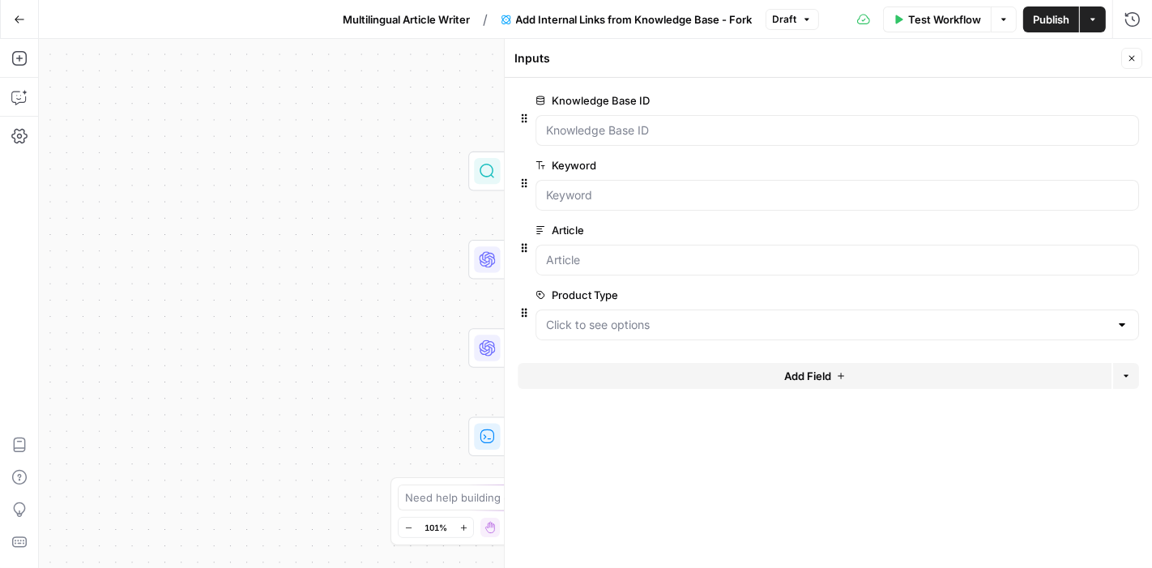
click at [637, 314] on div at bounding box center [838, 325] width 604 height 31
click at [1036, 285] on button "edit field" at bounding box center [1085, 294] width 62 height 19
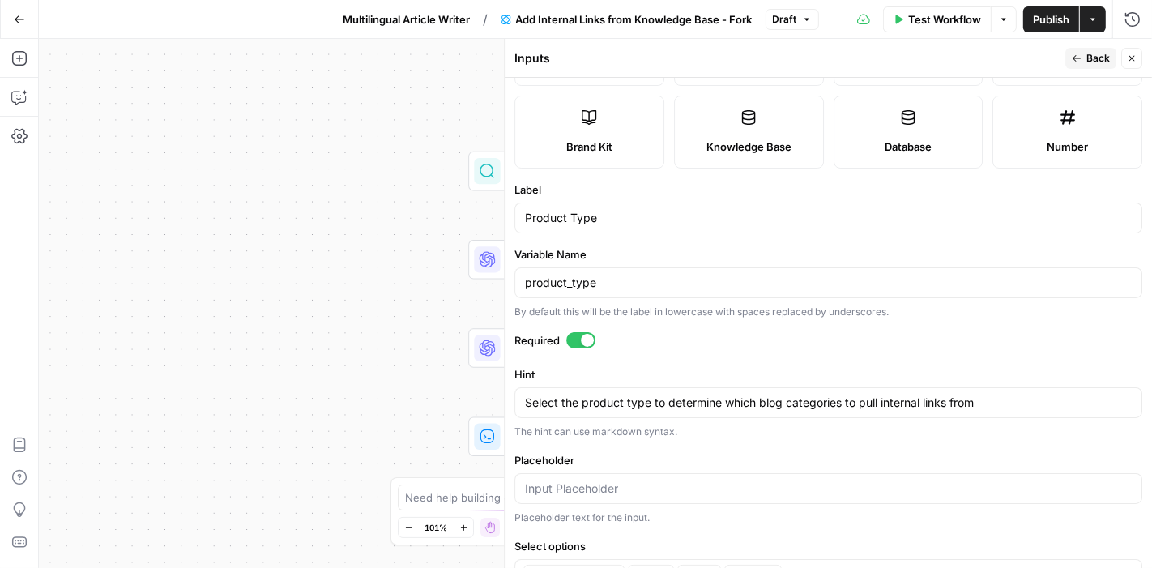
scroll to position [293, 0]
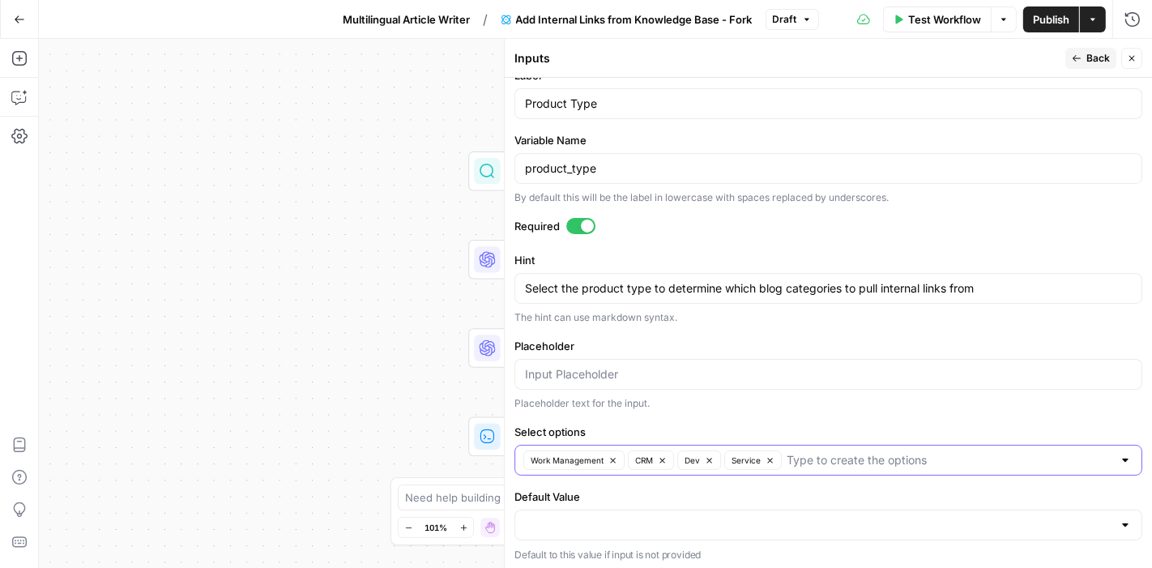
click at [768, 456] on icon "button" at bounding box center [770, 460] width 9 height 9
click at [768, 456] on input "Select options" at bounding box center [919, 460] width 387 height 16
click at [705, 460] on icon "button" at bounding box center [709, 460] width 9 height 9
click at [665, 457] on icon "button" at bounding box center [662, 460] width 9 height 9
click at [606, 455] on button "Work Management" at bounding box center [573, 460] width 101 height 19
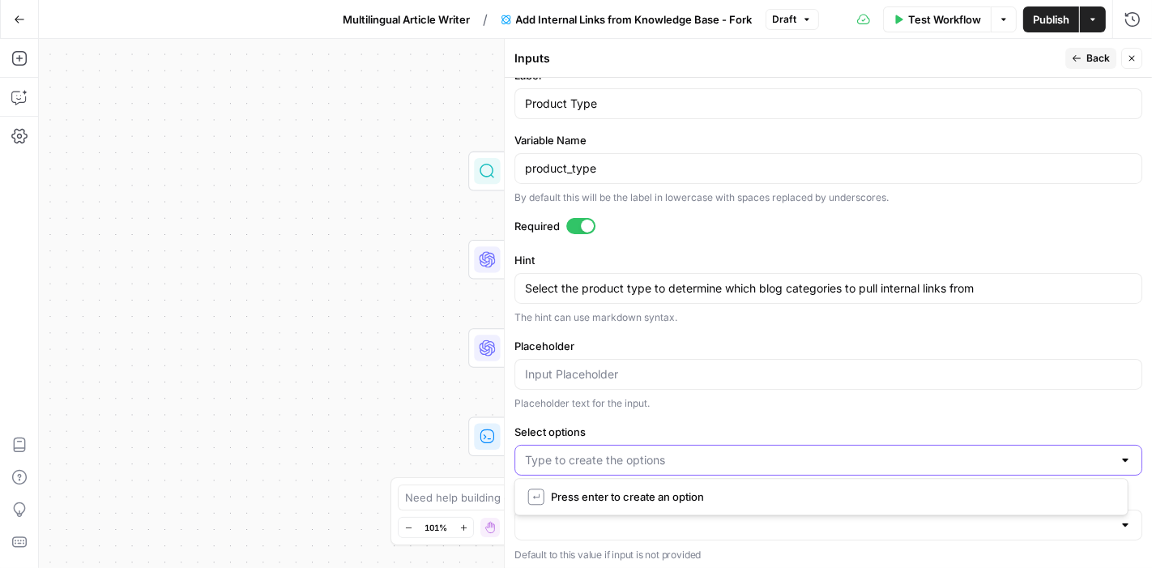
click at [622, 455] on input "Select options" at bounding box center [819, 460] width 588 height 16
type input "work management"
type input "CRM"
type input "e"
type input "s"
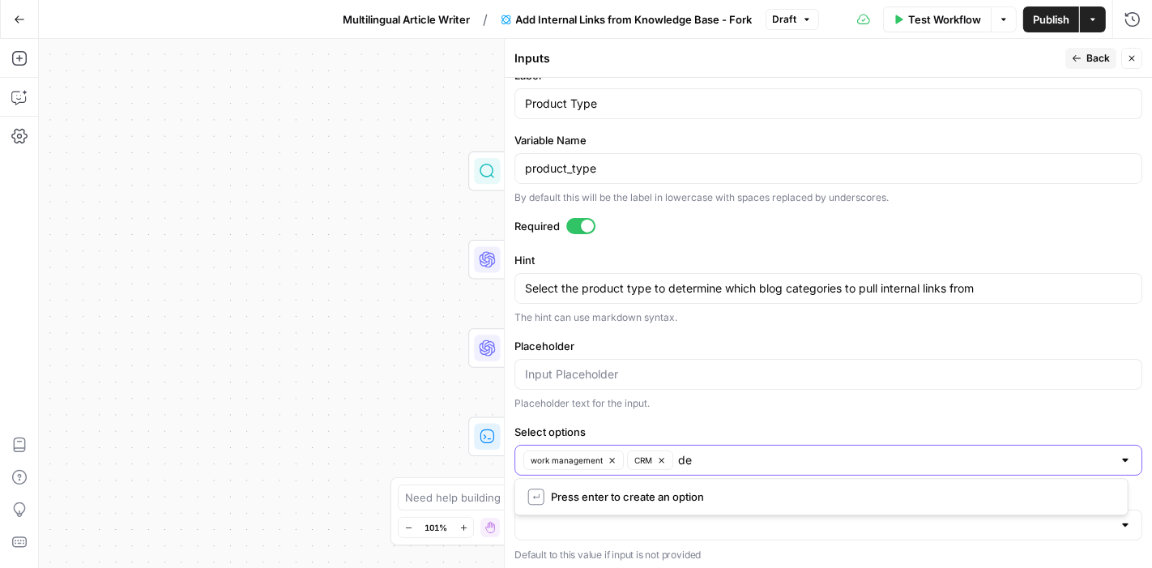
type input "dev"
type input "service"
click at [1036, 26] on span "Publish" at bounding box center [1051, 19] width 36 height 16
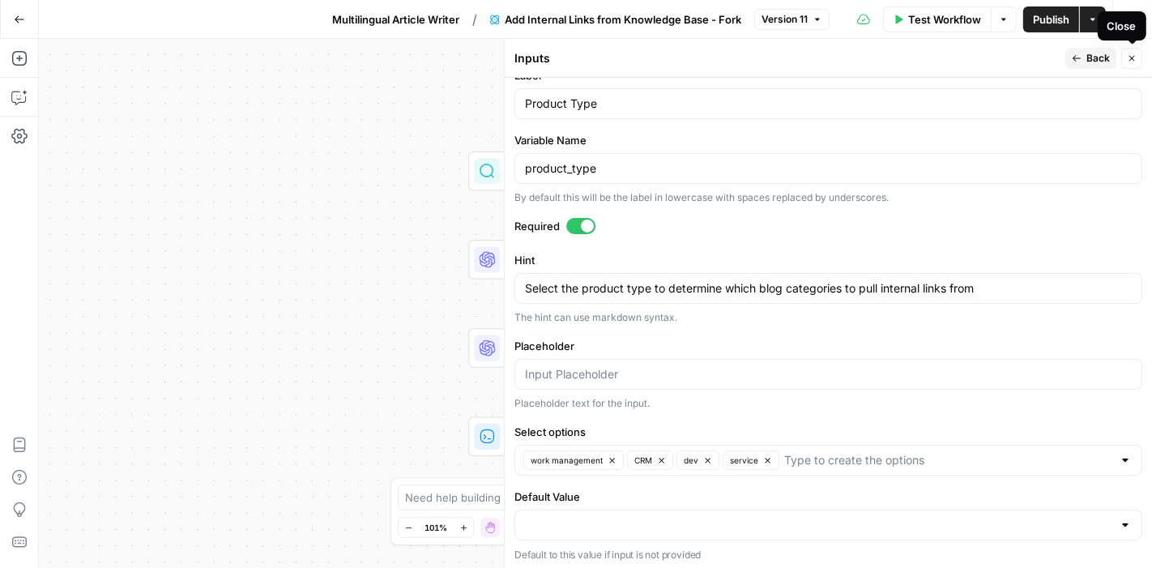
click at [1036, 58] on icon "button" at bounding box center [1132, 58] width 10 height 10
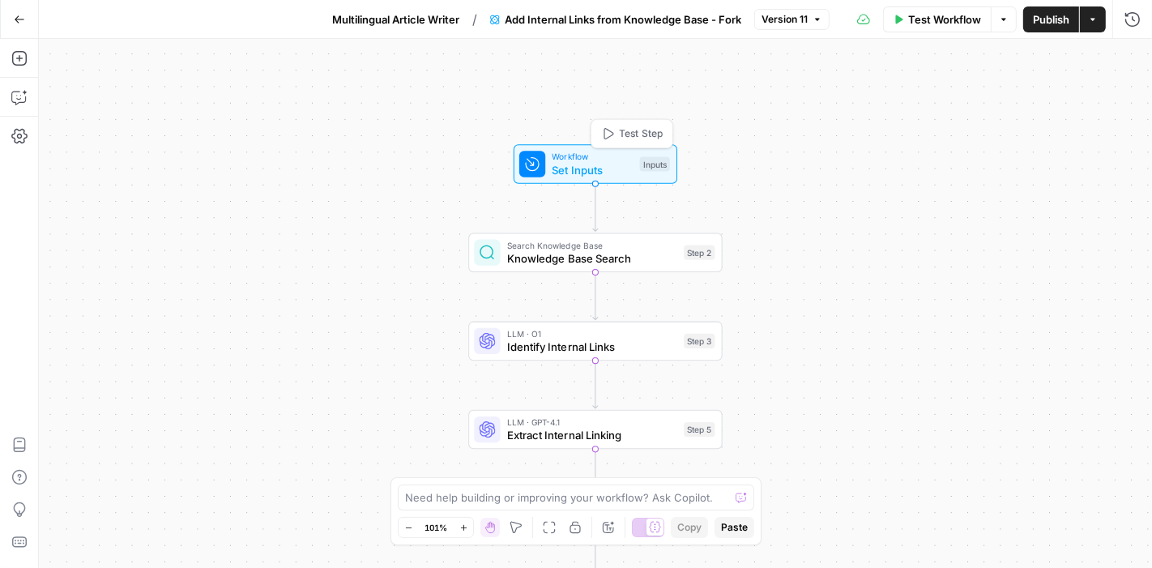
click at [652, 130] on span "Test Step" at bounding box center [641, 133] width 44 height 15
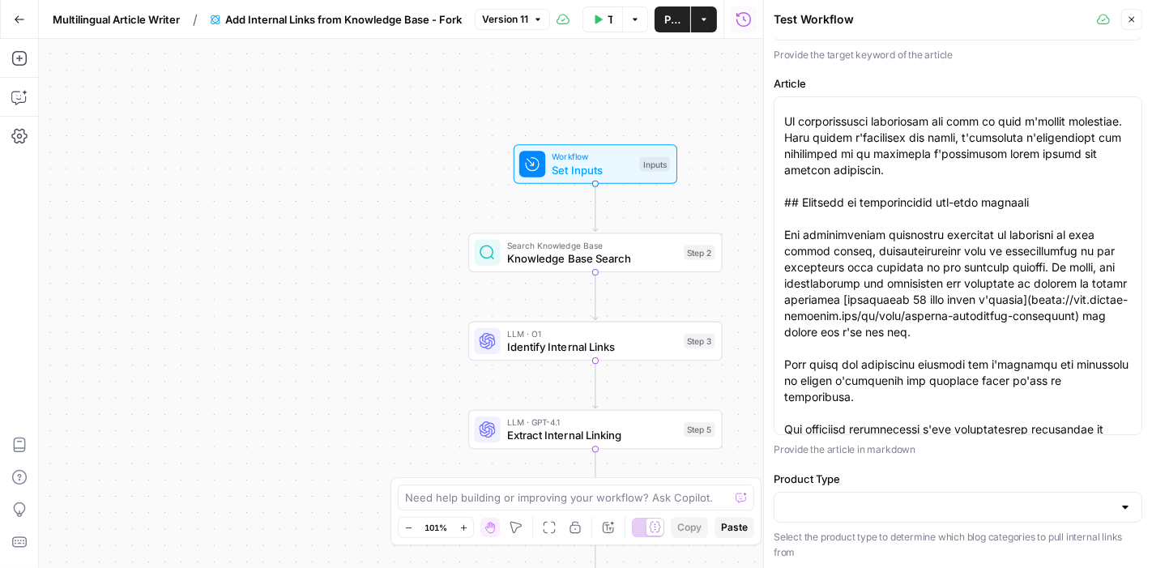
scroll to position [327, 0]
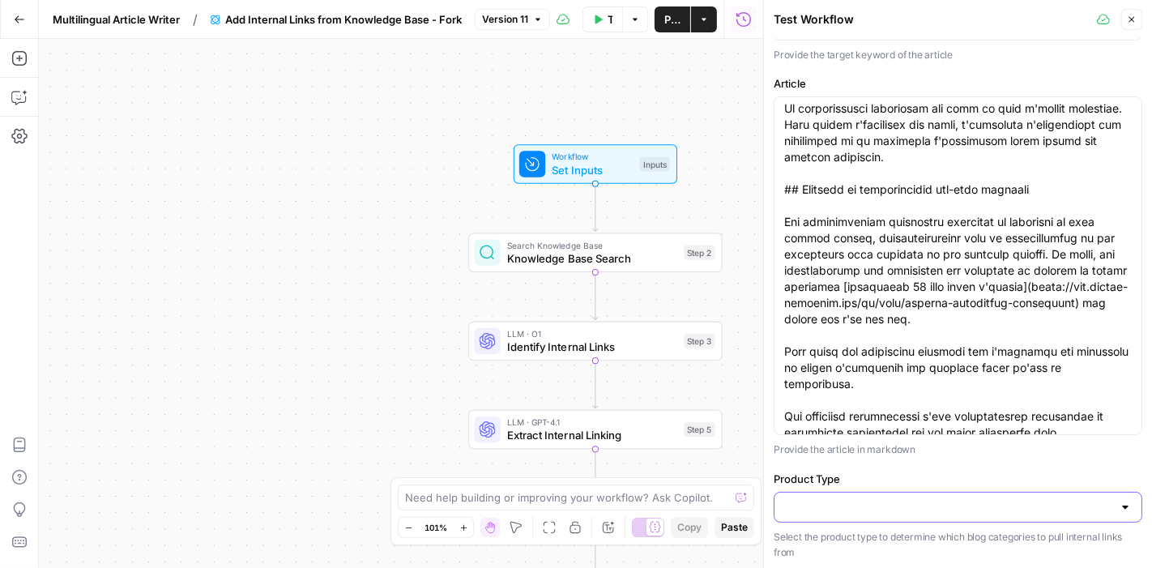
click at [985, 504] on input "Product Type" at bounding box center [948, 507] width 328 height 16
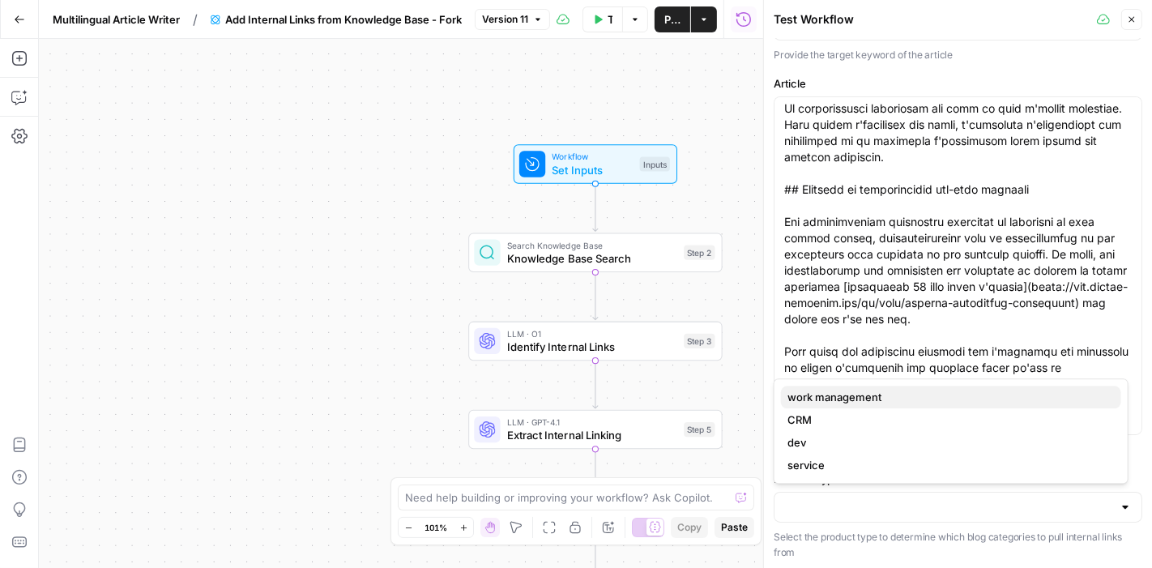
click at [953, 390] on span "work management" at bounding box center [948, 397] width 321 height 16
type input "work management"
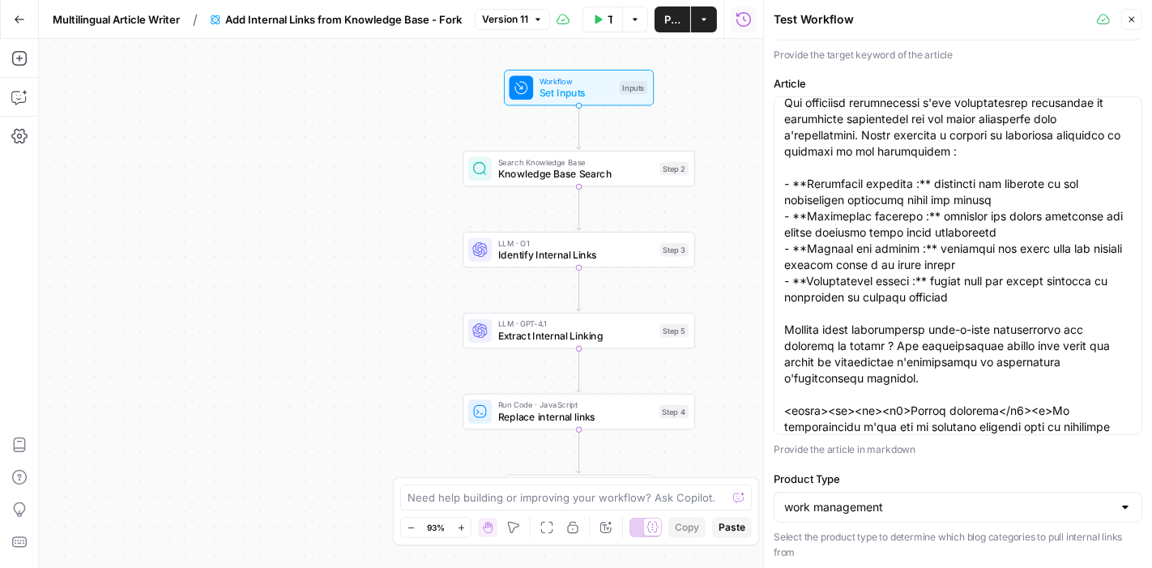
scroll to position [0, 0]
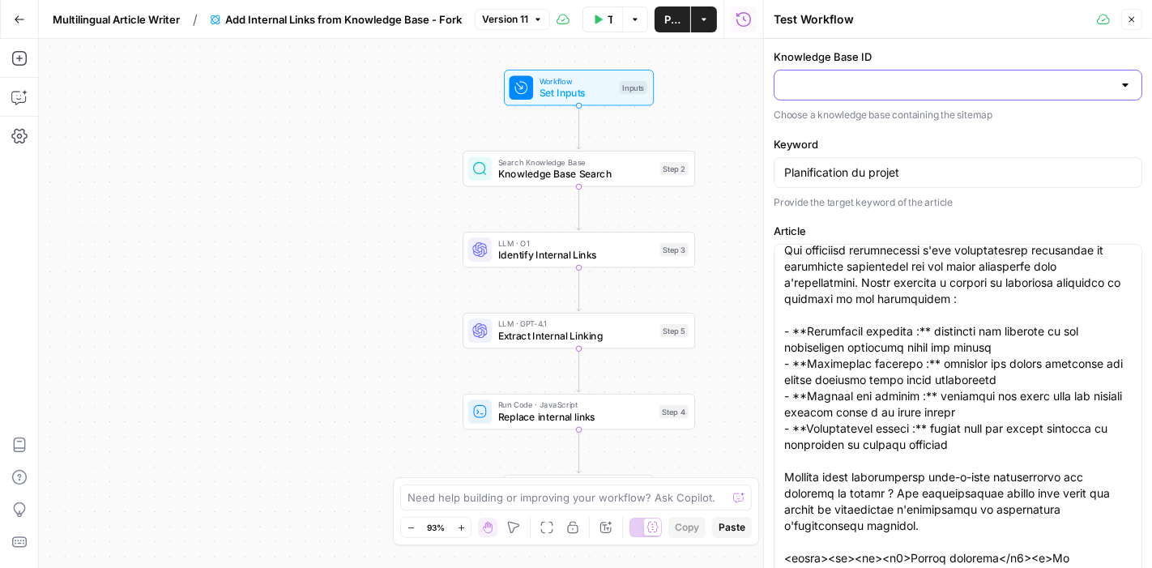
click at [1003, 77] on input "Knowledge Base ID" at bounding box center [948, 85] width 328 height 16
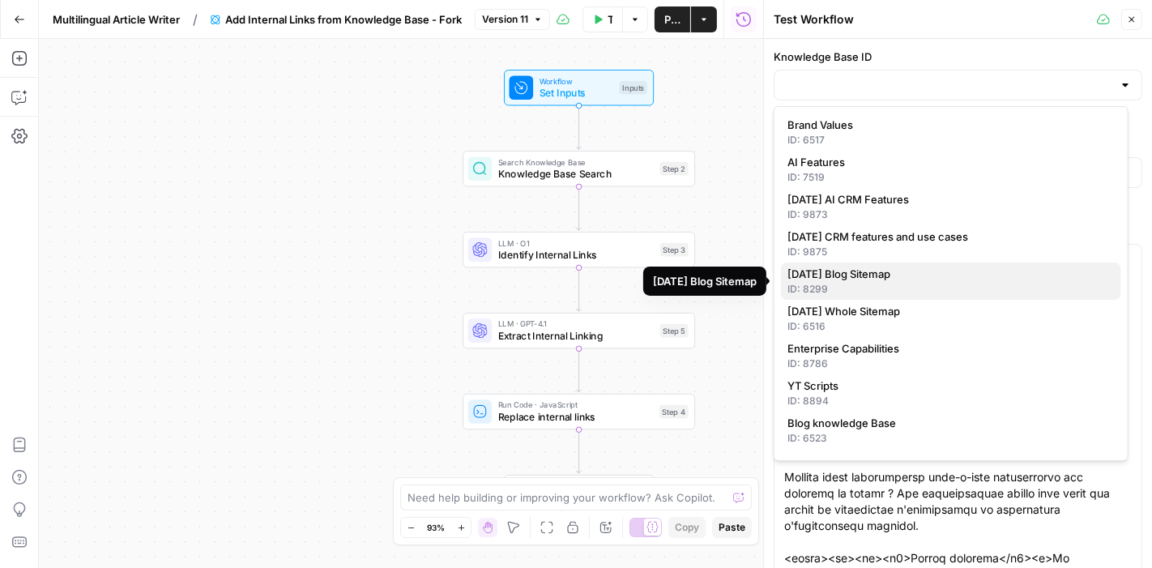
click at [903, 280] on span "Monday Blog Sitemap" at bounding box center [948, 274] width 321 height 16
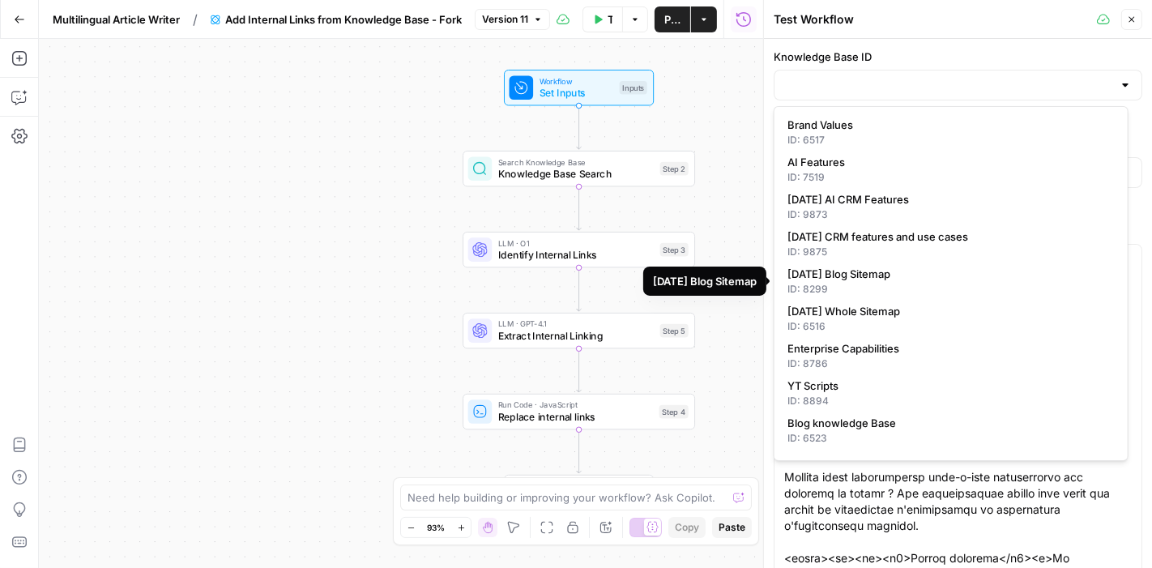
type input "Monday Blog Sitemap"
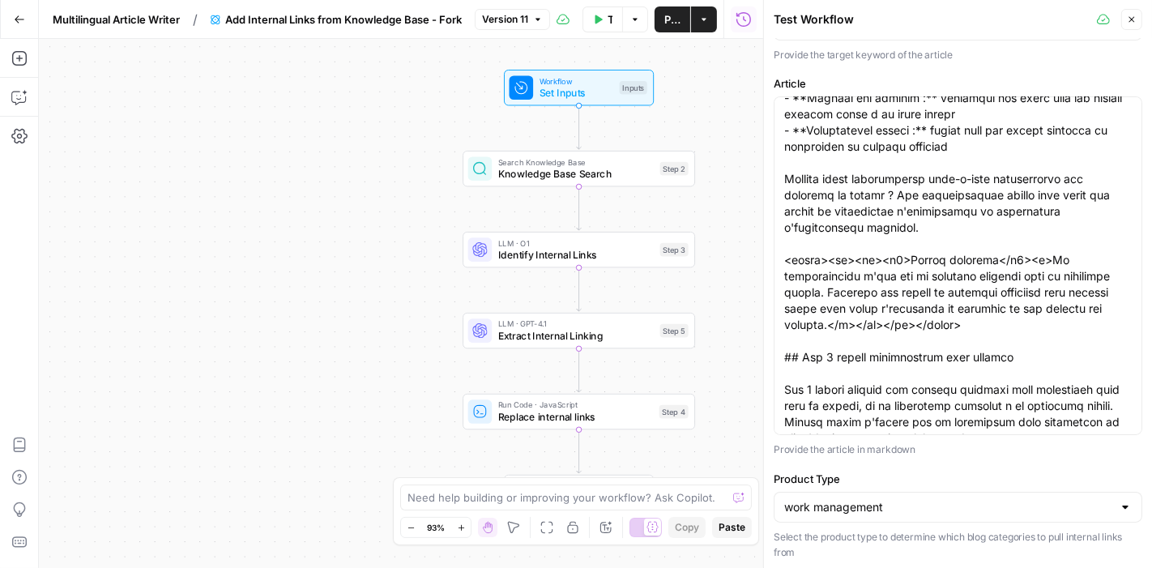
scroll to position [794, 0]
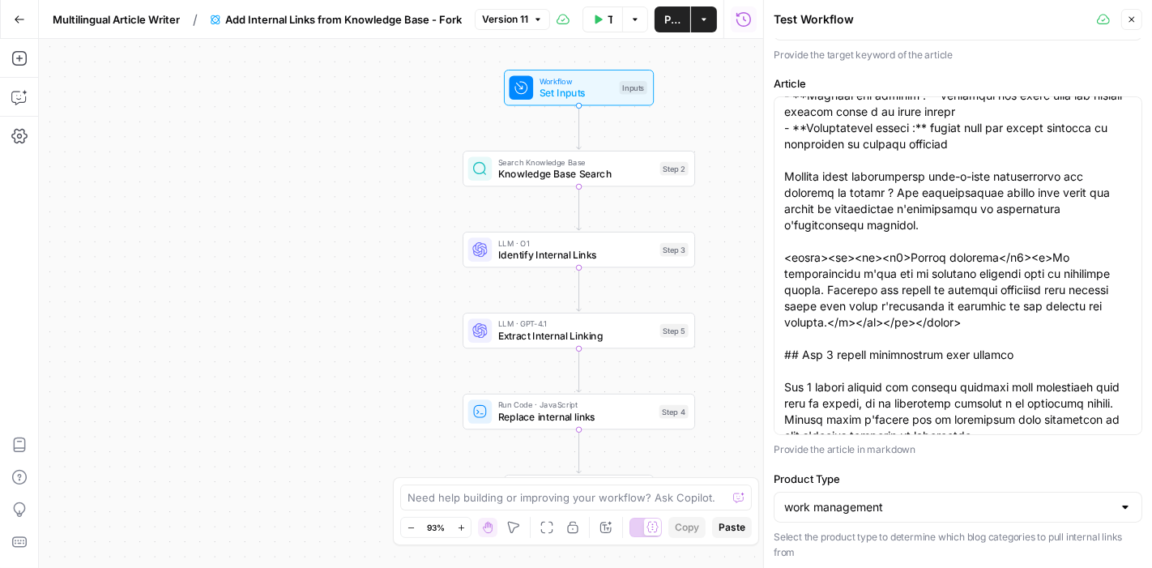
click at [716, 154] on div "Workflow Set Inputs Inputs Search Knowledge Base Knowledge Base Search Step 2 L…" at bounding box center [401, 303] width 724 height 529
click at [630, 58] on span "Test Step" at bounding box center [621, 60] width 40 height 14
click at [813, 464] on div "Knowledge Base ID Monday Blog Sitemap Choose a knowledge base containing the si…" at bounding box center [958, 231] width 369 height 660
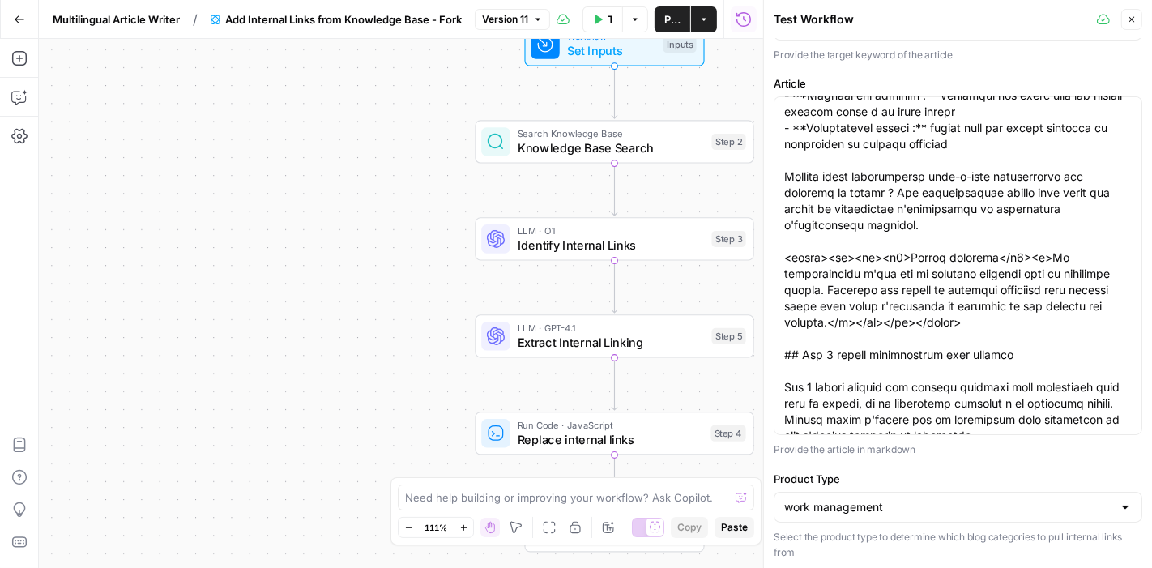
click at [439, 222] on div "Workflow Set Inputs Inputs Search Knowledge Base Knowledge Base Search Step 2 L…" at bounding box center [401, 303] width 724 height 529
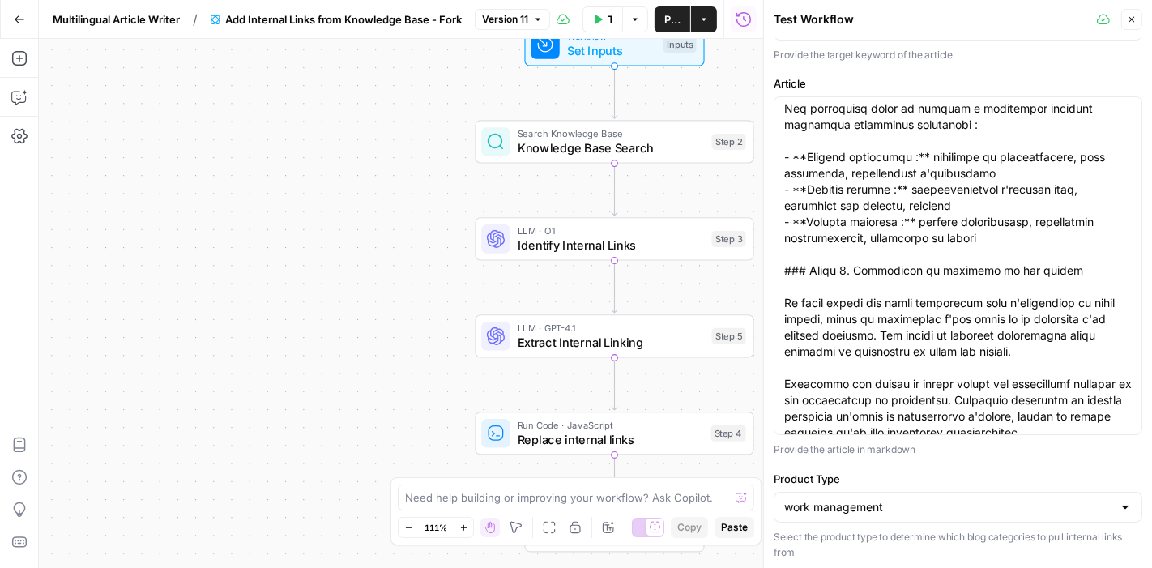
scroll to position [0, 0]
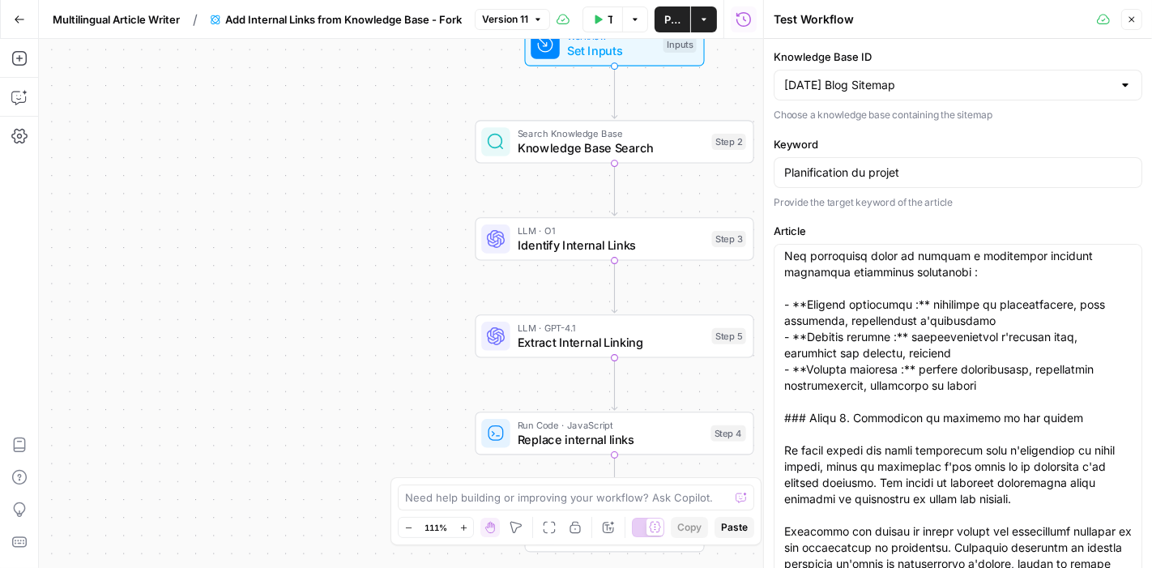
click at [252, 135] on div "Workflow Set Inputs Inputs Search Knowledge Base Knowledge Base Search Step 2 L…" at bounding box center [401, 303] width 724 height 529
click at [96, 15] on span "Multilingual Article Writer" at bounding box center [116, 19] width 127 height 16
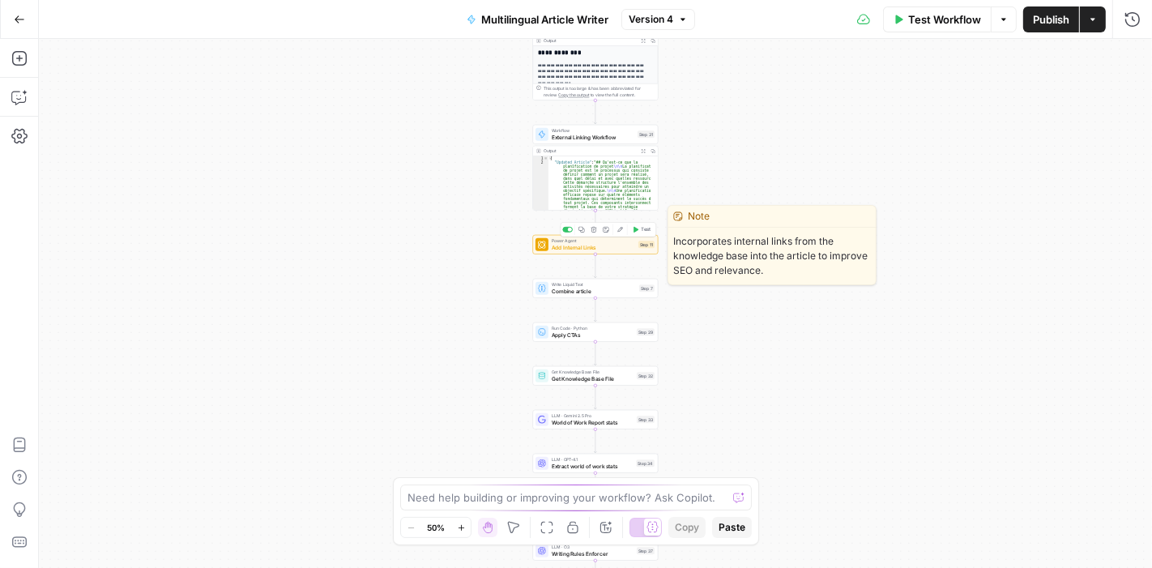
click at [642, 232] on span "Test" at bounding box center [647, 229] width 10 height 7
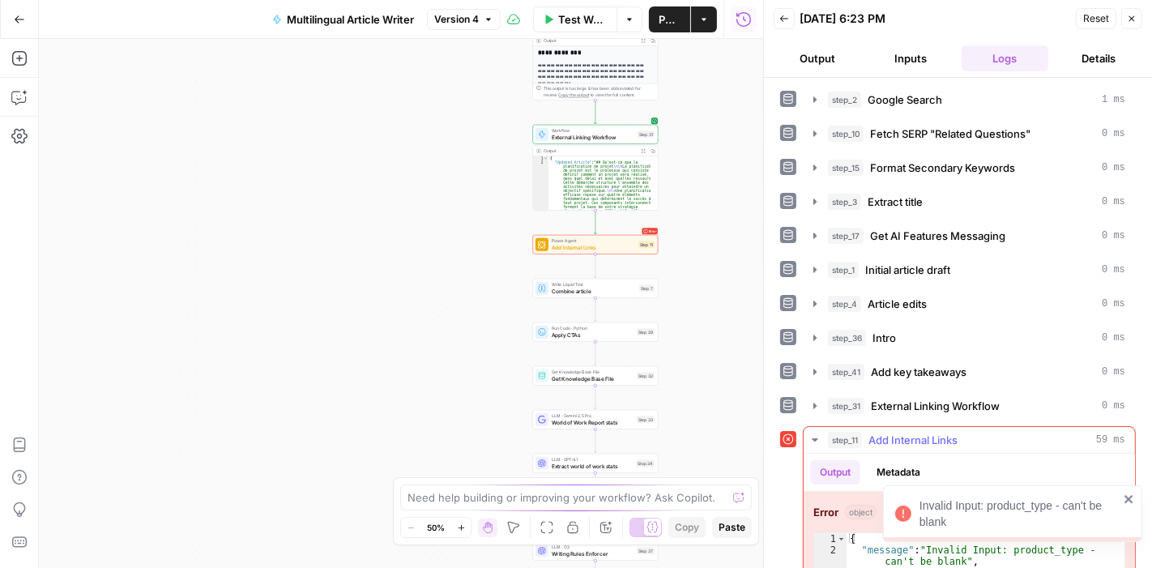
scroll to position [33, 0]
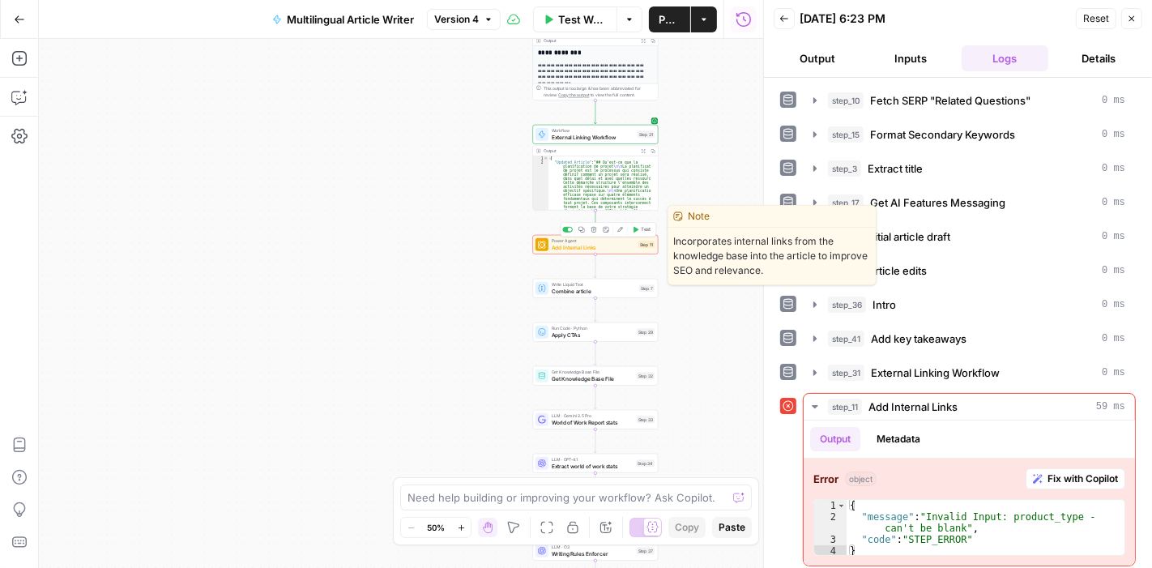
click at [613, 250] on span "Add Internal Links" at bounding box center [593, 247] width 83 height 8
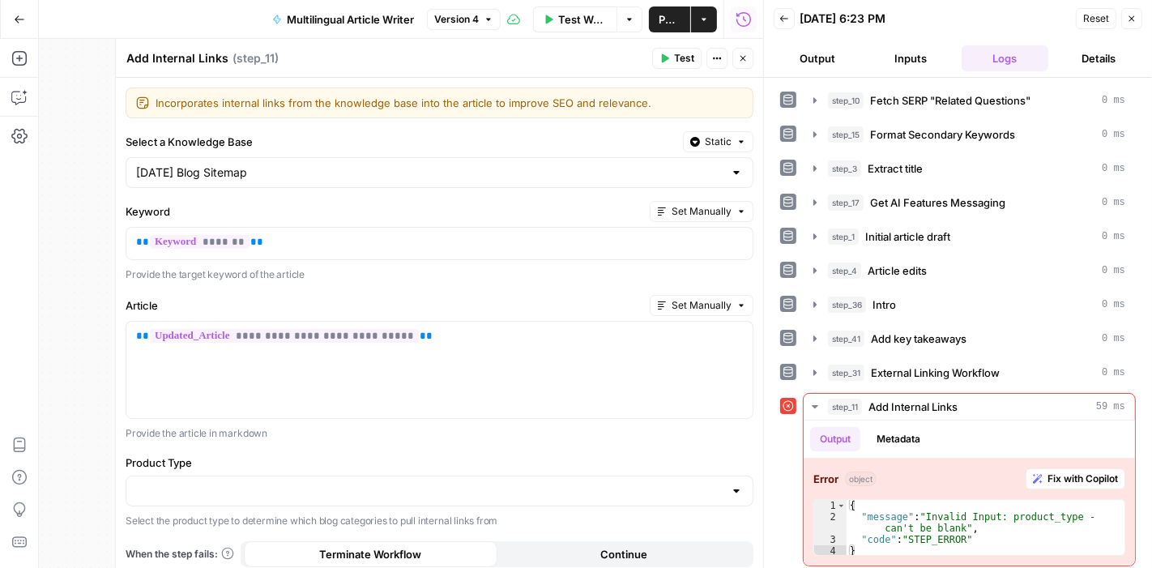
scroll to position [71, 0]
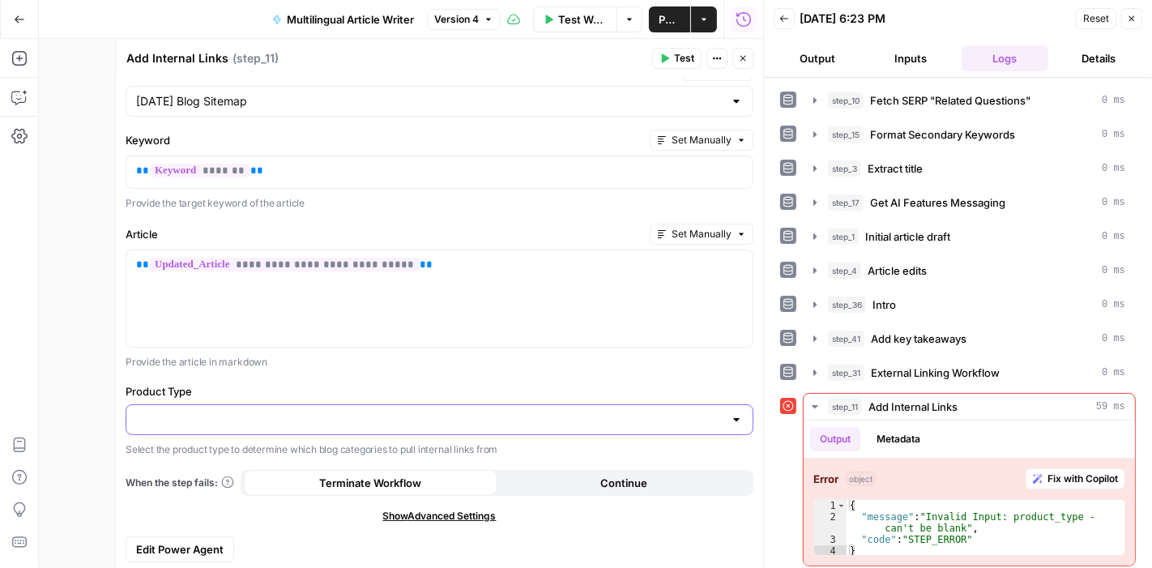
click at [267, 415] on input "Product Type" at bounding box center [430, 420] width 588 height 16
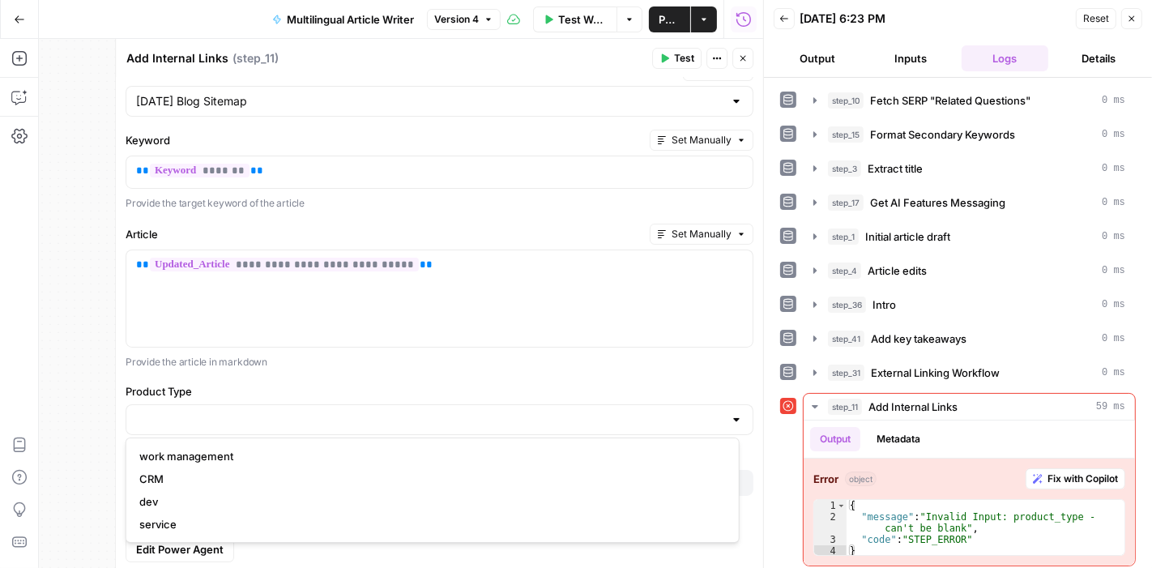
click at [730, 417] on div at bounding box center [736, 420] width 13 height 16
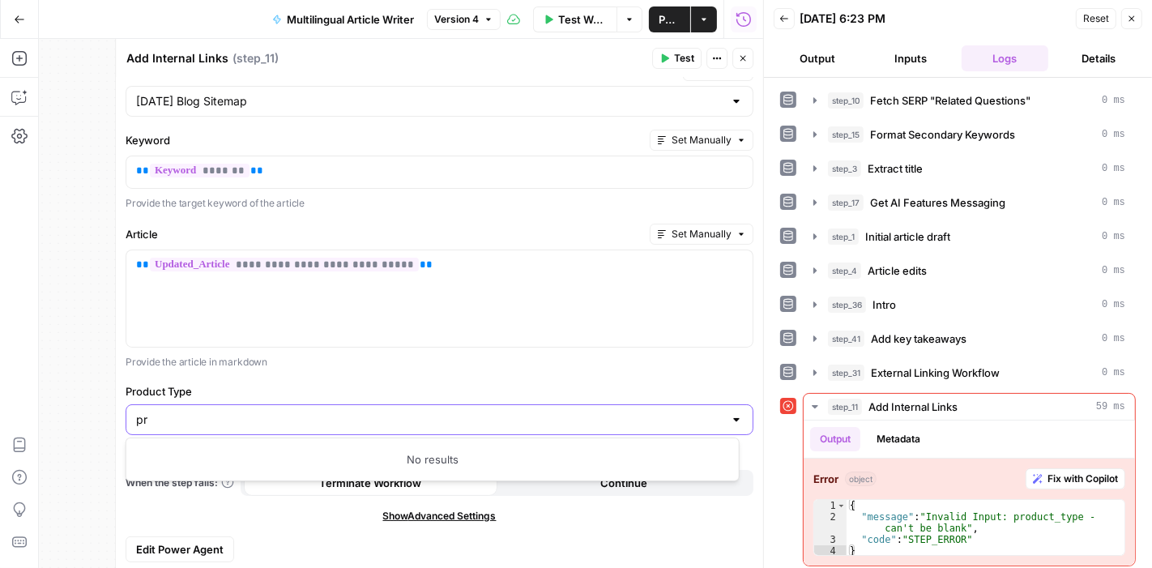
type input "p"
type input "{"
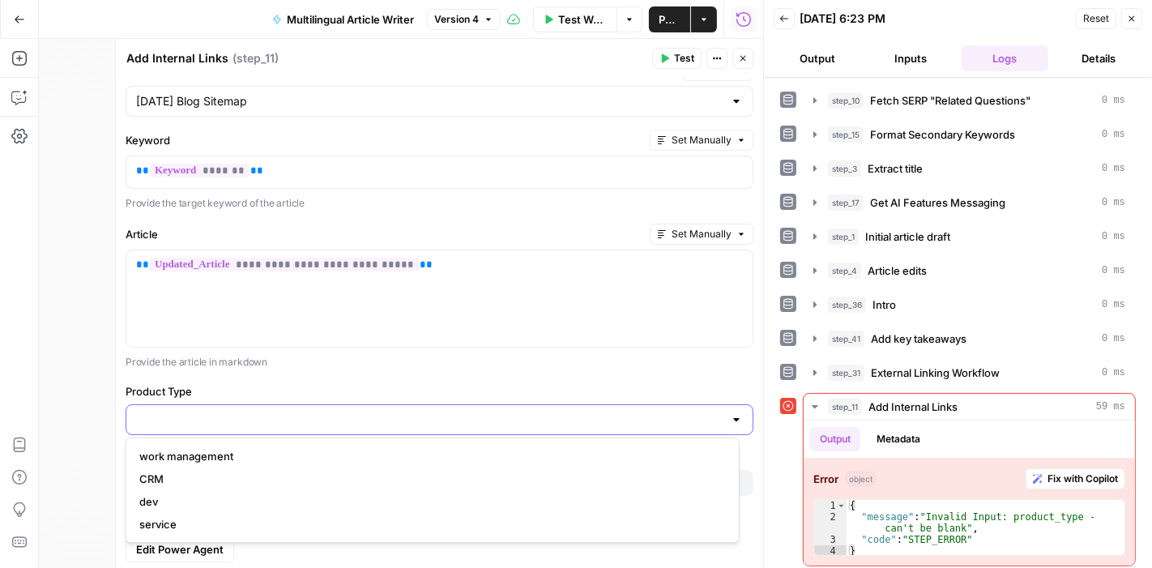
type input "/"
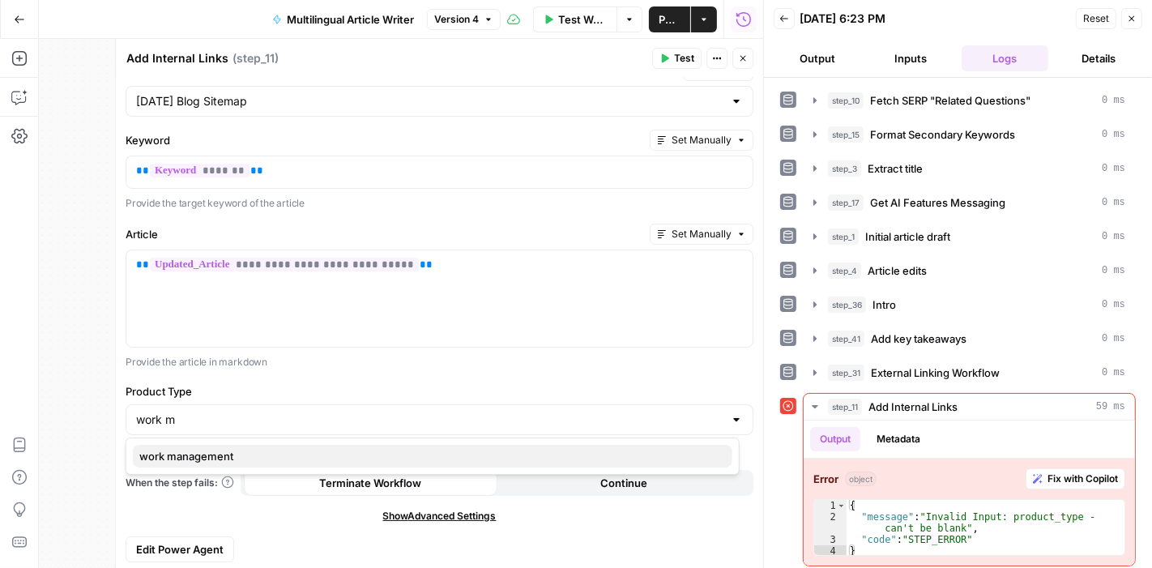
click at [596, 459] on span "work management" at bounding box center [429, 456] width 580 height 16
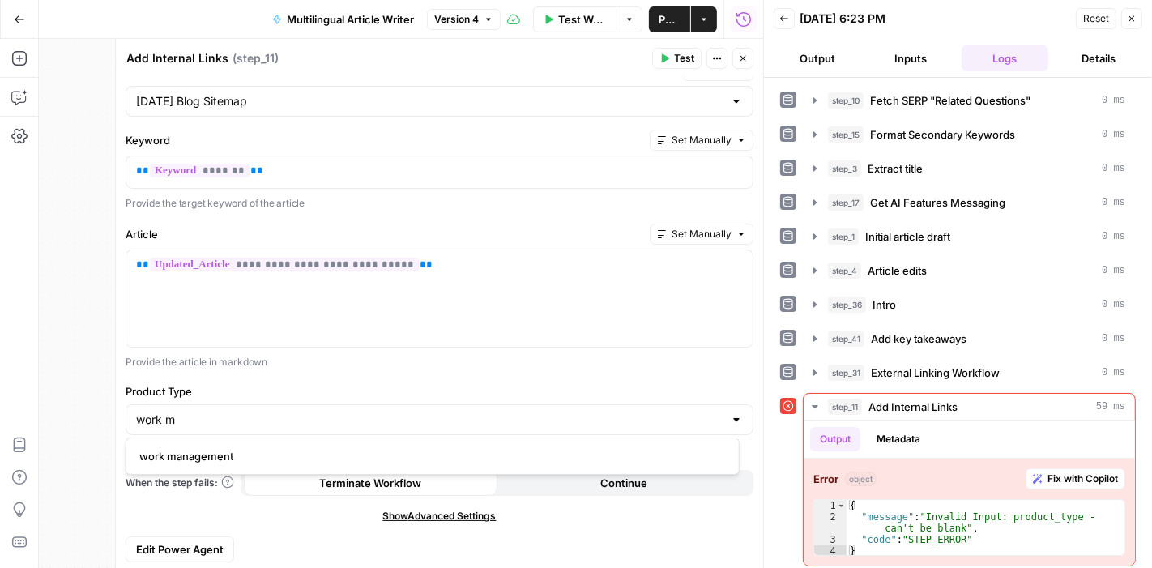
type input "work management"
click at [669, 61] on icon "button" at bounding box center [665, 58] width 10 height 10
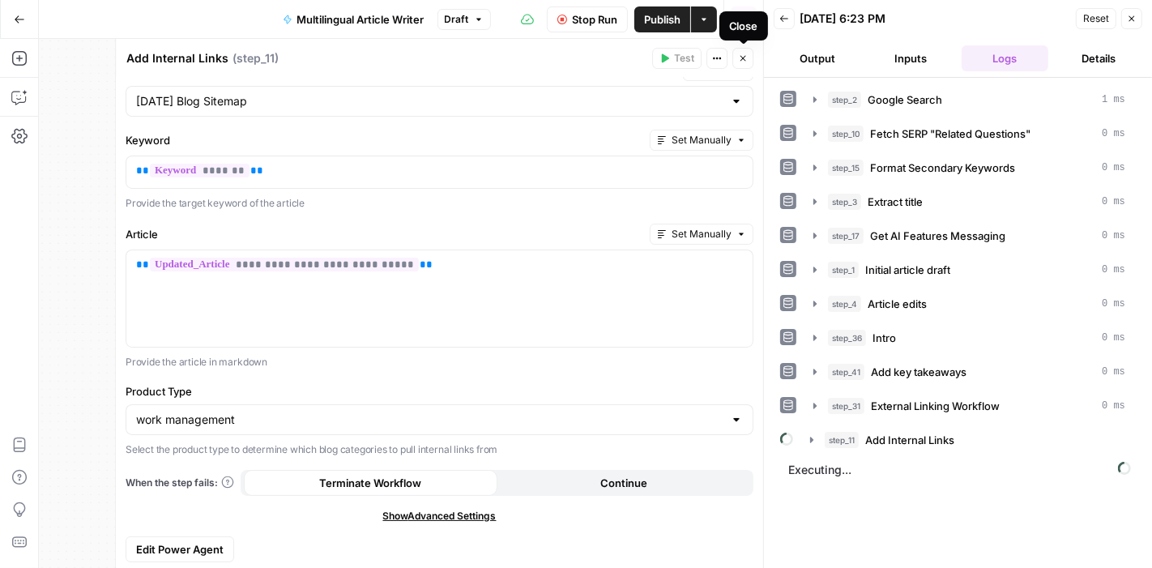
click at [748, 58] on button "Close" at bounding box center [743, 58] width 21 height 21
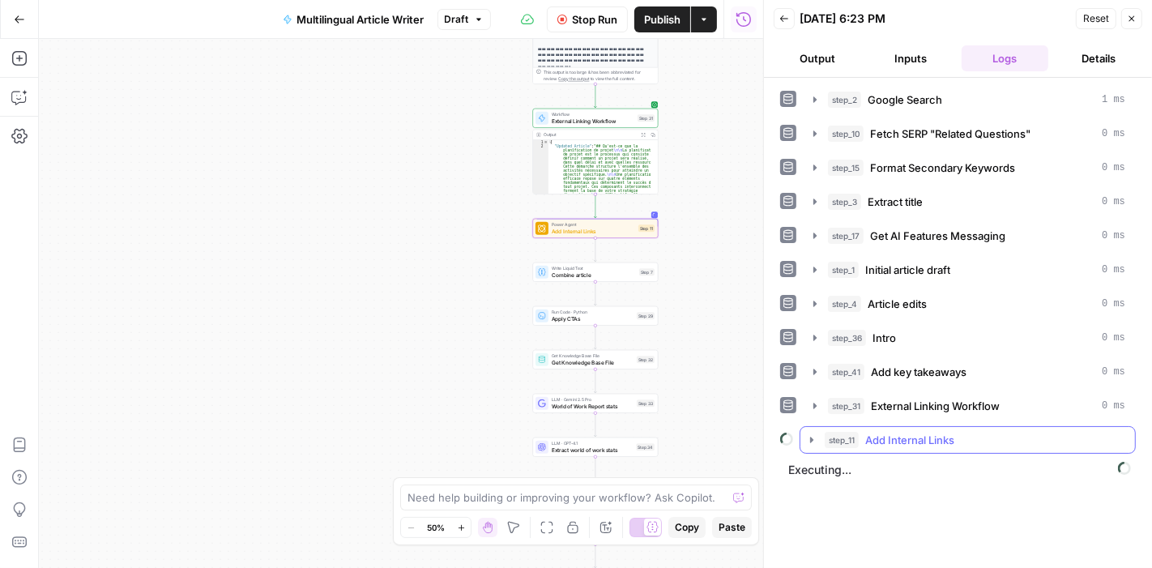
click at [808, 435] on icon "button" at bounding box center [811, 440] width 13 height 13
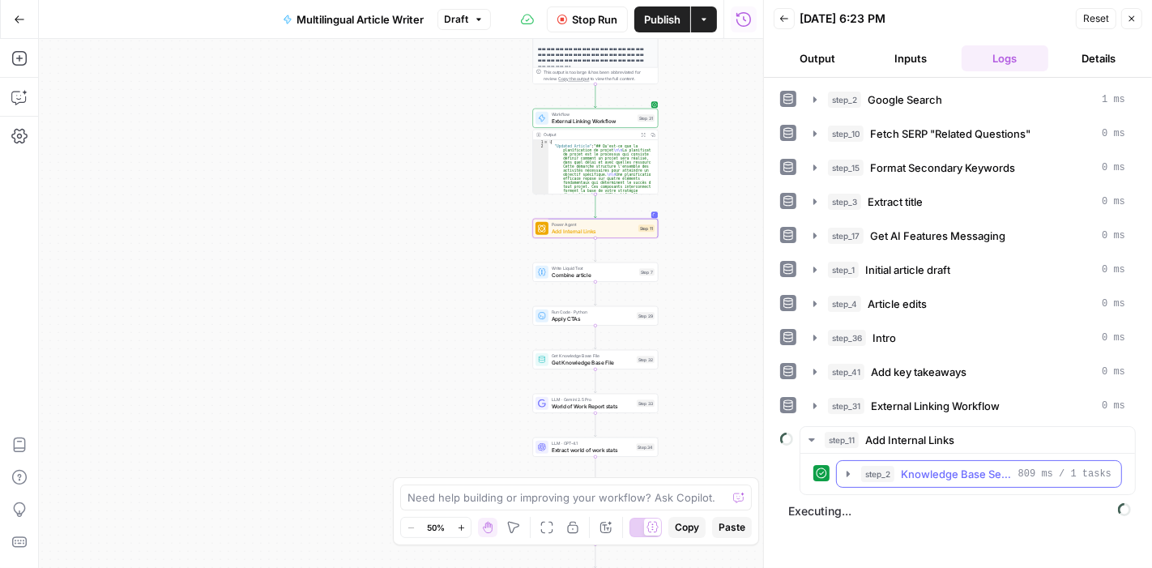
click at [845, 470] on icon "button" at bounding box center [848, 474] width 13 height 13
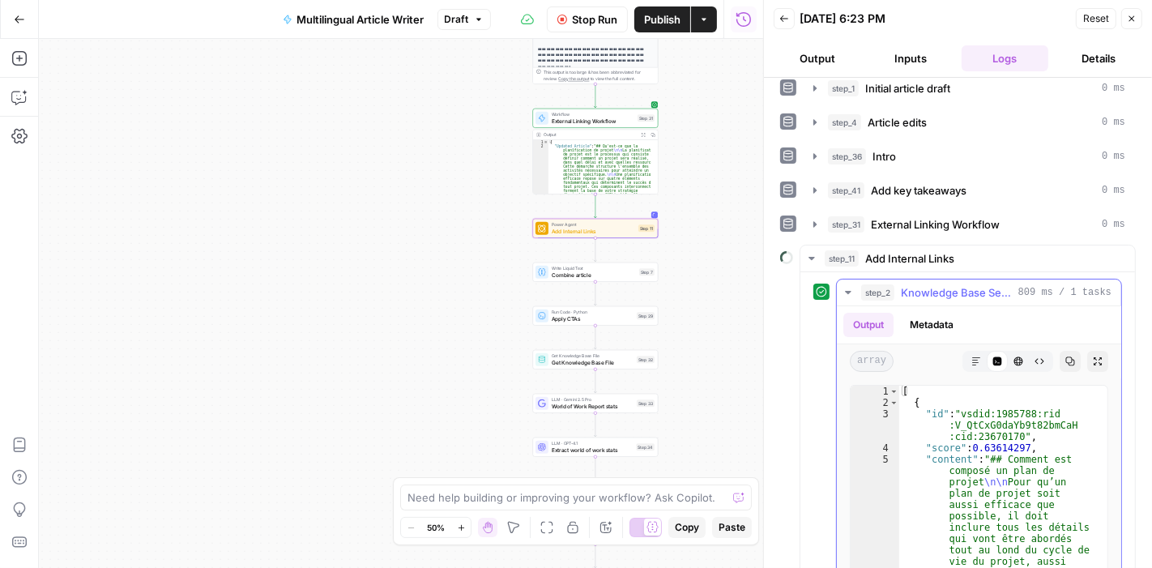
scroll to position [183, 0]
click at [849, 286] on icon "button" at bounding box center [848, 290] width 13 height 13
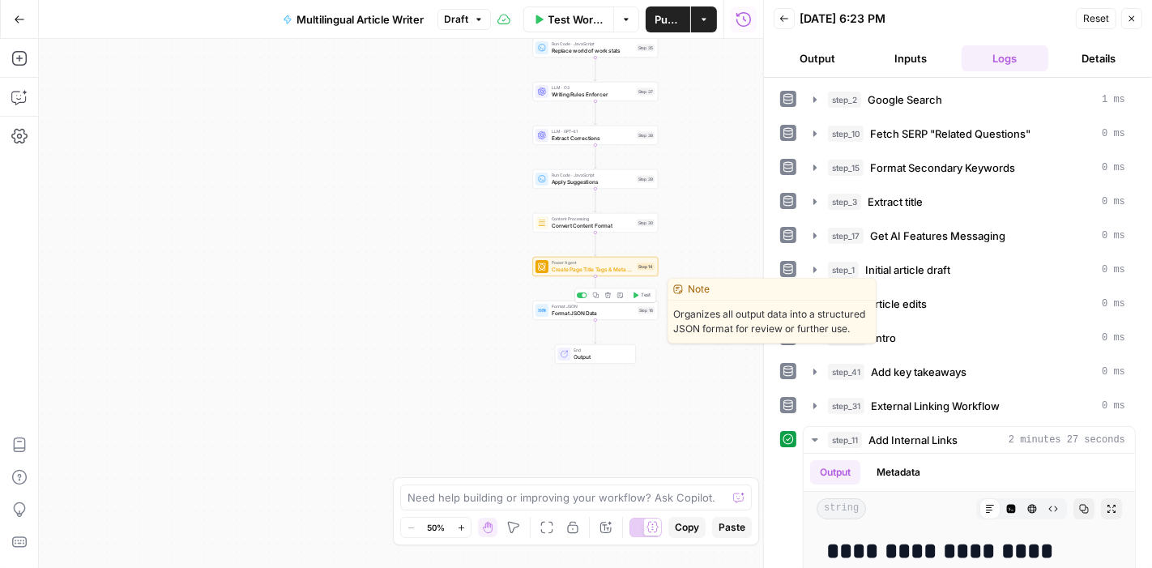
click at [643, 297] on span "Test" at bounding box center [647, 295] width 10 height 7
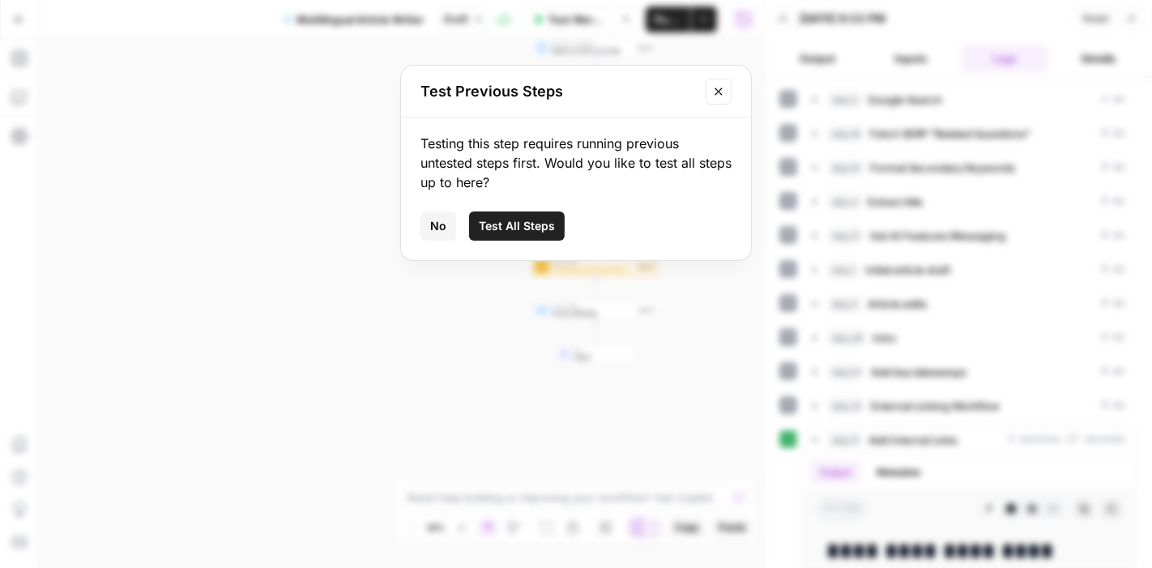
click at [536, 224] on span "Test All Steps" at bounding box center [517, 226] width 76 height 16
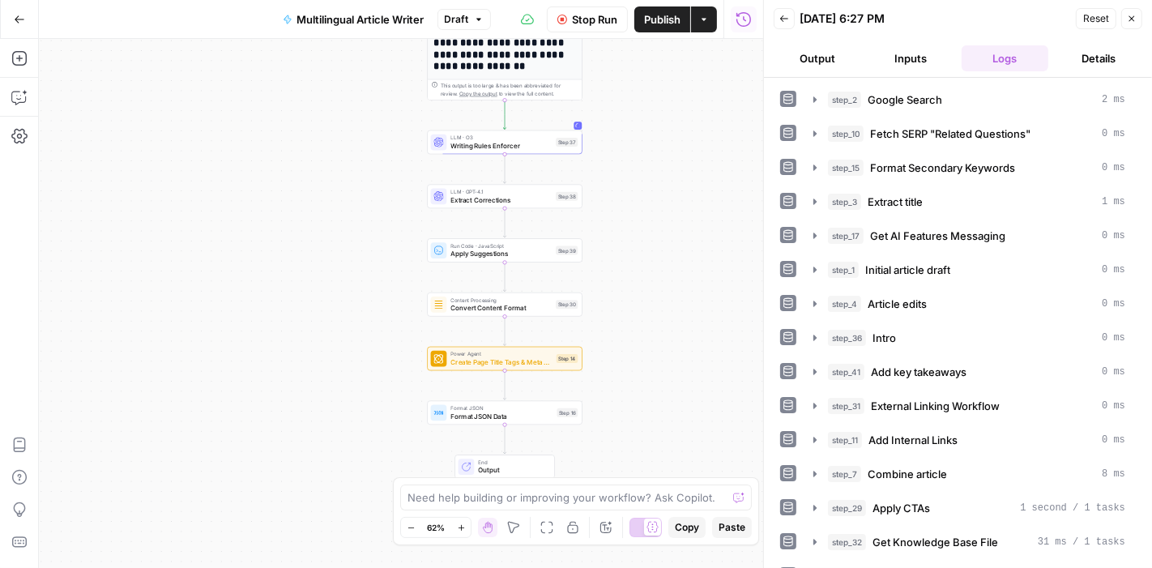
drag, startPoint x: 352, startPoint y: 343, endPoint x: 201, endPoint y: 336, distance: 150.9
click at [201, 336] on div "Workflow Set Inputs Inputs Google Search Google Search Step 2 Output Expand Out…" at bounding box center [401, 303] width 724 height 529
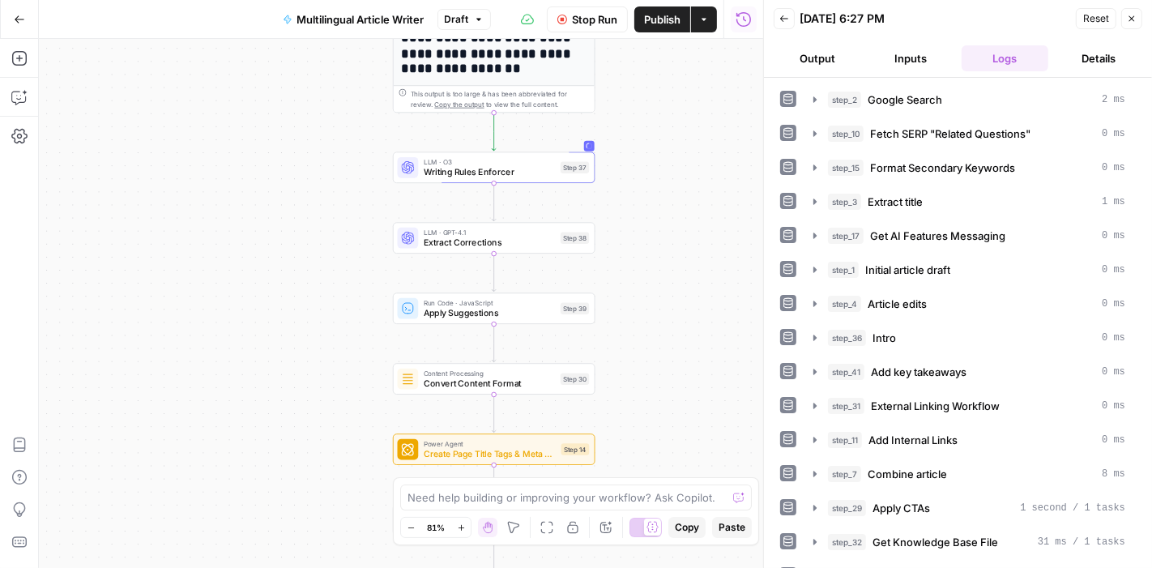
drag, startPoint x: 379, startPoint y: 237, endPoint x: 279, endPoint y: 323, distance: 131.7
click at [279, 323] on div "Workflow Set Inputs Inputs Google Search Google Search Step 2 Output Expand Out…" at bounding box center [401, 303] width 724 height 529
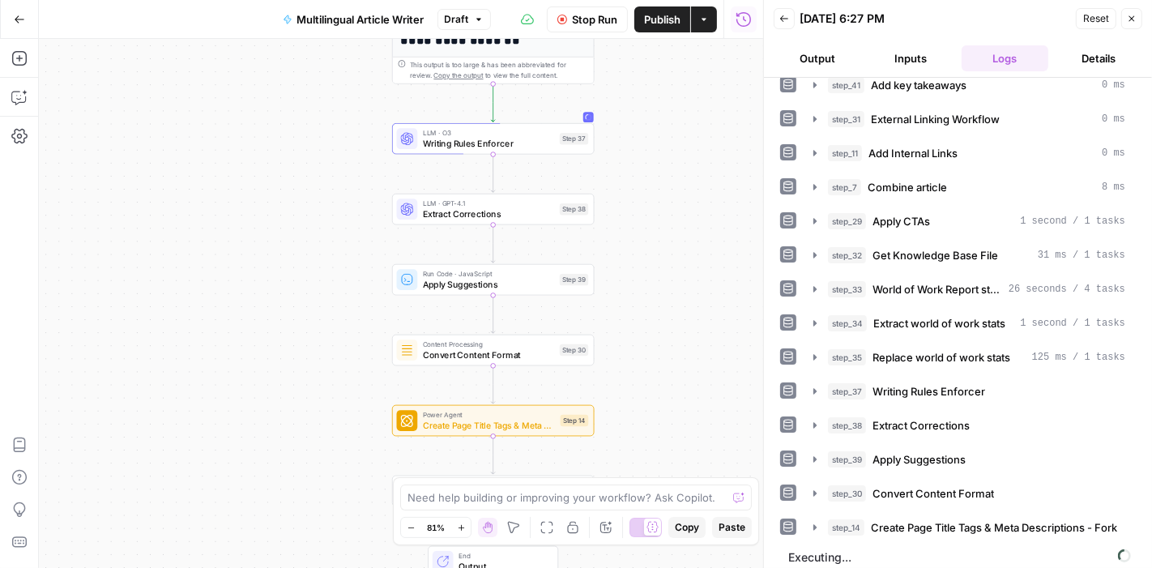
scroll to position [287, 0]
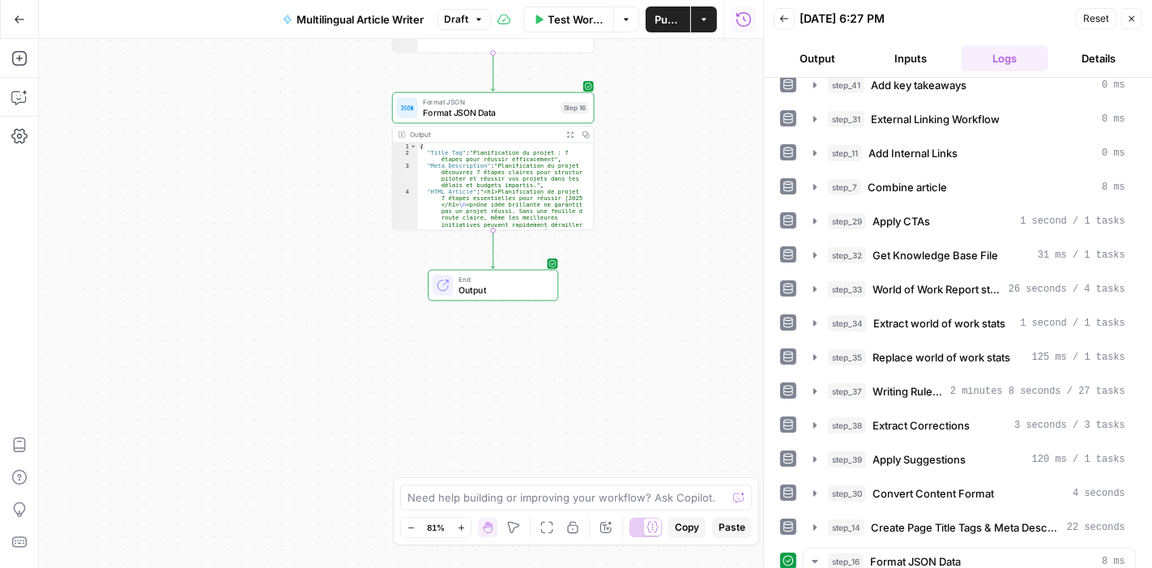
click at [522, 284] on span "Output" at bounding box center [503, 290] width 89 height 13
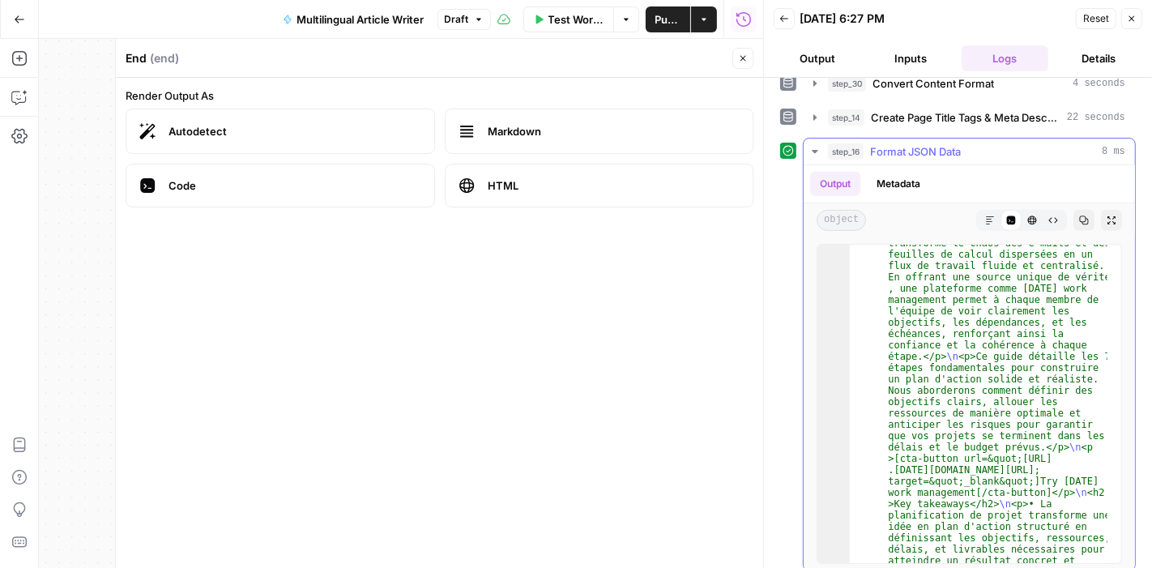
scroll to position [280, 0]
click at [1028, 216] on icon "button" at bounding box center [1032, 220] width 9 height 9
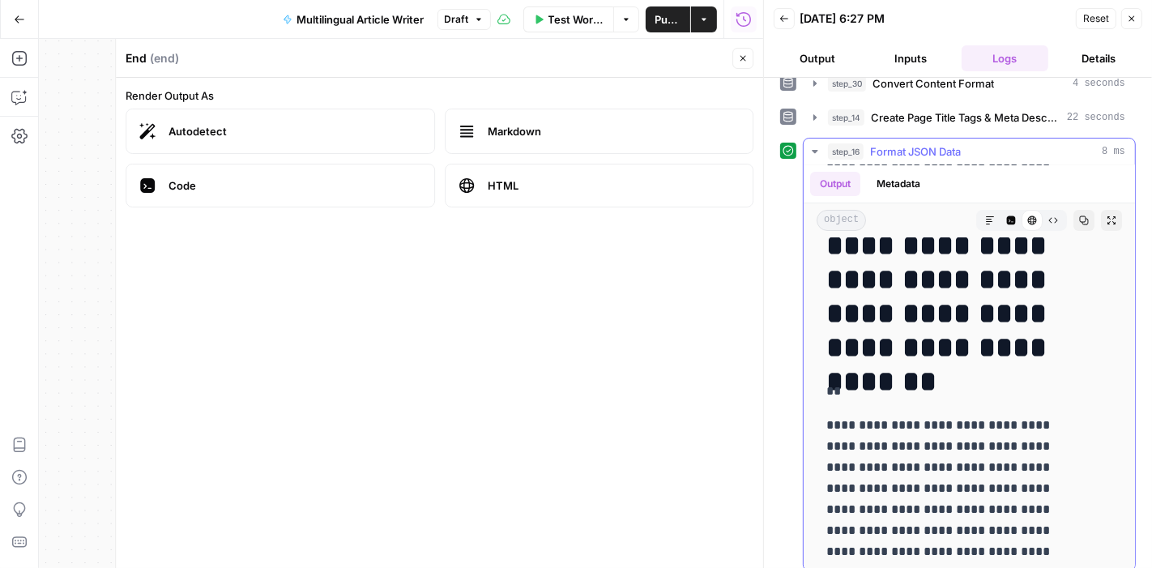
scroll to position [158, 0]
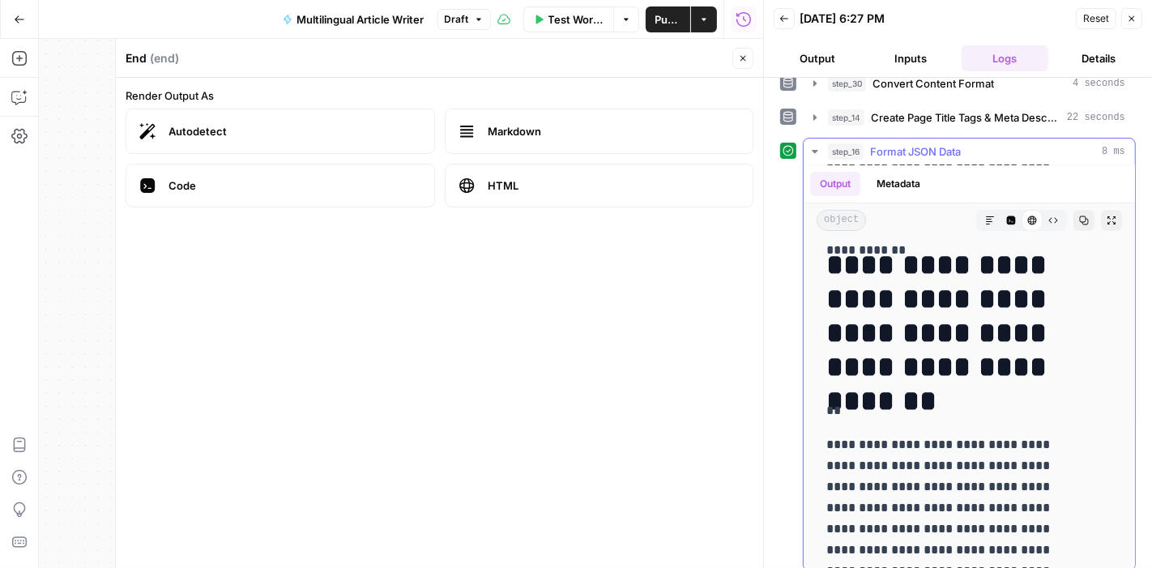
click at [900, 330] on h1 "**********" at bounding box center [956, 316] width 259 height 136
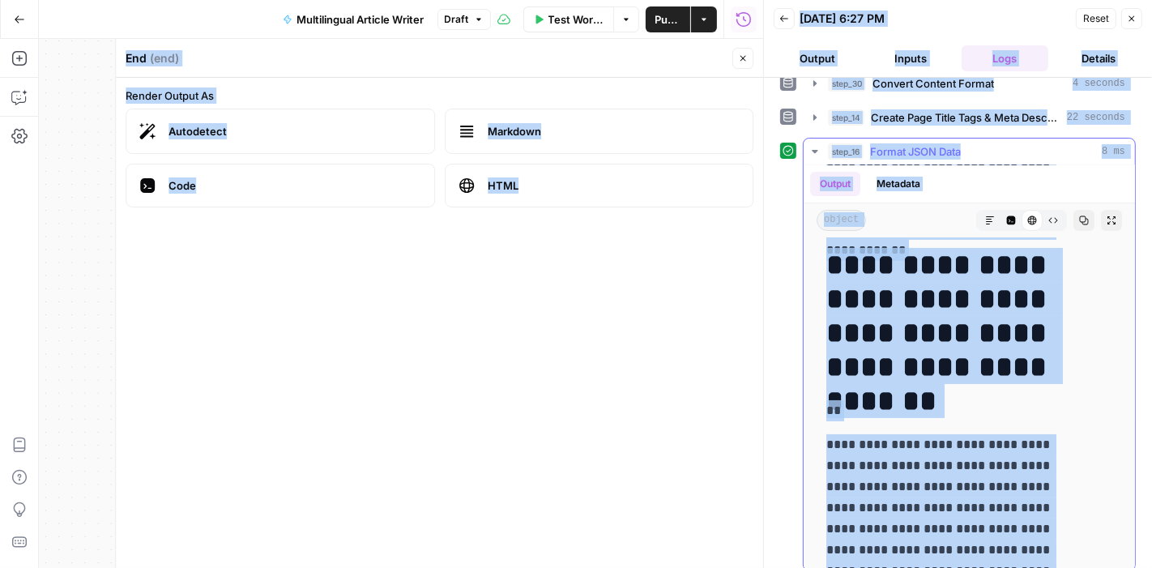
click at [880, 330] on h1 "**********" at bounding box center [956, 316] width 259 height 136
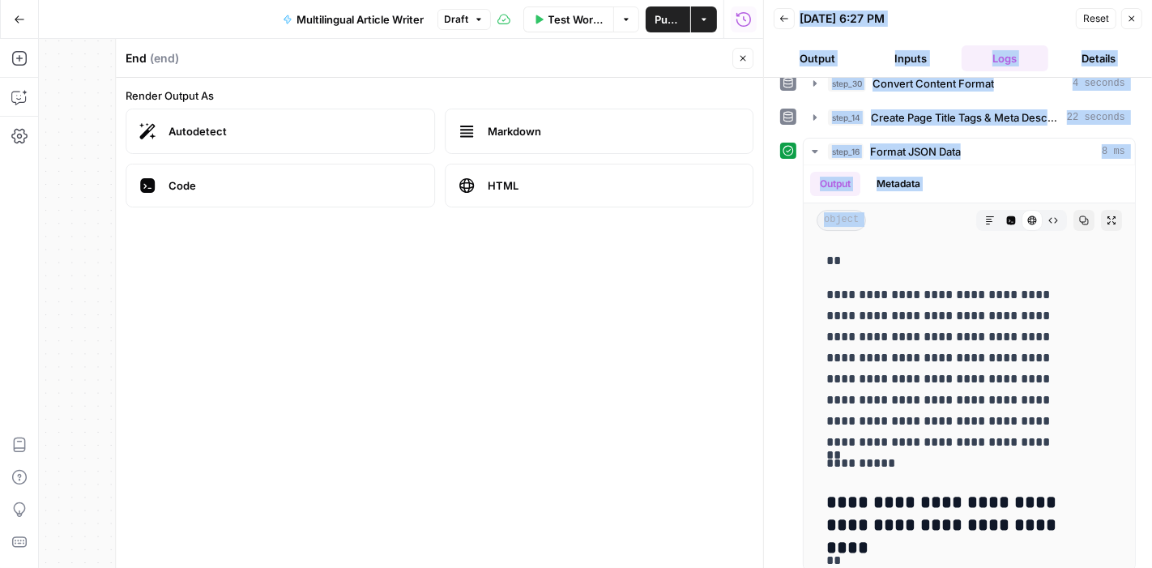
scroll to position [15330, 0]
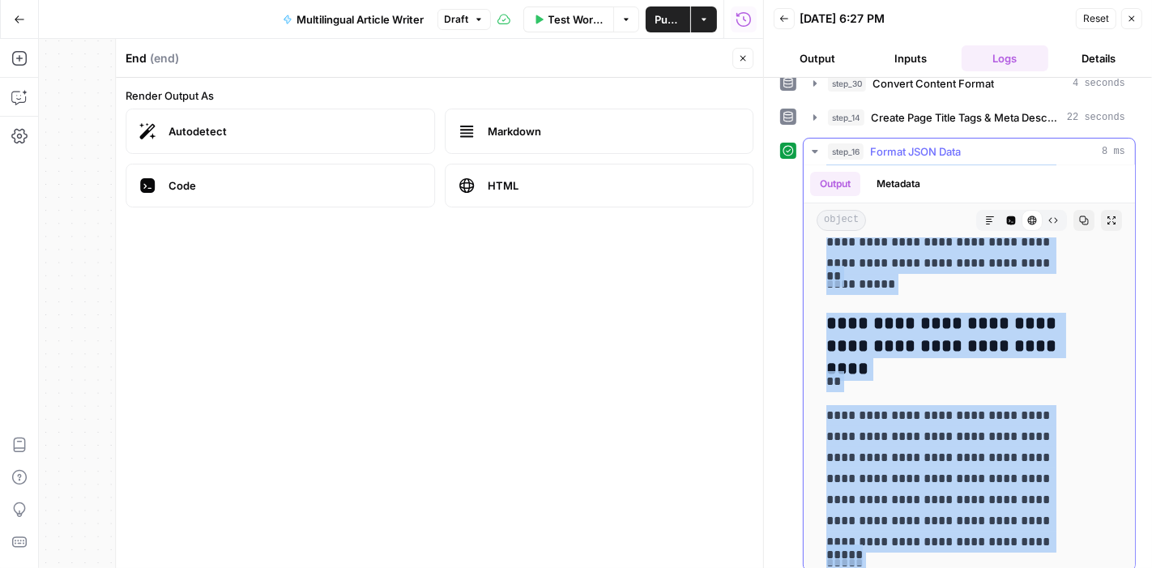
drag, startPoint x: 827, startPoint y: 251, endPoint x: 986, endPoint y: 545, distance: 333.6
copy div "**********"
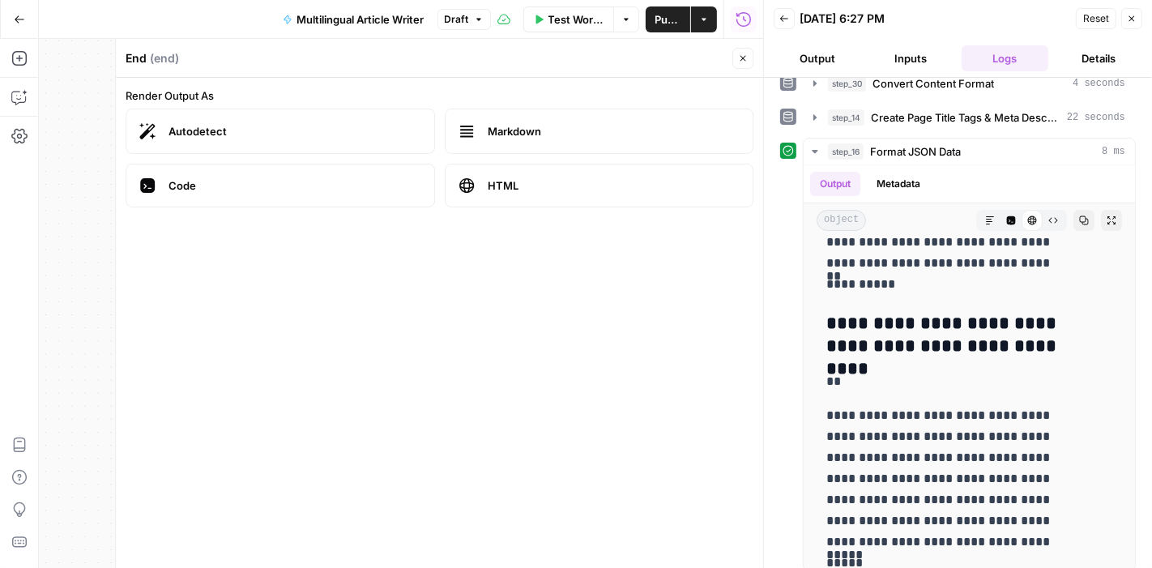
click at [664, 19] on span "Publish" at bounding box center [668, 19] width 25 height 16
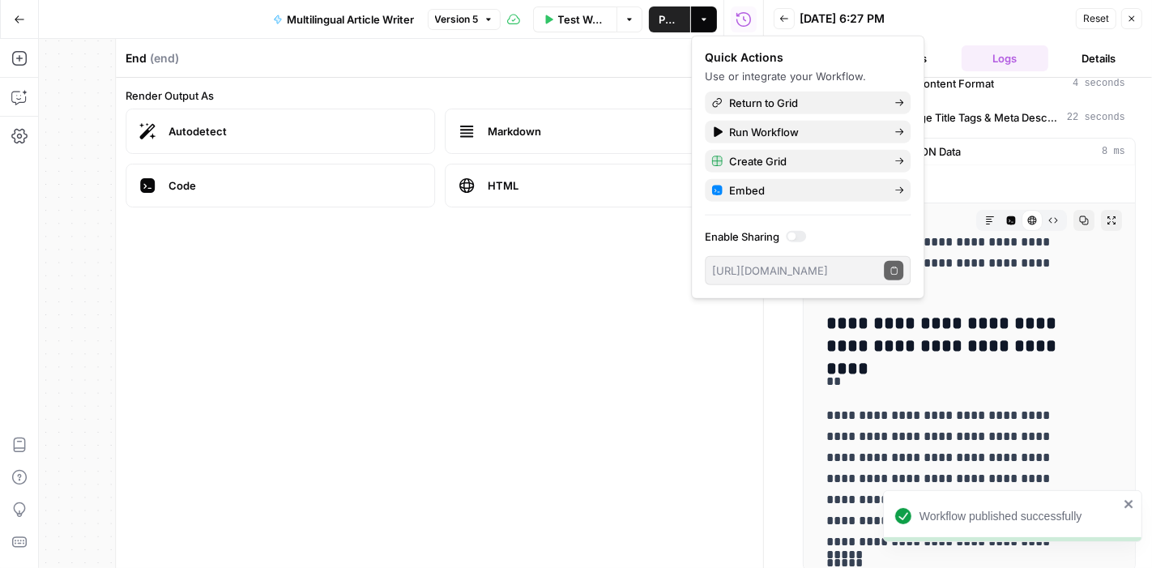
click at [87, 119] on div "Workflow Set Inputs Inputs Google Search Google Search Step 2 Output Expand Out…" at bounding box center [401, 303] width 724 height 529
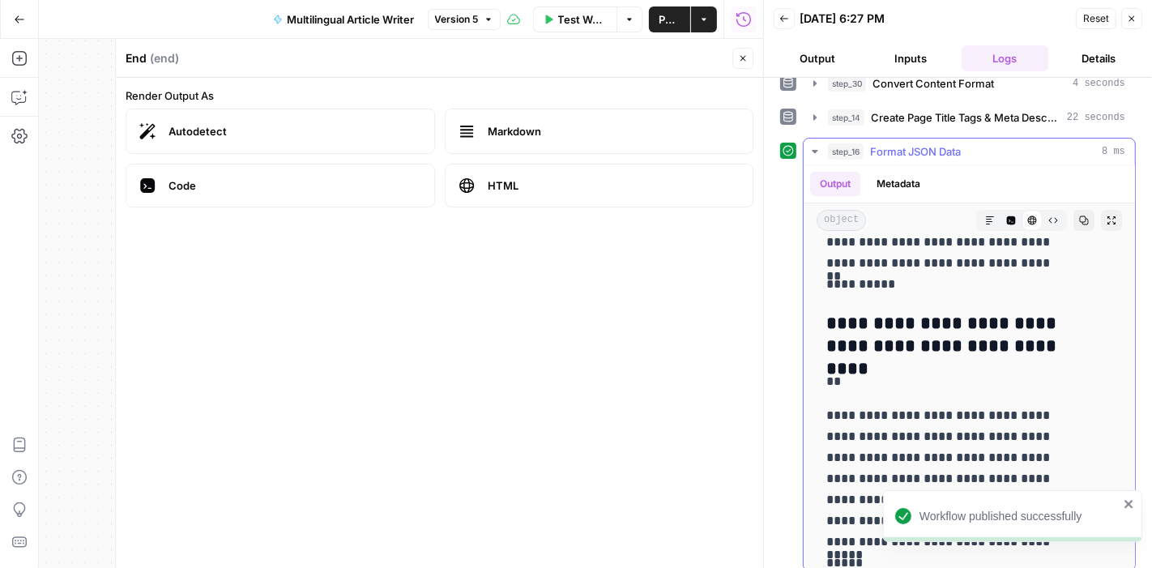
click at [938, 313] on h3 "**********" at bounding box center [956, 335] width 259 height 45
copy body "Loremips dolorsita consectetura Elitse.doe Tem Inci Utlabo Etdo Magn Aliqu Enim…"
